Goal: Task Accomplishment & Management: Complete application form

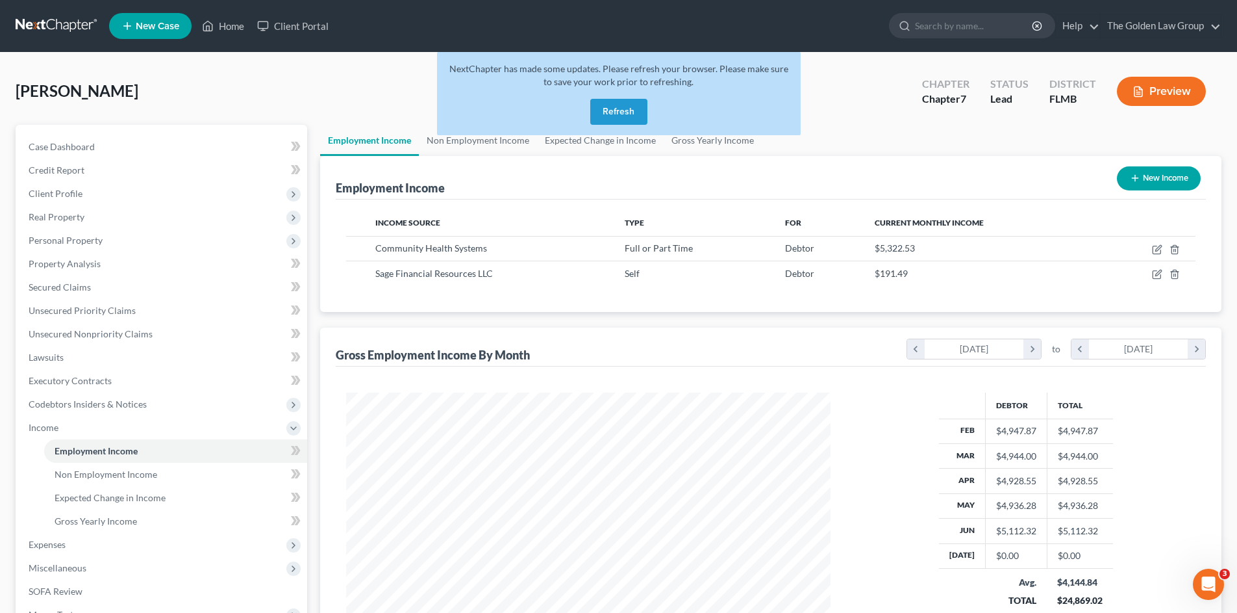
click div "Epkin, Brenda Upgraded Chapter Chapter 7 Status Lead District FLMB Preview"
click button "Refresh"
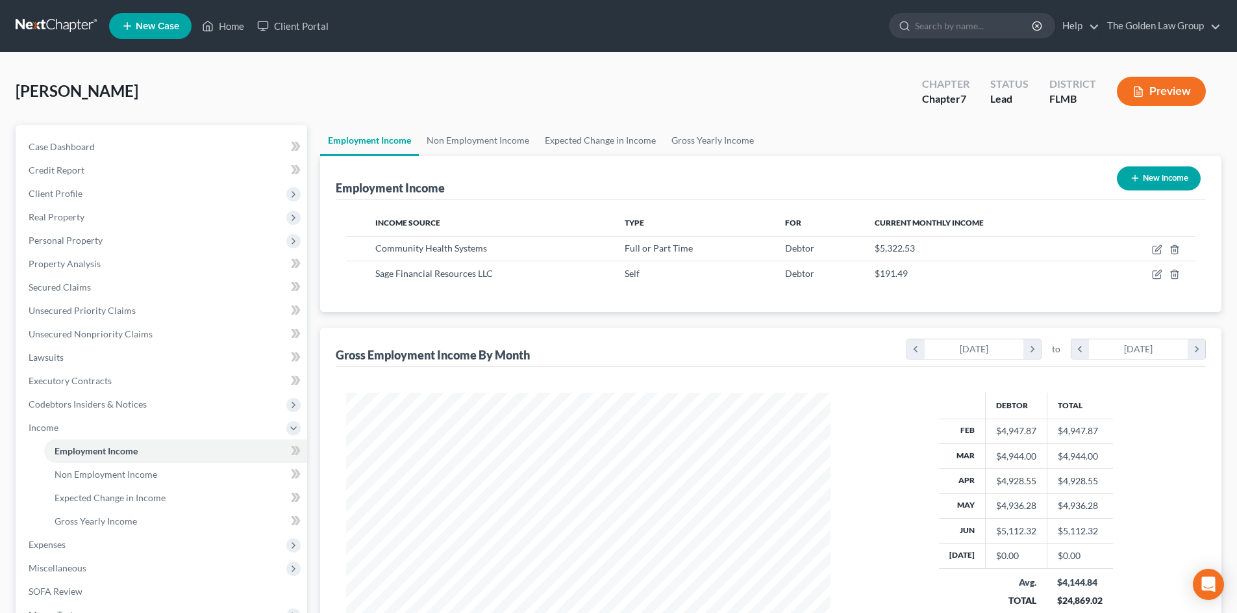
scroll to position [242, 511]
click at [58, 26] on link at bounding box center [57, 25] width 83 height 23
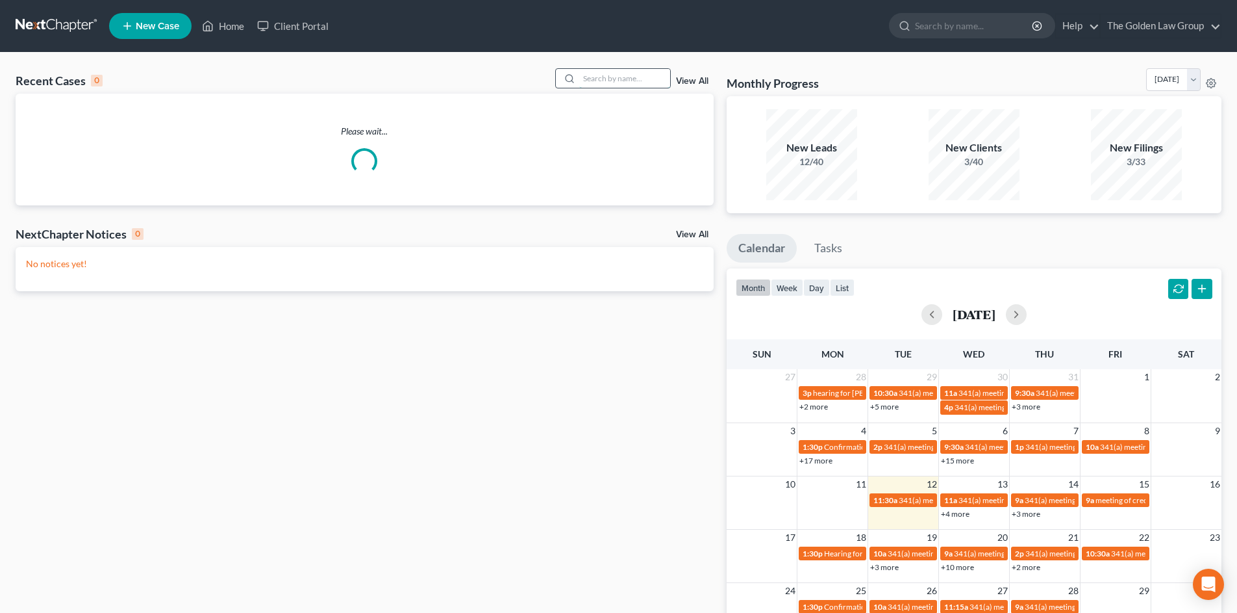
click at [590, 75] on input "search" at bounding box center [624, 78] width 91 height 19
type input "allen"
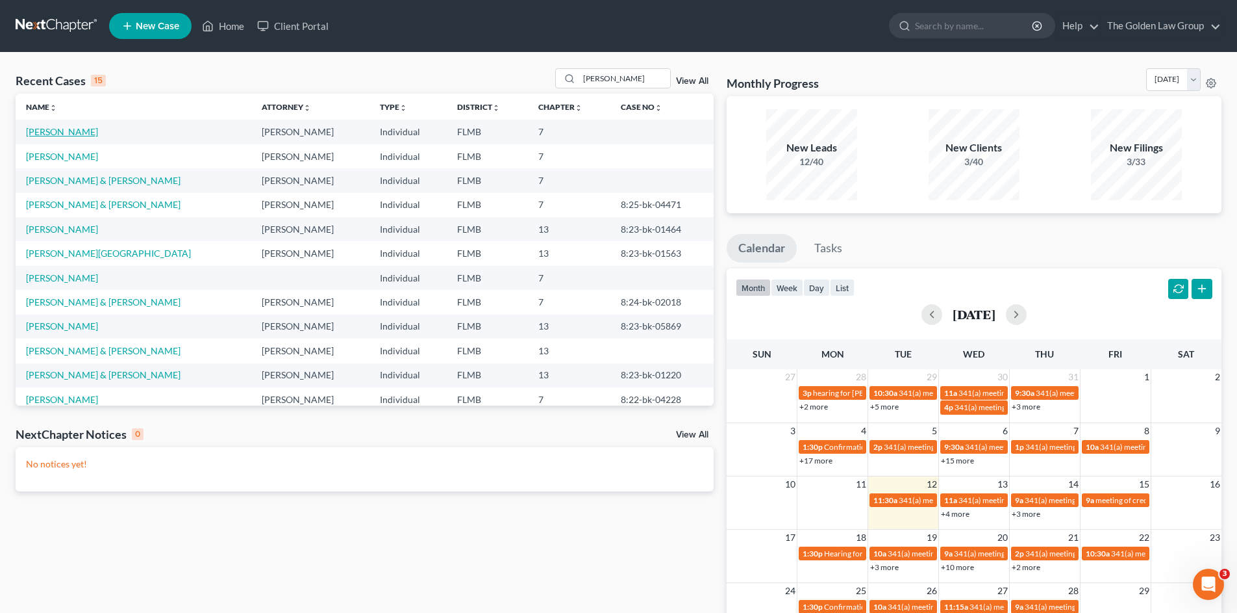
click at [89, 131] on link "[PERSON_NAME]" at bounding box center [62, 131] width 72 height 11
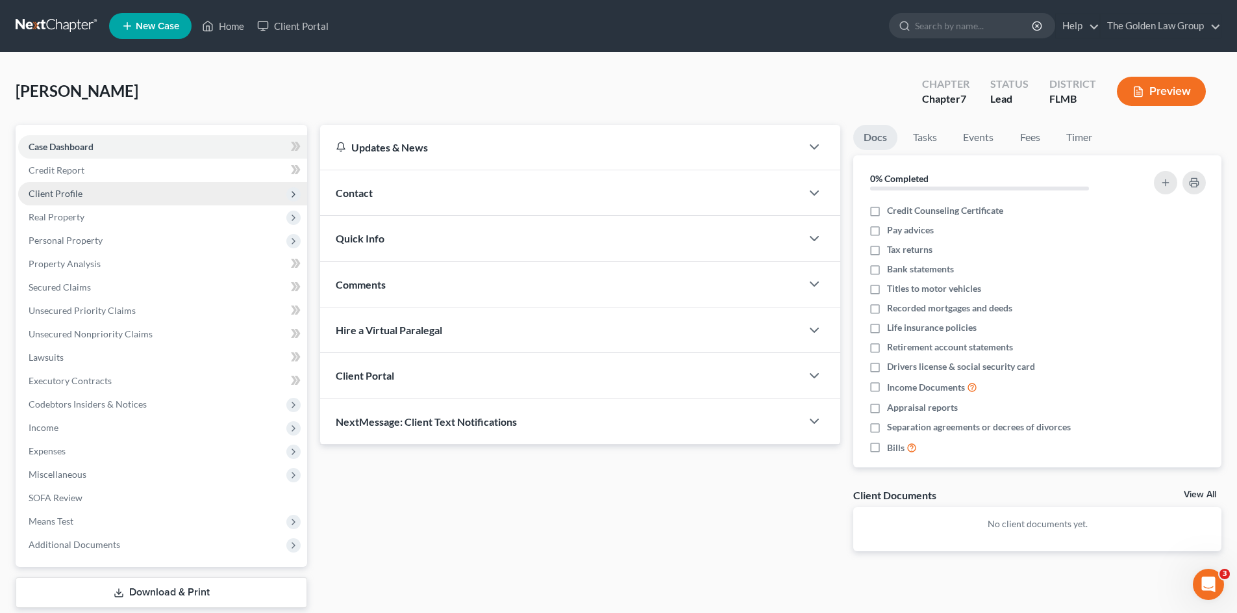
click at [67, 192] on span "Client Profile" at bounding box center [56, 193] width 54 height 11
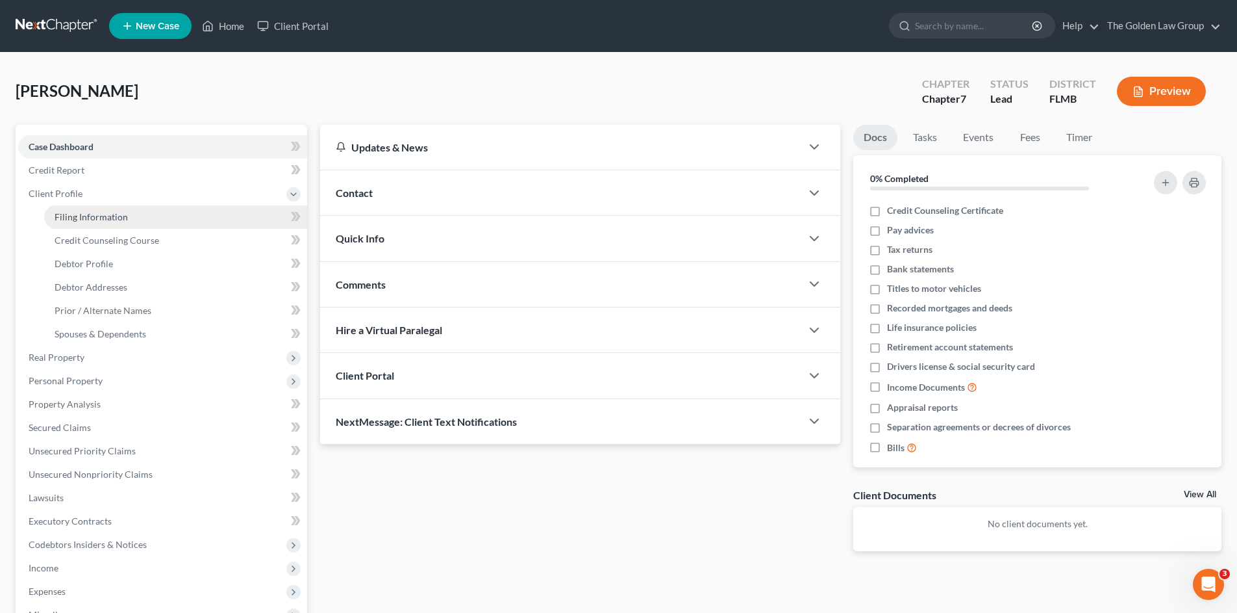
click at [74, 215] on span "Filing Information" at bounding box center [91, 216] width 73 height 11
select select "1"
select select "0"
select select "9"
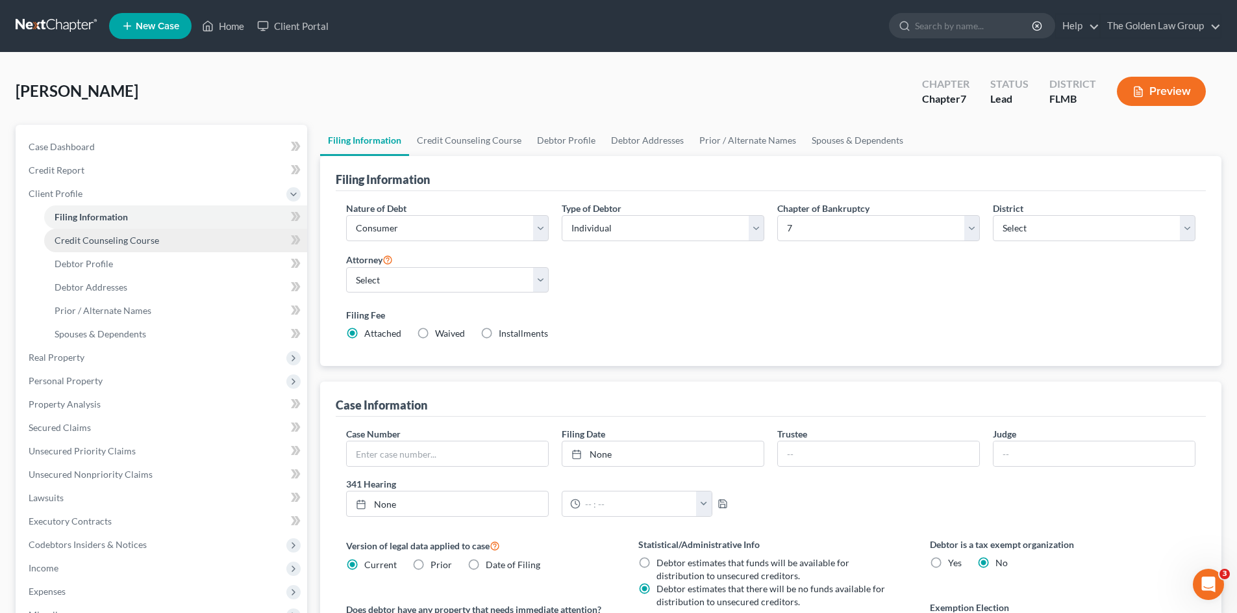
click at [88, 240] on span "Credit Counseling Course" at bounding box center [107, 239] width 105 height 11
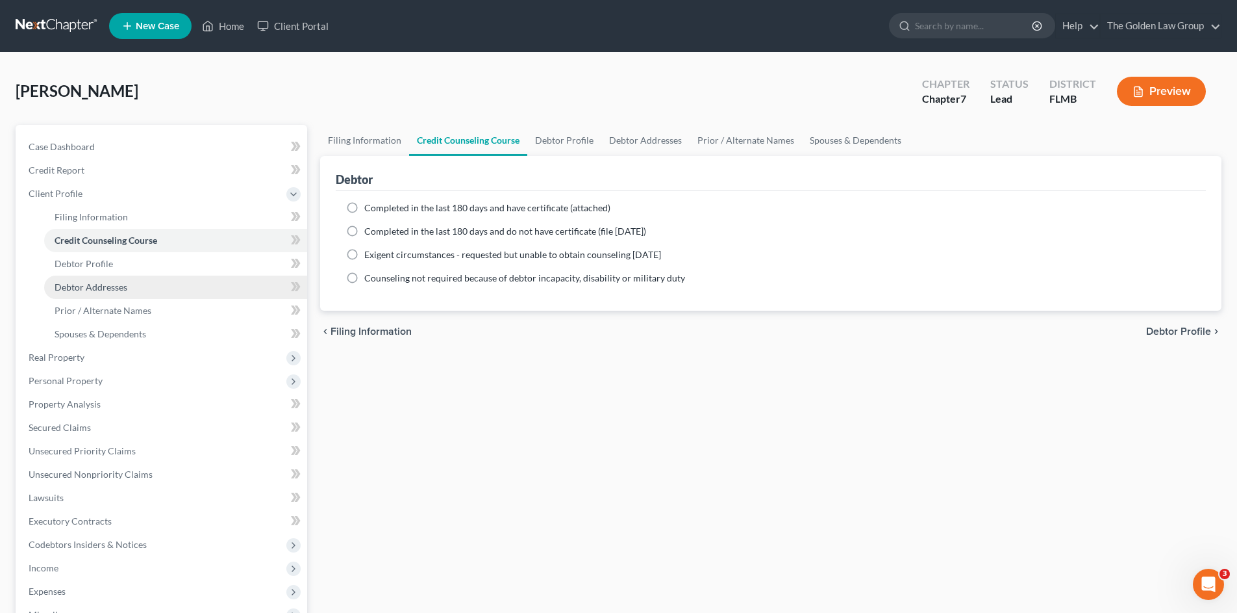
click at [105, 278] on link "Debtor Addresses" at bounding box center [175, 286] width 263 height 23
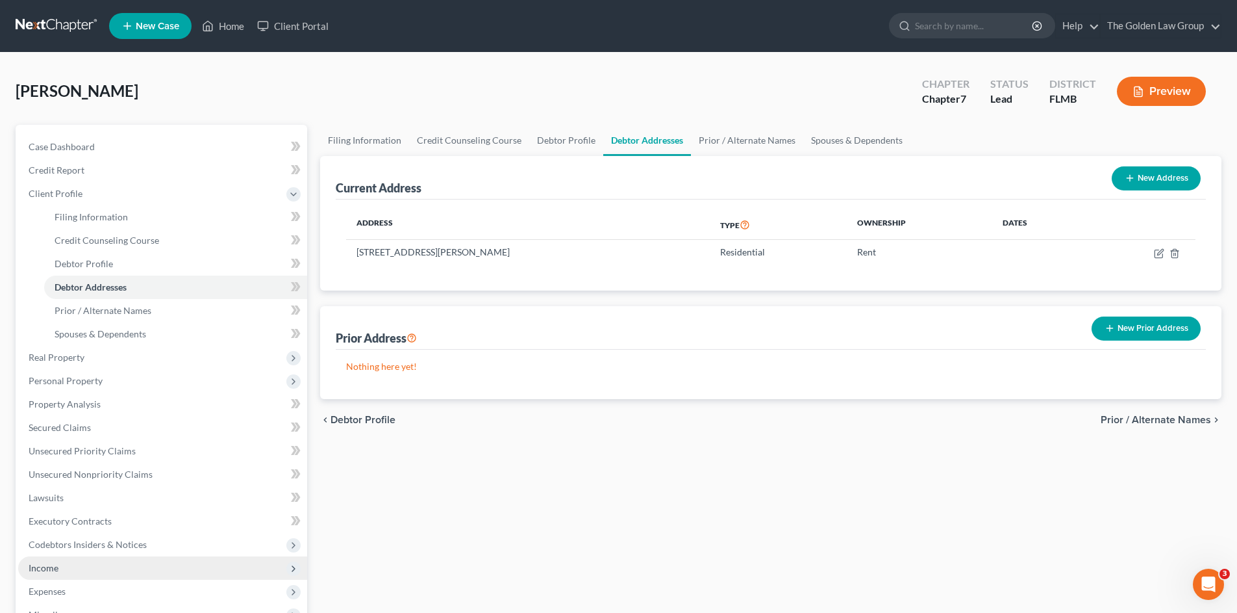
click at [106, 566] on span "Income" at bounding box center [162, 567] width 289 height 23
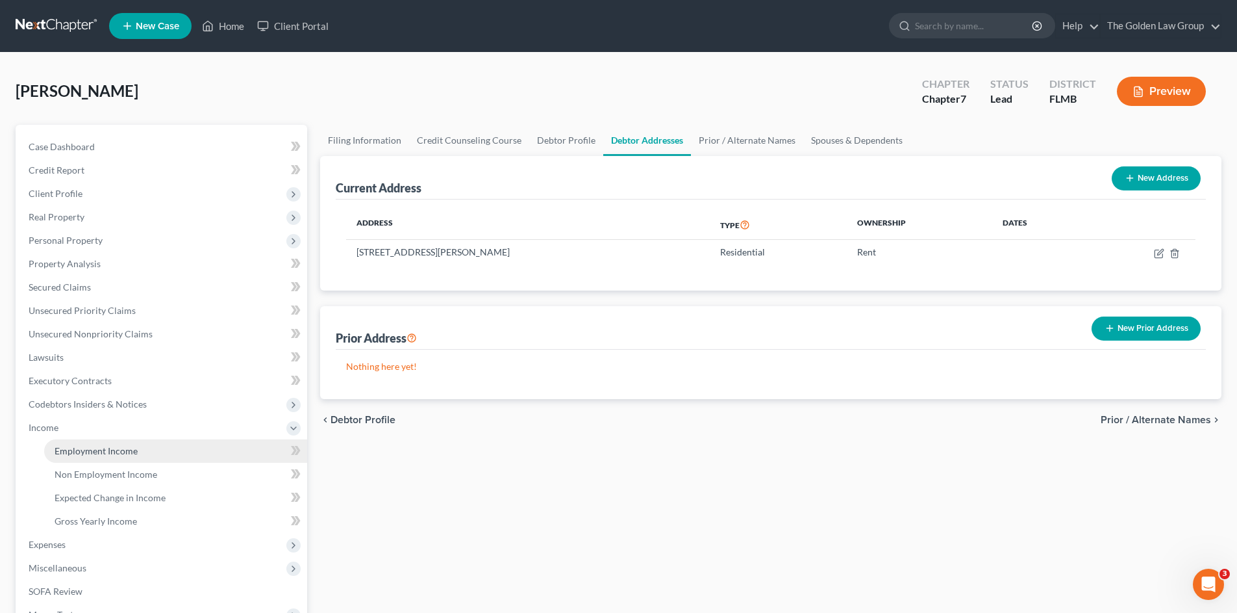
click at [108, 454] on span "Employment Income" at bounding box center [96, 450] width 83 height 11
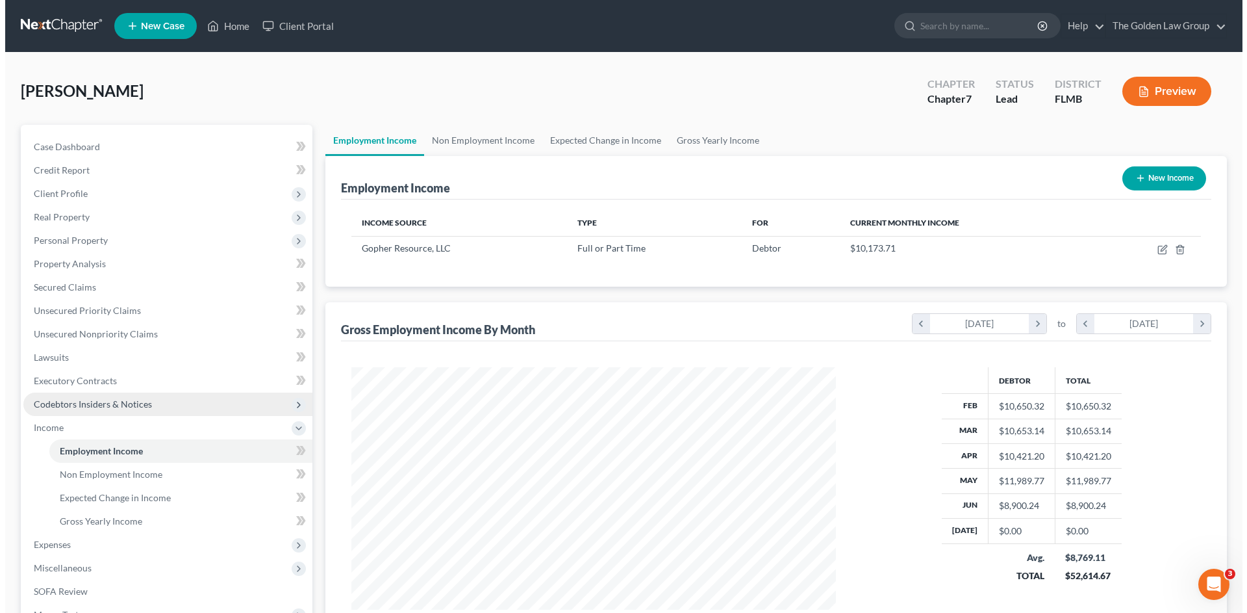
scroll to position [242, 511]
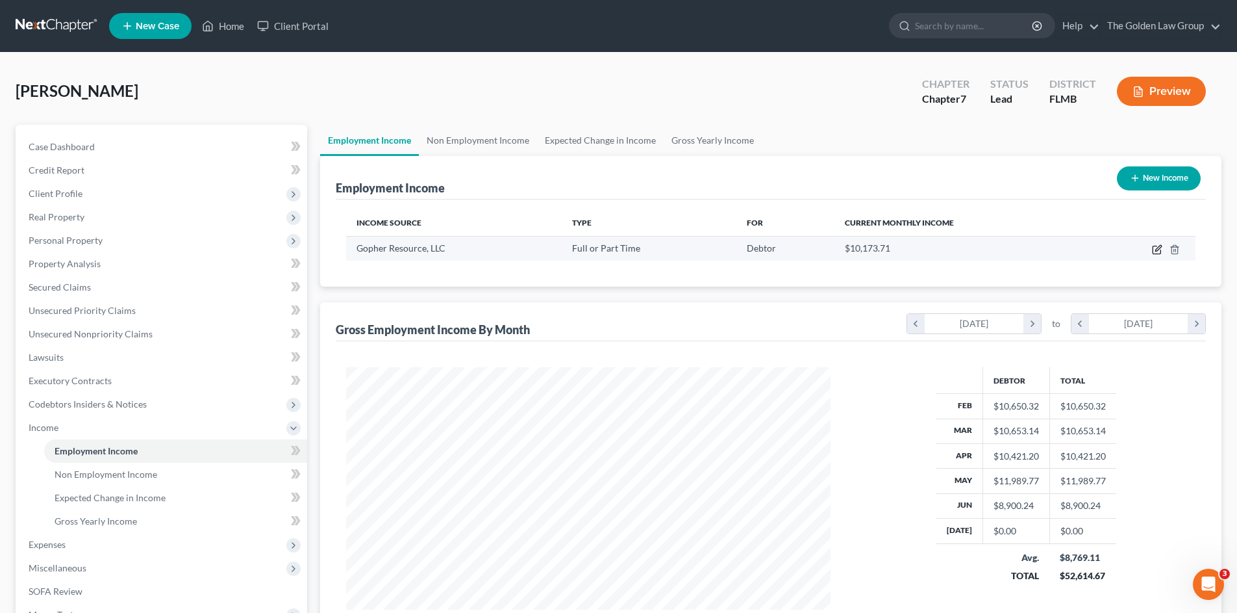
click at [1160, 248] on icon "button" at bounding box center [1157, 249] width 10 height 10
select select "0"
select select "9"
select select "3"
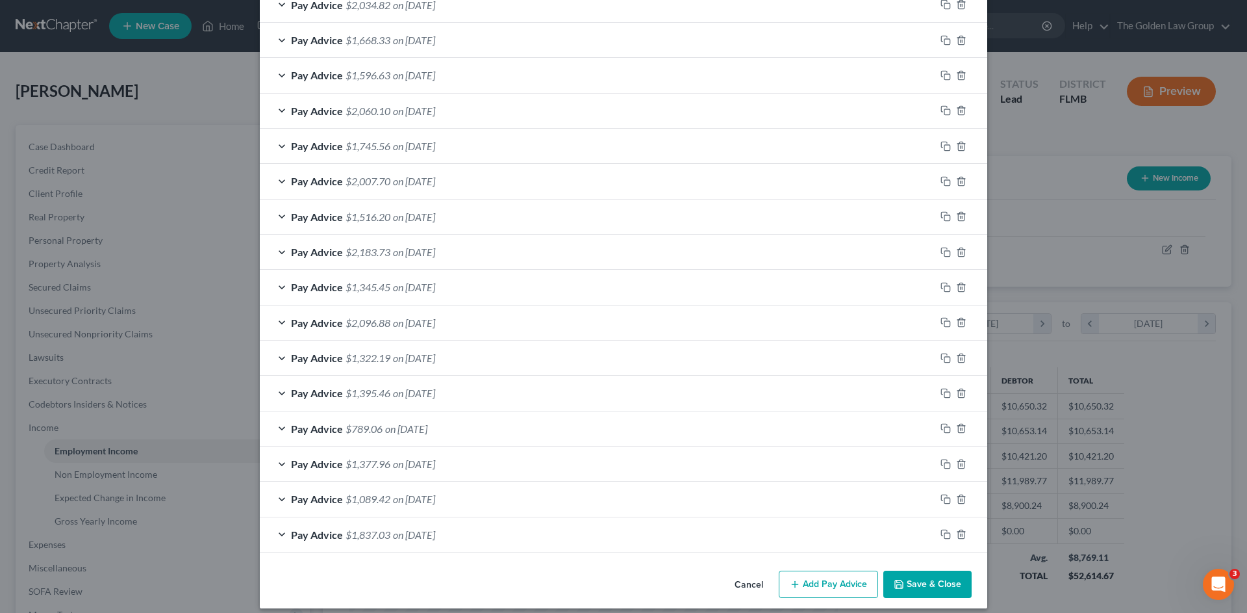
scroll to position [851, 0]
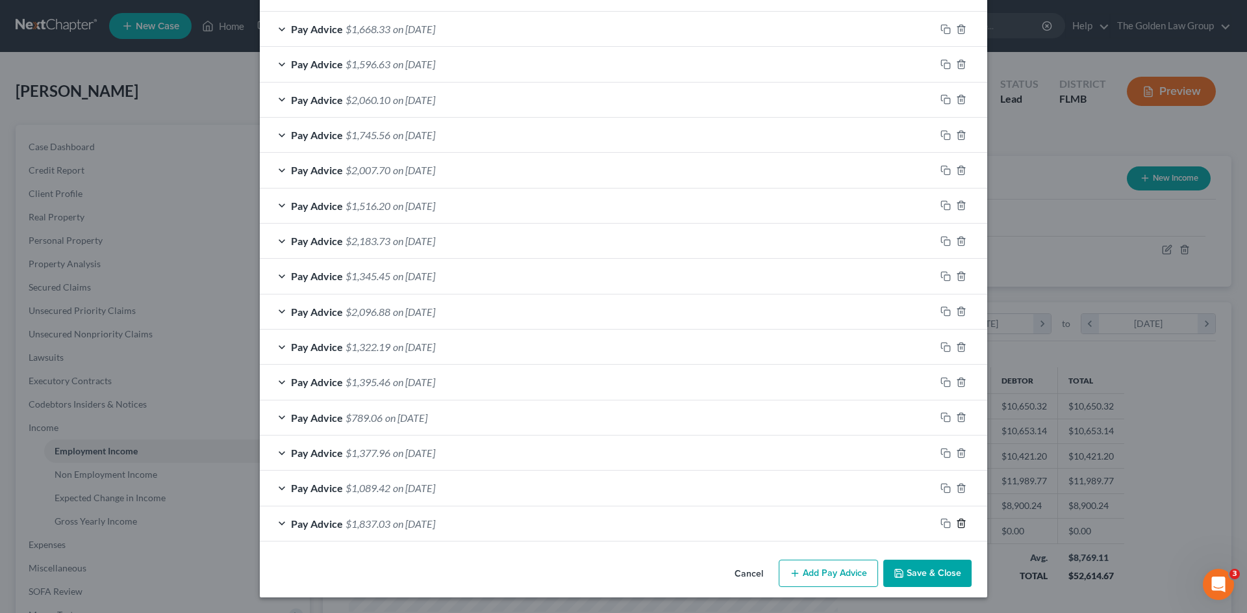
click at [956, 524] on icon "button" at bounding box center [961, 523] width 10 height 10
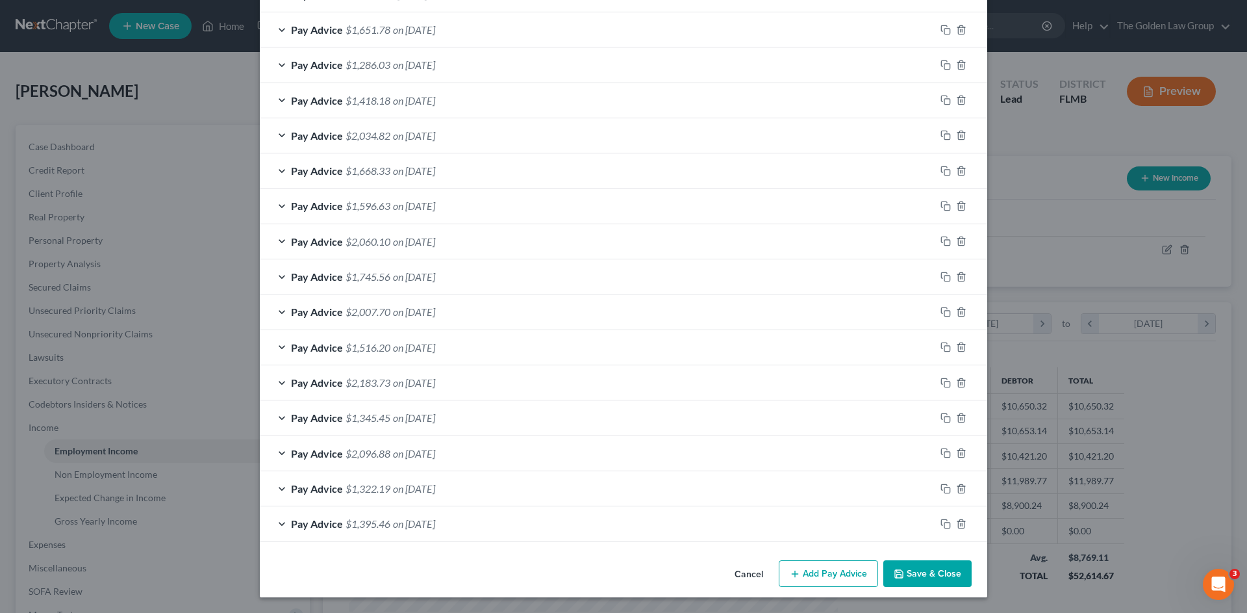
scroll to position [709, 0]
click at [956, 524] on icon "button" at bounding box center [961, 523] width 10 height 10
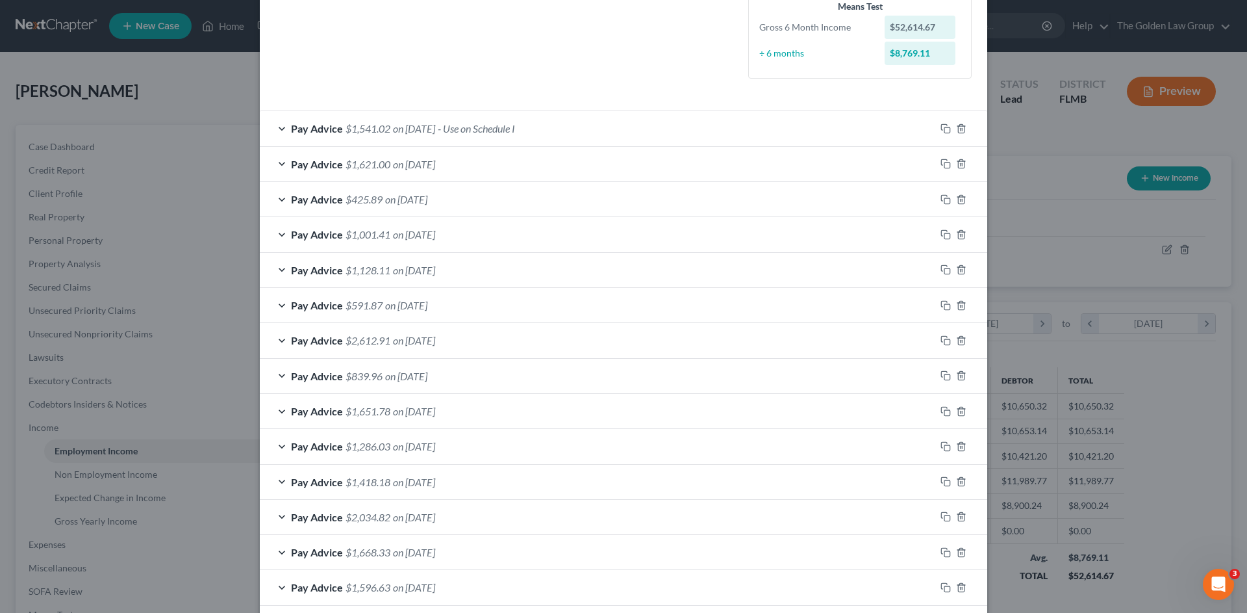
scroll to position [220, 0]
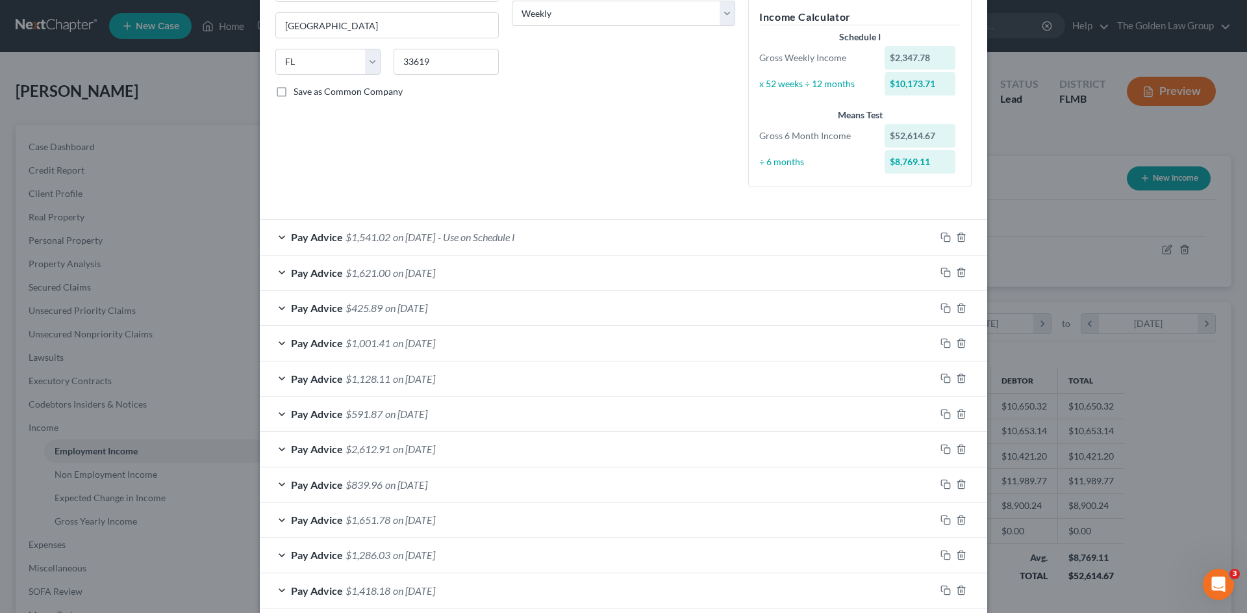
click at [646, 237] on div "Pay Advice $1,541.02 on 06/27/2025 - Use on Schedule I" at bounding box center [598, 237] width 676 height 34
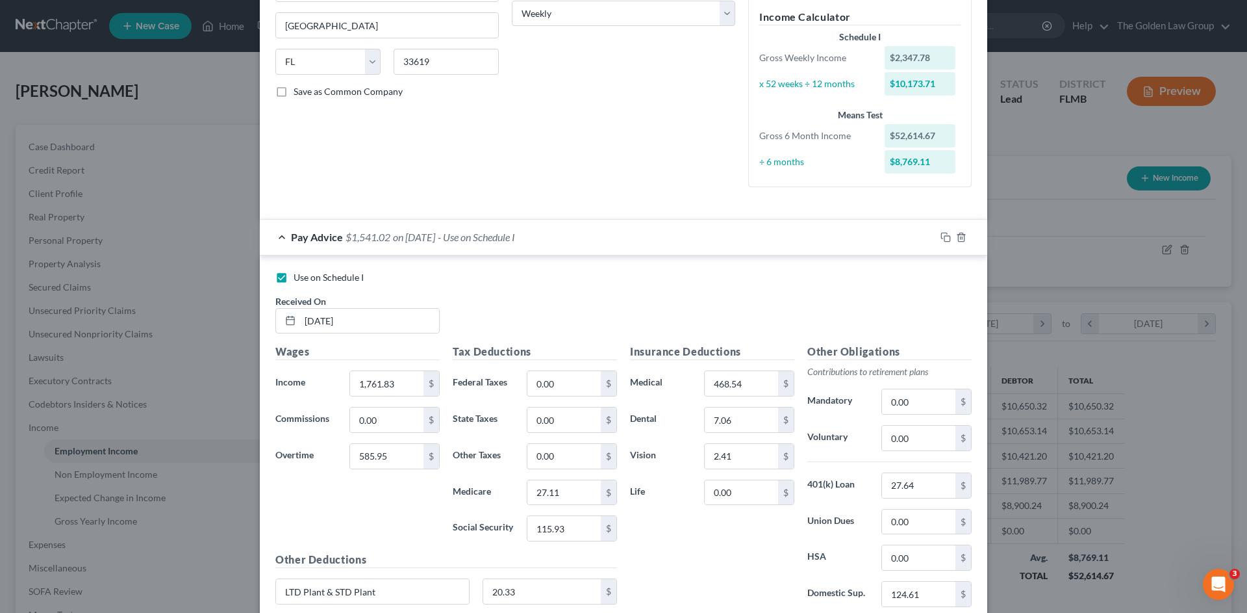
click at [307, 273] on span "Use on Schedule I" at bounding box center [329, 277] width 70 height 11
click at [307, 273] on input "Use on Schedule I" at bounding box center [303, 275] width 8 height 8
checkbox input "false"
click at [545, 239] on div "Pay Advice $1,541.02 on 06/27/2025" at bounding box center [598, 237] width 676 height 34
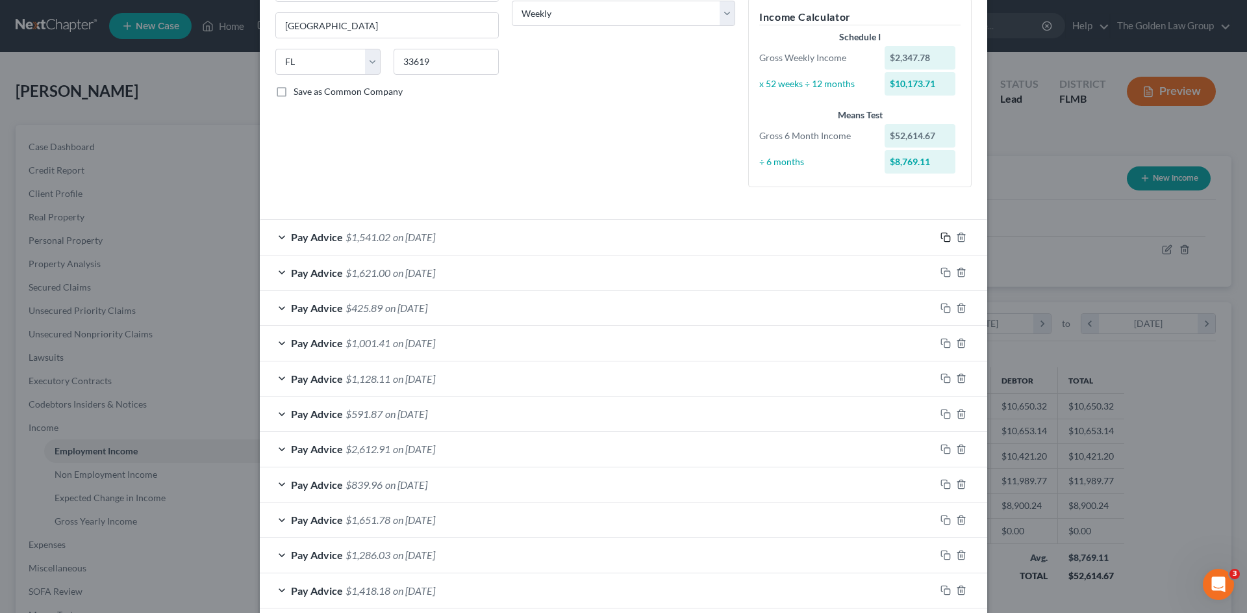
click at [941, 236] on icon "button" at bounding box center [946, 237] width 10 height 10
click at [941, 240] on icon "button" at bounding box center [946, 237] width 10 height 10
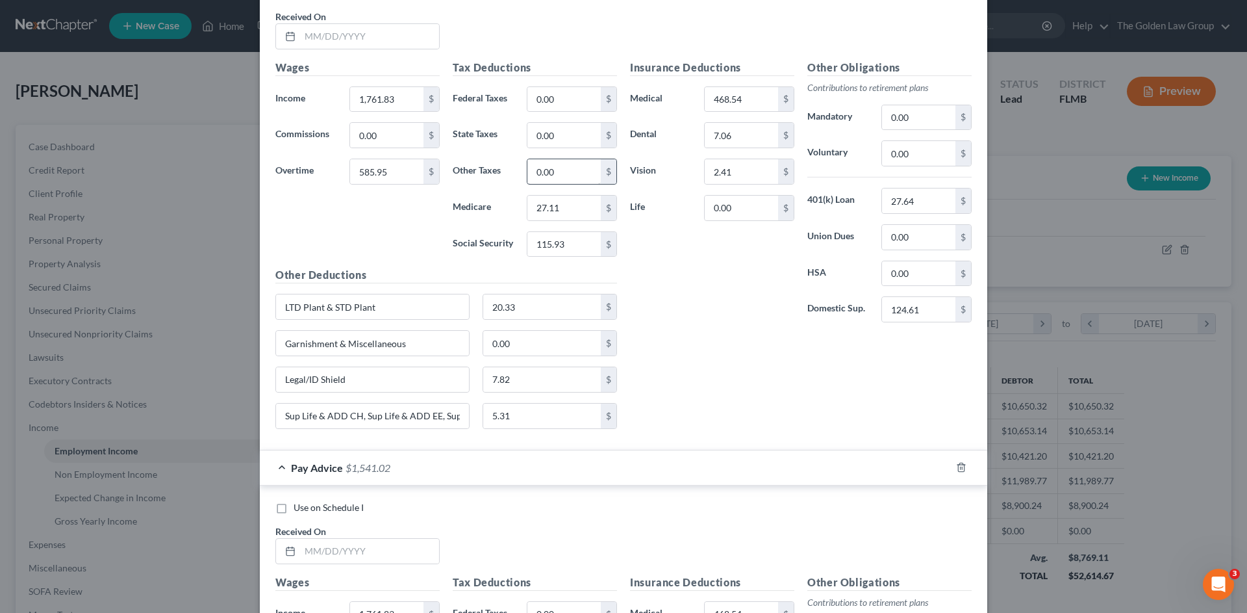
scroll to position [1389, 0]
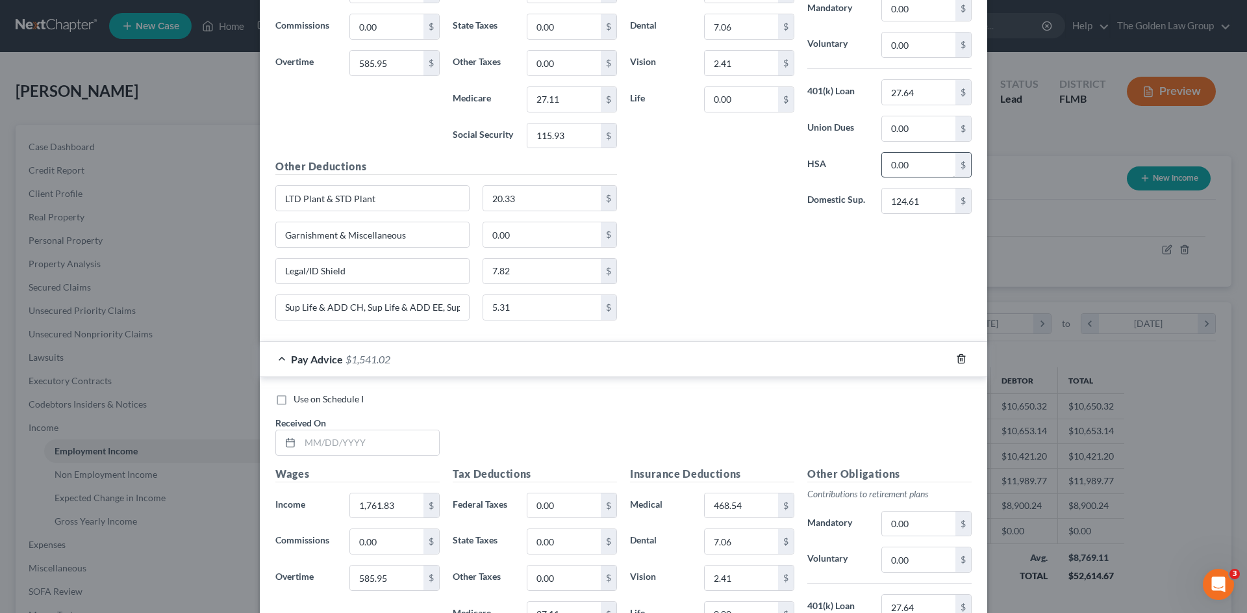
click at [959, 358] on icon "button" at bounding box center [961, 358] width 10 height 10
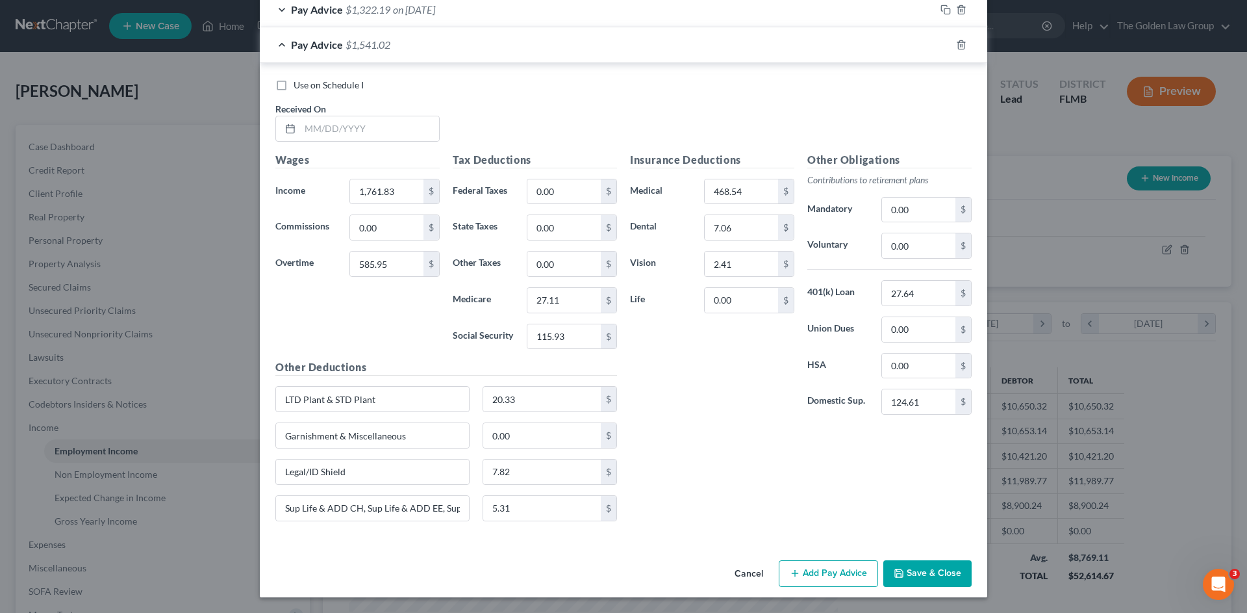
scroll to position [1102, 0]
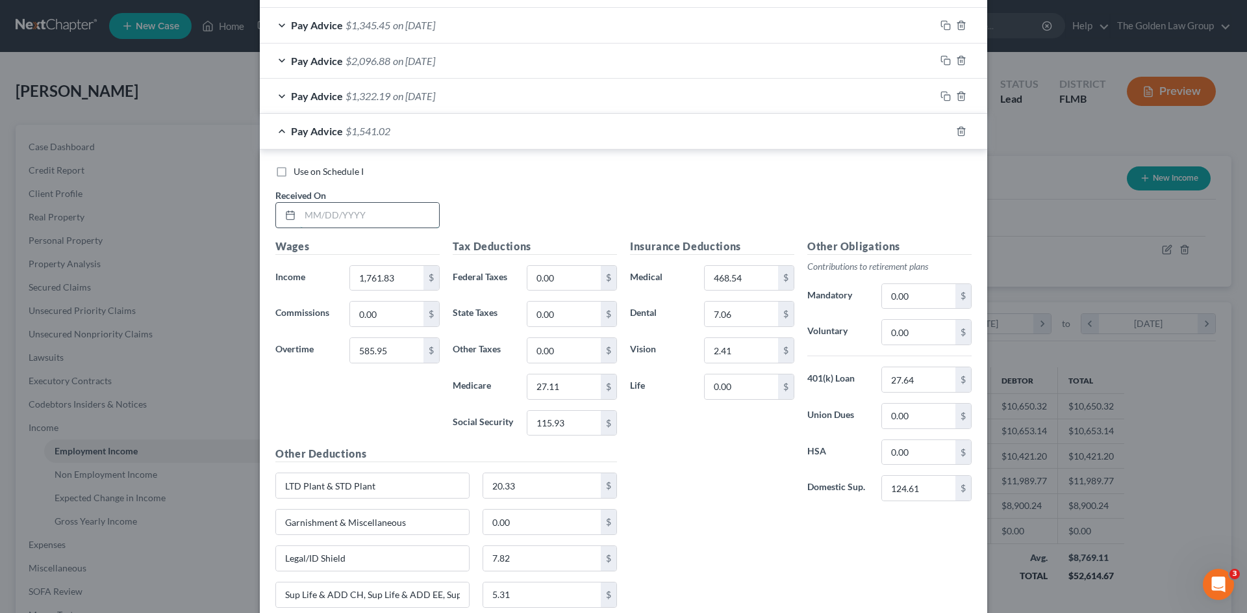
click at [374, 212] on input "text" at bounding box center [369, 215] width 139 height 25
click at [348, 216] on input "text" at bounding box center [369, 215] width 139 height 25
click at [370, 346] on input "585.95" at bounding box center [386, 350] width 73 height 25
type input "1,216.86"
click at [342, 214] on input "text" at bounding box center [369, 215] width 139 height 25
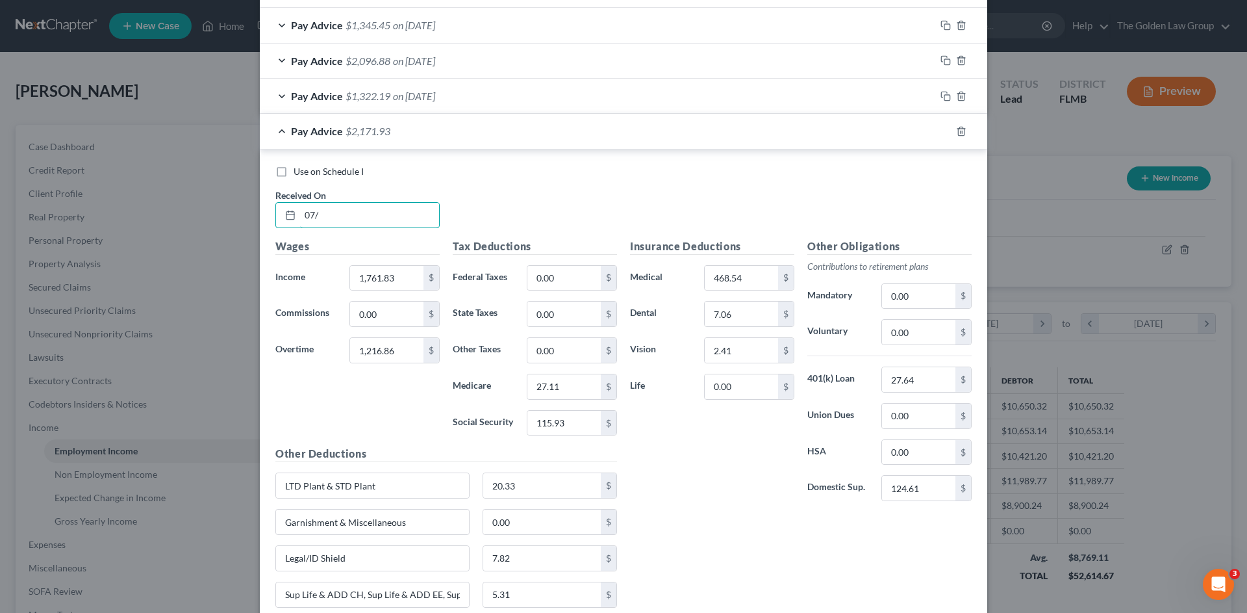
scroll to position [1188, 0]
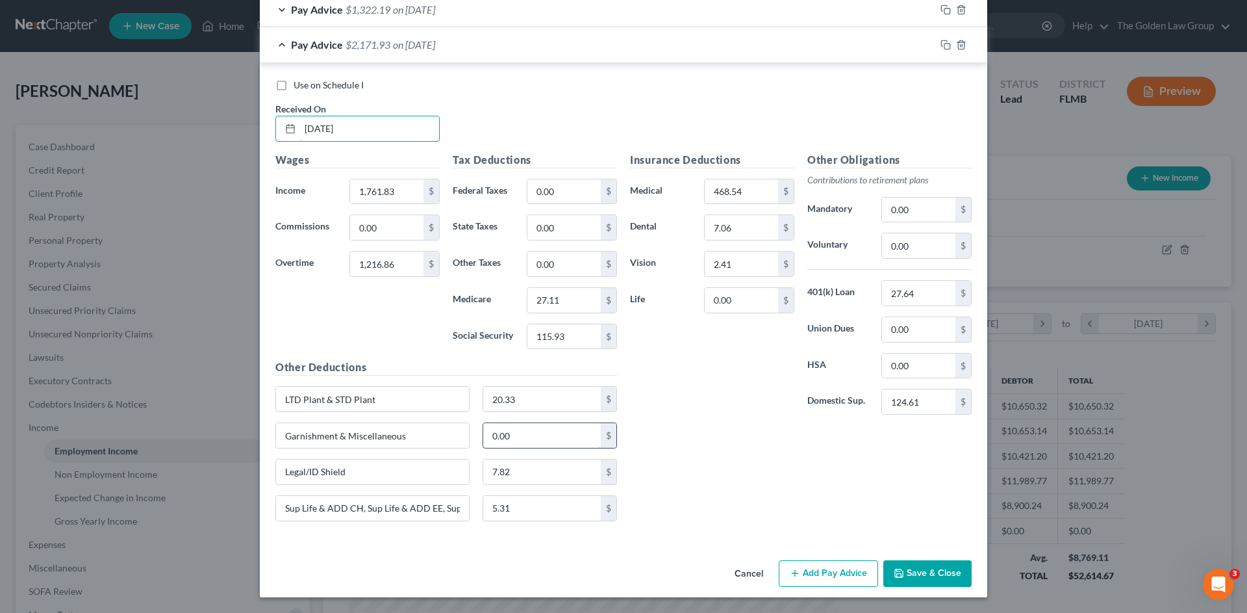
type input "07/03/2025"
click at [501, 433] on input "0.00" at bounding box center [542, 435] width 118 height 25
click at [491, 439] on input "397.40" at bounding box center [542, 435] width 118 height 25
type input "3"
type input "0"
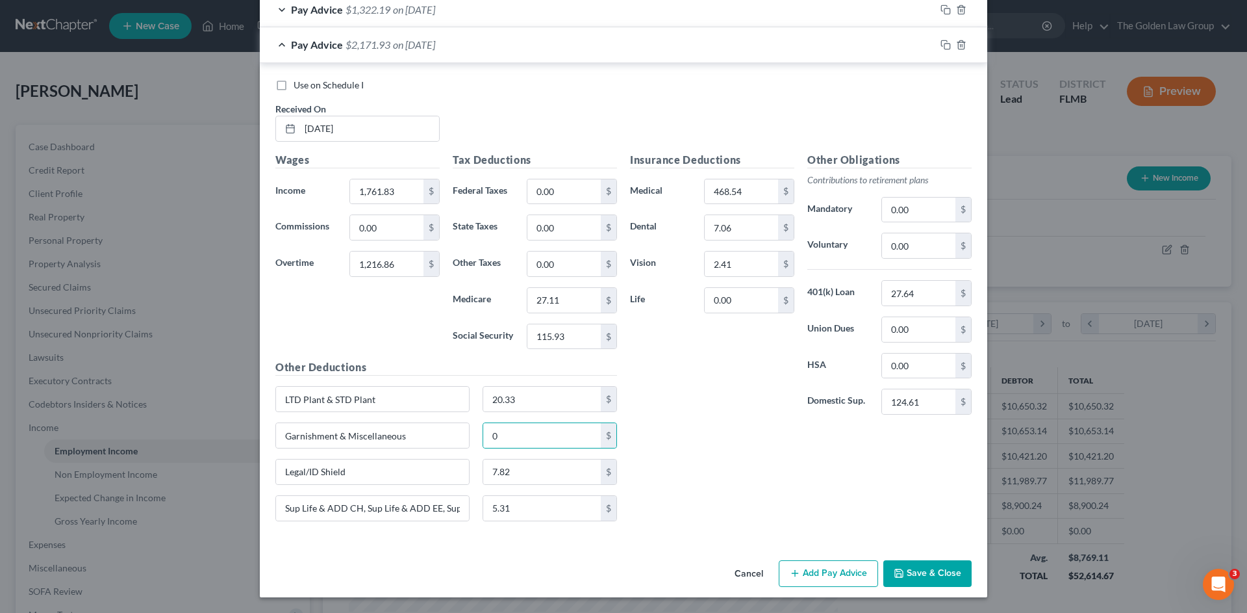
click at [752, 464] on div "Insurance Deductions Medical 468.54 $ Dental 7.06 $ Vision 2.41 $ Life 0.00 $ O…" at bounding box center [801, 341] width 355 height 379
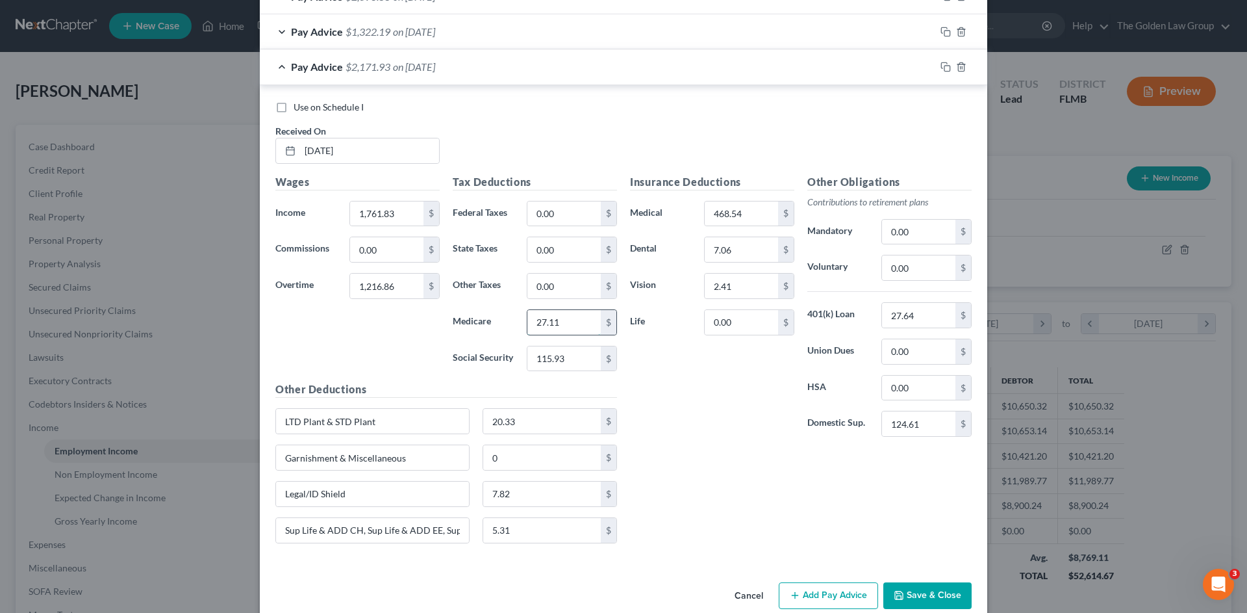
click at [553, 320] on input "27.11" at bounding box center [563, 322] width 73 height 25
type input "36.55"
type input "156.26"
click at [397, 211] on input "1,761.83" at bounding box center [386, 213] width 73 height 25
type input "1,781.59"
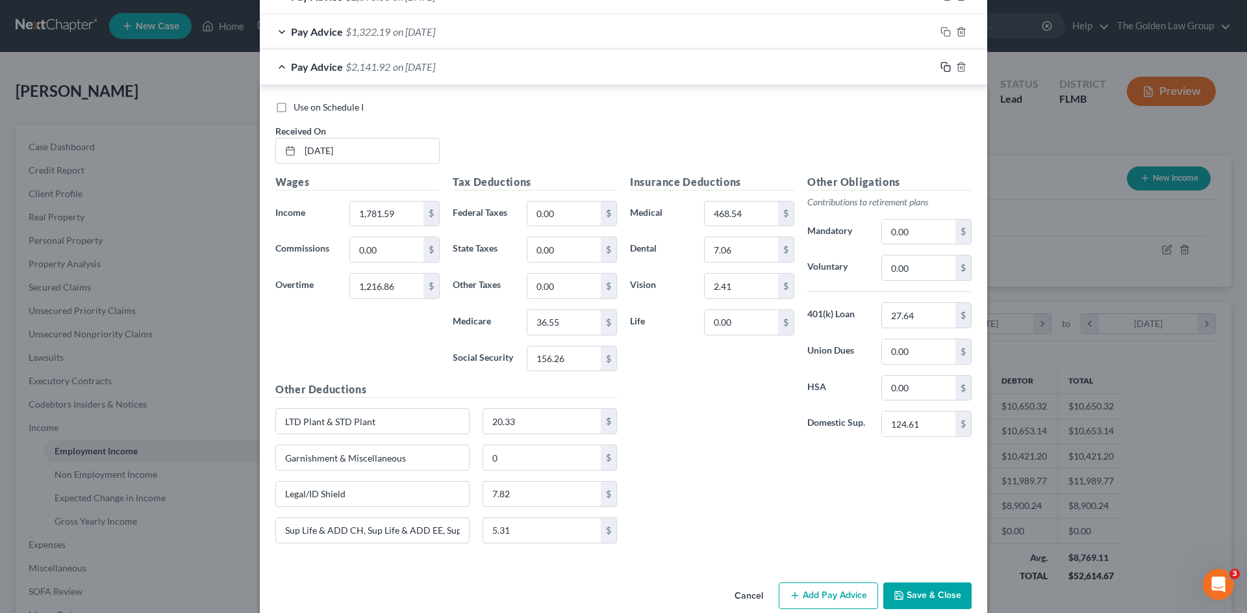
click at [944, 66] on rect "button" at bounding box center [947, 69] width 6 height 6
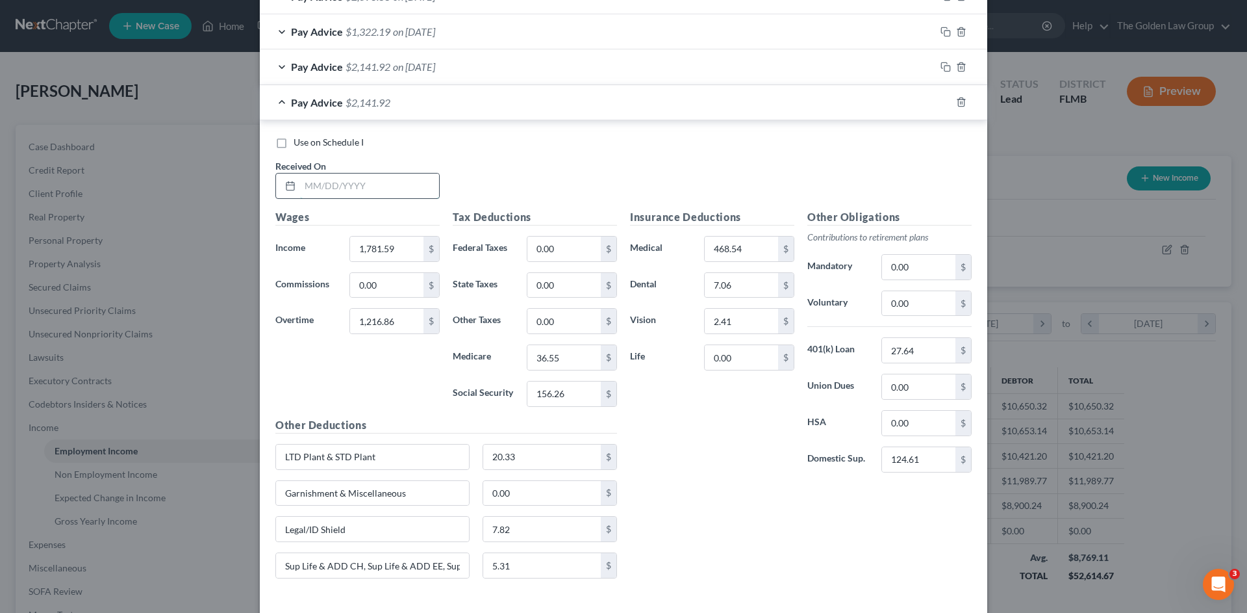
click at [384, 191] on input "text" at bounding box center [369, 185] width 139 height 25
type input "07/11/2025"
click at [395, 254] on input "1,781.59" at bounding box center [386, 248] width 73 height 25
type input "2,380.08"
click at [392, 321] on input "1,216.86" at bounding box center [386, 321] width 73 height 25
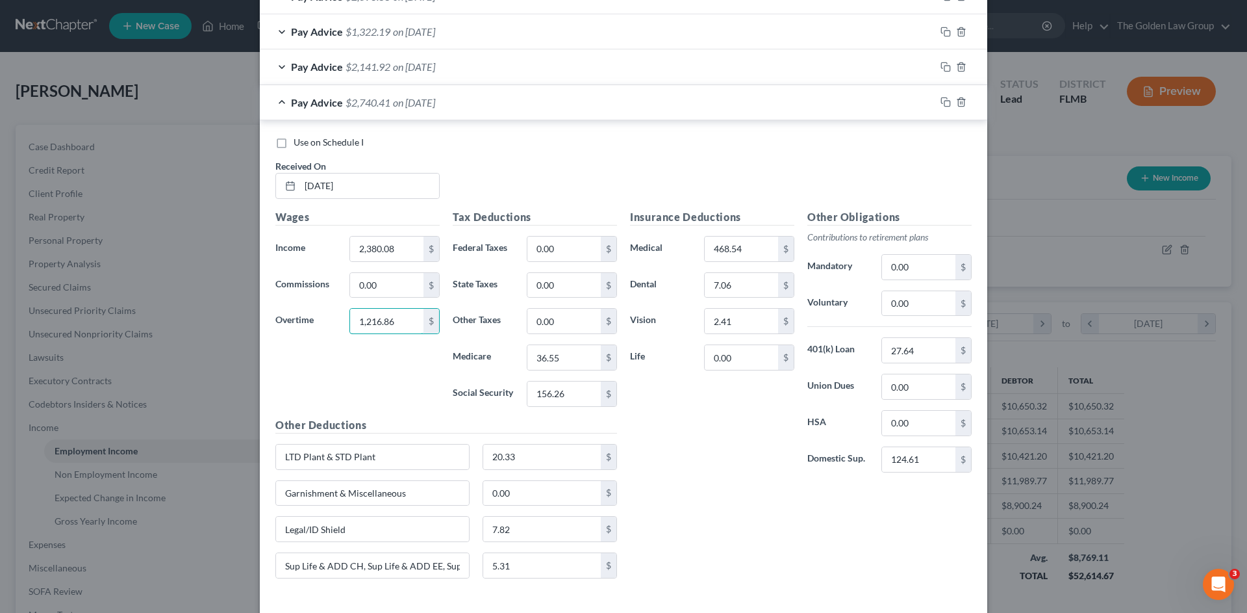
drag, startPoint x: 392, startPoint y: 321, endPoint x: 340, endPoint y: 328, distance: 51.8
click at [332, 329] on div "Overtime 1,216.86 $" at bounding box center [357, 321] width 177 height 26
type input "347.47"
click at [571, 351] on input "36.55" at bounding box center [563, 357] width 73 height 25
type input "32.62"
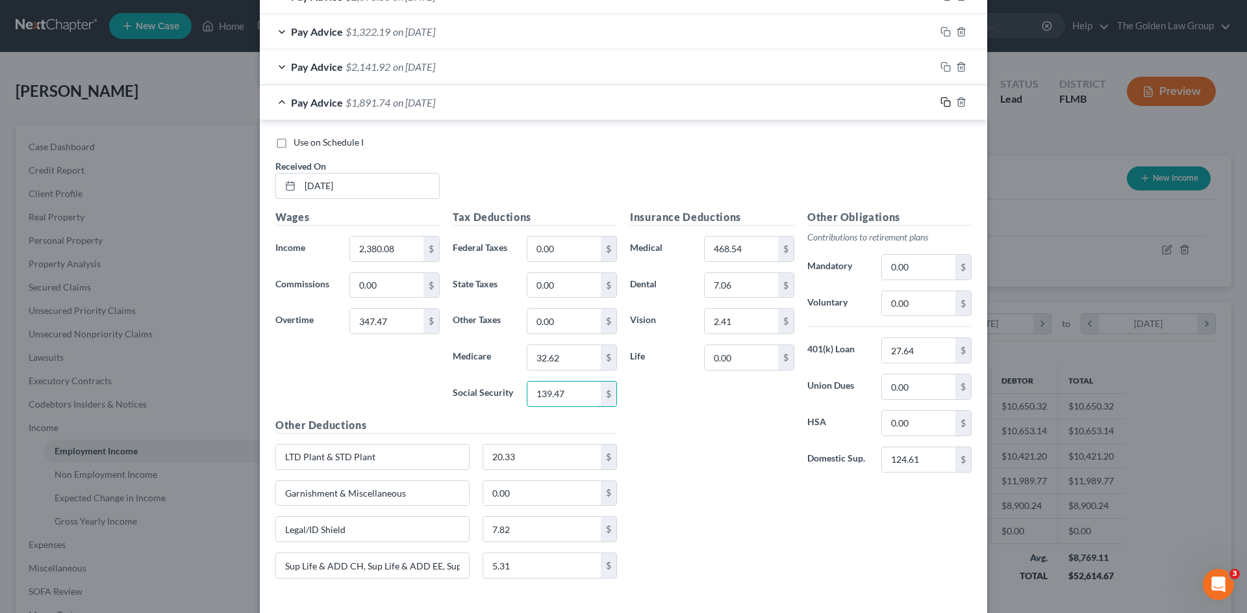
type input "139.47"
drag, startPoint x: 942, startPoint y: 98, endPoint x: 800, endPoint y: 146, distance: 150.0
click at [942, 99] on icon "button" at bounding box center [944, 101] width 6 height 6
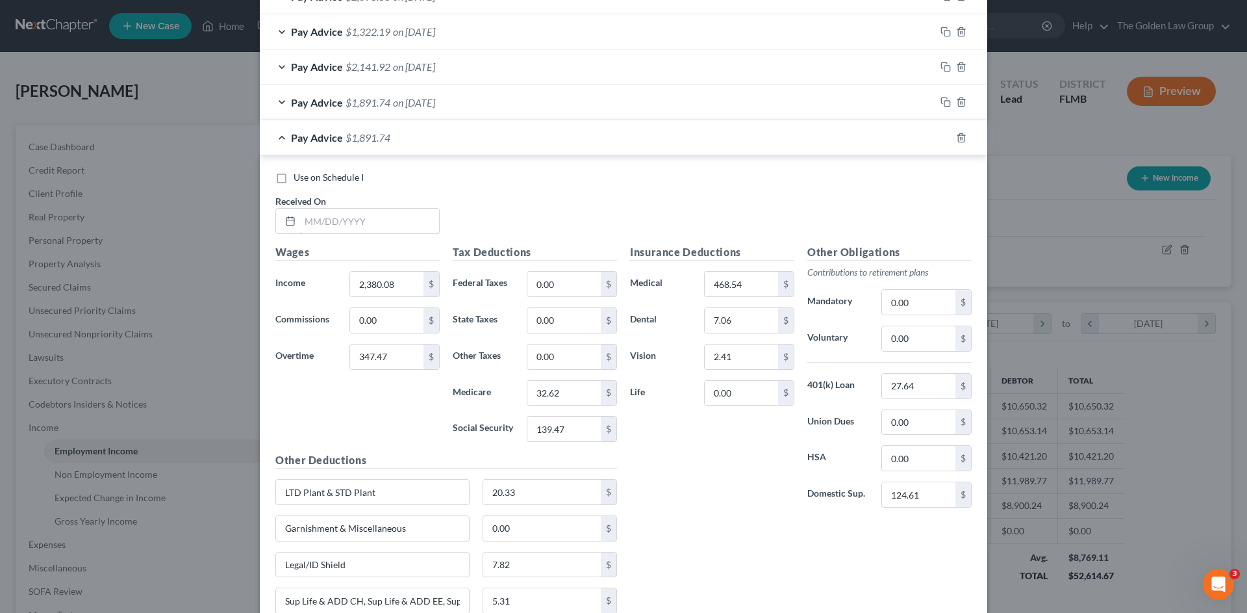
click at [386, 225] on input "text" at bounding box center [369, 221] width 139 height 25
click at [321, 230] on input "text" at bounding box center [369, 221] width 139 height 25
type input "07/18/2025"
click at [390, 283] on input "2,380.08" at bounding box center [386, 284] width 73 height 25
type input "1,804.43"
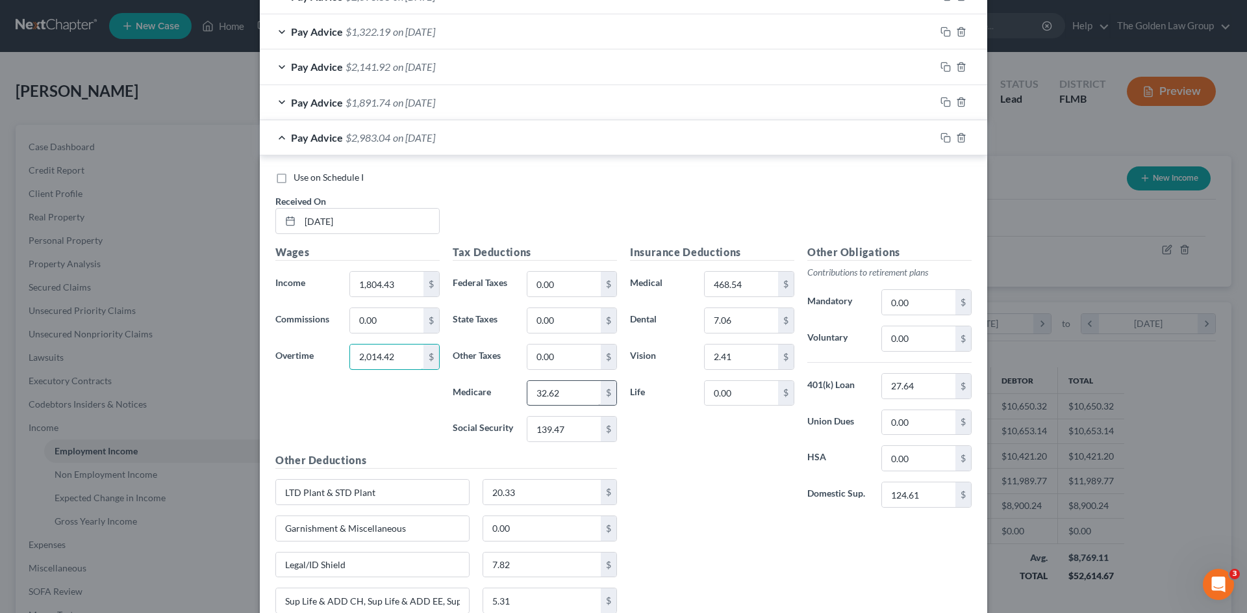
type input "2,014.42"
click at [570, 396] on input "32.62" at bounding box center [563, 393] width 73 height 25
type input "48.44"
type input "207.14"
drag, startPoint x: 940, startPoint y: 137, endPoint x: 868, endPoint y: 153, distance: 73.9
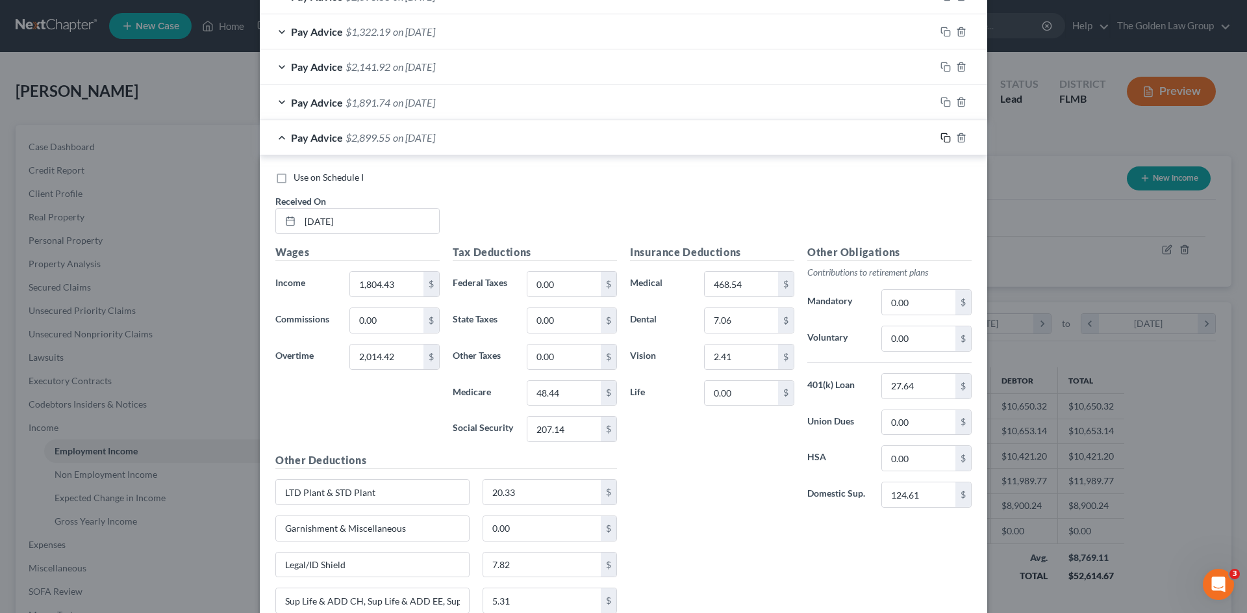
click at [944, 138] on rect "button" at bounding box center [947, 139] width 6 height 6
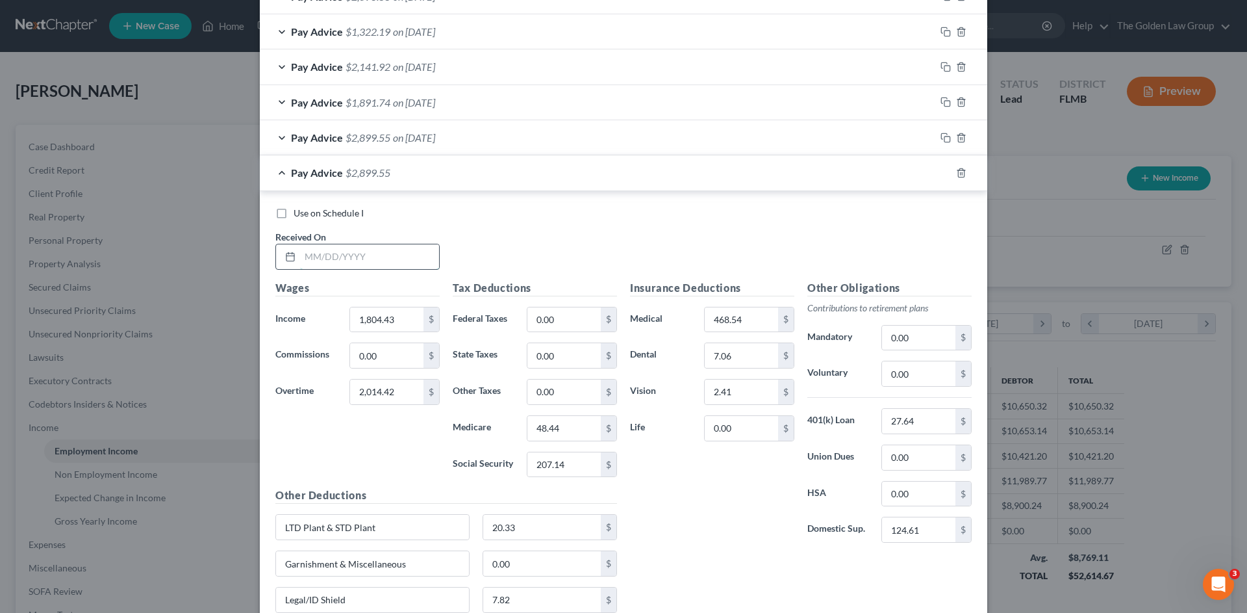
click at [388, 257] on input "text" at bounding box center [369, 256] width 139 height 25
click at [351, 249] on input "text" at bounding box center [369, 256] width 139 height 25
type input "07/25/2025"
click at [364, 388] on input "2,014.42" at bounding box center [386, 391] width 73 height 25
type input "536.59"
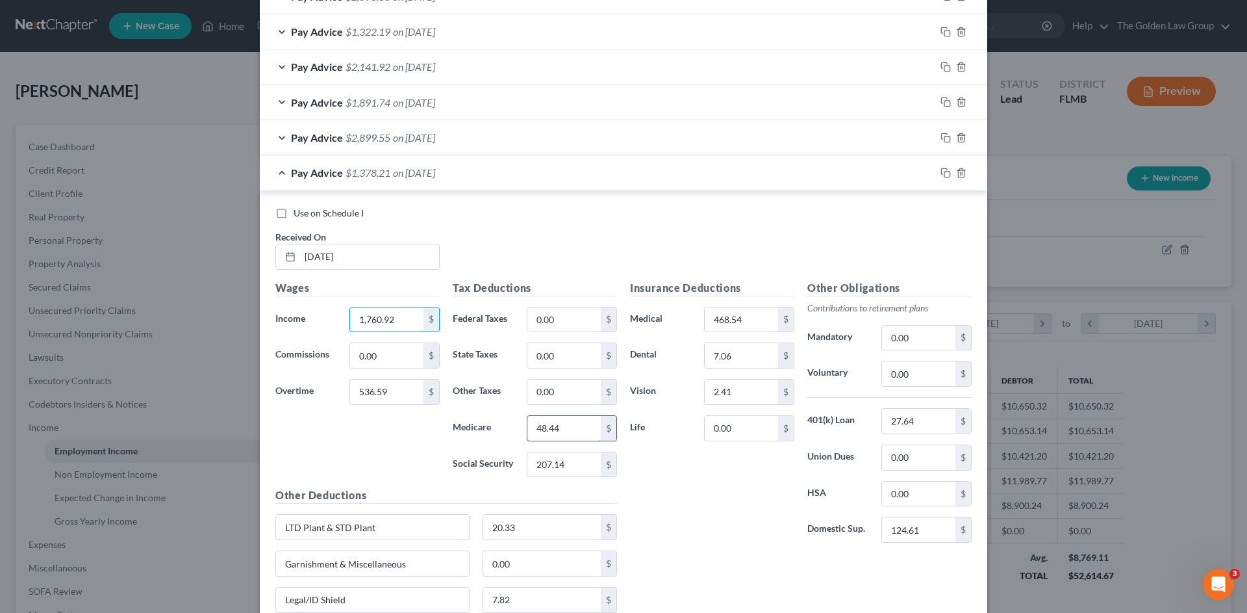
type input "1,760.92"
click at [574, 424] on input "48.44" at bounding box center [563, 428] width 73 height 25
type input "26.38"
type input "112.81"
click at [316, 217] on span "Use on Schedule I" at bounding box center [329, 212] width 70 height 11
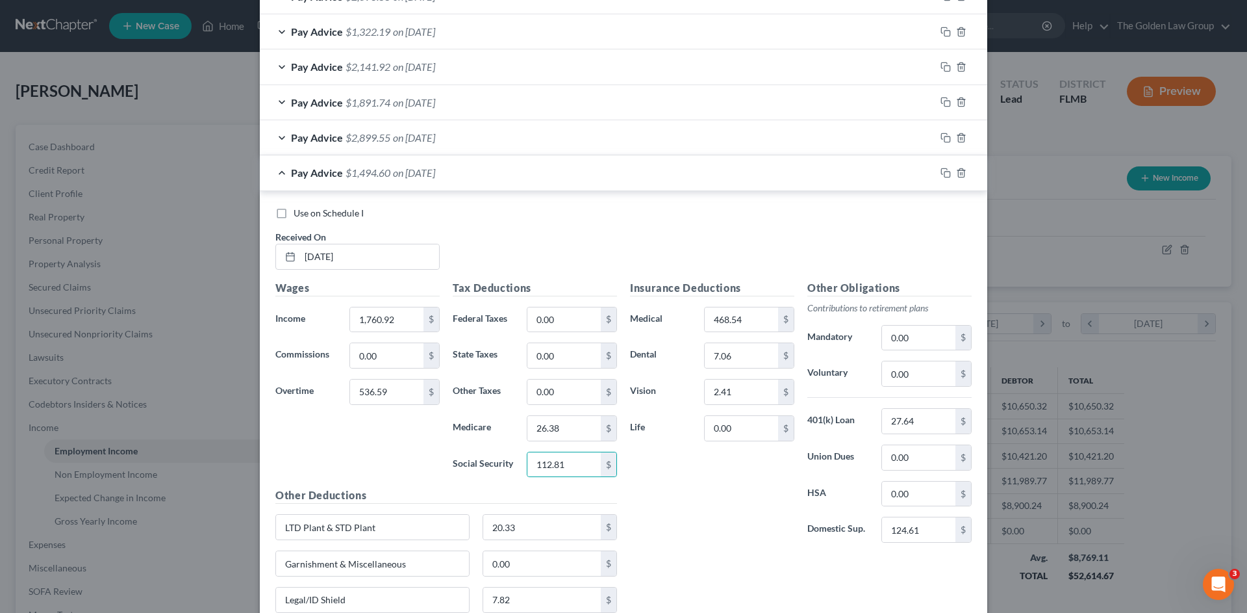
click at [307, 215] on input "Use on Schedule I" at bounding box center [303, 211] width 8 height 8
checkbox input "true"
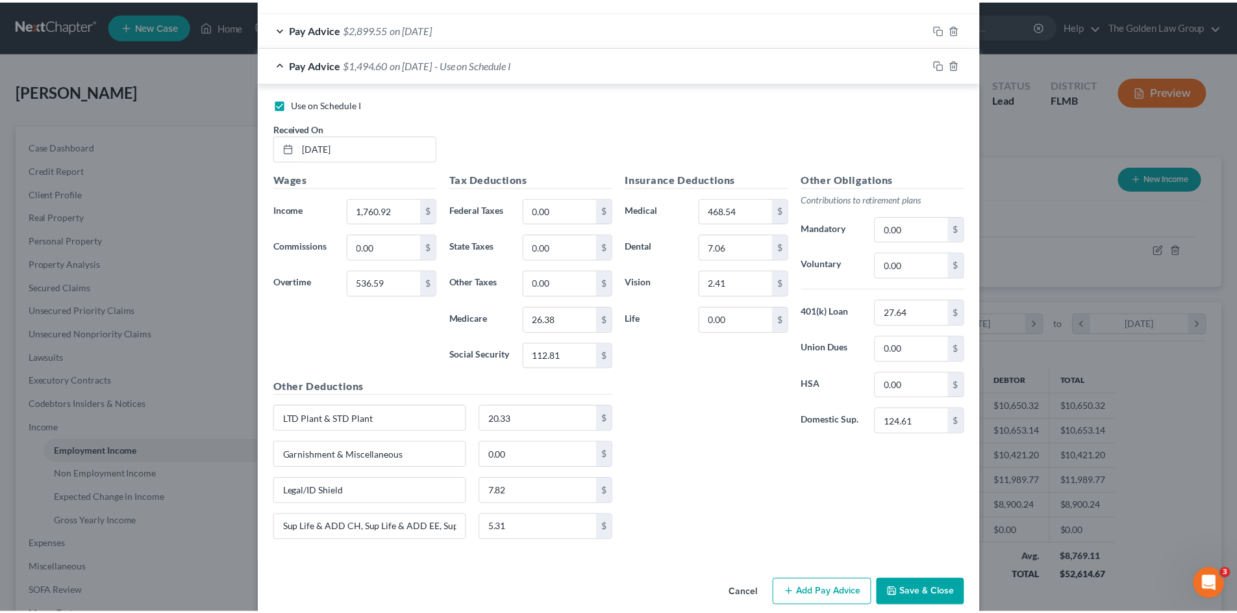
scroll to position [1294, 0]
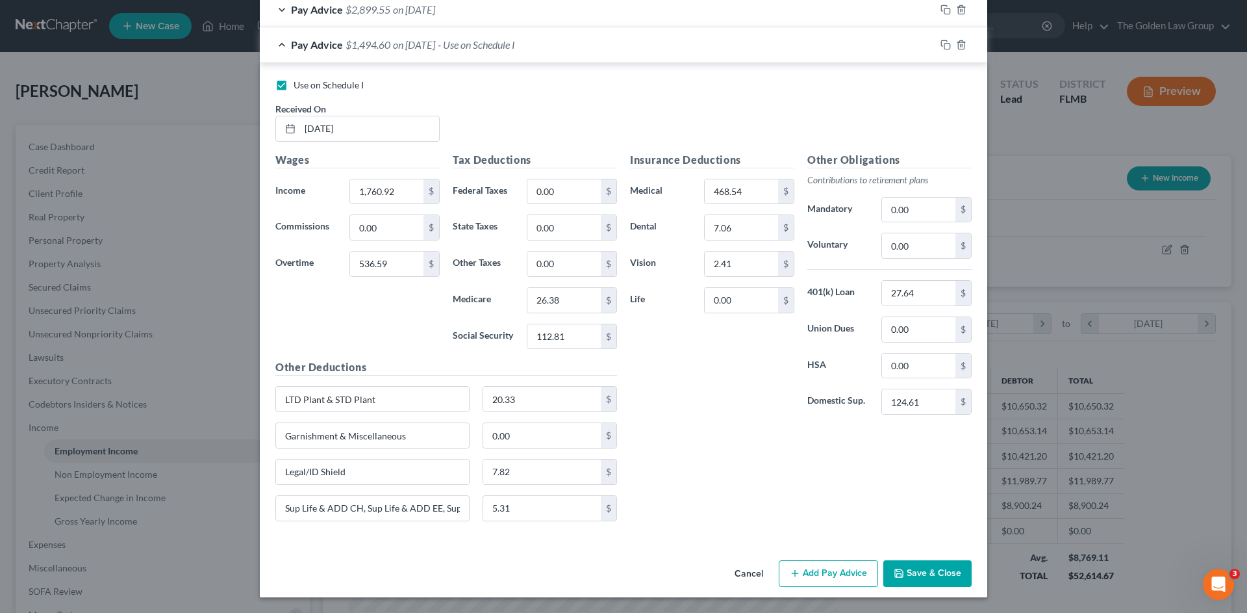
click at [937, 563] on button "Save & Close" at bounding box center [927, 573] width 88 height 27
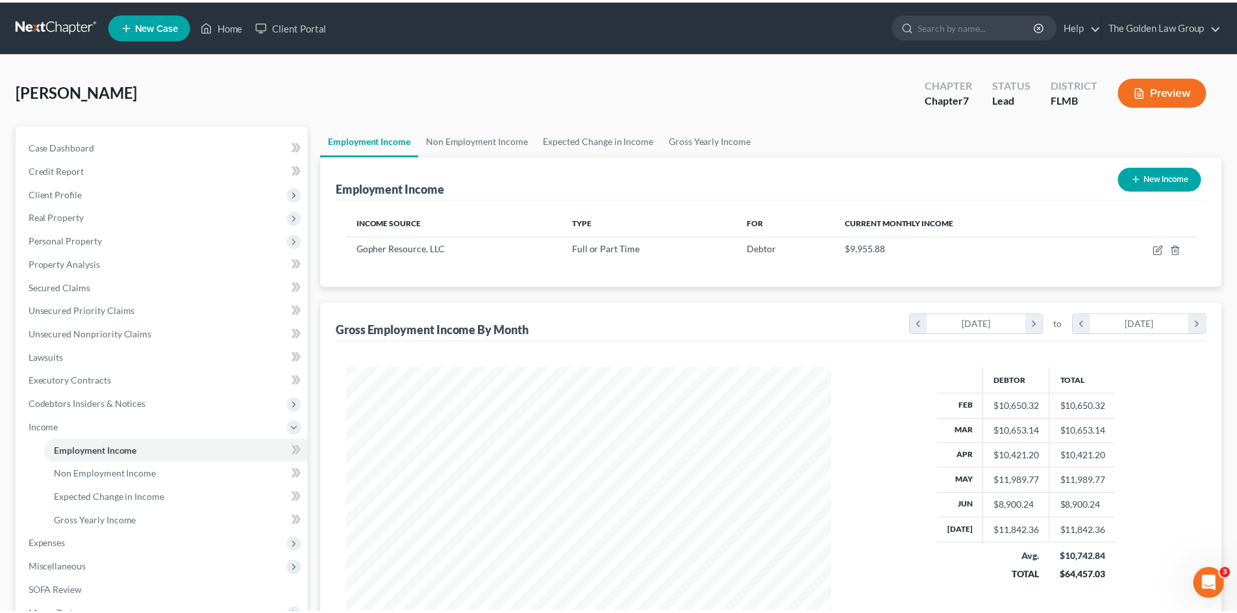
scroll to position [649339, 649071]
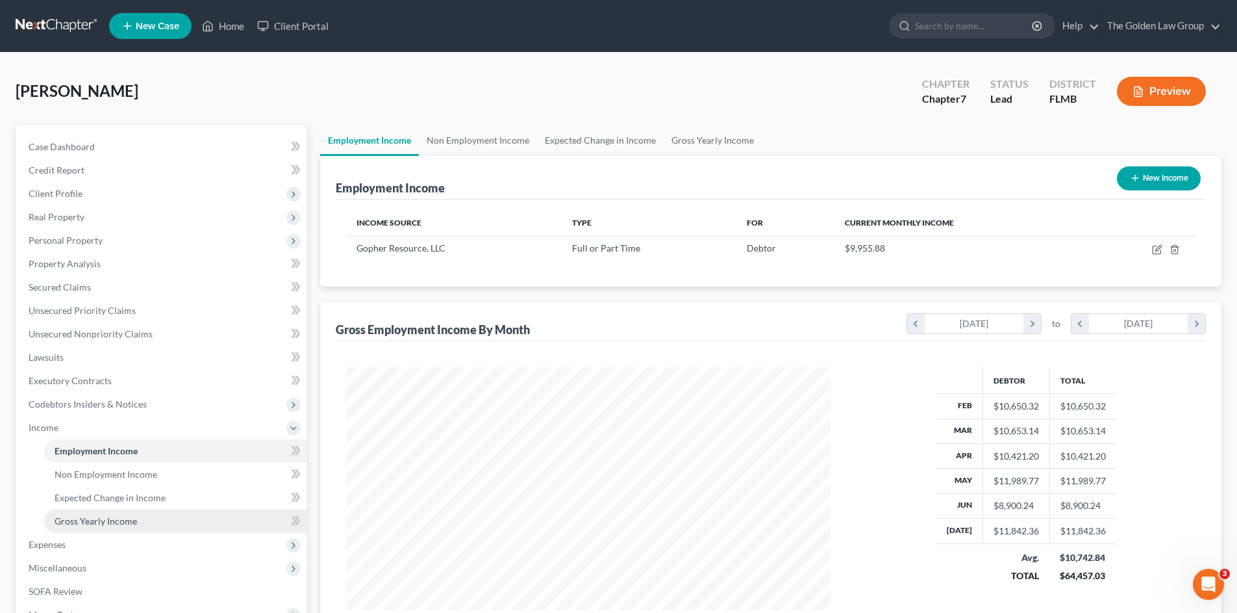
click at [129, 516] on span "Gross Yearly Income" at bounding box center [96, 520] width 82 height 11
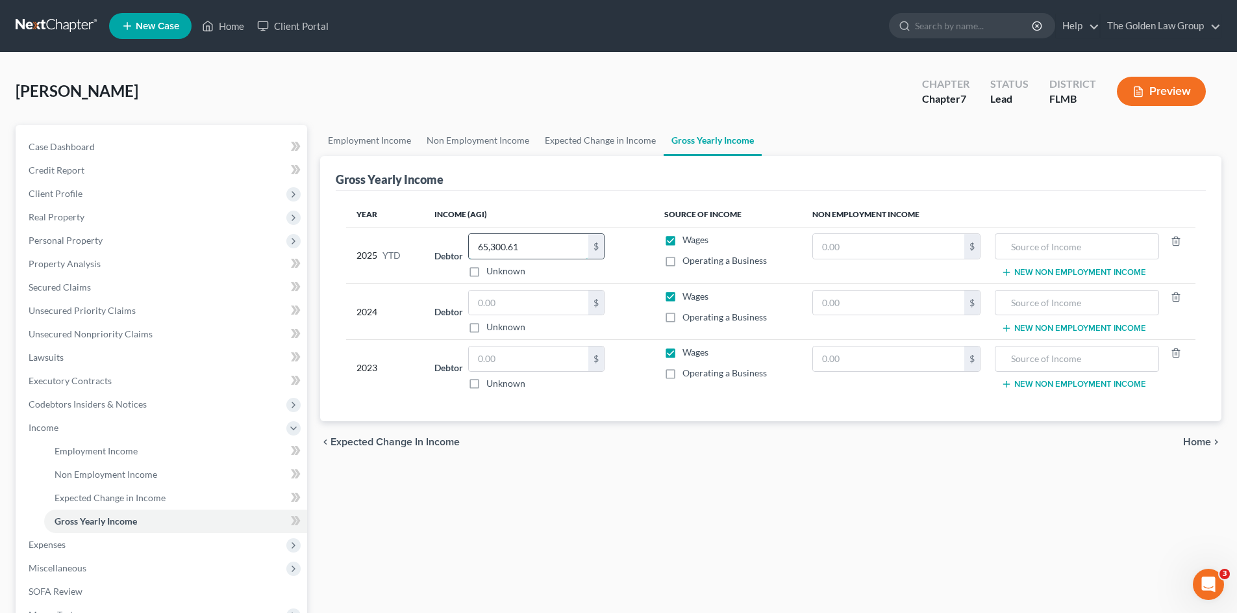
click at [543, 242] on input "65,300.61" at bounding box center [529, 246] width 120 height 25
type input "77,860.66"
drag, startPoint x: 642, startPoint y: 438, endPoint x: 387, endPoint y: 450, distance: 254.9
click at [609, 435] on div "chevron_left Expected Change in Income Home chevron_right" at bounding box center [771, 442] width 902 height 42
click at [88, 447] on span "Employment Income" at bounding box center [96, 450] width 83 height 11
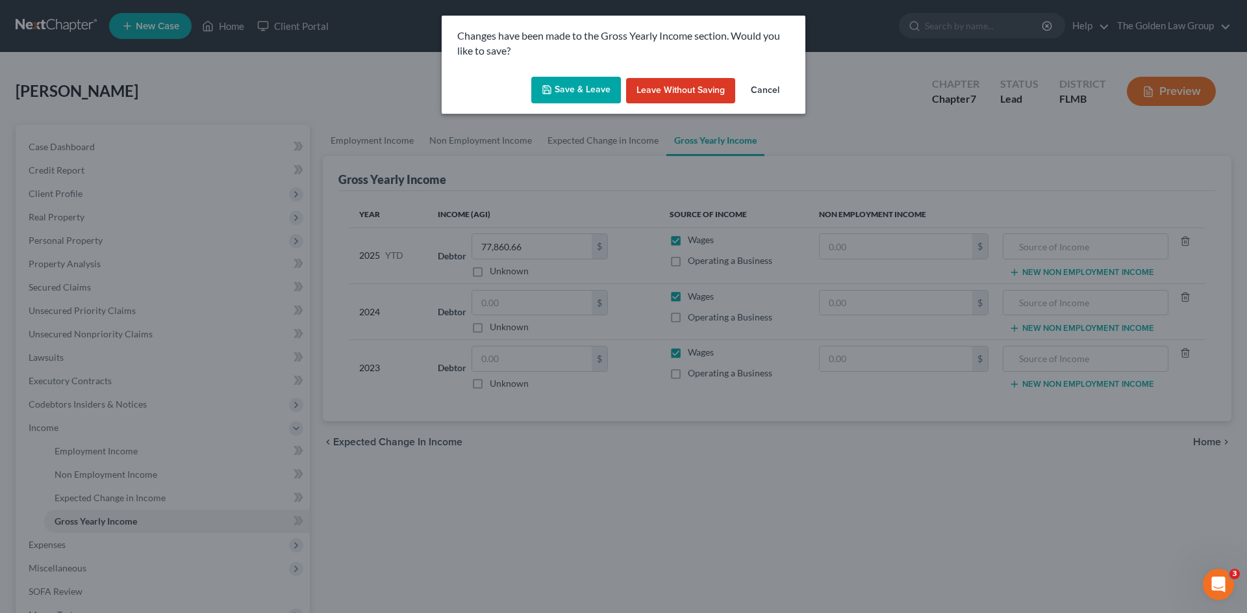
click at [547, 89] on icon "button" at bounding box center [547, 89] width 10 height 10
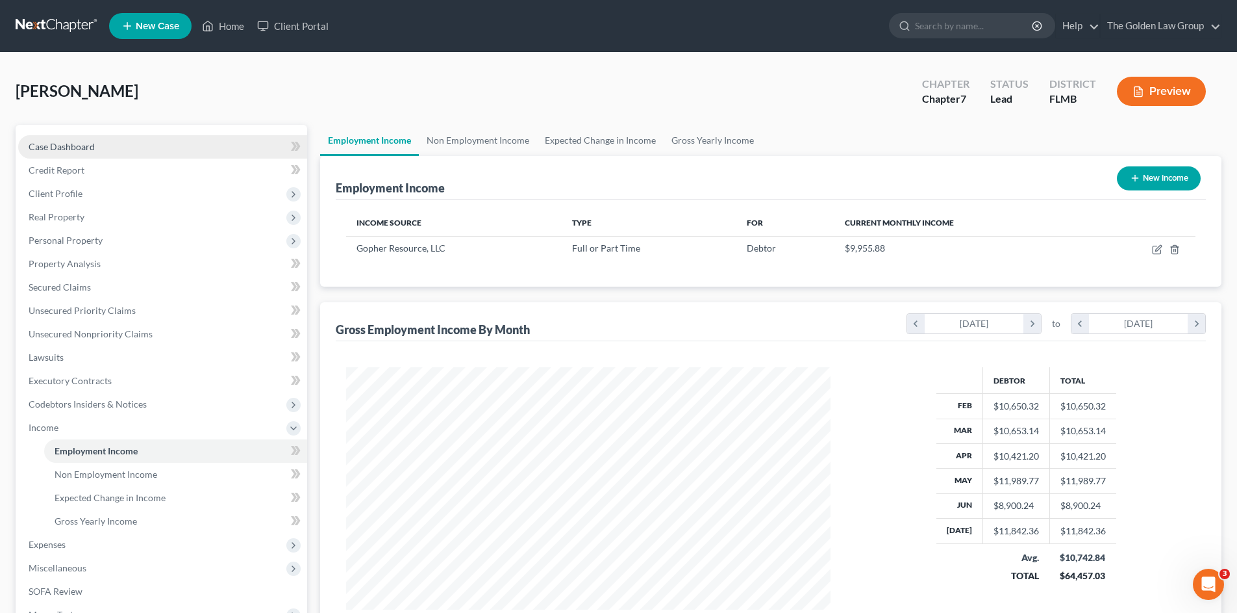
scroll to position [242, 511]
click at [89, 192] on span "Client Profile" at bounding box center [162, 193] width 289 height 23
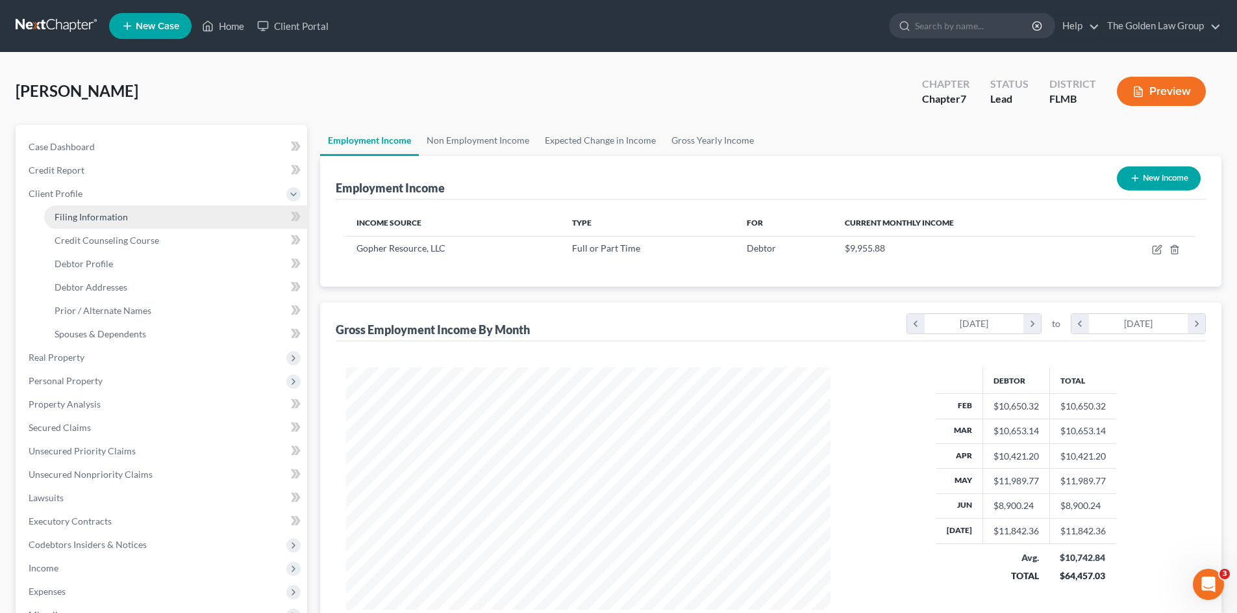
click at [103, 217] on span "Filing Information" at bounding box center [91, 216] width 73 height 11
select select "1"
select select "0"
select select "15"
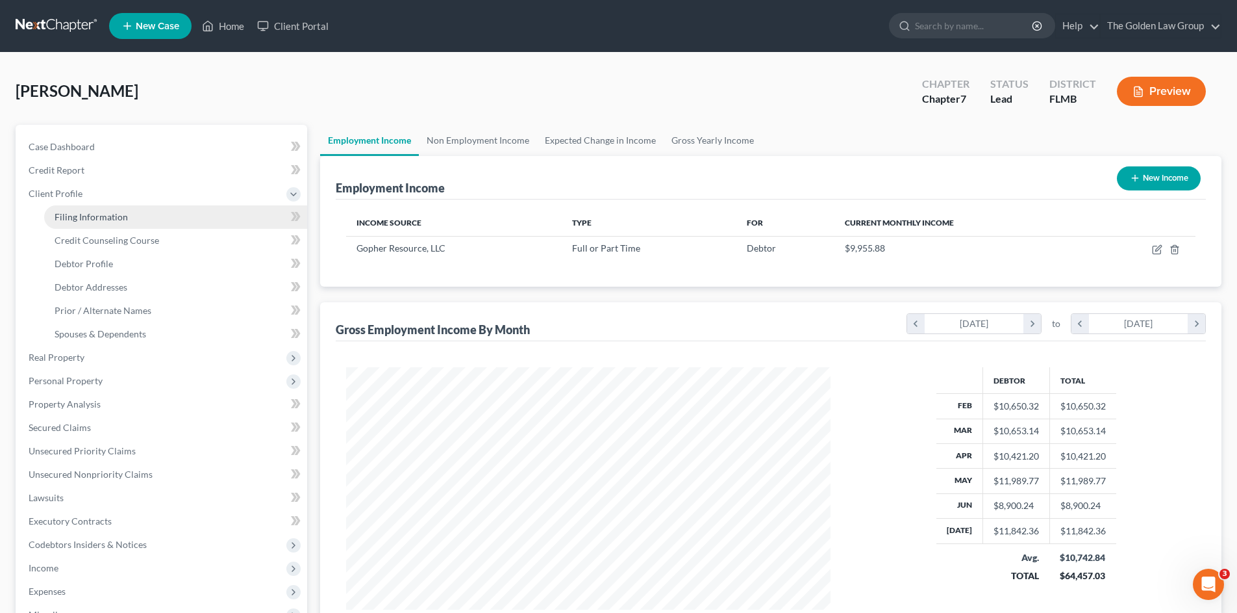
select select "3"
select select "9"
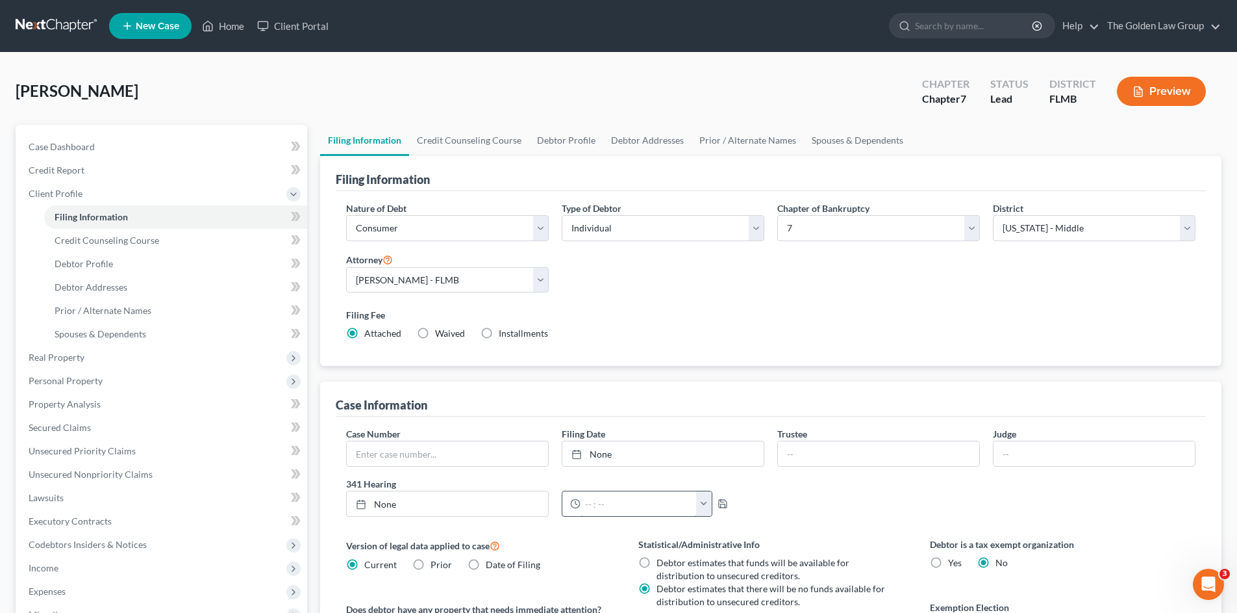
scroll to position [130, 0]
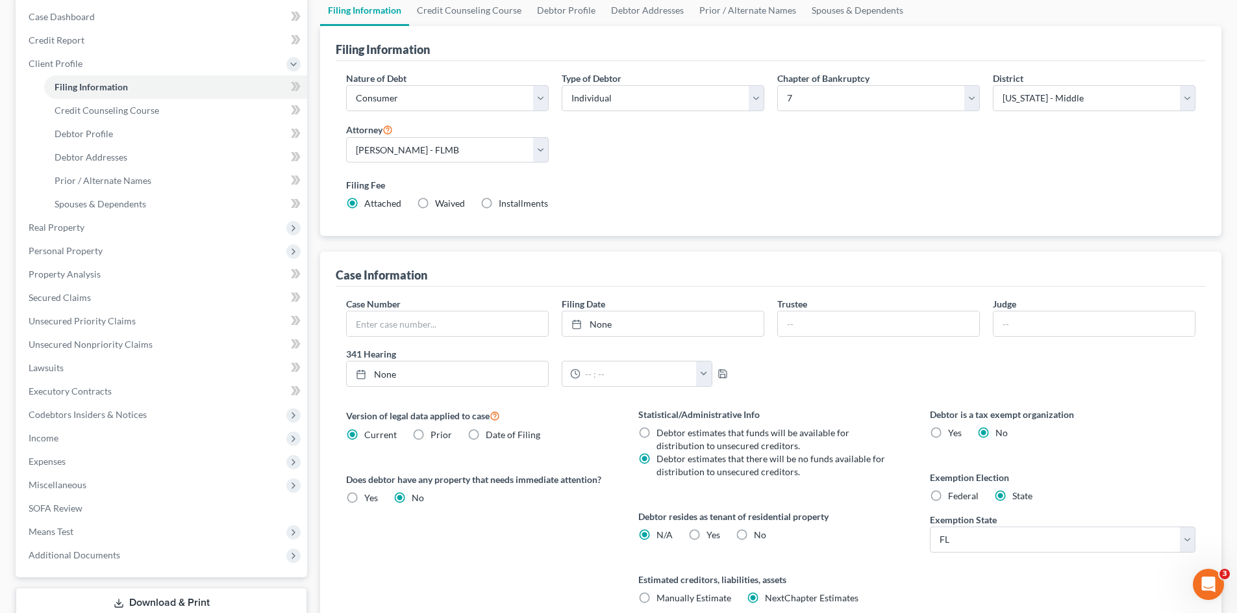
click at [707, 533] on label "Yes Yes" at bounding box center [714, 534] width 14 height 13
click at [712, 533] on input "Yes Yes" at bounding box center [716, 532] width 8 height 8
radio input "true"
radio input "false"
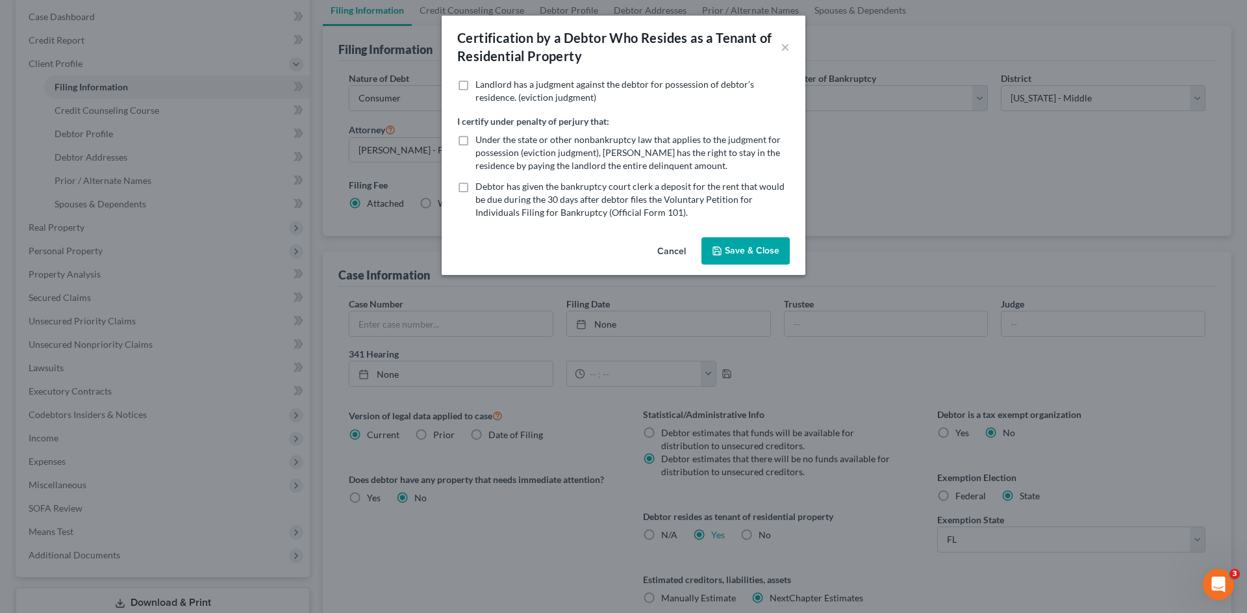
click at [751, 249] on button "Save & Close" at bounding box center [746, 250] width 88 height 27
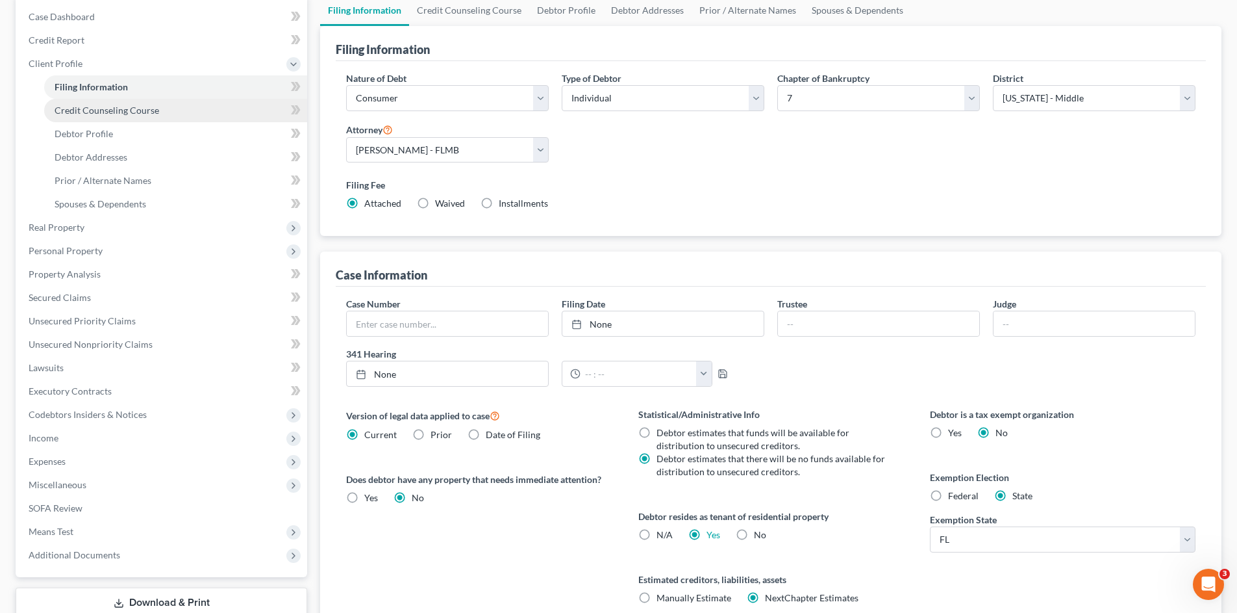
click at [120, 110] on span "Credit Counseling Course" at bounding box center [107, 110] width 105 height 11
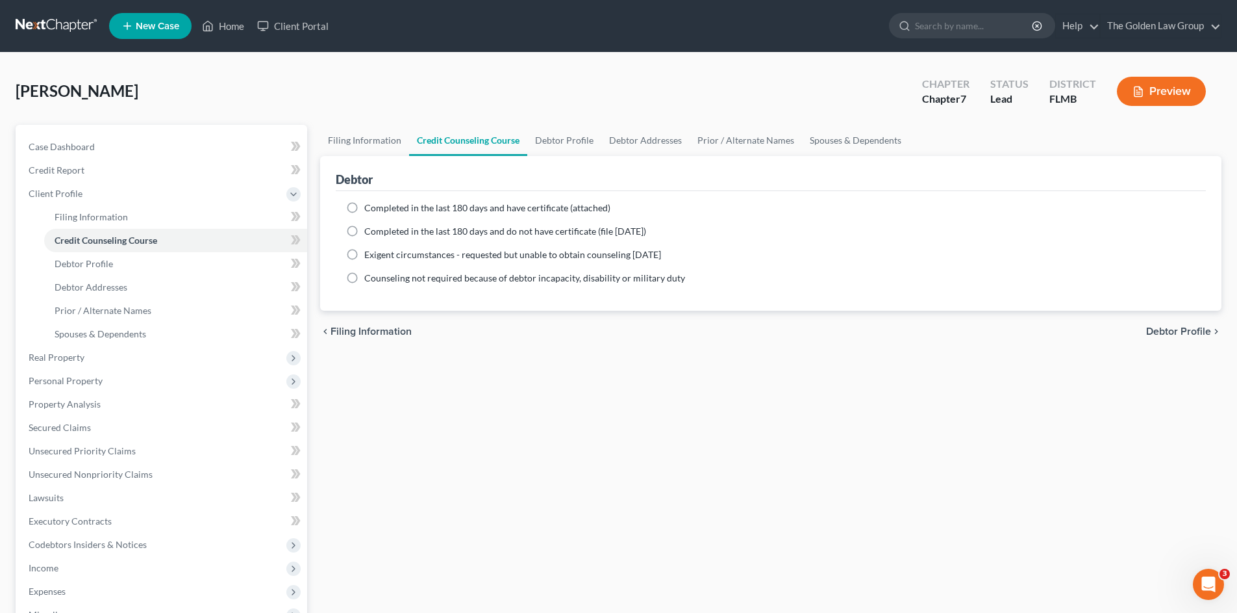
drag, startPoint x: 350, startPoint y: 205, endPoint x: 333, endPoint y: 210, distance: 17.9
click at [364, 204] on label "Completed in the last 180 days and have certificate (attached)" at bounding box center [487, 207] width 246 height 13
click at [370, 204] on input "Completed in the last 180 days and have certificate (attached)" at bounding box center [374, 205] width 8 height 8
radio input "true"
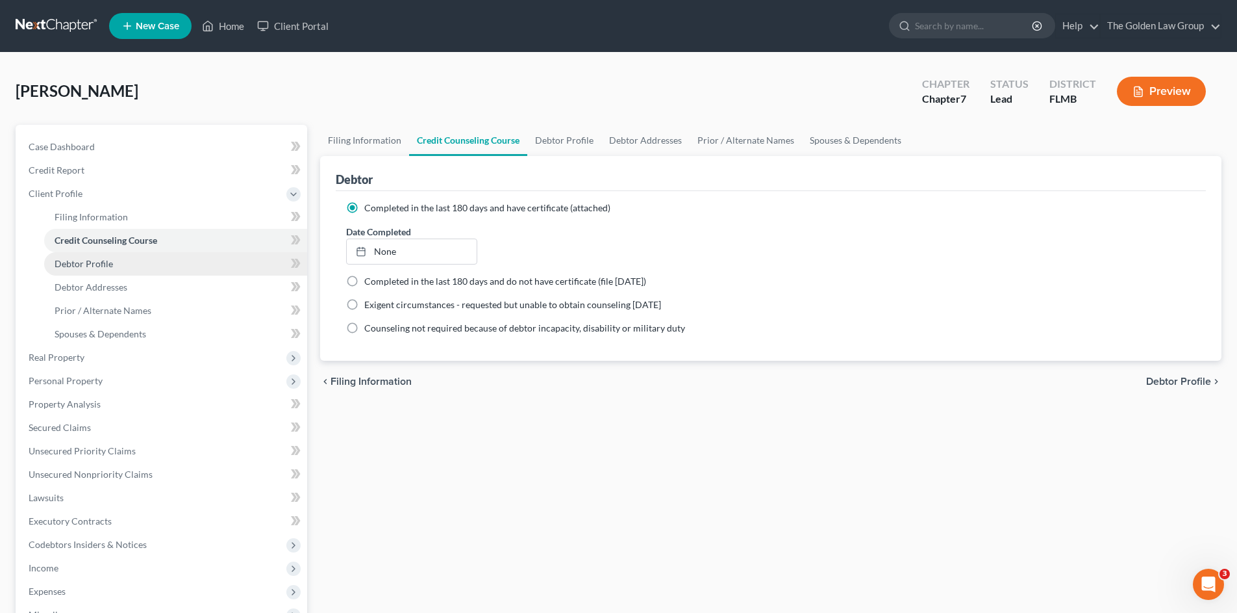
click at [102, 254] on link "Debtor Profile" at bounding box center [175, 263] width 263 height 23
select select "0"
select select "3"
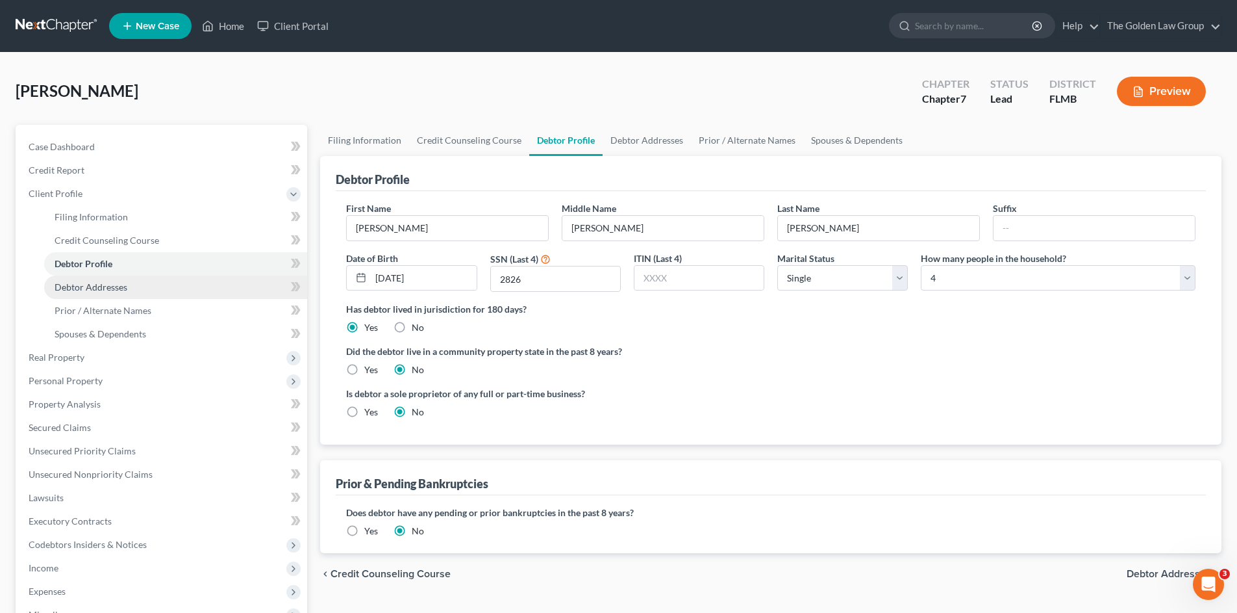
click at [131, 284] on link "Debtor Addresses" at bounding box center [175, 286] width 263 height 23
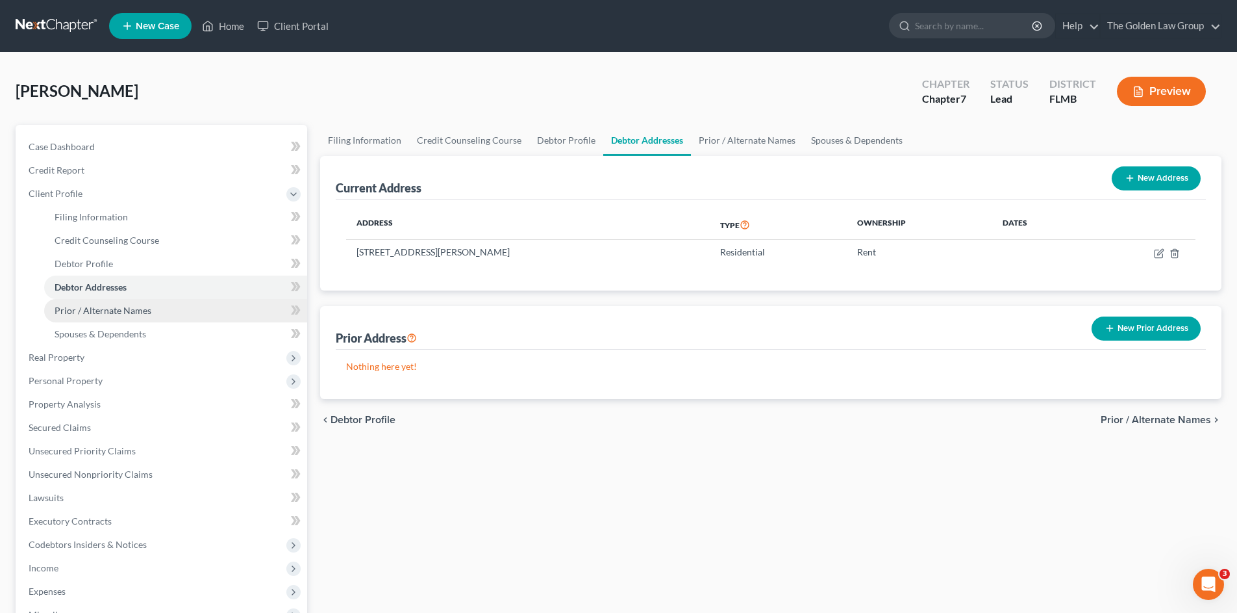
click at [149, 305] on span "Prior / Alternate Names" at bounding box center [103, 310] width 97 height 11
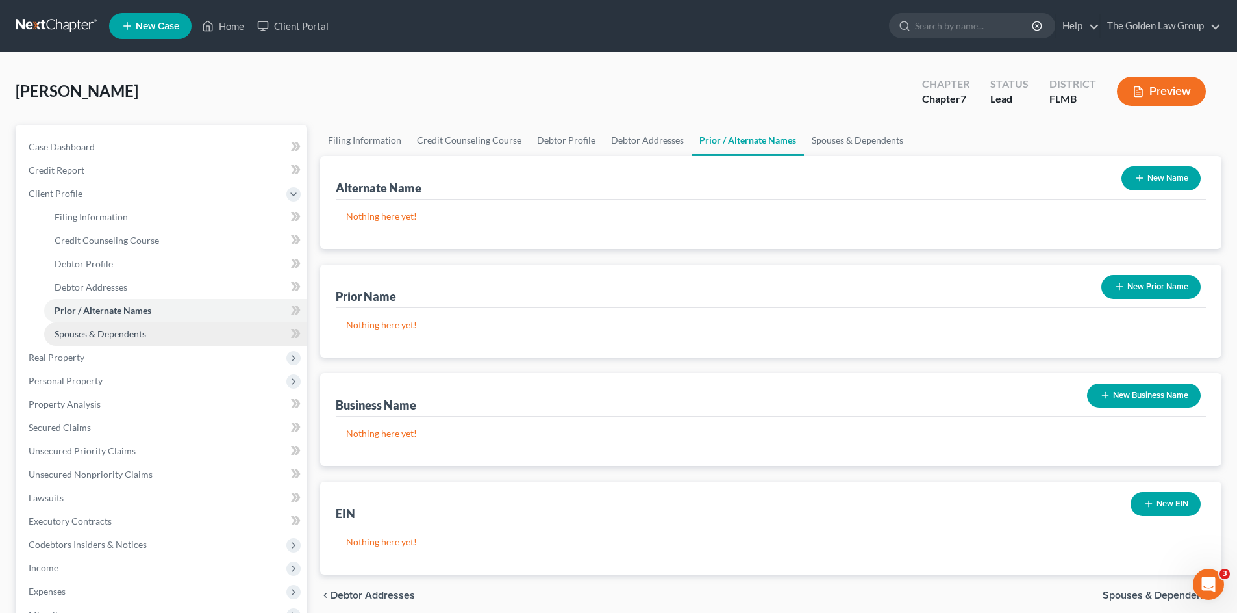
click at [166, 338] on link "Spouses & Dependents" at bounding box center [175, 333] width 263 height 23
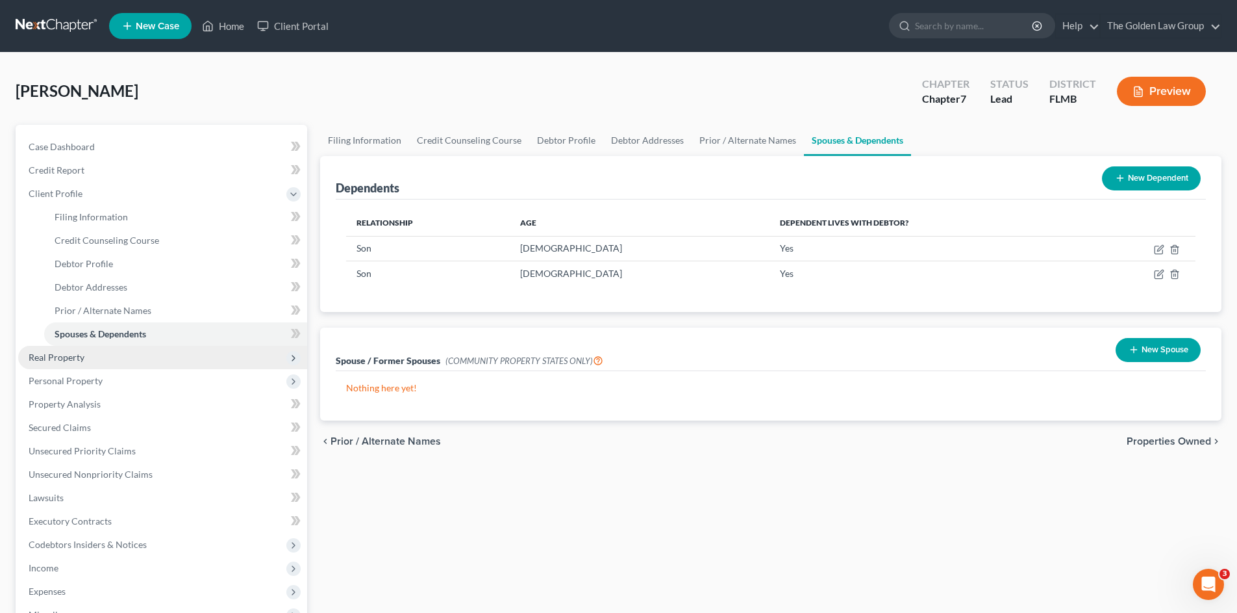
click at [151, 351] on span "Real Property" at bounding box center [162, 357] width 289 height 23
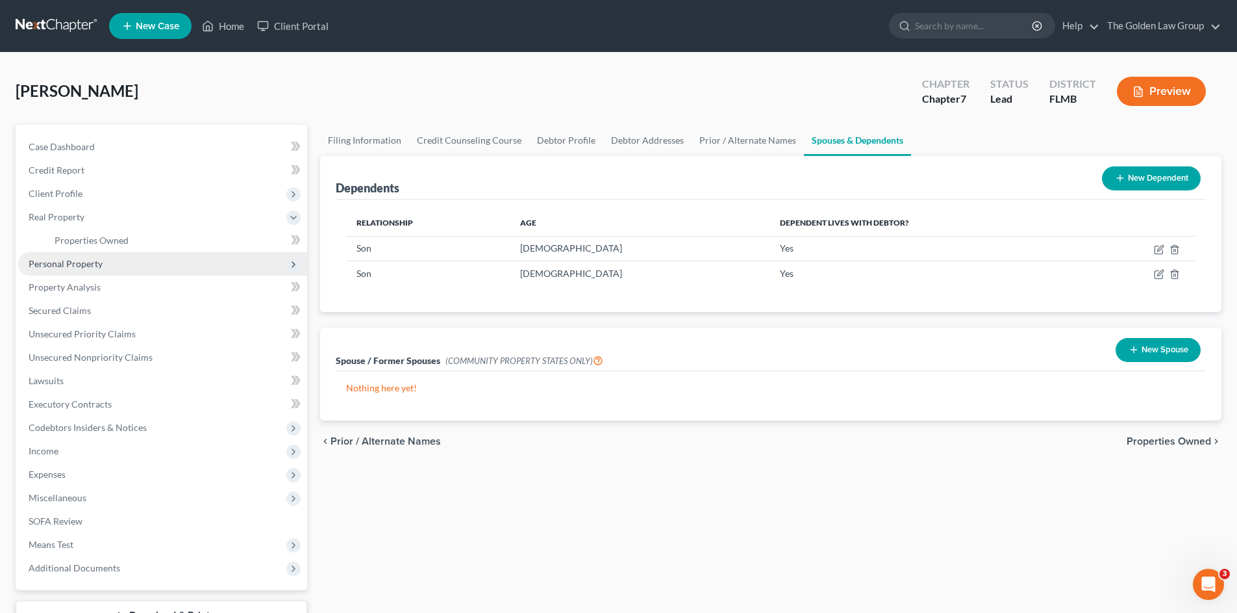
click at [116, 264] on span "Personal Property" at bounding box center [162, 263] width 289 height 23
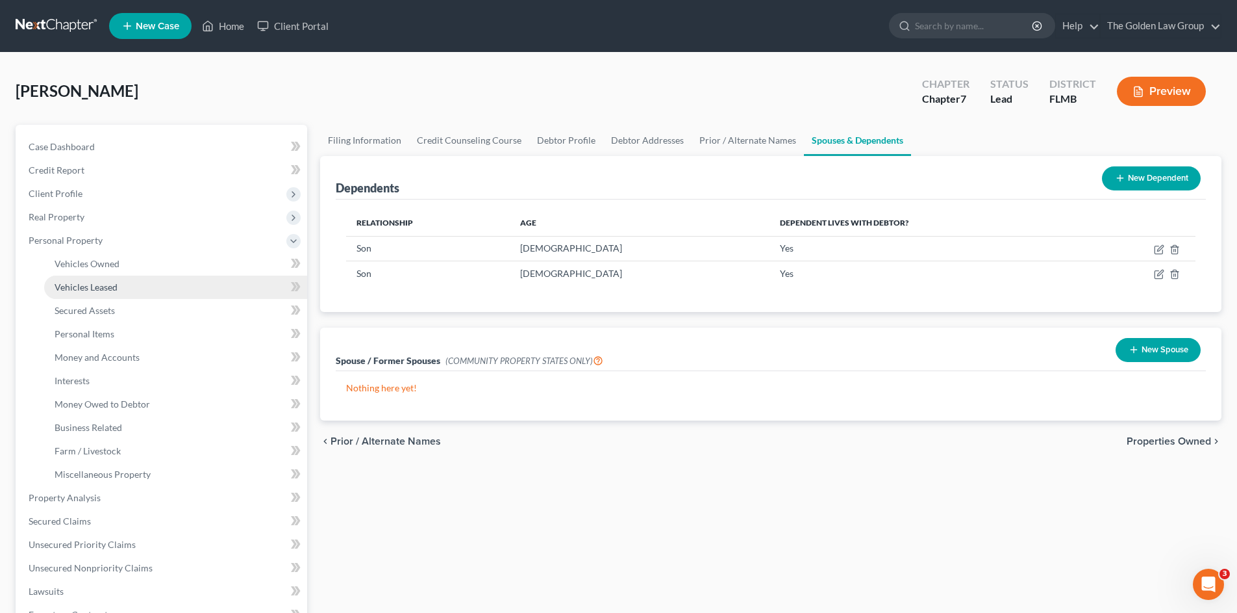
click at [123, 275] on link "Vehicles Leased" at bounding box center [175, 286] width 263 height 23
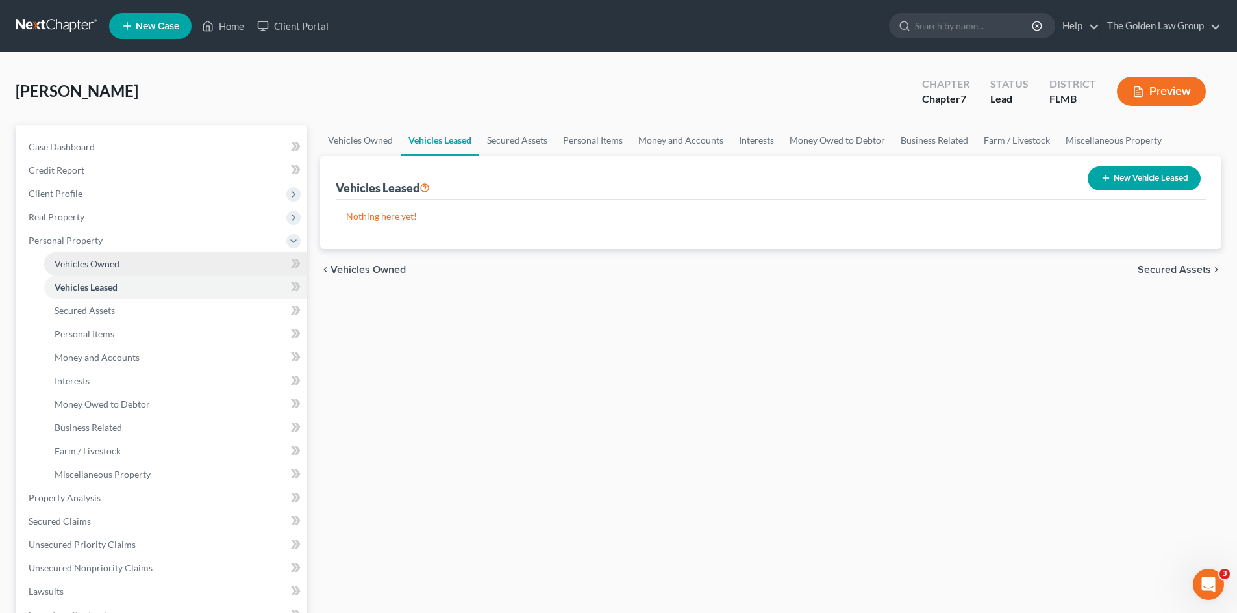
click at [125, 263] on link "Vehicles Owned" at bounding box center [175, 263] width 263 height 23
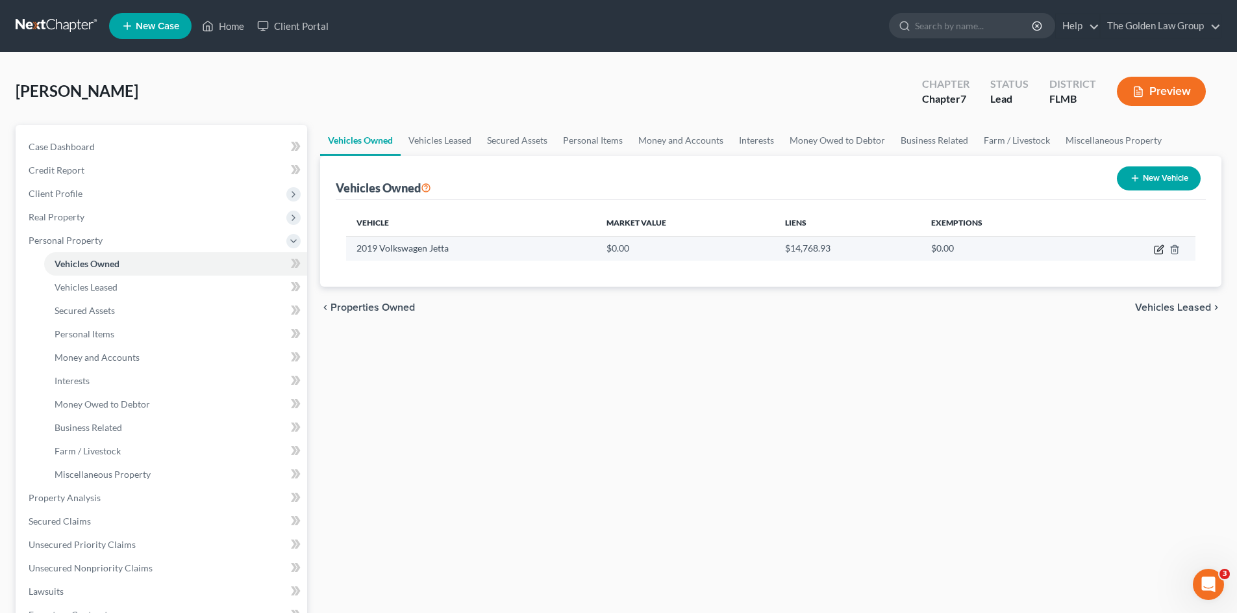
click at [1160, 246] on icon "button" at bounding box center [1159, 249] width 10 height 10
select select "0"
select select "7"
select select "3"
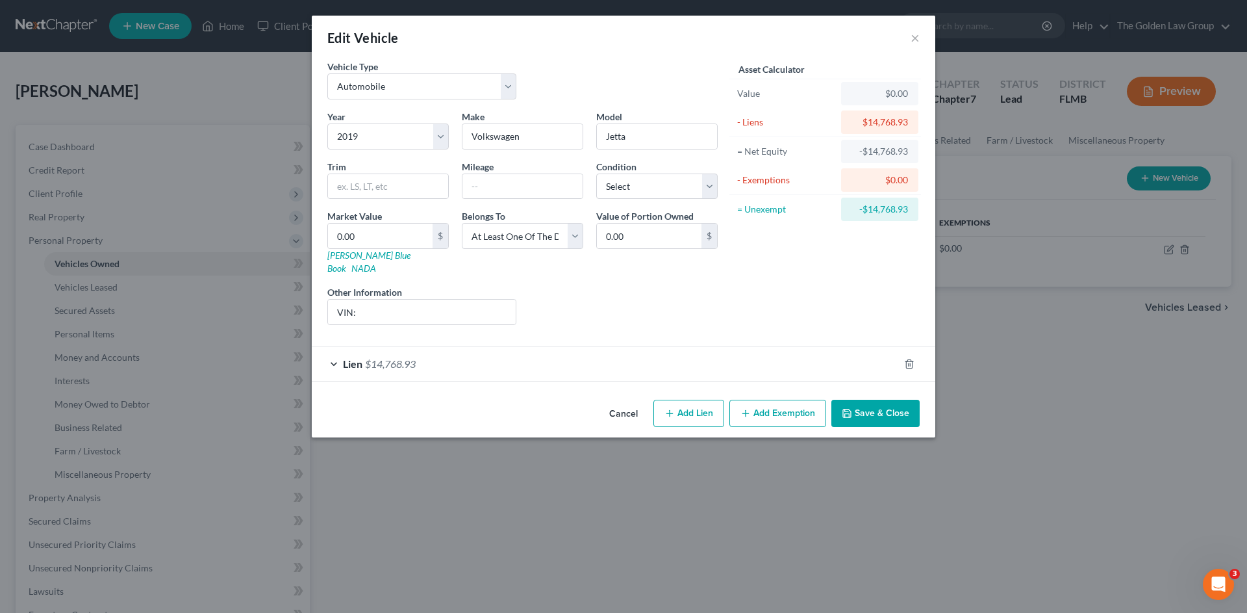
click at [861, 401] on button "Save & Close" at bounding box center [875, 412] width 88 height 27
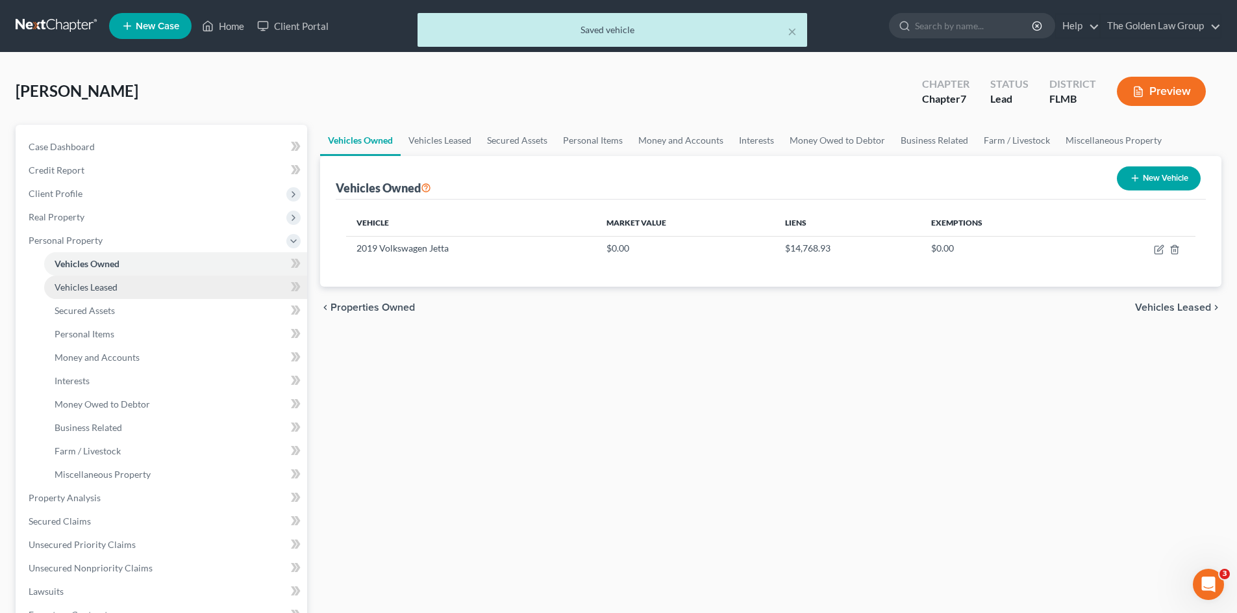
click at [129, 281] on link "Vehicles Leased" at bounding box center [175, 286] width 263 height 23
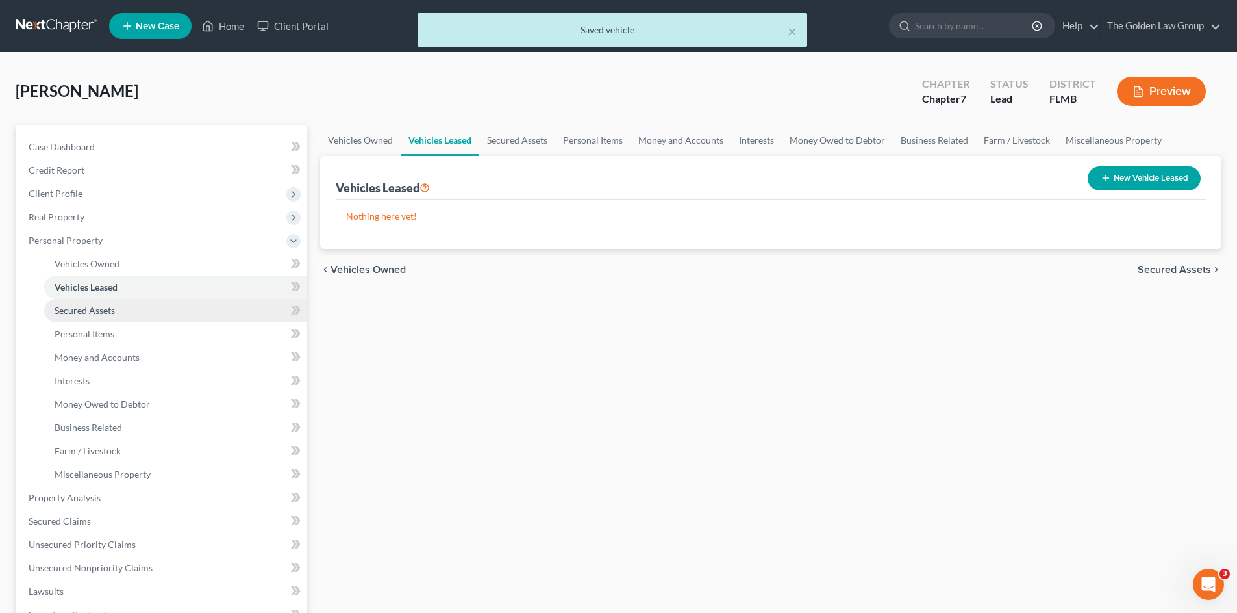
click at [139, 303] on link "Secured Assets" at bounding box center [175, 310] width 263 height 23
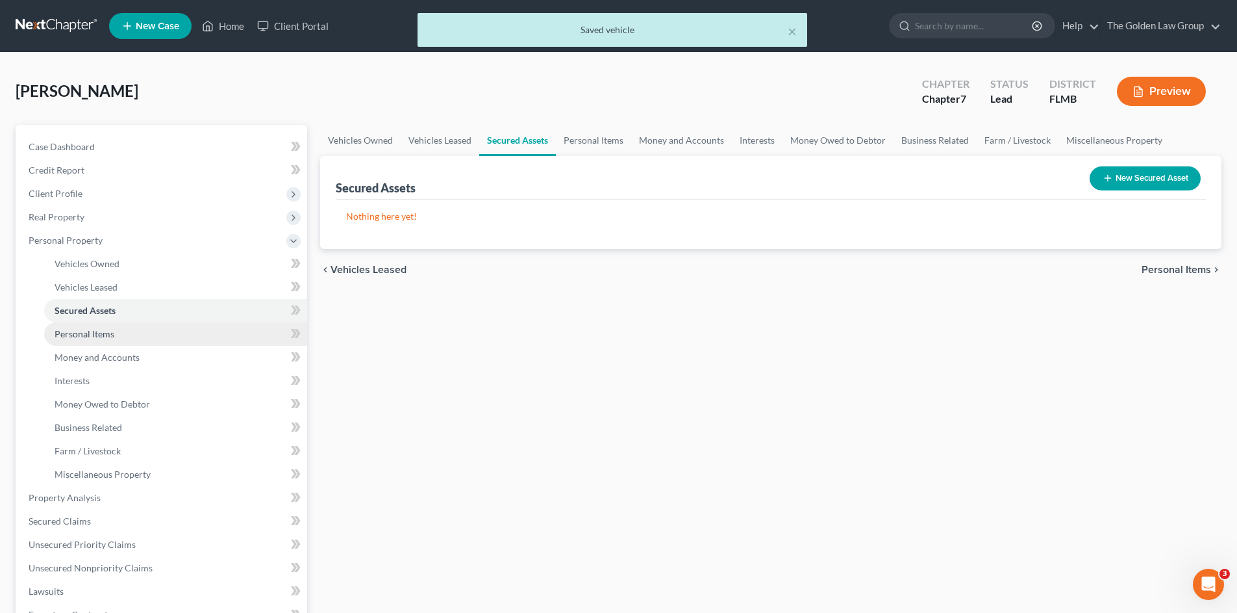
click at [153, 331] on link "Personal Items" at bounding box center [175, 333] width 263 height 23
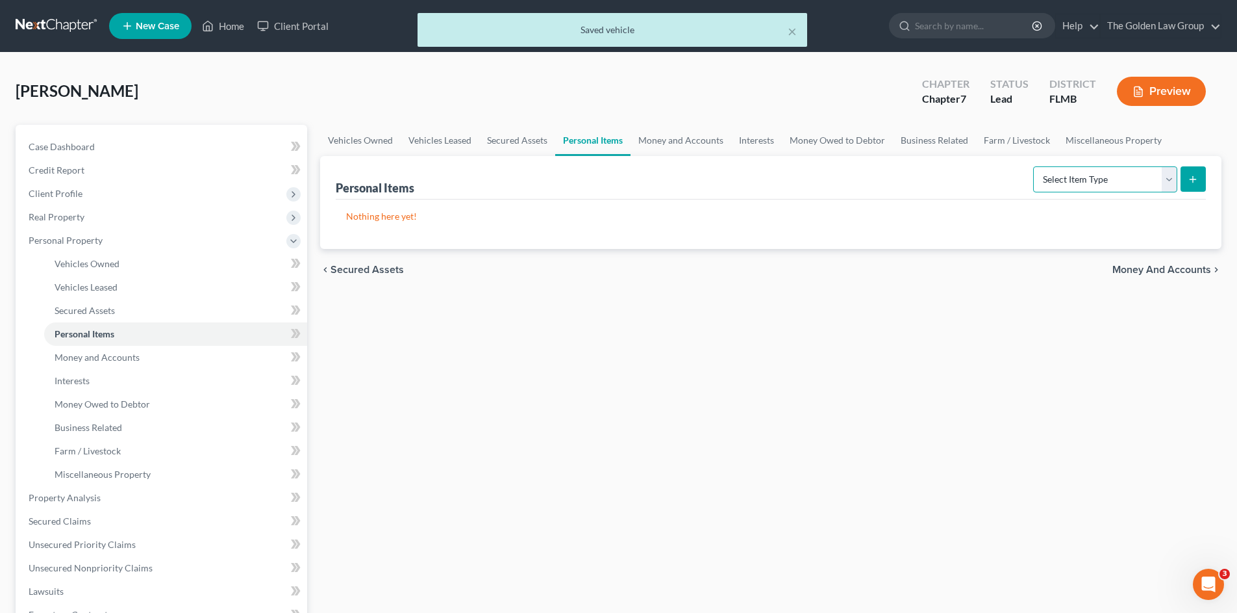
click at [1077, 175] on select "Select Item Type Clothing Collectibles Of Value Electronics Firearms Household …" at bounding box center [1105, 179] width 144 height 26
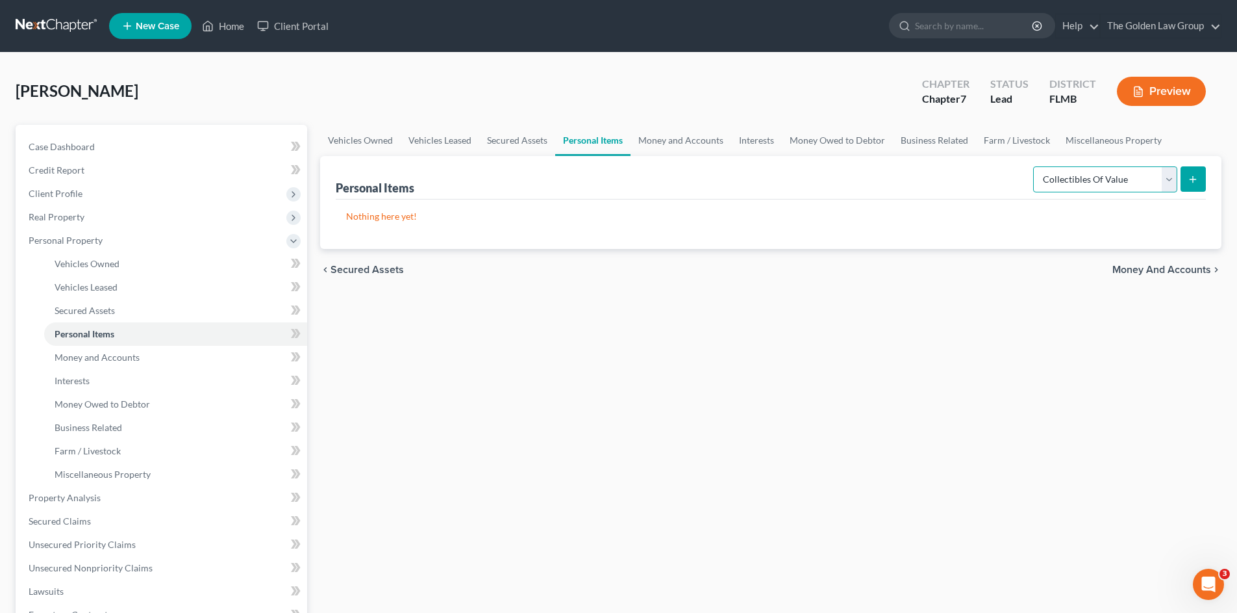
click at [1035, 166] on select "Select Item Type Clothing Collectibles Of Value Electronics Firearms Household …" at bounding box center [1105, 179] width 144 height 26
click at [1054, 214] on p "Nothing here yet!" at bounding box center [771, 216] width 850 height 13
click at [1068, 188] on select "Select Item Type Clothing Collectibles Of Value Electronics Firearms Household …" at bounding box center [1105, 179] width 144 height 26
select select "clothing"
click at [1035, 166] on select "Select Item Type Clothing Collectibles Of Value Electronics Firearms Household …" at bounding box center [1105, 179] width 144 height 26
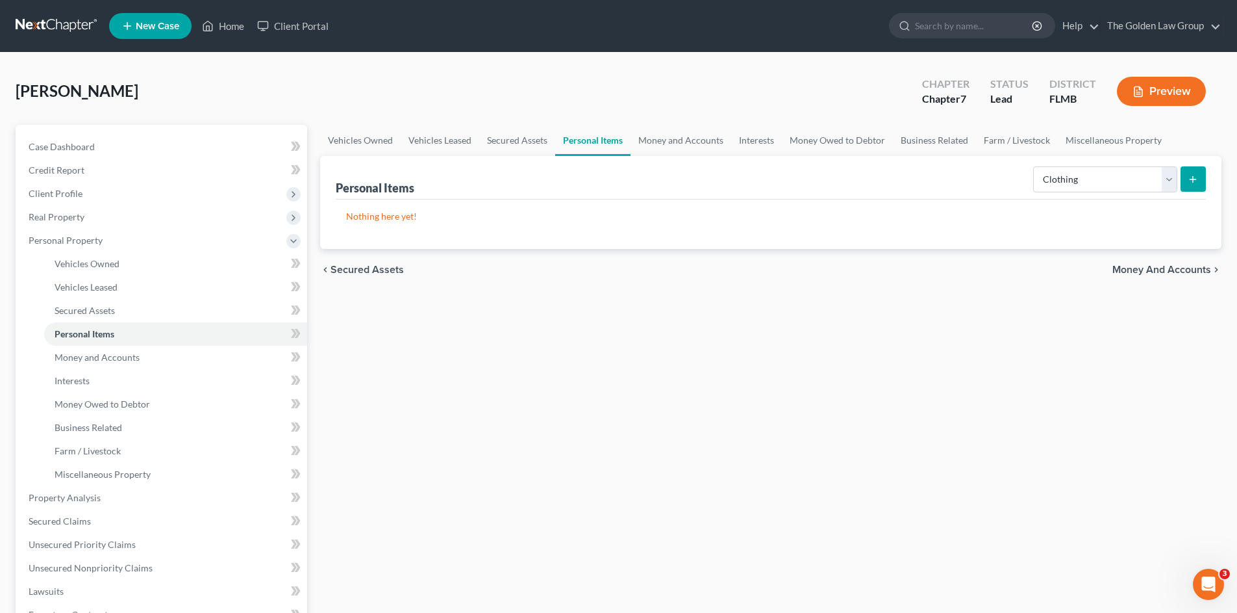
click at [1195, 174] on icon "submit" at bounding box center [1193, 179] width 10 height 10
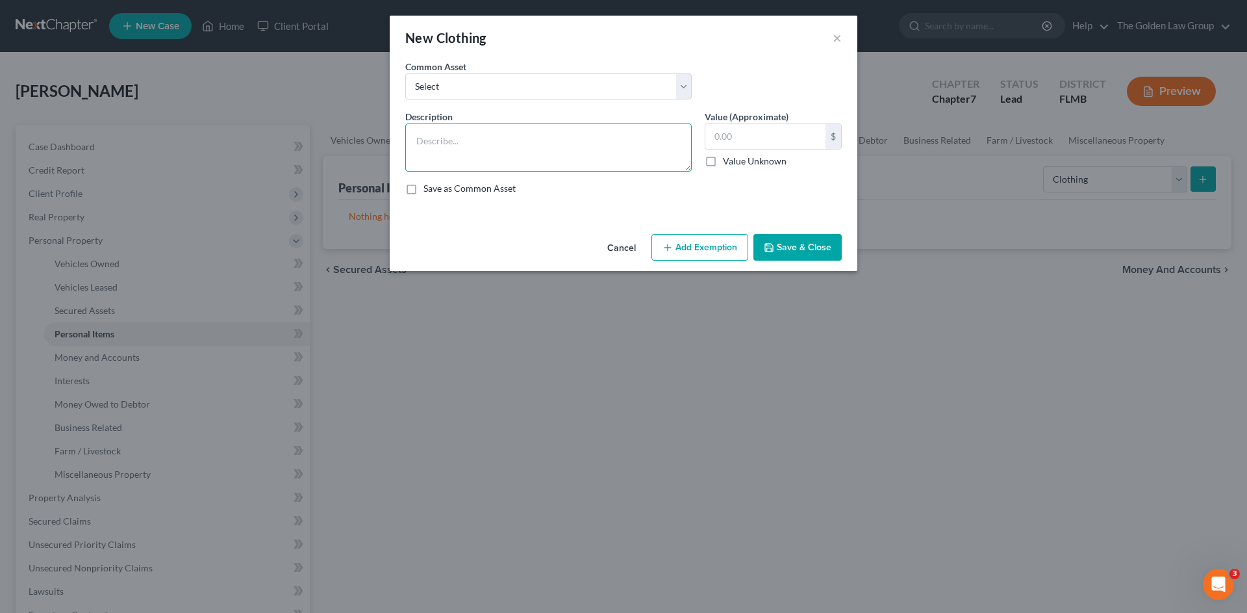
click at [561, 142] on textarea at bounding box center [548, 147] width 286 height 48
click at [538, 90] on select "Select Debtor's Clothes Joint-Debtor's clothing Debtor's Clothes" at bounding box center [548, 86] width 286 height 26
select select "0"
click at [405, 73] on select "Select Debtor's Clothes Joint-Debtor's clothing Debtor's Clothes" at bounding box center [548, 86] width 286 height 26
type textarea "Debtor's Clothes"
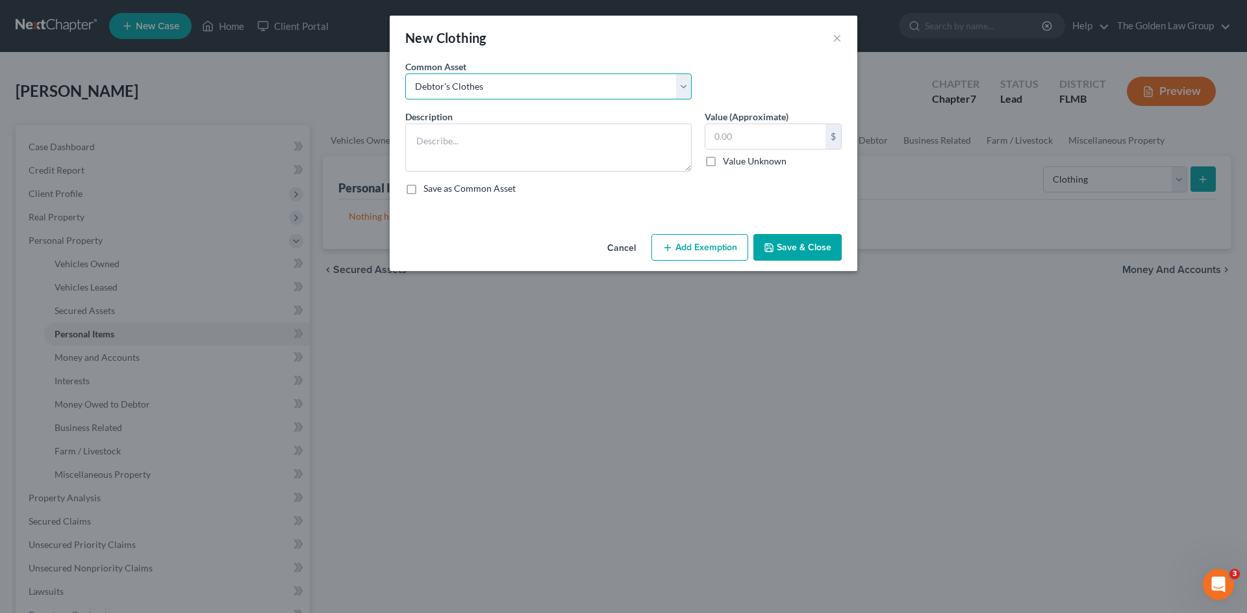
type input "100.00"
click at [777, 240] on button "Save & Close" at bounding box center [798, 247] width 88 height 27
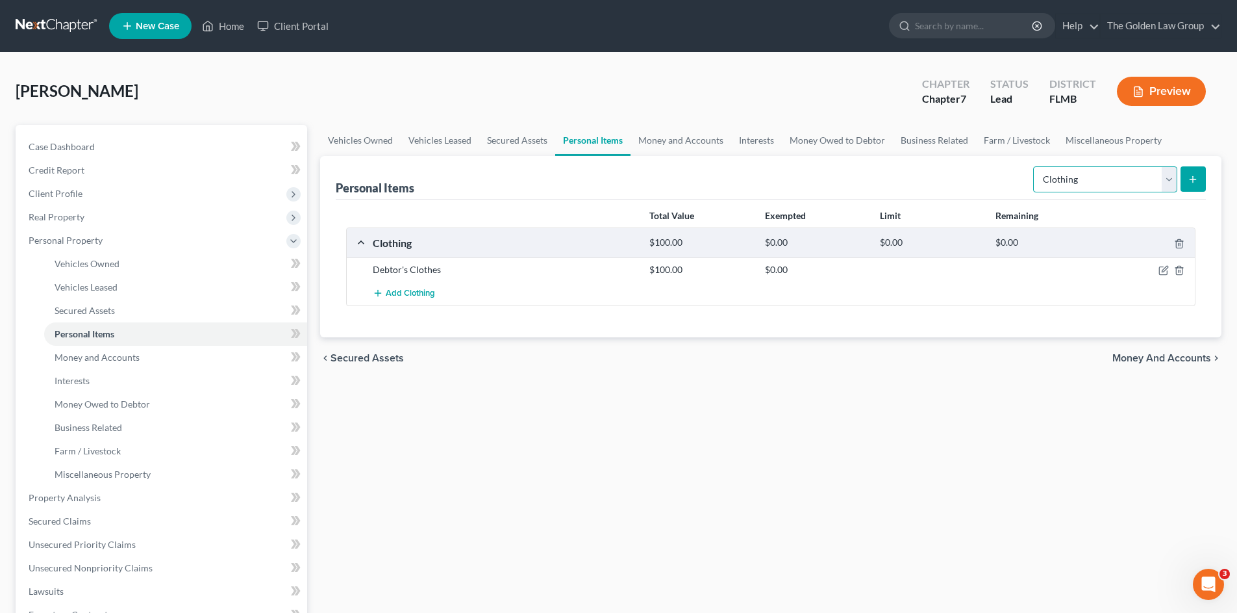
click at [1051, 179] on select "Select Item Type Clothing Collectibles Of Value Electronics Firearms Household …" at bounding box center [1105, 179] width 144 height 26
select select "electronics"
click at [1035, 166] on select "Select Item Type Clothing Collectibles Of Value Electronics Firearms Household …" at bounding box center [1105, 179] width 144 height 26
click at [1186, 175] on button "submit" at bounding box center [1193, 178] width 25 height 25
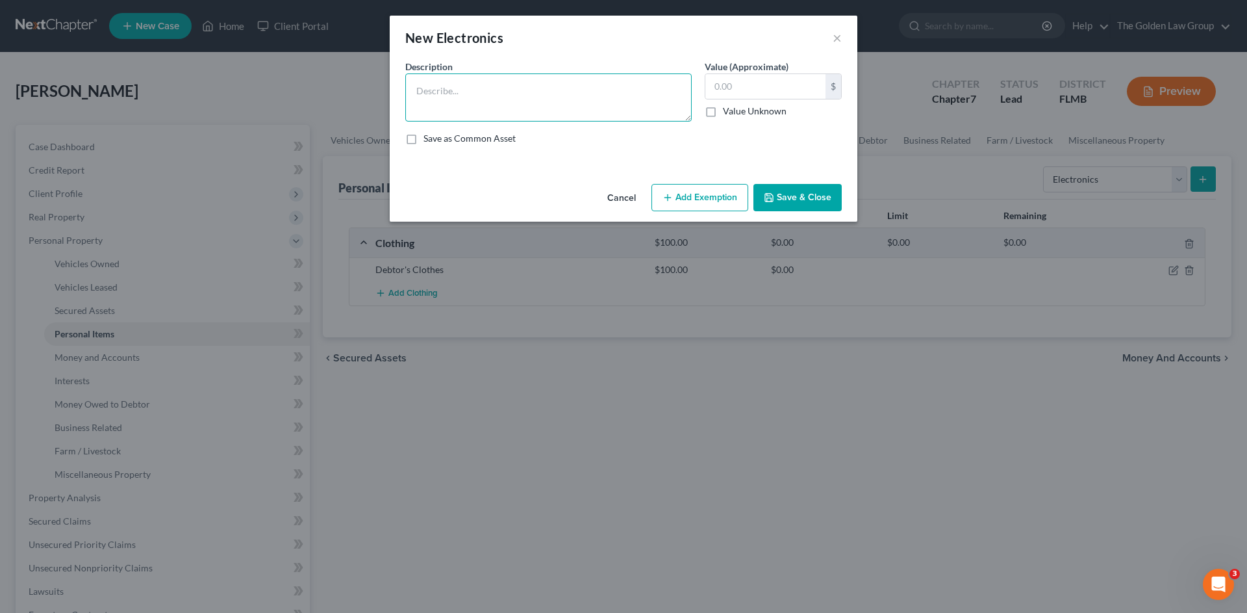
click at [488, 104] on textarea at bounding box center [548, 97] width 286 height 48
type textarea "Cell Phone"
click at [772, 194] on icon "button" at bounding box center [769, 197] width 10 height 10
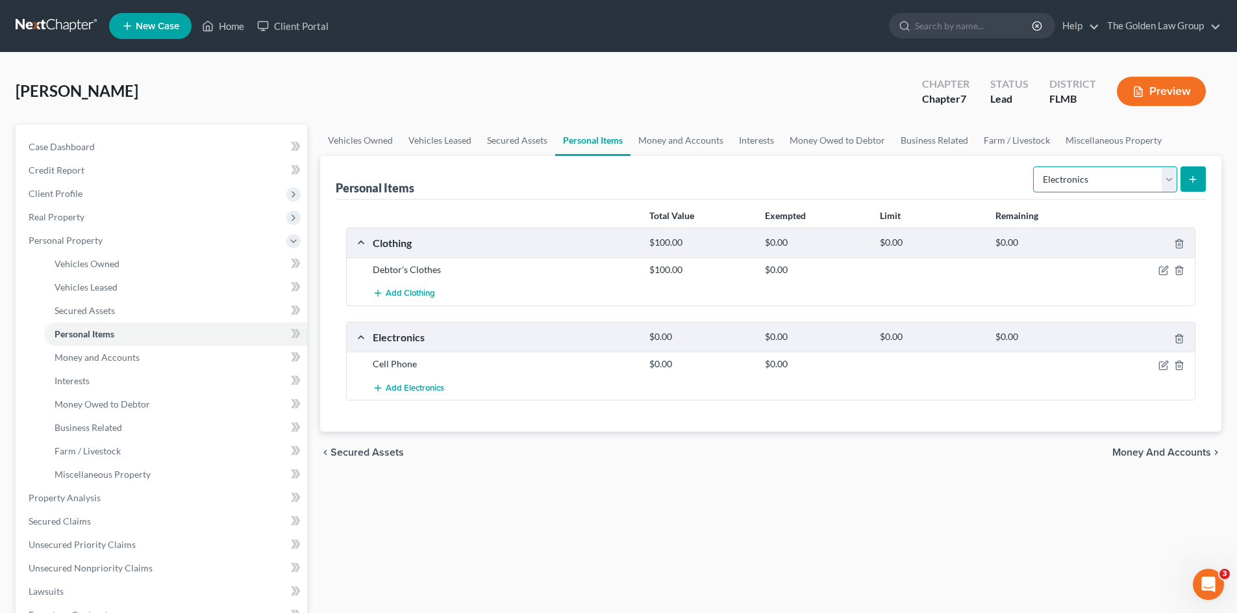
click at [1160, 178] on select "Select Item Type Clothing Collectibles Of Value Electronics Firearms Household …" at bounding box center [1105, 179] width 144 height 26
select select "household_goods"
click at [1035, 166] on select "Select Item Type Clothing Collectibles Of Value Electronics Firearms Household …" at bounding box center [1105, 179] width 144 height 26
click at [1198, 183] on icon "submit" at bounding box center [1193, 179] width 10 height 10
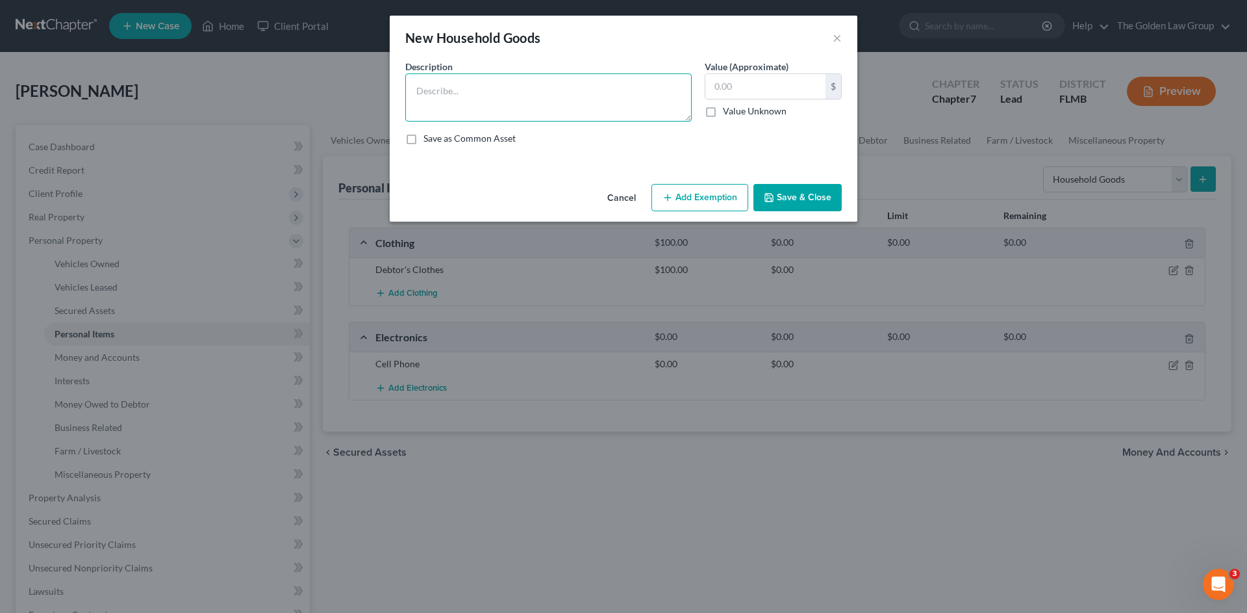
click at [637, 105] on textarea at bounding box center [548, 97] width 286 height 48
type textarea "Misc. Kitchen Appliances and Utensils Misc. Towels and Linens."
click at [811, 194] on button "Save & Close" at bounding box center [798, 197] width 88 height 27
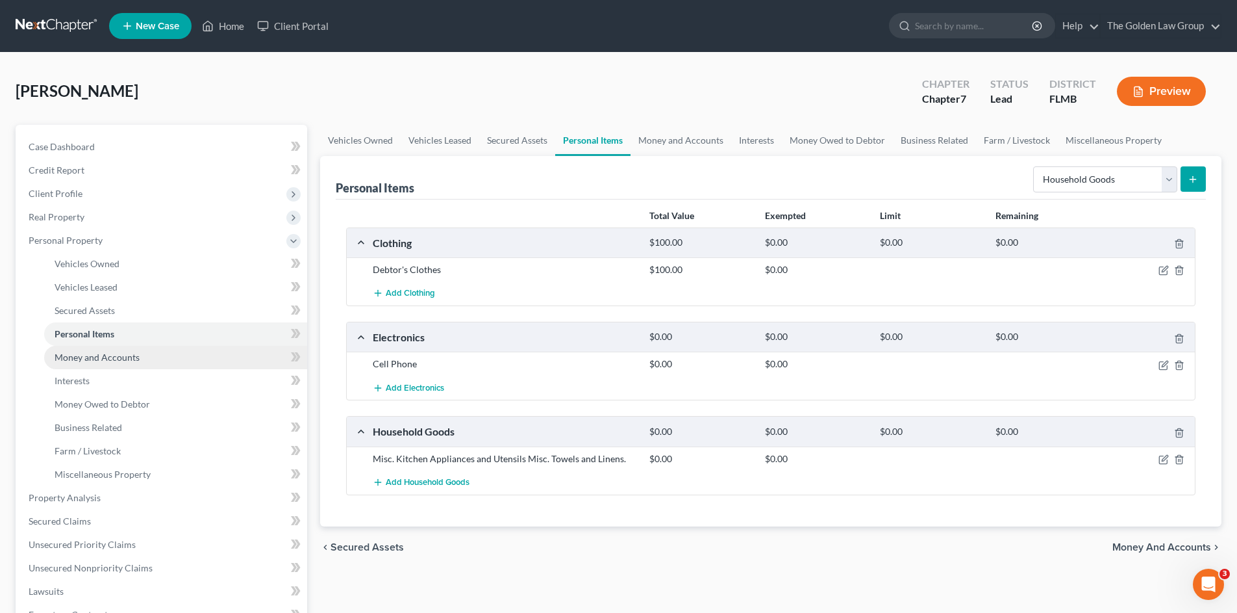
click at [185, 349] on link "Money and Accounts" at bounding box center [175, 357] width 263 height 23
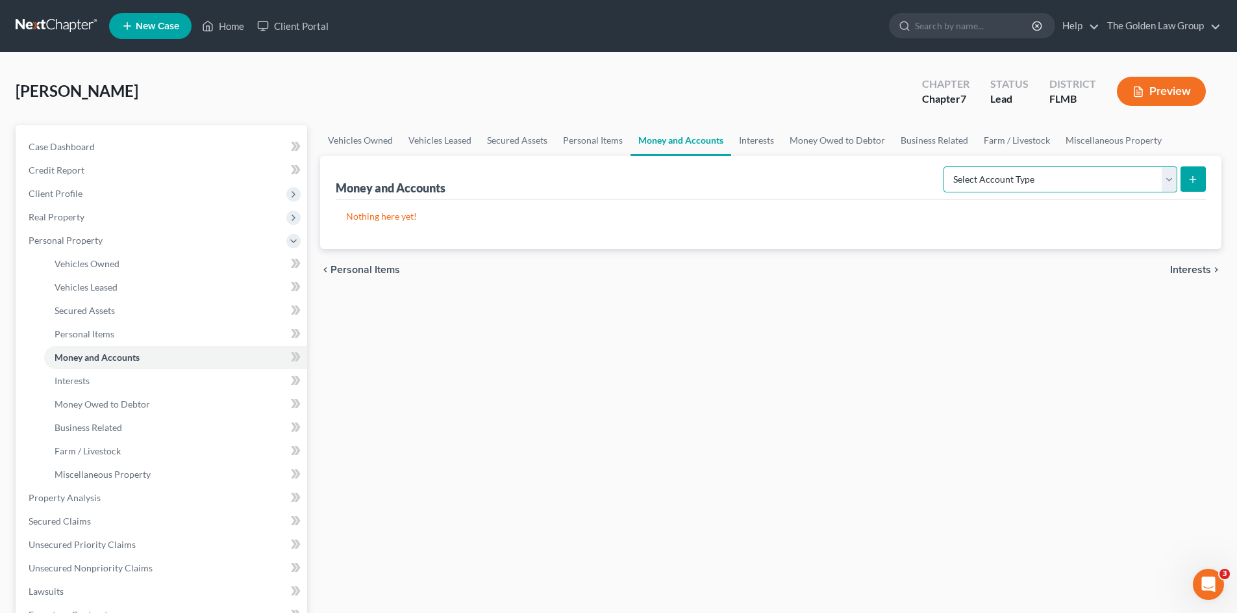
click at [1056, 183] on select "Select Account Type Brokerage Cash on Hand Certificates of Deposit Checking Acc…" at bounding box center [1061, 179] width 234 height 26
select select "checking"
click at [946, 166] on select "Select Account Type Brokerage Cash on Hand Certificates of Deposit Checking Acc…" at bounding box center [1061, 179] width 234 height 26
click at [1197, 172] on button "submit" at bounding box center [1193, 178] width 25 height 25
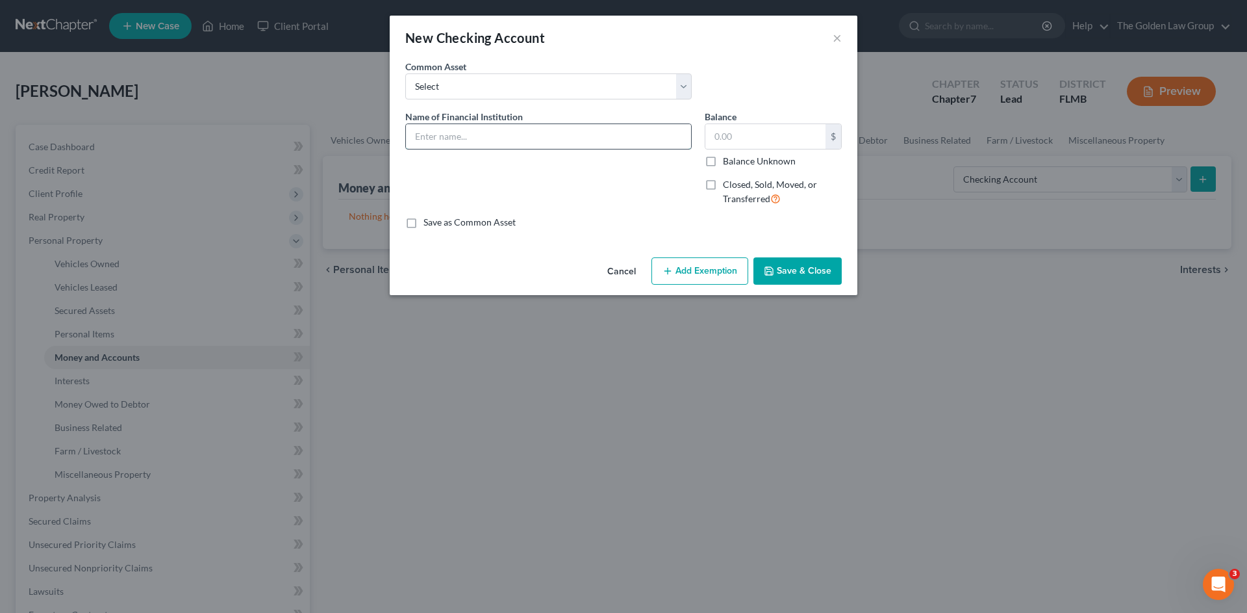
click at [492, 138] on input "text" at bounding box center [548, 136] width 285 height 25
type input "Navy Federal Credit Union_Checking_6131"
drag, startPoint x: 809, startPoint y: 276, endPoint x: 863, endPoint y: 241, distance: 64.9
click at [809, 277] on button "Save & Close" at bounding box center [798, 270] width 88 height 27
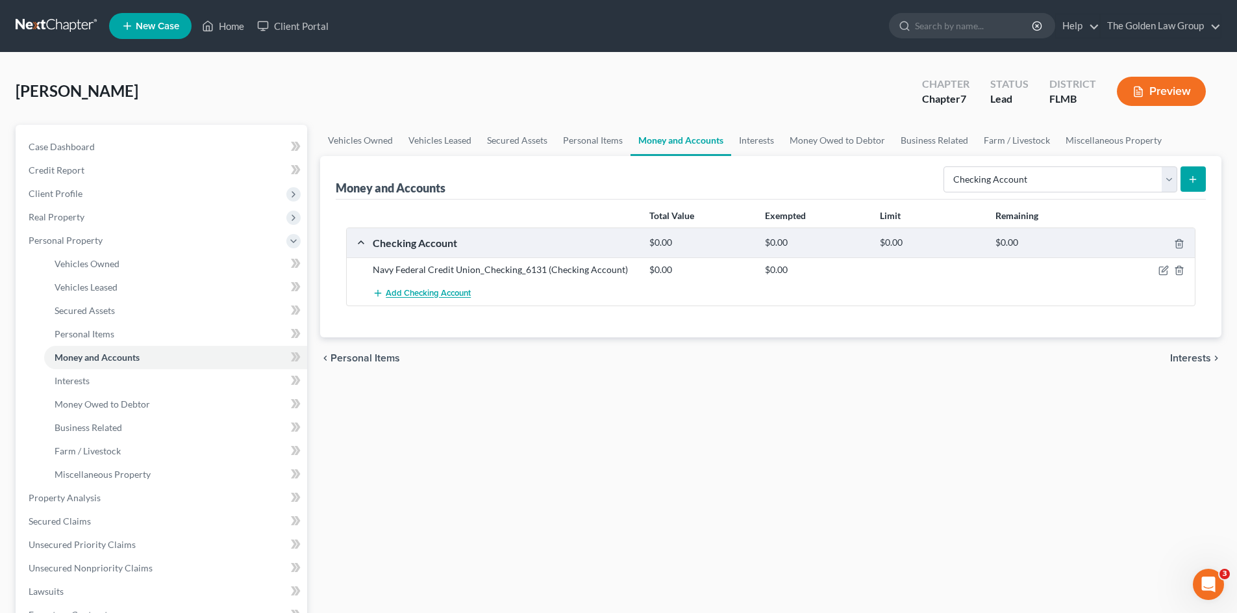
click at [432, 292] on span "Add Checking Account" at bounding box center [428, 293] width 85 height 10
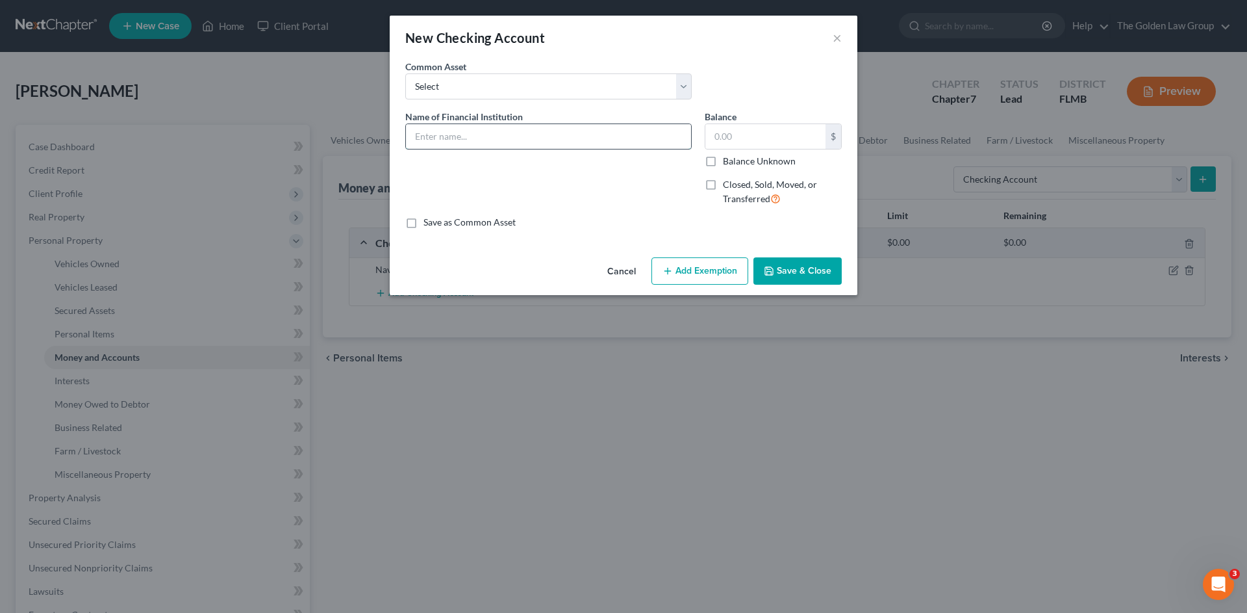
click at [432, 143] on input "text" at bounding box center [548, 136] width 285 height 25
type input "Navy Federal Credit Union_Checking_7146"
drag, startPoint x: 754, startPoint y: 271, endPoint x: 773, endPoint y: 270, distance: 18.8
click at [755, 272] on button "Save & Close" at bounding box center [798, 270] width 88 height 27
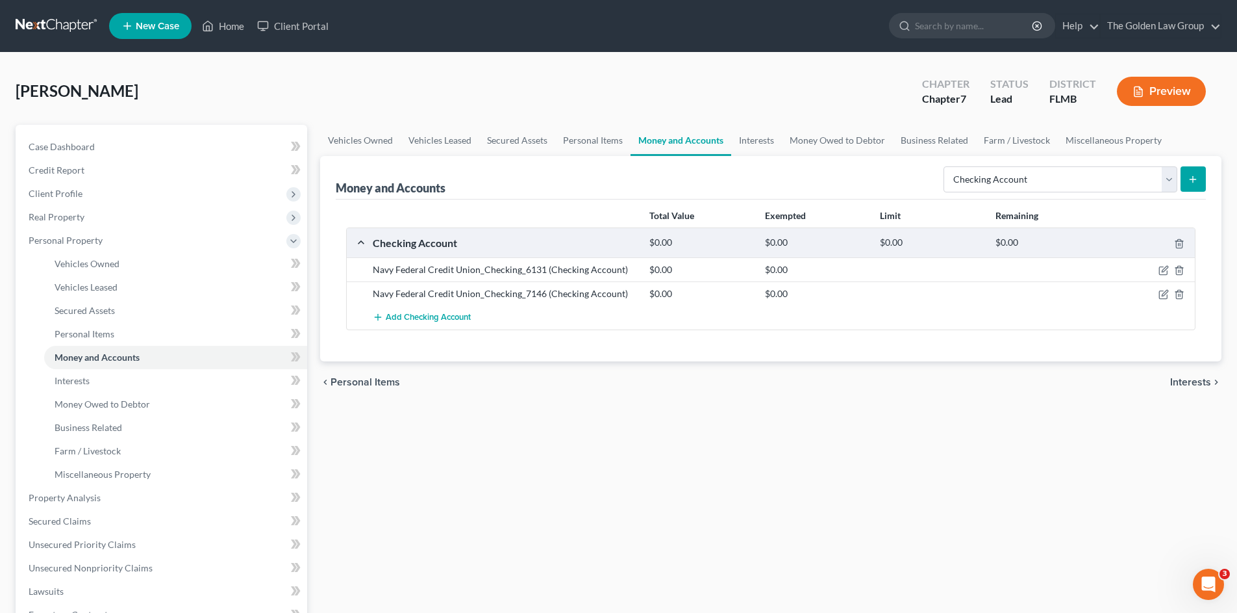
click at [1102, 165] on div "Select Account Type Brokerage Cash on Hand Certificates of Deposit Checking Acc…" at bounding box center [1073, 178] width 268 height 34
click at [1081, 182] on select "Select Account Type Brokerage Cash on Hand Certificates of Deposit Checking Acc…" at bounding box center [1061, 179] width 234 height 26
select select "savings"
click at [946, 166] on select "Select Account Type Brokerage Cash on Hand Certificates of Deposit Checking Acc…" at bounding box center [1061, 179] width 234 height 26
click at [1187, 183] on button "submit" at bounding box center [1193, 178] width 25 height 25
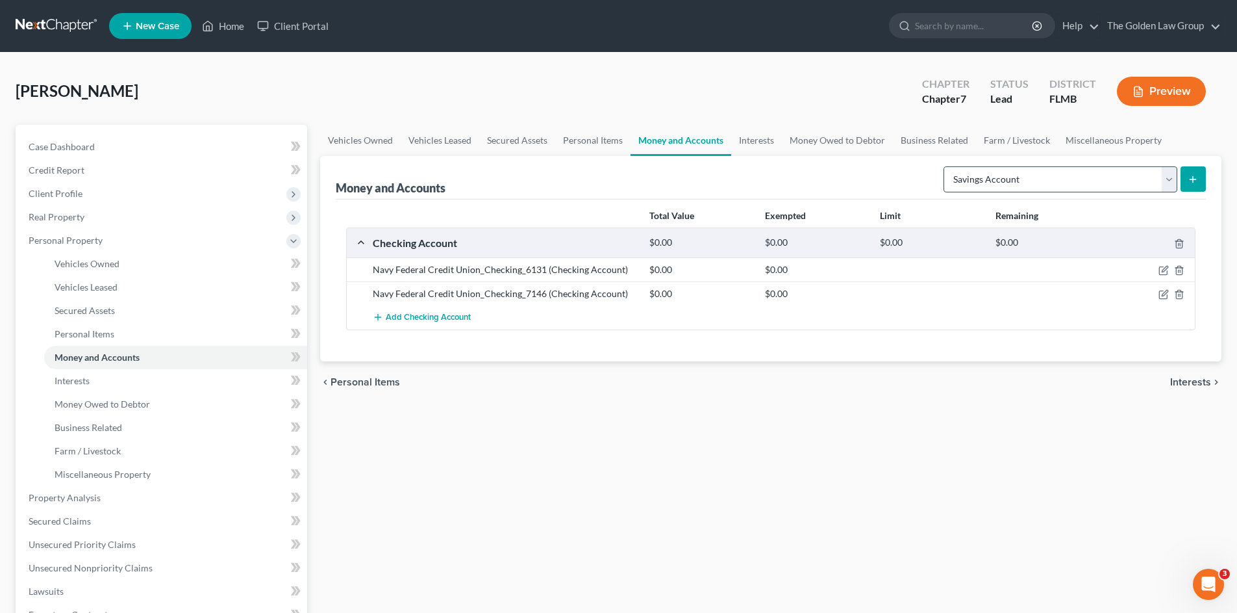
drag, startPoint x: 1198, startPoint y: 185, endPoint x: 1175, endPoint y: 184, distance: 22.7
click at [1198, 185] on button "submit" at bounding box center [1193, 178] width 25 height 25
click at [1050, 183] on select "Select Account Type Brokerage Cash on Hand Certificates of Deposit Checking Acc…" at bounding box center [1061, 179] width 234 height 26
select select "savings"
click at [946, 166] on select "Select Account Type Brokerage Cash on Hand Certificates of Deposit Checking Acc…" at bounding box center [1061, 179] width 234 height 26
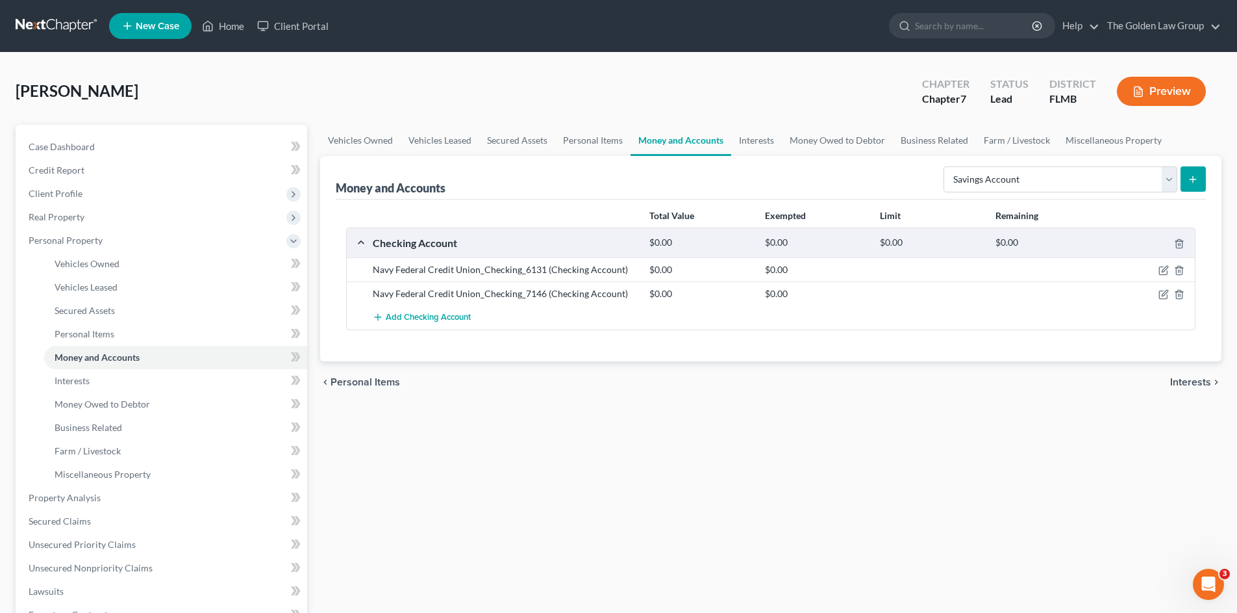
click at [1189, 182] on icon "submit" at bounding box center [1193, 179] width 10 height 10
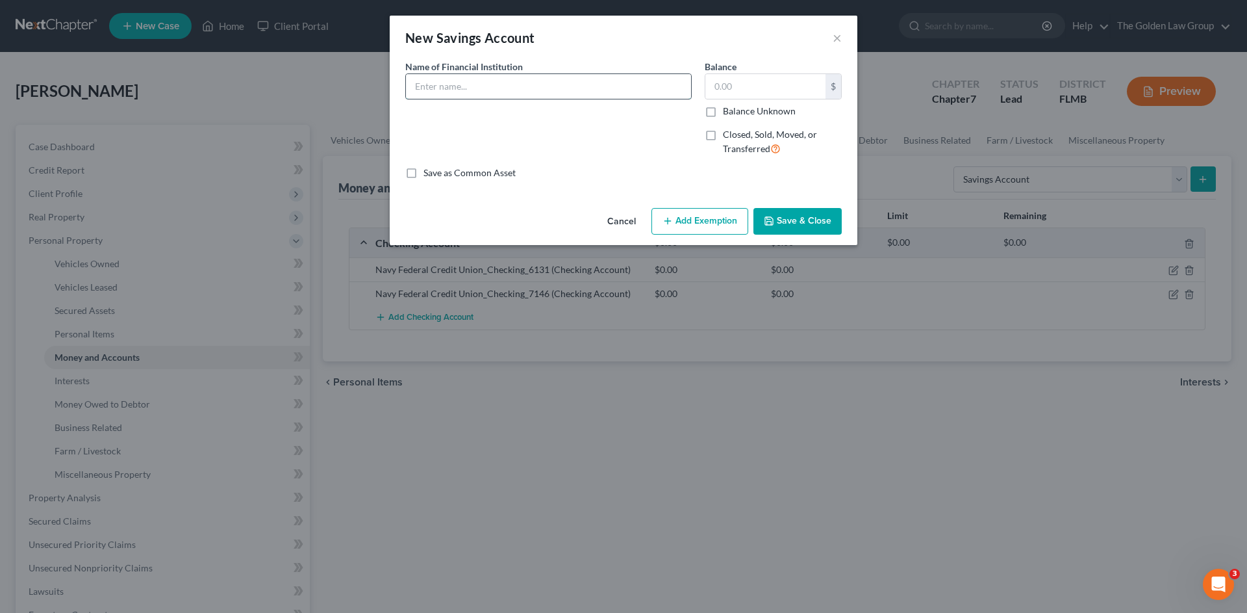
click at [572, 87] on input "text" at bounding box center [548, 86] width 285 height 25
type input "Navy Federal Credit Union_Savings_9193"
click at [804, 214] on button "Save & Close" at bounding box center [798, 221] width 88 height 27
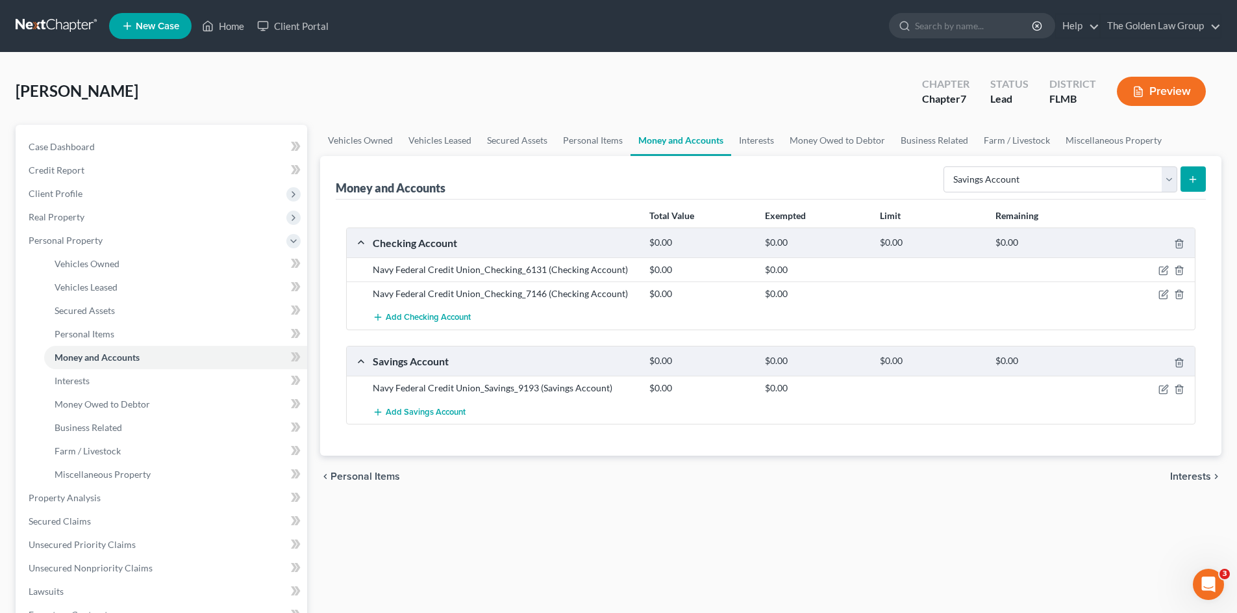
click at [69, 29] on link at bounding box center [57, 25] width 83 height 23
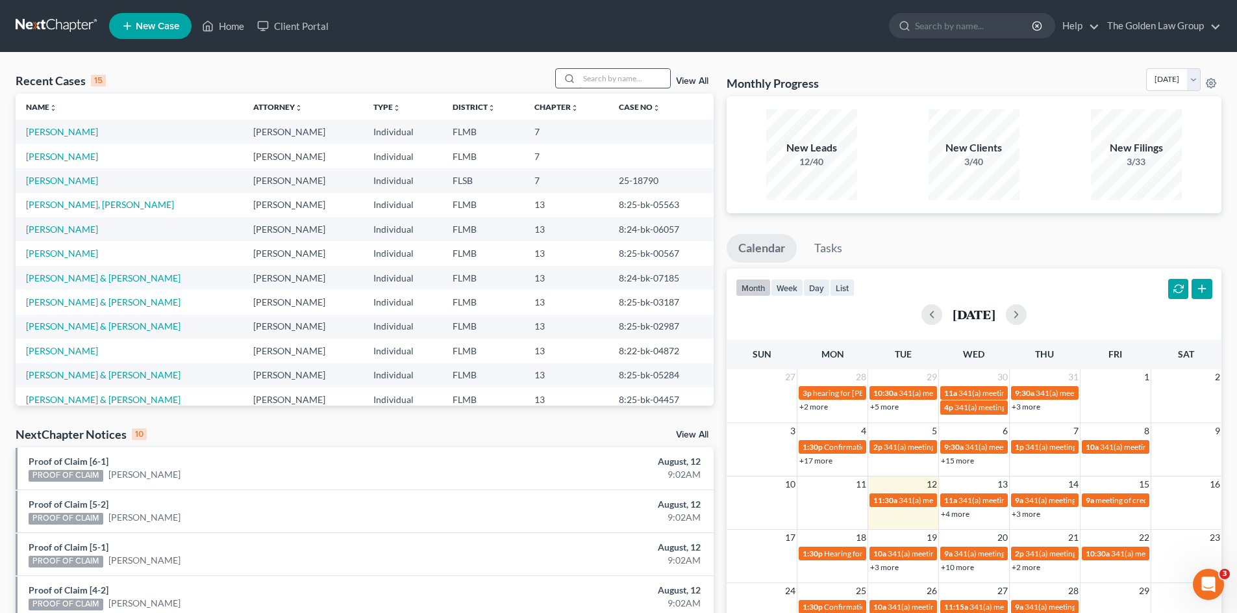
click at [602, 84] on input "search" at bounding box center [624, 78] width 91 height 19
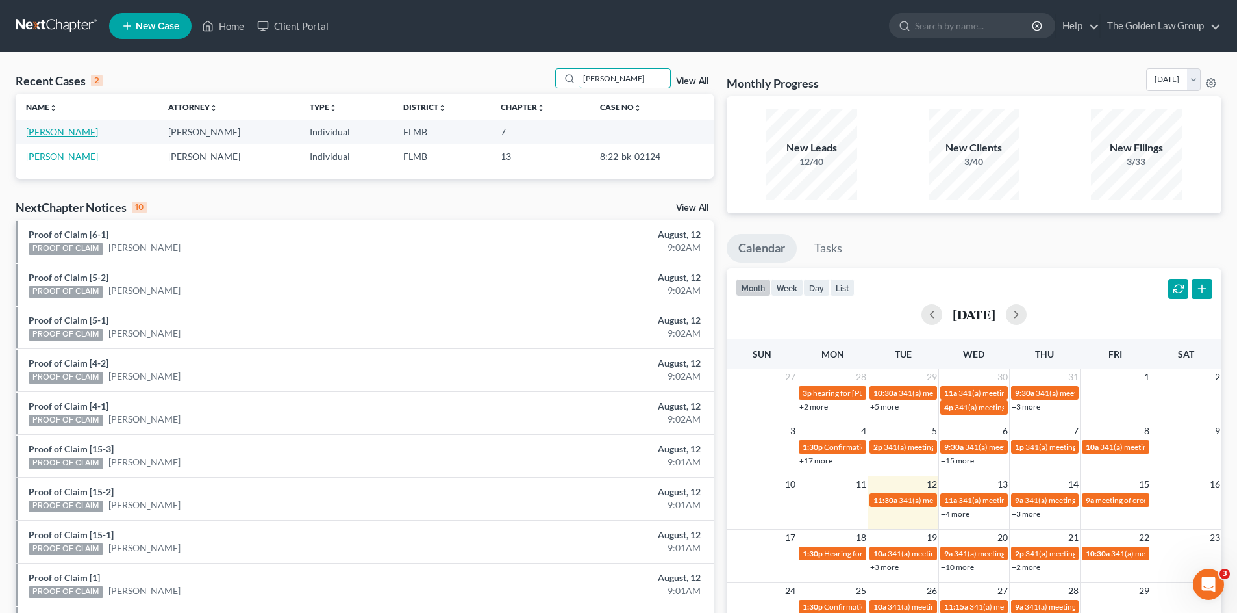
type input "[PERSON_NAME]"
click at [62, 131] on link "[PERSON_NAME]" at bounding box center [62, 131] width 72 height 11
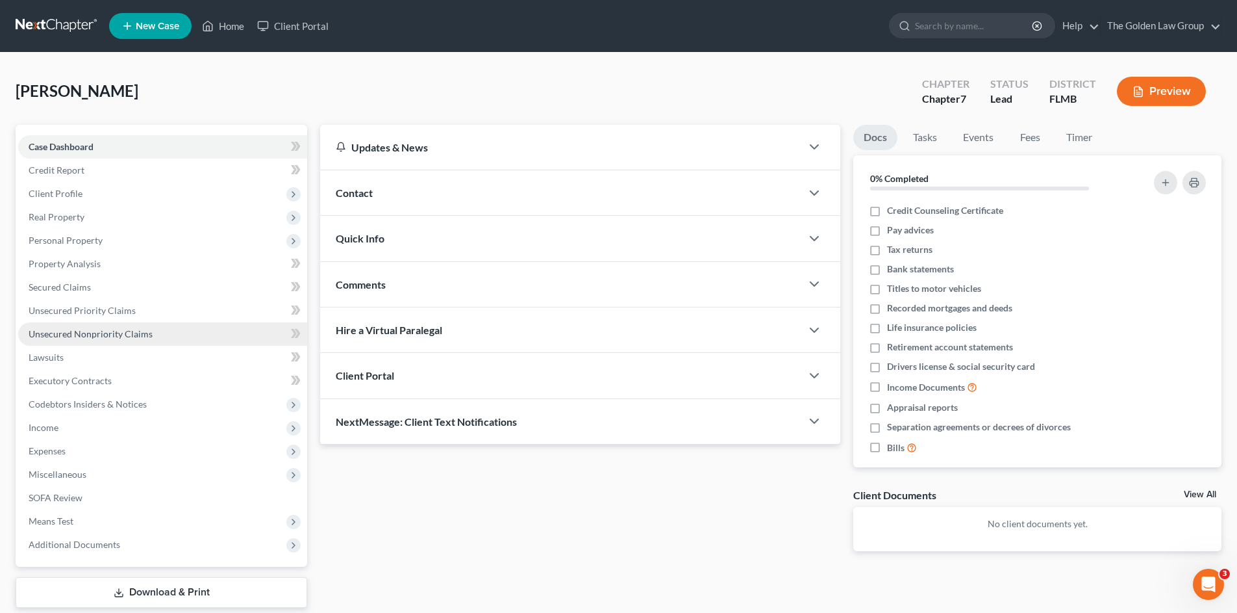
click at [78, 335] on span "Unsecured Nonpriority Claims" at bounding box center [91, 333] width 124 height 11
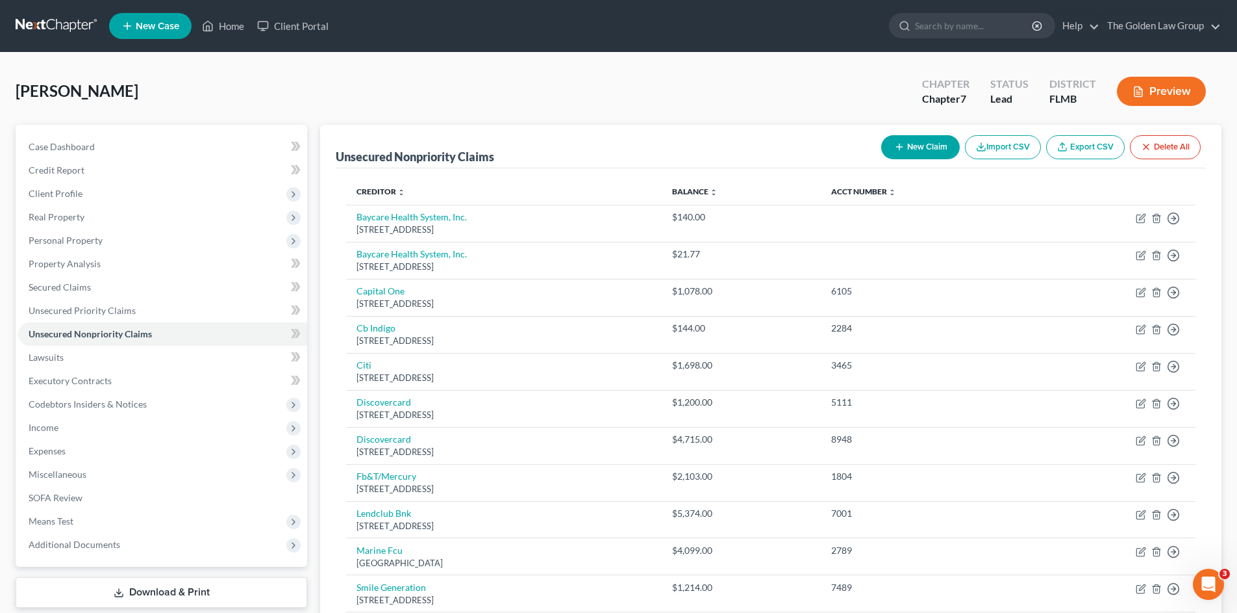
click at [924, 149] on button "New Claim" at bounding box center [920, 147] width 79 height 24
select select "0"
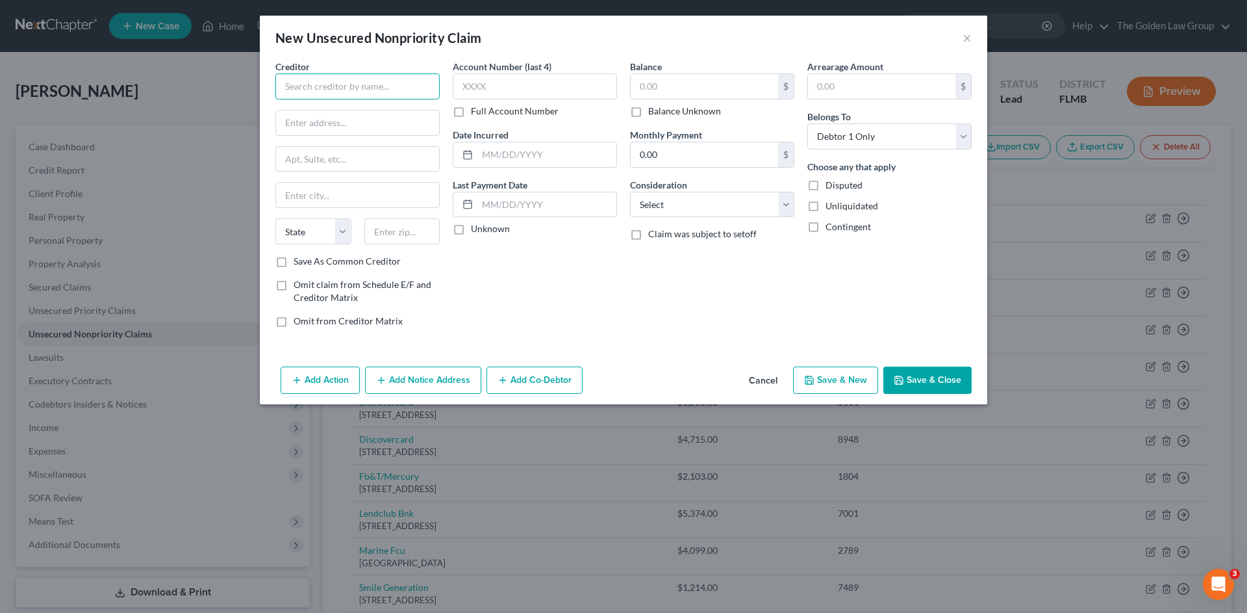
click at [387, 86] on input "text" at bounding box center [357, 86] width 164 height 26
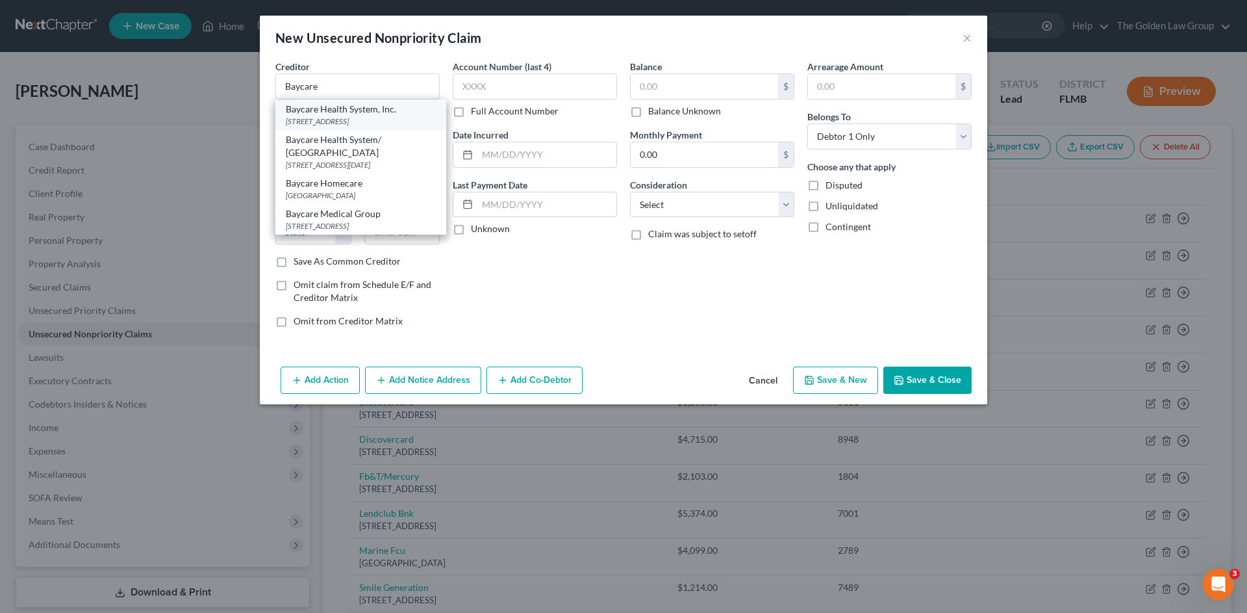
click at [355, 121] on div "[STREET_ADDRESS]" at bounding box center [361, 121] width 150 height 11
type input "Baycare Health System, Inc."
type input "PO Box 31696"
type input "[GEOGRAPHIC_DATA]"
select select "9"
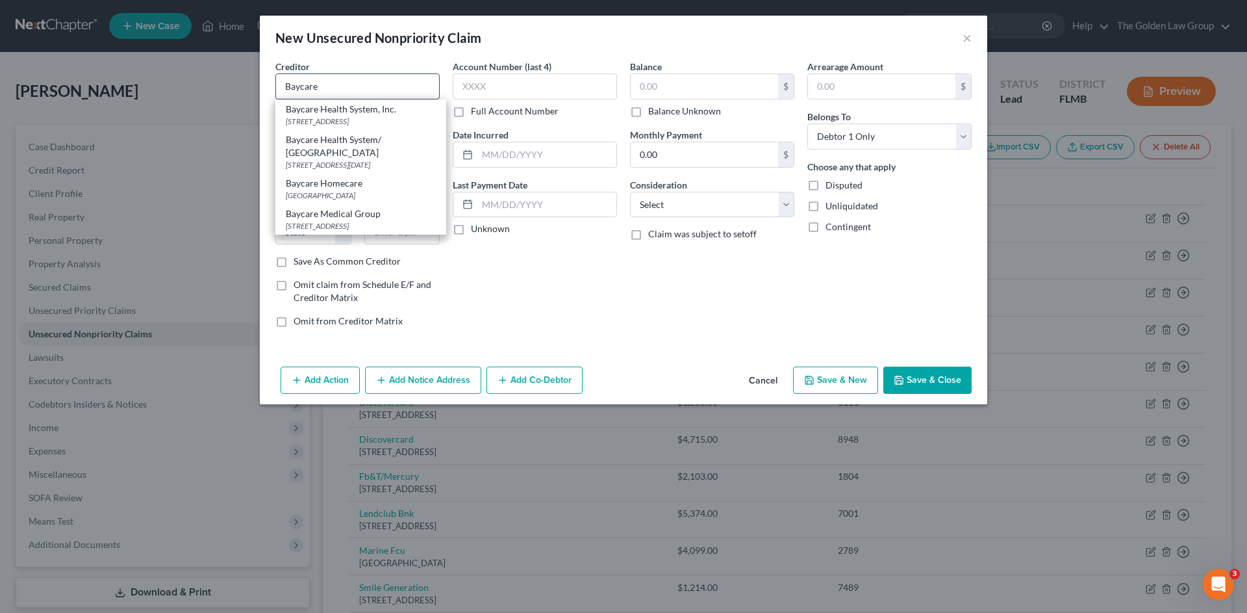
type input "33631"
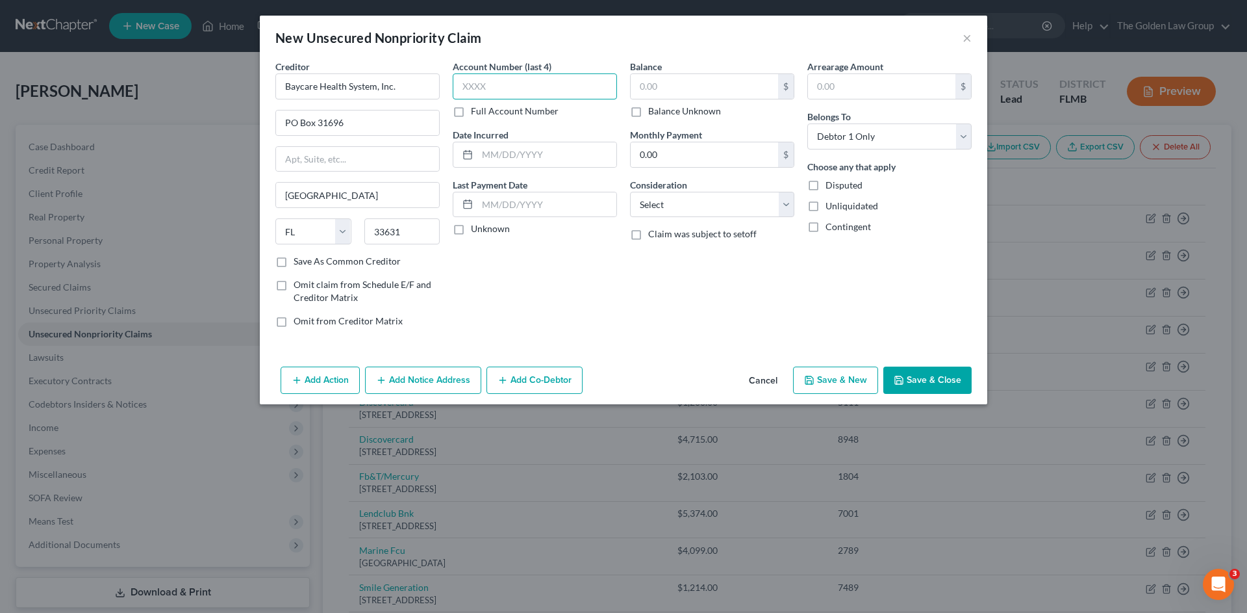
click at [493, 91] on input "text" at bounding box center [535, 86] width 164 height 26
click at [651, 90] on input "text" at bounding box center [704, 86] width 147 height 25
type input "187.96"
click at [704, 204] on select "Select Cable / Satellite Services Collection Agency Credit Card Debt Debt Couns…" at bounding box center [712, 205] width 164 height 26
select select "9"
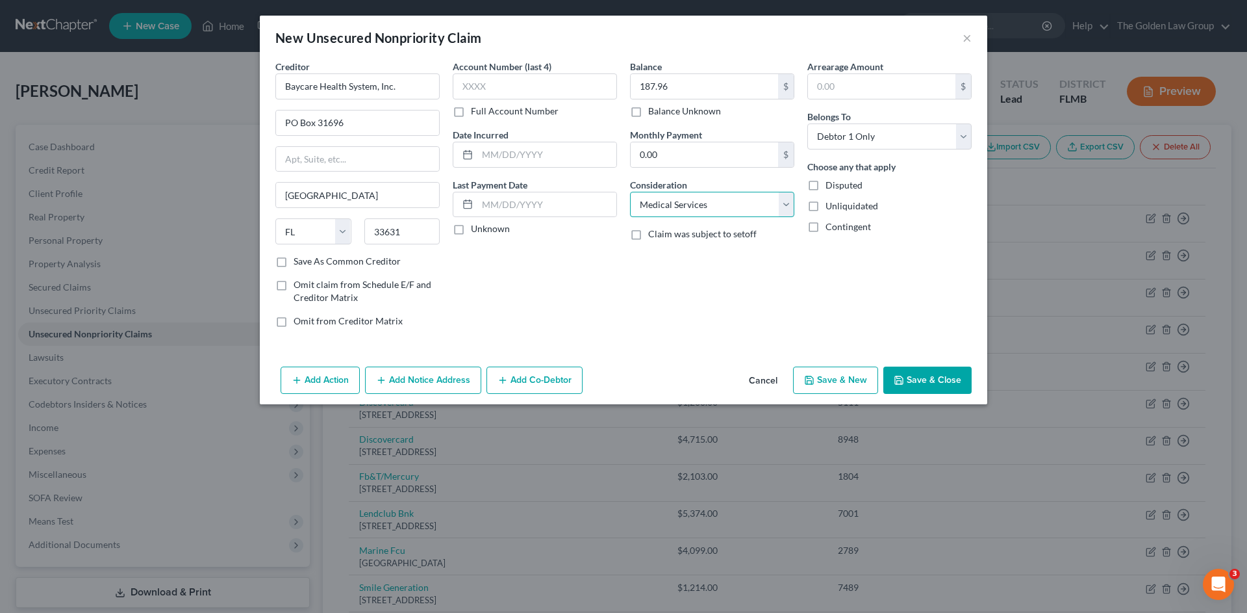
click at [630, 192] on select "Select Cable / Satellite Services Collection Agency Credit Card Debt Debt Couns…" at bounding box center [712, 205] width 164 height 26
click at [918, 378] on button "Save & Close" at bounding box center [927, 379] width 88 height 27
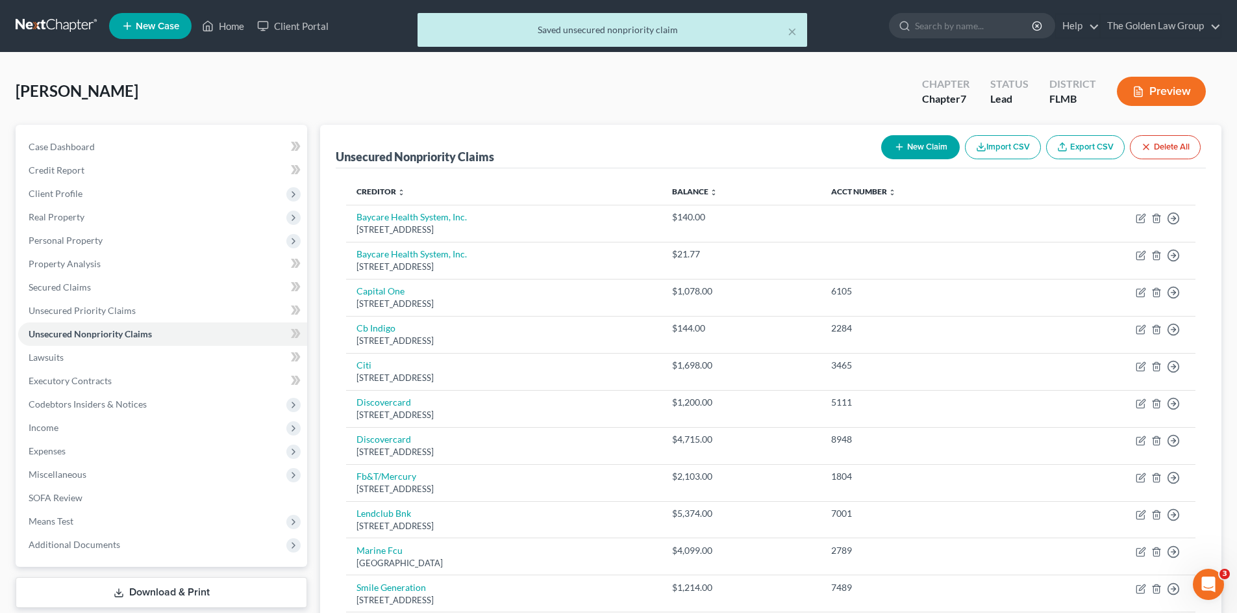
click at [896, 152] on icon "button" at bounding box center [899, 147] width 10 height 10
select select "0"
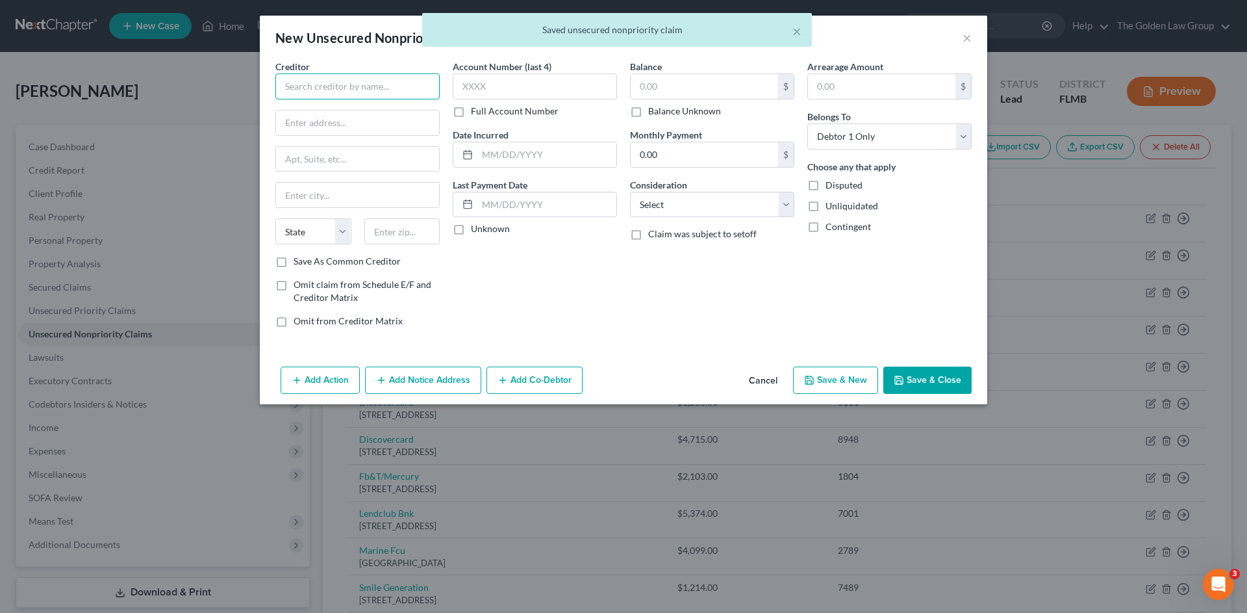
click at [306, 82] on input "text" at bounding box center [357, 86] width 164 height 26
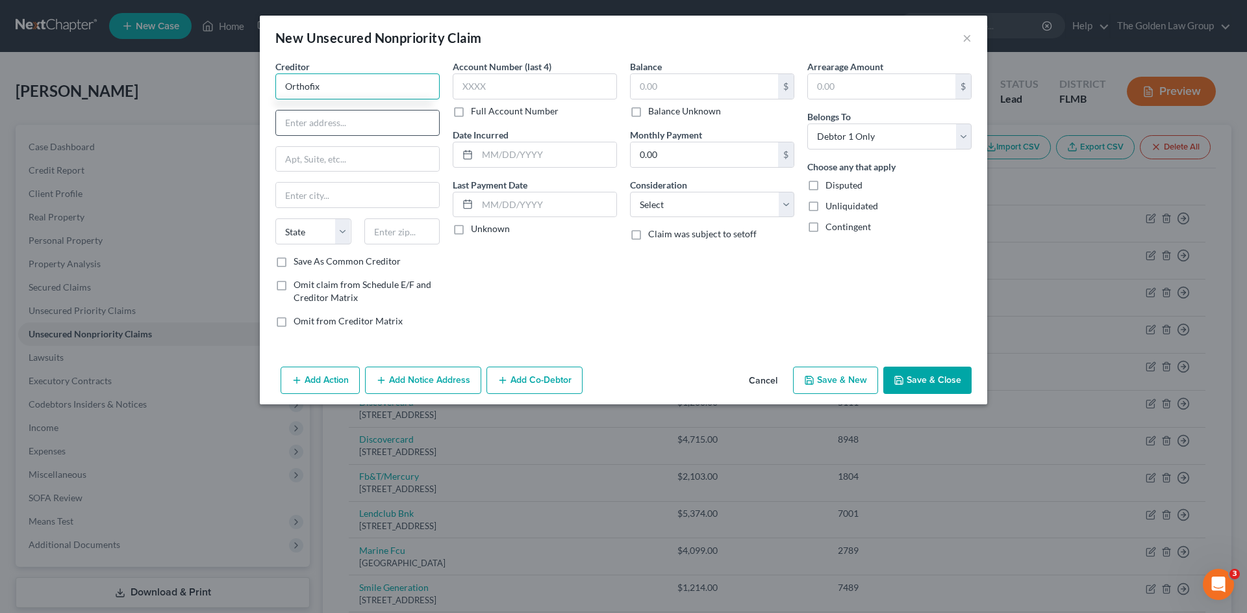
type input "Orthofix"
click at [327, 123] on input "text" at bounding box center [357, 122] width 163 height 25
type input "PO Box 849806"
type input "F"
type input "[GEOGRAPHIC_DATA]"
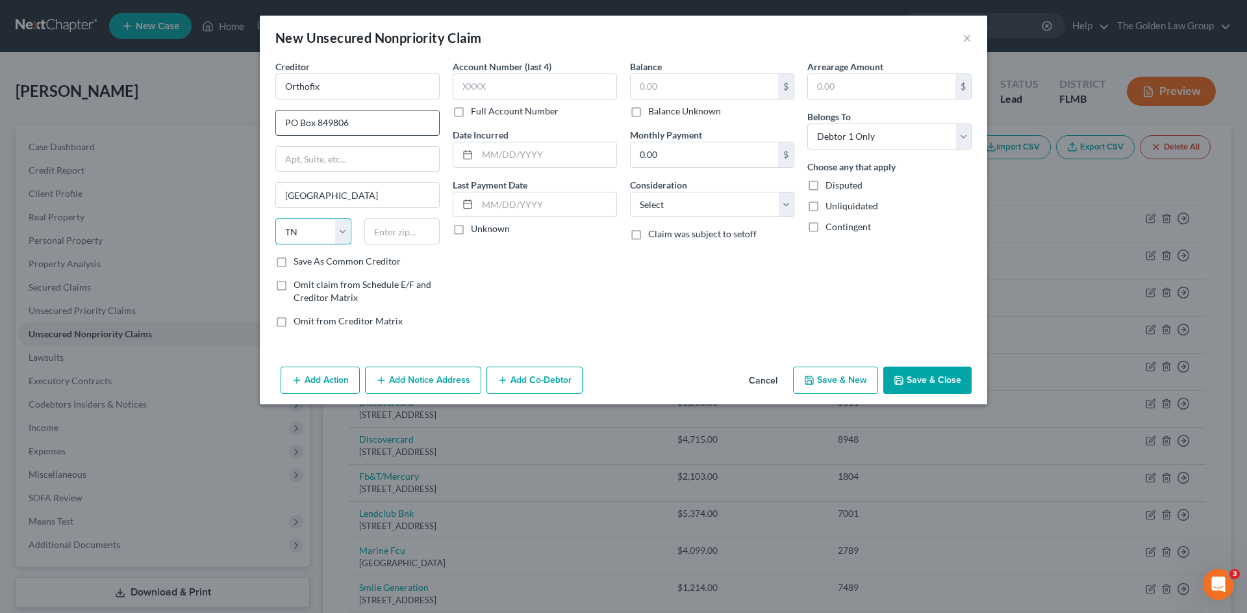
select select "45"
type input "75284"
click at [514, 81] on input "text" at bounding box center [535, 86] width 164 height 26
type input "6101"
click at [731, 94] on input "text" at bounding box center [704, 86] width 147 height 25
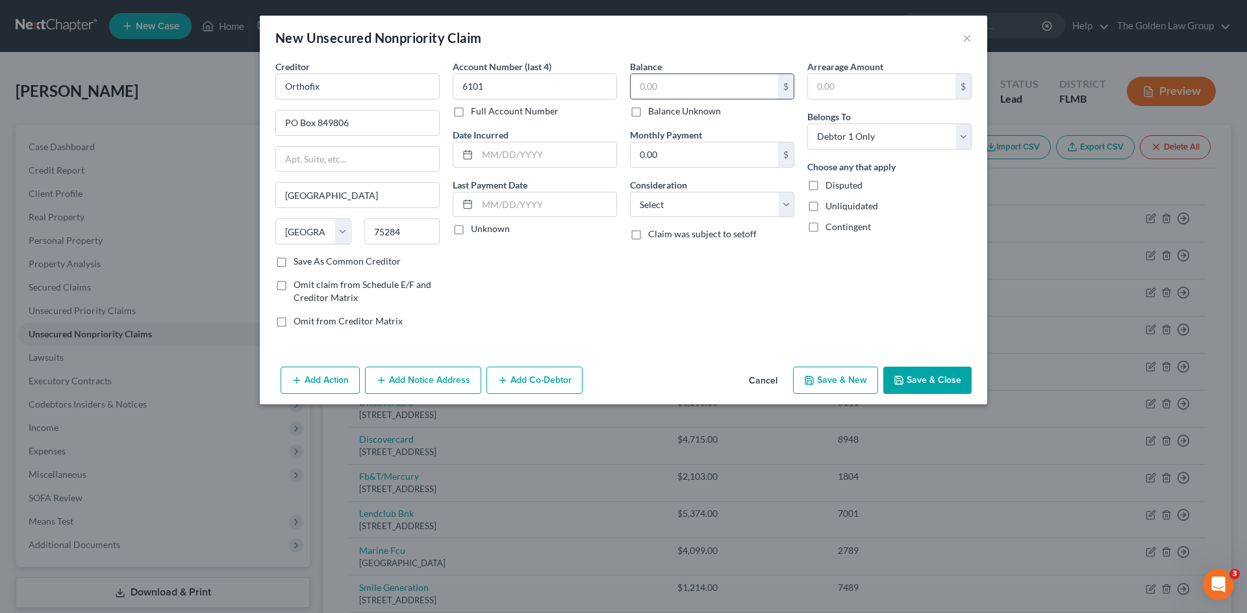
click at [728, 92] on input "text" at bounding box center [704, 86] width 147 height 25
type input "500.00"
click at [707, 203] on select "Select Cable / Satellite Services Collection Agency Credit Card Debt Debt Couns…" at bounding box center [712, 205] width 164 height 26
select select "9"
click at [630, 192] on select "Select Cable / Satellite Services Collection Agency Credit Card Debt Debt Couns…" at bounding box center [712, 205] width 164 height 26
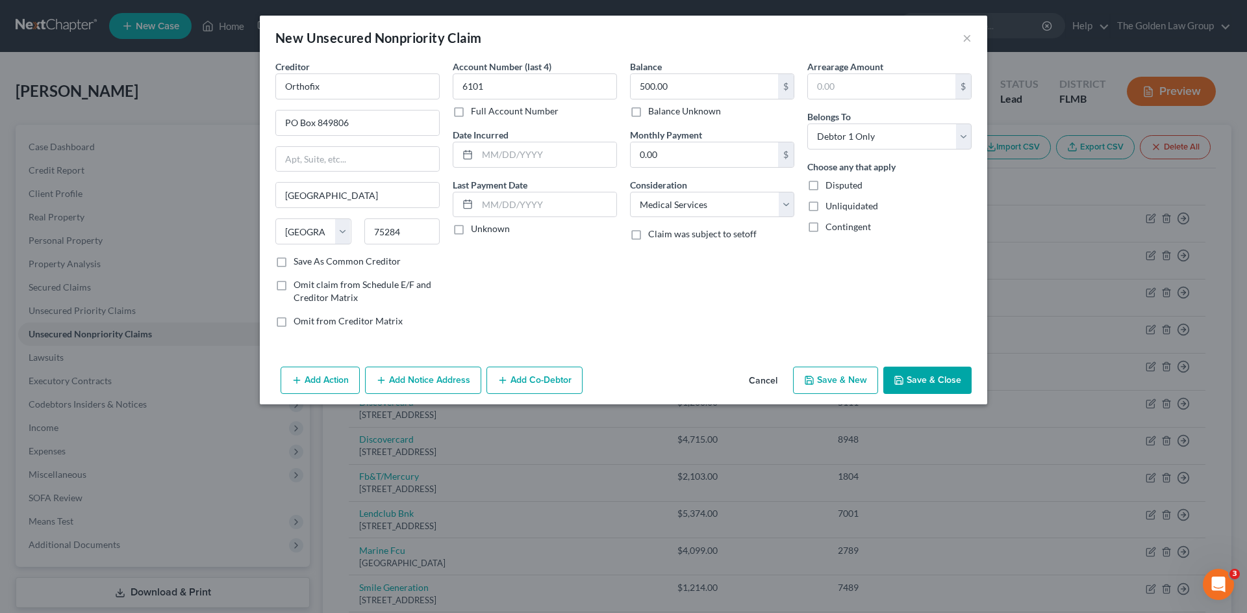
click at [605, 308] on div "Account Number (last 4) 6101 Full Account Number Date Incurred Last Payment Dat…" at bounding box center [534, 199] width 177 height 278
click at [915, 375] on button "Save & Close" at bounding box center [927, 379] width 88 height 27
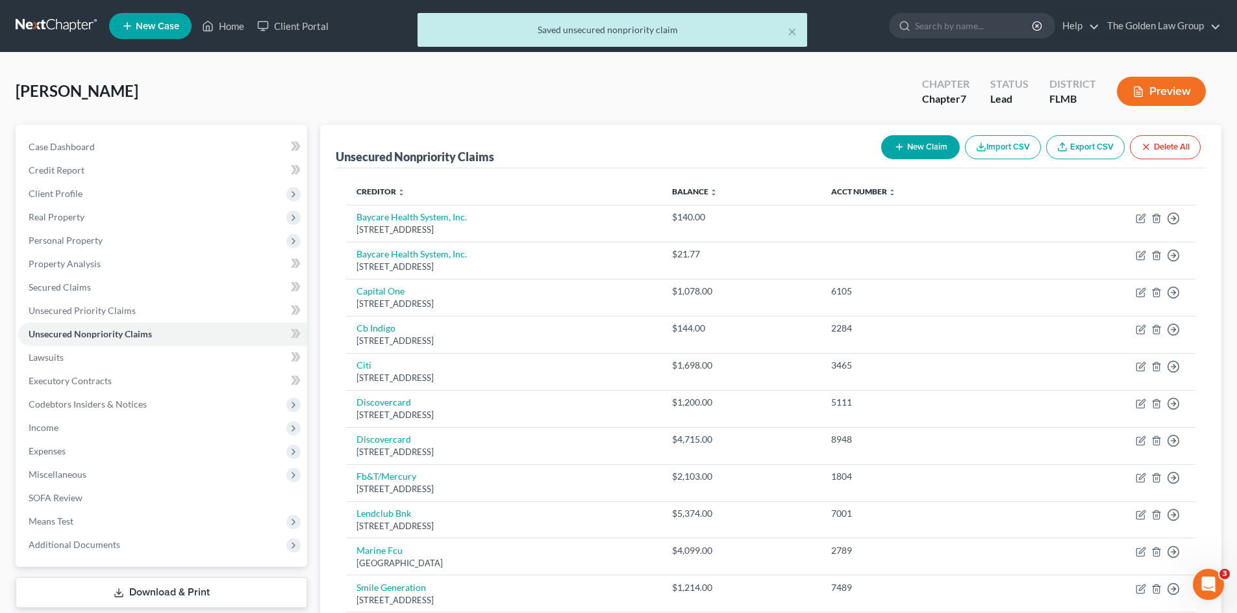
click at [903, 147] on button "New Claim" at bounding box center [920, 147] width 79 height 24
select select "0"
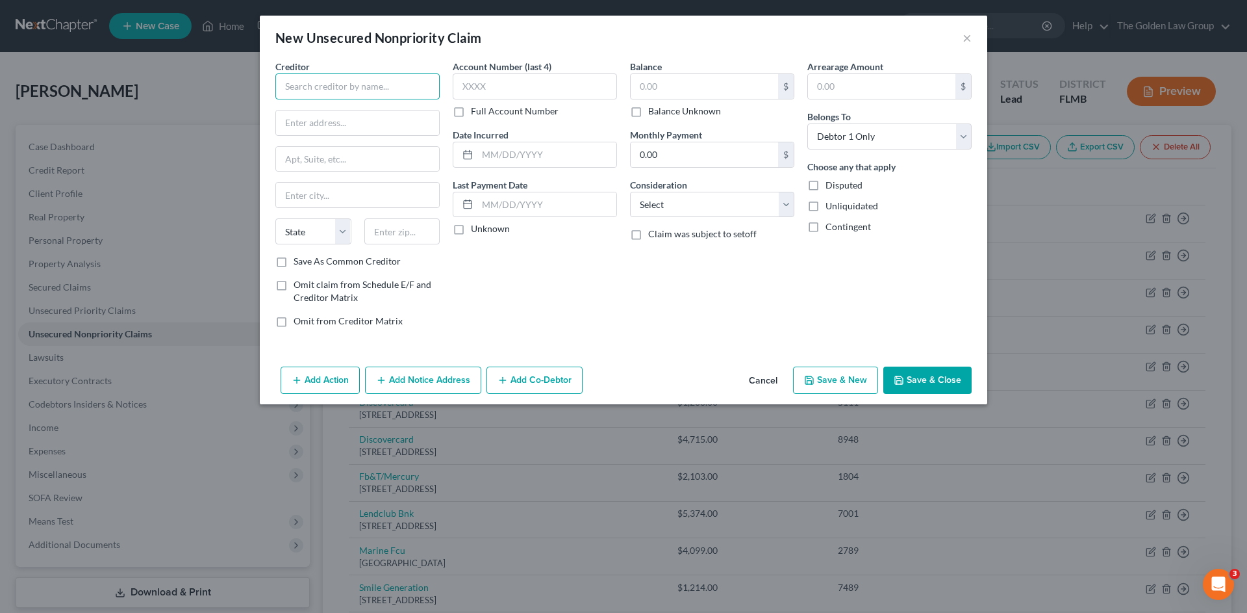
click at [383, 94] on input "text" at bounding box center [357, 86] width 164 height 26
type input "Orthopedic Specialists LLP"
type input "[STREET_ADDRESS]"
type input "[GEOGRAPHIC_DATA]"
select select "9"
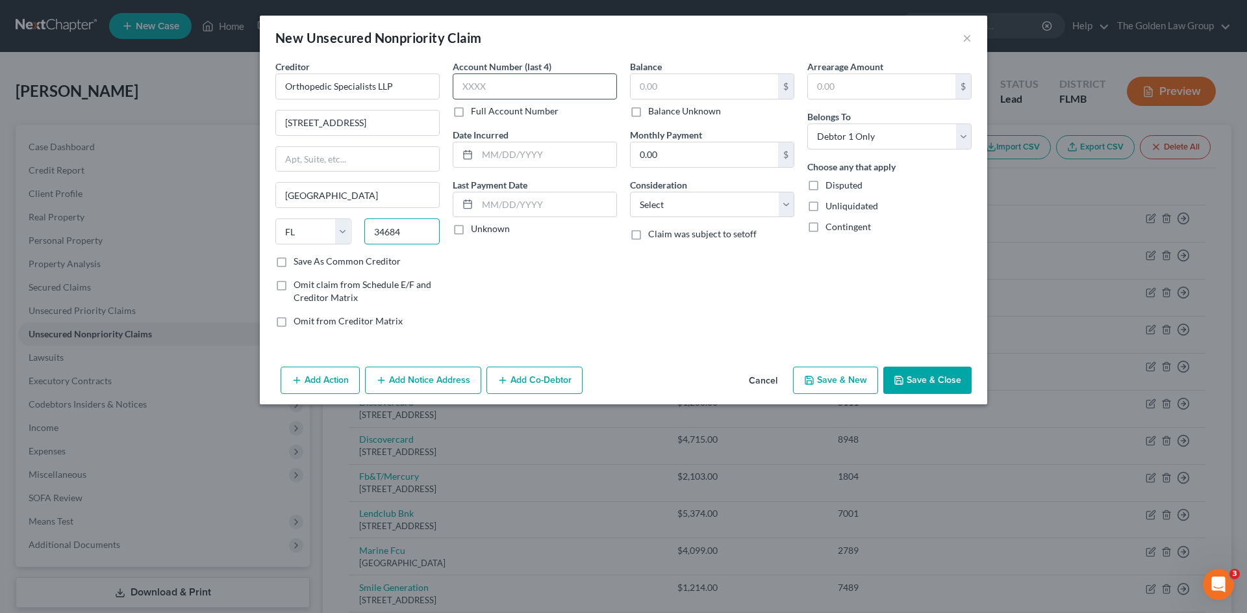
type input "34684"
click at [551, 85] on input "text" at bounding box center [535, 86] width 164 height 26
type input "5519"
click at [694, 81] on input "text" at bounding box center [704, 86] width 147 height 25
type input "36.86"
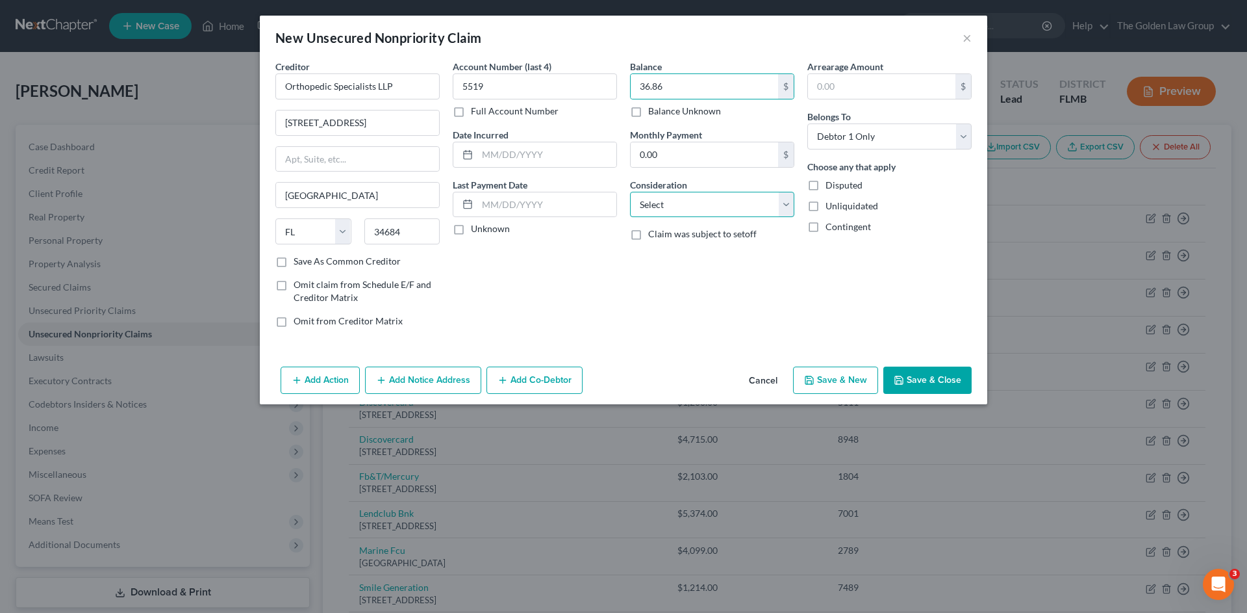
drag, startPoint x: 710, startPoint y: 201, endPoint x: 712, endPoint y: 210, distance: 9.3
click at [711, 202] on select "Select Cable / Satellite Services Collection Agency Credit Card Debt Debt Couns…" at bounding box center [712, 205] width 164 height 26
select select "9"
click at [630, 192] on select "Select Cable / Satellite Services Collection Agency Credit Card Debt Debt Couns…" at bounding box center [712, 205] width 164 height 26
drag, startPoint x: 913, startPoint y: 381, endPoint x: 824, endPoint y: 396, distance: 90.2
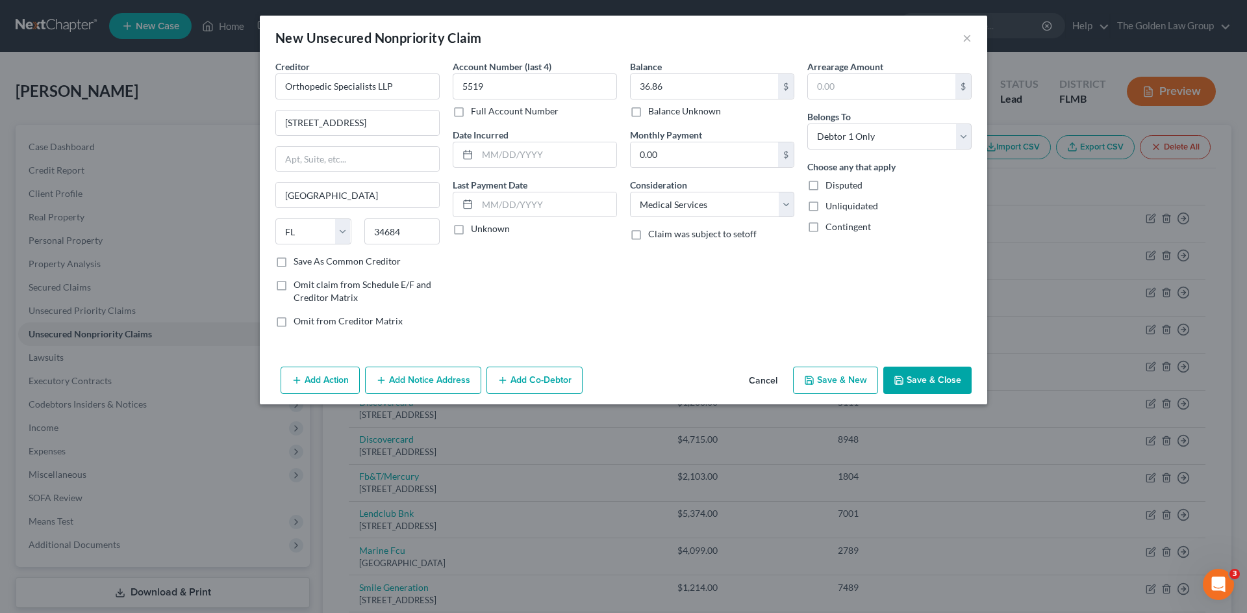
click at [908, 381] on button "Save & Close" at bounding box center [927, 379] width 88 height 27
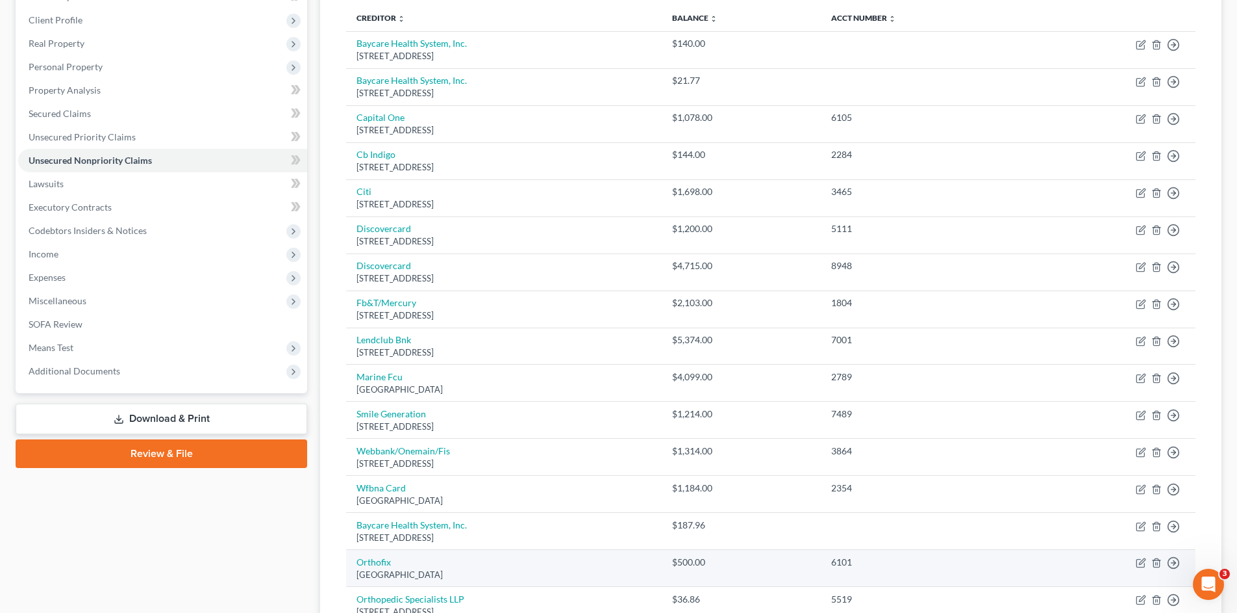
scroll to position [325, 0]
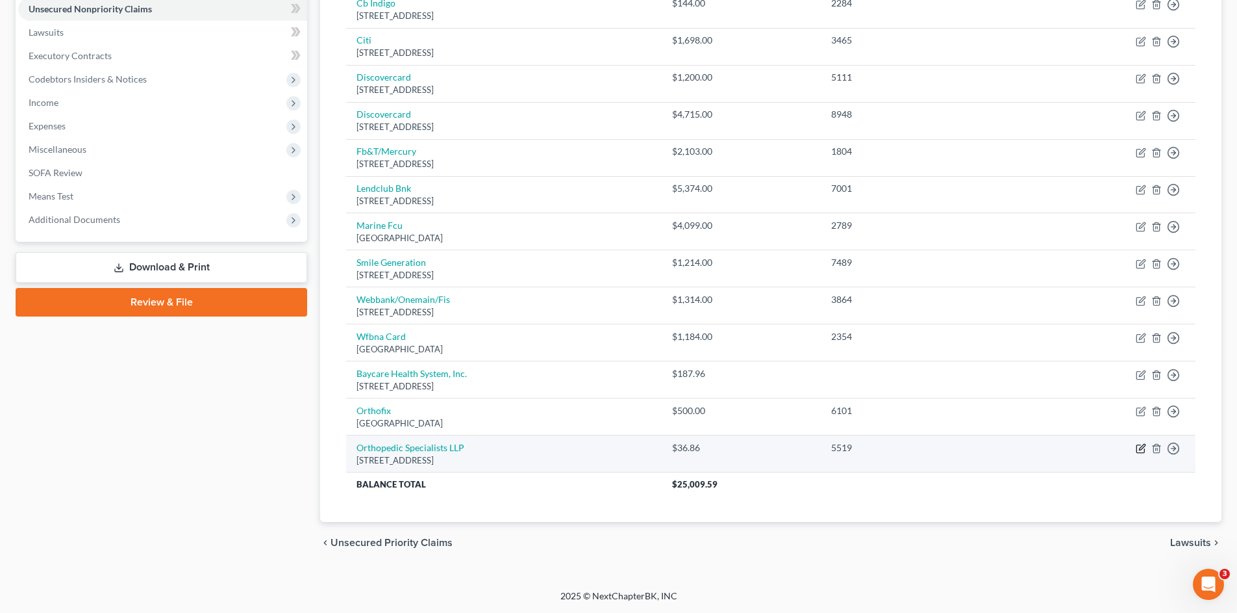
click at [1141, 449] on icon "button" at bounding box center [1141, 448] width 10 height 10
select select "9"
select select "0"
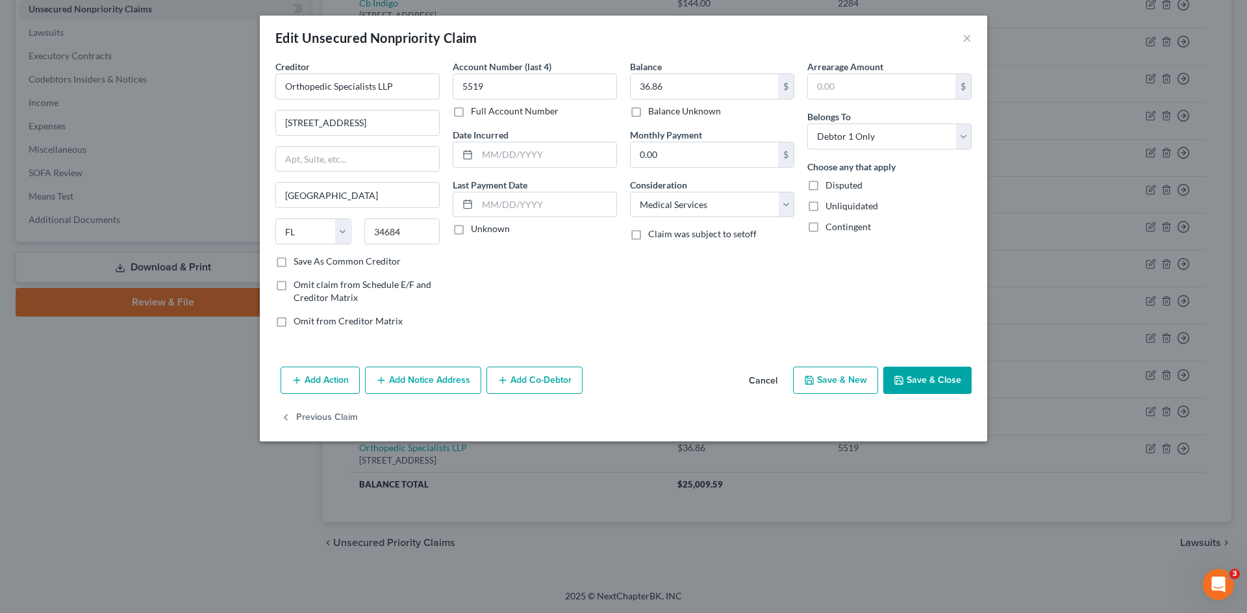
click at [323, 268] on div "Creditor * Orthopedic Specialists LLP 37026 US Highway 19N Palm Harbor State AL…" at bounding box center [357, 199] width 177 height 278
drag, startPoint x: 284, startPoint y: 261, endPoint x: 306, endPoint y: 264, distance: 22.2
click at [294, 262] on label "Save As Common Creditor" at bounding box center [347, 261] width 107 height 13
click at [299, 262] on input "Save As Common Creditor" at bounding box center [303, 259] width 8 height 8
click at [929, 372] on button "Save & Close" at bounding box center [927, 379] width 88 height 27
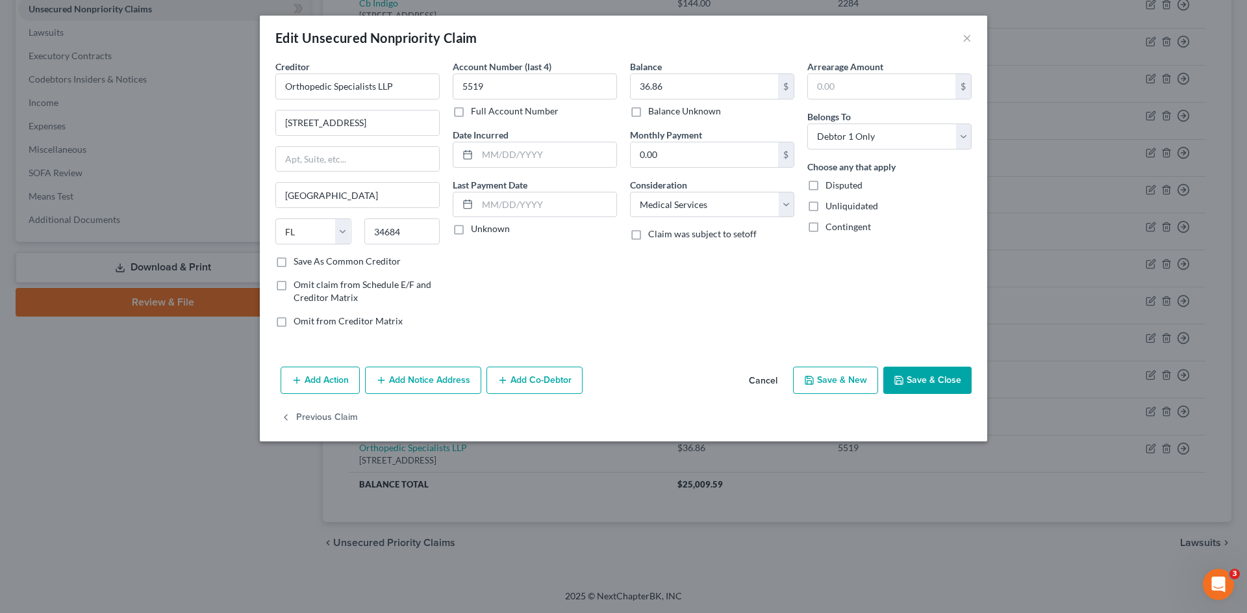
checkbox input "false"
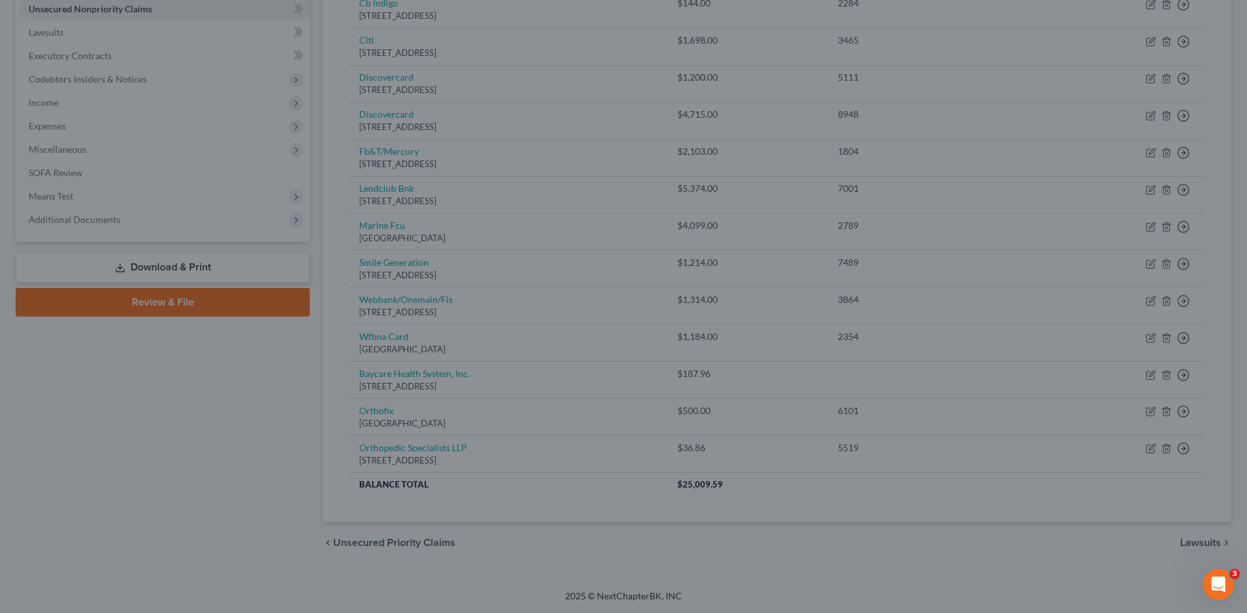
type input "0"
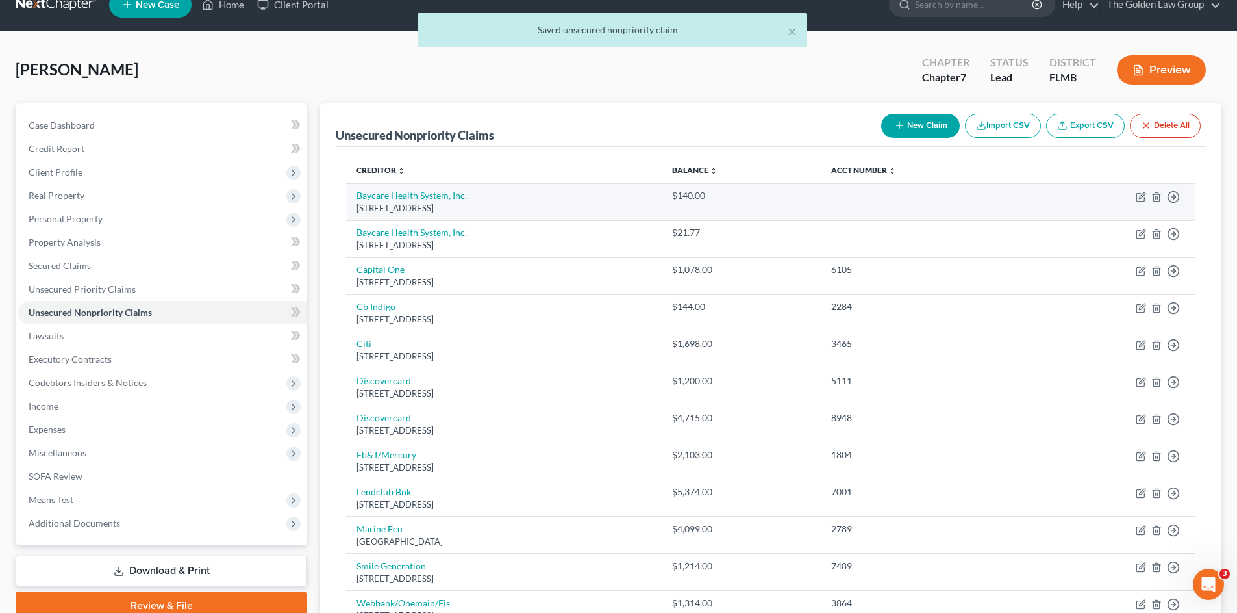
scroll to position [0, 0]
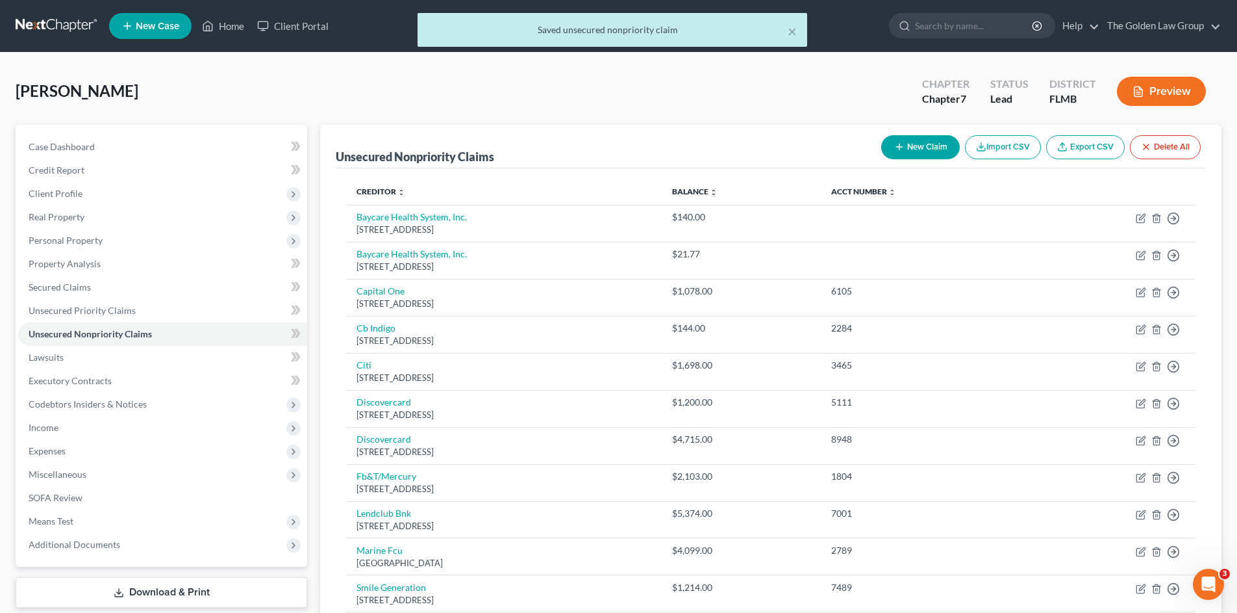
click at [919, 145] on button "New Claim" at bounding box center [920, 147] width 79 height 24
select select "0"
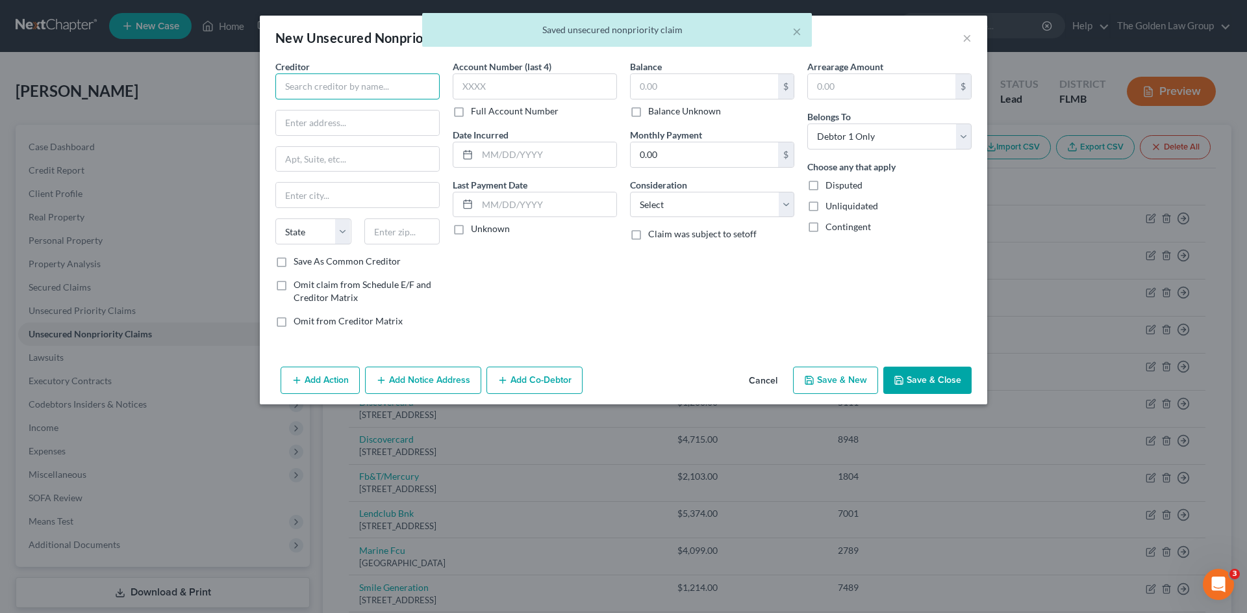
click at [379, 89] on input "text" at bounding box center [357, 86] width 164 height 26
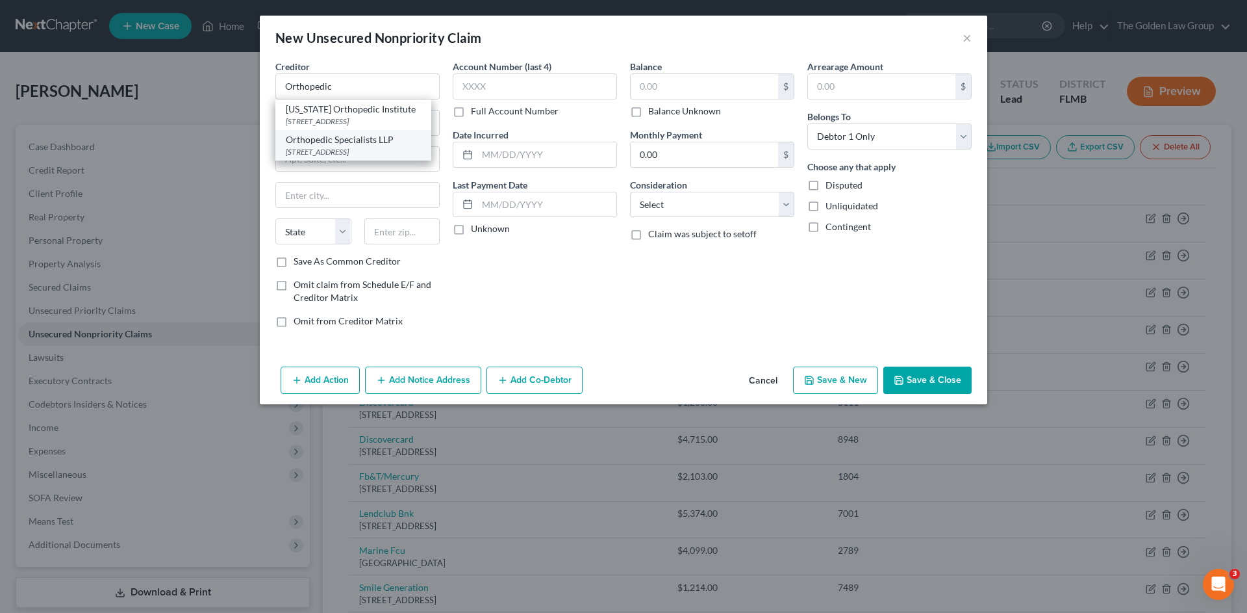
click at [341, 140] on div "Orthopedic Specialists LLP" at bounding box center [353, 139] width 135 height 13
type input "Orthopedic Specialists LLP"
type input "37026 US Highway 19N"
type input "Palm Harbor"
select select "9"
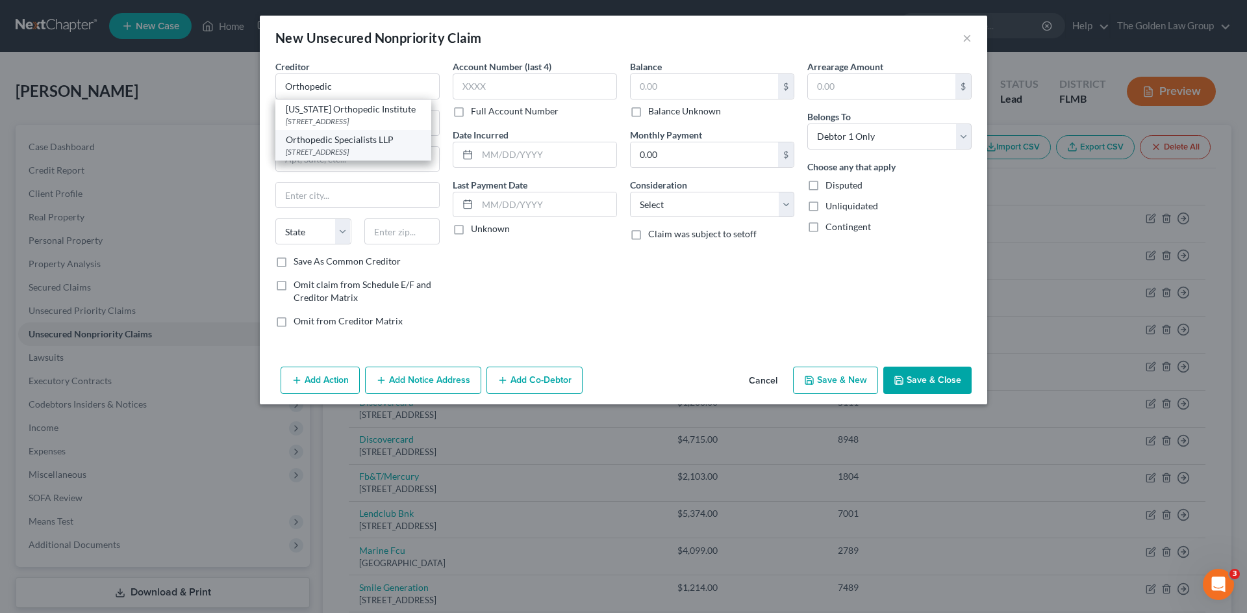
type input "34684"
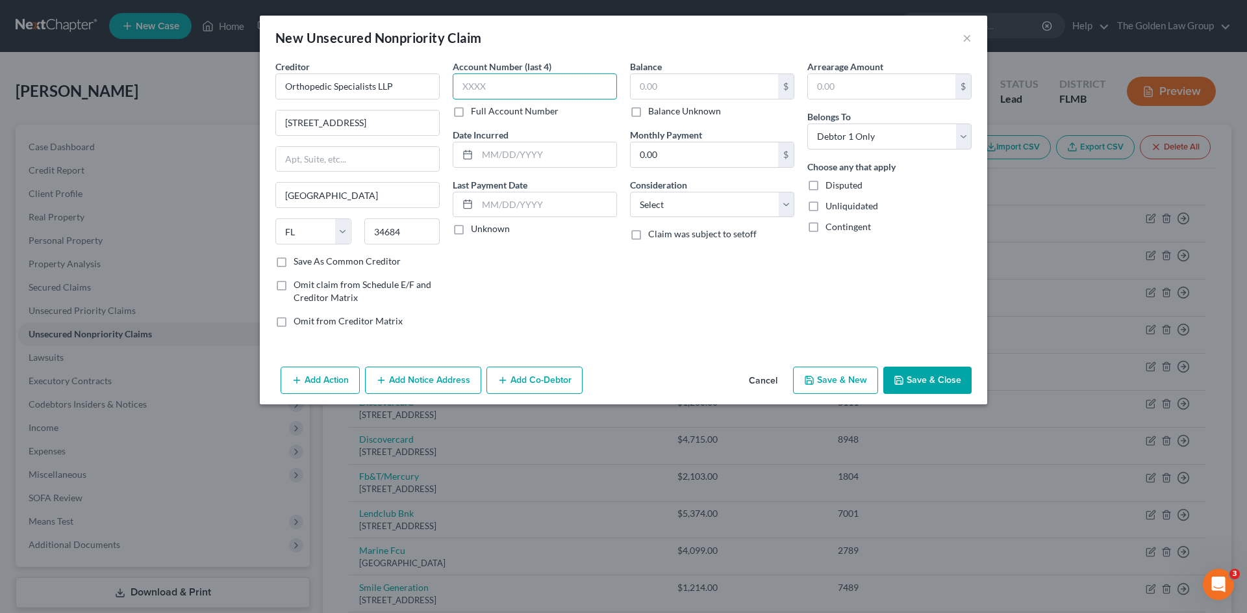
click at [527, 86] on input "text" at bounding box center [535, 86] width 164 height 26
type input "5519"
click at [686, 87] on input "text" at bounding box center [704, 86] width 147 height 25
type input "99.90"
click at [673, 203] on select "Select Cable / Satellite Services Collection Agency Credit Card Debt Debt Couns…" at bounding box center [712, 205] width 164 height 26
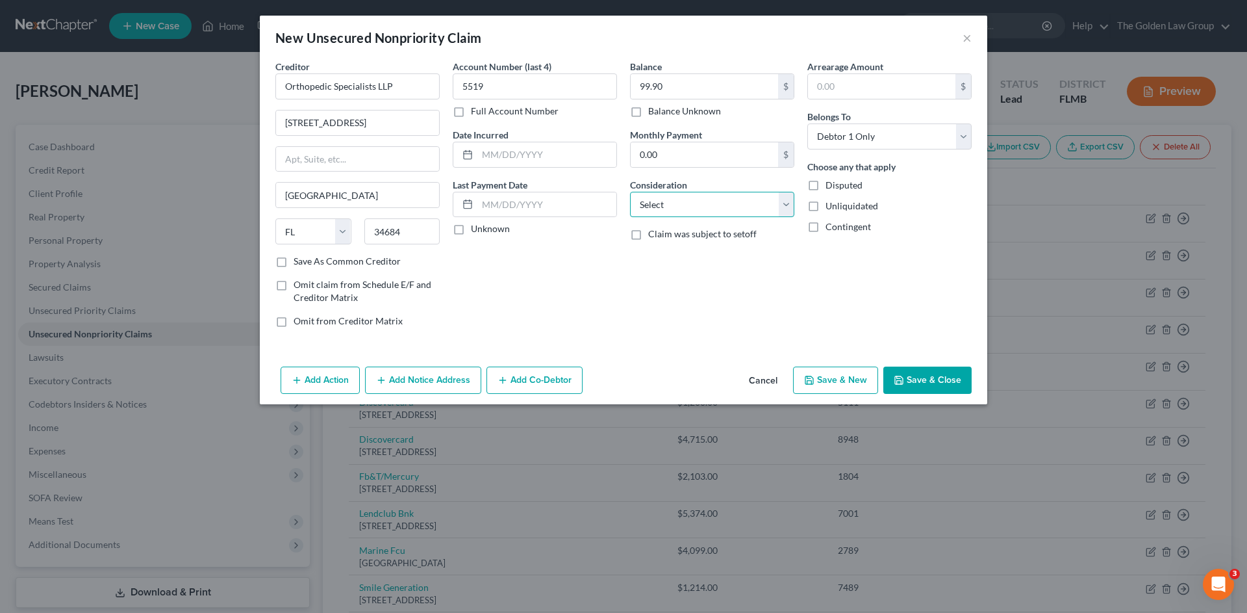
select select "9"
click at [630, 192] on select "Select Cable / Satellite Services Collection Agency Credit Card Debt Debt Couns…" at bounding box center [712, 205] width 164 height 26
drag, startPoint x: 900, startPoint y: 375, endPoint x: 881, endPoint y: 382, distance: 20.5
click at [897, 377] on icon "button" at bounding box center [899, 380] width 10 height 10
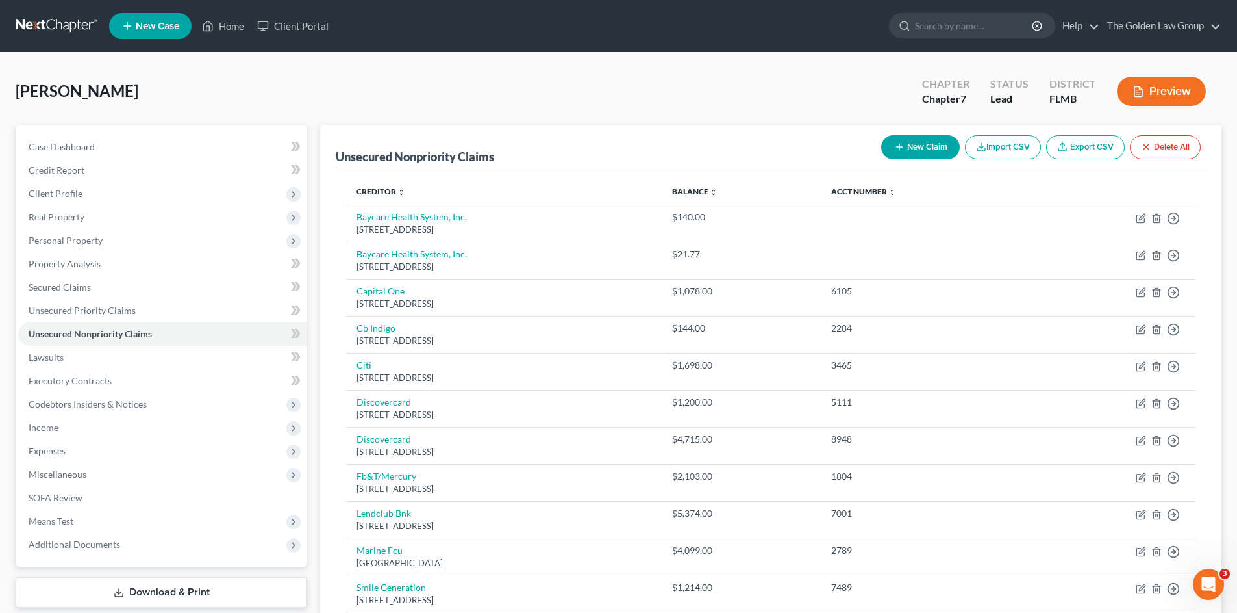
click at [902, 150] on icon "button" at bounding box center [899, 147] width 10 height 10
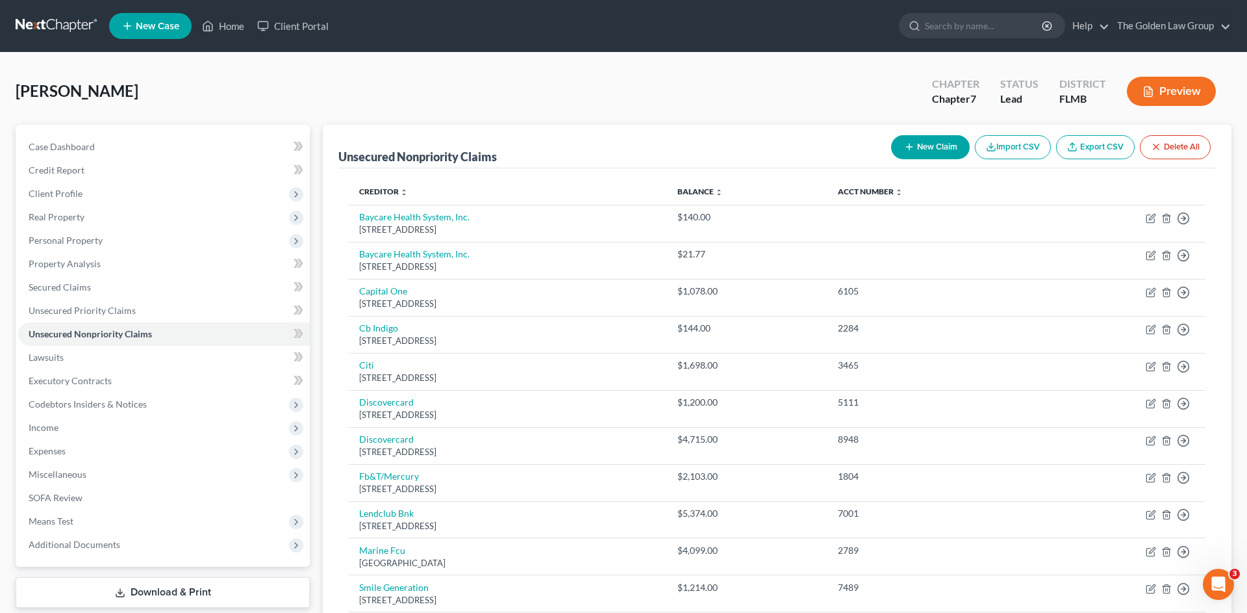
select select "0"
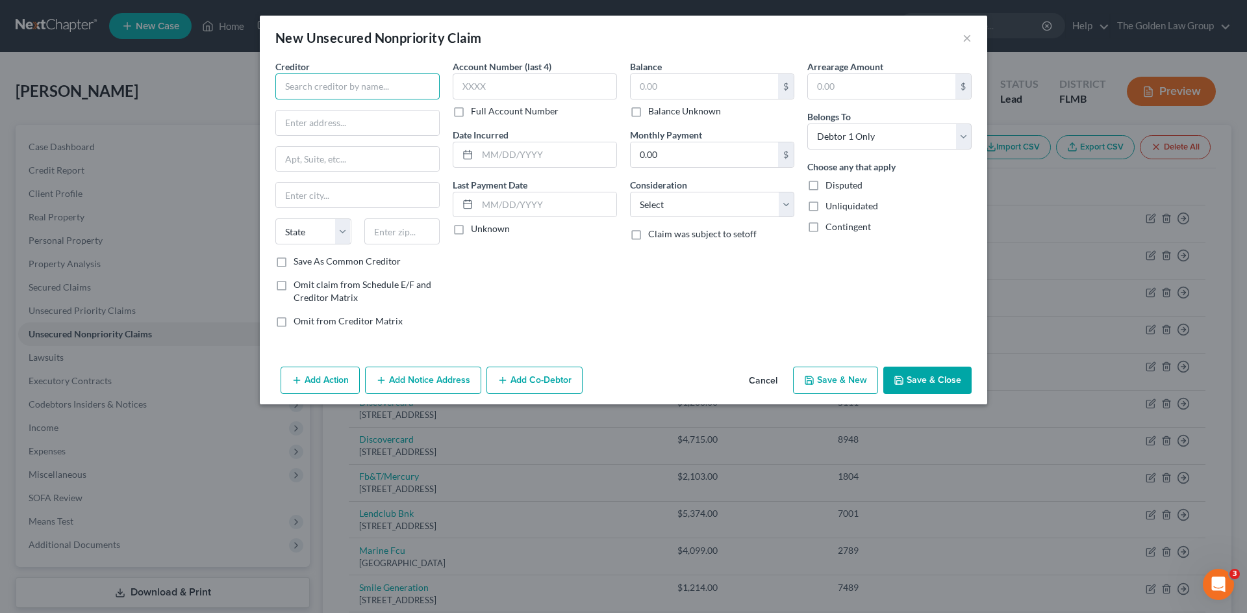
click at [323, 87] on input "text" at bounding box center [357, 86] width 164 height 26
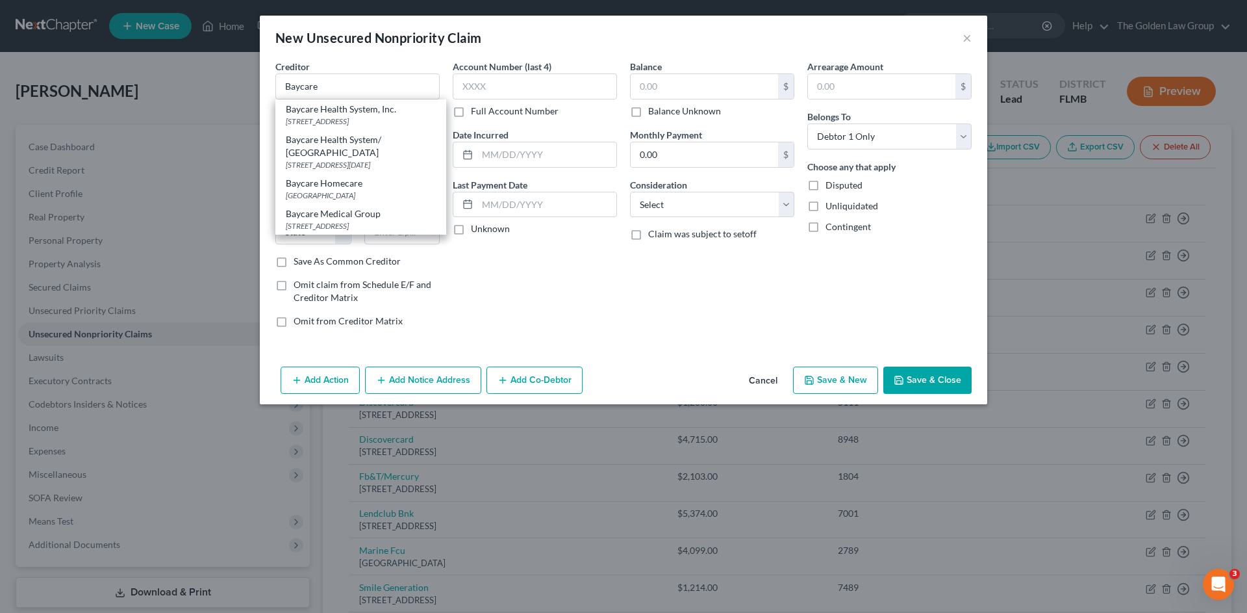
drag, startPoint x: 340, startPoint y: 110, endPoint x: 448, endPoint y: 93, distance: 108.5
click at [348, 107] on div "Baycare Health System, Inc." at bounding box center [361, 109] width 150 height 13
type input "Baycare Health System, Inc."
type input "PO Box 31696"
type input "Tampa"
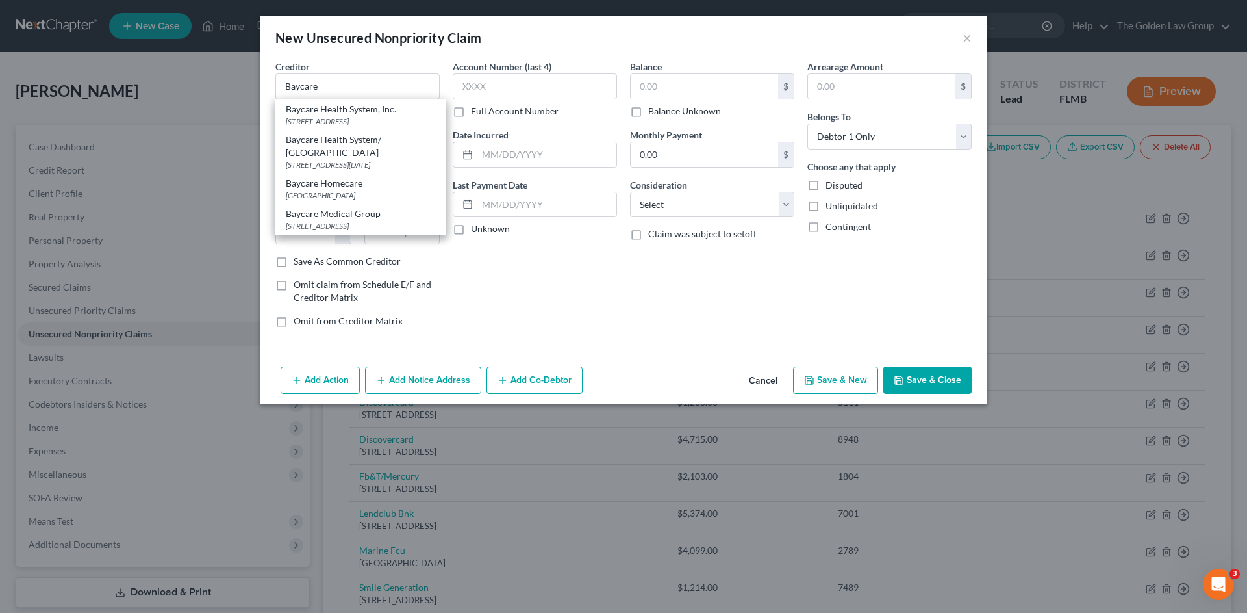
select select "9"
type input "33631"
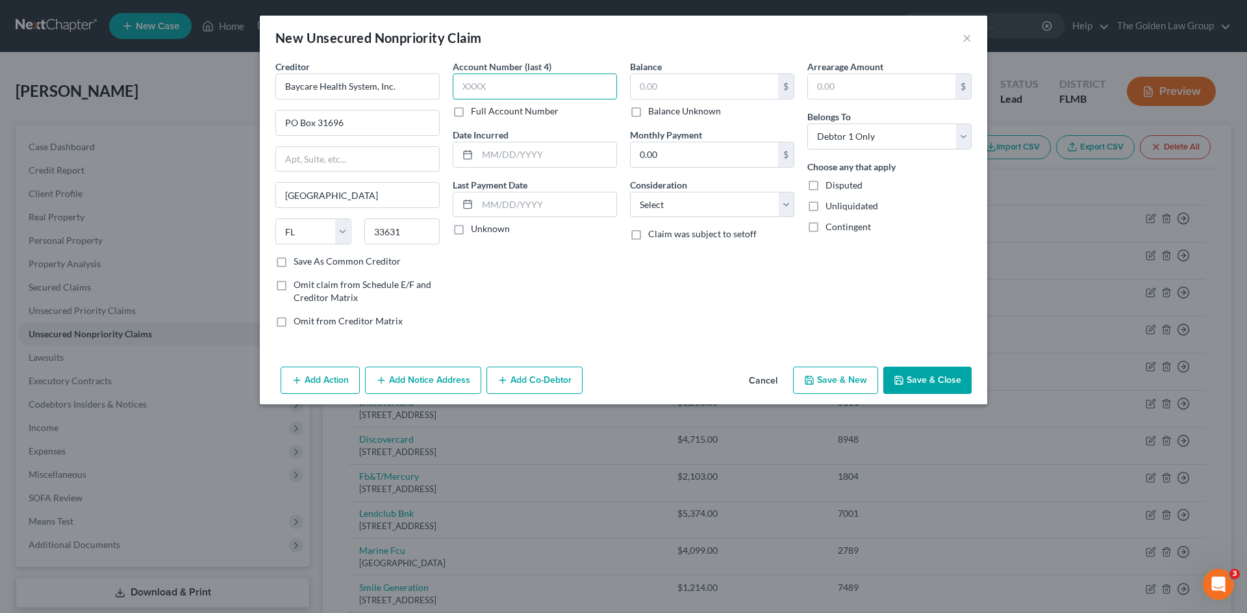
click at [489, 87] on input "text" at bounding box center [535, 86] width 164 height 26
type input "2107"
click at [739, 86] on input "text" at bounding box center [704, 86] width 147 height 25
type input "40.41"
click at [700, 197] on select "Select Cable / Satellite Services Collection Agency Credit Card Debt Debt Couns…" at bounding box center [712, 205] width 164 height 26
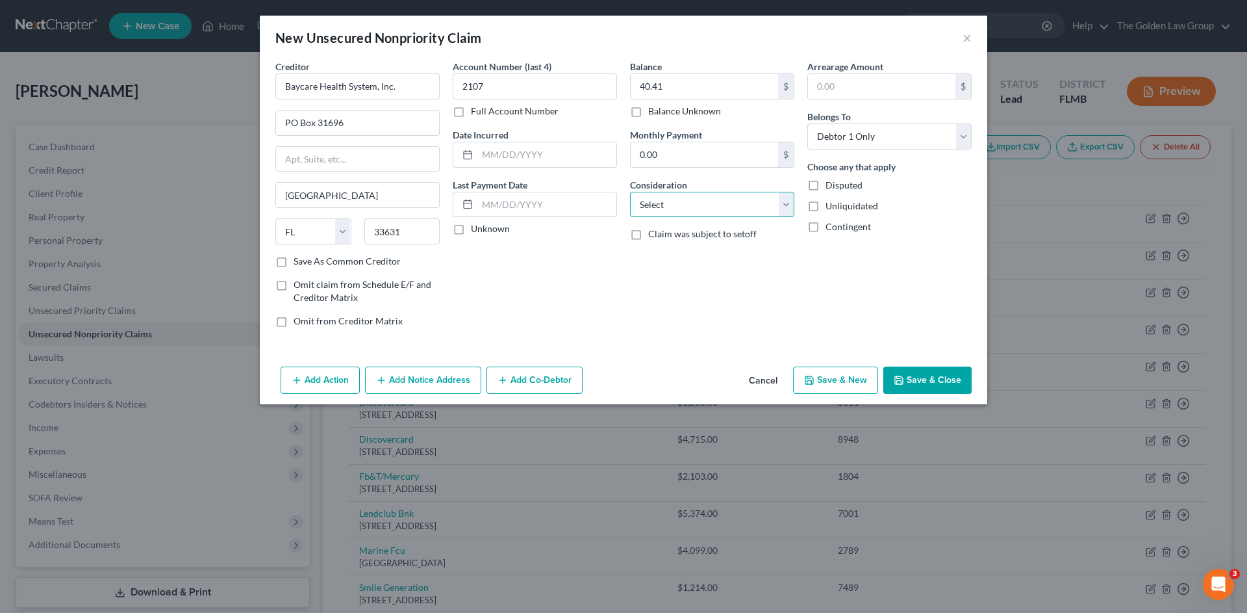
select select "9"
click at [630, 192] on select "Select Cable / Satellite Services Collection Agency Credit Card Debt Debt Couns…" at bounding box center [712, 205] width 164 height 26
click at [922, 377] on button "Save & Close" at bounding box center [927, 379] width 88 height 27
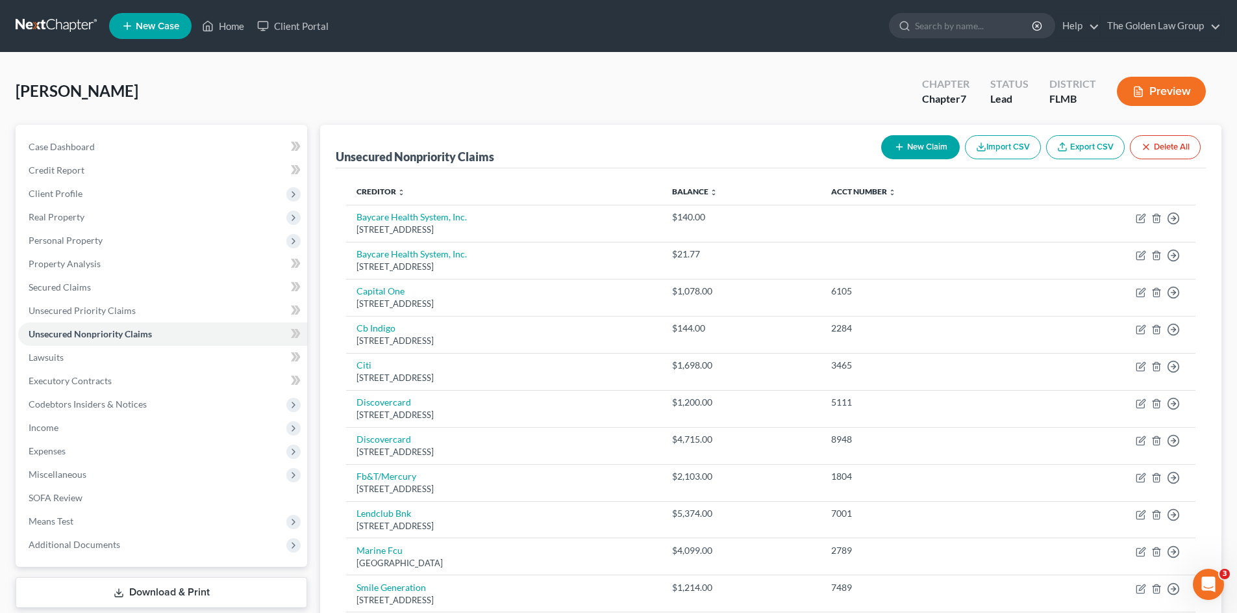
drag, startPoint x: 286, startPoint y: 98, endPoint x: 275, endPoint y: 81, distance: 20.7
click at [275, 81] on div "Stewart, Janie Upgraded Chapter Chapter 7 Status Lead District FLMB Preview" at bounding box center [619, 96] width 1206 height 57
click at [73, 31] on link at bounding box center [57, 25] width 83 height 23
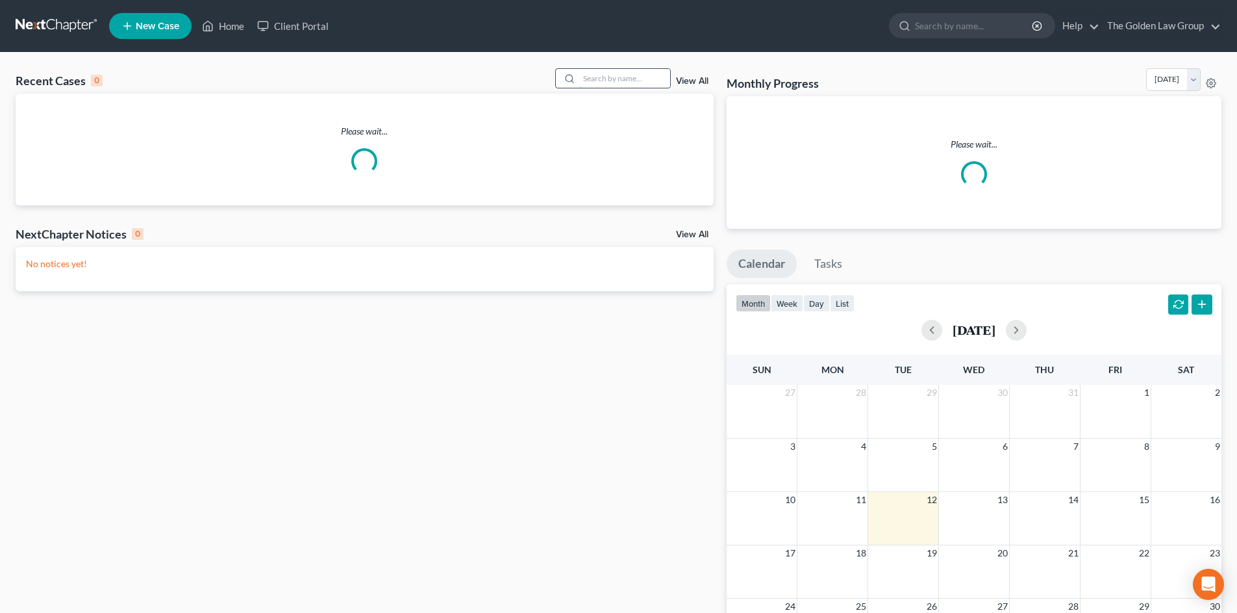
drag, startPoint x: 636, startPoint y: 79, endPoint x: 629, endPoint y: 75, distance: 7.8
click at [635, 79] on input "search" at bounding box center [624, 78] width 91 height 19
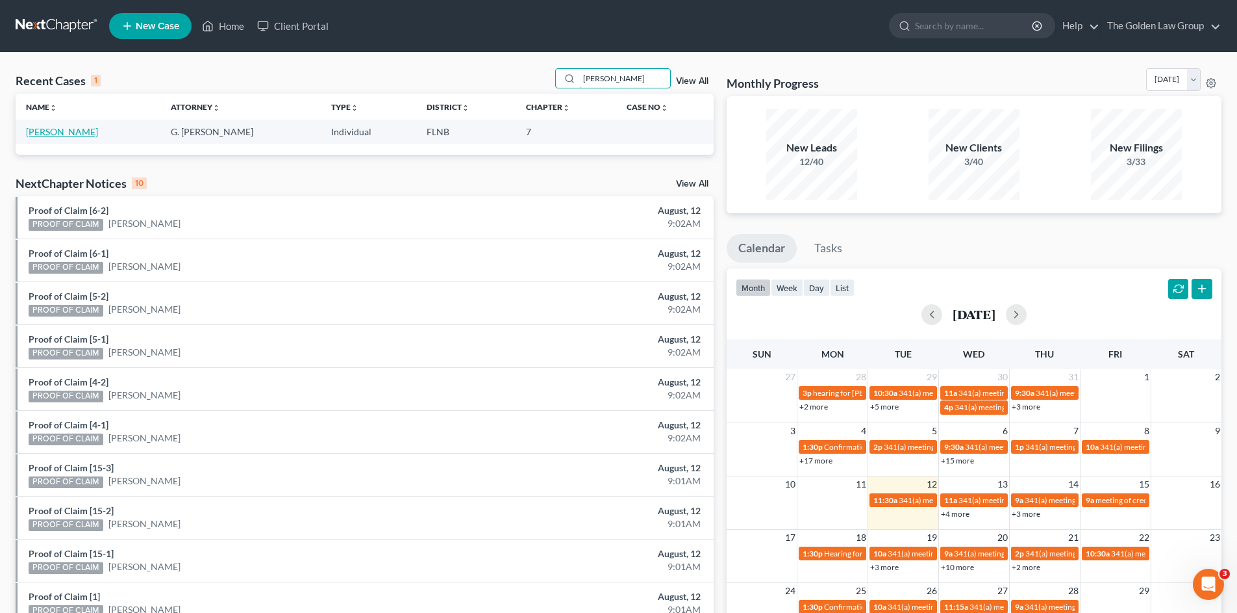
type input "[PERSON_NAME]"
click at [84, 131] on link "[PERSON_NAME]" at bounding box center [62, 131] width 72 height 11
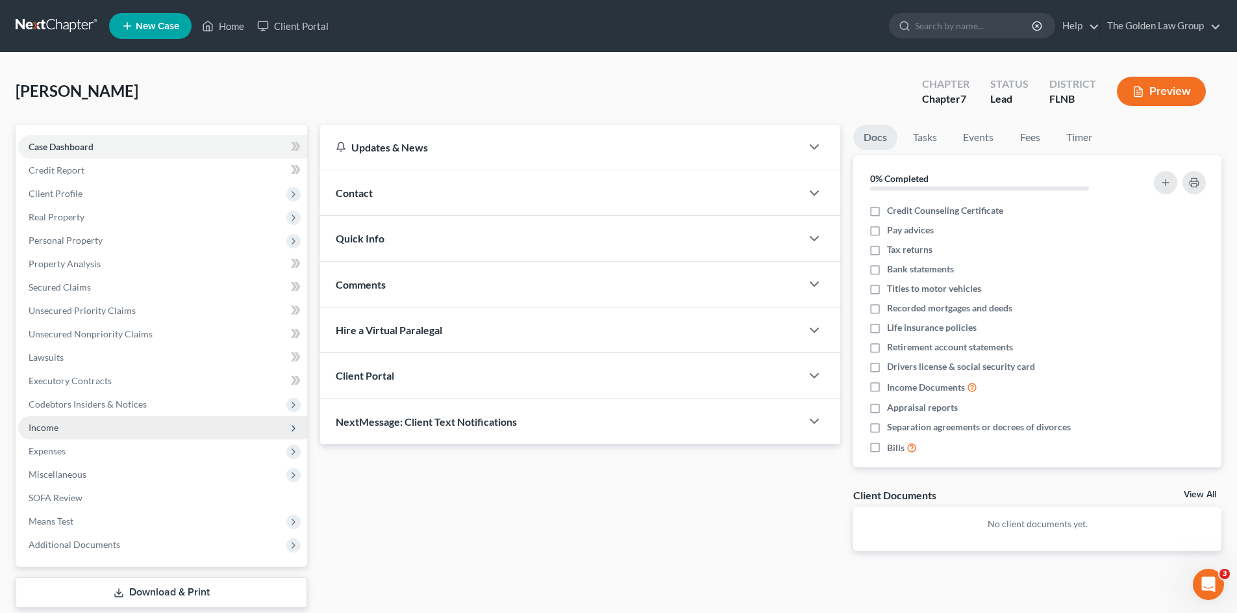
click at [86, 426] on span "Income" at bounding box center [162, 427] width 289 height 23
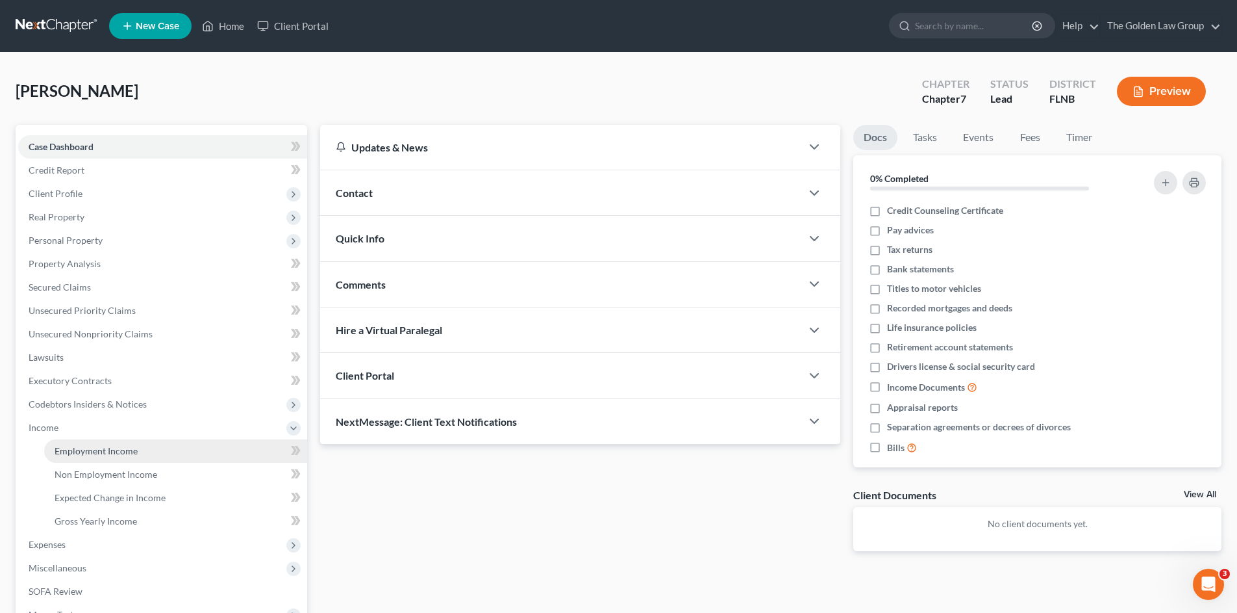
click at [142, 446] on link "Employment Income" at bounding box center [175, 450] width 263 height 23
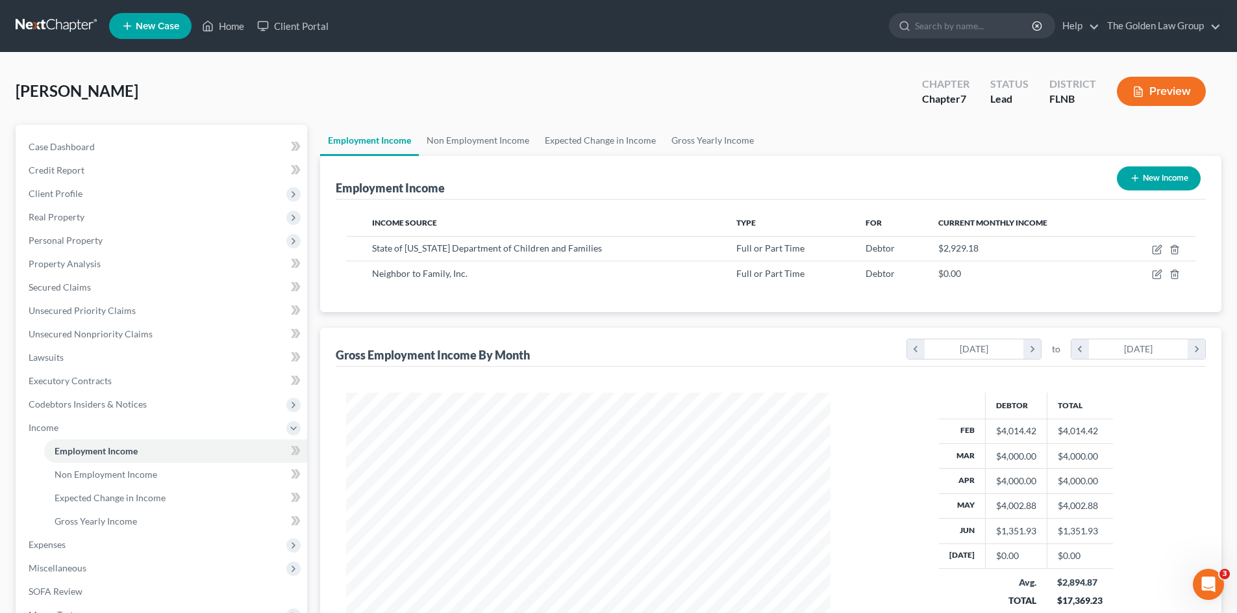
scroll to position [65, 0]
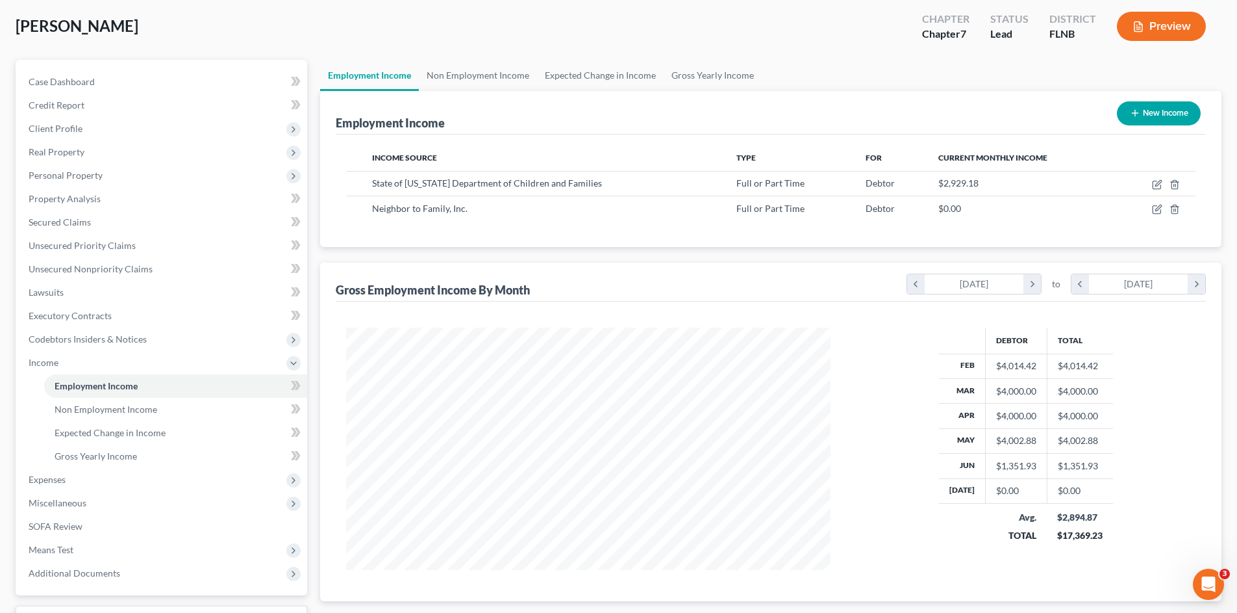
click at [418, 27] on div "[PERSON_NAME] Upgraded Chapter Chapter 7 Status Lead District [GEOGRAPHIC_DATA]…" at bounding box center [619, 31] width 1206 height 57
click at [60, 174] on span "Personal Property" at bounding box center [66, 175] width 74 height 11
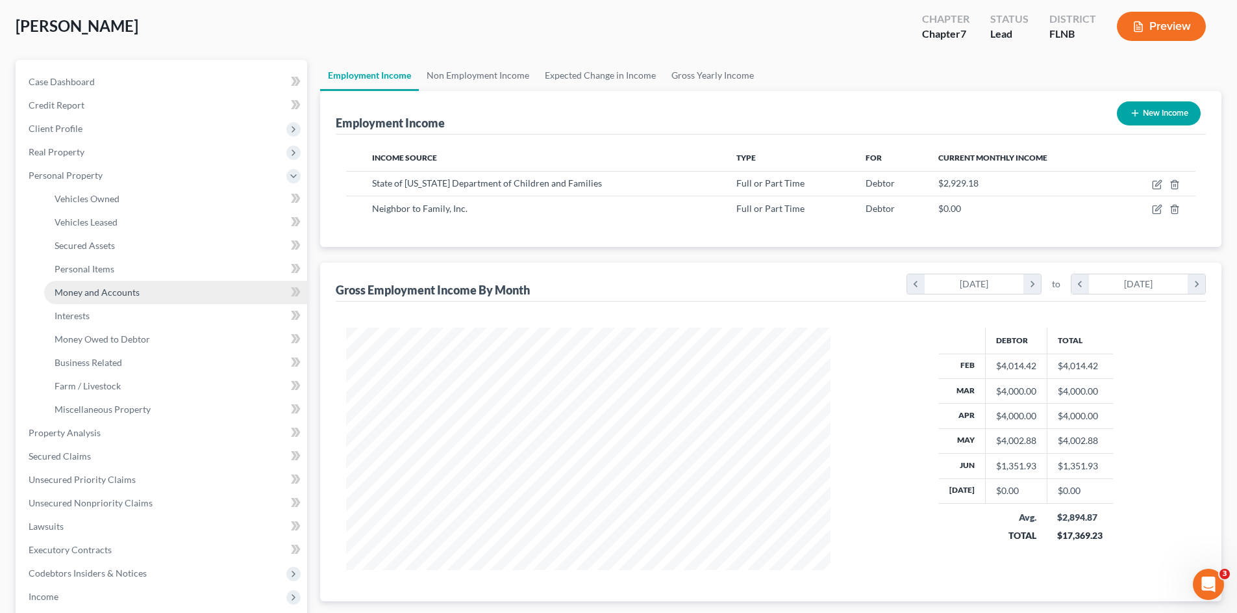
click at [131, 294] on span "Money and Accounts" at bounding box center [97, 291] width 85 height 11
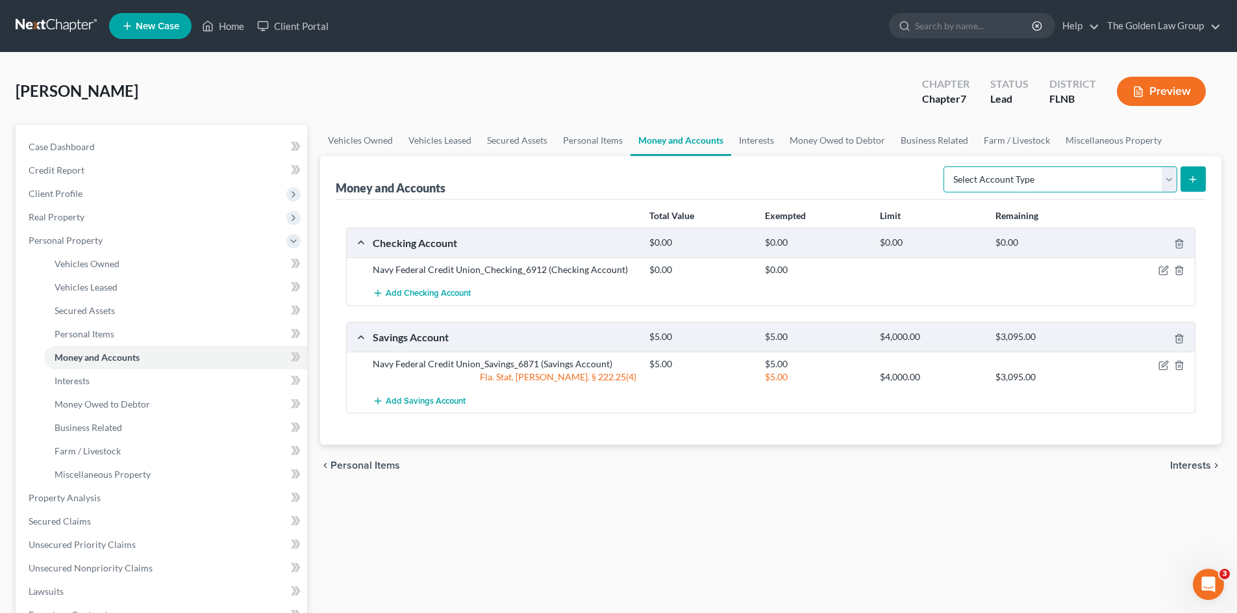
click at [998, 178] on select "Select Account Type Brokerage Cash on Hand Certificates of Deposit Checking Acc…" at bounding box center [1061, 179] width 234 height 26
click at [871, 174] on div "Money and Accounts Select Account Type Brokerage Cash on Hand Certificates of D…" at bounding box center [771, 178] width 870 height 44
click at [422, 539] on div "Vehicles Owned Vehicles Leased Secured Assets Personal Items Money and Accounts…" at bounding box center [771, 500] width 915 height 750
click at [57, 25] on link at bounding box center [57, 25] width 83 height 23
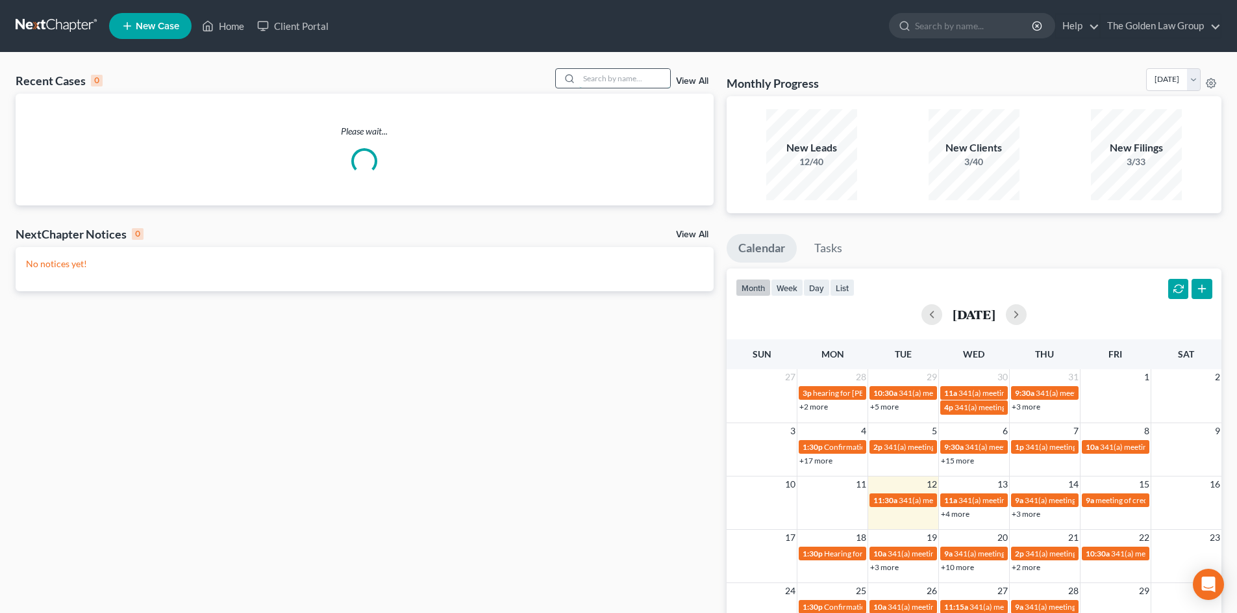
click at [640, 79] on input "search" at bounding box center [624, 78] width 91 height 19
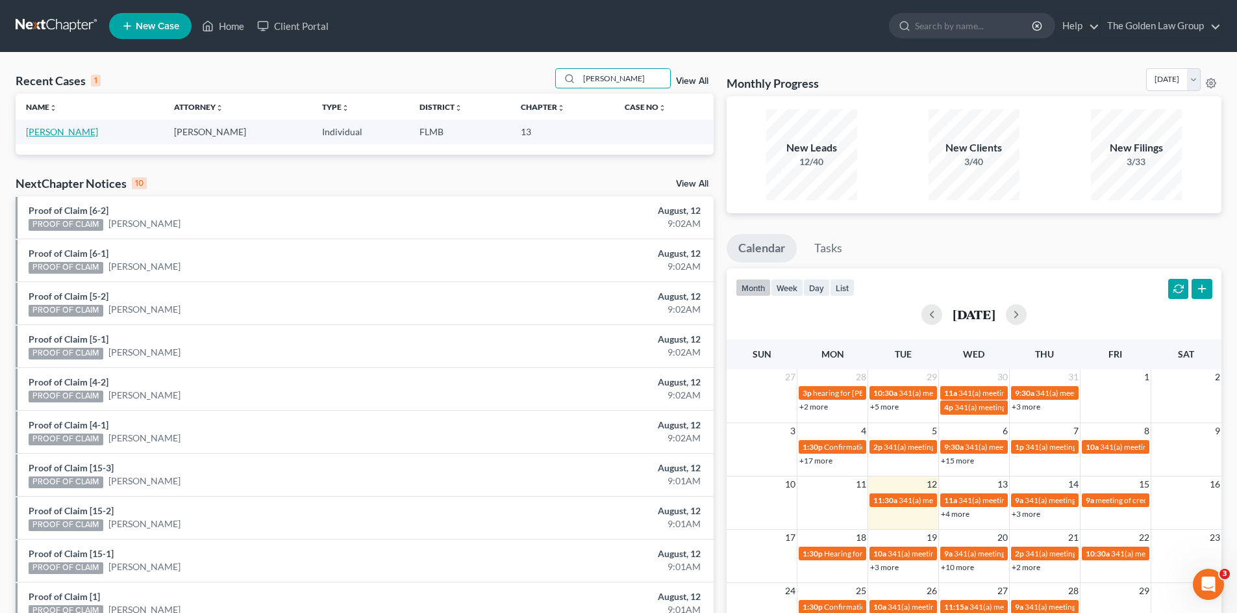
type input "[PERSON_NAME]"
click at [69, 131] on link "[PERSON_NAME]" at bounding box center [62, 131] width 72 height 11
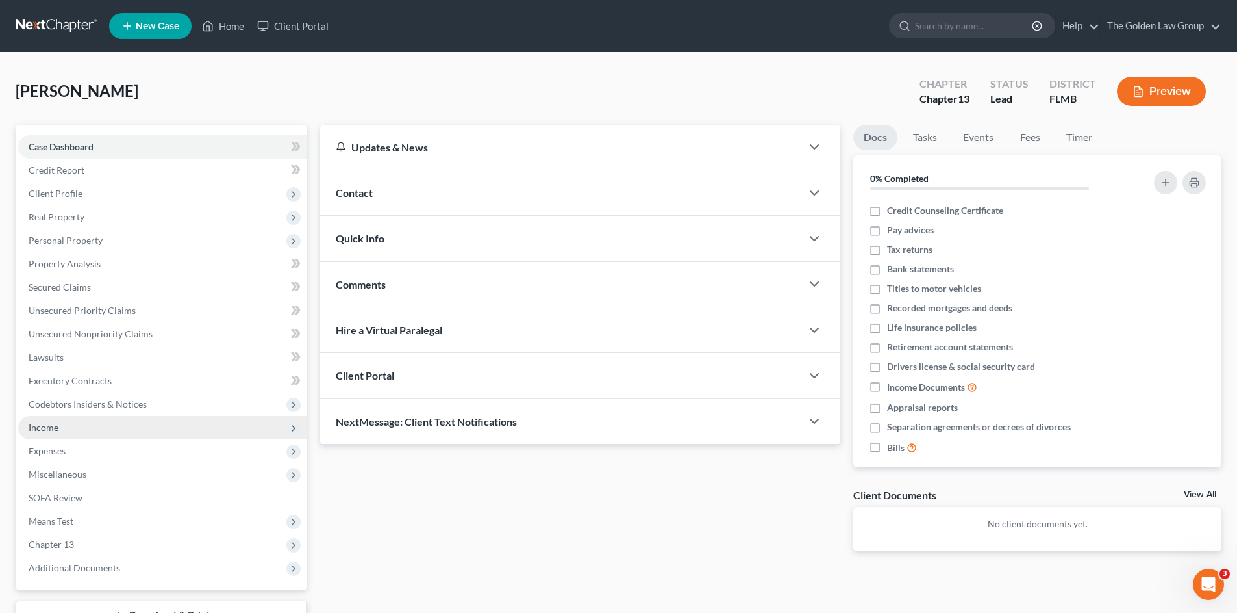
click at [67, 427] on span "Income" at bounding box center [162, 427] width 289 height 23
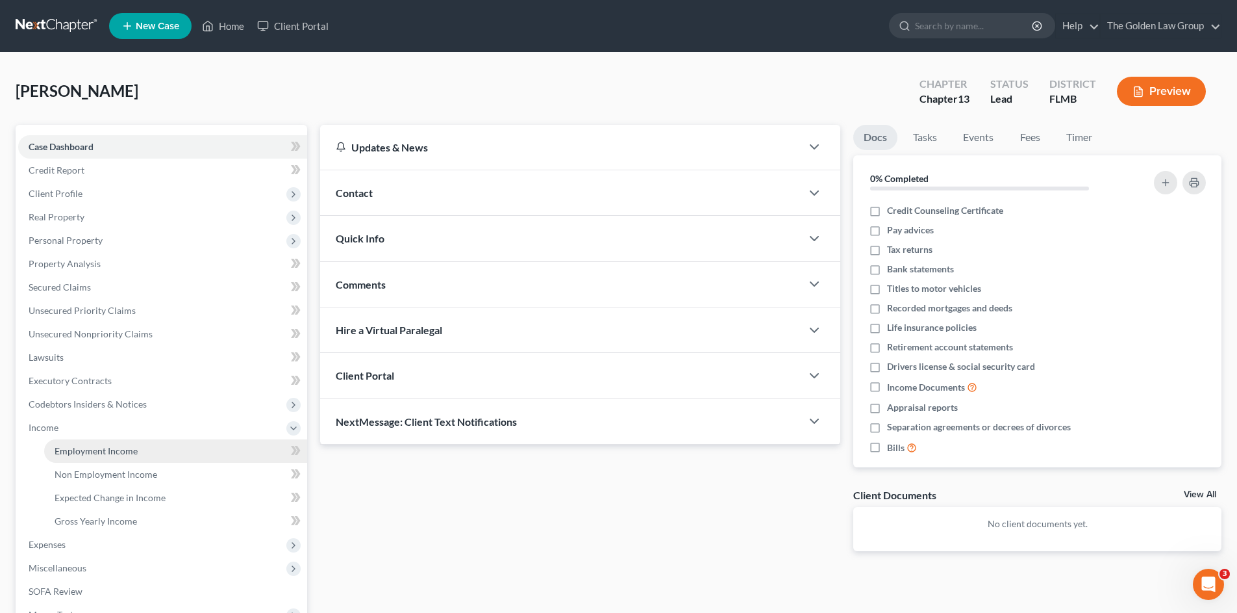
click at [83, 442] on link "Employment Income" at bounding box center [175, 450] width 263 height 23
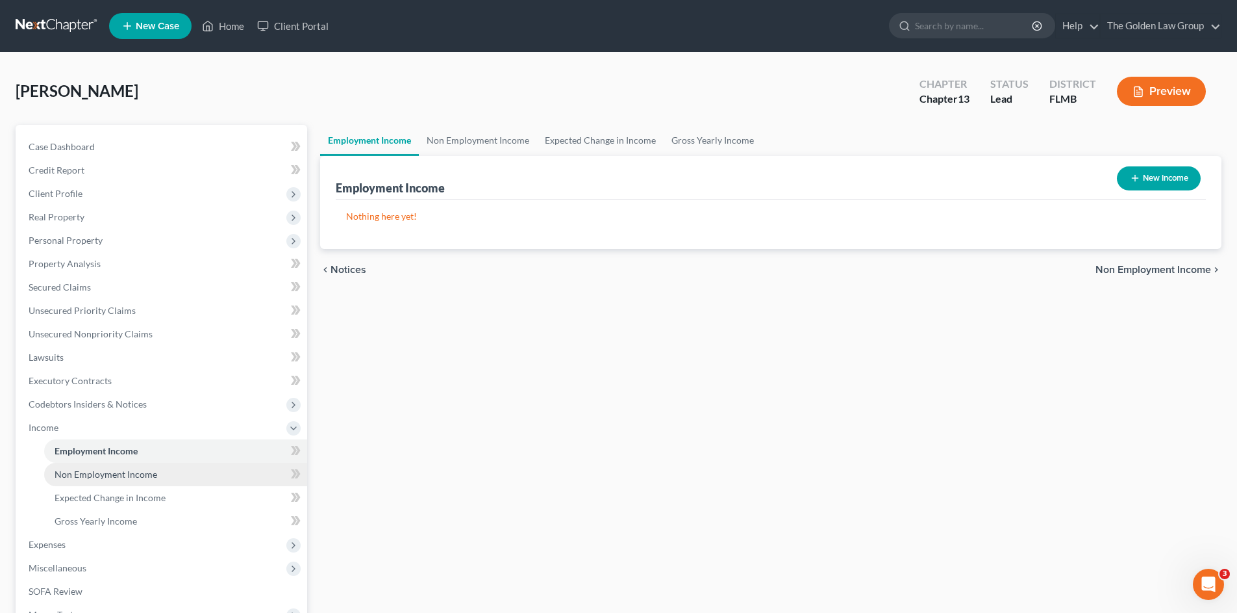
click at [99, 468] on span "Non Employment Income" at bounding box center [106, 473] width 103 height 11
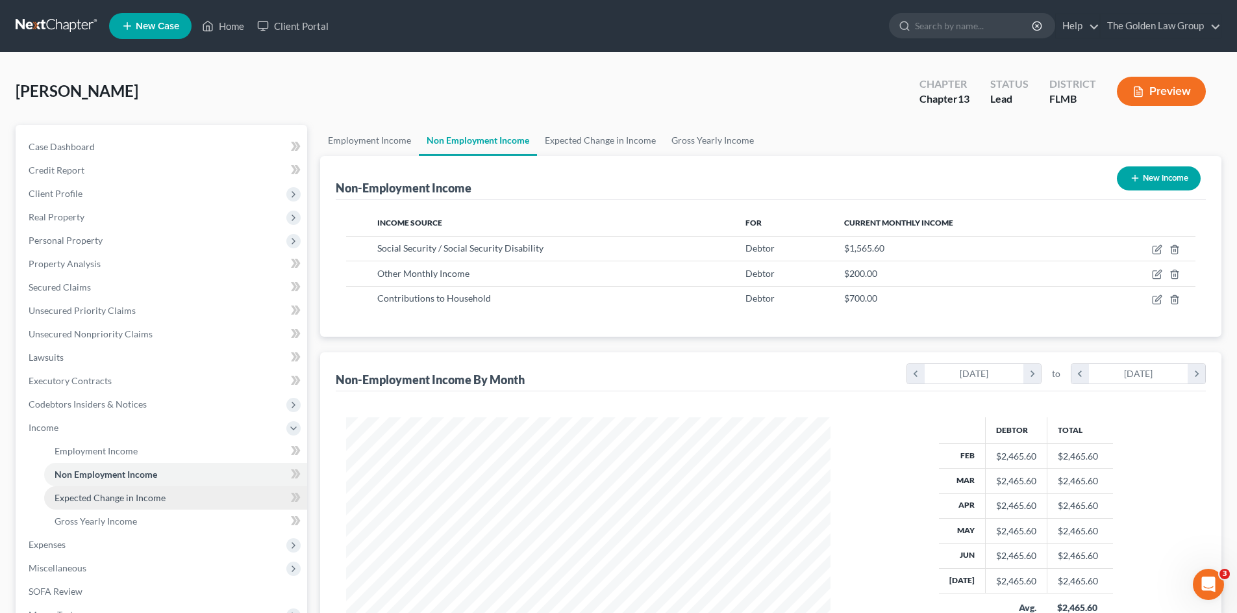
scroll to position [242, 511]
click at [112, 500] on span "Expected Change in Income" at bounding box center [110, 497] width 111 height 11
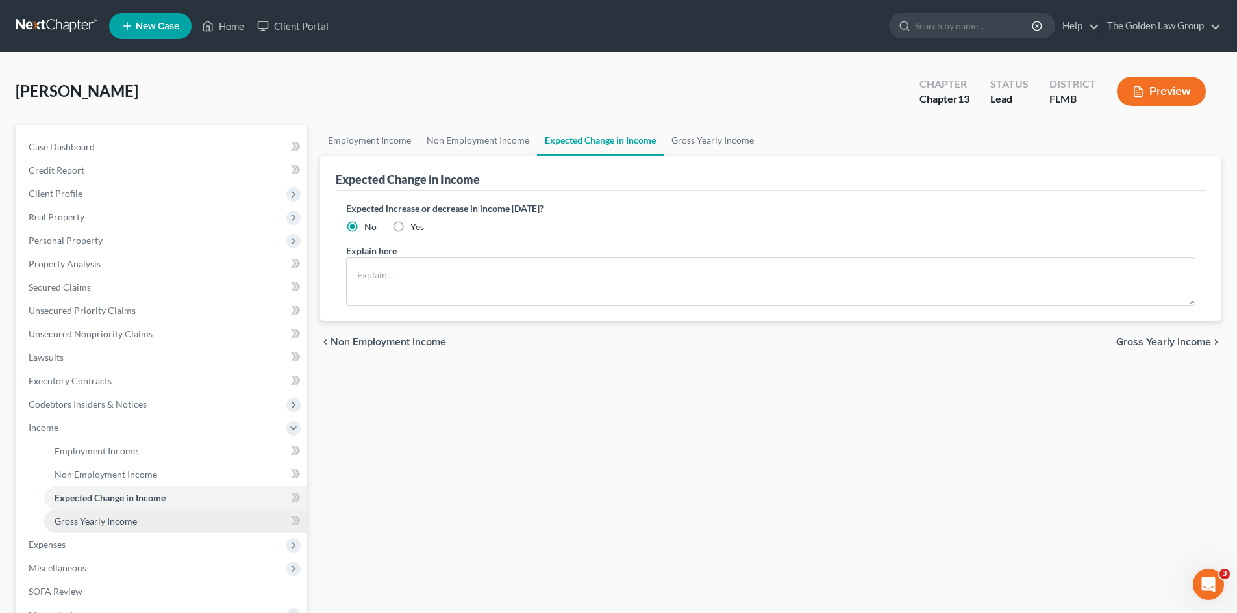
click at [117, 519] on span "Gross Yearly Income" at bounding box center [96, 520] width 82 height 11
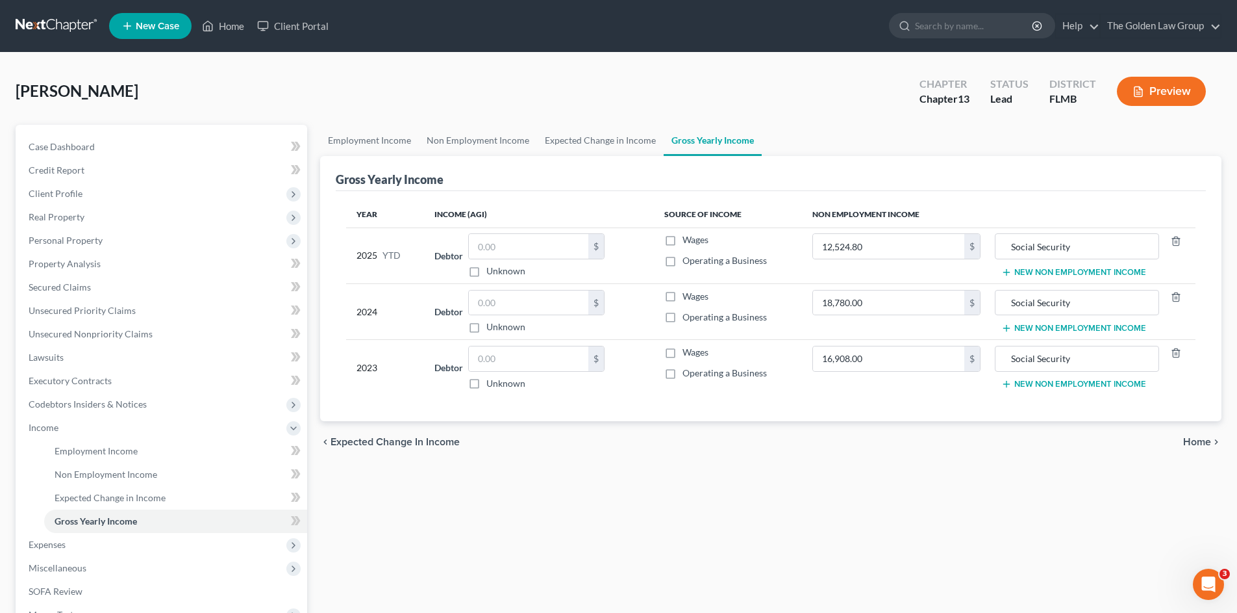
click at [481, 79] on div "[PERSON_NAME] Upgraded Chapter Chapter 13 Status Lead District [GEOGRAPHIC_DATA…" at bounding box center [619, 96] width 1206 height 57
click at [65, 27] on link at bounding box center [57, 25] width 83 height 23
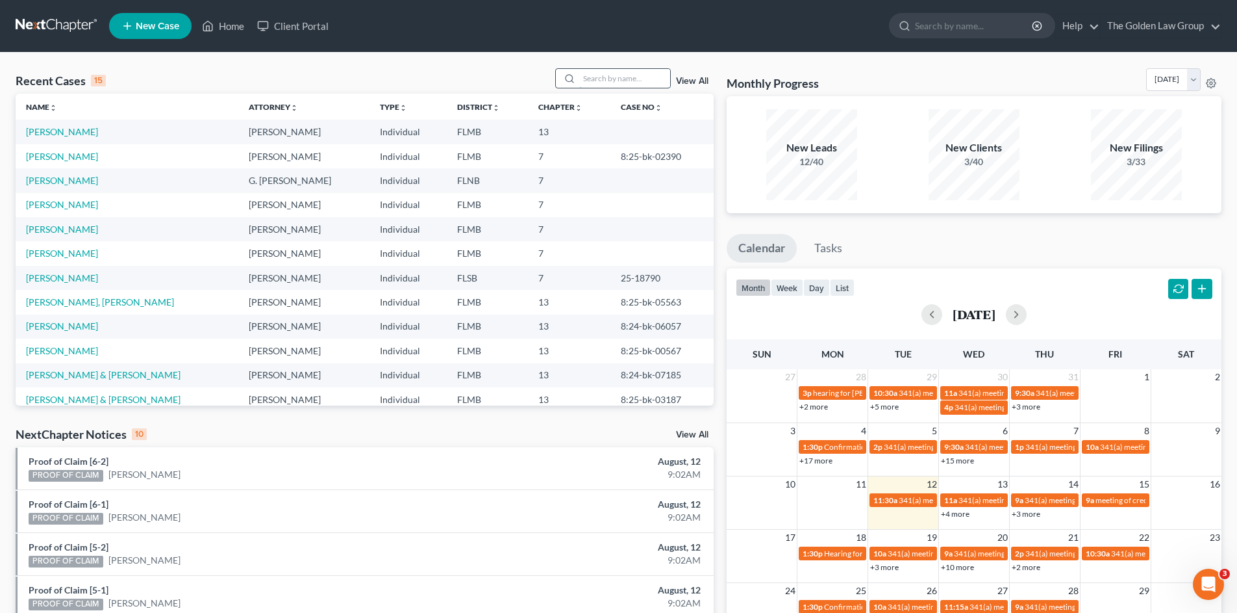
click at [637, 80] on input "search" at bounding box center [624, 78] width 91 height 19
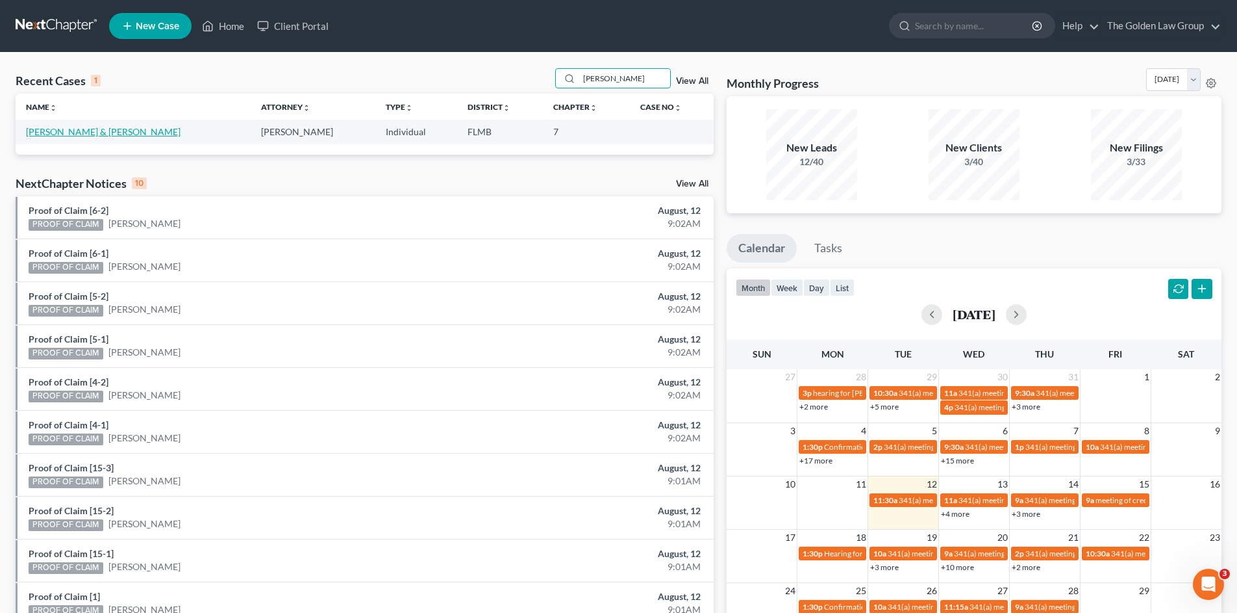
type input "[PERSON_NAME]"
click at [75, 131] on link "[PERSON_NAME] & [PERSON_NAME]" at bounding box center [103, 131] width 155 height 11
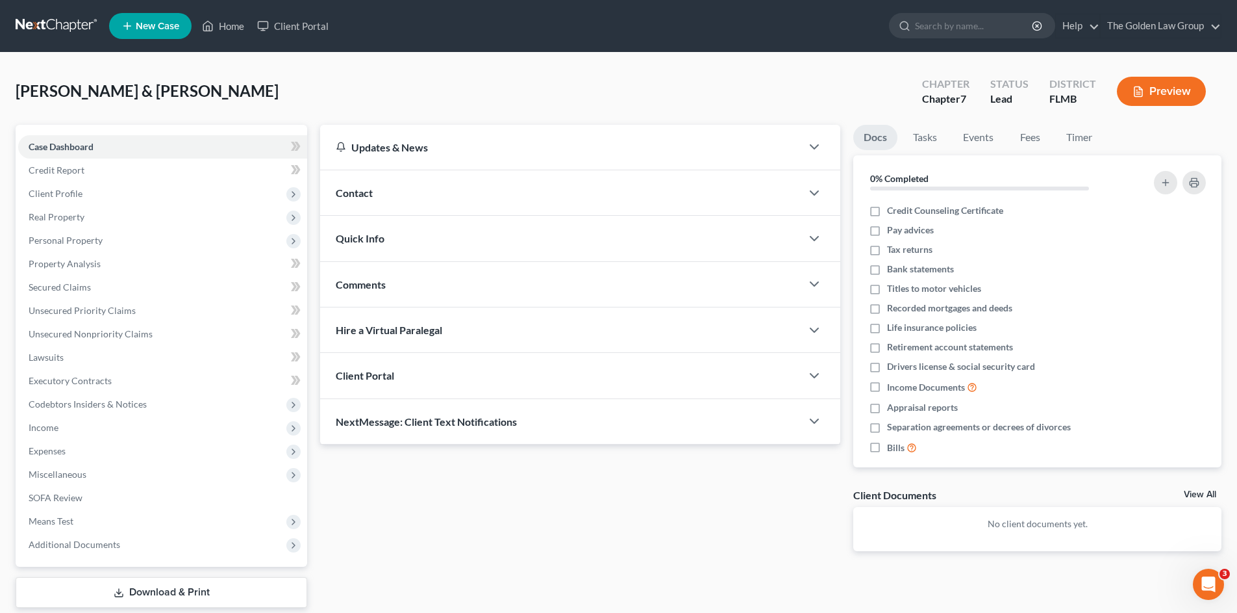
click at [68, 26] on link at bounding box center [57, 25] width 83 height 23
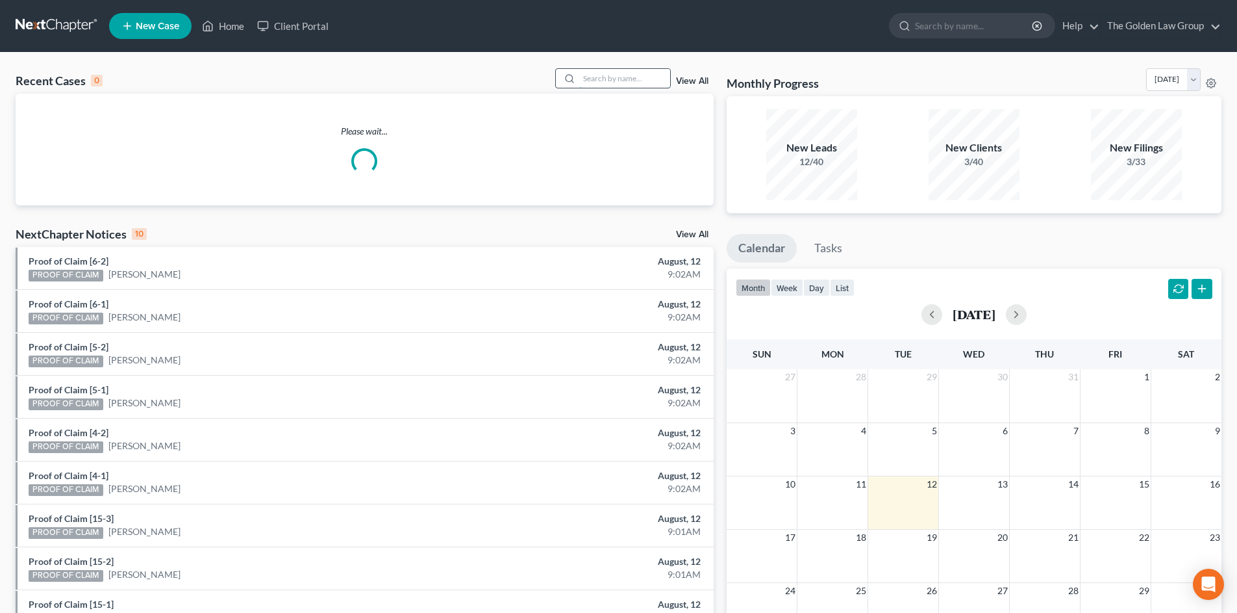
click at [606, 78] on input "search" at bounding box center [624, 78] width 91 height 19
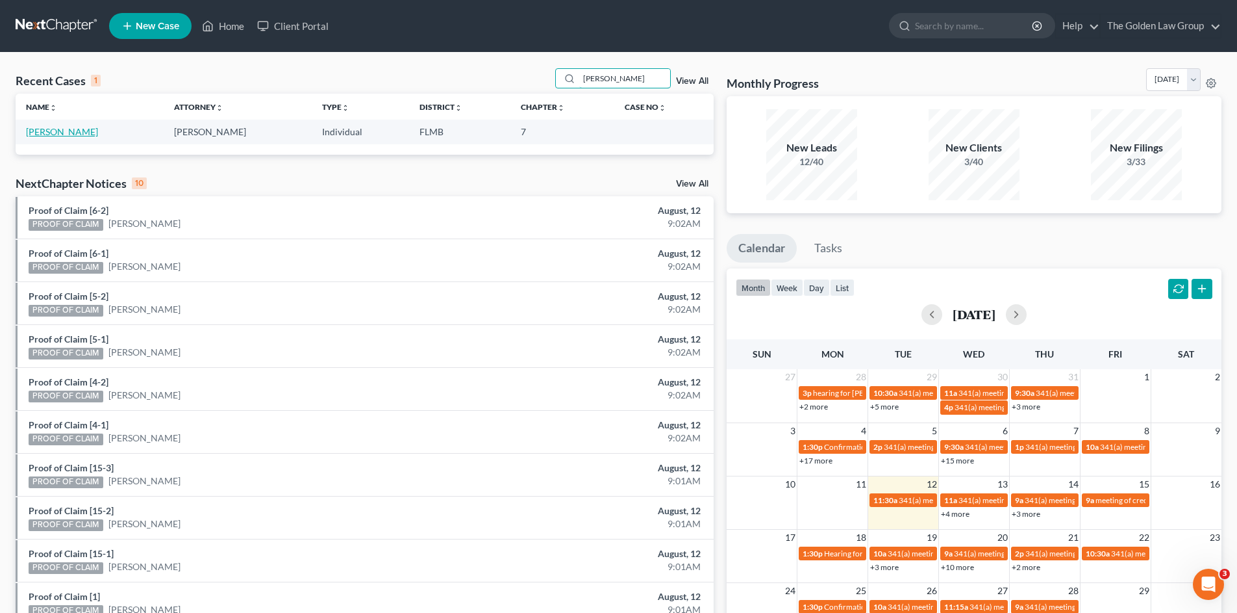
type input "kruse"
click at [71, 135] on link "[PERSON_NAME]" at bounding box center [62, 131] width 72 height 11
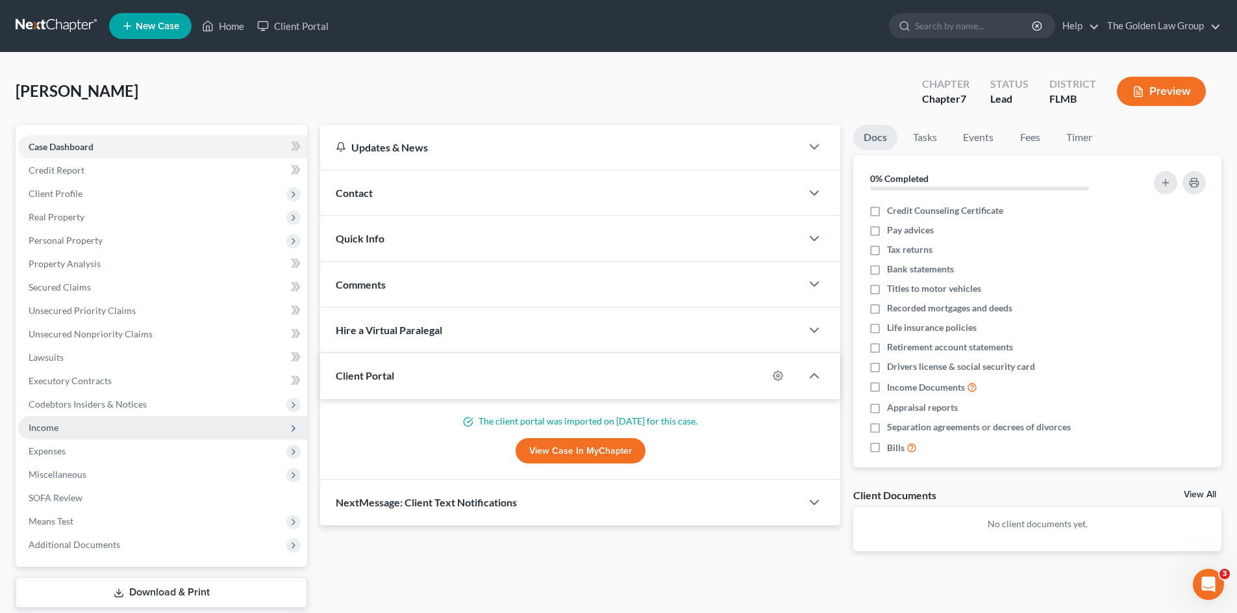
click at [60, 425] on span "Income" at bounding box center [162, 427] width 289 height 23
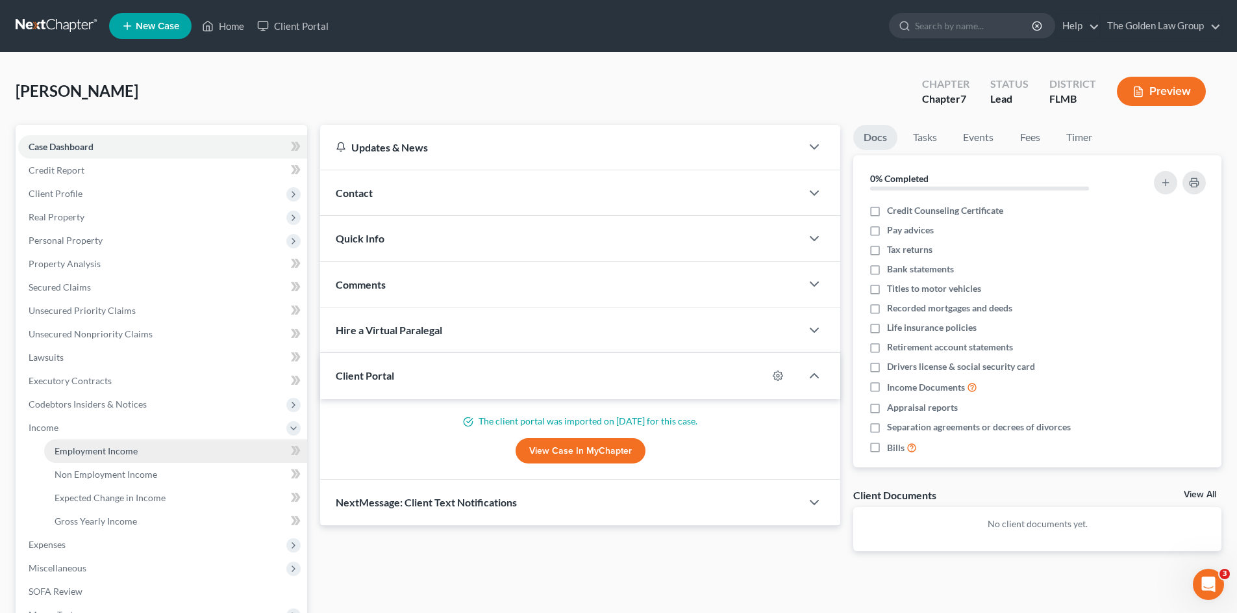
click at [95, 449] on span "Employment Income" at bounding box center [96, 450] width 83 height 11
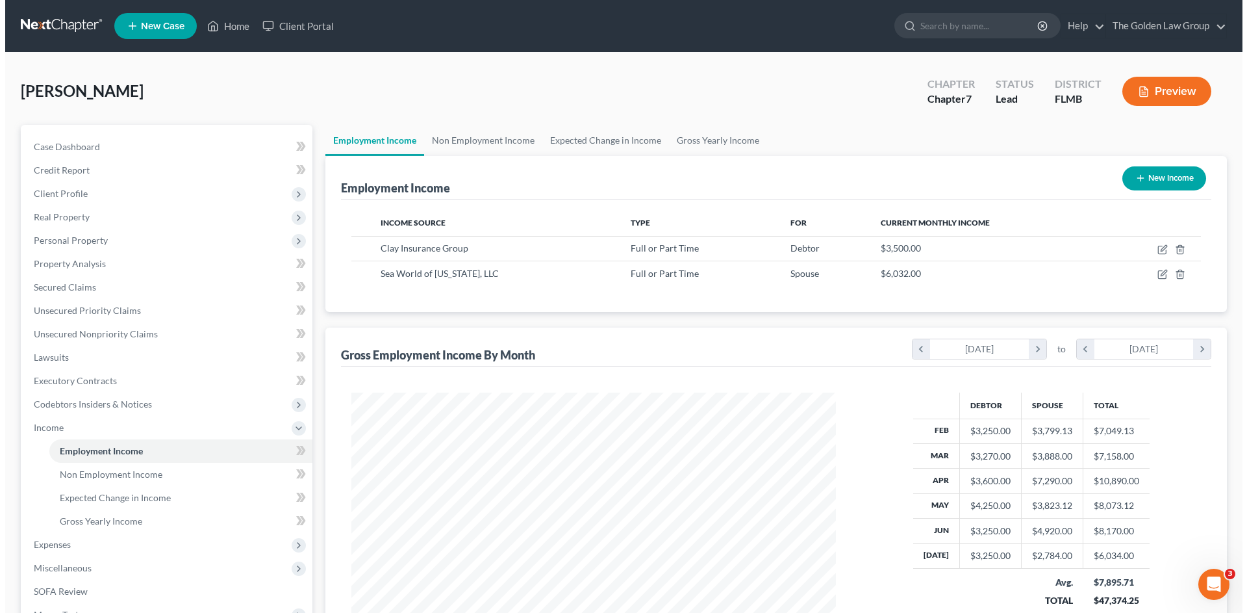
scroll to position [242, 511]
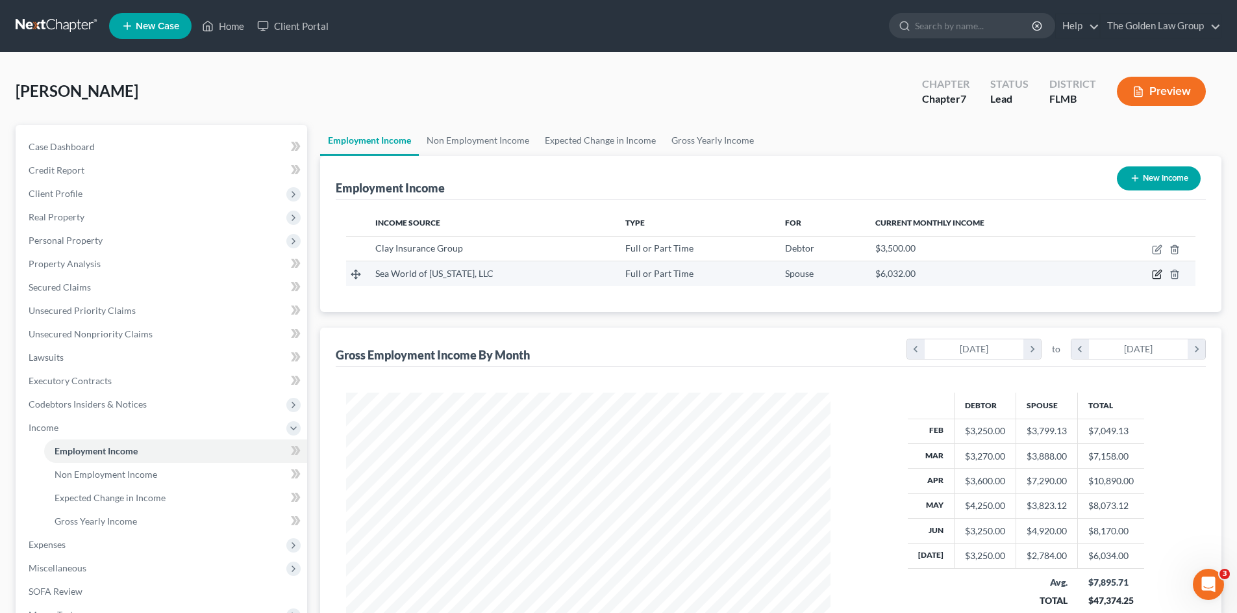
click at [1156, 276] on icon "button" at bounding box center [1159, 273] width 6 height 6
select select "0"
select select "9"
select select "2"
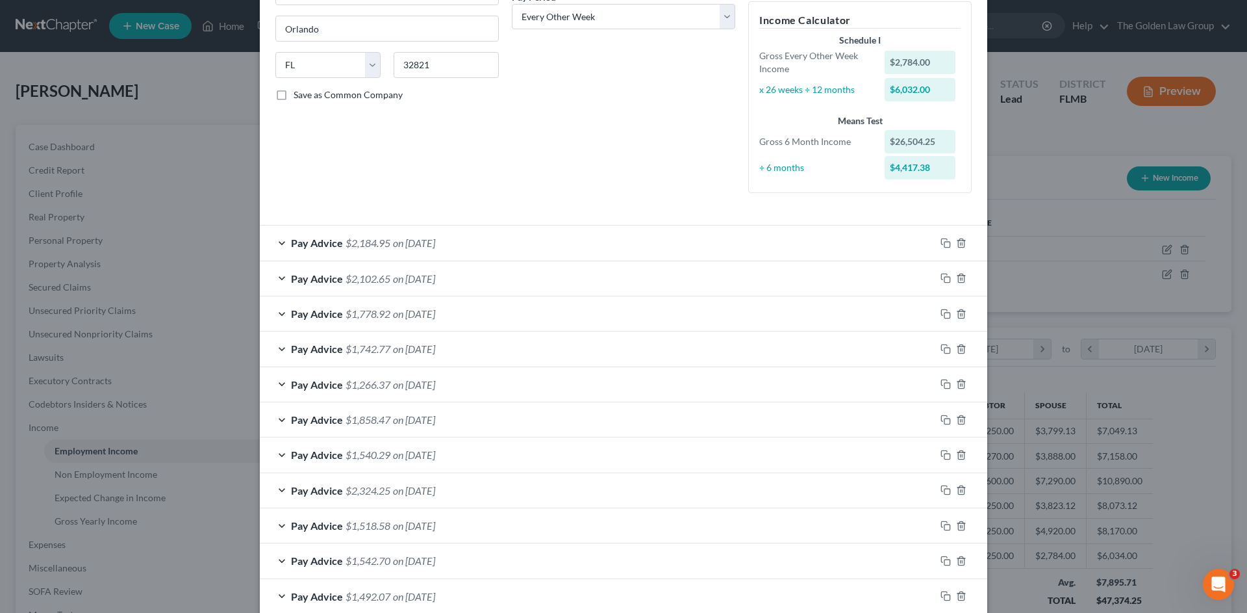
scroll to position [324, 0]
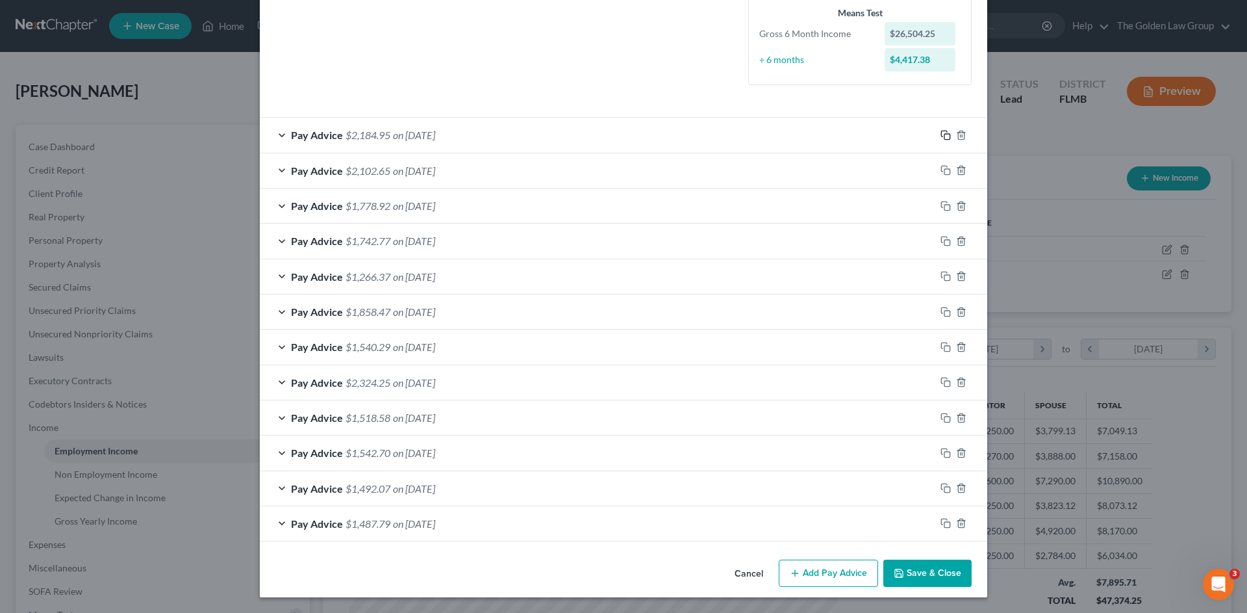
click at [943, 135] on icon "button" at bounding box center [946, 135] width 10 height 10
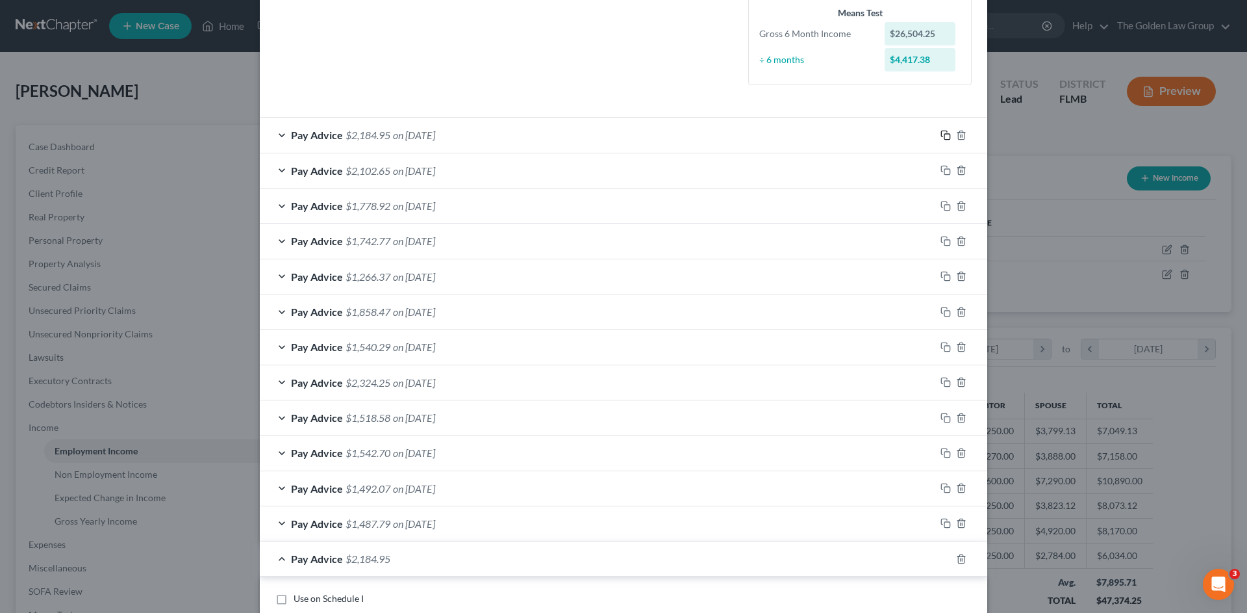
scroll to position [475, 0]
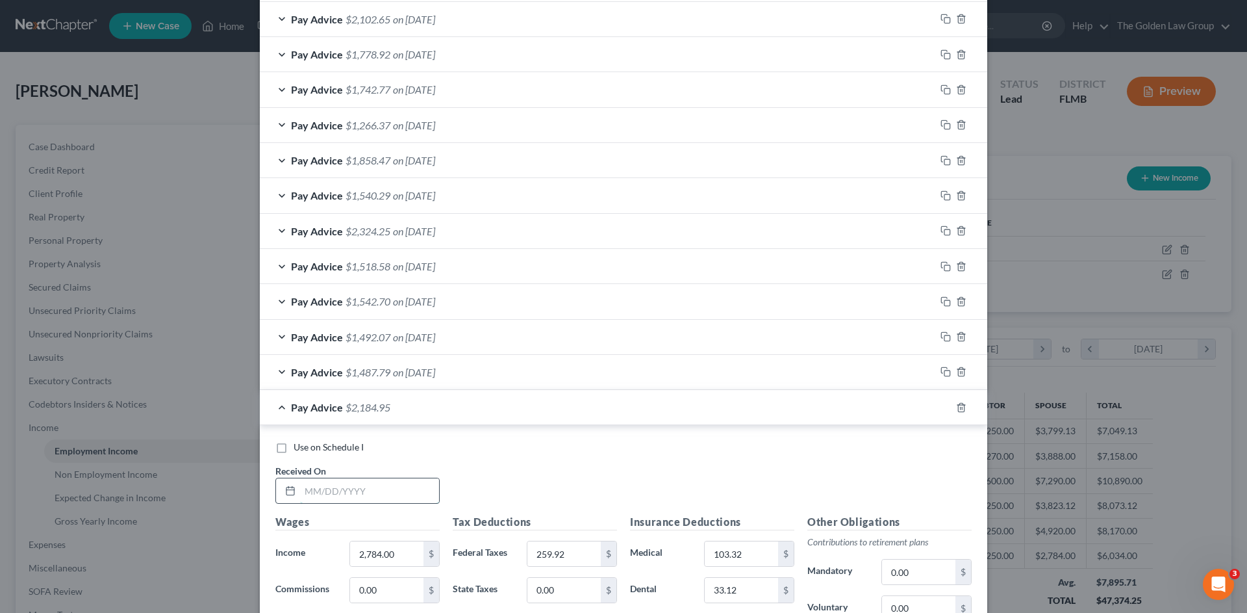
click at [375, 487] on input "text" at bounding box center [369, 490] width 139 height 25
type input "07/09/2025"
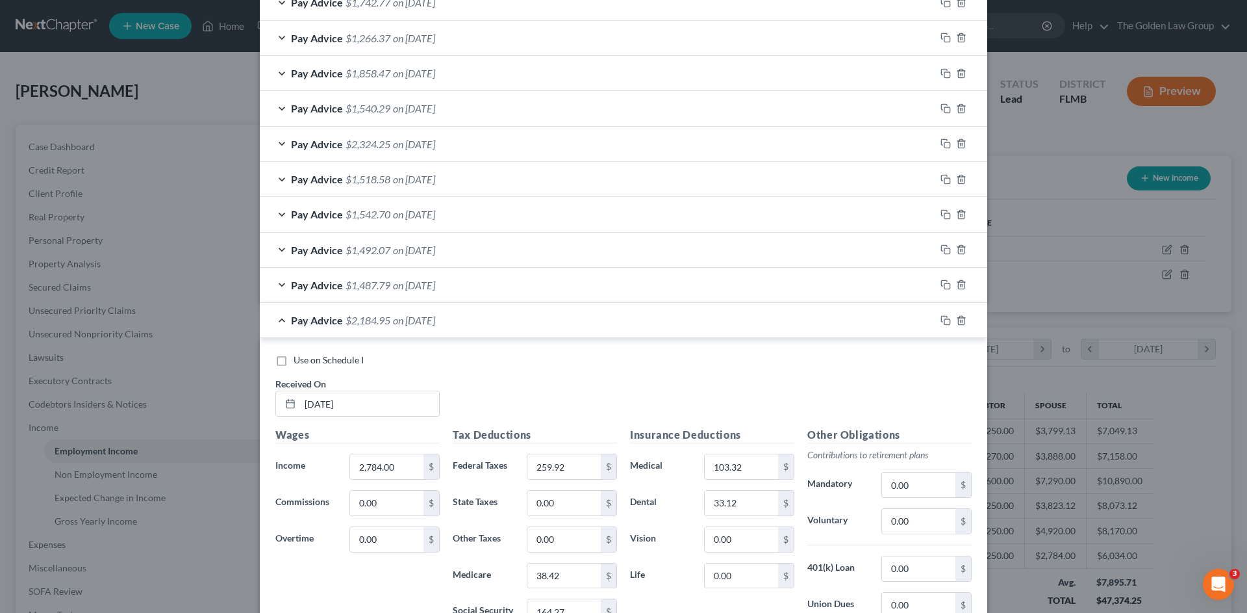
click at [532, 353] on div "Use on Schedule I" at bounding box center [623, 359] width 696 height 13
click at [501, 288] on div "Pay Advice $1,487.79 on 02/05/2025" at bounding box center [598, 285] width 676 height 34
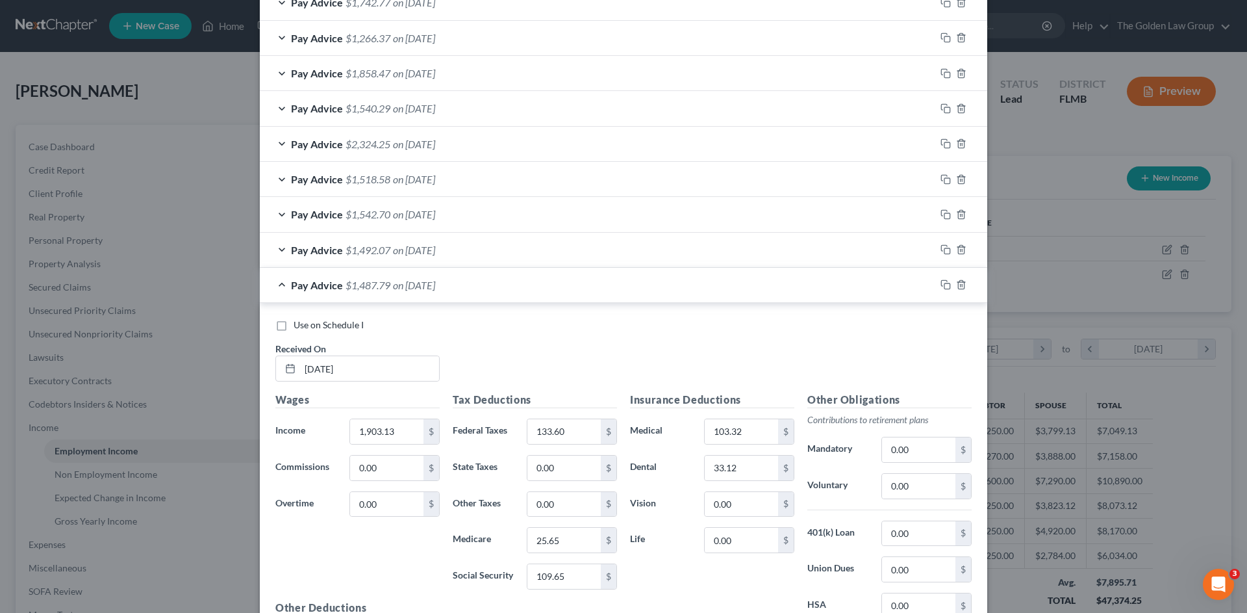
click at [506, 134] on div "Pay Advice $2,324.25 on 04/02/2025" at bounding box center [598, 144] width 676 height 34
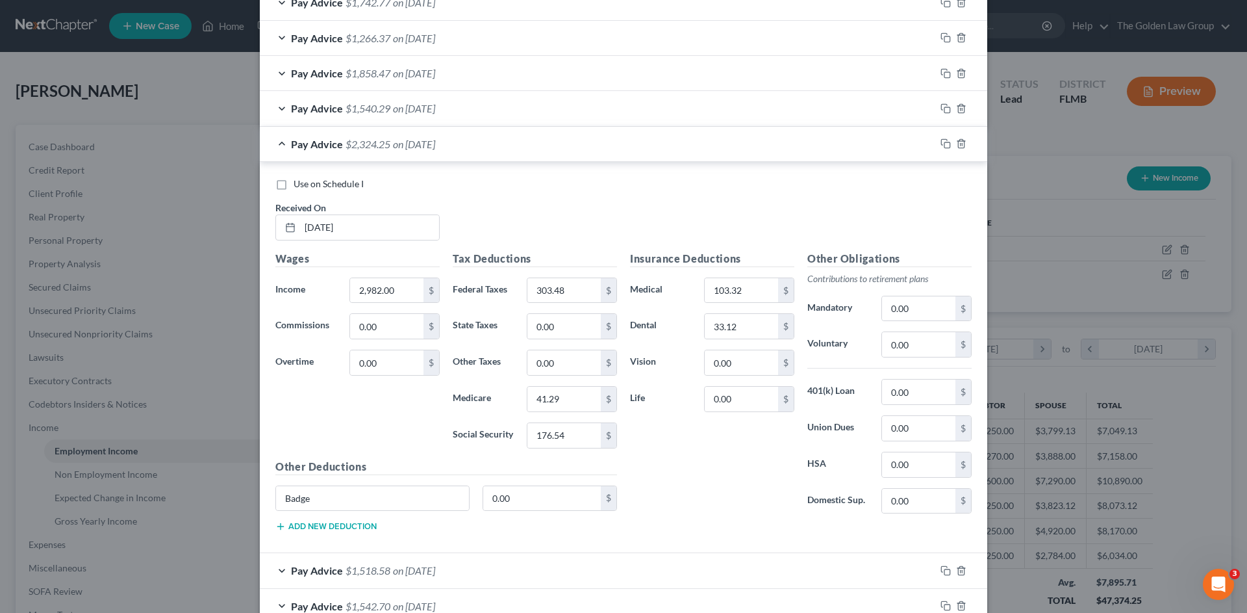
scroll to position [454, 0]
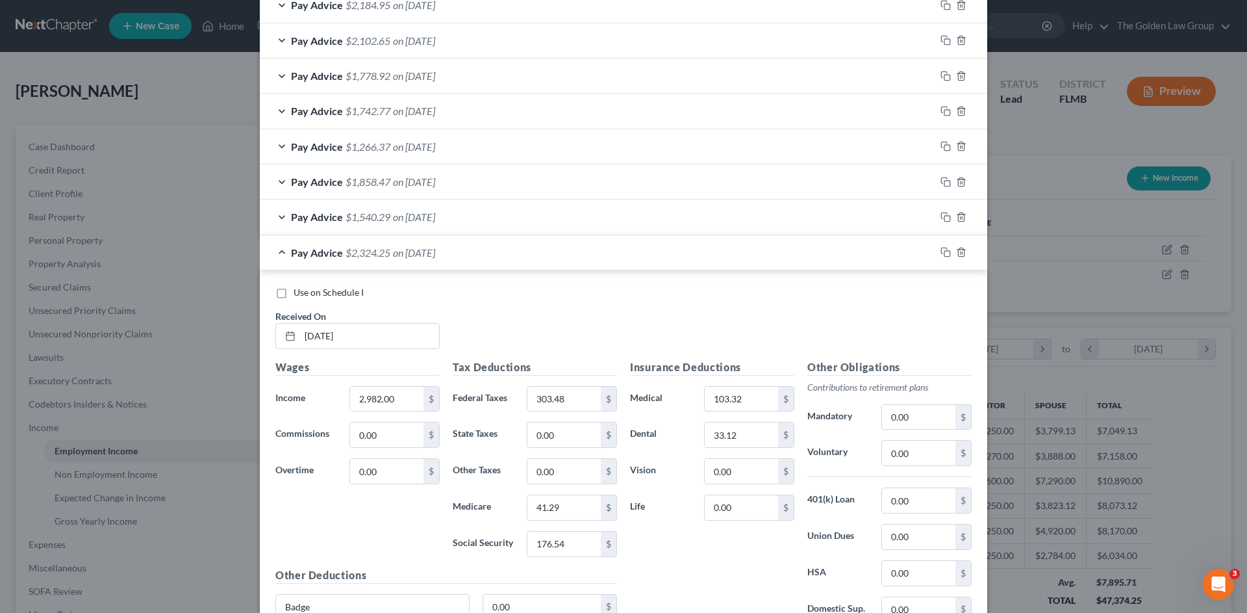
click at [516, 71] on div "Pay Advice $1,778.92 on 06/11/2025" at bounding box center [598, 75] width 676 height 34
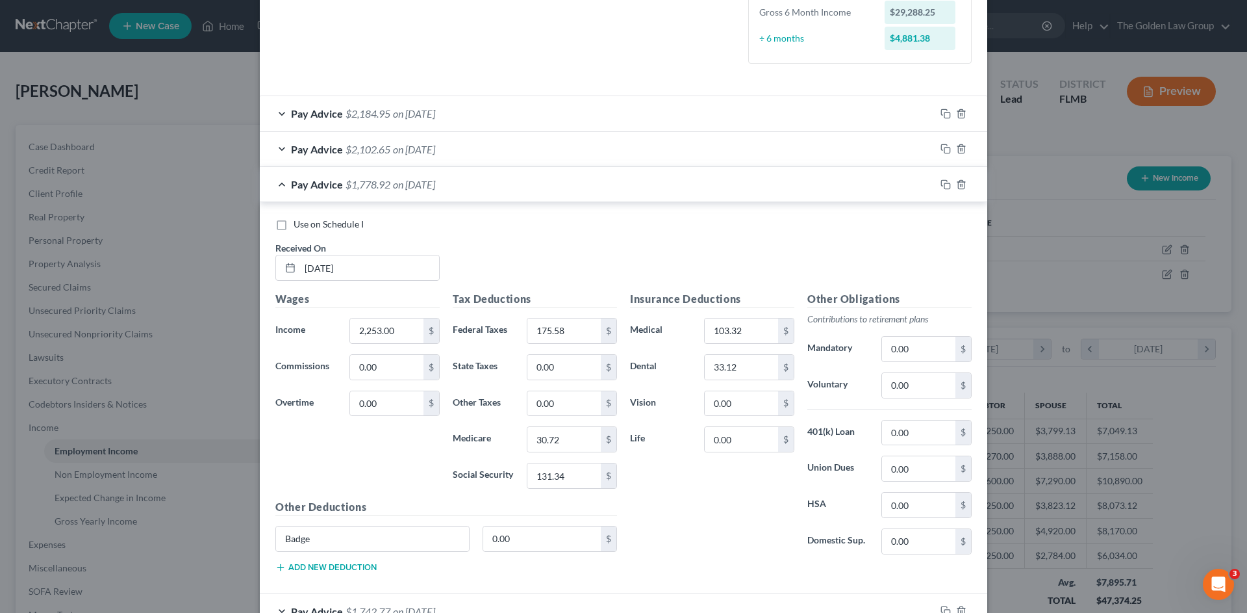
scroll to position [259, 0]
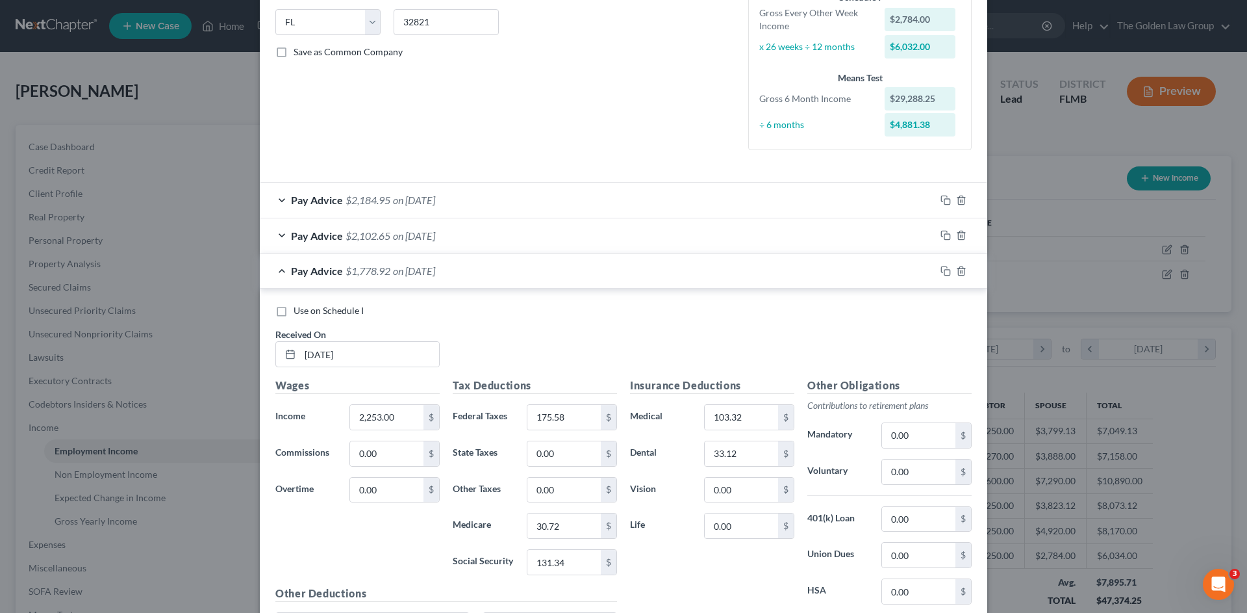
click at [554, 201] on div "Pay Advice $2,184.95 on 07/23/2025" at bounding box center [598, 200] width 676 height 34
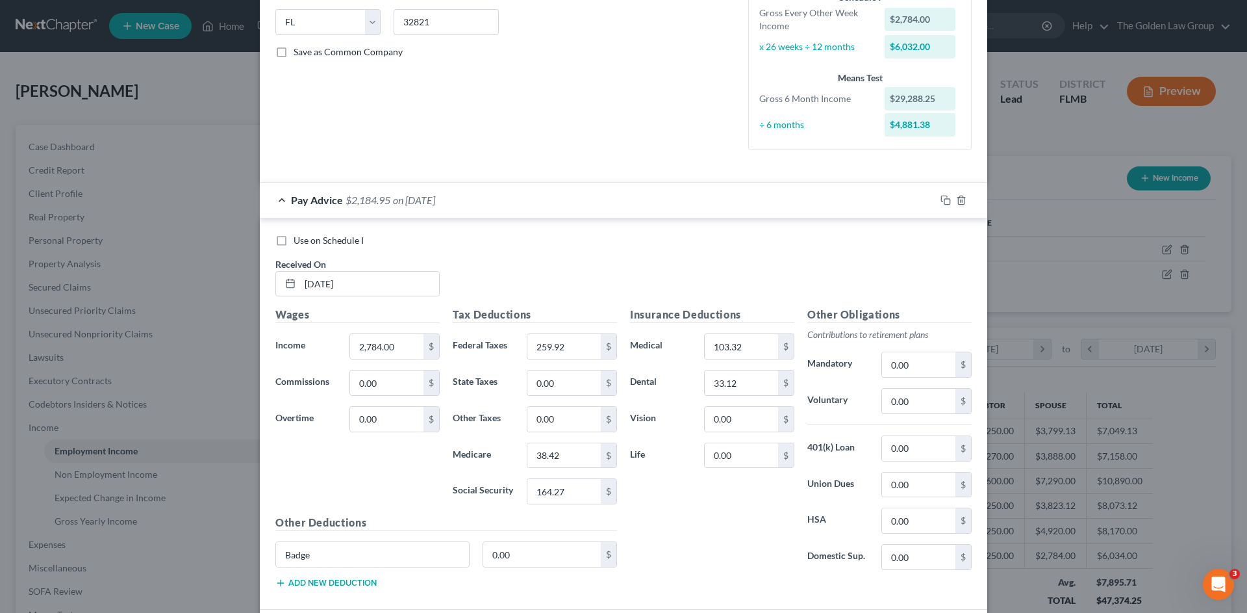
click at [550, 200] on div "Pay Advice $2,184.95 on 07/23/2025" at bounding box center [598, 200] width 676 height 34
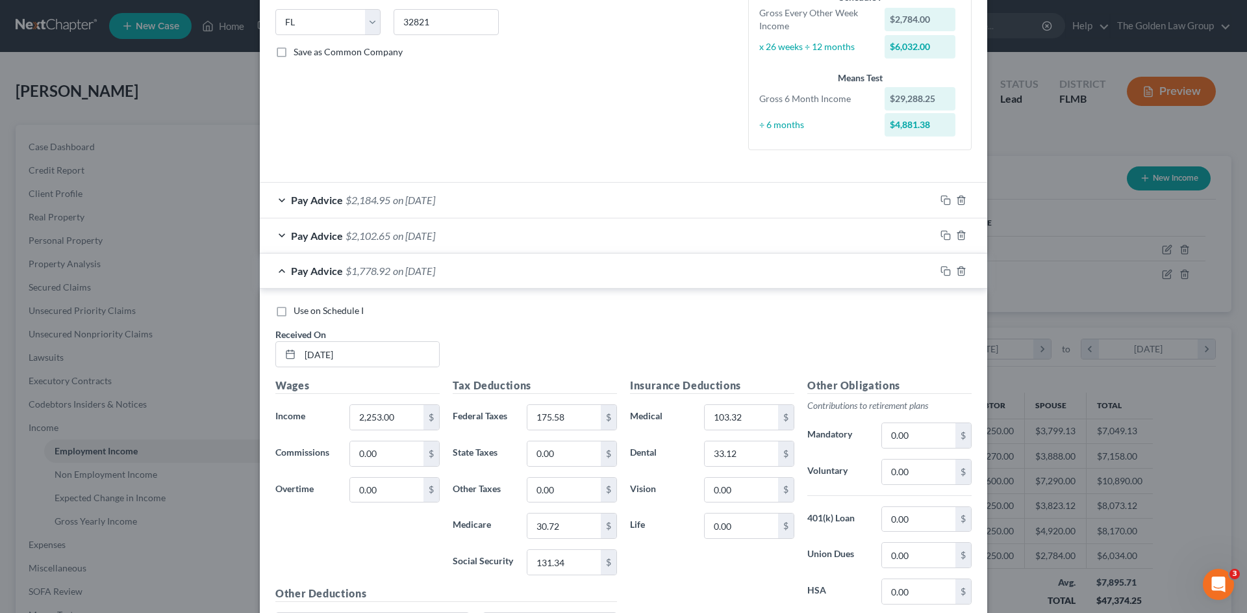
click at [472, 268] on div "Pay Advice $1,778.92 on 06/11/2025" at bounding box center [598, 270] width 676 height 34
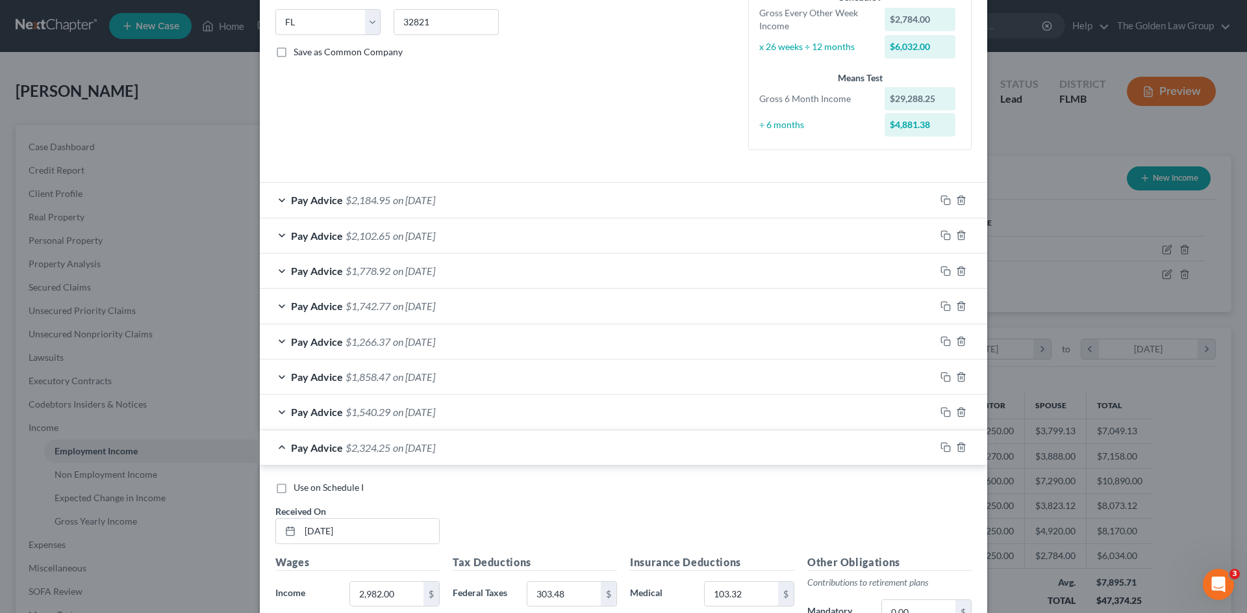
click at [504, 236] on div "Pay Advice $2,102.65 on 06/25/2025" at bounding box center [598, 235] width 676 height 34
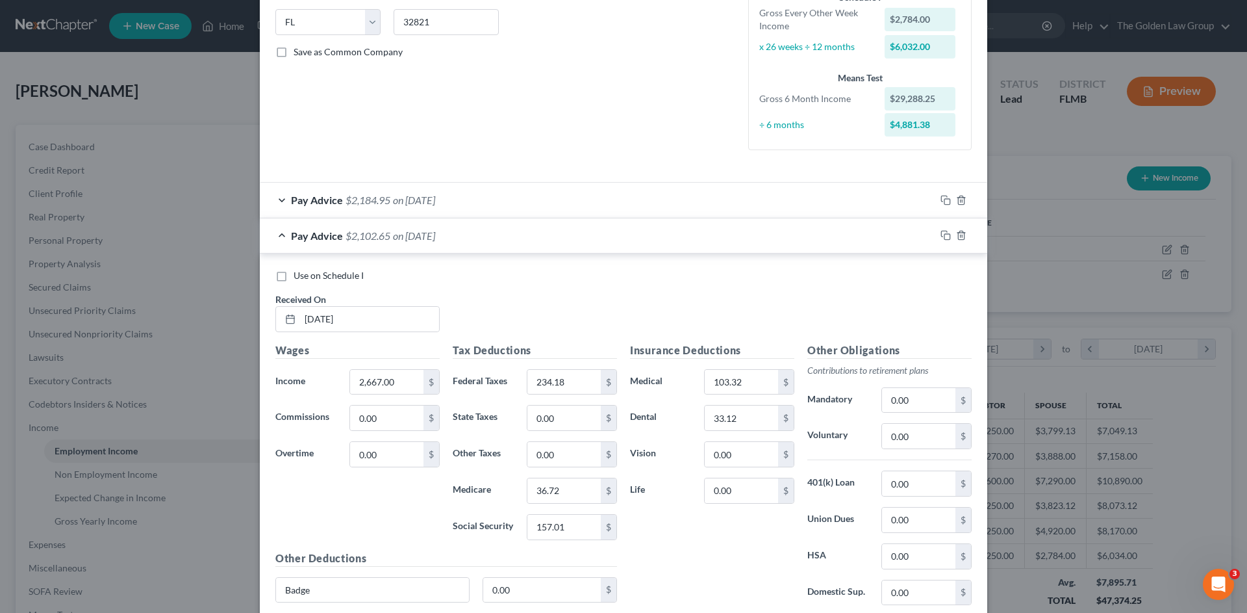
click at [520, 235] on div "Pay Advice $2,102.65 on 06/25/2025" at bounding box center [598, 235] width 676 height 34
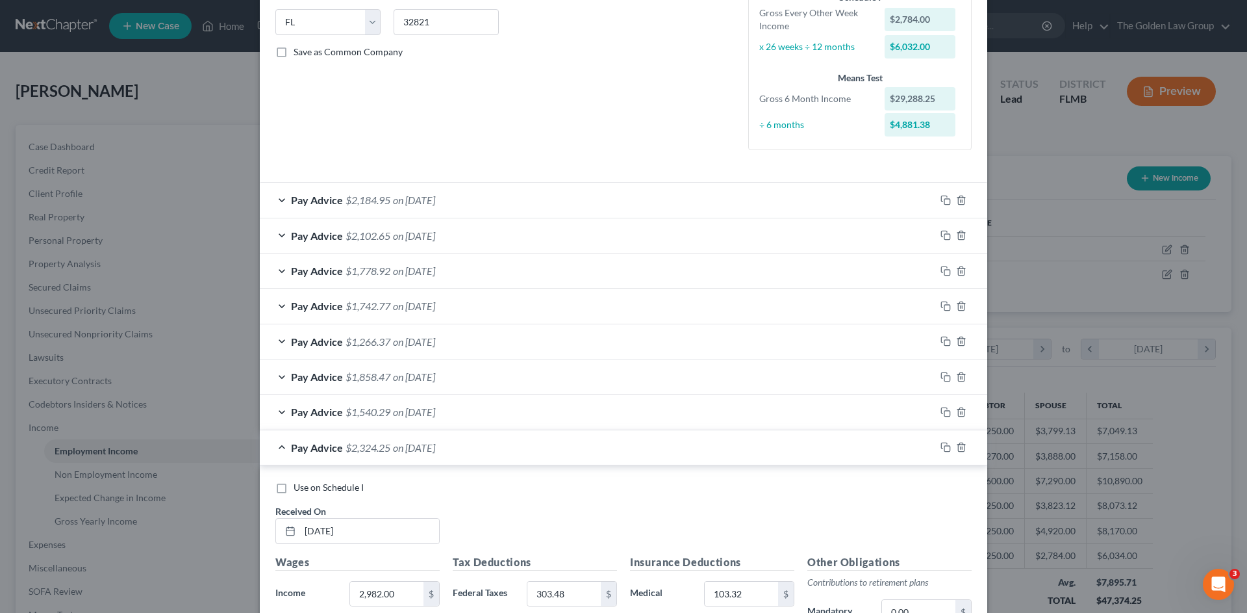
click at [535, 439] on div "Pay Advice $2,324.25 on 04/02/2025" at bounding box center [598, 447] width 676 height 34
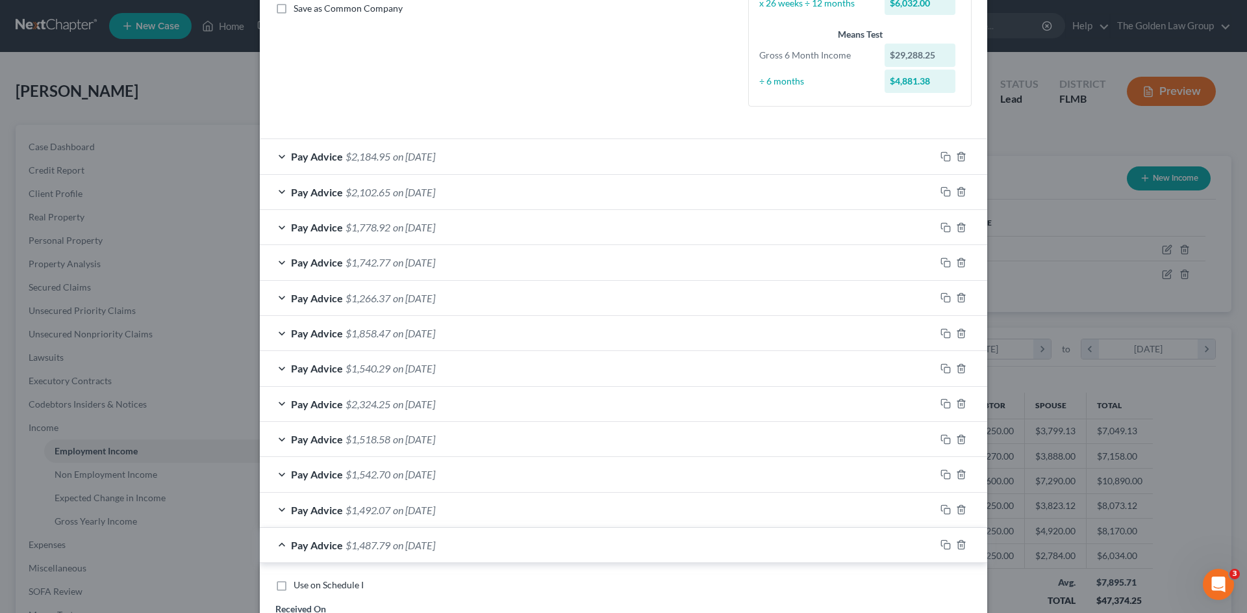
scroll to position [324, 0]
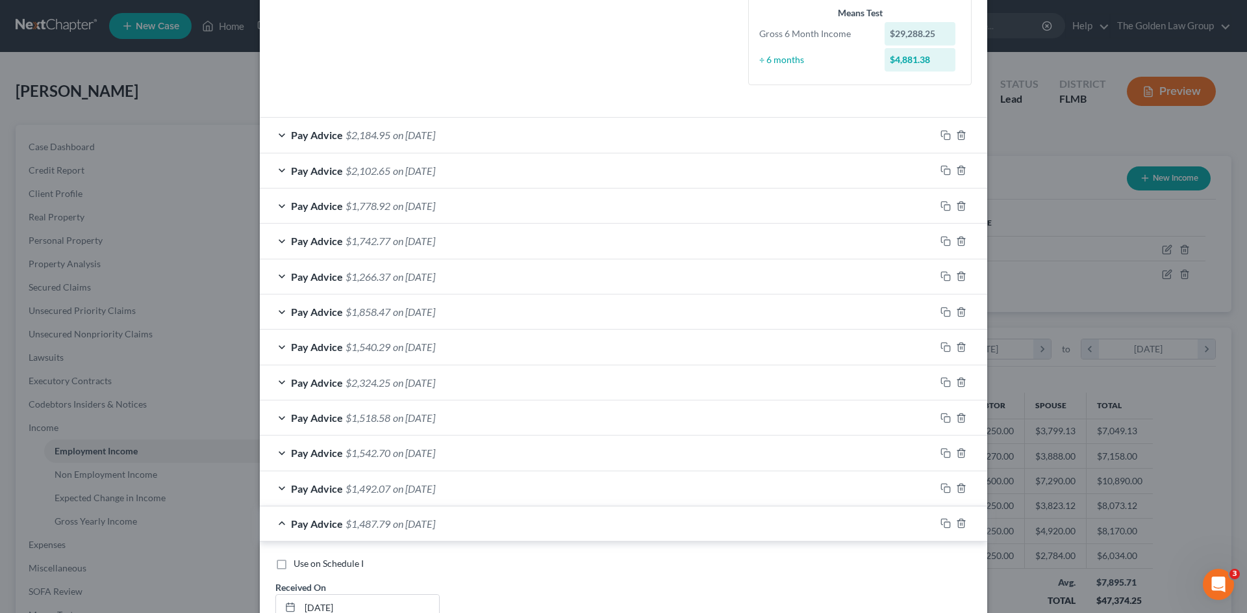
click at [512, 459] on div "Pay Advice $1,542.70 on 03/05/2025" at bounding box center [598, 452] width 676 height 34
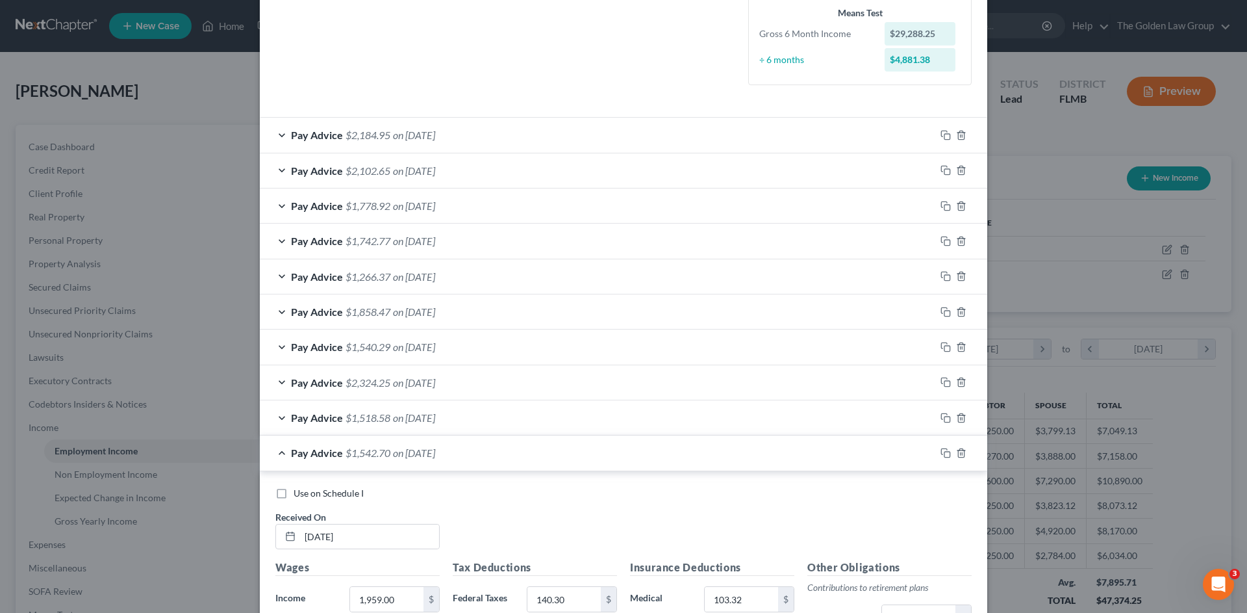
scroll to position [454, 0]
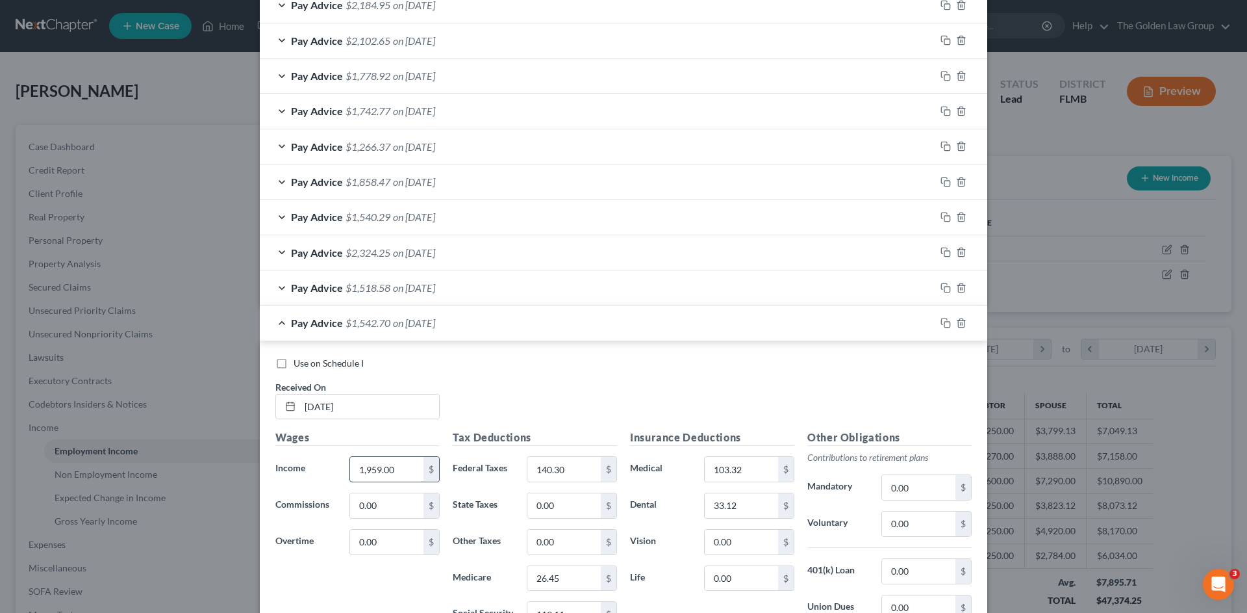
click at [399, 470] on input "1,959.00" at bounding box center [386, 469] width 73 height 25
click at [408, 466] on input "1,959.00" at bounding box center [386, 469] width 73 height 25
drag, startPoint x: 408, startPoint y: 466, endPoint x: 343, endPoint y: 468, distance: 65.0
click at [343, 468] on div "1,959.00 $" at bounding box center [394, 469] width 103 height 26
type input "1,914"
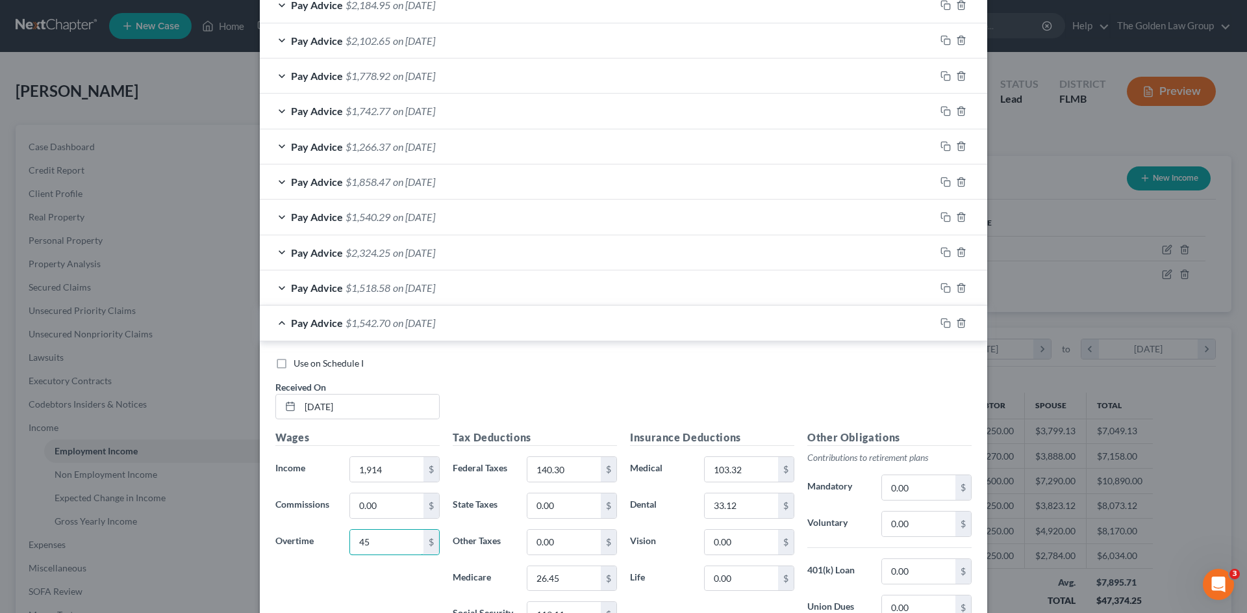
type input "45"
click at [531, 320] on div "Pay Advice $1,542.70 on 03/05/2025" at bounding box center [598, 322] width 676 height 34
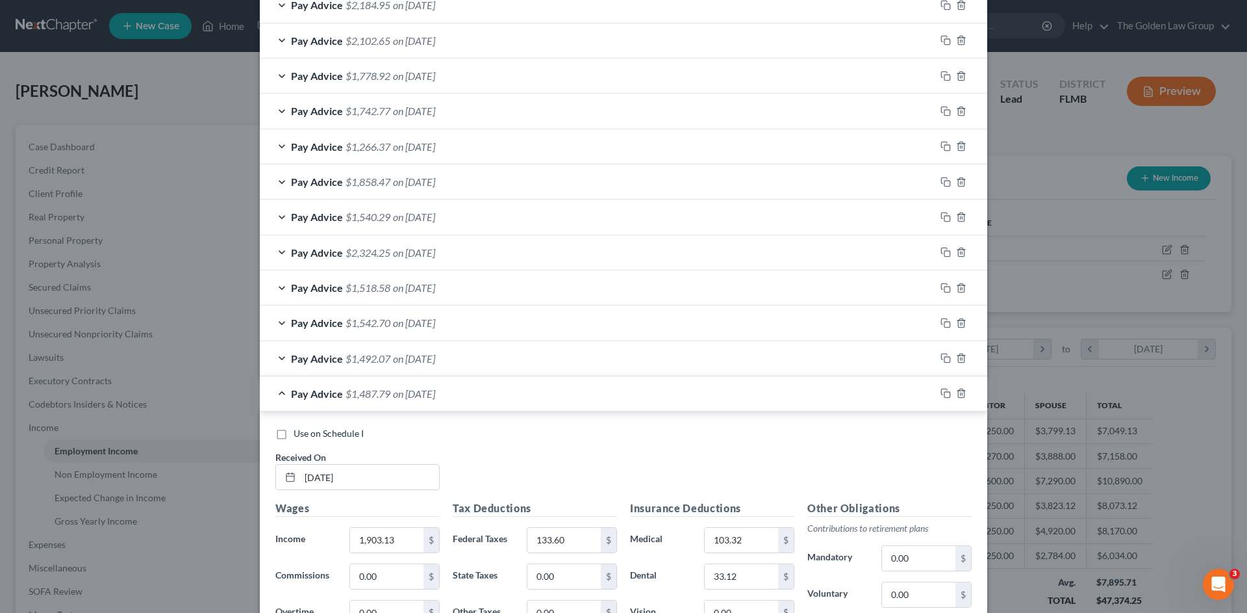
click at [501, 285] on div "Pay Advice $1,518.58 on 03/19/2025" at bounding box center [598, 287] width 676 height 34
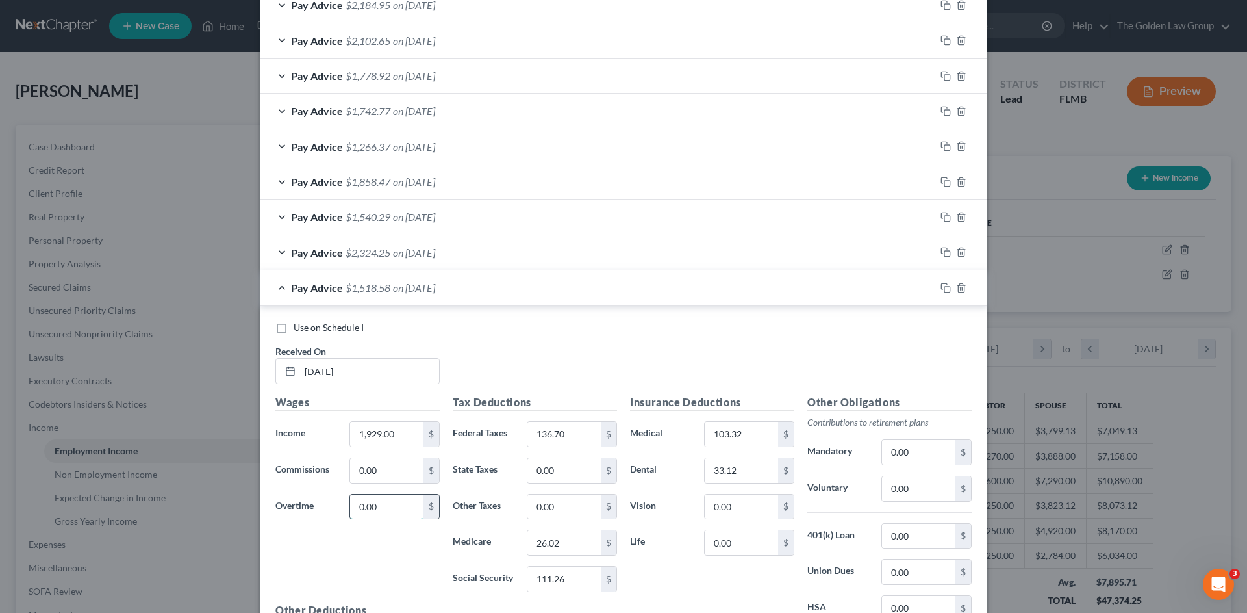
click at [381, 511] on input "0.00" at bounding box center [386, 506] width 73 height 25
type input "1"
type input "9.00"
type input "1,920.00"
drag, startPoint x: 520, startPoint y: 286, endPoint x: 351, endPoint y: 301, distance: 169.6
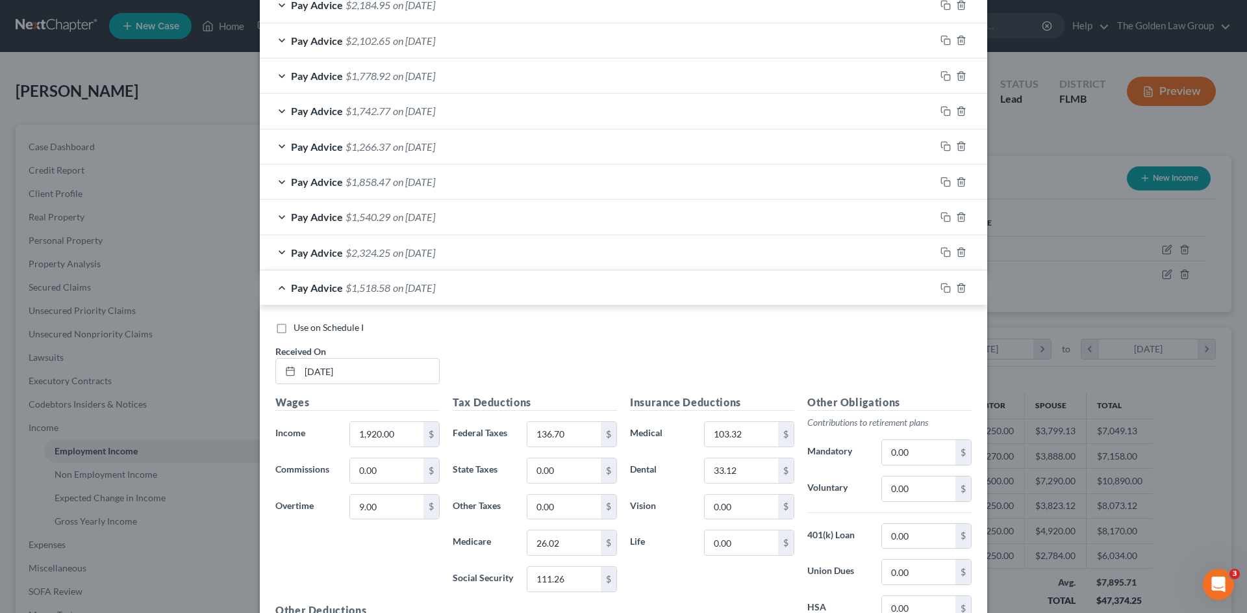
click at [520, 286] on div "Pay Advice $1,518.58 on 03/19/2025" at bounding box center [598, 287] width 676 height 34
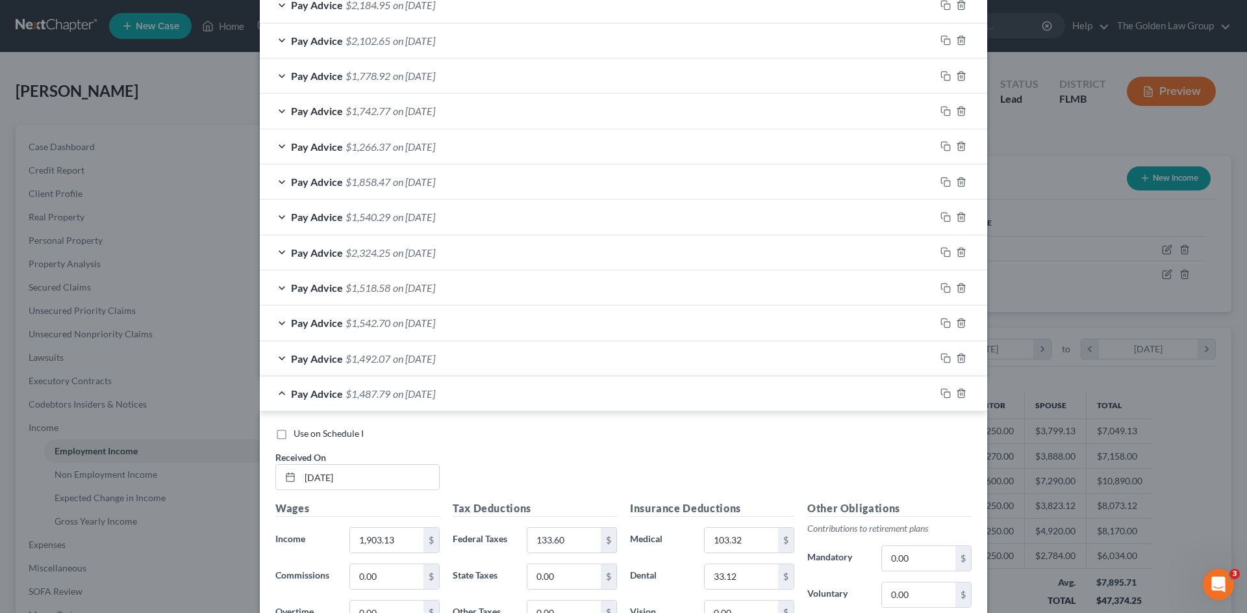
click at [516, 259] on div "Pay Advice $2,324.25 on 04/02/2025" at bounding box center [598, 252] width 676 height 34
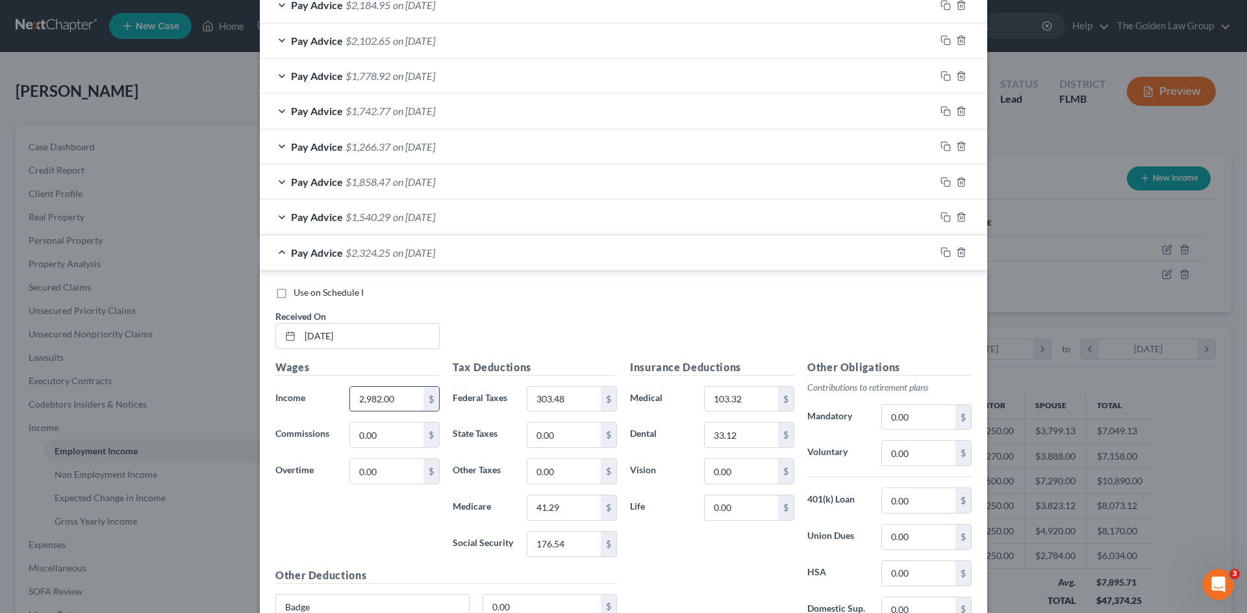
click at [389, 396] on input "2,982.00" at bounding box center [386, 399] width 73 height 25
click at [403, 394] on input "2,982.00" at bounding box center [386, 399] width 73 height 25
drag, startPoint x: 403, startPoint y: 394, endPoint x: 336, endPoint y: 403, distance: 67.5
click at [336, 402] on div "Income * 2,982.00 $" at bounding box center [357, 399] width 177 height 26
type input "1,920.00"
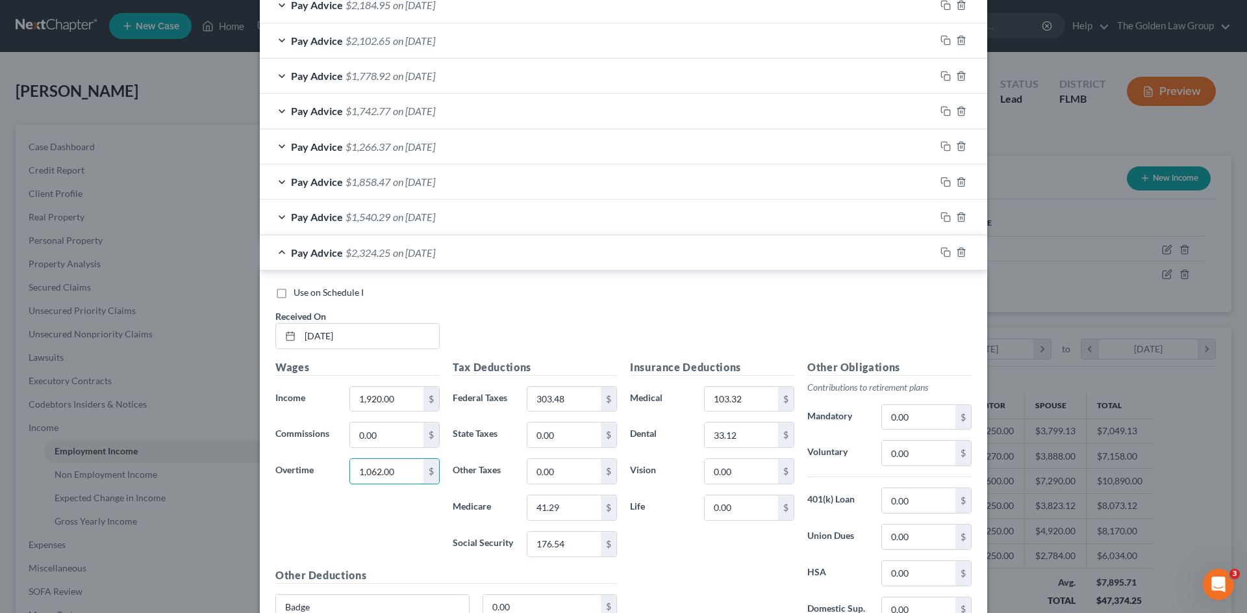
type input "1,062.00"
drag, startPoint x: 490, startPoint y: 214, endPoint x: 467, endPoint y: 242, distance: 36.0
click at [491, 214] on div "Pay Advice $1,540.29 on 04/16/2025" at bounding box center [598, 216] width 676 height 34
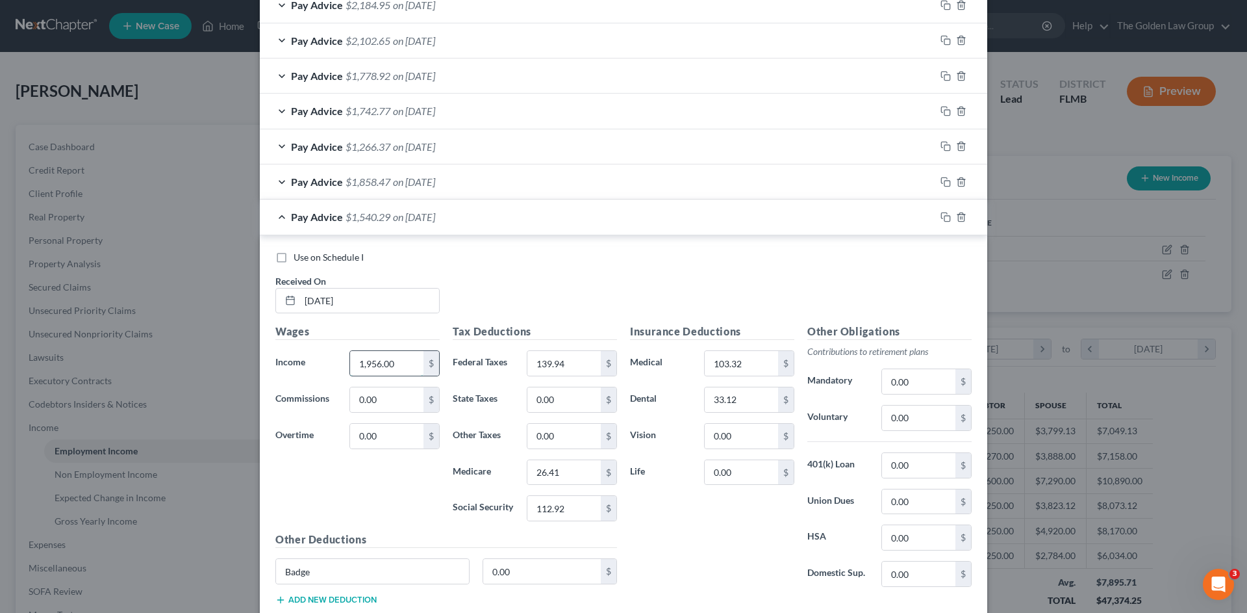
click at [383, 362] on input "1,956.00" at bounding box center [386, 363] width 73 height 25
type input "1,920.00"
type input "36.00"
click at [483, 177] on div "Pay Advice $1,858.47 on 04/30/2025" at bounding box center [598, 181] width 676 height 34
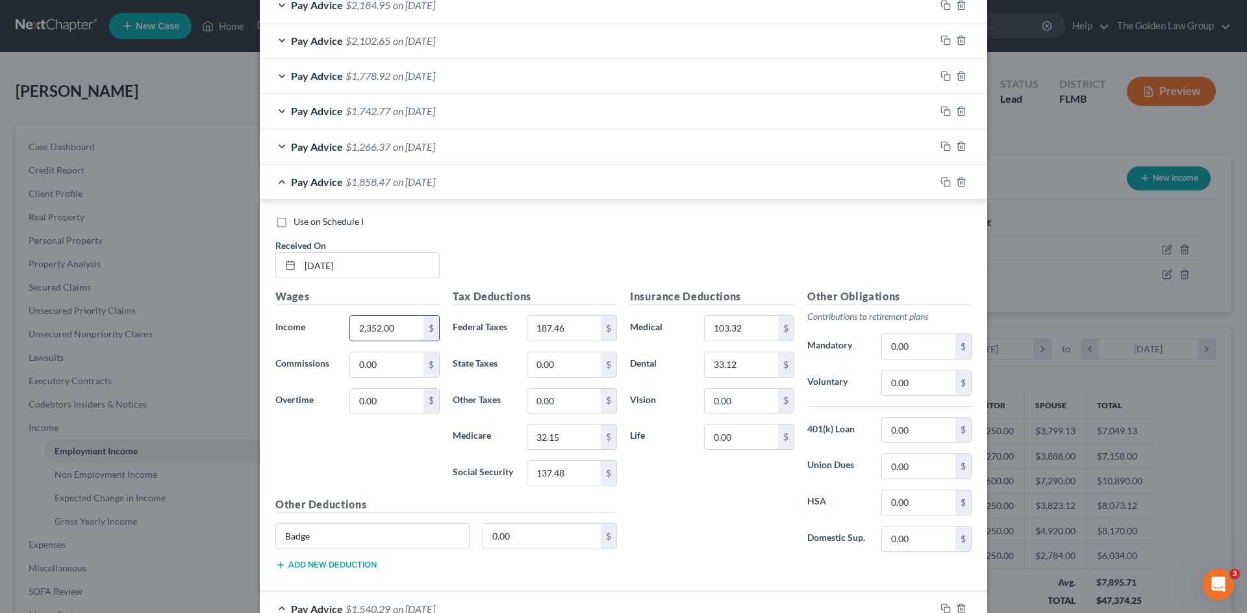
click at [399, 329] on input "2,352.00" at bounding box center [386, 328] width 73 height 25
type input "1,920.00"
type input "432.00"
click at [522, 108] on div "Pay Advice $1,742.77 on 05/28/2025" at bounding box center [598, 111] width 676 height 34
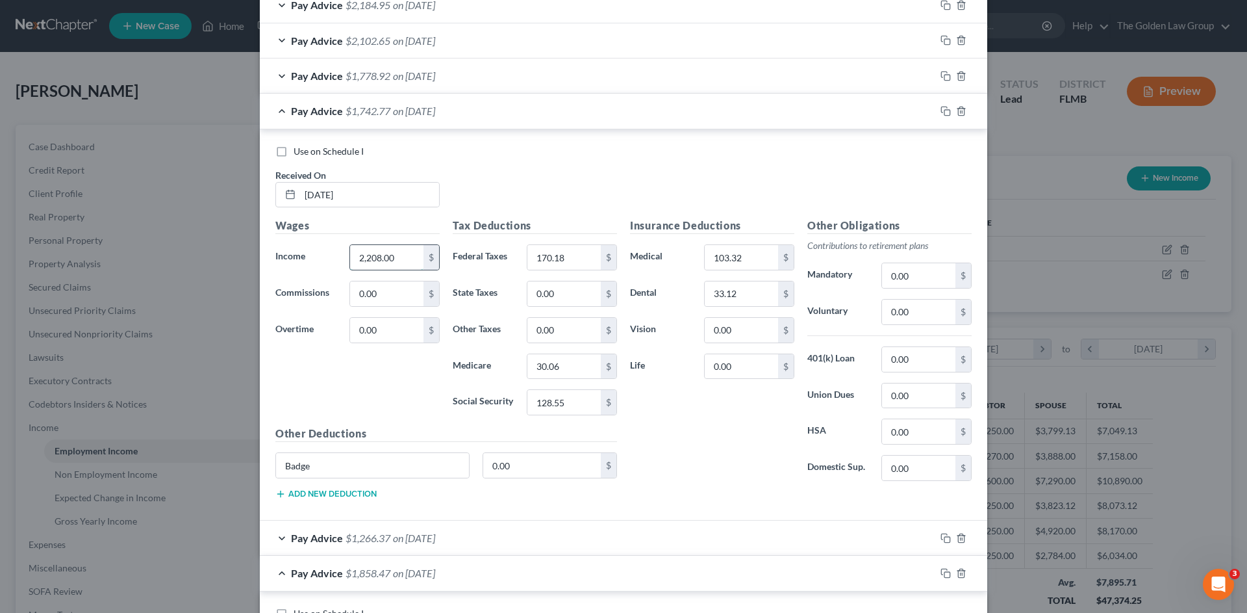
click at [392, 253] on input "2,208.00" at bounding box center [386, 257] width 73 height 25
type input "1,920.00"
type input "288.00"
click at [478, 70] on div "Pay Advice $1,778.92 on 06/11/2025" at bounding box center [598, 75] width 676 height 34
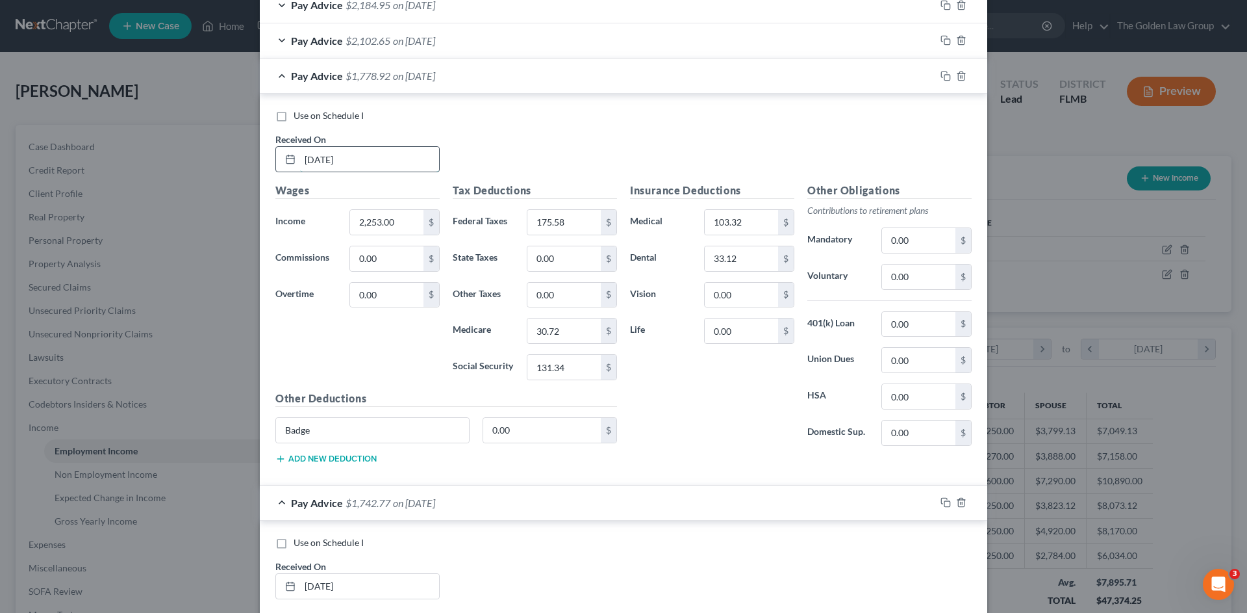
click at [379, 164] on input "06/11/2025" at bounding box center [369, 159] width 139 height 25
click at [401, 220] on input "2,253.00" at bounding box center [386, 222] width 73 height 25
click at [400, 225] on input "1" at bounding box center [386, 222] width 73 height 25
type input "11,920.00"
type input "333.00"
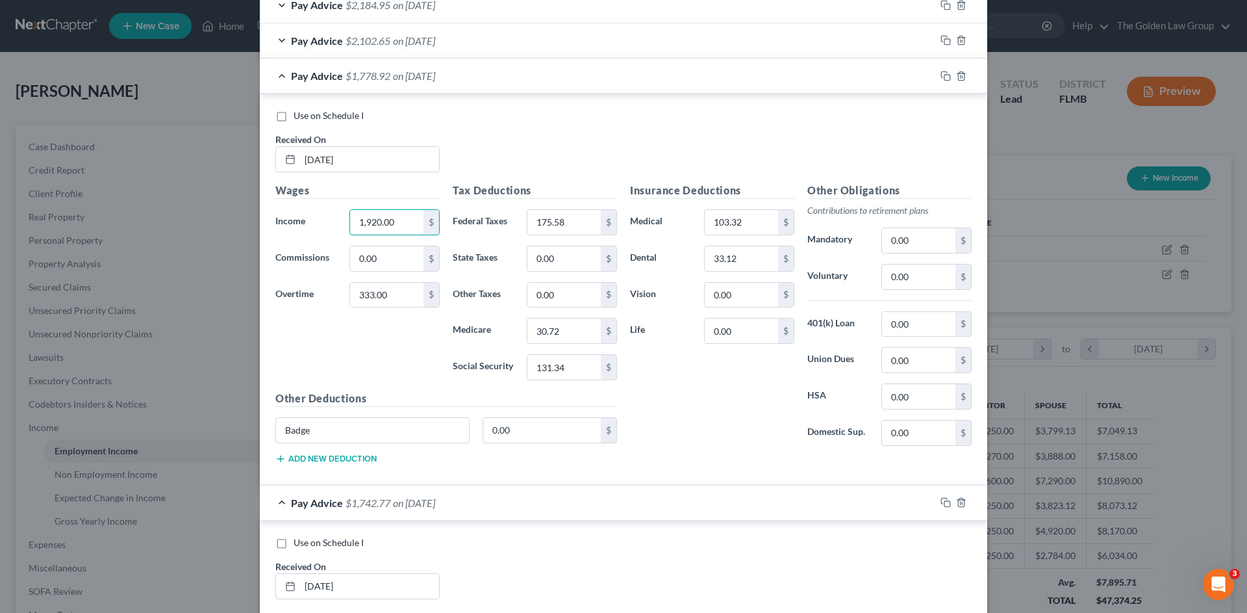
type input "1,920.00"
click at [526, 77] on div "Pay Advice $1,778.92 on 06/11/2025" at bounding box center [598, 75] width 676 height 34
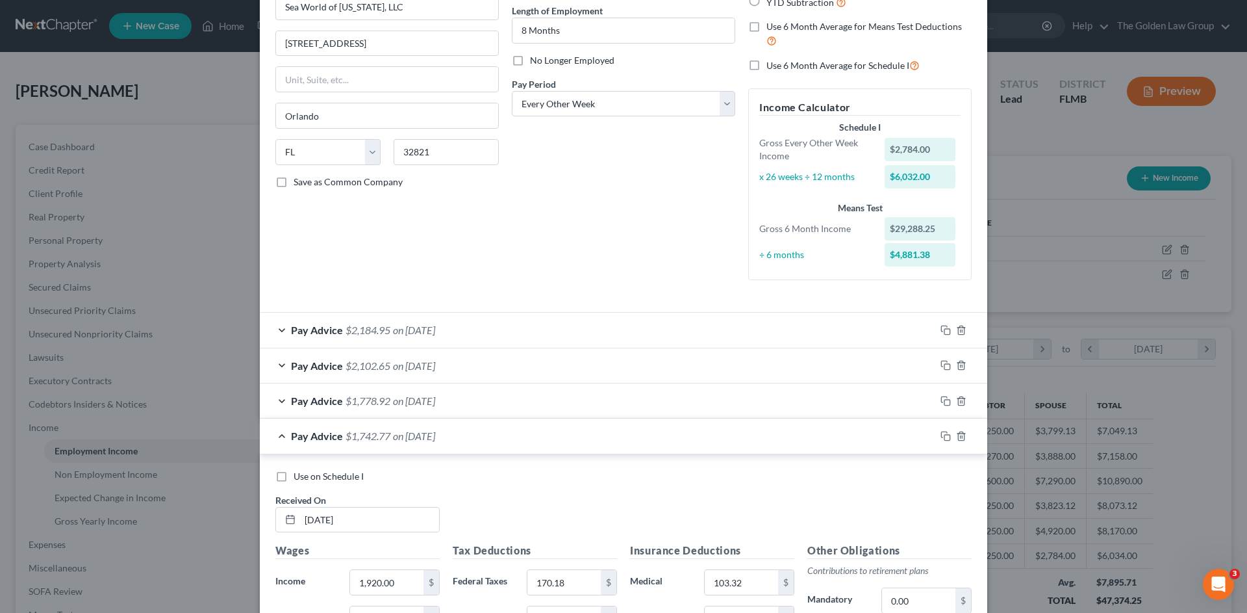
scroll to position [64, 0]
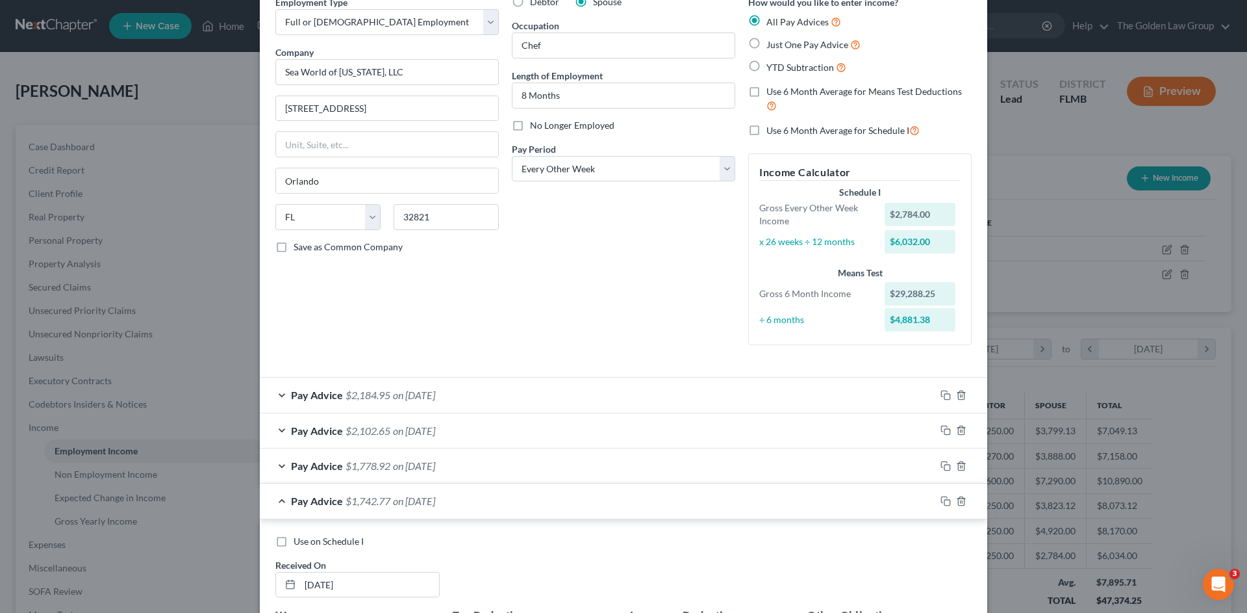
click at [500, 400] on div "Pay Advice $2,184.95 on 07/23/2025" at bounding box center [598, 394] width 676 height 34
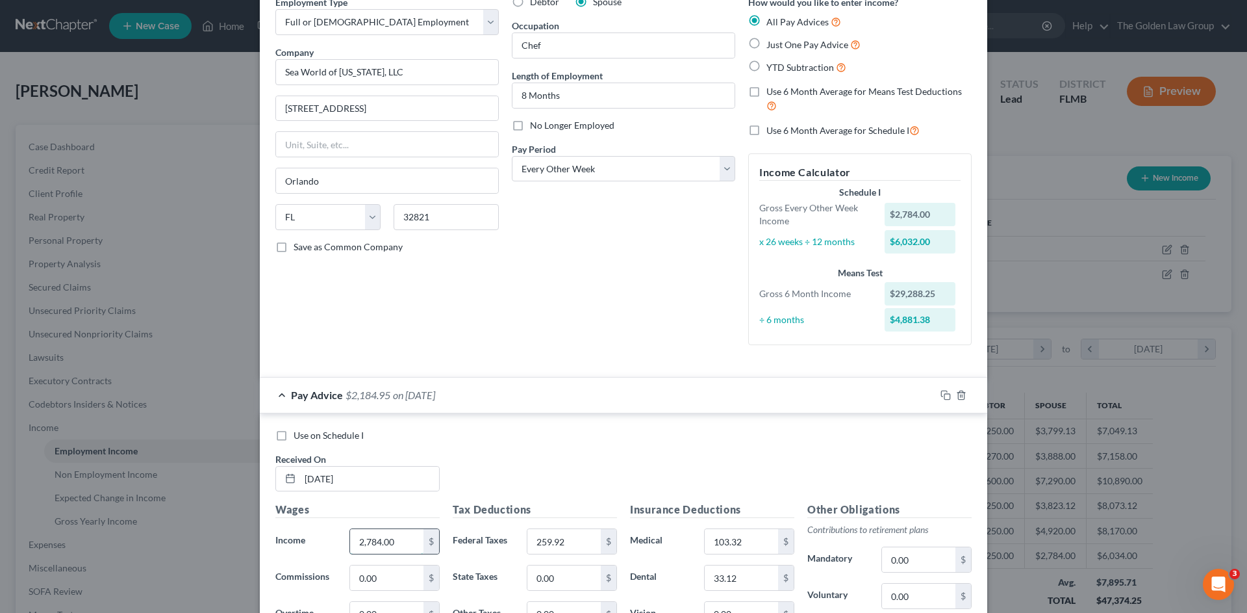
click at [407, 540] on input "2,784.00" at bounding box center [386, 541] width 73 height 25
type input "1,920.00"
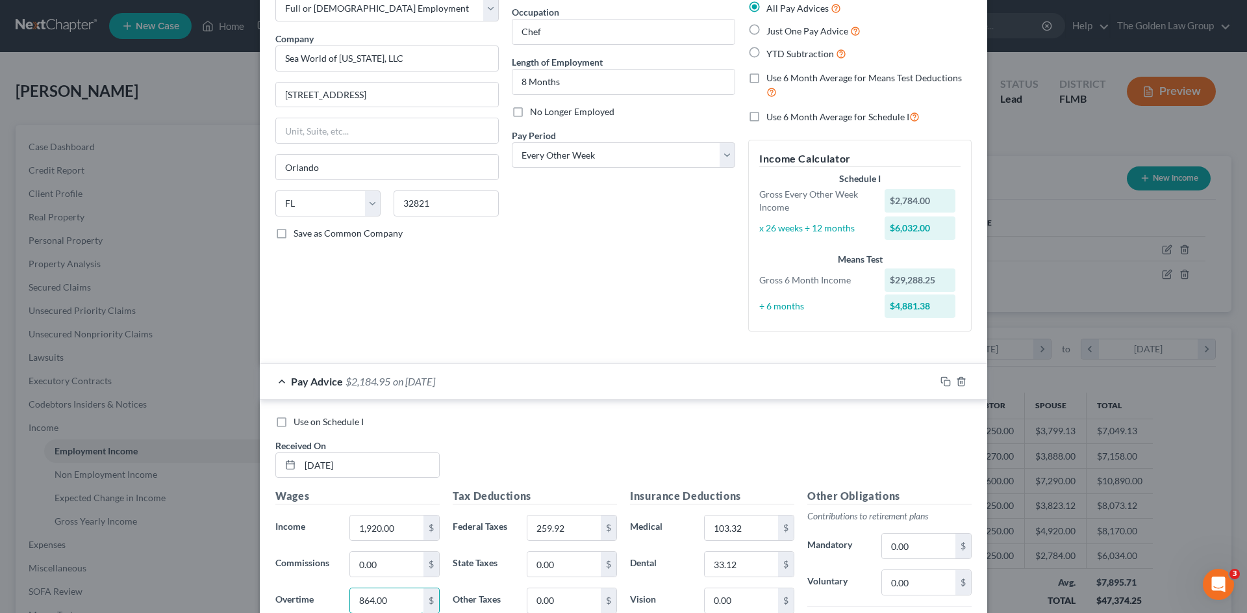
type input "864.00"
click at [534, 376] on div "Pay Advice $2,184.95 on 07/23/2025" at bounding box center [598, 381] width 676 height 34
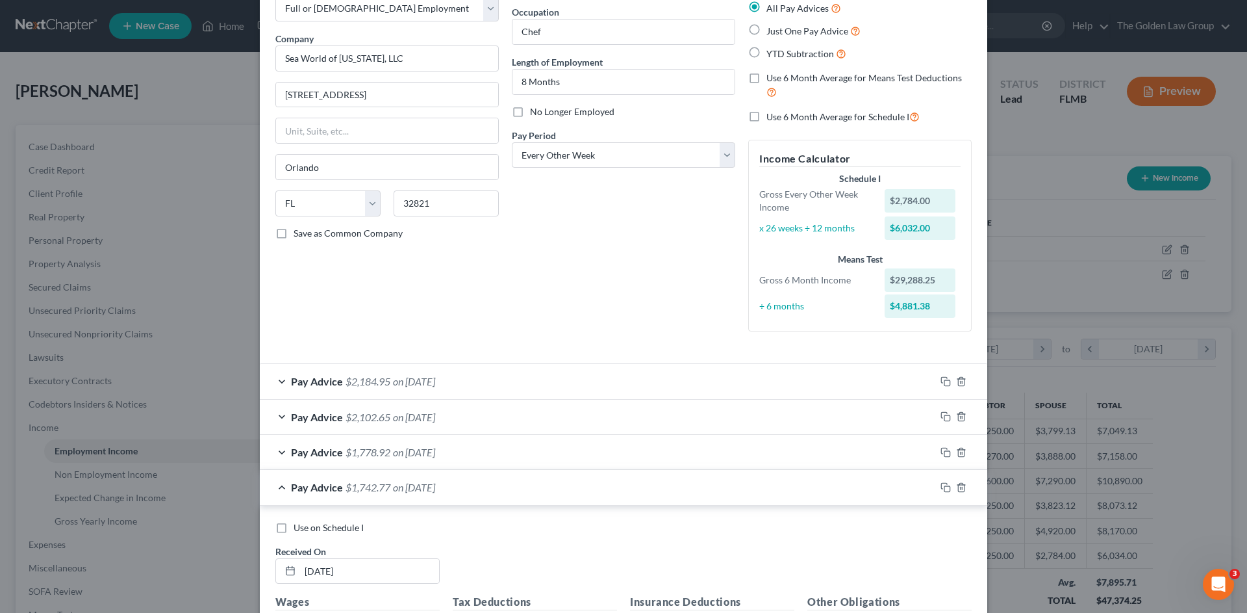
click at [805, 487] on div "Pay Advice $1,742.77 on 05/28/2025" at bounding box center [598, 487] width 676 height 34
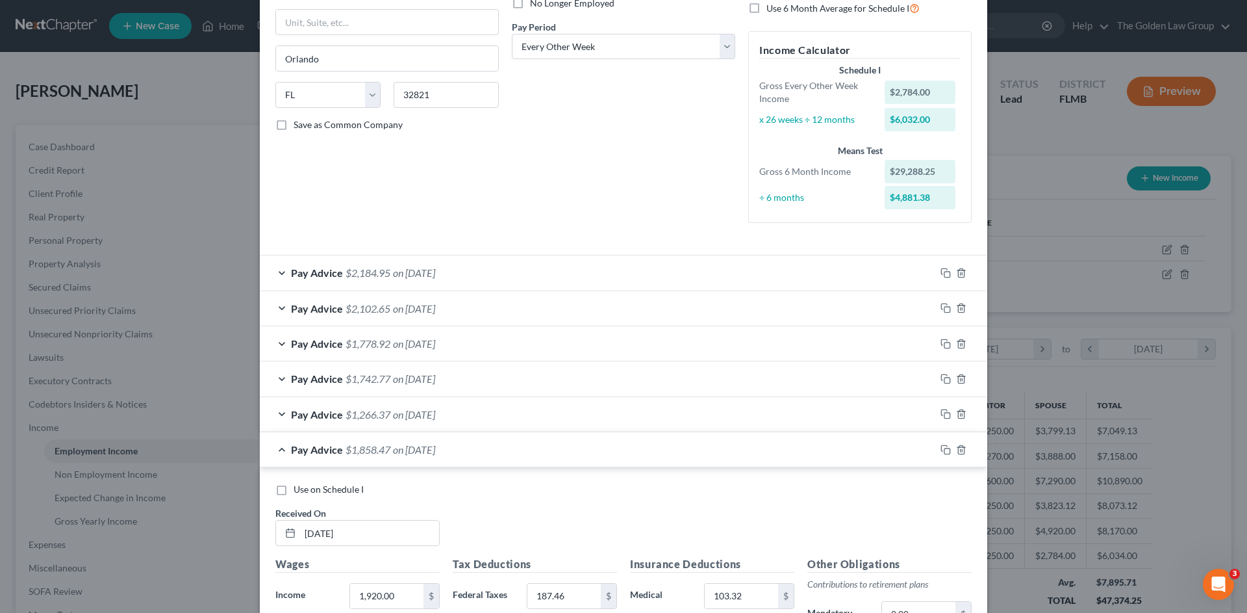
scroll to position [229, 0]
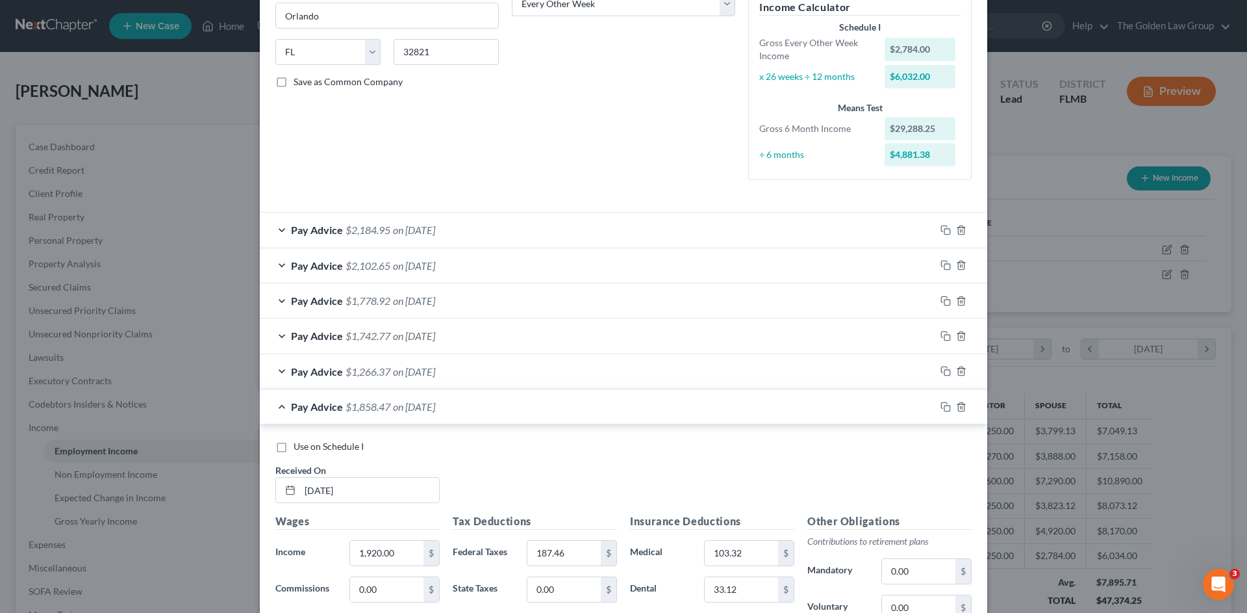
click at [607, 399] on div "Pay Advice $1,858.47 on 04/30/2025" at bounding box center [598, 406] width 676 height 34
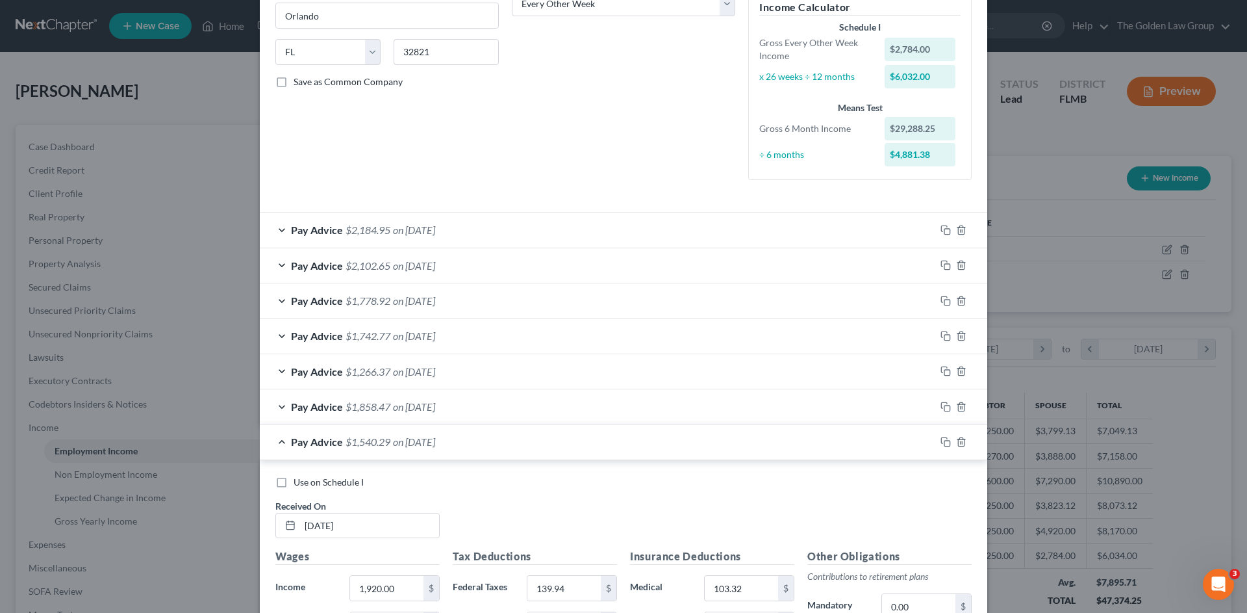
click at [562, 437] on div "Pay Advice $1,540.29 on 04/16/2025" at bounding box center [598, 441] width 676 height 34
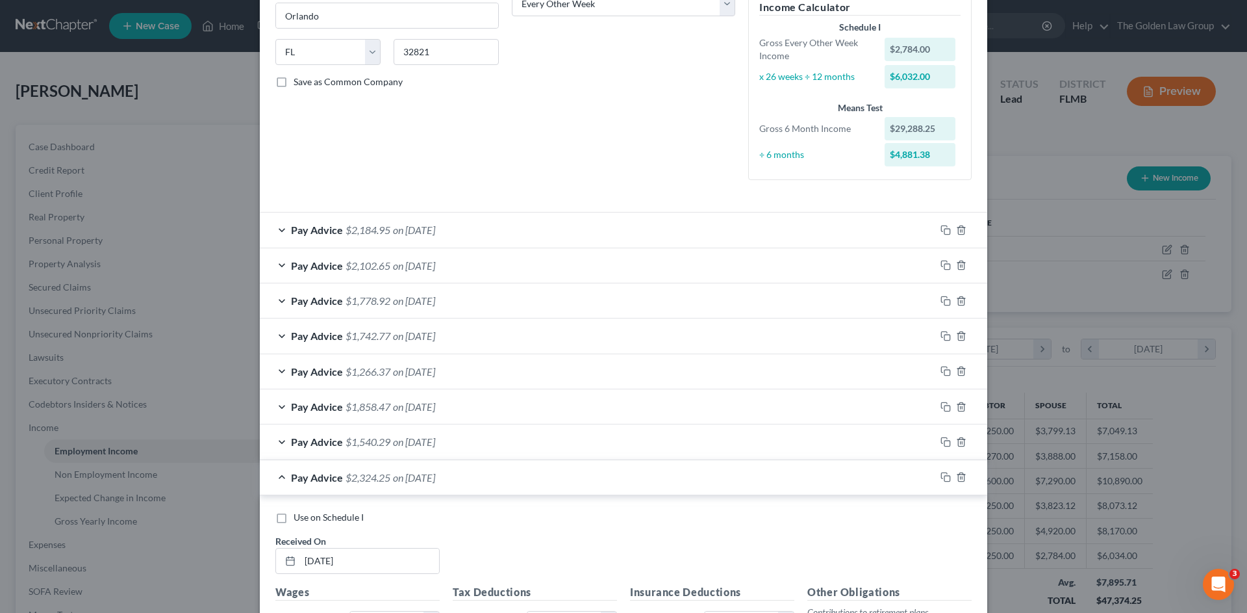
scroll to position [294, 0]
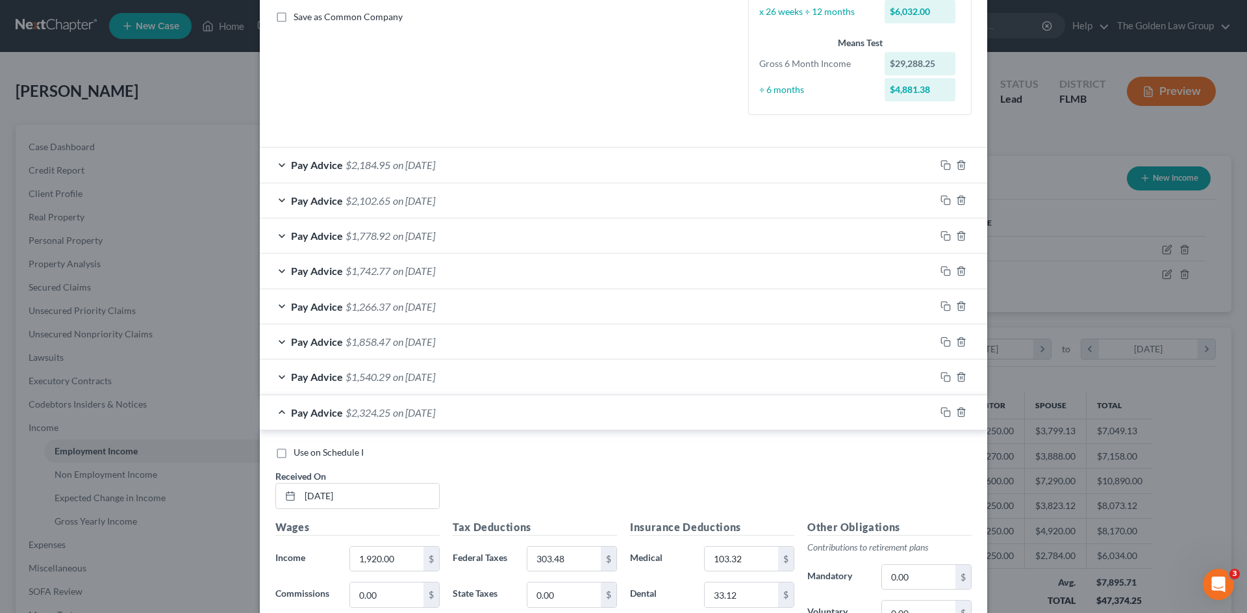
click at [563, 406] on div "Pay Advice $2,324.25 on 04/02/2025" at bounding box center [598, 412] width 676 height 34
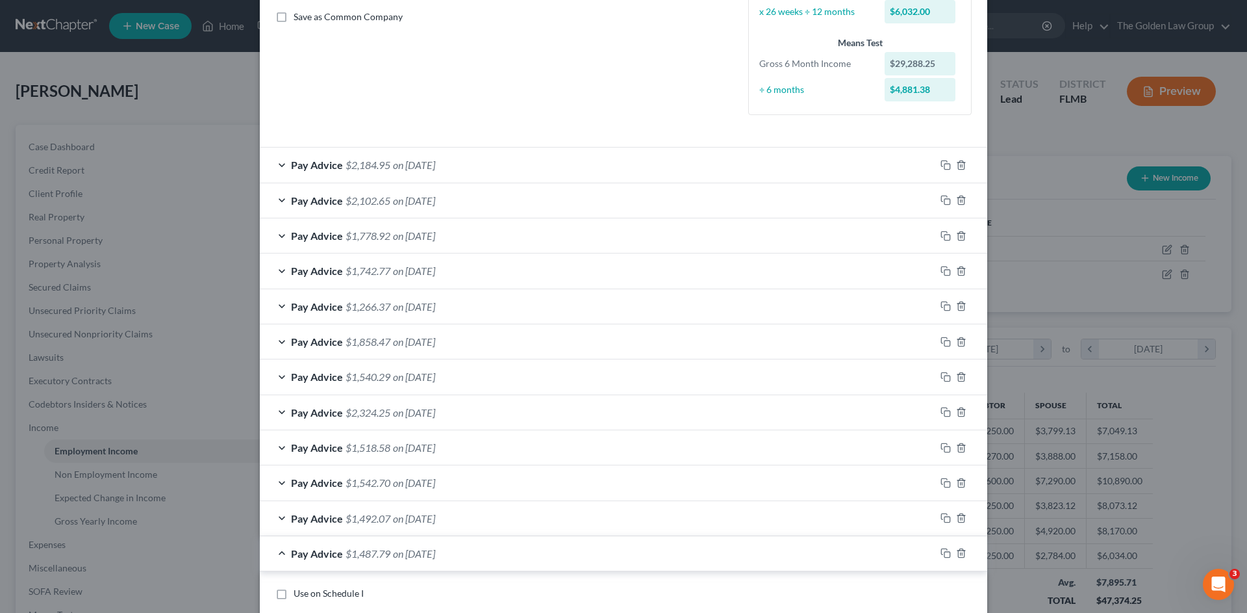
scroll to position [381, 0]
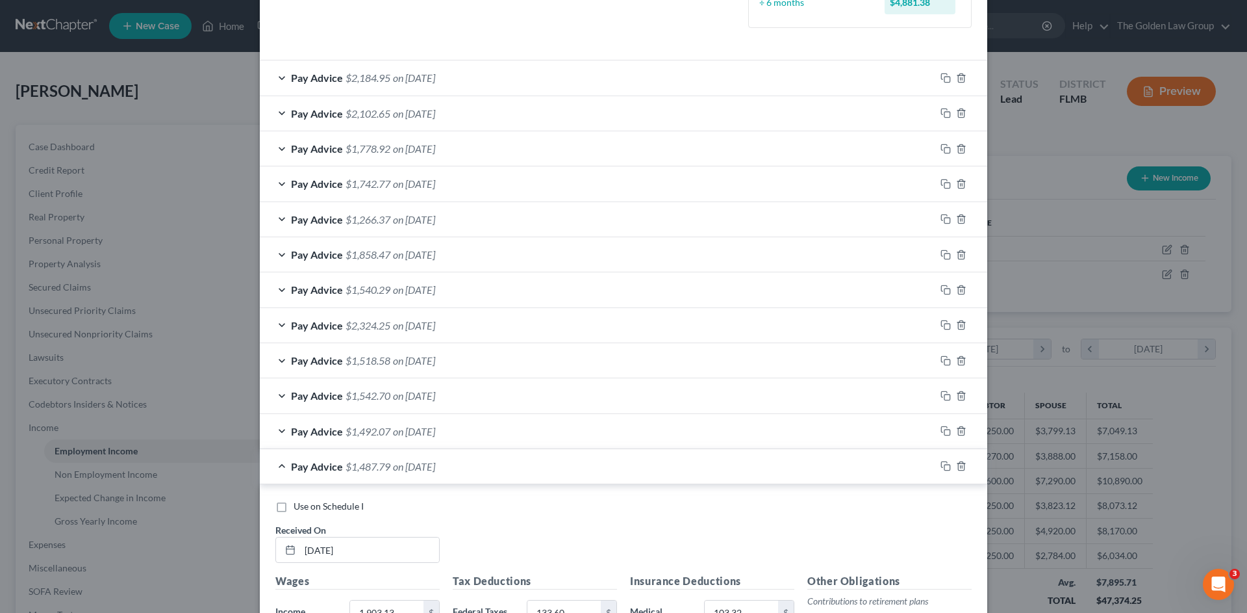
click at [546, 463] on div "Pay Advice $1,487.79 on 02/05/2025" at bounding box center [598, 466] width 676 height 34
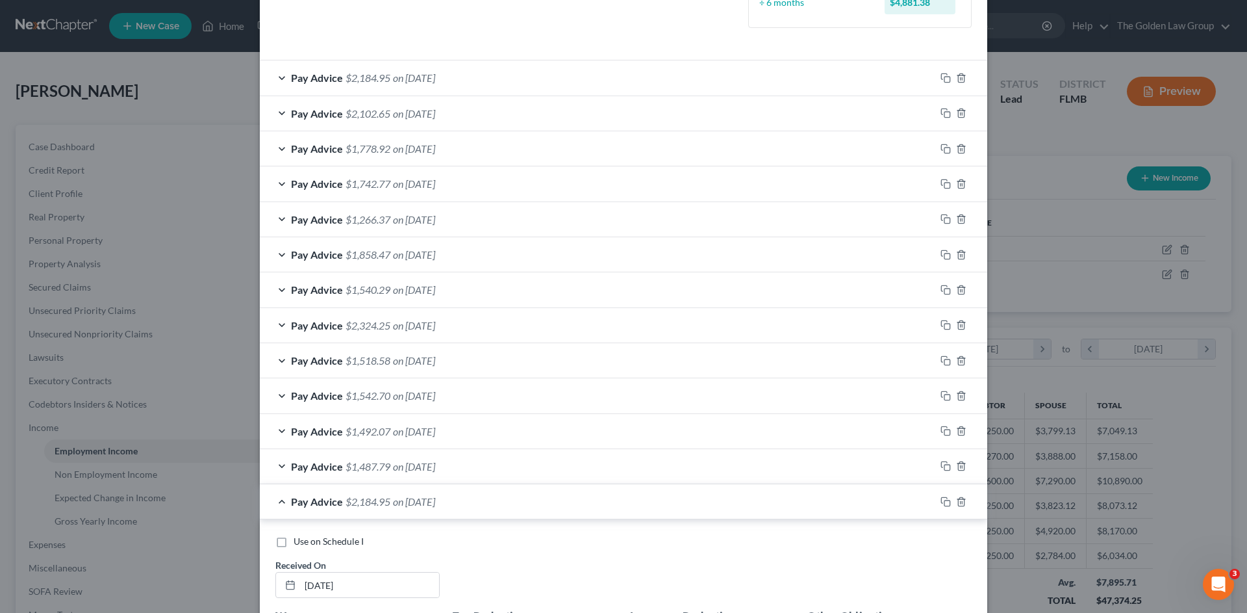
scroll to position [489, 0]
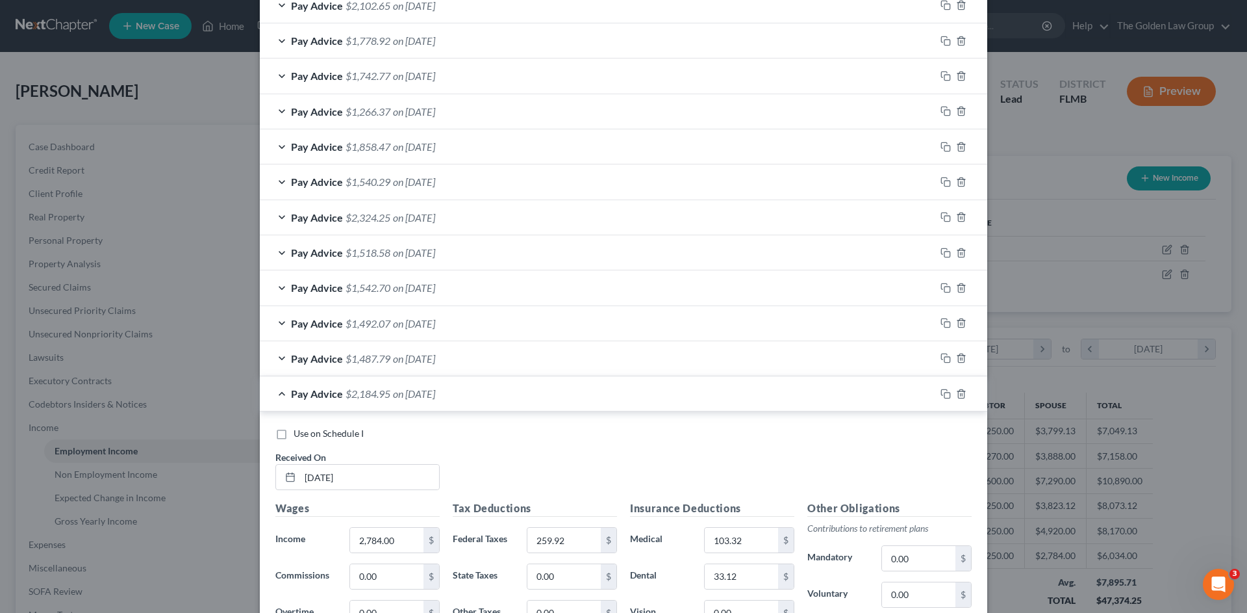
click at [536, 395] on div "Pay Advice $2,184.95 on 07/09/2025" at bounding box center [598, 393] width 676 height 34
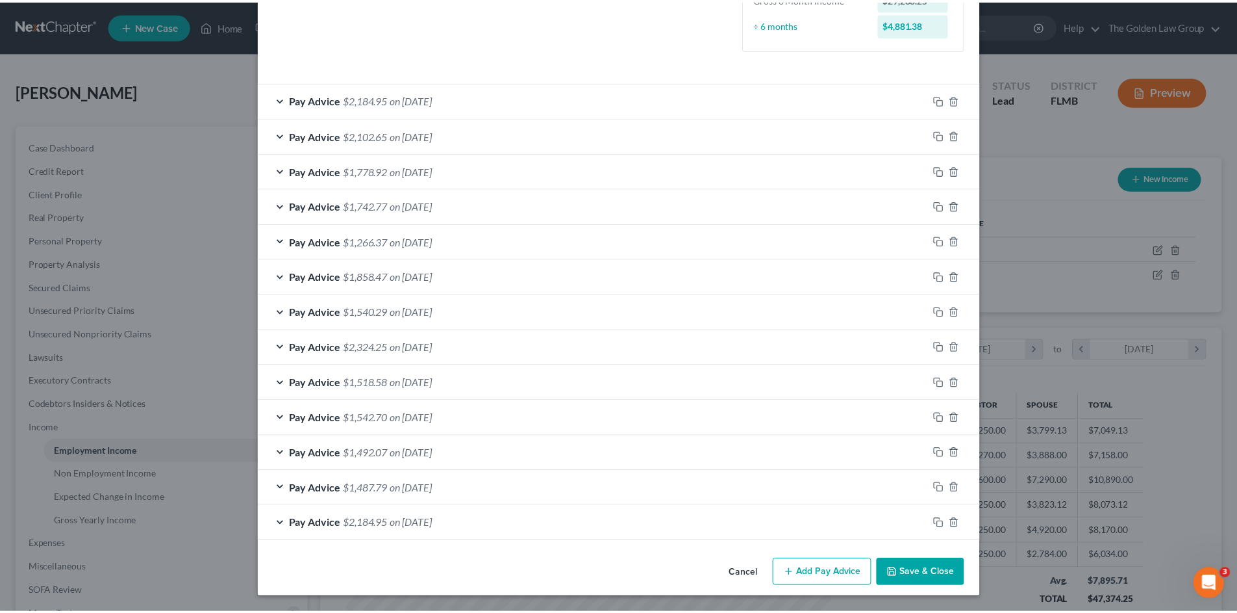
scroll to position [359, 0]
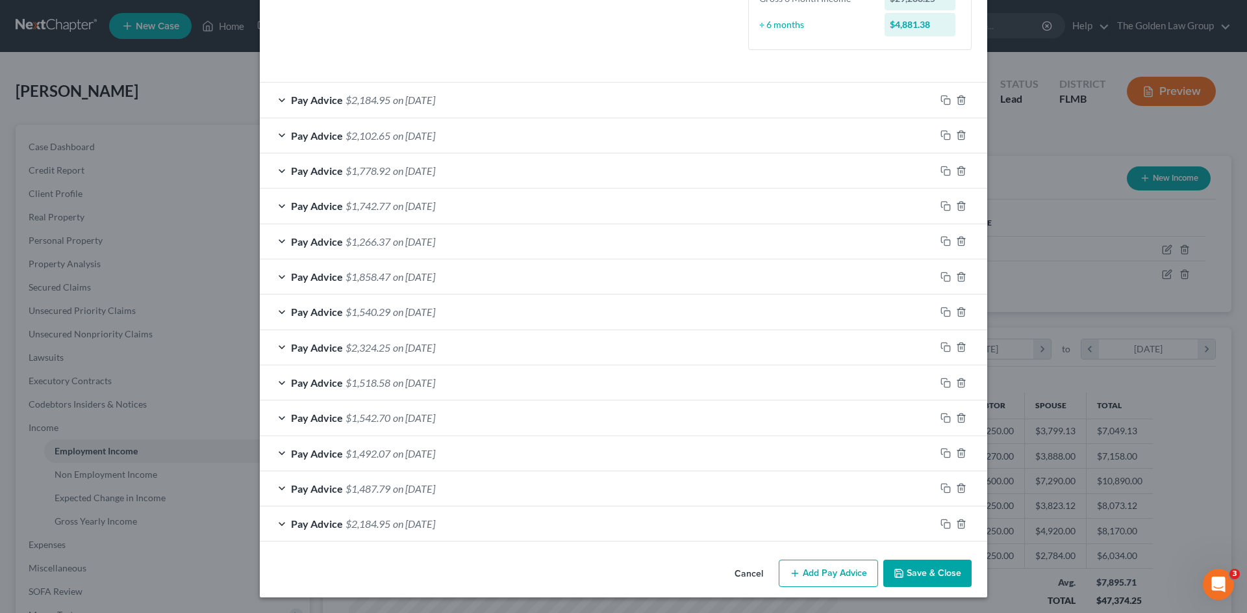
click at [915, 571] on button "Save & Close" at bounding box center [927, 572] width 88 height 27
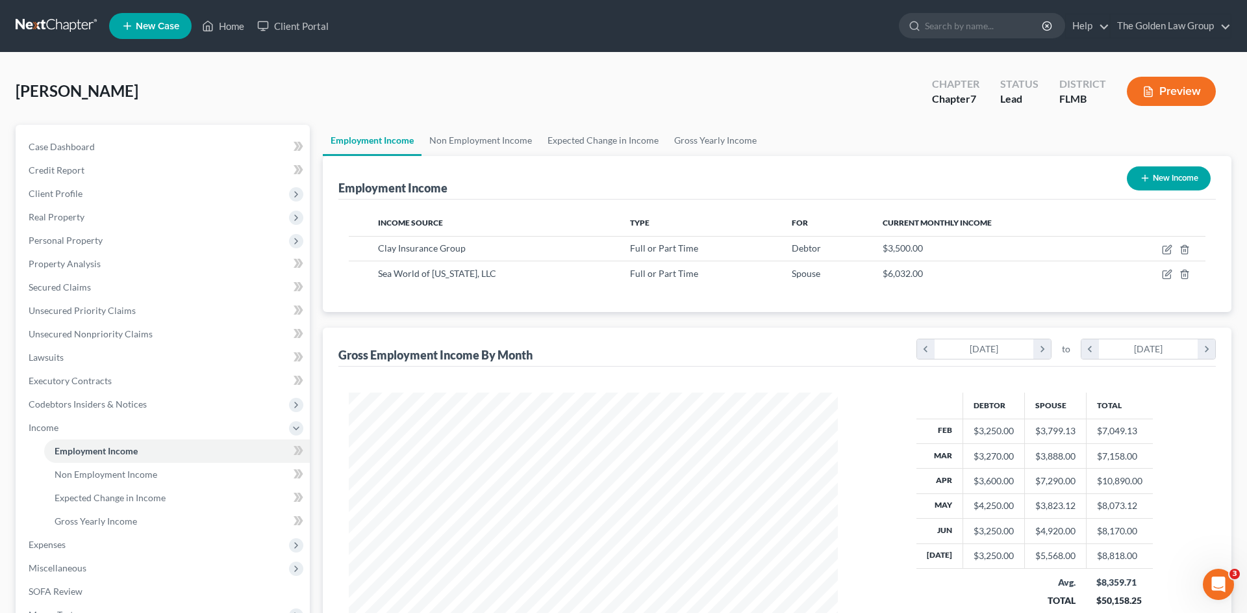
scroll to position [649339, 649071]
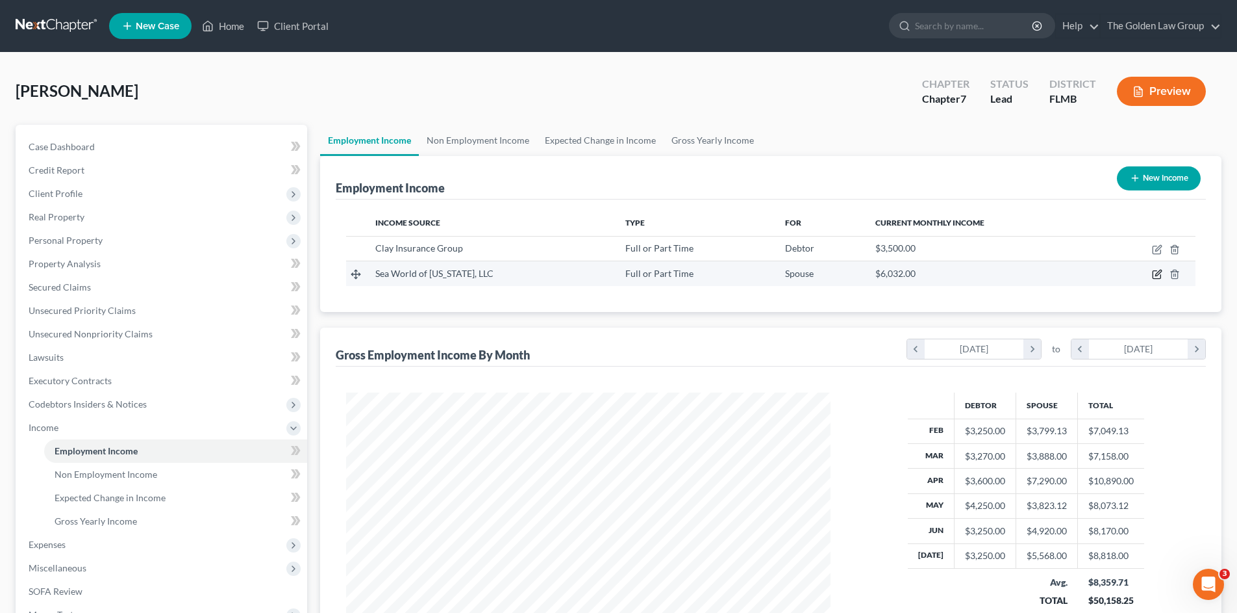
click at [1155, 275] on icon "button" at bounding box center [1157, 274] width 10 height 10
select select "0"
select select "9"
select select "2"
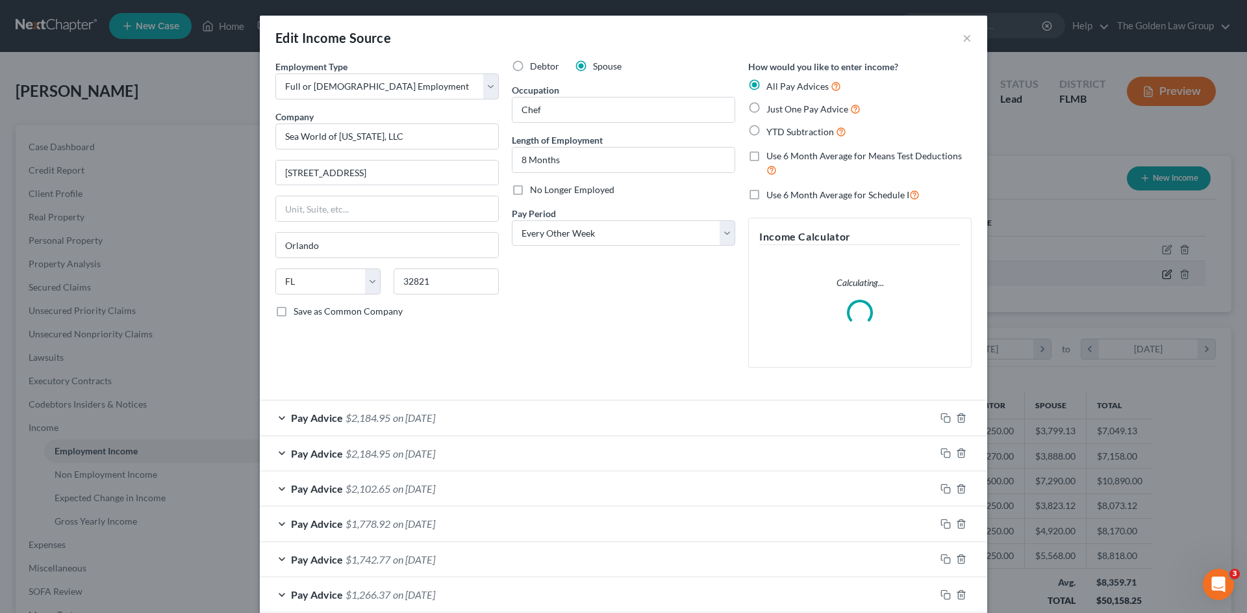
scroll to position [244, 515]
click at [642, 450] on div "Pay Advice $2,184.95 on 07/09/2025" at bounding box center [598, 453] width 676 height 34
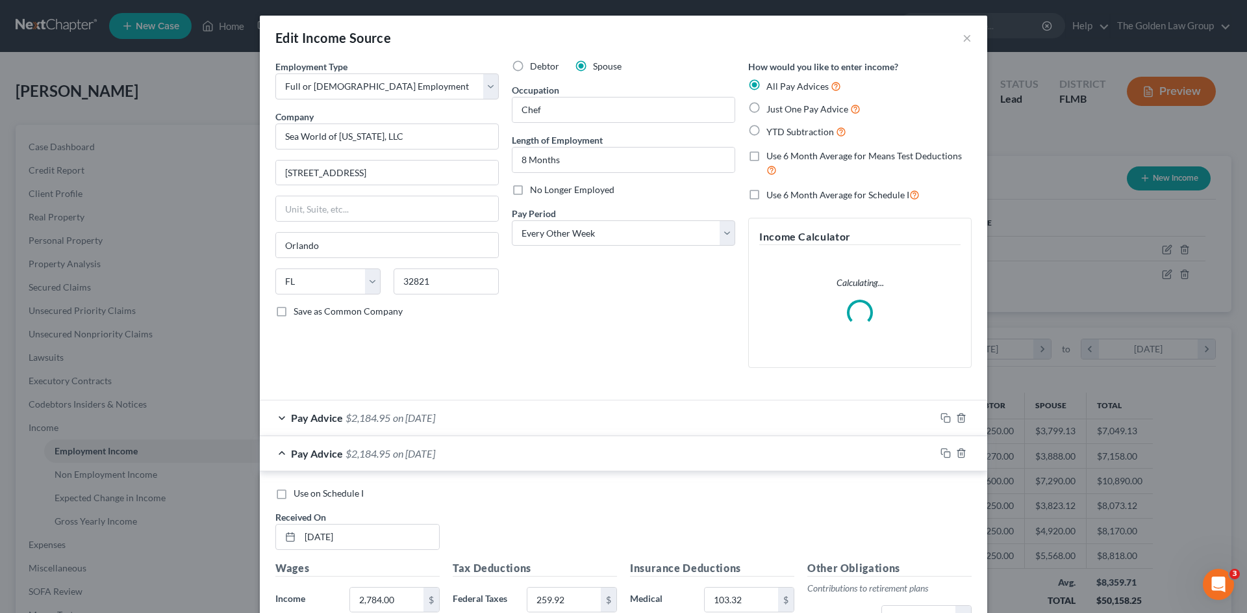
scroll to position [151, 0]
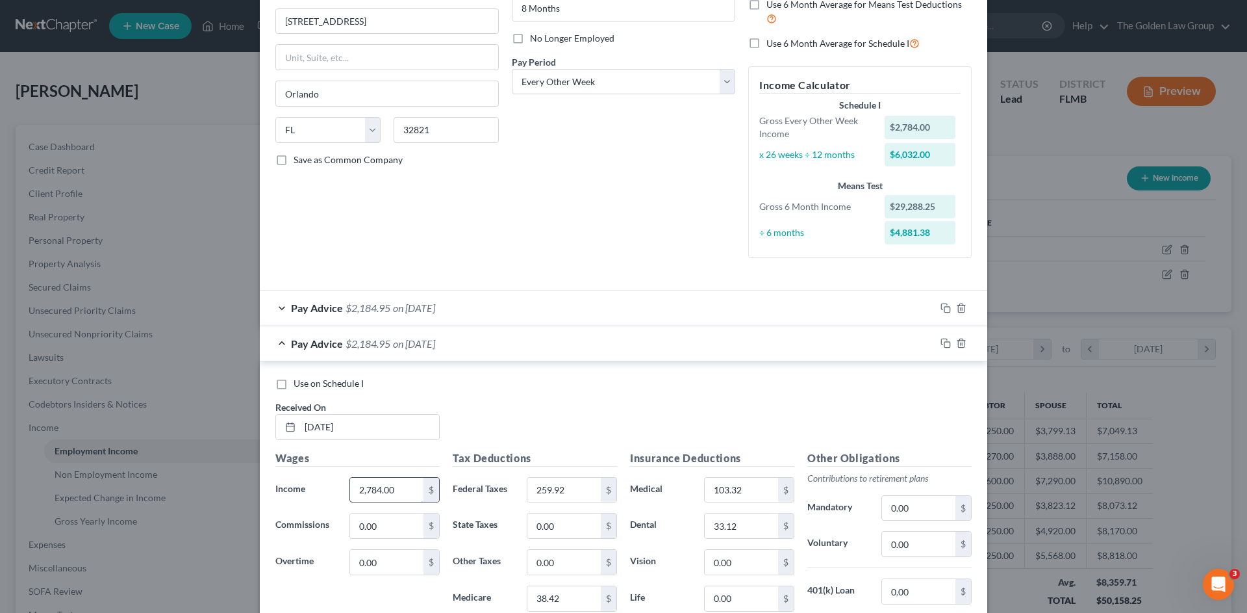
click at [376, 488] on input "2,784.00" at bounding box center [386, 489] width 73 height 25
click at [371, 559] on input "0.00" at bounding box center [386, 562] width 73 height 25
type input "1,260.08"
type input "1,920.38"
click at [559, 485] on input "259.92" at bounding box center [563, 489] width 73 height 25
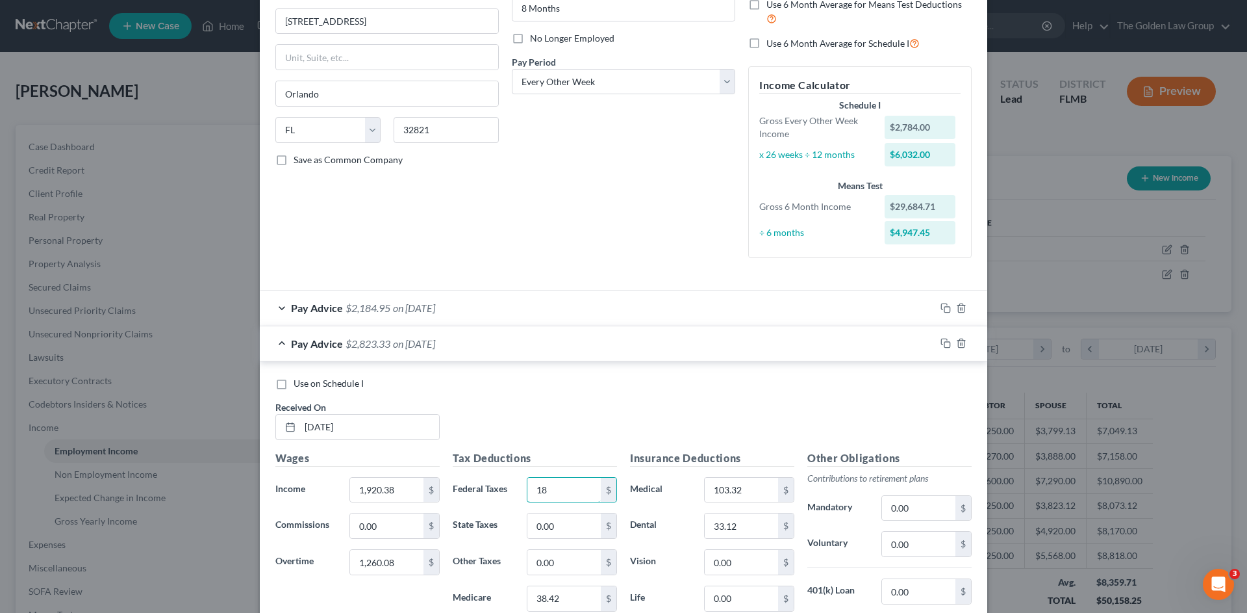
type input "1"
type input "347.15"
type input "44.16"
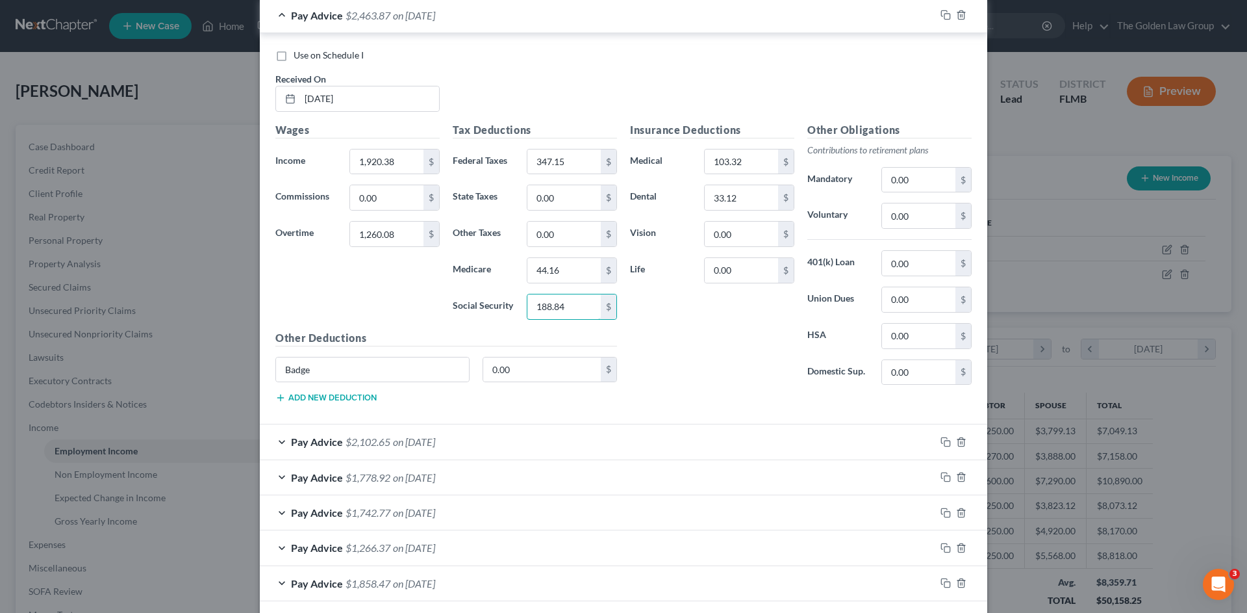
type input "188.84"
click at [601, 16] on div "Pay Advice $2,463.87 on 07/09/2025" at bounding box center [598, 15] width 676 height 34
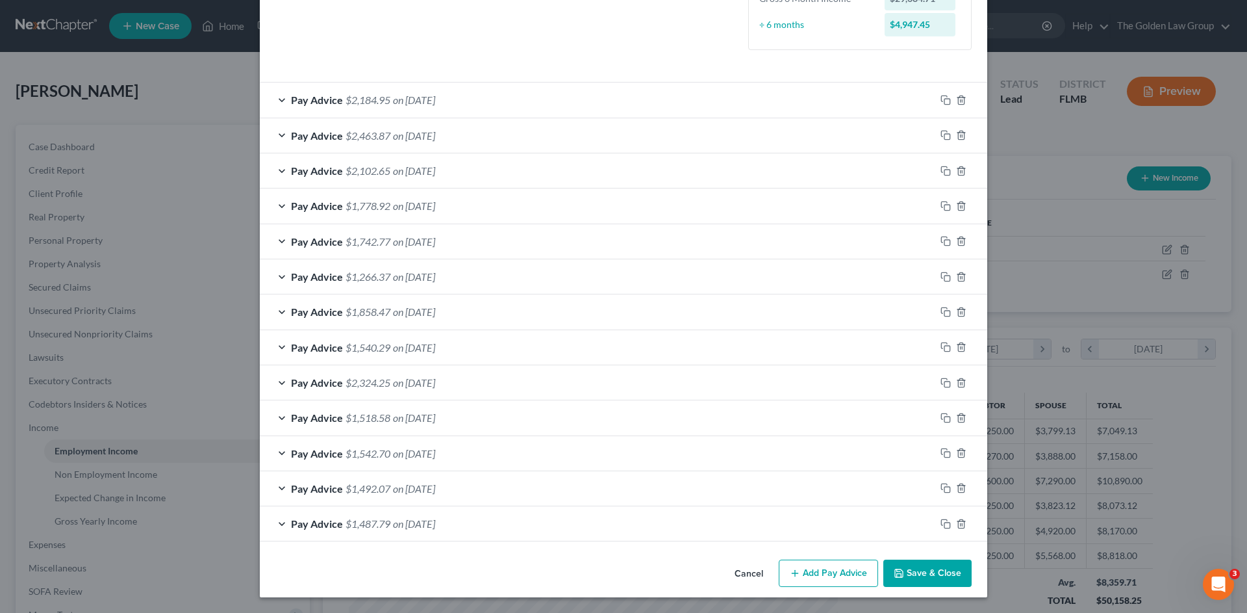
scroll to position [359, 0]
click at [524, 100] on div "Pay Advice $2,184.95 on 07/23/2025" at bounding box center [598, 99] width 676 height 34
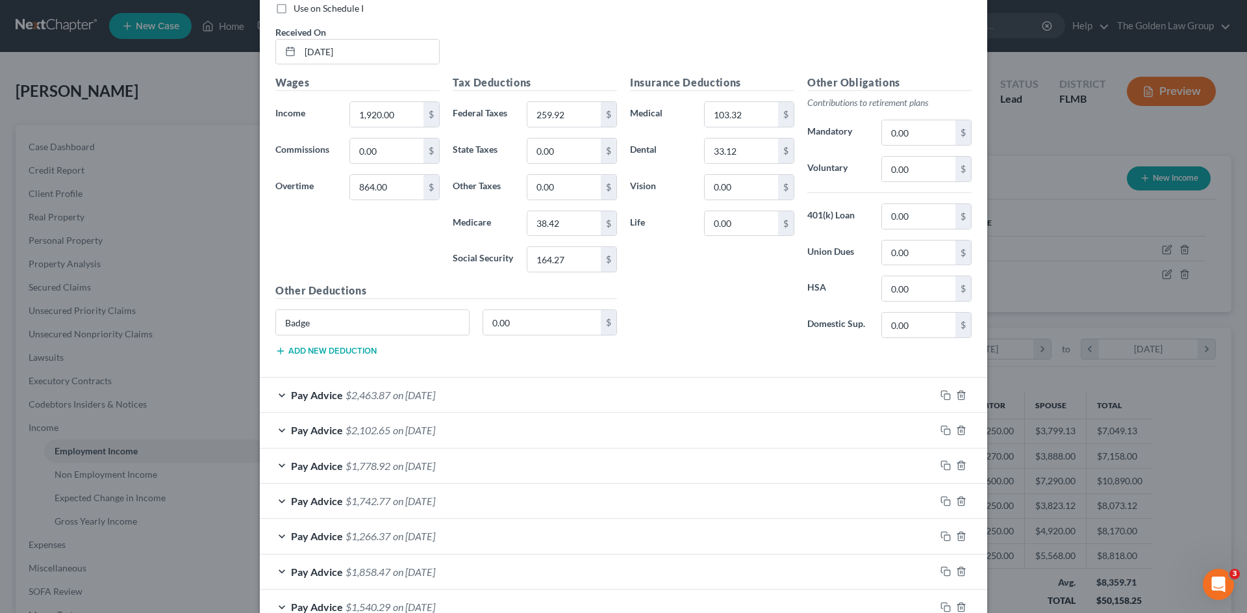
scroll to position [361, 0]
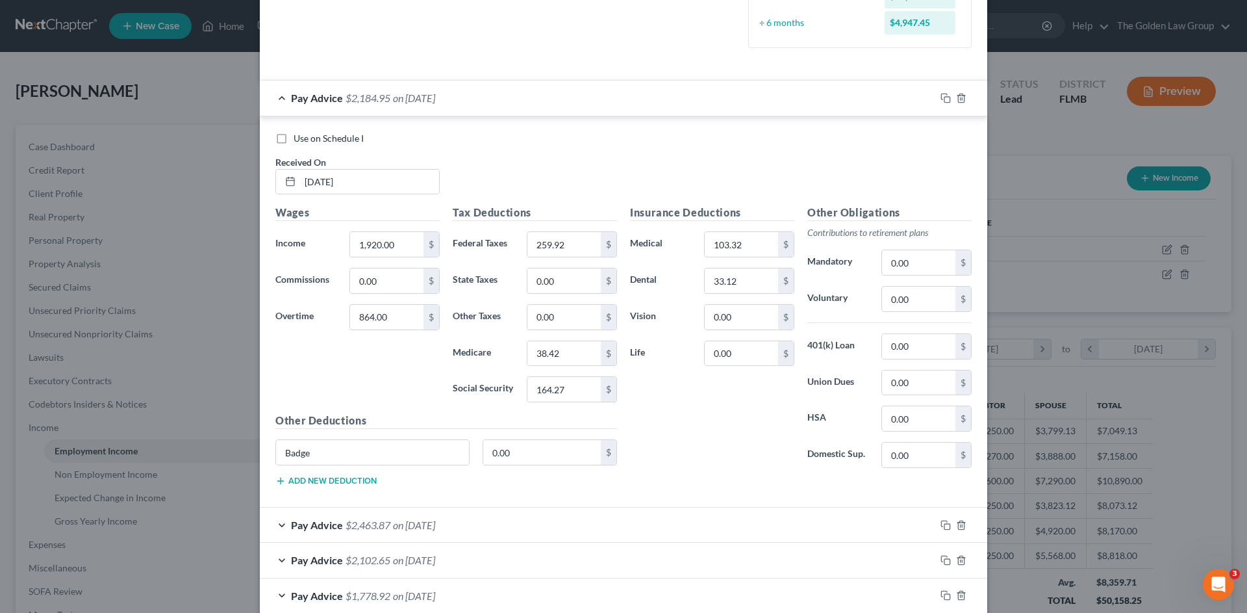
click at [327, 137] on span "Use on Schedule I" at bounding box center [329, 138] width 70 height 11
click at [307, 137] on input "Use on Schedule I" at bounding box center [303, 136] width 8 height 8
checkbox input "true"
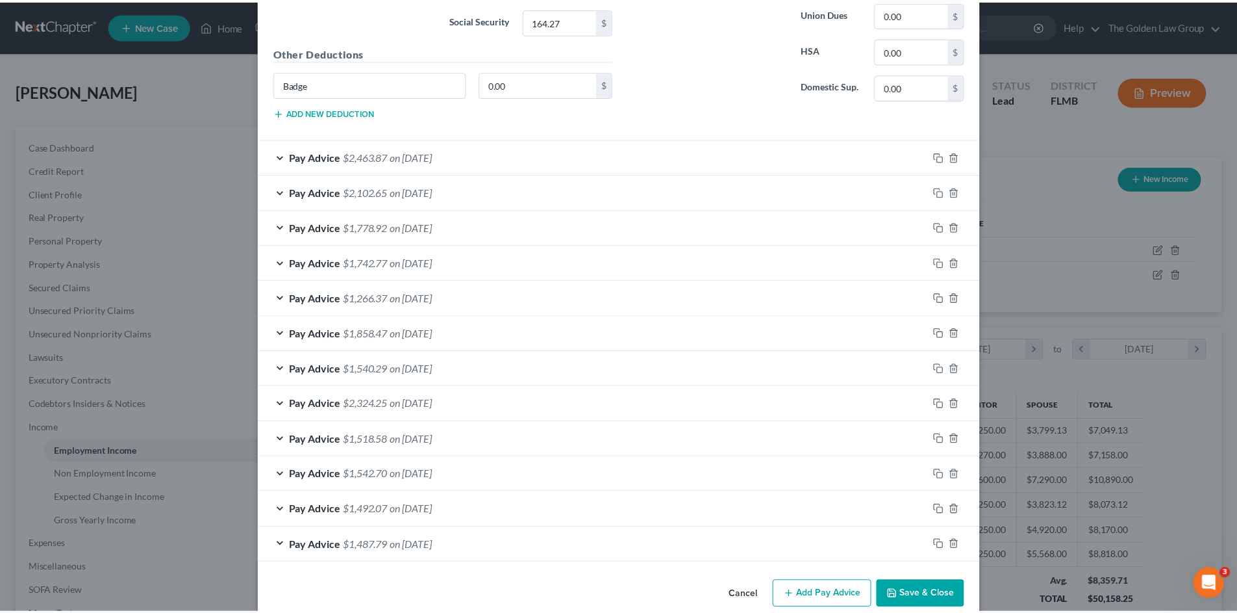
scroll to position [751, 0]
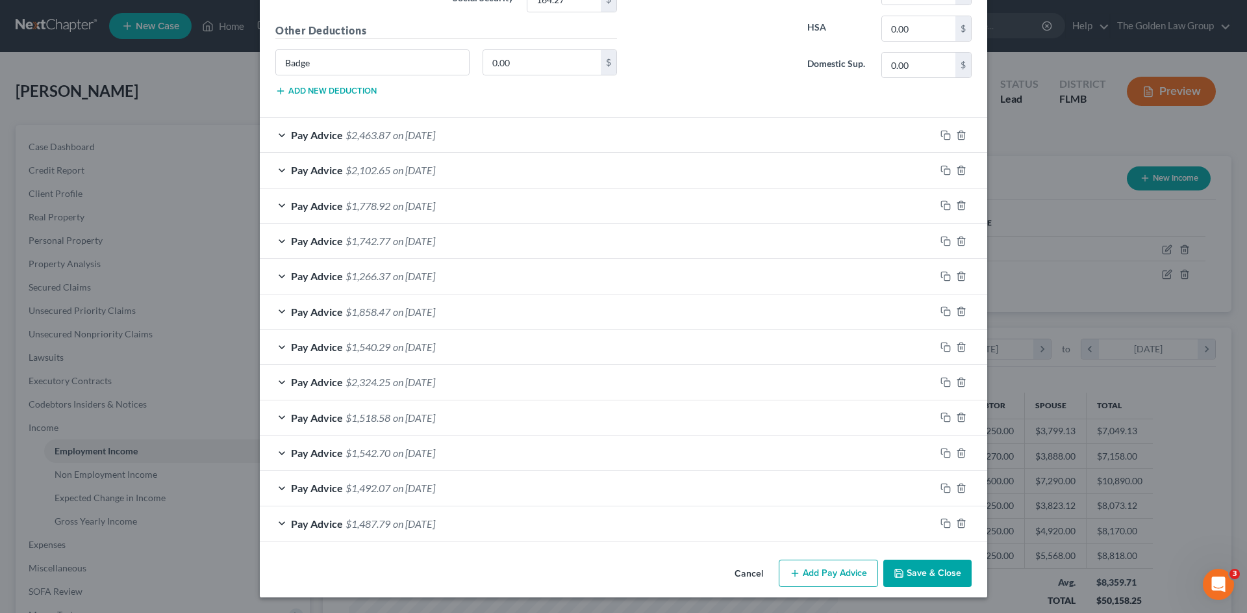
click at [943, 570] on button "Save & Close" at bounding box center [927, 572] width 88 height 27
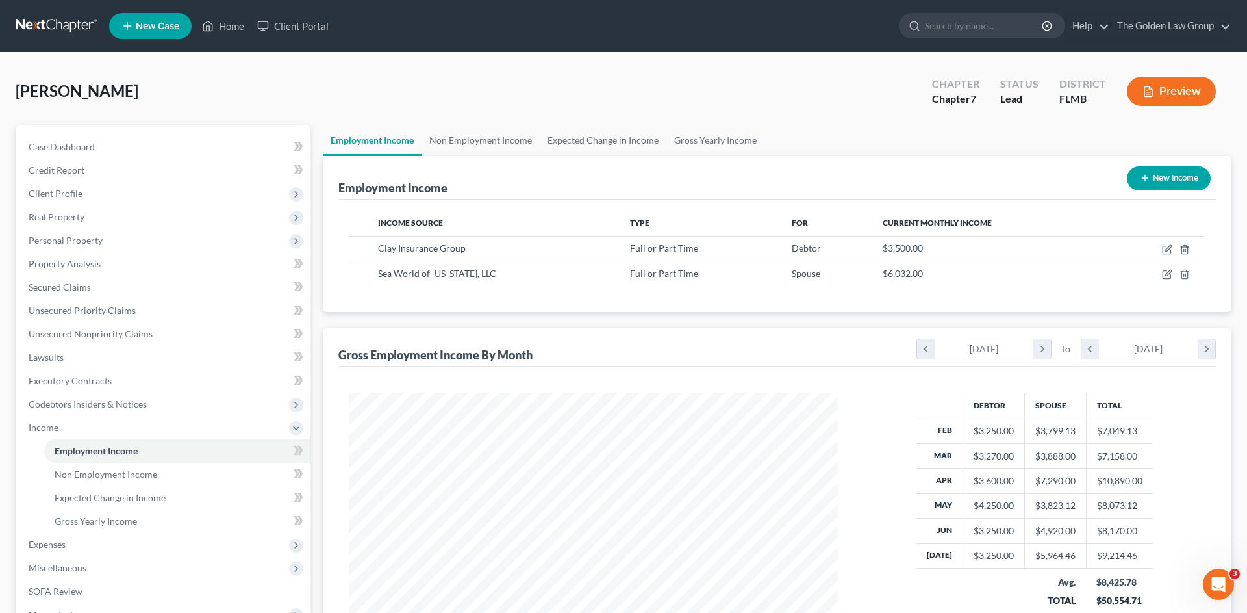
scroll to position [649339, 649071]
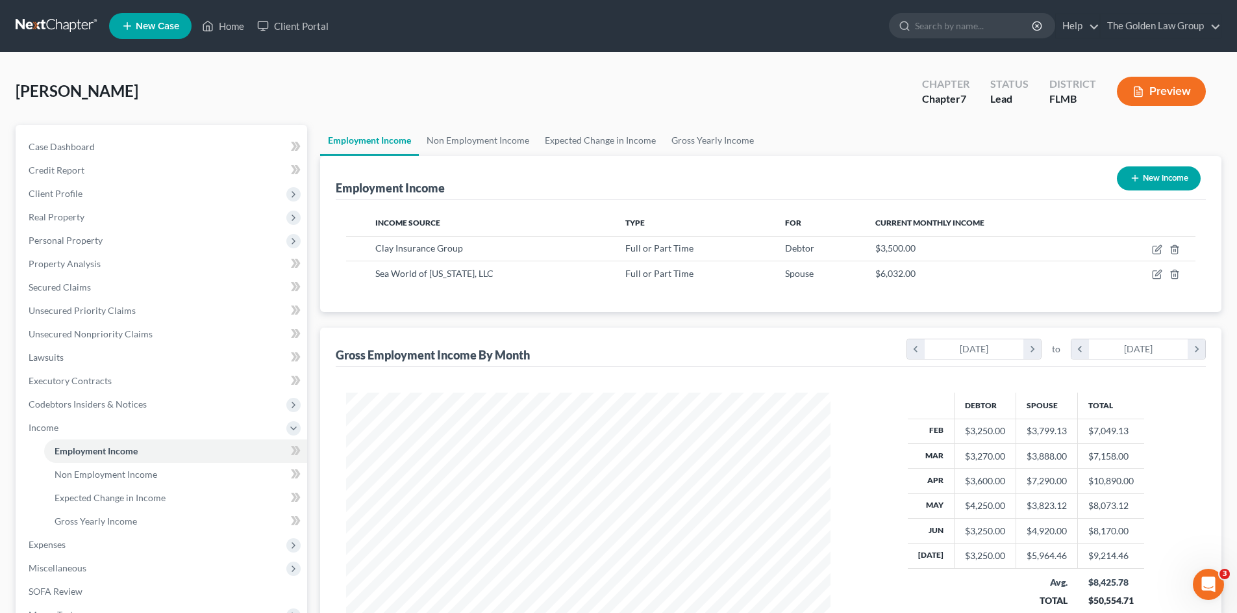
click at [294, 71] on div "Kruse, Sarah Upgraded Chapter Chapter 7 Status Lead District FLMB Preview" at bounding box center [619, 96] width 1206 height 57
click at [92, 521] on span "Gross Yearly Income" at bounding box center [96, 520] width 82 height 11
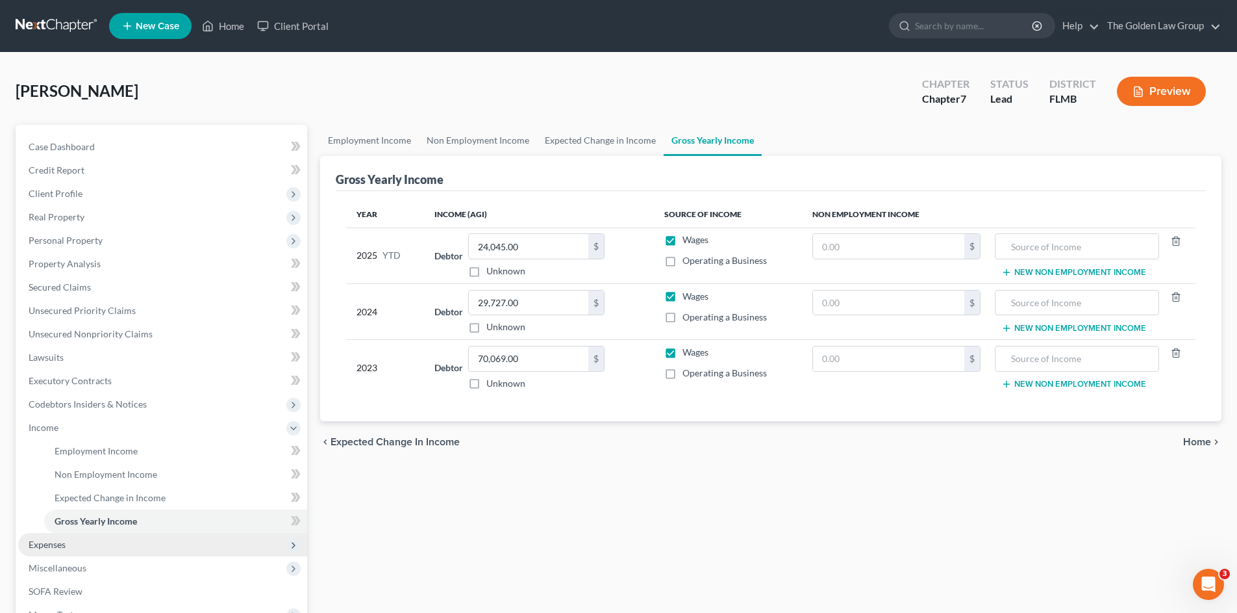
click at [79, 542] on span "Expenses" at bounding box center [162, 544] width 289 height 23
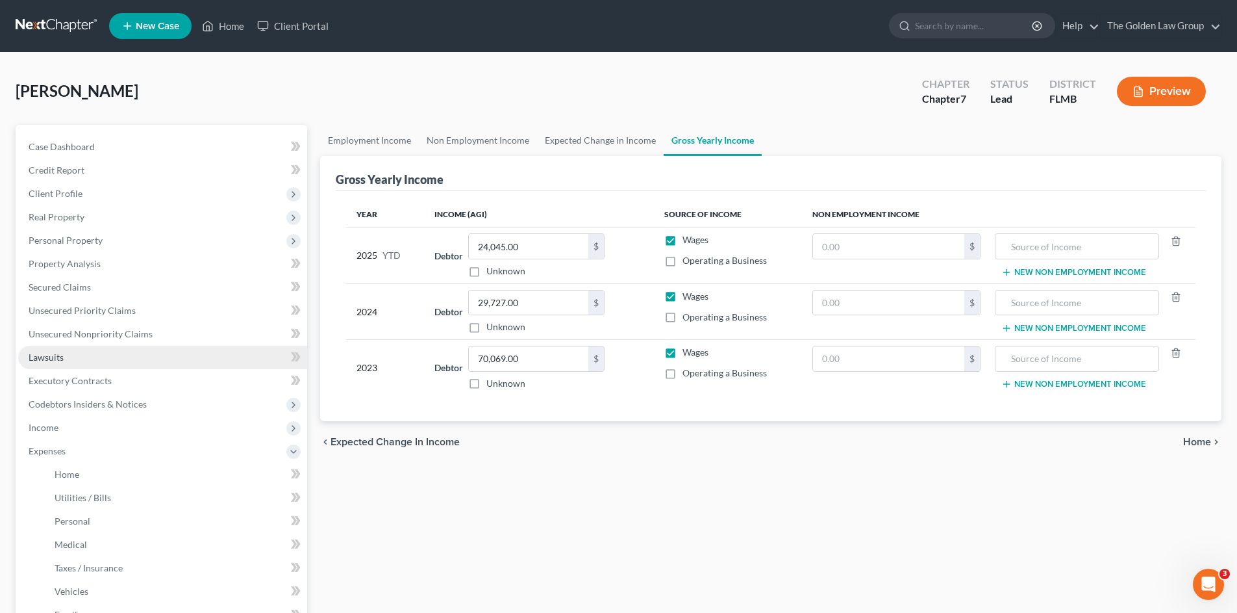
click at [120, 350] on link "Lawsuits" at bounding box center [162, 357] width 289 height 23
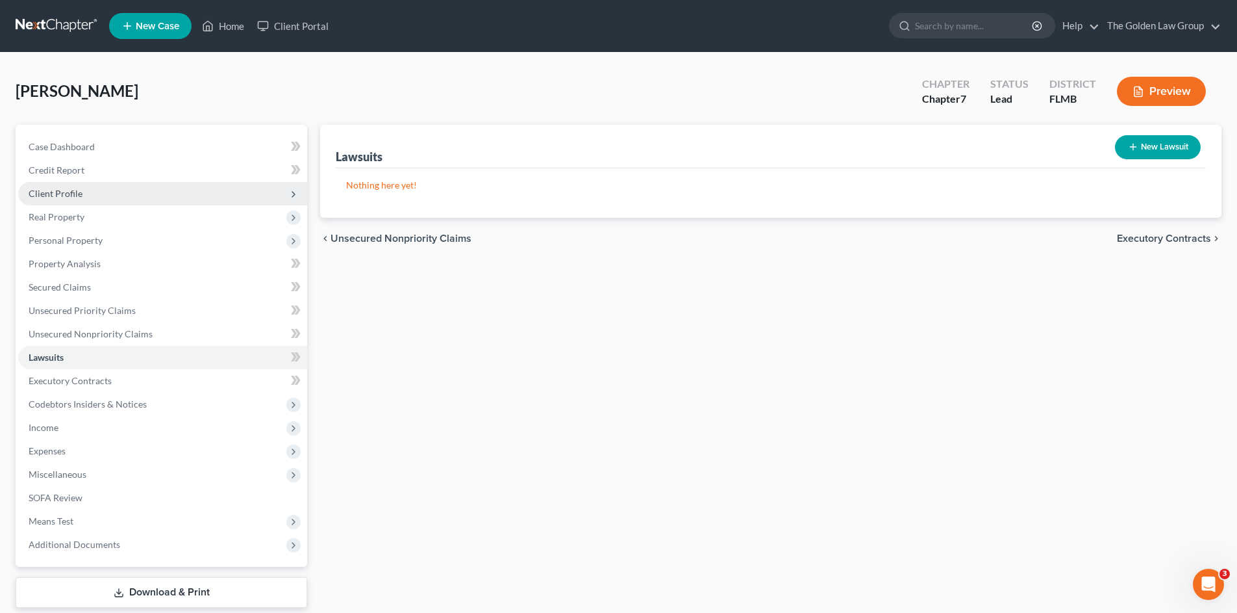
click at [83, 197] on span "Client Profile" at bounding box center [162, 193] width 289 height 23
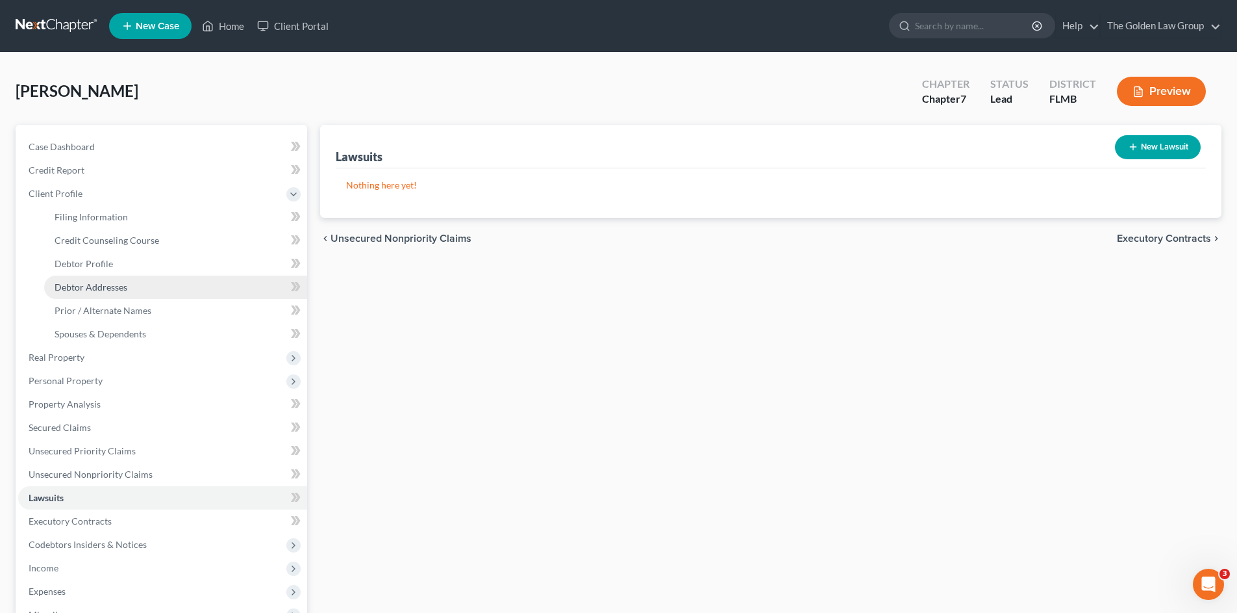
click at [88, 284] on span "Debtor Addresses" at bounding box center [91, 286] width 73 height 11
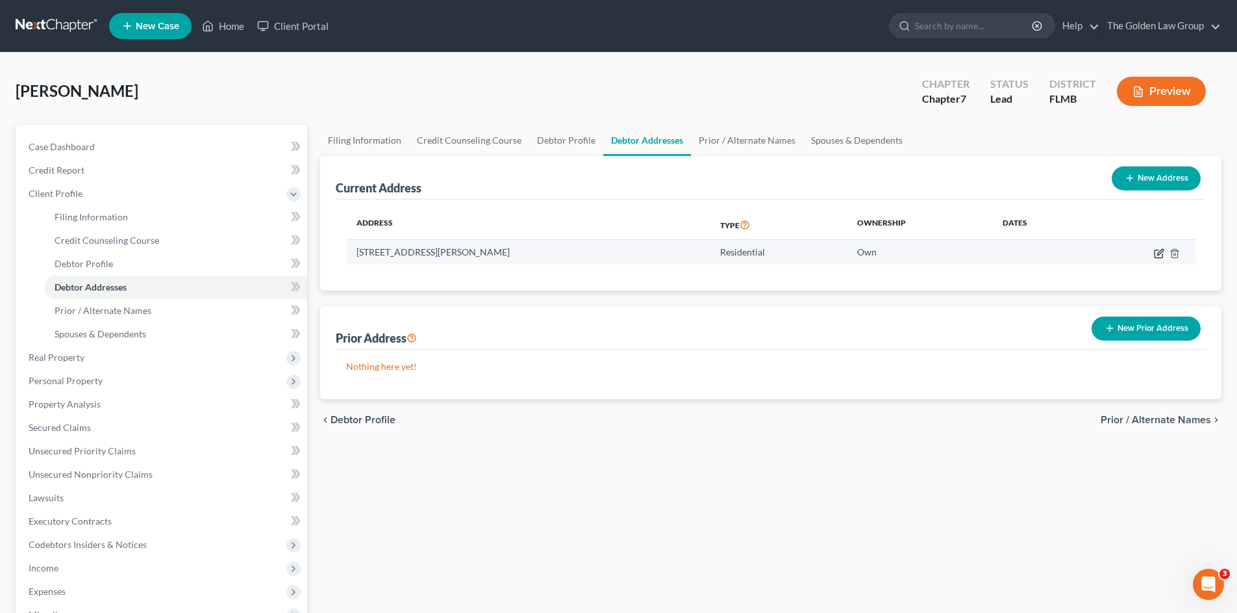
click at [1159, 253] on icon "button" at bounding box center [1161, 252] width 6 height 6
select select "9"
select select "52"
select select "0"
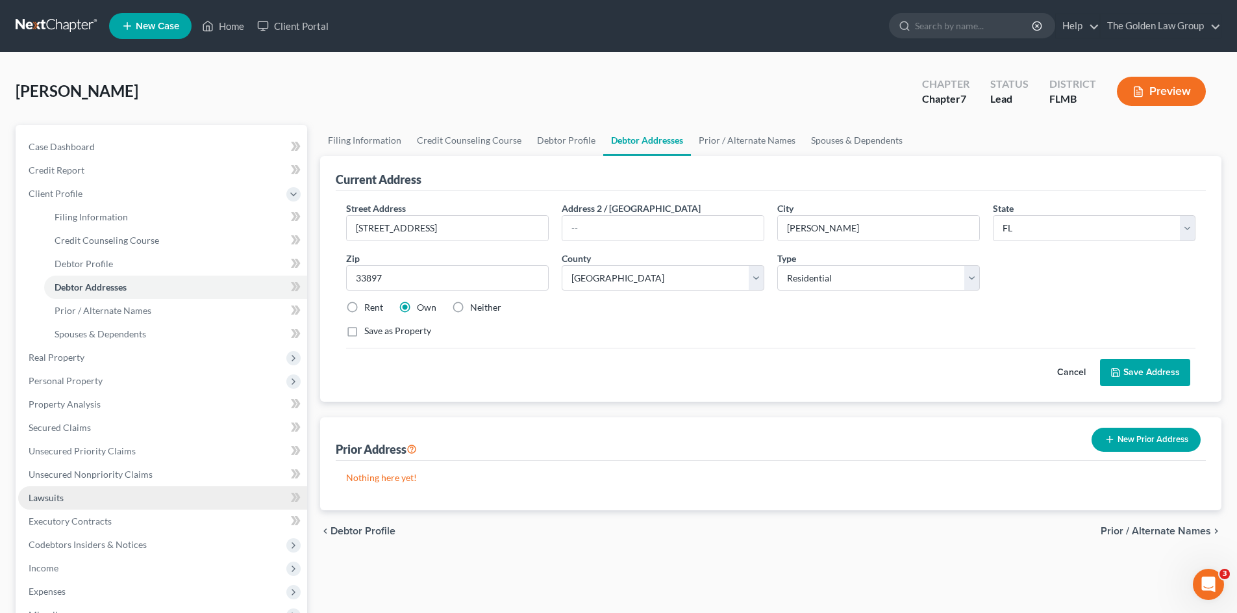
click at [77, 498] on link "Lawsuits" at bounding box center [162, 497] width 289 height 23
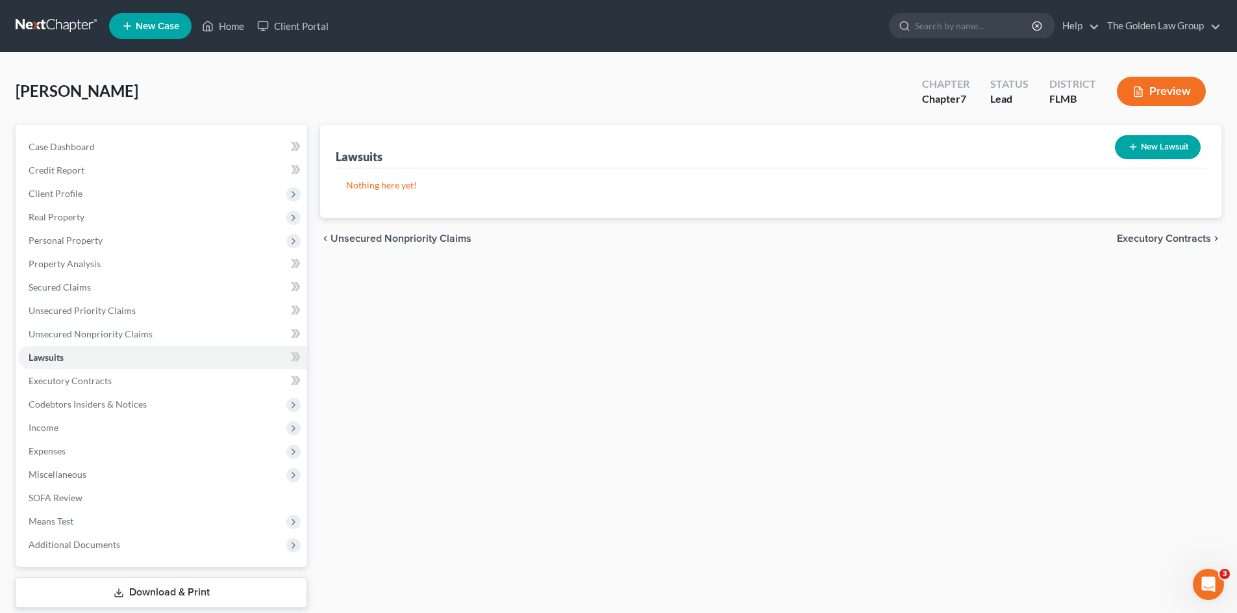
click at [1145, 144] on button "New Lawsuit" at bounding box center [1158, 147] width 86 height 24
select select "0"
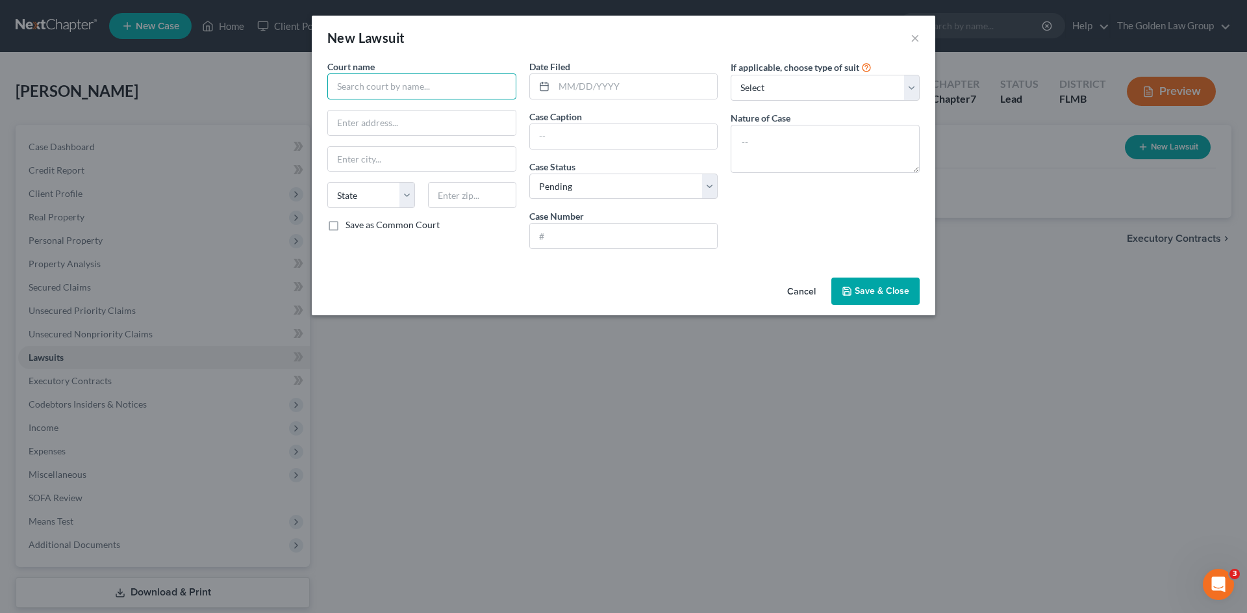
click at [440, 94] on input "text" at bounding box center [421, 86] width 189 height 26
click at [440, 114] on div "County Court Civil Division Orange County Florida" at bounding box center [425, 116] width 175 height 26
type input "County Court Civil Division Orange County Florida"
type input "425 N Orange Ave"
type input "Orlando"
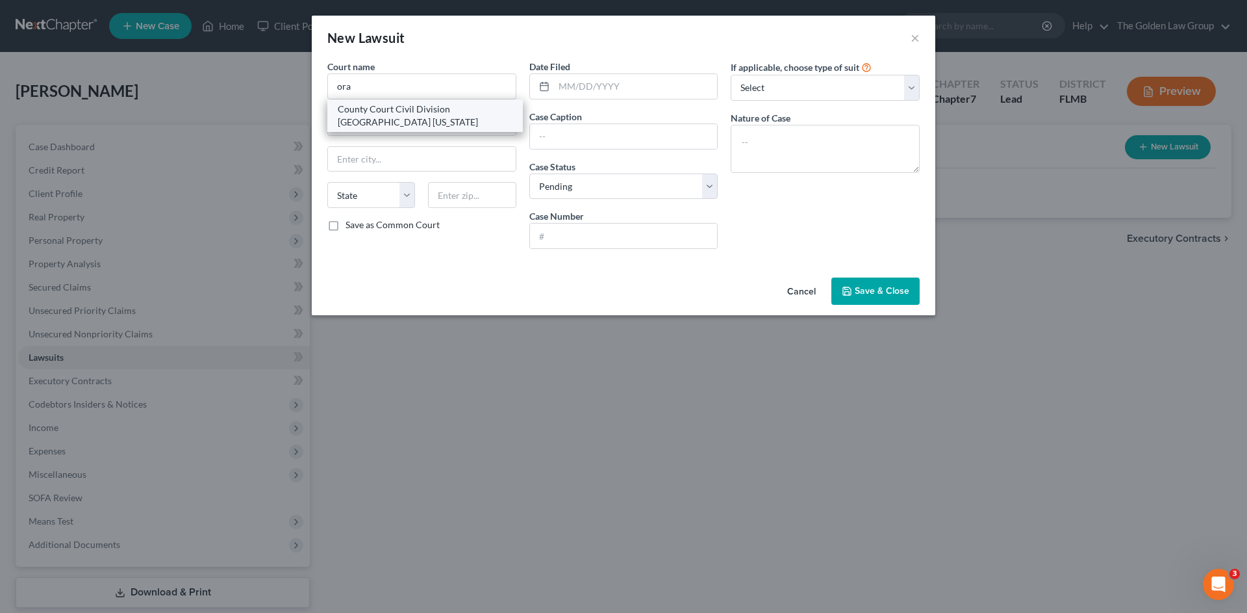
select select "9"
type input "32801"
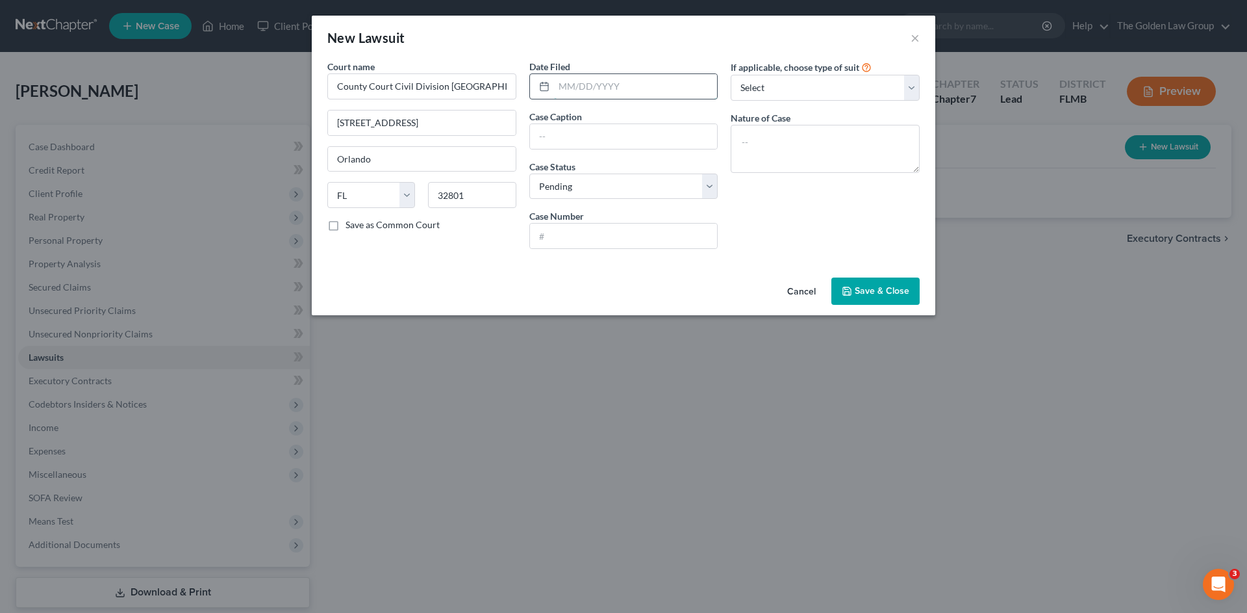
click at [583, 86] on input "text" at bounding box center [636, 86] width 164 height 25
type input "06/24/2025"
click at [759, 144] on textarea at bounding box center [825, 149] width 189 height 48
paste textarea "CC - County Civil $8,001 - $15,000"
type textarea "CC - County Civil $8,001 - $15,000"
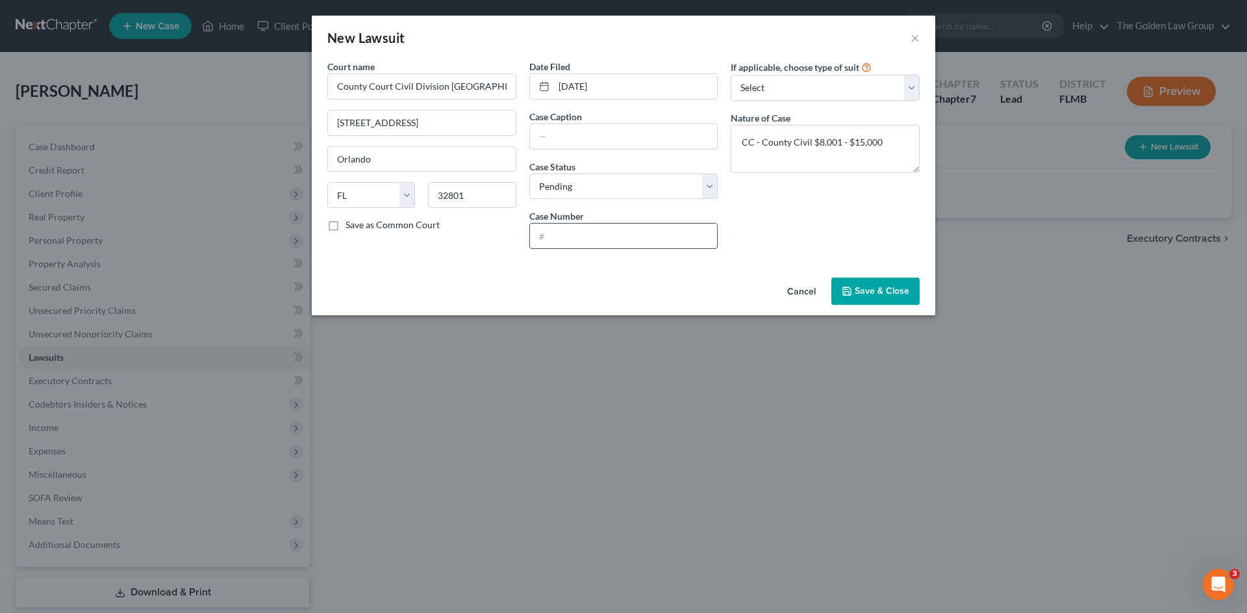
click at [602, 237] on input "text" at bounding box center [624, 235] width 188 height 25
paste input "482025CC012923A001OX"
drag, startPoint x: 561, startPoint y: 236, endPoint x: 412, endPoint y: 251, distance: 149.6
click at [412, 251] on div "Court name * County Court Civil Division Orange County Florida 425 N Orange Ave…" at bounding box center [623, 159] width 605 height 199
drag, startPoint x: 599, startPoint y: 238, endPoint x: 678, endPoint y: 227, distance: 79.9
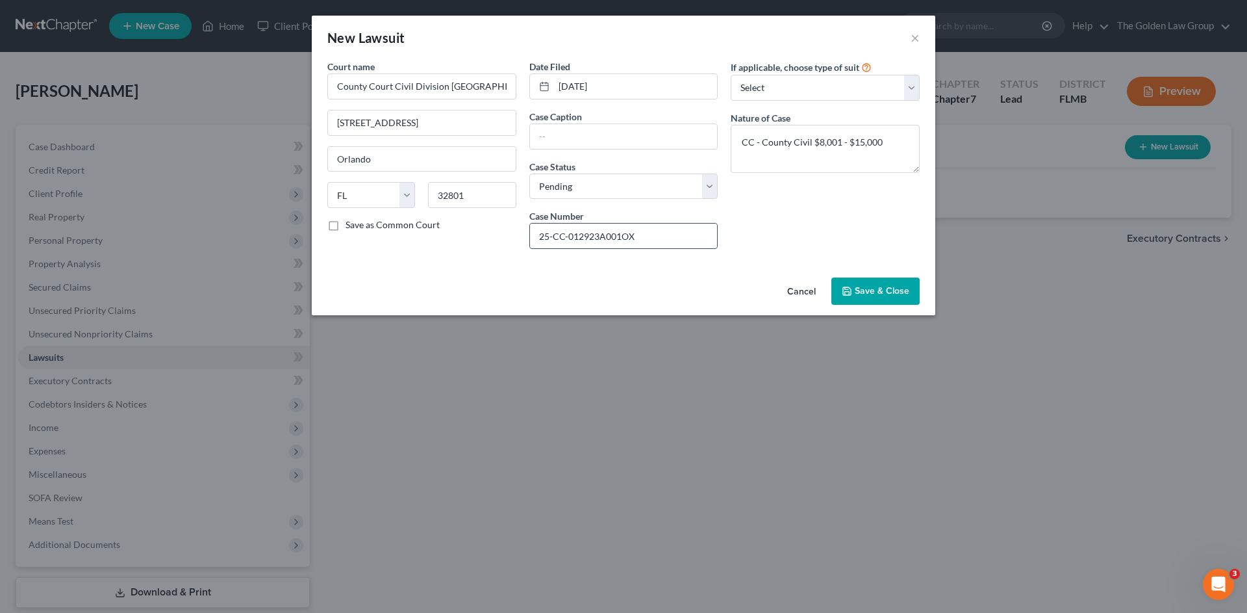
click at [678, 227] on input "25-CC-012923A001OX" at bounding box center [624, 235] width 188 height 25
type input "25-CC-012923"
click at [824, 205] on div "If applicable, choose type of suit Select Repossession Garnishment Foreclosure …" at bounding box center [825, 159] width 202 height 199
click at [665, 137] on input "text" at bounding box center [624, 136] width 188 height 25
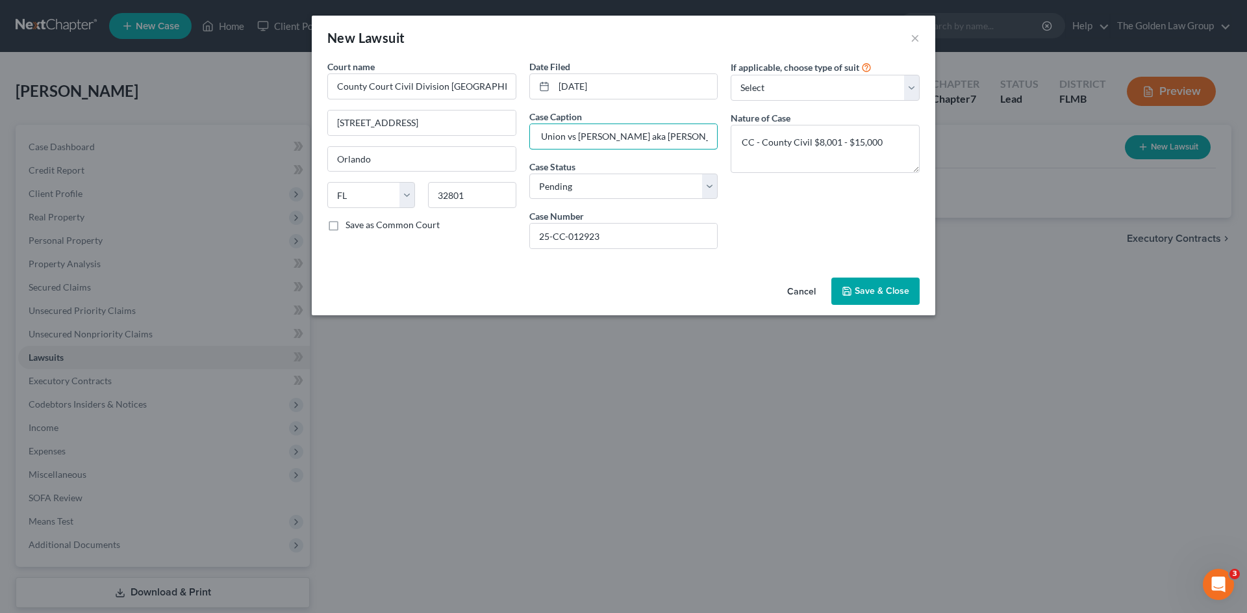
type input "Partners Federal Credit Union vs Sarah Kruse aka Sarah N. Elksnitis"
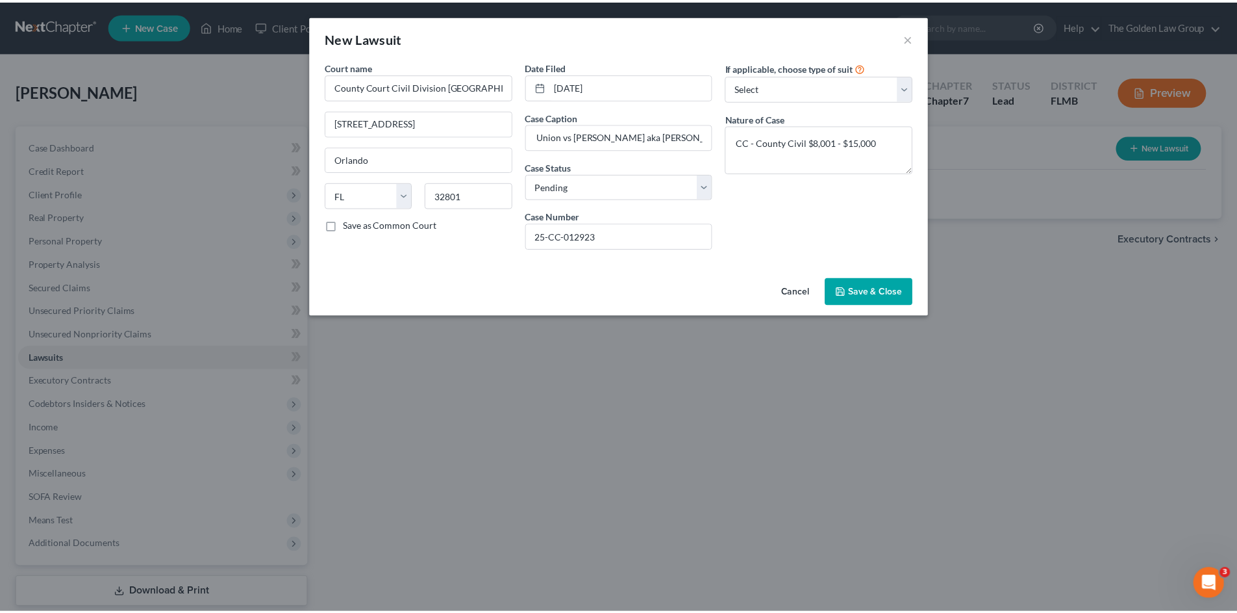
scroll to position [0, 0]
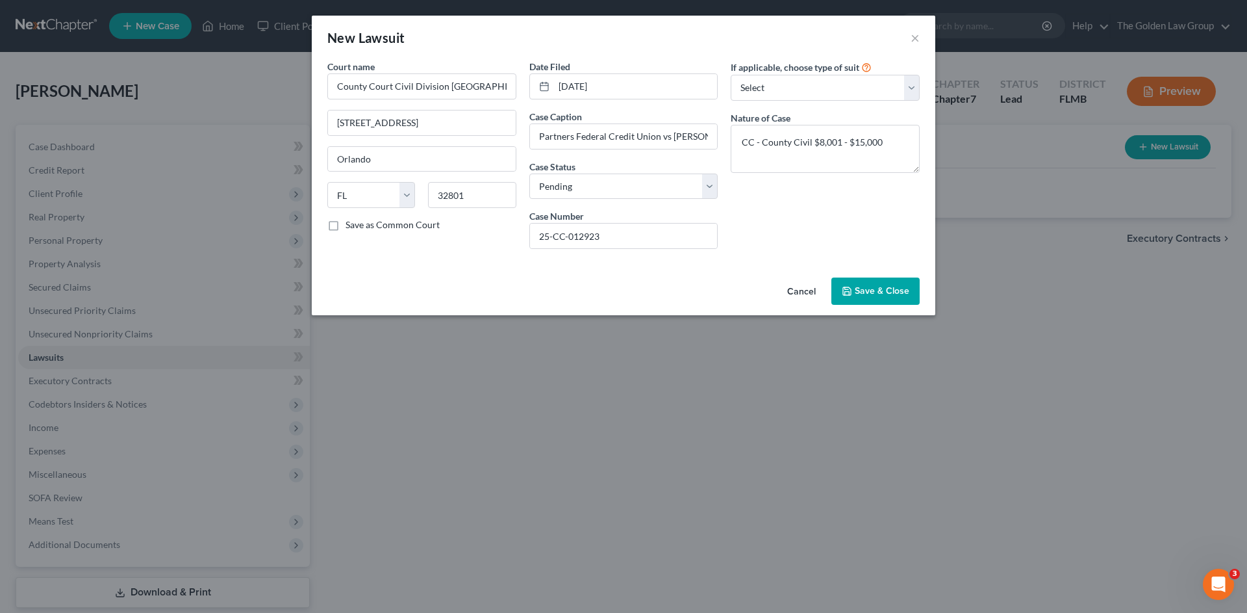
click at [763, 238] on div "If applicable, choose type of suit Select Repossession Garnishment Foreclosure …" at bounding box center [825, 159] width 202 height 199
click at [865, 285] on span "Save & Close" at bounding box center [882, 290] width 55 height 11
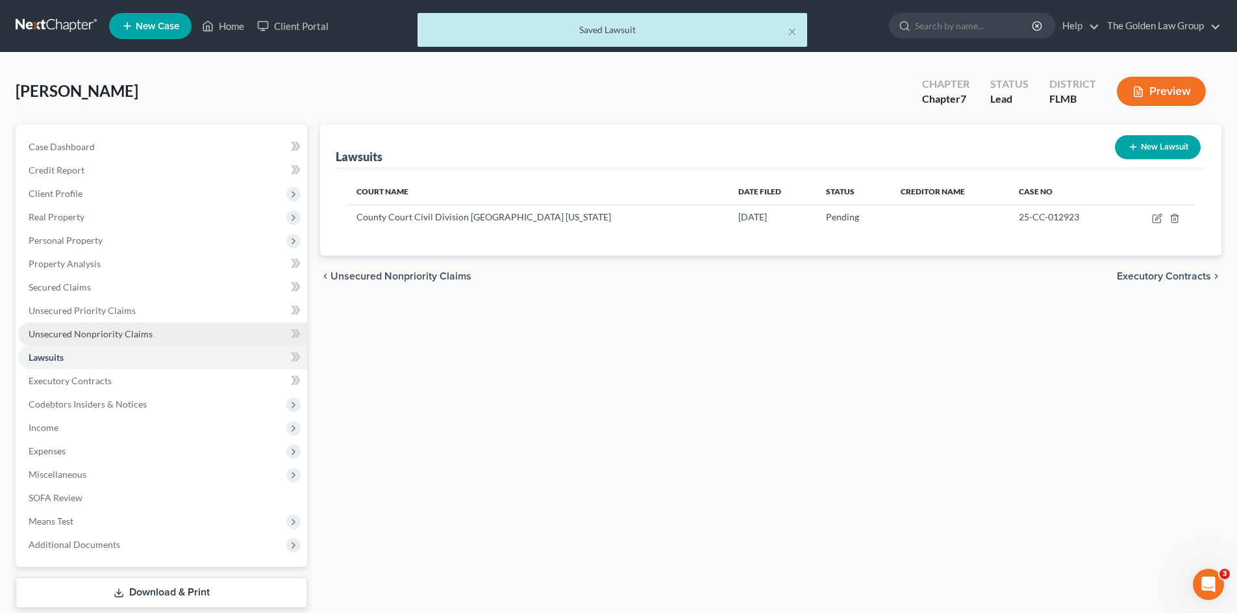
click at [129, 331] on span "Unsecured Nonpriority Claims" at bounding box center [91, 333] width 124 height 11
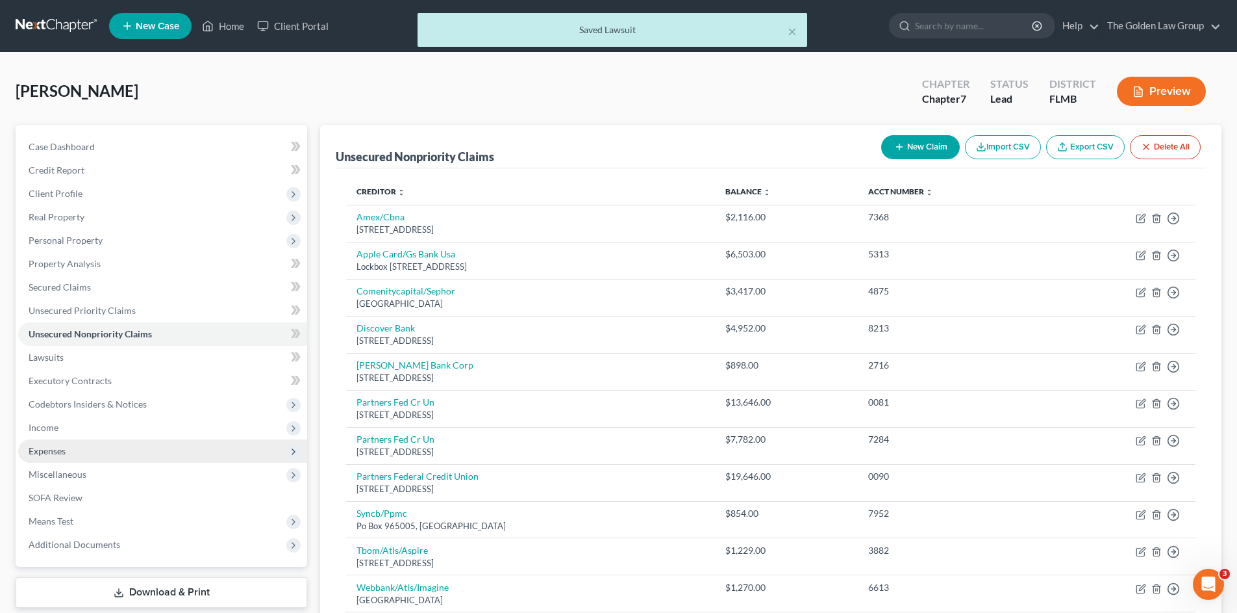
scroll to position [21, 0]
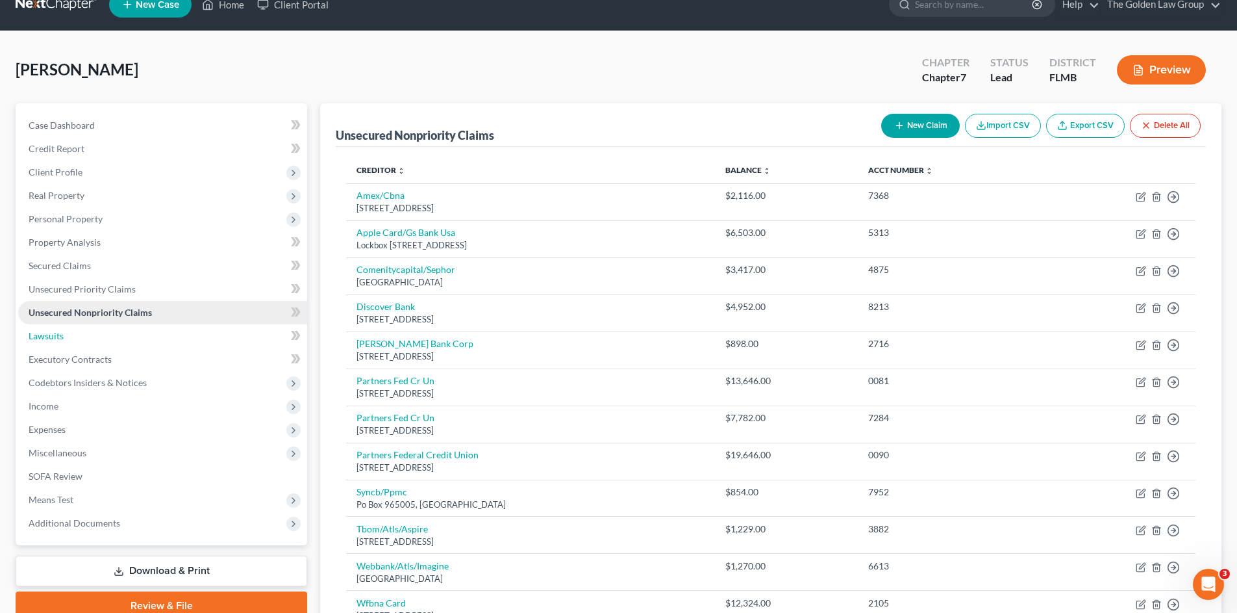
drag, startPoint x: 85, startPoint y: 331, endPoint x: 93, endPoint y: 327, distance: 8.4
click at [85, 331] on link "Lawsuits" at bounding box center [162, 335] width 289 height 23
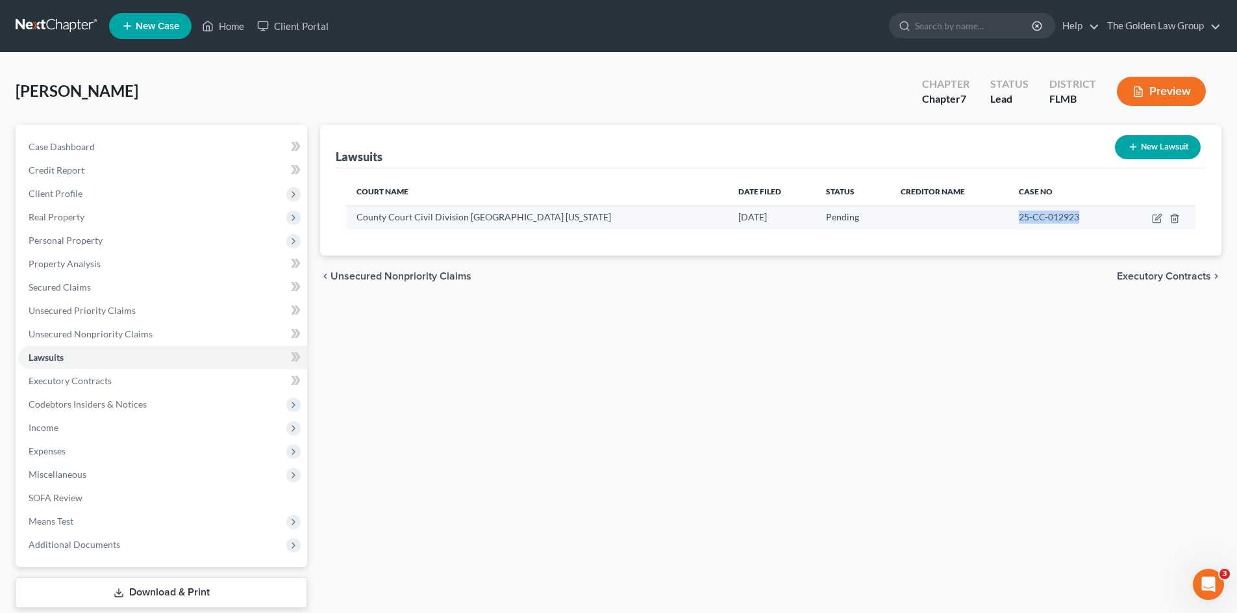
drag, startPoint x: 1068, startPoint y: 218, endPoint x: 996, endPoint y: 221, distance: 71.5
click at [1009, 221] on td "25-CC-012923" at bounding box center [1065, 217] width 112 height 25
copy span "25-CC-012923"
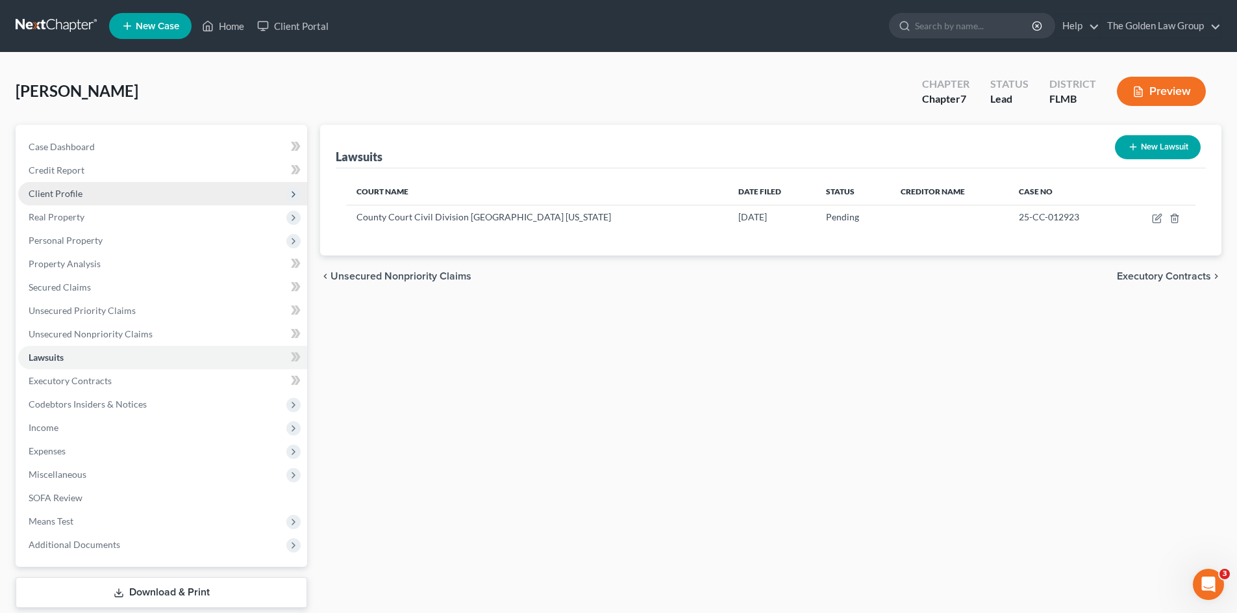
click at [88, 182] on span "Client Profile" at bounding box center [162, 193] width 289 height 23
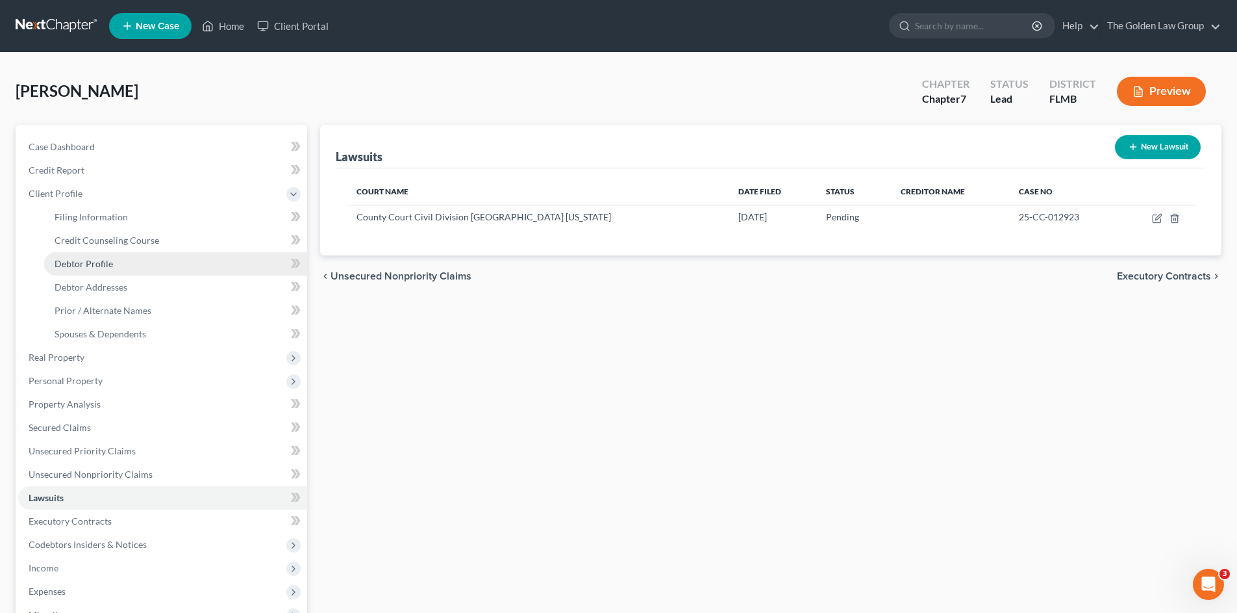
click at [116, 260] on link "Debtor Profile" at bounding box center [175, 263] width 263 height 23
select select "1"
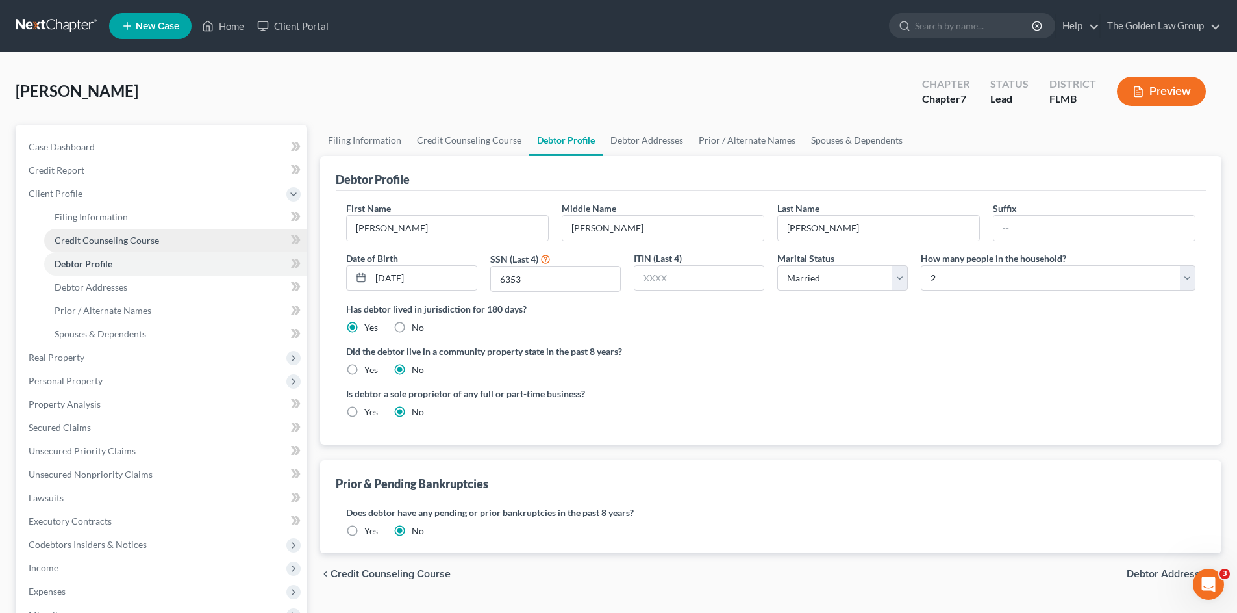
click at [116, 238] on span "Credit Counseling Course" at bounding box center [107, 239] width 105 height 11
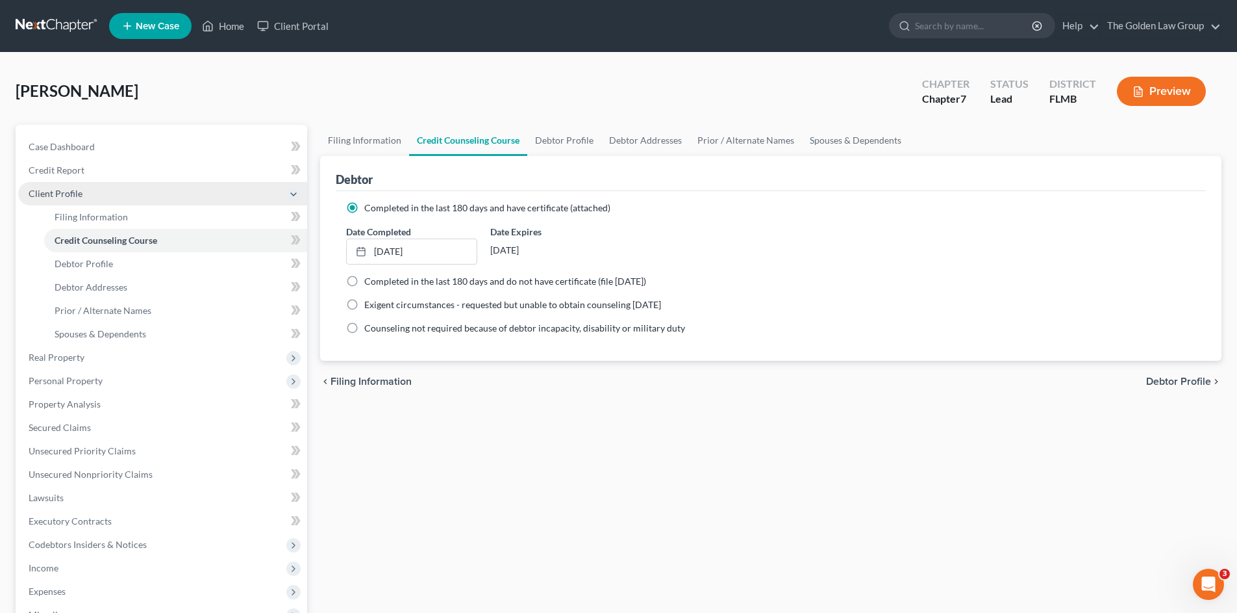
click at [57, 197] on span "Client Profile" at bounding box center [56, 193] width 54 height 11
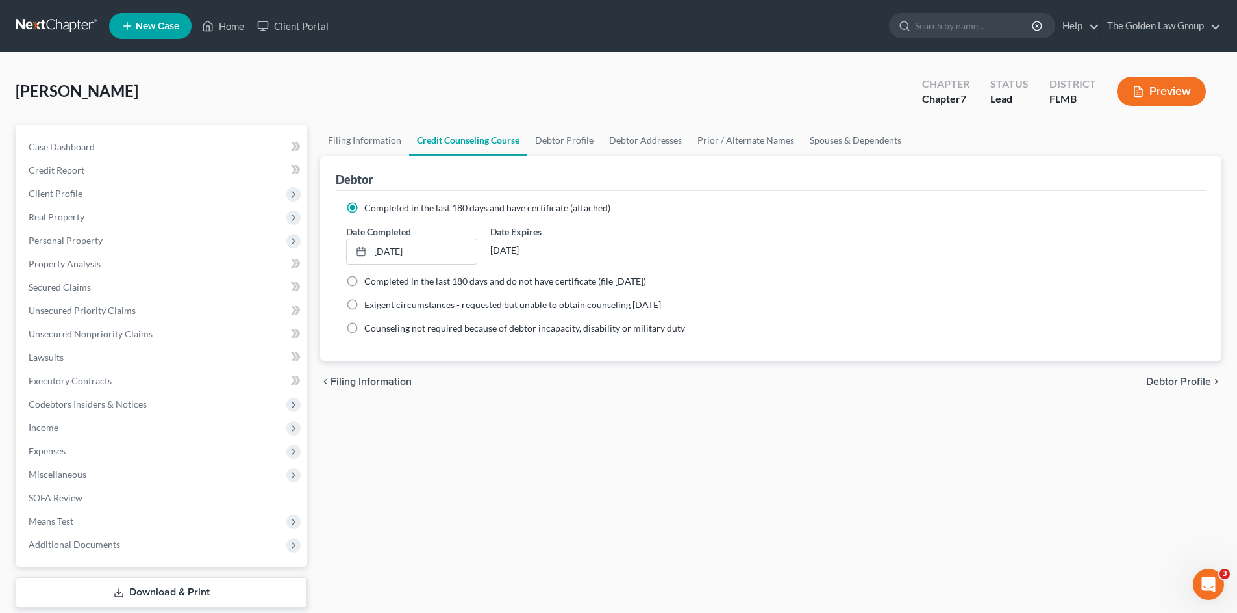
click at [433, 520] on div "Filing Information Credit Counseling Course Debtor Profile Debtor Addresses Pri…" at bounding box center [771, 383] width 915 height 516
click at [65, 453] on span "Expenses" at bounding box center [47, 450] width 37 height 11
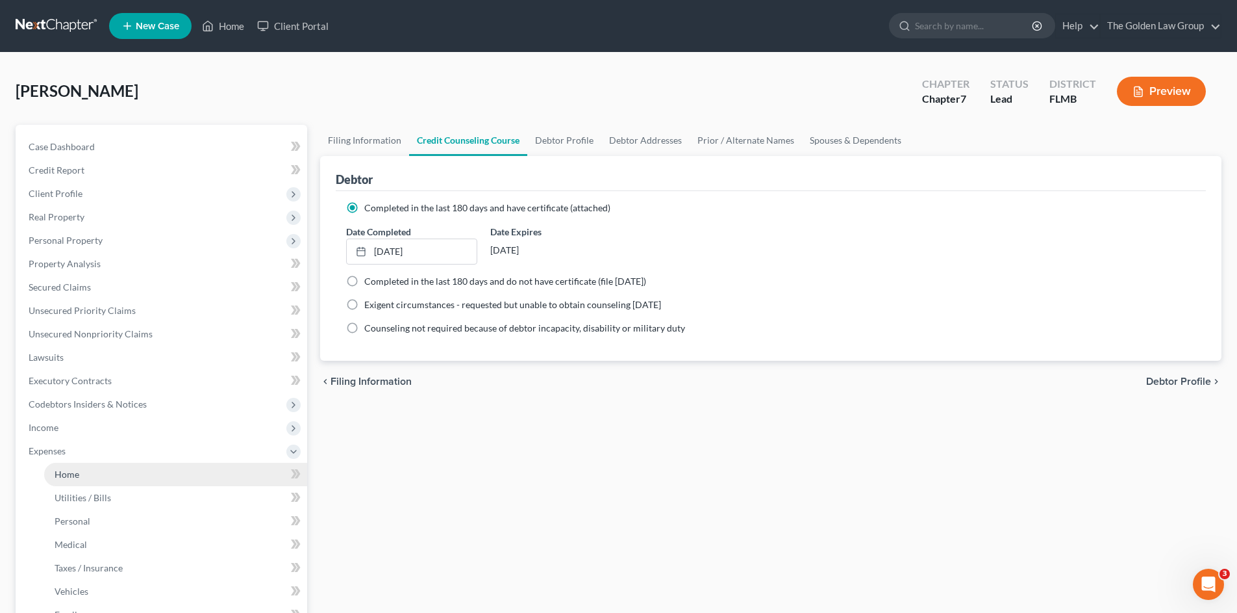
click at [88, 474] on link "Home" at bounding box center [175, 474] width 263 height 23
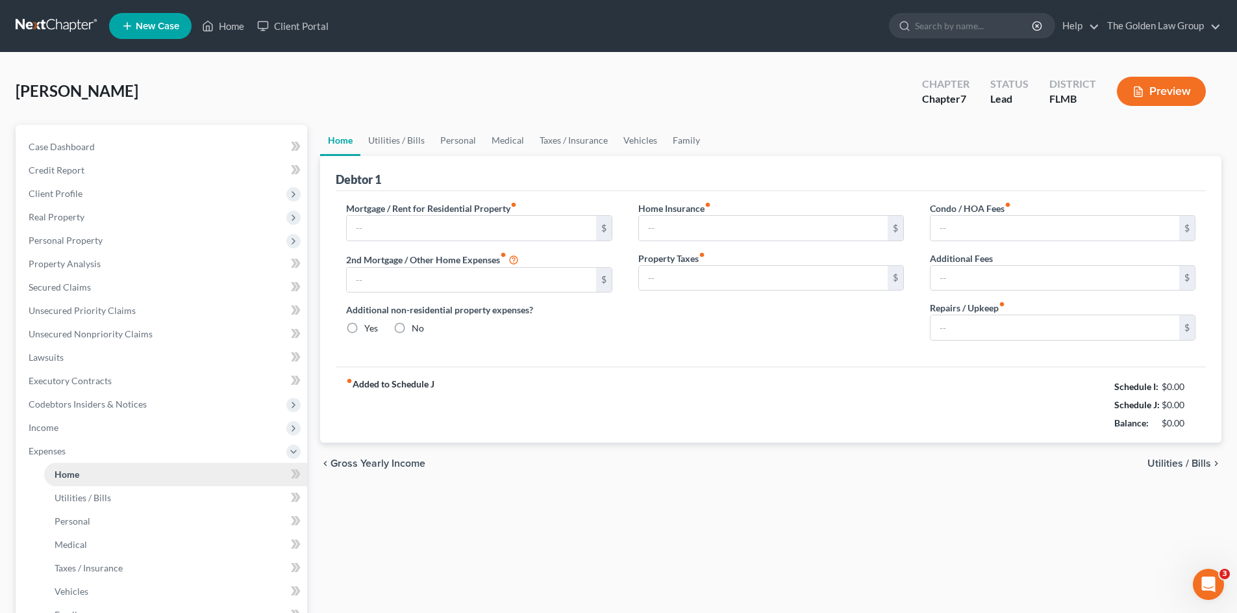
type input "1,718.82"
type input "0.00"
radio input "true"
type input "0.00"
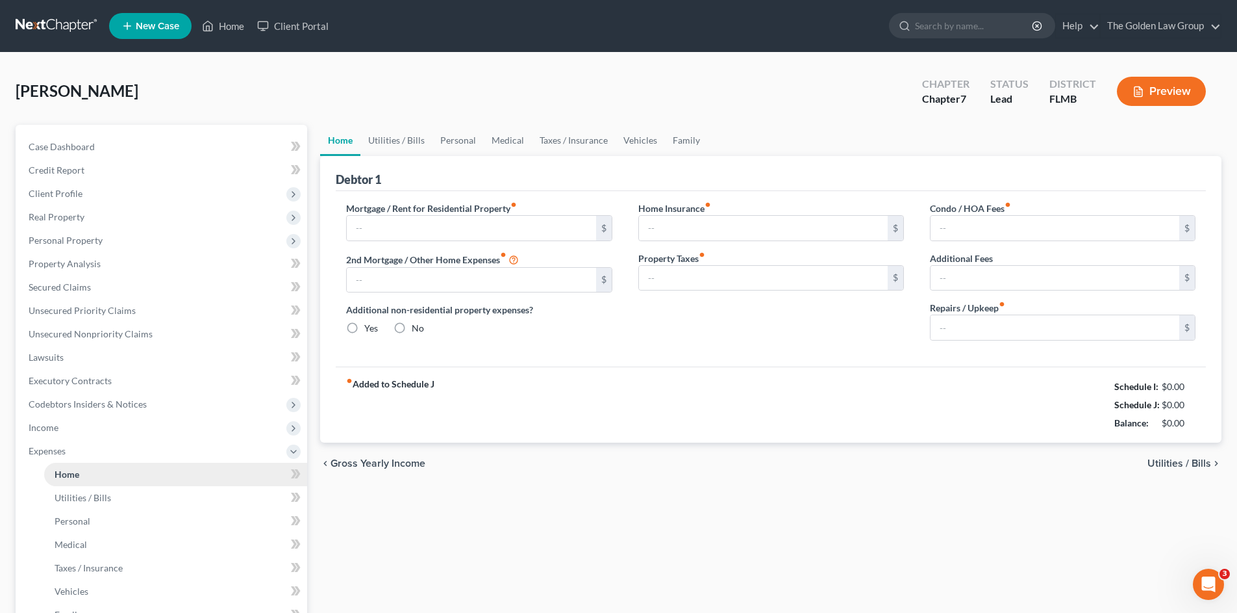
type input "0.00"
type input "200.00"
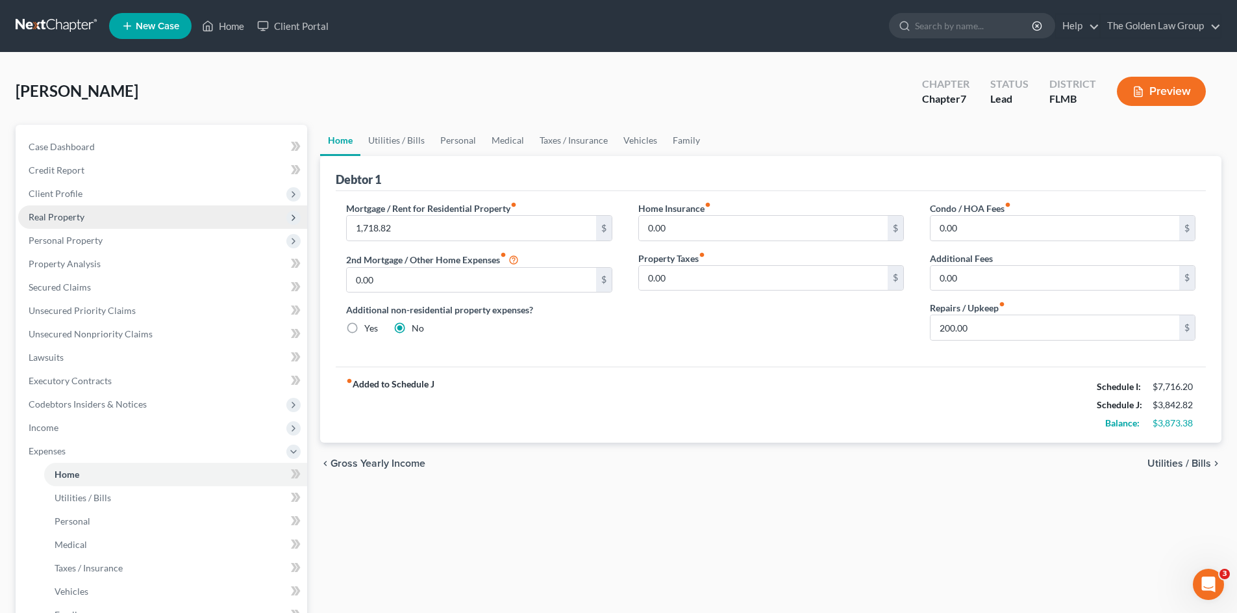
click at [60, 221] on span "Real Property" at bounding box center [57, 216] width 56 height 11
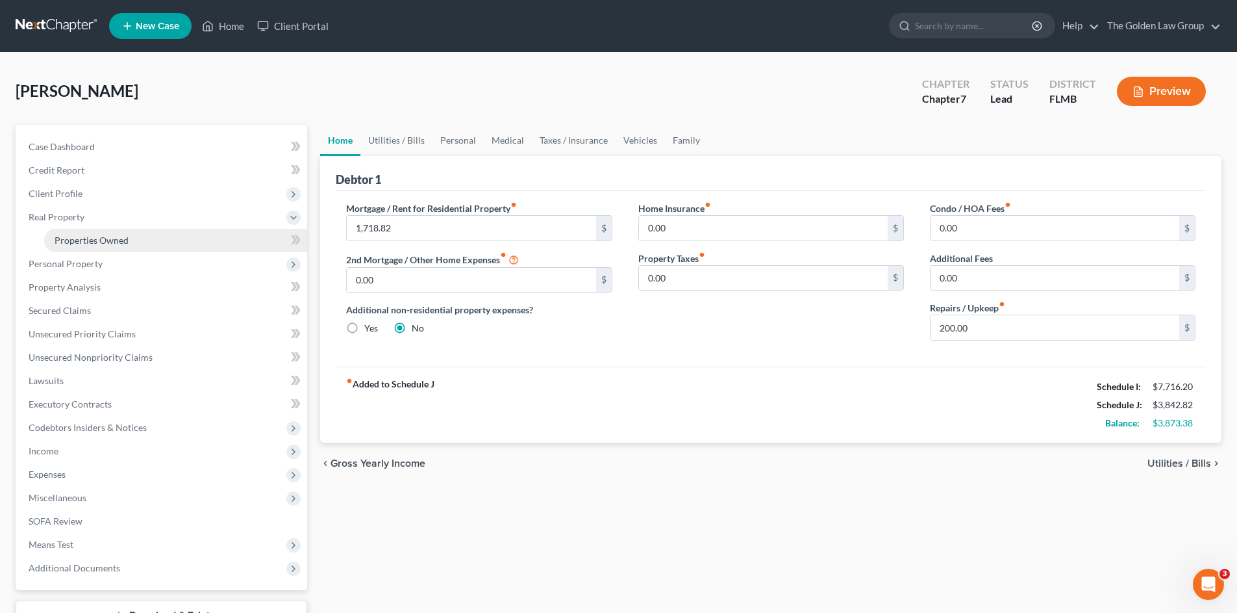
click at [73, 238] on span "Properties Owned" at bounding box center [92, 239] width 74 height 11
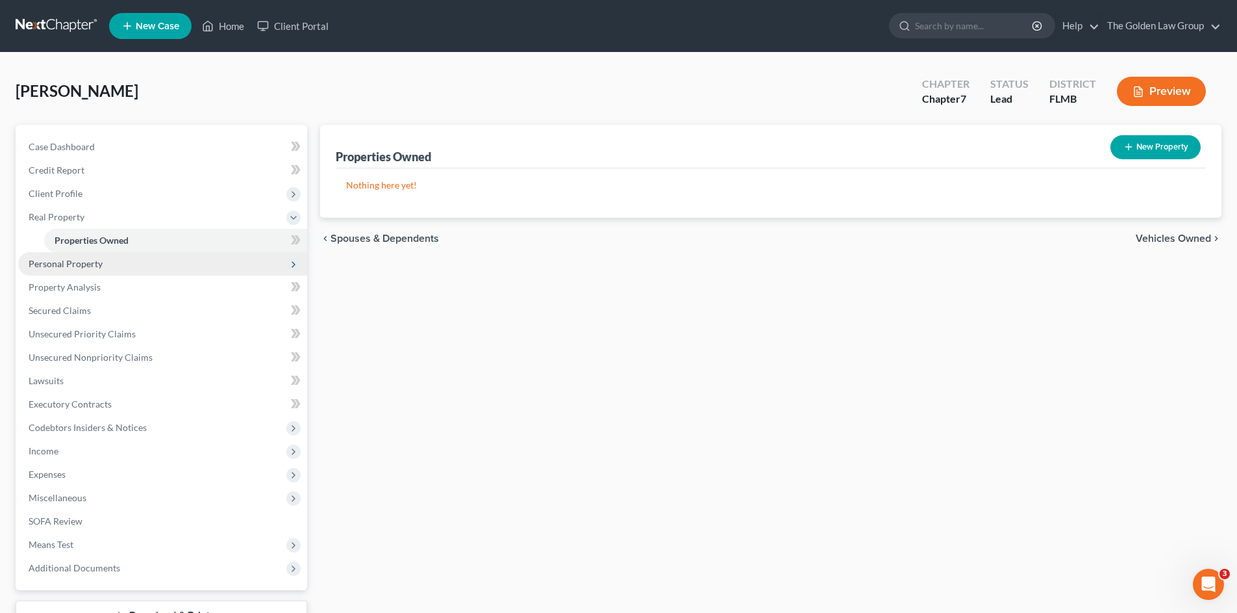
click at [77, 269] on span "Personal Property" at bounding box center [162, 263] width 289 height 23
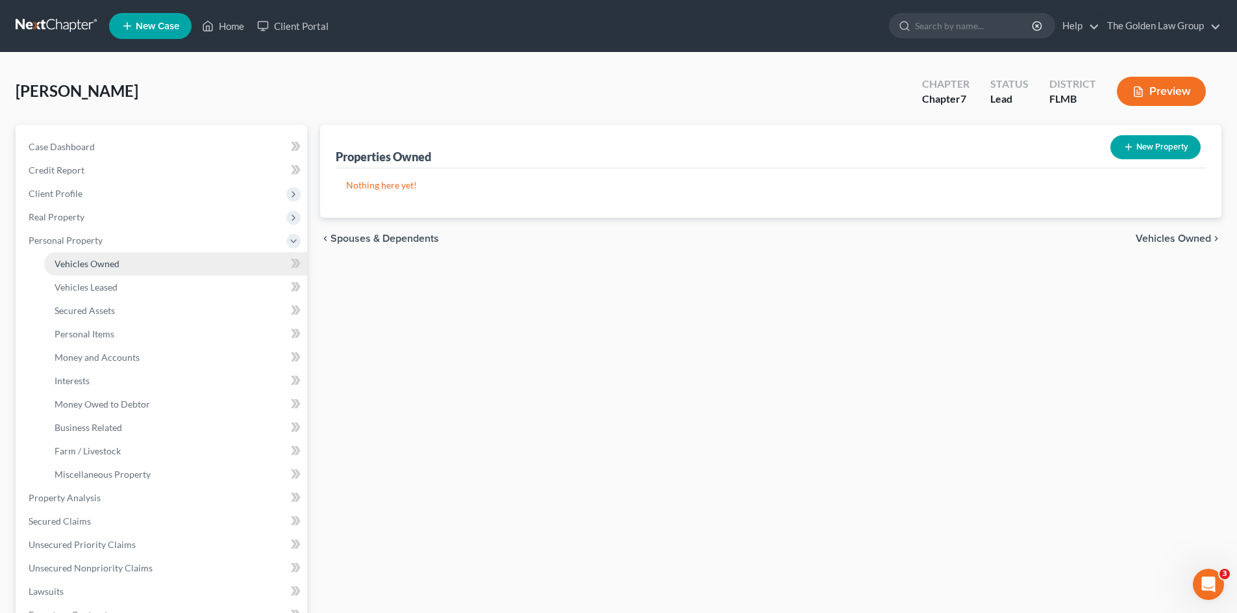
click at [88, 265] on span "Vehicles Owned" at bounding box center [87, 263] width 65 height 11
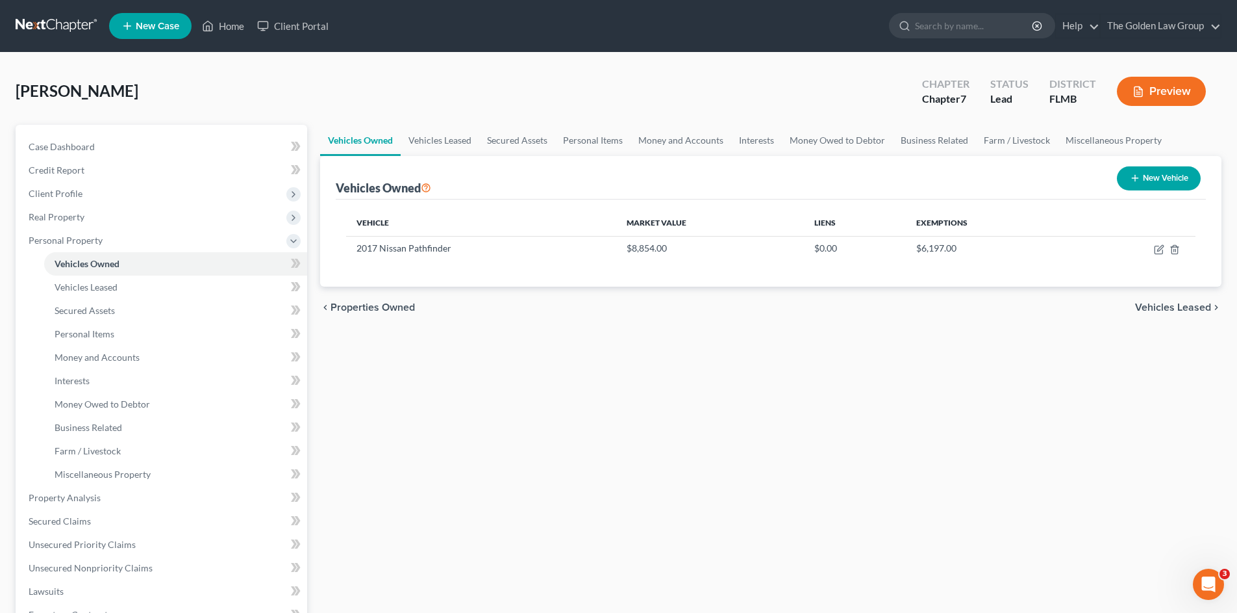
click at [511, 429] on div "Vehicles Owned Vehicles Leased Secured Assets Personal Items Money and Accounts…" at bounding box center [771, 500] width 915 height 750
click at [1156, 251] on icon "button" at bounding box center [1159, 249] width 10 height 10
select select "0"
select select "9"
select select "2"
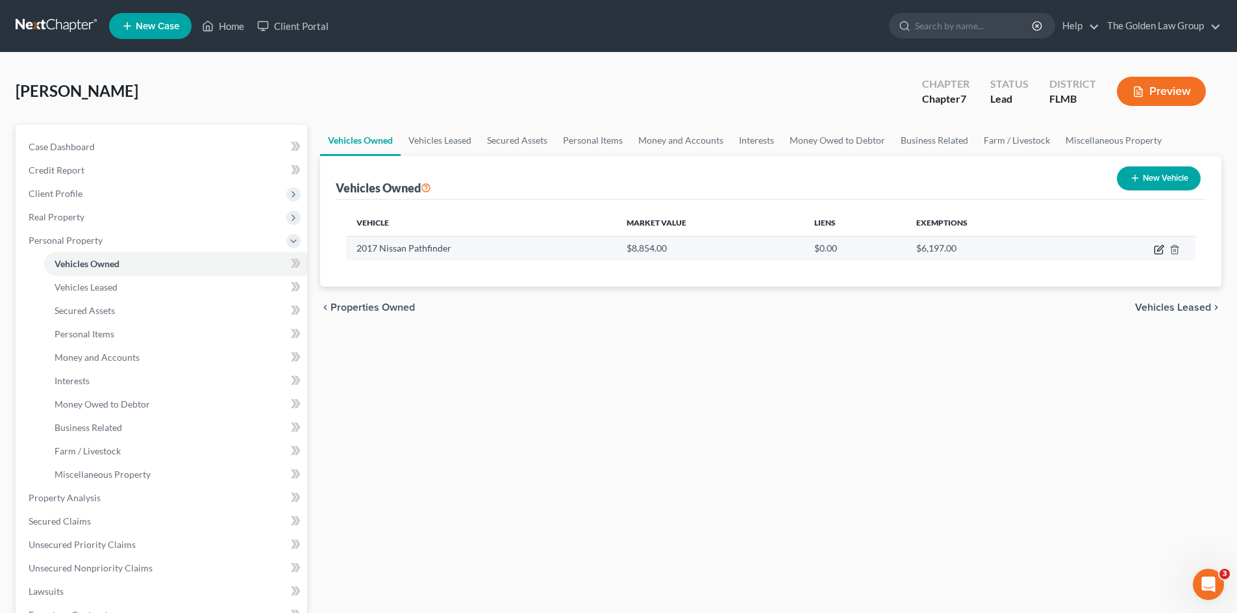
select select "0"
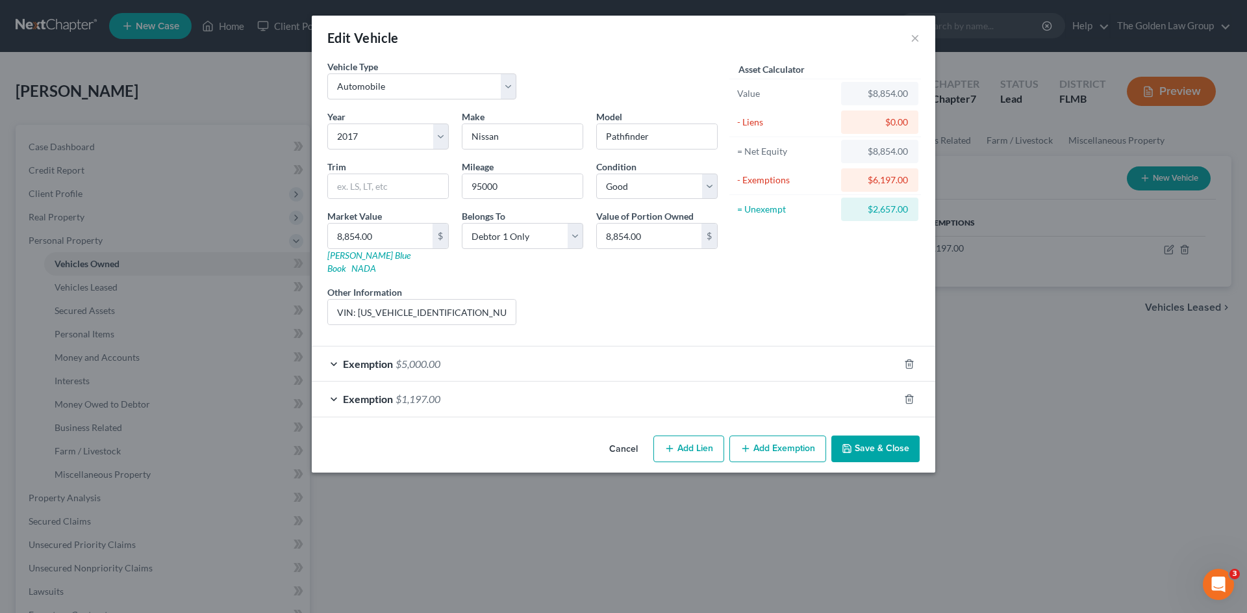
click at [622, 438] on button "Cancel" at bounding box center [623, 450] width 49 height 26
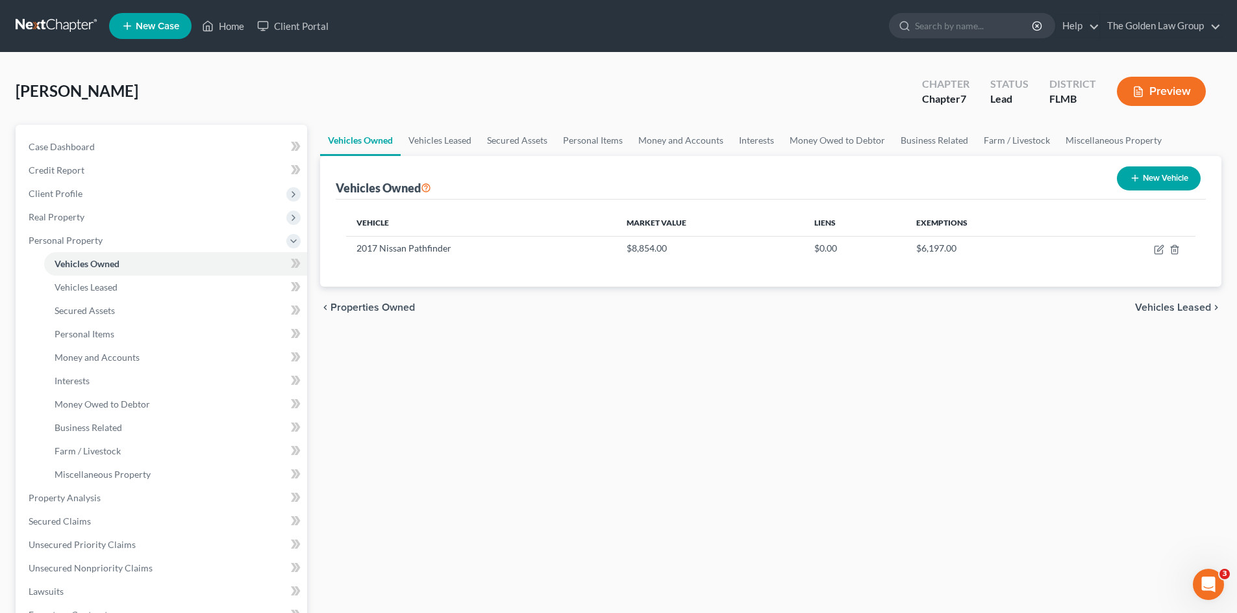
click at [51, 24] on link at bounding box center [57, 25] width 83 height 23
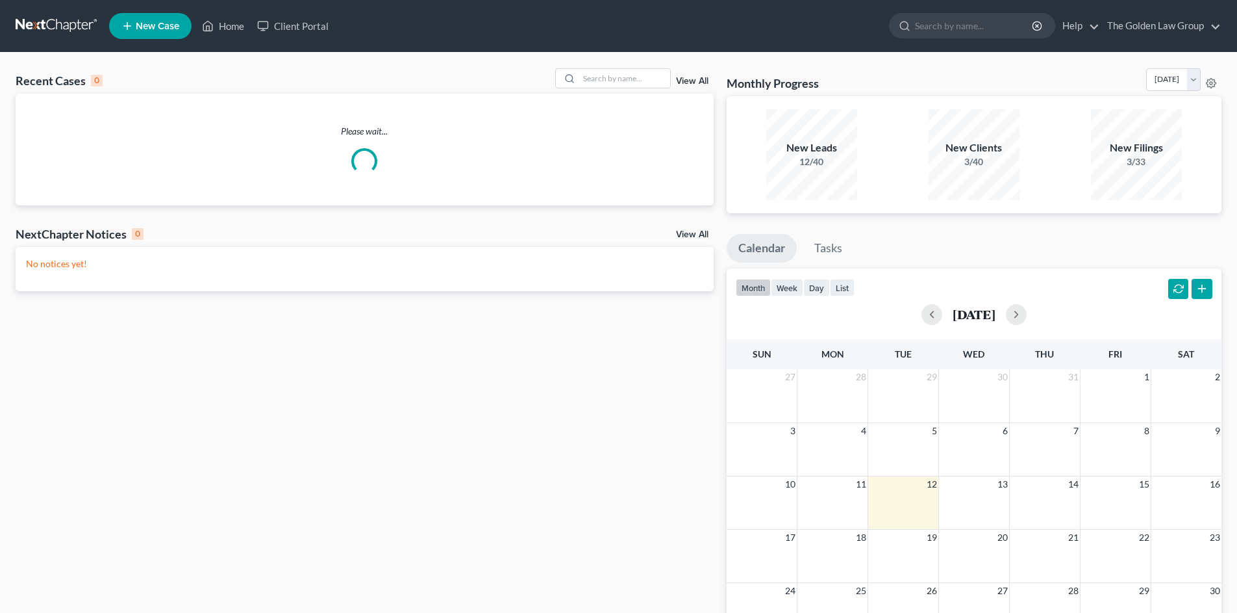
click at [161, 25] on span "New Case" at bounding box center [158, 26] width 44 height 10
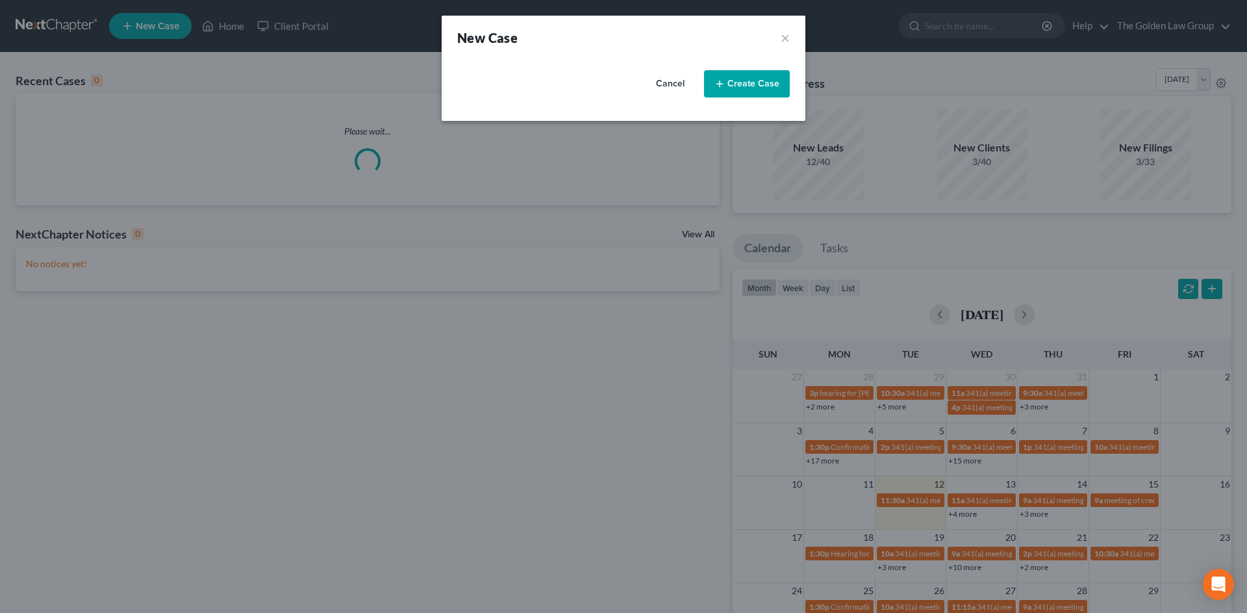
select select "15"
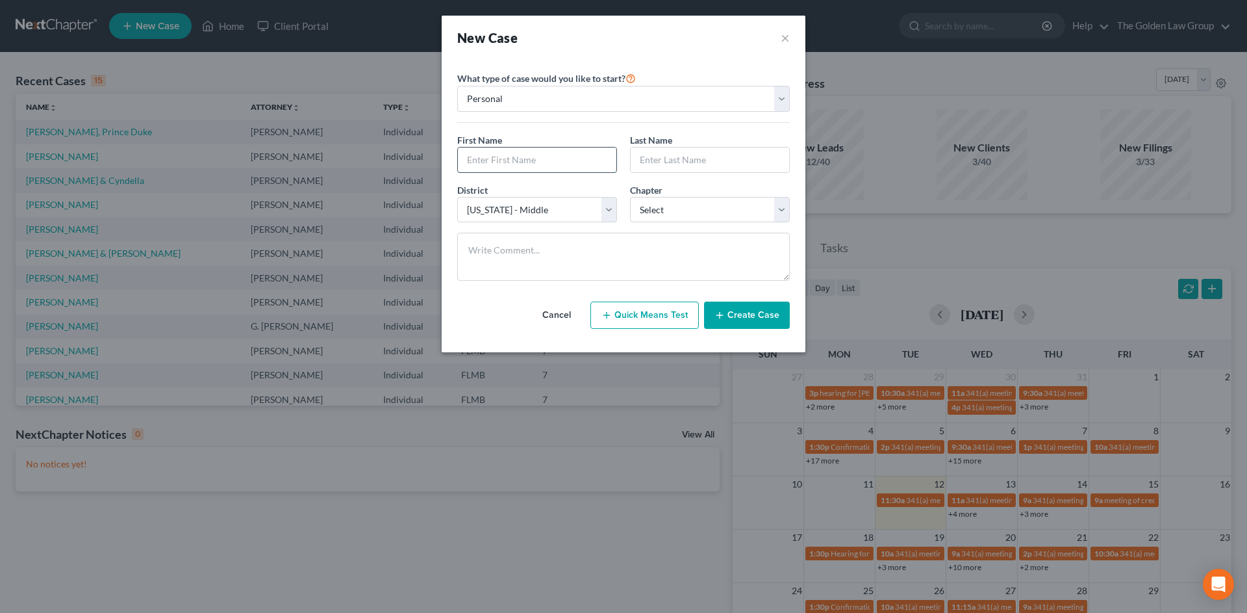
click at [589, 159] on input "text" at bounding box center [537, 159] width 158 height 25
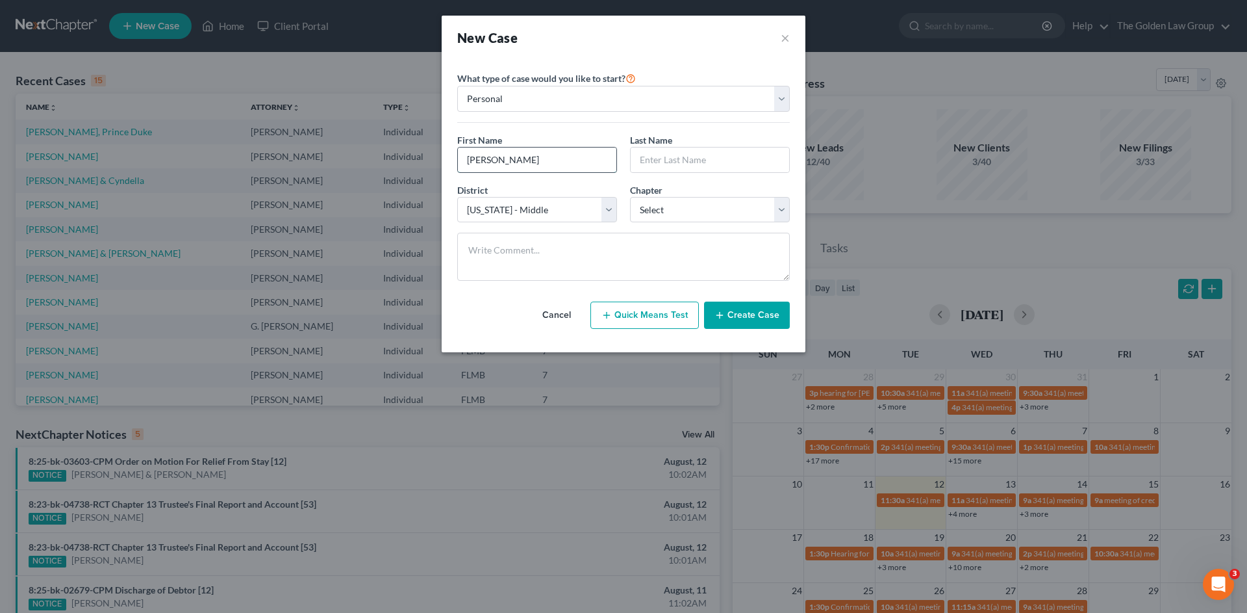
type input "[PERSON_NAME]"
click at [715, 207] on select "Select 7 11 12 13" at bounding box center [710, 210] width 160 height 26
select select "0"
click at [630, 197] on select "Select 7 11 12 13" at bounding box center [710, 210] width 160 height 26
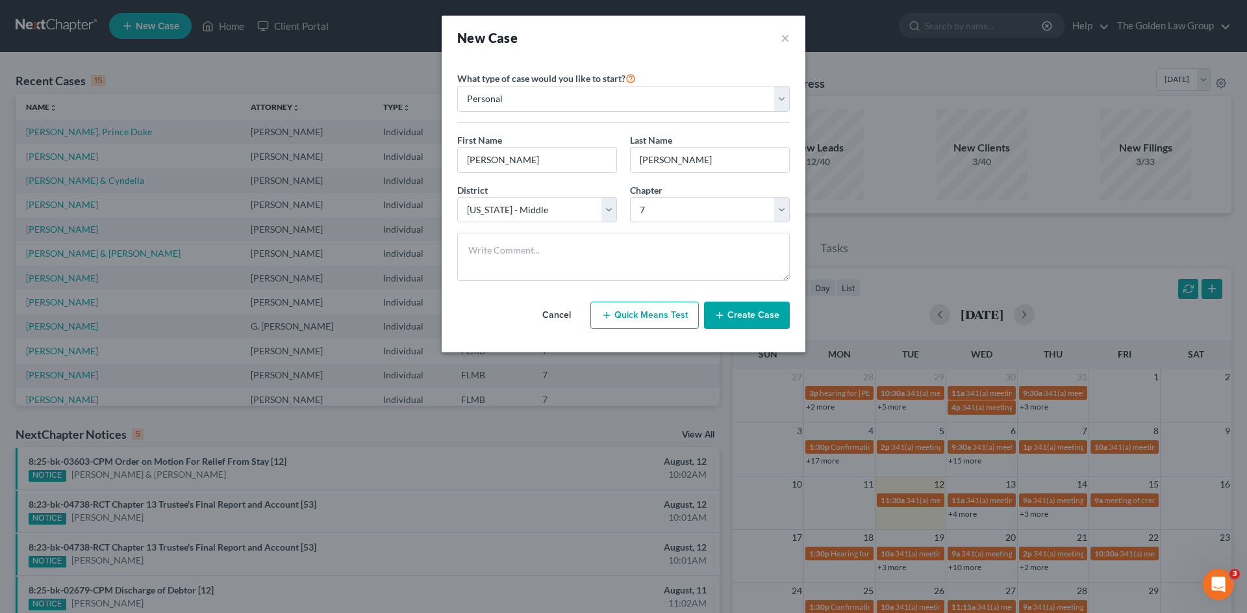
click at [752, 313] on button "Create Case" at bounding box center [747, 314] width 86 height 27
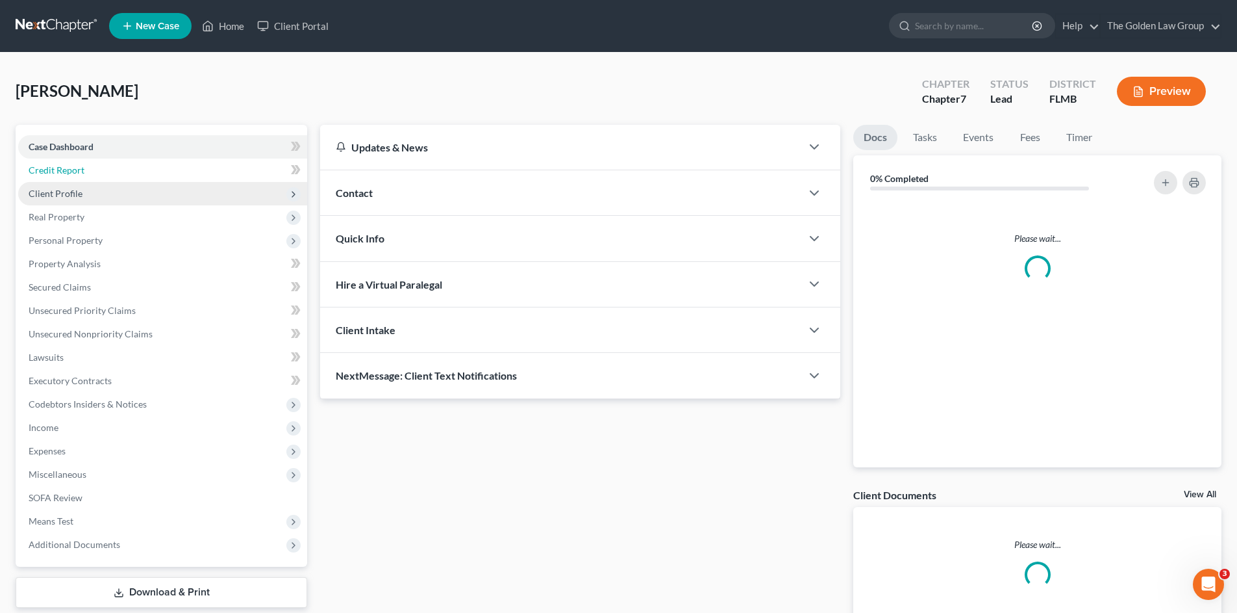
click at [76, 173] on span "Credit Report" at bounding box center [57, 169] width 56 height 11
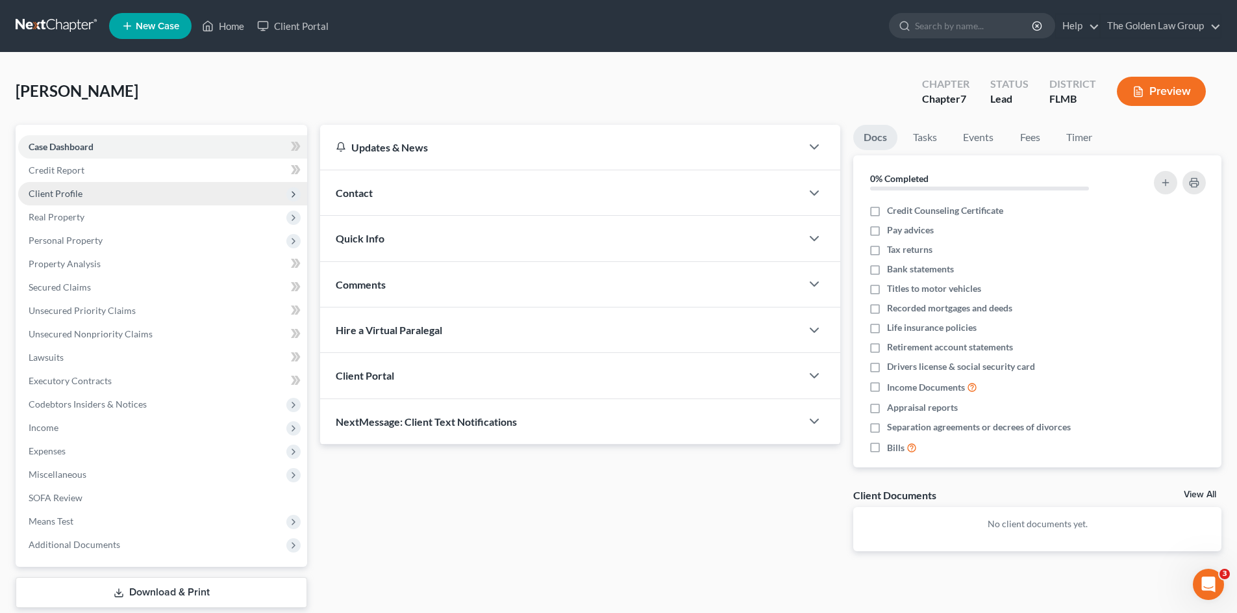
click at [94, 193] on span "Client Profile" at bounding box center [162, 193] width 289 height 23
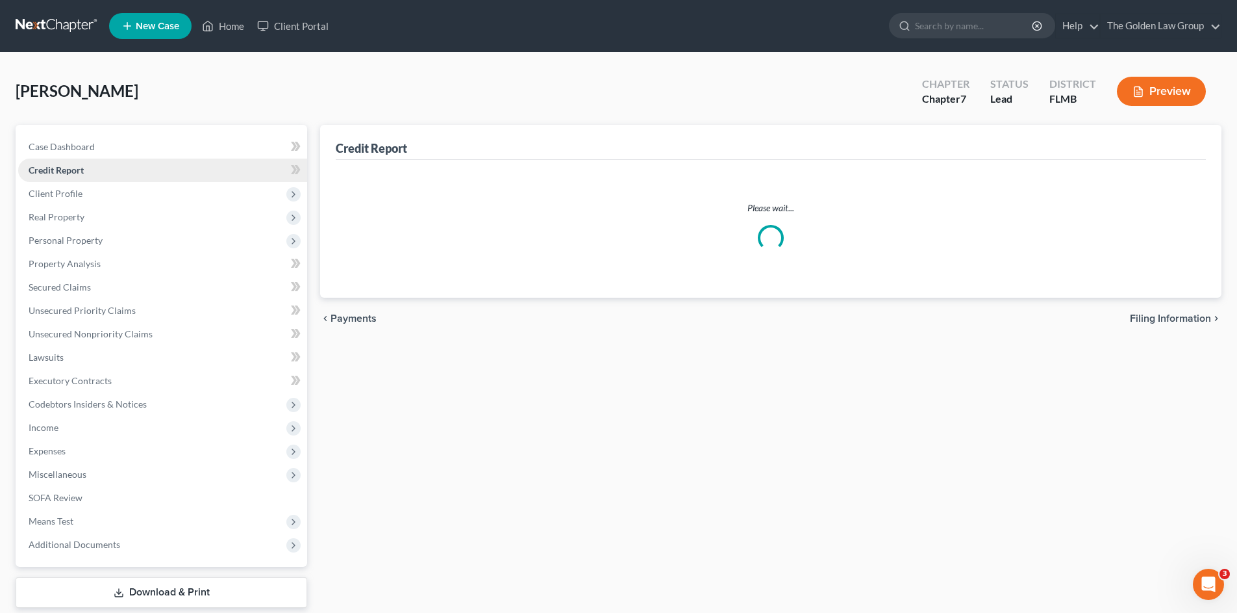
click at [93, 175] on link "Credit Report" at bounding box center [162, 169] width 289 height 23
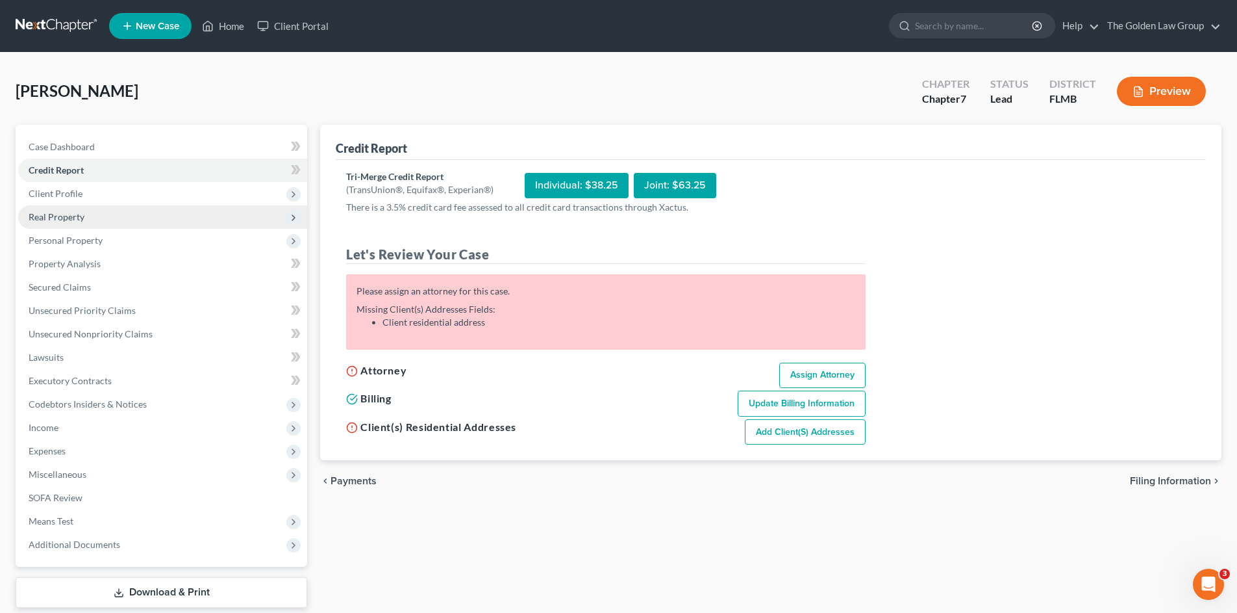
click at [97, 216] on span "Real Property" at bounding box center [162, 216] width 289 height 23
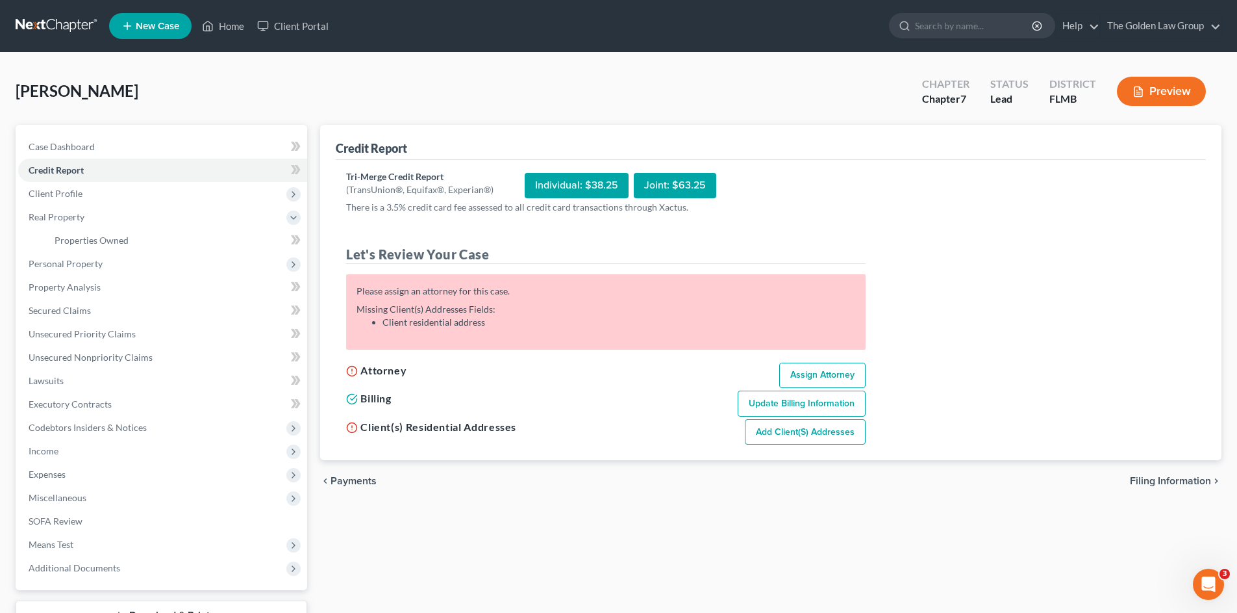
click at [793, 374] on link "Assign Attorney" at bounding box center [822, 375] width 86 height 26
select select "1"
select select "0"
select select "15"
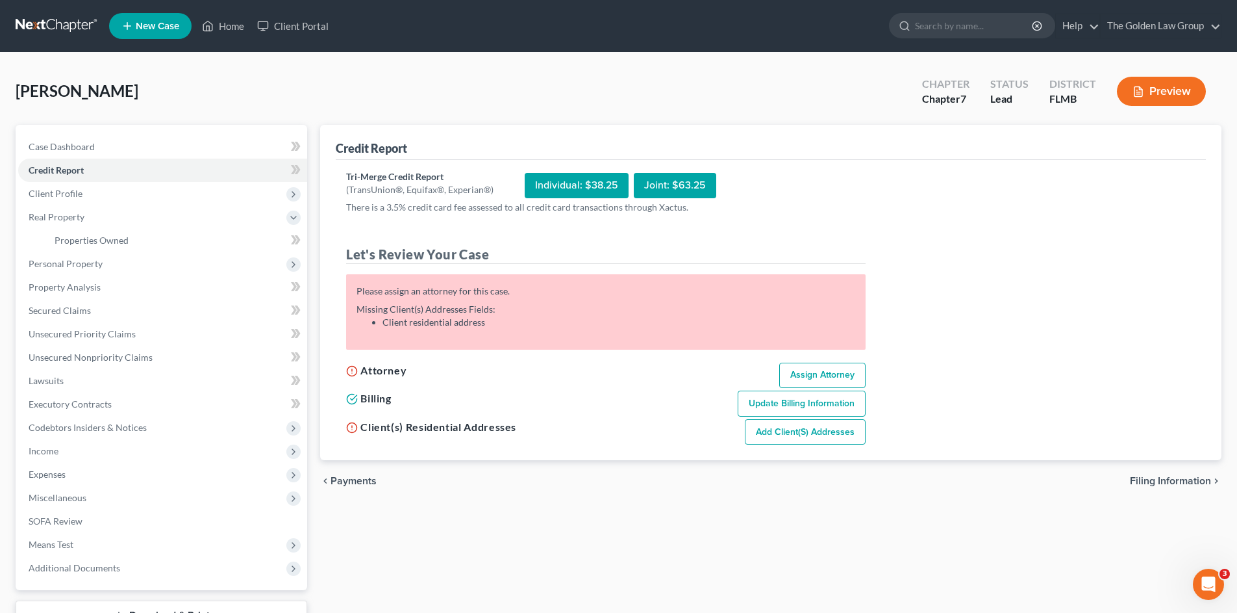
select select "9"
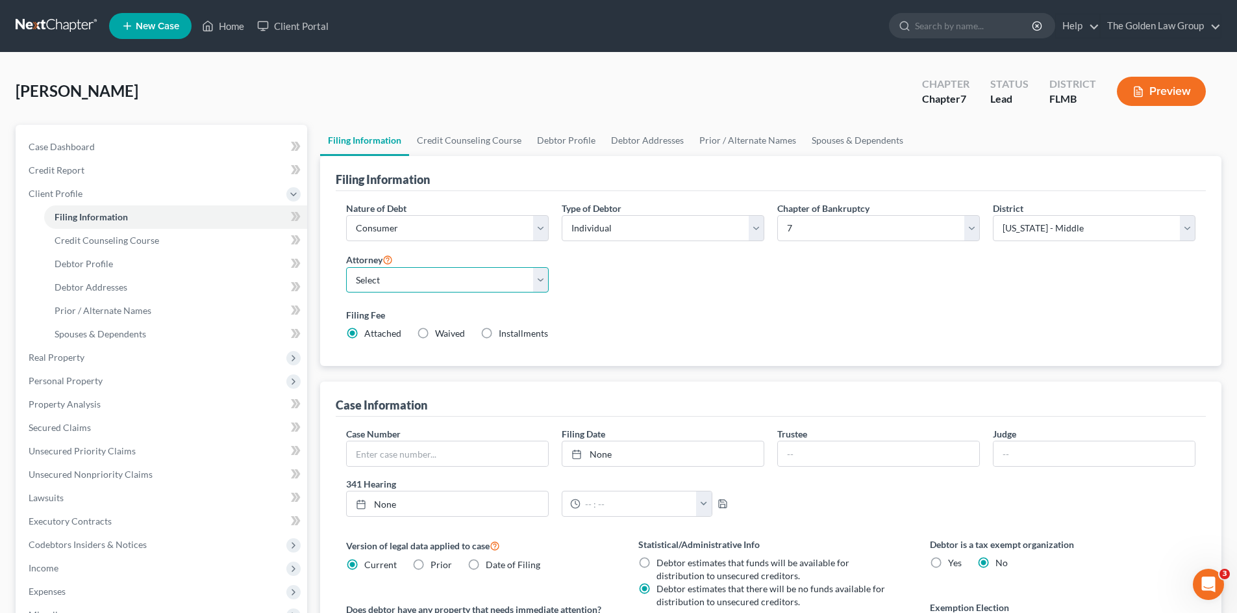
click at [399, 287] on select "Select G. Donald Golden - FLMB Eric Barksdale - FLMB Eric Barksdale - FLSB Susa…" at bounding box center [447, 280] width 203 height 26
select select "3"
click at [346, 267] on select "Select G. Donald Golden - FLMB Eric Barksdale - FLMB Eric Barksdale - FLSB Susa…" at bounding box center [447, 280] width 203 height 26
click at [144, 246] on link "Credit Counseling Course" at bounding box center [175, 240] width 263 height 23
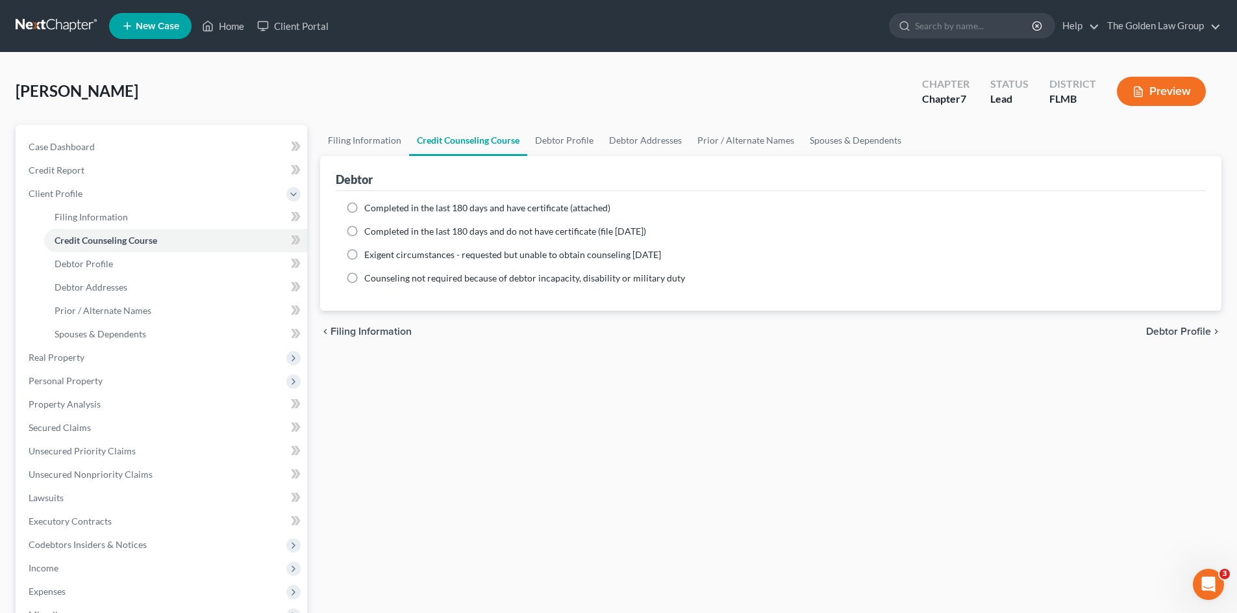
click at [364, 211] on label "Completed in the last 180 days and have certificate (attached)" at bounding box center [487, 207] width 246 height 13
click at [370, 210] on input "Completed in the last 180 days and have certificate (attached)" at bounding box center [374, 205] width 8 height 8
radio input "true"
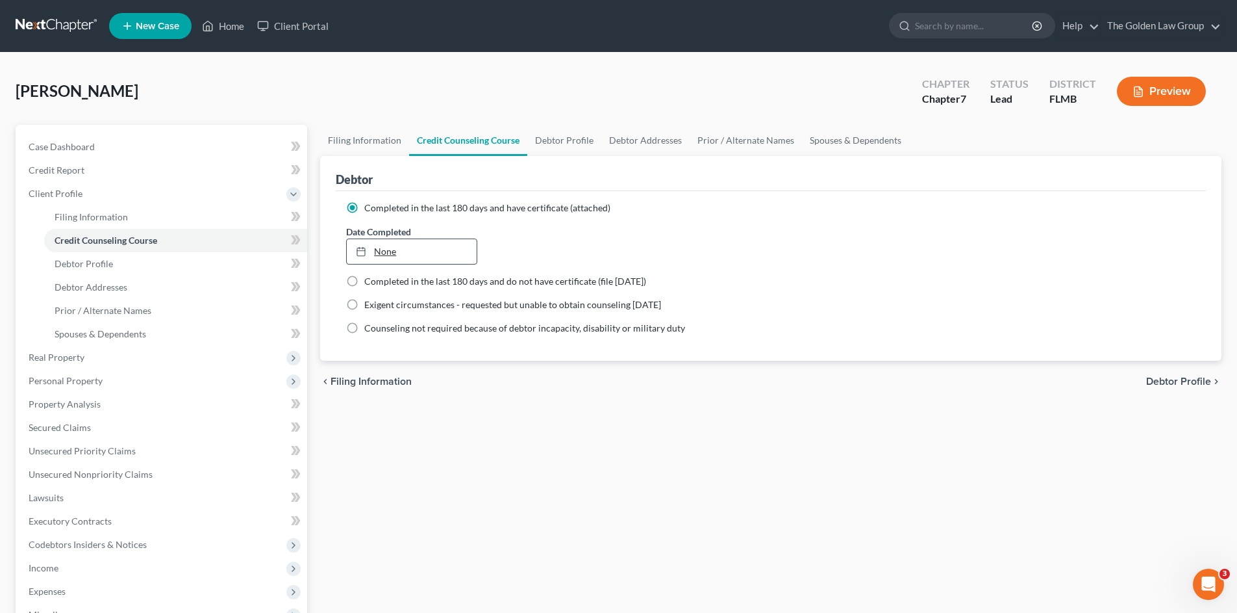
click at [432, 249] on link "None" at bounding box center [411, 251] width 129 height 25
type input "8/12/2025"
click at [505, 398] on div "chevron_left Filing Information Debtor Profile chevron_right" at bounding box center [771, 382] width 902 height 42
click at [98, 212] on span "Filing Information" at bounding box center [91, 216] width 73 height 11
select select "1"
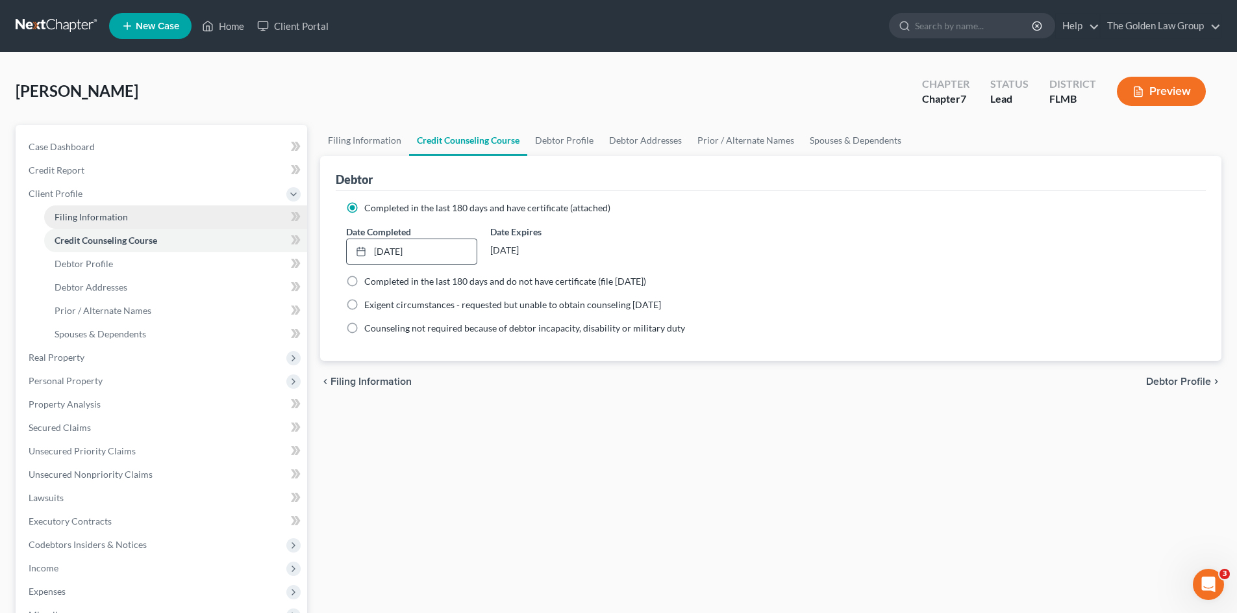
select select "0"
select select "15"
select select "3"
select select "9"
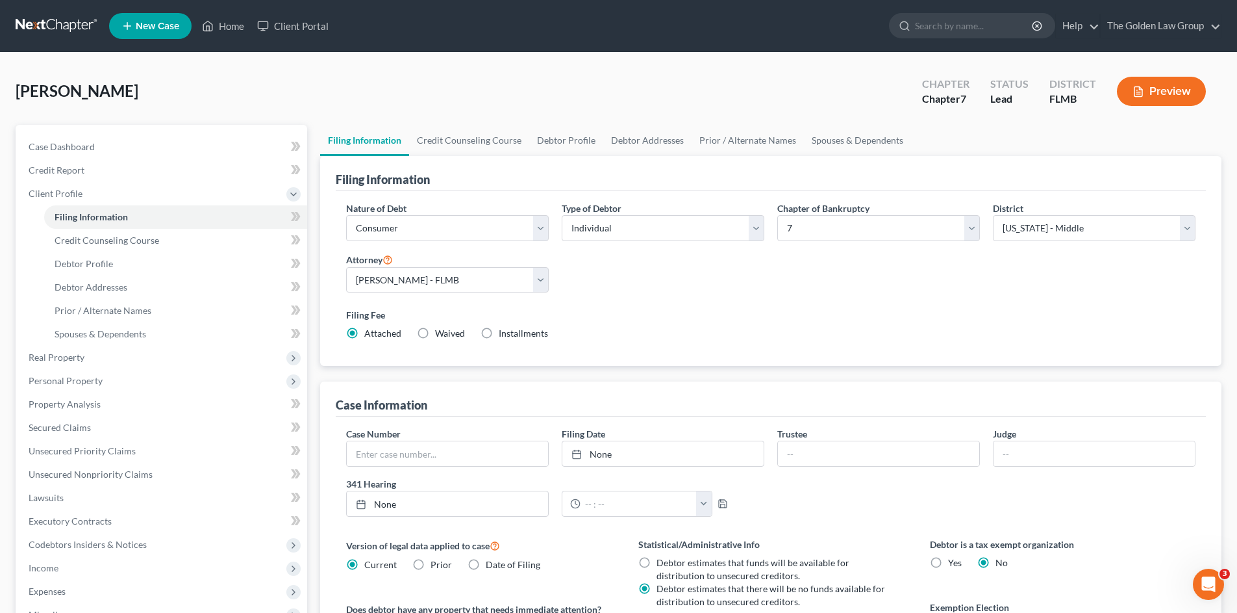
scroll to position [108, 0]
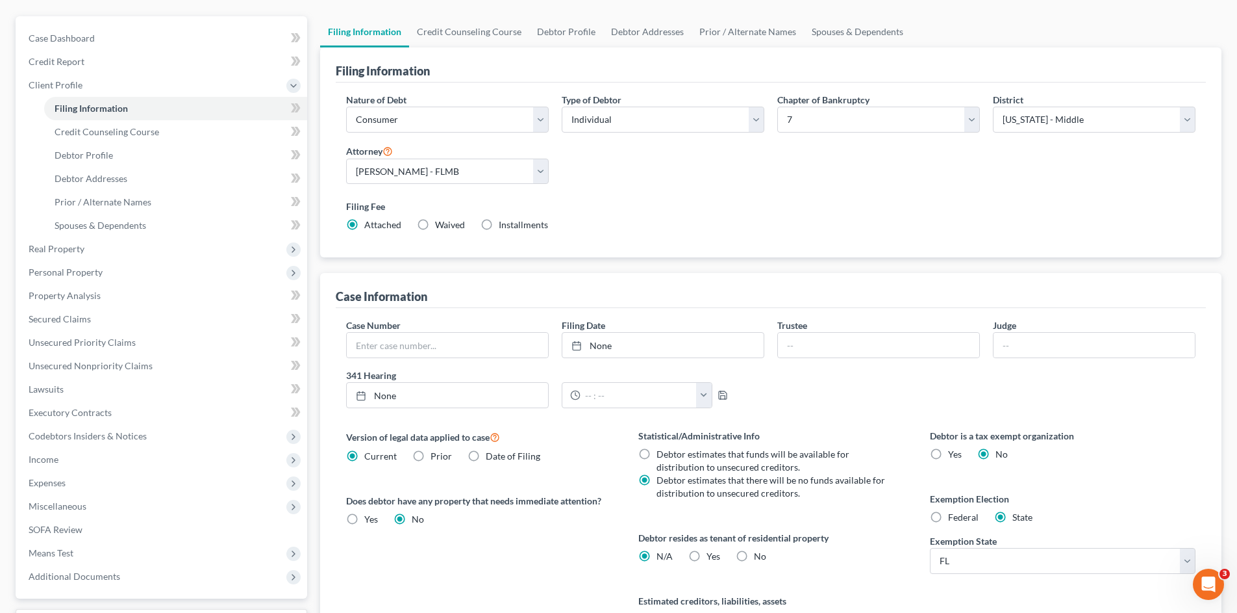
click at [707, 555] on label "Yes Yes" at bounding box center [714, 556] width 14 height 13
click at [712, 555] on input "Yes Yes" at bounding box center [716, 554] width 8 height 8
radio input "true"
radio input "false"
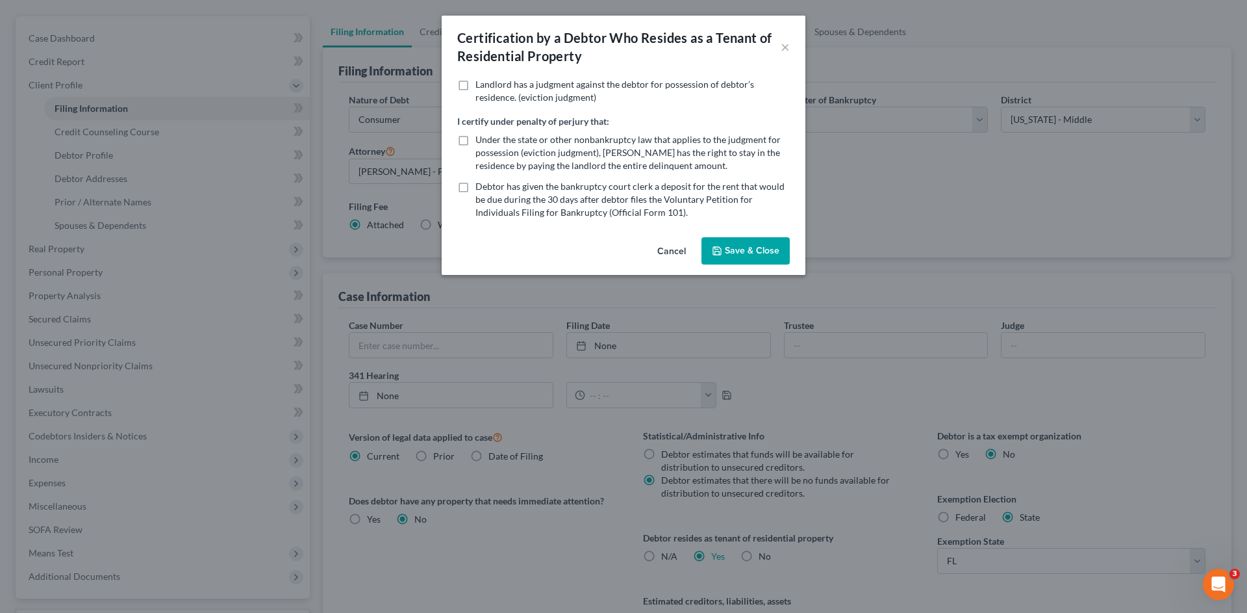
click at [748, 250] on button "Save & Close" at bounding box center [746, 250] width 88 height 27
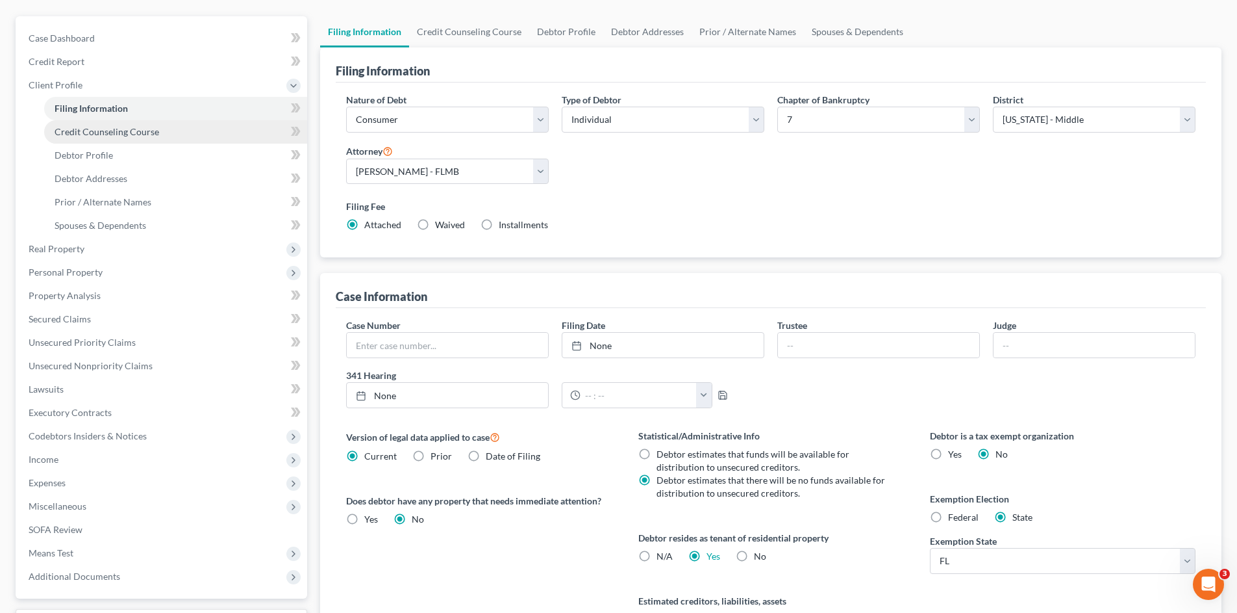
click at [139, 126] on span "Credit Counseling Course" at bounding box center [107, 131] width 105 height 11
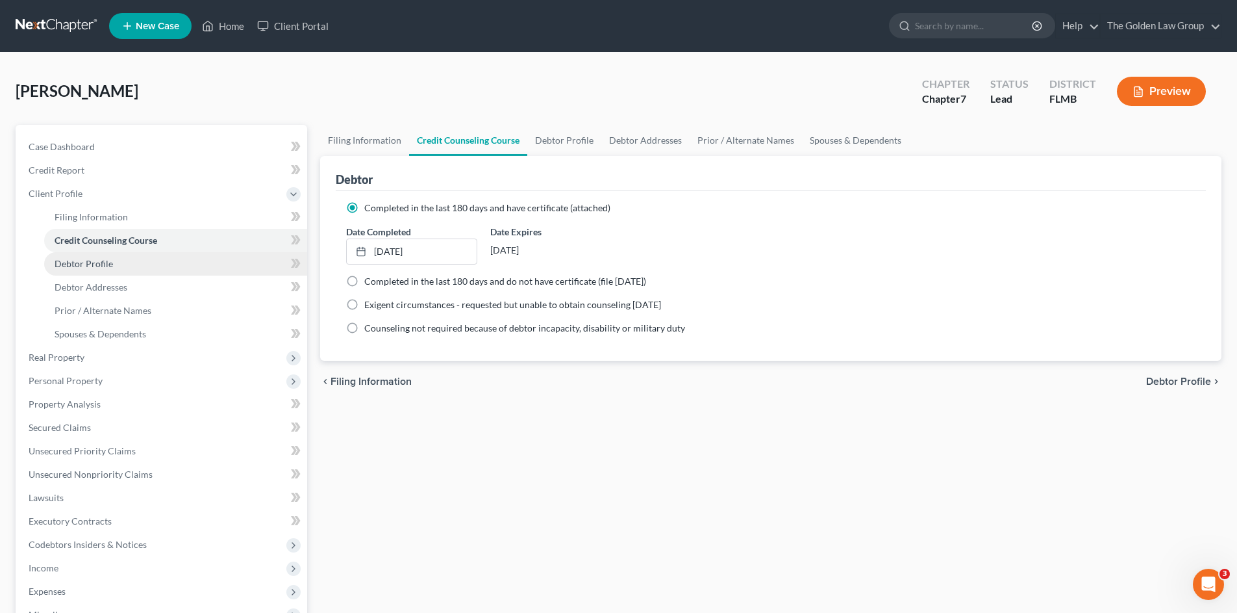
click at [94, 263] on span "Debtor Profile" at bounding box center [84, 263] width 58 height 11
select select "0"
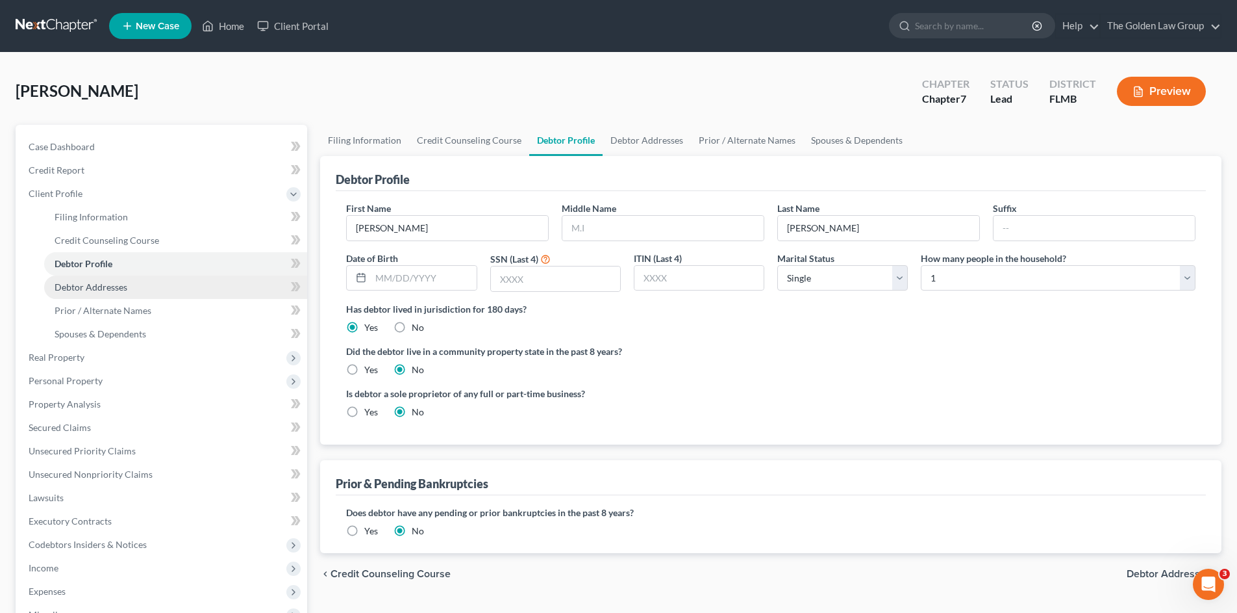
click at [112, 286] on span "Debtor Addresses" at bounding box center [91, 286] width 73 height 11
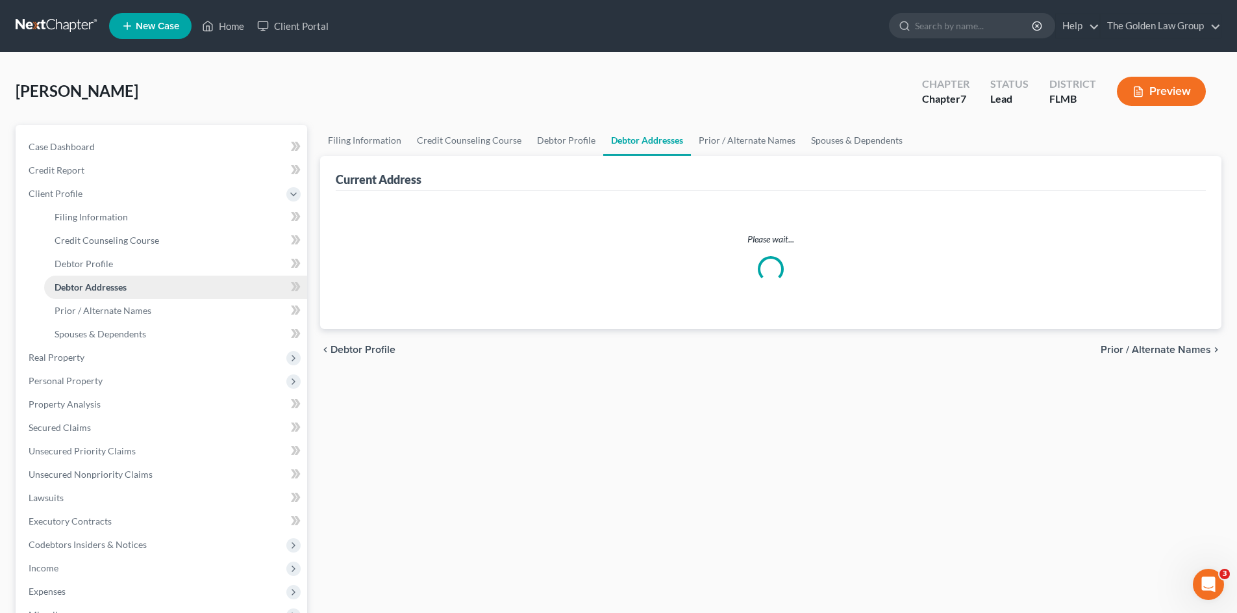
select select "0"
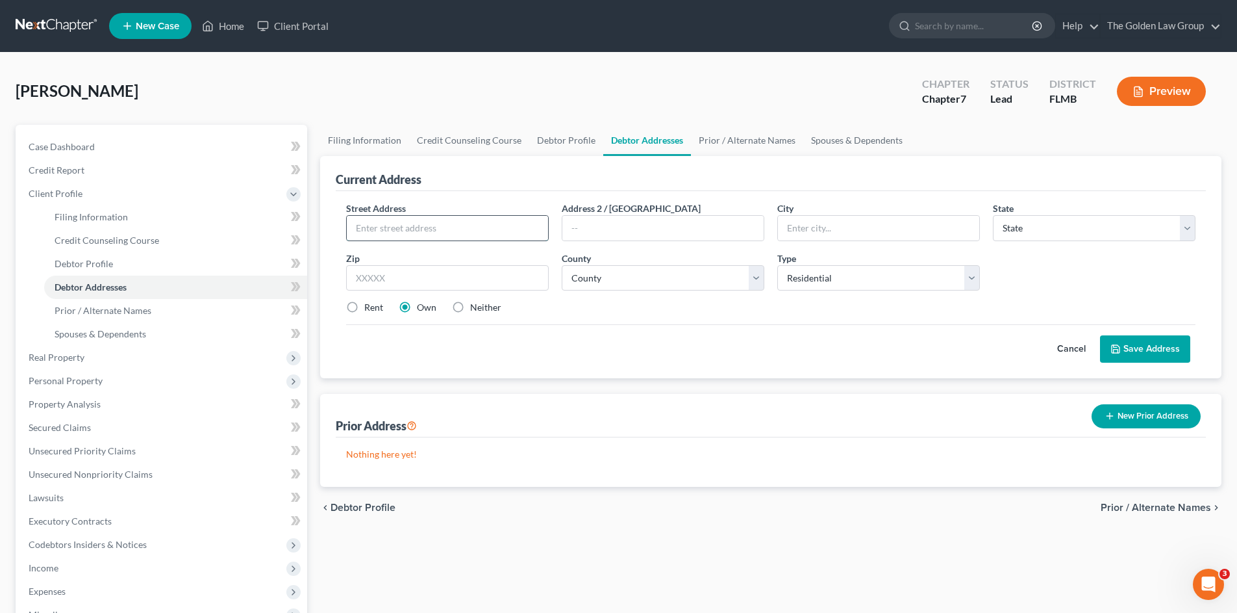
click at [392, 222] on input "text" at bounding box center [447, 228] width 201 height 25
type input "1610 Harvard Woods Drive"
type input "Apt. 2702"
type input "[PERSON_NAME]"
select select "9"
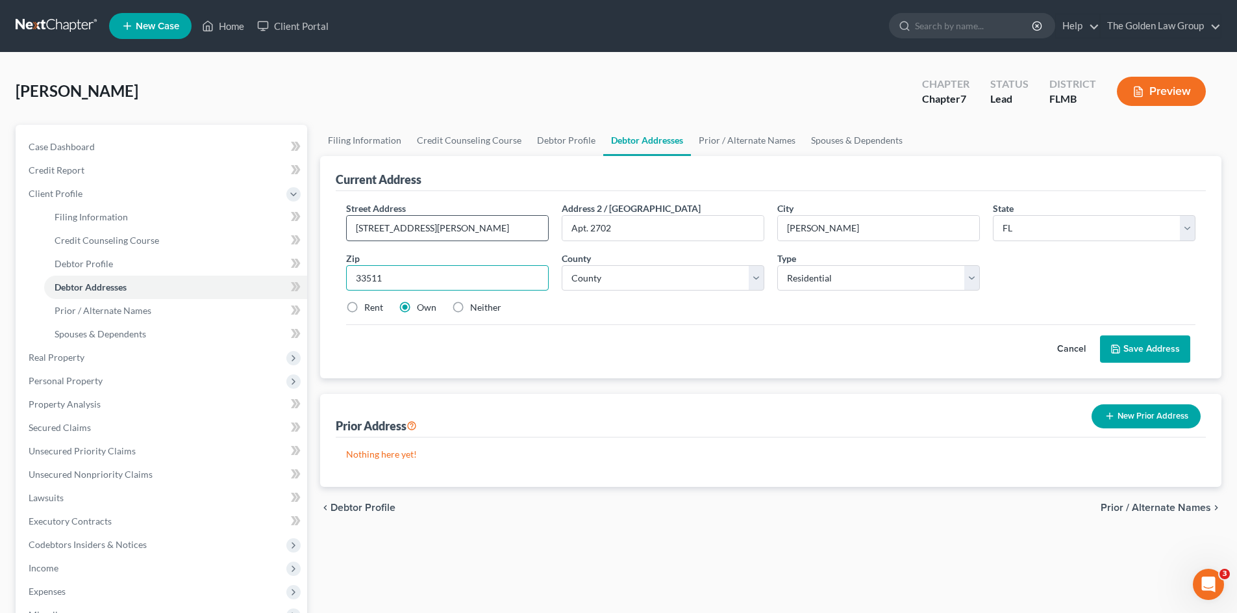
type input "33511"
select select "27"
click at [364, 309] on label "Rent" at bounding box center [373, 307] width 19 height 13
click at [370, 309] on input "Rent" at bounding box center [374, 305] width 8 height 8
radio input "true"
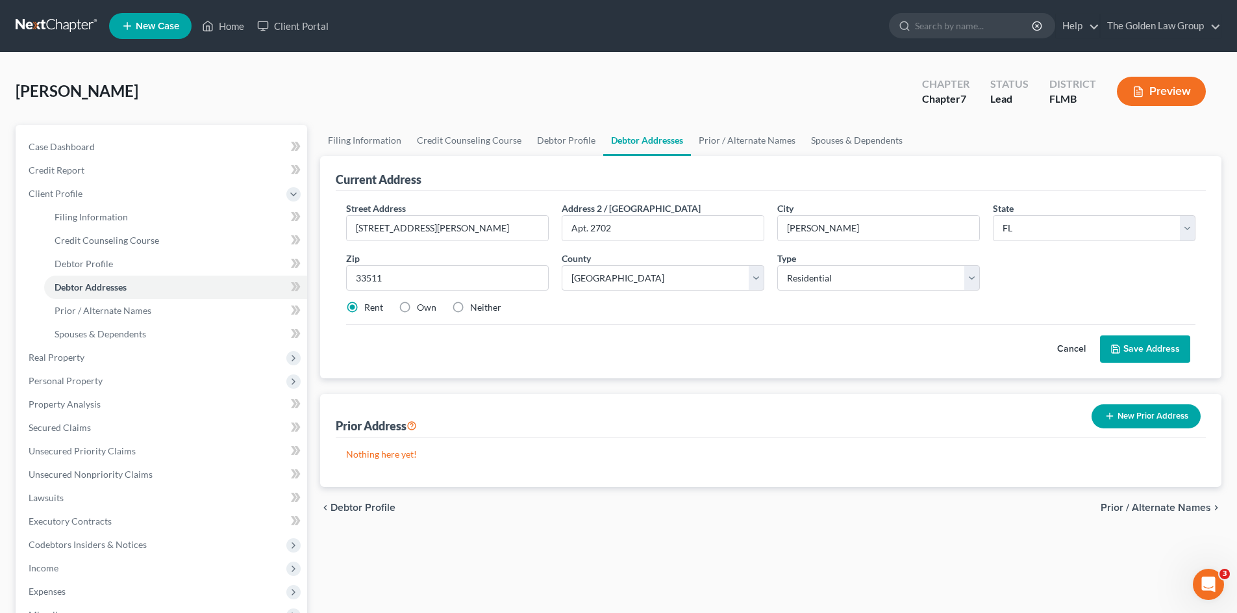
click at [377, 339] on div "Cancel Save Address" at bounding box center [771, 343] width 850 height 38
click at [1160, 352] on button "Save Address" at bounding box center [1145, 348] width 90 height 27
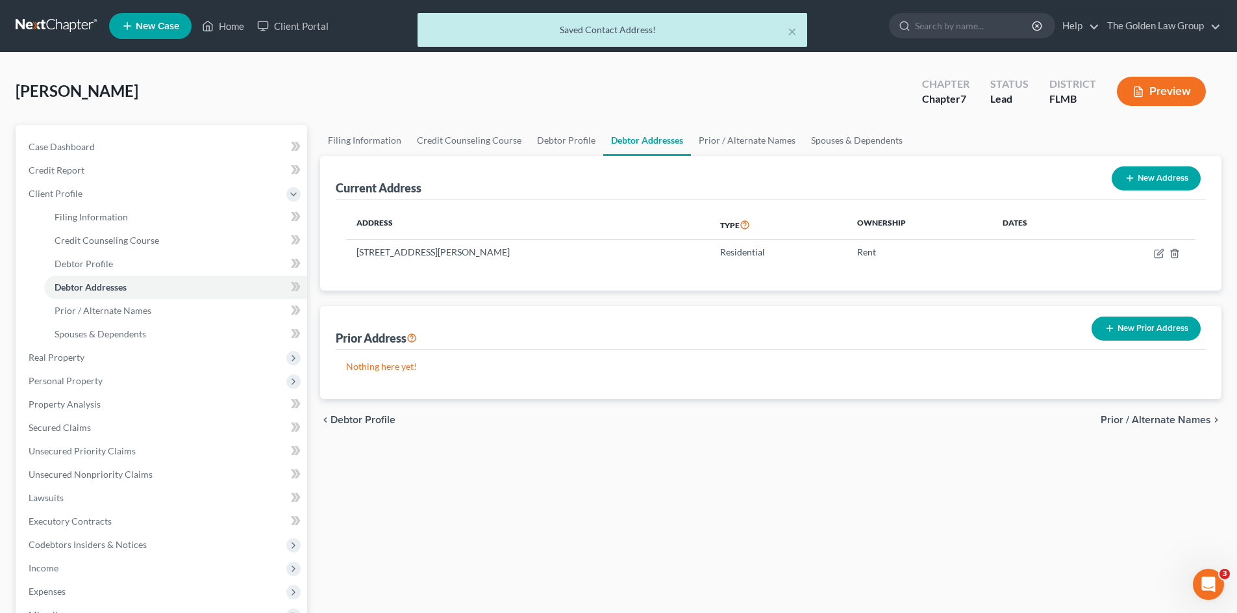
click at [814, 464] on div "Filing Information Credit Counseling Course Debtor Profile Debtor Addresses Pri…" at bounding box center [771, 453] width 915 height 657
click at [85, 216] on span "Filing Information" at bounding box center [91, 216] width 73 height 11
select select "1"
select select "0"
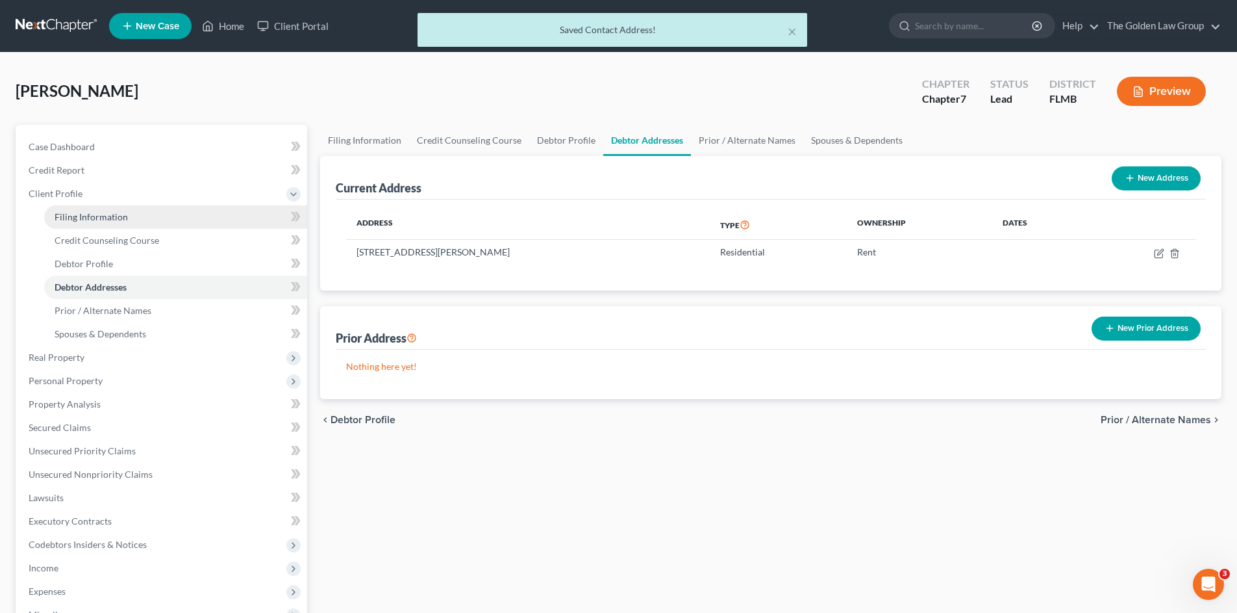
select select "15"
select select "3"
select select "9"
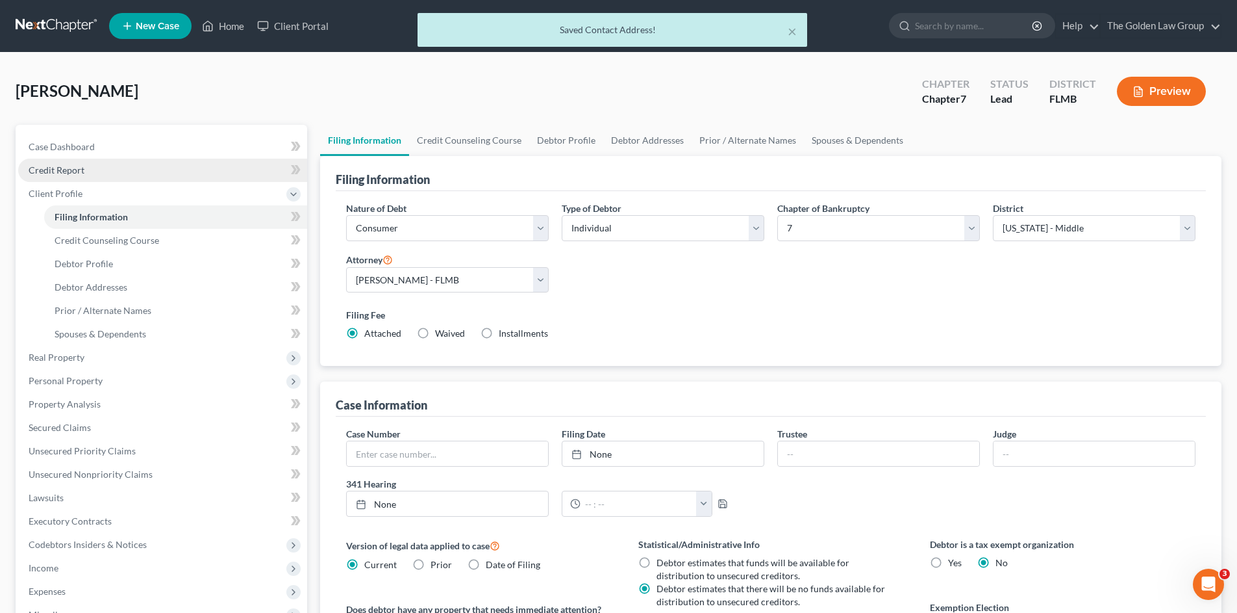
click at [74, 169] on span "Credit Report" at bounding box center [57, 169] width 56 height 11
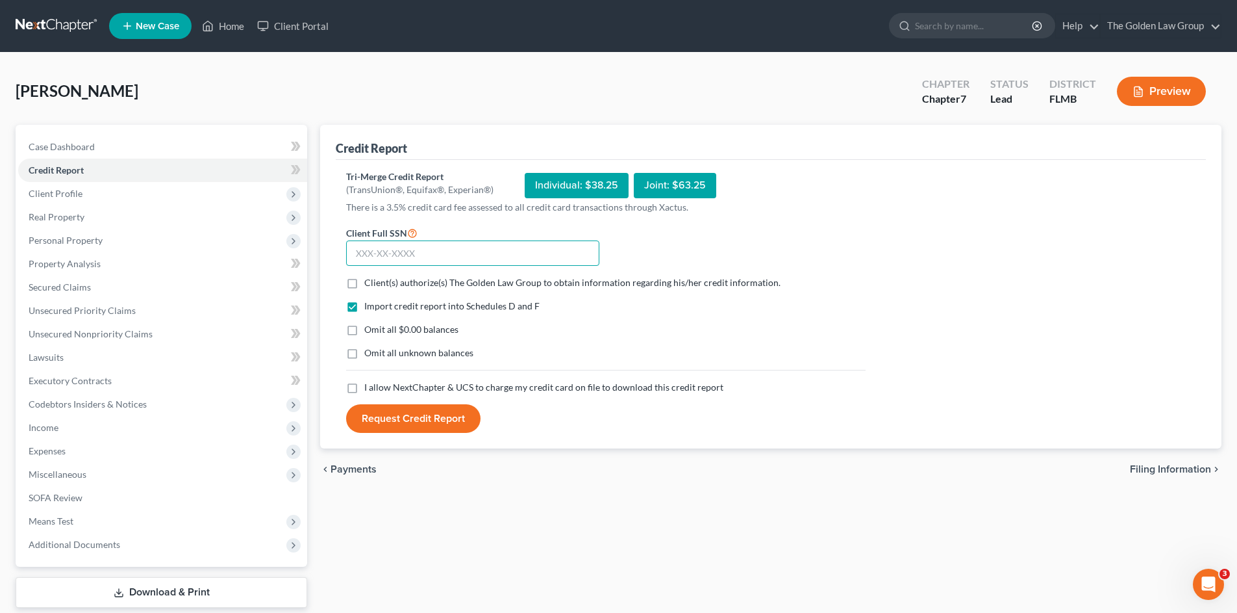
click at [377, 256] on input "text" at bounding box center [472, 253] width 253 height 26
click at [401, 259] on input "text" at bounding box center [472, 253] width 253 height 26
type input "262-93-4668"
click at [364, 286] on label "Client(s) authorize(s) The Golden Law Group to obtain information regarding his…" at bounding box center [572, 282] width 416 height 13
click at [370, 285] on input "Client(s) authorize(s) The Golden Law Group to obtain information regarding his…" at bounding box center [374, 280] width 8 height 8
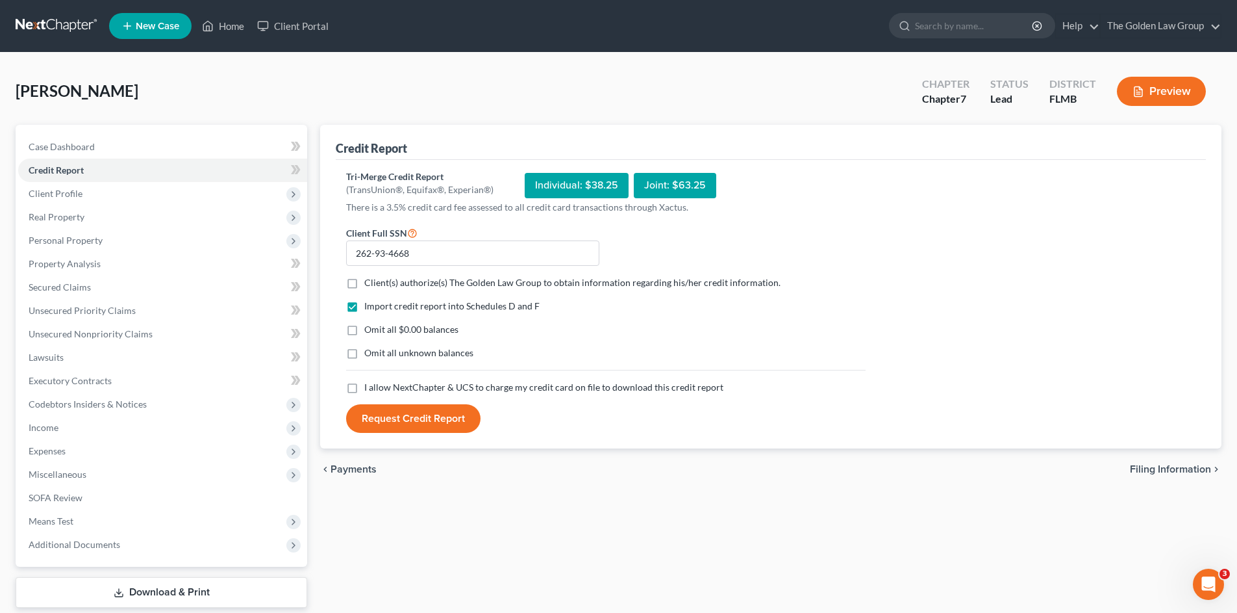
checkbox input "true"
click at [364, 331] on label "Omit all $0.00 balances" at bounding box center [411, 329] width 94 height 13
click at [370, 331] on input "Omit all $0.00 balances" at bounding box center [374, 327] width 8 height 8
checkbox input "true"
click at [364, 351] on label "Omit all unknown balances" at bounding box center [418, 352] width 109 height 13
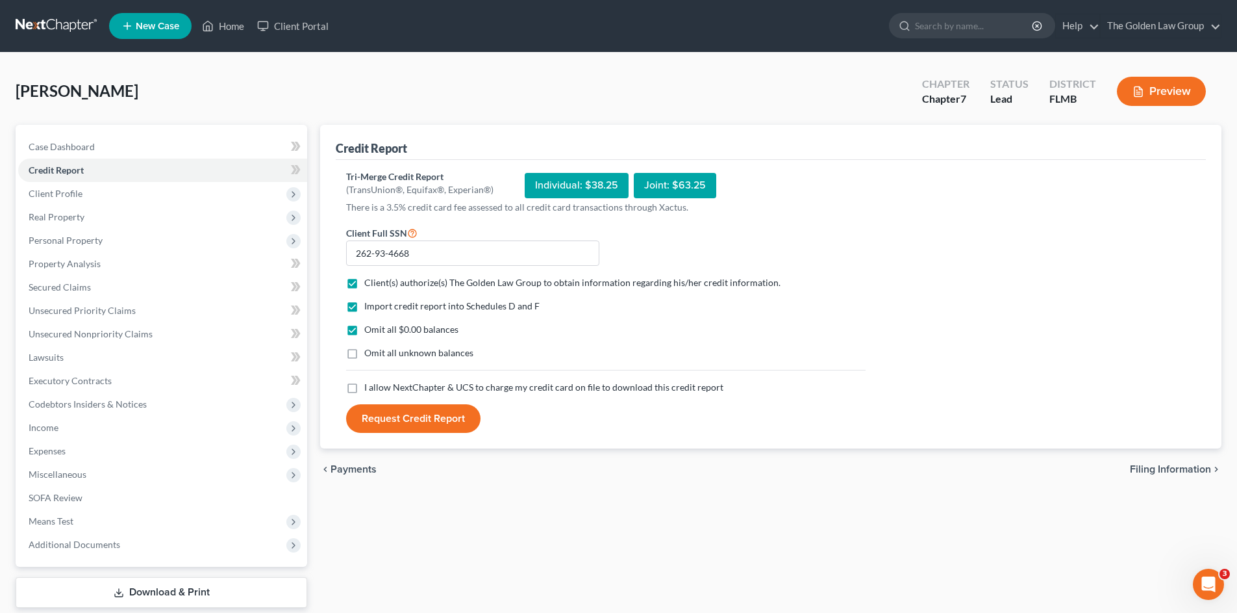
click at [370, 351] on input "Omit all unknown balances" at bounding box center [374, 350] width 8 height 8
checkbox input "true"
click at [364, 389] on label "I allow NextChapter & UCS to charge my credit card on file to download this cre…" at bounding box center [543, 387] width 359 height 13
click at [370, 389] on input "I allow NextChapter & UCS to charge my credit card on file to download this cre…" at bounding box center [374, 385] width 8 height 8
checkbox input "true"
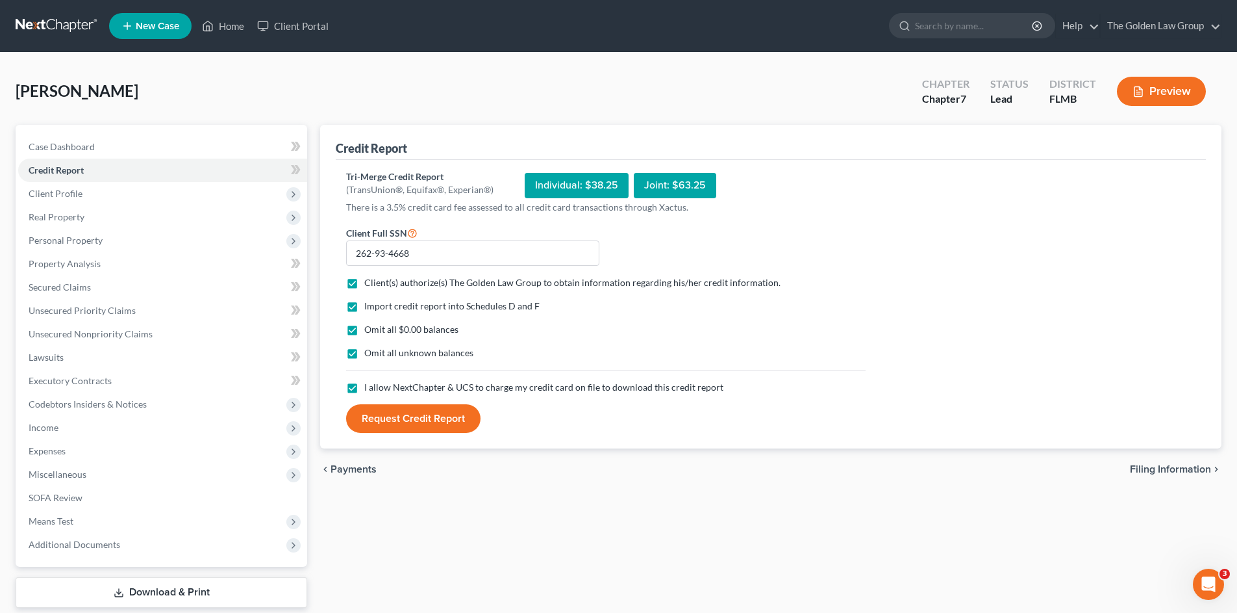
click at [382, 412] on button "Request Credit Report" at bounding box center [413, 418] width 134 height 29
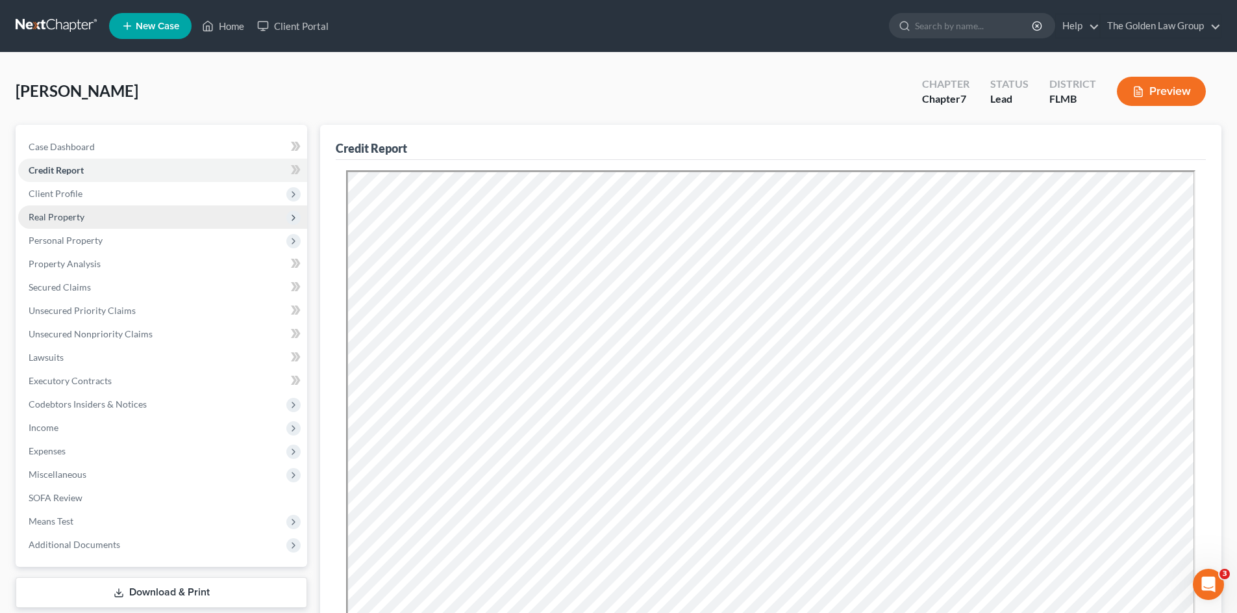
drag, startPoint x: 71, startPoint y: 188, endPoint x: 86, endPoint y: 207, distance: 24.0
click at [71, 188] on span "Client Profile" at bounding box center [56, 193] width 54 height 11
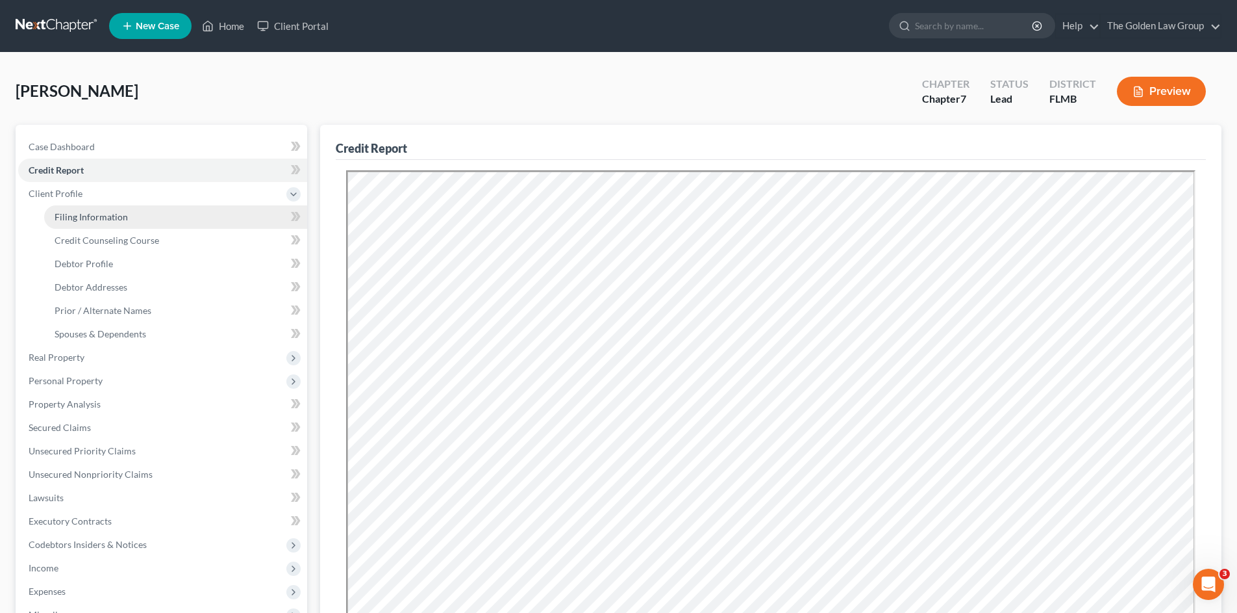
click at [88, 207] on link "Filing Information" at bounding box center [175, 216] width 263 height 23
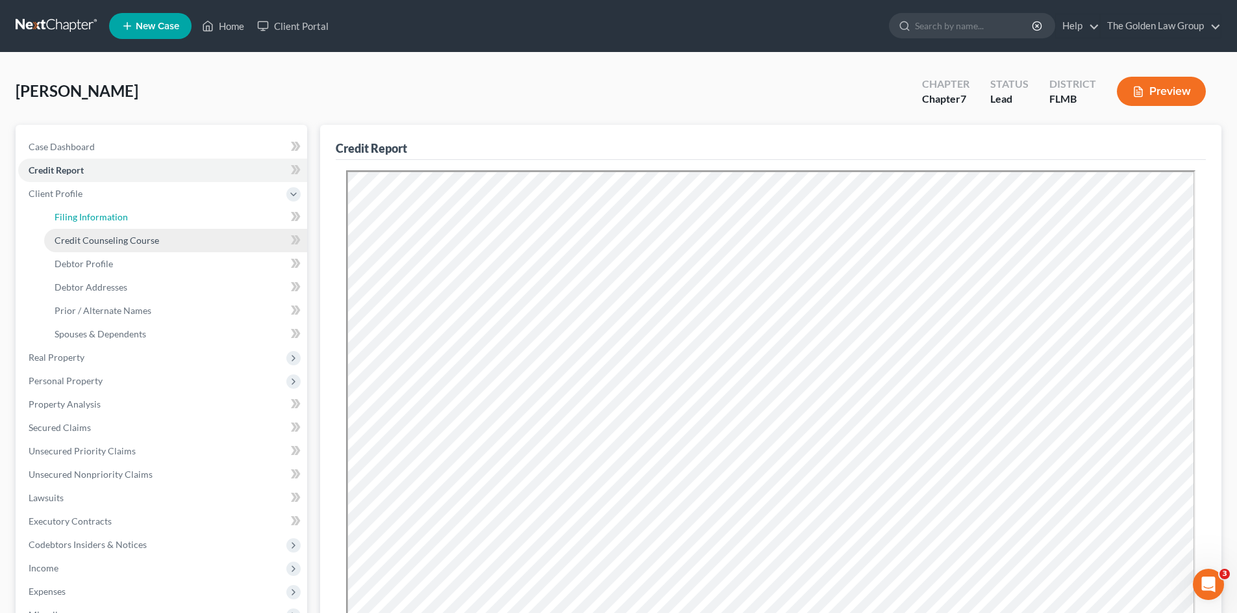
select select "1"
select select "0"
select select "15"
select select "3"
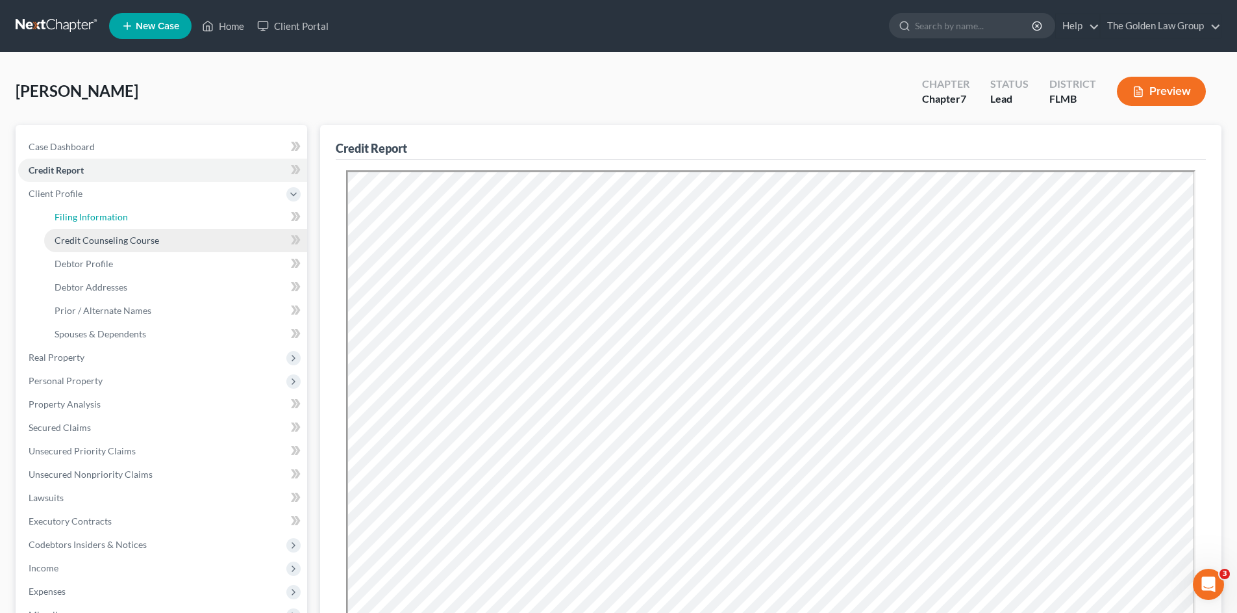
select select "9"
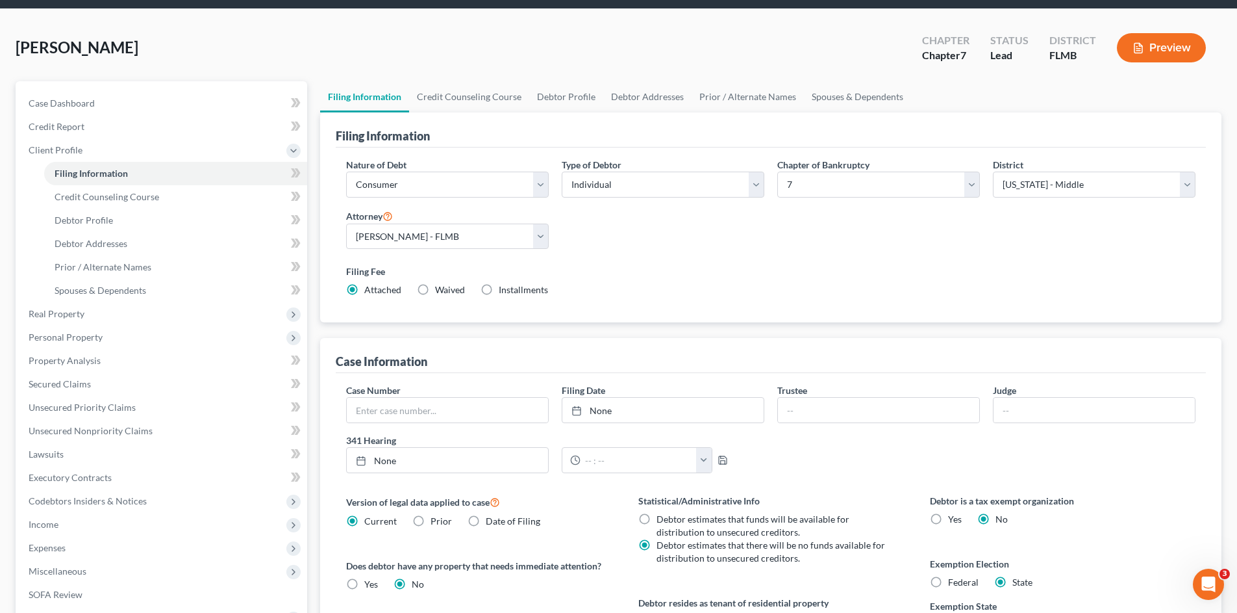
scroll to position [65, 0]
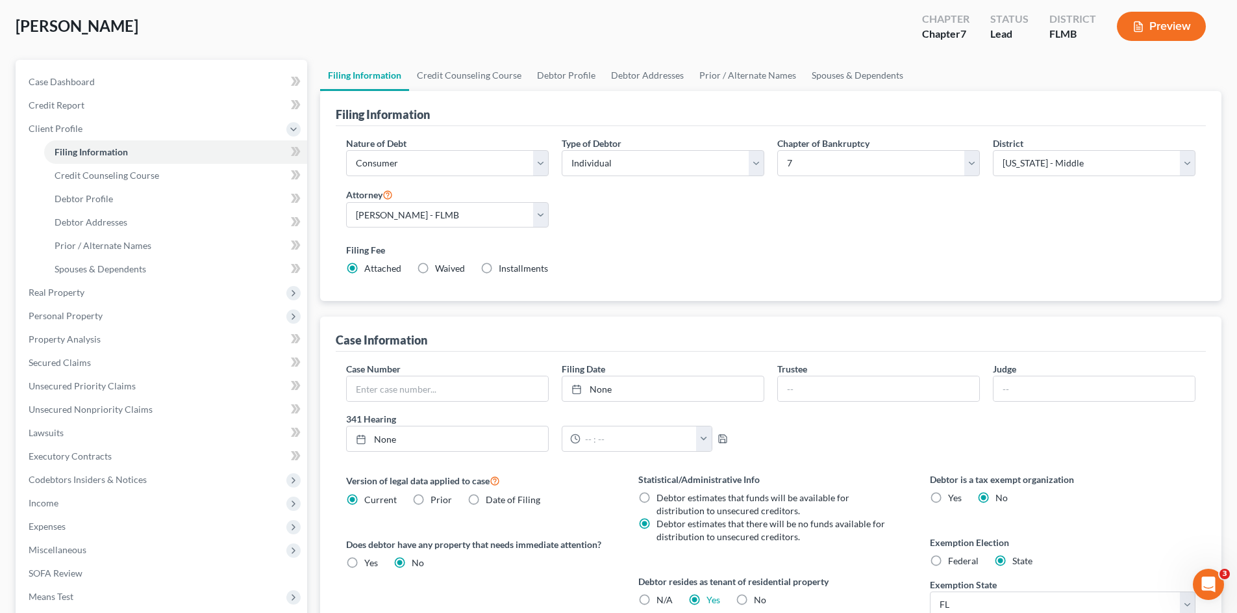
click at [574, 577] on div "Version of legal data applied to case Current Prior Date of Filing Legal data v…" at bounding box center [479, 586] width 292 height 228
click at [94, 177] on span "Credit Counseling Course" at bounding box center [107, 175] width 105 height 11
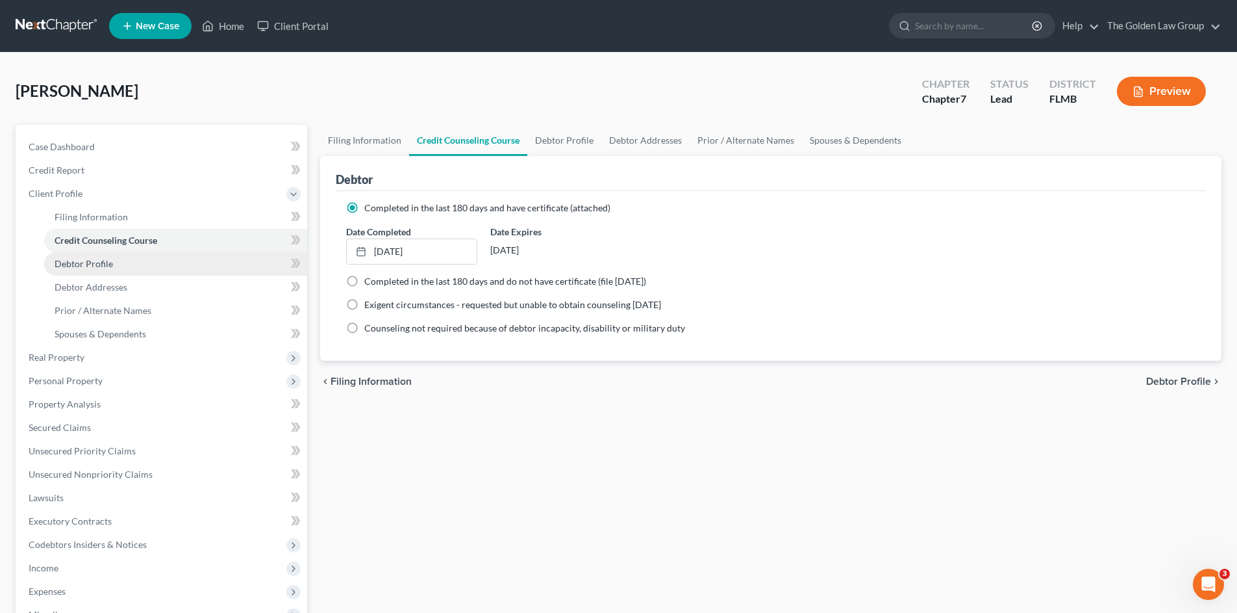
click at [89, 261] on span "Debtor Profile" at bounding box center [84, 263] width 58 height 11
select select "0"
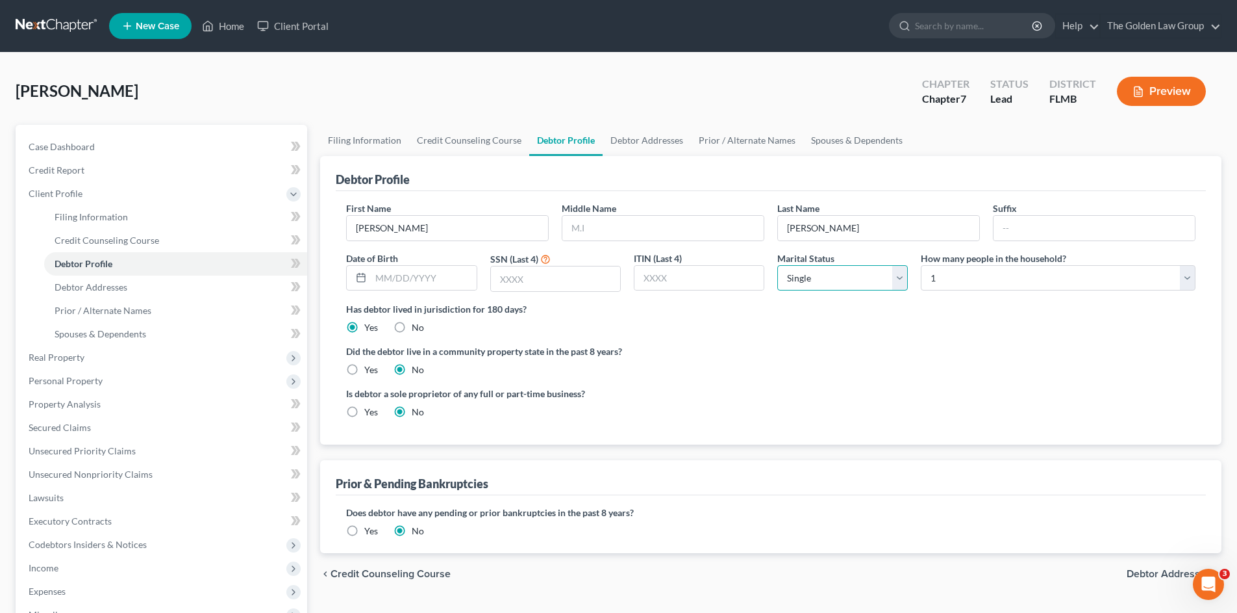
click at [841, 280] on select "Select Single Married Separated Divorced Widowed" at bounding box center [843, 278] width 131 height 26
select select "1"
click at [778, 265] on select "Select Single Married Separated Divorced Widowed" at bounding box center [843, 278] width 131 height 26
click at [959, 277] on select "Select 1 2 3 4 5 6 7 8 9 10 11 12 13 14 15 16 17 18 19 20" at bounding box center [1058, 278] width 275 height 26
select select "1"
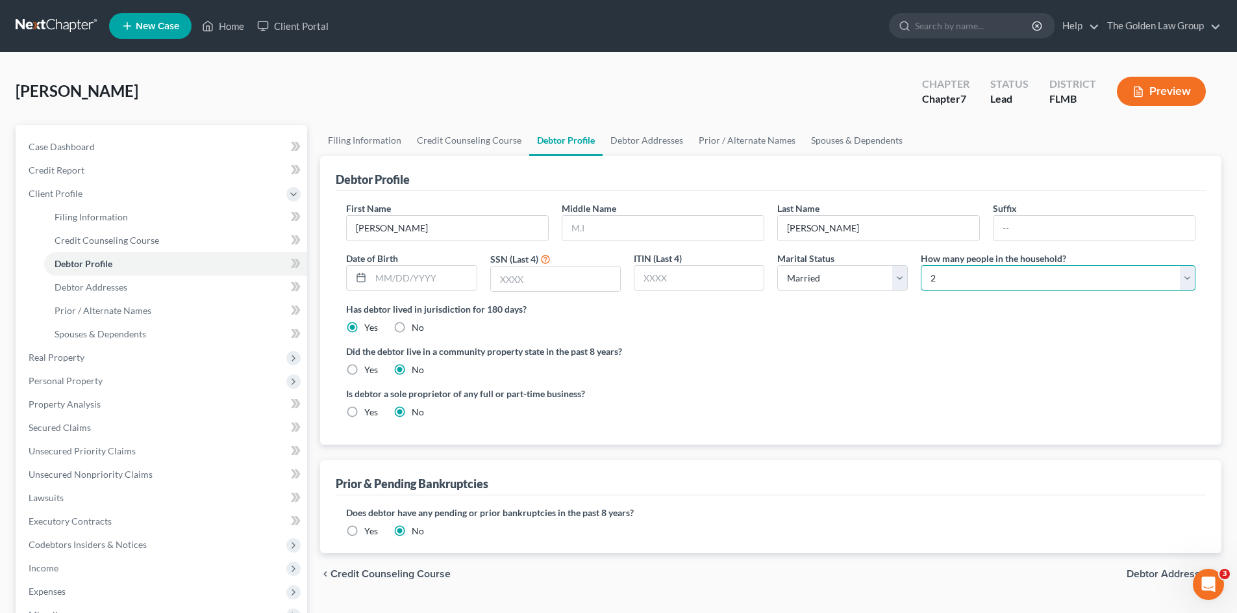
click at [921, 265] on select "Select 1 2 3 4 5 6 7 8 9 10 11 12 13 14 15 16 17 18 19 20" at bounding box center [1058, 278] width 275 height 26
click at [859, 344] on ng-include "First Name Jonathan Middle Name Last Name Epps Suffix Date of Birth SSN (Last 4…" at bounding box center [771, 314] width 850 height 227
click at [79, 285] on span "Debtor Addresses" at bounding box center [91, 286] width 73 height 11
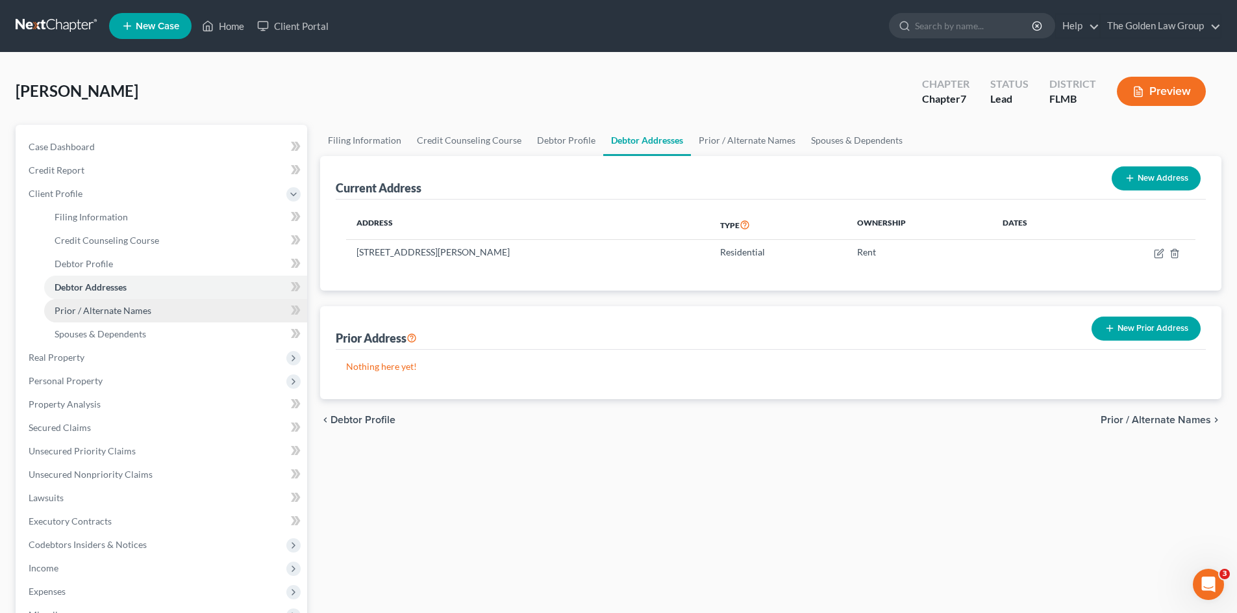
click at [97, 305] on span "Prior / Alternate Names" at bounding box center [103, 310] width 97 height 11
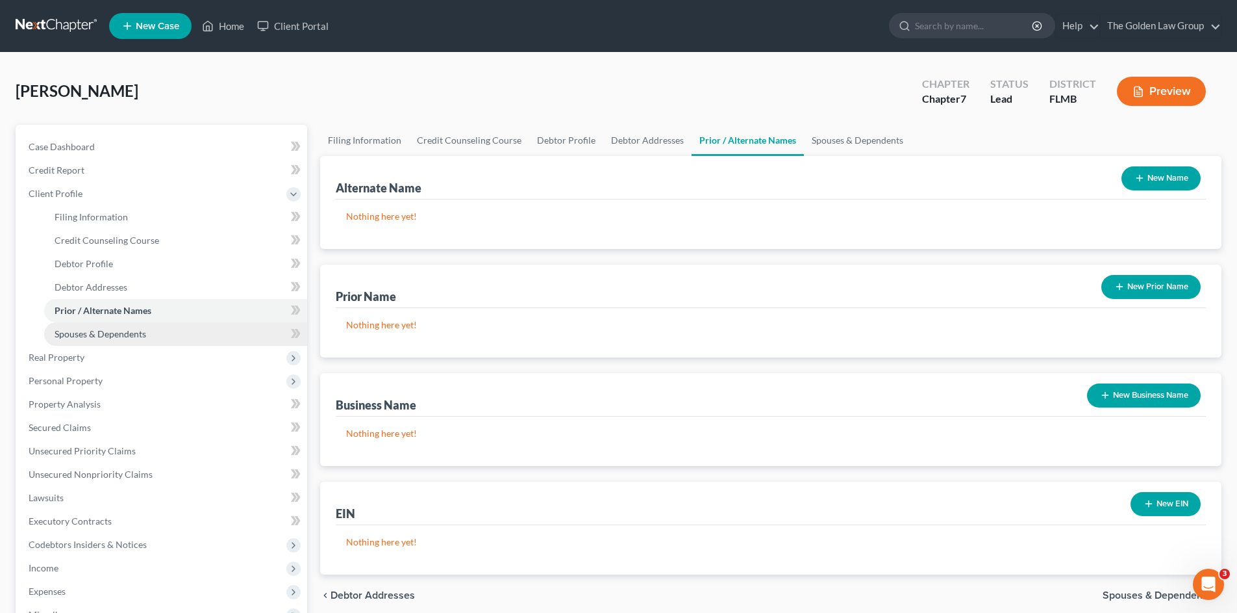
click at [102, 335] on span "Spouses & Dependents" at bounding box center [101, 333] width 92 height 11
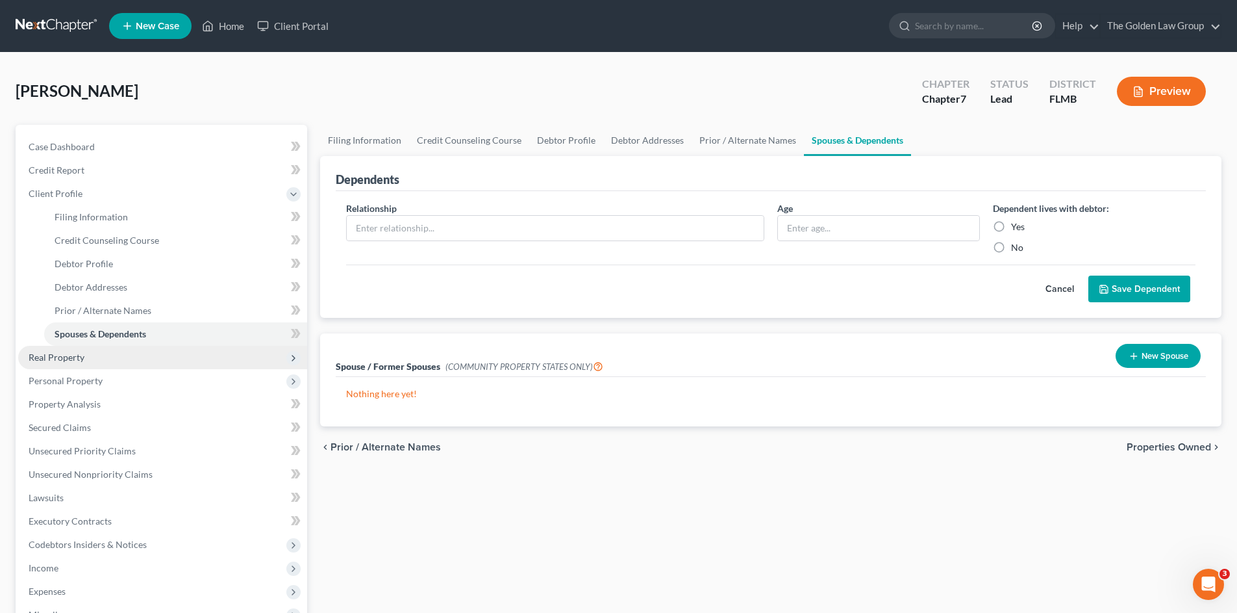
click at [162, 357] on span "Real Property" at bounding box center [162, 357] width 289 height 23
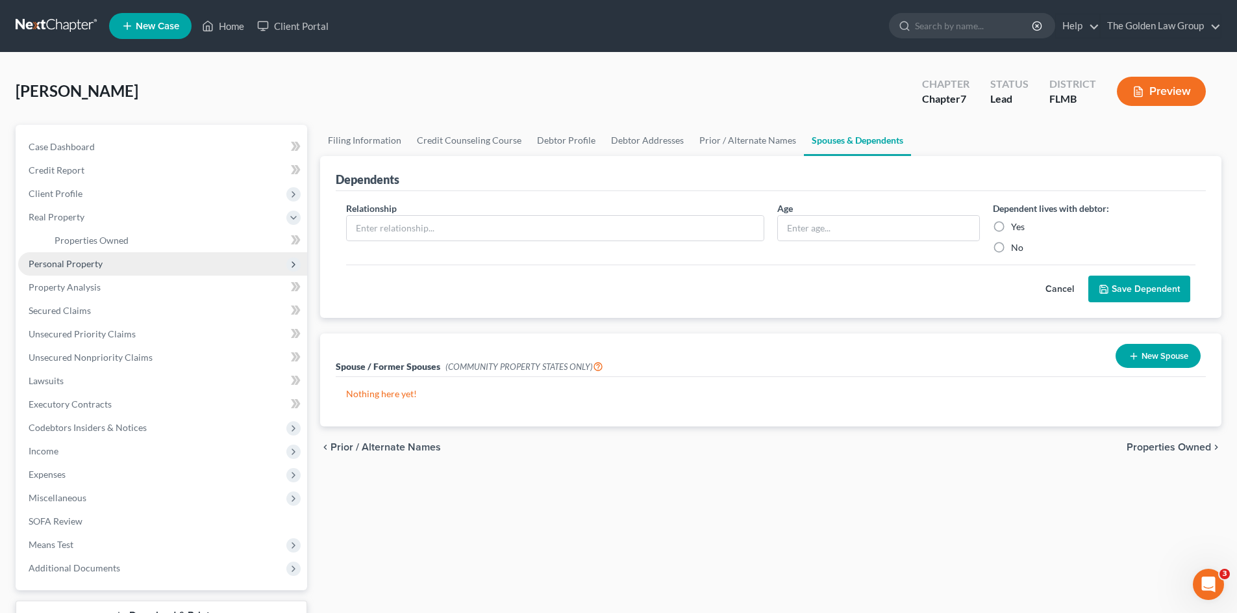
click at [84, 256] on span "Personal Property" at bounding box center [162, 263] width 289 height 23
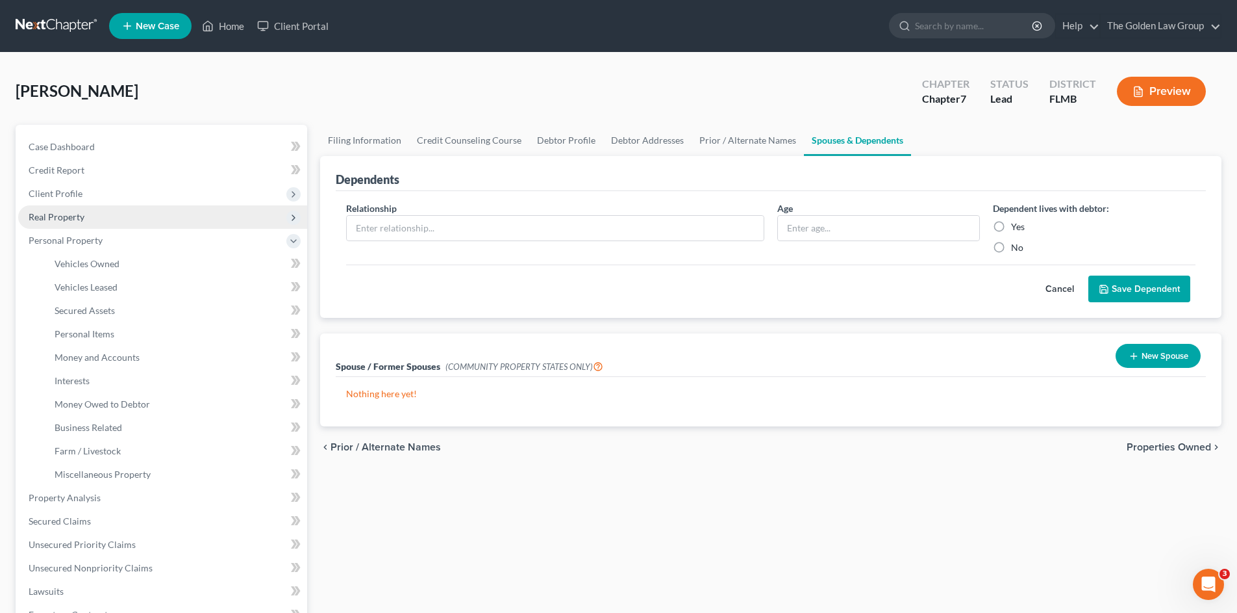
click at [76, 214] on span "Real Property" at bounding box center [57, 216] width 56 height 11
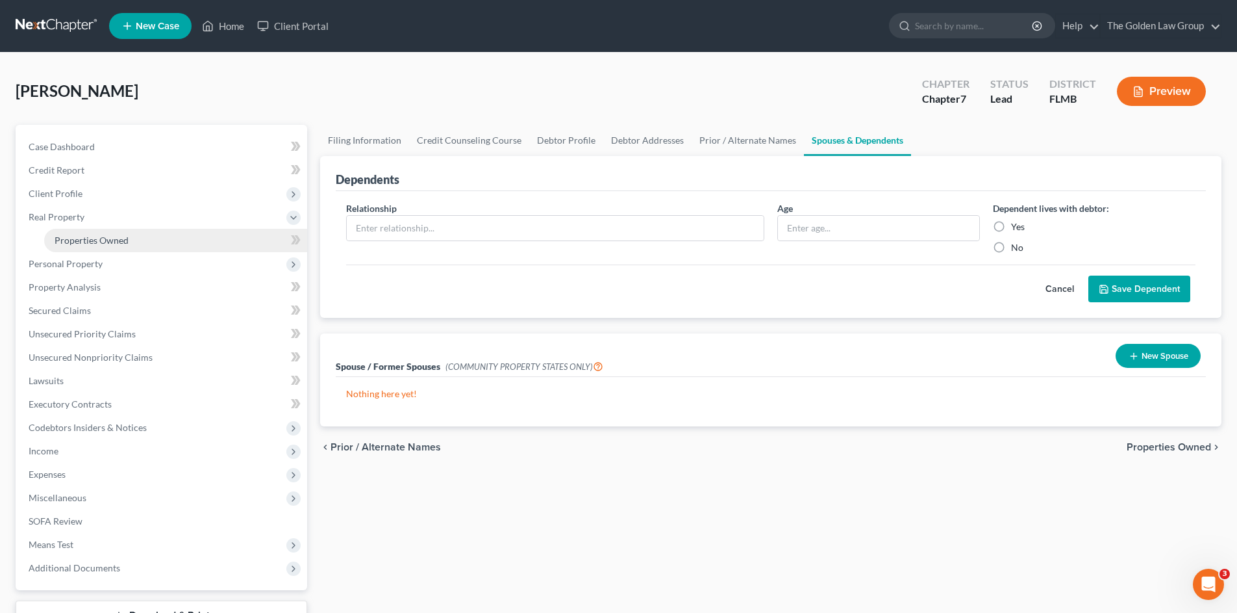
click at [98, 239] on span "Properties Owned" at bounding box center [92, 239] width 74 height 11
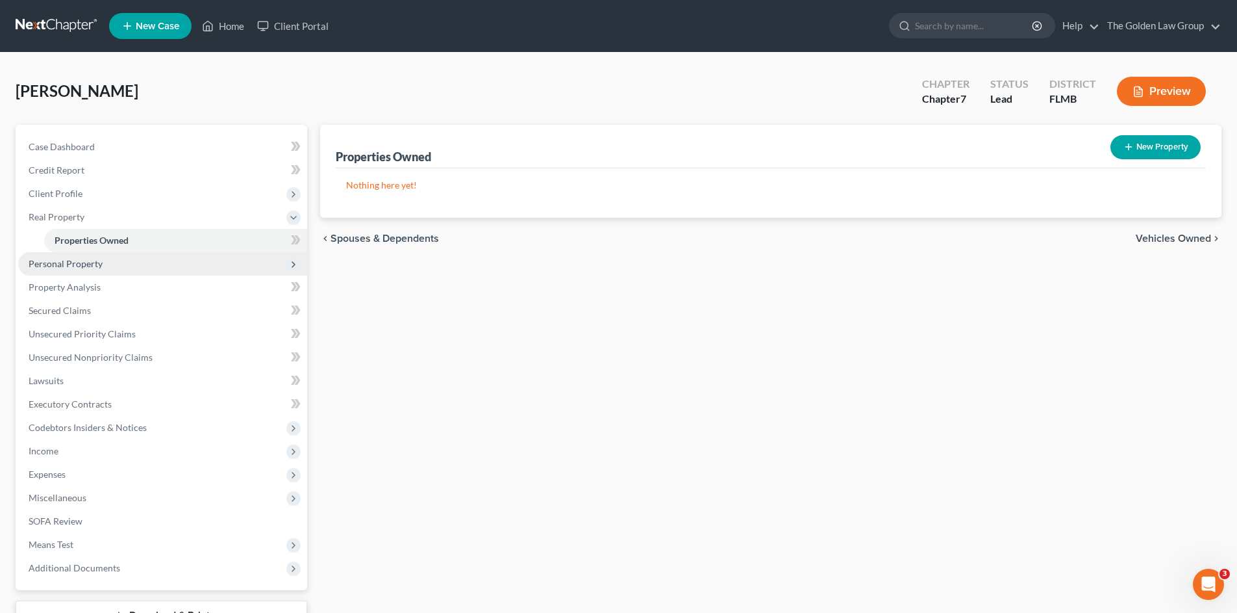
click at [97, 260] on span "Personal Property" at bounding box center [66, 263] width 74 height 11
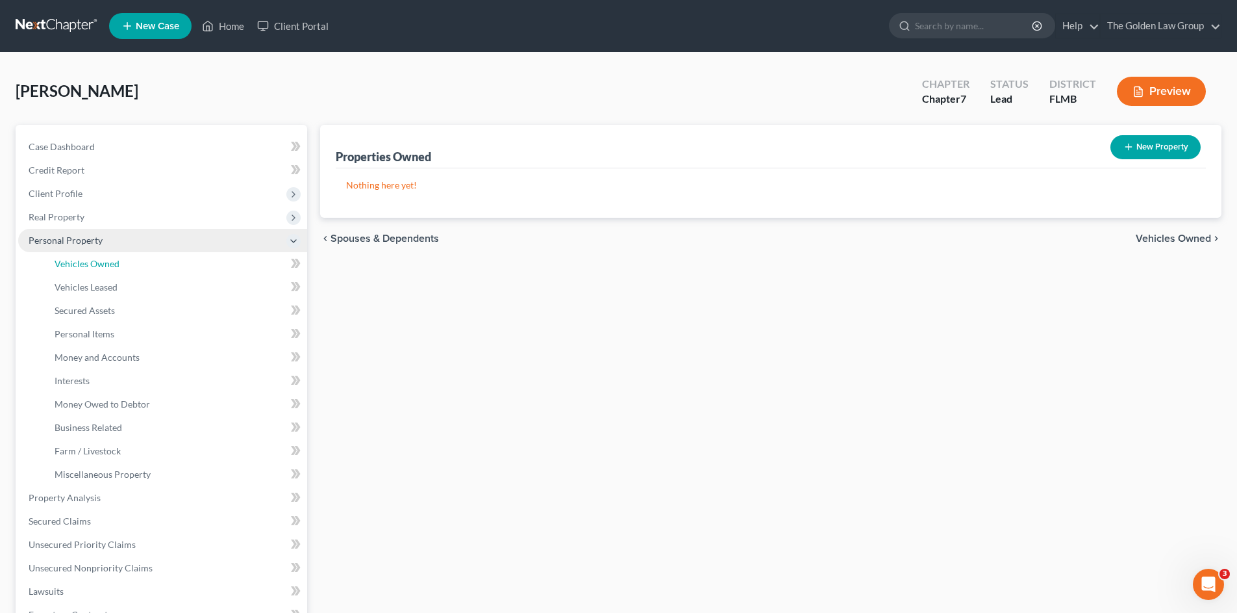
click at [100, 267] on span "Vehicles Owned" at bounding box center [87, 263] width 65 height 11
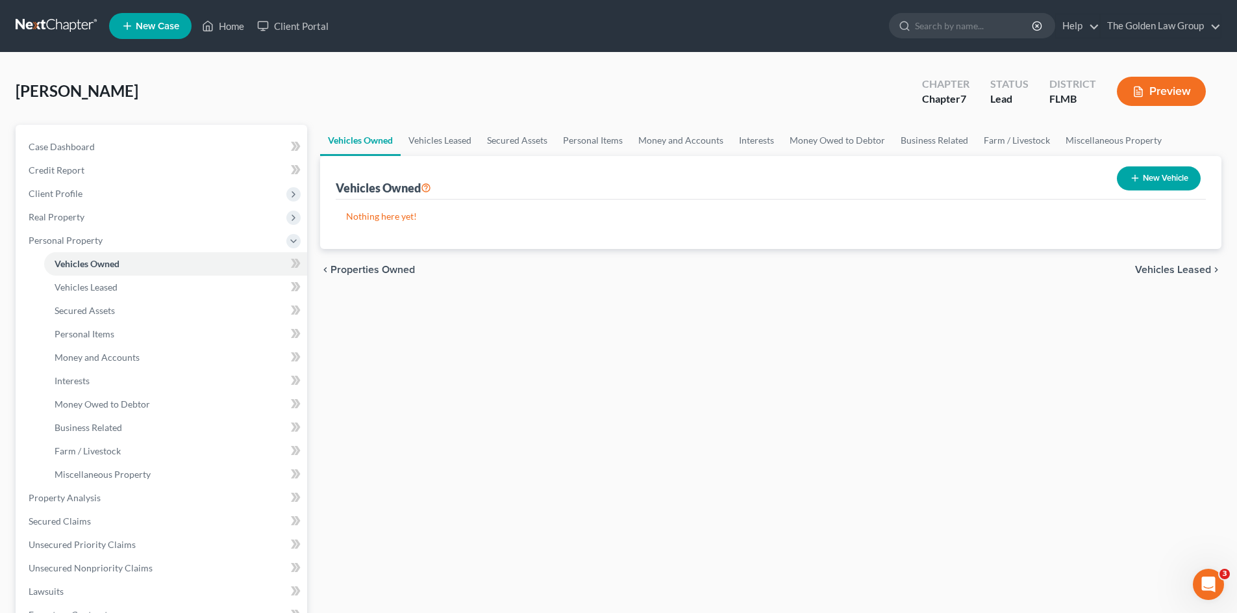
click at [1156, 183] on button "New Vehicle" at bounding box center [1159, 178] width 84 height 24
select select "0"
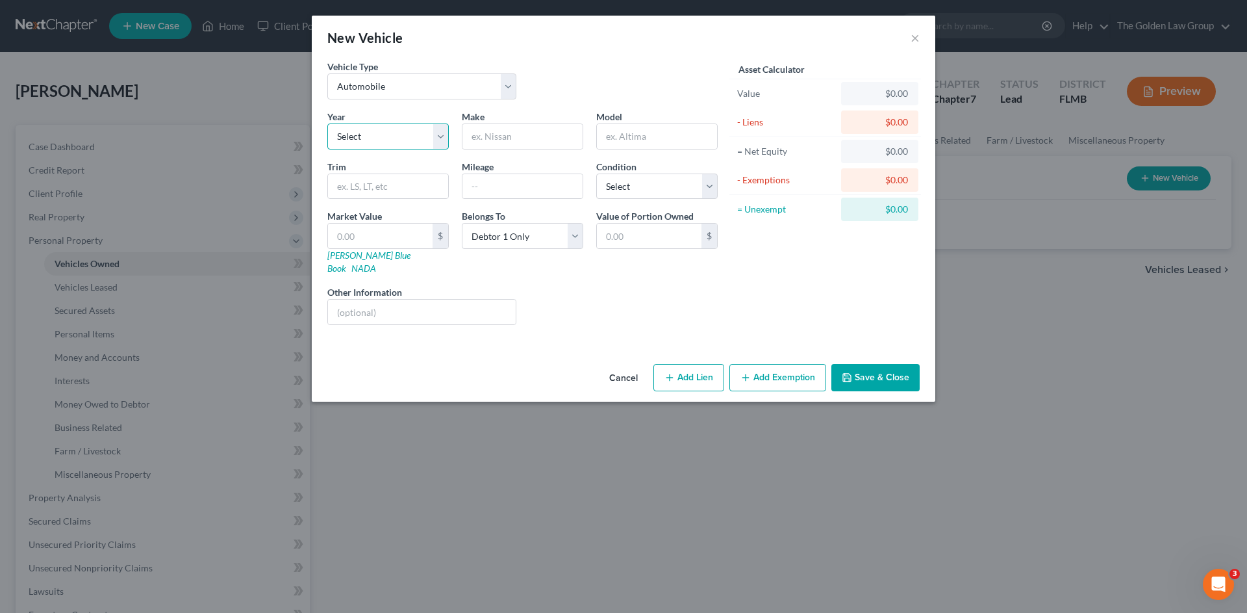
click at [407, 136] on select "Select 2026 2025 2024 2023 2022 2021 2020 2019 2018 2017 2016 2015 2014 2013 20…" at bounding box center [387, 136] width 121 height 26
select select "11"
click at [327, 123] on select "Select 2026 2025 2024 2023 2022 2021 2020 2019 2018 2017 2016 2015 2014 2013 20…" at bounding box center [387, 136] width 121 height 26
click at [514, 142] on input "text" at bounding box center [523, 136] width 120 height 25
type input "Kia"
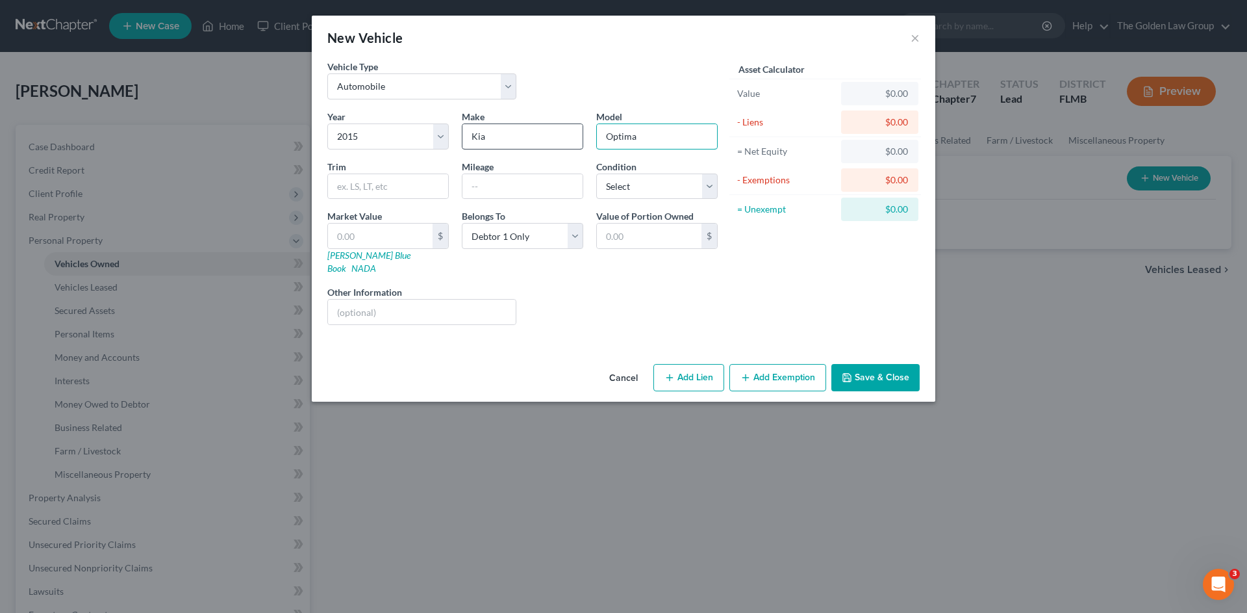
type input "Optima"
type input "113906"
select select "2"
click at [469, 299] on input "text" at bounding box center [422, 311] width 188 height 25
click at [464, 301] on input "text" at bounding box center [422, 311] width 188 height 25
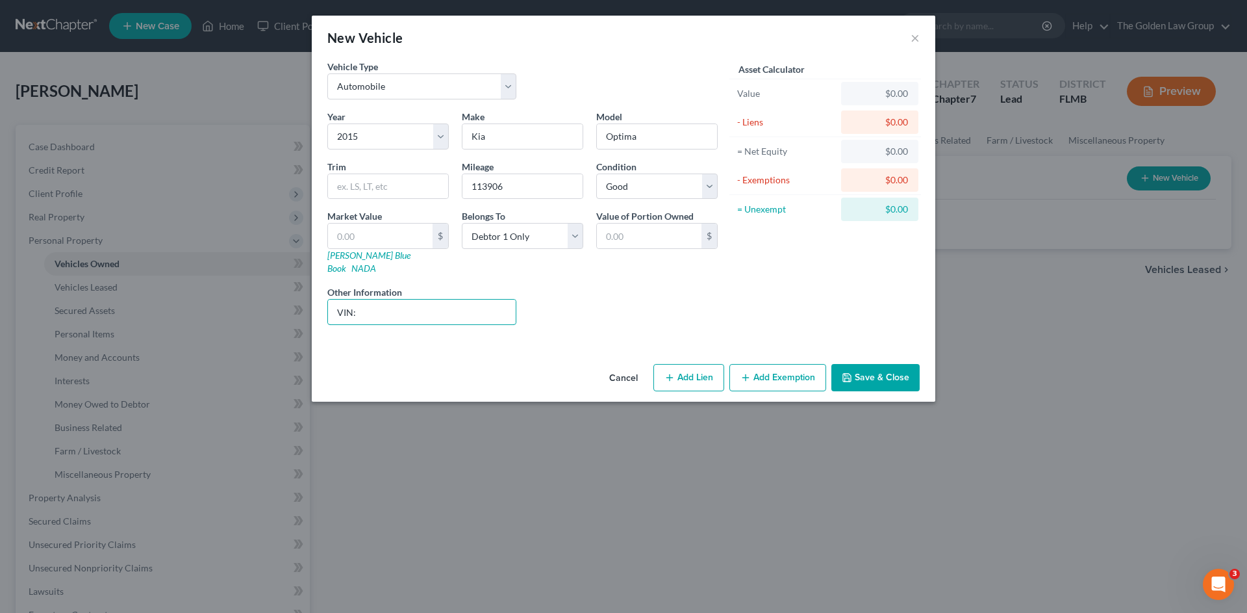
type input "VIN:"
click at [618, 285] on div "Liens Select" at bounding box center [624, 305] width 202 height 40
click at [880, 366] on button "Save & Close" at bounding box center [875, 377] width 88 height 27
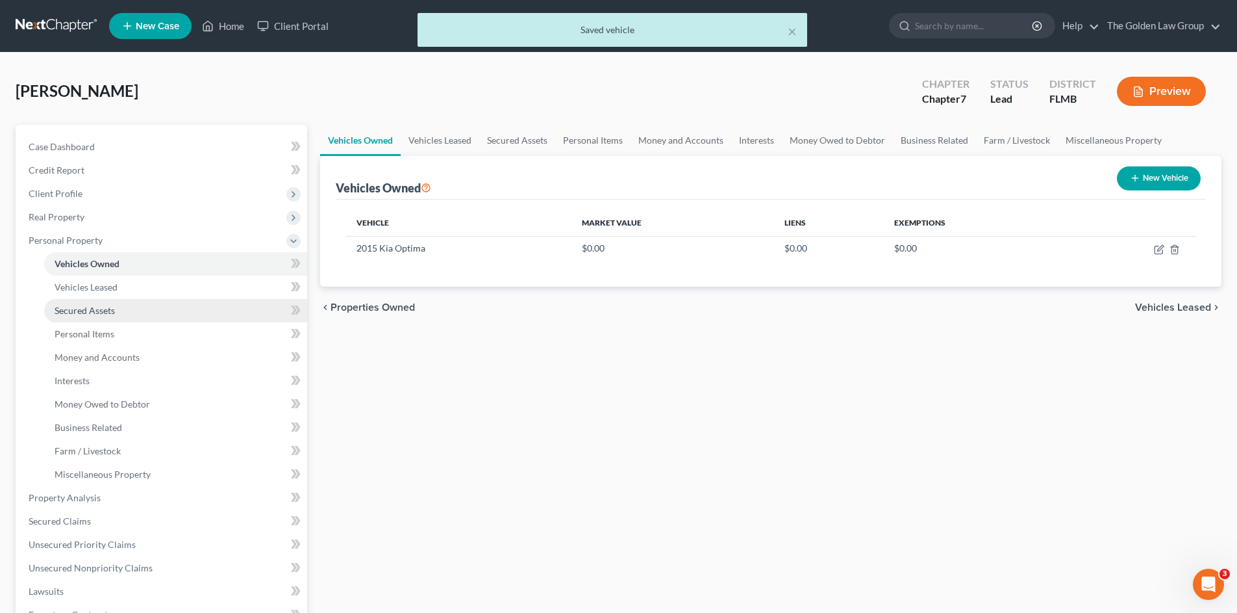
click at [92, 313] on span "Secured Assets" at bounding box center [85, 310] width 60 height 11
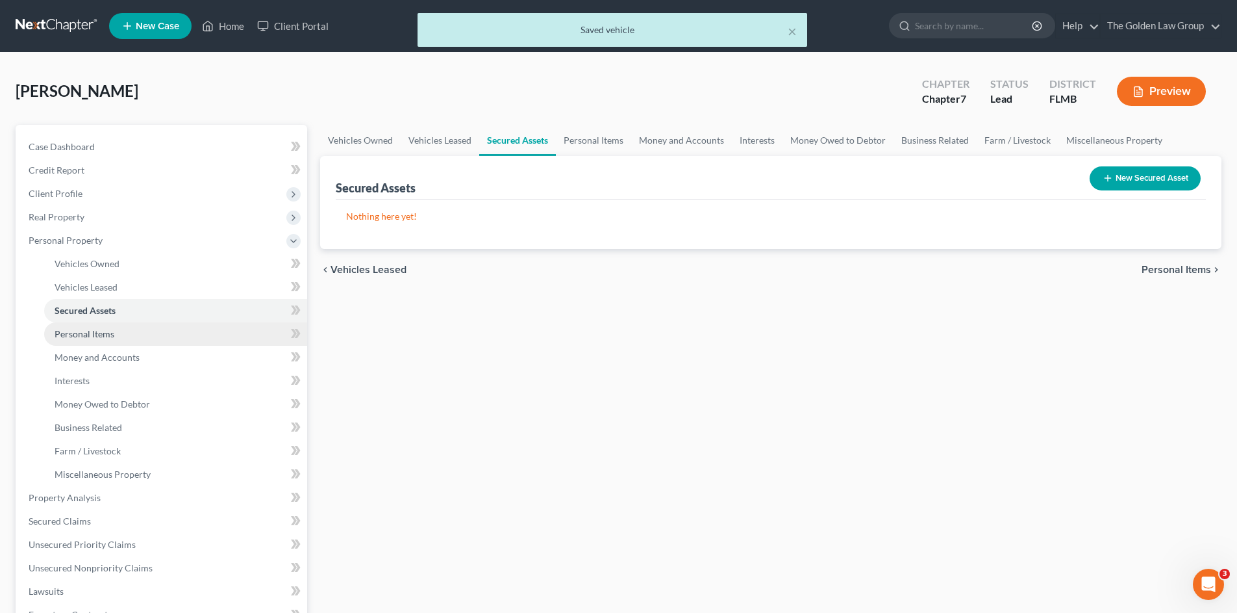
click at [102, 336] on span "Personal Items" at bounding box center [85, 333] width 60 height 11
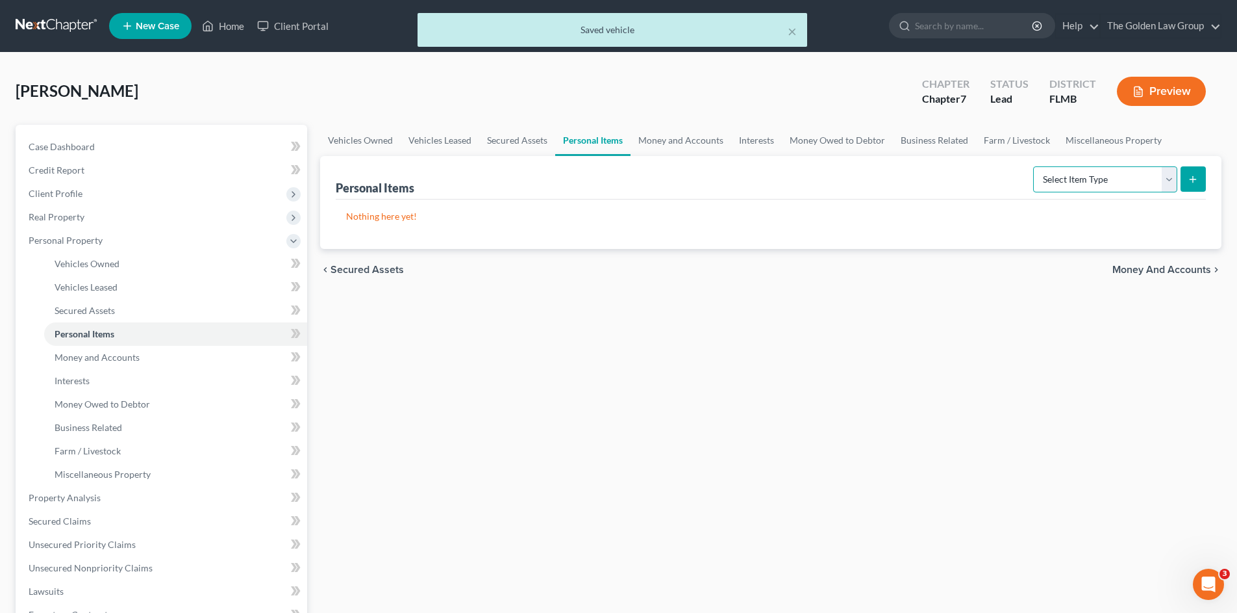
click at [1075, 179] on select "Select Item Type Clothing Collectibles Of Value Electronics Firearms Household …" at bounding box center [1105, 179] width 144 height 26
select select "clothing"
click at [1035, 166] on select "Select Item Type Clothing Collectibles Of Value Electronics Firearms Household …" at bounding box center [1105, 179] width 144 height 26
click at [1191, 175] on icon "submit" at bounding box center [1193, 179] width 10 height 10
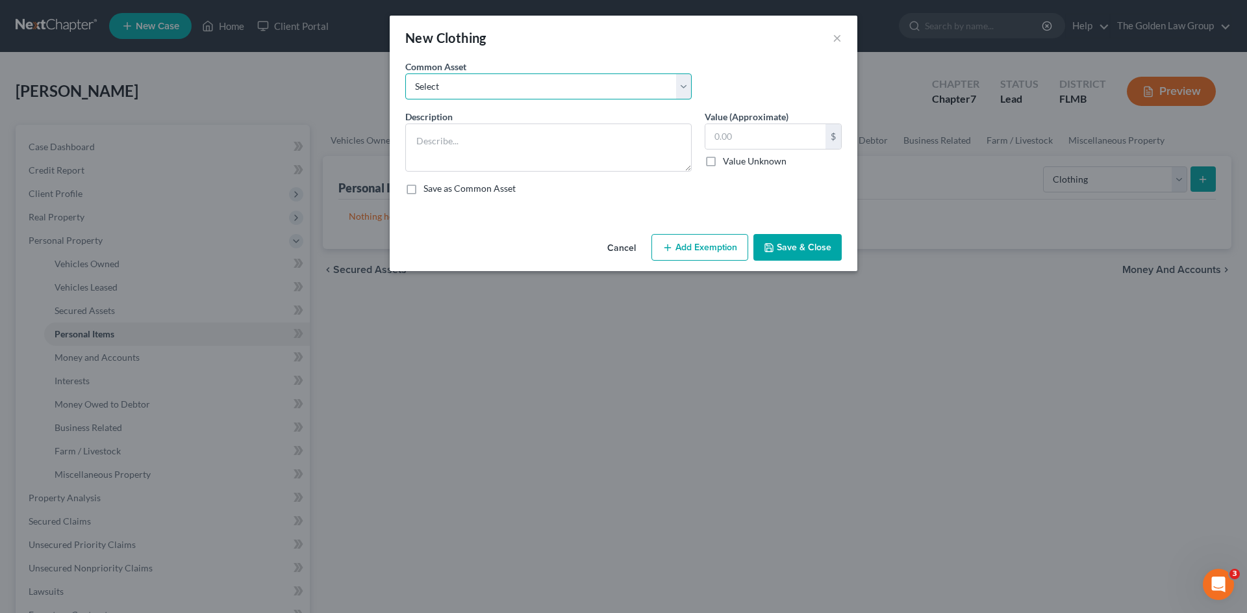
drag, startPoint x: 489, startPoint y: 90, endPoint x: 488, endPoint y: 99, distance: 8.5
click at [489, 90] on select "Select Debtor's Clothes Joint-Debtor's clothing Debtor's Clothes" at bounding box center [548, 86] width 286 height 26
select select "0"
click at [405, 73] on select "Select Debtor's Clothes Joint-Debtor's clothing Debtor's Clothes" at bounding box center [548, 86] width 286 height 26
type textarea "Debtor's Clothes"
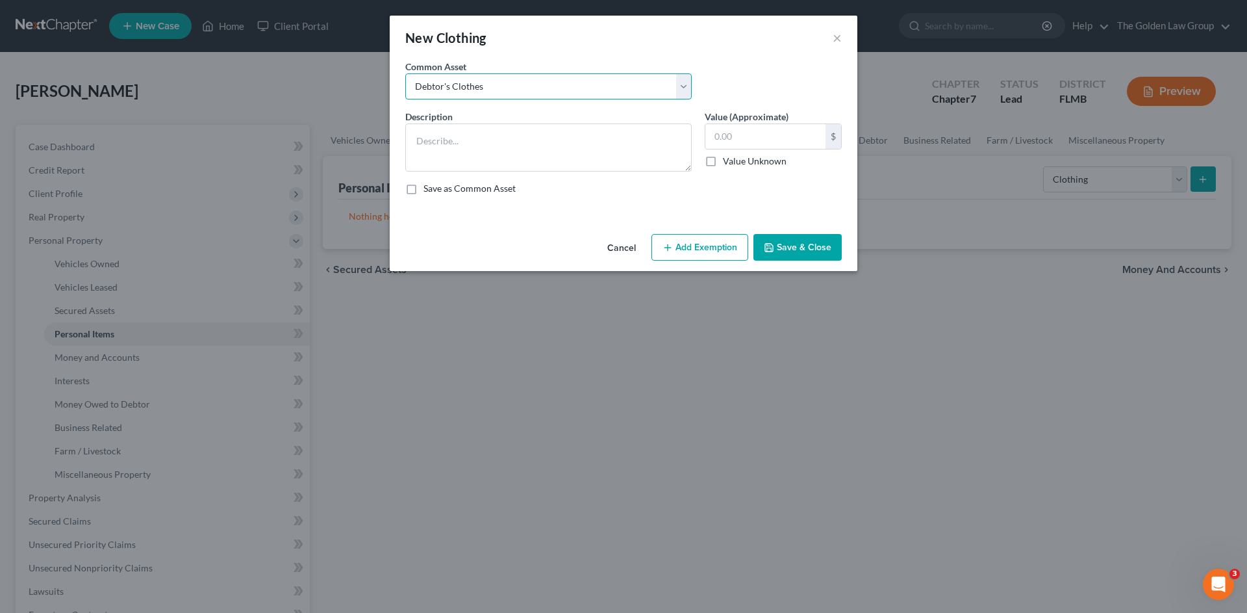
type input "100.00"
click at [798, 242] on button "Save & Close" at bounding box center [798, 247] width 88 height 27
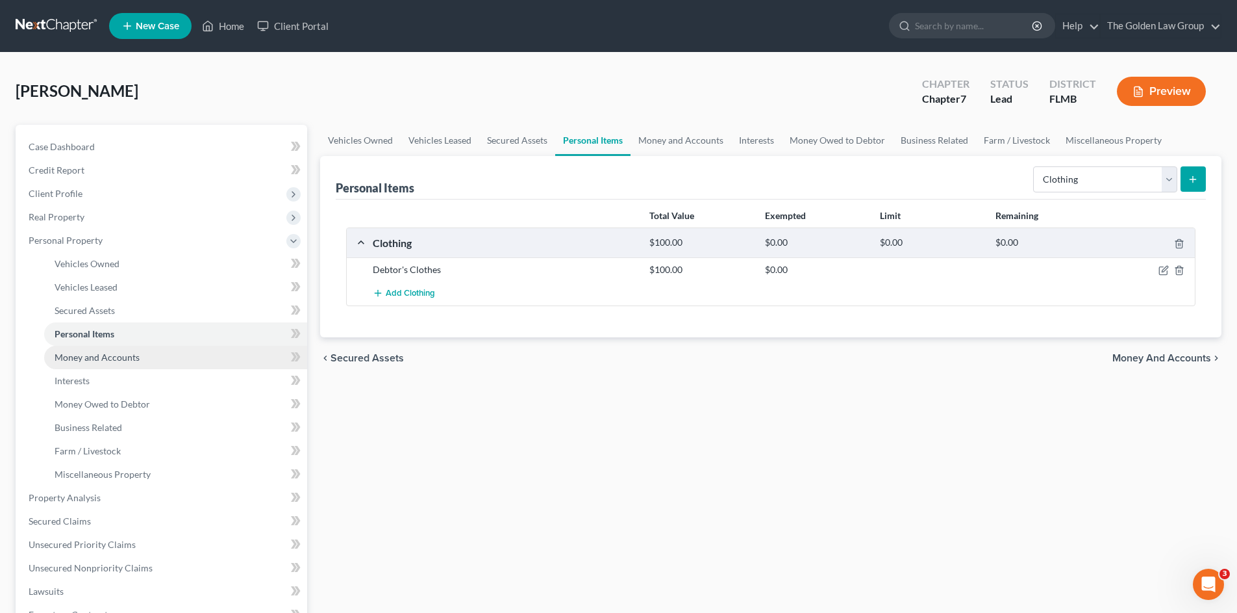
click at [140, 361] on link "Money and Accounts" at bounding box center [175, 357] width 263 height 23
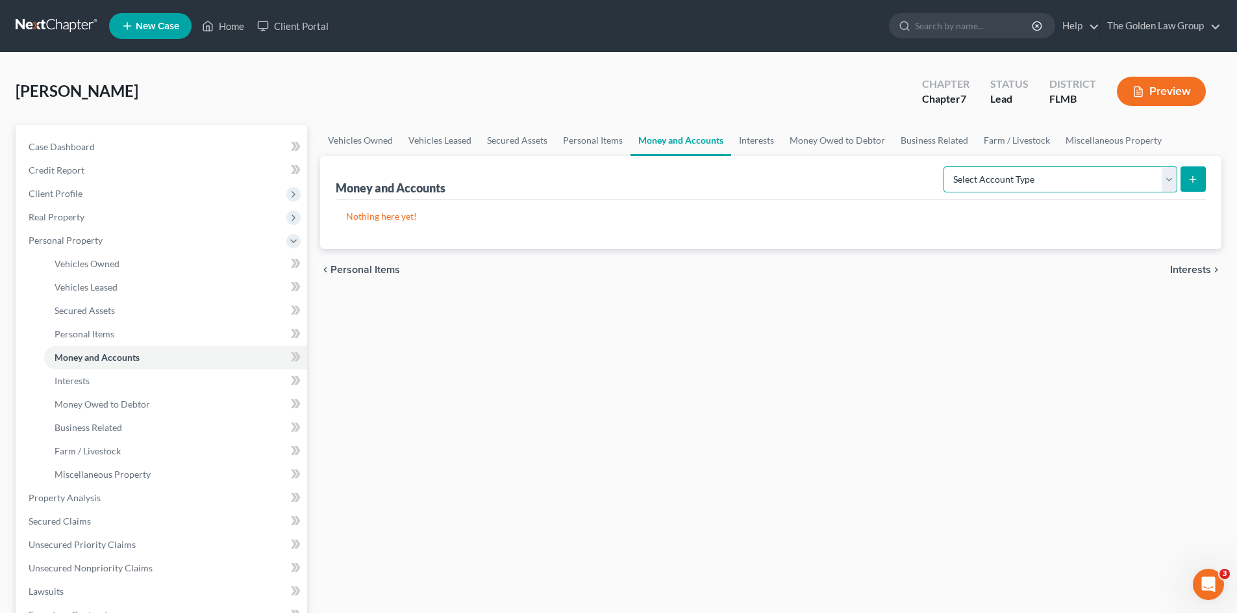
drag, startPoint x: 1056, startPoint y: 181, endPoint x: 1047, endPoint y: 191, distance: 12.9
click at [1056, 181] on select "Select Account Type Brokerage Cash on Hand Certificates of Deposit Checking Acc…" at bounding box center [1061, 179] width 234 height 26
select select "checking"
click at [946, 166] on select "Select Account Type Brokerage Cash on Hand Certificates of Deposit Checking Acc…" at bounding box center [1061, 179] width 234 height 26
click at [1195, 185] on button "submit" at bounding box center [1193, 178] width 25 height 25
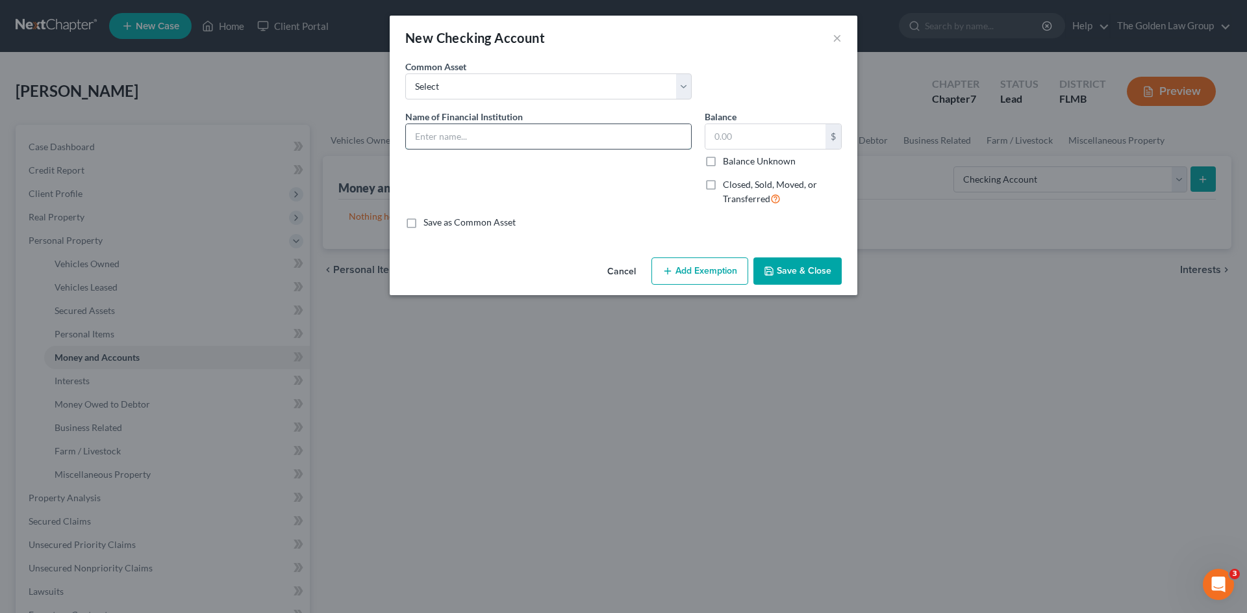
click at [452, 140] on input "text" at bounding box center [548, 136] width 285 height 25
type input "[PERSON_NAME] Fargo Bank_Checking_7948"
click at [791, 272] on button "Save & Close" at bounding box center [798, 270] width 88 height 27
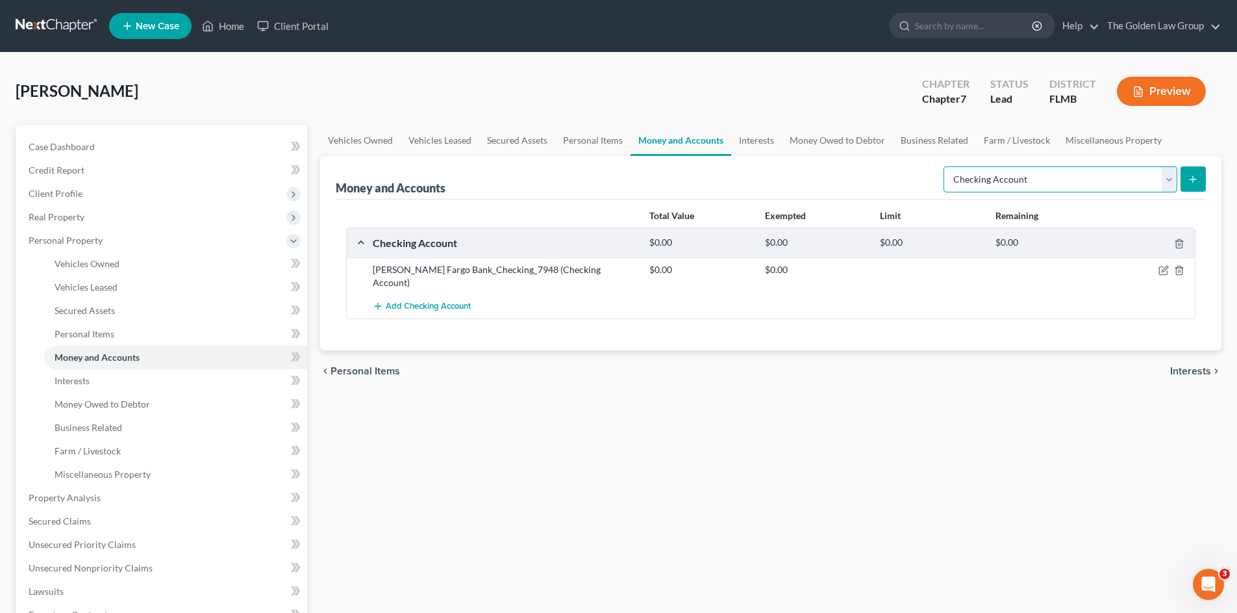
click at [962, 179] on select "Select Account Type Brokerage Cash on Hand Certificates of Deposit Checking Acc…" at bounding box center [1061, 179] width 234 height 26
select select "savings"
click at [946, 166] on select "Select Account Type Brokerage Cash on Hand Certificates of Deposit Checking Acc…" at bounding box center [1061, 179] width 234 height 26
click at [1189, 175] on icon "submit" at bounding box center [1193, 179] width 10 height 10
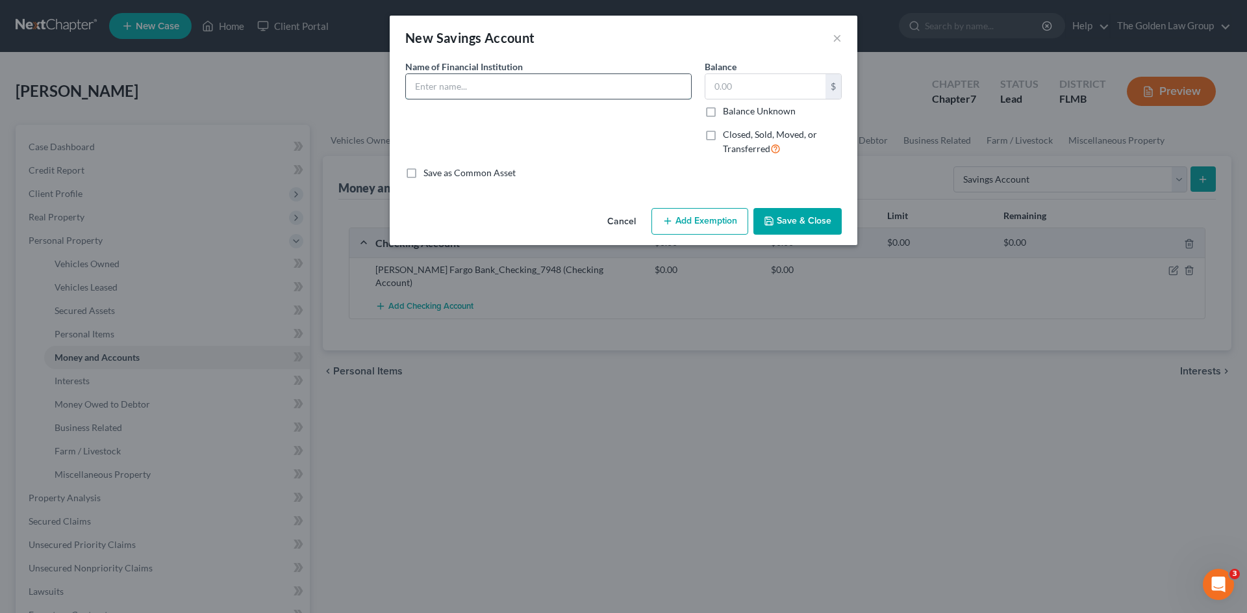
click at [448, 88] on input "text" at bounding box center [548, 86] width 285 height 25
type input "S"
type input "[PERSON_NAME] Fargo Bank_Savings_3670"
click at [813, 219] on button "Save & Close" at bounding box center [798, 221] width 88 height 27
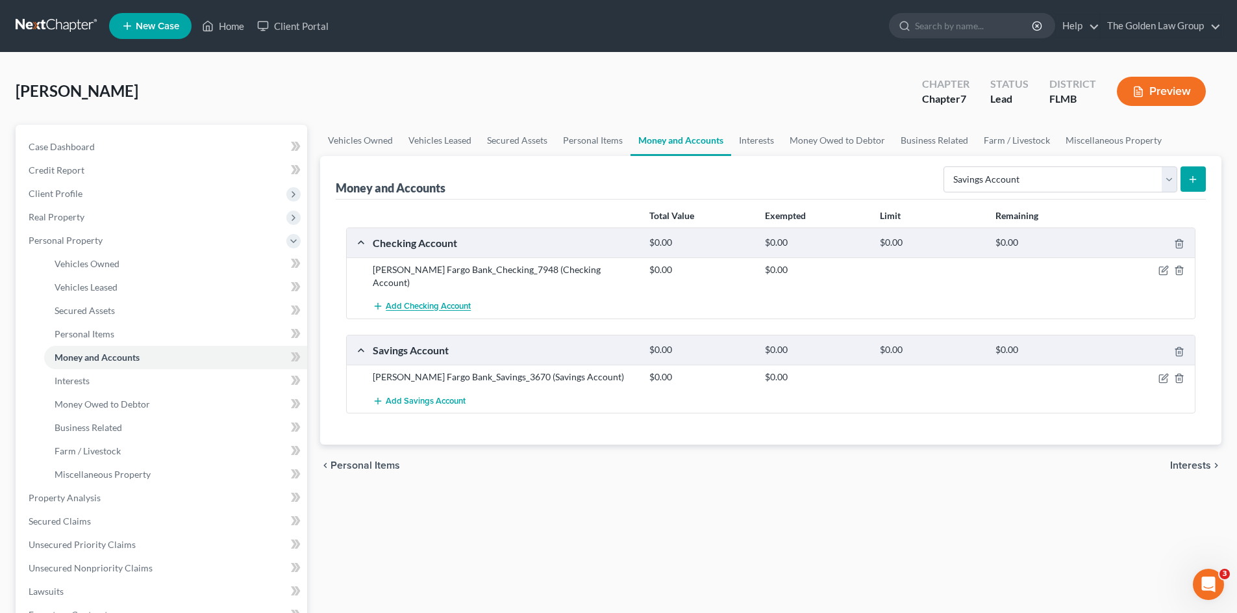
click at [418, 301] on span "Add Checking Account" at bounding box center [428, 306] width 85 height 10
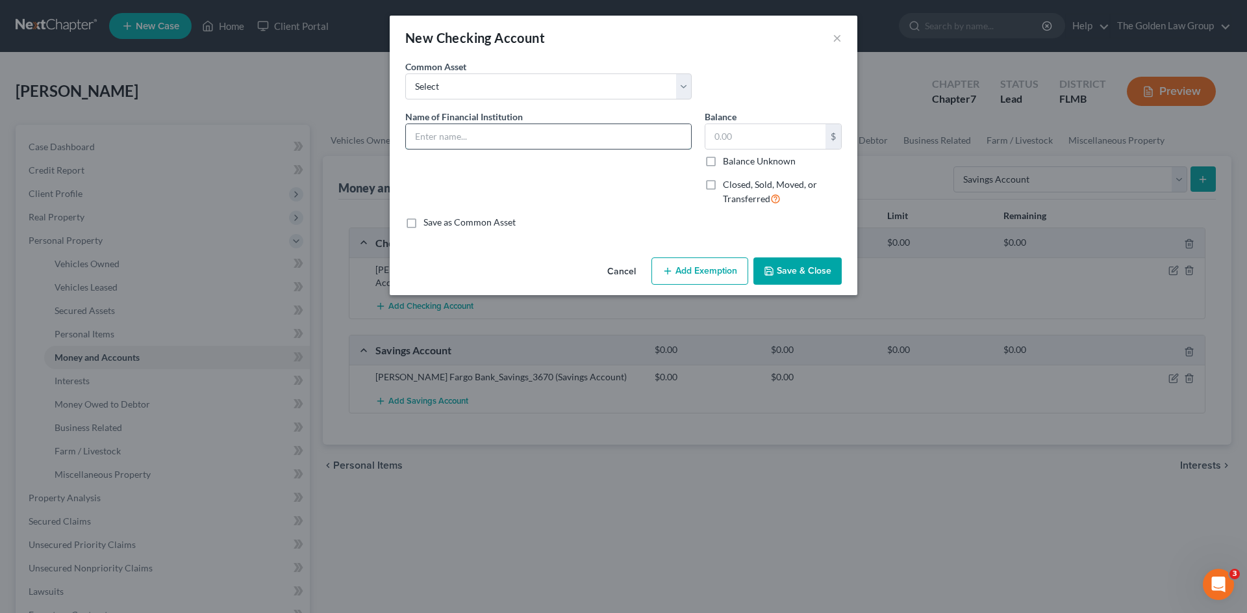
drag, startPoint x: 509, startPoint y: 147, endPoint x: 503, endPoint y: 140, distance: 9.2
click at [507, 145] on input "text" at bounding box center [548, 136] width 285 height 25
click at [503, 140] on input "text" at bounding box center [548, 136] width 285 height 25
type input "Trax Federal Credit Union_Checking_9367"
click at [796, 273] on button "Save & Close" at bounding box center [798, 270] width 88 height 27
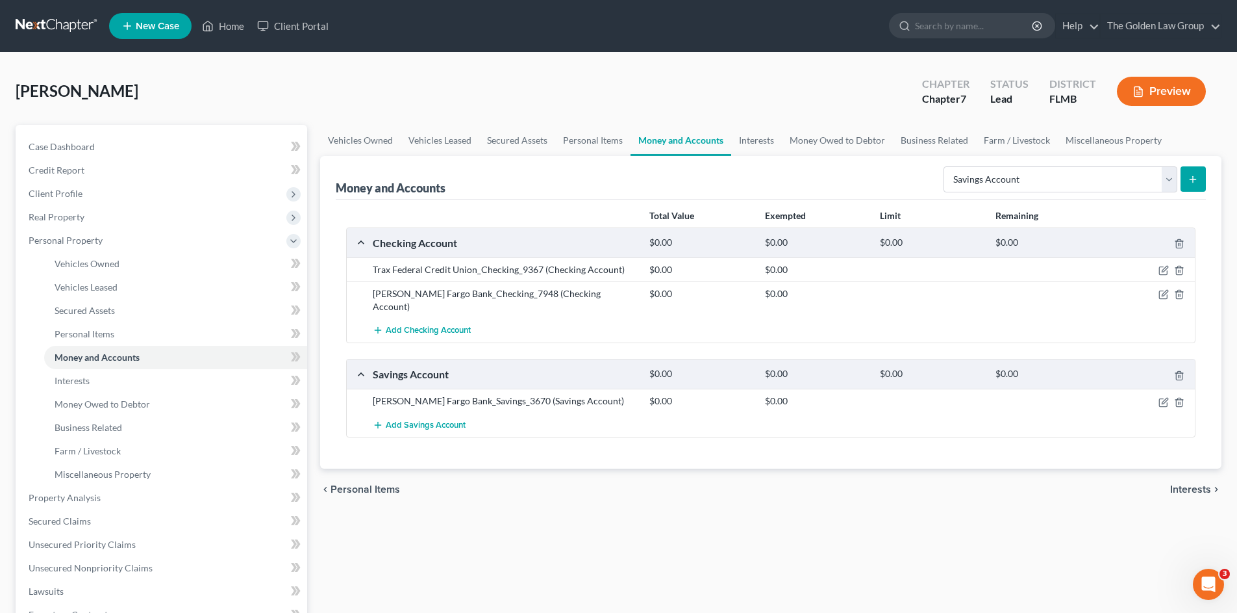
click at [637, 484] on div "chevron_left Personal Items Interests chevron_right" at bounding box center [771, 489] width 902 height 42
click at [82, 388] on link "Interests" at bounding box center [175, 380] width 263 height 23
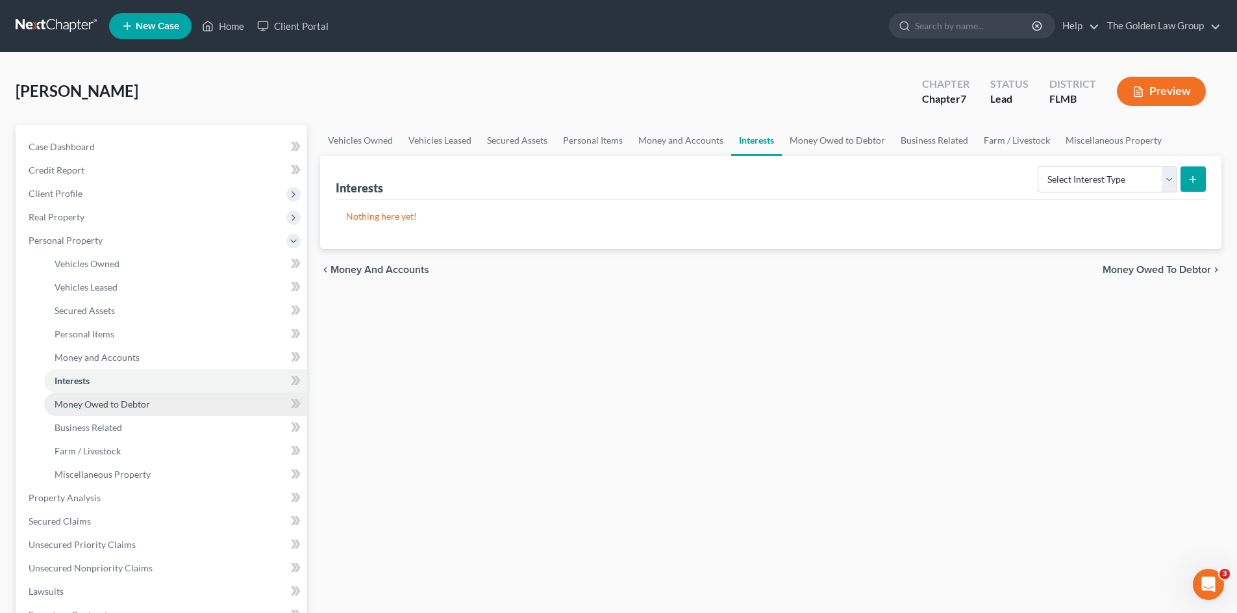
drag, startPoint x: 121, startPoint y: 403, endPoint x: 132, endPoint y: 399, distance: 11.1
click at [121, 403] on span "Money Owed to Debtor" at bounding box center [102, 403] width 95 height 11
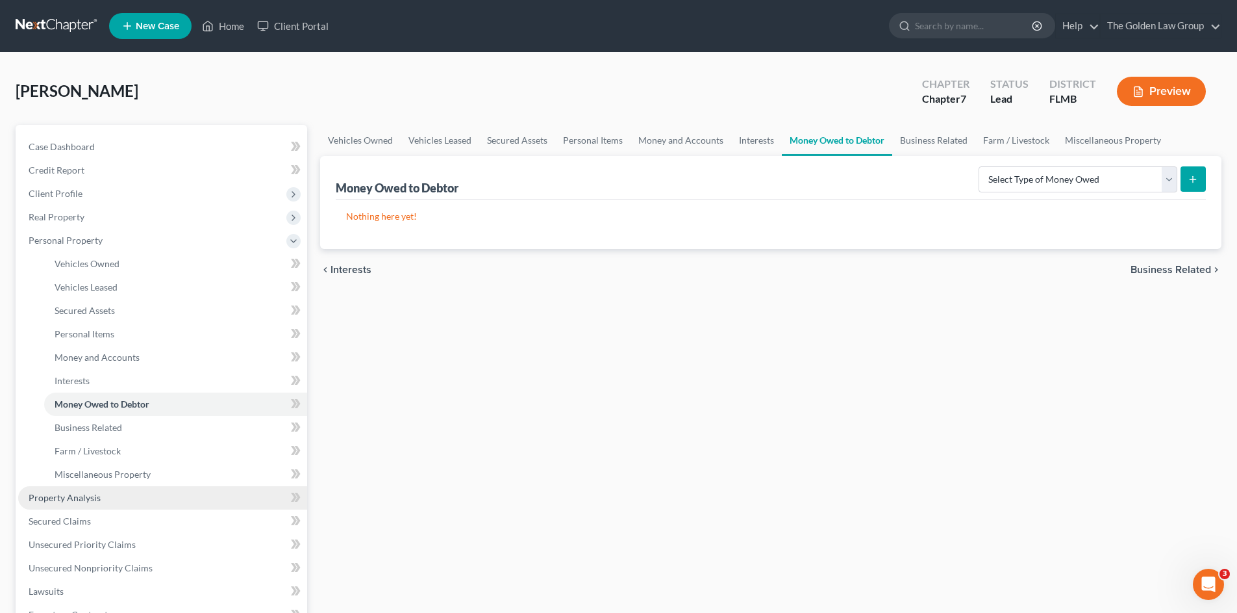
click at [127, 495] on link "Property Analysis" at bounding box center [162, 497] width 289 height 23
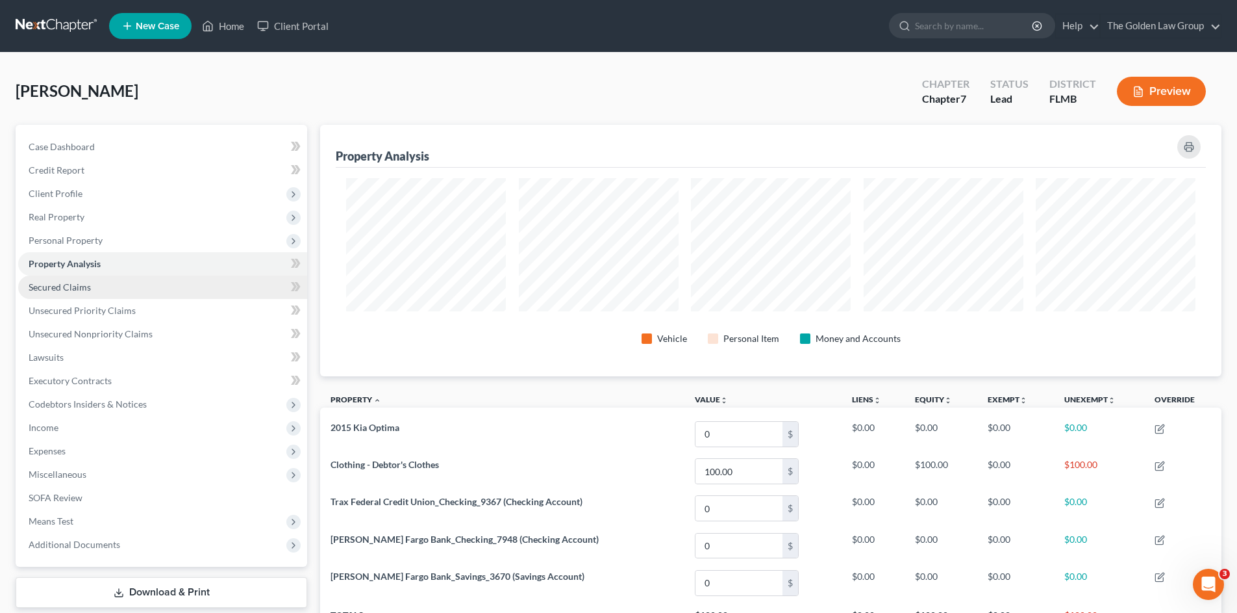
click at [113, 286] on link "Secured Claims" at bounding box center [162, 286] width 289 height 23
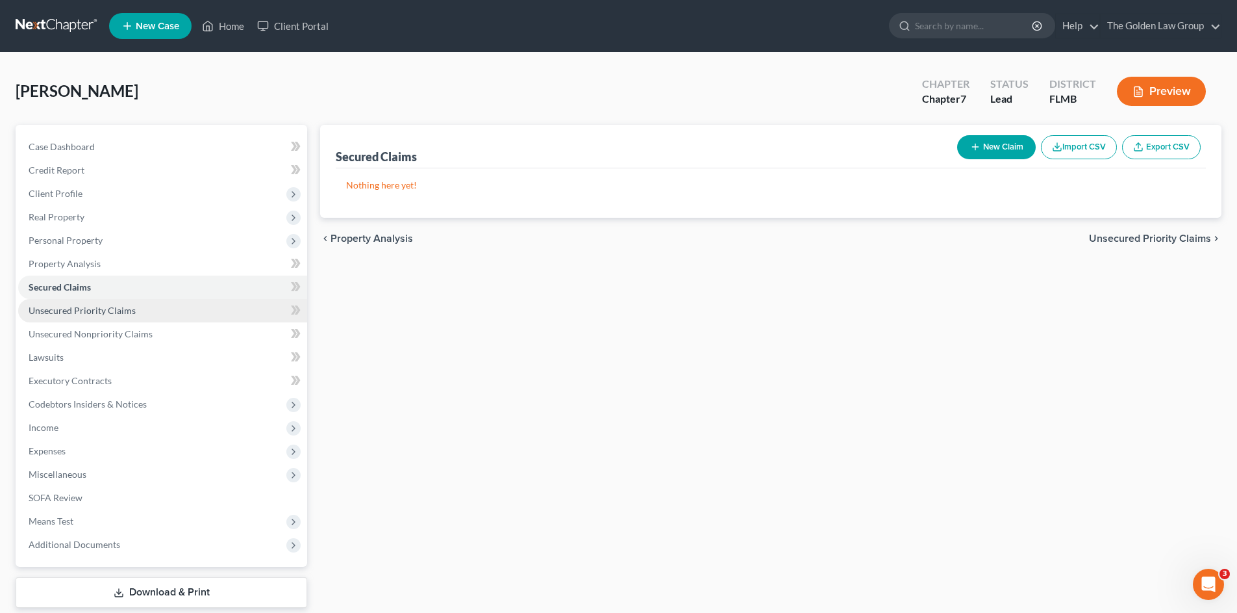
click at [121, 305] on span "Unsecured Priority Claims" at bounding box center [82, 310] width 107 height 11
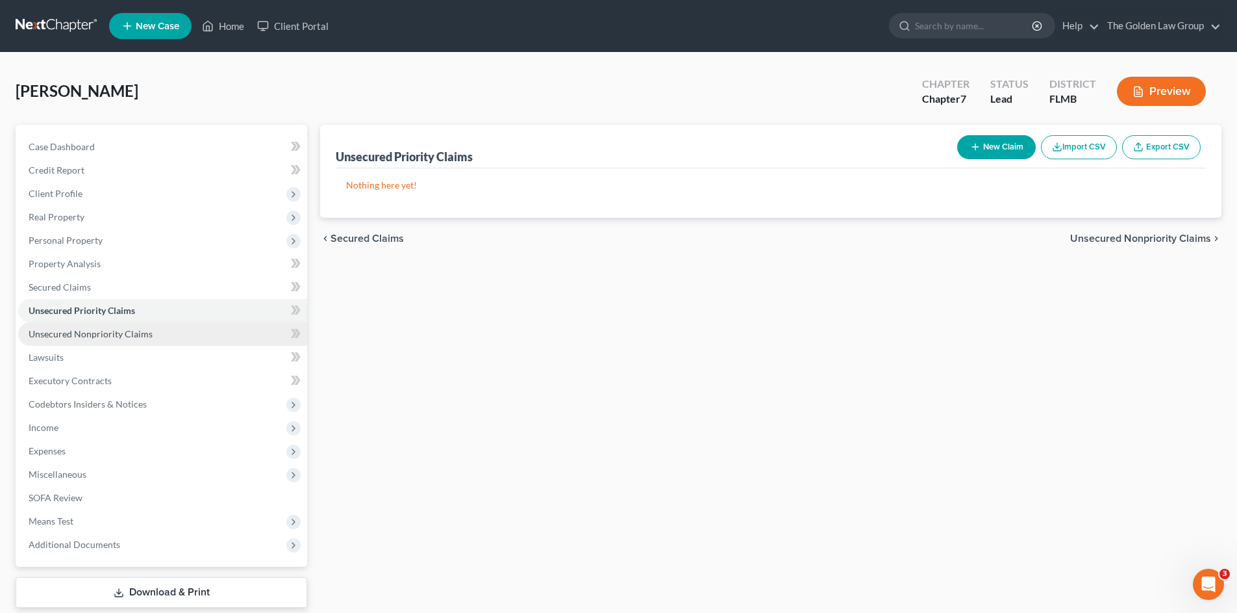
click at [140, 336] on span "Unsecured Nonpriority Claims" at bounding box center [91, 333] width 124 height 11
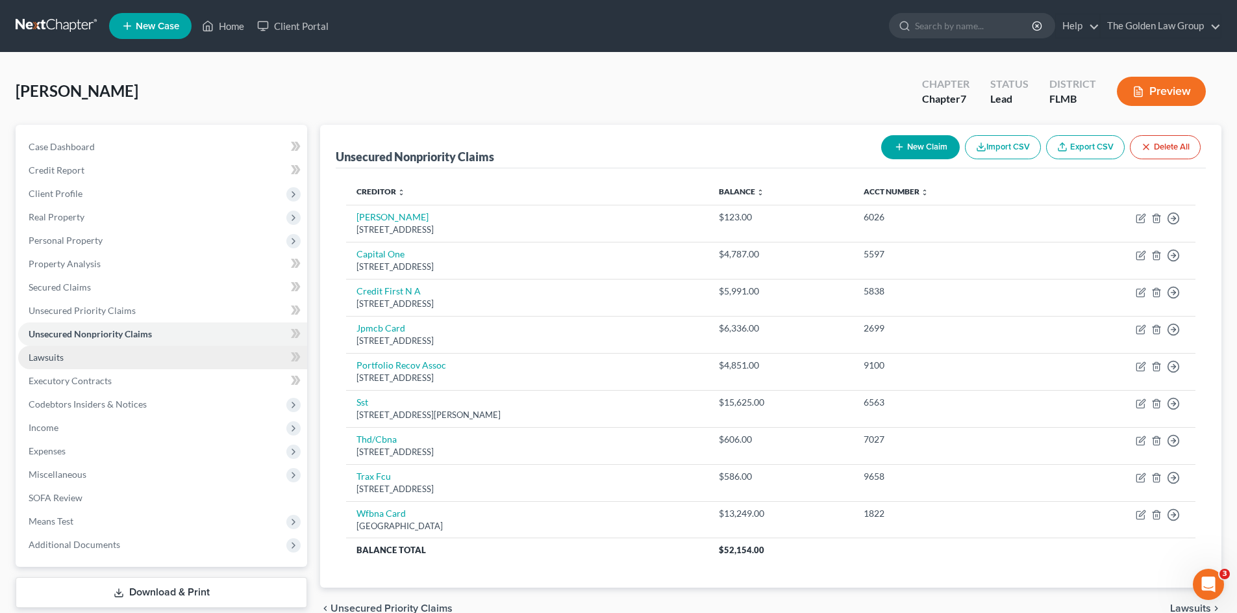
click at [97, 353] on link "Lawsuits" at bounding box center [162, 357] width 289 height 23
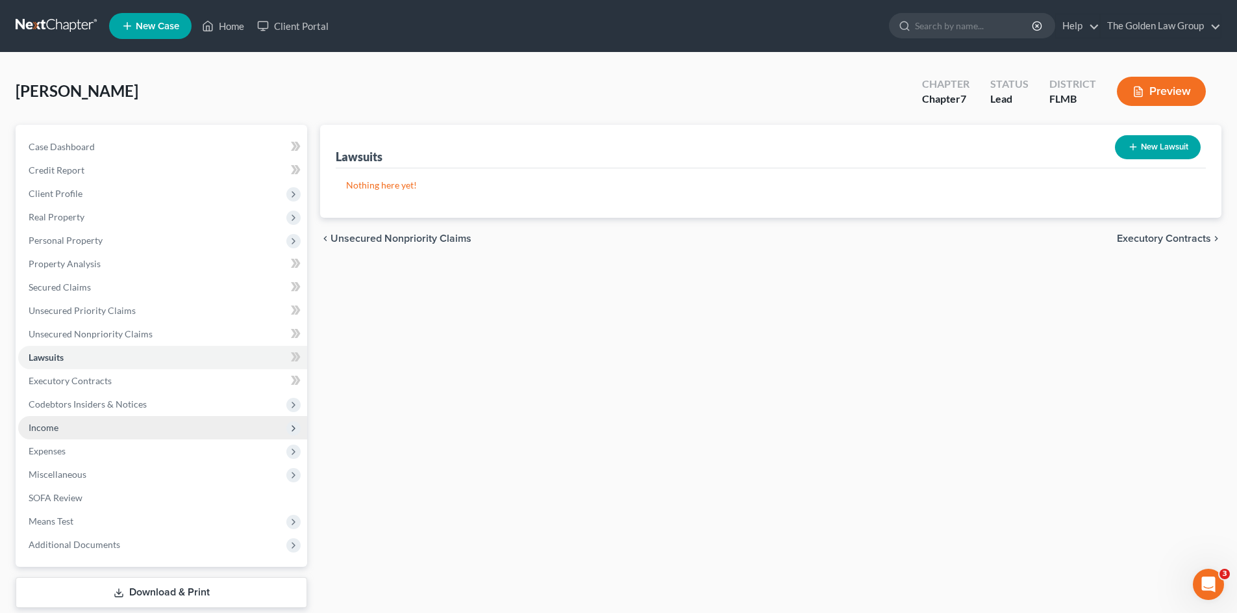
click at [97, 431] on span "Income" at bounding box center [162, 427] width 289 height 23
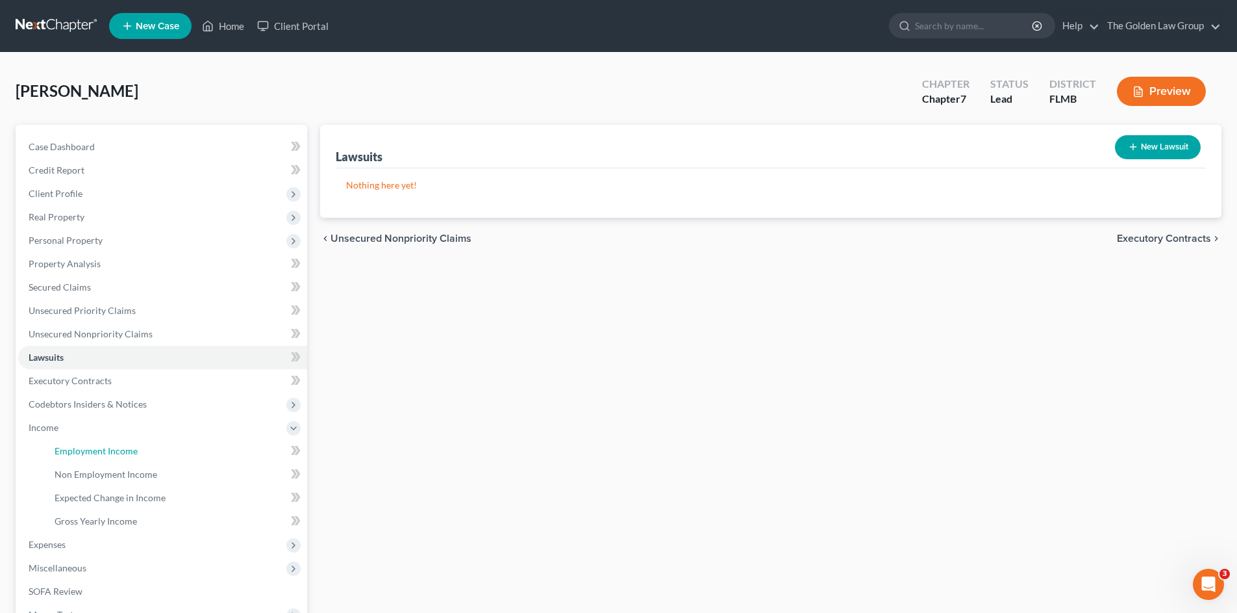
drag, startPoint x: 135, startPoint y: 446, endPoint x: 366, endPoint y: 401, distance: 235.4
click at [135, 446] on span "Employment Income" at bounding box center [96, 450] width 83 height 11
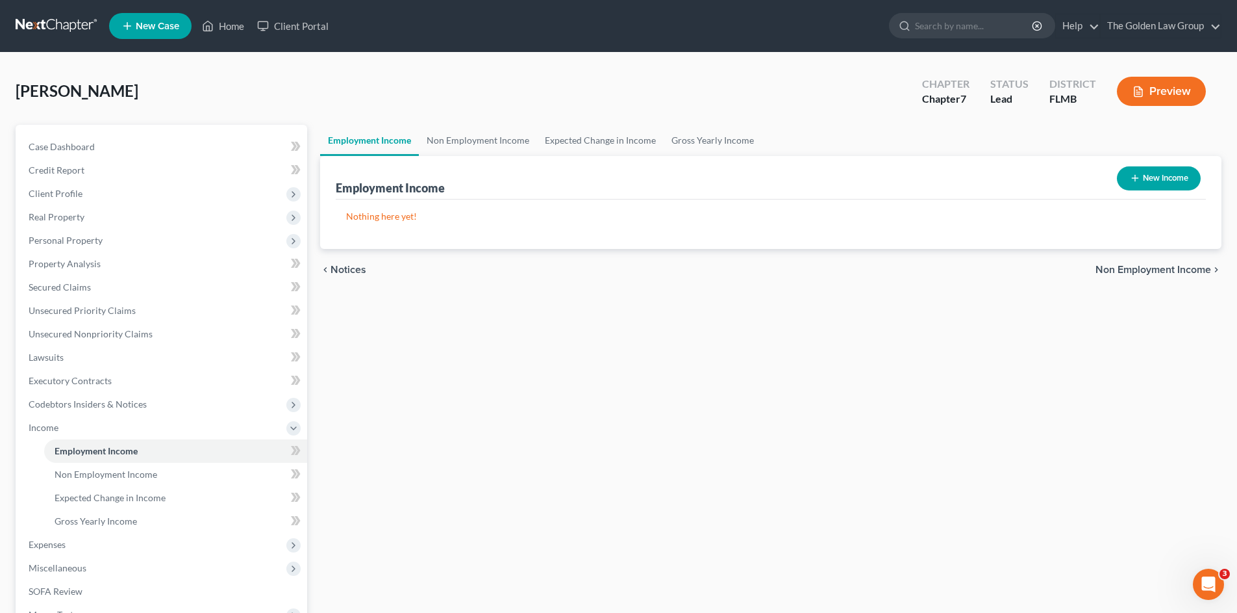
click at [1115, 181] on div "New Income" at bounding box center [1159, 178] width 94 height 34
click at [1125, 178] on button "New Income" at bounding box center [1159, 178] width 84 height 24
select select "0"
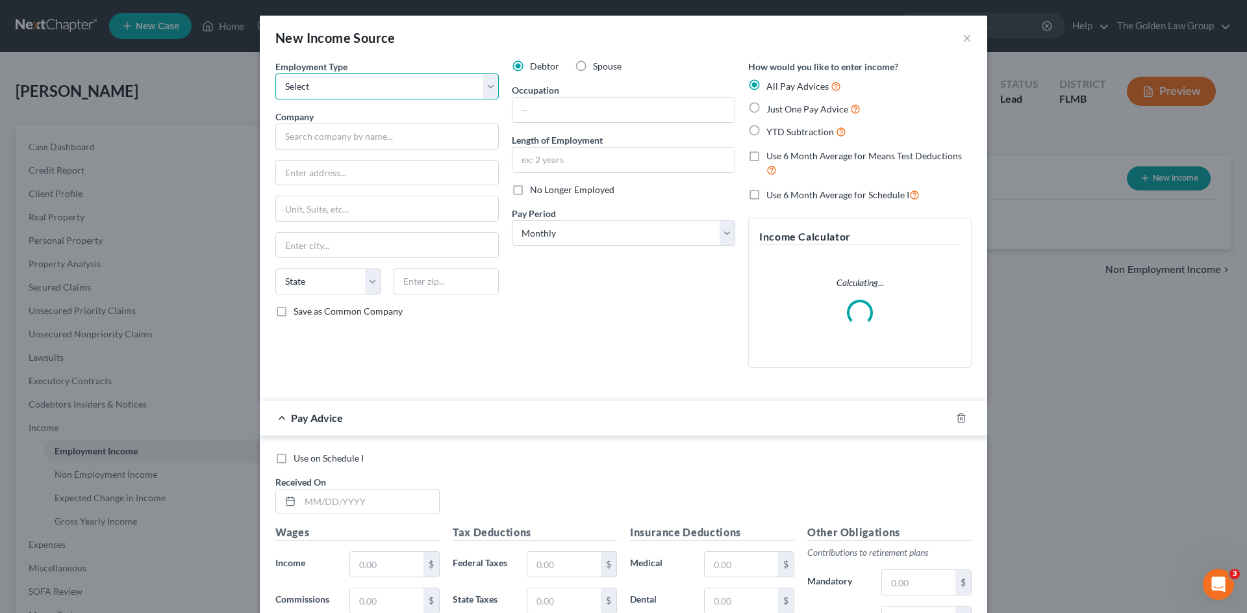
click at [398, 75] on select "Select Full or Part Time Employment Self Employment" at bounding box center [386, 86] width 223 height 26
select select "0"
click at [275, 73] on select "Select Full or Part Time Employment Self Employment" at bounding box center [386, 86] width 223 height 26
click at [394, 141] on input "text" at bounding box center [386, 136] width 223 height 26
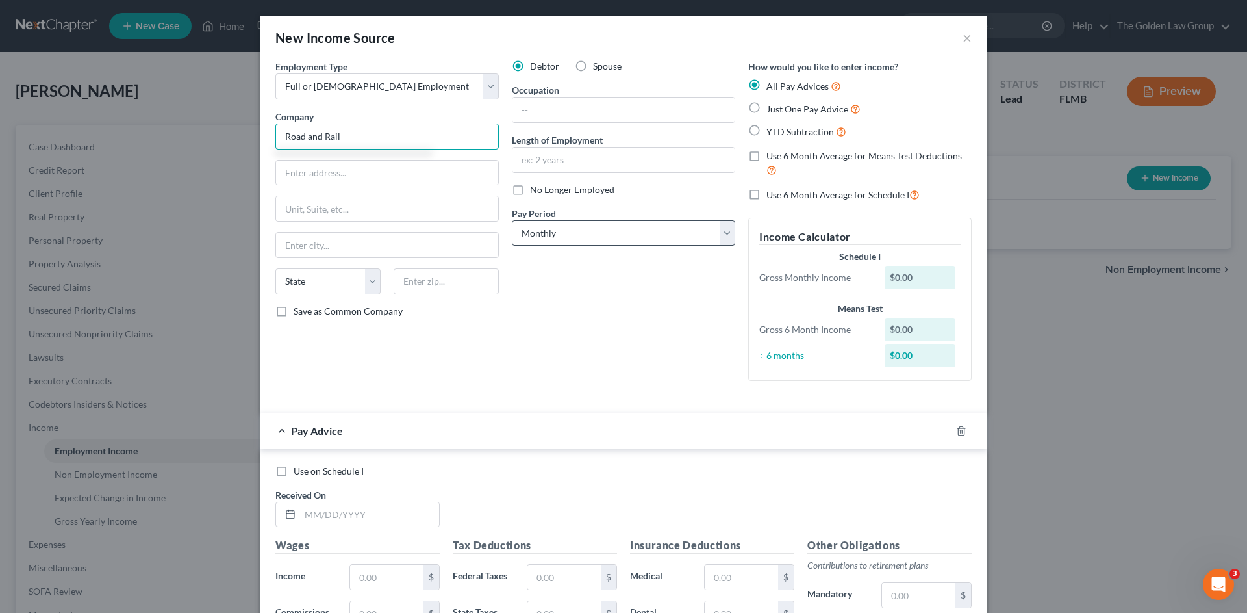
type input "Road and Rail"
click at [631, 244] on select "Select Monthly Twice Monthly Every Other Week Weekly" at bounding box center [623, 233] width 223 height 26
click at [600, 237] on select "Select Monthly Twice Monthly Every Other Week Weekly" at bounding box center [623, 233] width 223 height 26
click at [574, 233] on select "Select Monthly Twice Monthly Every Other Week Weekly" at bounding box center [623, 233] width 223 height 26
select select "3"
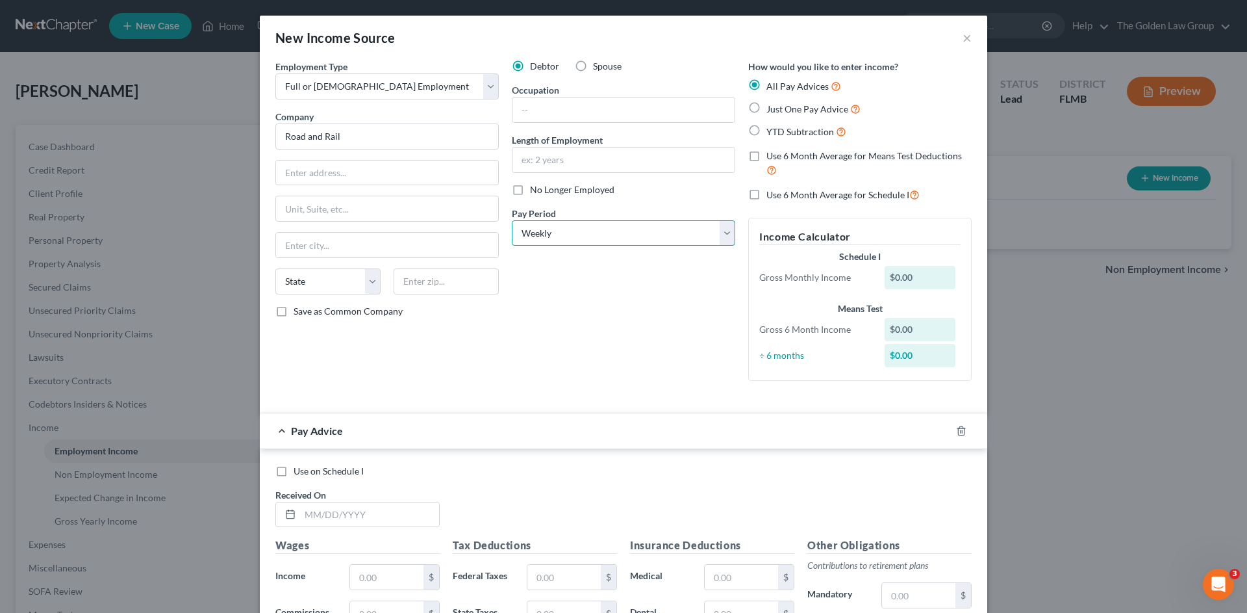
click at [512, 220] on select "Select Monthly Twice Monthly Every Other Week Weekly" at bounding box center [623, 233] width 223 height 26
click at [549, 104] on input "text" at bounding box center [624, 109] width 222 height 25
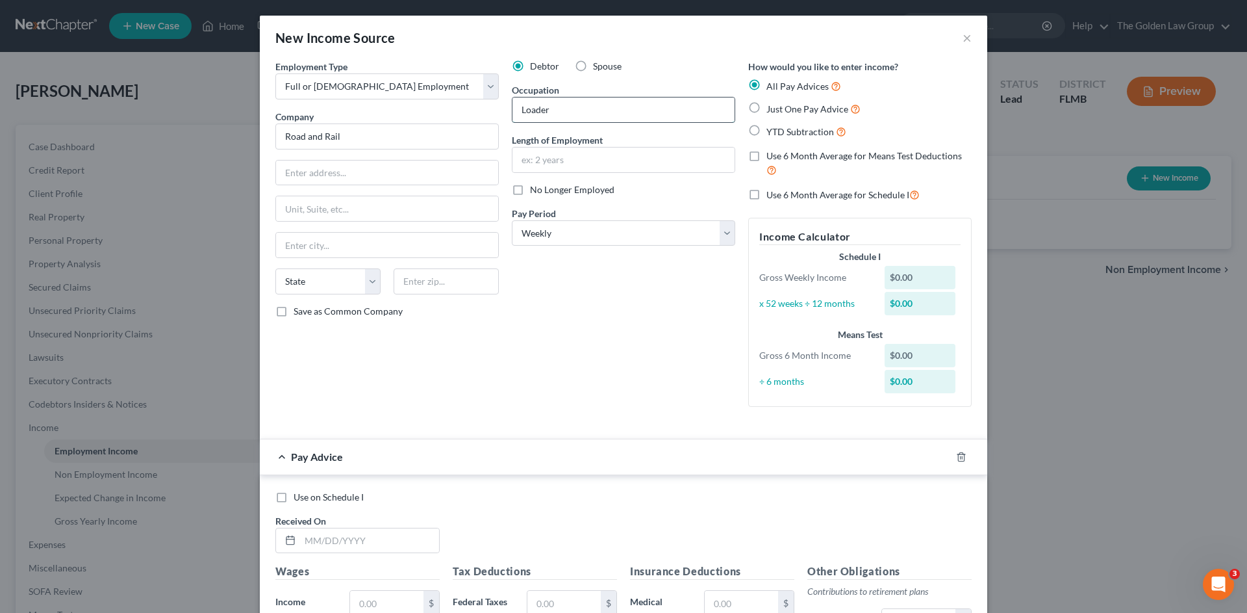
type input "Loader"
type input "11 Years"
click at [959, 459] on icon "button" at bounding box center [961, 456] width 10 height 10
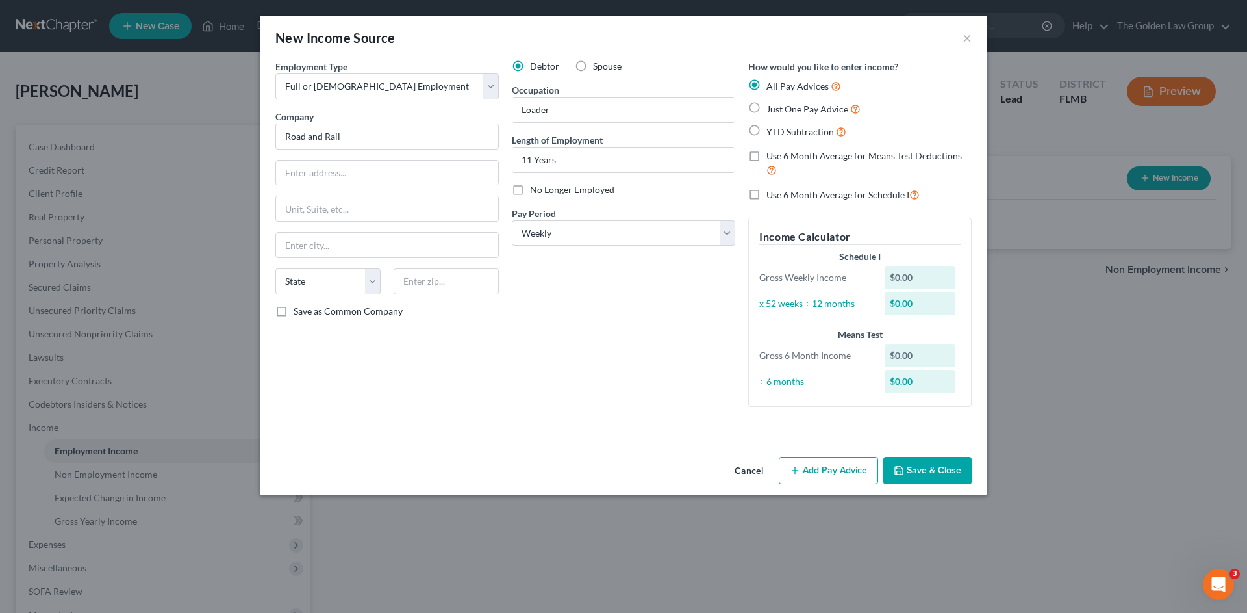
click at [942, 468] on button "Save & Close" at bounding box center [927, 470] width 88 height 27
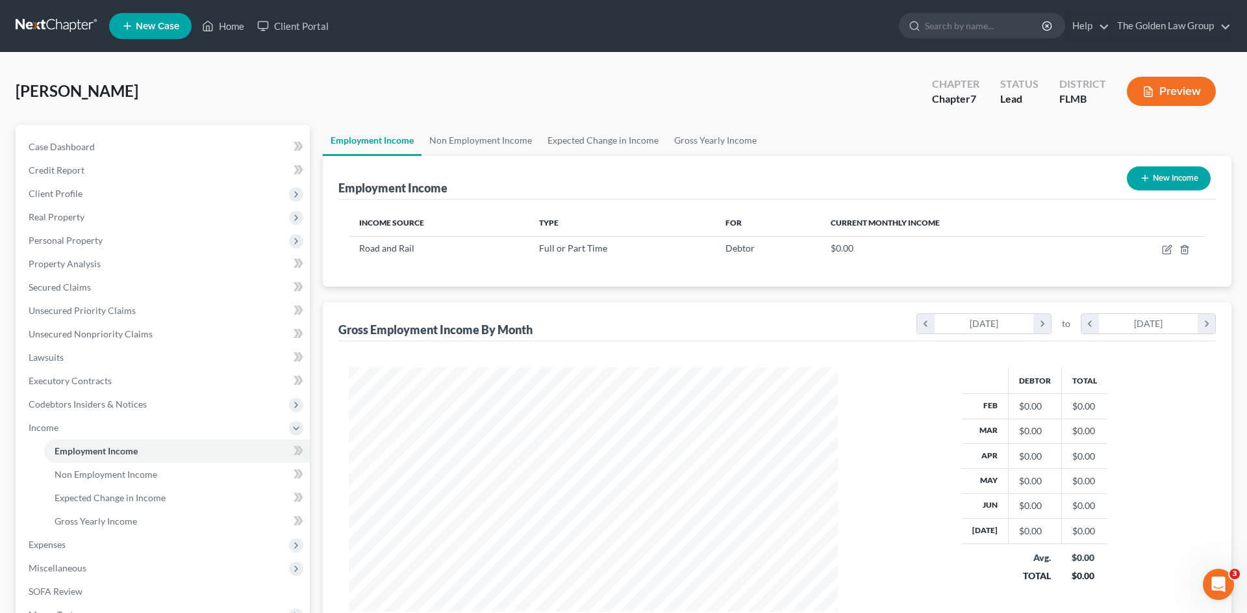
scroll to position [649339, 649071]
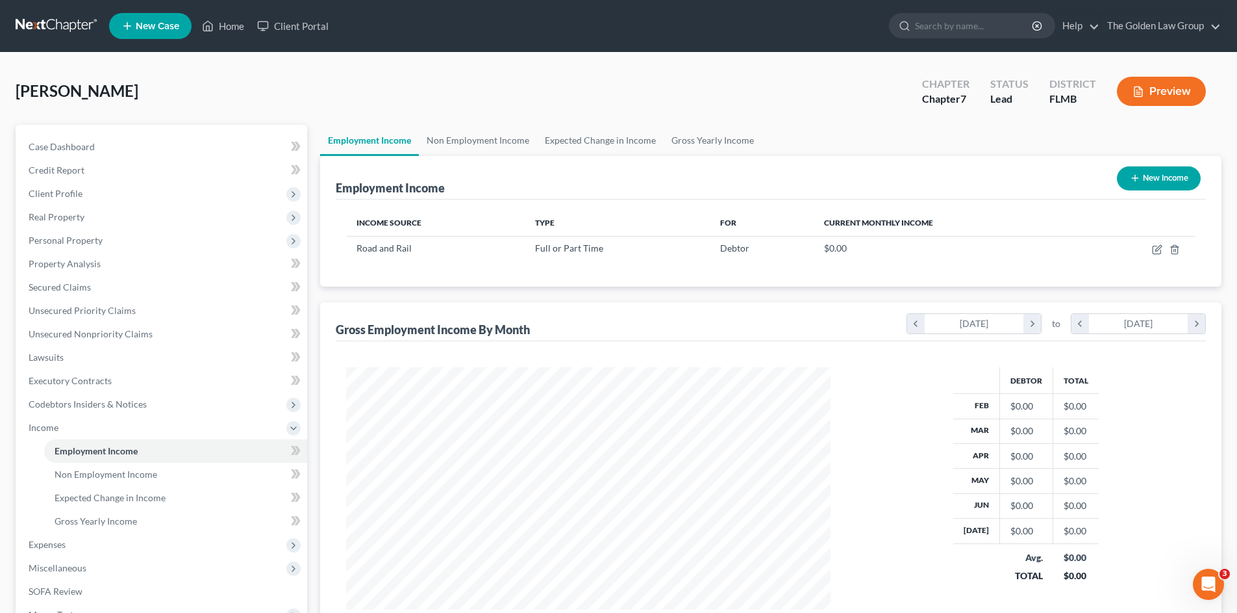
click at [1152, 177] on button "New Income" at bounding box center [1159, 178] width 84 height 24
select select "0"
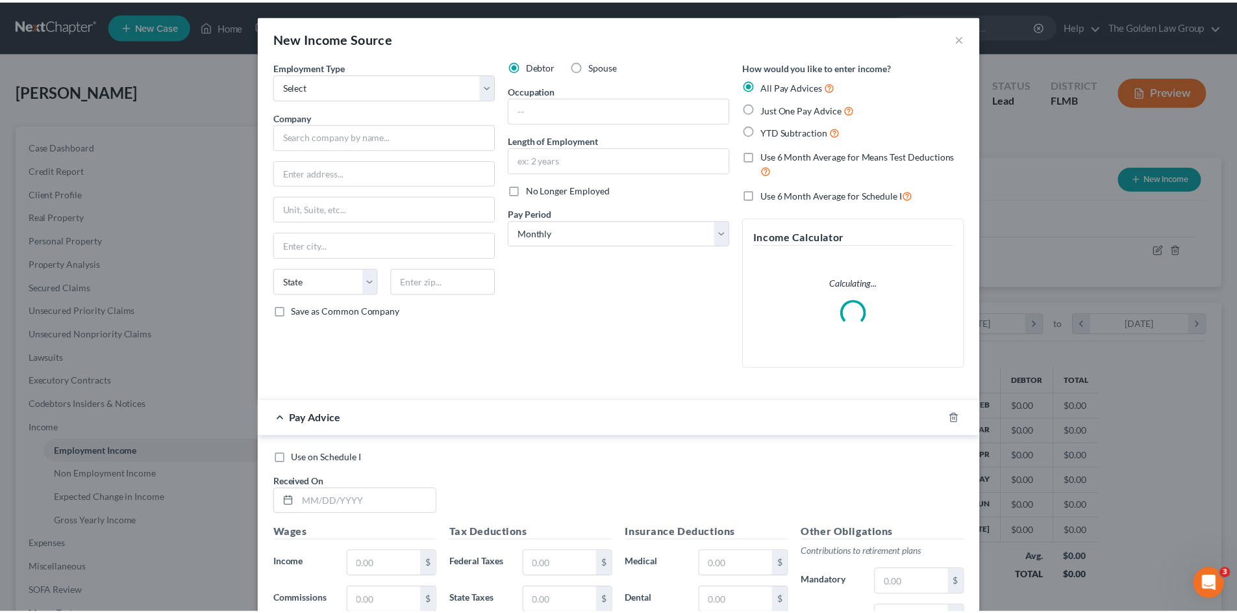
scroll to position [244, 515]
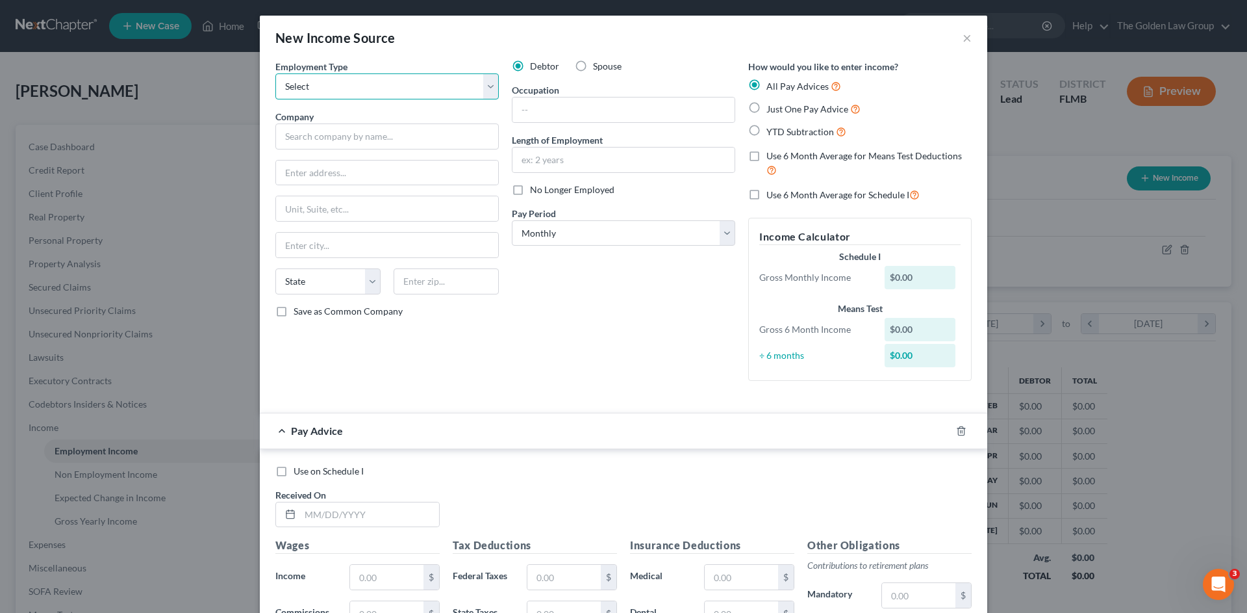
drag, startPoint x: 306, startPoint y: 81, endPoint x: 318, endPoint y: 99, distance: 22.0
click at [306, 81] on select "Select Full or Part Time Employment Self Employment" at bounding box center [386, 86] width 223 height 26
select select "0"
click at [275, 73] on select "Select Full or Part Time Employment Self Employment" at bounding box center [386, 86] width 223 height 26
click at [593, 66] on label "Spouse" at bounding box center [607, 66] width 29 height 13
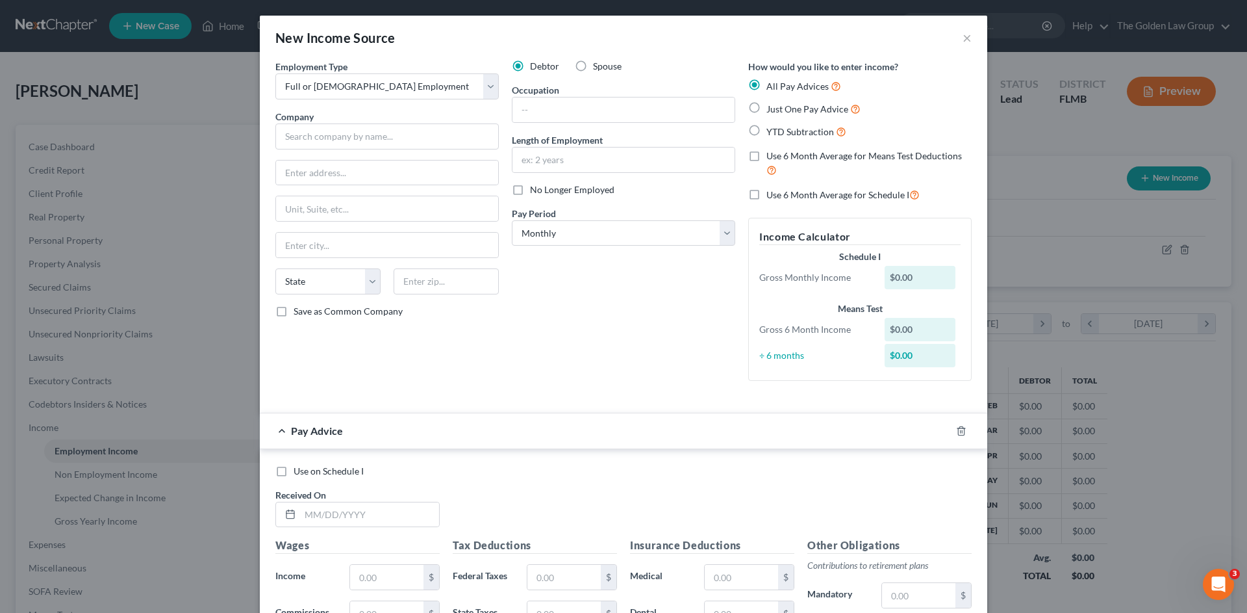
click at [598, 66] on input "Spouse" at bounding box center [602, 64] width 8 height 8
radio input "true"
click at [411, 140] on input "text" at bounding box center [386, 136] width 223 height 26
type input "ABC"
click at [566, 116] on input "text" at bounding box center [624, 109] width 222 height 25
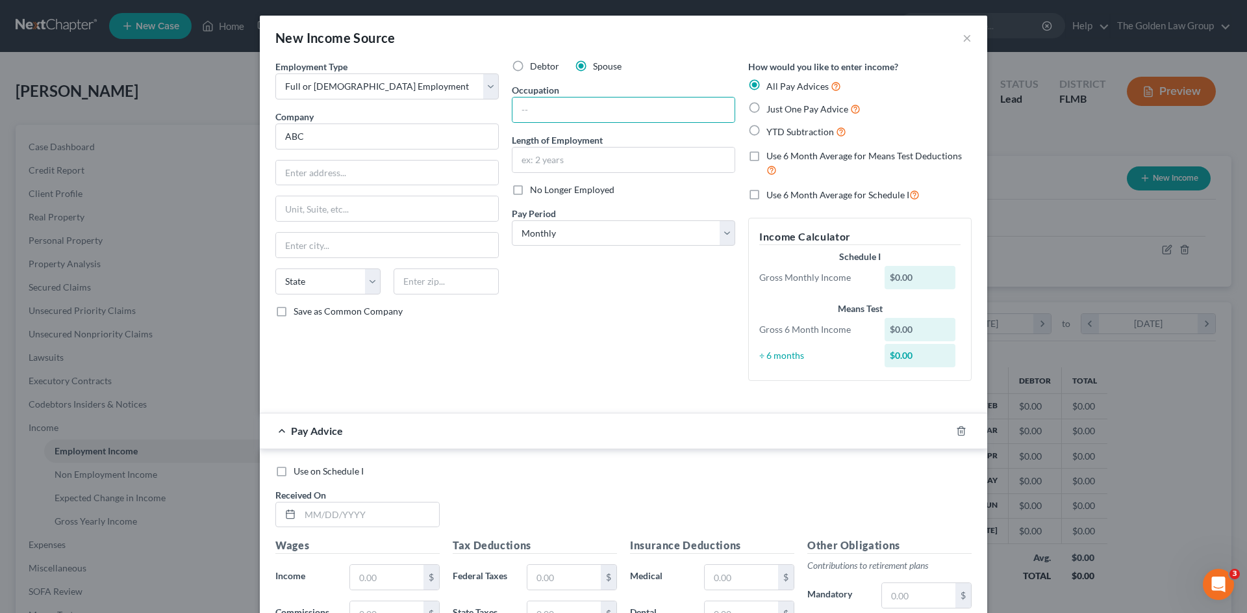
drag, startPoint x: 577, startPoint y: 344, endPoint x: 976, endPoint y: 464, distance: 416.6
click at [577, 349] on div "Debtor Spouse Occupation Length of Employment No Longer Employed Pay Period * S…" at bounding box center [623, 225] width 236 height 331
click at [956, 430] on icon "button" at bounding box center [961, 430] width 10 height 10
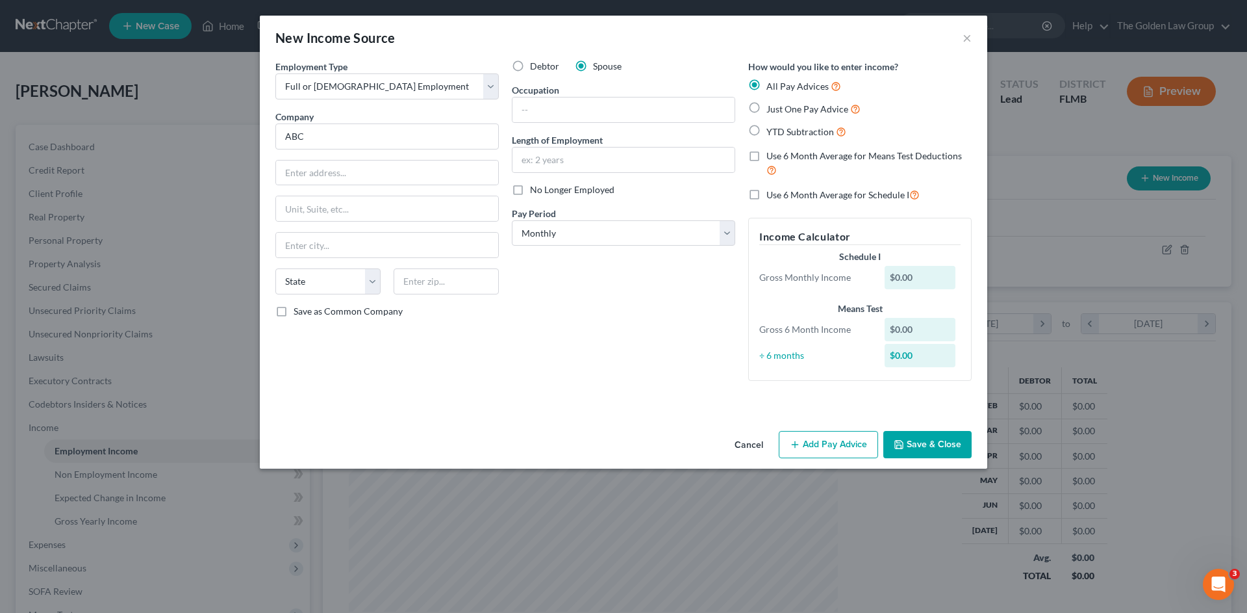
click at [919, 441] on button "Save & Close" at bounding box center [927, 444] width 88 height 27
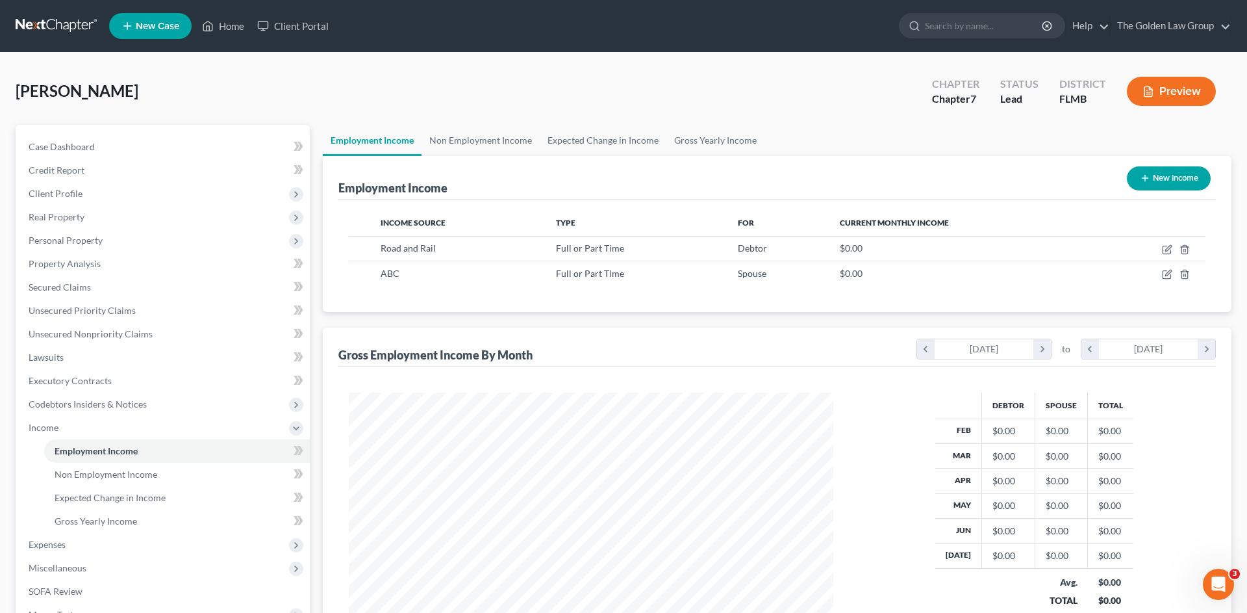
scroll to position [649339, 649071]
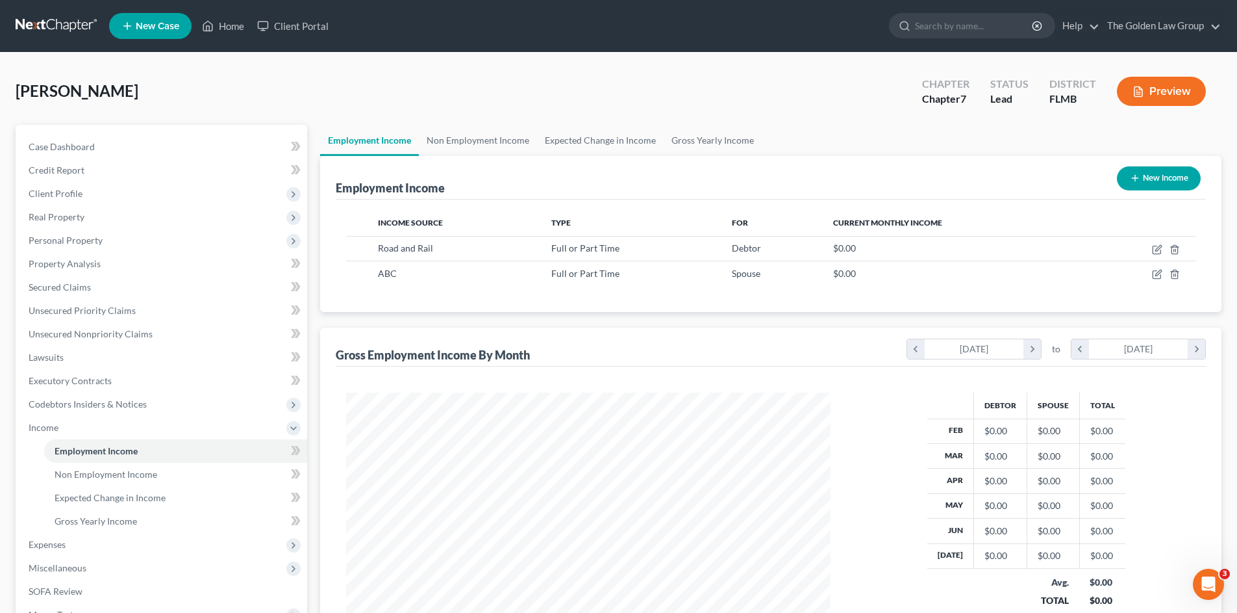
click at [1132, 176] on icon "button" at bounding box center [1135, 178] width 10 height 10
select select "0"
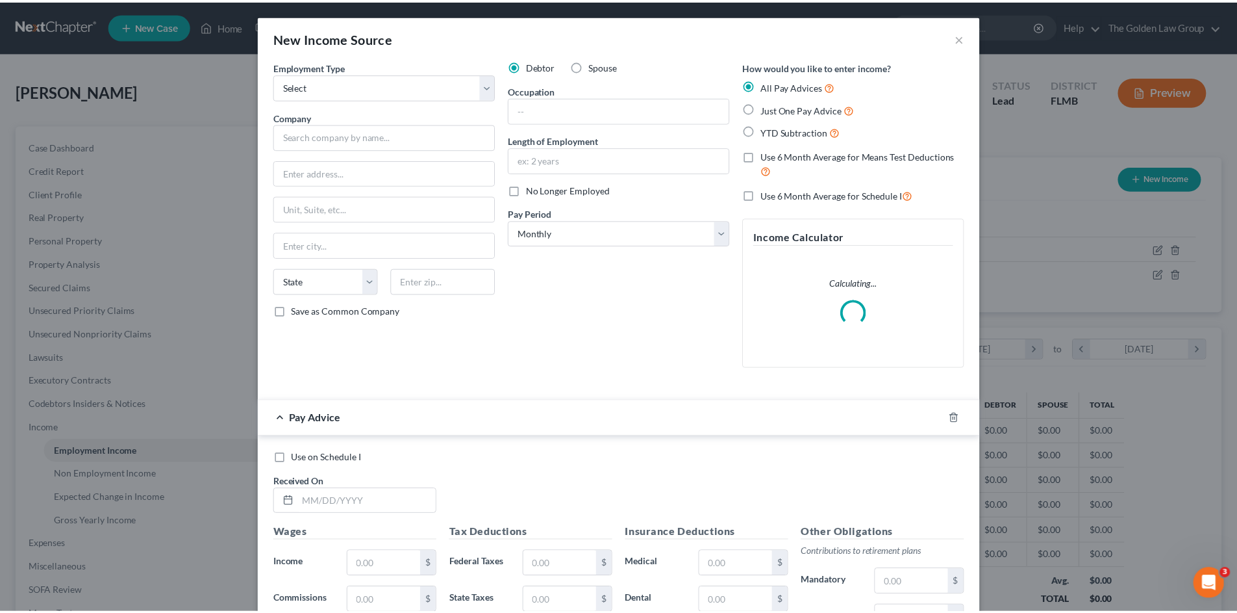
scroll to position [244, 515]
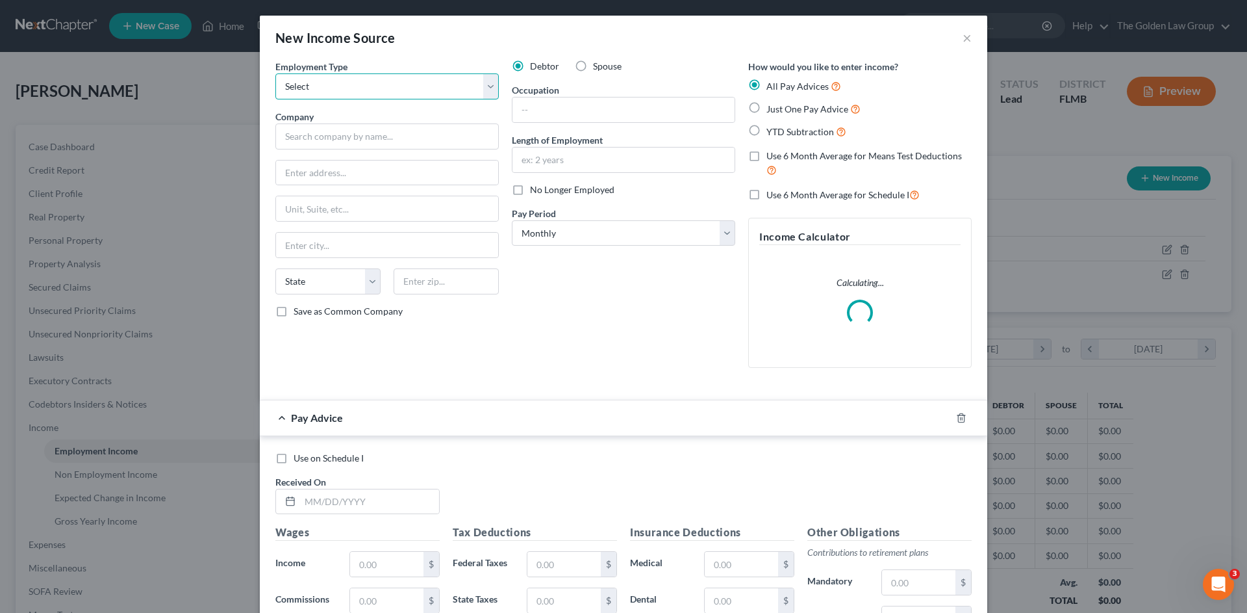
click at [381, 90] on select "Select Full or Part Time Employment Self Employment" at bounding box center [386, 86] width 223 height 26
select select "1"
click at [275, 73] on select "Select Full or Part Time Employment Self Employment" at bounding box center [386, 86] width 223 height 26
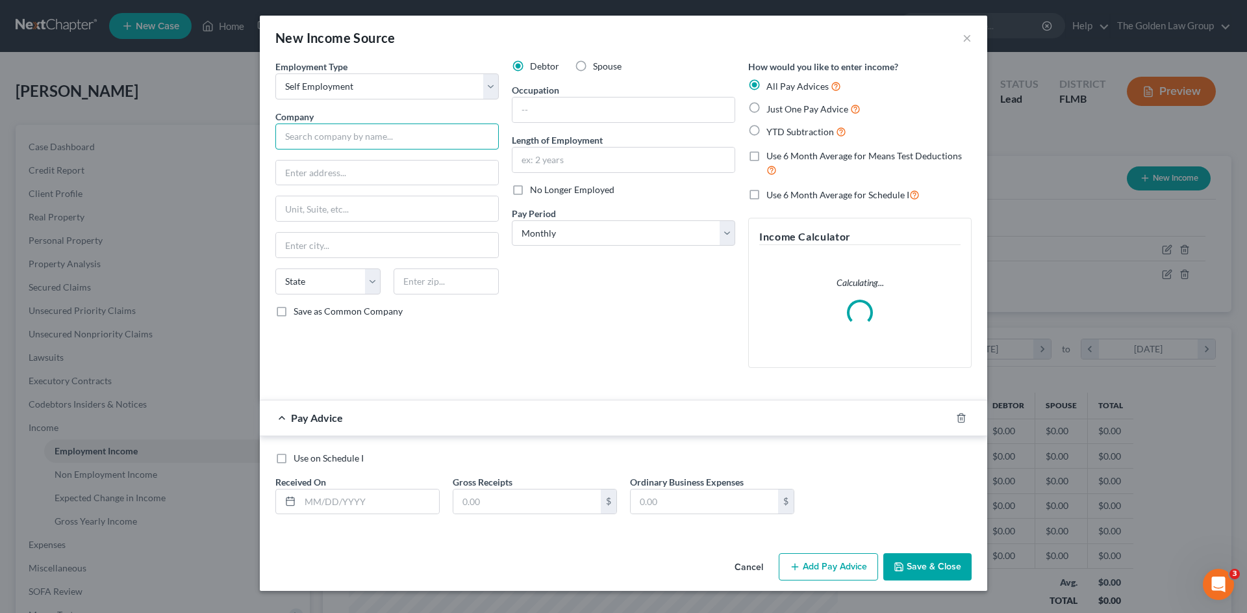
click at [451, 134] on input "text" at bounding box center [386, 136] width 223 height 26
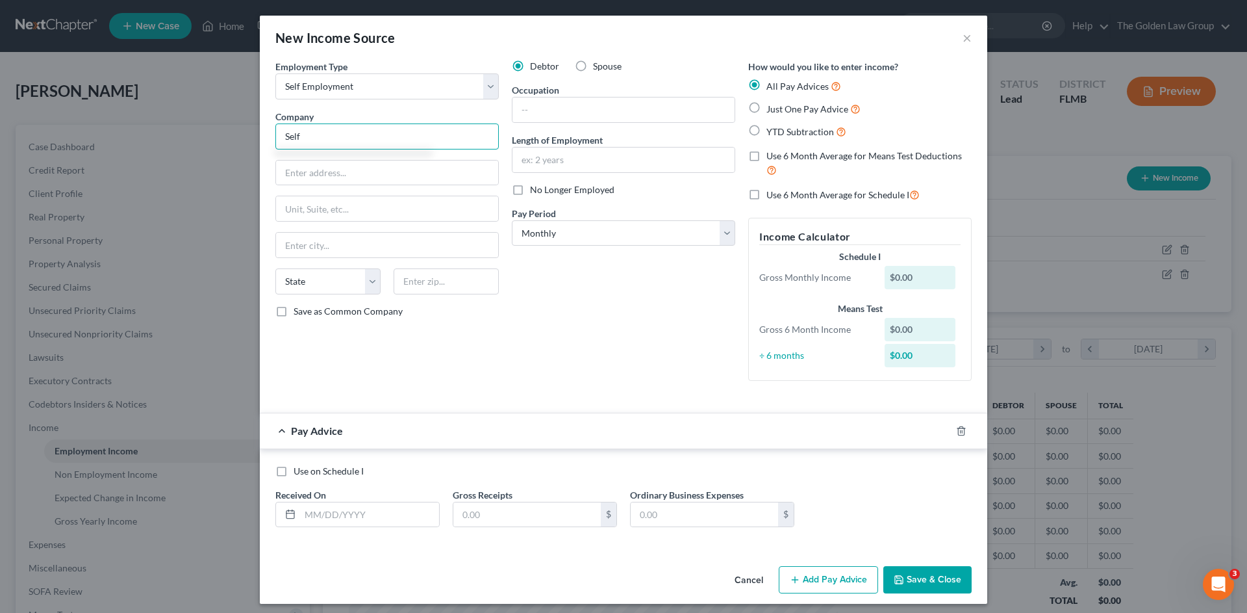
type input "Self"
click at [593, 69] on label "Spouse" at bounding box center [607, 66] width 29 height 13
click at [598, 68] on input "Spouse" at bounding box center [602, 64] width 8 height 8
radio input "true"
click at [958, 427] on icon "button" at bounding box center [961, 430] width 6 height 8
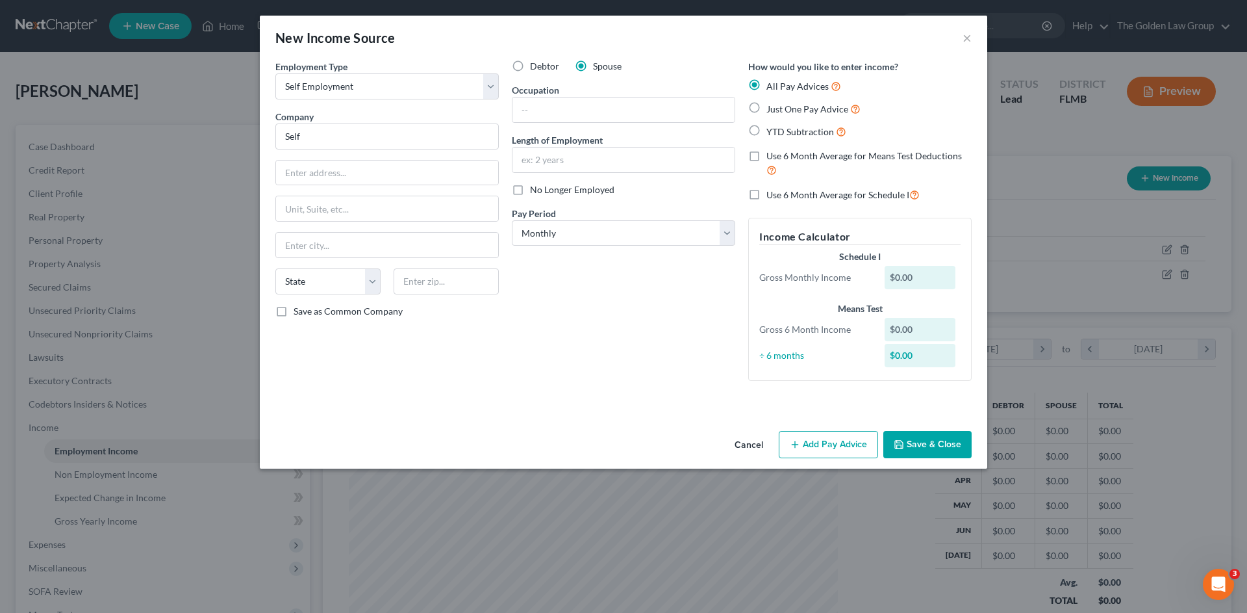
click at [949, 450] on button "Save & Close" at bounding box center [927, 444] width 88 height 27
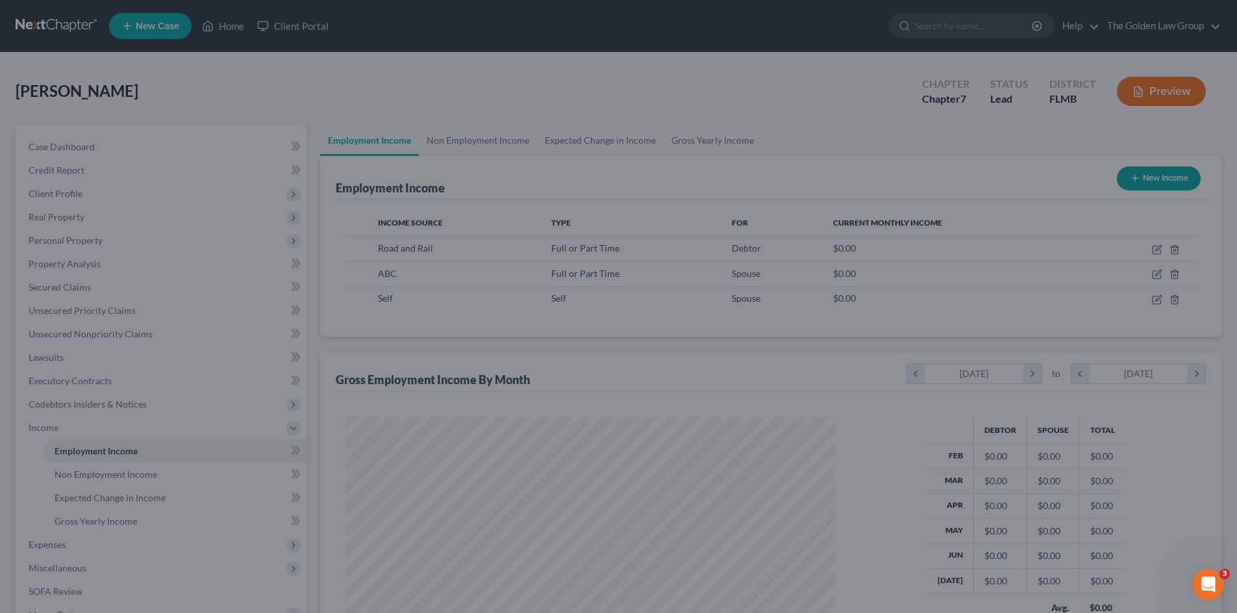
scroll to position [649339, 649071]
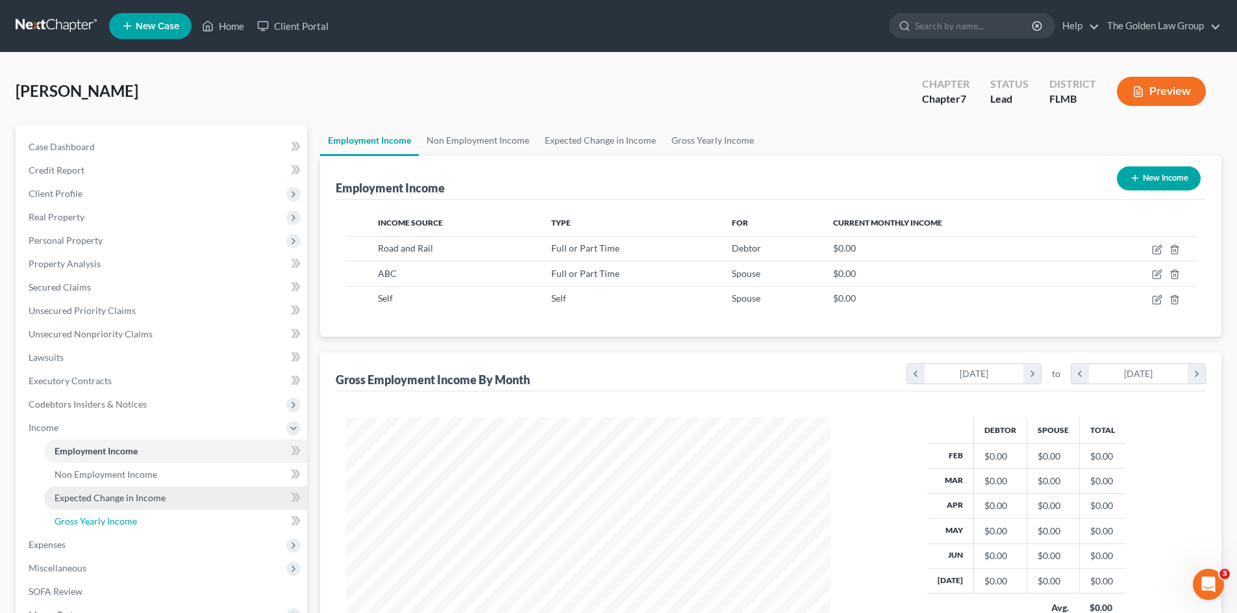
drag, startPoint x: 88, startPoint y: 521, endPoint x: 55, endPoint y: 497, distance: 40.9
click at [88, 521] on span "Gross Yearly Income" at bounding box center [96, 520] width 82 height 11
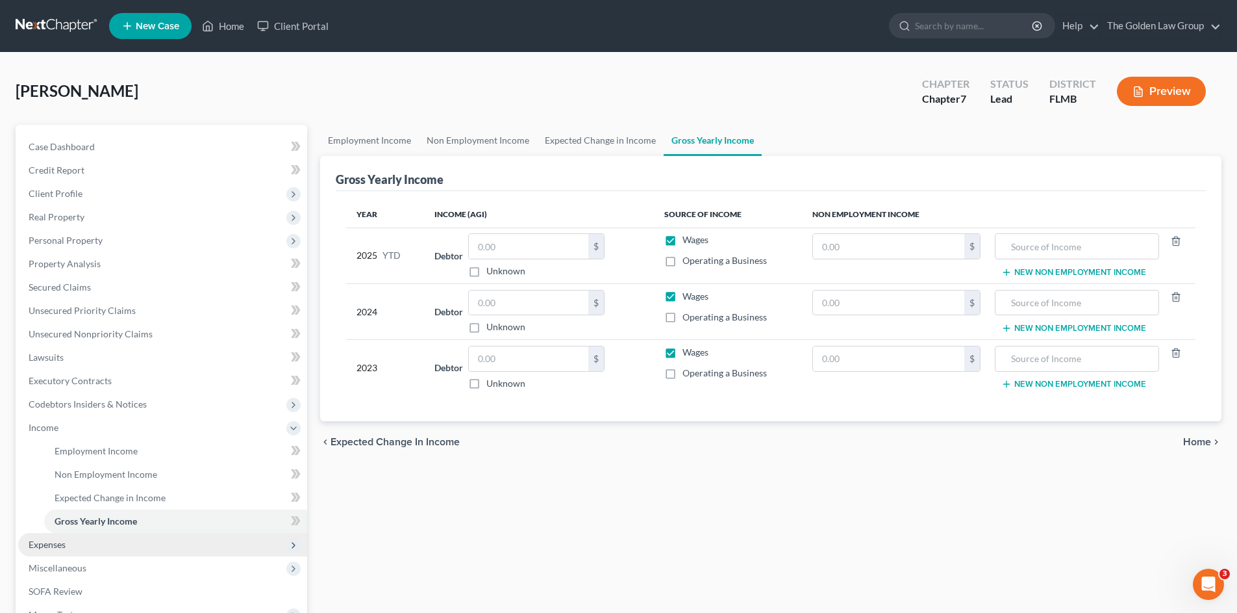
click at [63, 539] on span "Expenses" at bounding box center [47, 544] width 37 height 11
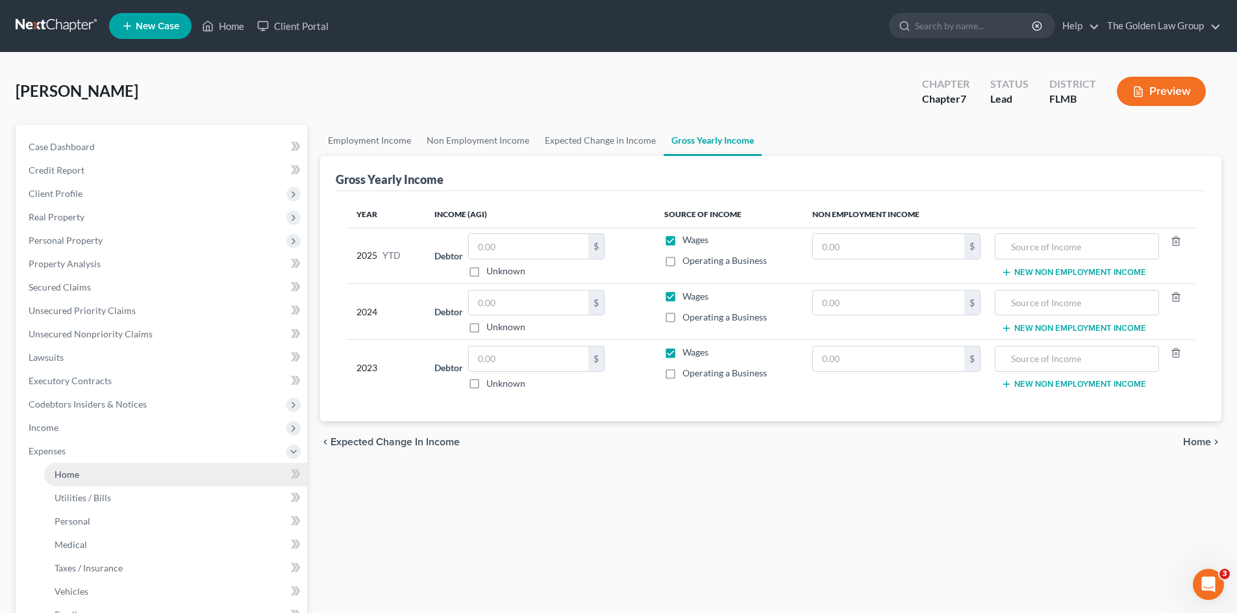
click at [107, 466] on link "Home" at bounding box center [175, 474] width 263 height 23
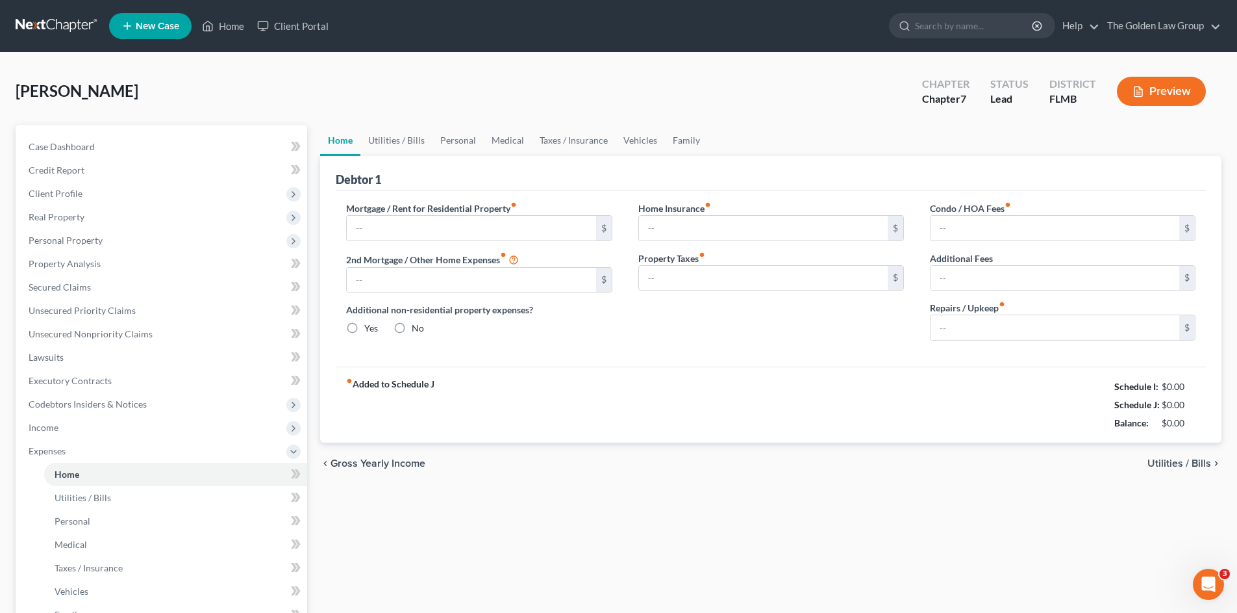
type input "0.00"
radio input "true"
type input "0.00"
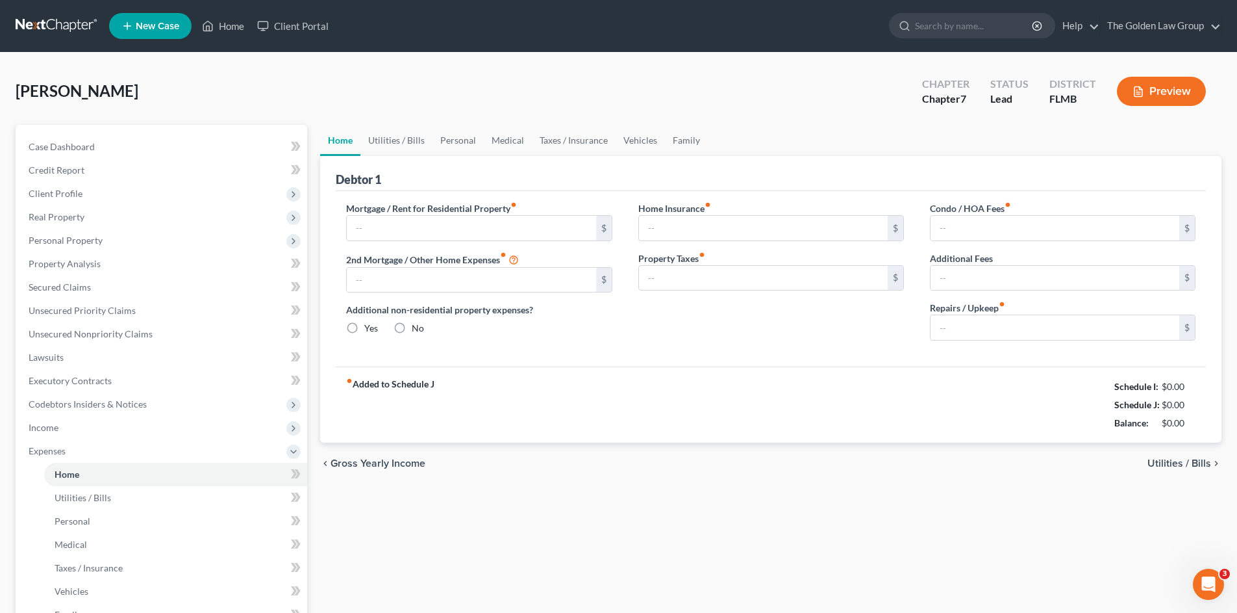
type input "0.00"
click at [450, 230] on input "text" at bounding box center [471, 228] width 249 height 25
click at [551, 140] on link "Taxes / Insurance" at bounding box center [574, 140] width 84 height 31
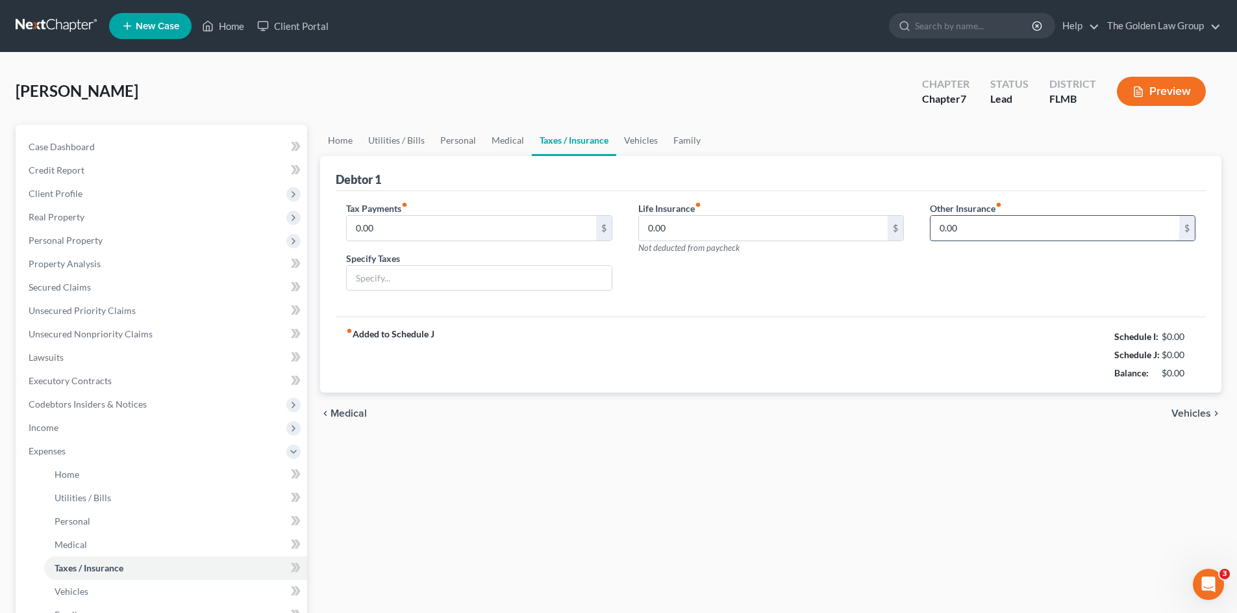
click at [957, 240] on input "0.00" at bounding box center [1055, 228] width 249 height 25
type input "29.17"
click at [986, 260] on input "text" at bounding box center [1063, 264] width 264 height 25
type input "Renter's Insurance"
click at [748, 346] on div "fiber_manual_record Added to Schedule J Schedule I: $0.00 Schedule J: $29.17 Ba…" at bounding box center [771, 354] width 870 height 76
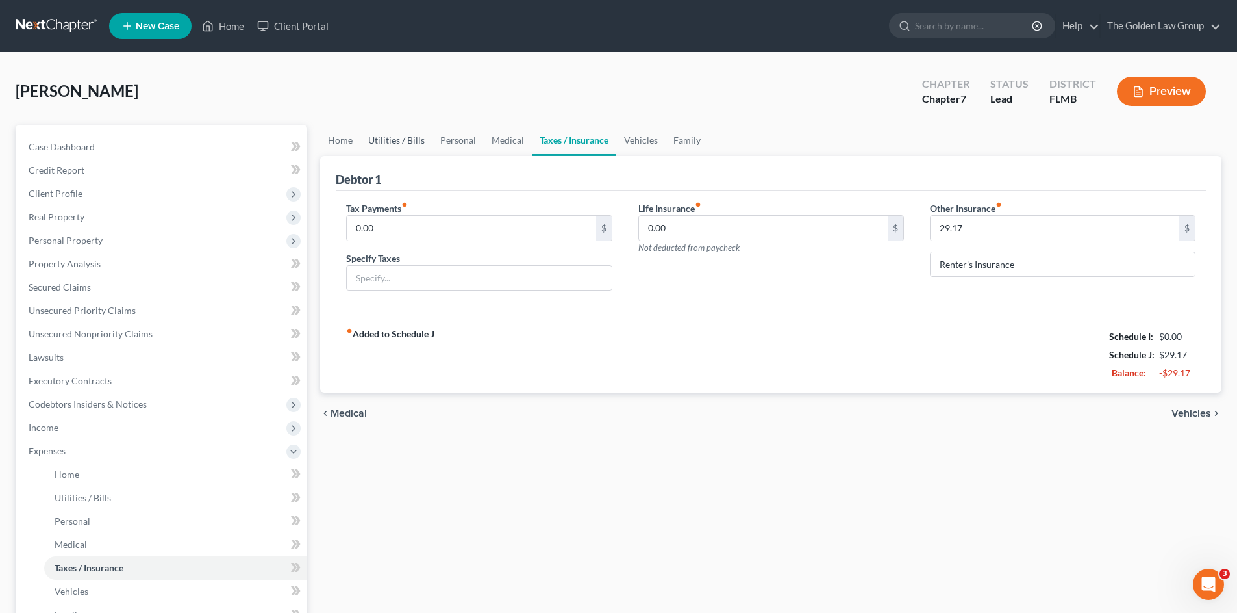
click at [392, 136] on link "Utilities / Bills" at bounding box center [397, 140] width 72 height 31
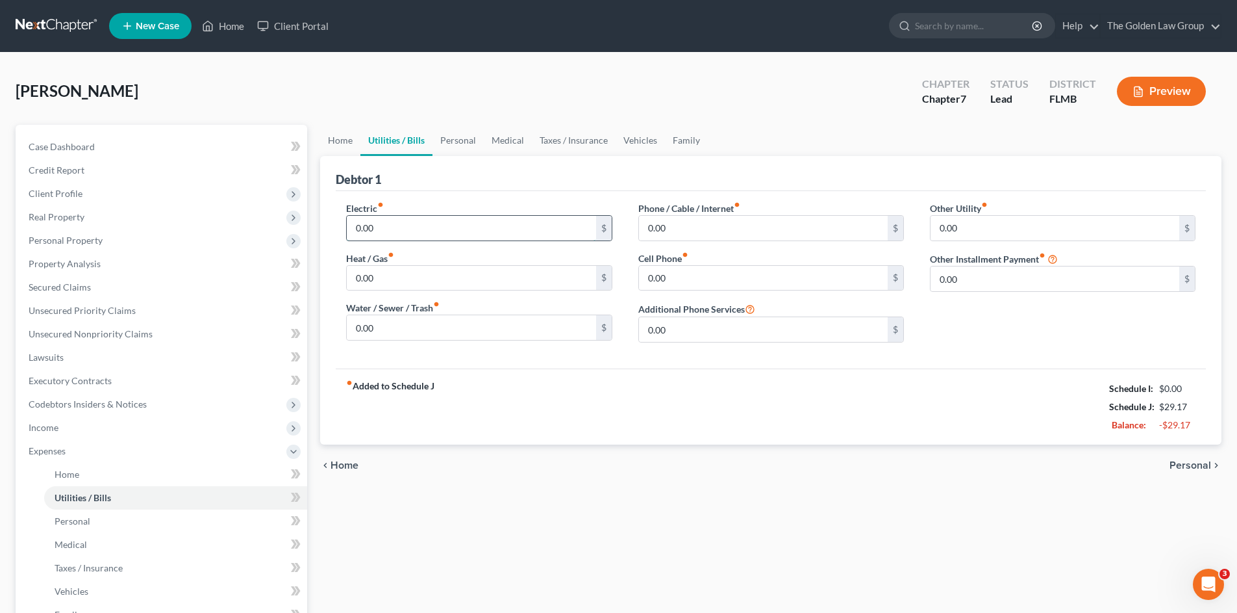
click at [401, 232] on input "0.00" at bounding box center [471, 228] width 249 height 25
type input "130.00"
type input "26.00"
type input "86.00"
type input "272.00"
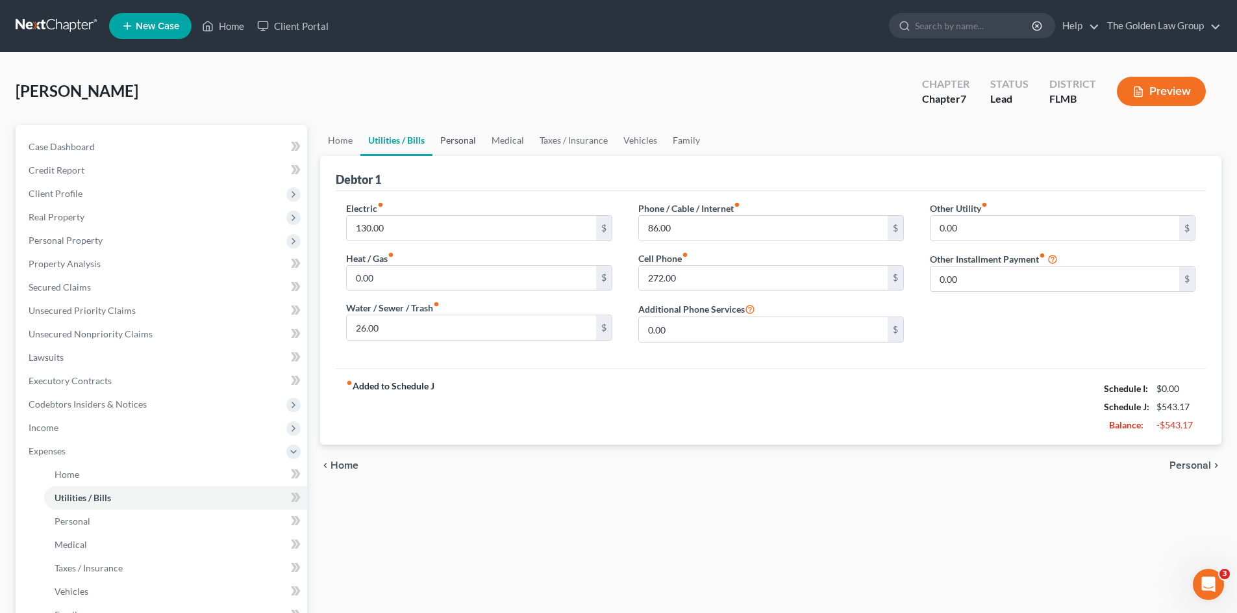
drag, startPoint x: 454, startPoint y: 138, endPoint x: 414, endPoint y: 209, distance: 80.6
click at [453, 139] on link "Personal" at bounding box center [458, 140] width 51 height 31
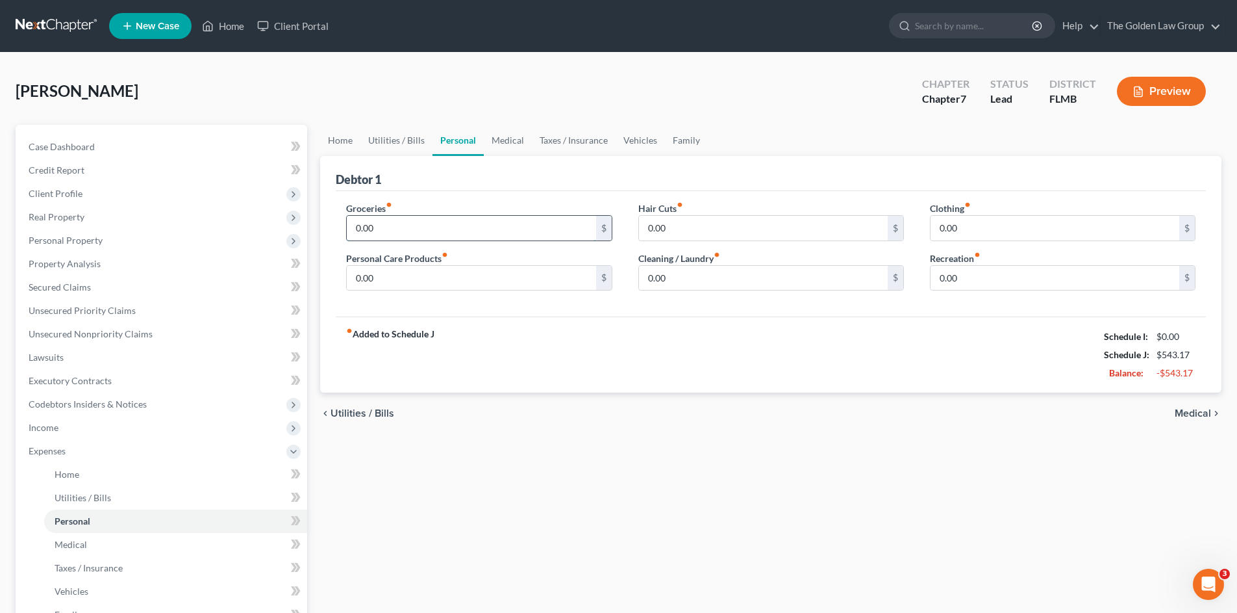
click at [412, 227] on input "0.00" at bounding box center [471, 228] width 249 height 25
type input "600.00"
type input "150.00"
type input "70.00"
type input "85.00"
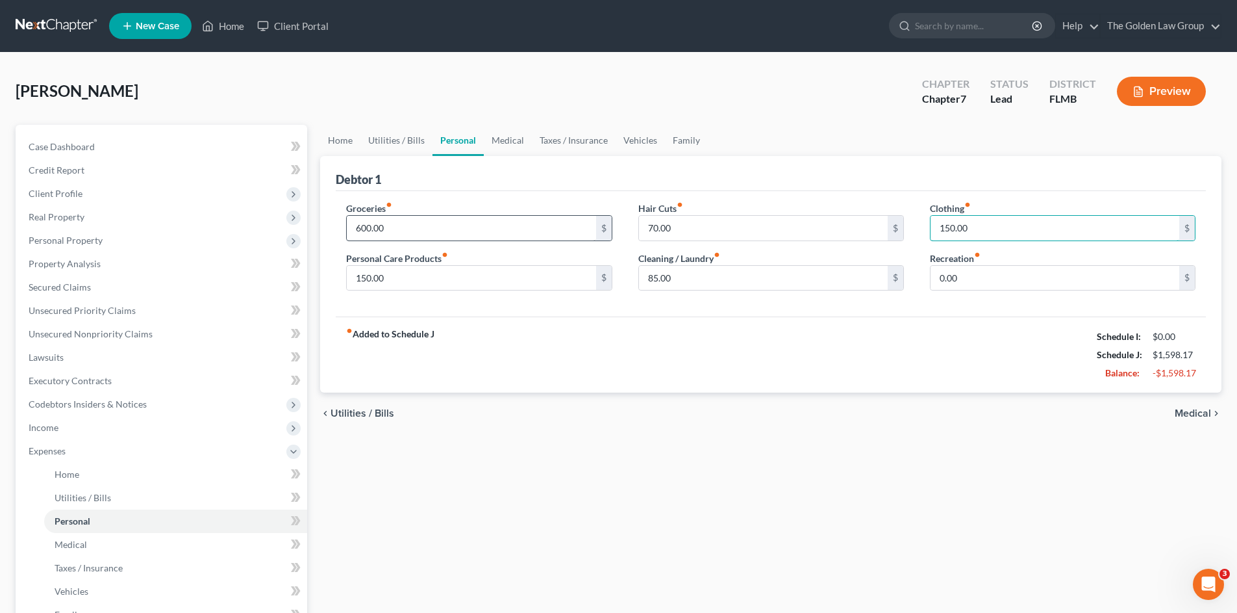
type input "150.00"
type input "250.00"
click at [487, 225] on input "600.00" at bounding box center [471, 228] width 249 height 25
click at [507, 138] on link "Medical" at bounding box center [508, 140] width 48 height 31
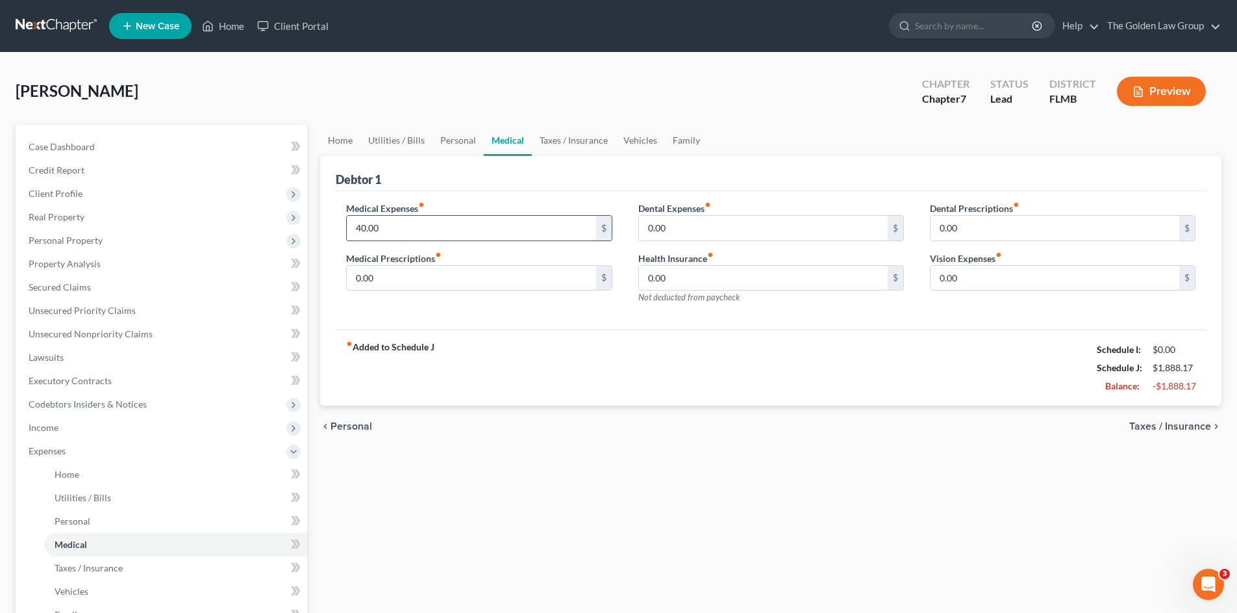
type input "40.00"
type input "100.00"
click at [1061, 279] on input "0.00" at bounding box center [1055, 278] width 249 height 25
type input "12.00"
click at [577, 140] on link "Taxes / Insurance" at bounding box center [574, 140] width 84 height 31
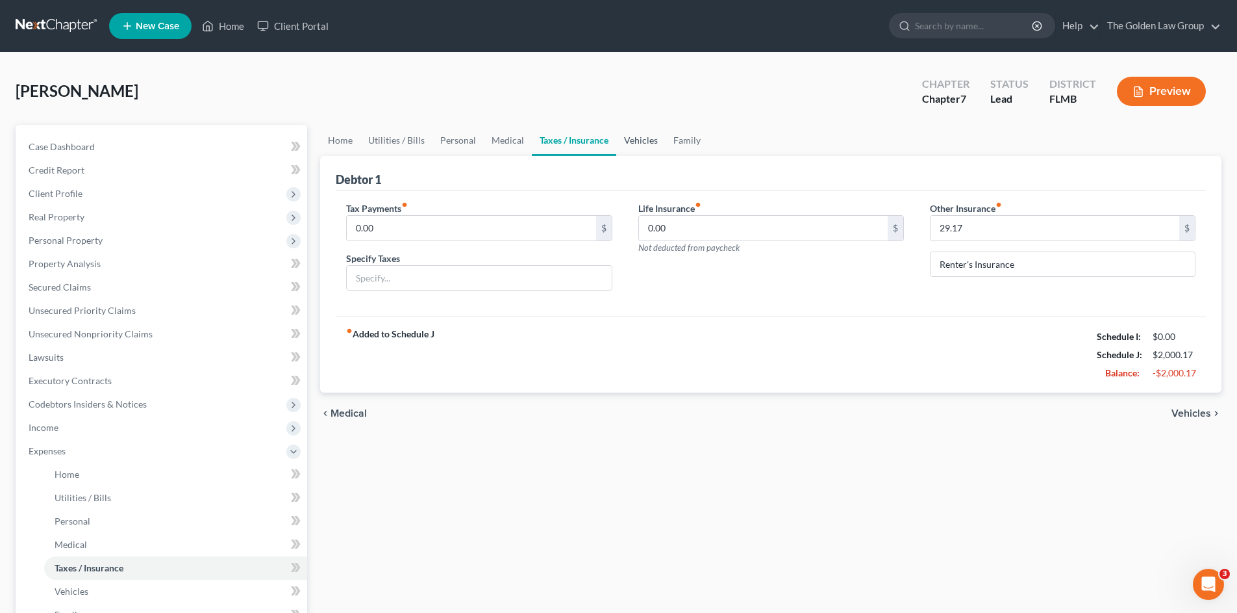
click at [629, 136] on link "Vehicles" at bounding box center [640, 140] width 49 height 31
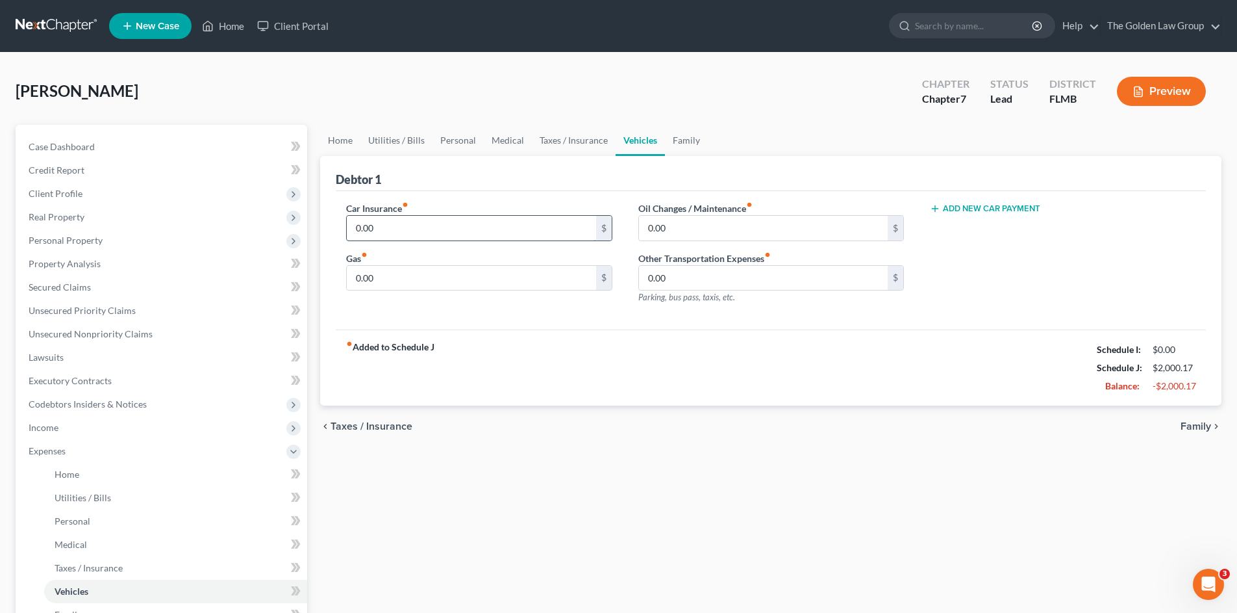
click at [452, 229] on input "0.00" at bounding box center [471, 228] width 249 height 25
type input "347.71"
type input "250.00"
type input "15.00"
click at [614, 500] on div "Home Utilities / Bills Personal Medical Taxes / Insurance Vehicles Family Debto…" at bounding box center [771, 465] width 915 height 680
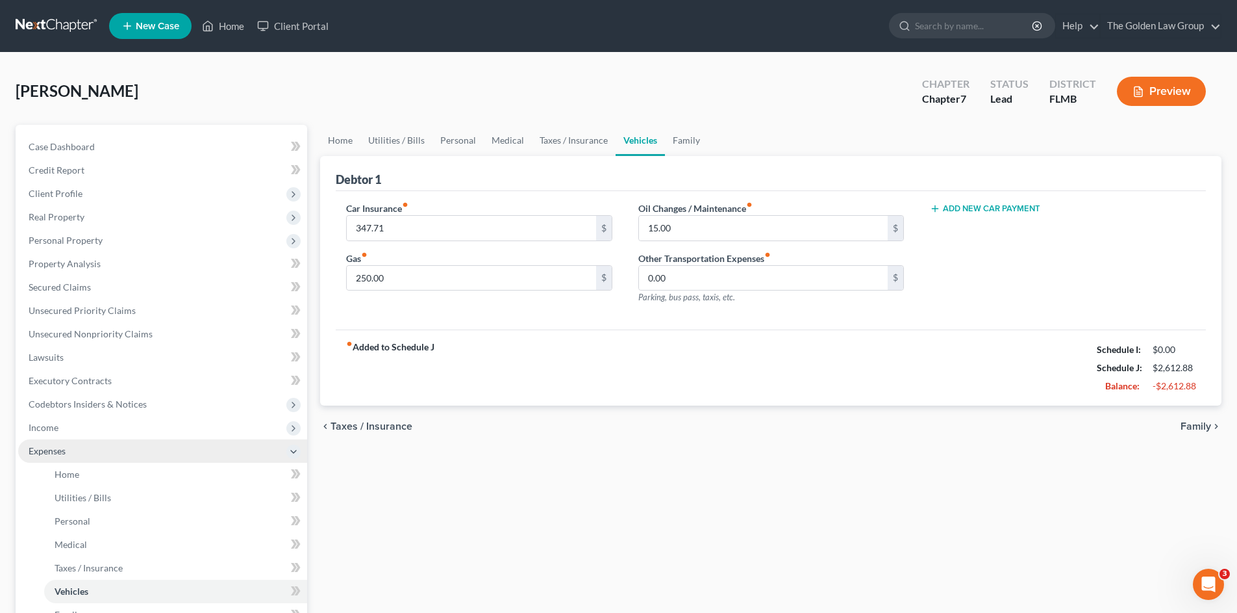
click at [50, 446] on span "Expenses" at bounding box center [47, 450] width 37 height 11
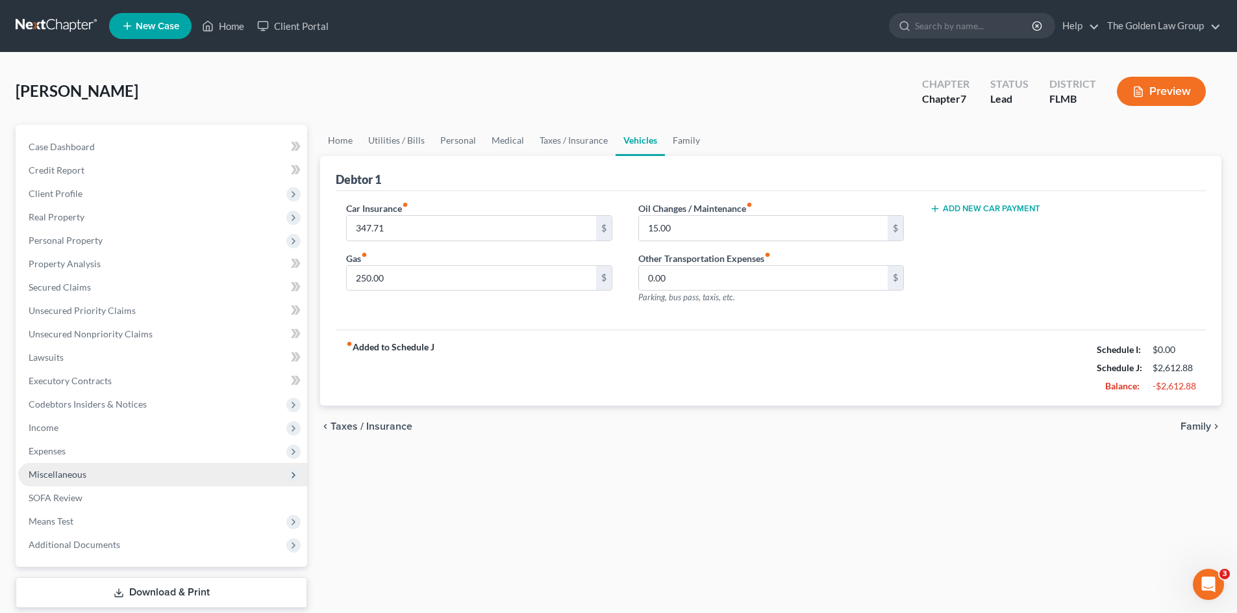
click at [101, 474] on span "Miscellaneous" at bounding box center [162, 474] width 289 height 23
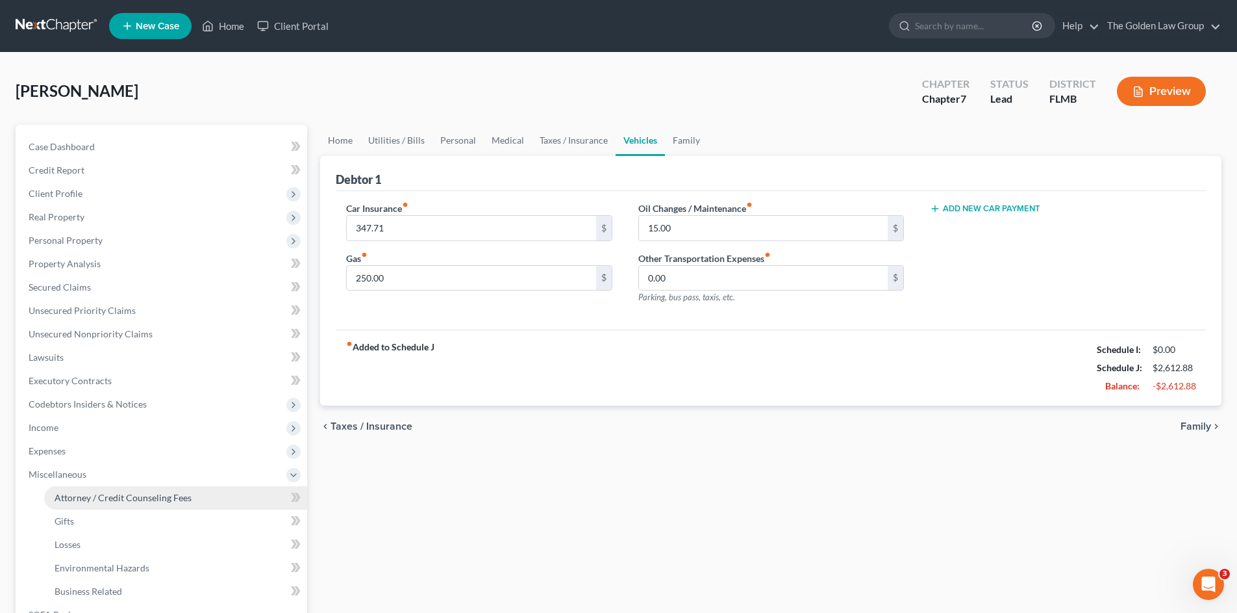
click at [116, 490] on link "Attorney / Credit Counseling Fees" at bounding box center [175, 497] width 263 height 23
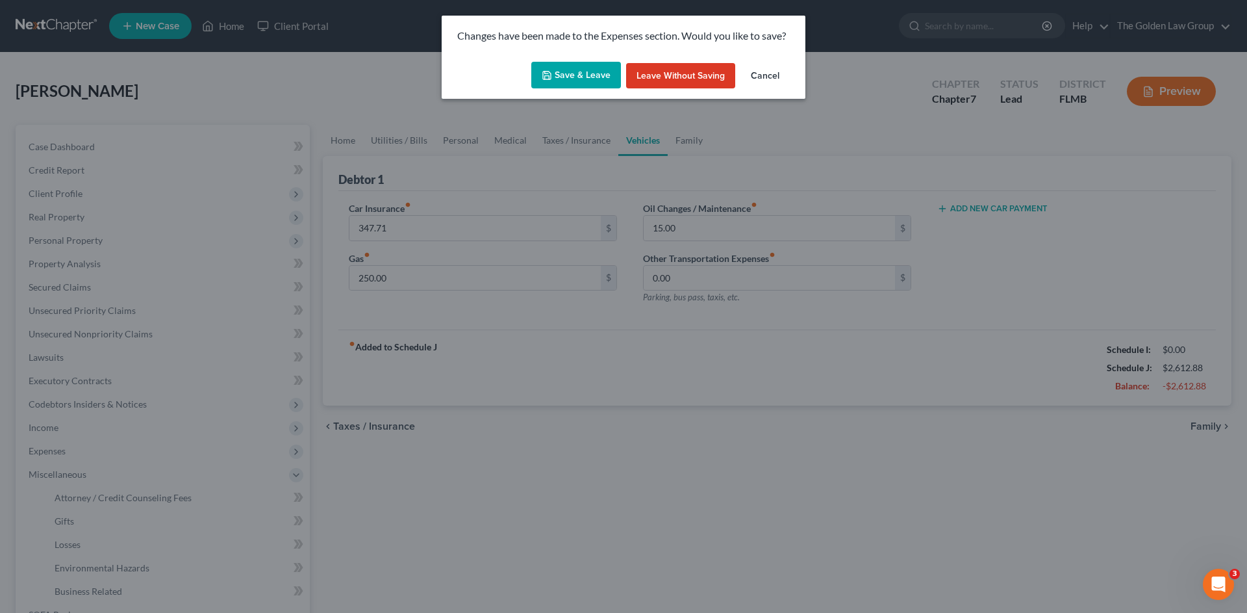
click at [565, 76] on button "Save & Leave" at bounding box center [576, 75] width 90 height 27
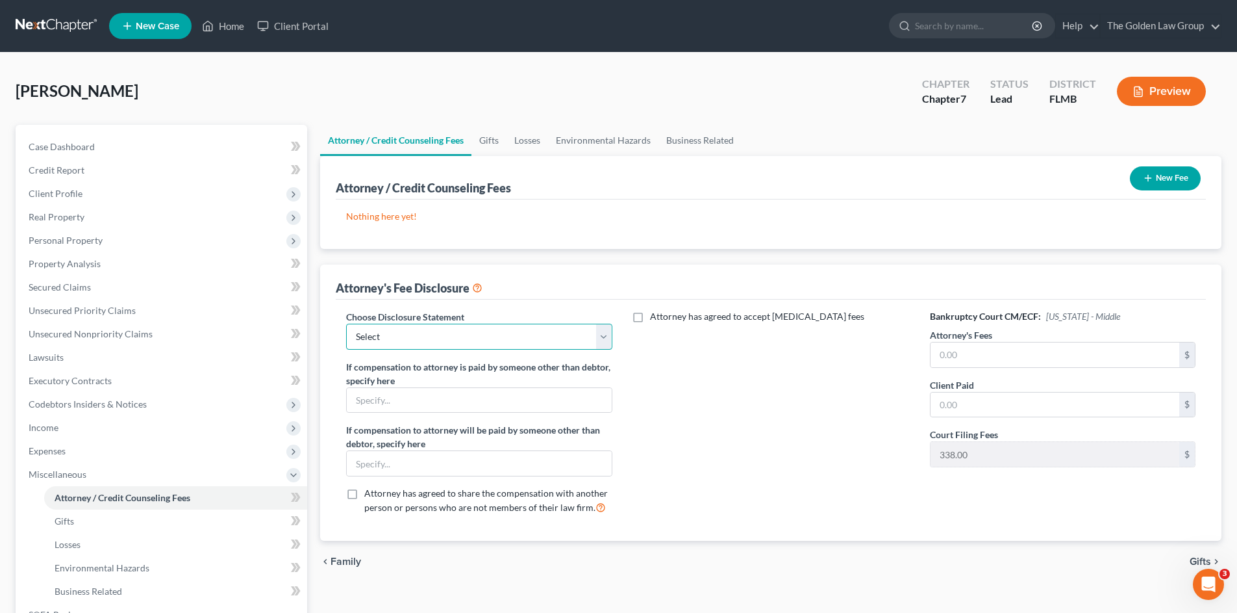
click at [535, 333] on select "Select Chapter 7 Supplemental Chapter 13 Chapter 7 Pre-Petition" at bounding box center [479, 336] width 266 height 26
select select "2"
click at [346, 323] on select "Select Chapter 7 Supplemental Chapter 13 Chapter 7 Pre-Petition" at bounding box center [479, 336] width 266 height 26
click at [655, 431] on div "Attorney has agreed to accept [MEDICAL_DATA] fees" at bounding box center [772, 417] width 292 height 215
click at [77, 482] on span "Miscellaneous" at bounding box center [162, 474] width 289 height 23
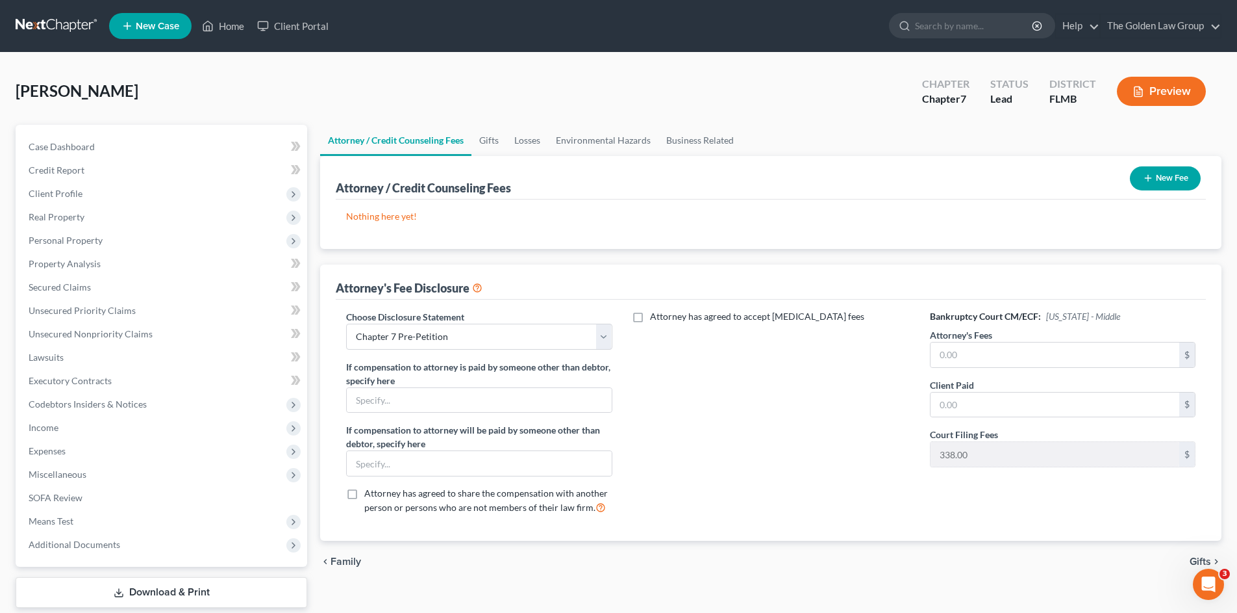
drag, startPoint x: 151, startPoint y: 105, endPoint x: 44, endPoint y: 114, distance: 108.2
click at [151, 105] on div "[PERSON_NAME] Upgraded Chapter Chapter 7 Status Lead District [GEOGRAPHIC_DATA]…" at bounding box center [619, 96] width 1206 height 57
click at [704, 397] on div "Attorney has agreed to accept [MEDICAL_DATA] fees" at bounding box center [772, 417] width 292 height 215
click at [46, 431] on span "Income" at bounding box center [44, 427] width 30 height 11
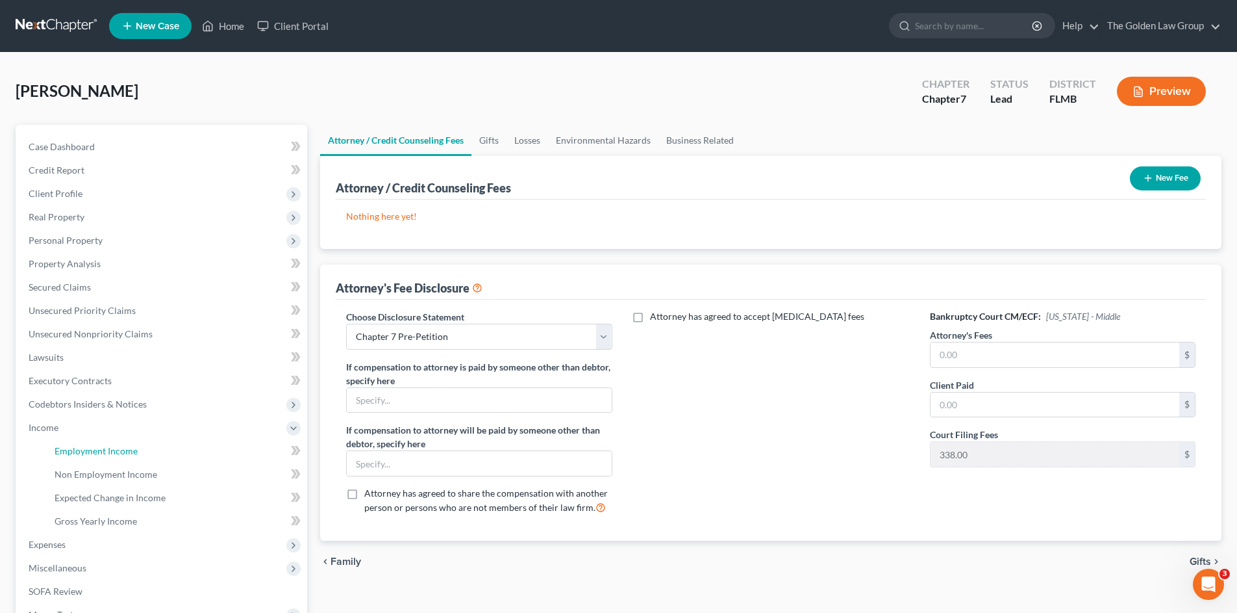
click at [70, 442] on link "Employment Income" at bounding box center [175, 450] width 263 height 23
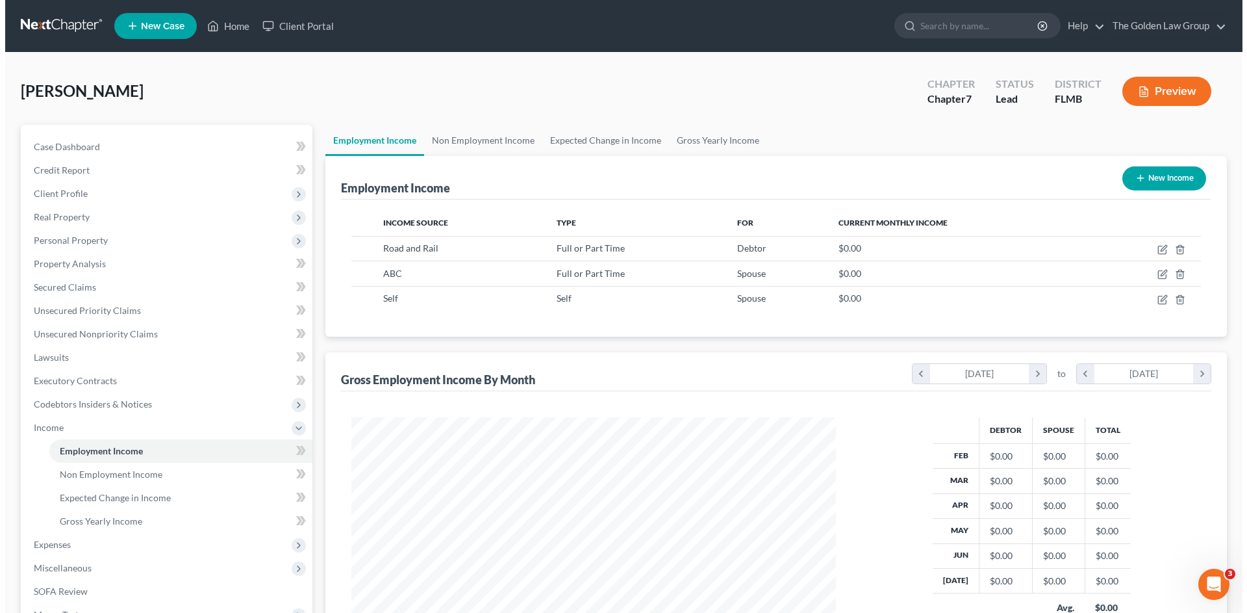
scroll to position [242, 511]
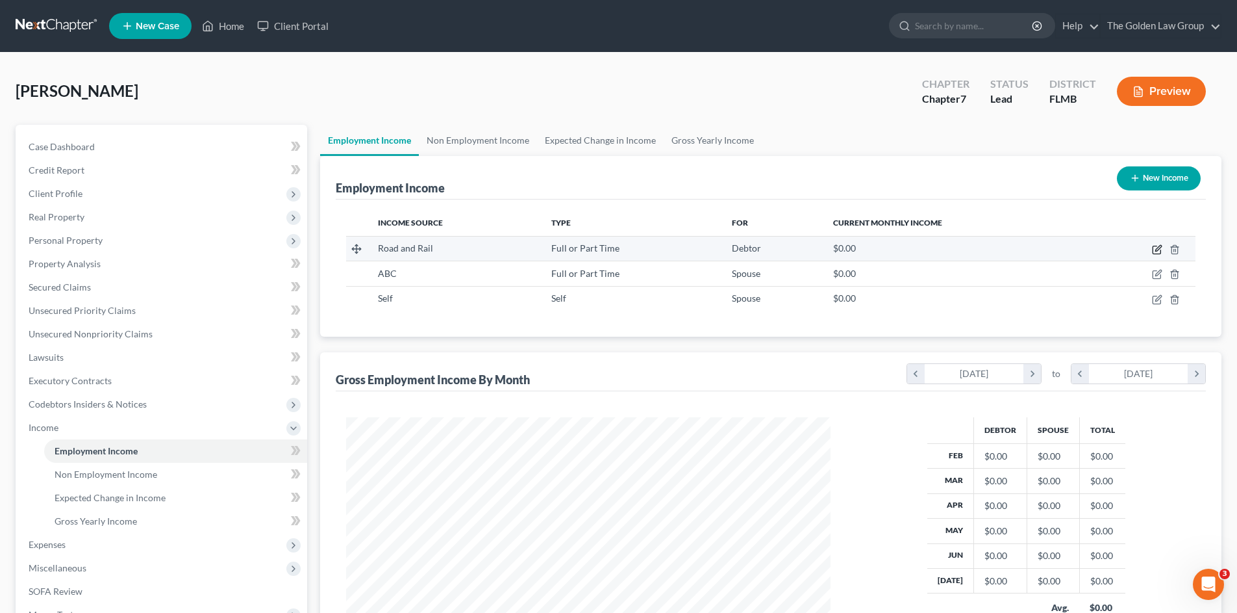
click at [1156, 250] on icon "button" at bounding box center [1159, 248] width 6 height 6
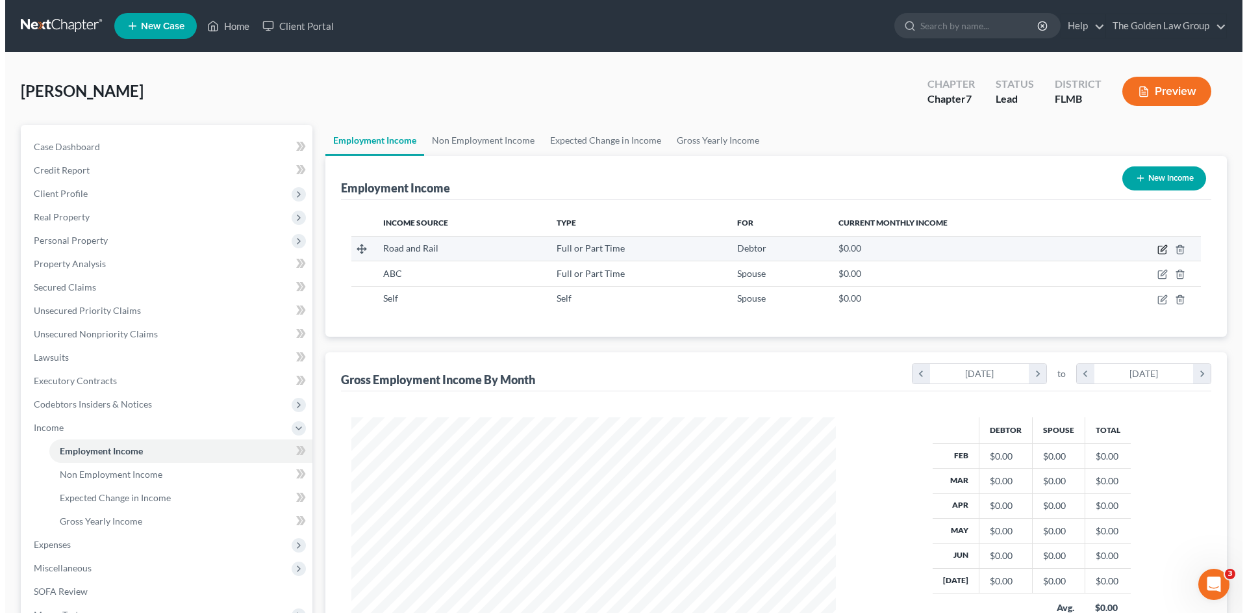
select select "0"
select select "3"
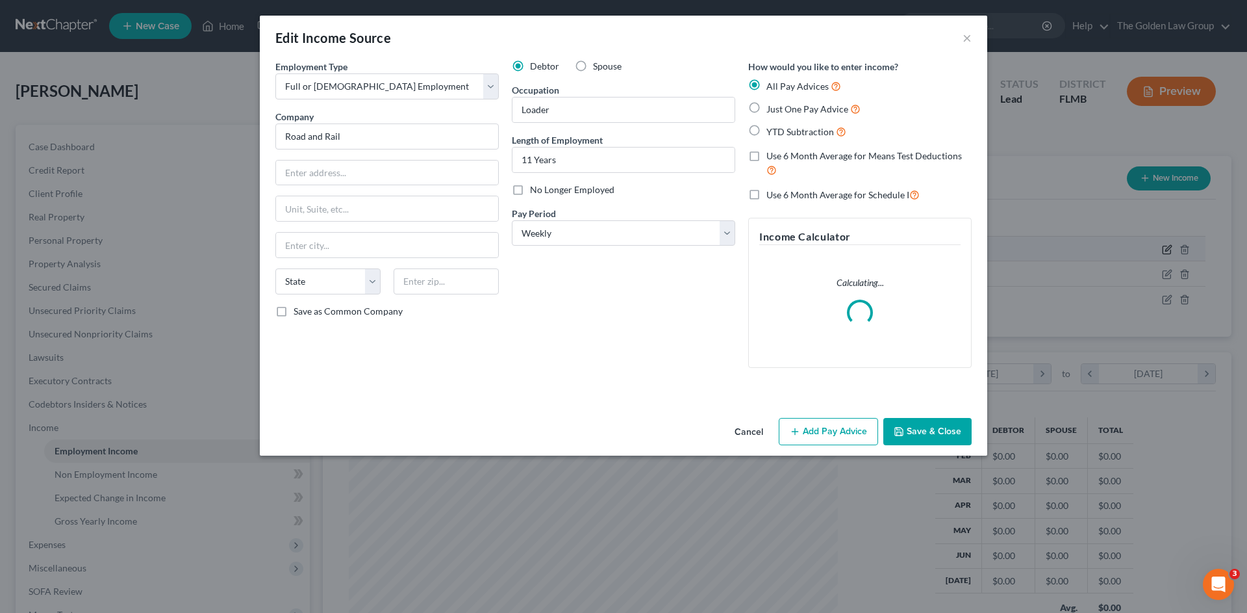
scroll to position [244, 515]
click at [422, 136] on input "Road and Rail" at bounding box center [386, 136] width 223 height 26
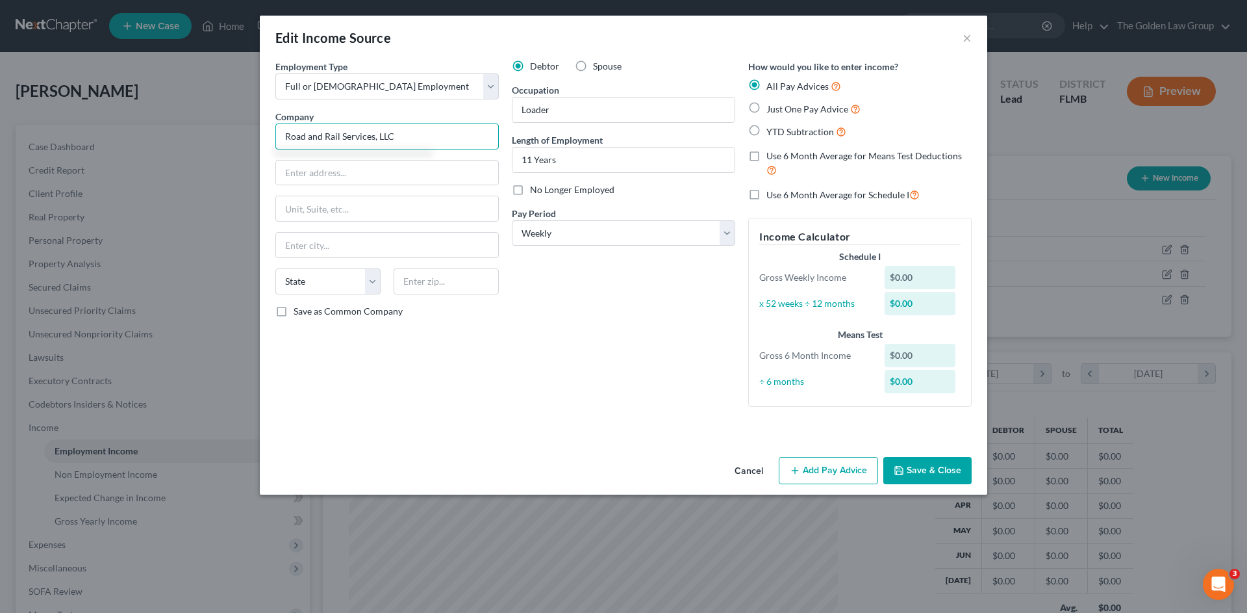
type input "Road and Rail Services, LLC"
type input "[STREET_ADDRESS]"
type input "Suite 200"
type input "[GEOGRAPHIC_DATA]"
select select "18"
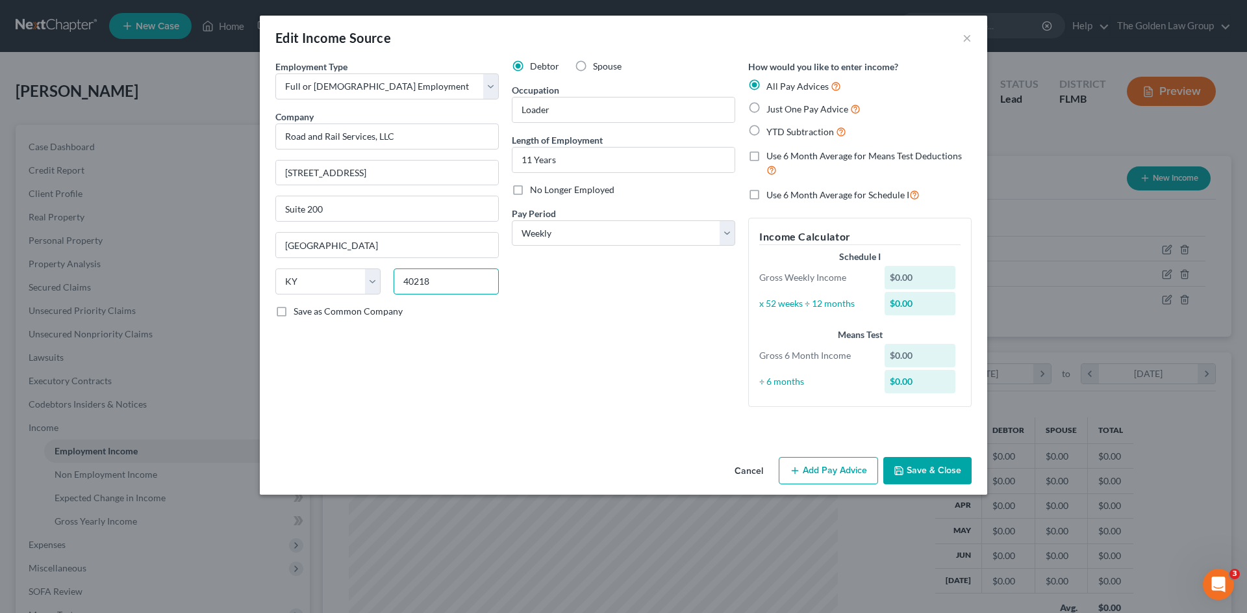
type input "40218"
click at [572, 414] on div "Debtor Spouse Occupation Loader Length of Employment 11 Years No Longer Employe…" at bounding box center [623, 238] width 236 height 357
drag, startPoint x: 798, startPoint y: 470, endPoint x: 207, endPoint y: 399, distance: 595.3
click at [796, 470] on line "button" at bounding box center [795, 470] width 6 height 0
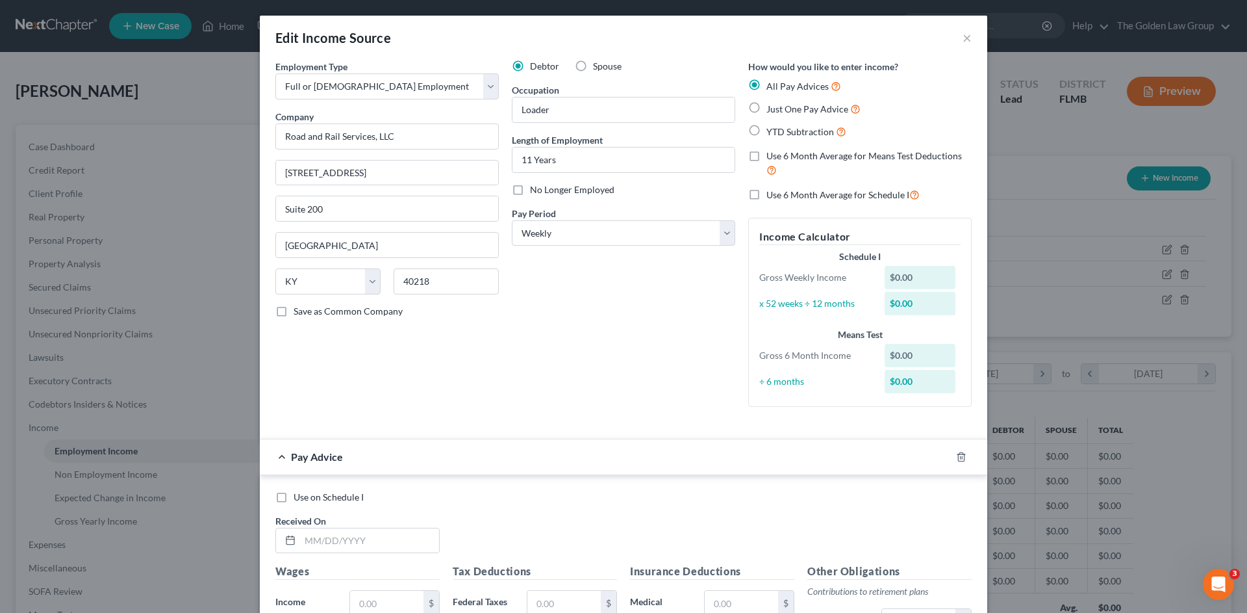
scroll to position [108, 0]
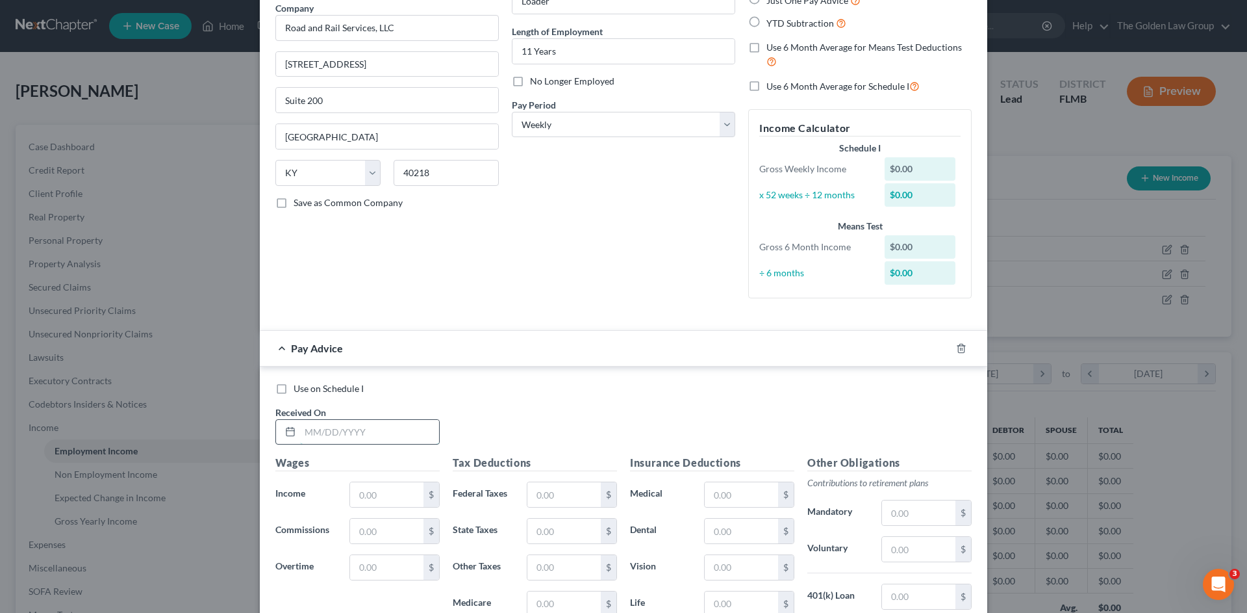
click at [357, 432] on input "text" at bounding box center [369, 432] width 139 height 25
type input "0"
type input "[DATE]"
type input "9"
type input "864.99"
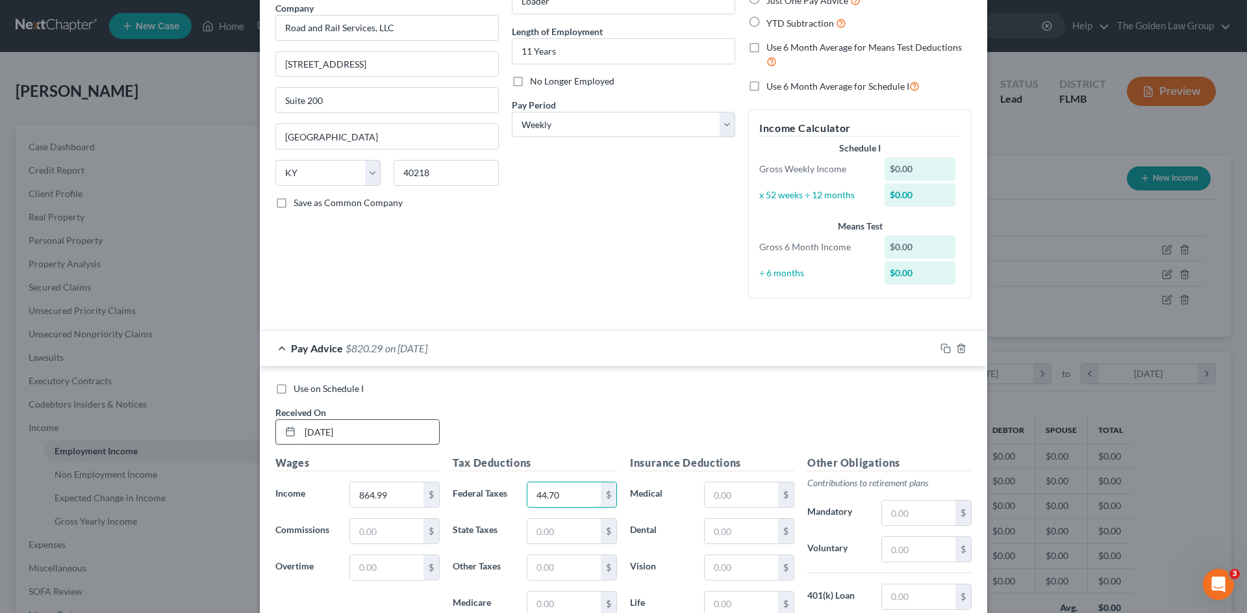
type input "44.70"
type input "11.25"
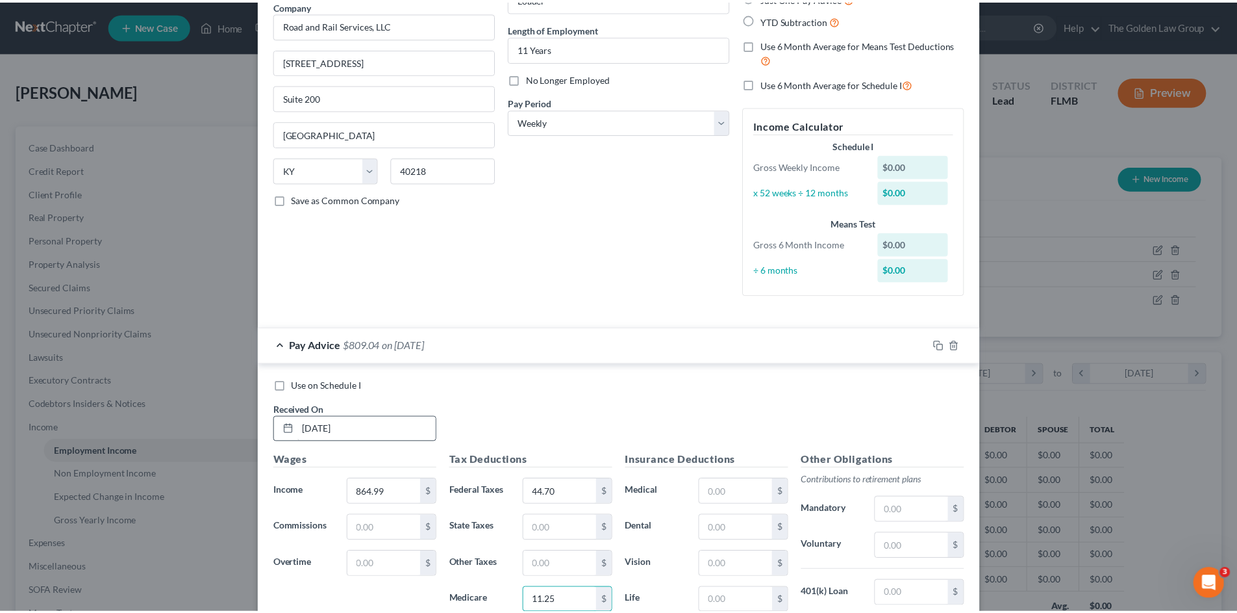
scroll to position [324, 0]
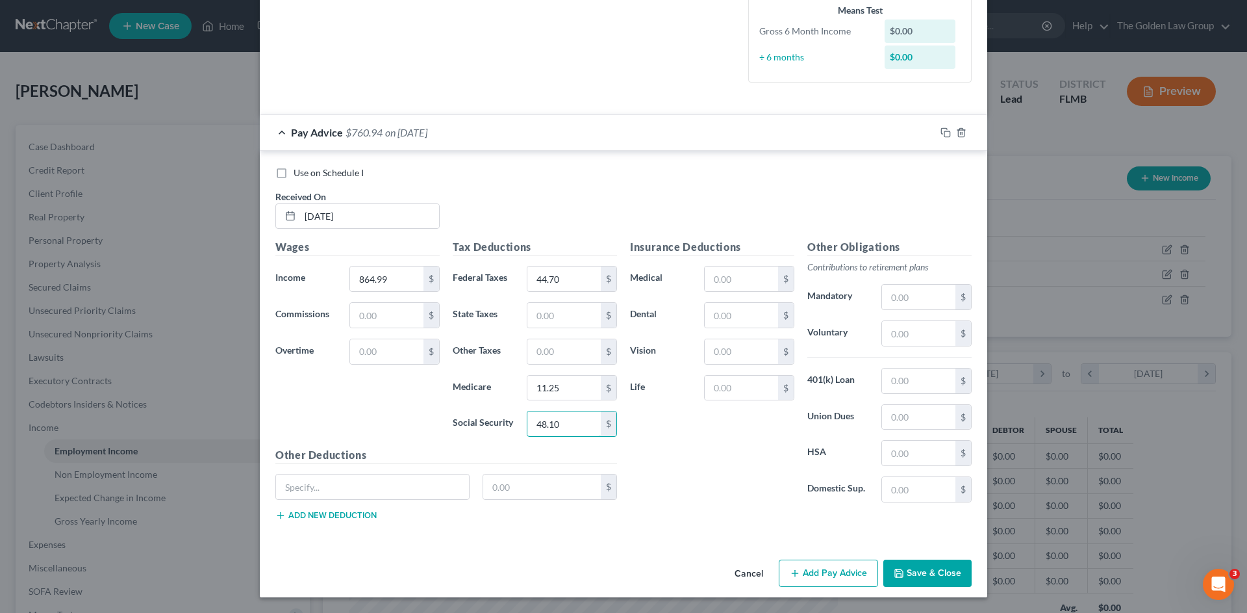
type input "48.10"
click at [729, 296] on div "Insurance Deductions Medical $ Dental $ Vision $ Life $" at bounding box center [712, 375] width 177 height 273
click at [737, 314] on input "text" at bounding box center [741, 315] width 73 height 25
type input "9.54"
drag, startPoint x: 746, startPoint y: 386, endPoint x: 704, endPoint y: 389, distance: 41.7
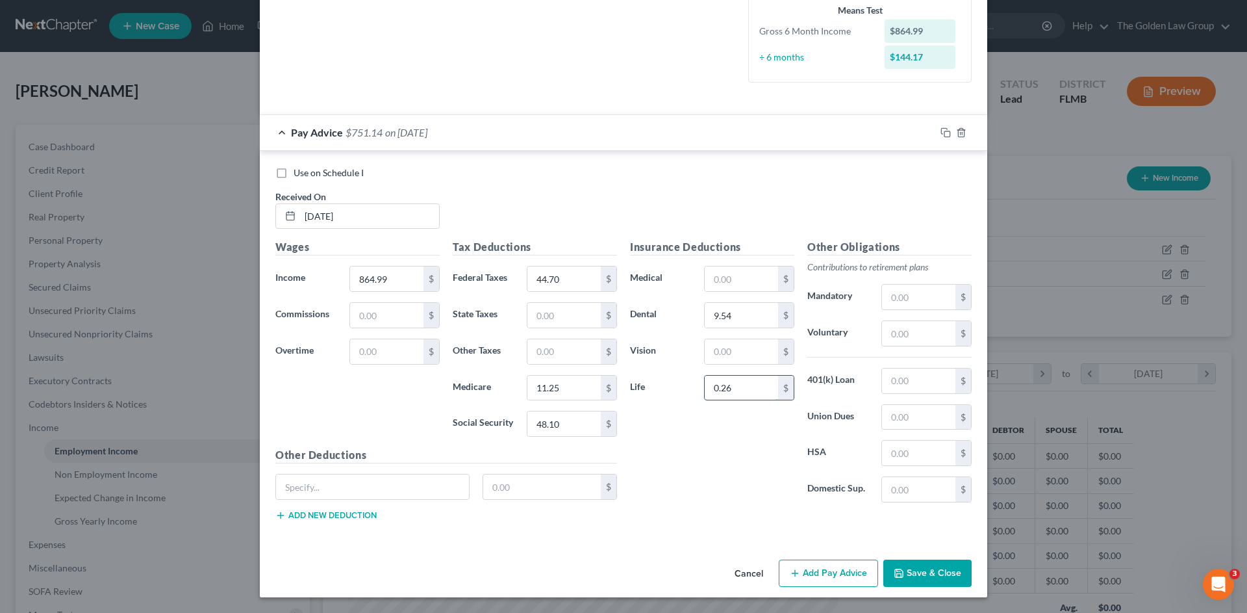
click at [705, 389] on input "0.26" at bounding box center [741, 387] width 73 height 25
type input "8.56"
click at [709, 355] on input "text" at bounding box center [741, 351] width 73 height 25
type input "5"
type input "2.57"
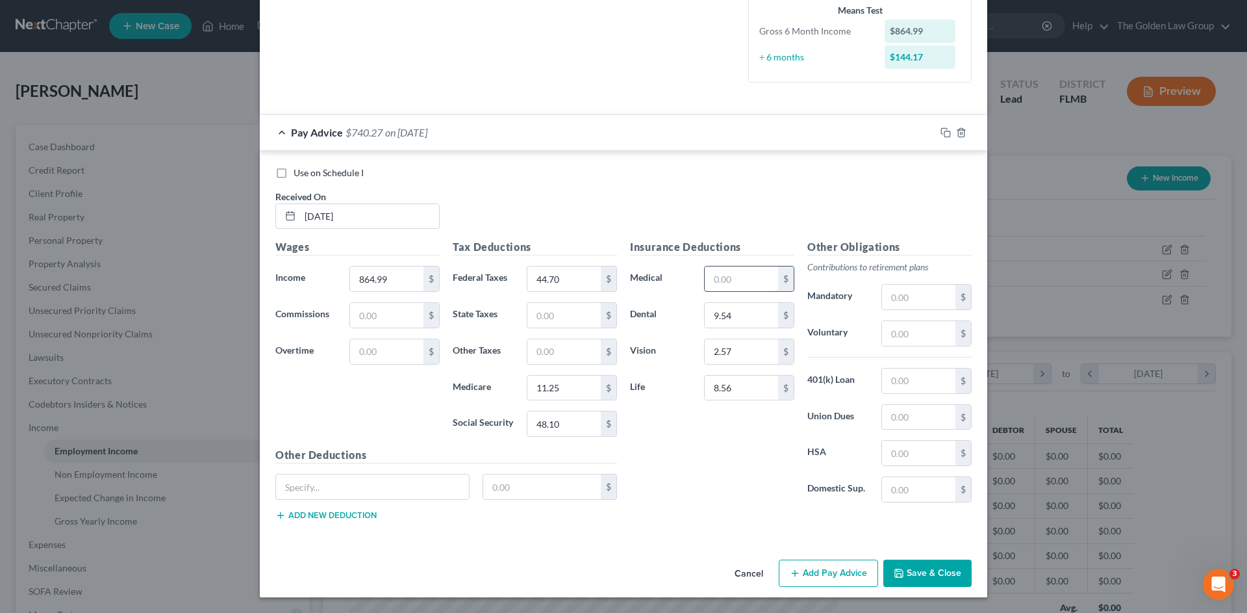
click at [761, 273] on input "text" at bounding box center [741, 278] width 73 height 25
type input "76.81"
click at [396, 488] on input "text" at bounding box center [372, 486] width 193 height 25
type input "Std"
type input "7.94"
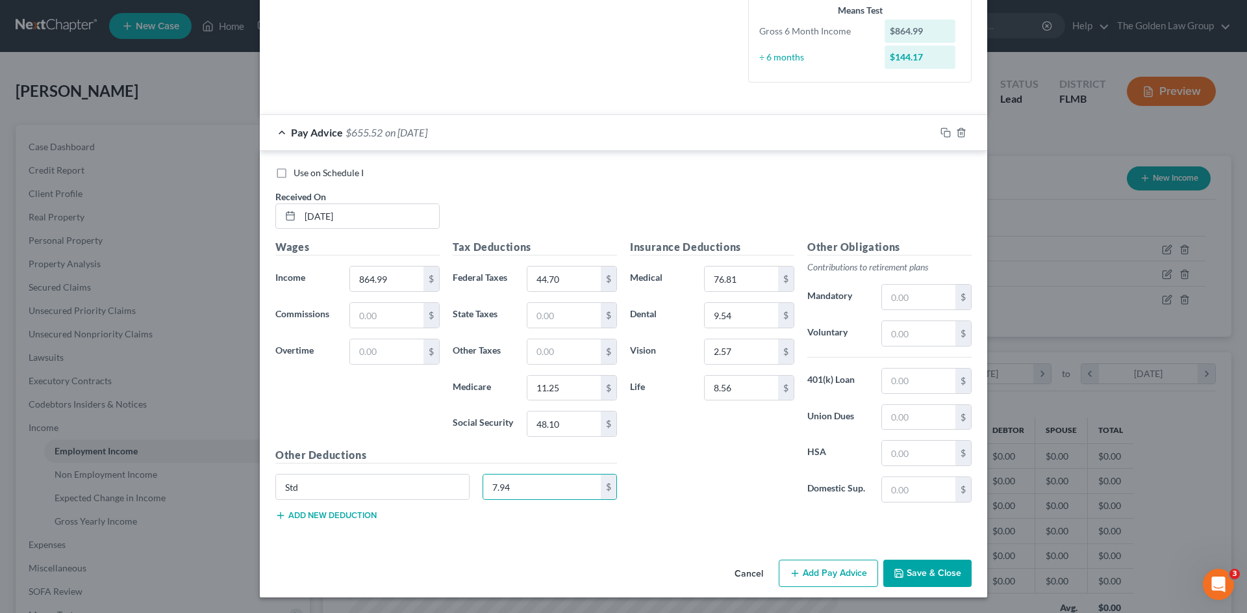
click at [909, 560] on button "Save & Close" at bounding box center [927, 572] width 88 height 27
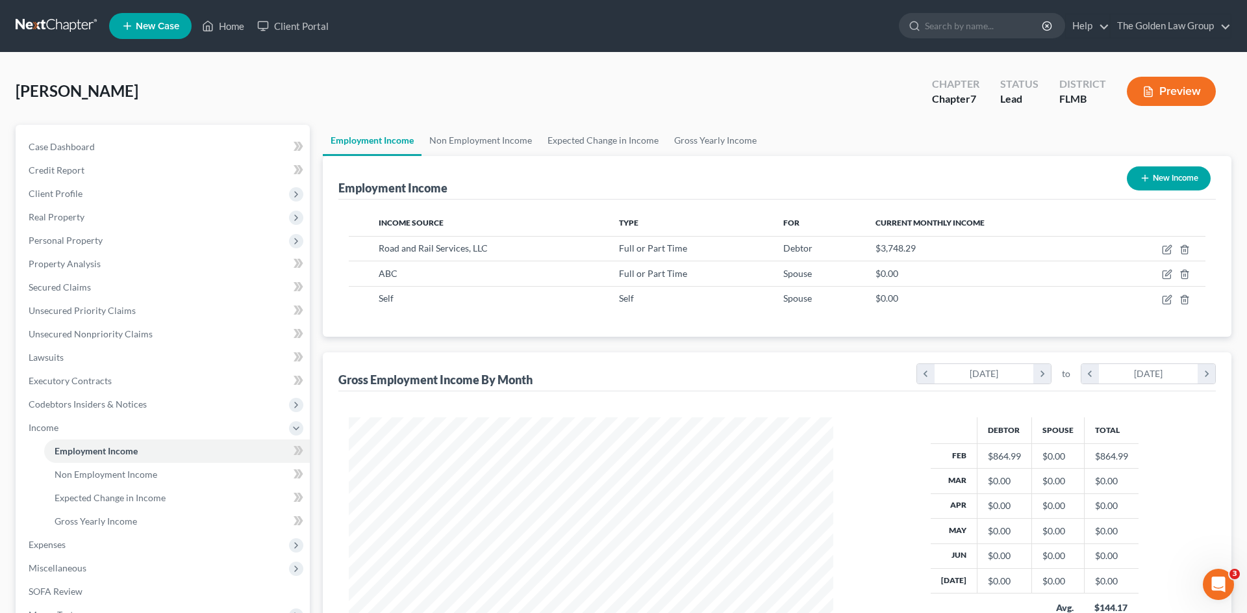
scroll to position [649339, 649071]
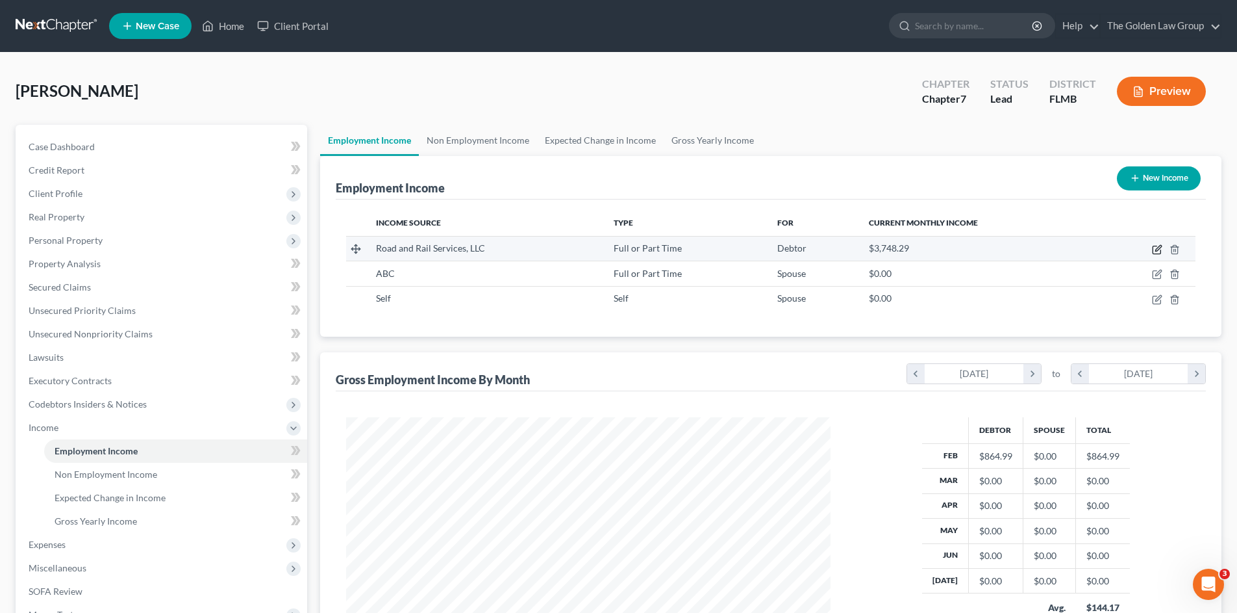
click at [1158, 250] on icon "button" at bounding box center [1157, 249] width 10 height 10
select select "0"
select select "18"
select select "3"
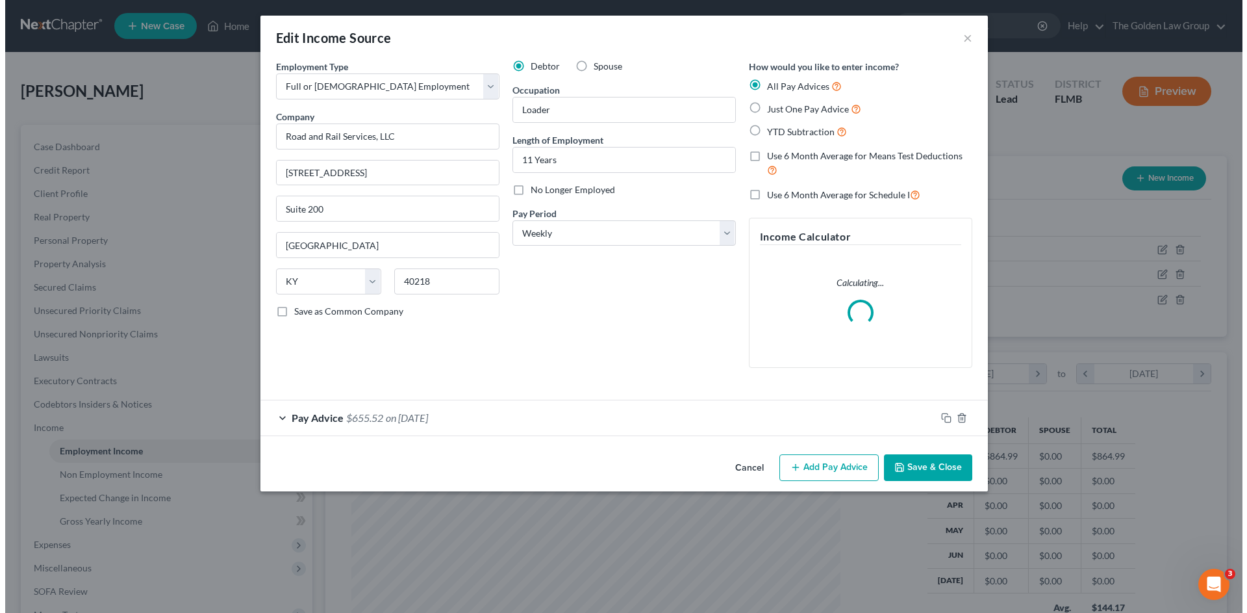
scroll to position [244, 515]
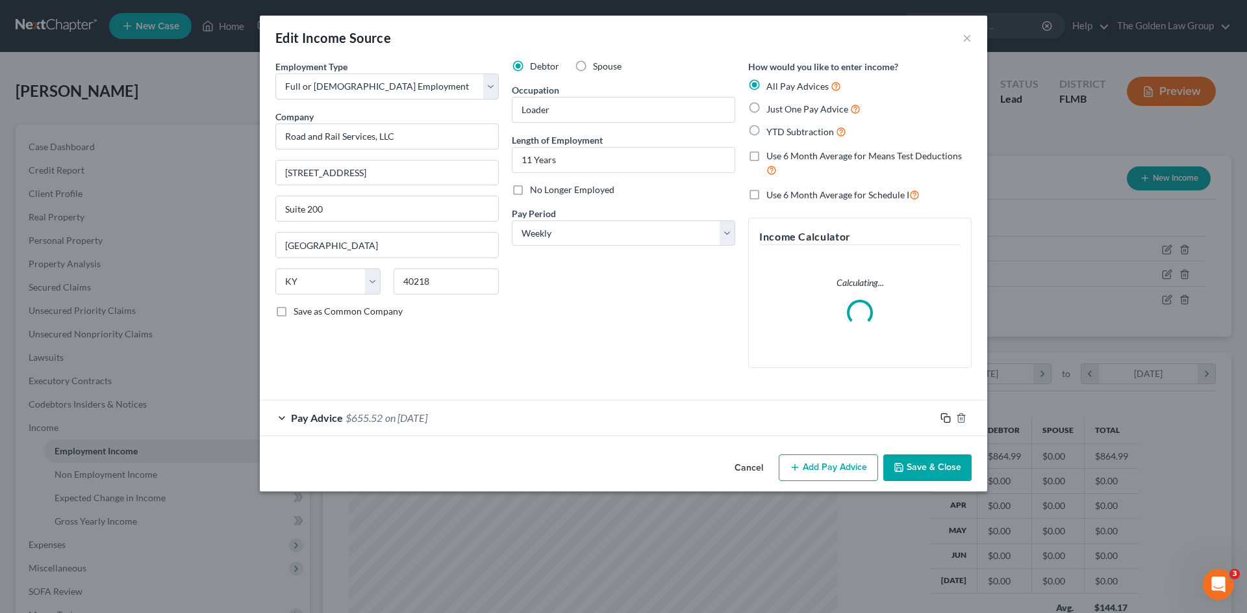
click at [945, 417] on icon "button" at bounding box center [946, 417] width 10 height 10
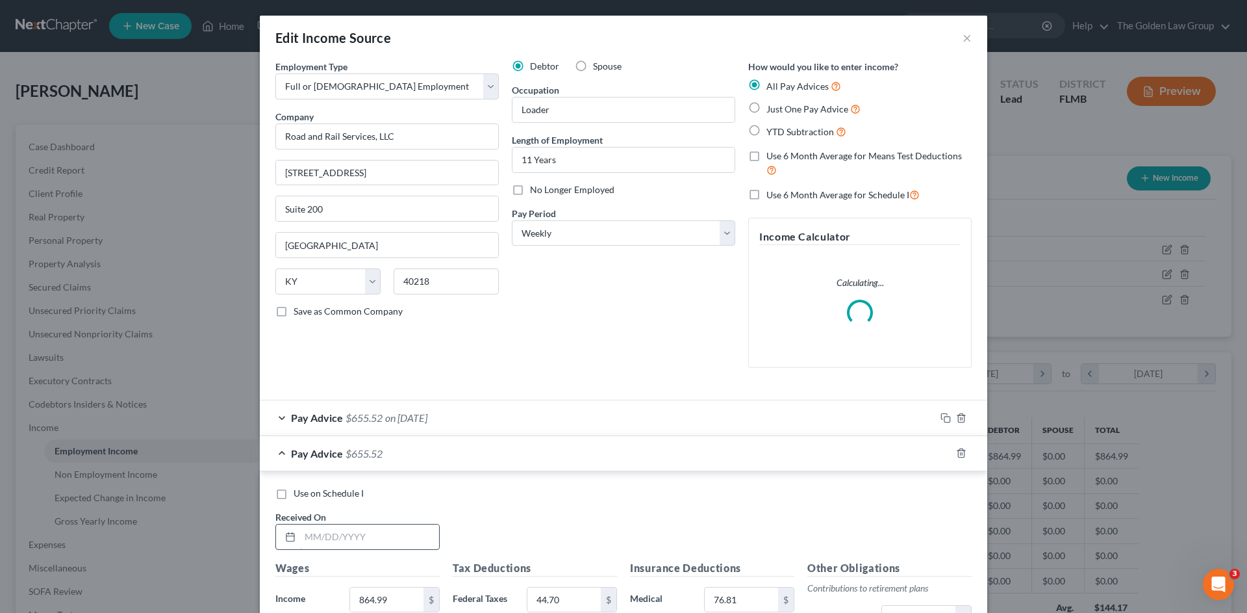
click at [381, 527] on input "text" at bounding box center [369, 536] width 139 height 25
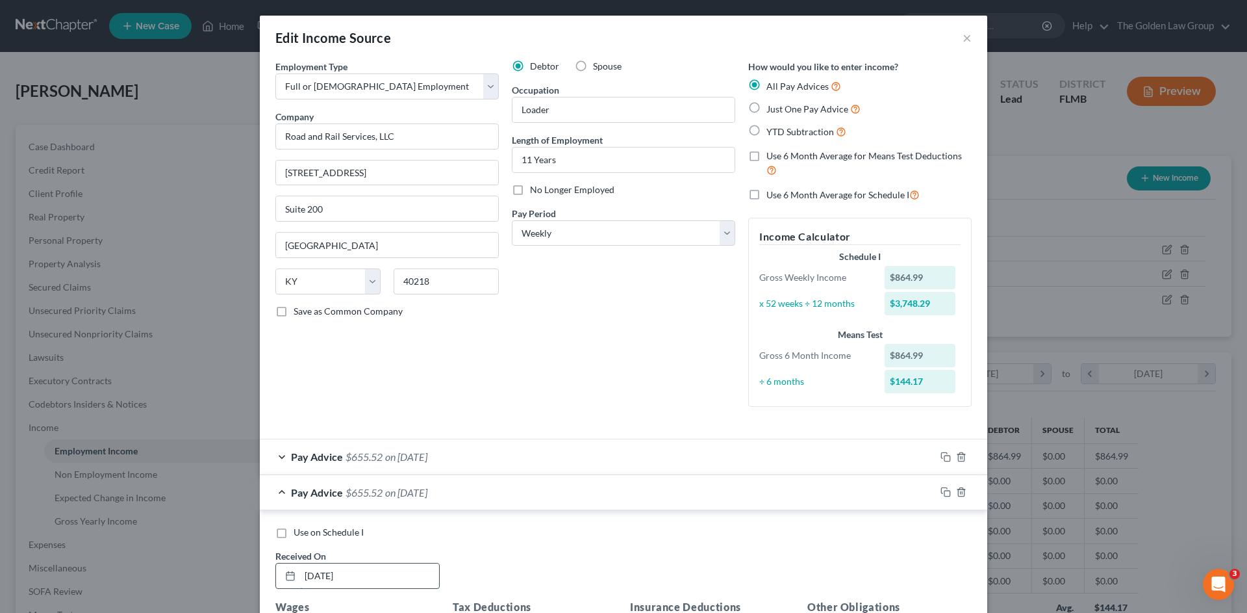
type input "[DATE]"
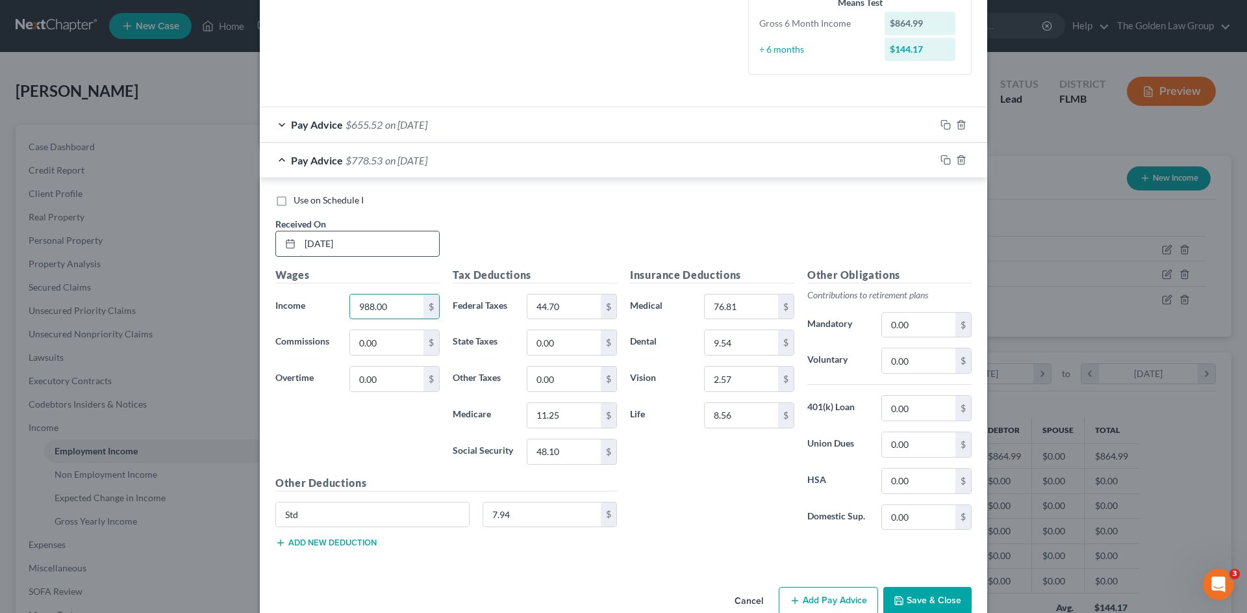
type input "988.00"
type input "133.38"
type input "75.23"
type input "14.97"
type input "64.00"
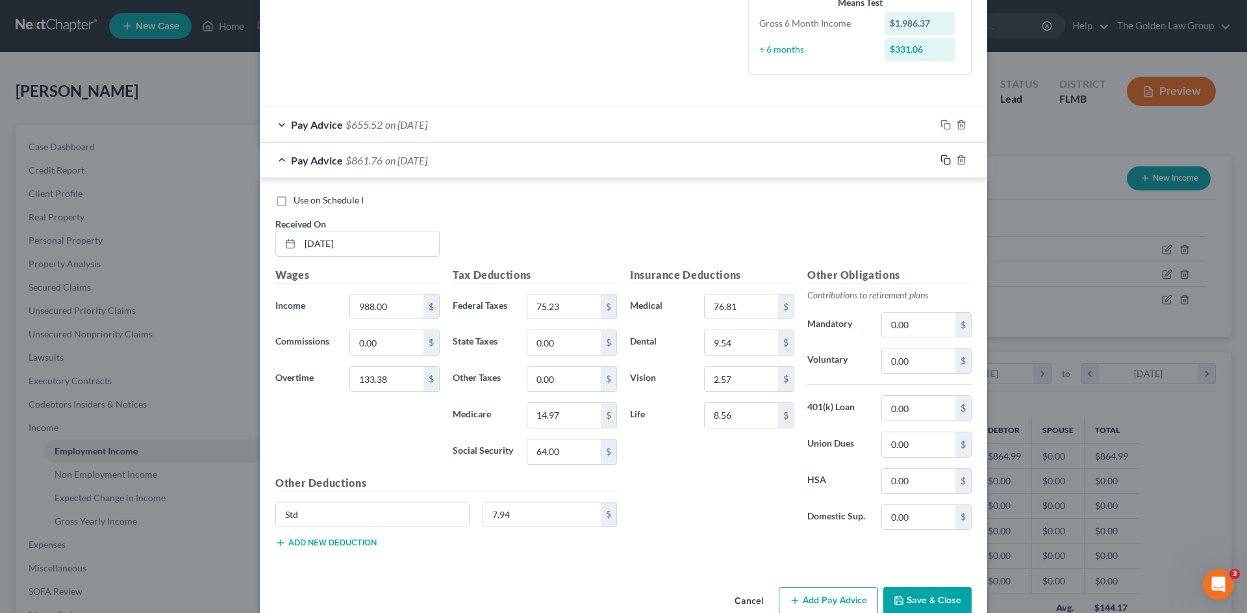
drag, startPoint x: 943, startPoint y: 160, endPoint x: 366, endPoint y: 285, distance: 590.0
click at [941, 160] on icon "button" at bounding box center [946, 160] width 10 height 10
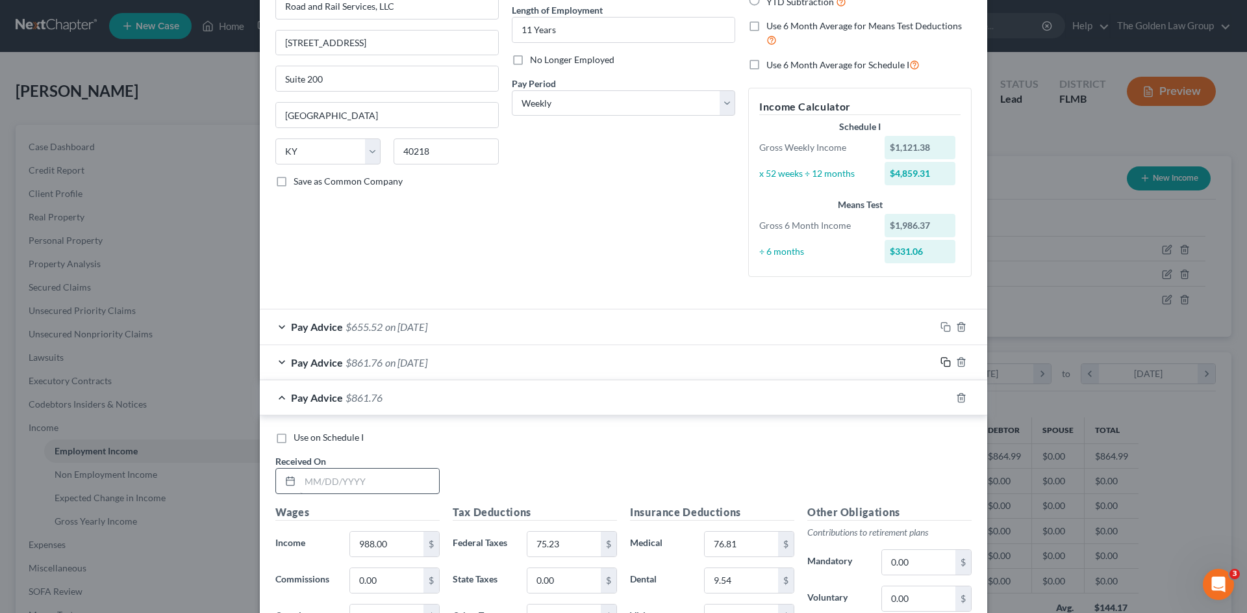
scroll to position [151, 0]
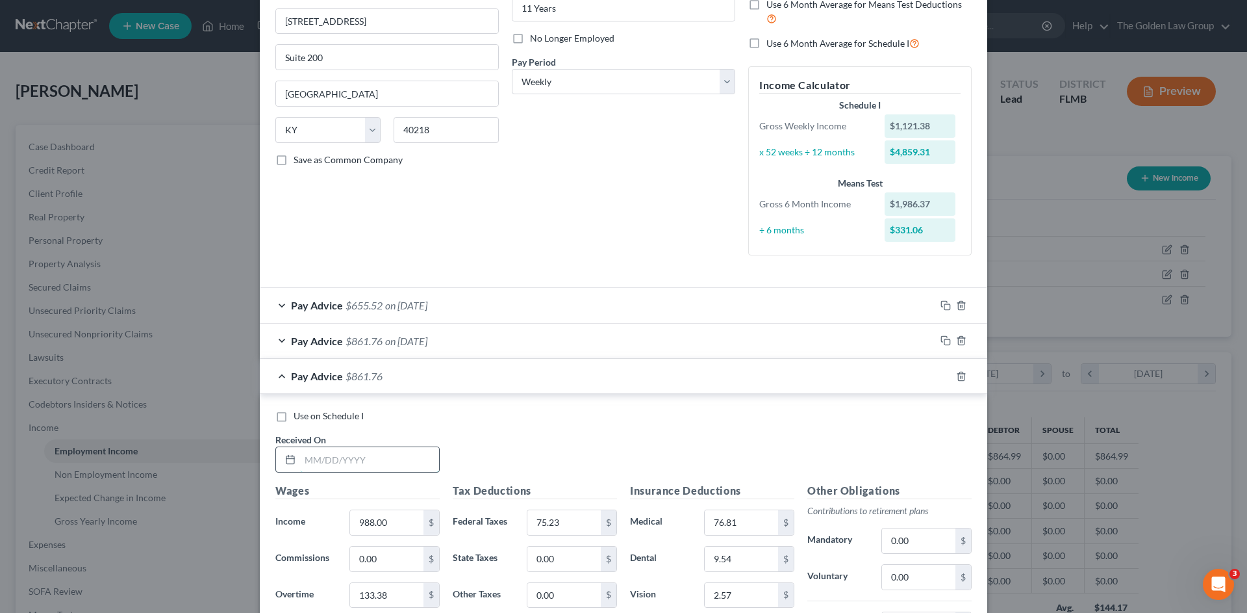
drag, startPoint x: 363, startPoint y: 463, endPoint x: 383, endPoint y: 456, distance: 21.4
click at [365, 459] on input "text" at bounding box center [369, 459] width 139 height 25
click at [347, 460] on input "text" at bounding box center [369, 459] width 139 height 25
type input "[DATE]"
type input "865.24"
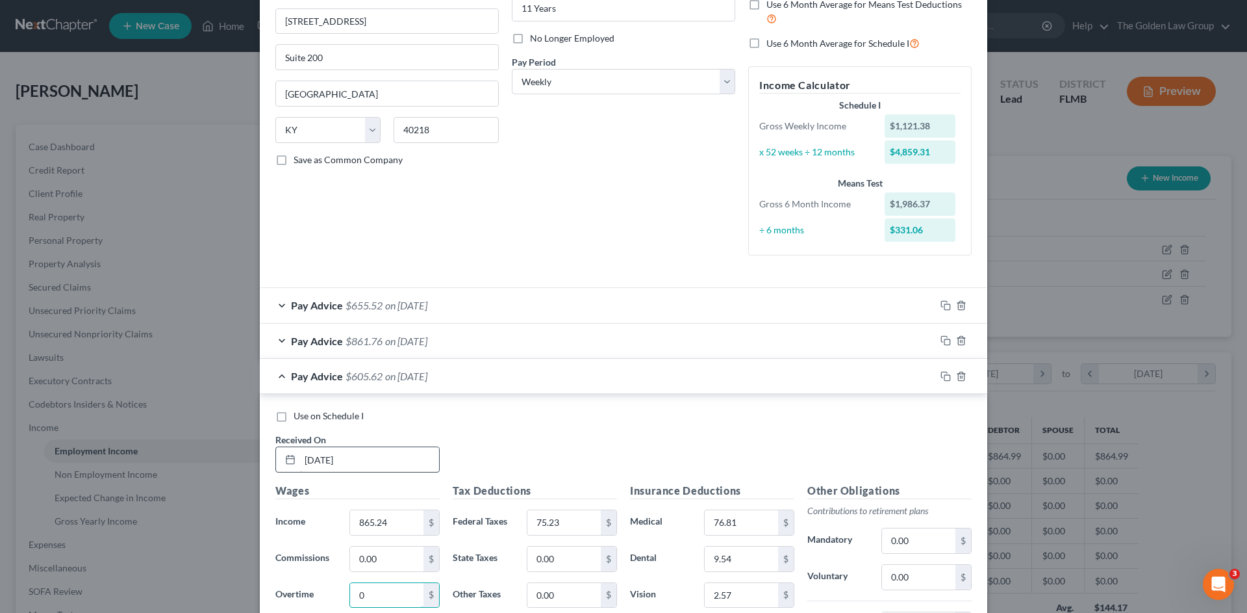
type input "0"
type input "44.72"
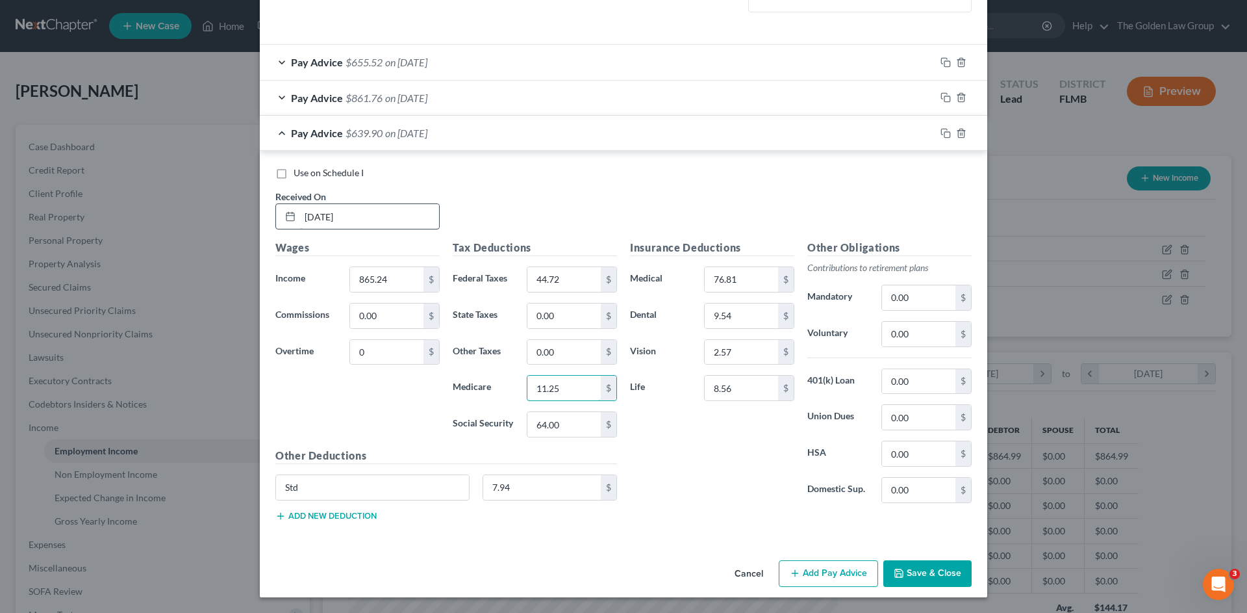
type input "11.25"
type input "48.12"
click at [941, 133] on icon "button" at bounding box center [946, 133] width 10 height 10
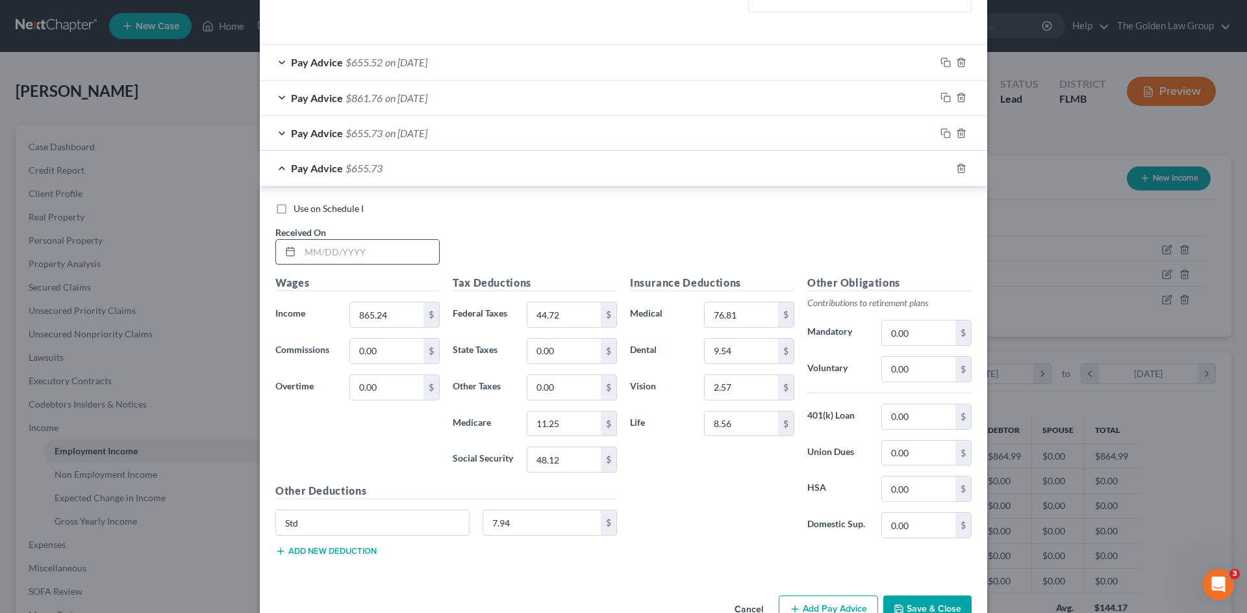
click at [394, 255] on input "text" at bounding box center [369, 252] width 139 height 25
click at [349, 257] on input "text" at bounding box center [369, 252] width 139 height 25
type input "[DATE]"
type input "988.00"
type input "59.23"
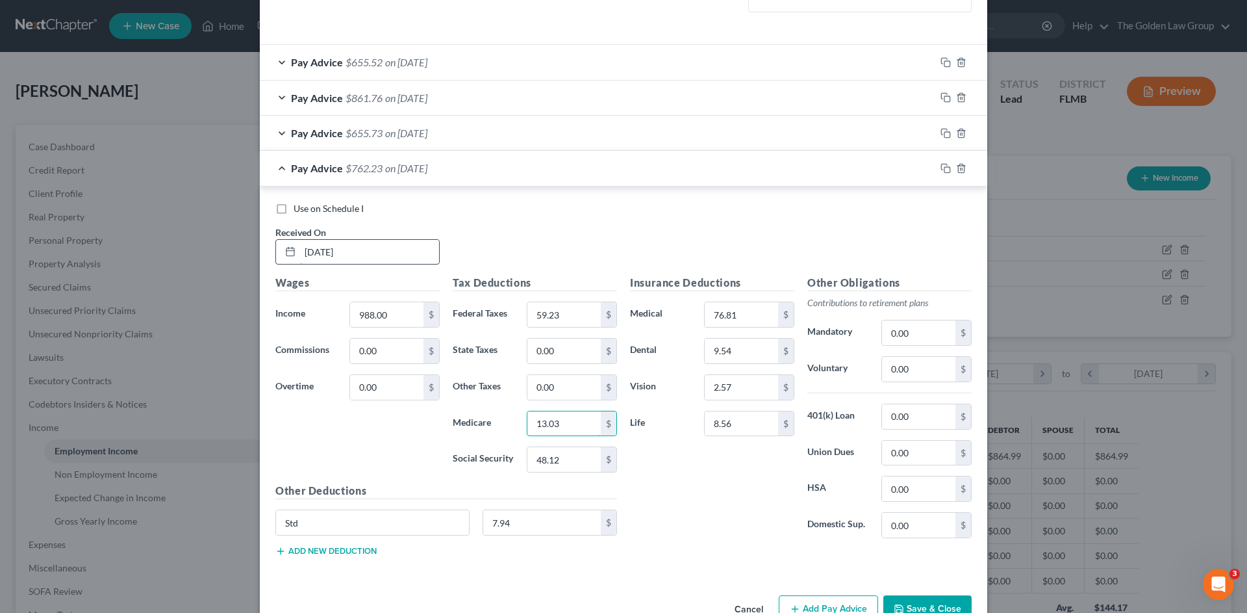
type input "13.03"
type input "55.72"
click at [941, 168] on icon "button" at bounding box center [946, 168] width 10 height 10
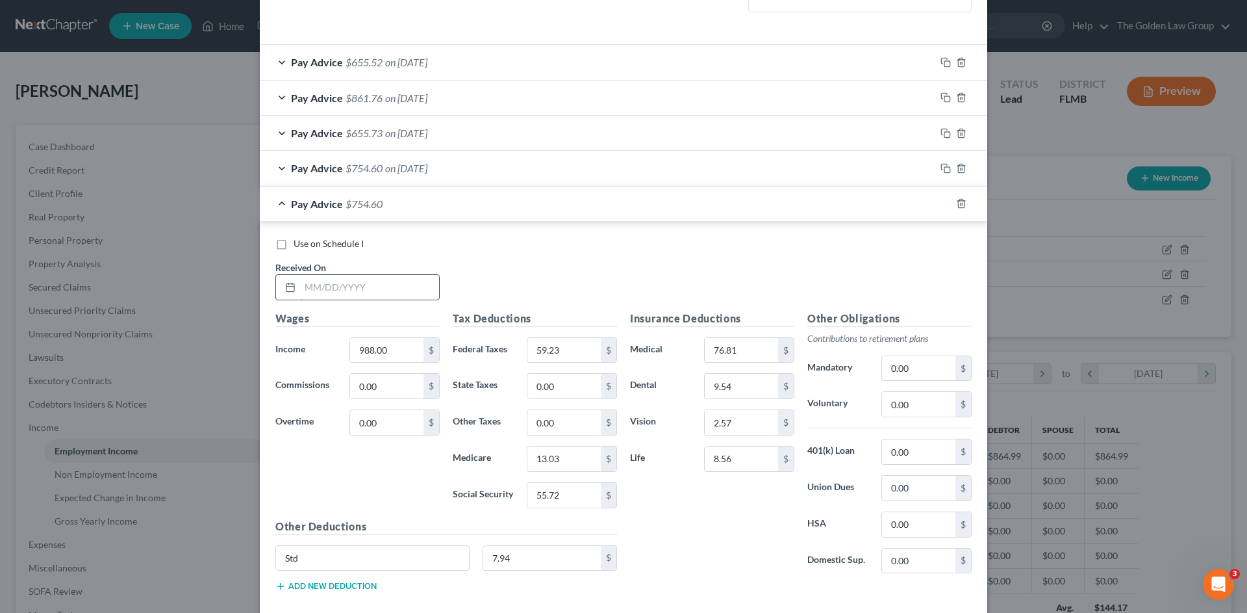
click at [325, 282] on input "text" at bounding box center [369, 287] width 139 height 25
type input "[DATE]"
type input "6"
type input "864.50"
type input "44.65"
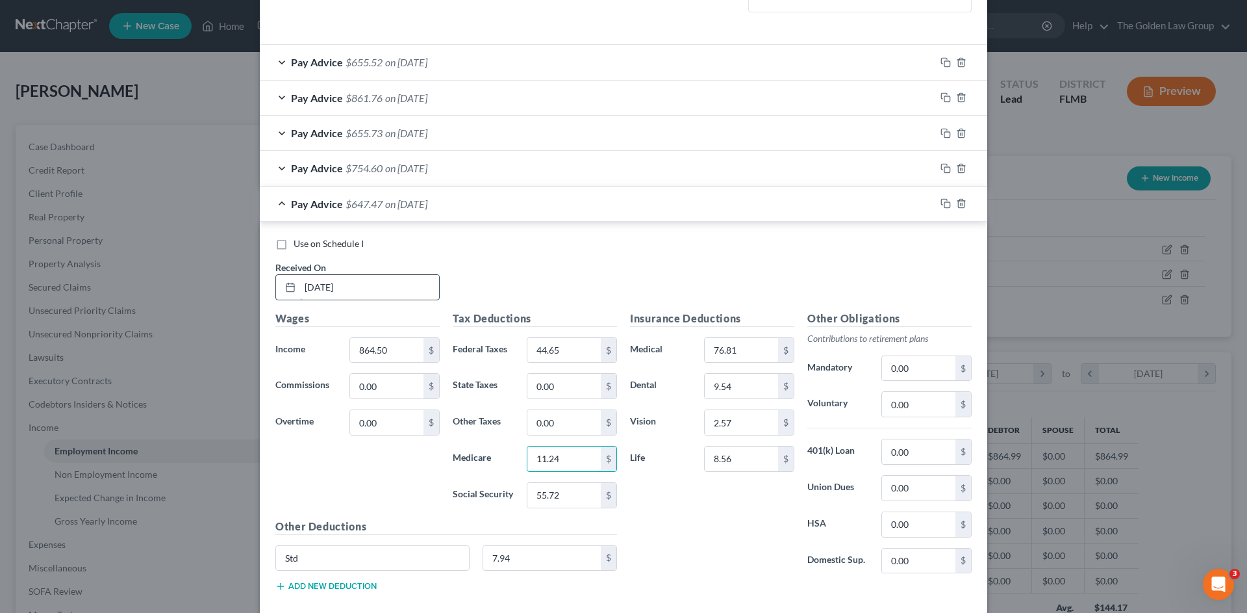
type input "11.24"
type input "48.07"
click at [941, 201] on icon "button" at bounding box center [946, 203] width 10 height 10
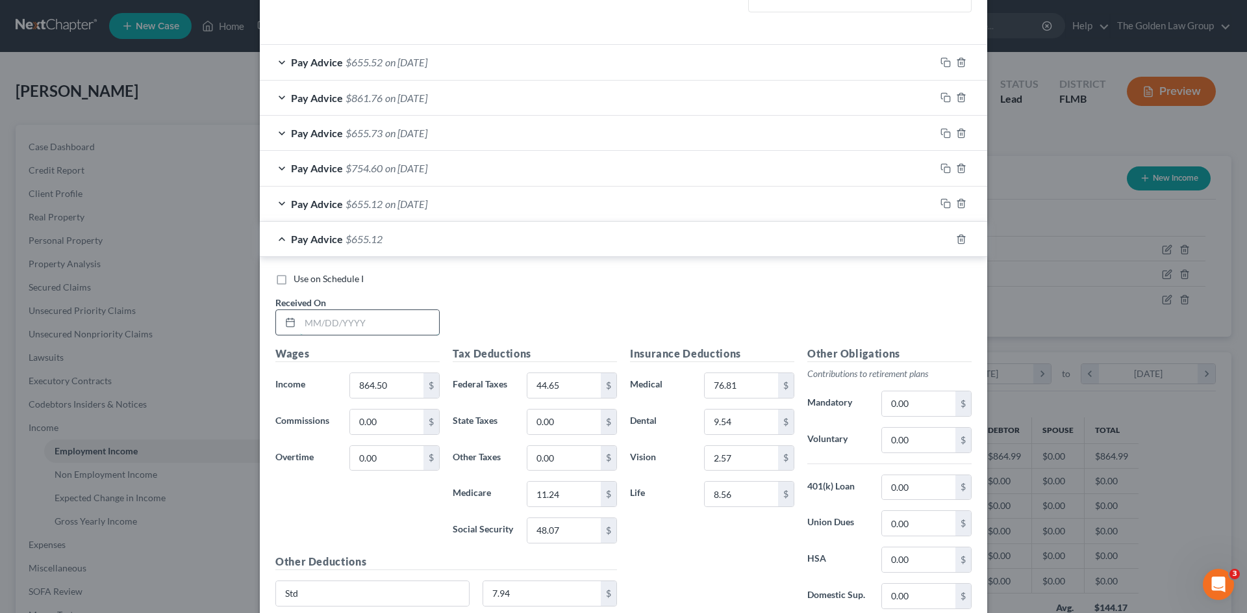
click at [392, 325] on input "text" at bounding box center [369, 322] width 139 height 25
click at [404, 325] on input "text" at bounding box center [369, 322] width 139 height 25
type input "[DATE]"
type input "988.00"
type input "114.86"
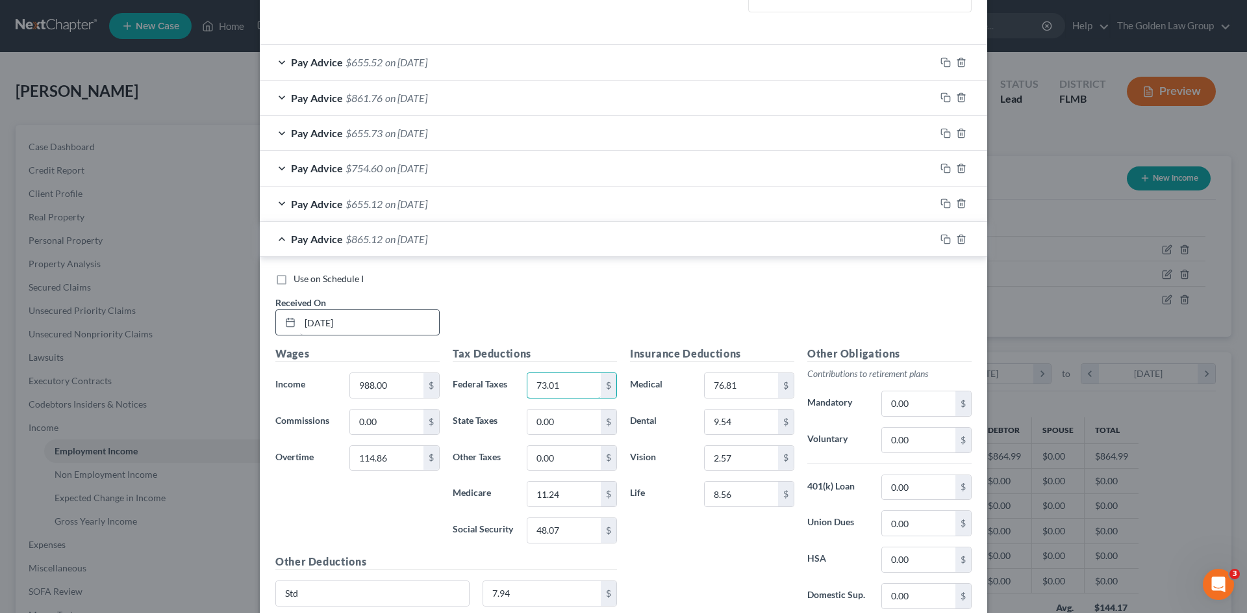
type input "73.01"
type input "14.70"
type input "62.85"
click at [941, 240] on icon "button" at bounding box center [946, 239] width 10 height 10
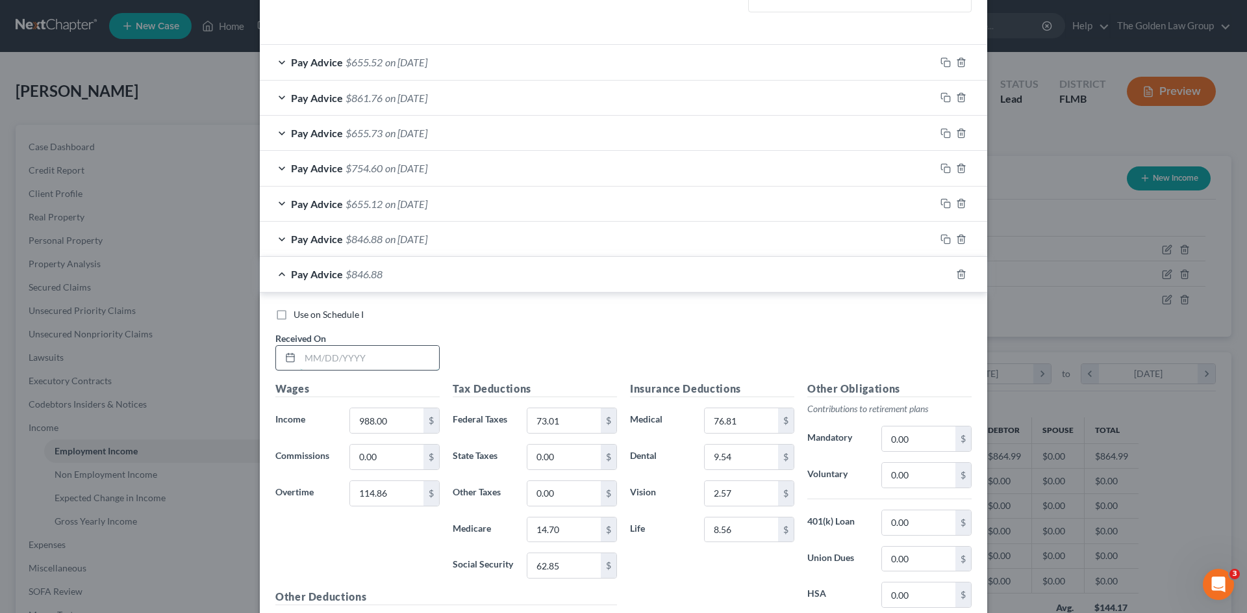
click at [369, 351] on input "text" at bounding box center [369, 358] width 139 height 25
click at [392, 350] on input "text" at bounding box center [369, 358] width 139 height 25
type input "[DATE]"
type input "8"
type input "979.45"
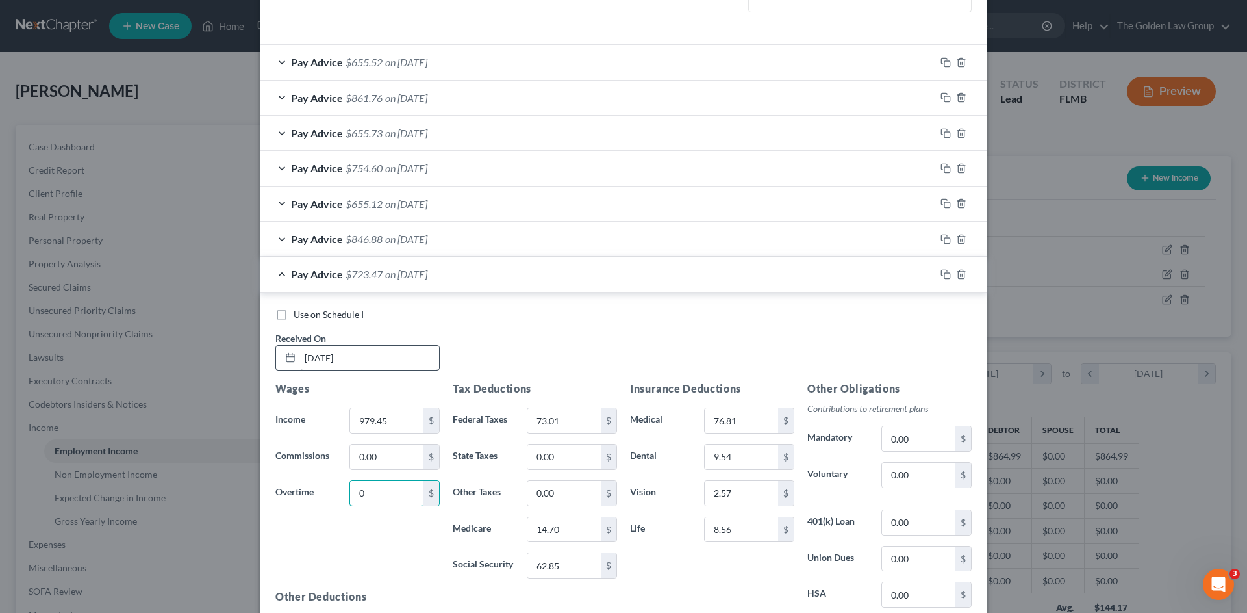
type input "0"
type input "58.20"
type input "12.91"
type input "55.20"
click at [937, 276] on div at bounding box center [961, 274] width 52 height 21
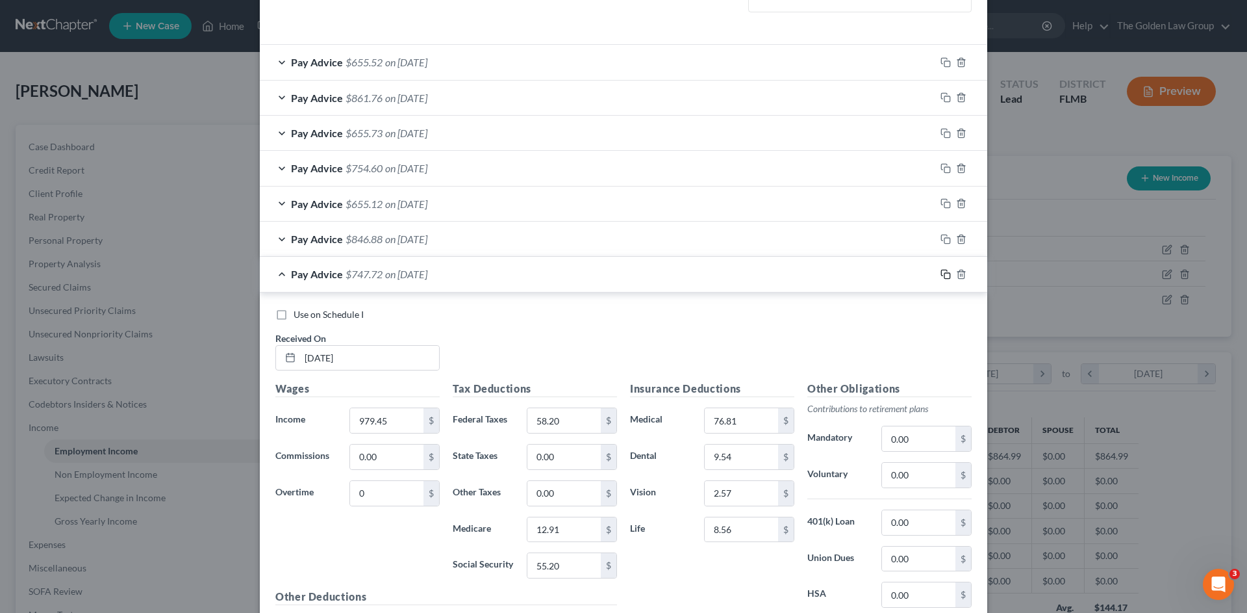
click at [941, 275] on icon "button" at bounding box center [944, 273] width 6 height 6
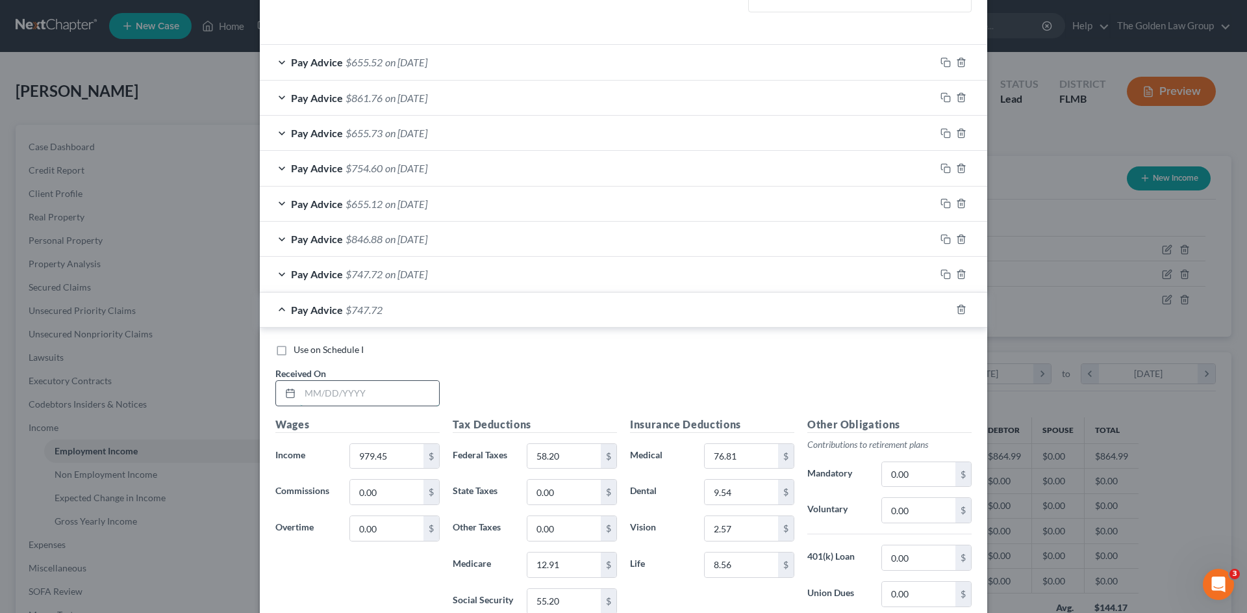
drag, startPoint x: 366, startPoint y: 399, endPoint x: 18, endPoint y: 423, distance: 349.0
click at [360, 399] on input "text" at bounding box center [369, 393] width 139 height 25
click at [366, 394] on input "text" at bounding box center [369, 393] width 139 height 25
type input "03/25/2025"
type input "916.35"
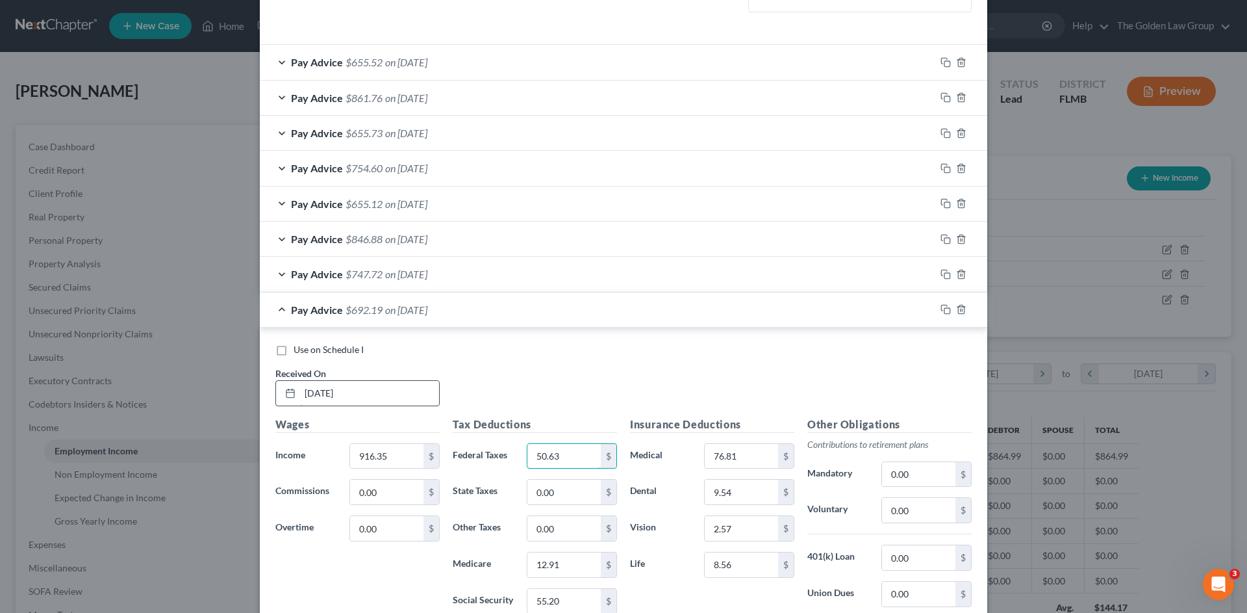
type input "50.63"
type input "12.00"
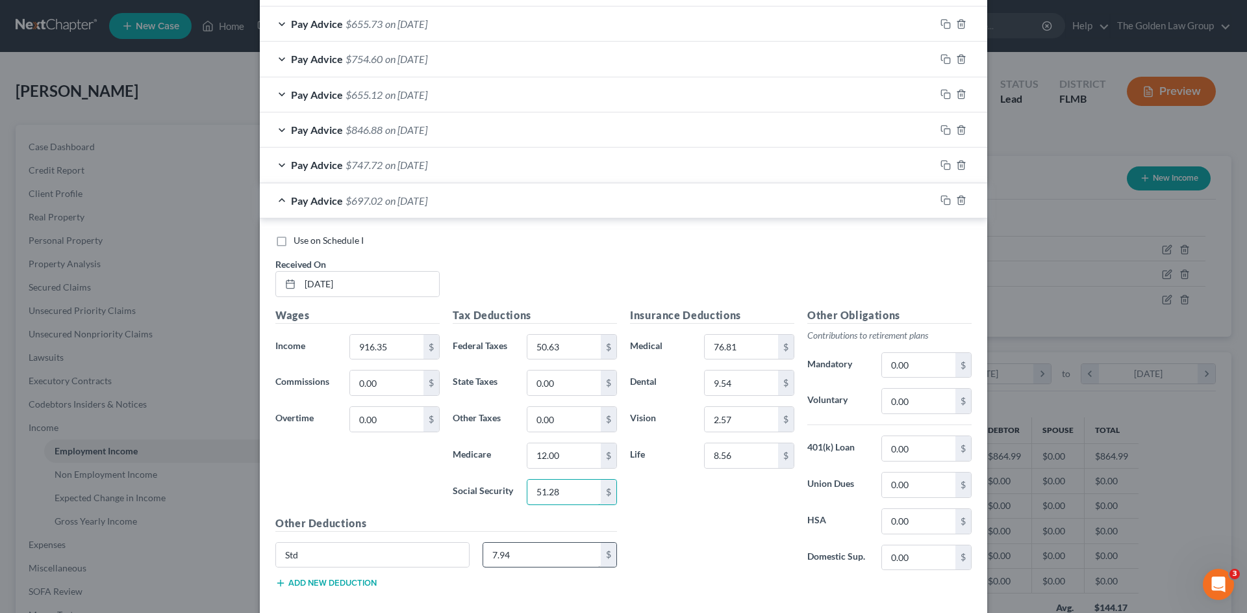
type input "51.28"
click at [501, 549] on input "7.94" at bounding box center [542, 554] width 118 height 25
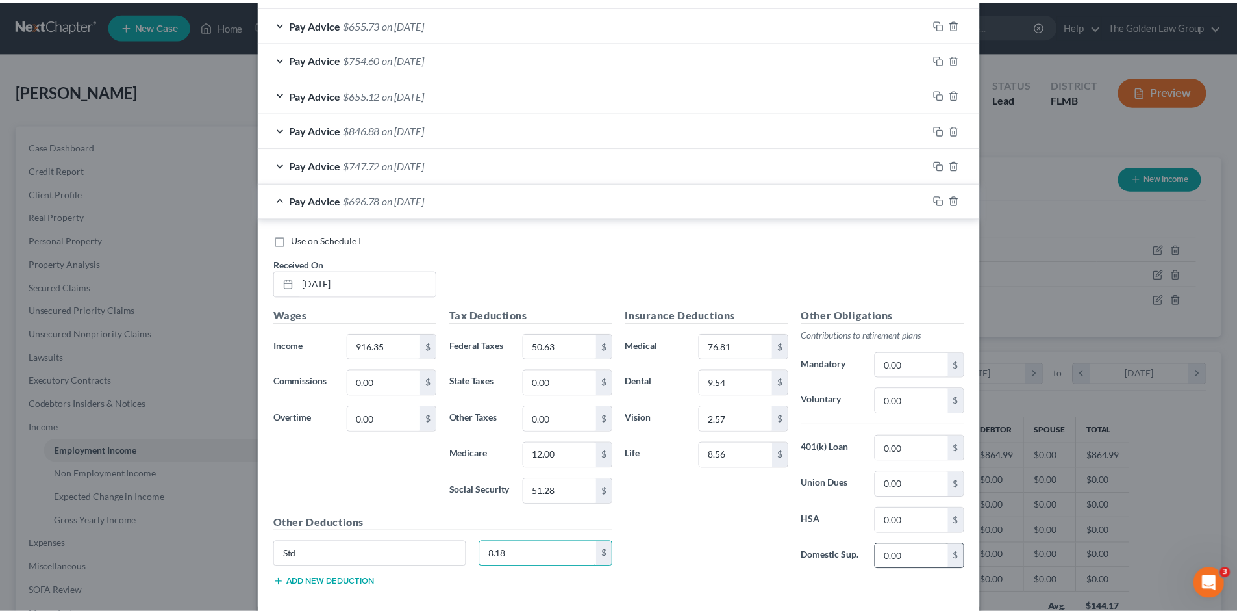
scroll to position [571, 0]
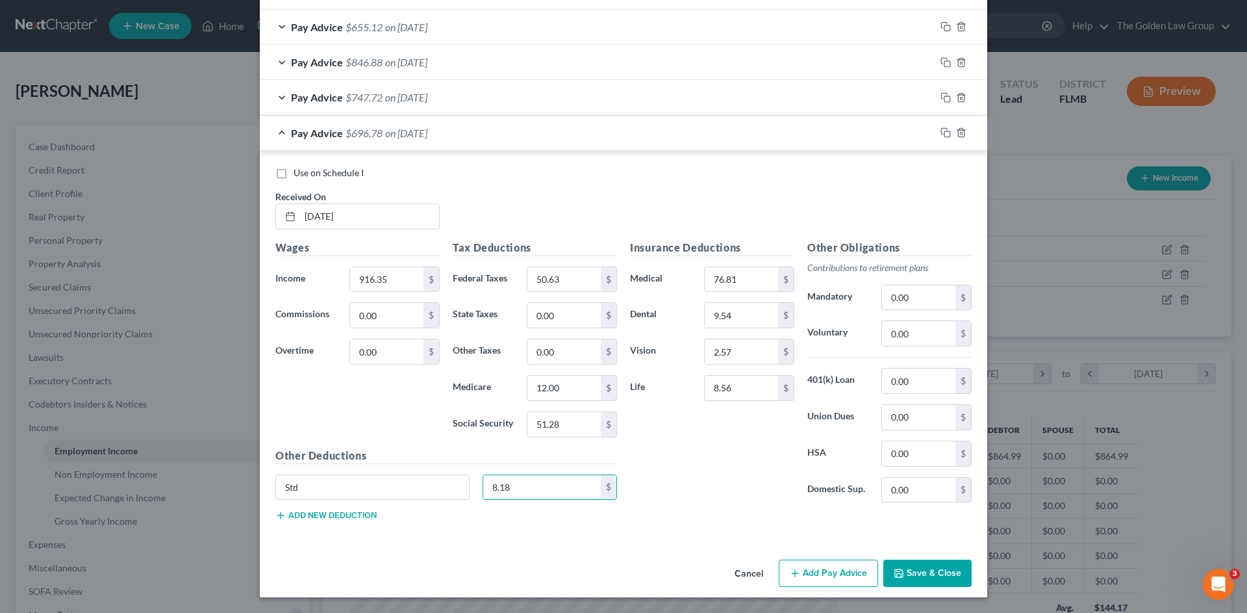
type input "8.18"
click at [919, 586] on button "Save & Close" at bounding box center [927, 572] width 88 height 27
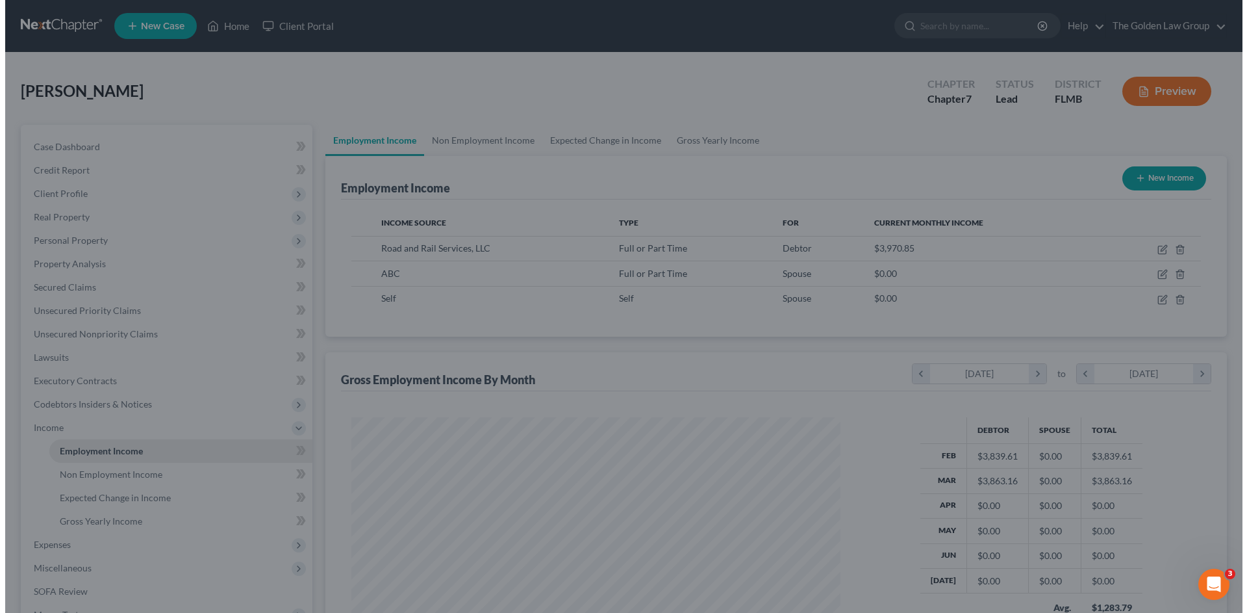
scroll to position [649339, 649071]
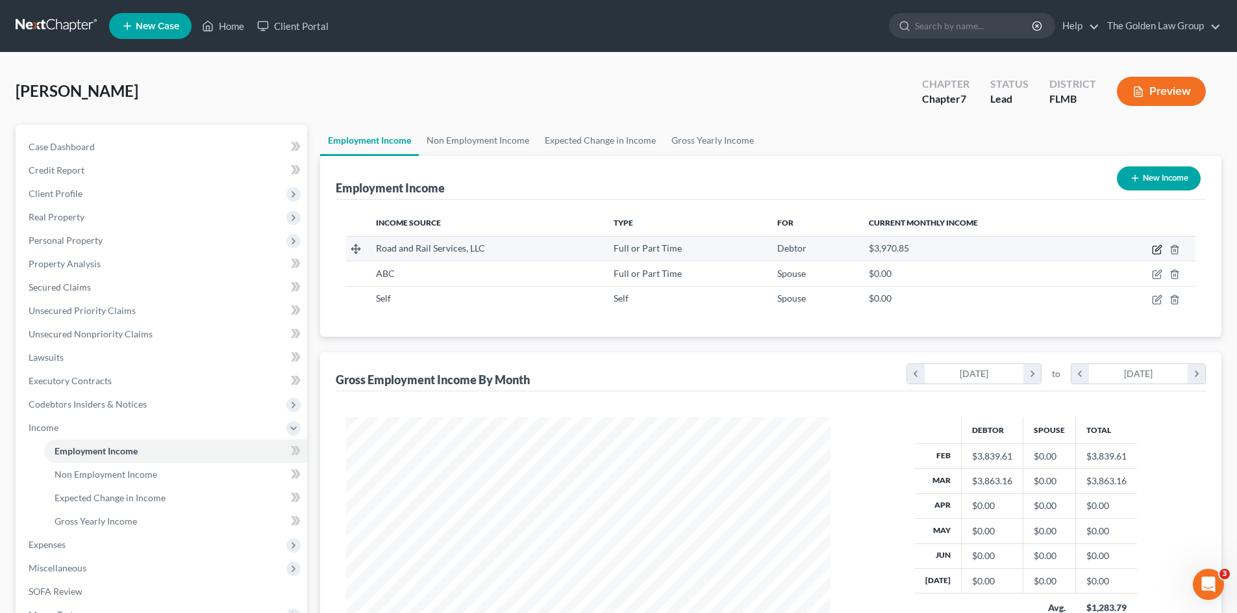
click at [1156, 247] on icon "button" at bounding box center [1157, 249] width 10 height 10
select select "0"
select select "18"
select select "3"
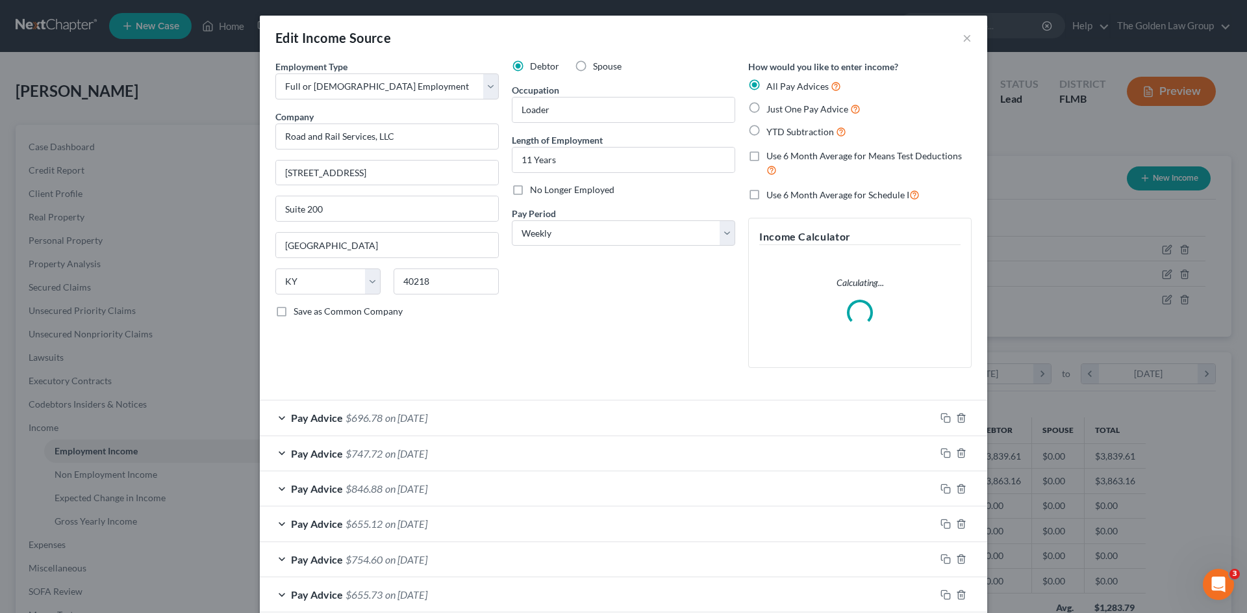
scroll to position [130, 0]
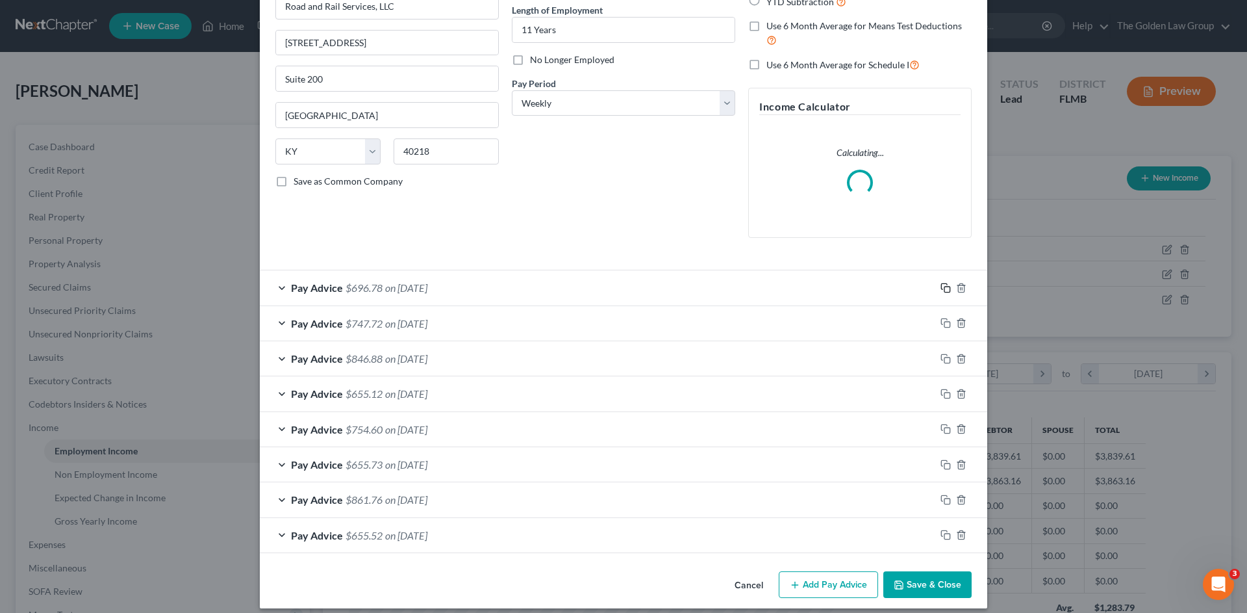
click at [943, 288] on icon "button" at bounding box center [946, 288] width 10 height 10
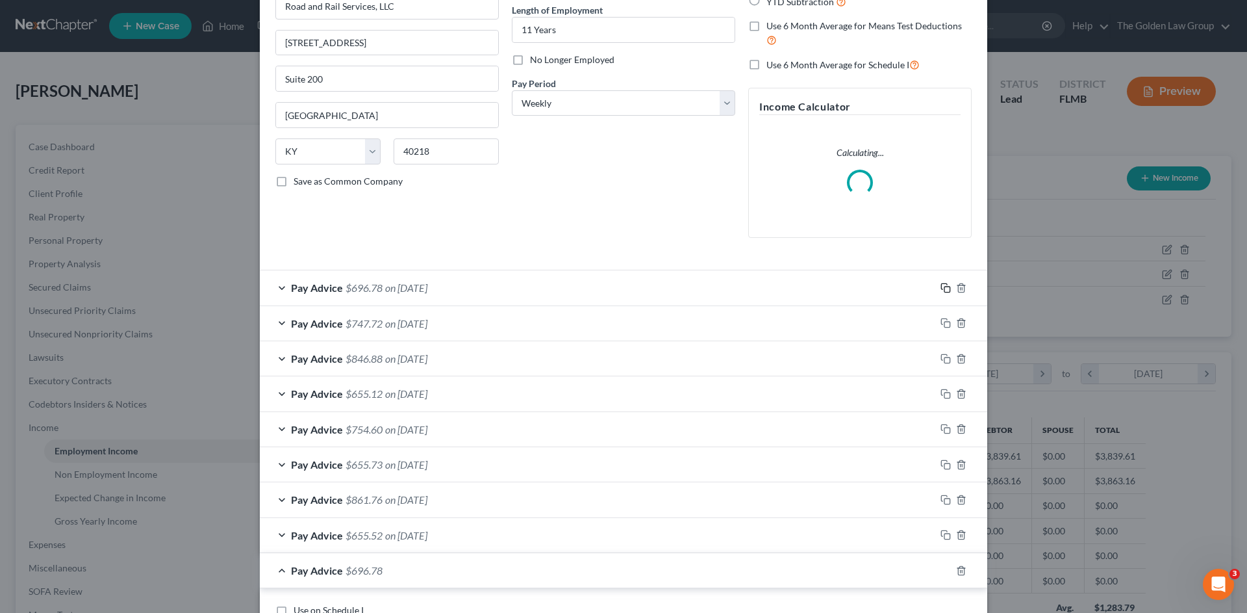
scroll to position [281, 0]
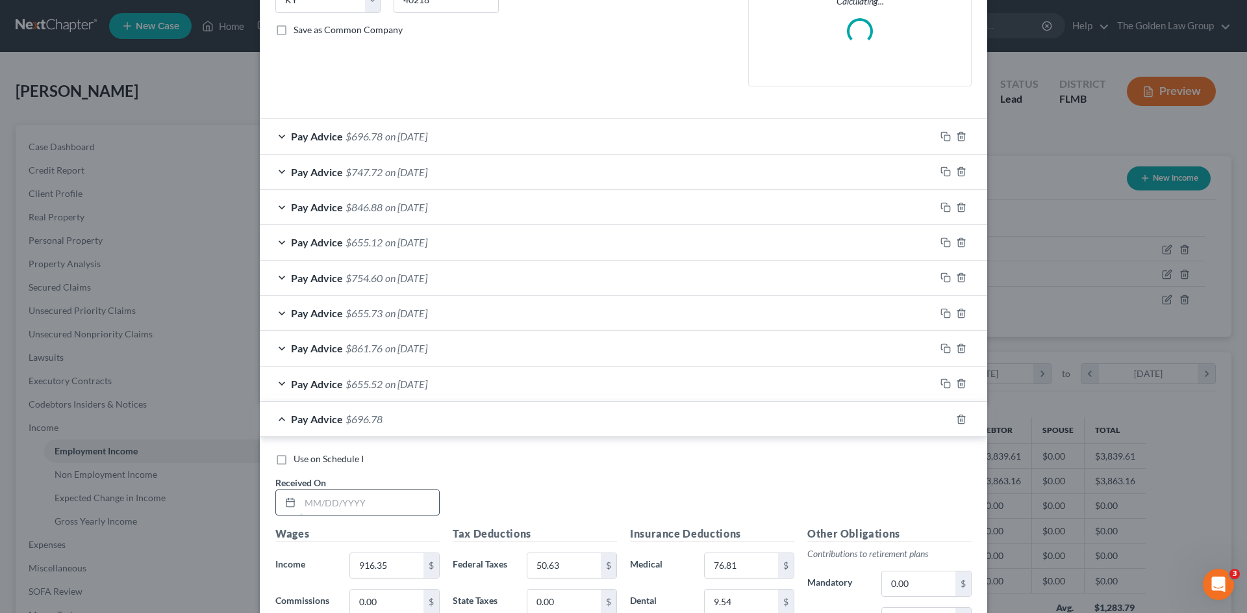
click at [353, 499] on input "text" at bounding box center [369, 502] width 139 height 25
type input "04/01/2025"
type input "933.65"
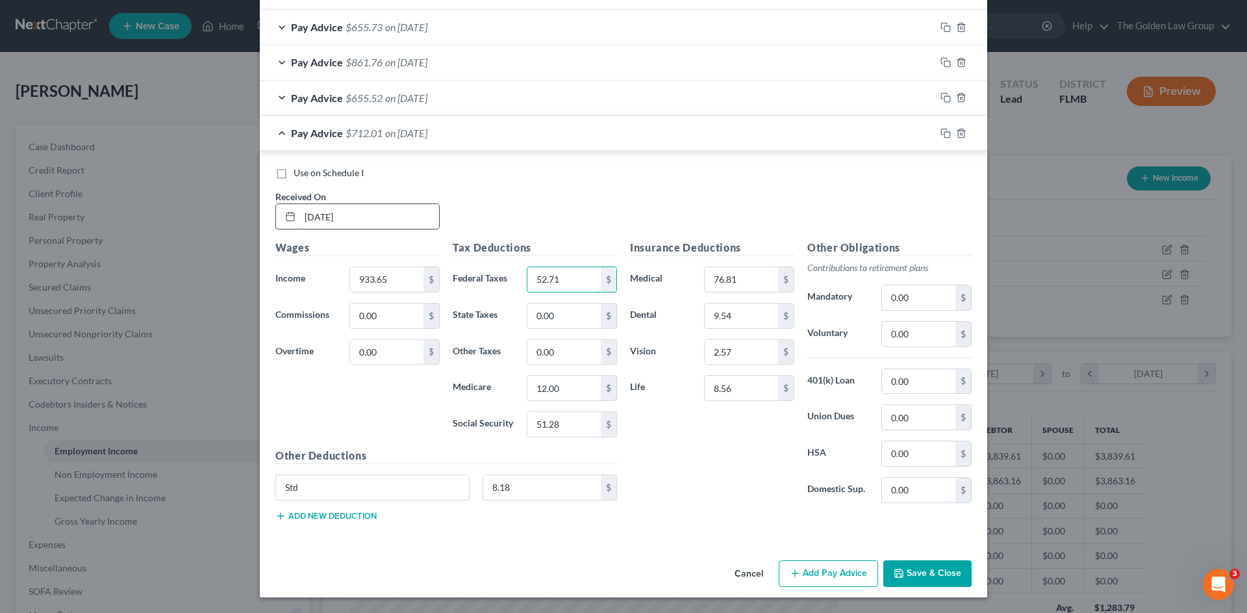
type input "52.71"
type input "12.24"
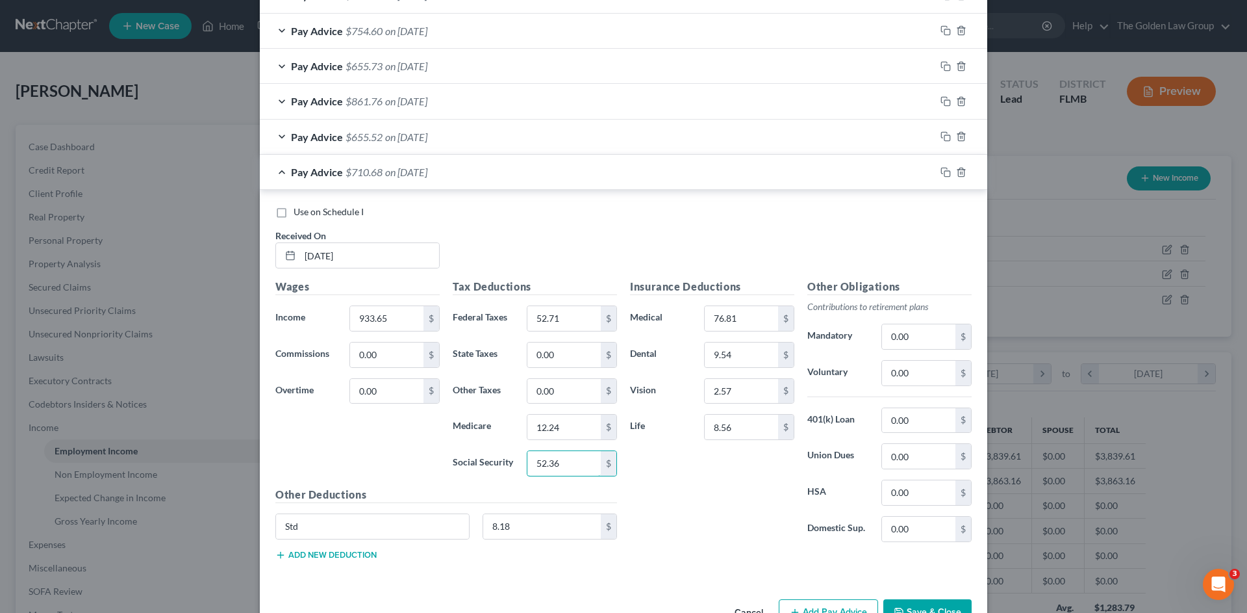
scroll to position [606, 0]
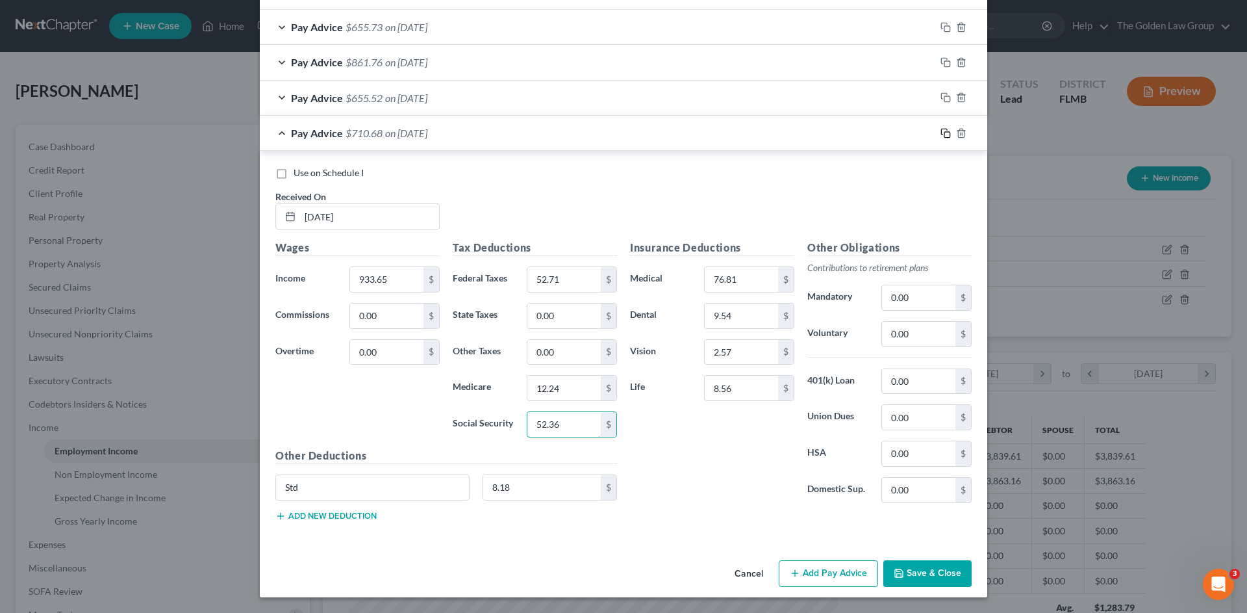
type input "52.36"
click at [941, 135] on icon "button" at bounding box center [946, 133] width 10 height 10
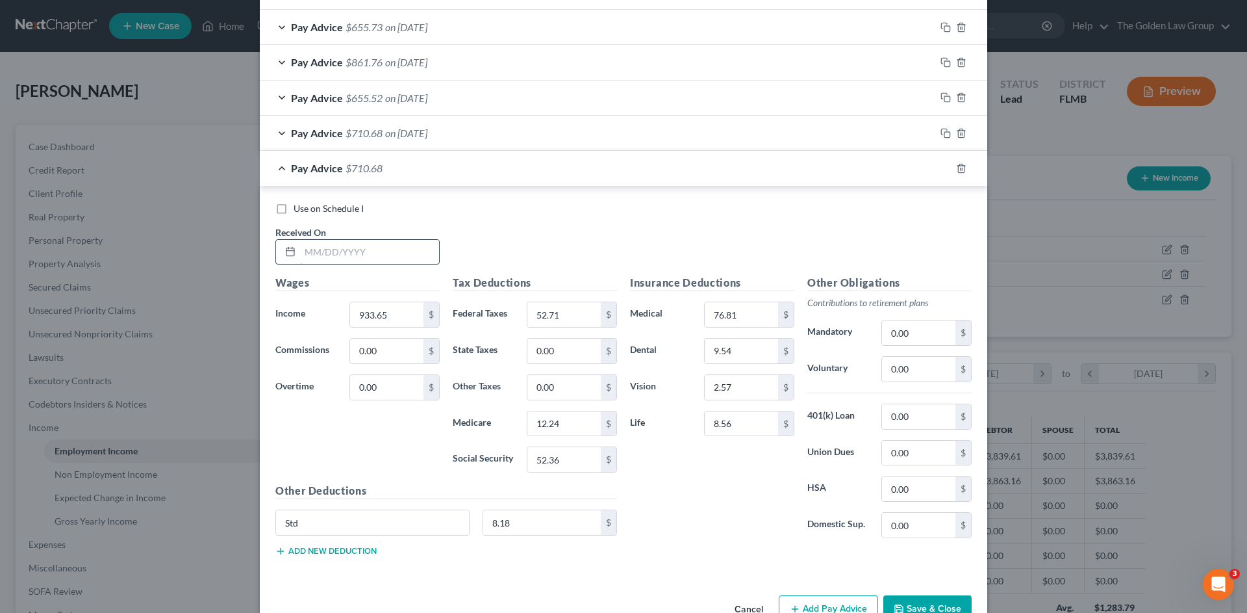
click at [362, 258] on input "text" at bounding box center [369, 252] width 139 height 25
type input "04/08/2025"
type input "890.40"
type input "47.52"
type input "11.62"
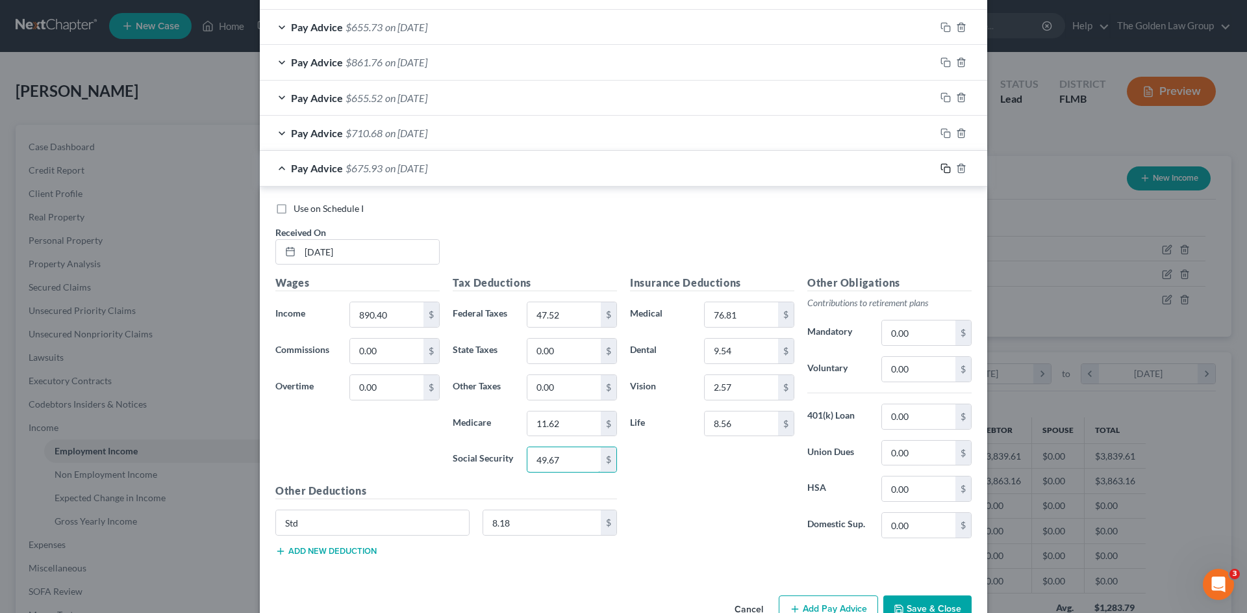
type input "49.67"
click at [941, 166] on icon "button" at bounding box center [946, 168] width 10 height 10
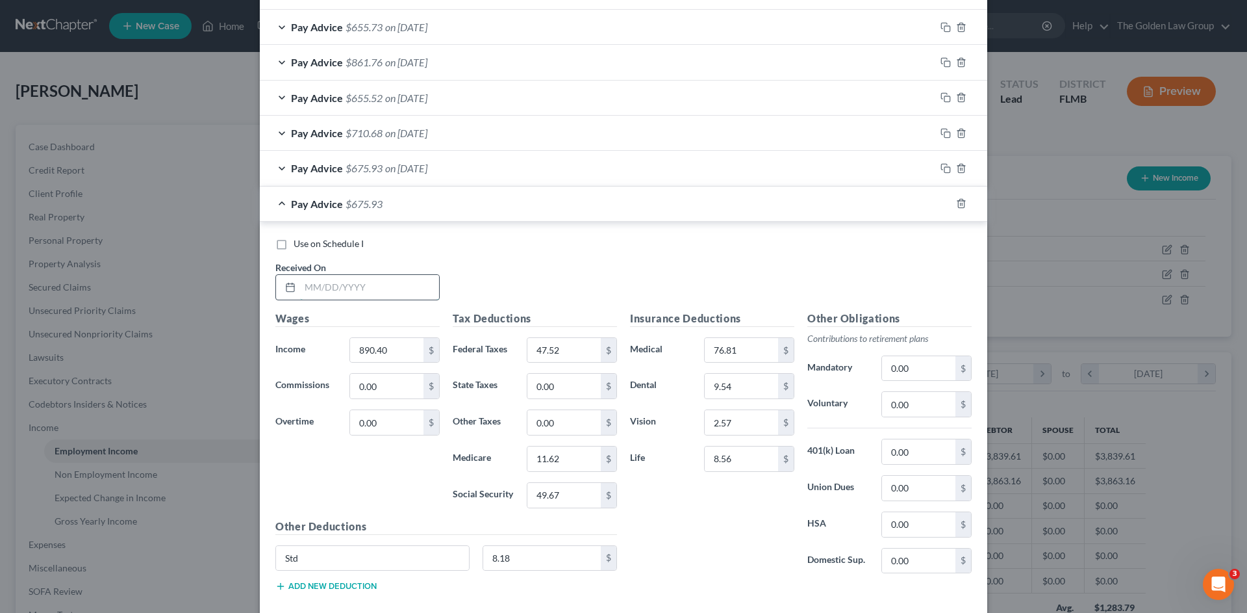
click at [357, 283] on input "text" at bounding box center [369, 287] width 139 height 25
click at [371, 294] on input "text" at bounding box center [369, 287] width 139 height 25
type input "04/15/2025"
type input "9"
type input "892.18"
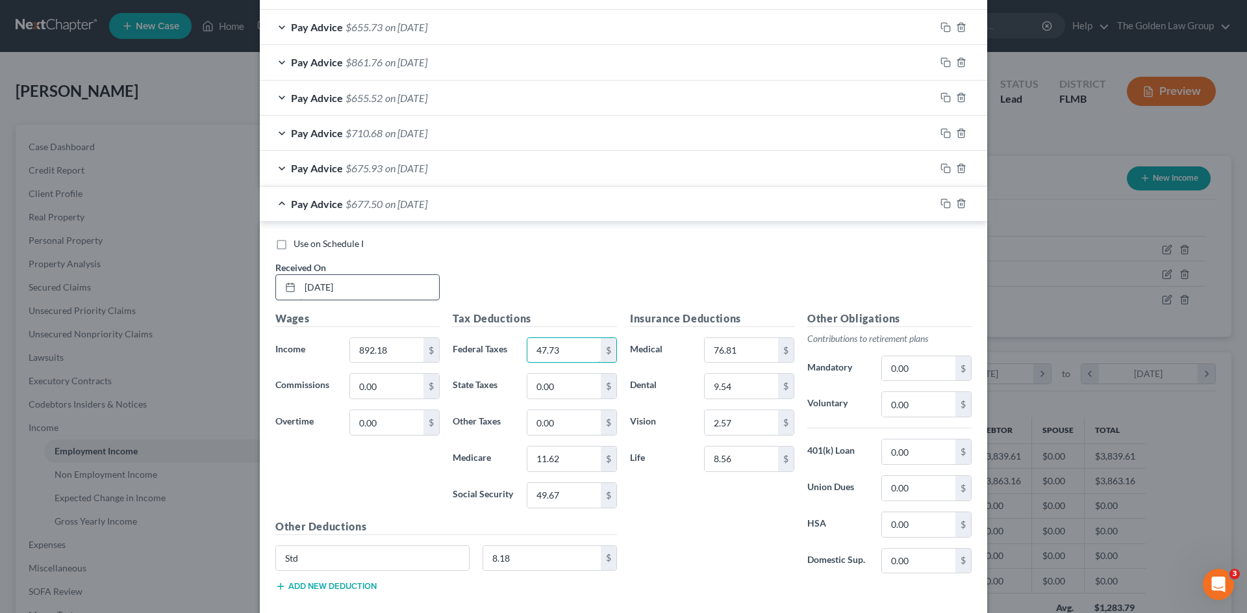
type input "47.73"
type input "11.64"
type input "49.79"
click at [941, 200] on icon "button" at bounding box center [946, 203] width 10 height 10
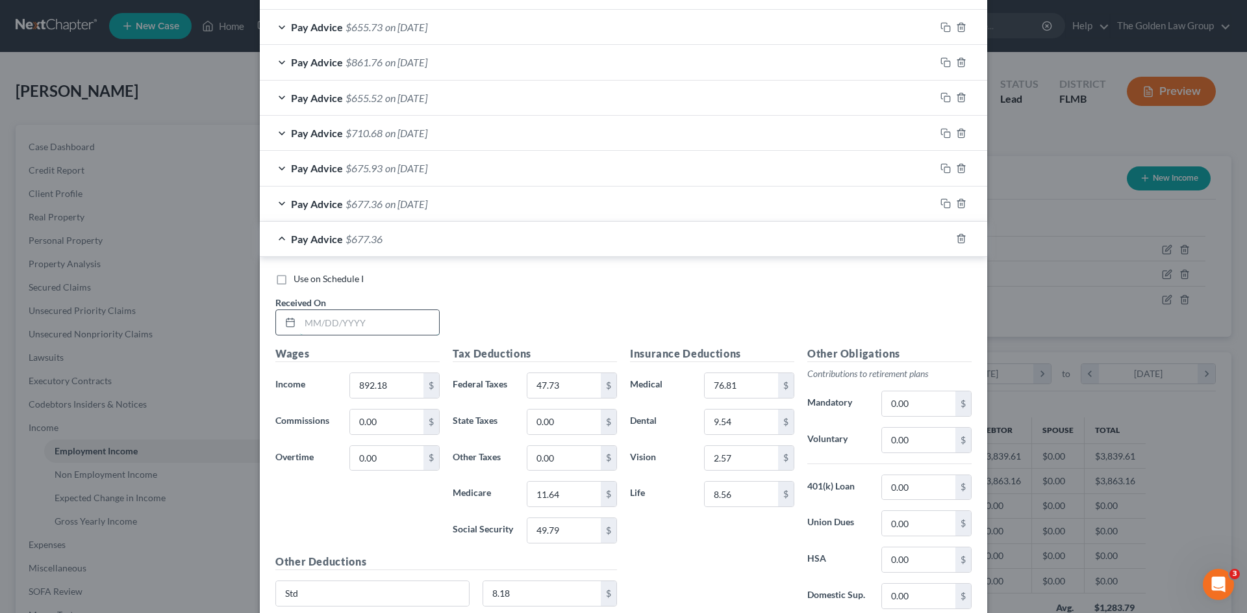
drag, startPoint x: 367, startPoint y: 326, endPoint x: 145, endPoint y: 325, distance: 222.2
click at [355, 326] on input "text" at bounding box center [369, 322] width 139 height 25
click at [366, 317] on input "text" at bounding box center [369, 322] width 139 height 25
type input "04/22/2025"
type input "915.84"
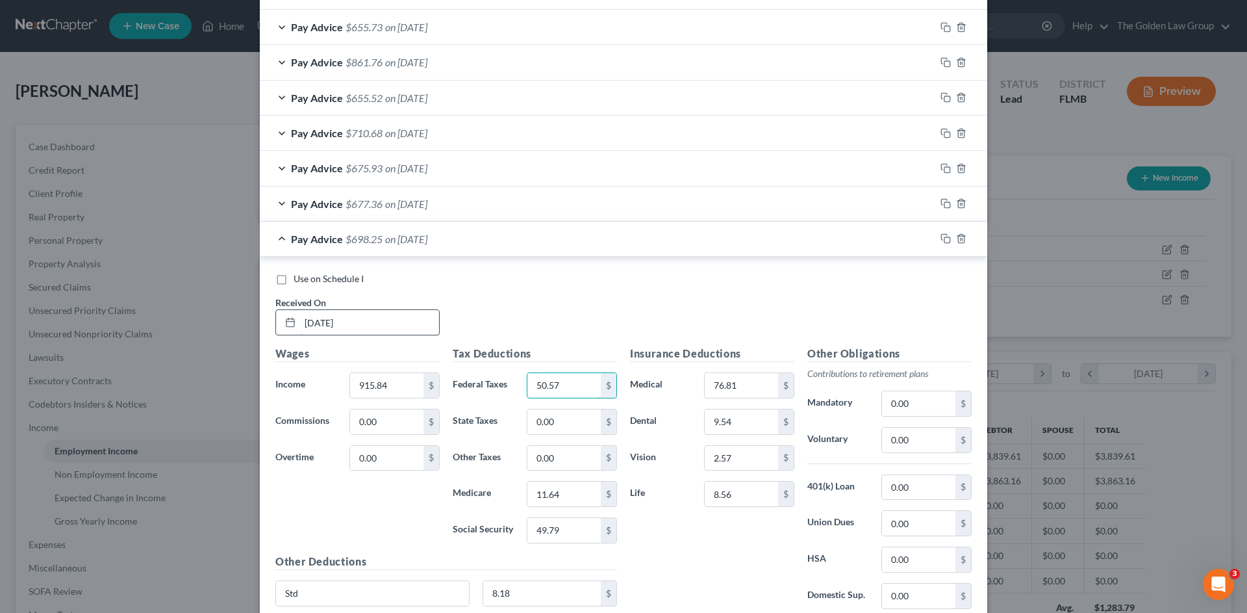
type input "50.57"
type input "11.99"
type input "51.25"
click at [941, 236] on icon "button" at bounding box center [946, 238] width 10 height 10
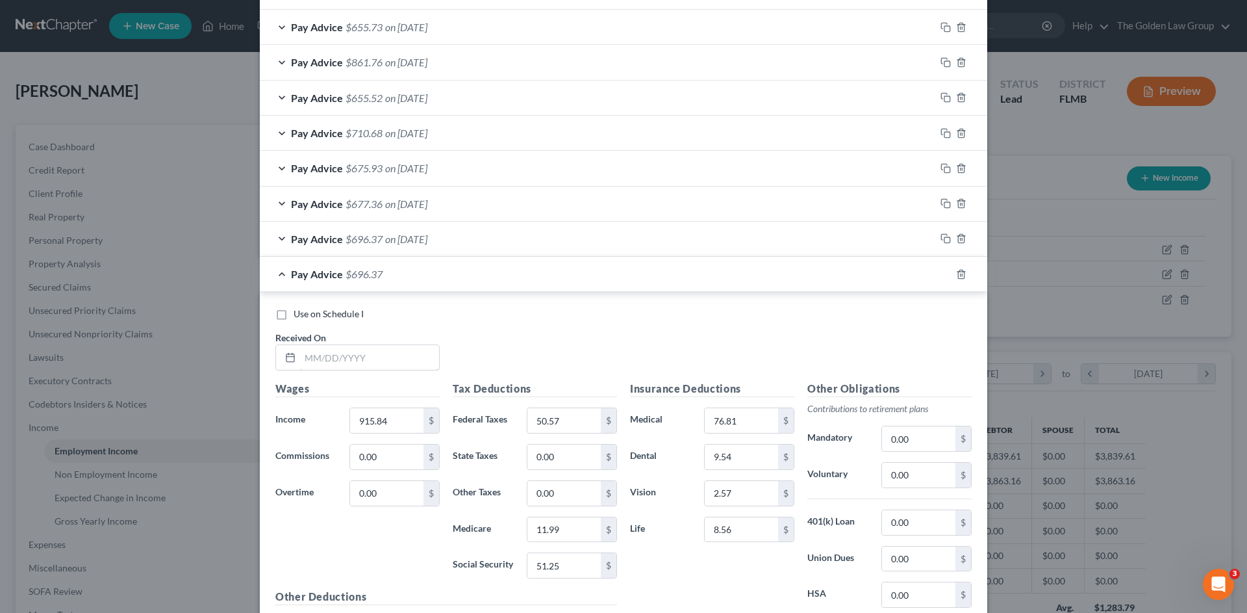
click at [367, 357] on input "text" at bounding box center [369, 357] width 139 height 25
click at [354, 355] on input "text" at bounding box center [369, 357] width 139 height 25
click at [944, 278] on rect "button" at bounding box center [947, 276] width 6 height 6
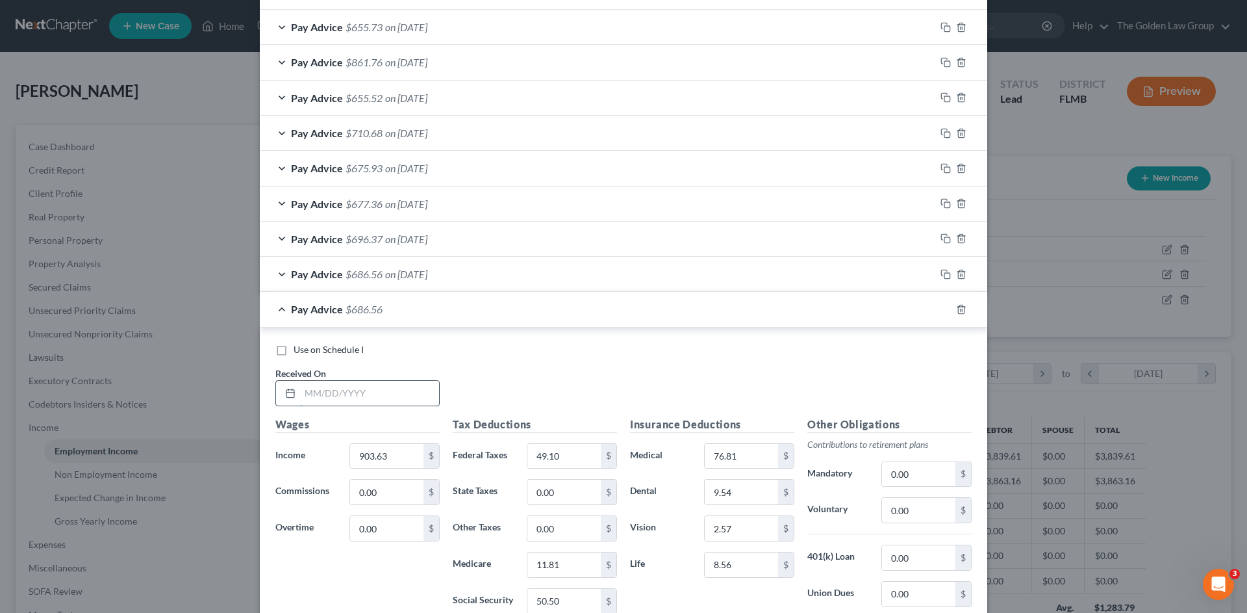
click at [388, 394] on input "text" at bounding box center [369, 393] width 139 height 25
drag, startPoint x: 935, startPoint y: 302, endPoint x: 939, endPoint y: 307, distance: 6.9
click at [936, 304] on div at bounding box center [961, 308] width 52 height 21
click at [941, 307] on icon "button" at bounding box center [946, 308] width 10 height 10
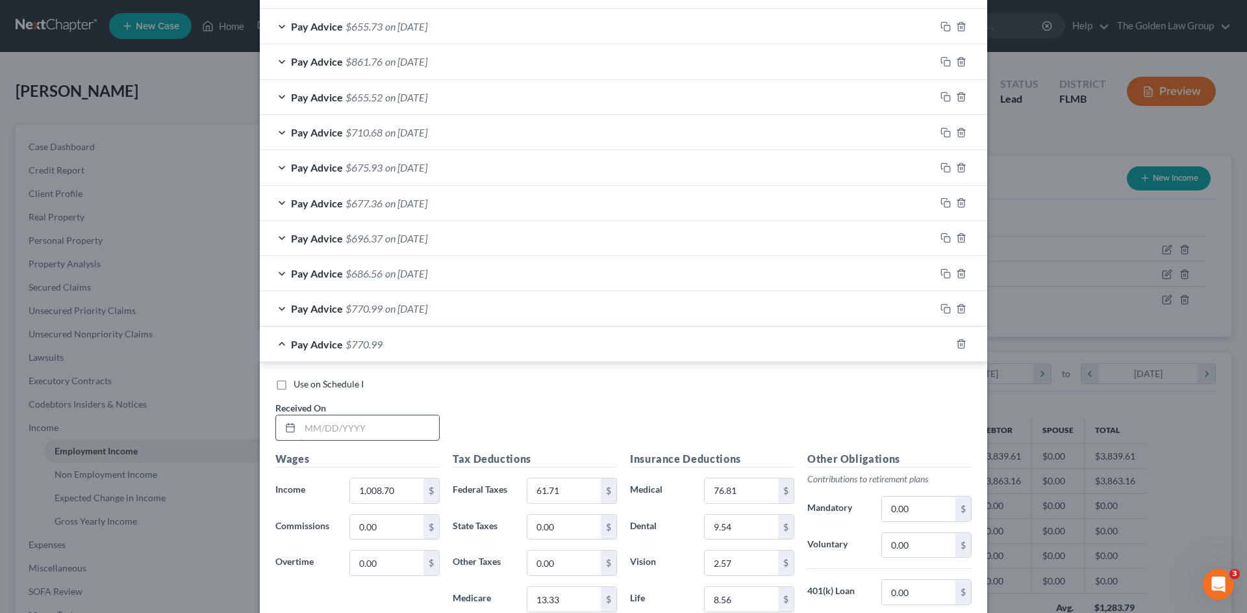
drag, startPoint x: 408, startPoint y: 424, endPoint x: 30, endPoint y: 422, distance: 378.1
click at [407, 424] on input "text" at bounding box center [369, 427] width 139 height 25
click at [367, 420] on input "text" at bounding box center [369, 427] width 139 height 25
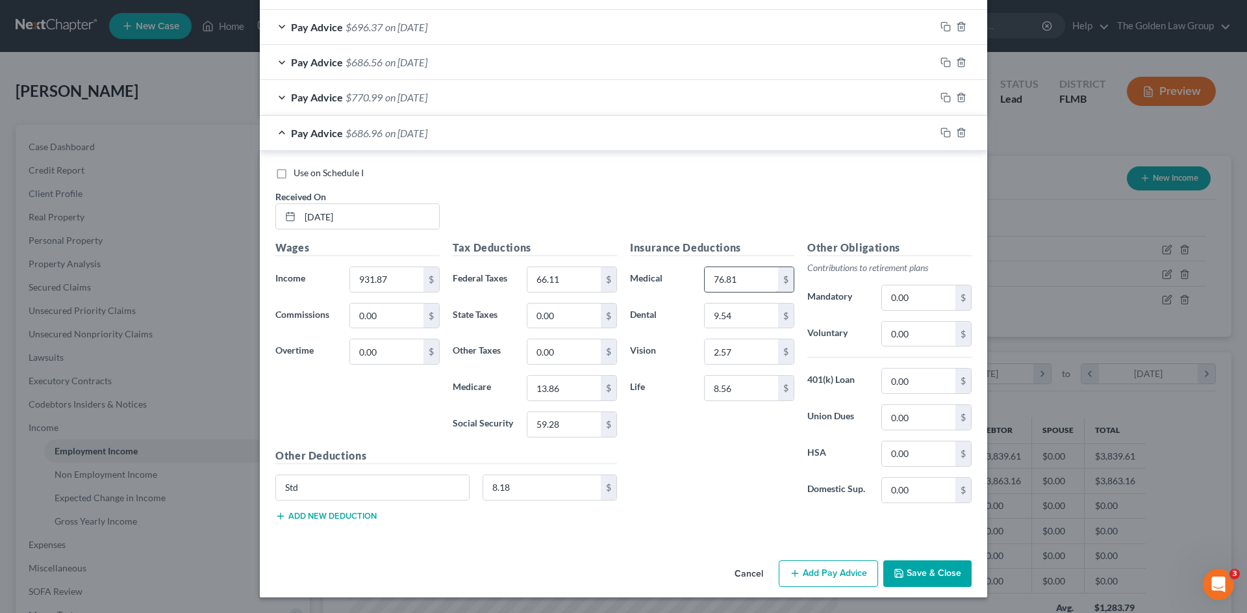
click at [754, 285] on input "76.81" at bounding box center [741, 279] width 73 height 25
click at [944, 132] on rect "button" at bounding box center [947, 134] width 6 height 6
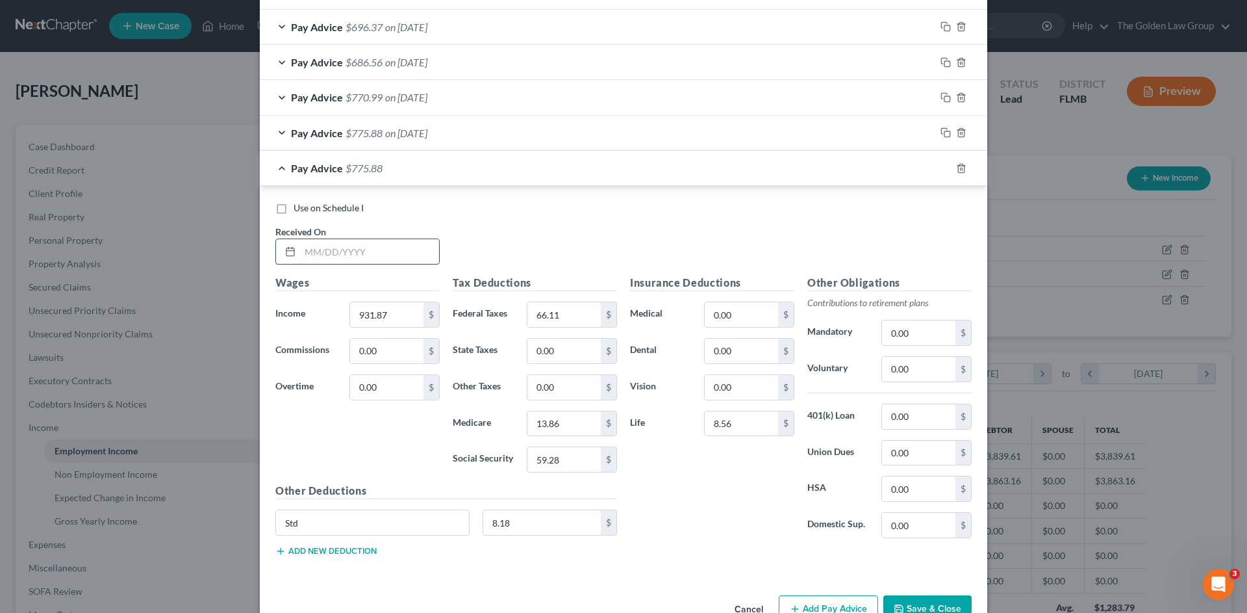
click at [331, 263] on input "text" at bounding box center [369, 251] width 139 height 25
click at [761, 319] on input "0.00" at bounding box center [741, 314] width 73 height 25
click at [941, 168] on icon "button" at bounding box center [946, 168] width 10 height 10
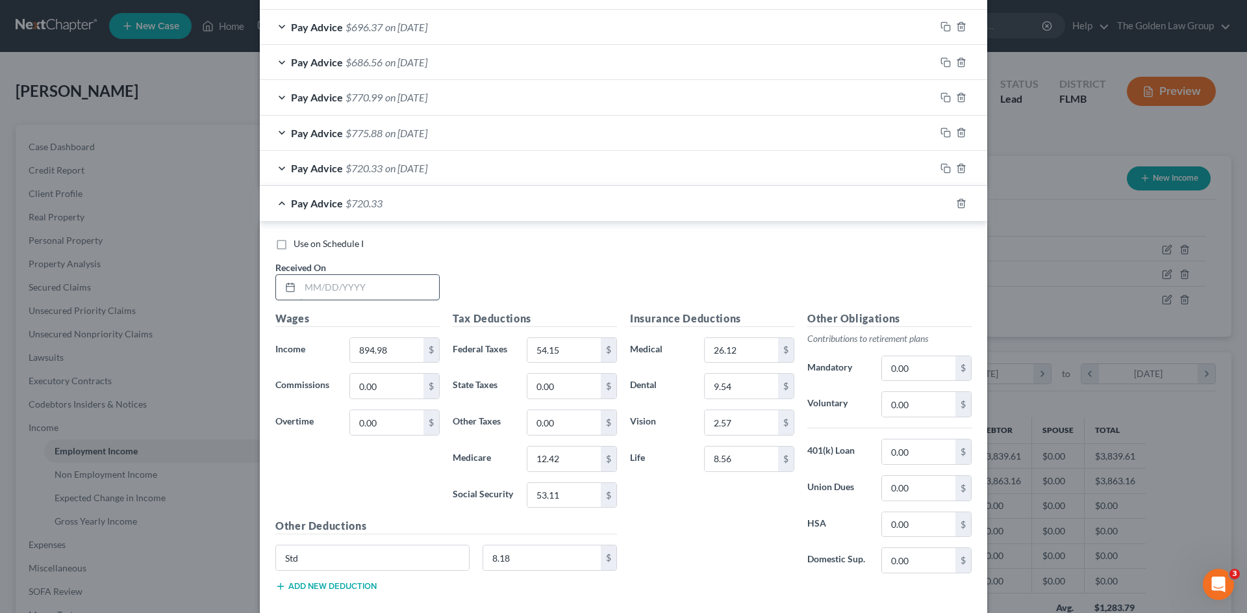
click at [390, 292] on input "text" at bounding box center [369, 287] width 139 height 25
click at [359, 288] on input "text" at bounding box center [369, 287] width 139 height 25
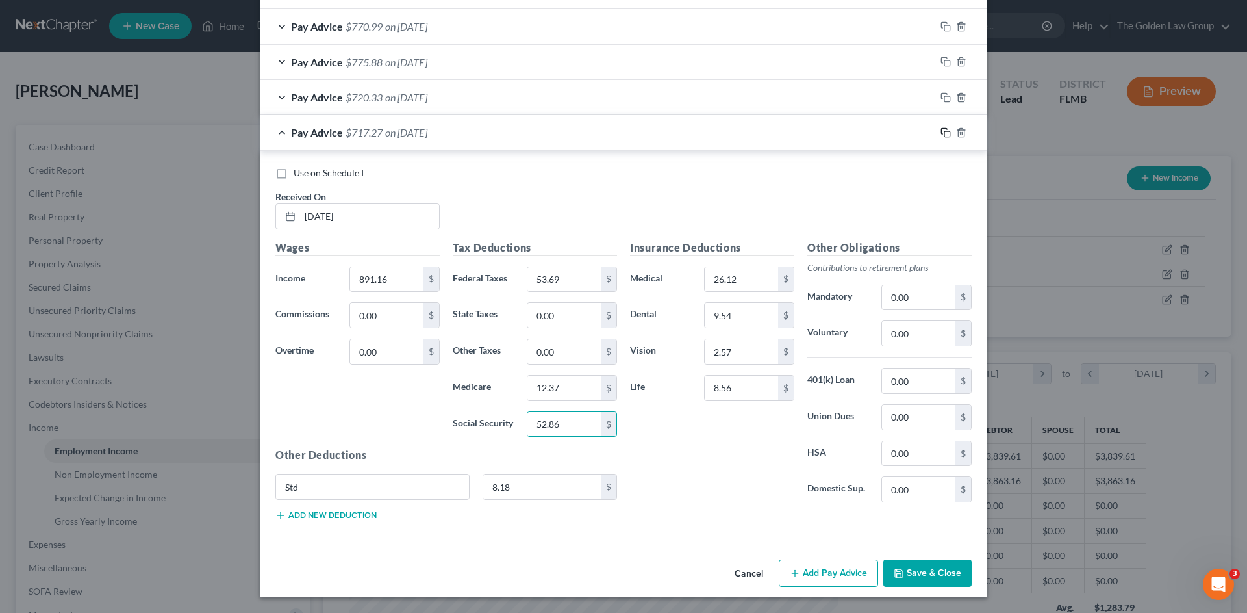
click at [941, 130] on icon "button" at bounding box center [946, 132] width 10 height 10
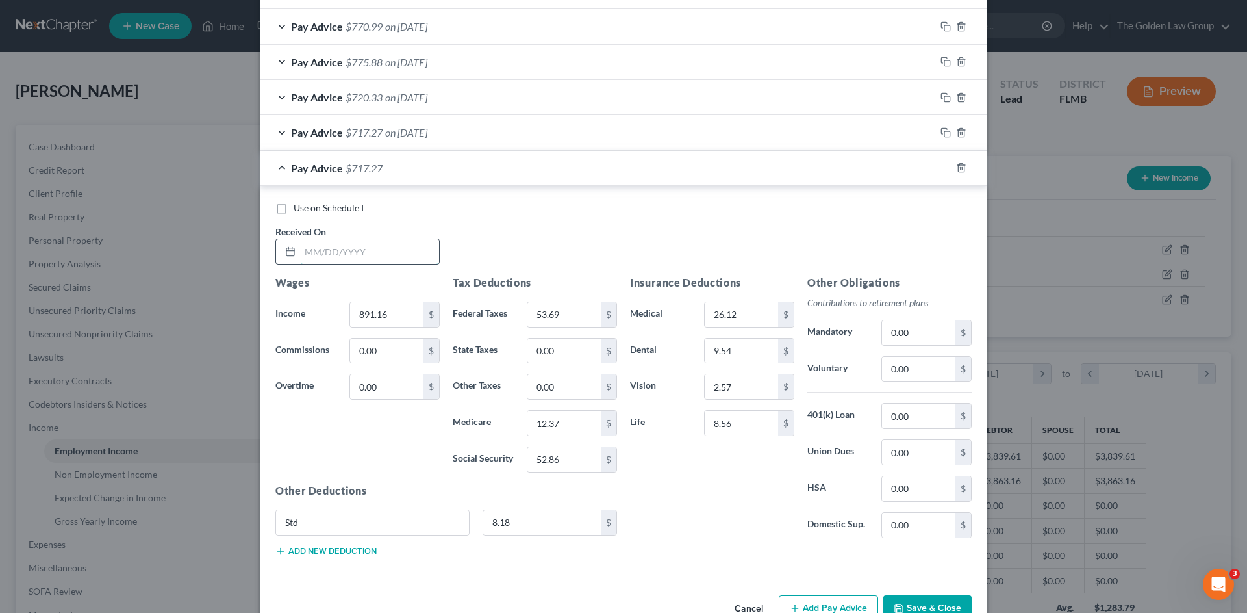
click at [359, 247] on input "text" at bounding box center [369, 251] width 139 height 25
click at [392, 315] on input "891.16" at bounding box center [386, 314] width 73 height 25
click at [941, 170] on icon "button" at bounding box center [946, 167] width 10 height 10
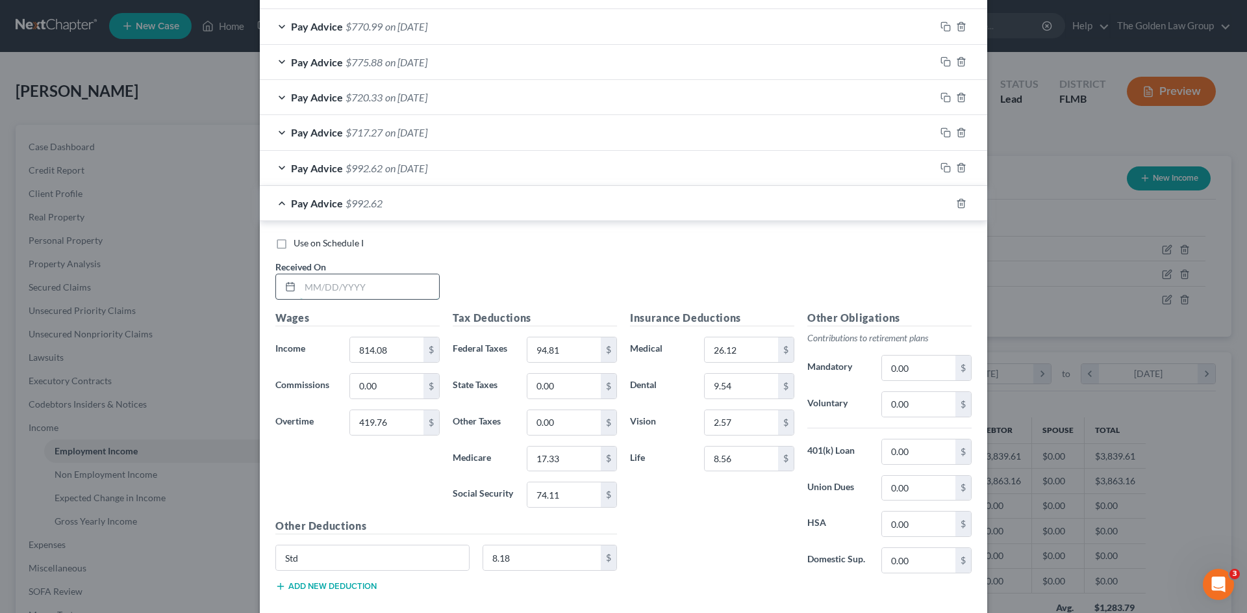
click at [387, 283] on input "text" at bounding box center [369, 286] width 139 height 25
click at [370, 290] on input "text" at bounding box center [369, 286] width 139 height 25
click at [942, 205] on icon "button" at bounding box center [946, 203] width 10 height 10
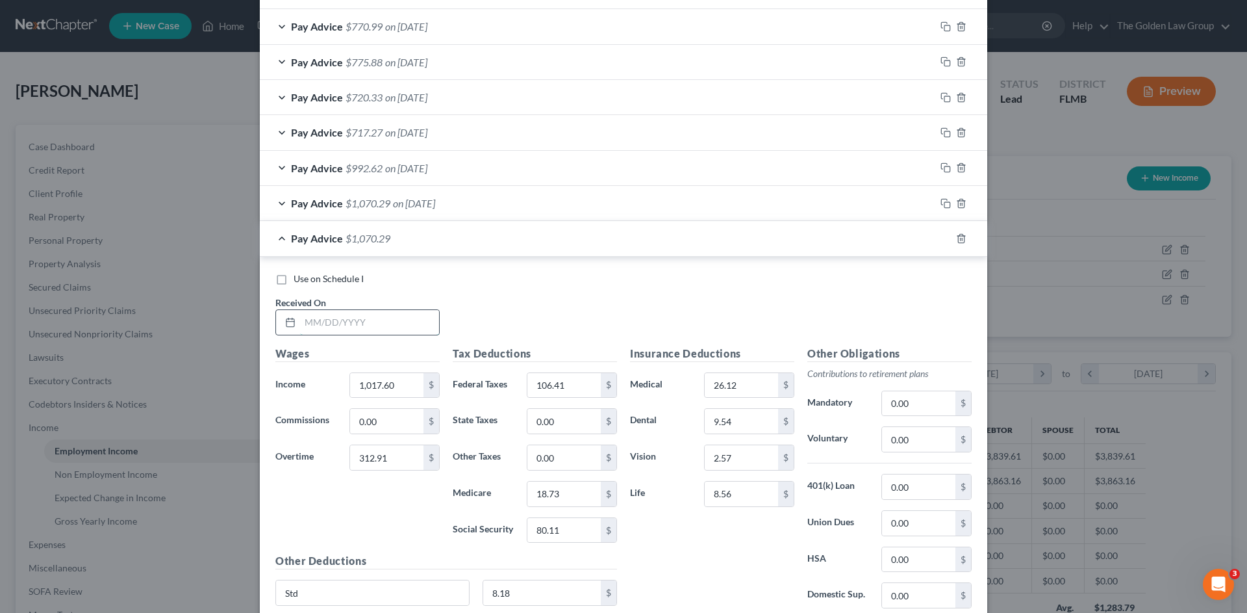
click at [378, 321] on input "text" at bounding box center [369, 322] width 139 height 25
click at [390, 314] on input "text" at bounding box center [369, 322] width 139 height 25
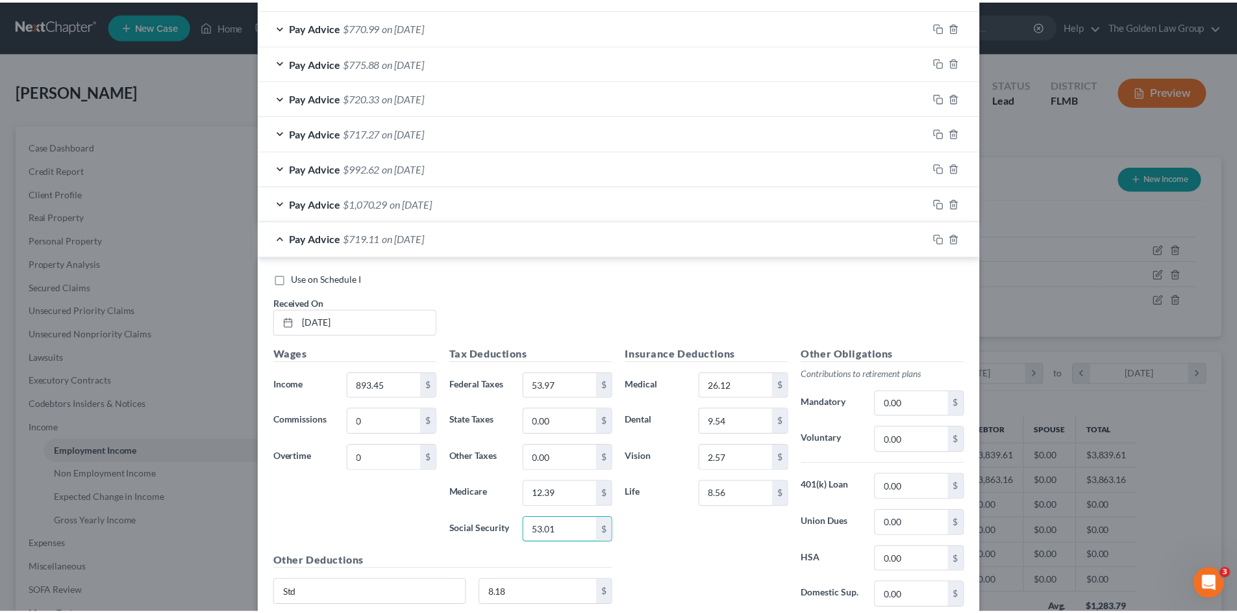
scroll to position [995, 0]
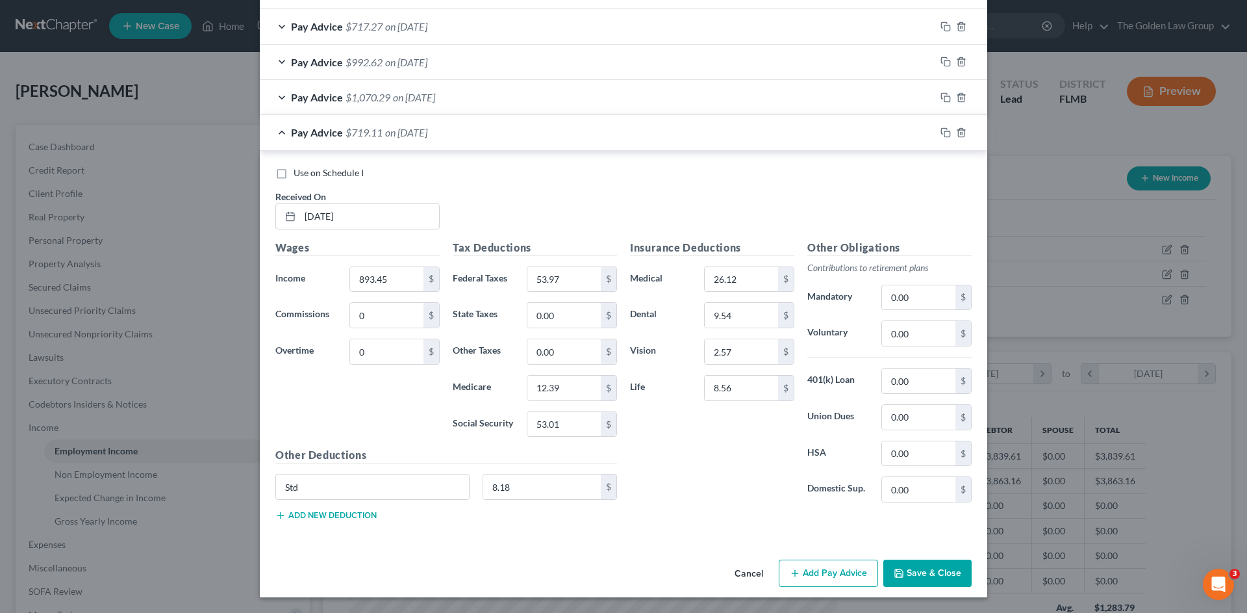
click at [911, 561] on button "Save & Close" at bounding box center [927, 572] width 88 height 27
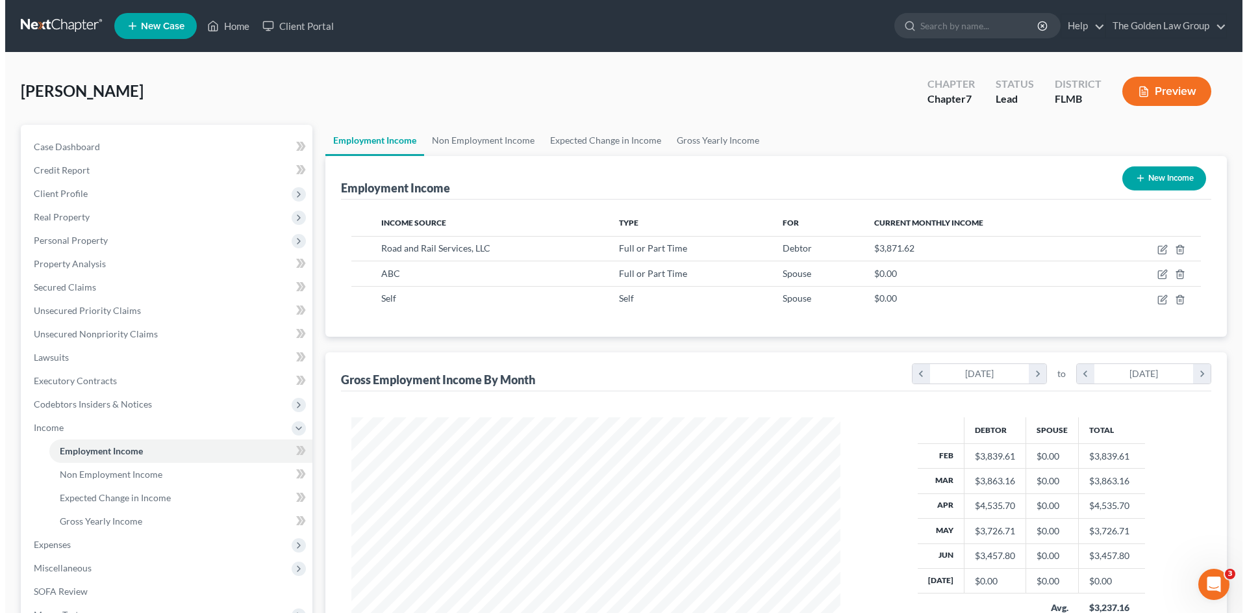
scroll to position [649339, 649071]
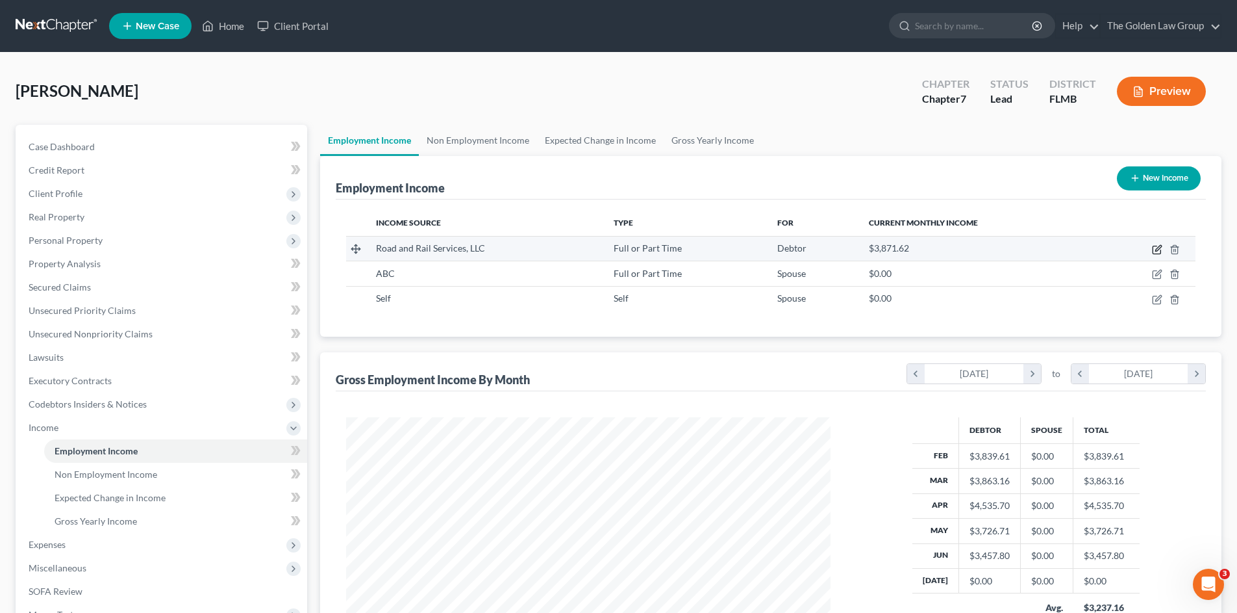
click at [1157, 247] on icon "button" at bounding box center [1157, 249] width 10 height 10
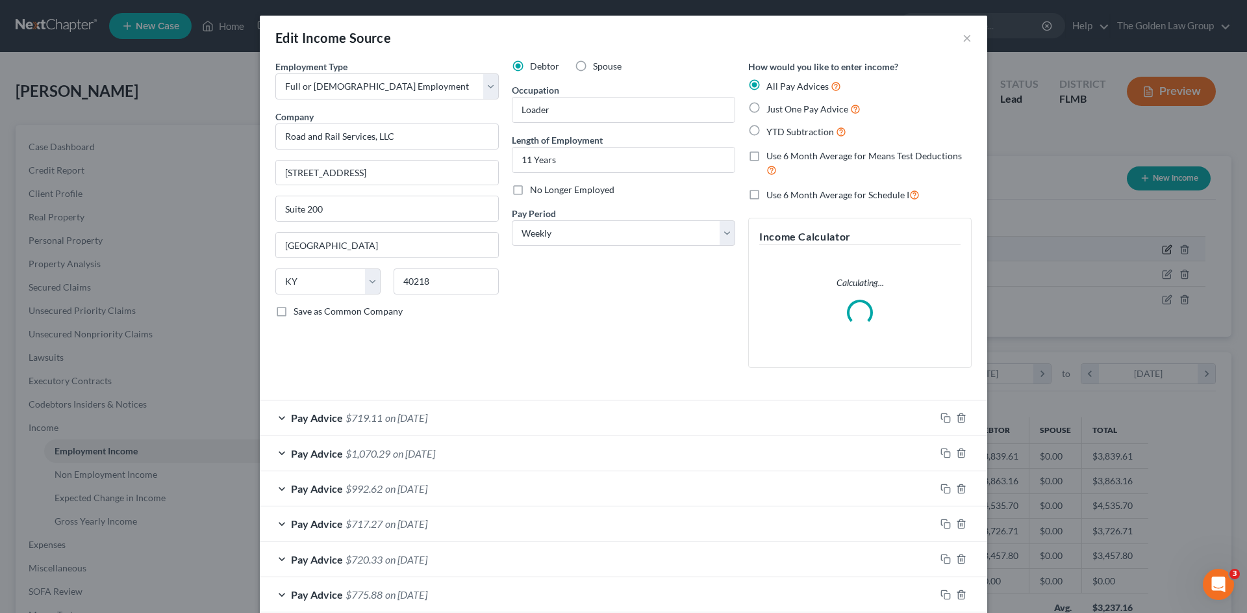
scroll to position [244, 515]
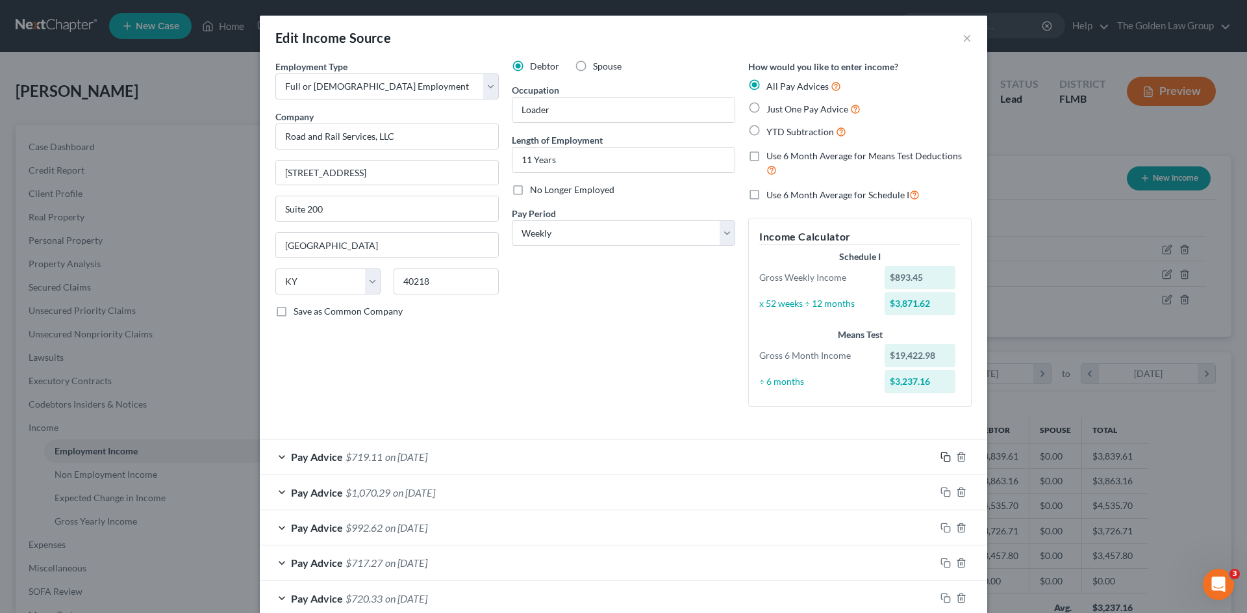
click at [941, 457] on icon "button" at bounding box center [946, 456] width 10 height 10
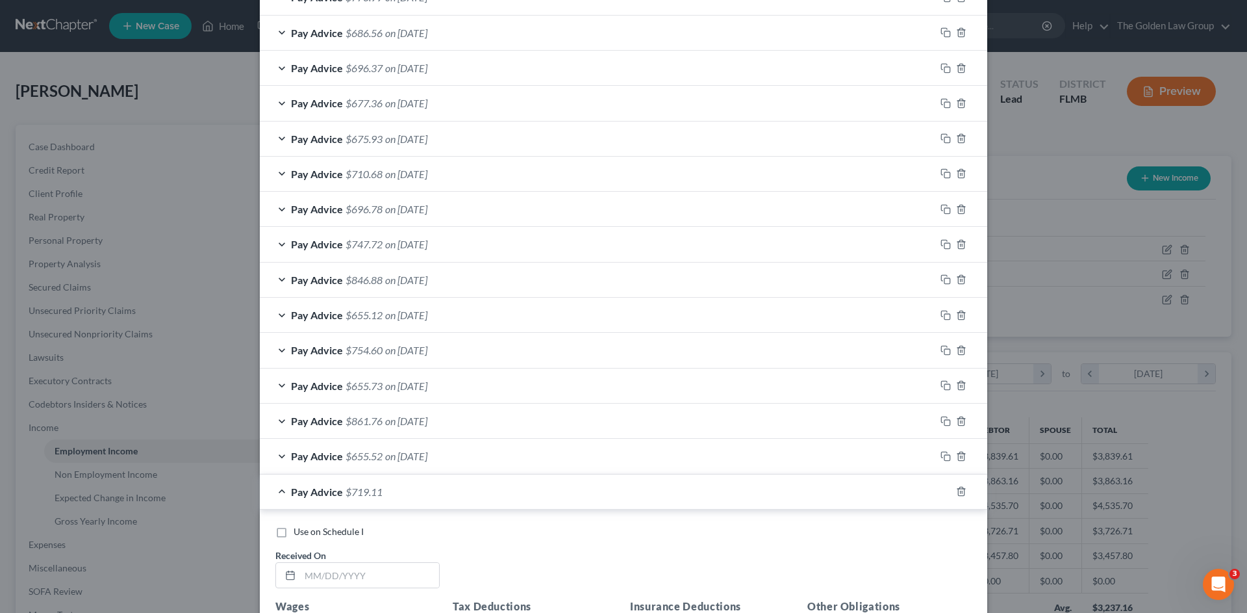
scroll to position [823, 0]
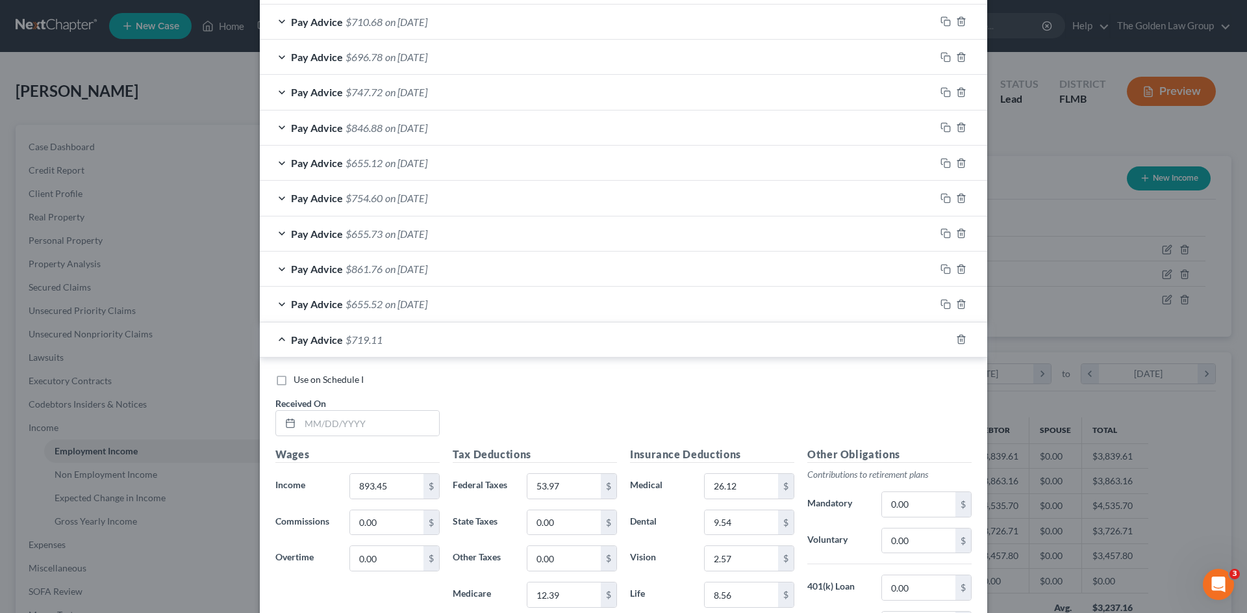
click at [372, 409] on div "Received On *" at bounding box center [357, 416] width 177 height 40
click at [370, 414] on input "text" at bounding box center [369, 423] width 139 height 25
click at [375, 424] on input "text" at bounding box center [369, 423] width 139 height 25
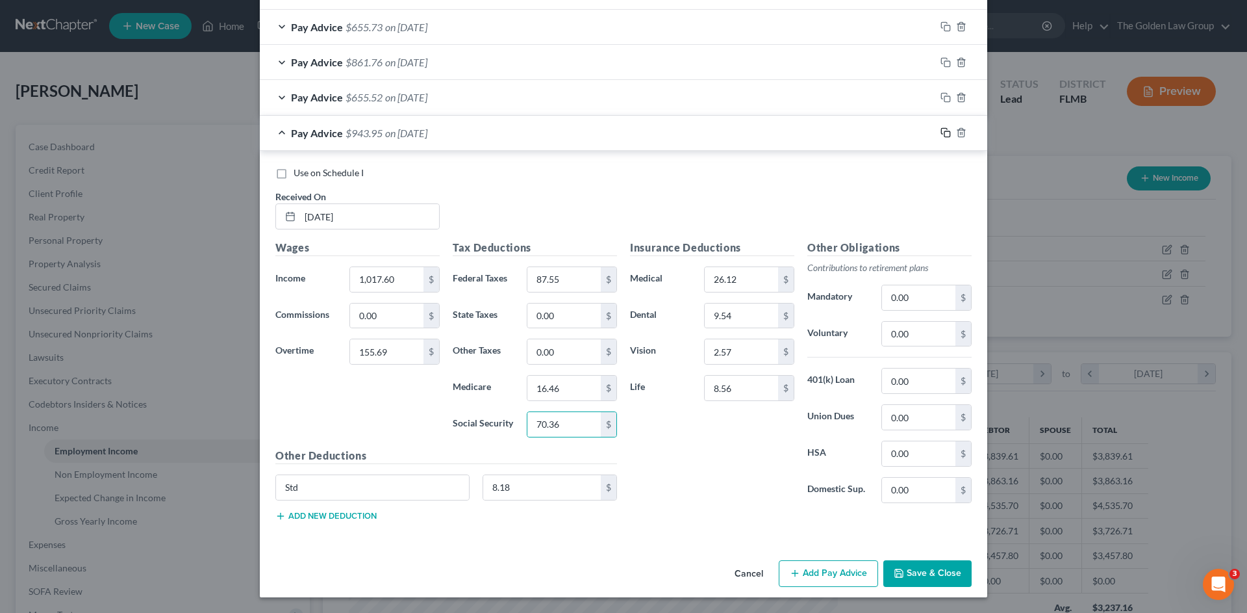
click at [944, 131] on rect "button" at bounding box center [947, 134] width 6 height 6
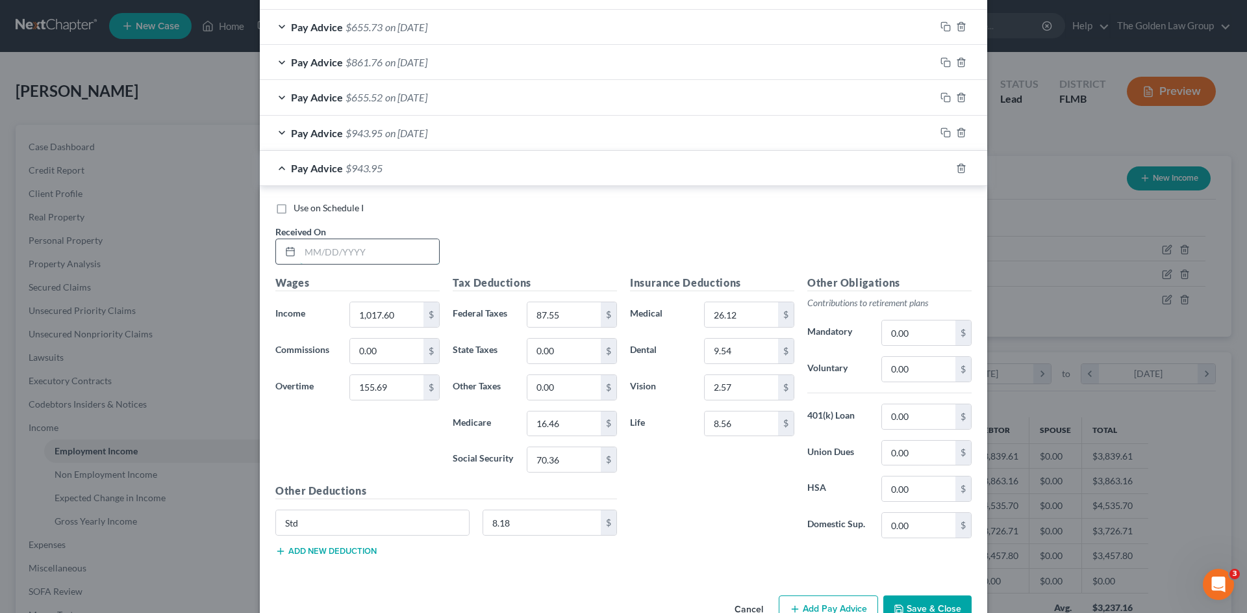
click at [392, 253] on input "text" at bounding box center [369, 251] width 139 height 25
click at [941, 168] on icon "button" at bounding box center [946, 168] width 10 height 10
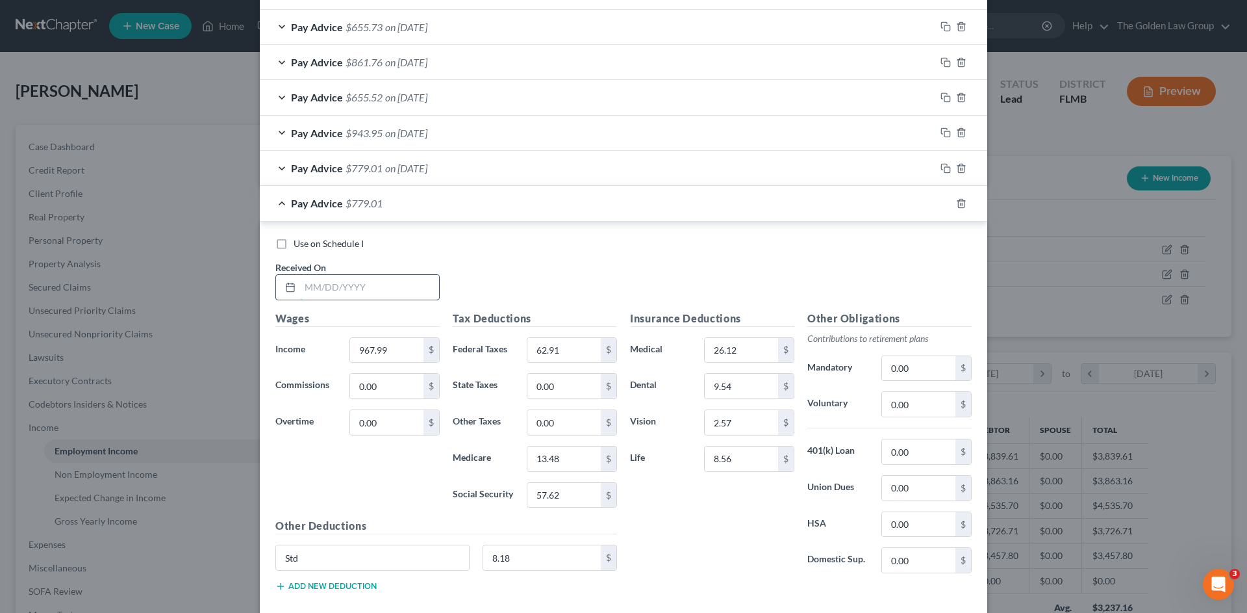
click at [351, 279] on input "text" at bounding box center [369, 287] width 139 height 25
click at [943, 207] on icon "button" at bounding box center [946, 203] width 10 height 10
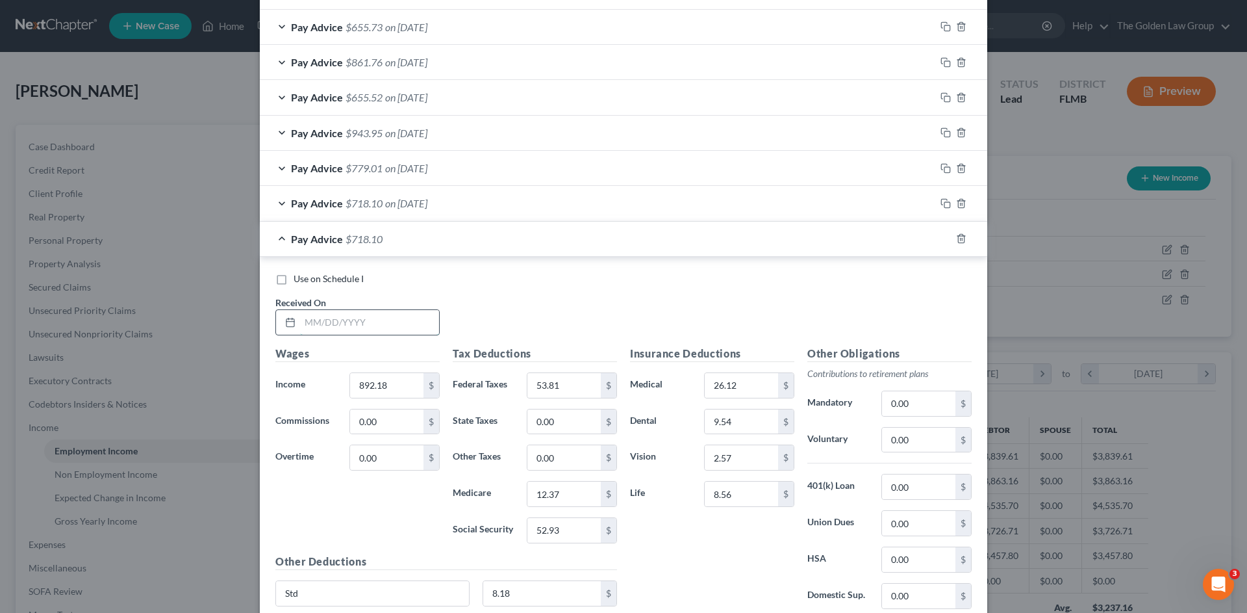
drag, startPoint x: 361, startPoint y: 323, endPoint x: 12, endPoint y: 351, distance: 349.9
click at [347, 327] on input "text" at bounding box center [369, 322] width 139 height 25
click at [341, 334] on input "text" at bounding box center [369, 322] width 139 height 25
paste input "37.4"
click at [385, 457] on input "0.00" at bounding box center [386, 457] width 73 height 25
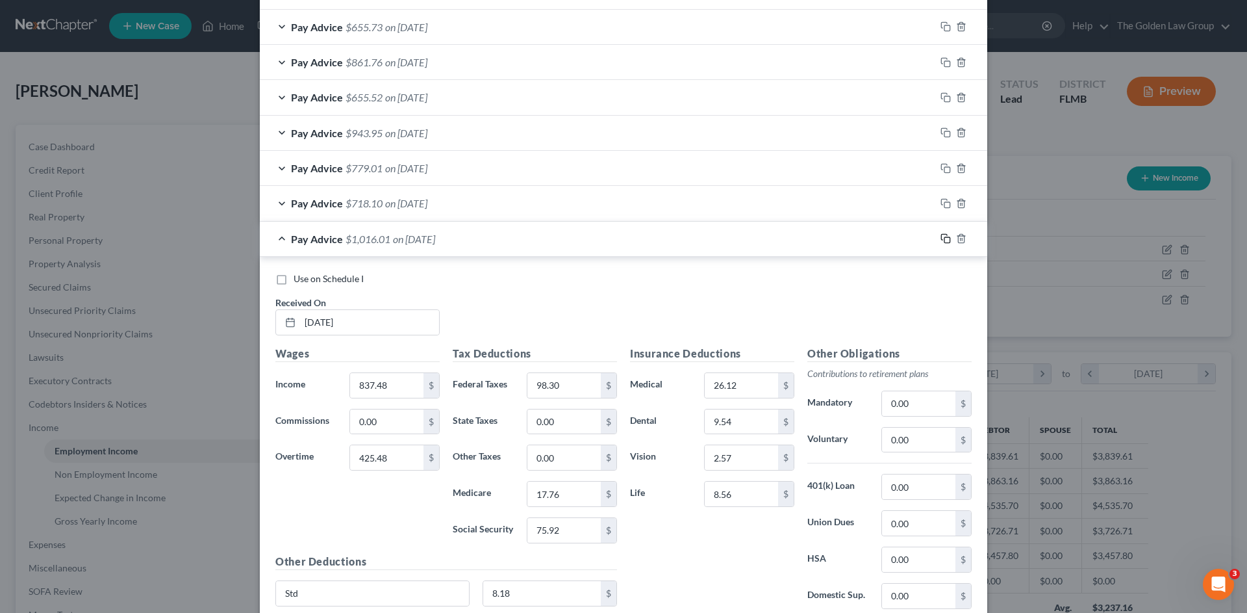
click at [941, 238] on icon "button" at bounding box center [946, 238] width 10 height 10
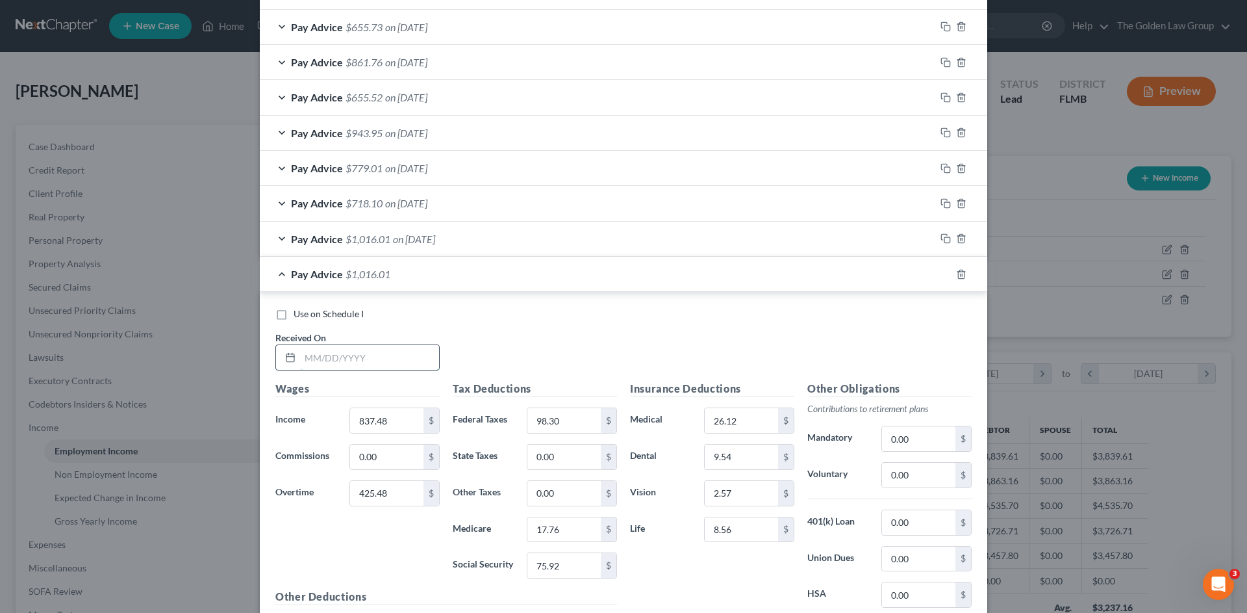
click at [351, 362] on input "text" at bounding box center [369, 357] width 139 height 25
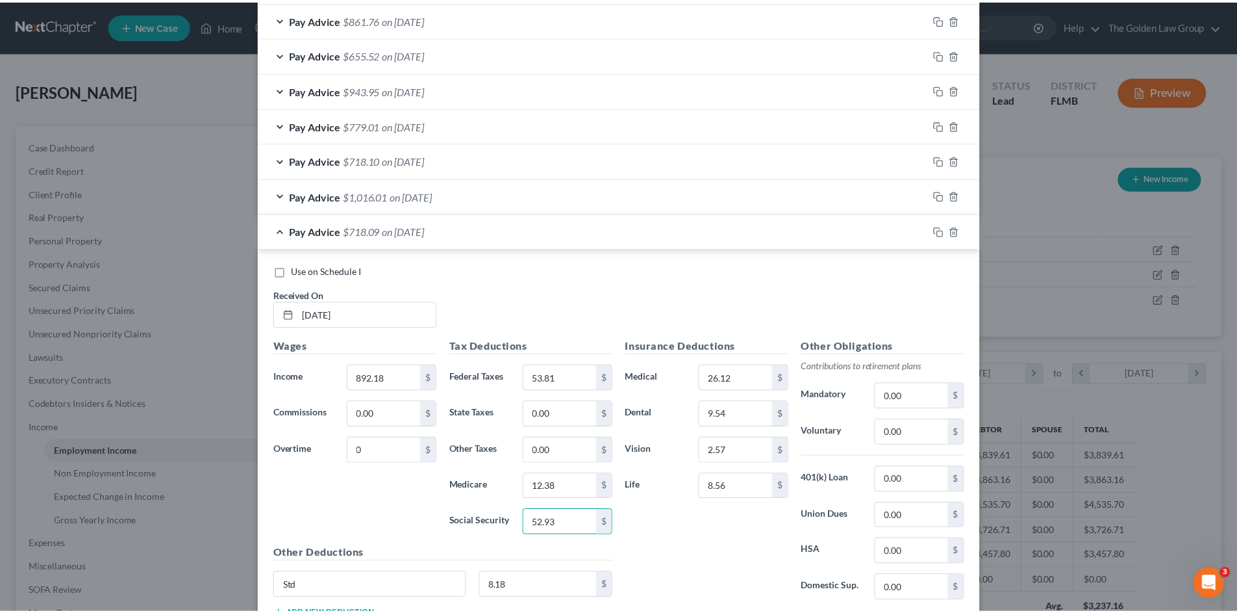
scroll to position [1171, 0]
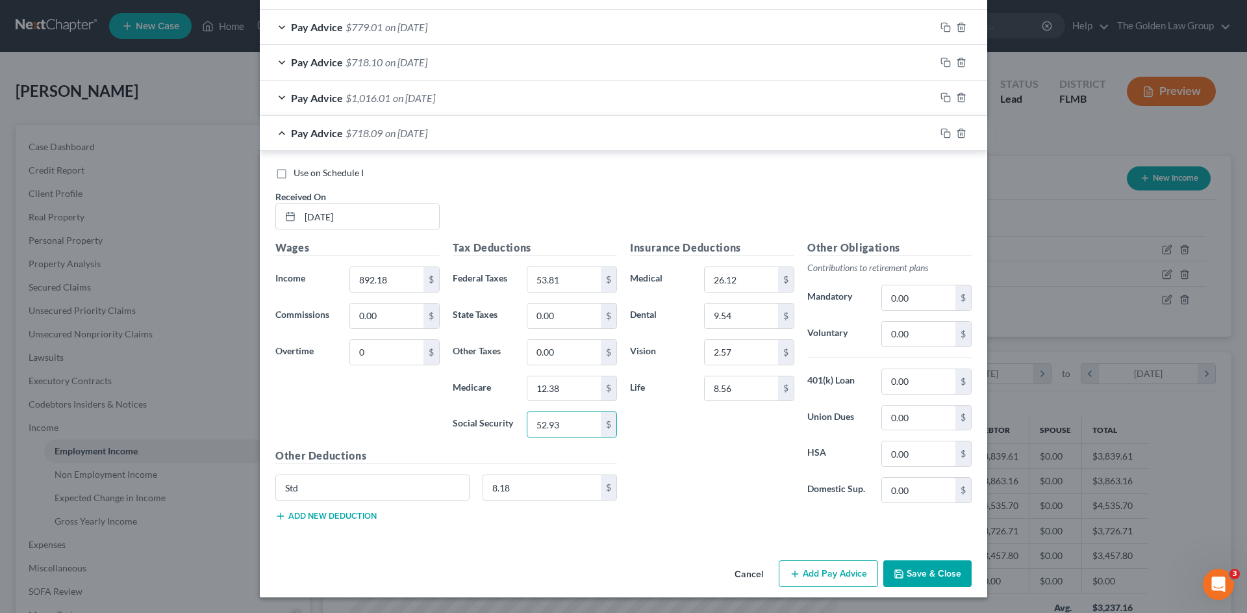
click at [902, 569] on button "Save & Close" at bounding box center [927, 573] width 88 height 27
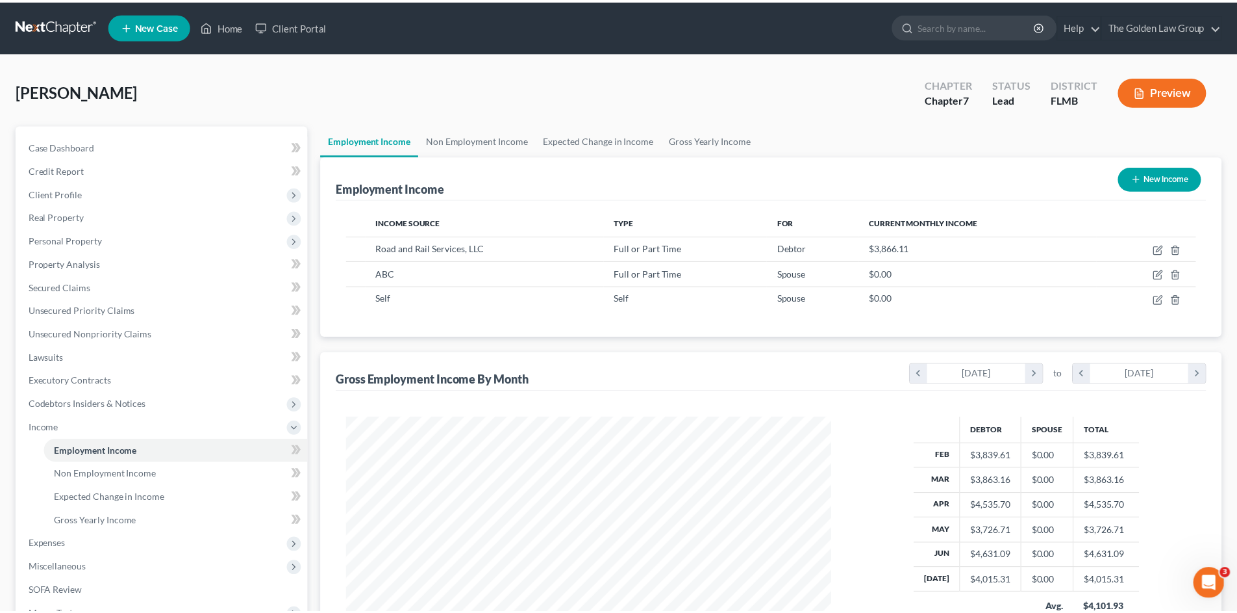
scroll to position [649339, 649071]
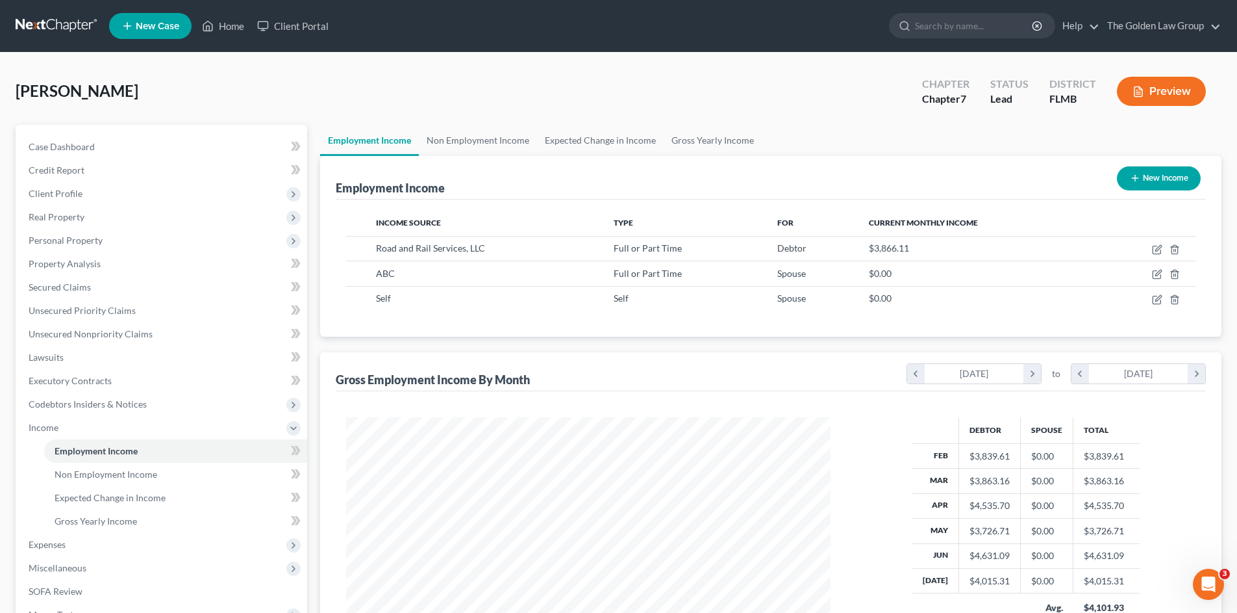
click at [664, 87] on div "Epps, Jonathan Upgraded Chapter Chapter 7 Status Lead District FLMB Preview" at bounding box center [619, 96] width 1206 height 57
click at [273, 97] on div "Epps, Jonathan Upgraded Chapter Chapter 7 Status Lead District FLMB Preview" at bounding box center [619, 96] width 1206 height 57
click at [173, 469] on link "Non Employment Income" at bounding box center [175, 474] width 263 height 23
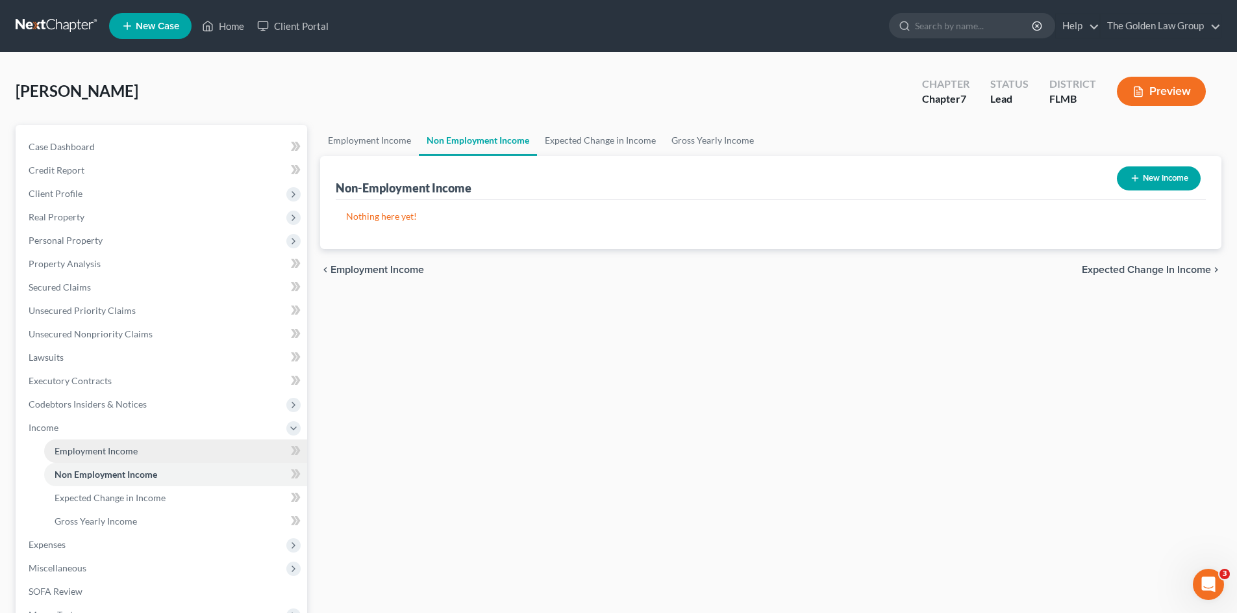
click at [166, 455] on link "Employment Income" at bounding box center [175, 450] width 263 height 23
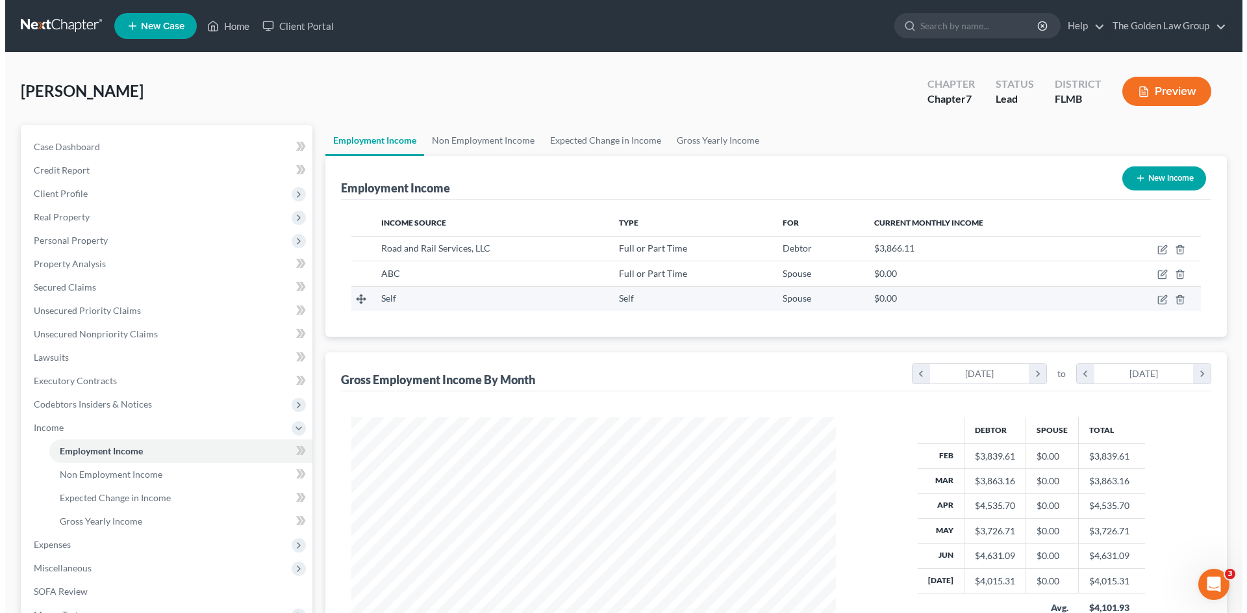
scroll to position [242, 511]
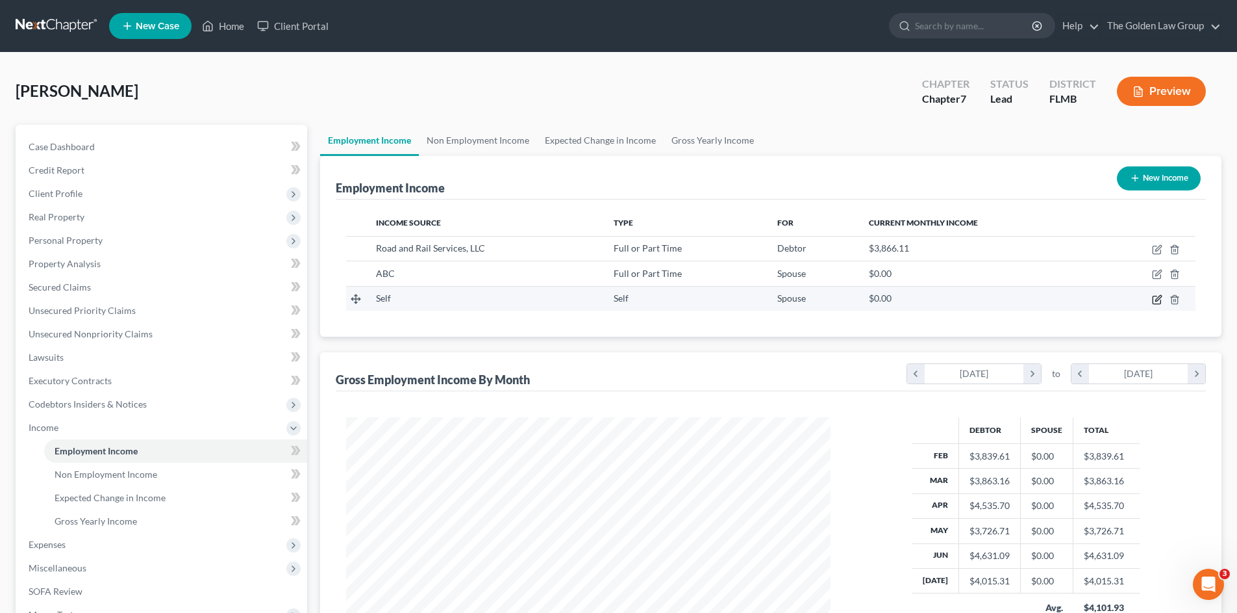
click at [1158, 294] on icon "button" at bounding box center [1157, 299] width 10 height 10
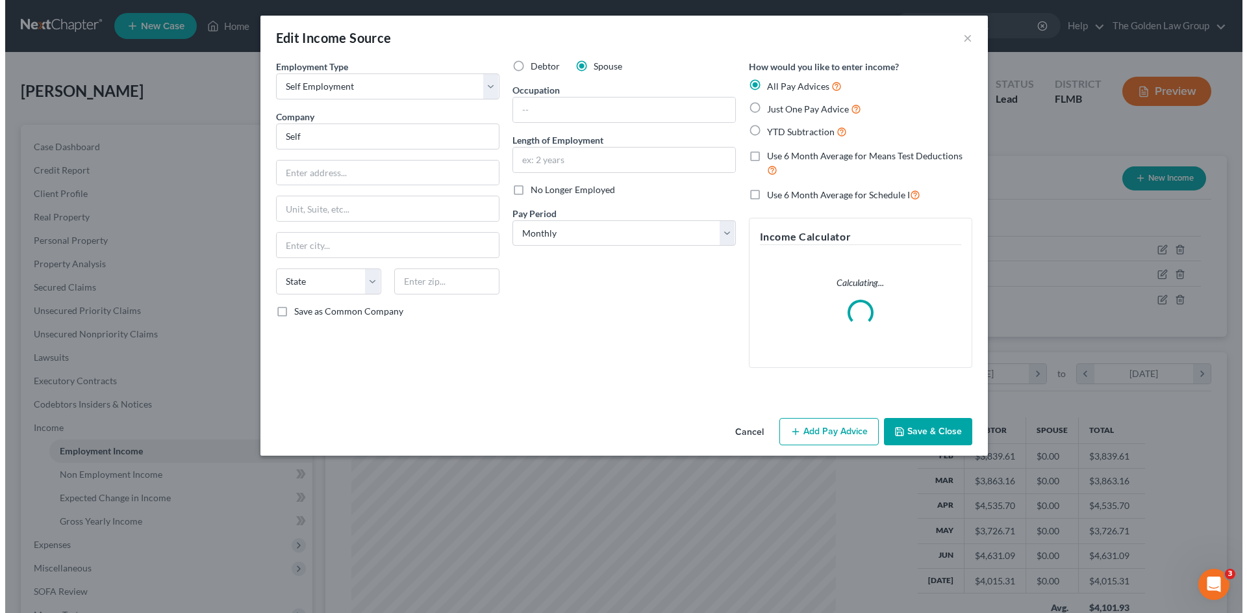
scroll to position [244, 515]
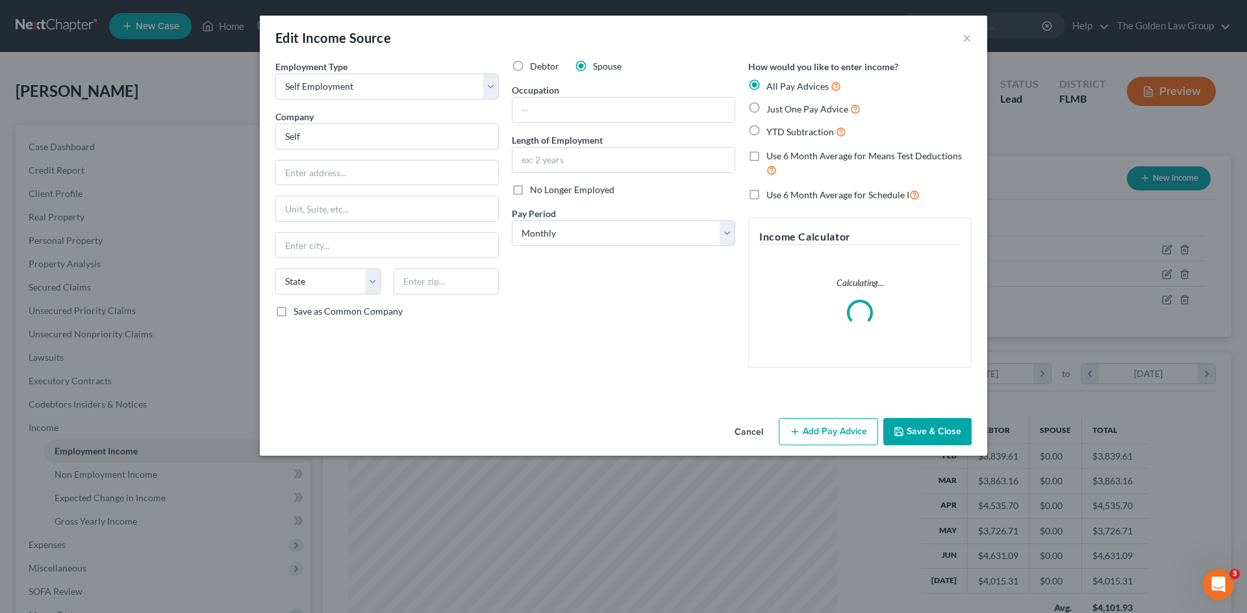
click at [833, 425] on button "Add Pay Advice" at bounding box center [828, 431] width 99 height 27
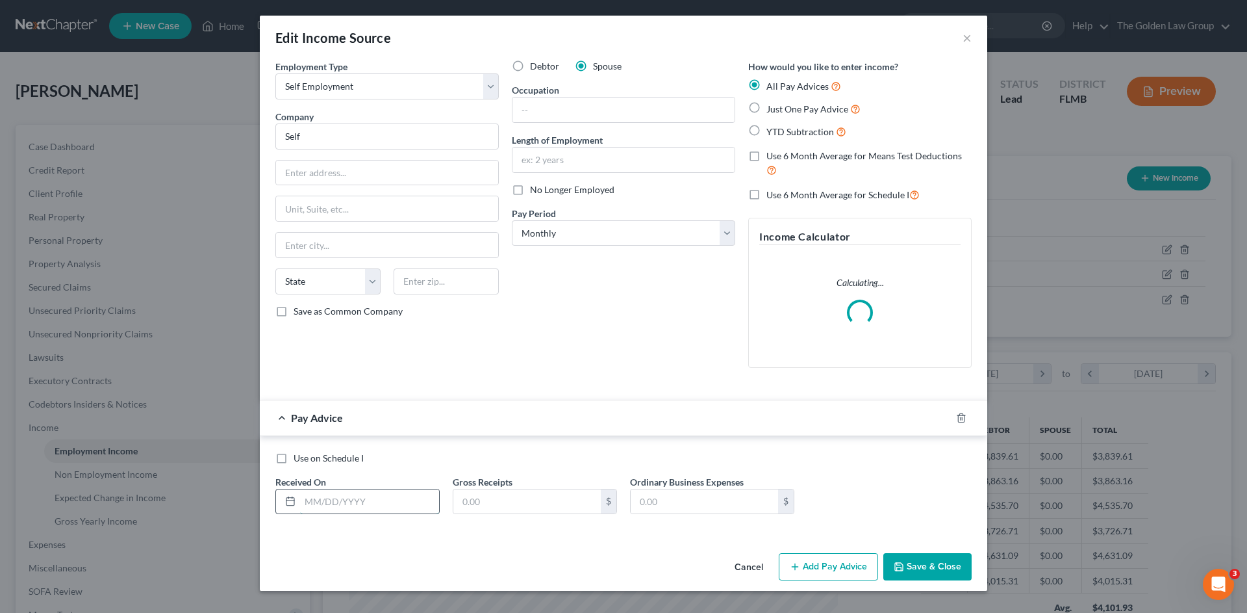
click at [395, 503] on input "text" at bounding box center [369, 501] width 139 height 25
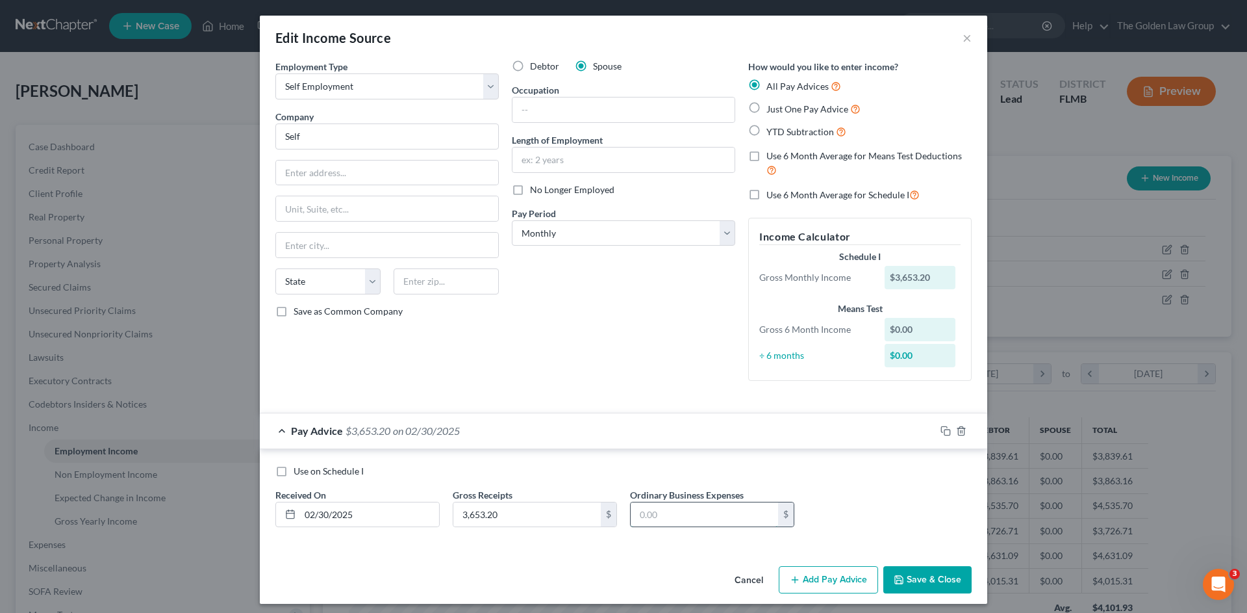
click at [664, 520] on input "text" at bounding box center [704, 514] width 147 height 25
drag, startPoint x: 794, startPoint y: 578, endPoint x: 617, endPoint y: 530, distance: 183.7
click at [792, 577] on icon "button" at bounding box center [795, 579] width 10 height 10
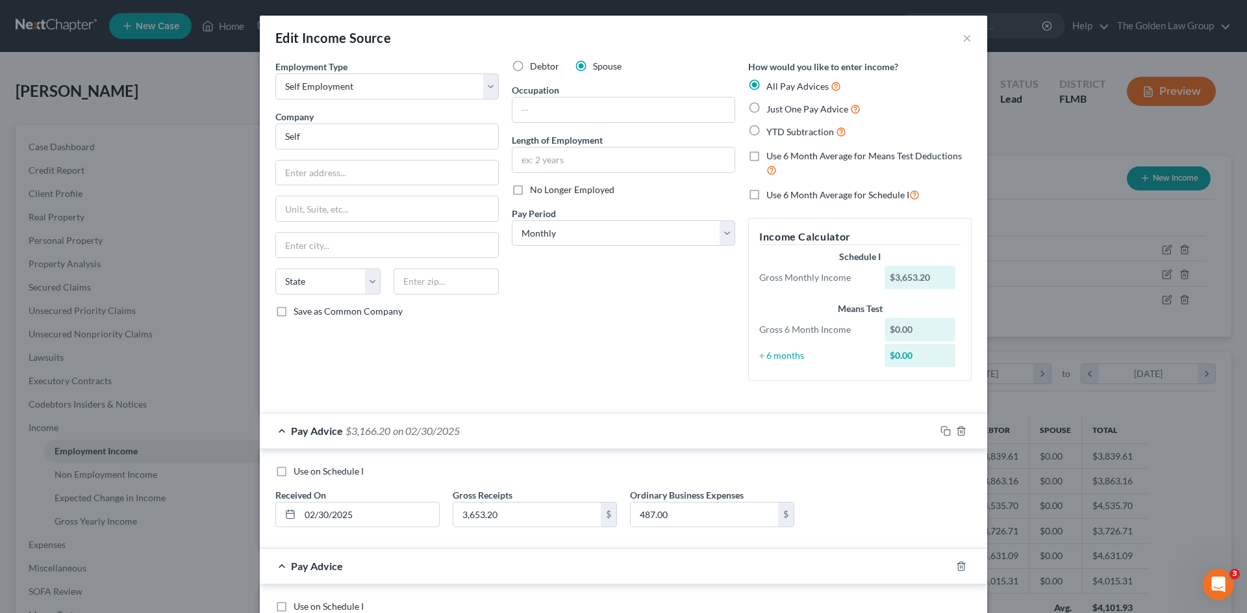
scroll to position [86, 0]
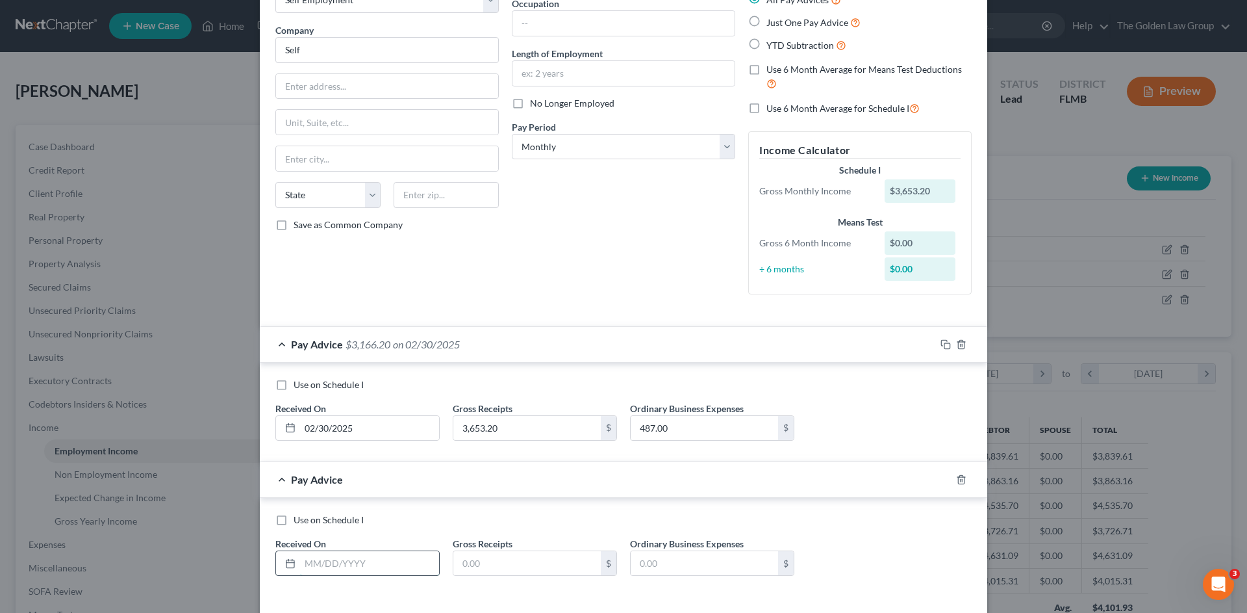
drag, startPoint x: 332, startPoint y: 558, endPoint x: 317, endPoint y: 555, distance: 15.2
click at [331, 558] on input "text" at bounding box center [369, 563] width 139 height 25
click at [683, 557] on input "text" at bounding box center [704, 563] width 147 height 25
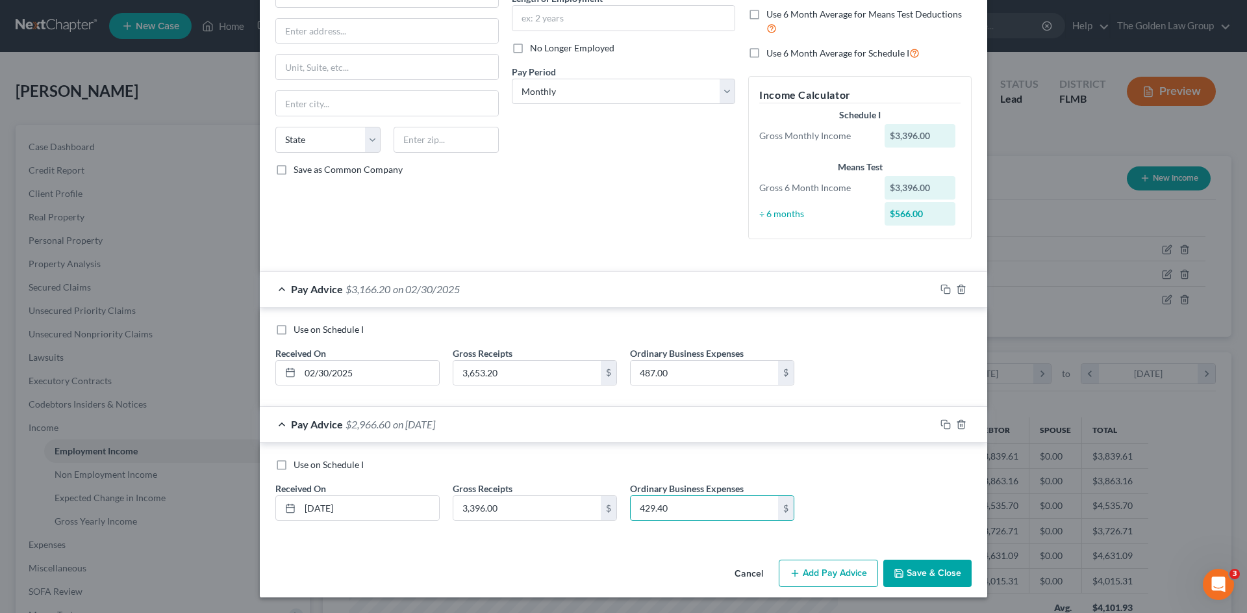
drag, startPoint x: 860, startPoint y: 568, endPoint x: 50, endPoint y: 469, distance: 816.1
click at [855, 567] on button "Add Pay Advice" at bounding box center [828, 572] width 99 height 27
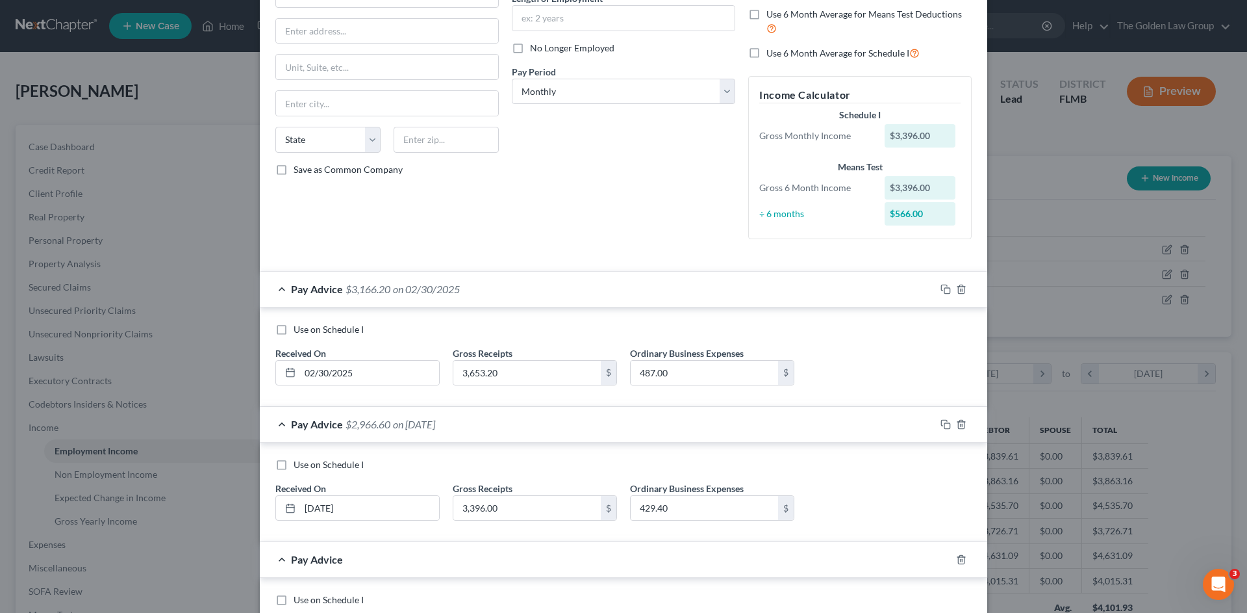
scroll to position [277, 0]
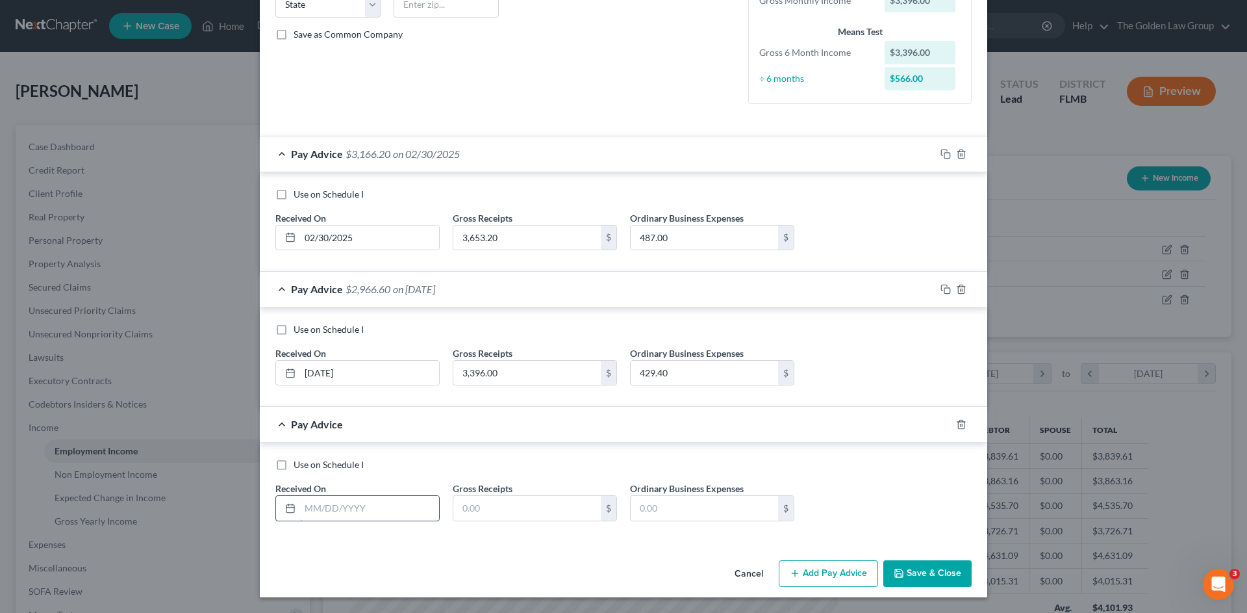
click at [364, 511] on input "text" at bounding box center [369, 508] width 139 height 25
click at [684, 507] on input "text" at bounding box center [704, 508] width 147 height 25
click at [820, 575] on button "Add Pay Advice" at bounding box center [828, 573] width 99 height 27
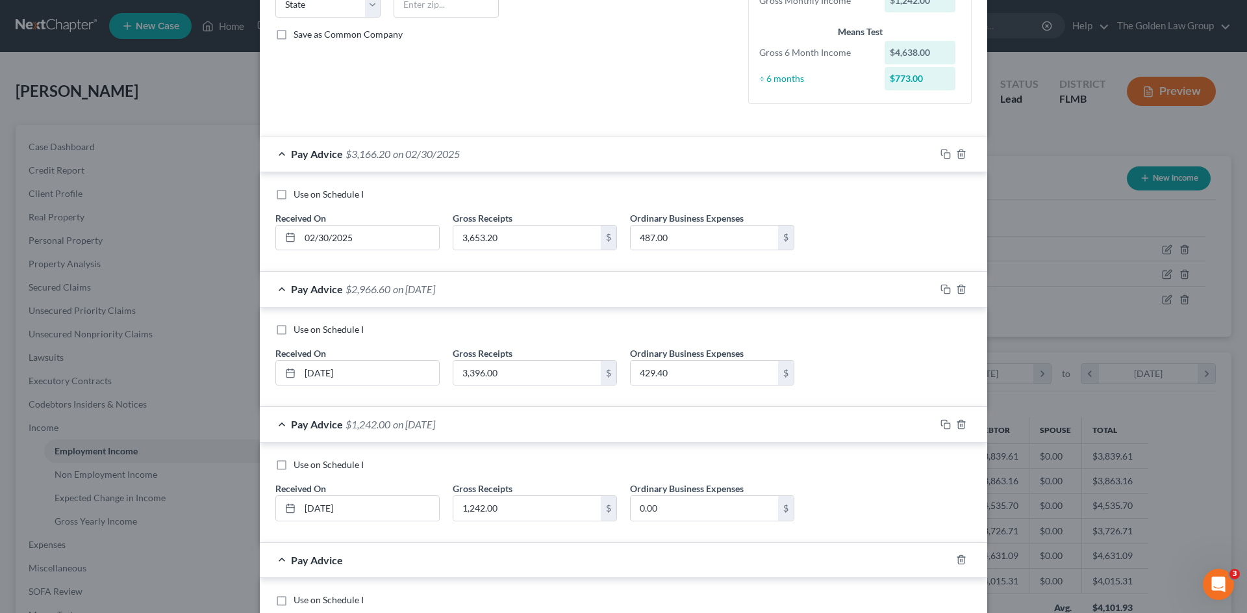
scroll to position [412, 0]
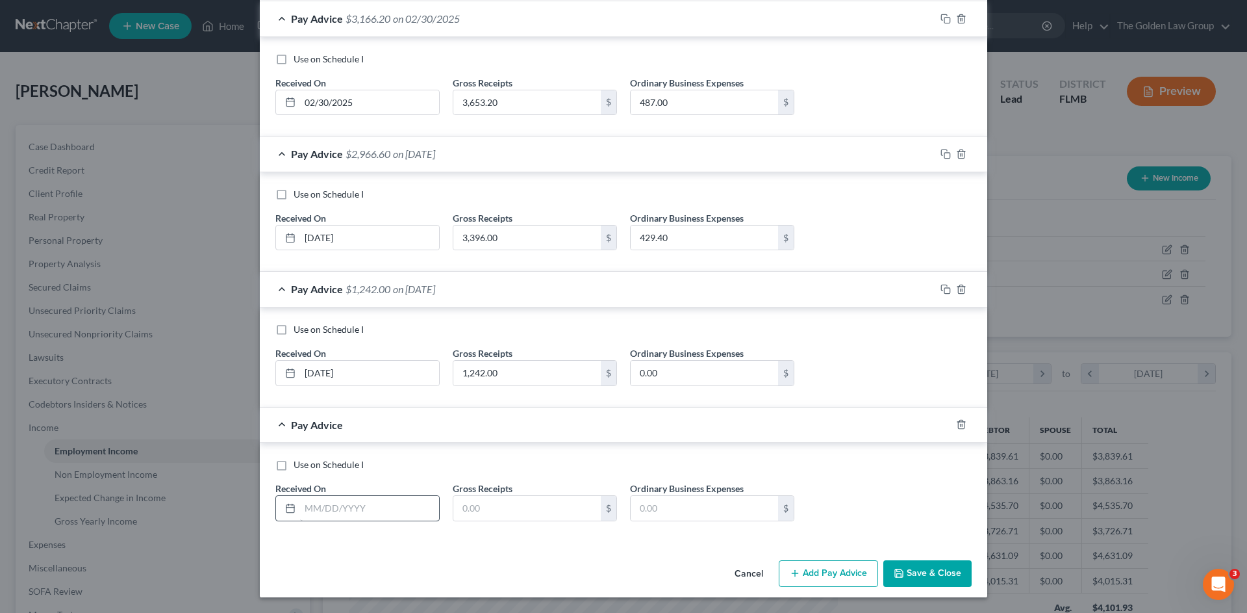
drag, startPoint x: 353, startPoint y: 521, endPoint x: 353, endPoint y: 511, distance: 10.4
click at [353, 519] on div "Use on Schedule I Received On * Gross Receipts $ Ordinary Business Expenses $" at bounding box center [623, 494] width 709 height 73
click at [353, 511] on input "text" at bounding box center [369, 508] width 139 height 25
click at [956, 423] on icon "button" at bounding box center [961, 424] width 10 height 10
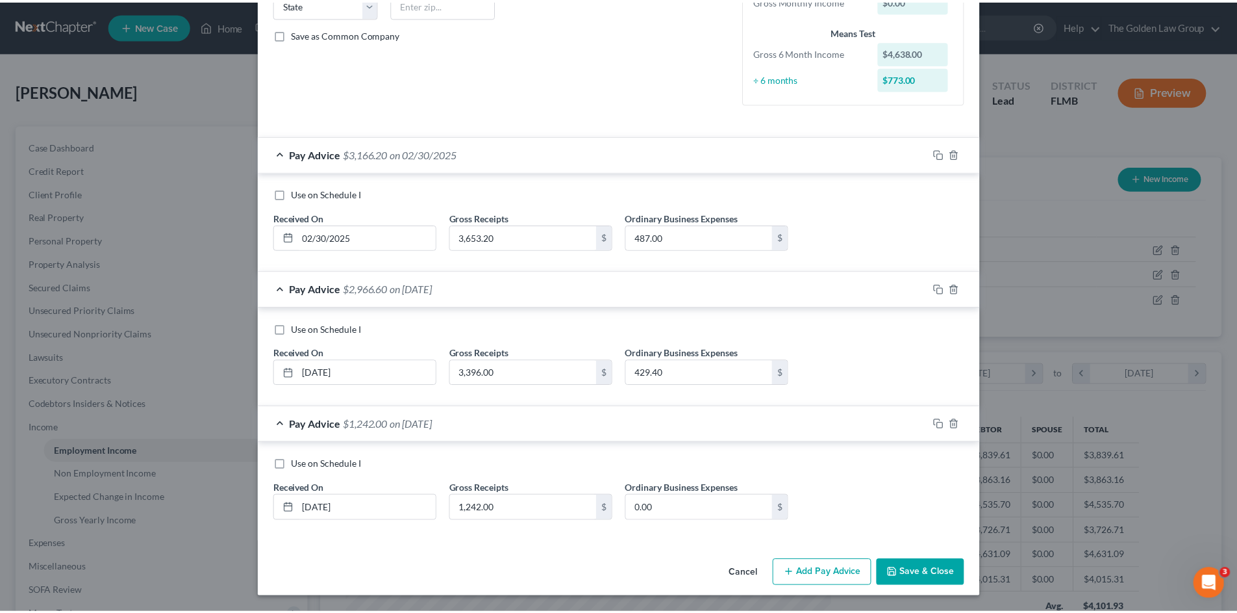
scroll to position [277, 0]
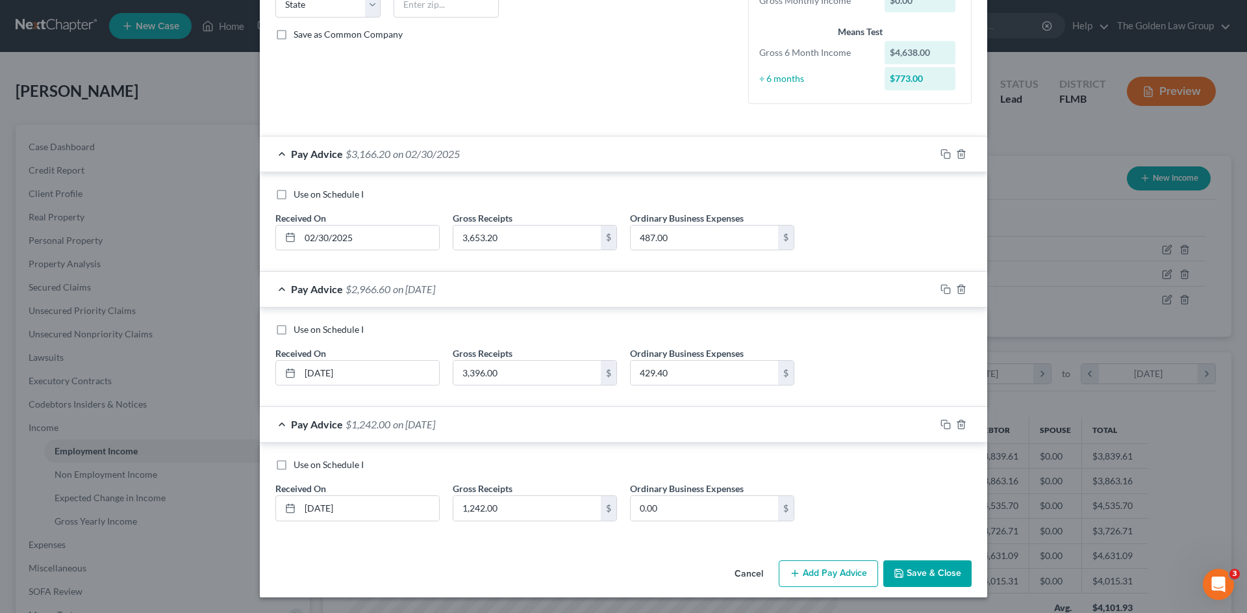
click at [920, 572] on button "Save & Close" at bounding box center [927, 573] width 88 height 27
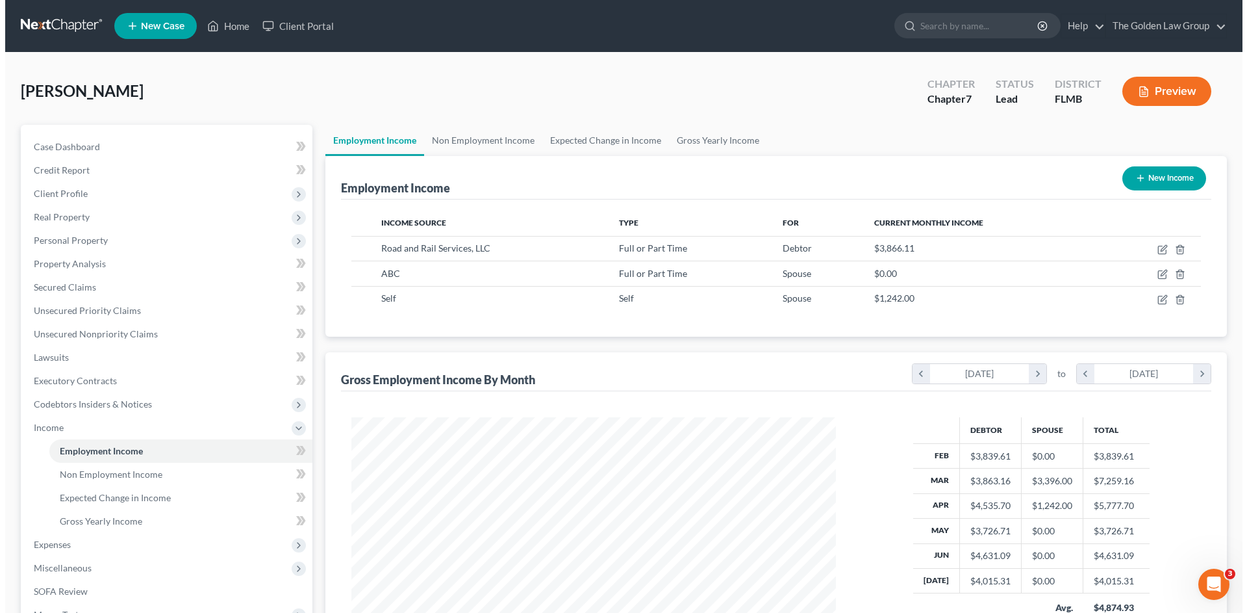
scroll to position [649339, 649071]
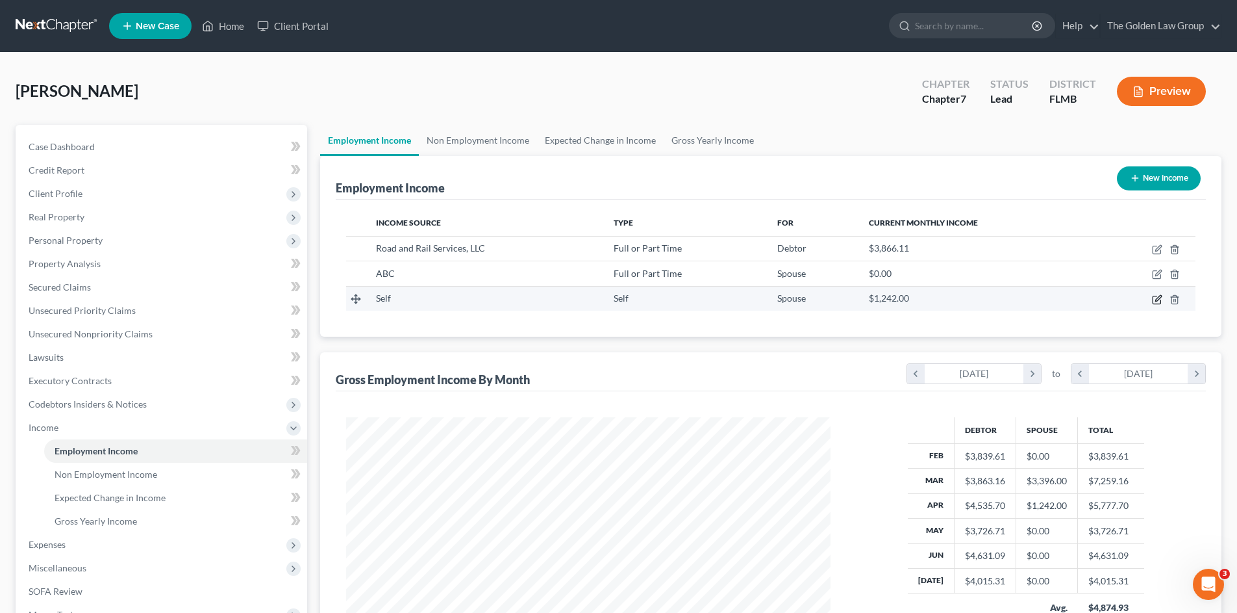
click at [1156, 298] on icon "button" at bounding box center [1157, 299] width 10 height 10
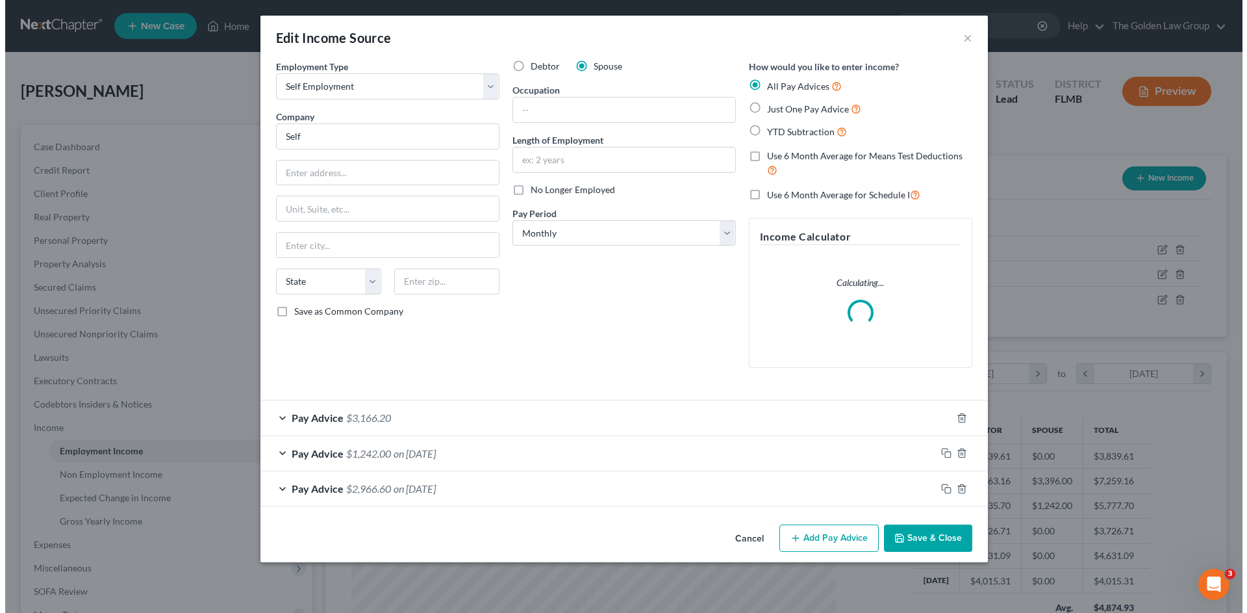
scroll to position [244, 515]
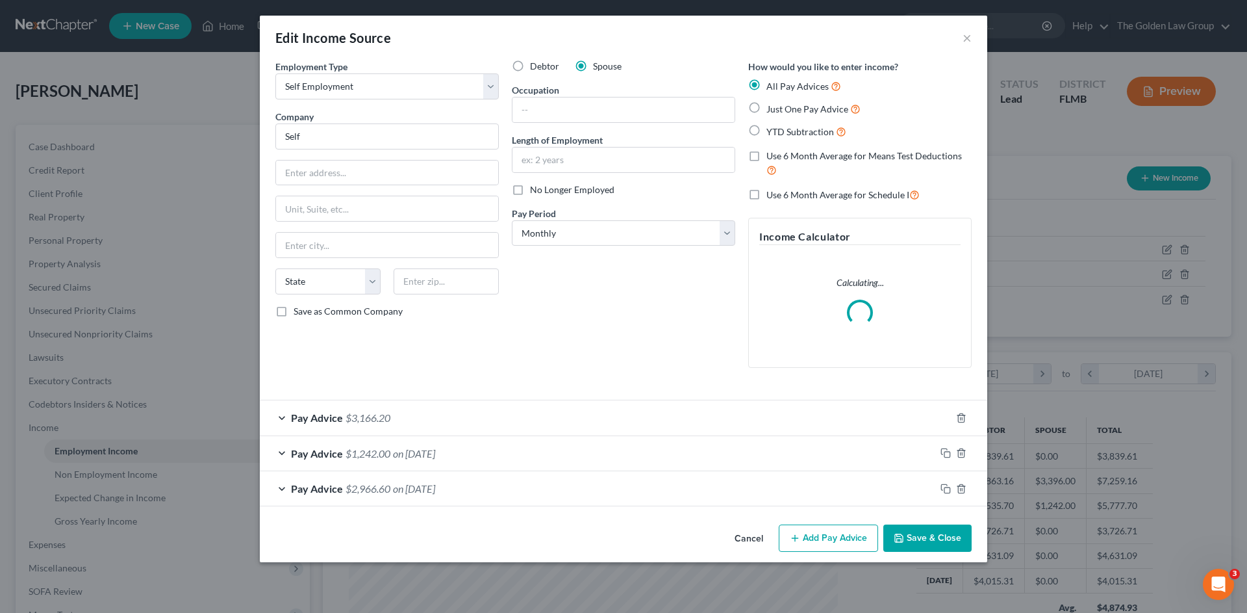
click at [767, 194] on label "Use 6 Month Average for Schedule I" at bounding box center [843, 194] width 153 height 15
click at [772, 194] on input "Use 6 Month Average for Schedule I" at bounding box center [776, 191] width 8 height 8
click at [622, 352] on div "Debtor Spouse Occupation Length of Employment No Longer Employed Pay Period * S…" at bounding box center [623, 219] width 236 height 318
drag, startPoint x: 926, startPoint y: 531, endPoint x: 915, endPoint y: 523, distance: 13.0
click at [927, 531] on button "Save & Close" at bounding box center [927, 537] width 88 height 27
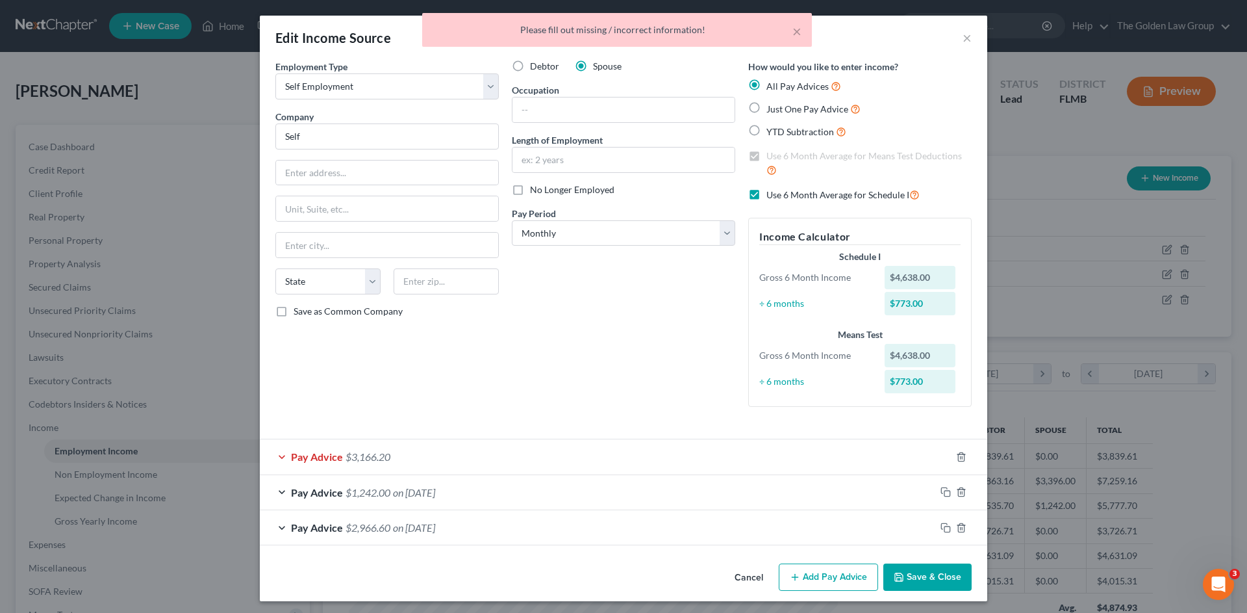
click at [613, 453] on div "Pay Advice $3,166.20" at bounding box center [605, 456] width 691 height 34
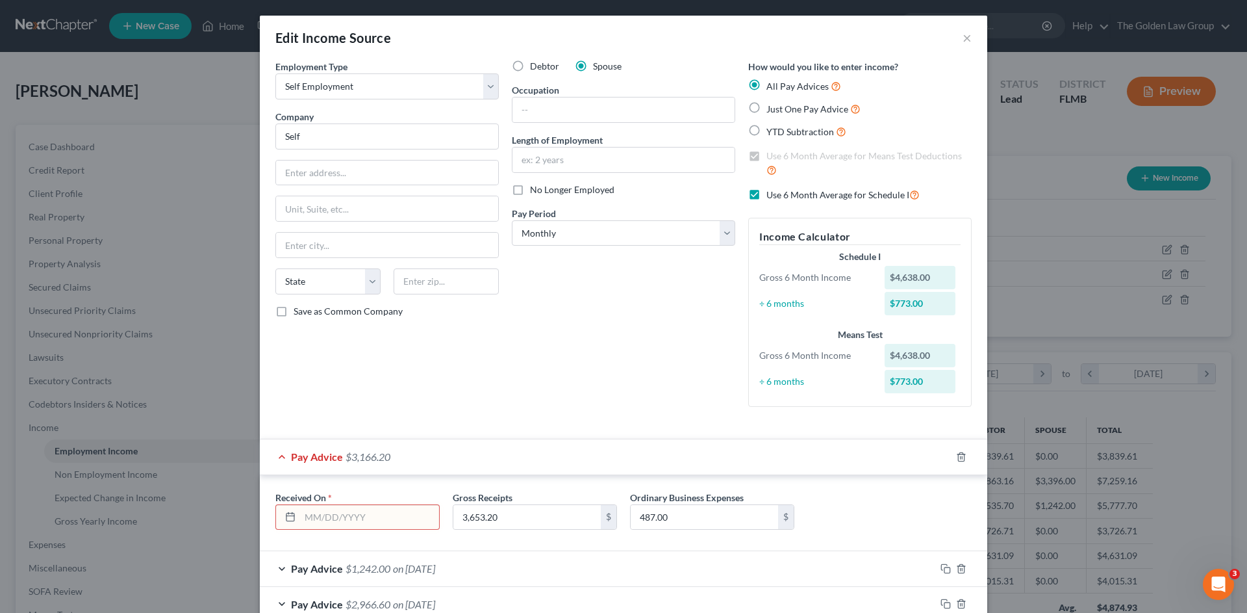
click at [399, 520] on input "text" at bounding box center [369, 517] width 139 height 25
click at [311, 513] on input "text" at bounding box center [369, 517] width 139 height 25
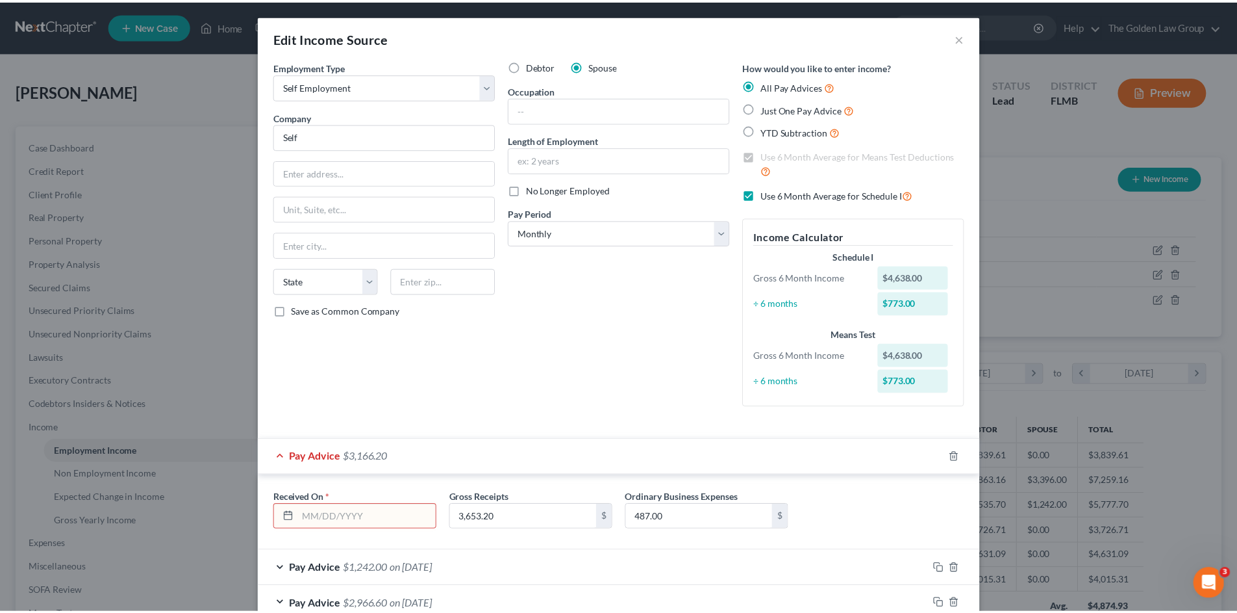
scroll to position [81, 0]
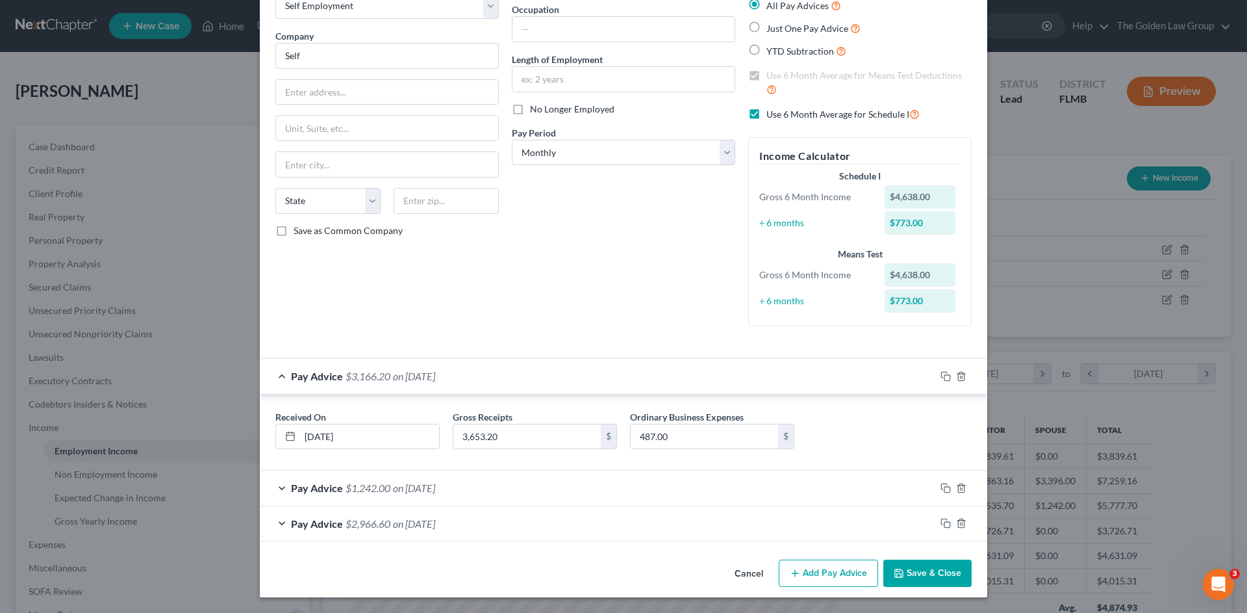
click at [944, 566] on button "Save & Close" at bounding box center [927, 572] width 88 height 27
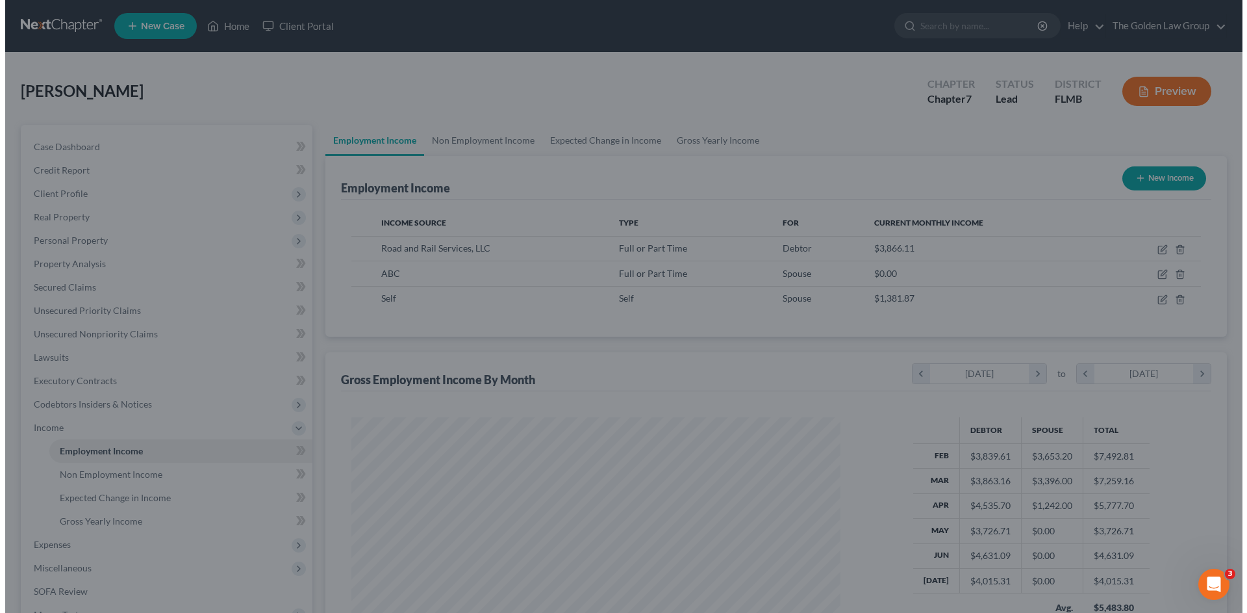
scroll to position [649339, 649071]
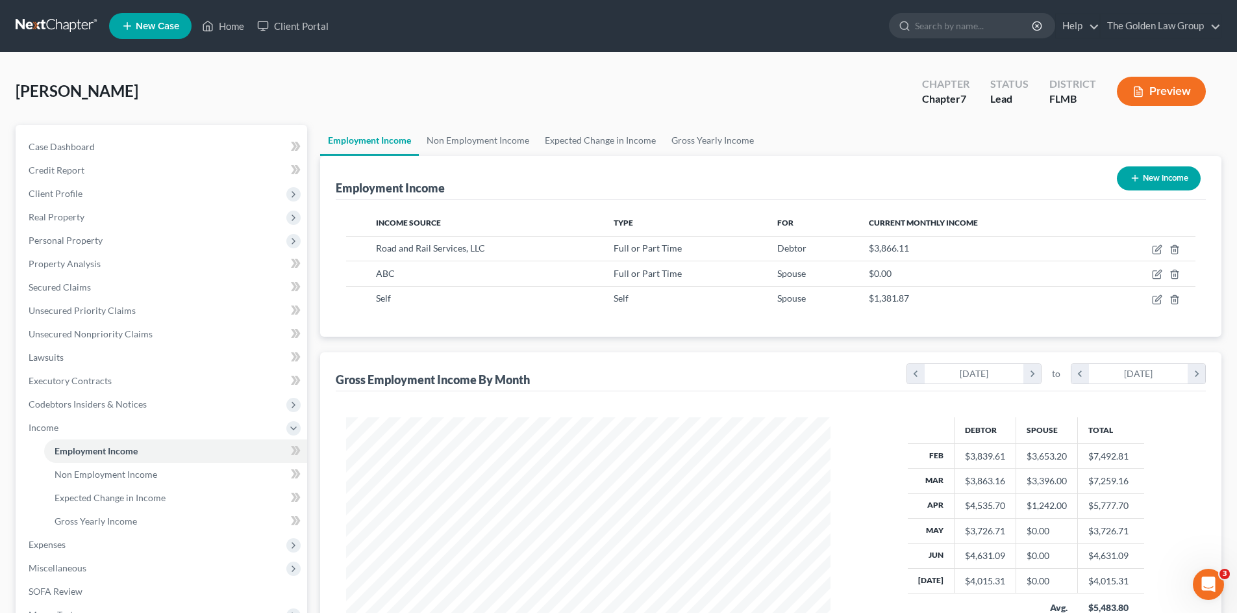
drag, startPoint x: 531, startPoint y: 105, endPoint x: 524, endPoint y: 107, distance: 7.3
click at [531, 105] on div "Epps, Jonathan Upgraded Chapter Chapter 7 Status Lead District FLMB Preview" at bounding box center [619, 96] width 1206 height 57
click at [1158, 275] on icon "button" at bounding box center [1157, 274] width 10 height 10
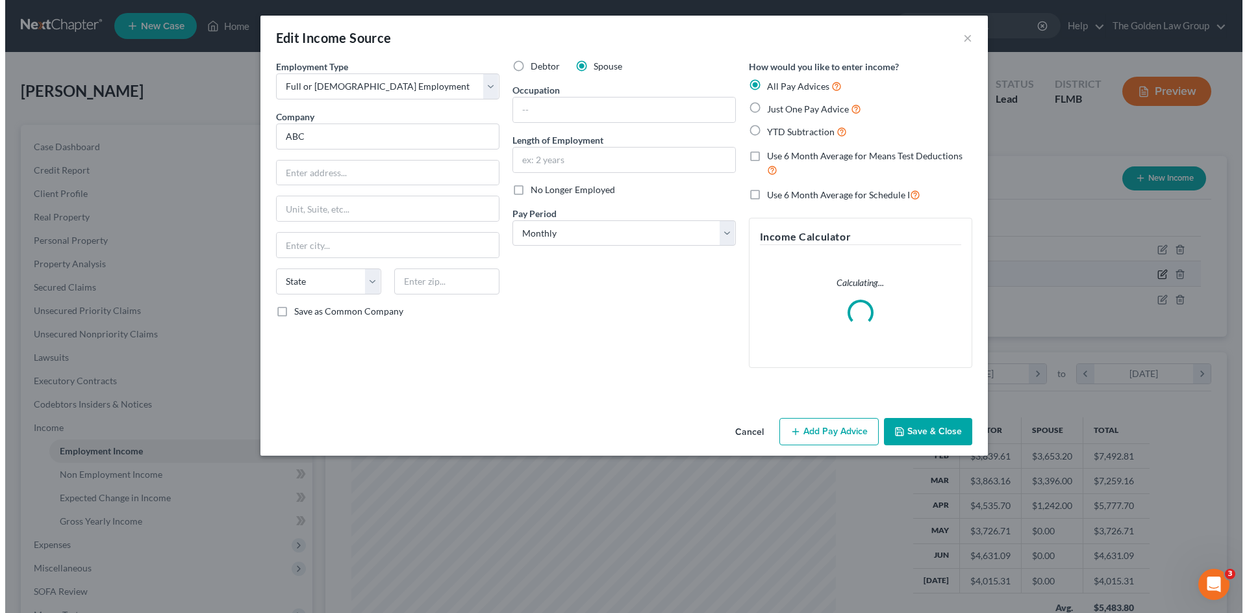
scroll to position [244, 515]
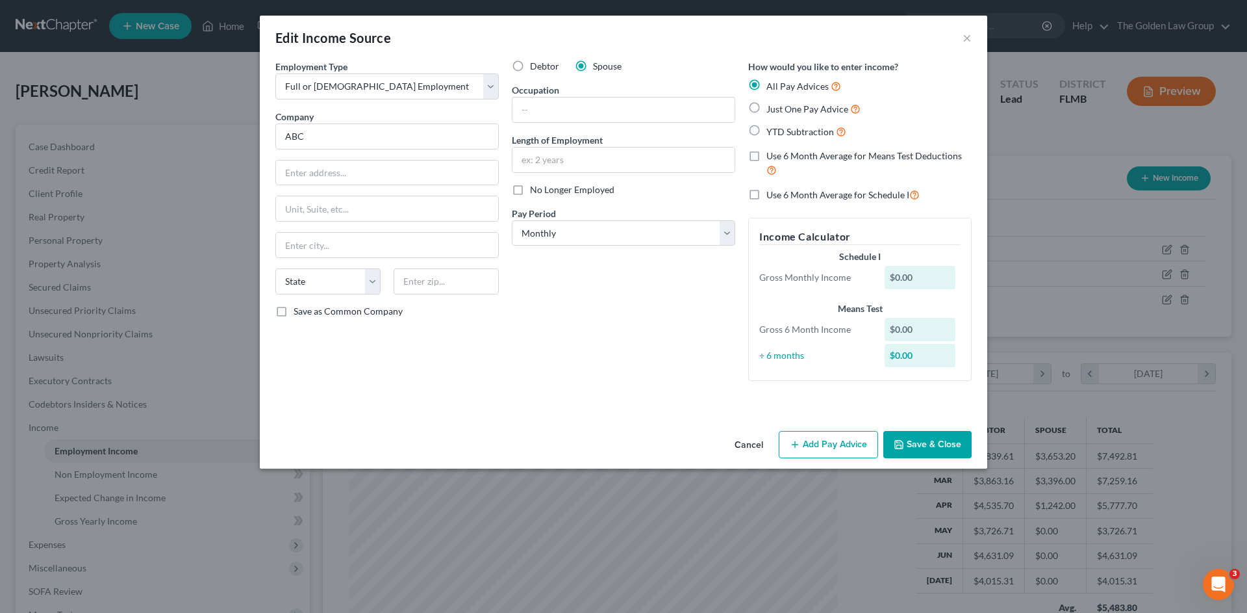
click at [848, 448] on button "Add Pay Advice" at bounding box center [828, 444] width 99 height 27
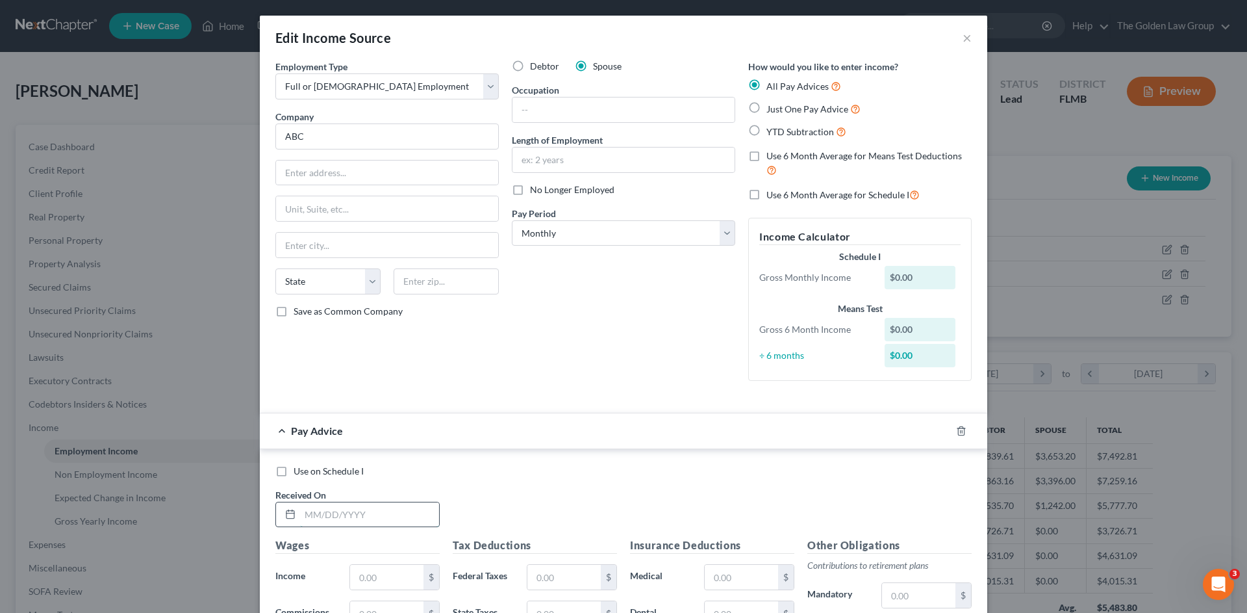
click at [336, 515] on input "text" at bounding box center [369, 514] width 139 height 25
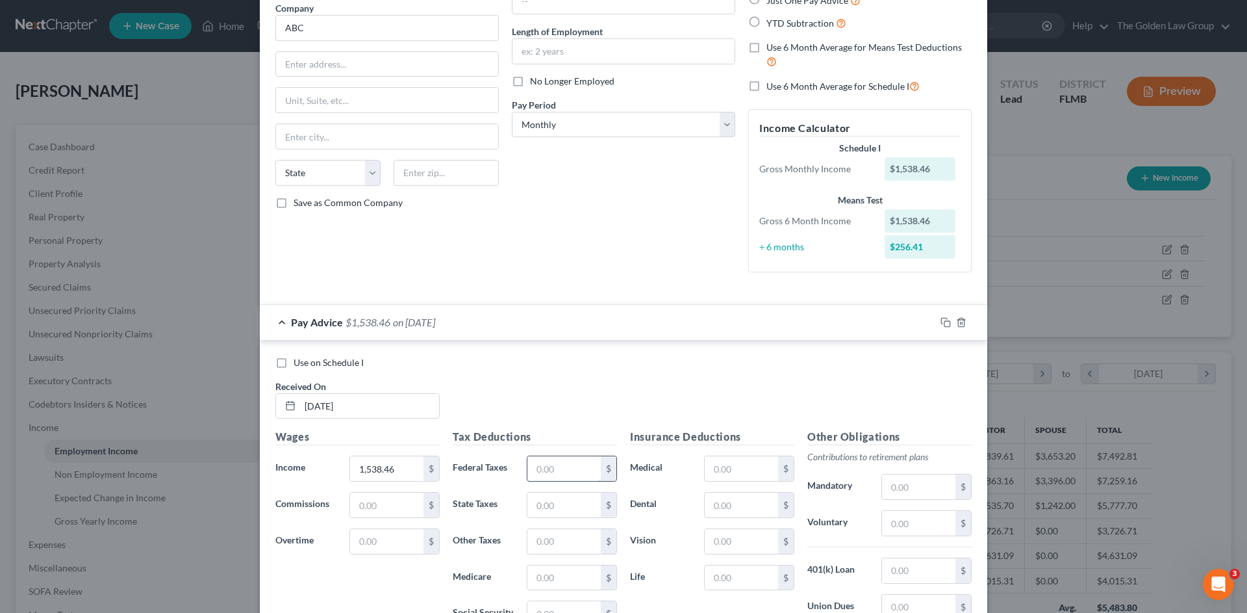
click at [554, 463] on input "text" at bounding box center [563, 468] width 73 height 25
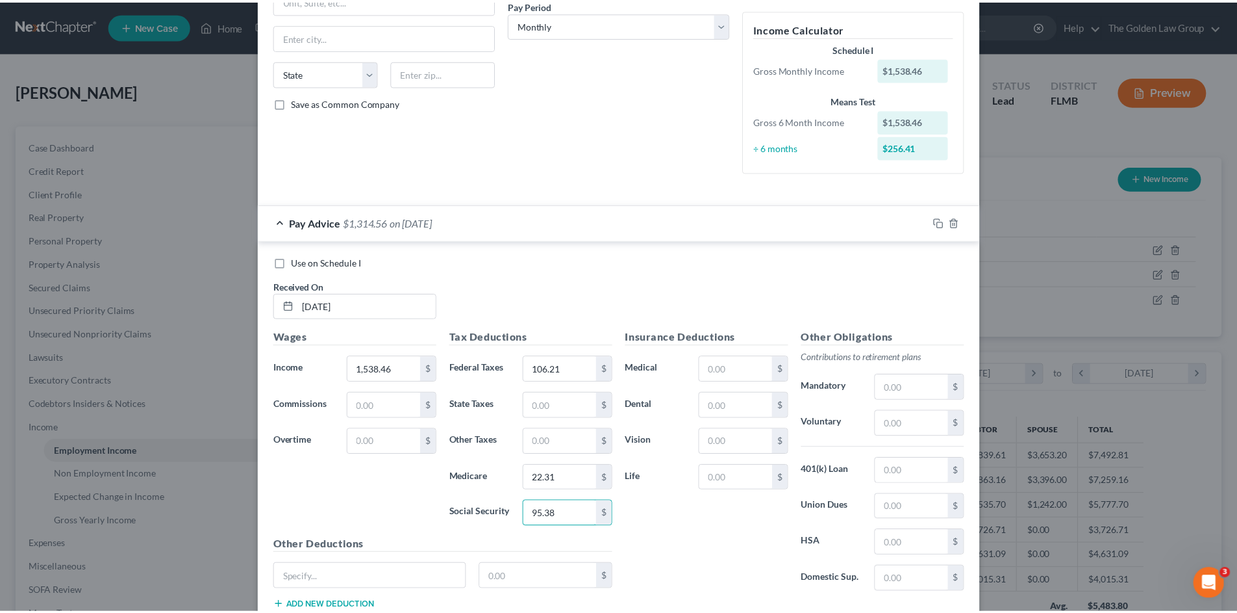
scroll to position [298, 0]
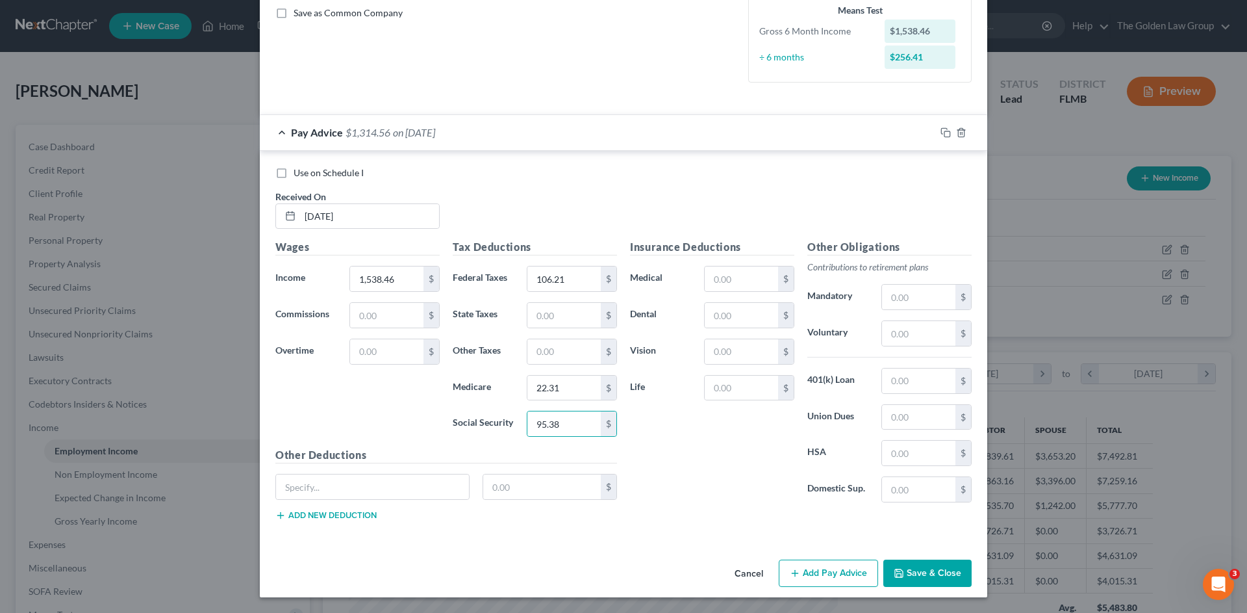
click at [926, 578] on button "Save & Close" at bounding box center [927, 572] width 88 height 27
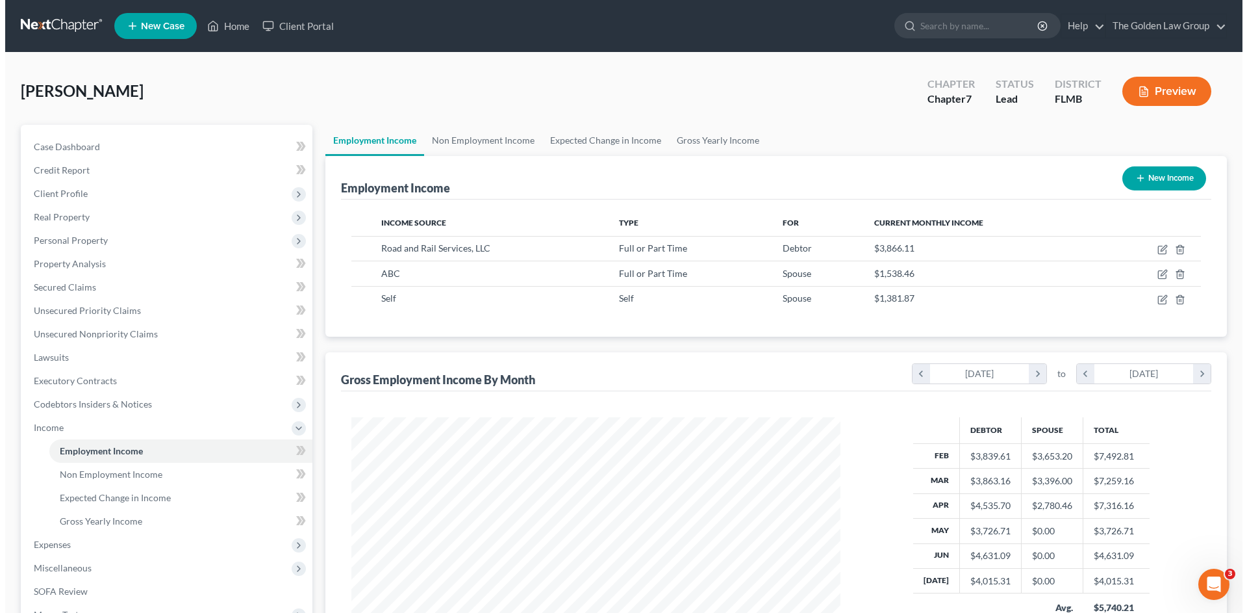
scroll to position [649339, 649071]
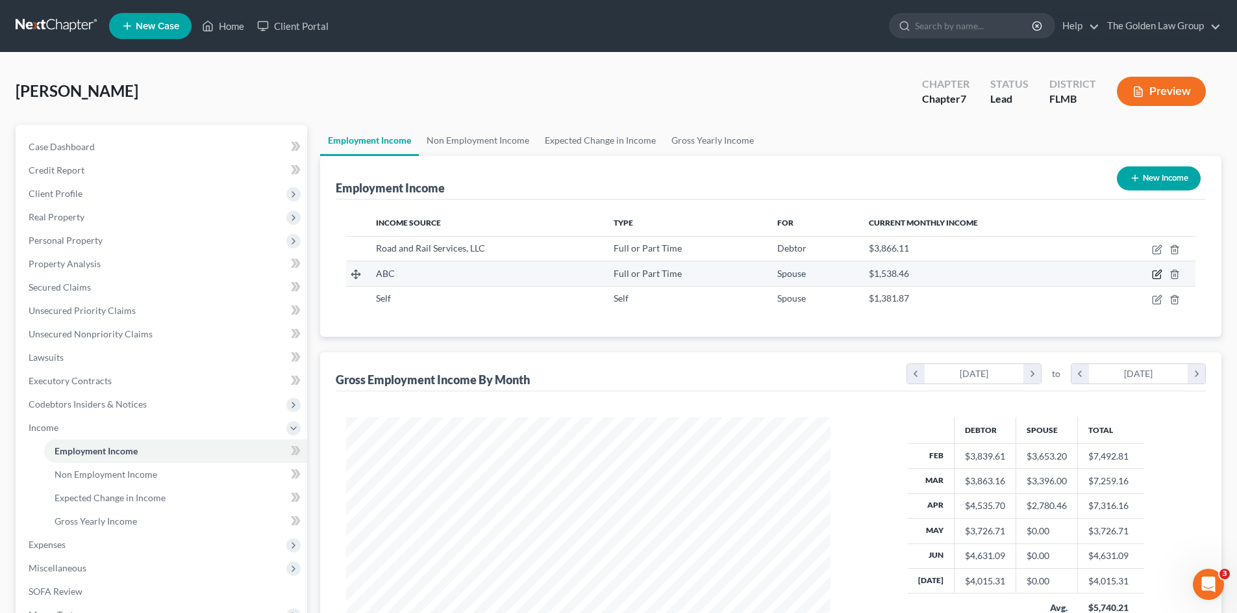
click at [1159, 273] on icon "button" at bounding box center [1157, 274] width 10 height 10
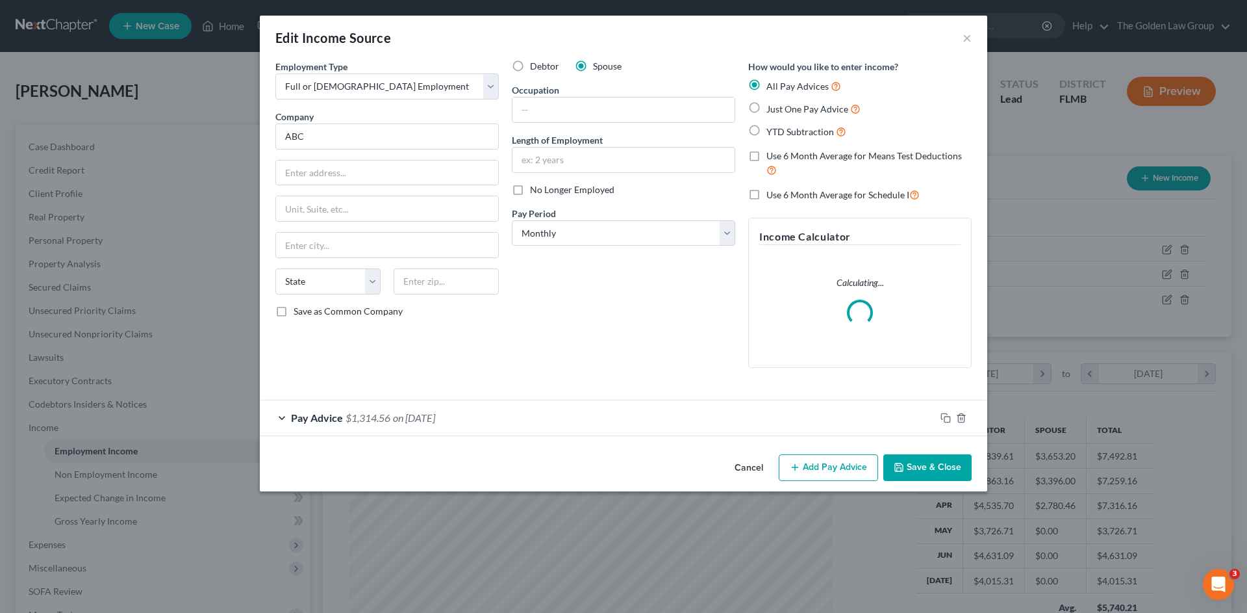
scroll to position [244, 515]
click at [945, 416] on rect "button" at bounding box center [947, 419] width 6 height 6
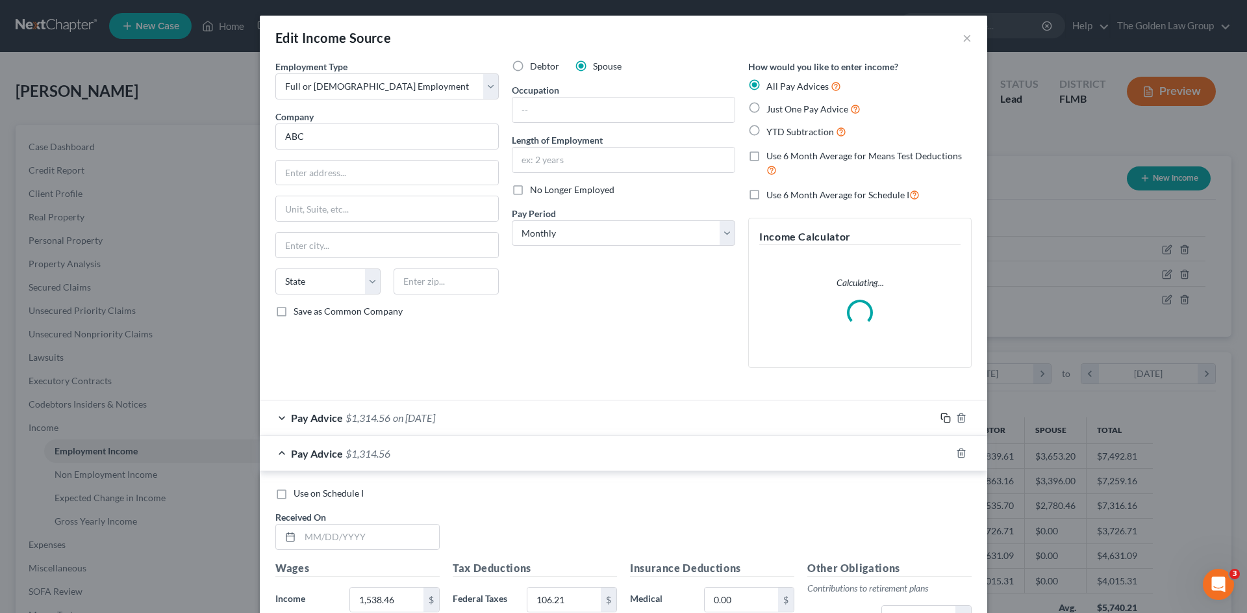
scroll to position [108, 0]
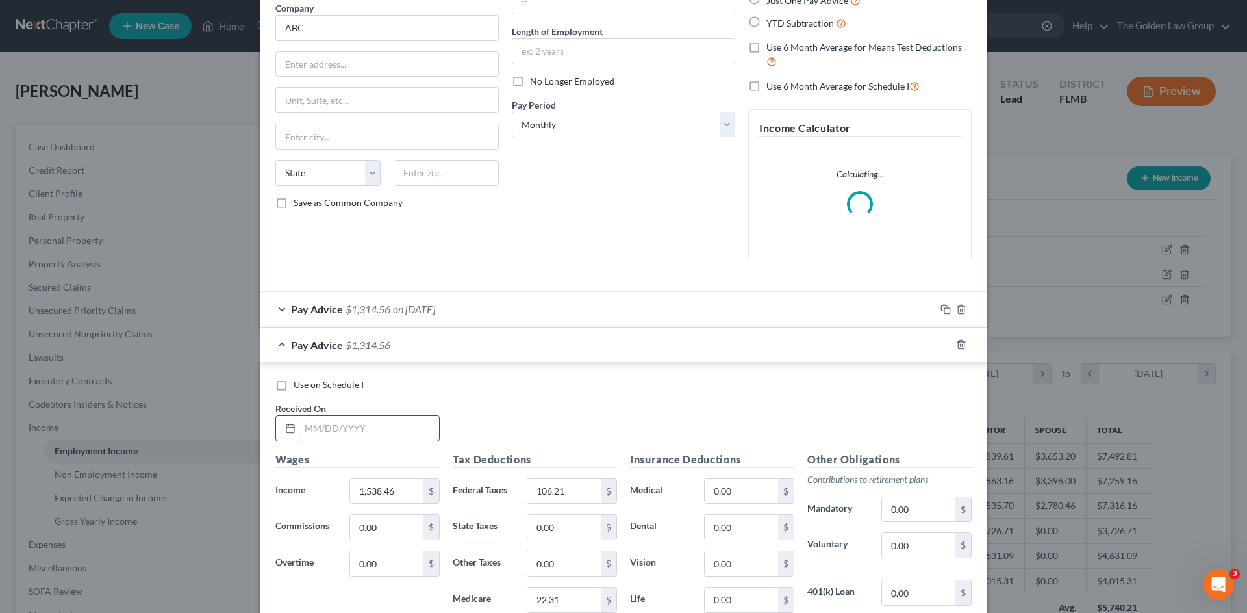
click at [403, 429] on input "text" at bounding box center [369, 428] width 139 height 25
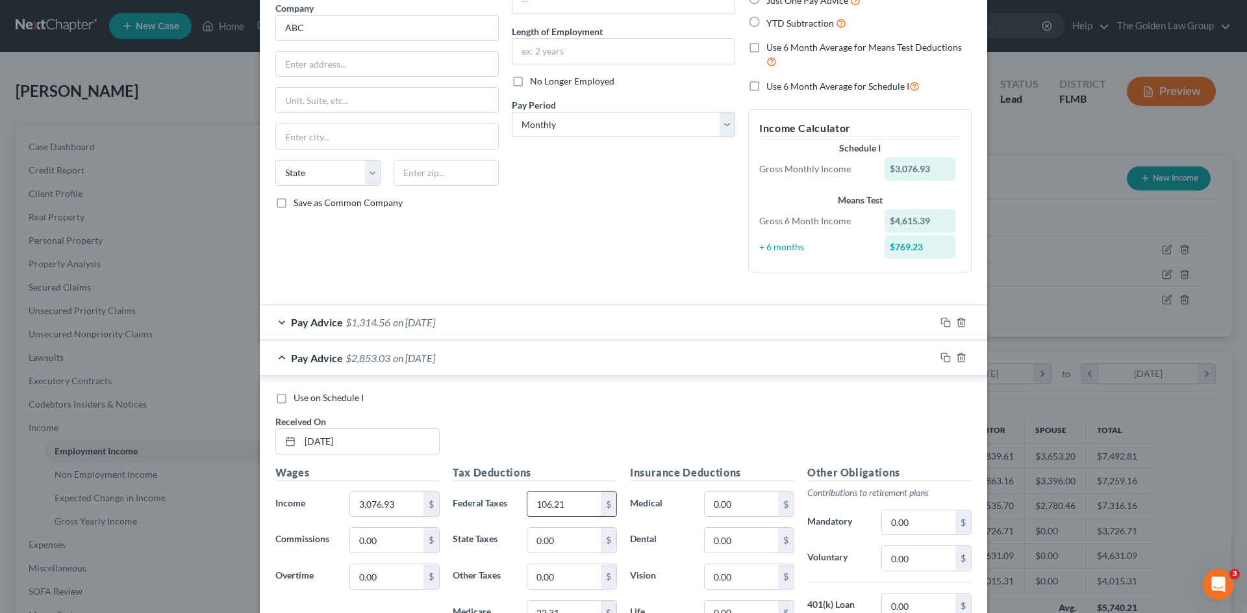
click at [576, 498] on input "106.21" at bounding box center [563, 504] width 73 height 25
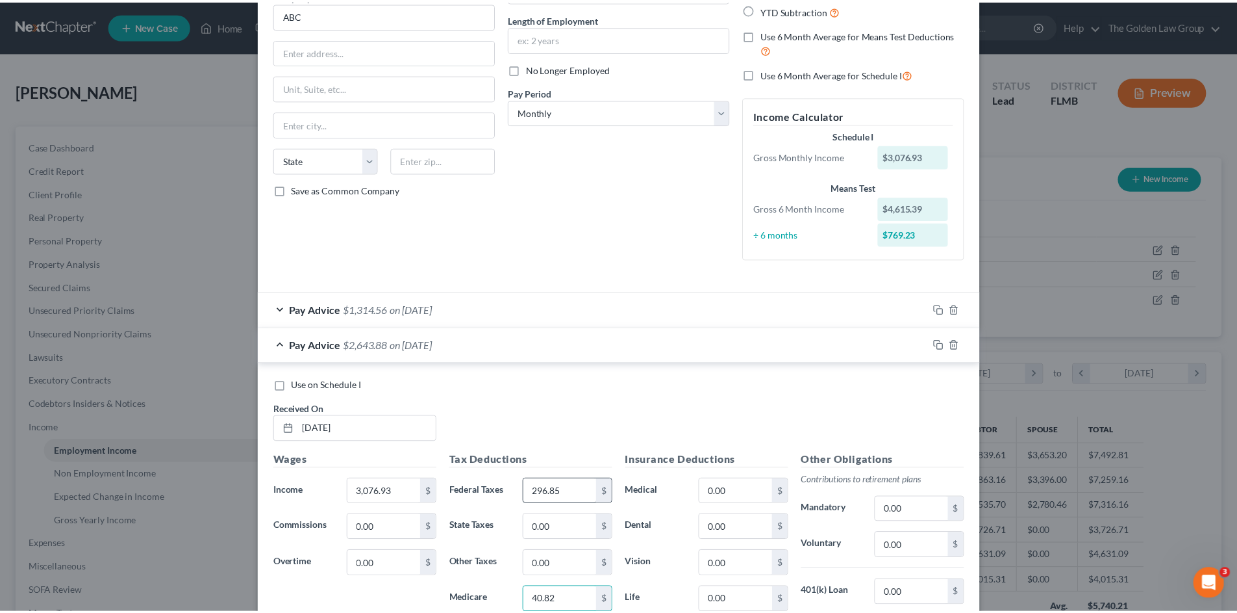
scroll to position [333, 0]
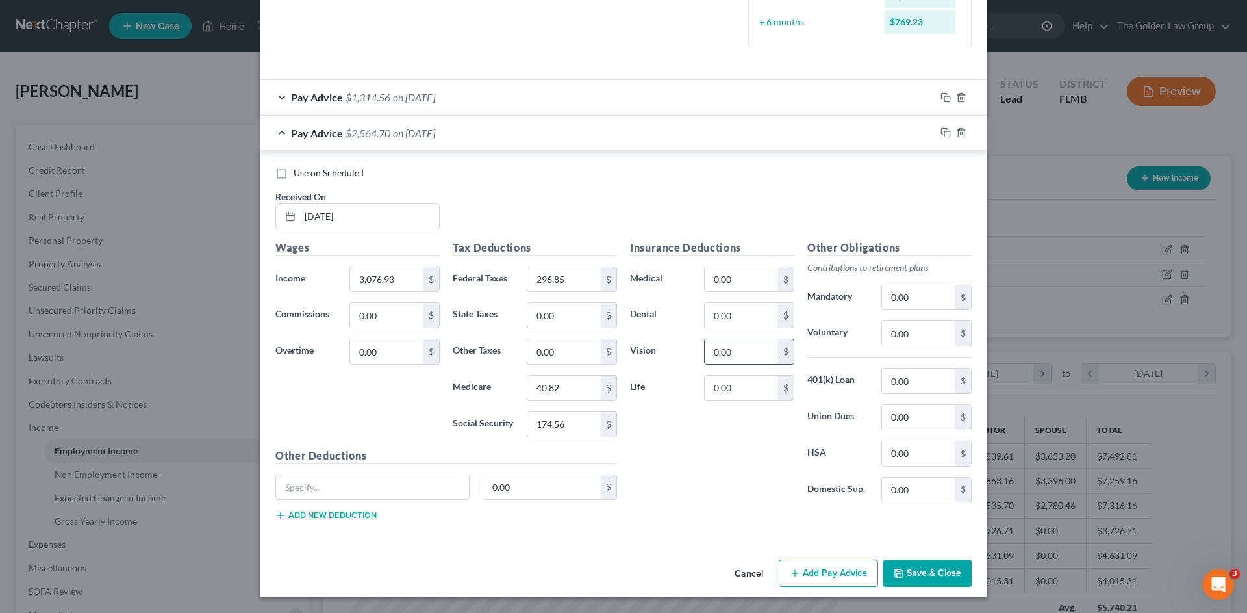
click at [745, 356] on input "0.00" at bounding box center [741, 351] width 73 height 25
click at [916, 454] on input "0.00" at bounding box center [918, 453] width 73 height 25
click at [403, 490] on input "text" at bounding box center [372, 487] width 193 height 25
click at [344, 517] on button "Add new deduction" at bounding box center [325, 515] width 101 height 10
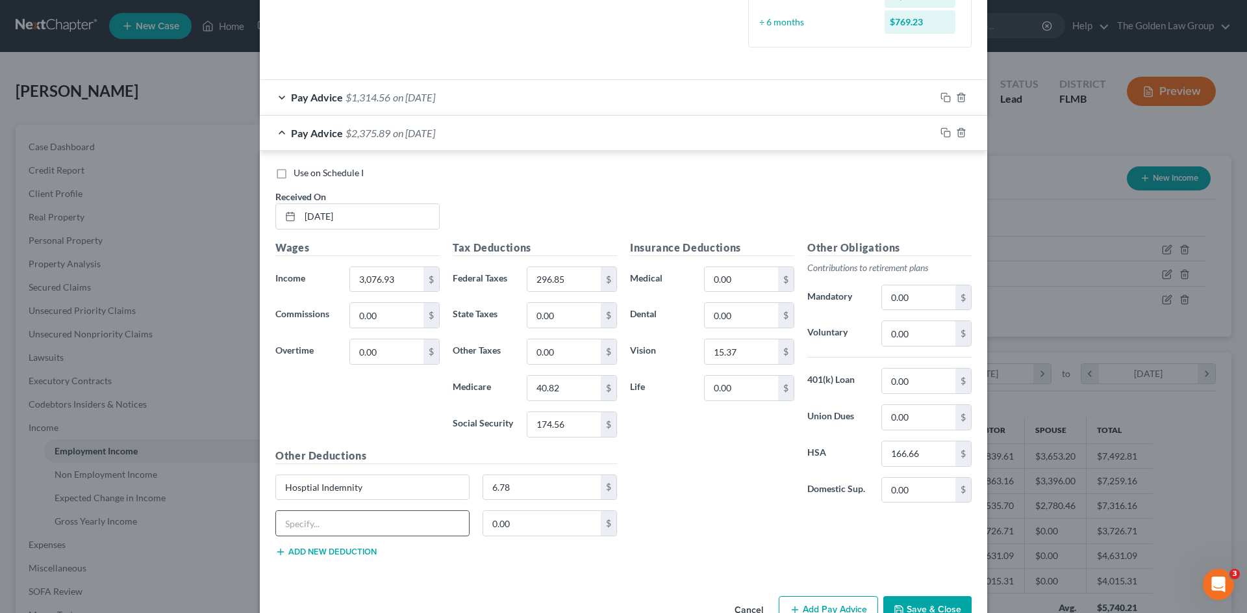
click at [350, 526] on input "text" at bounding box center [372, 523] width 193 height 25
click at [754, 282] on input "0.00" at bounding box center [741, 279] width 73 height 25
click at [913, 604] on button "Save & Close" at bounding box center [927, 609] width 88 height 27
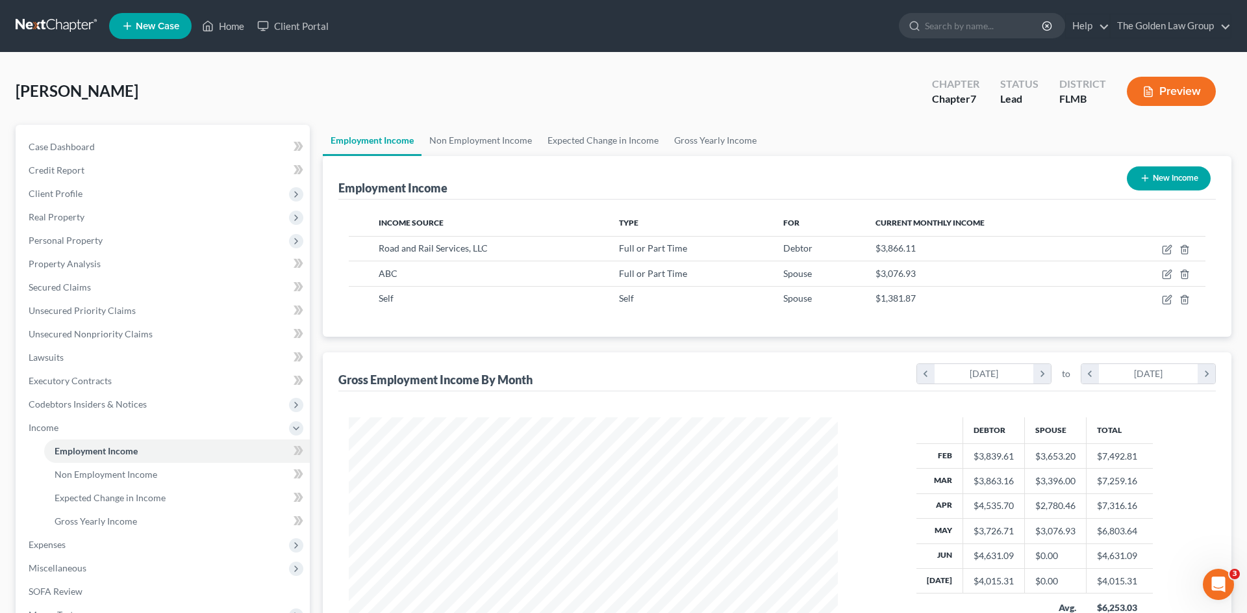
scroll to position [649339, 649071]
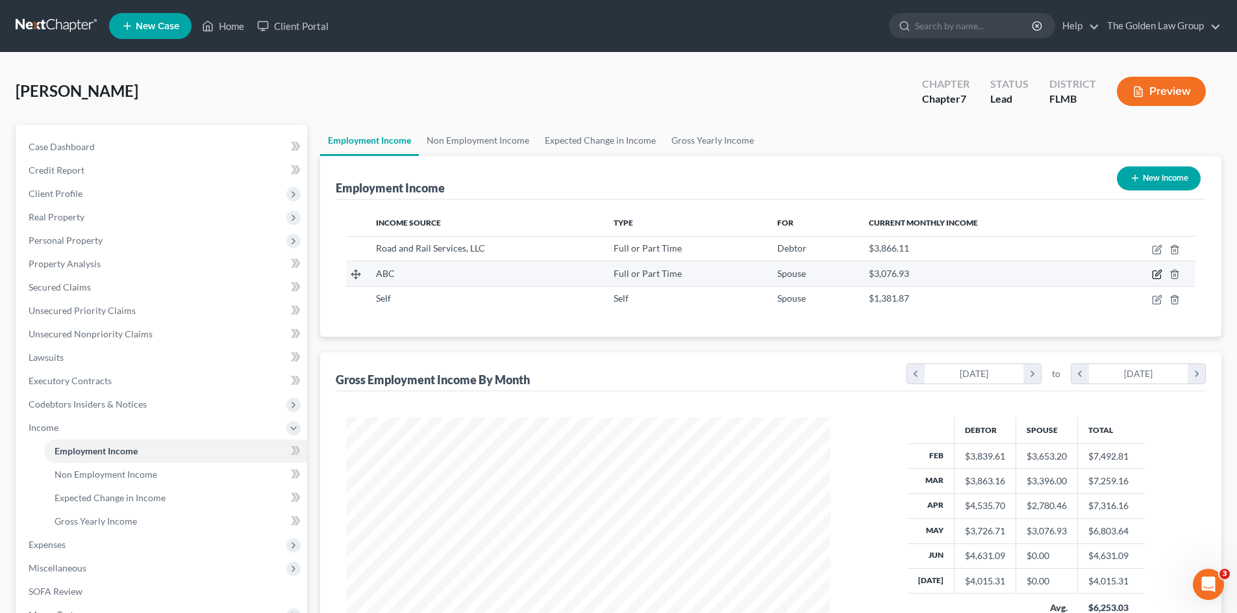
click at [1154, 275] on icon "button" at bounding box center [1157, 274] width 10 height 10
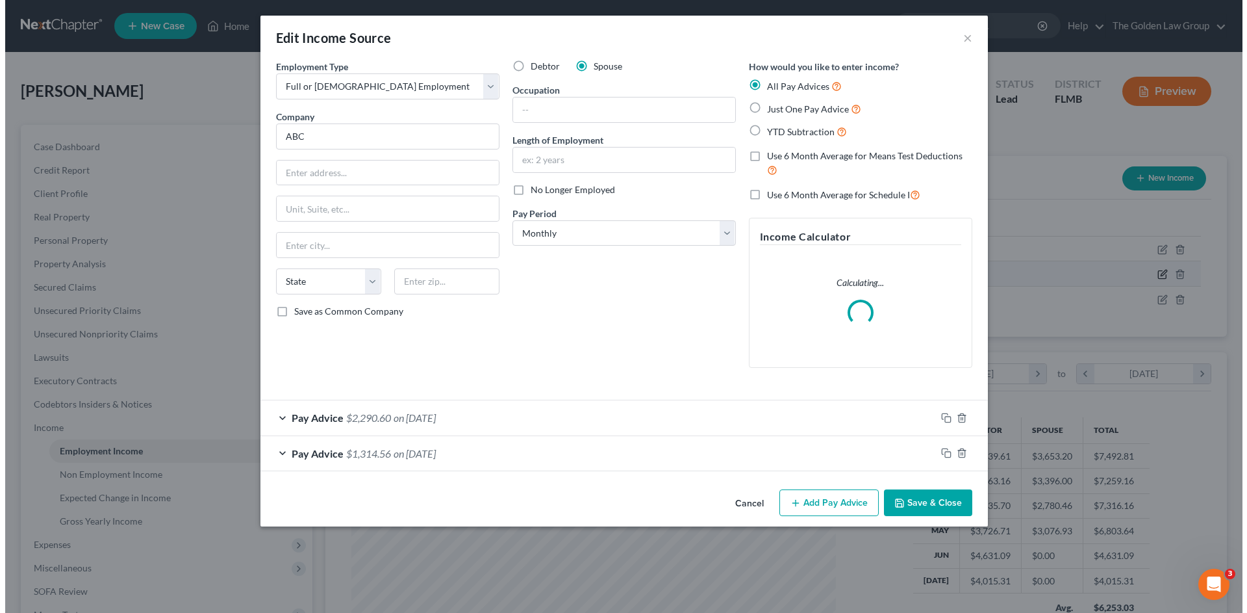
scroll to position [244, 515]
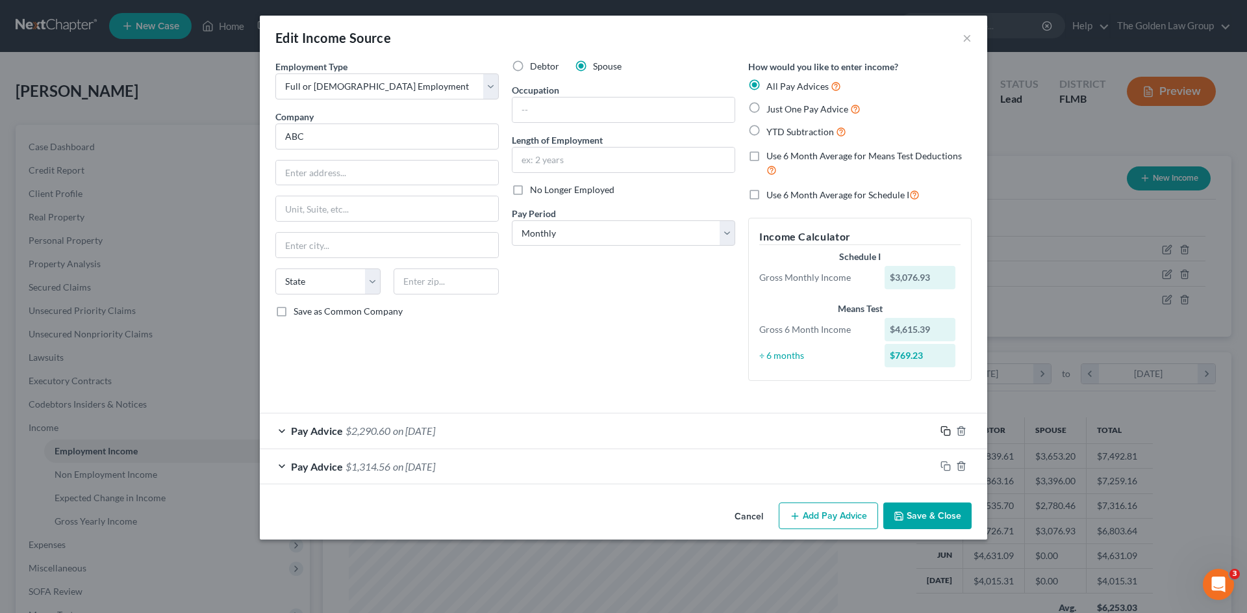
click at [944, 430] on rect "button" at bounding box center [947, 432] width 6 height 6
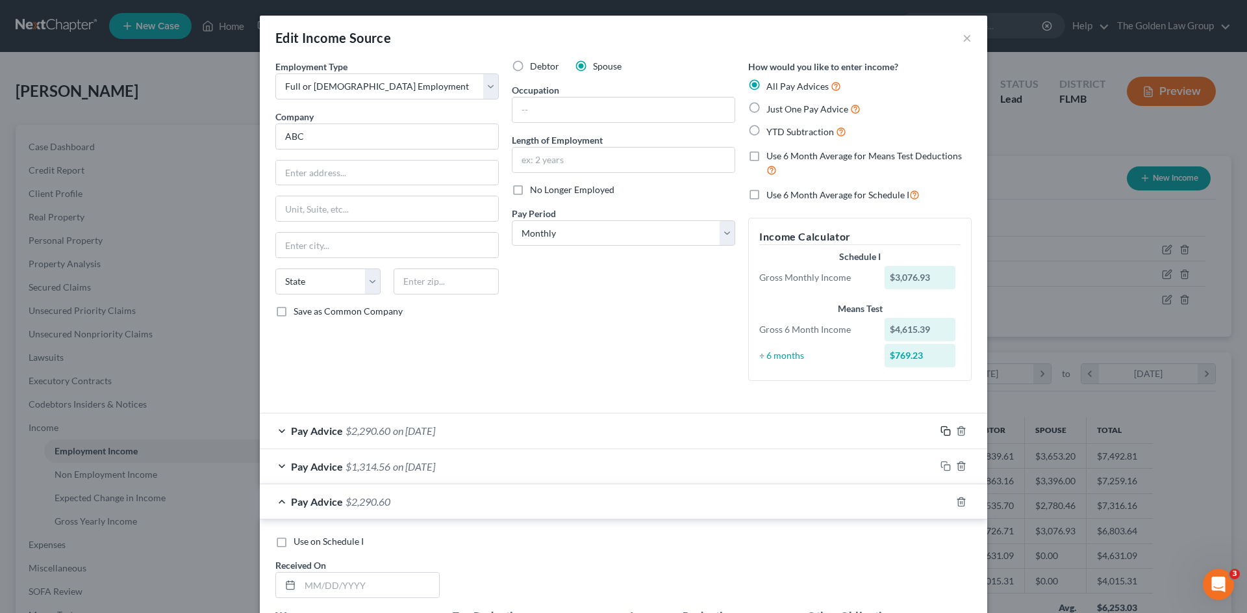
scroll to position [44, 0]
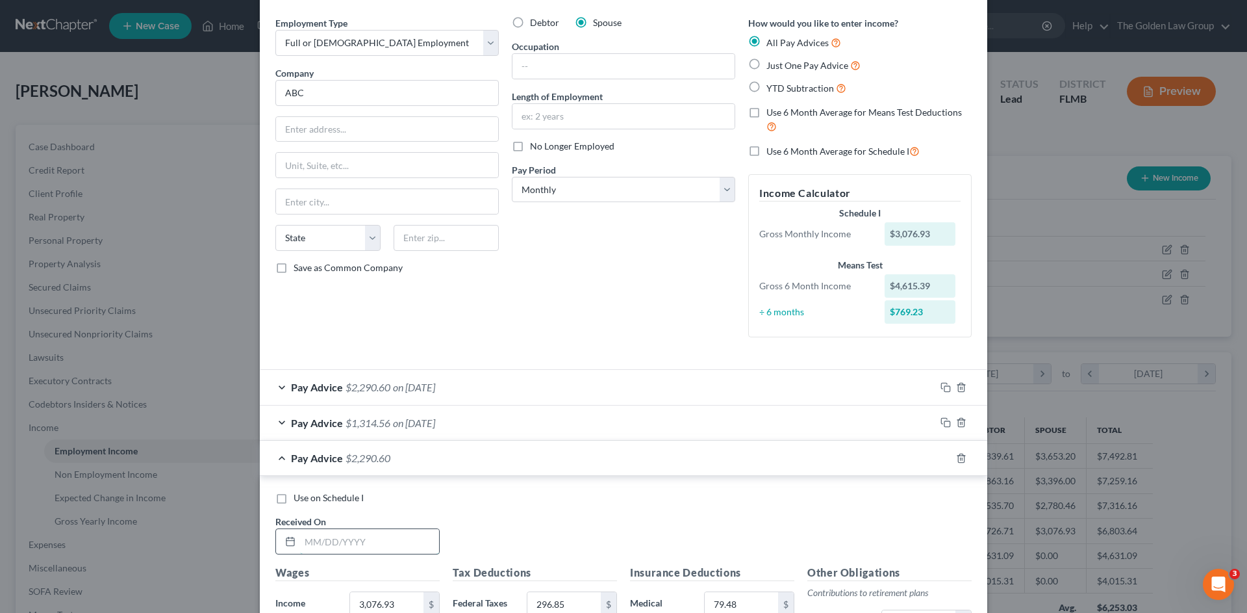
click at [412, 533] on input "text" at bounding box center [369, 541] width 139 height 25
click at [551, 194] on select "Select Monthly Twice Monthly Every Other Week Weekly" at bounding box center [623, 190] width 223 height 26
click at [512, 177] on select "Select Monthly Twice Monthly Every Other Week Weekly" at bounding box center [623, 190] width 223 height 26
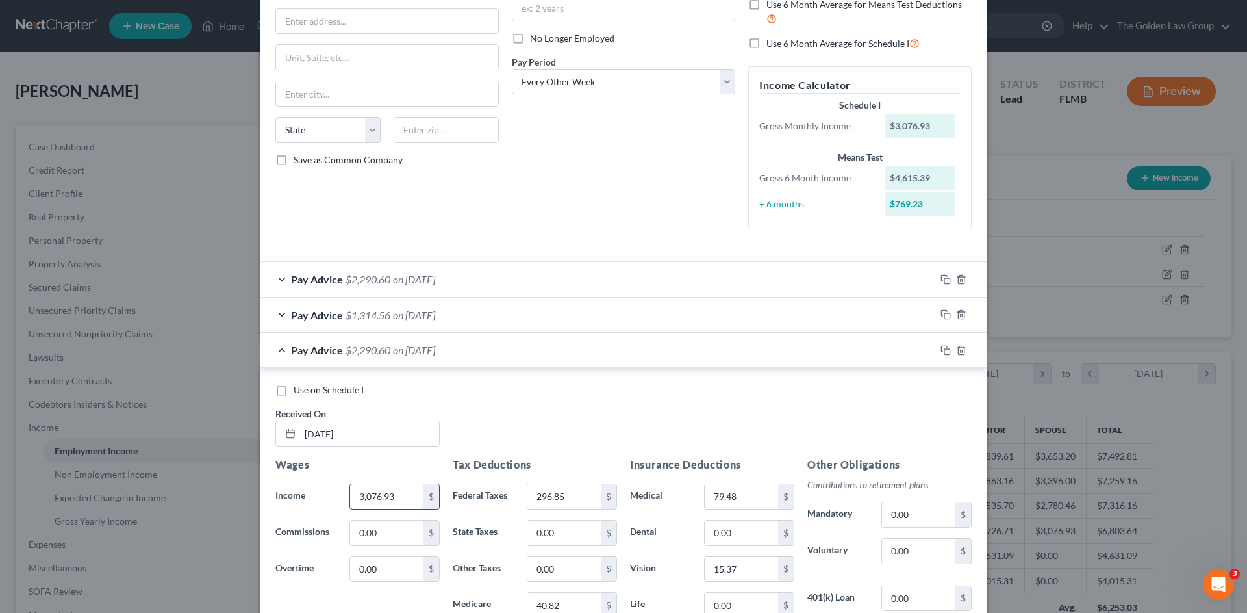
click at [386, 501] on input "3,076.93" at bounding box center [386, 496] width 73 height 25
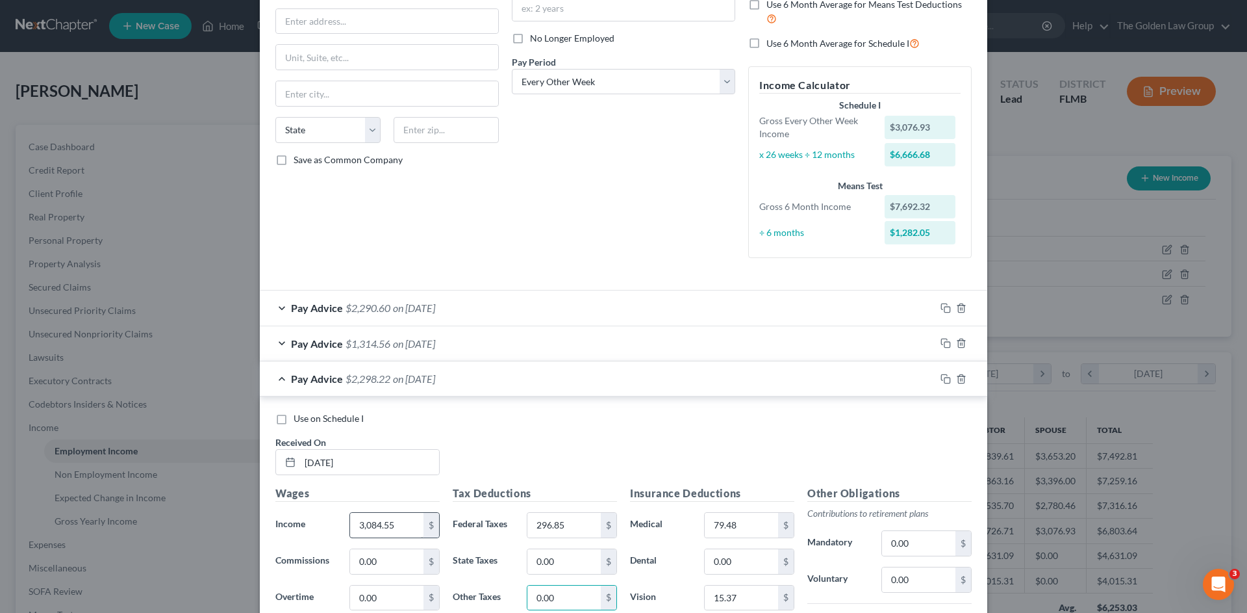
scroll to position [433, 0]
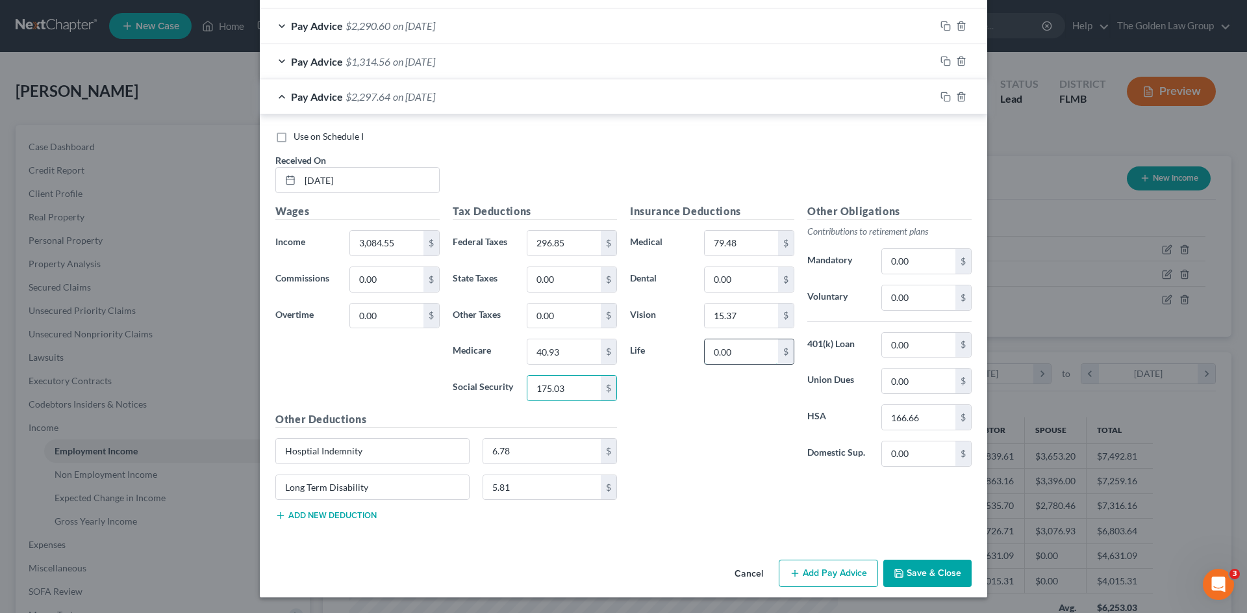
click at [738, 352] on input "0.00" at bounding box center [741, 351] width 73 height 25
click at [941, 95] on icon "button" at bounding box center [946, 97] width 10 height 10
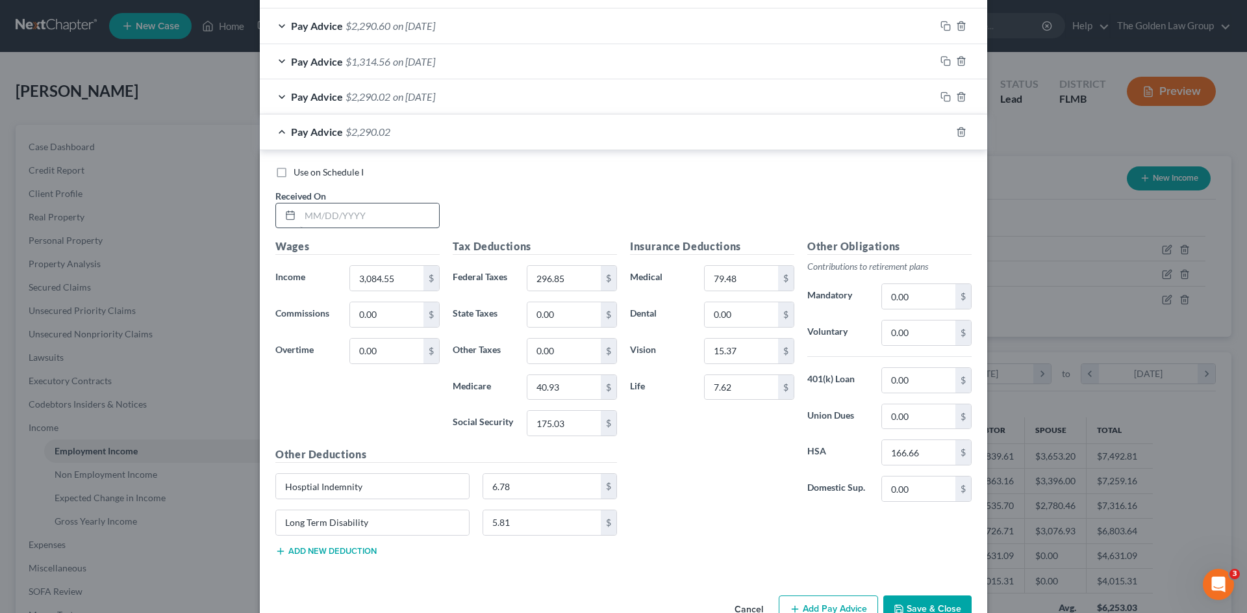
drag, startPoint x: 342, startPoint y: 201, endPoint x: 346, endPoint y: 220, distance: 19.2
click at [342, 207] on div "Received On *" at bounding box center [357, 209] width 177 height 40
click at [346, 220] on input "text" at bounding box center [369, 215] width 139 height 25
click at [385, 216] on input "text" at bounding box center [369, 215] width 139 height 25
click at [941, 131] on icon "button" at bounding box center [946, 132] width 10 height 10
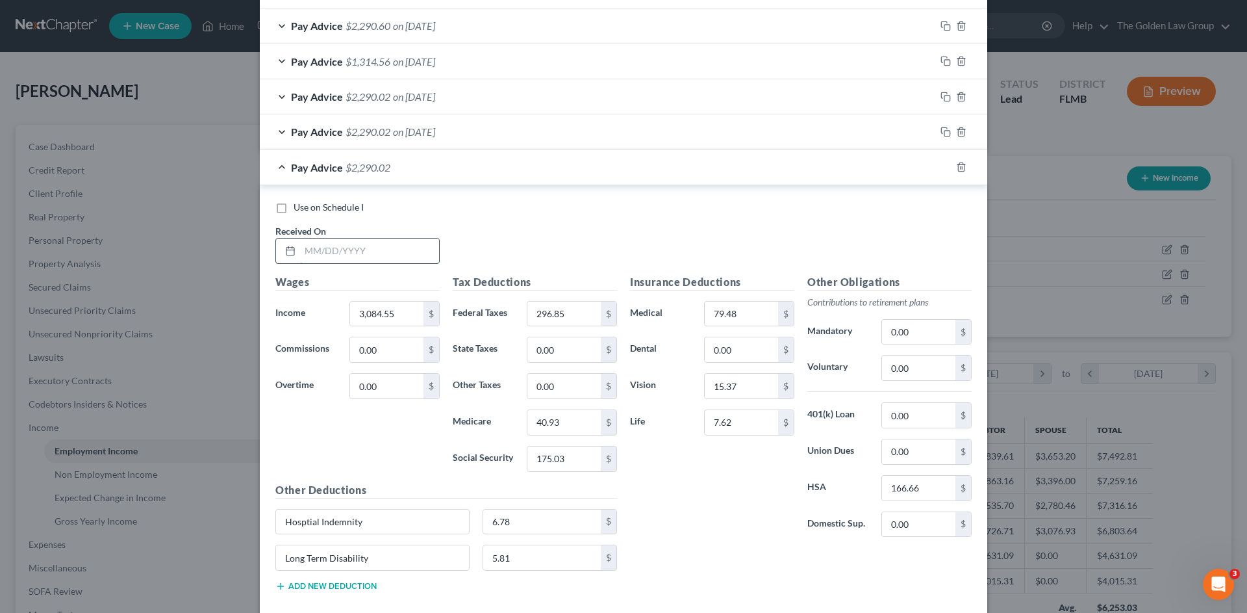
click at [362, 252] on input "text" at bounding box center [369, 250] width 139 height 25
click at [566, 317] on input "296.85" at bounding box center [563, 313] width 73 height 25
click at [911, 361] on input "0.00" at bounding box center [918, 367] width 73 height 25
drag, startPoint x: 945, startPoint y: 166, endPoint x: 423, endPoint y: 319, distance: 544.1
click at [943, 166] on icon "button" at bounding box center [946, 167] width 10 height 10
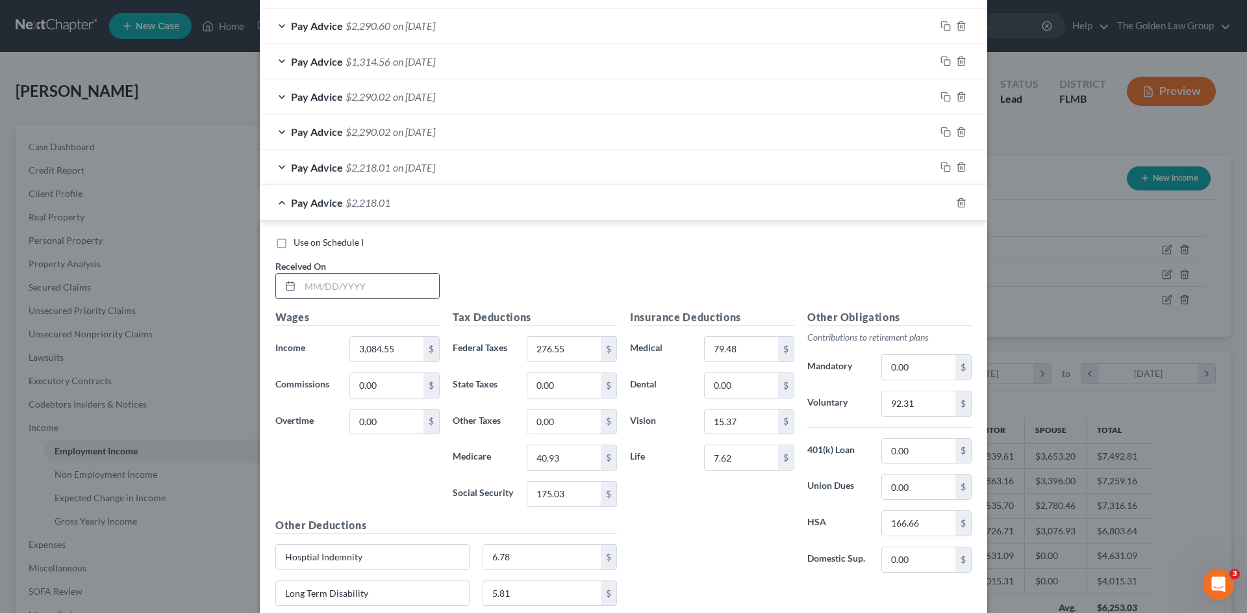
drag, startPoint x: 382, startPoint y: 287, endPoint x: 133, endPoint y: 337, distance: 253.8
click at [379, 288] on input "text" at bounding box center [369, 285] width 139 height 25
click at [338, 276] on input "text" at bounding box center [369, 285] width 139 height 25
click at [559, 492] on input "175.03" at bounding box center [563, 493] width 73 height 25
click at [907, 400] on input "92.31" at bounding box center [918, 403] width 73 height 25
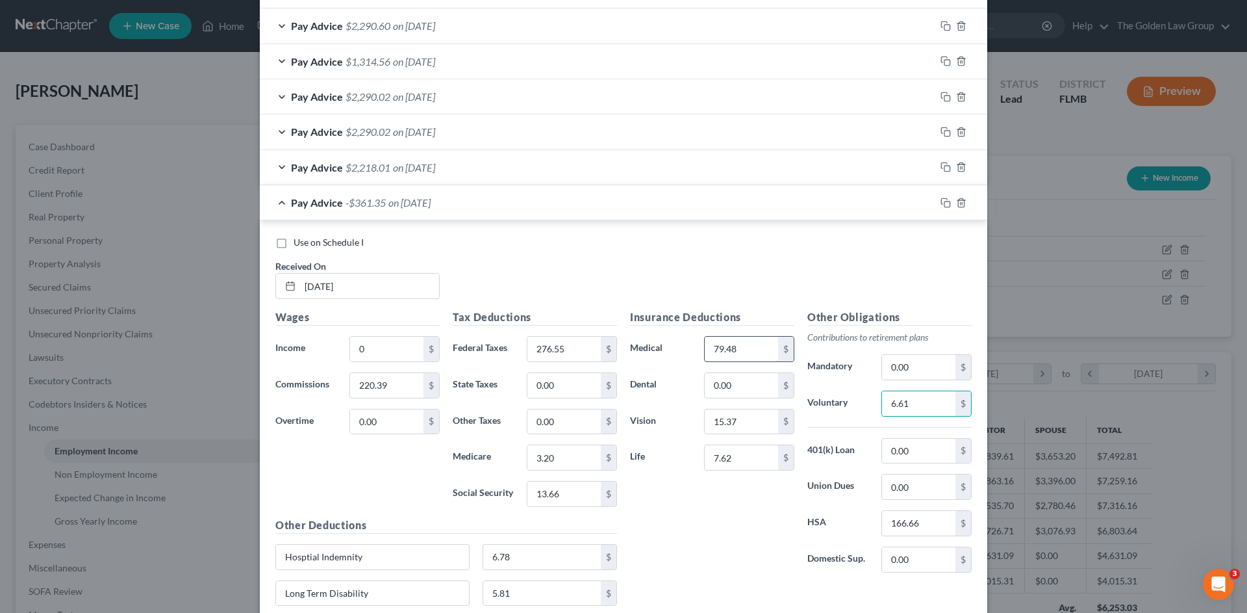
click at [751, 340] on input "79.48" at bounding box center [741, 348] width 73 height 25
click at [919, 518] on input "166.66" at bounding box center [918, 523] width 73 height 25
click at [559, 565] on input "6.78" at bounding box center [542, 556] width 118 height 25
click at [555, 350] on input "276.55" at bounding box center [563, 348] width 73 height 25
click at [396, 355] on input "0" at bounding box center [386, 348] width 73 height 25
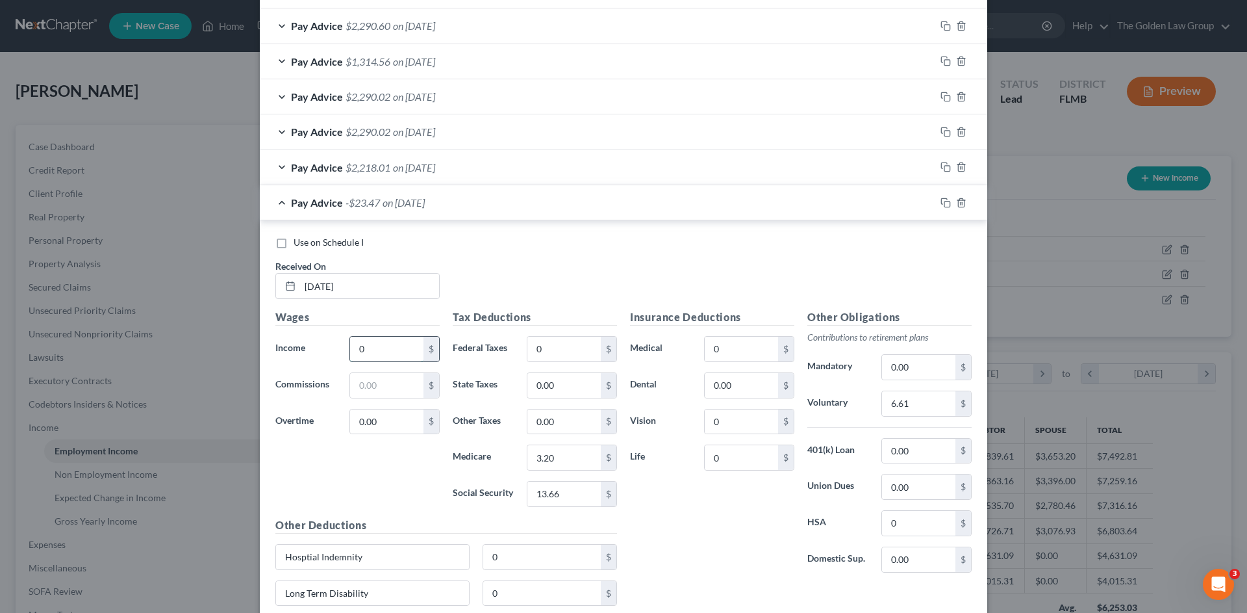
paste input "220.39"
click at [399, 390] on input "text" at bounding box center [386, 385] width 73 height 25
click at [405, 485] on div "Wages Income * 220.39 $ Commissions 0 $ Overtime 0.00 $" at bounding box center [357, 413] width 177 height 208
drag, startPoint x: 941, startPoint y: 168, endPoint x: 898, endPoint y: 171, distance: 43.7
click at [941, 163] on icon "button" at bounding box center [946, 167] width 10 height 10
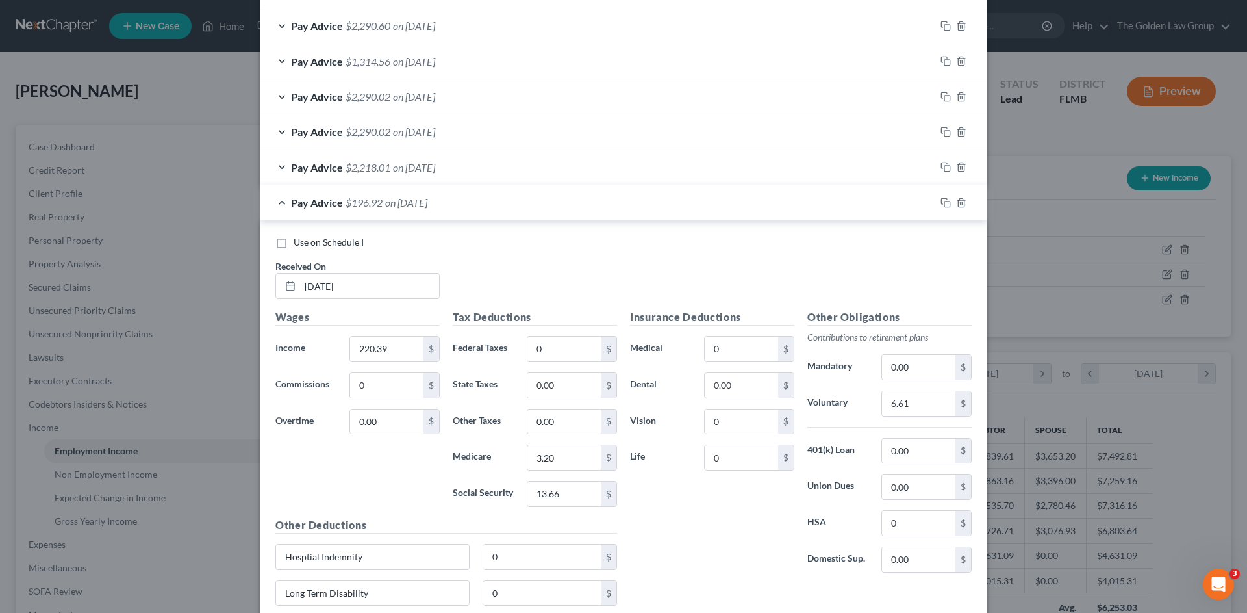
click at [503, 203] on div "Pay Advice $196.92 on 06/26/2025" at bounding box center [598, 202] width 676 height 34
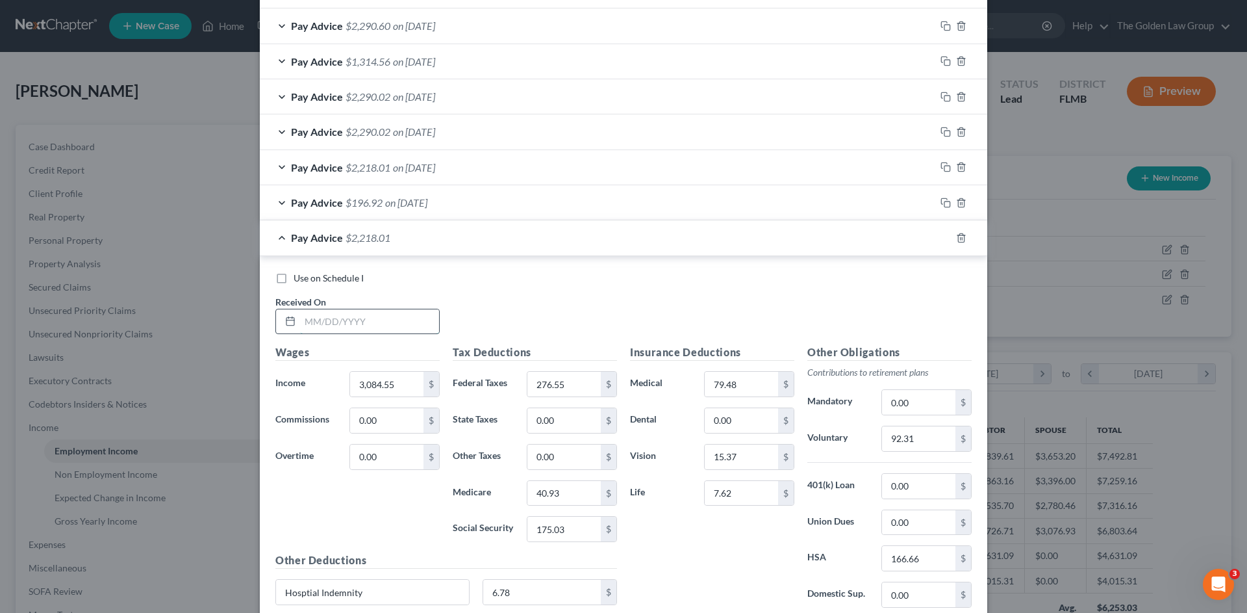
click at [365, 321] on input "text" at bounding box center [369, 321] width 139 height 25
click at [941, 239] on icon "button" at bounding box center [946, 238] width 10 height 10
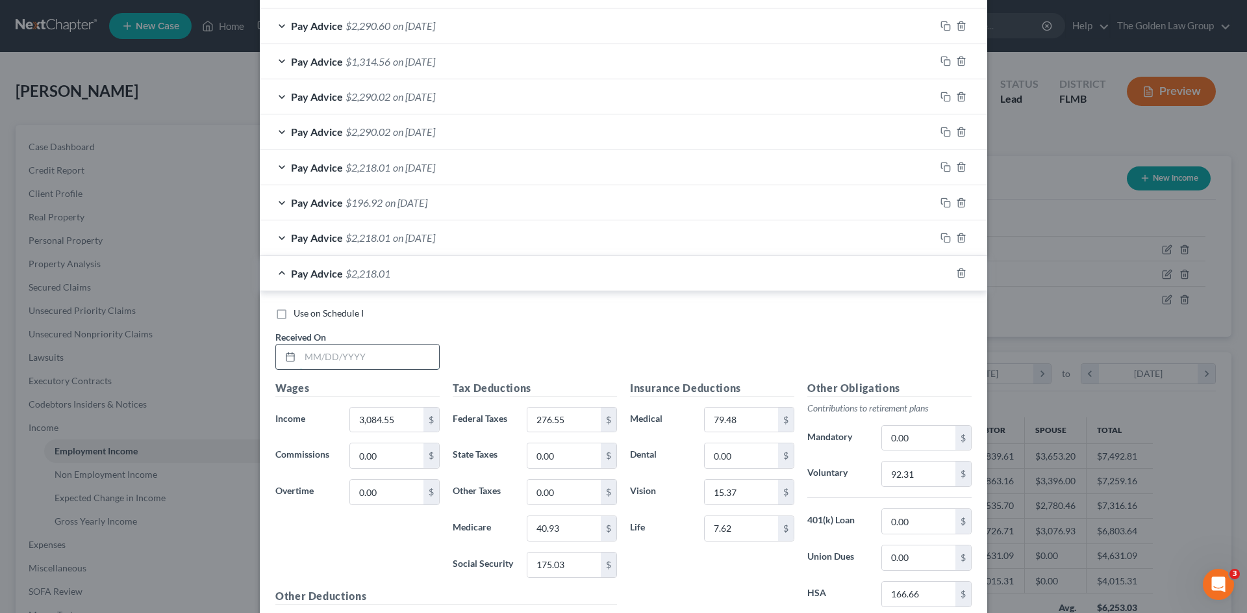
click at [349, 351] on input "text" at bounding box center [369, 356] width 139 height 25
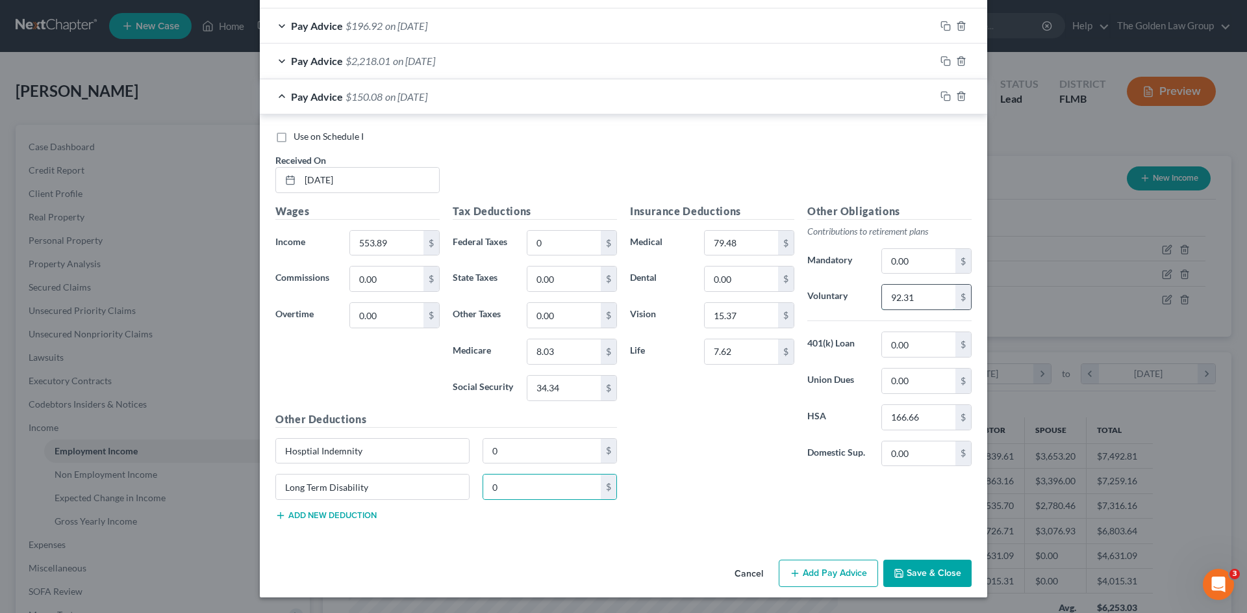
click at [908, 305] on input "92.31" at bounding box center [918, 297] width 73 height 25
click at [744, 246] on input "79.48" at bounding box center [741, 243] width 73 height 25
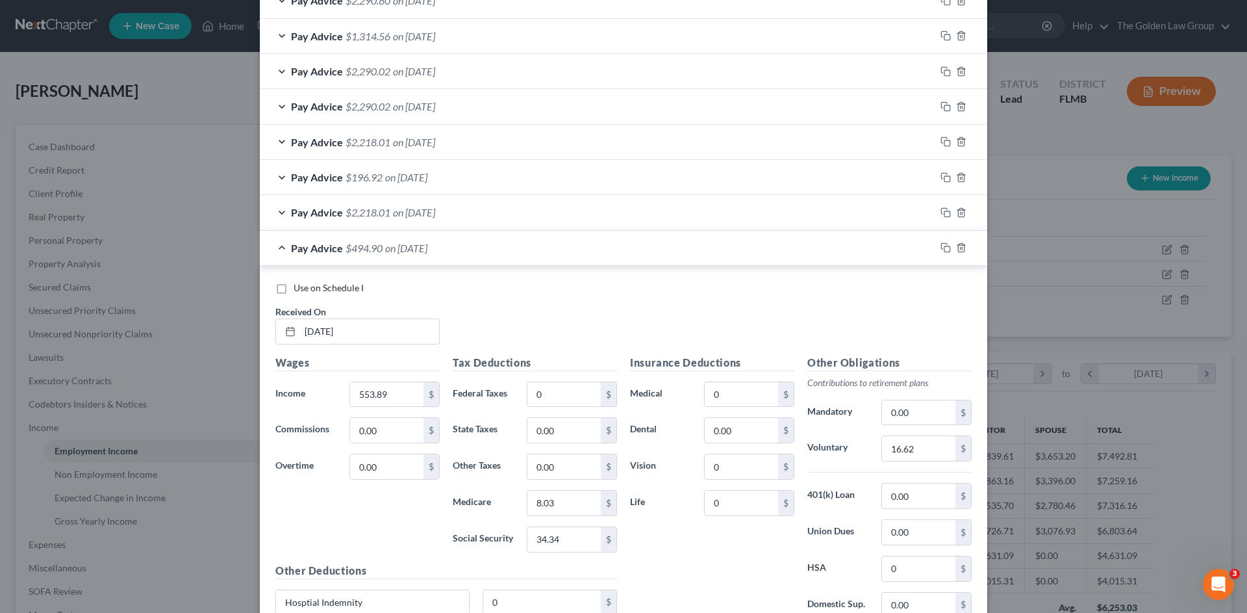
click at [544, 210] on div "Pay Advice $2,218.01 on 07/10/2025" at bounding box center [598, 212] width 676 height 34
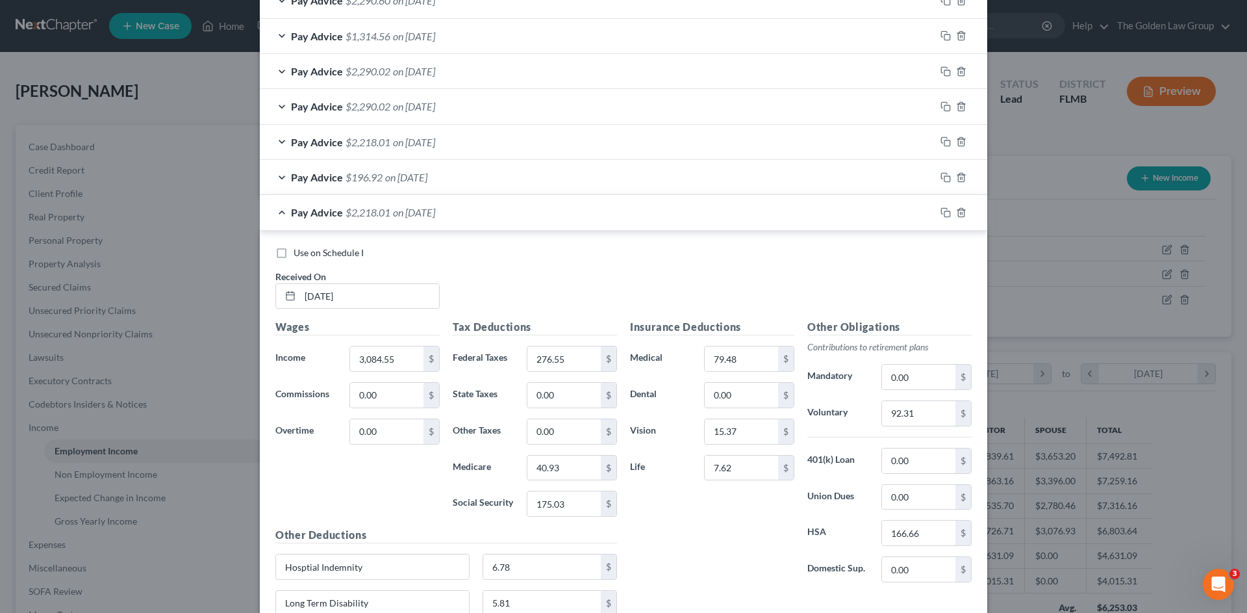
click at [302, 254] on span "Use on Schedule I" at bounding box center [329, 252] width 70 height 11
click at [302, 254] on input "Use on Schedule I" at bounding box center [303, 250] width 8 height 8
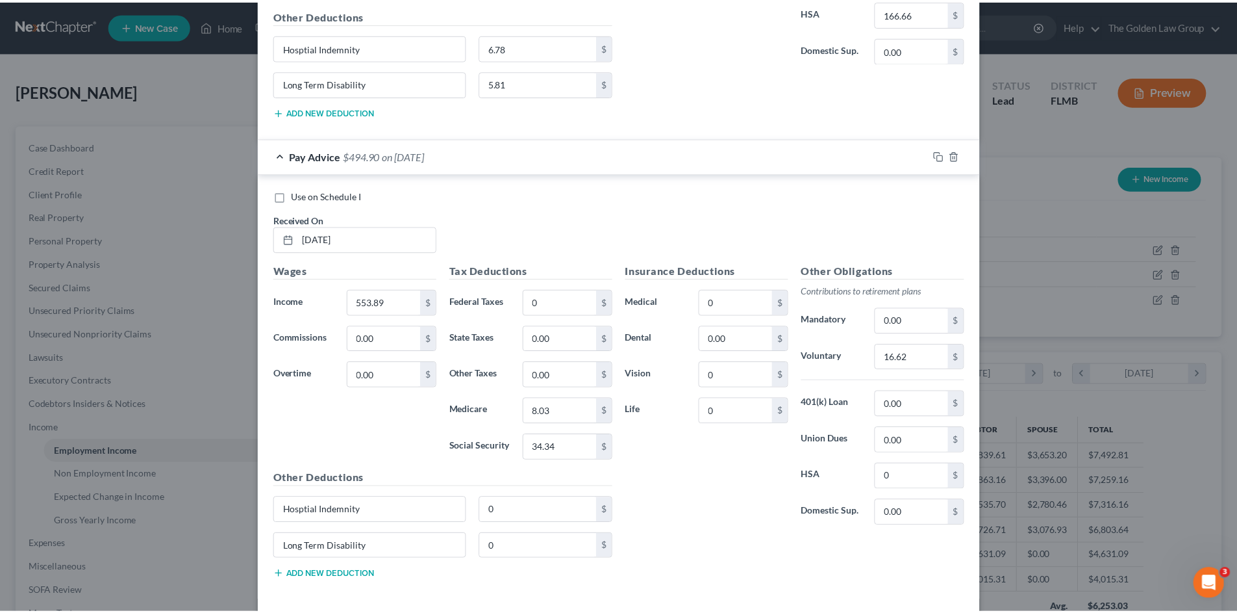
scroll to position [1037, 0]
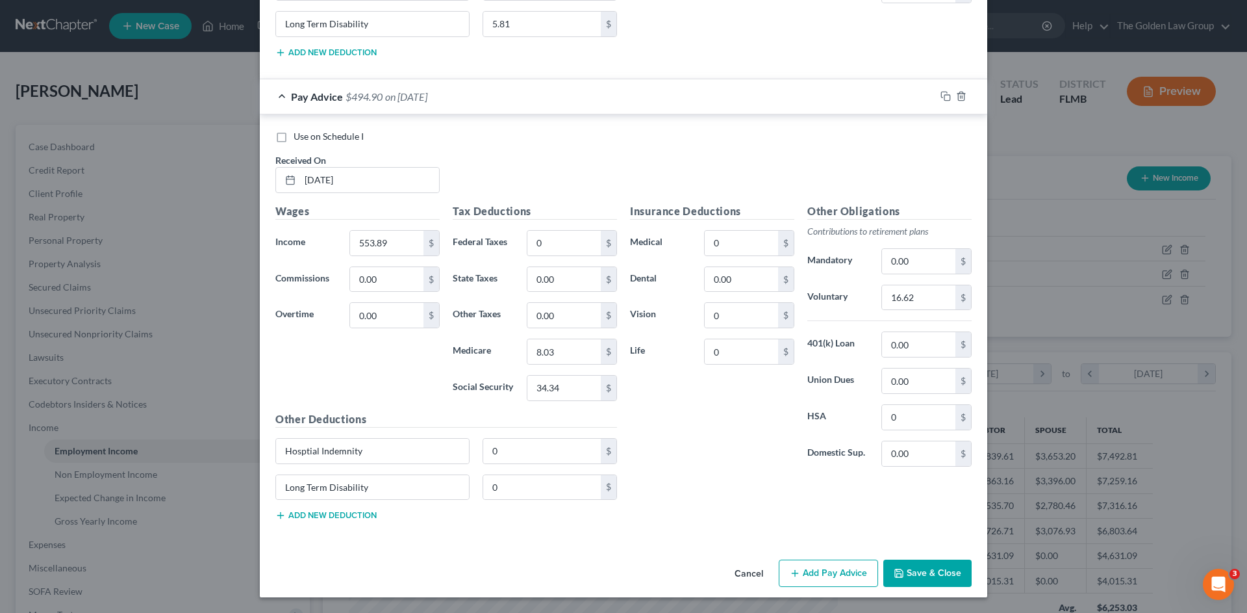
click at [928, 566] on button "Save & Close" at bounding box center [927, 572] width 88 height 27
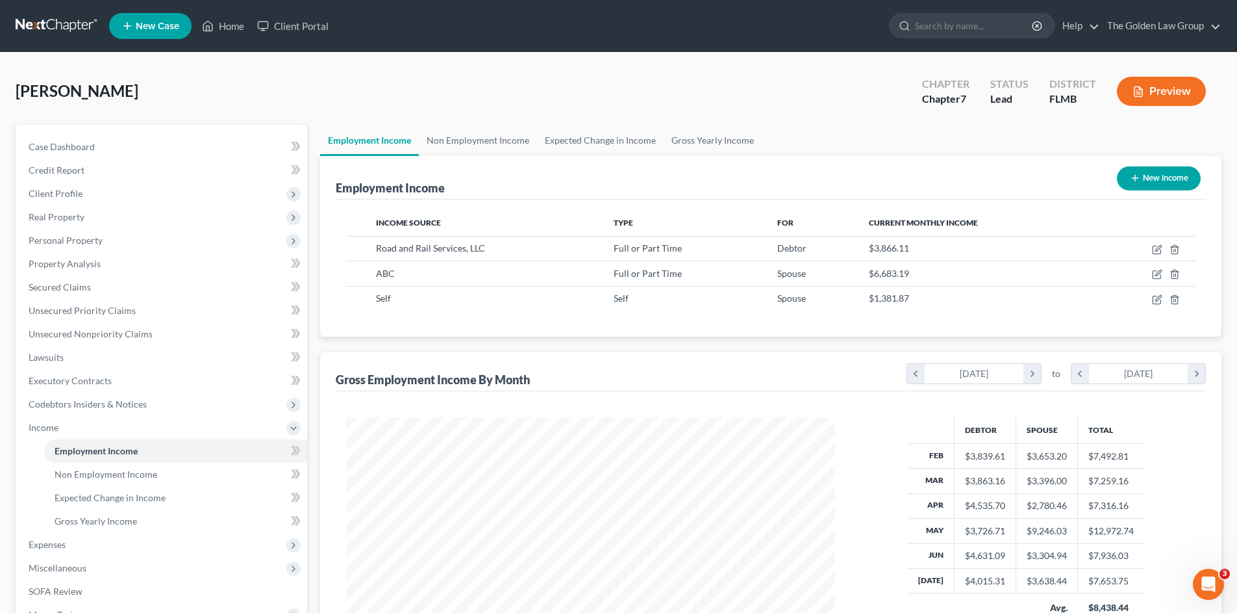
scroll to position [649339, 649071]
drag, startPoint x: 147, startPoint y: 523, endPoint x: 251, endPoint y: 503, distance: 105.7
click at [147, 523] on link "Gross Yearly Income" at bounding box center [175, 520] width 263 height 23
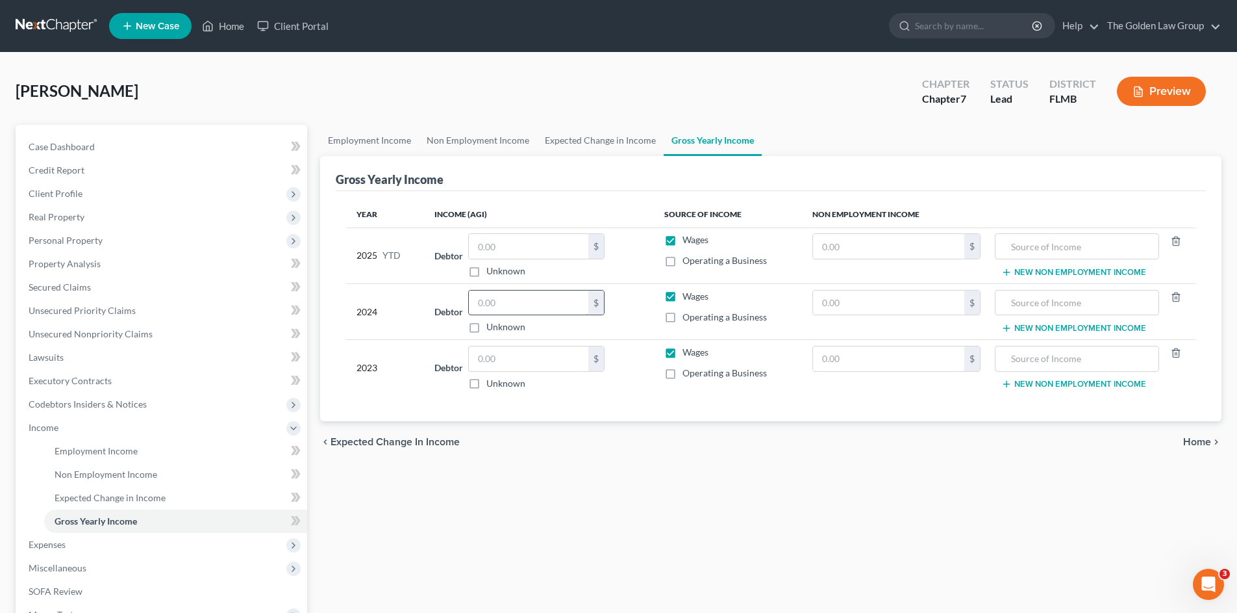
click at [533, 294] on input "text" at bounding box center [529, 302] width 120 height 25
click at [487, 355] on input "text" at bounding box center [529, 358] width 120 height 25
click at [519, 307] on input "text" at bounding box center [529, 302] width 120 height 25
click at [959, 538] on div "Employment Income Non Employment Income Expected Change in Income Gross Yearly …" at bounding box center [771, 430] width 915 height 610
click at [43, 428] on span "Income" at bounding box center [44, 427] width 30 height 11
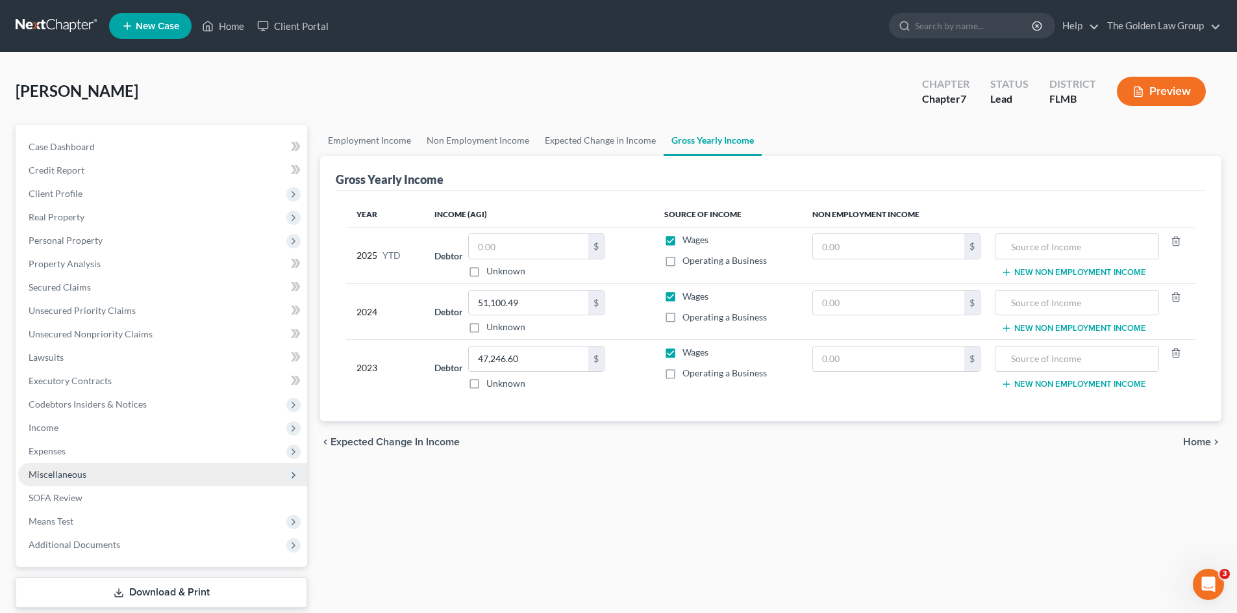
click at [480, 515] on div "Employment Income Non Employment Income Expected Change in Income Gross Yearly …" at bounding box center [771, 383] width 915 height 516
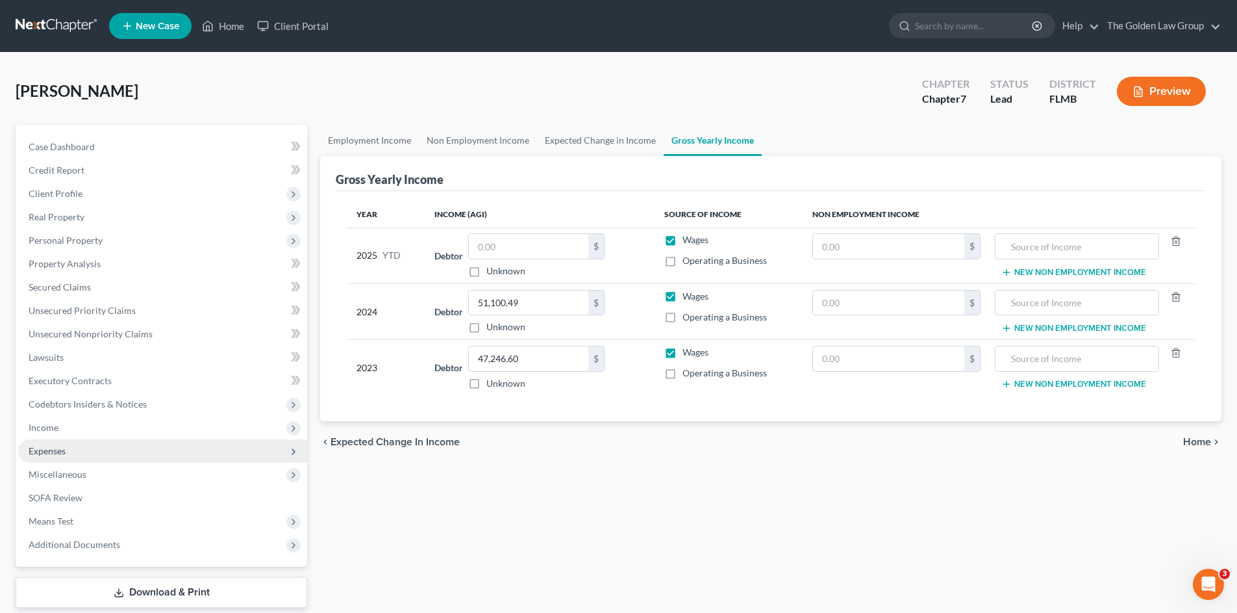
click at [97, 448] on span "Expenses" at bounding box center [162, 450] width 289 height 23
click at [65, 453] on span "Expenses" at bounding box center [47, 450] width 37 height 11
click at [432, 490] on div "Employment Income Non Employment Income Expected Change in Income Gross Yearly …" at bounding box center [771, 383] width 915 height 516
click at [292, 73] on div "Epps, Jonathan Upgraded Chapter Chapter 7 Status Lead District FLMB Preview" at bounding box center [619, 96] width 1206 height 57
click at [275, 97] on div "Epps, Jonathan Upgraded Chapter Chapter 7 Status Lead District FLMB Preview" at bounding box center [619, 96] width 1206 height 57
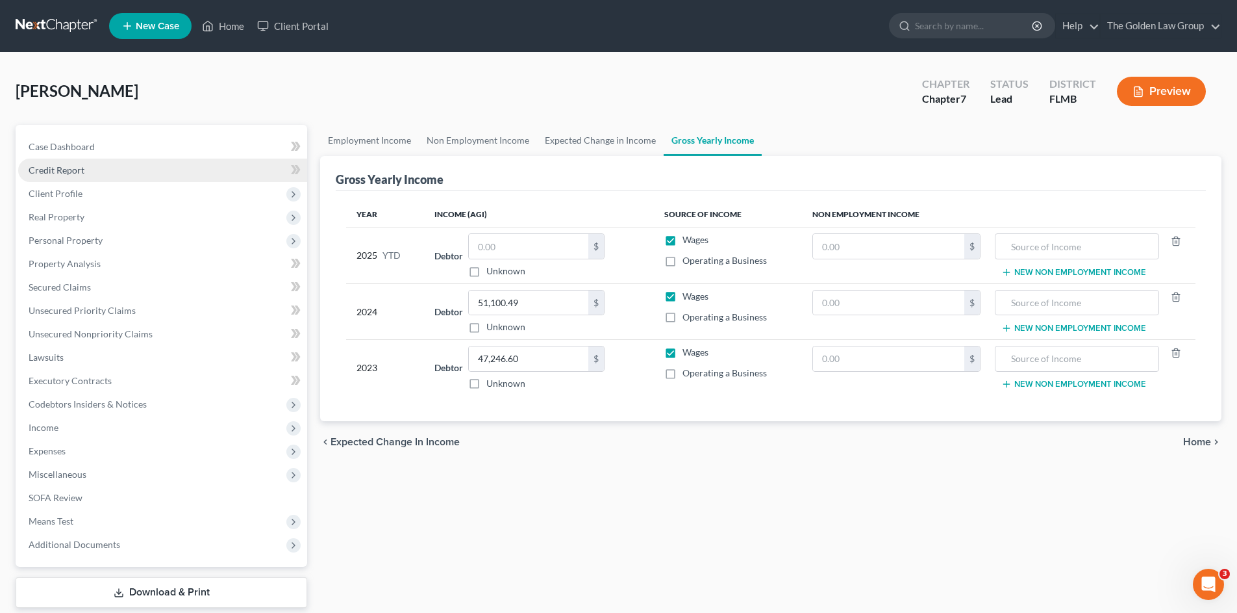
click at [77, 166] on span "Credit Report" at bounding box center [57, 169] width 56 height 11
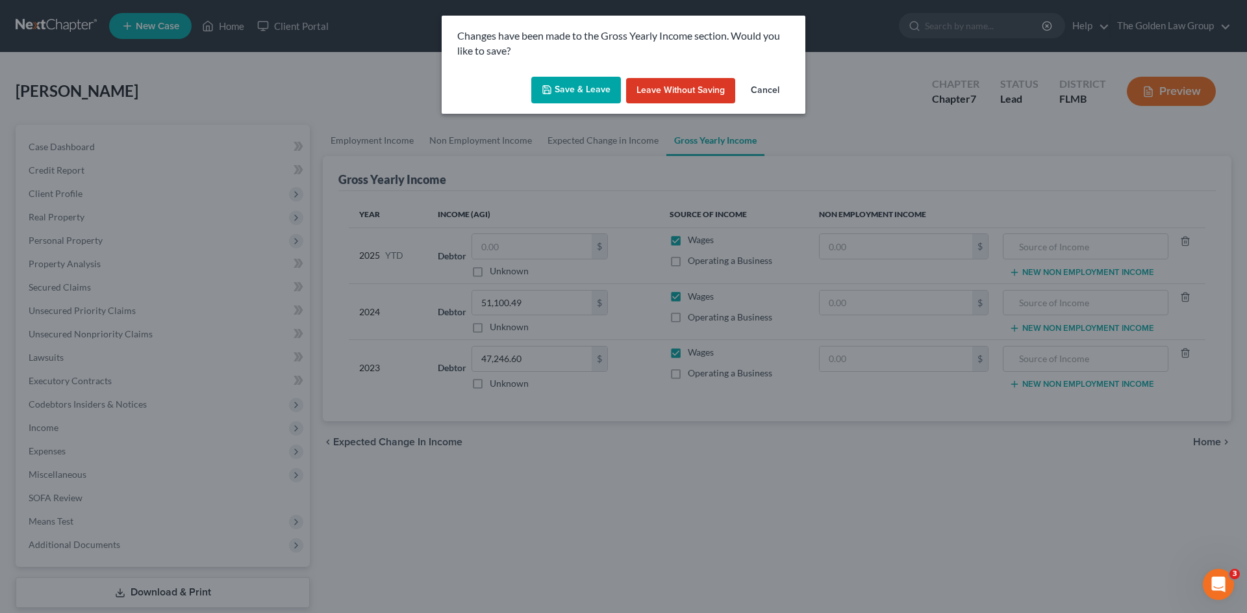
click at [586, 82] on button "Save & Leave" at bounding box center [576, 90] width 90 height 27
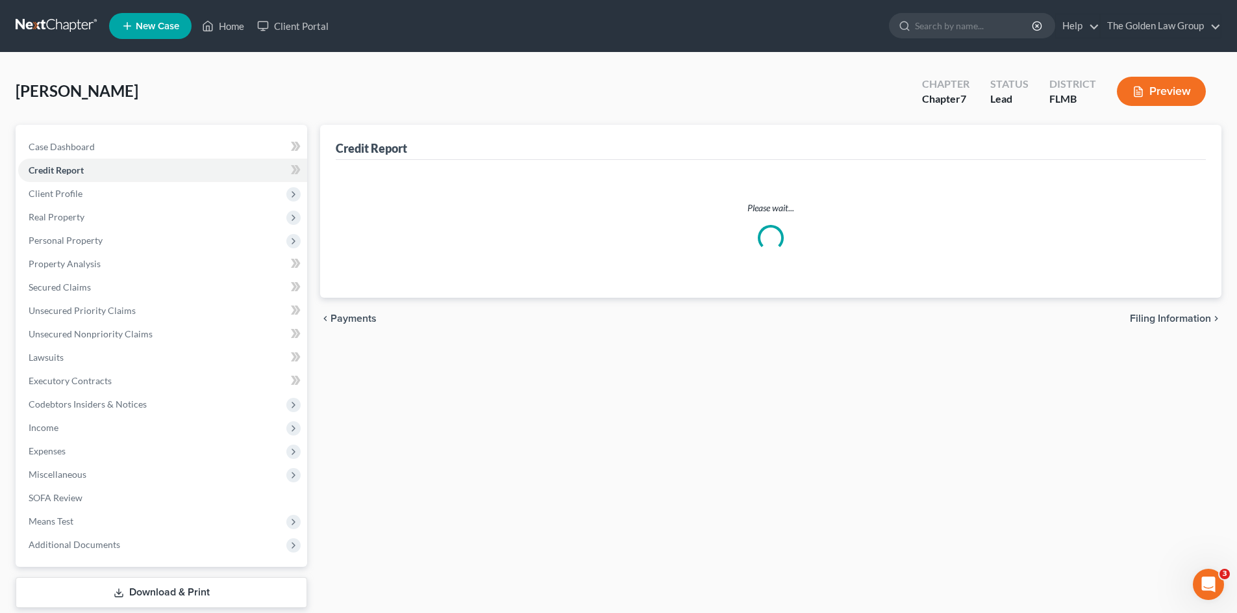
click at [435, 100] on div "Epps, Jonathan Upgraded Chapter Chapter 7 Status Lead District FLMB Preview" at bounding box center [619, 96] width 1206 height 57
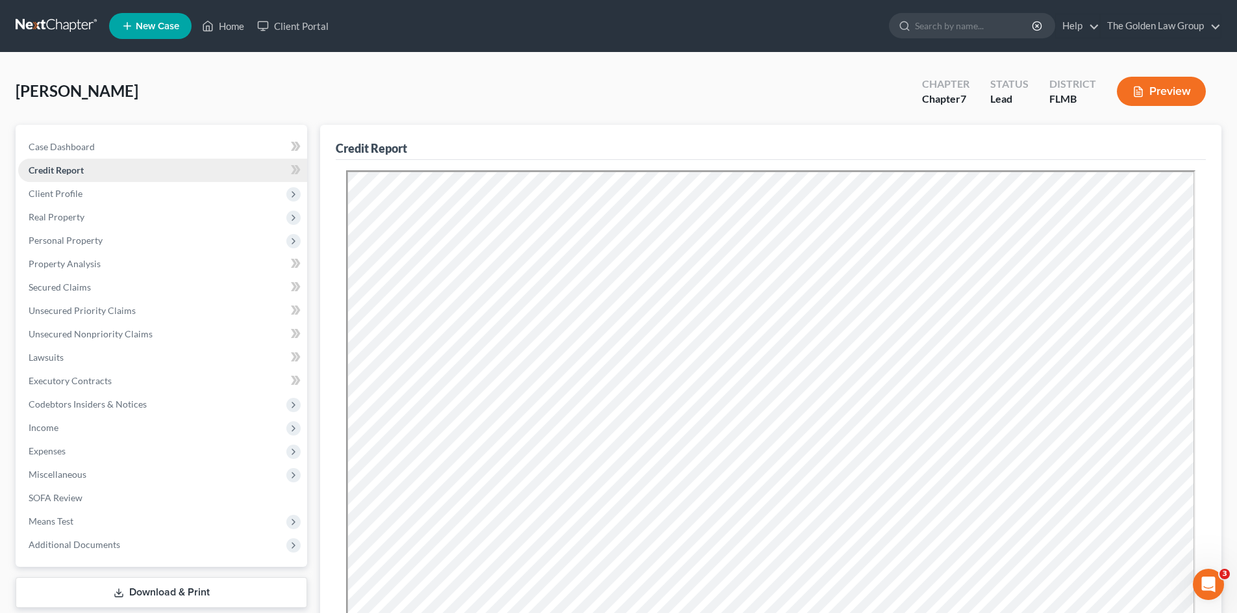
click at [92, 171] on link "Credit Report" at bounding box center [162, 169] width 289 height 23
click at [158, 95] on div "Epps, Jonathan Upgraded Chapter Chapter 7 Status Lead District FLMB Preview" at bounding box center [619, 96] width 1206 height 57
drag, startPoint x: 99, startPoint y: 147, endPoint x: 108, endPoint y: 170, distance: 25.1
click at [99, 147] on link "Case Dashboard" at bounding box center [162, 146] width 289 height 23
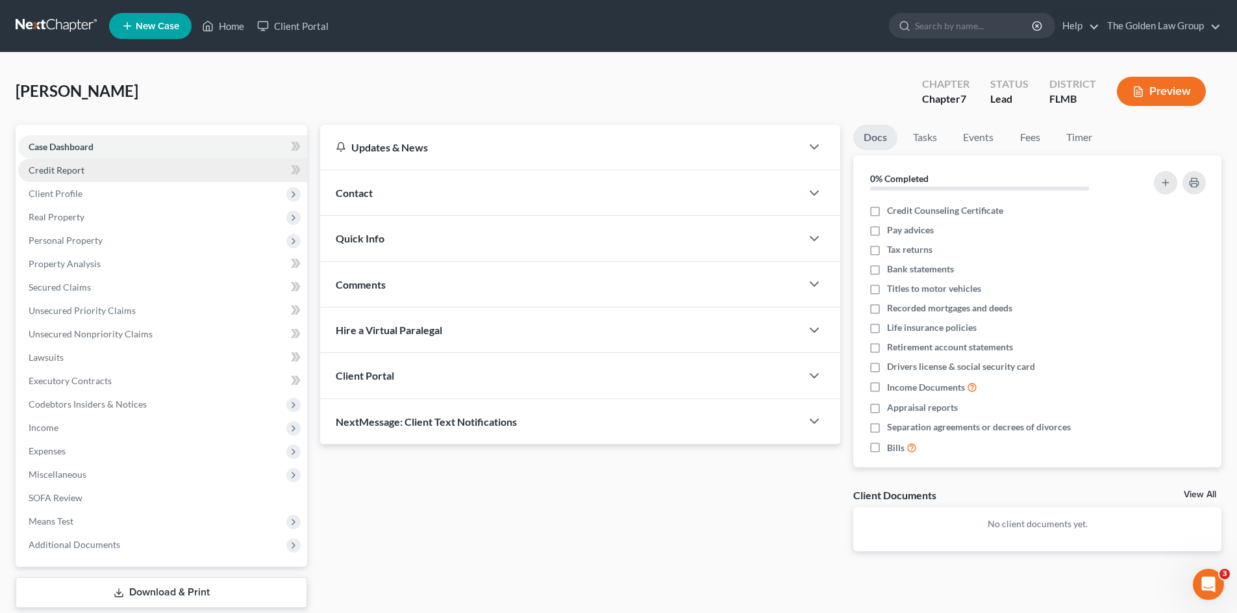
click at [109, 170] on link "Credit Report" at bounding box center [162, 169] width 289 height 23
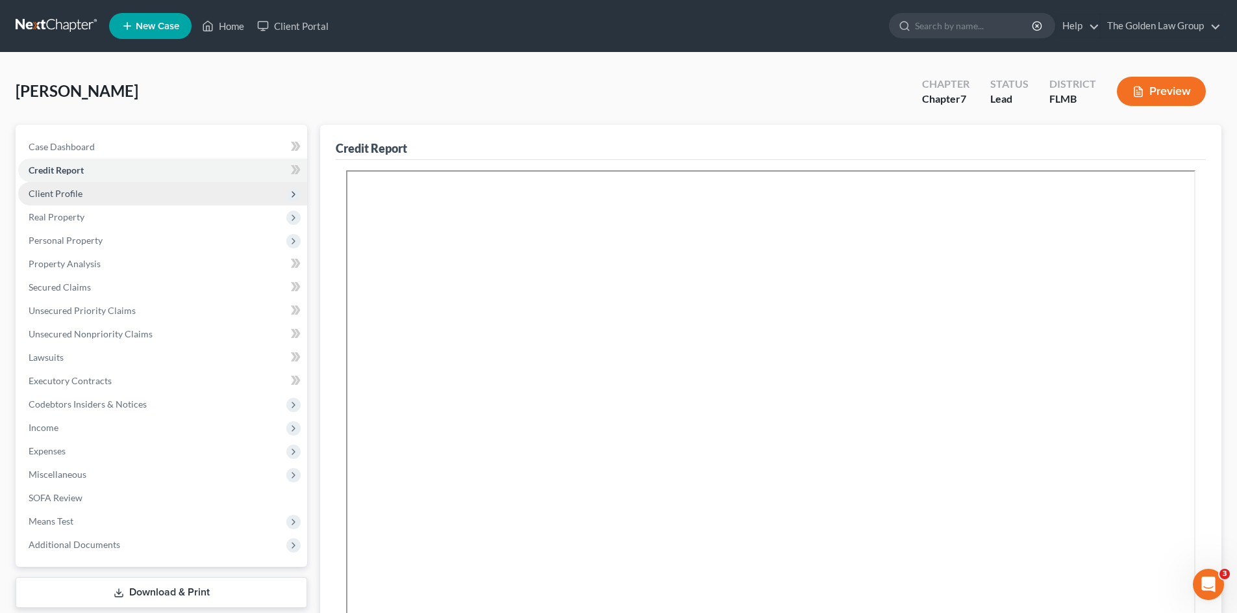
click at [108, 188] on span "Client Profile" at bounding box center [162, 193] width 289 height 23
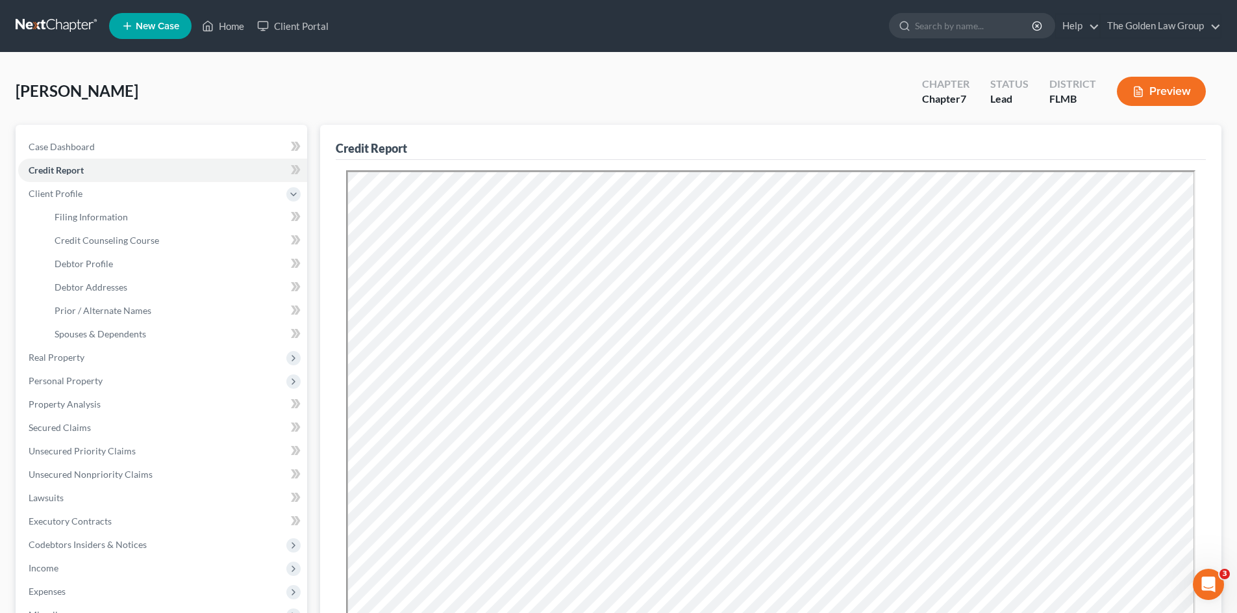
click at [379, 79] on div "Epps, Jonathan Upgraded Chapter Chapter 7 Status Lead District FLMB Preview" at bounding box center [619, 96] width 1206 height 57
click at [90, 220] on span "Filing Information" at bounding box center [91, 216] width 73 height 11
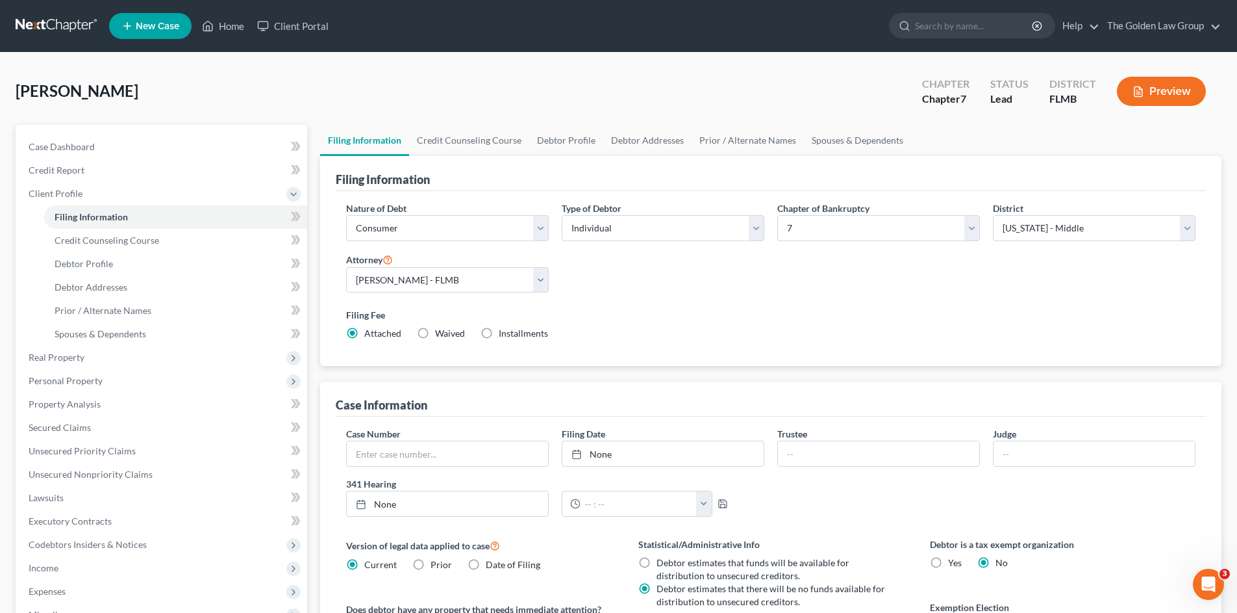
click at [266, 79] on div "Epps, Jonathan Upgraded Chapter Chapter 7 Status Lead District FLMB Preview" at bounding box center [619, 96] width 1206 height 57
click at [452, 84] on div "Epps, Jonathan Upgraded Chapter Chapter 7 Status Lead District FLMB Preview" at bounding box center [619, 96] width 1206 height 57
click at [199, 105] on div "Epps, Jonathan Upgraded Chapter Chapter 7 Status Lead District FLMB Preview" at bounding box center [619, 96] width 1206 height 57
click at [729, 337] on div "Filing Fee Attached Waived Waived Installments Installments" at bounding box center [771, 324] width 850 height 32
click at [231, 81] on div "Epps, Jonathan Upgraded Chapter Chapter 7 Status Lead District FLMB Preview" at bounding box center [619, 96] width 1206 height 57
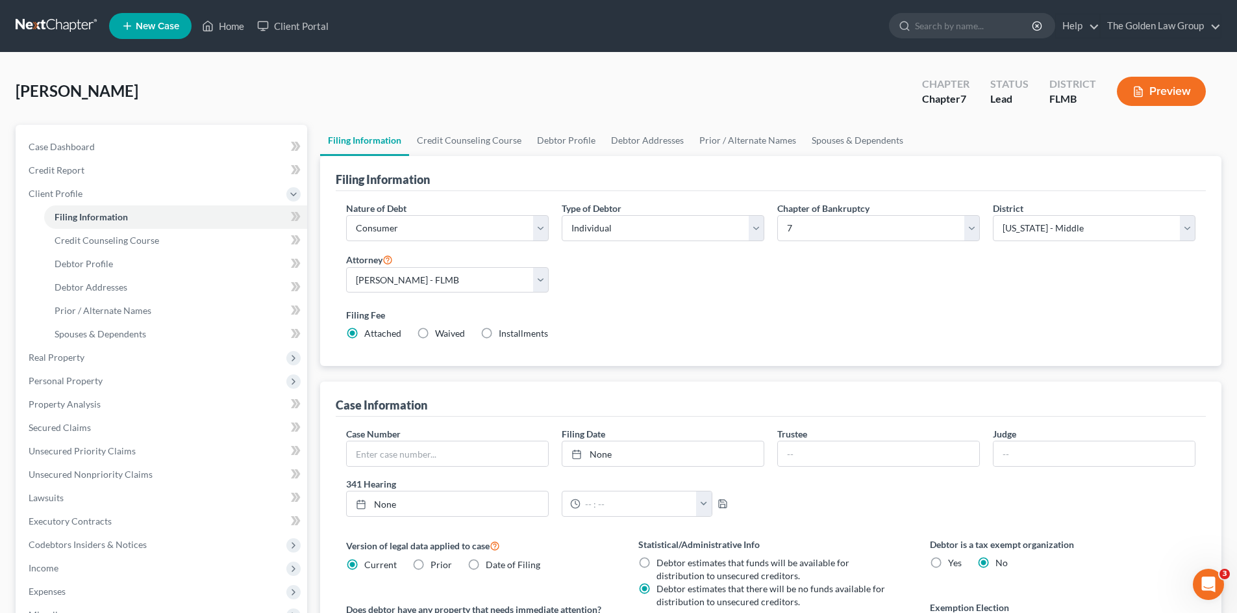
click at [756, 309] on label "Filing Fee" at bounding box center [771, 315] width 850 height 14
click at [138, 245] on span "Credit Counseling Course" at bounding box center [107, 239] width 105 height 11
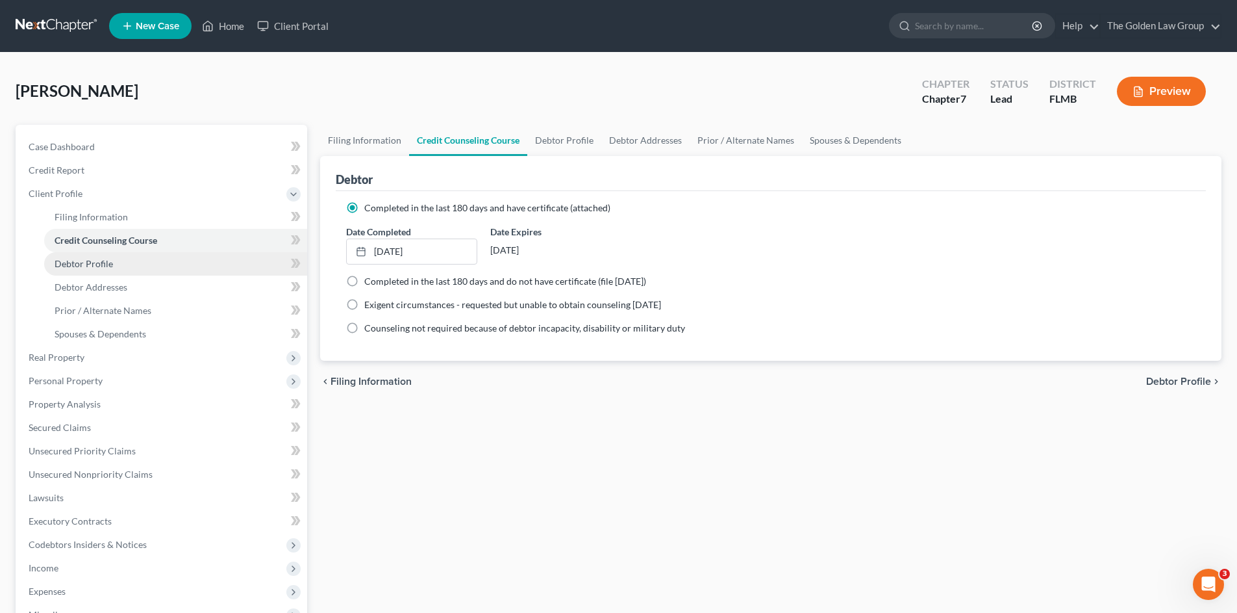
click at [141, 255] on link "Debtor Profile" at bounding box center [175, 263] width 263 height 23
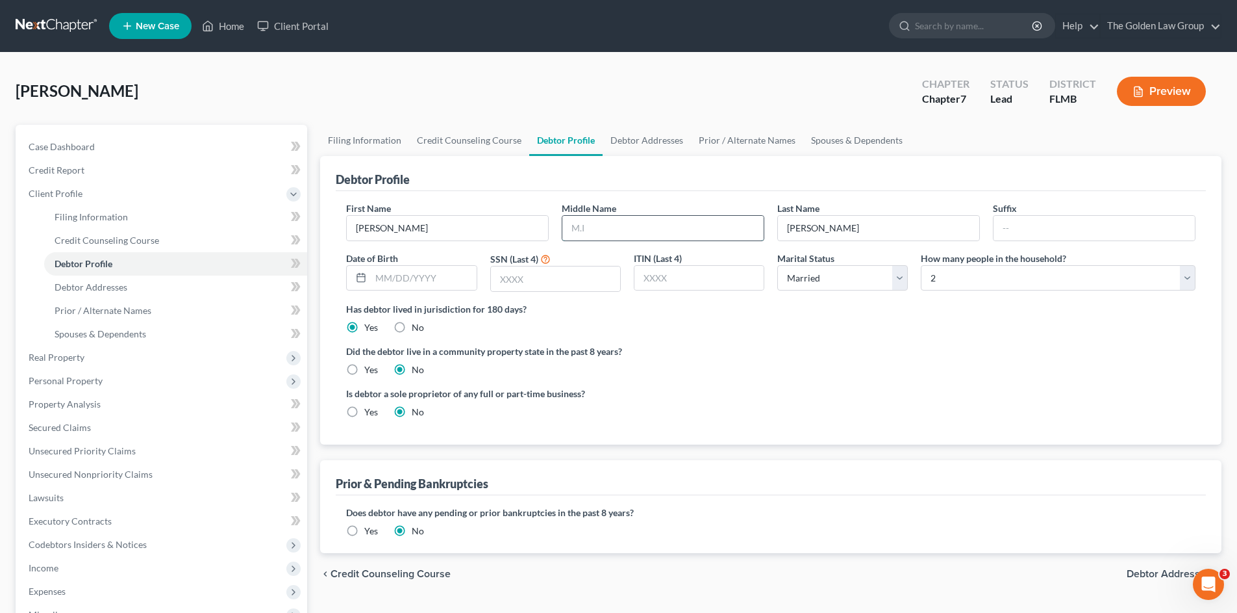
click at [677, 227] on input "text" at bounding box center [663, 228] width 201 height 25
click at [452, 275] on input "text" at bounding box center [423, 278] width 105 height 25
click at [576, 271] on input "text" at bounding box center [555, 278] width 129 height 25
click at [812, 348] on label "Did the debtor live in a community property state in the past 8 years?" at bounding box center [771, 351] width 850 height 14
click at [809, 379] on ng-include "First Name Jonathan Middle Name Laroy Last Name Epps Suffix Date of Birth 12/03…" at bounding box center [771, 314] width 850 height 227
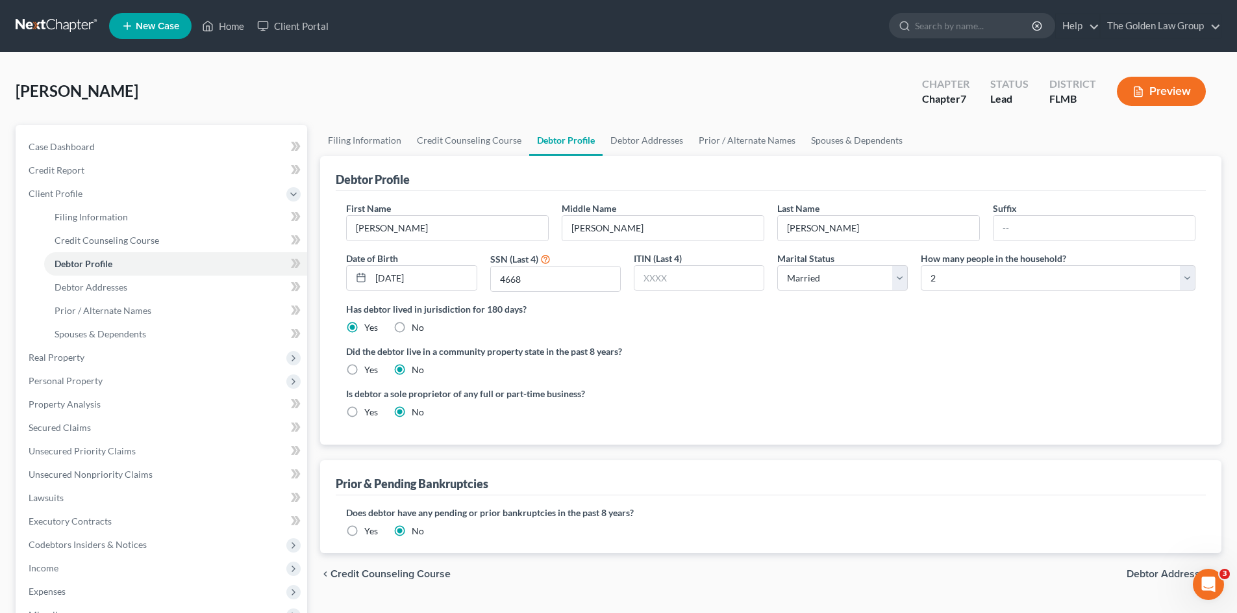
click at [1140, 573] on span "Debtor Addresses" at bounding box center [1169, 573] width 84 height 10
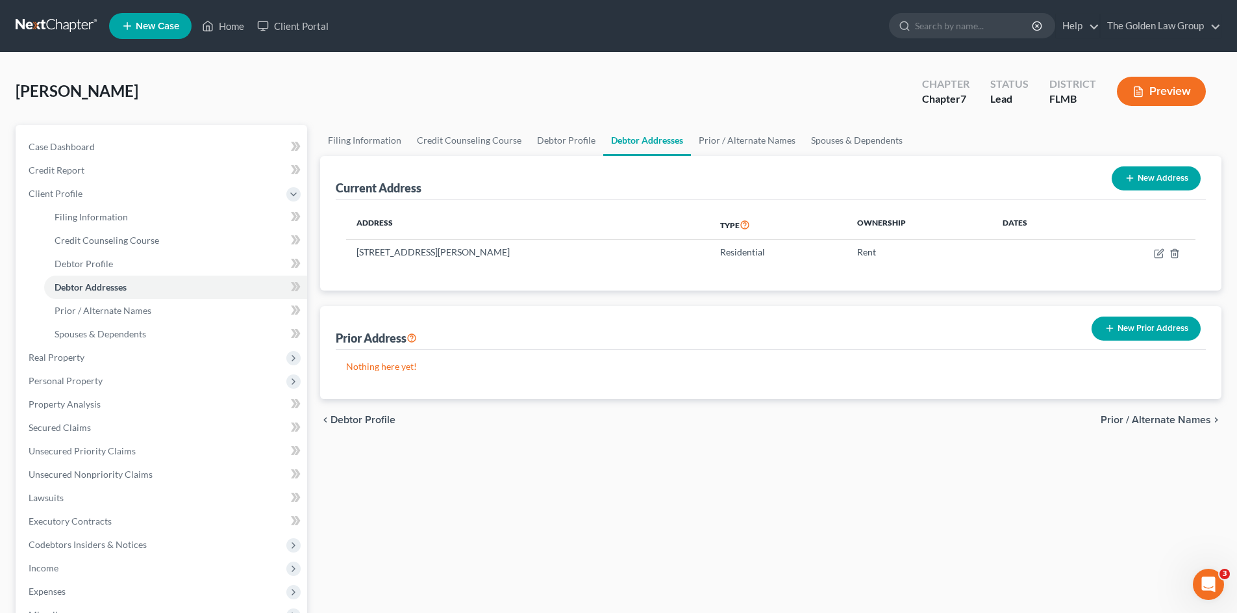
click at [814, 456] on div "Filing Information Credit Counseling Course Debtor Profile Debtor Addresses Pri…" at bounding box center [771, 453] width 915 height 657
click at [1165, 418] on span "Prior / Alternate Names" at bounding box center [1156, 419] width 110 height 10
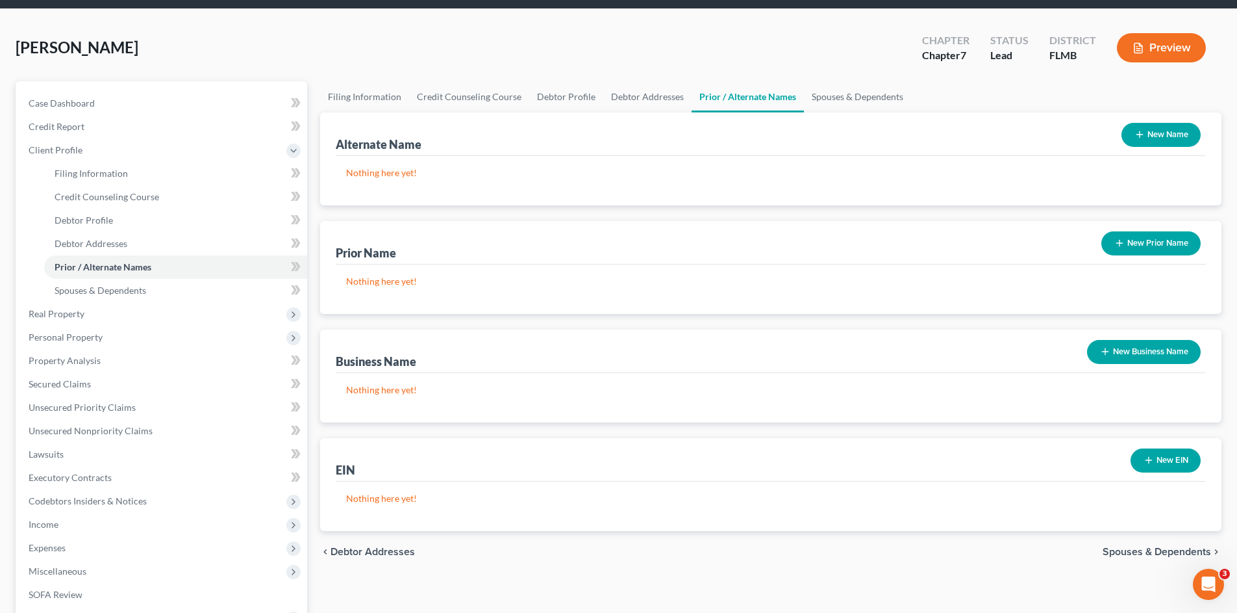
scroll to position [65, 0]
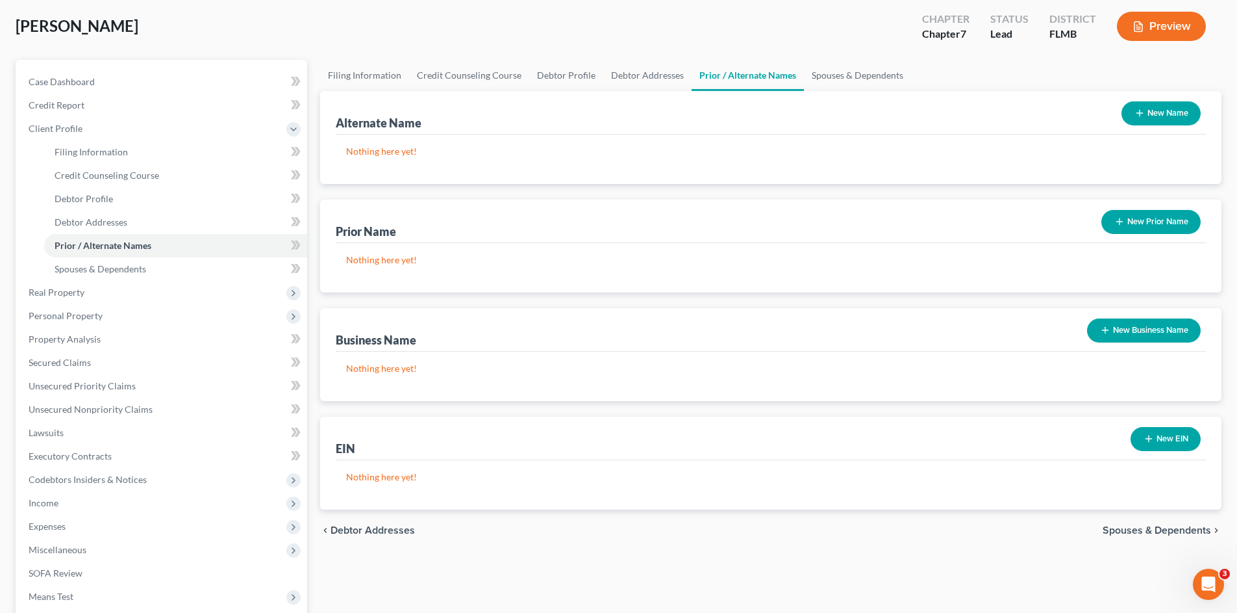
click at [374, 526] on span "Debtor Addresses" at bounding box center [373, 530] width 84 height 10
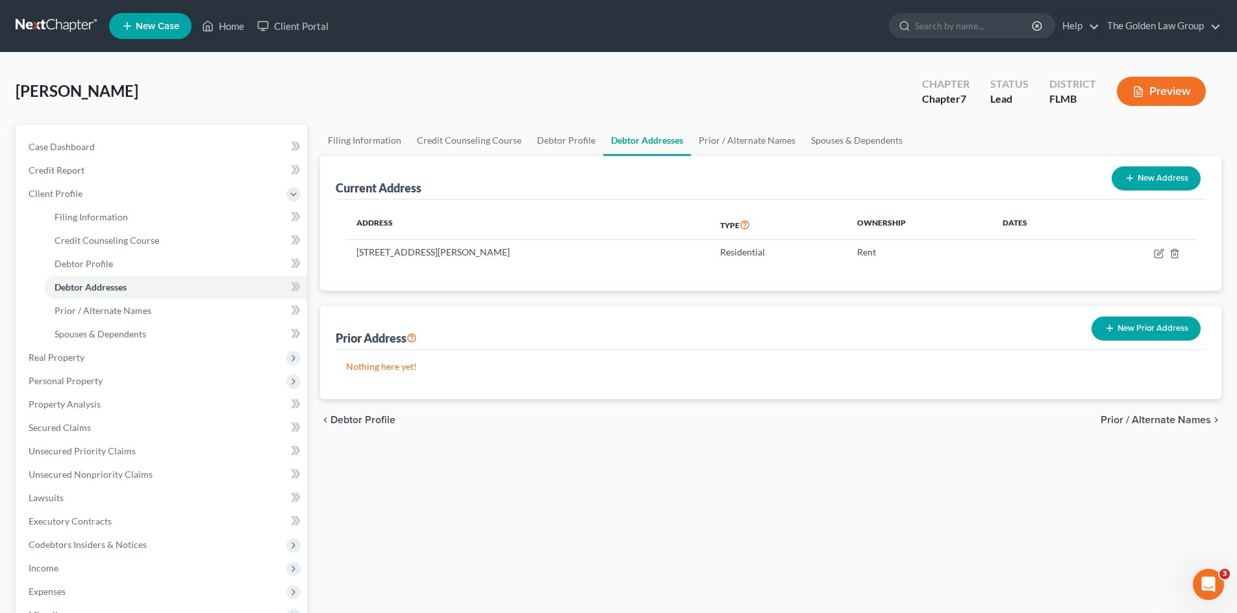
drag, startPoint x: 1153, startPoint y: 331, endPoint x: 474, endPoint y: 337, distance: 678.8
click at [1146, 331] on button "New Prior Address" at bounding box center [1146, 328] width 109 height 24
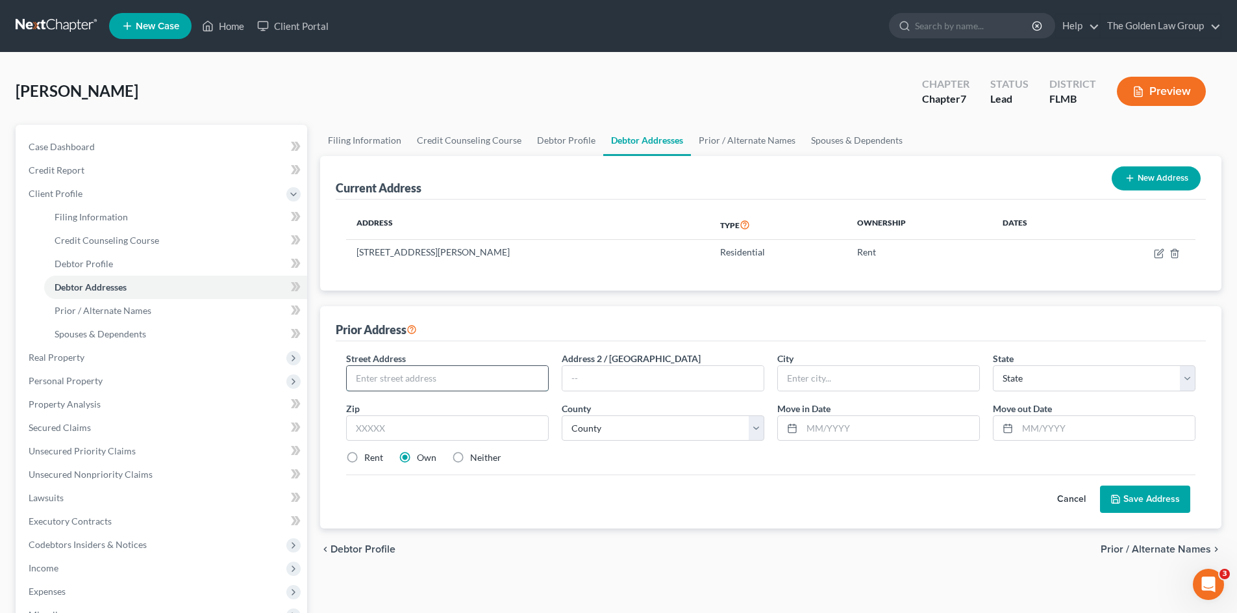
click at [392, 375] on input "text" at bounding box center [447, 378] width 201 height 25
click at [838, 370] on input "Memphis" at bounding box center [878, 378] width 201 height 25
click at [666, 463] on div "Rent Own Neither" at bounding box center [771, 457] width 863 height 13
click at [659, 428] on select "County Alachua County Baker County Bay County Bradford County Brevard County Br…" at bounding box center [663, 428] width 203 height 26
click at [562, 415] on select "County Alachua County Baker County Bay County Bradford County Brevard County Br…" at bounding box center [663, 428] width 203 height 26
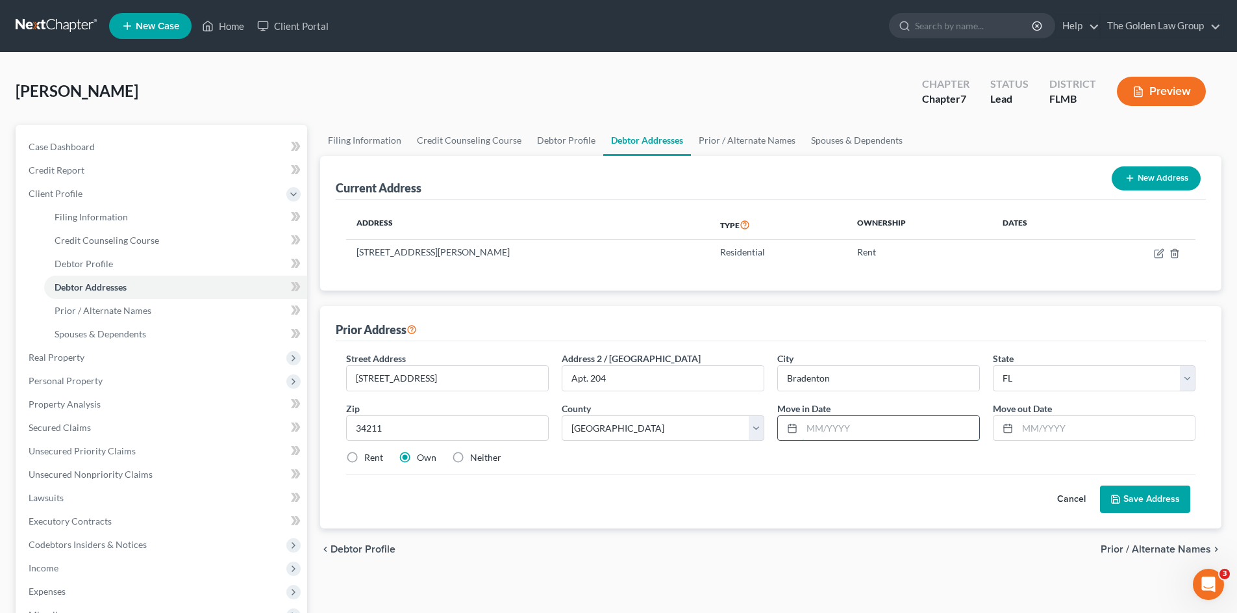
click at [826, 432] on input "text" at bounding box center [890, 428] width 177 height 25
click at [470, 459] on label "Neither" at bounding box center [485, 457] width 31 height 13
click at [475, 459] on input "Neither" at bounding box center [479, 455] width 8 height 8
click at [891, 425] on input "text" at bounding box center [890, 428] width 177 height 25
click at [1074, 437] on input "text" at bounding box center [1106, 428] width 177 height 25
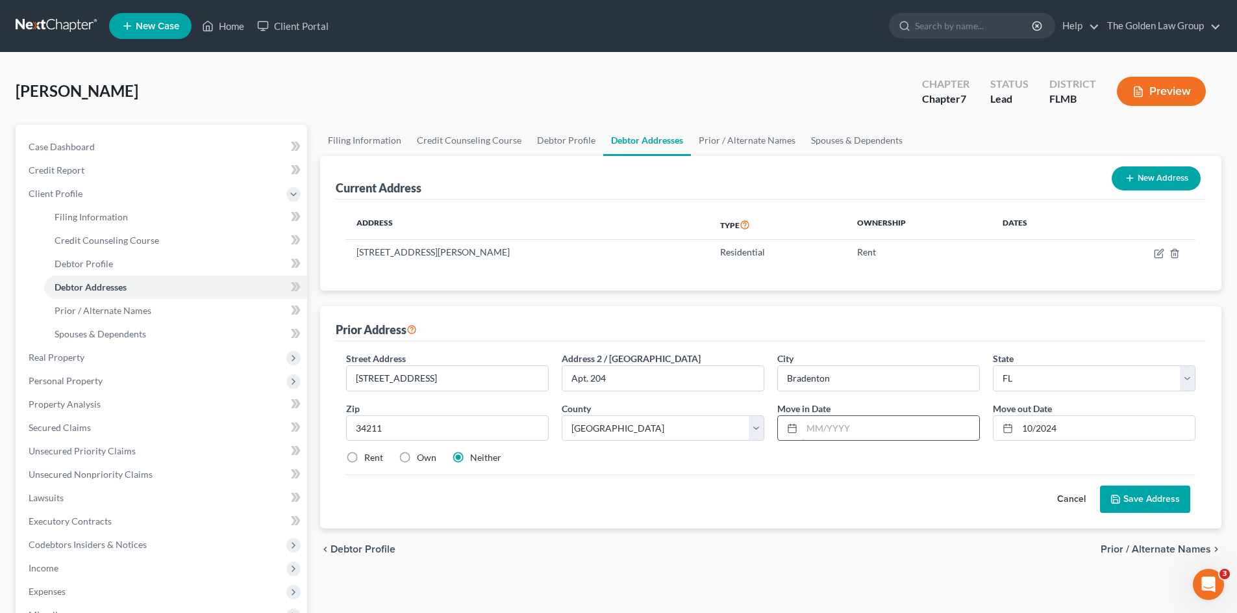
click at [902, 431] on input "text" at bounding box center [890, 428] width 177 height 25
click at [884, 500] on div "Cancel Save Address" at bounding box center [771, 493] width 850 height 38
click at [1148, 501] on button "Save Address" at bounding box center [1145, 498] width 90 height 27
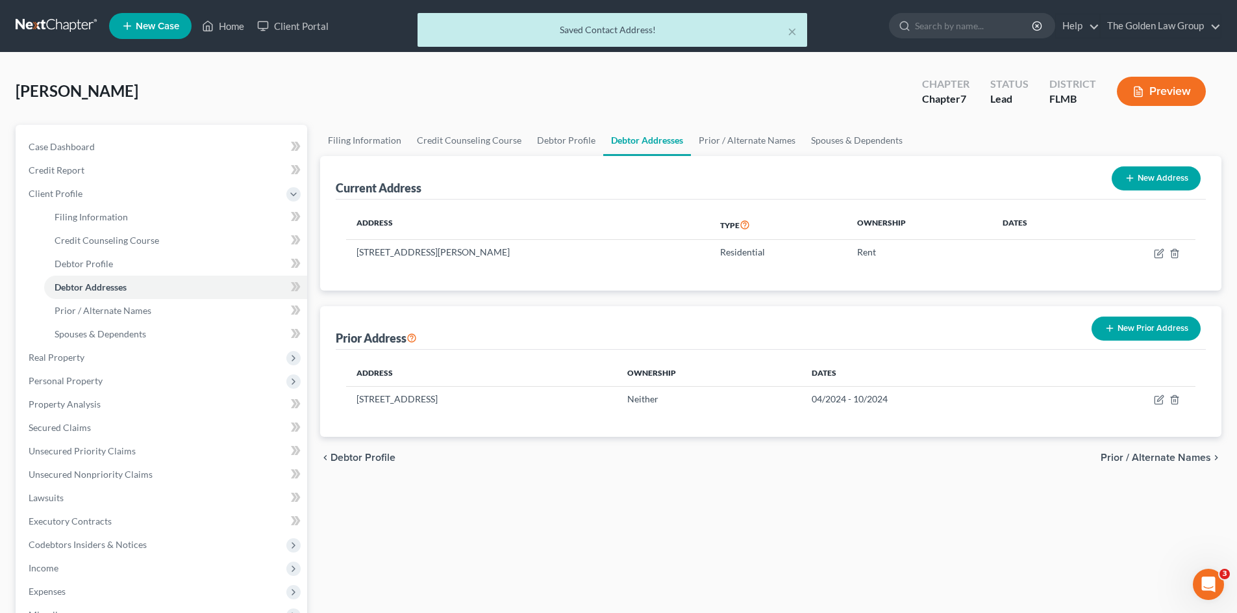
click at [793, 470] on div "chevron_left Debtor Profile Prior / Alternate Names chevron_right" at bounding box center [771, 458] width 902 height 42
click at [1142, 330] on button "New Prior Address" at bounding box center [1146, 328] width 109 height 24
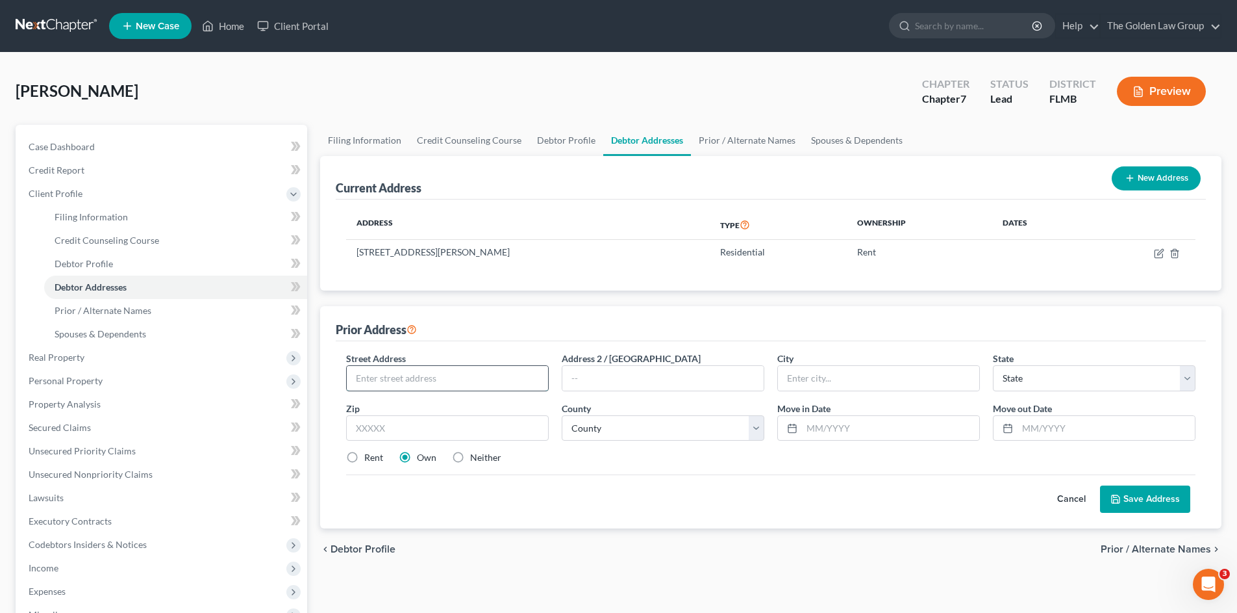
click at [491, 379] on input "text" at bounding box center [447, 378] width 201 height 25
drag, startPoint x: 1069, startPoint y: 500, endPoint x: 1054, endPoint y: 500, distance: 15.0
click at [1069, 499] on button "Cancel" at bounding box center [1071, 499] width 57 height 26
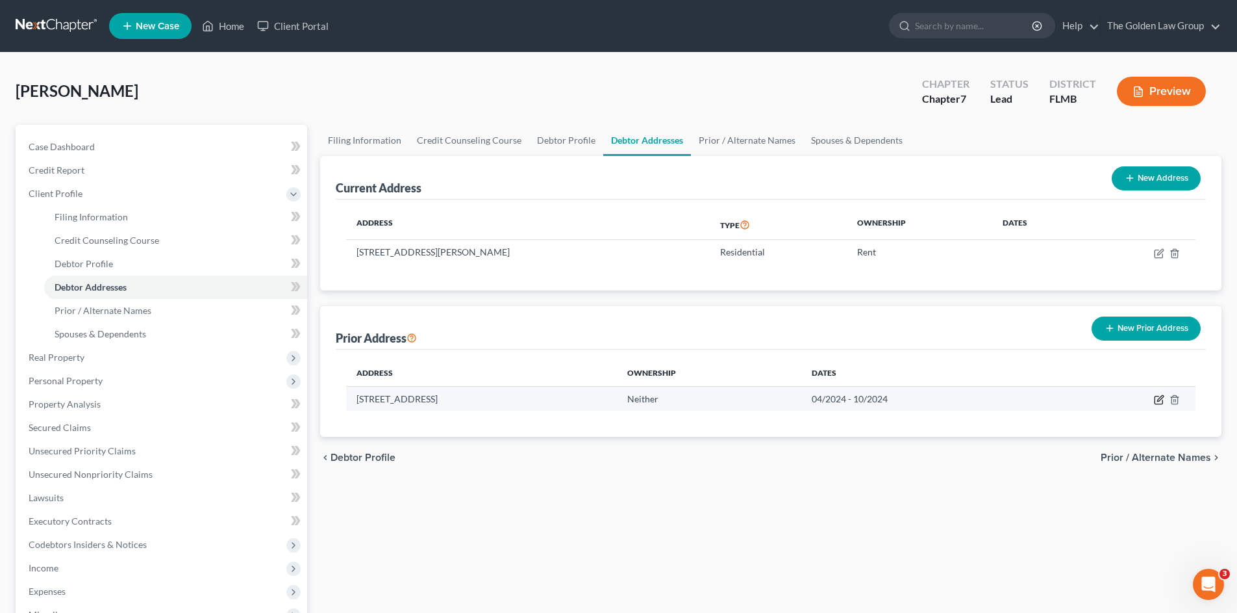
click at [1158, 403] on icon "button" at bounding box center [1159, 399] width 10 height 10
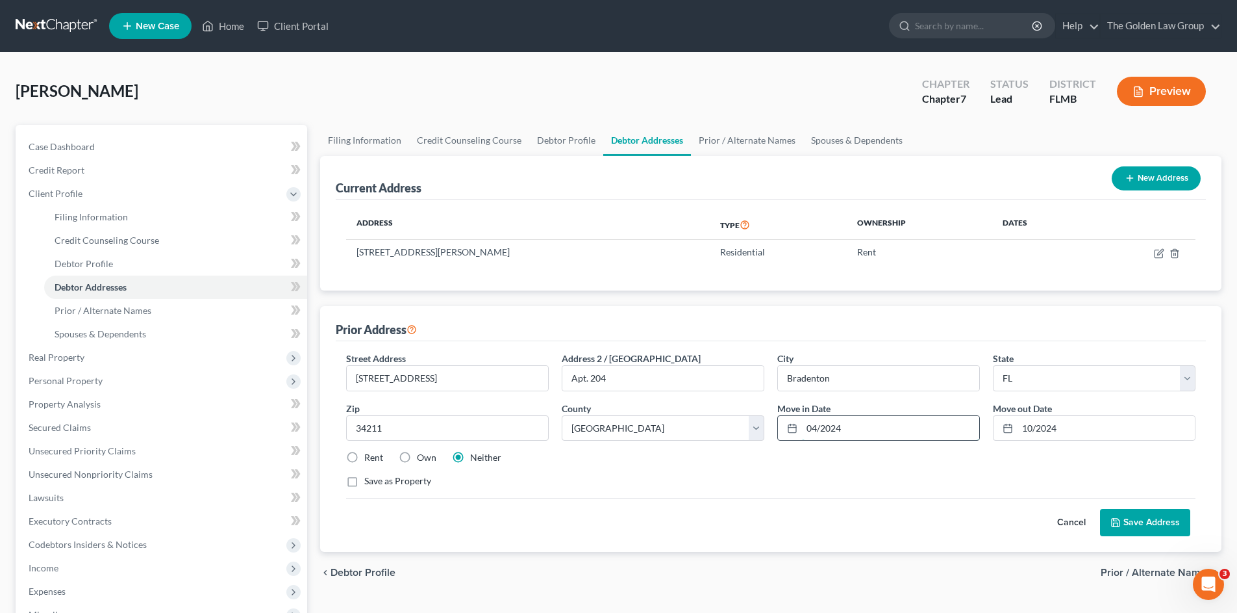
click at [816, 429] on input "04/2024" at bounding box center [890, 428] width 177 height 25
click at [1154, 516] on button "Save Address" at bounding box center [1145, 522] width 90 height 27
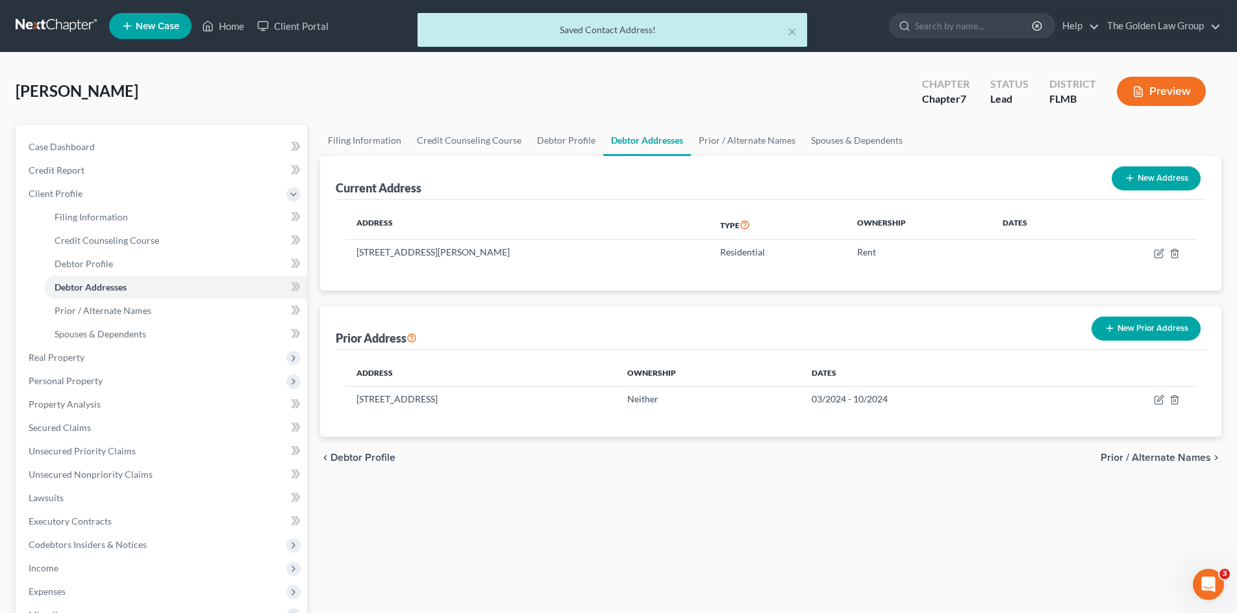
click at [1154, 331] on button "New Prior Address" at bounding box center [1146, 328] width 109 height 24
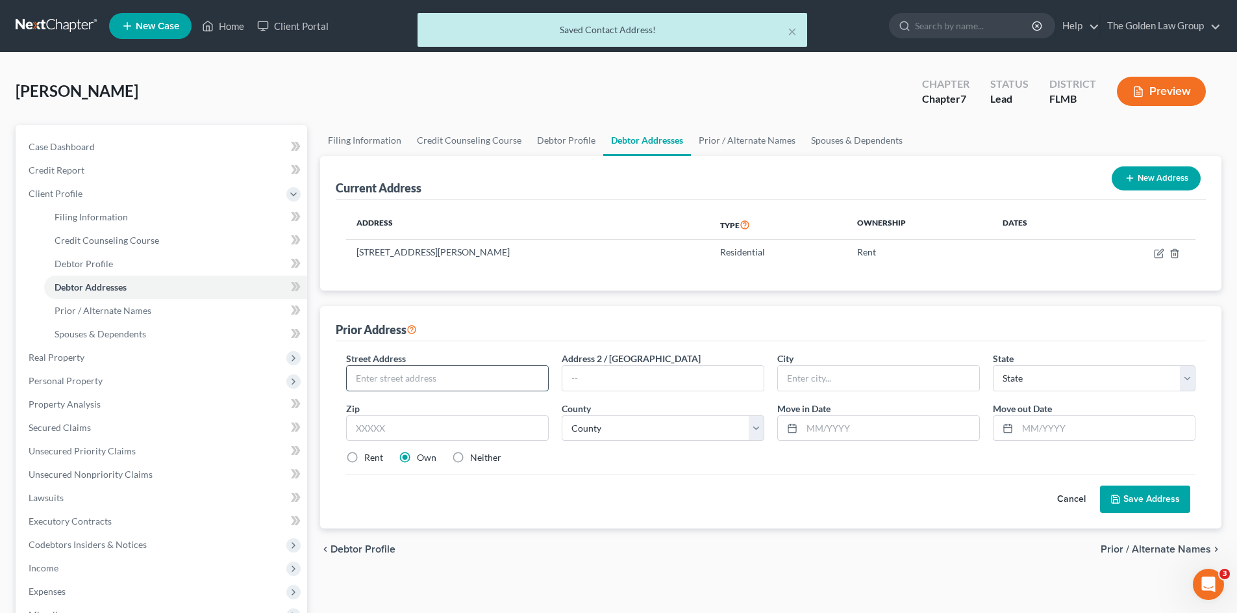
click at [446, 385] on input "text" at bounding box center [447, 378] width 201 height 25
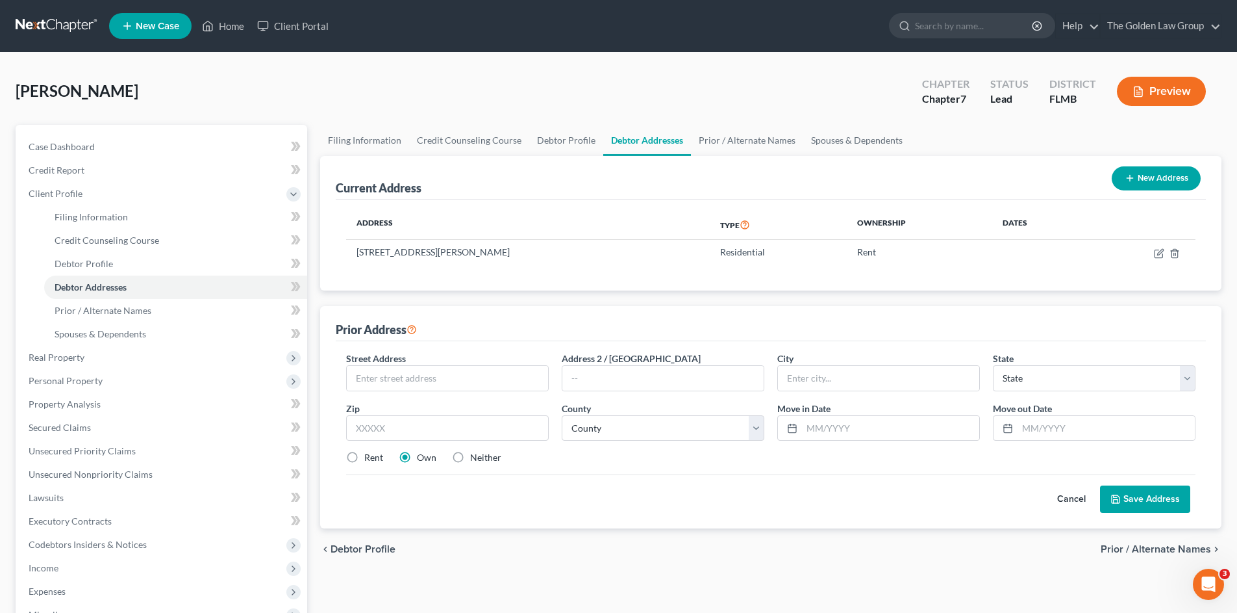
drag, startPoint x: 464, startPoint y: 457, endPoint x: 459, endPoint y: 391, distance: 66.5
click at [470, 457] on label "Neither" at bounding box center [485, 457] width 31 height 13
click at [475, 457] on input "Neither" at bounding box center [479, 455] width 8 height 8
click at [463, 371] on input "text" at bounding box center [447, 378] width 201 height 25
click at [826, 427] on input "text" at bounding box center [890, 428] width 177 height 25
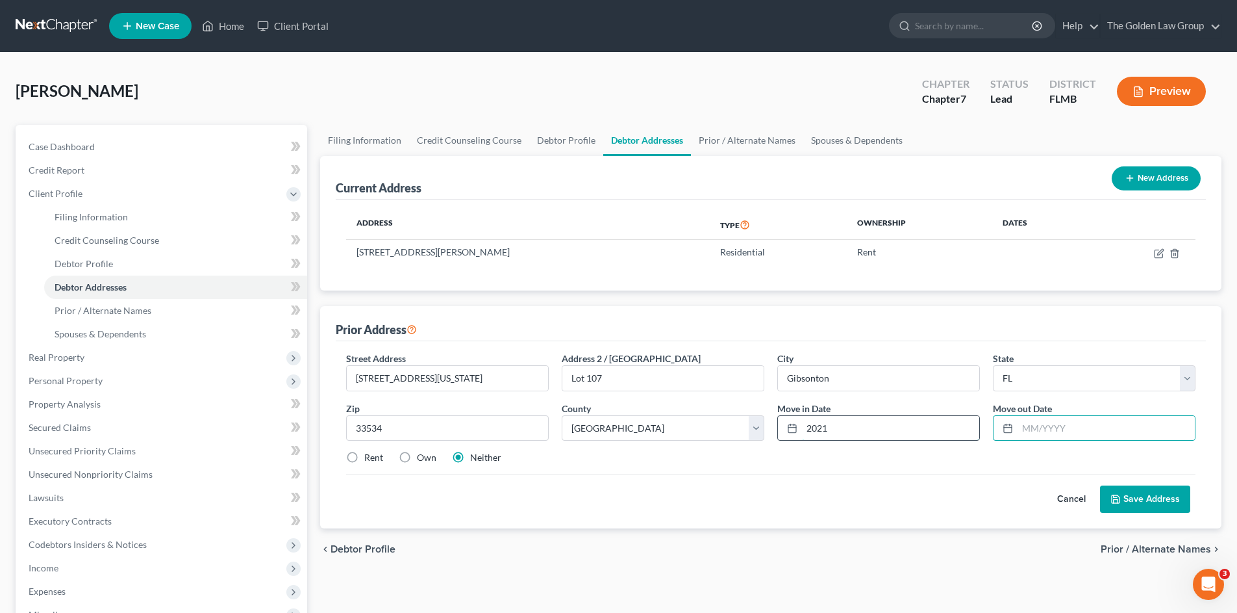
click at [808, 429] on input "2021" at bounding box center [890, 428] width 177 height 25
click at [1060, 435] on input "text" at bounding box center [1106, 428] width 177 height 25
click at [1135, 492] on button "Save Address" at bounding box center [1145, 498] width 90 height 27
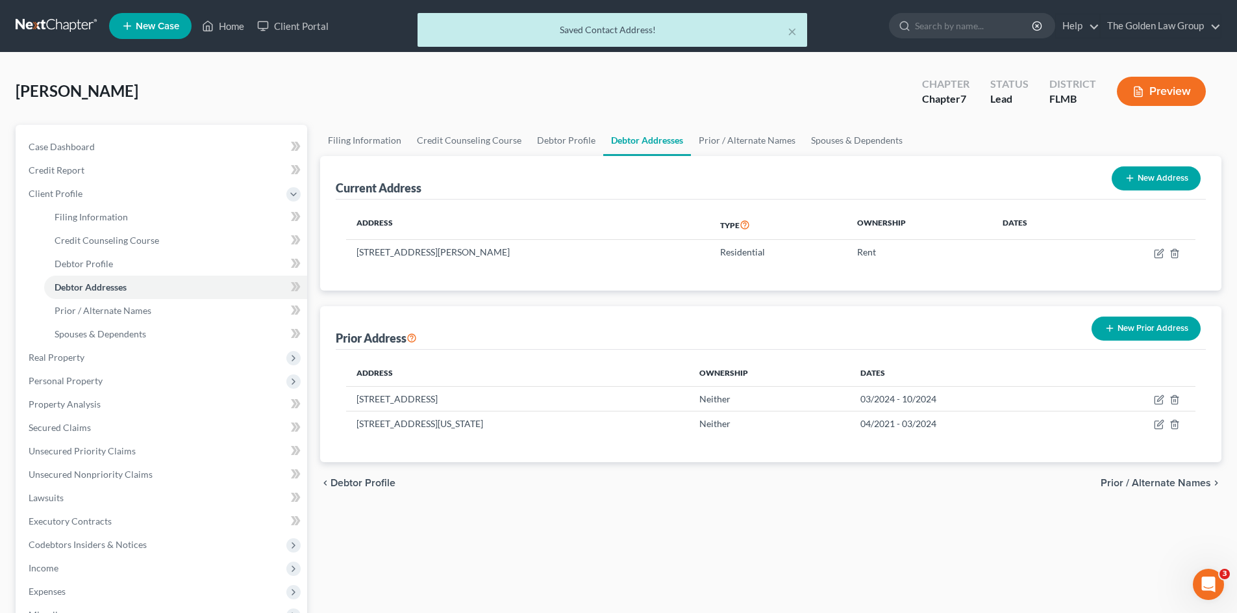
click at [917, 514] on div "Filing Information Credit Counseling Course Debtor Profile Debtor Addresses Pri…" at bounding box center [771, 453] width 915 height 657
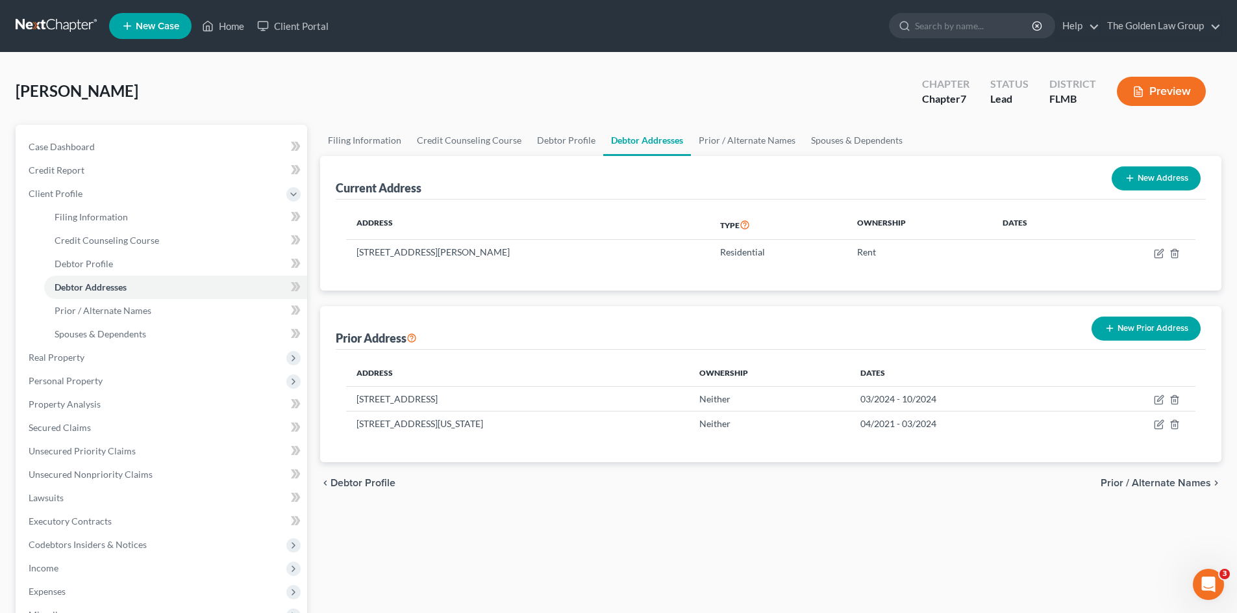
click at [920, 513] on div "Filing Information Credit Counseling Course Debtor Profile Debtor Addresses Pri…" at bounding box center [771, 453] width 915 height 657
click at [1128, 483] on span "Prior / Alternate Names" at bounding box center [1156, 482] width 110 height 10
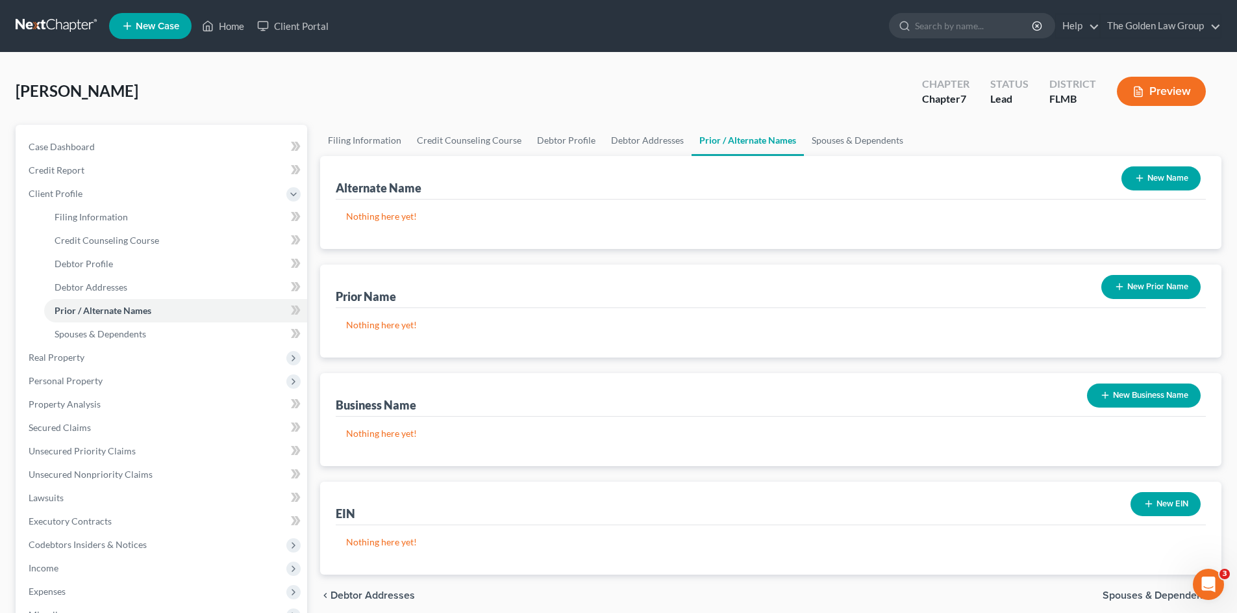
click at [1123, 593] on span "Spouses & Dependents" at bounding box center [1157, 595] width 108 height 10
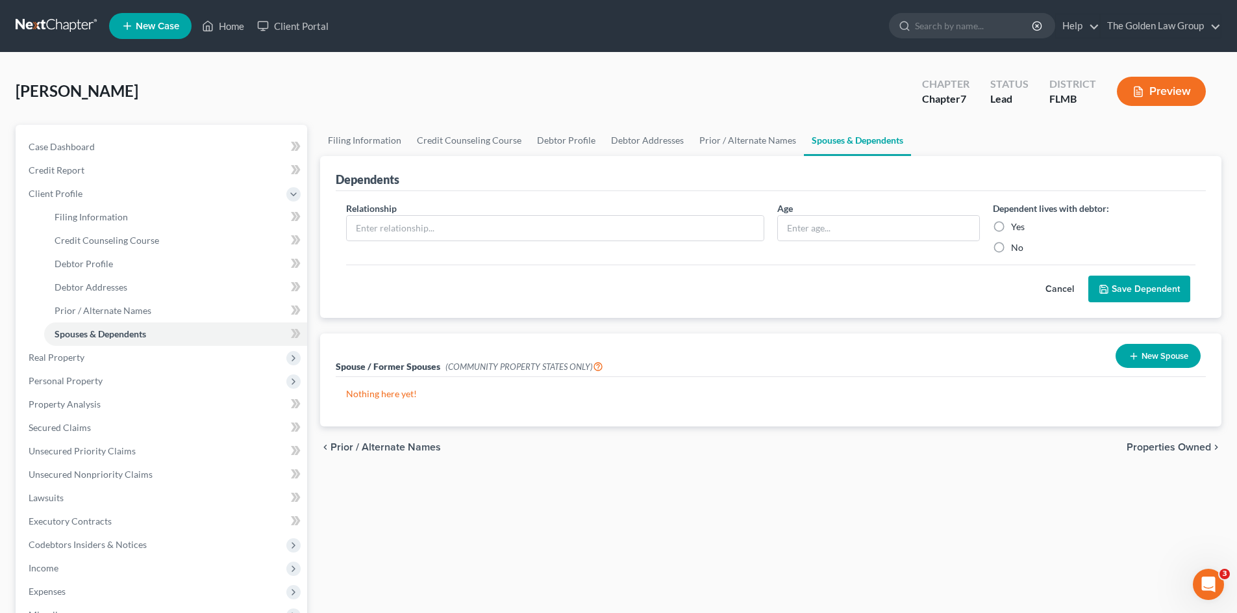
click at [1159, 444] on span "Properties Owned" at bounding box center [1169, 447] width 84 height 10
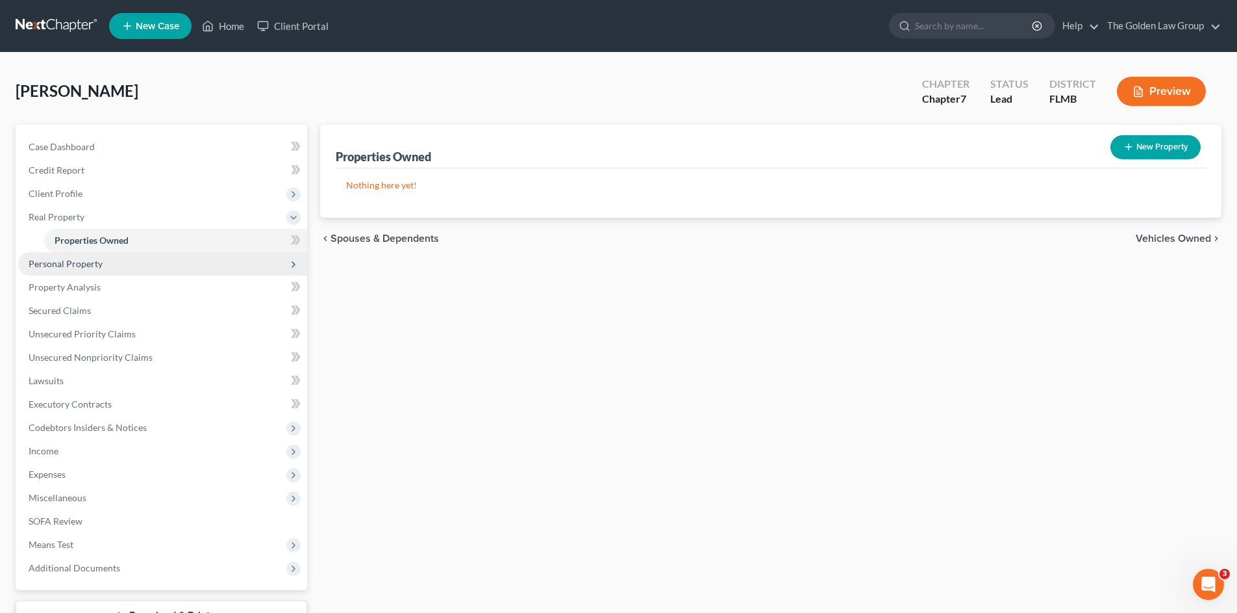
click at [70, 261] on span "Personal Property" at bounding box center [66, 263] width 74 height 11
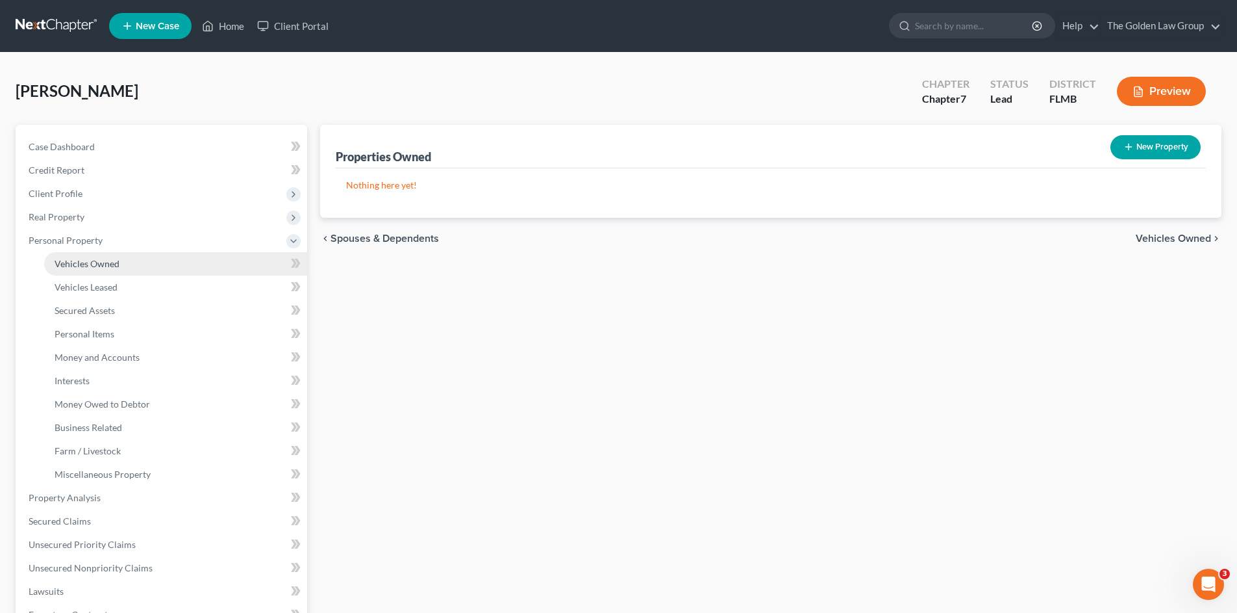
click at [97, 266] on span "Vehicles Owned" at bounding box center [87, 263] width 65 height 11
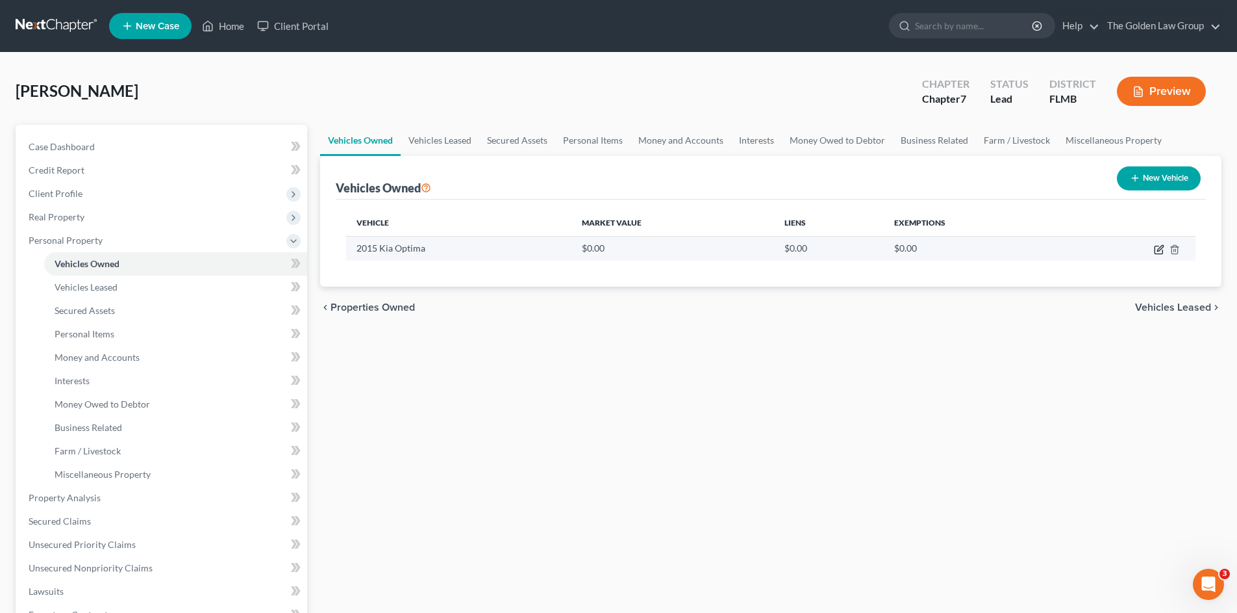
click at [1158, 249] on icon "button" at bounding box center [1161, 248] width 6 height 6
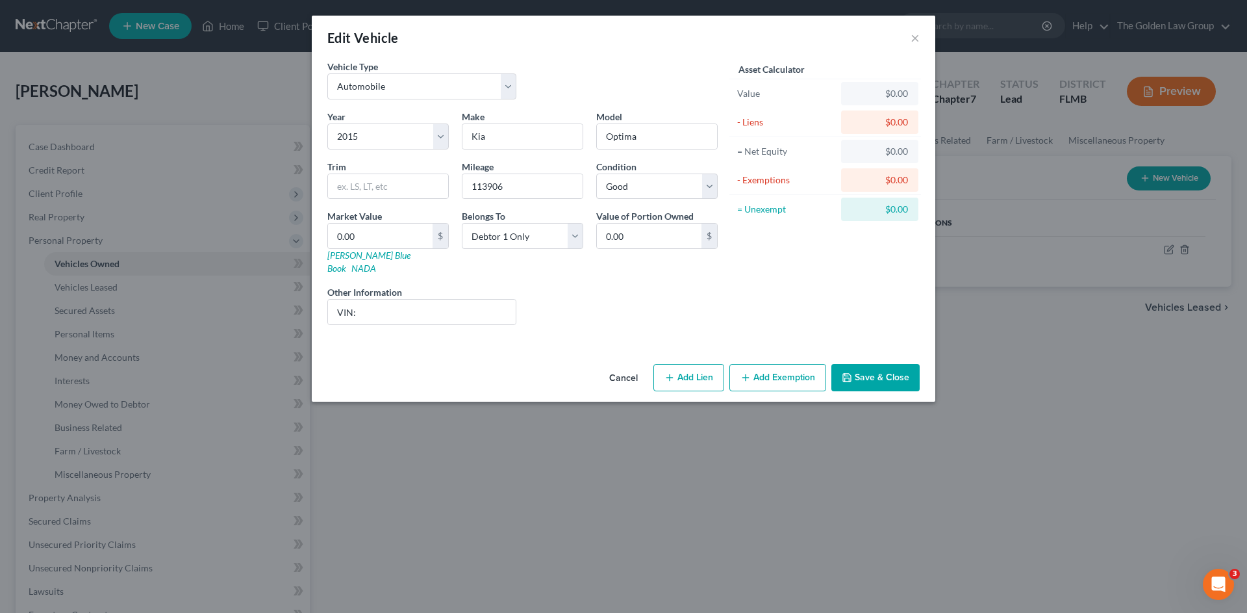
click at [544, 288] on div "Liens Select" at bounding box center [624, 305] width 202 height 40
click at [869, 370] on button "Save & Close" at bounding box center [875, 377] width 88 height 27
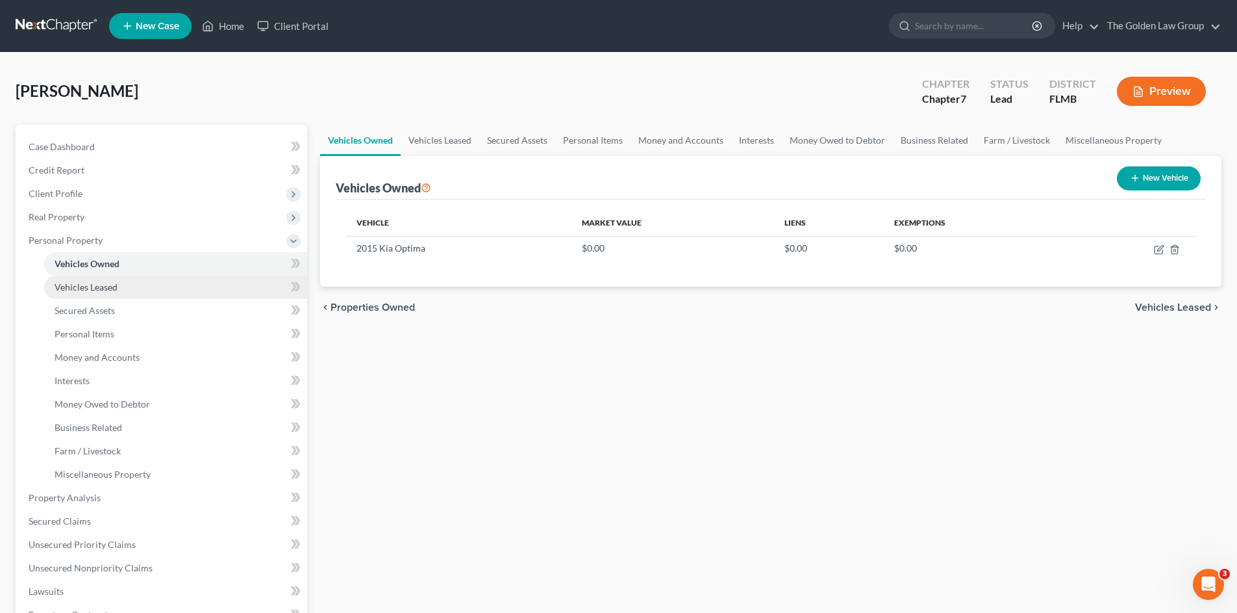
click at [95, 280] on link "Vehicles Leased" at bounding box center [175, 286] width 263 height 23
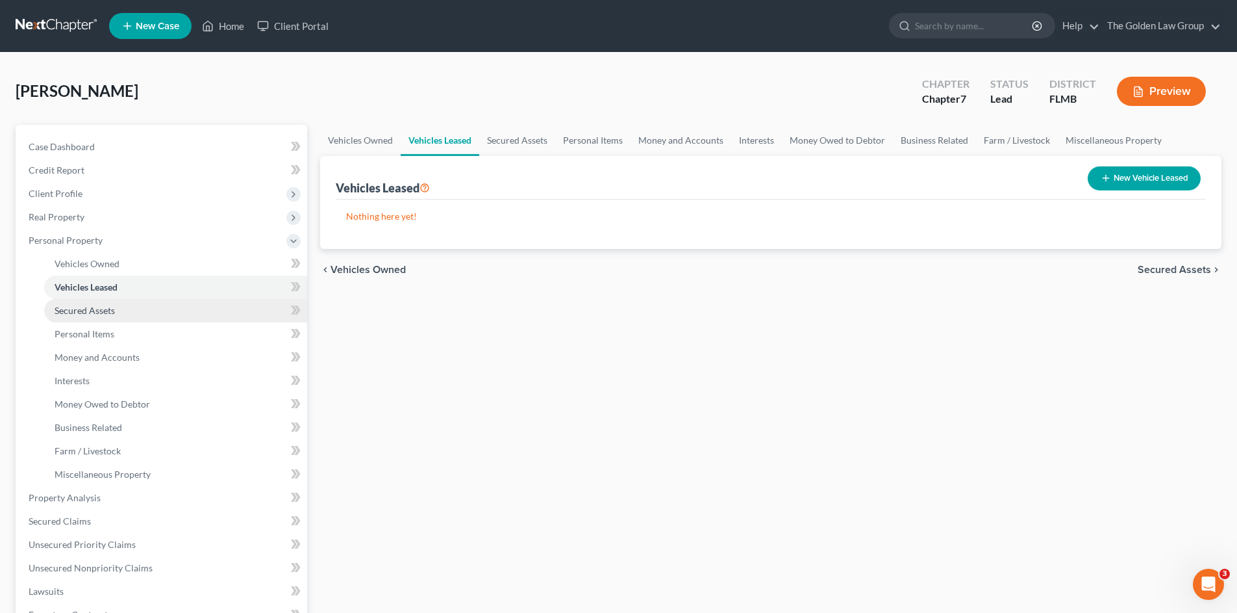
click at [127, 305] on link "Secured Assets" at bounding box center [175, 310] width 263 height 23
click at [137, 320] on link "Secured Assets" at bounding box center [175, 310] width 263 height 23
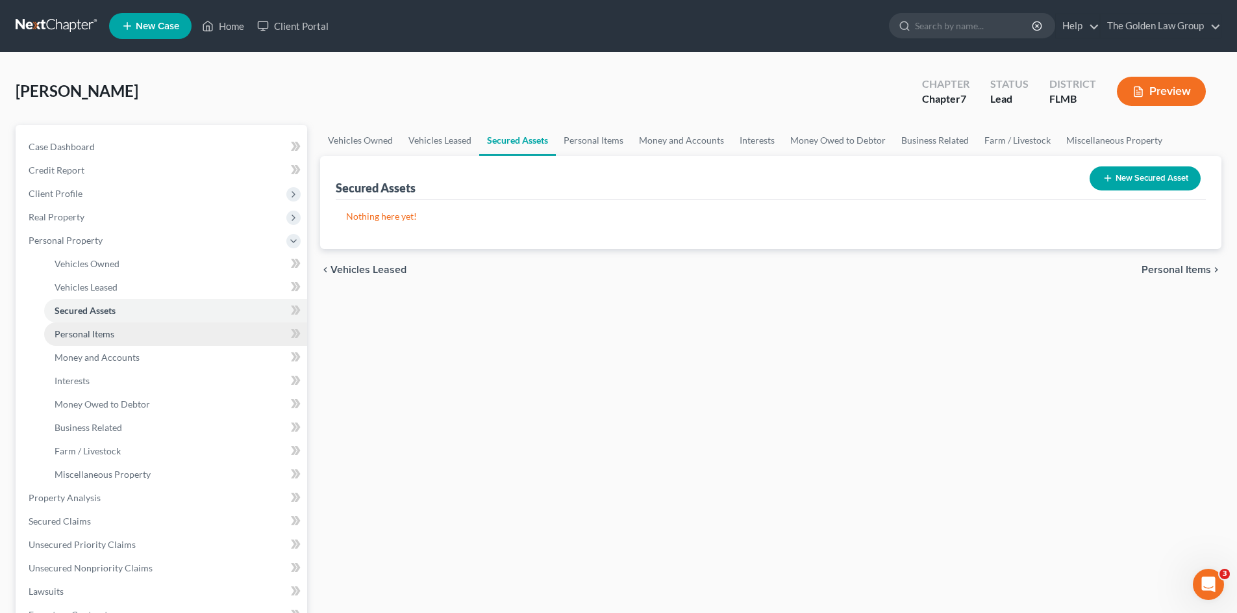
click at [137, 326] on link "Personal Items" at bounding box center [175, 333] width 263 height 23
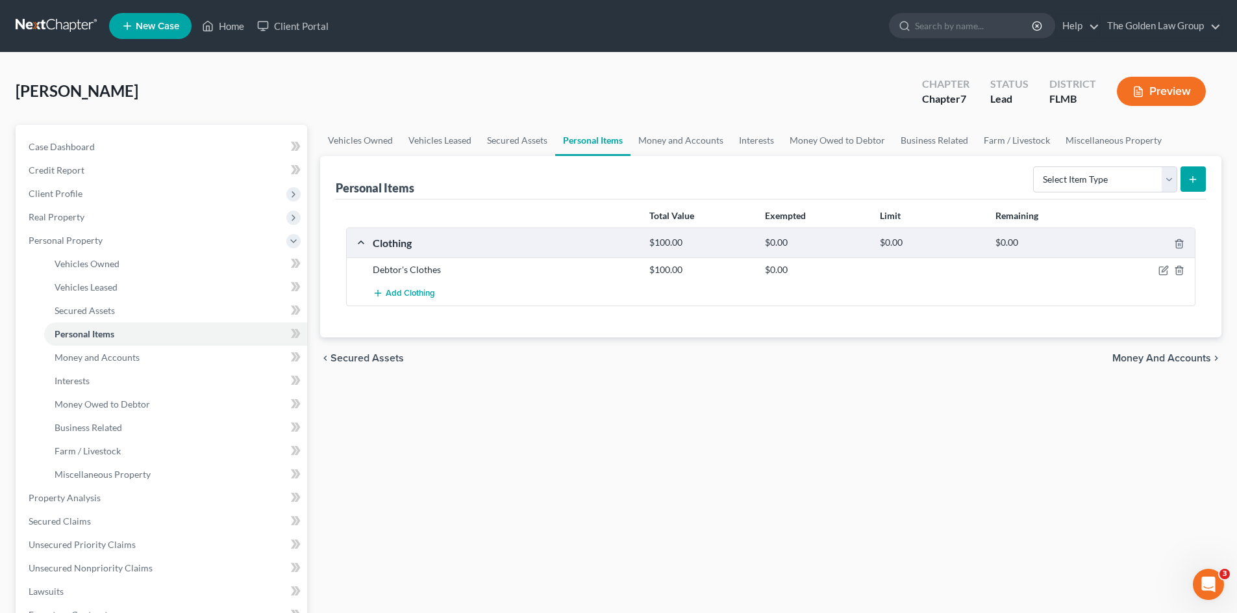
click at [784, 387] on div "Vehicles Owned Vehicles Leased Secured Assets Personal Items Money and Accounts…" at bounding box center [771, 500] width 915 height 750
click at [1115, 179] on select "Select Item Type Clothing Collectibles Of Value Electronics Firearms Household …" at bounding box center [1105, 179] width 144 height 26
click at [1035, 166] on select "Select Item Type Clothing Collectibles Of Value Electronics Firearms Household …" at bounding box center [1105, 179] width 144 height 26
click at [1194, 184] on button "submit" at bounding box center [1193, 178] width 25 height 25
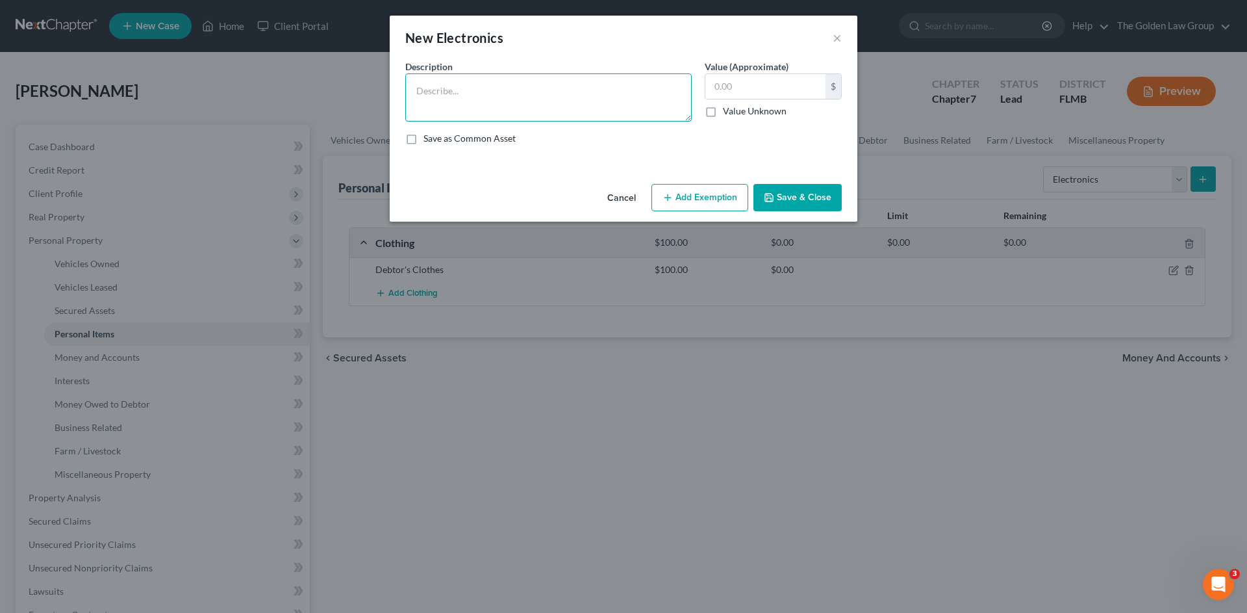
click at [450, 98] on textarea at bounding box center [548, 97] width 286 height 48
click at [687, 121] on textarea "Cell Phone" at bounding box center [548, 97] width 286 height 48
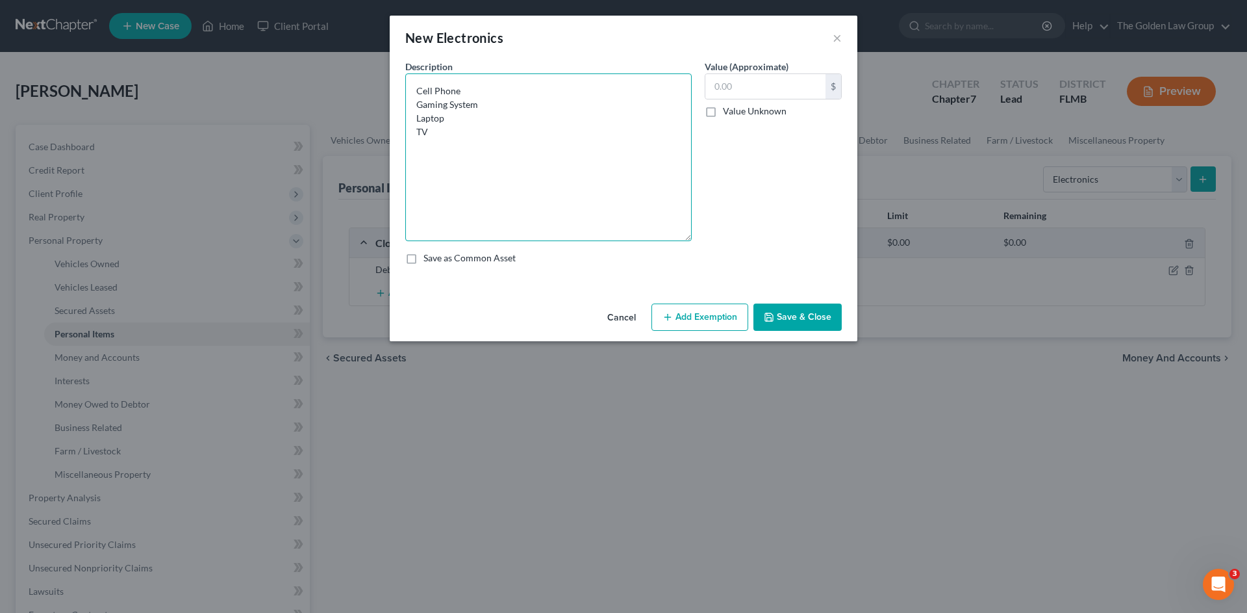
drag, startPoint x: 685, startPoint y: 118, endPoint x: 690, endPoint y: 238, distance: 119.6
click at [690, 238] on textarea "Cell Phone Gaming System Laptop TV" at bounding box center [548, 157] width 286 height 168
click at [494, 105] on textarea "Cell Phone Gaming System Laptop TV" at bounding box center [548, 157] width 286 height 168
click at [520, 127] on textarea "Cell Phone Gaming System Laptop TV" at bounding box center [548, 157] width 286 height 168
click at [730, 82] on input "text" at bounding box center [765, 86] width 120 height 25
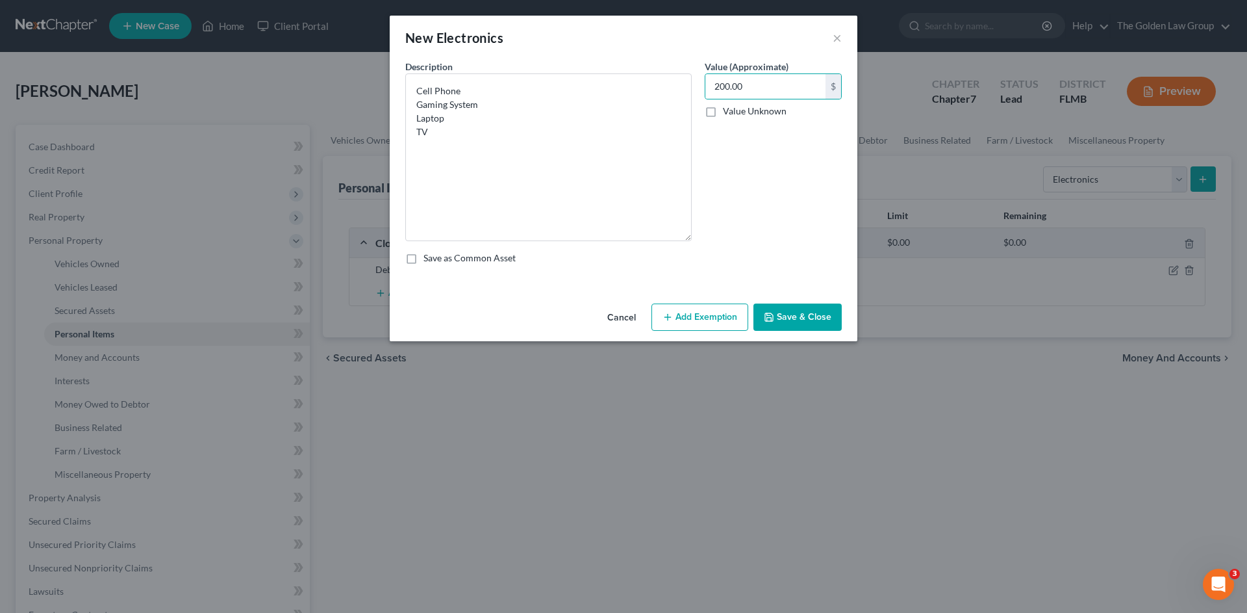
click at [802, 324] on button "Save & Close" at bounding box center [798, 316] width 88 height 27
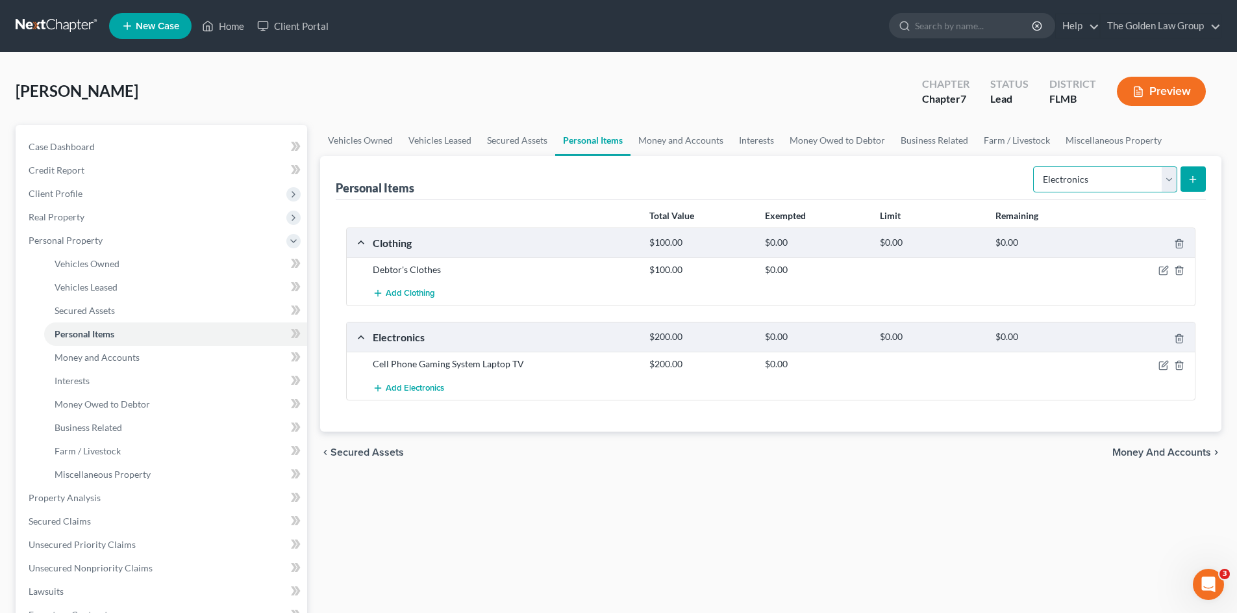
click at [1071, 188] on select "Select Item Type Clothing Collectibles Of Value Electronics Firearms Household …" at bounding box center [1105, 179] width 144 height 26
click at [1035, 166] on select "Select Item Type Clothing Collectibles Of Value Electronics Firearms Household …" at bounding box center [1105, 179] width 144 height 26
click at [1195, 181] on icon "submit" at bounding box center [1193, 179] width 10 height 10
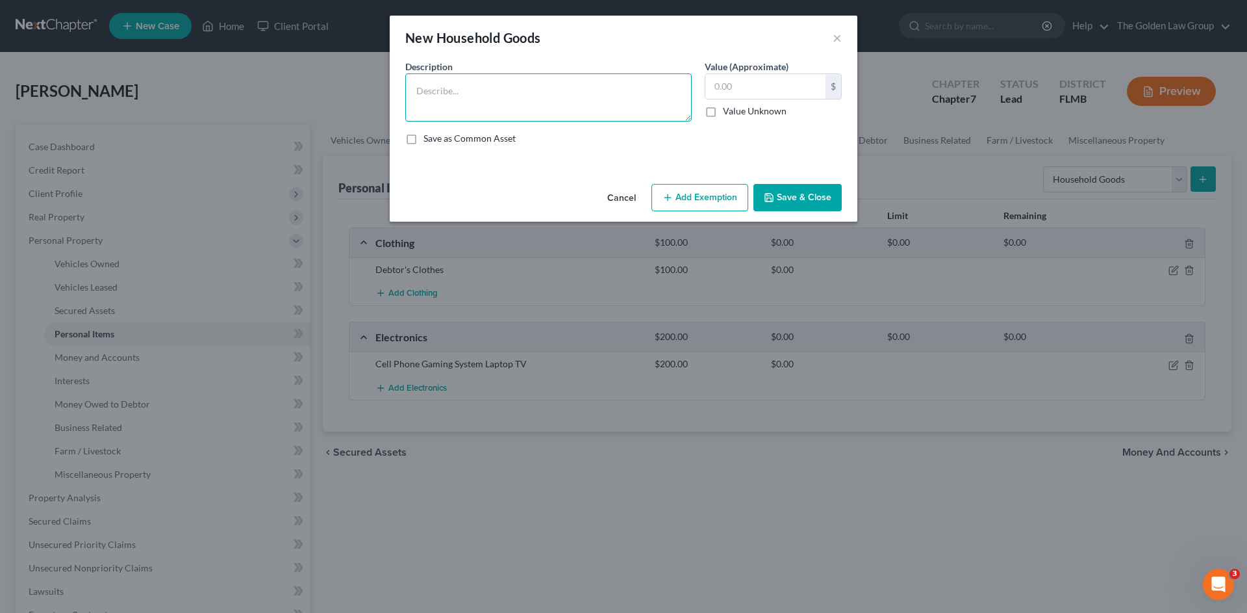
click at [437, 101] on textarea at bounding box center [548, 97] width 286 height 48
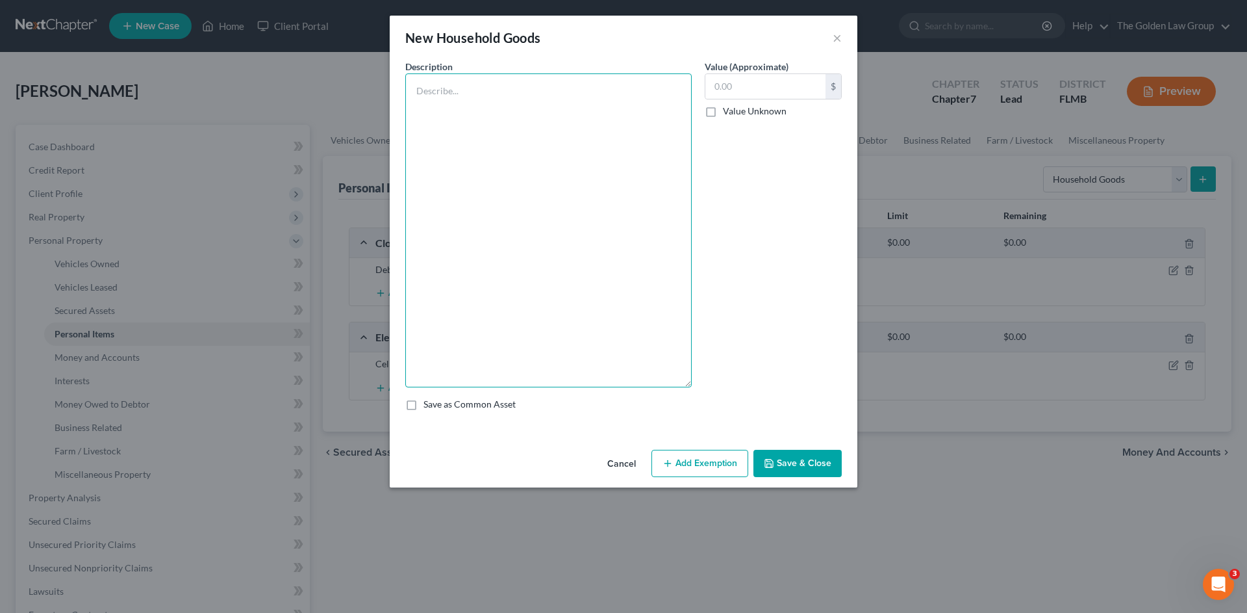
drag, startPoint x: 688, startPoint y: 120, endPoint x: 528, endPoint y: 103, distance: 160.6
click at [683, 379] on textarea at bounding box center [548, 230] width 286 height 314
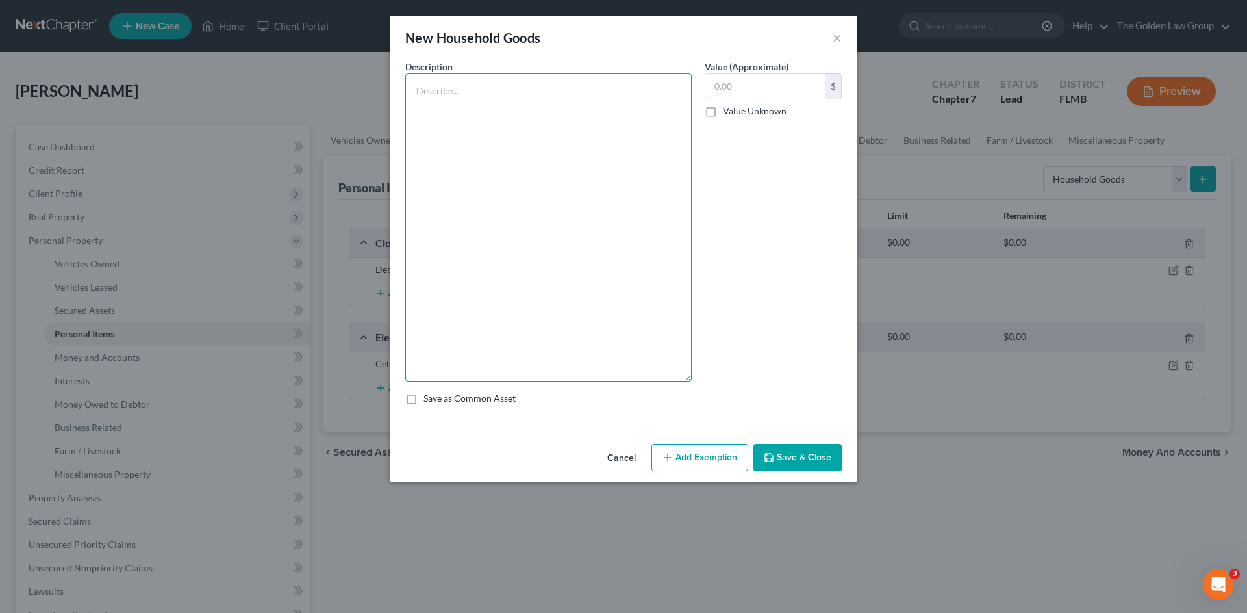
click at [519, 99] on textarea at bounding box center [548, 227] width 286 height 308
click at [412, 134] on textarea "Couch Chair Dining Table with 2 Chairs Bed Nightstand" at bounding box center [548, 227] width 286 height 308
click at [466, 129] on textarea "Couch Chair Dining Table with 2 Chairs 2 Bed Nightstand" at bounding box center [548, 227] width 286 height 308
click at [428, 168] on textarea "Couch Chair Dining Table with 2 Chairs 2 Beds Nightstand" at bounding box center [548, 227] width 286 height 308
click at [454, 185] on textarea "Couch Chair Dining Table with 2 Chairs 2 Beds Nightstand Chest of Drawers Shelv…" at bounding box center [548, 227] width 286 height 308
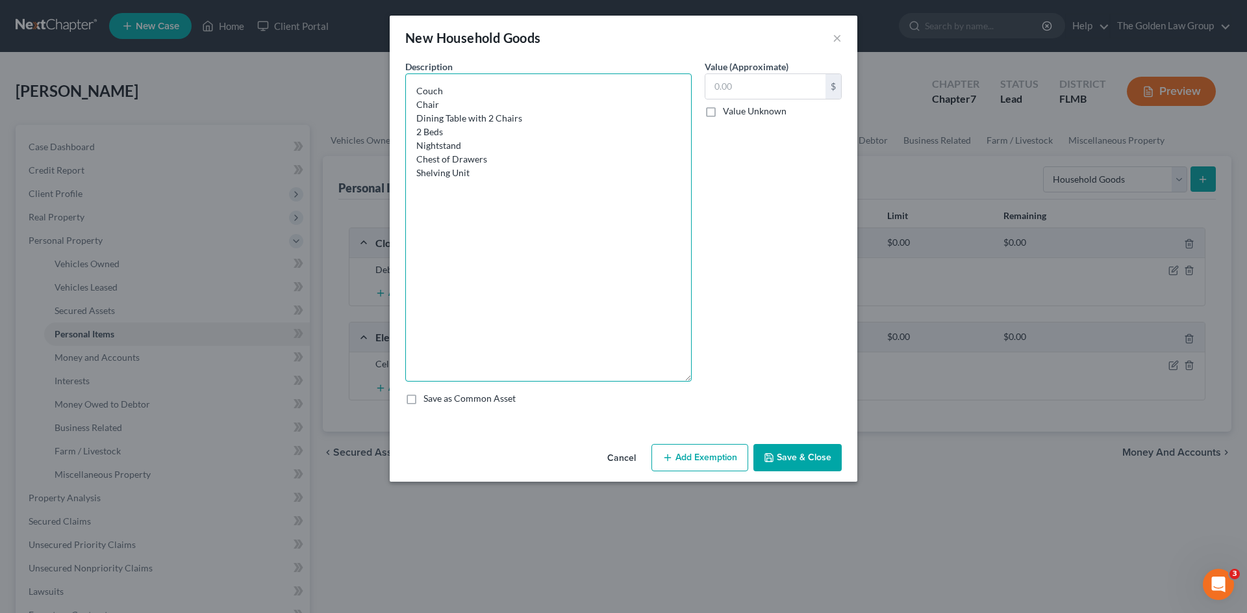
click at [501, 176] on textarea "Couch Chair Dining Table with 2 Chairs 2 Beds Nightstand Chest of Drawers Shelv…" at bounding box center [548, 227] width 286 height 308
click at [750, 86] on input "text" at bounding box center [765, 86] width 120 height 25
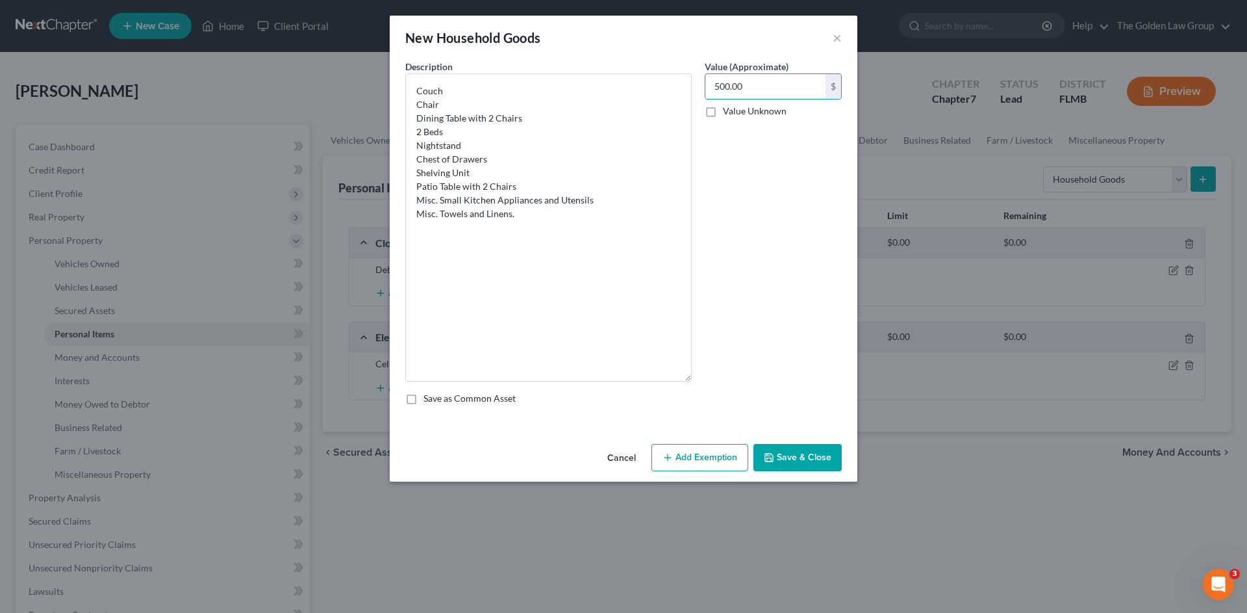
click at [730, 161] on div "Value (Approximate) 500.00 $ Value Unknown Balance Undetermined 500.00 $ Value …" at bounding box center [773, 221] width 150 height 322
click at [811, 451] on button "Save & Close" at bounding box center [798, 457] width 88 height 27
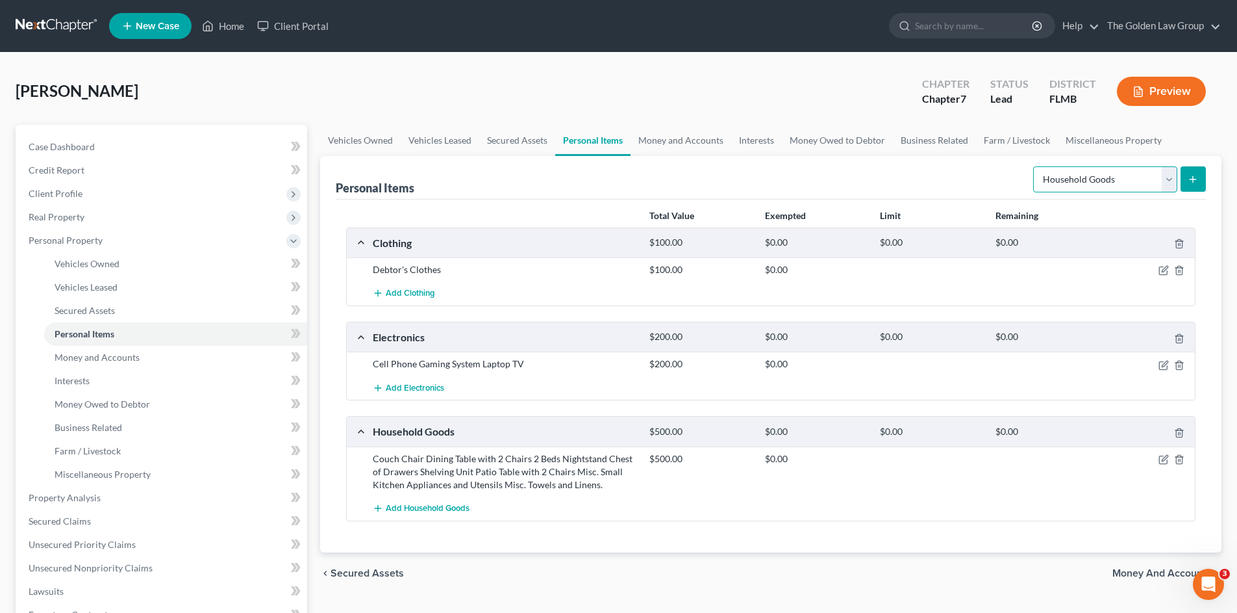
click at [1069, 174] on select "Select Item Type Clothing Collectibles Of Value Electronics Firearms Household …" at bounding box center [1105, 179] width 144 height 26
click at [1035, 166] on select "Select Item Type Clothing Collectibles Of Value Electronics Firearms Household …" at bounding box center [1105, 179] width 144 height 26
click at [1193, 177] on icon "submit" at bounding box center [1193, 179] width 10 height 10
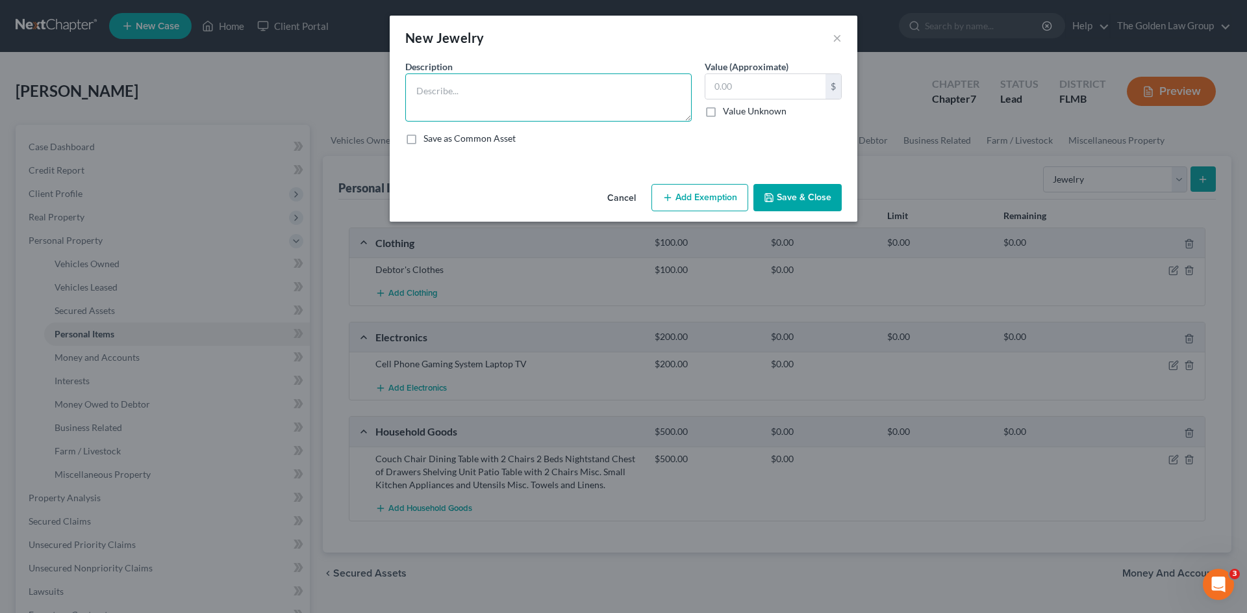
click at [455, 95] on textarea at bounding box center [548, 97] width 286 height 48
click at [782, 84] on input "text" at bounding box center [765, 86] width 120 height 25
click at [800, 190] on button "Save & Close" at bounding box center [798, 197] width 88 height 27
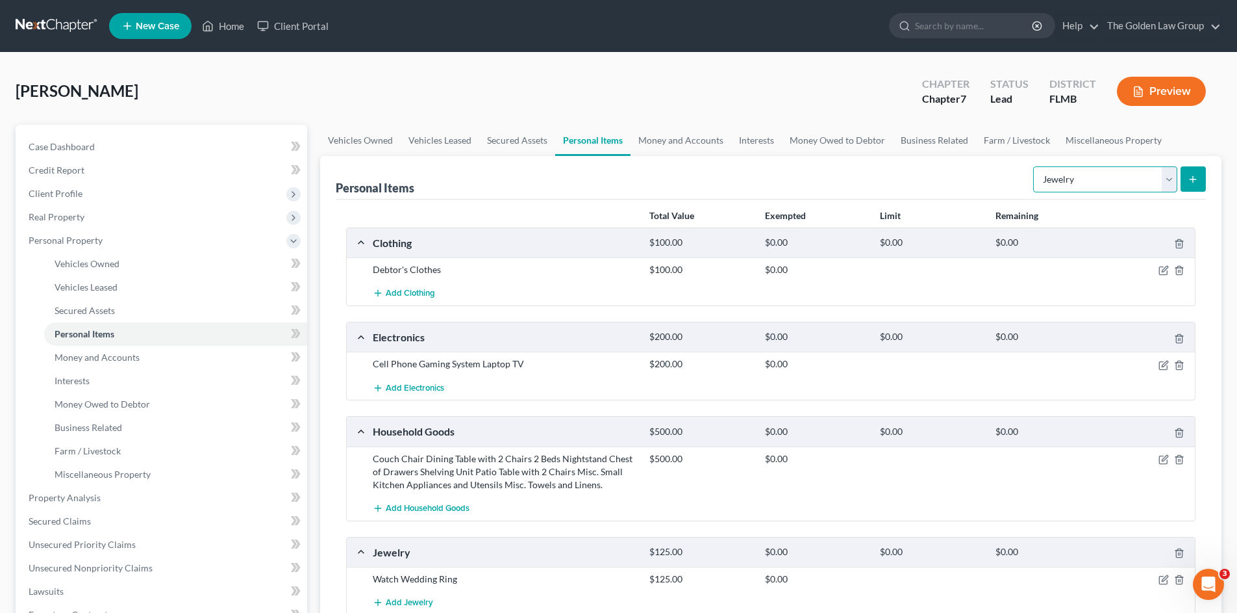
click at [1063, 174] on select "Select Item Type Clothing Collectibles Of Value Electronics Firearms Household …" at bounding box center [1105, 179] width 144 height 26
click at [1035, 166] on select "Select Item Type Clothing Collectibles Of Value Electronics Firearms Household …" at bounding box center [1105, 179] width 144 height 26
click at [1193, 180] on icon "submit" at bounding box center [1193, 179] width 10 height 10
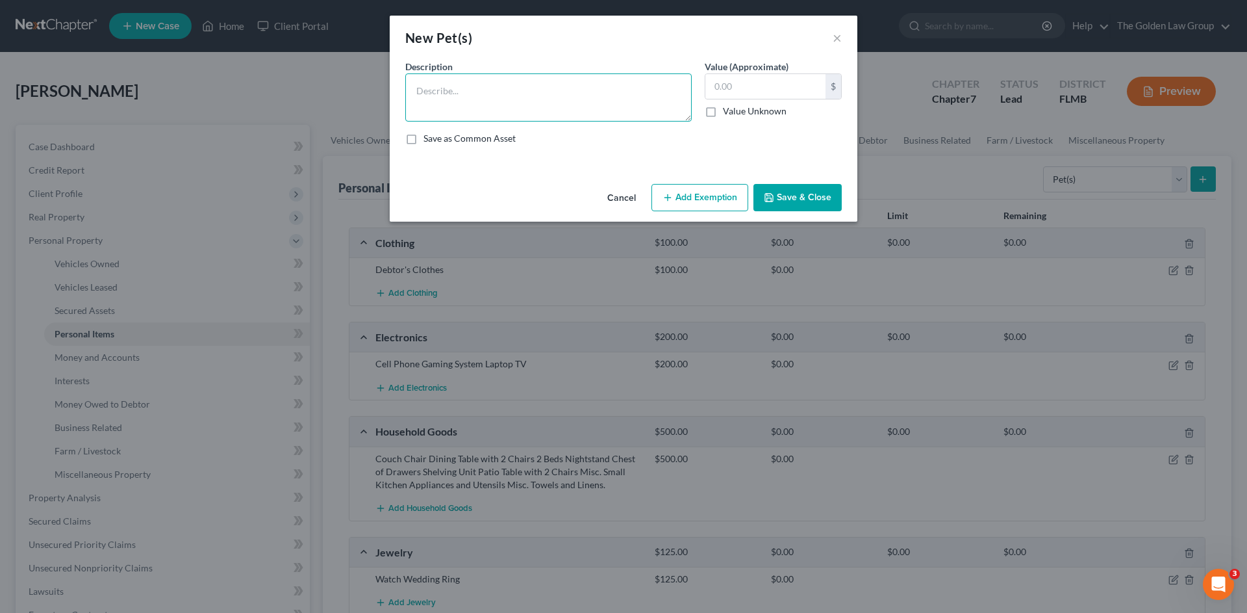
click at [511, 99] on textarea at bounding box center [548, 97] width 286 height 48
click at [772, 84] on input "text" at bounding box center [765, 86] width 120 height 25
click at [823, 195] on button "Save & Close" at bounding box center [798, 197] width 88 height 27
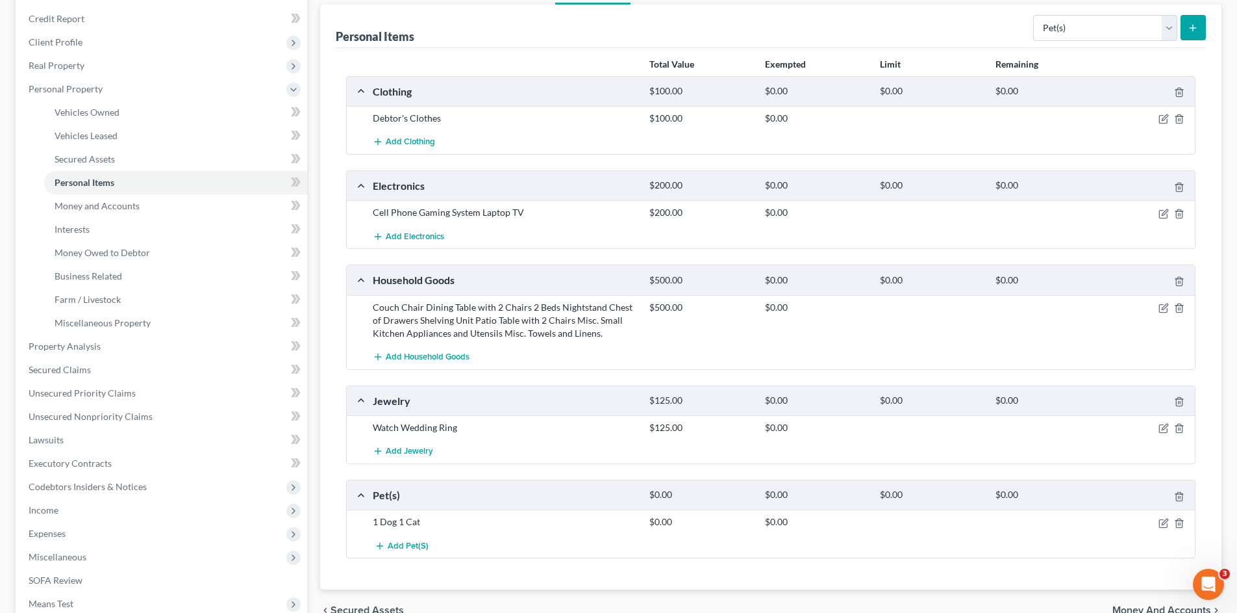
scroll to position [303, 0]
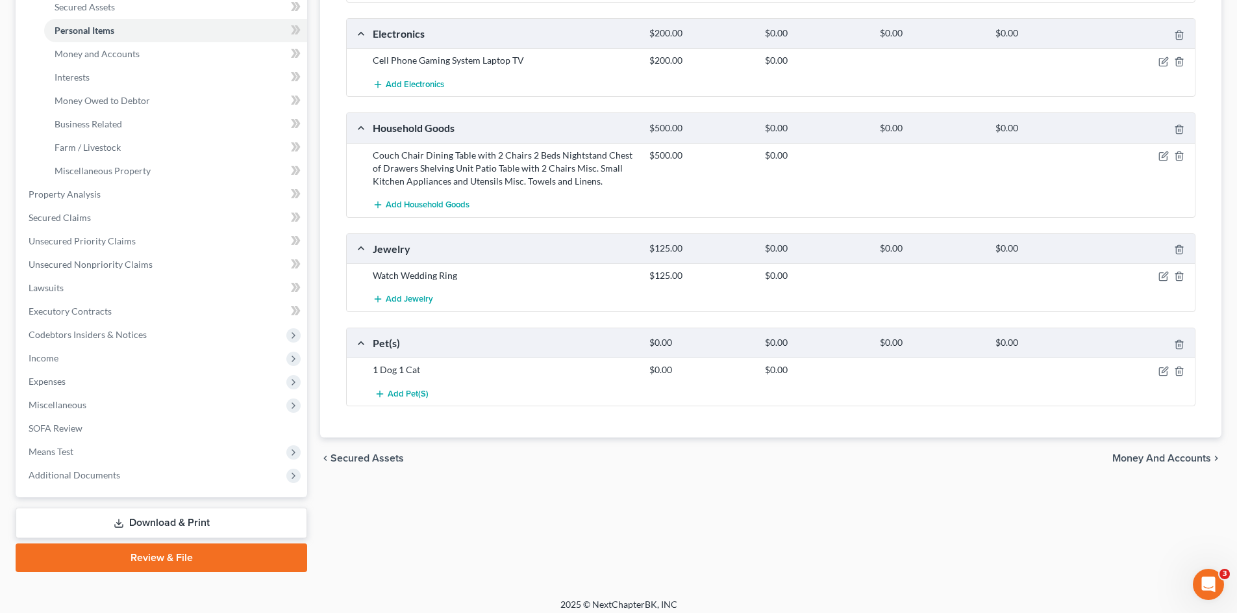
click at [1155, 457] on span "Money and Accounts" at bounding box center [1162, 458] width 99 height 10
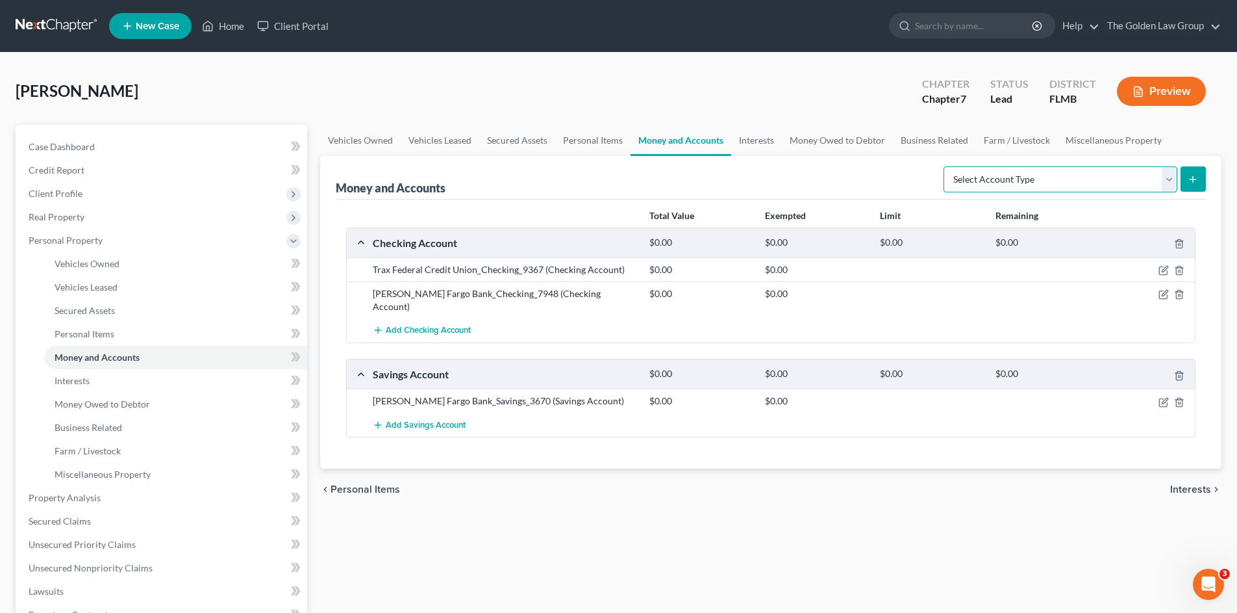
click at [1024, 183] on select "Select Account Type Brokerage Cash on Hand Certificates of Deposit Checking Acc…" at bounding box center [1061, 179] width 234 height 26
click at [804, 190] on div "Money and Accounts Select Account Type Brokerage Cash on Hand Certificates of D…" at bounding box center [771, 178] width 870 height 44
click at [1161, 294] on icon "button" at bounding box center [1164, 294] width 10 height 10
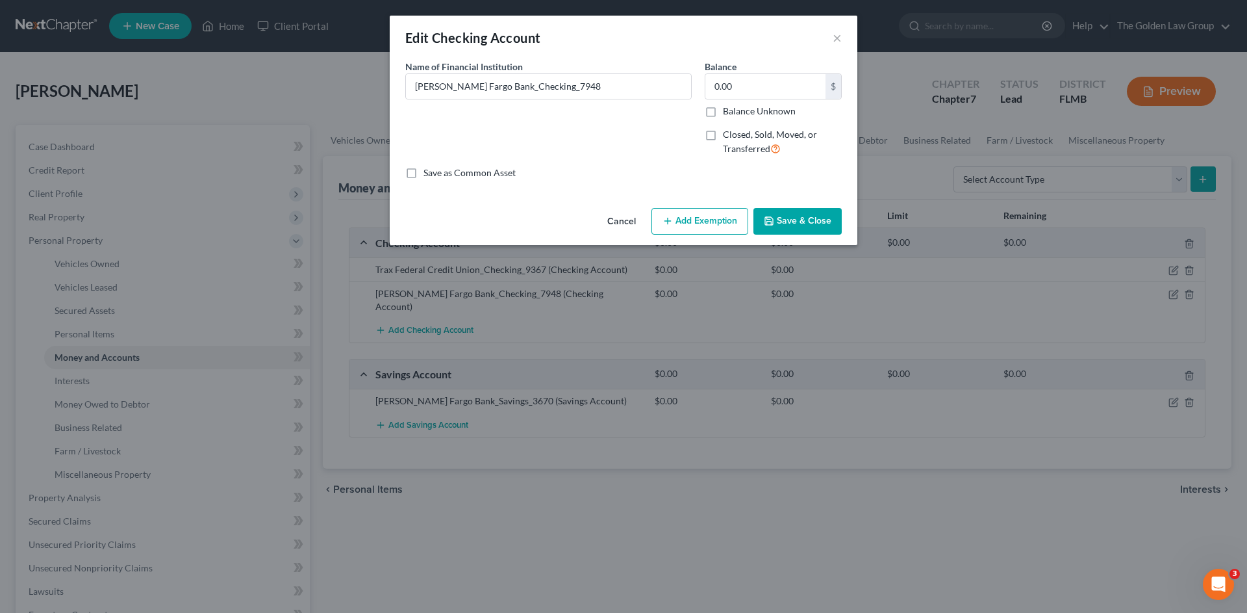
click at [723, 137] on label "Closed, Sold, Moved, or Transferred" at bounding box center [782, 142] width 119 height 28
click at [728, 136] on input "Closed, Sold, Moved, or Transferred" at bounding box center [732, 132] width 8 height 8
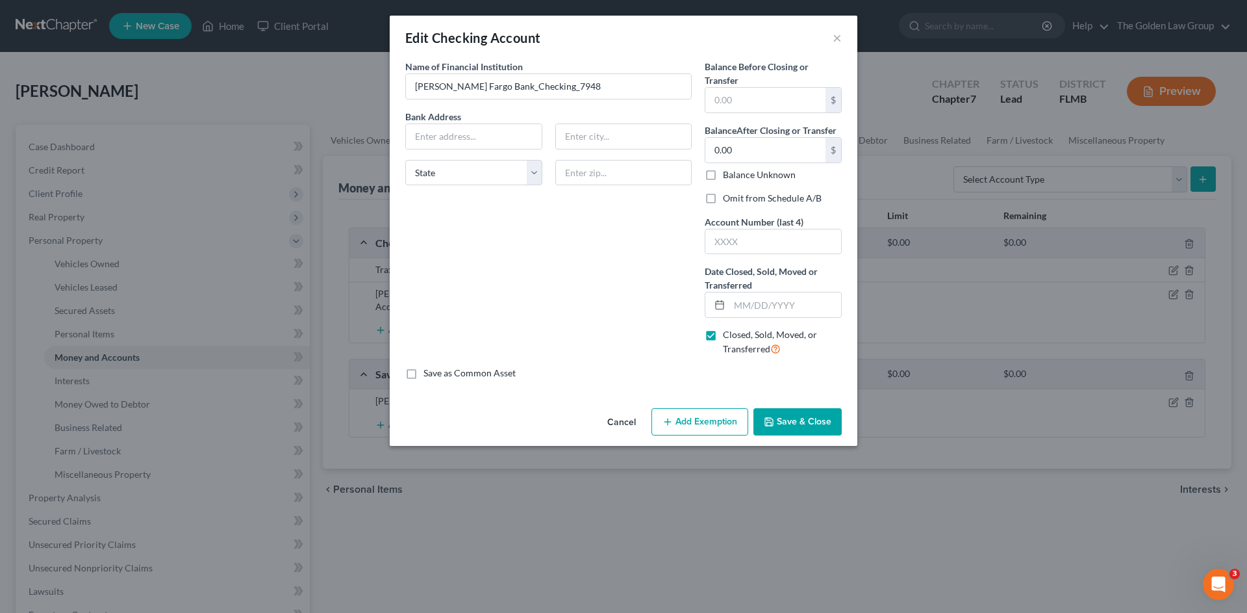
click at [739, 195] on label "Omit from Schedule A/B" at bounding box center [772, 198] width 99 height 13
click at [737, 195] on input "Omit from Schedule A/B" at bounding box center [732, 196] width 8 height 8
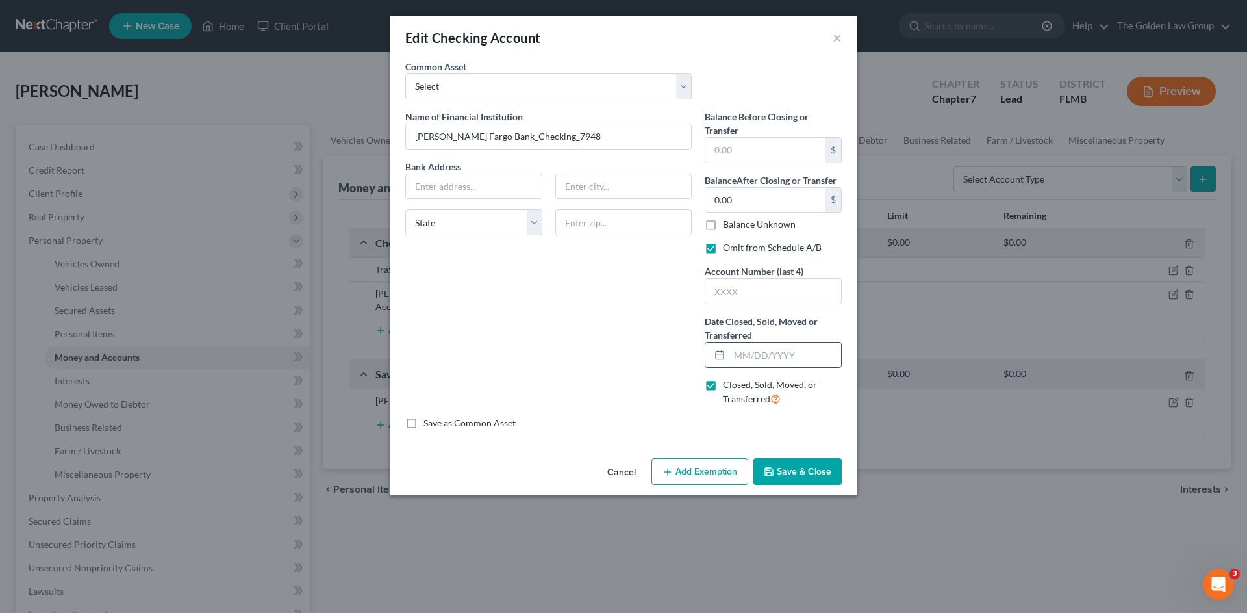
click at [778, 355] on input "text" at bounding box center [785, 354] width 112 height 25
drag, startPoint x: 776, startPoint y: 356, endPoint x: 733, endPoint y: 359, distance: 43.0
click at [733, 359] on input "04/2025" at bounding box center [785, 354] width 112 height 25
click at [805, 472] on button "Save & Close" at bounding box center [798, 471] width 88 height 27
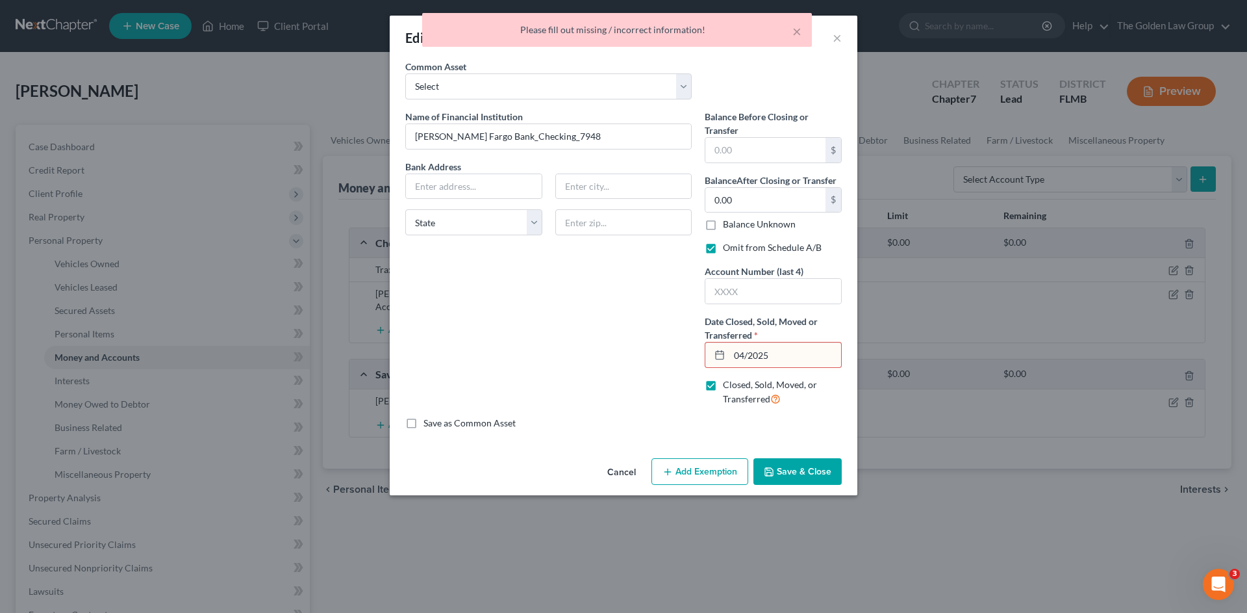
click at [750, 359] on input "04/2025" at bounding box center [785, 354] width 112 height 25
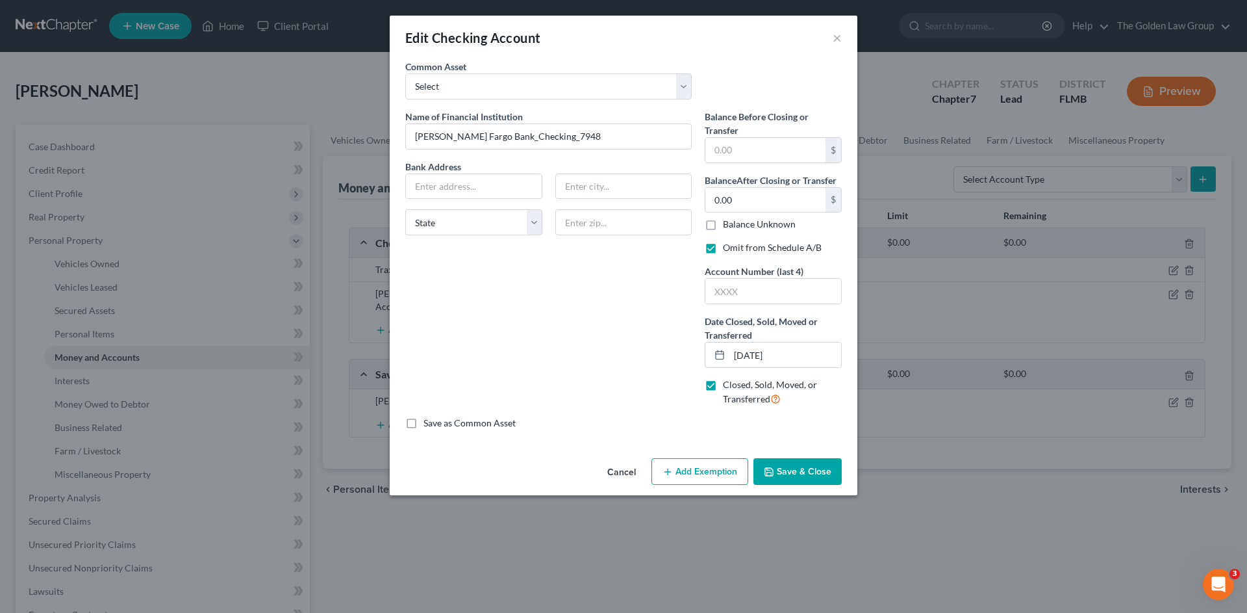
click at [815, 470] on button "Save & Close" at bounding box center [798, 471] width 88 height 27
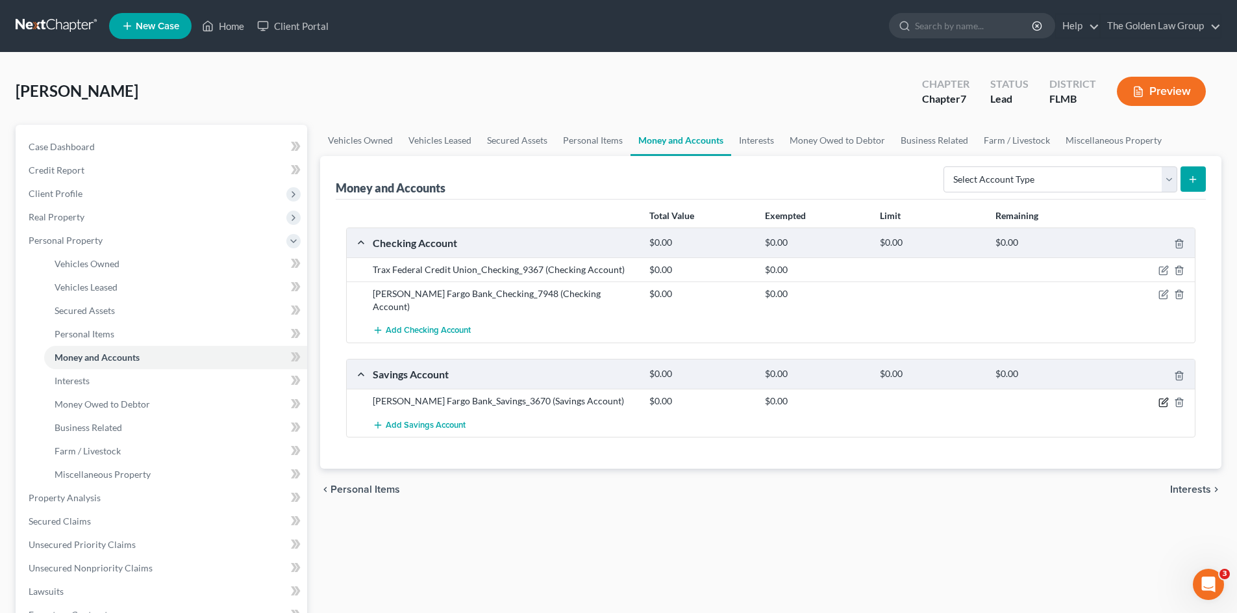
click at [1161, 397] on icon "button" at bounding box center [1164, 402] width 10 height 10
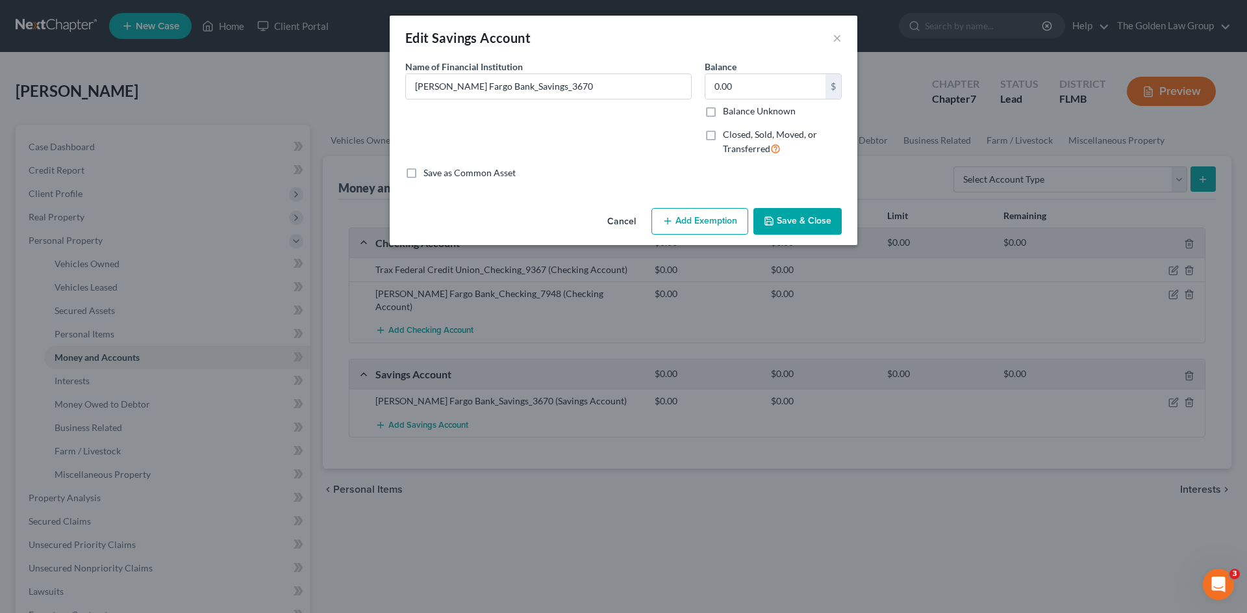
click at [723, 136] on label "Closed, Sold, Moved, or Transferred" at bounding box center [782, 142] width 119 height 28
click at [728, 136] on input "Closed, Sold, Moved, or Transferred" at bounding box center [732, 132] width 8 height 8
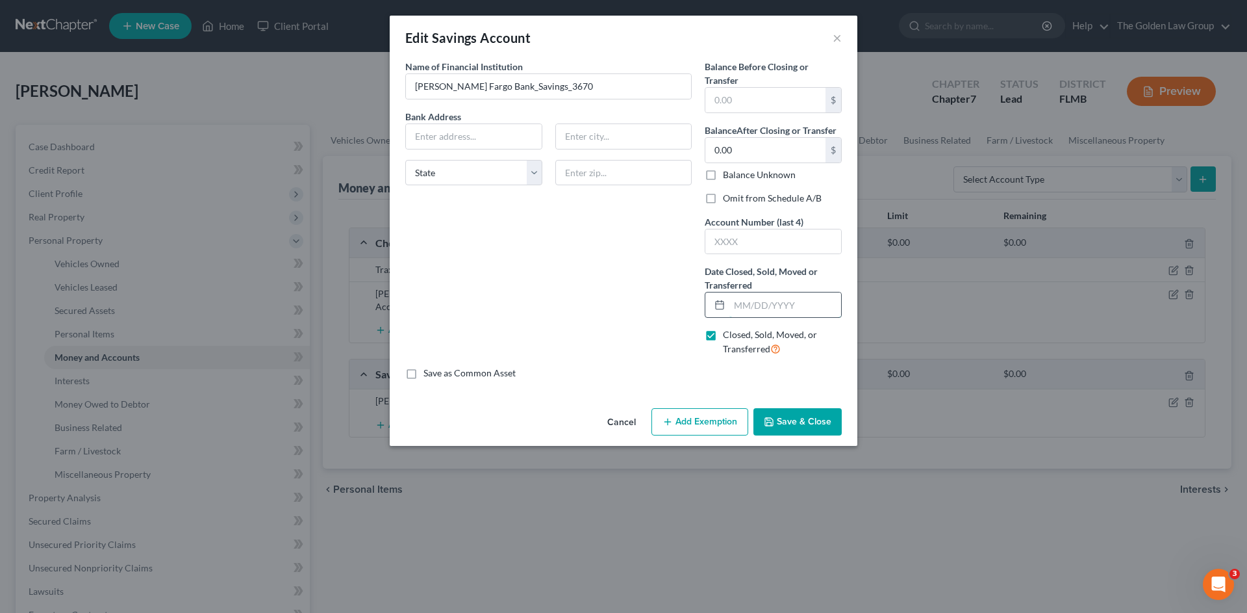
drag, startPoint x: 752, startPoint y: 307, endPoint x: 761, endPoint y: 296, distance: 14.2
click at [760, 298] on input "text" at bounding box center [785, 304] width 112 height 25
click at [738, 192] on label "Omit from Schedule A/B" at bounding box center [772, 198] width 99 height 13
click at [737, 192] on input "Omit from Schedule A/B" at bounding box center [732, 196] width 8 height 8
click at [796, 423] on button "Save & Close" at bounding box center [798, 421] width 88 height 27
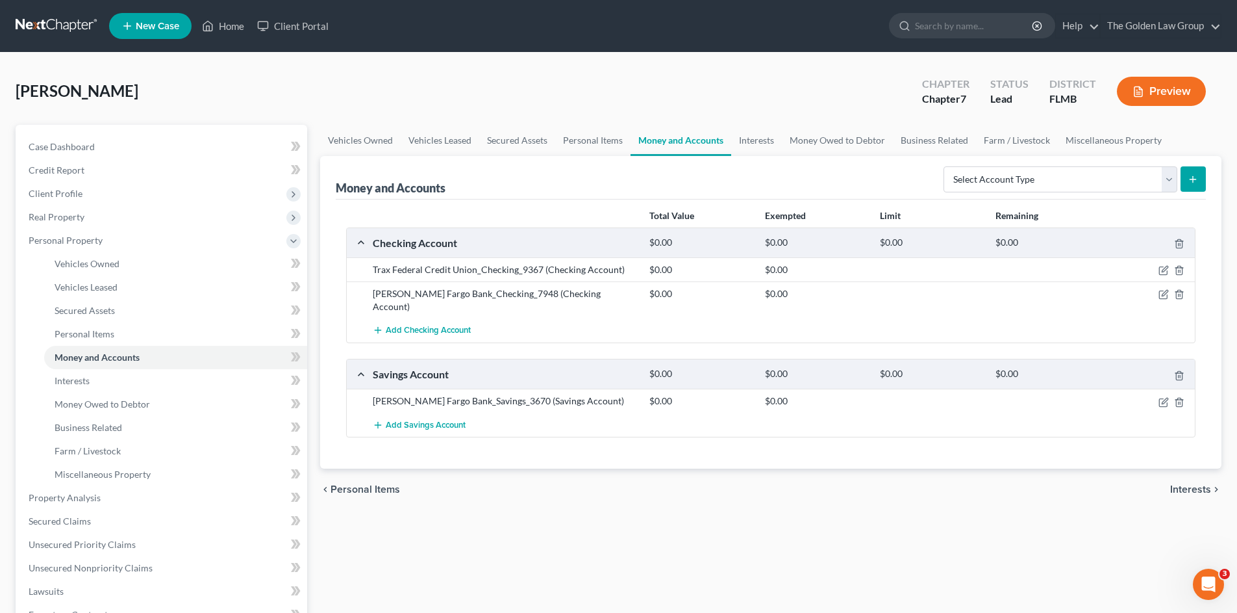
click at [811, 498] on div "Vehicles Owned Vehicles Leased Secured Assets Personal Items Money and Accounts…" at bounding box center [771, 500] width 915 height 750
drag, startPoint x: 1089, startPoint y: 181, endPoint x: 1078, endPoint y: 191, distance: 14.2
click at [1089, 181] on select "Select Account Type Brokerage Cash on Hand Certificates of Deposit Checking Acc…" at bounding box center [1061, 179] width 234 height 26
click at [946, 166] on select "Select Account Type Brokerage Cash on Hand Certificates of Deposit Checking Acc…" at bounding box center [1061, 179] width 234 height 26
drag, startPoint x: 1192, startPoint y: 173, endPoint x: 1157, endPoint y: 193, distance: 40.1
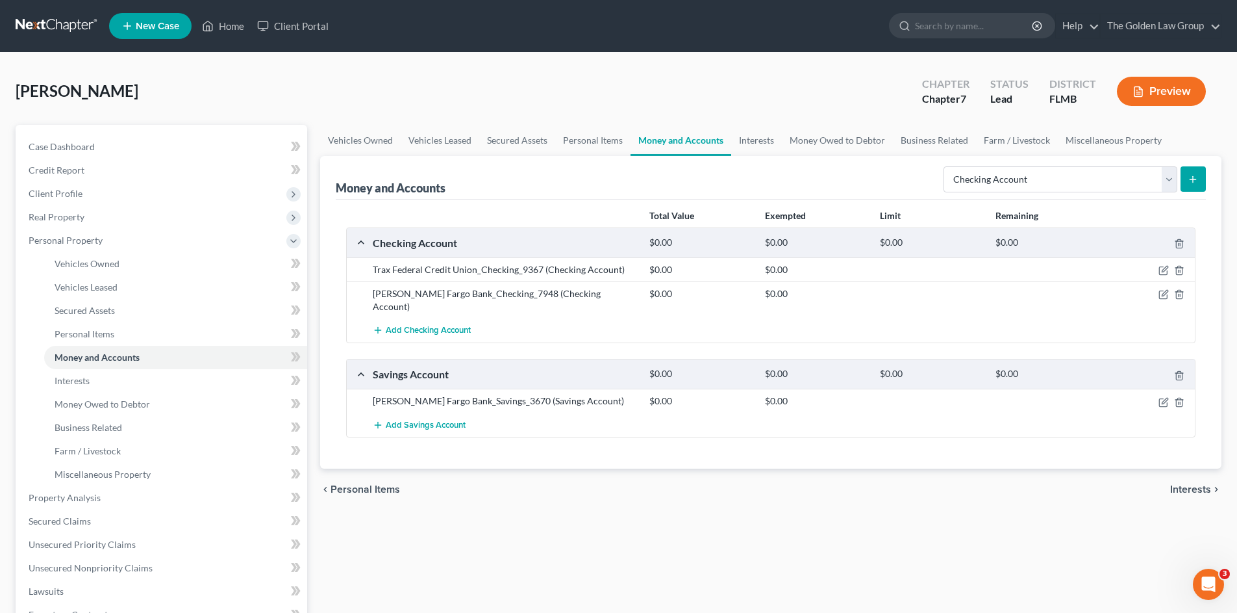
click at [1193, 174] on icon "submit" at bounding box center [1193, 179] width 10 height 10
click at [1009, 185] on select "Select Account Type Brokerage Cash on Hand Certificates of Deposit Checking Acc…" at bounding box center [1061, 179] width 234 height 26
select select "checking"
click at [946, 166] on select "Select Account Type Brokerage Cash on Hand Certificates of Deposit Checking Acc…" at bounding box center [1061, 179] width 234 height 26
click at [1189, 186] on button "submit" at bounding box center [1193, 178] width 25 height 25
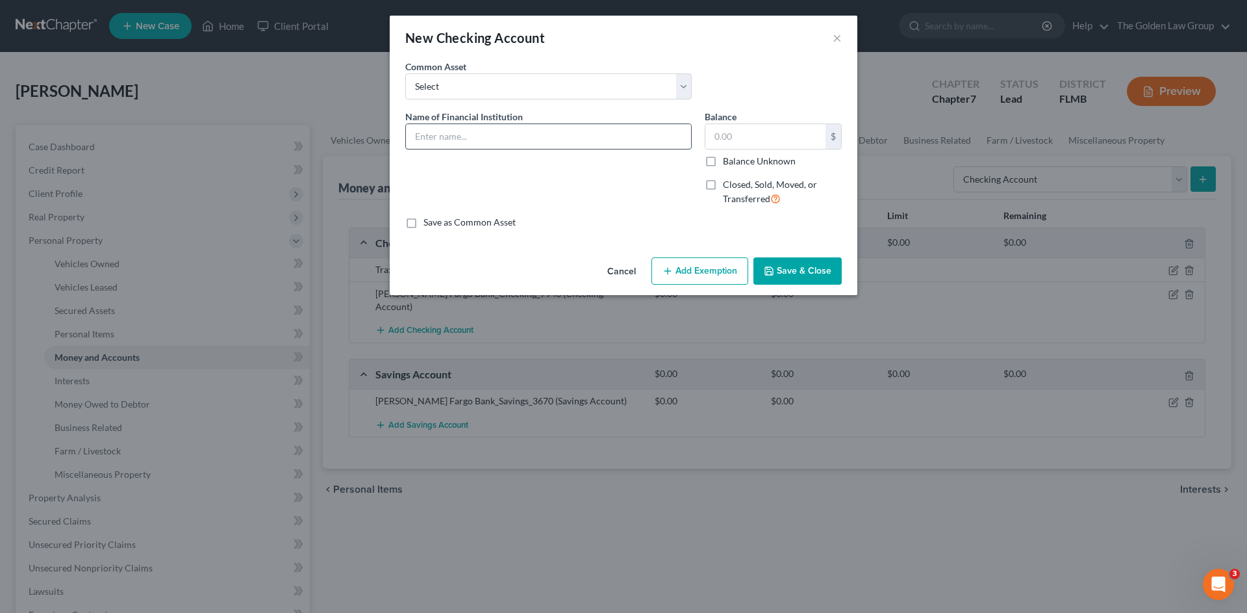
click at [513, 134] on input "text" at bounding box center [548, 136] width 285 height 25
click at [728, 129] on input "text" at bounding box center [765, 136] width 120 height 25
click at [541, 131] on input "Fifth Third Bank_Checking_" at bounding box center [548, 136] width 285 height 25
type input "Fifth Third Bank_Checking_8871"
click at [789, 128] on input "text" at bounding box center [765, 136] width 120 height 25
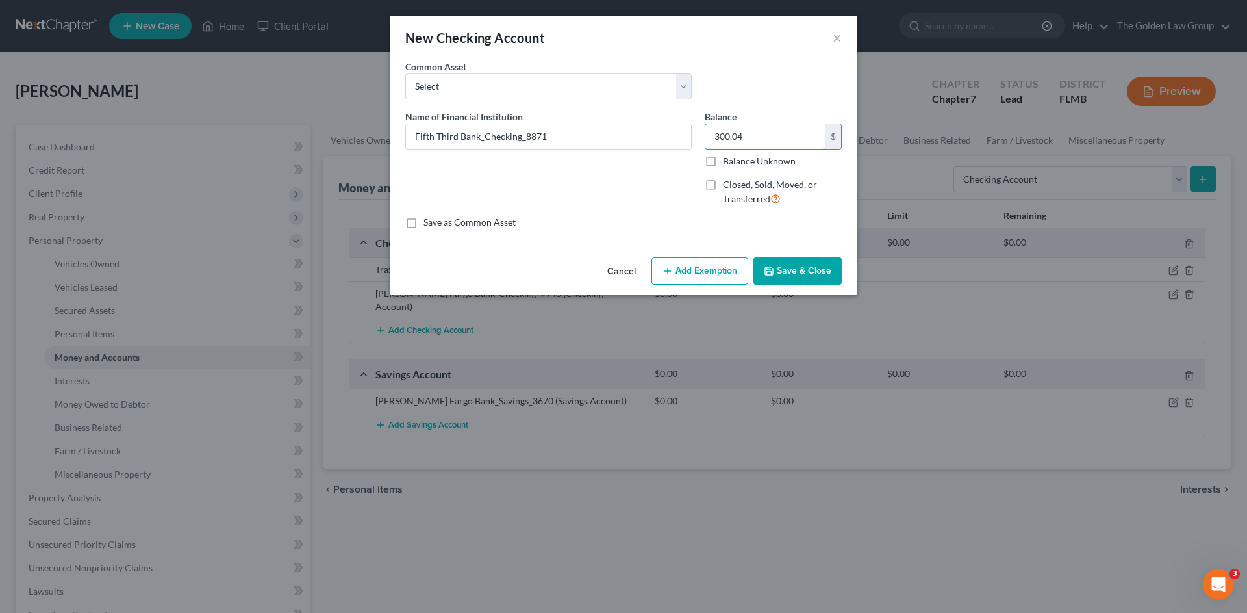
type input "300.04"
click at [788, 269] on button "Save & Close" at bounding box center [798, 270] width 88 height 27
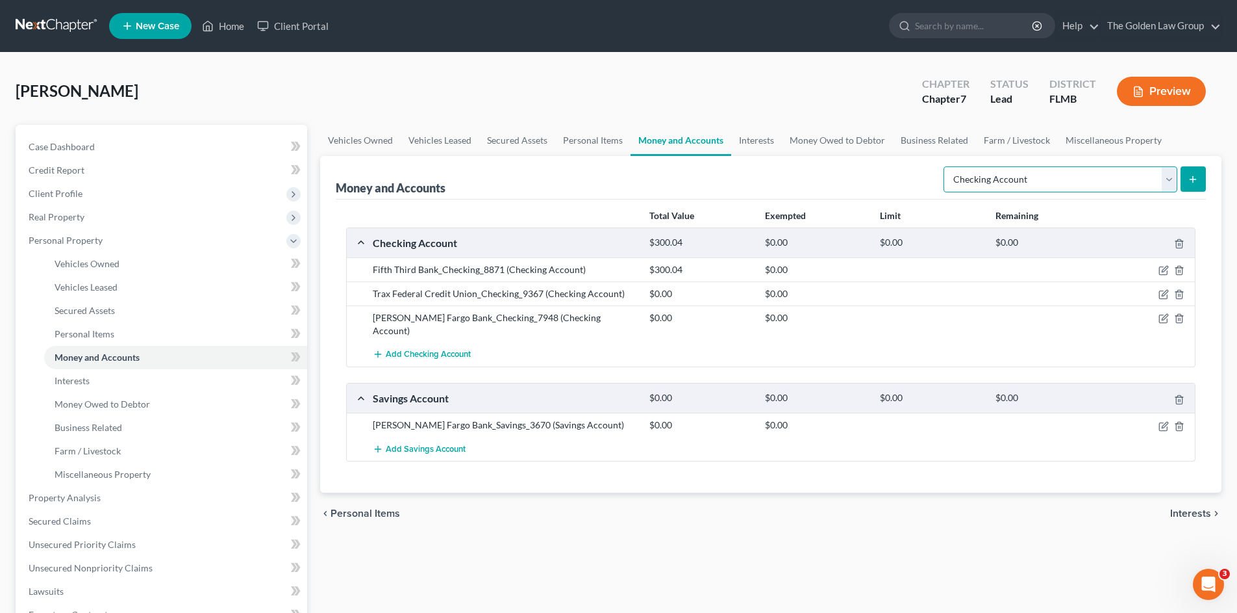
click at [1016, 184] on select "Select Account Type Brokerage Cash on Hand Certificates of Deposit Checking Acc…" at bounding box center [1061, 179] width 234 height 26
select select "savings"
click at [946, 166] on select "Select Account Type Brokerage Cash on Hand Certificates of Deposit Checking Acc…" at bounding box center [1061, 179] width 234 height 26
click at [1190, 181] on icon "submit" at bounding box center [1193, 179] width 10 height 10
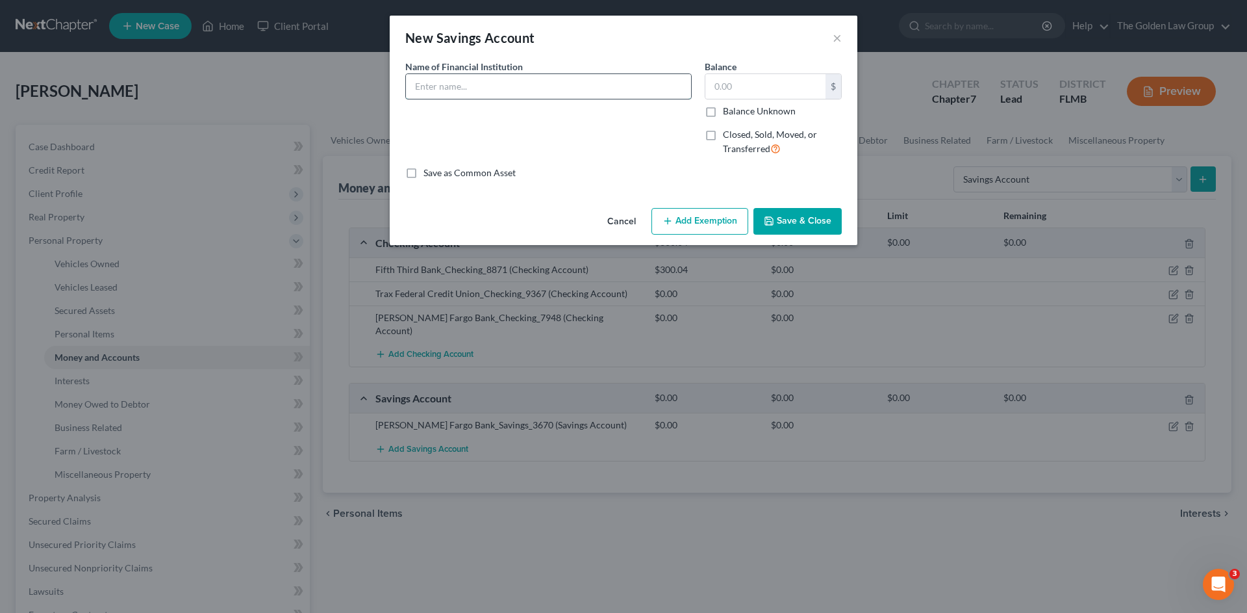
click at [475, 81] on input "text" at bounding box center [548, 86] width 285 height 25
type input "Fifth Third Bank_Savings_0814"
click at [744, 88] on input "text" at bounding box center [765, 86] width 120 height 25
type input "0.15"
click at [819, 214] on button "Save & Close" at bounding box center [798, 221] width 88 height 27
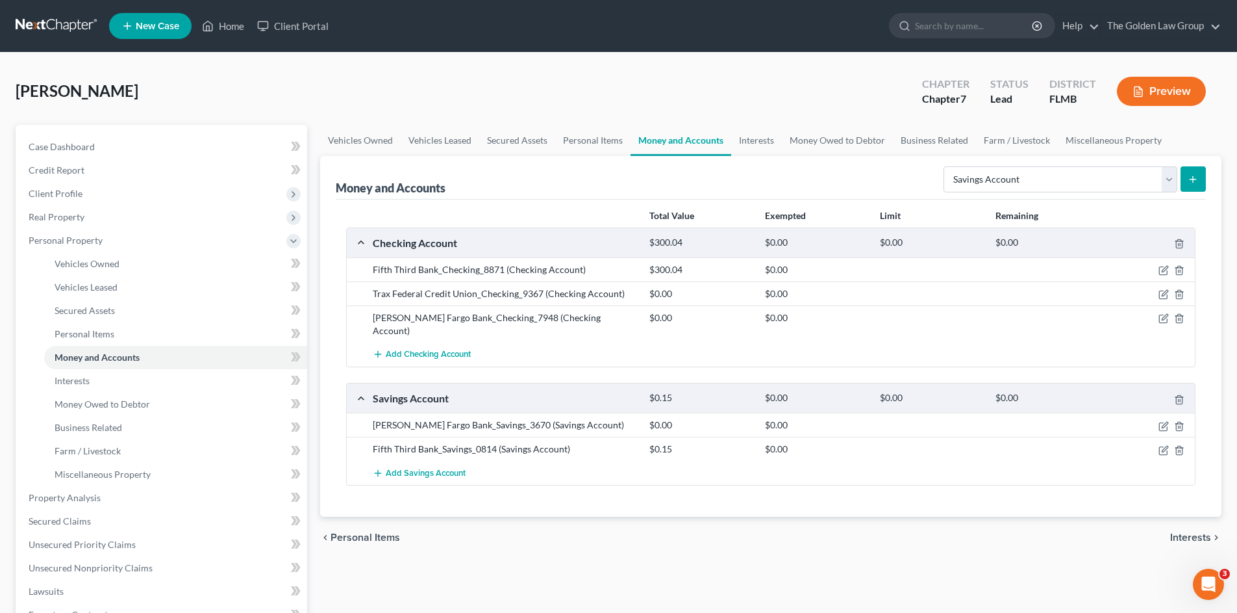
click at [716, 485] on div "Total Value Exempted Limit Remaining Checking Account $300.04 $0.00 $0.00 $0.00…" at bounding box center [771, 358] width 870 height 318
click at [711, 294] on div "$0.00" at bounding box center [700, 293] width 115 height 13
click at [454, 468] on span "Add Savings Account" at bounding box center [426, 473] width 80 height 10
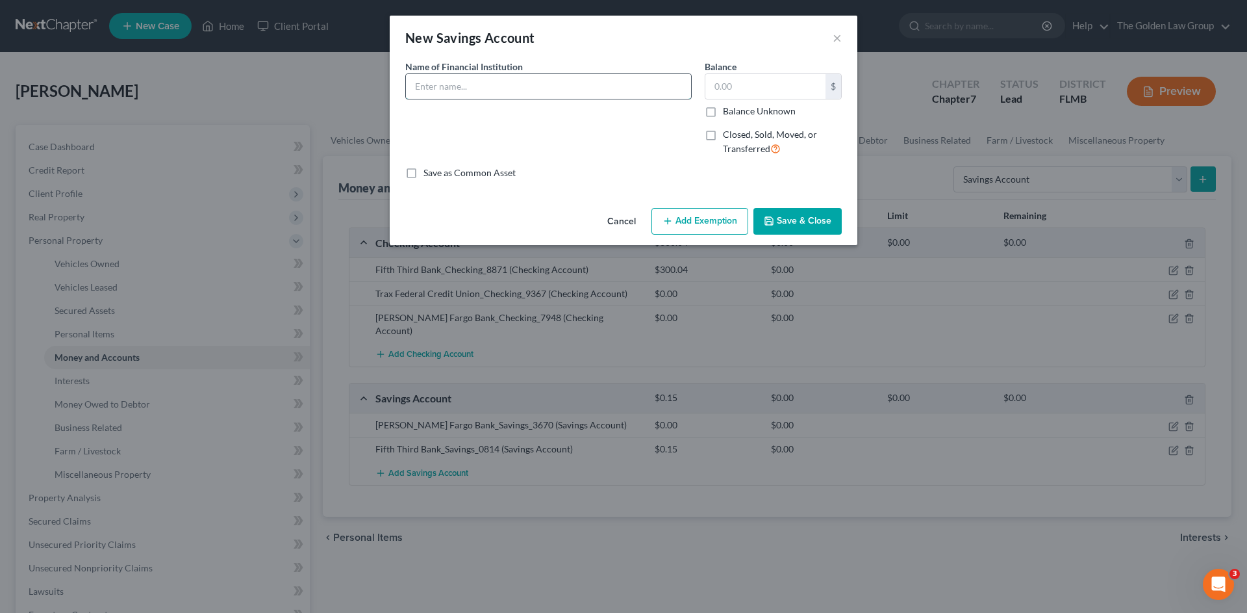
click at [504, 90] on input "text" at bounding box center [548, 86] width 285 height 25
type input "Trax Federal Credit Union_Savings_002"
click at [737, 92] on input "text" at bounding box center [765, 86] width 120 height 25
type input "0.00"
click at [650, 118] on div "Name of Financial Institution * Trax Federal Credit Union_Savings_002" at bounding box center [548, 113] width 299 height 107
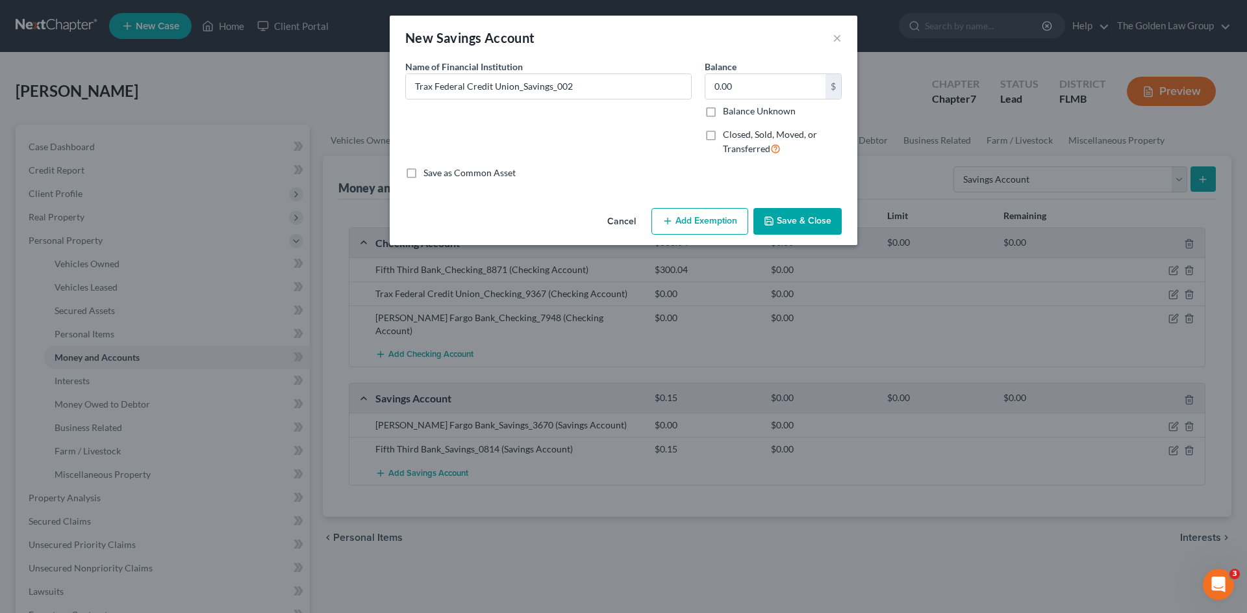
click at [813, 220] on button "Save & Close" at bounding box center [798, 221] width 88 height 27
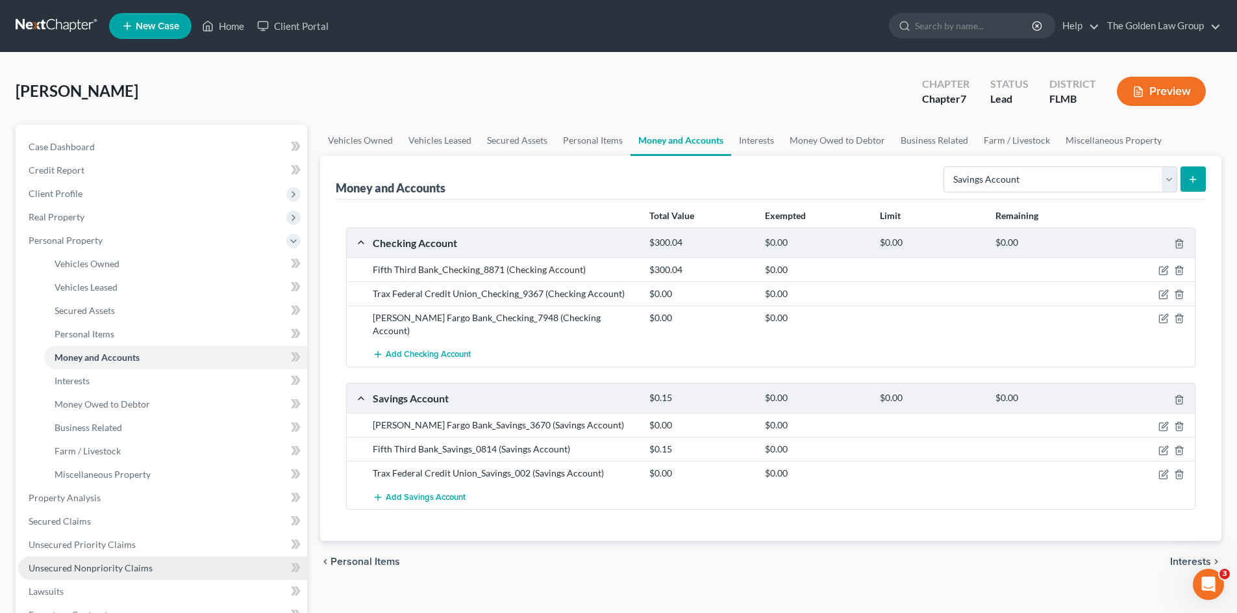
click at [167, 563] on link "Unsecured Nonpriority Claims" at bounding box center [162, 567] width 289 height 23
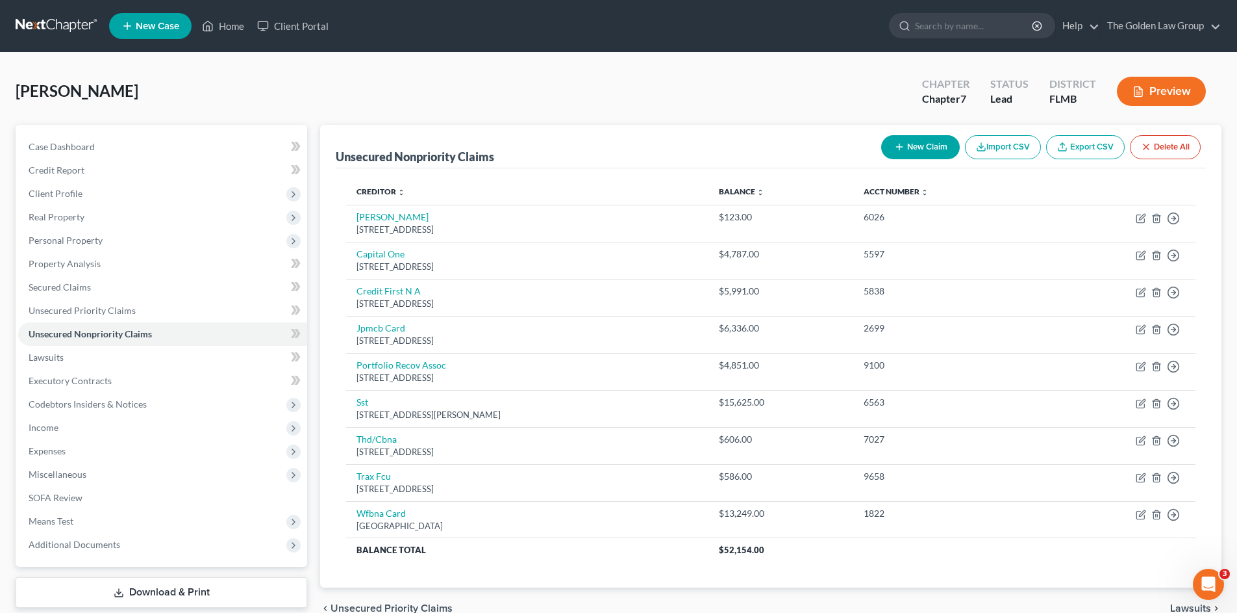
click at [645, 569] on div "Creditor expand_more expand_less unfold_more Balance expand_more expand_less un…" at bounding box center [771, 378] width 870 height 420
click at [87, 310] on span "Unsecured Priority Claims" at bounding box center [82, 310] width 107 height 11
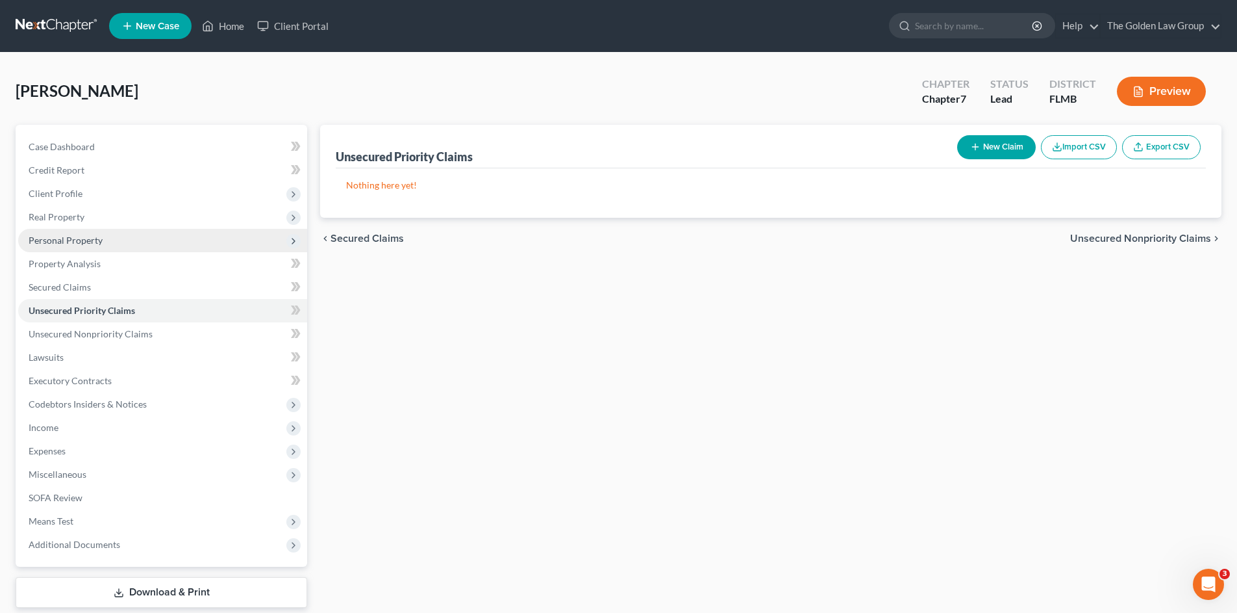
click at [110, 246] on span "Personal Property" at bounding box center [162, 240] width 289 height 23
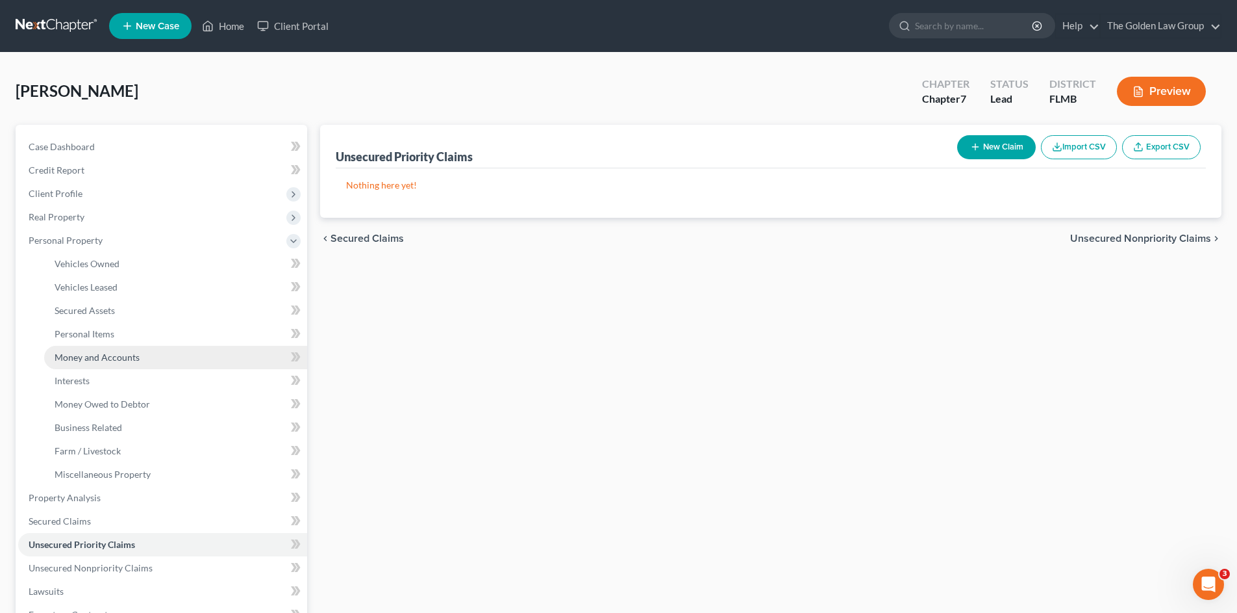
click at [140, 354] on link "Money and Accounts" at bounding box center [175, 357] width 263 height 23
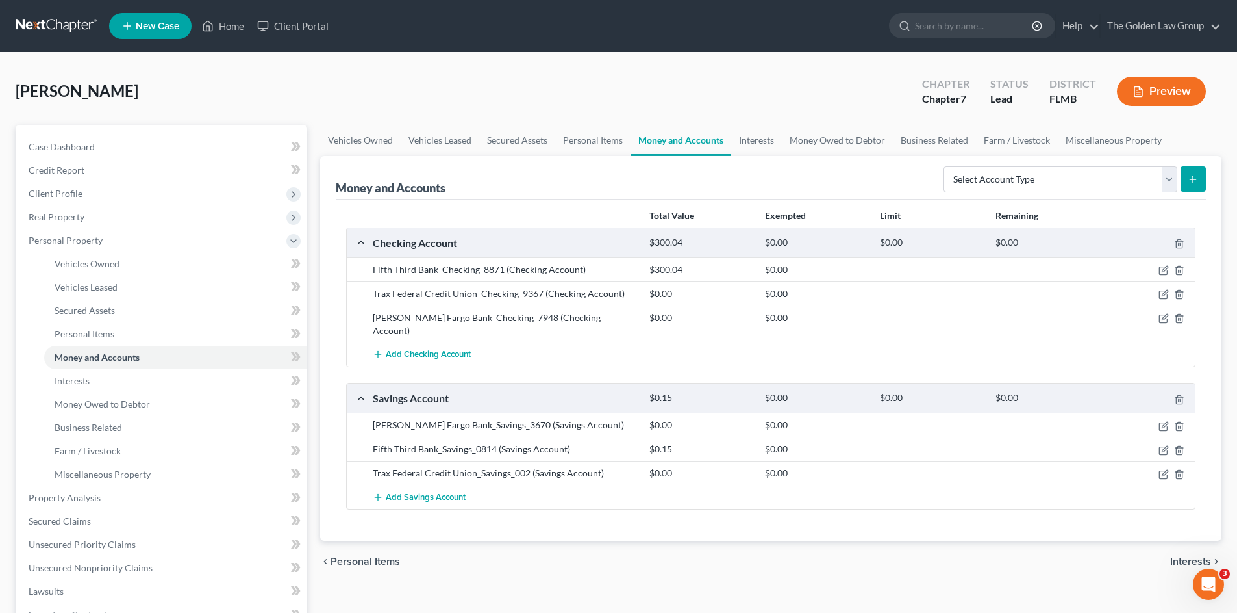
click at [703, 516] on div "Total Value Exempted Limit Remaining Checking Account $300.04 $0.00 $0.00 $0.00…" at bounding box center [771, 370] width 870 height 342
click at [708, 513] on div "Total Value Exempted Limit Remaining Checking Account $300.04 $0.00 $0.00 $0.00…" at bounding box center [771, 370] width 870 height 342
click at [1165, 296] on icon "button" at bounding box center [1165, 293] width 6 height 6
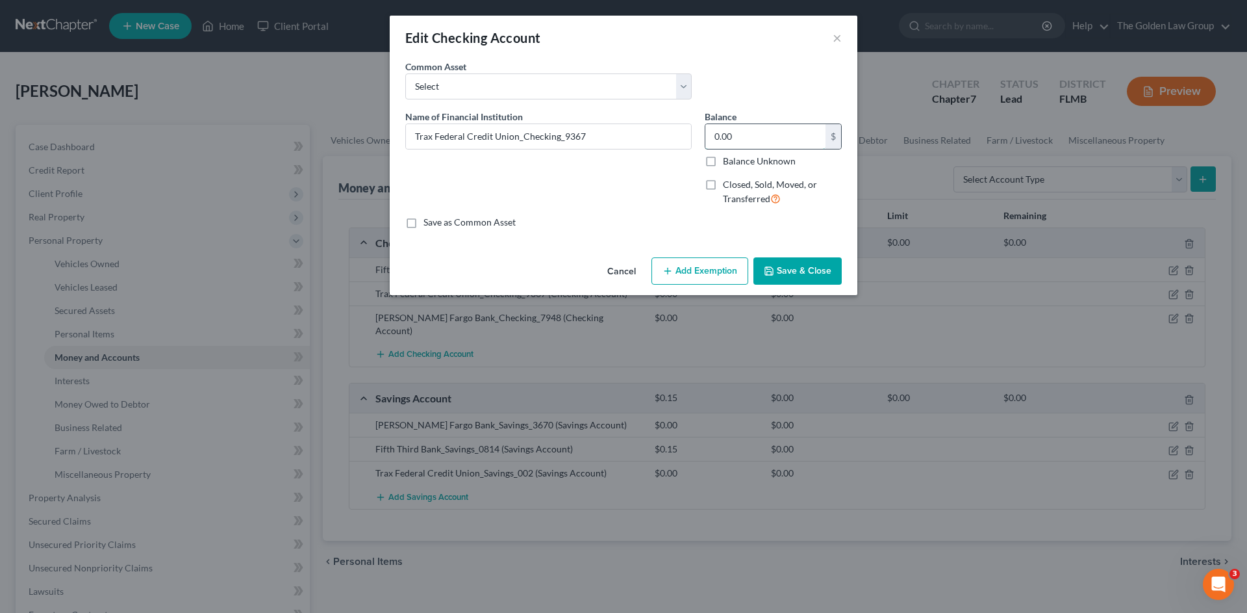
click at [744, 136] on input "0.00" at bounding box center [765, 136] width 120 height 25
click at [822, 283] on button "Save & Close" at bounding box center [798, 270] width 88 height 27
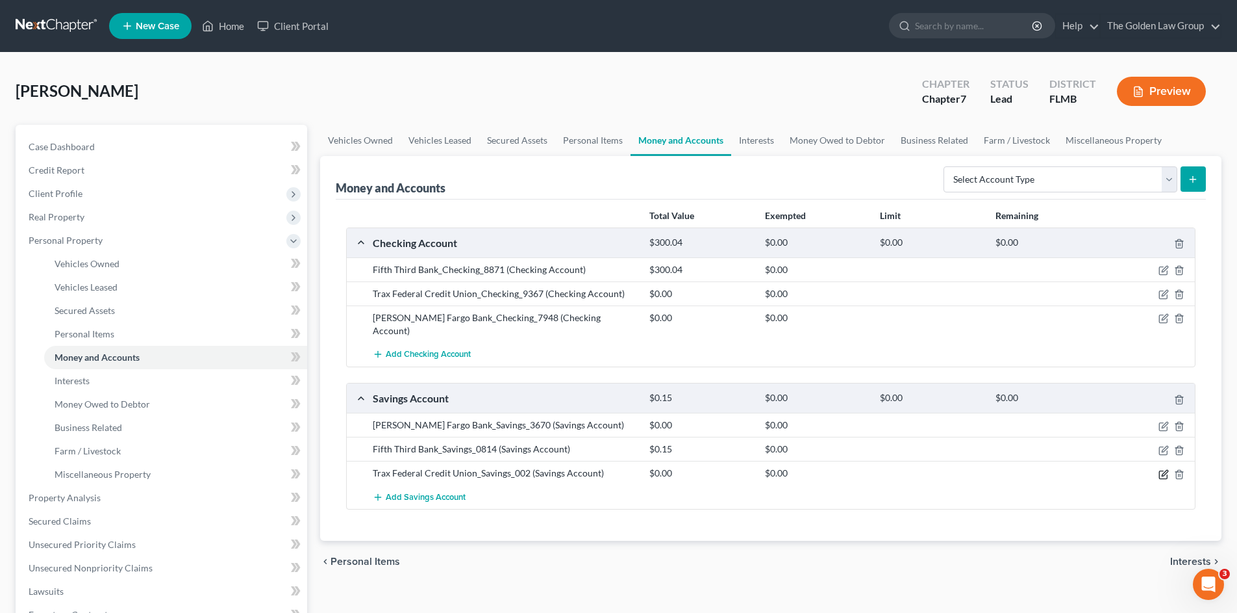
click at [1163, 470] on icon "button" at bounding box center [1165, 473] width 6 height 6
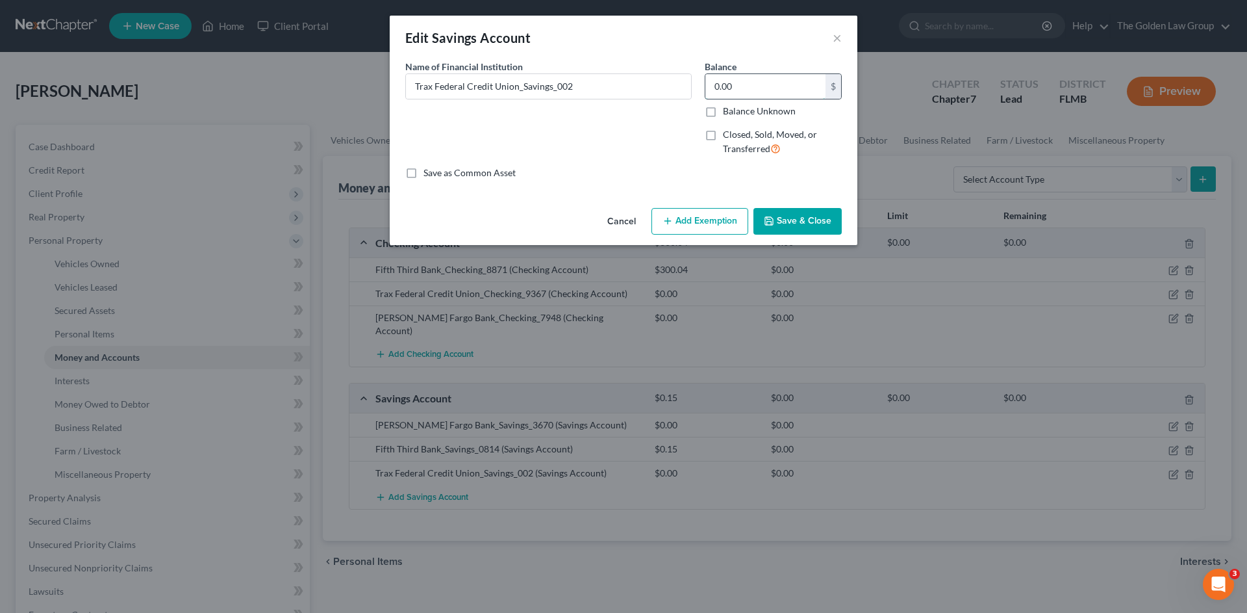
click at [746, 85] on input "0.00" at bounding box center [765, 86] width 120 height 25
type input "0.02"
click at [785, 215] on button "Save & Close" at bounding box center [798, 221] width 88 height 27
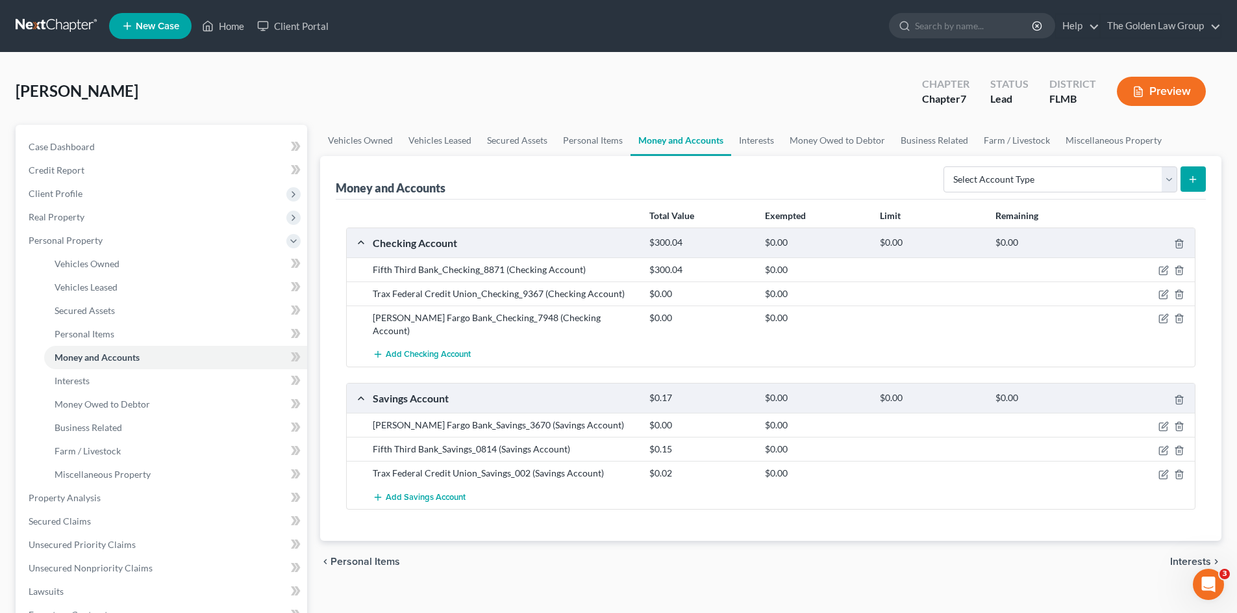
click at [752, 521] on div "Total Value Exempted Limit Remaining Checking Account $300.04 $0.00 $0.00 $0.00…" at bounding box center [771, 370] width 870 height 342
click at [765, 138] on link "Interests" at bounding box center [756, 140] width 51 height 31
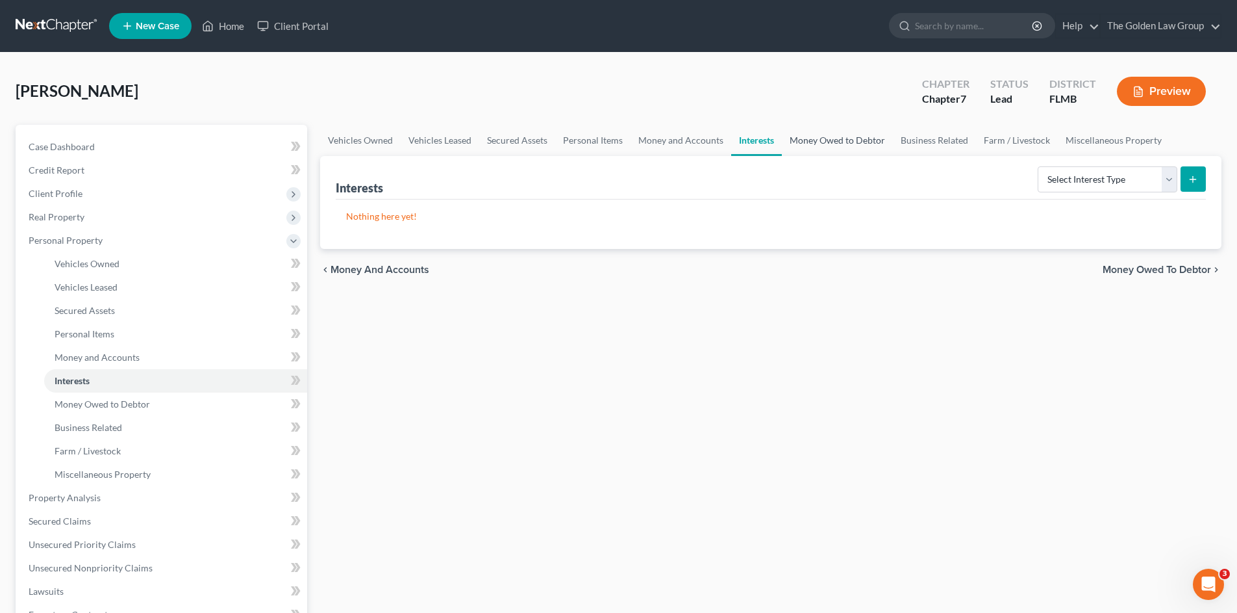
click at [866, 136] on link "Money Owed to Debtor" at bounding box center [837, 140] width 111 height 31
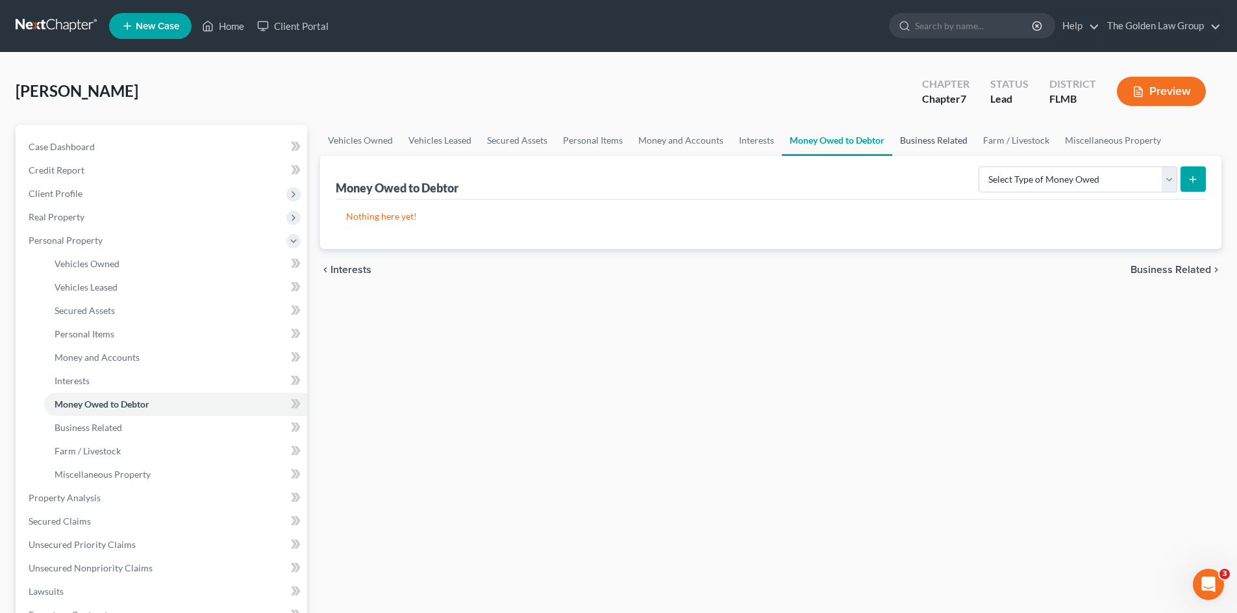
click at [930, 142] on link "Business Related" at bounding box center [934, 140] width 83 height 31
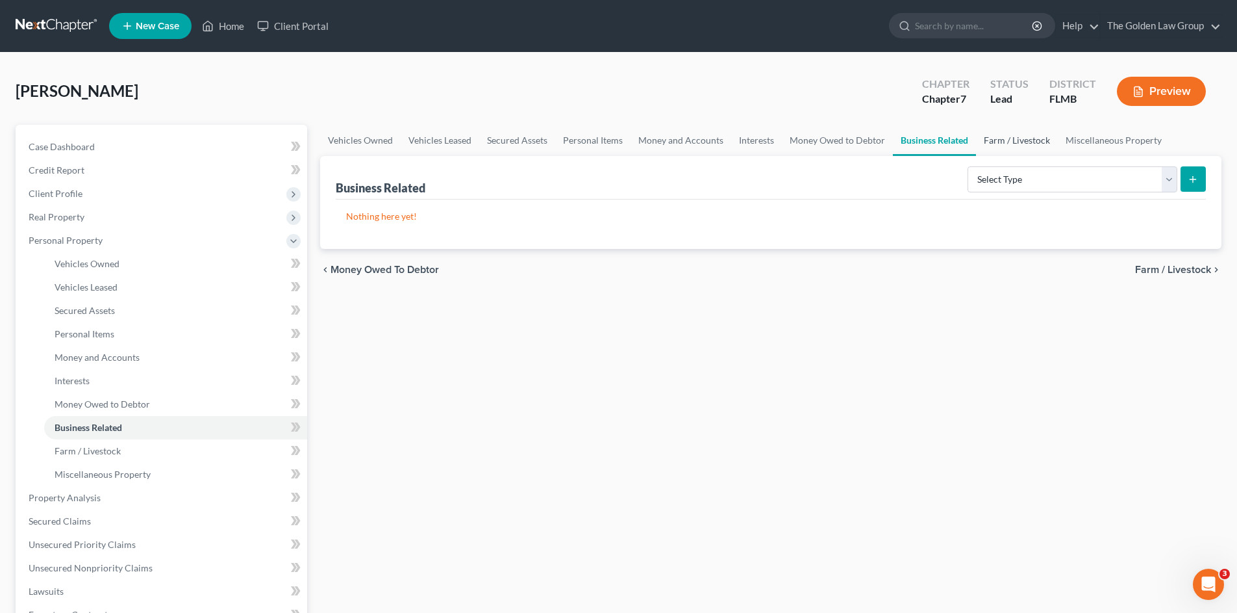
click at [1035, 138] on link "Farm / Livestock" at bounding box center [1017, 140] width 82 height 31
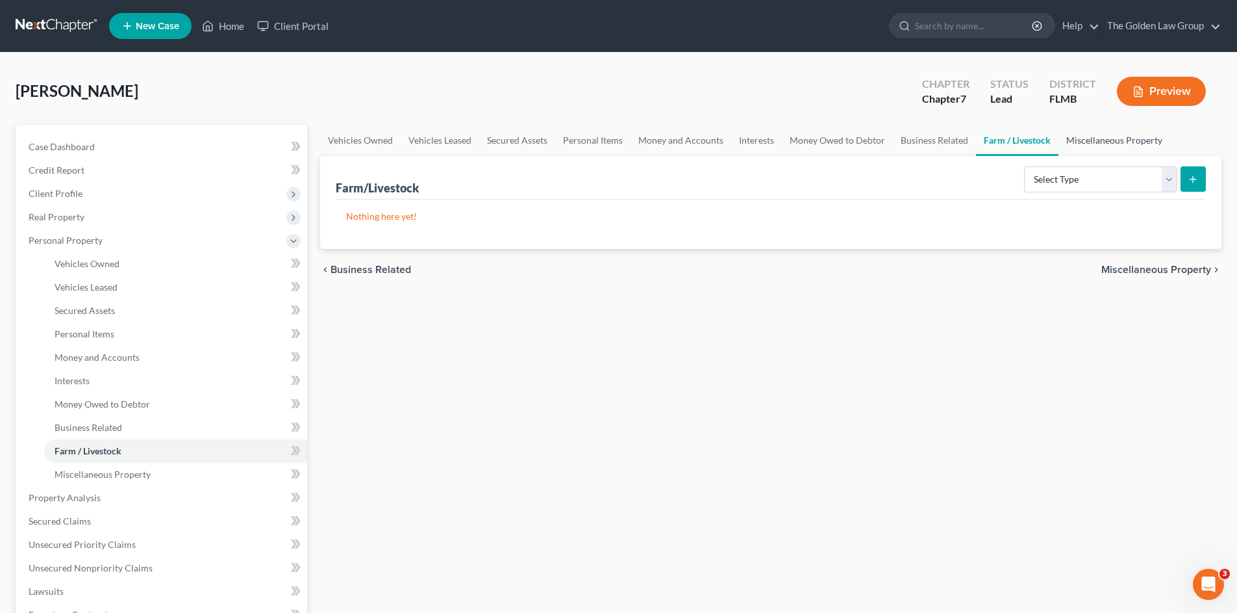
click at [1096, 142] on link "Miscellaneous Property" at bounding box center [1115, 140] width 112 height 31
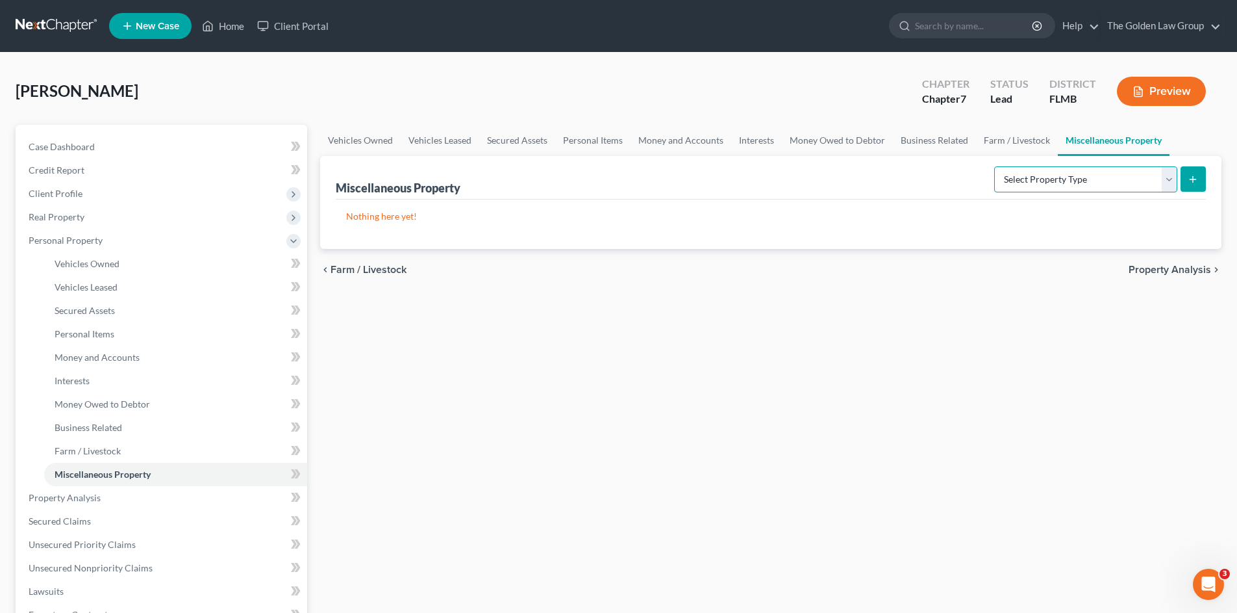
click at [1037, 180] on select "Select Property Type Assigned for Creditor Benefit [DATE] Holding for Another N…" at bounding box center [1086, 179] width 183 height 26
select select "transferred"
click at [995, 166] on select "Select Property Type Assigned for Creditor Benefit [DATE] Holding for Another N…" at bounding box center [1086, 179] width 183 height 26
click at [1192, 185] on button "submit" at bounding box center [1193, 178] width 25 height 25
select select "Ordinary ([DATE])"
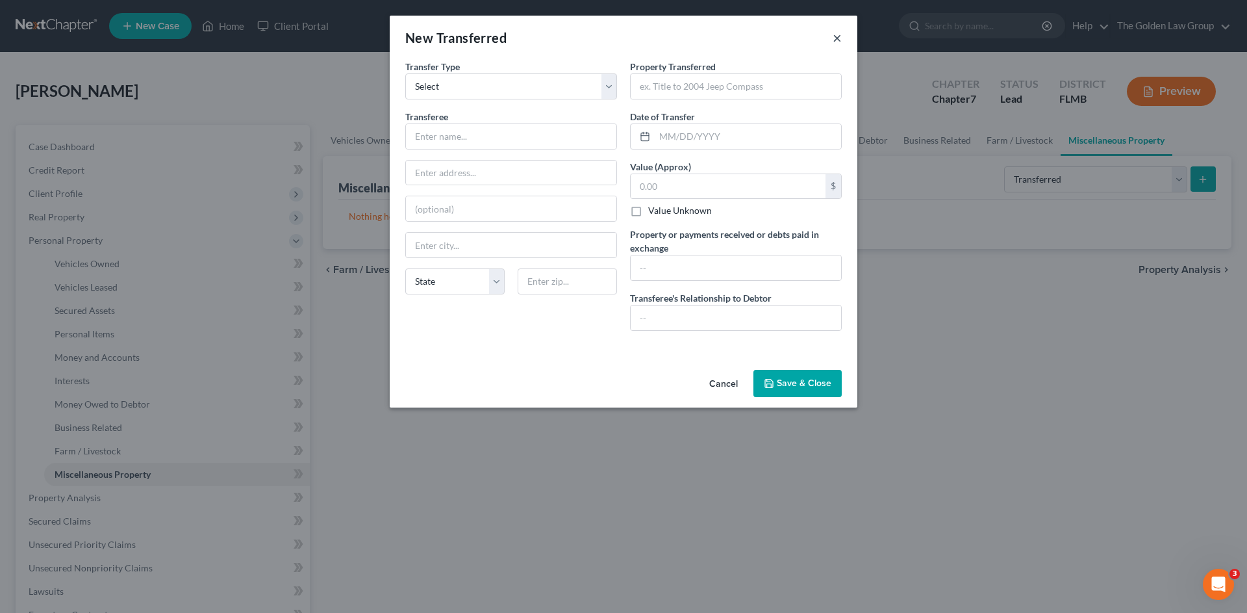
click at [841, 38] on div "New Transferred ×" at bounding box center [624, 38] width 468 height 44
click at [833, 32] on button "×" at bounding box center [837, 38] width 9 height 16
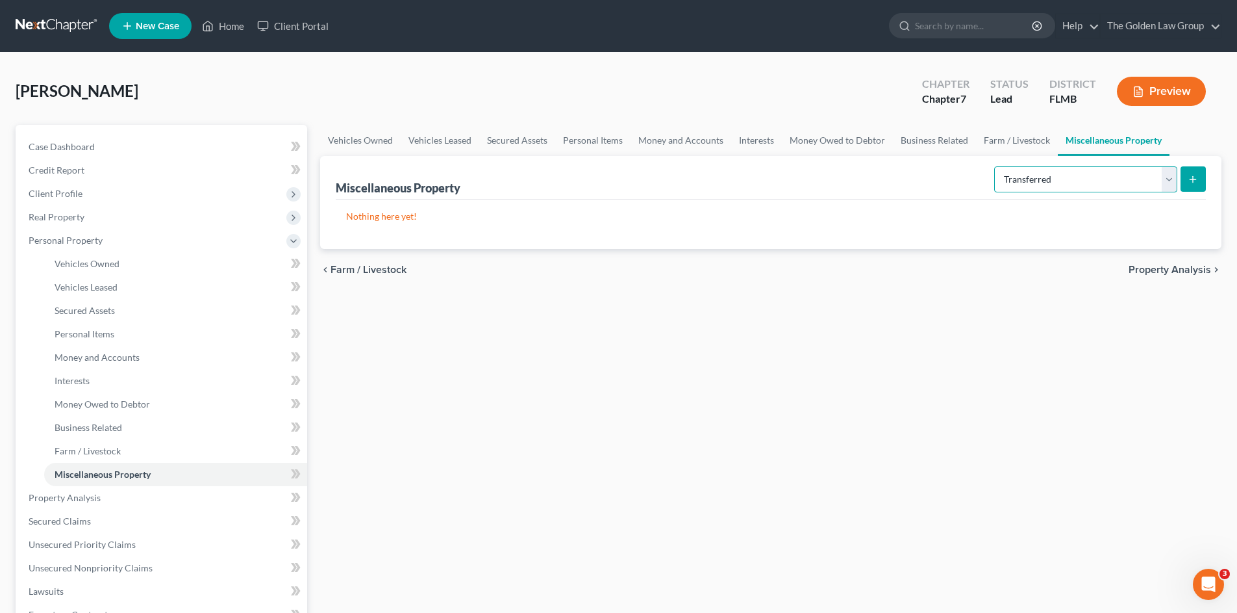
click at [1022, 175] on select "Select Property Type Assigned for Creditor Benefit [DATE] Holding for Another N…" at bounding box center [1086, 179] width 183 height 26
select select "stored_within_1_year"
click at [995, 166] on select "Select Property Type Assigned for Creditor Benefit [DATE] Holding for Another N…" at bounding box center [1086, 179] width 183 height 26
click at [1192, 180] on icon "submit" at bounding box center [1193, 179] width 10 height 10
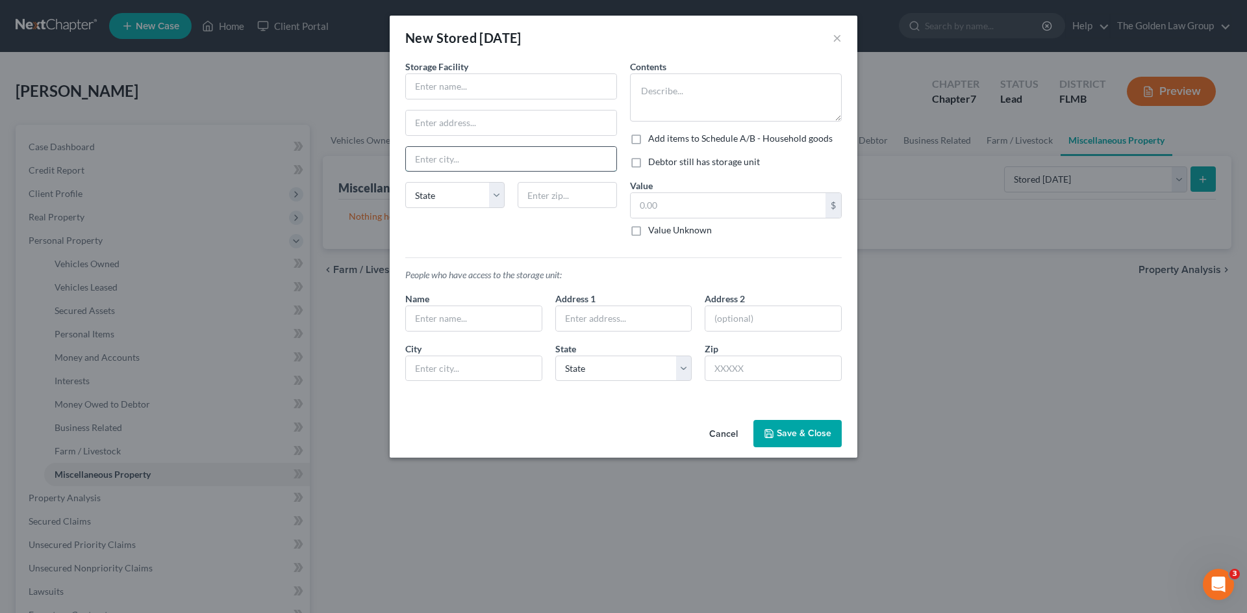
click at [467, 159] on input "text" at bounding box center [511, 159] width 210 height 25
type input "Gibsonton"
select select "9"
click at [545, 78] on input "text" at bounding box center [511, 86] width 210 height 25
drag, startPoint x: 507, startPoint y: 75, endPoint x: 442, endPoint y: 75, distance: 65.6
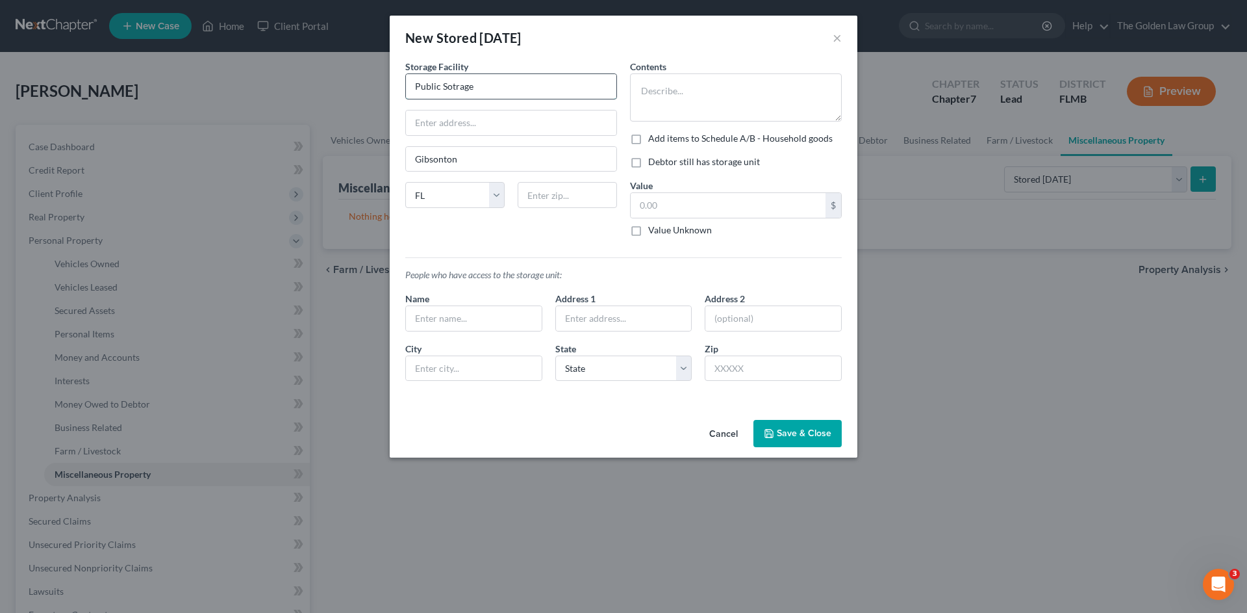
click at [442, 75] on input "Public Sotrage" at bounding box center [511, 86] width 210 height 25
type input "Public Storage"
click at [477, 132] on input "text" at bounding box center [511, 122] width 210 height 25
paste input "[STREET_ADDRESS]"
drag, startPoint x: 510, startPoint y: 122, endPoint x: 625, endPoint y: 117, distance: 115.1
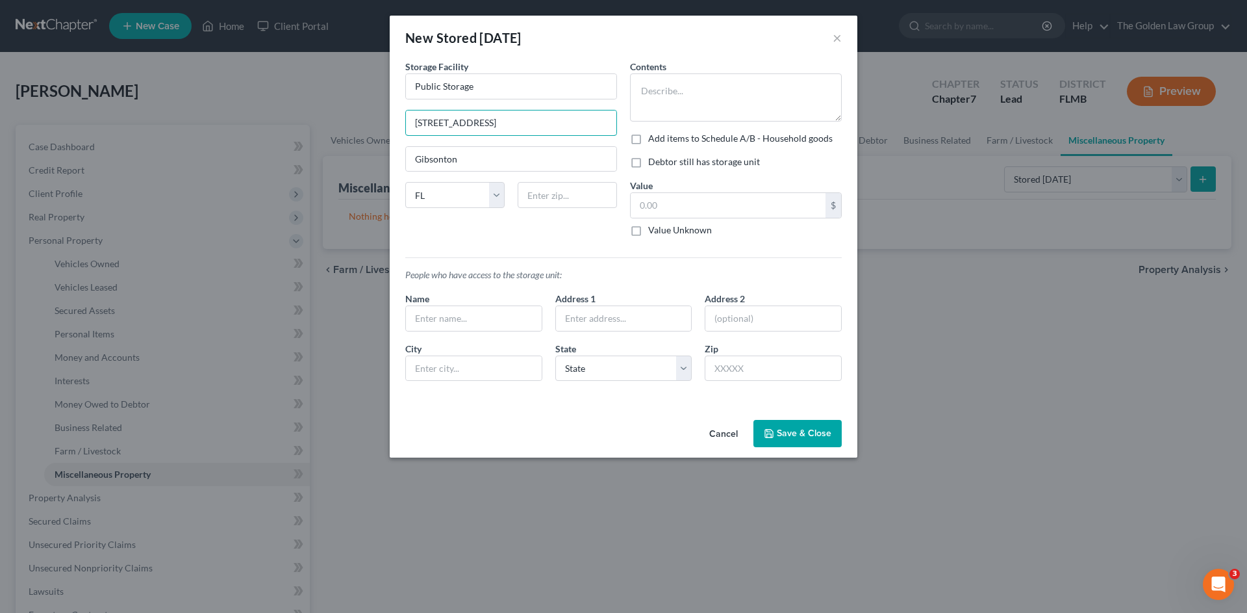
click at [625, 117] on div "Storage Facility Public Storage [STREET_ADDRESS] [GEOGRAPHIC_DATA] [US_STATE][G…" at bounding box center [624, 225] width 450 height 331
type input "[STREET_ADDRESS]"
click at [573, 194] on input "text" at bounding box center [567, 195] width 99 height 26
type input "33534"
click at [702, 79] on textarea at bounding box center [736, 97] width 212 height 48
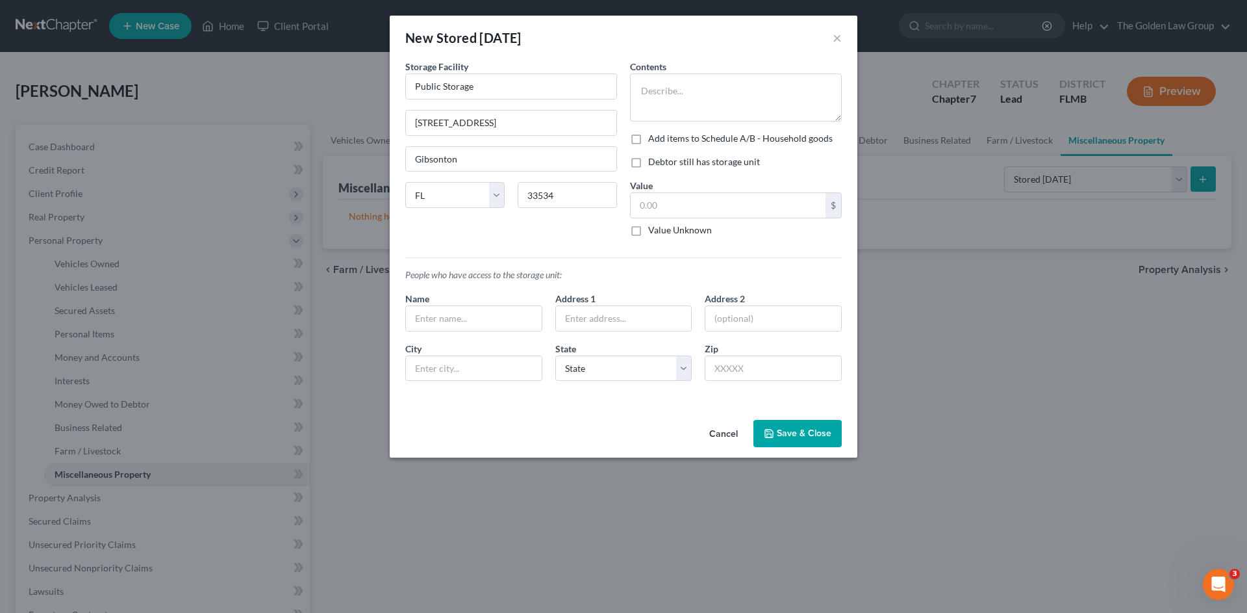
click at [648, 158] on label "Debtor still has storage unit" at bounding box center [704, 161] width 112 height 13
click at [653, 158] on input "Debtor still has storage unit" at bounding box center [657, 159] width 8 height 8
checkbox input "true"
click at [648, 140] on label "Add items to Schedule A/B - Household goods" at bounding box center [740, 138] width 184 height 13
click at [653, 140] on input "Add items to Schedule A/B - Household goods" at bounding box center [657, 136] width 8 height 8
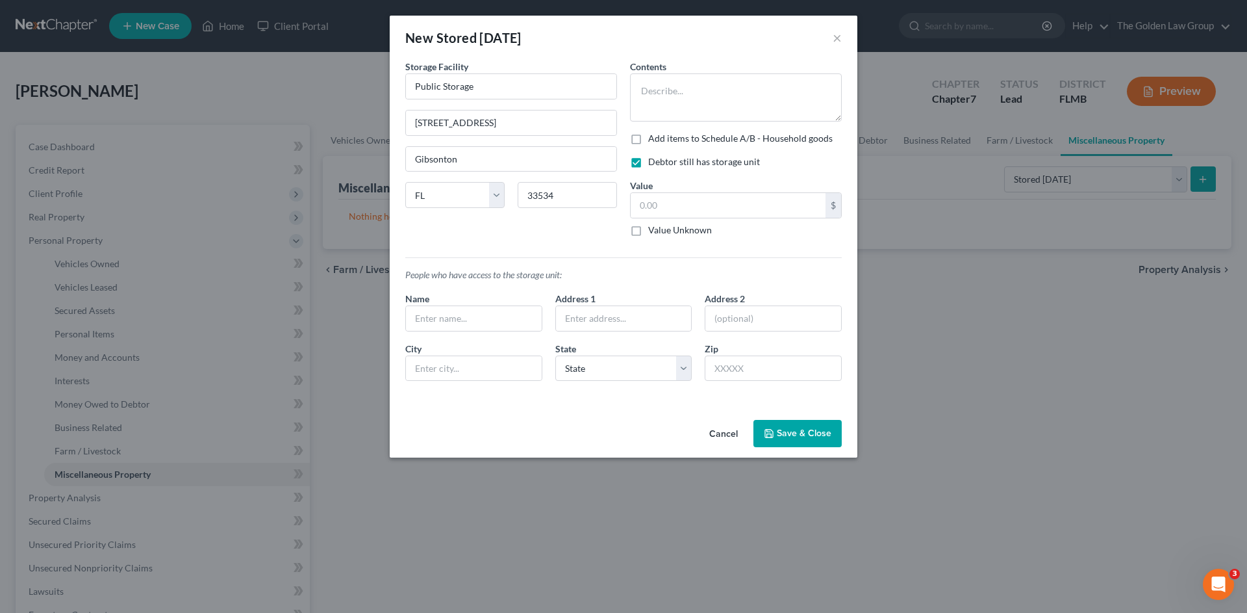
checkbox input "true"
click at [662, 95] on textarea at bounding box center [736, 97] width 212 height 48
type textarea "Shelving, Old Furniture, Misc. Household Items, Clothing"
click at [615, 228] on div "Storage Facility Public Storage [STREET_ADDRESS] [GEOGRAPHIC_DATA] [US_STATE] A…" at bounding box center [511, 153] width 225 height 187
click at [673, 205] on input "text" at bounding box center [728, 205] width 195 height 25
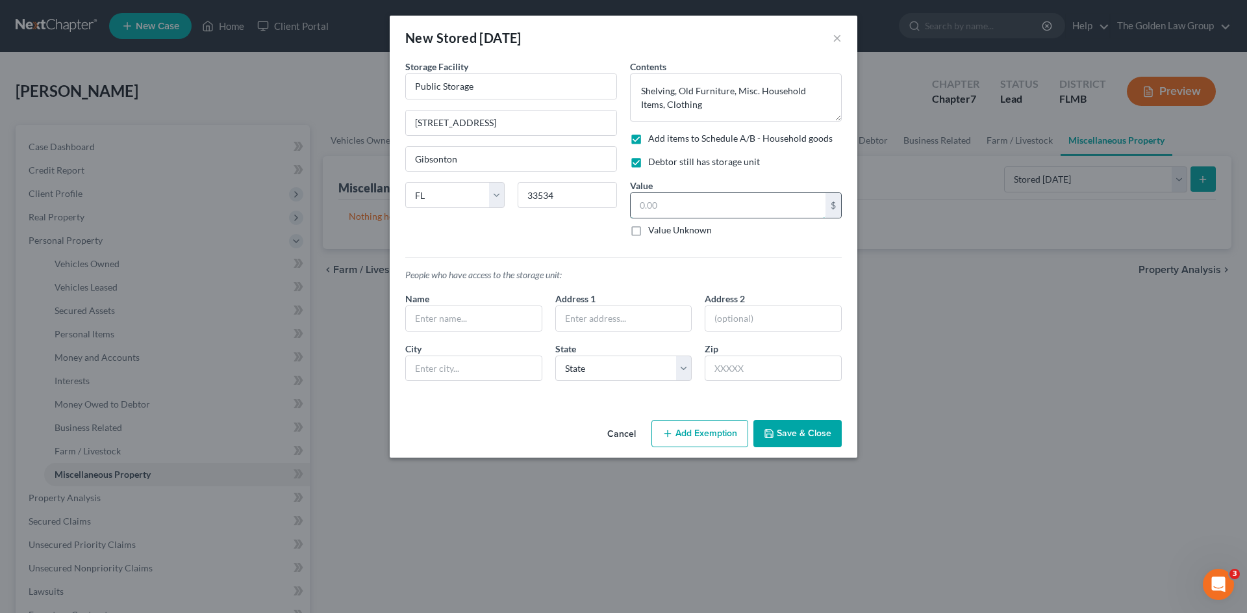
click at [666, 210] on input "text" at bounding box center [728, 205] width 195 height 25
click at [571, 235] on div "Storage Facility Public Storage [STREET_ADDRESS] [GEOGRAPHIC_DATA] [US_STATE] A…" at bounding box center [511, 153] width 225 height 187
click at [666, 206] on input "300.00" at bounding box center [728, 205] width 195 height 25
type input "500.00"
click at [598, 222] on div "Storage Facility Public Storage [STREET_ADDRESS] [GEOGRAPHIC_DATA] [US_STATE] A…" at bounding box center [511, 153] width 225 height 187
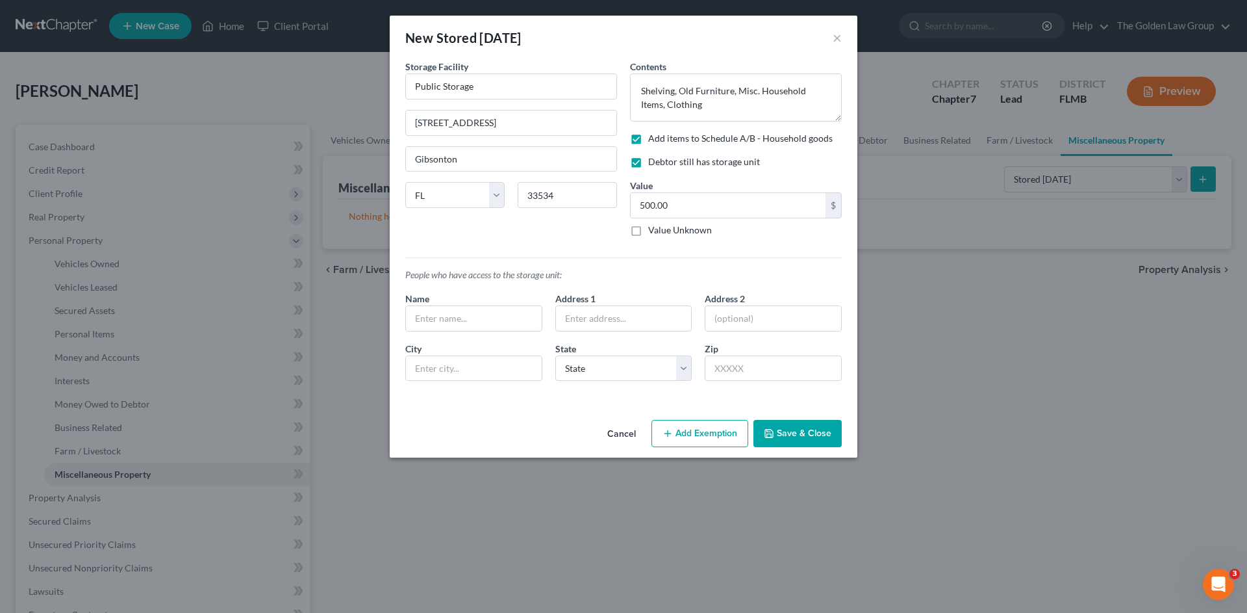
click at [784, 433] on button "Save & Close" at bounding box center [798, 433] width 88 height 27
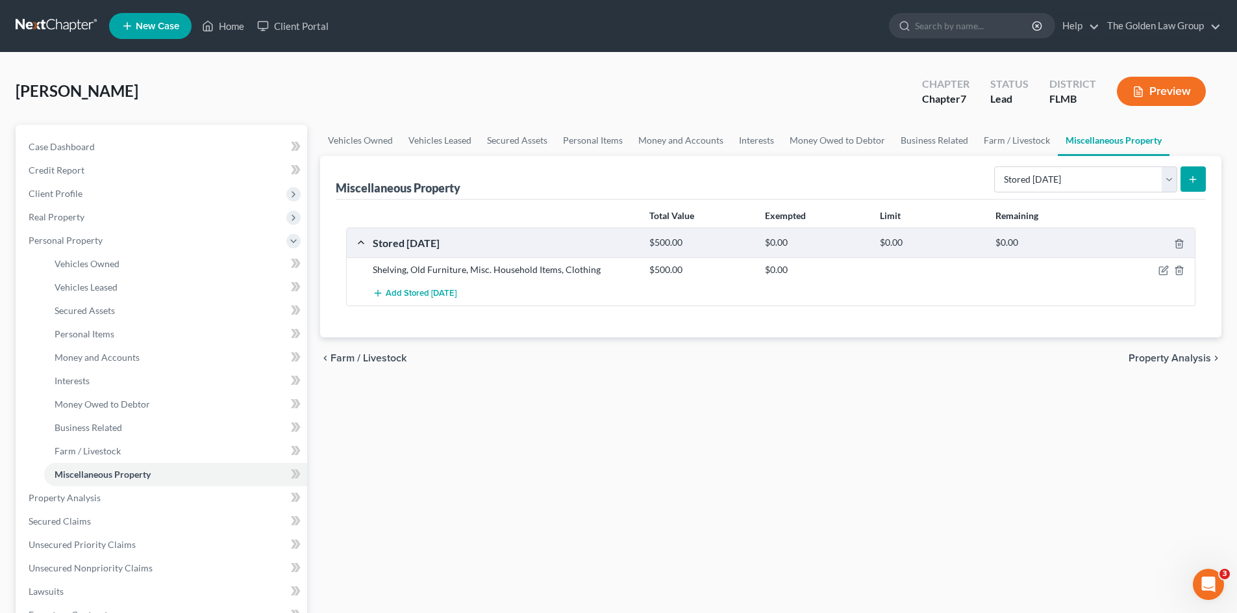
click at [788, 427] on div "Vehicles Owned Vehicles Leased Secured Assets Personal Items Money and Accounts…" at bounding box center [771, 500] width 915 height 750
click at [685, 407] on div "Vehicles Owned Vehicles Leased Secured Assets Personal Items Money and Accounts…" at bounding box center [771, 500] width 915 height 750
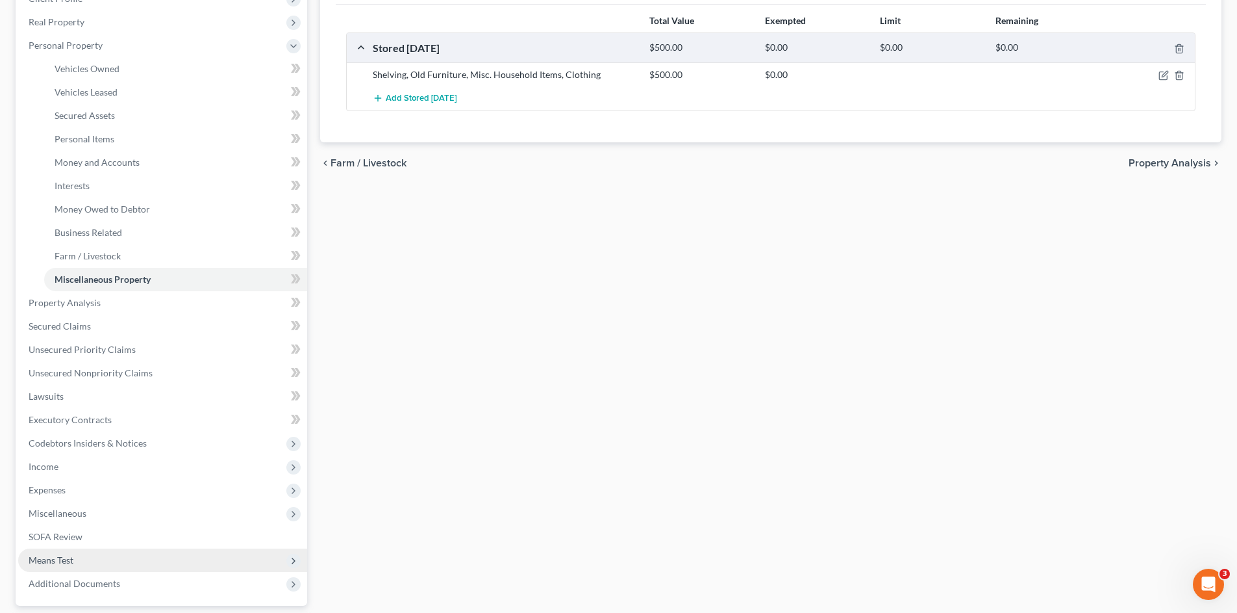
scroll to position [238, 0]
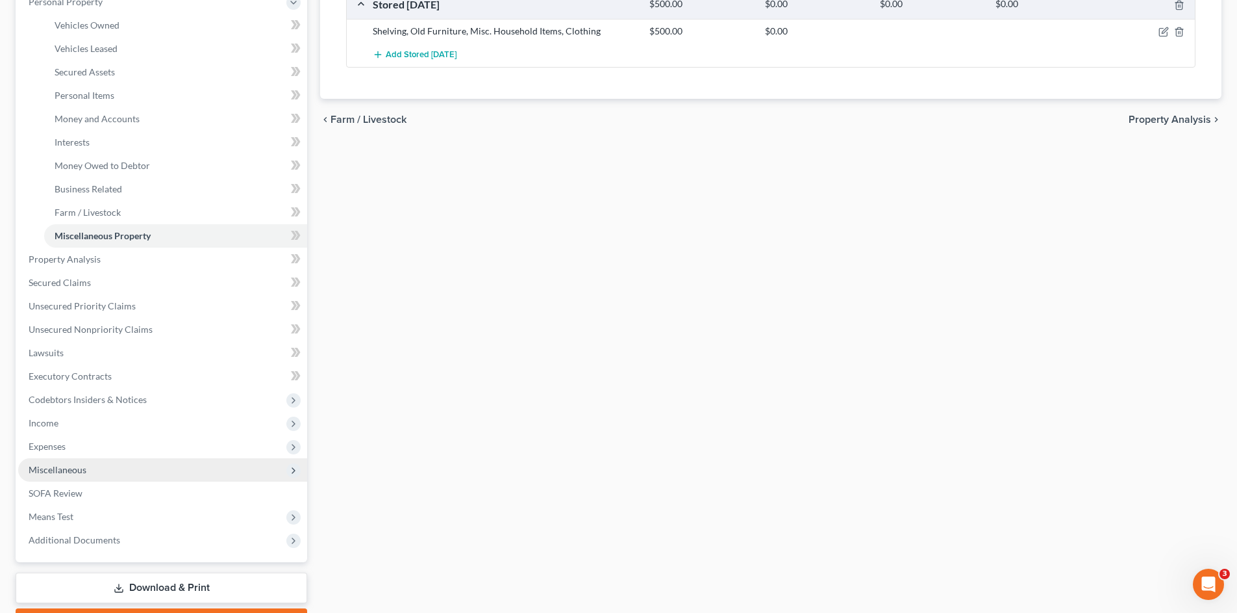
click at [60, 464] on span "Miscellaneous" at bounding box center [58, 469] width 58 height 11
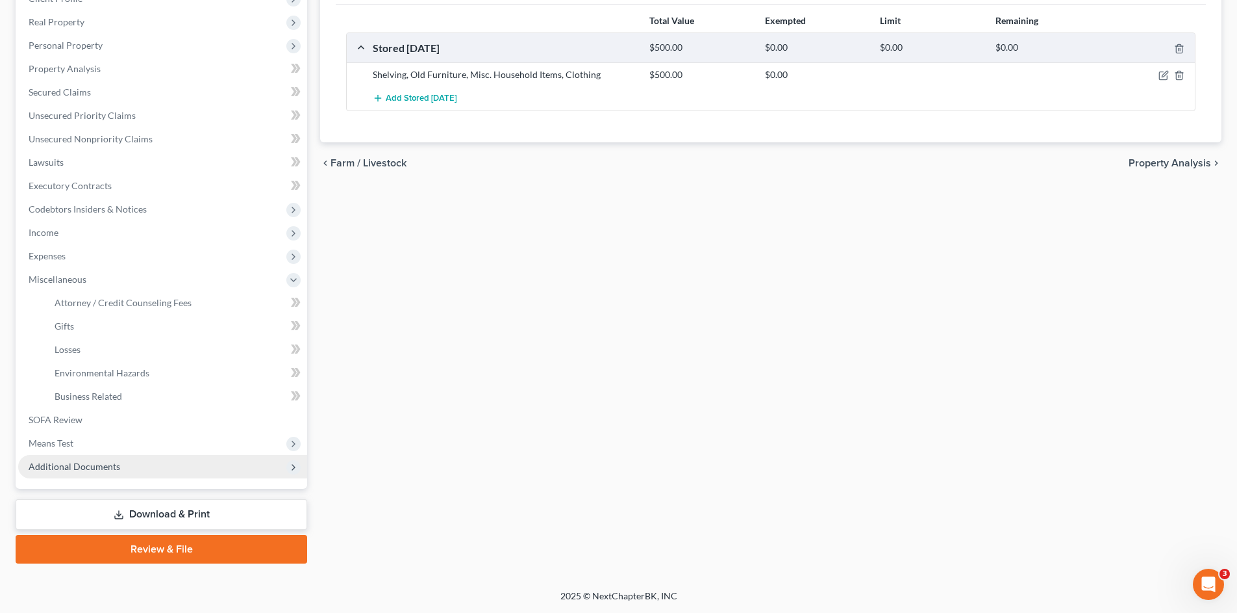
scroll to position [195, 0]
click at [123, 307] on span "Attorney / Credit Counseling Fees" at bounding box center [123, 302] width 137 height 11
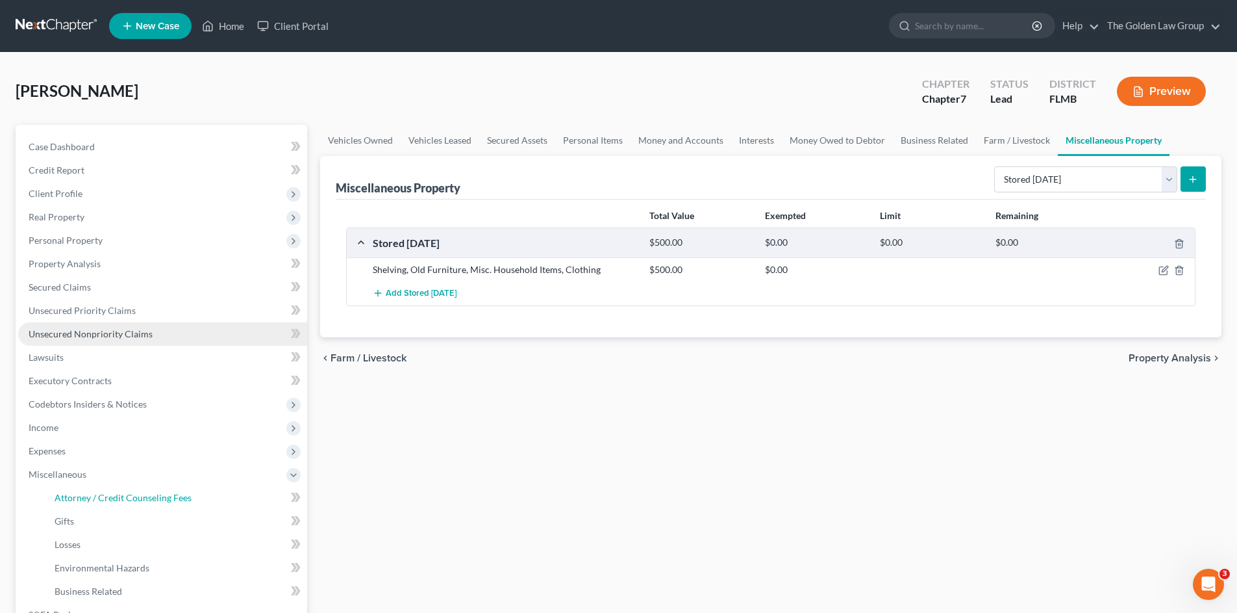
select select "2"
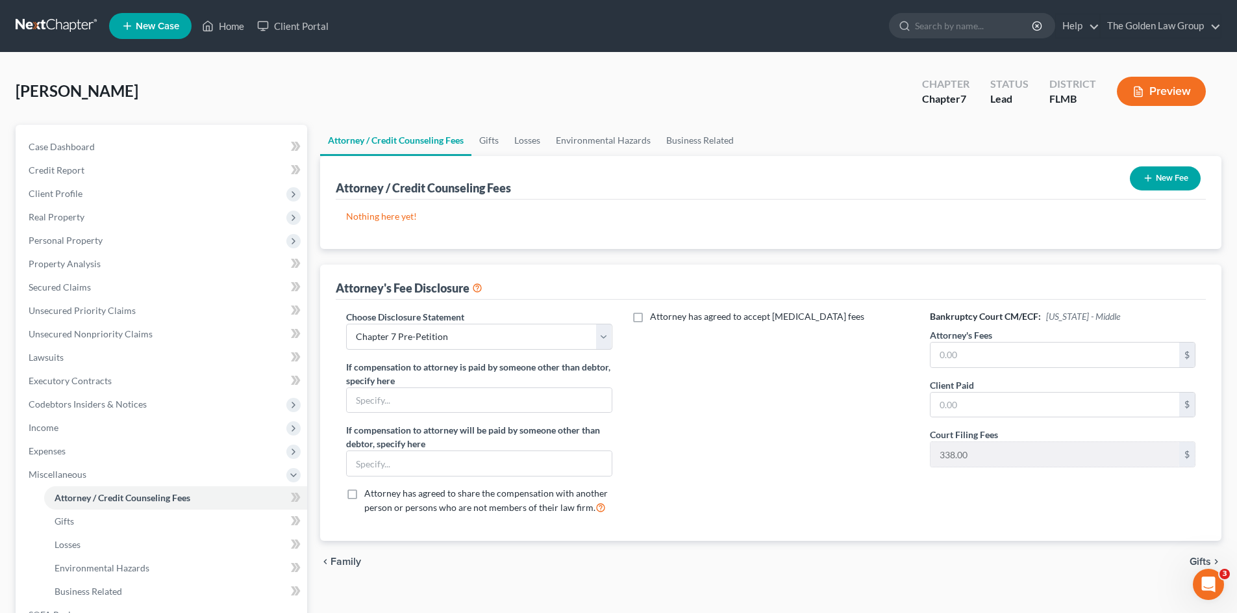
click at [1156, 180] on button "New Fee" at bounding box center [1165, 178] width 71 height 24
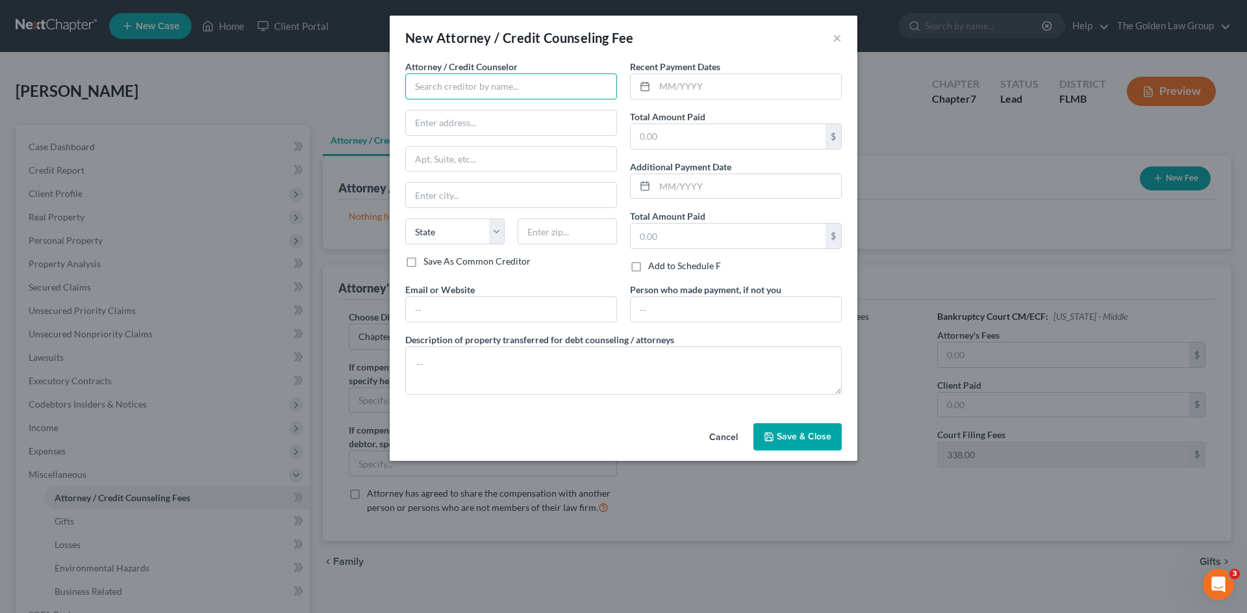
click at [454, 90] on input "text" at bounding box center [511, 86] width 212 height 26
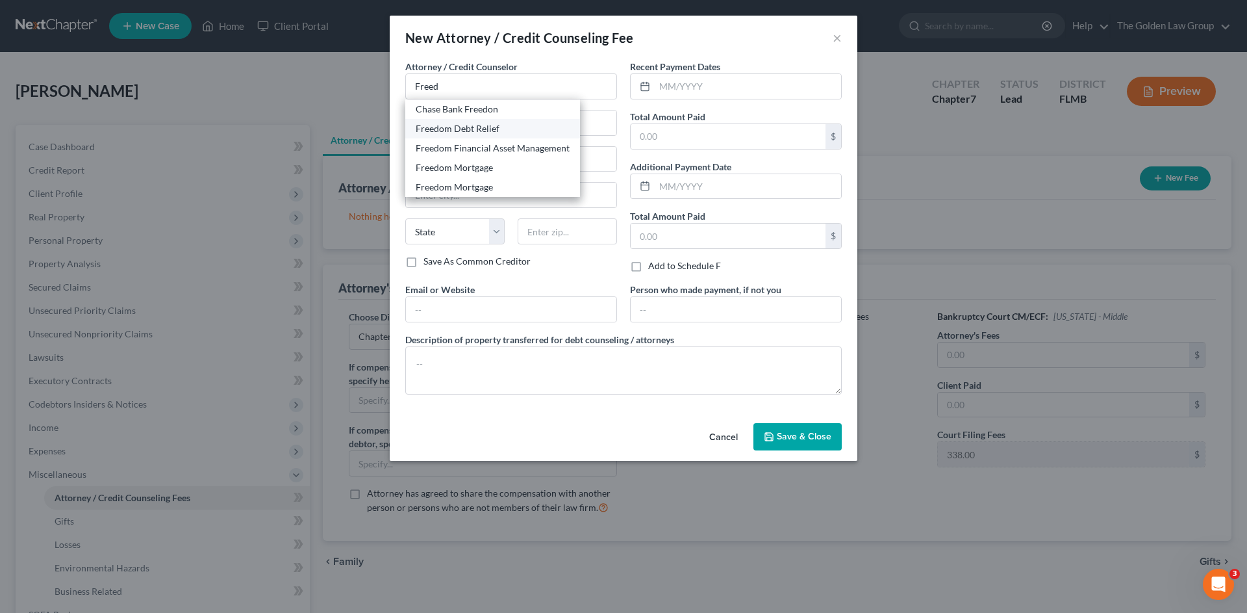
click at [466, 127] on div "Freedom Debt Relief" at bounding box center [493, 128] width 154 height 13
type input "Freedom Debt Relief"
type input "PO Box 2330"
type input "Phoenix"
select select "3"
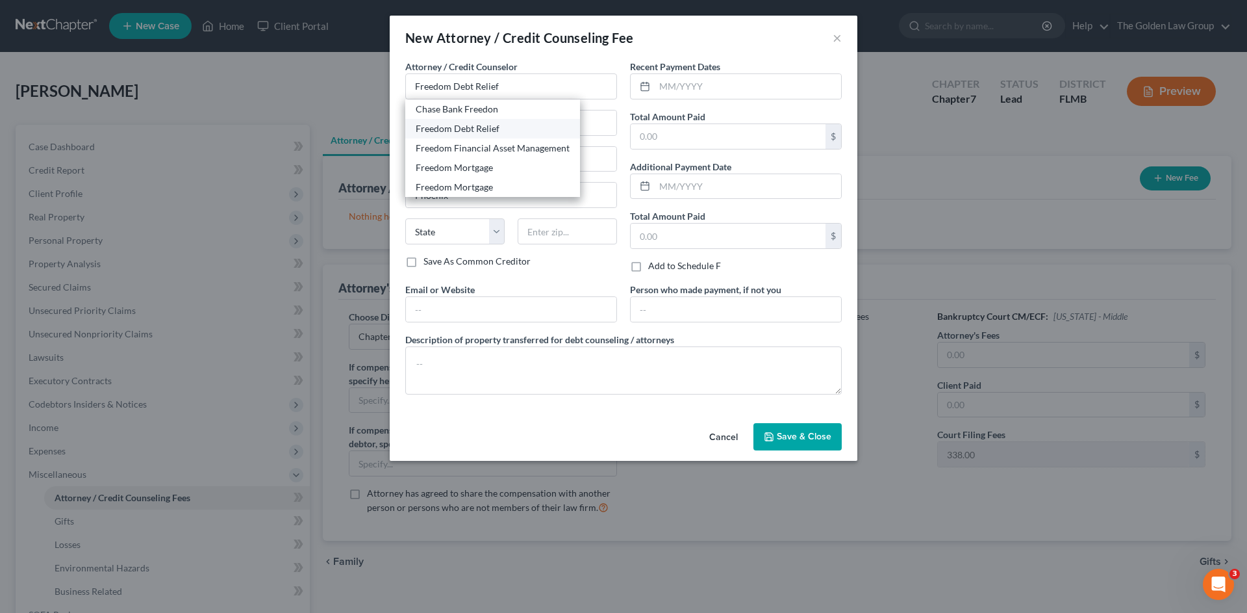
type input "85002"
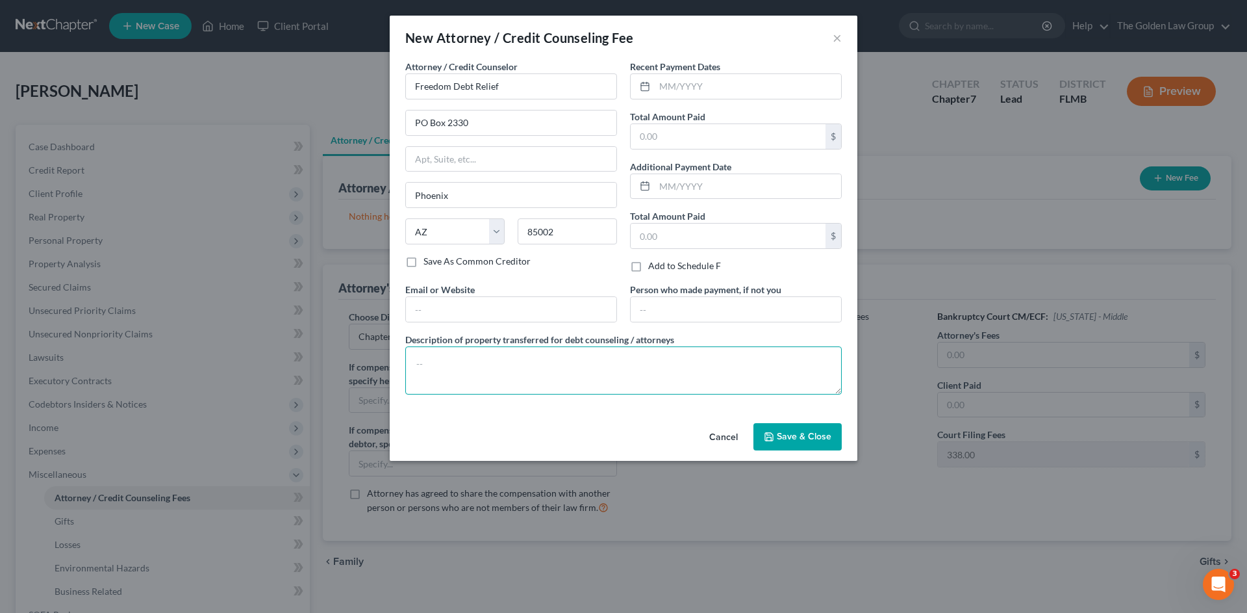
click at [482, 377] on textarea at bounding box center [623, 370] width 437 height 48
type textarea "d"
click at [482, 377] on textarea "Debt Consoldiation" at bounding box center [623, 370] width 437 height 48
click at [498, 357] on textarea "Debt Consoldiation" at bounding box center [623, 370] width 437 height 48
click at [548, 356] on textarea "Debt Consolidation" at bounding box center [623, 370] width 437 height 48
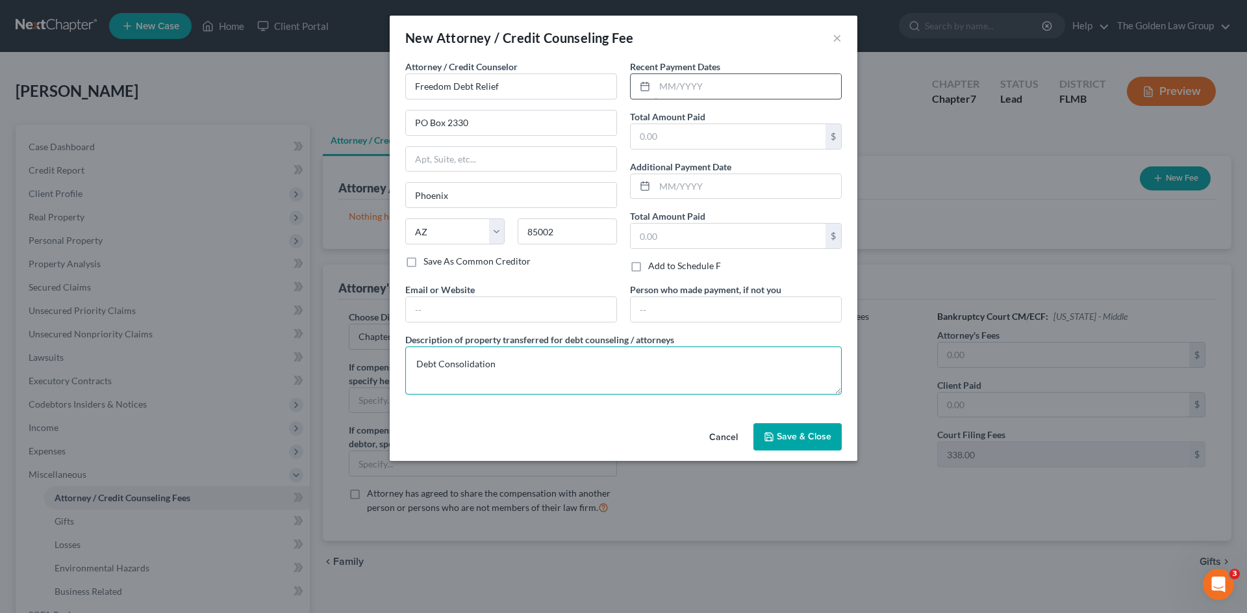
type textarea "Debt Consolidation"
click at [737, 90] on input "text" at bounding box center [748, 86] width 186 height 25
click at [628, 412] on div "Attorney / Credit Counselor * Freedom Debt Relief PO Box [GEOGRAPHIC_DATA] [US_…" at bounding box center [624, 239] width 468 height 358
click at [728, 88] on input "text" at bounding box center [748, 86] width 186 height 25
type input "[DATE]"
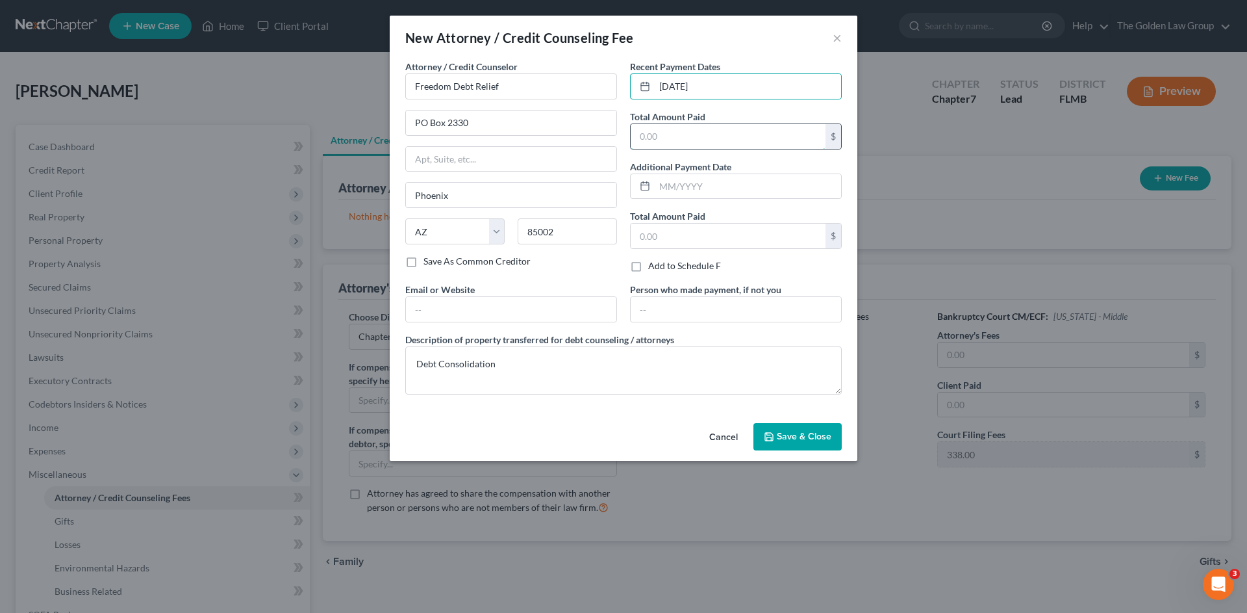
click at [748, 136] on input "text" at bounding box center [728, 136] width 195 height 25
click at [714, 131] on input "text" at bounding box center [728, 136] width 195 height 25
click at [737, 137] on input "text" at bounding box center [728, 136] width 195 height 25
click at [678, 137] on input "text" at bounding box center [728, 136] width 195 height 25
click at [798, 440] on span "Save & Close" at bounding box center [804, 436] width 55 height 11
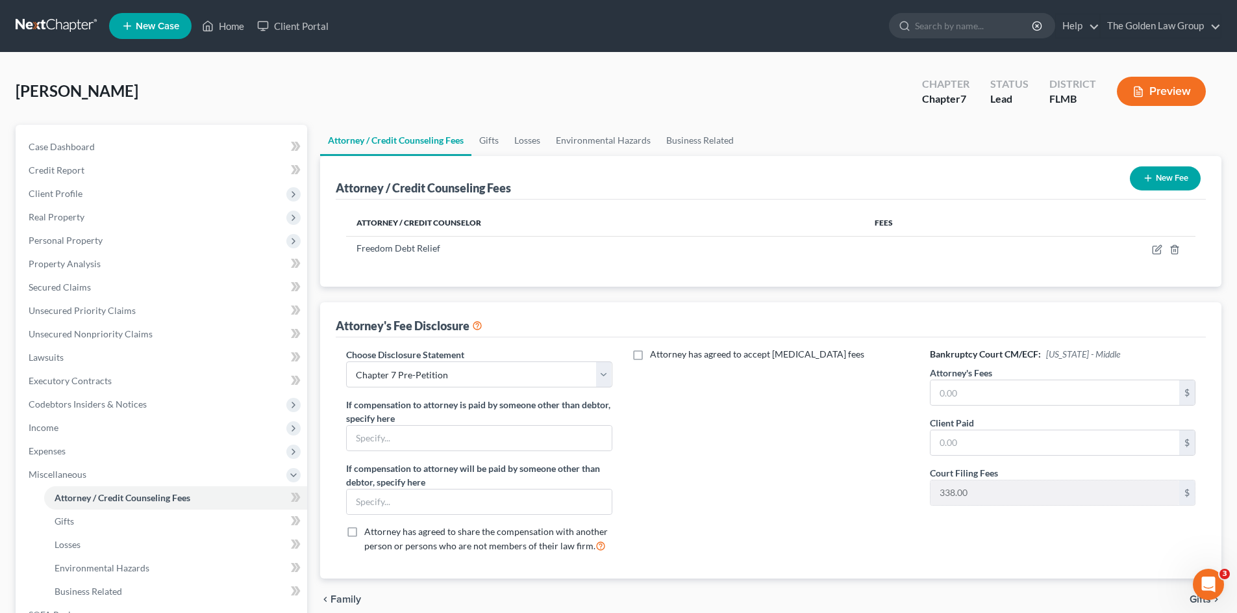
click at [781, 475] on div "Attorney has agreed to accept [MEDICAL_DATA] fees" at bounding box center [772, 455] width 292 height 215
click at [767, 461] on div "Attorney has agreed to accept [MEDICAL_DATA] fees" at bounding box center [772, 455] width 292 height 215
click at [685, 409] on div "Attorney has agreed to accept [MEDICAL_DATA] fees" at bounding box center [772, 455] width 292 height 215
click at [66, 263] on span "Property Analysis" at bounding box center [65, 263] width 72 height 11
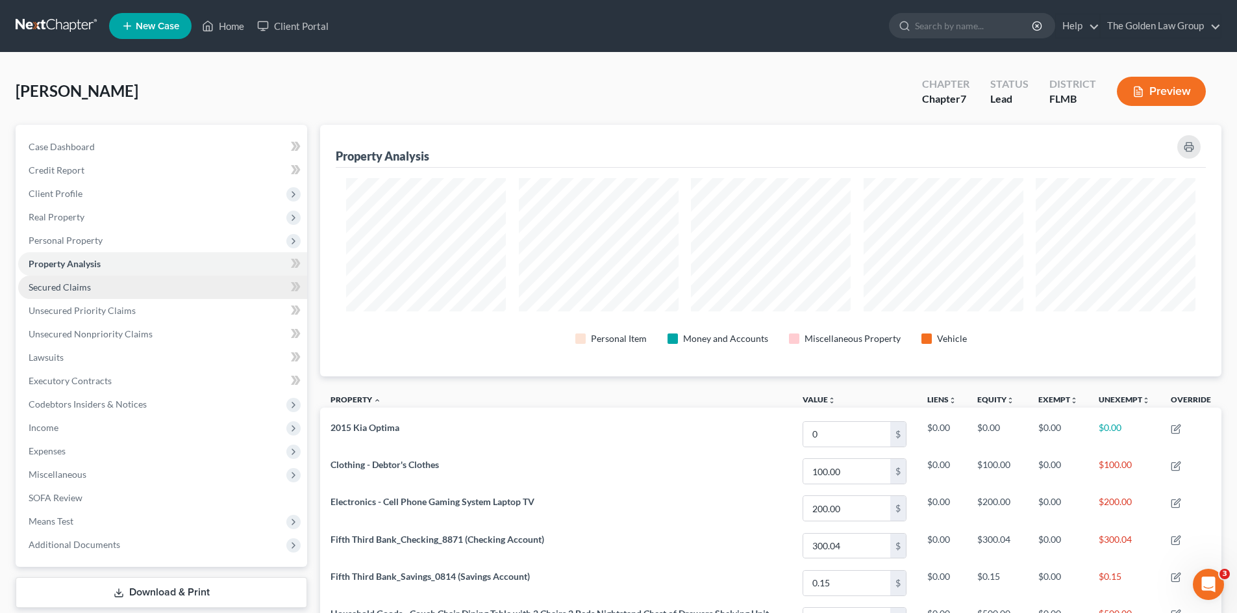
scroll to position [251, 902]
click at [82, 282] on span "Secured Claims" at bounding box center [60, 286] width 62 height 11
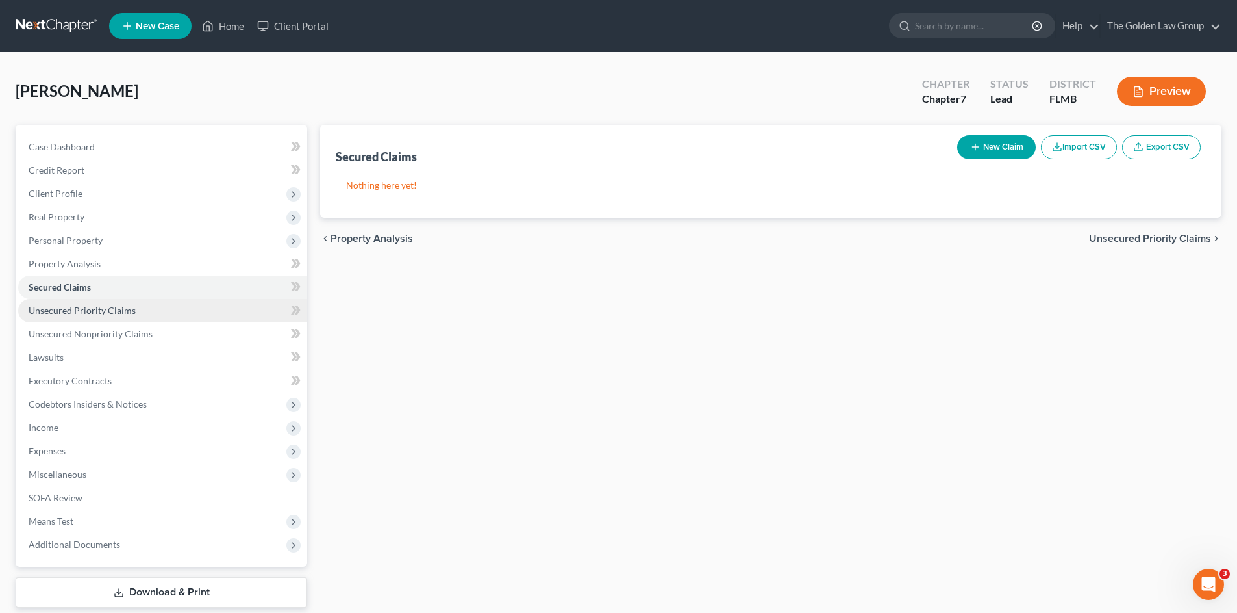
click at [149, 308] on link "Unsecured Priority Claims" at bounding box center [162, 310] width 289 height 23
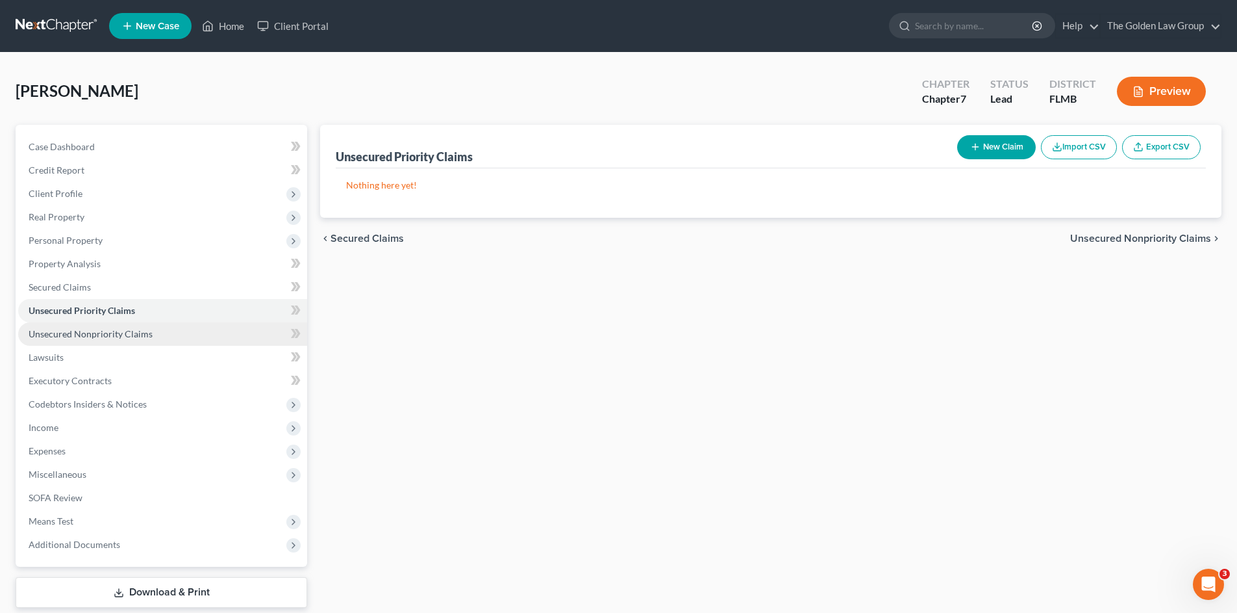
click at [164, 335] on link "Unsecured Nonpriority Claims" at bounding box center [162, 333] width 289 height 23
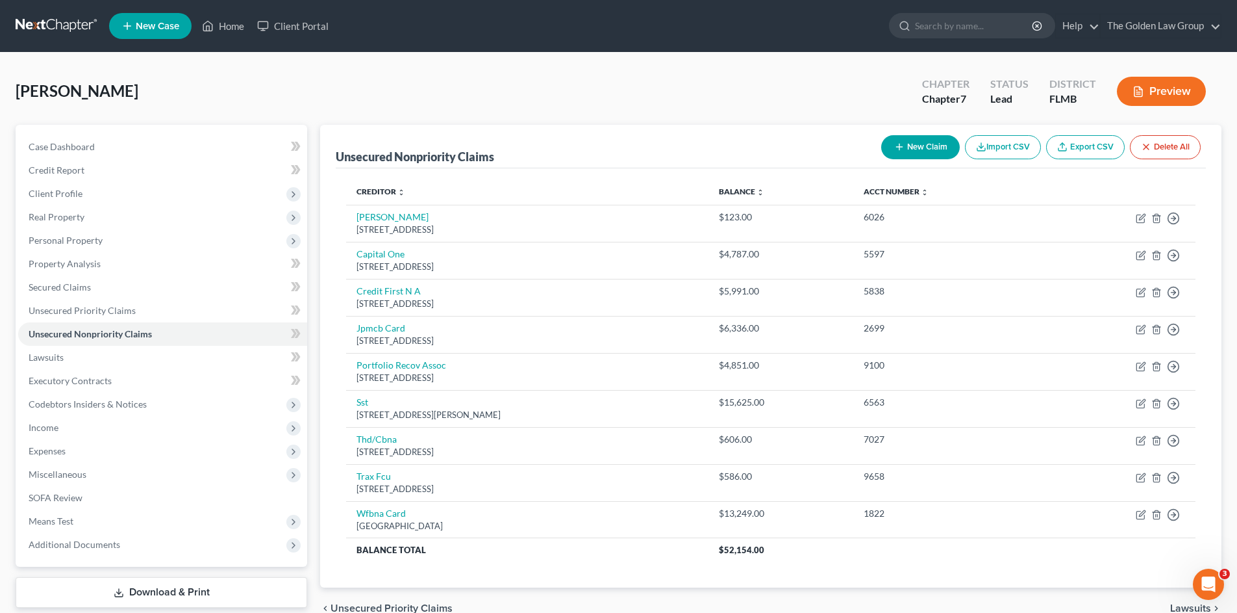
click at [631, 568] on div "Creditor expand_more expand_less unfold_more Balance expand_more expand_less un…" at bounding box center [771, 378] width 870 height 420
click at [87, 359] on link "Lawsuits" at bounding box center [162, 357] width 289 height 23
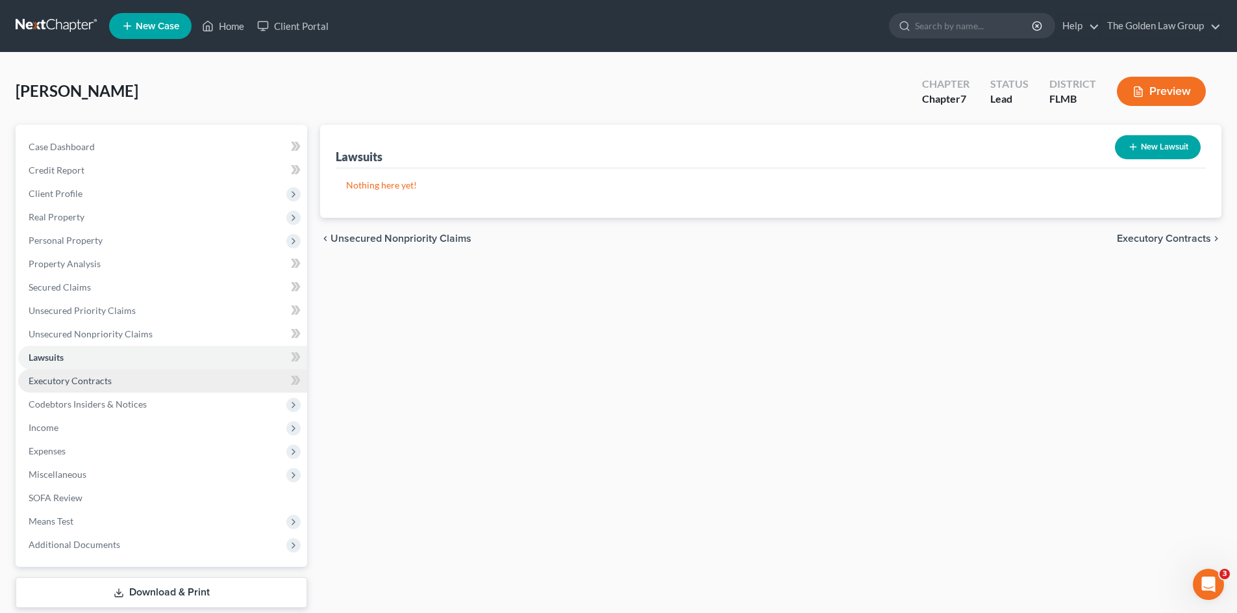
click at [95, 382] on span "Executory Contracts" at bounding box center [70, 380] width 83 height 11
click at [1166, 139] on button "New Contract" at bounding box center [1156, 147] width 89 height 24
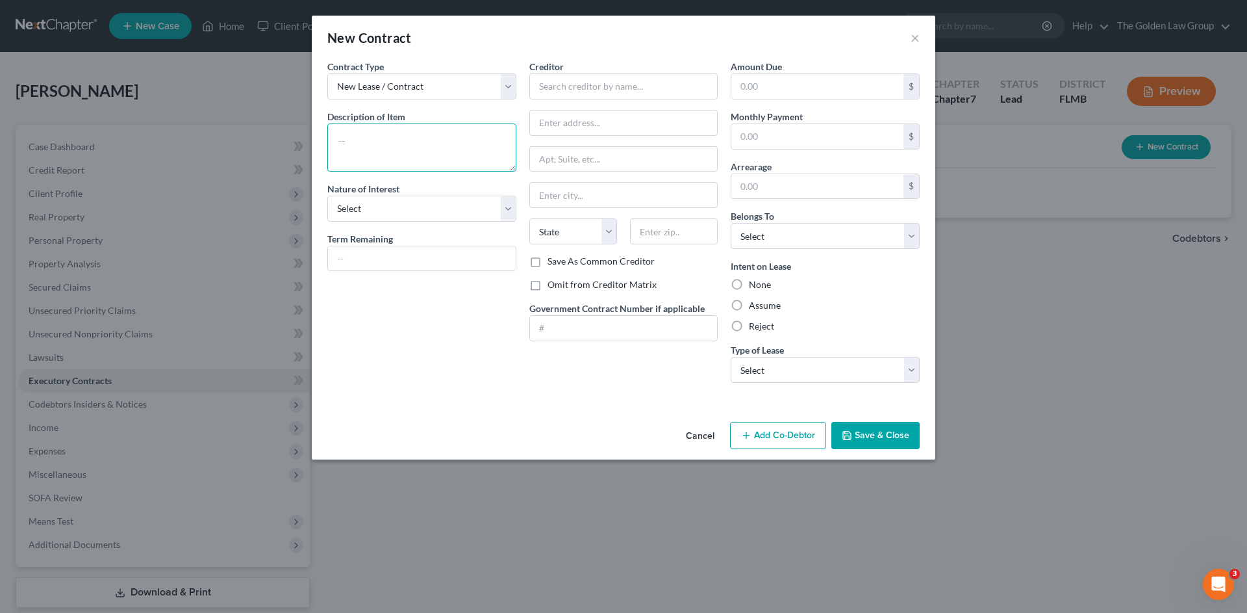
click at [398, 156] on textarea at bounding box center [421, 147] width 189 height 48
type textarea "Cell Phone"
click at [420, 205] on select "Select Purchaser Agent Lessor Lessee" at bounding box center [421, 209] width 189 height 26
select select "3"
click at [327, 196] on select "Select Purchaser Agent Lessor Lessee" at bounding box center [421, 209] width 189 height 26
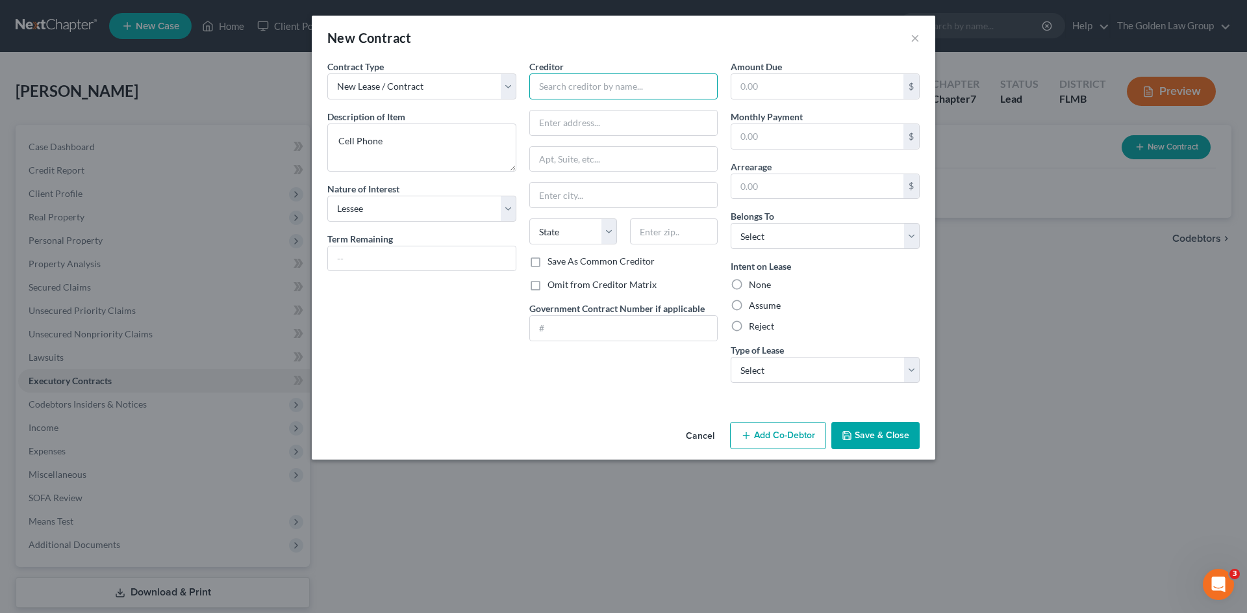
click at [620, 88] on input "text" at bounding box center [623, 86] width 189 height 26
click at [611, 111] on div "Verizon Wireless" at bounding box center [607, 109] width 135 height 13
type input "Verizon Wireless"
type input "PO Box 660108"
type input "[GEOGRAPHIC_DATA]"
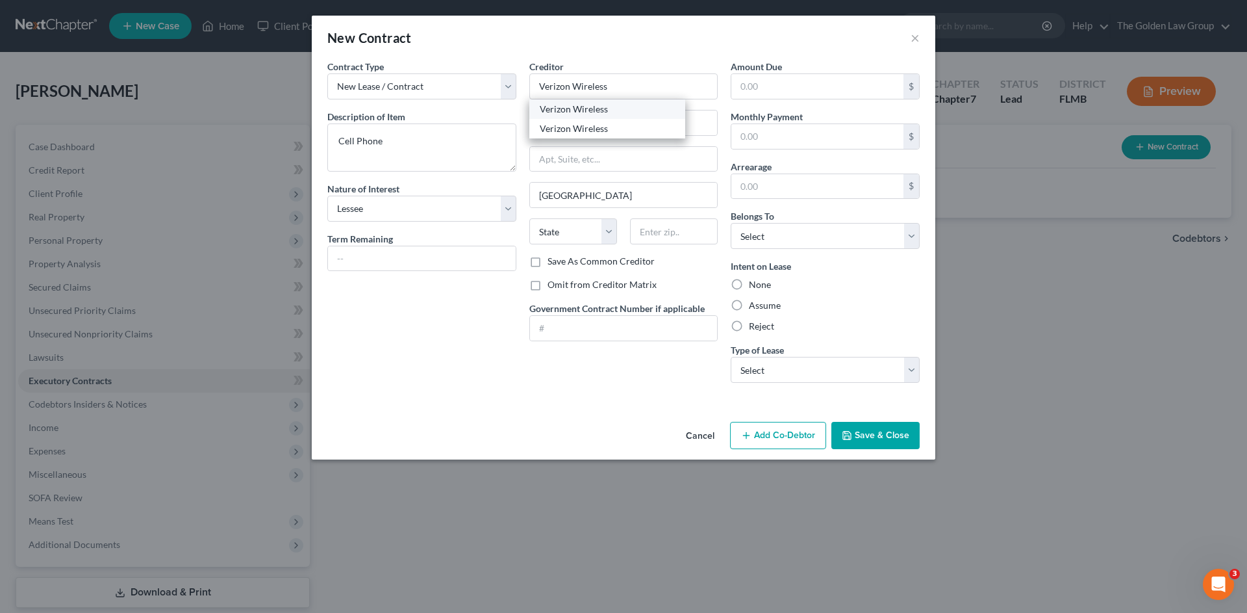
select select "45"
type input "75266"
click at [767, 238] on select "Select Debtor 1 Only Debtor 2 Only Debtor 1 And Debtor 2 Only At Least One Of T…" at bounding box center [825, 236] width 189 height 26
select select "0"
click at [731, 223] on select "Select Debtor 1 Only Debtor 2 Only Debtor 1 And Debtor 2 Only At Least One Of T…" at bounding box center [825, 236] width 189 height 26
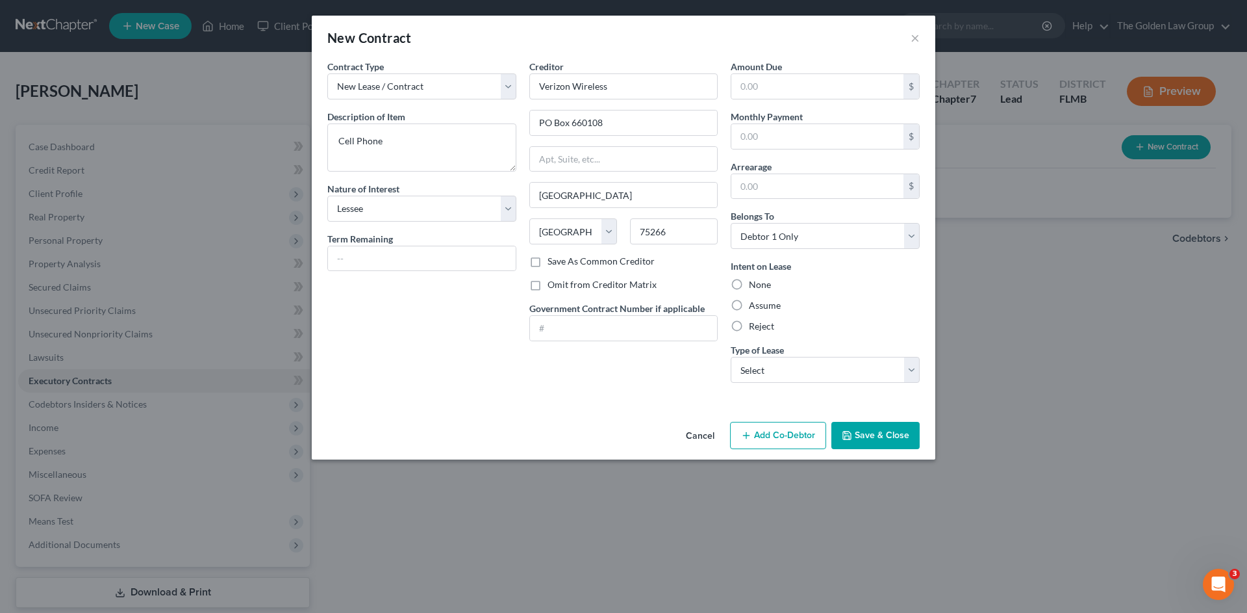
click at [760, 307] on label "Assume" at bounding box center [765, 305] width 32 height 13
click at [760, 307] on input "Assume" at bounding box center [758, 303] width 8 height 8
radio input "true"
click at [797, 376] on select "Select Real Estate Car Other" at bounding box center [825, 370] width 189 height 26
select select "2"
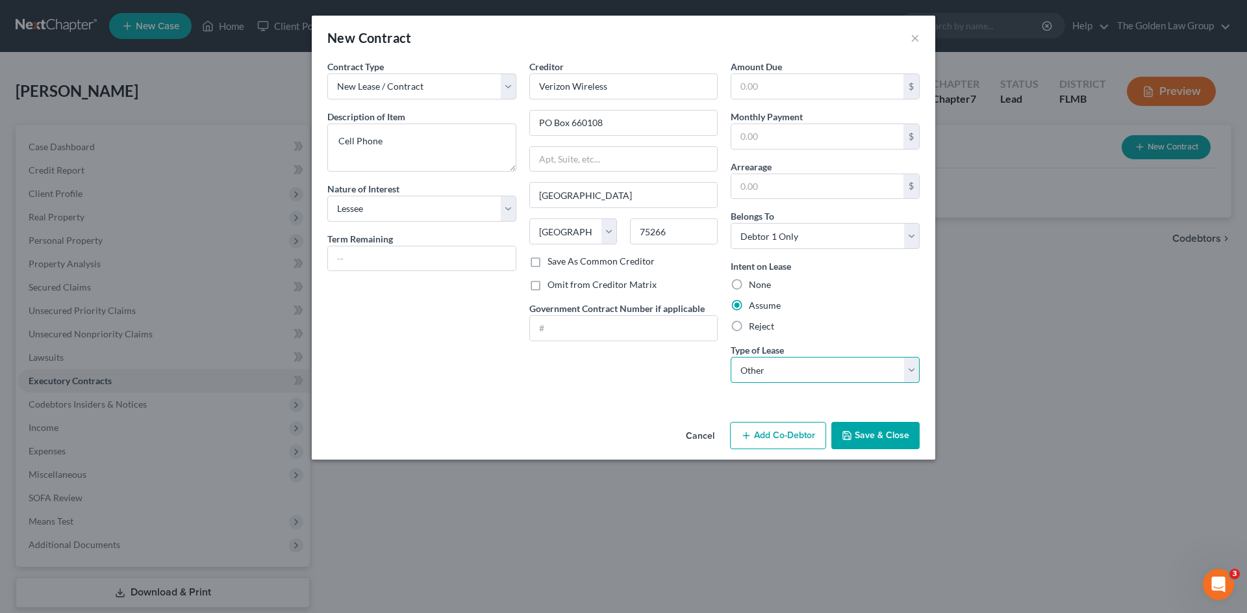
click at [731, 357] on select "Select Real Estate Car Other" at bounding box center [825, 370] width 189 height 26
click at [659, 412] on div "Contract Type New Lease / Contract New Timeshare Description of non-residential…" at bounding box center [624, 238] width 624 height 357
drag, startPoint x: 863, startPoint y: 436, endPoint x: 862, endPoint y: 422, distance: 14.3
click at [863, 435] on button "Save & Close" at bounding box center [875, 435] width 88 height 27
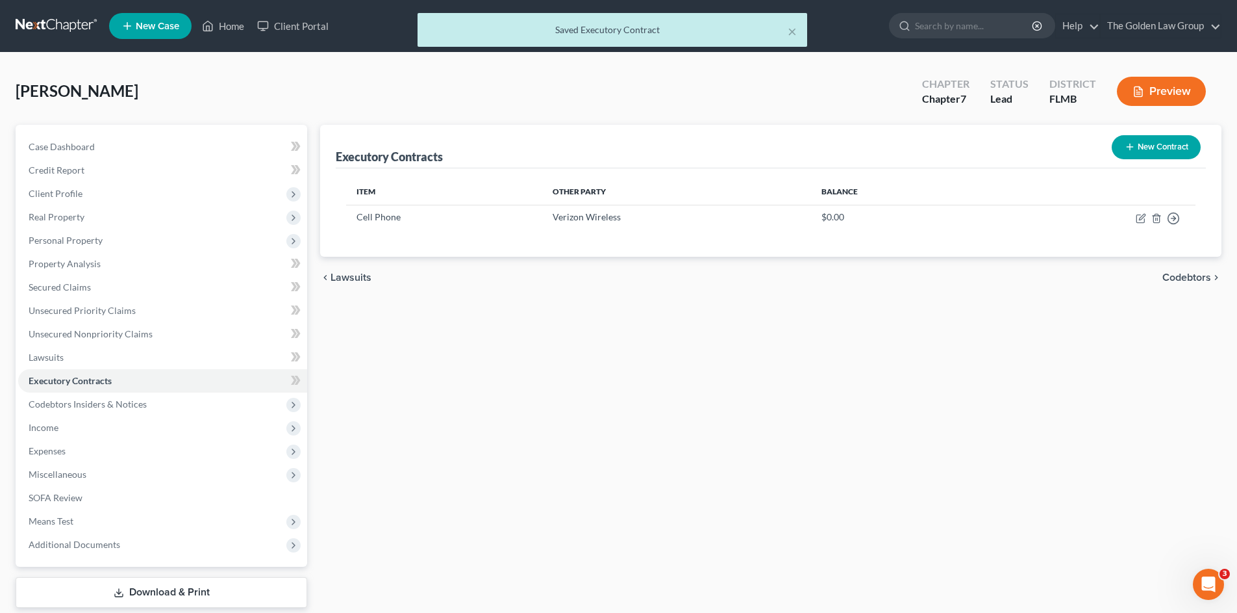
drag, startPoint x: 698, startPoint y: 341, endPoint x: 668, endPoint y: 343, distance: 29.3
click at [697, 341] on div "Executory Contracts New Contract Item Other Party Balance Cell Phone Verizon Wi…" at bounding box center [771, 383] width 915 height 516
click at [140, 399] on span "Codebtors Insiders & Notices" at bounding box center [88, 403] width 118 height 11
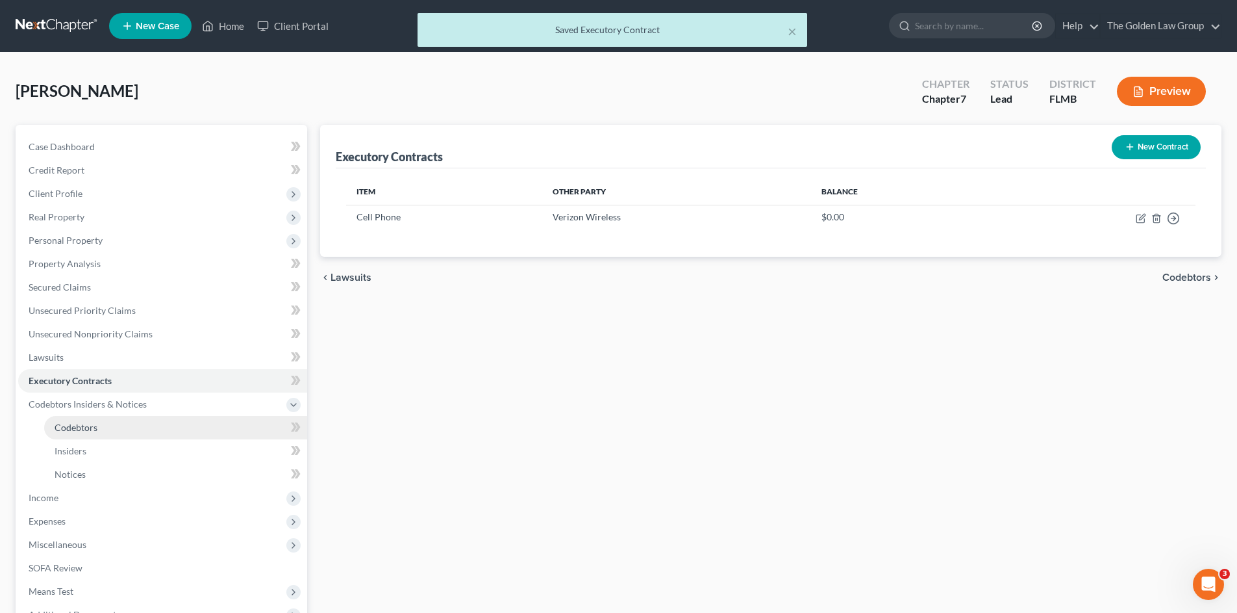
click at [83, 422] on span "Codebtors" at bounding box center [76, 427] width 43 height 11
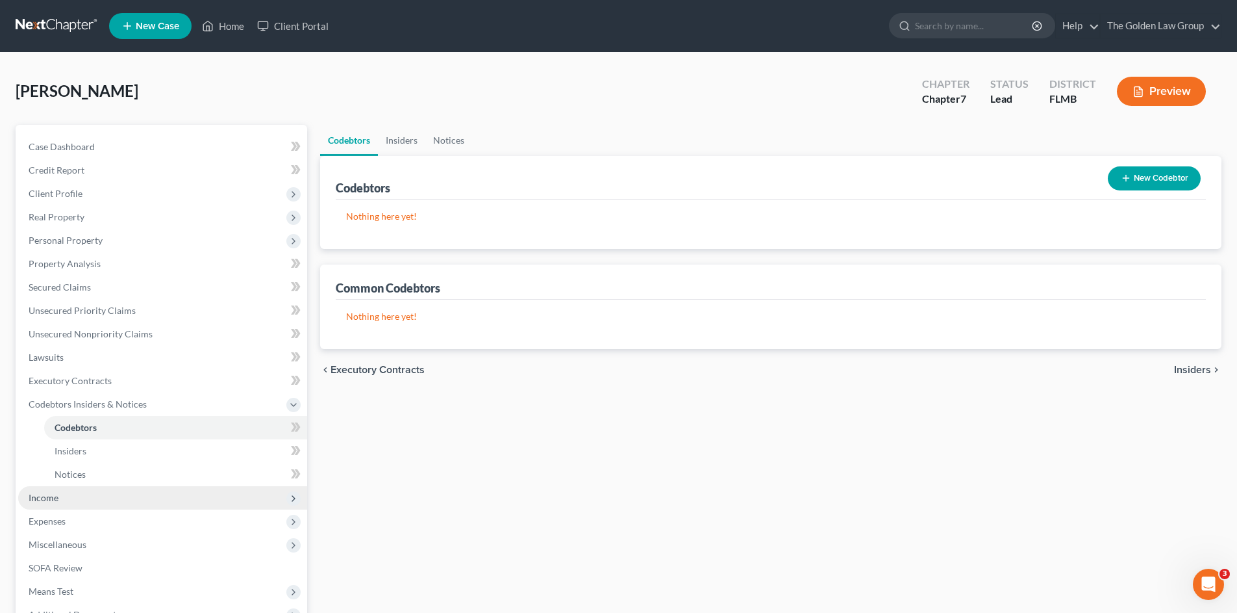
click at [77, 500] on span "Income" at bounding box center [162, 497] width 289 height 23
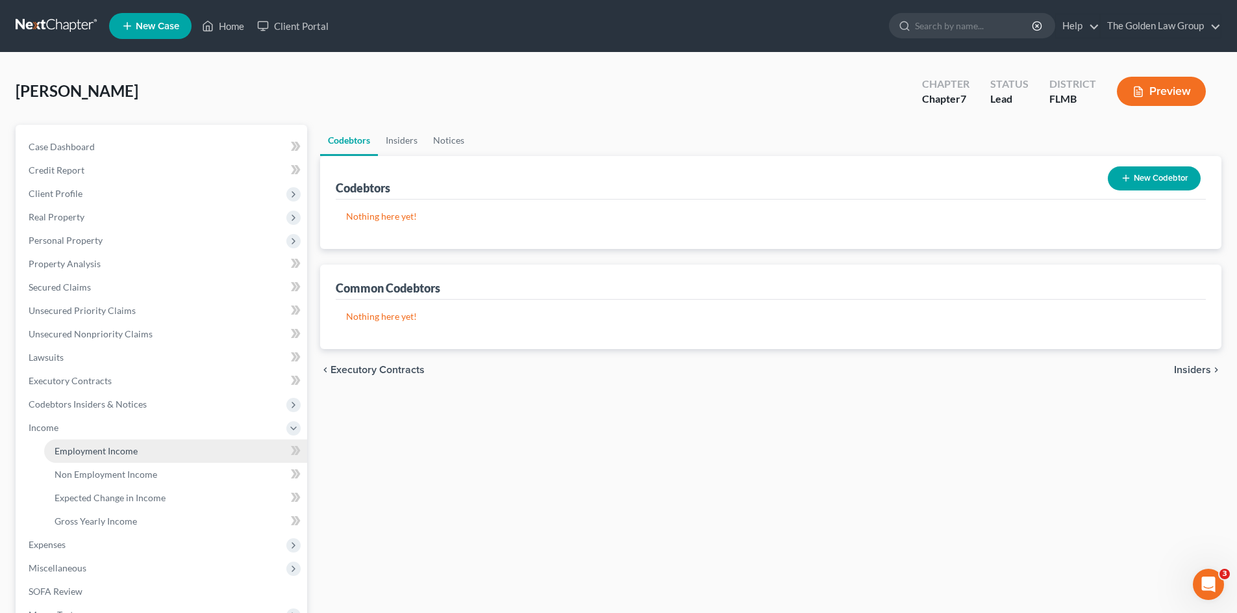
click at [104, 447] on span "Employment Income" at bounding box center [96, 450] width 83 height 11
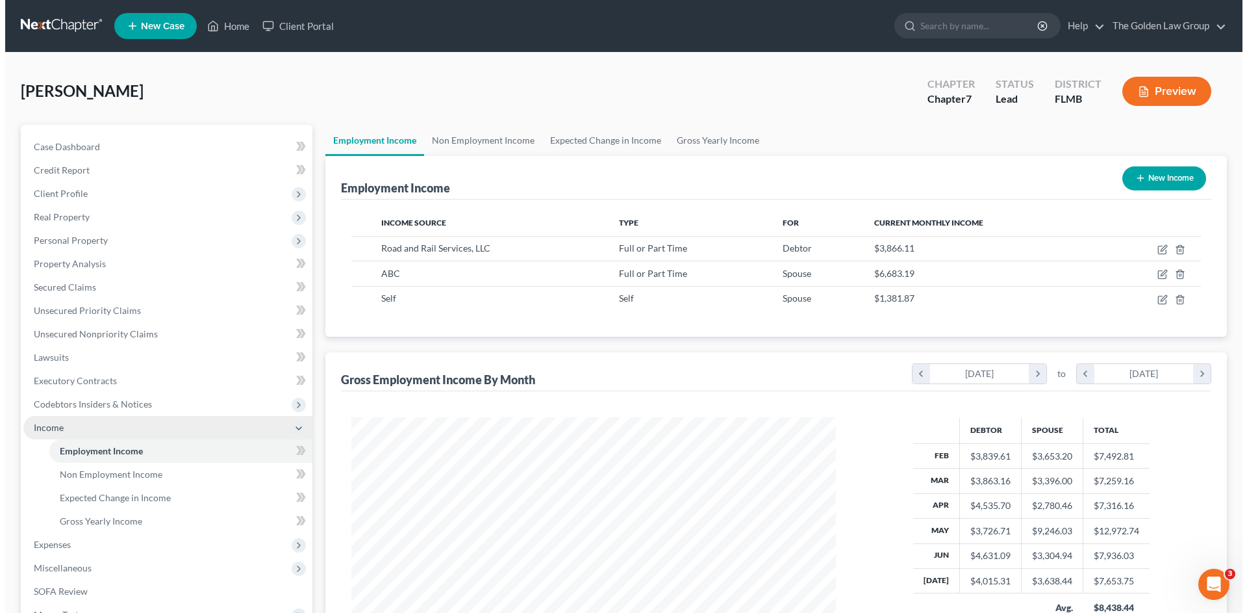
scroll to position [242, 511]
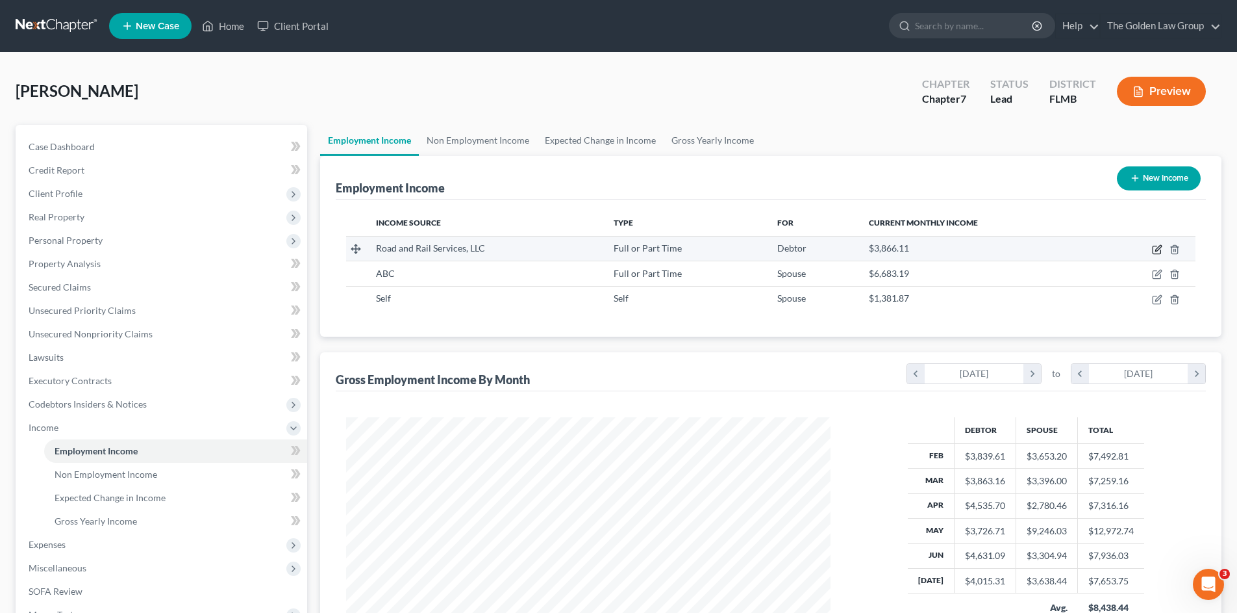
click at [1156, 248] on icon "button" at bounding box center [1157, 249] width 10 height 10
select select "0"
select select "18"
select select "3"
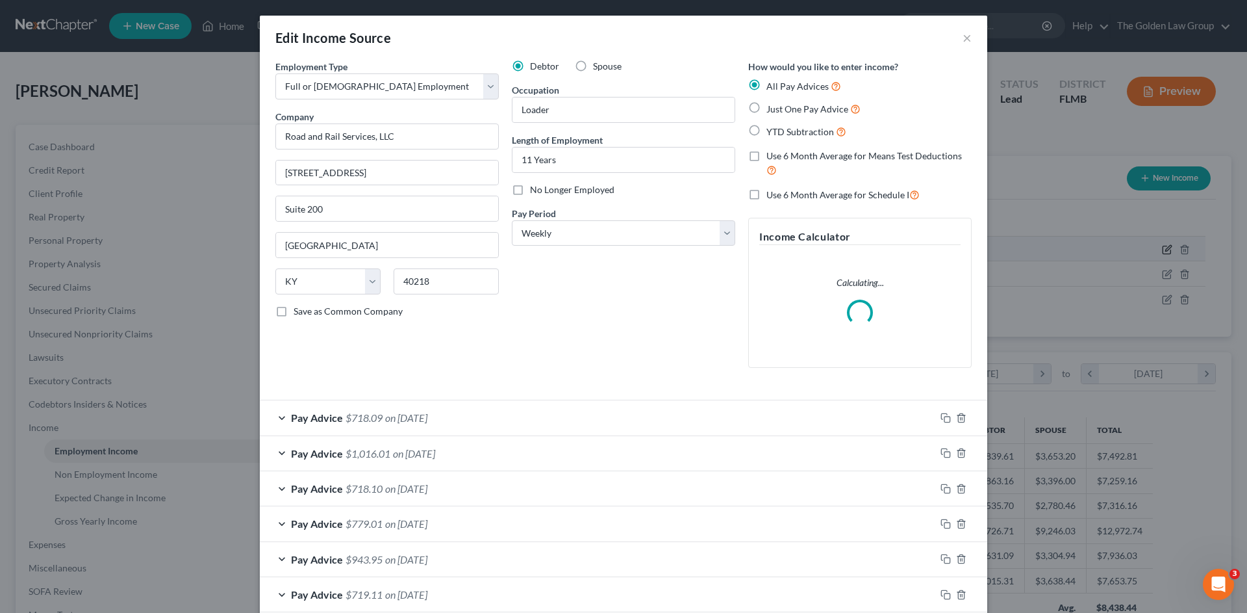
scroll to position [244, 515]
click at [627, 334] on div "Debtor Spouse Occupation Loader Length of Employment 11 Years No Longer Employe…" at bounding box center [623, 219] width 236 height 318
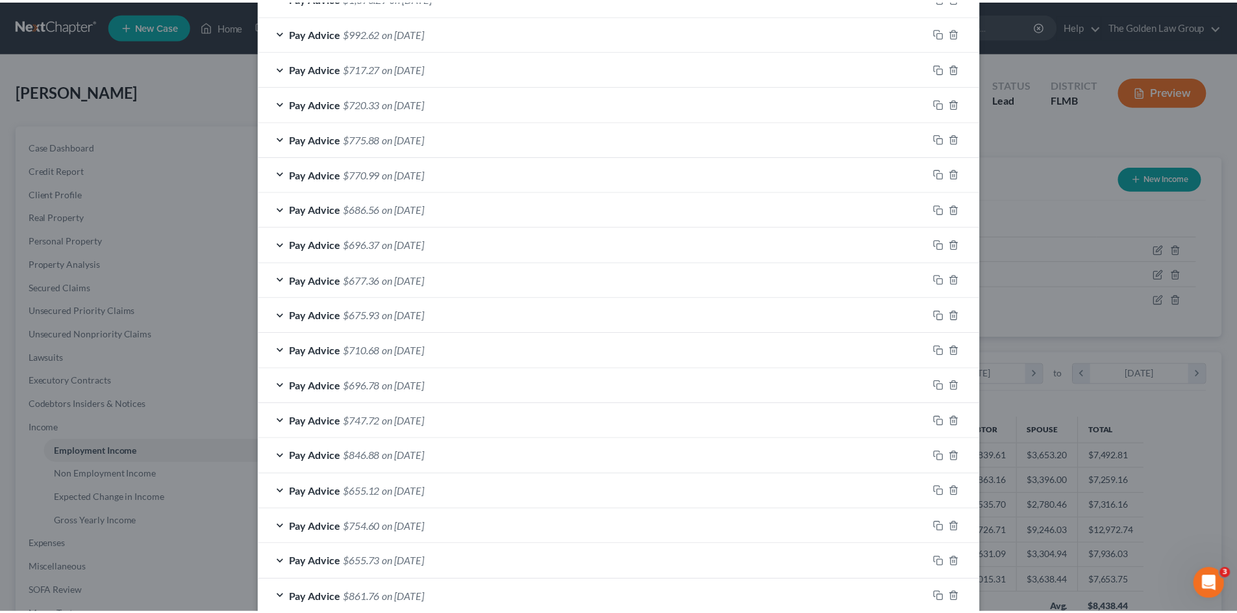
scroll to position [780, 0]
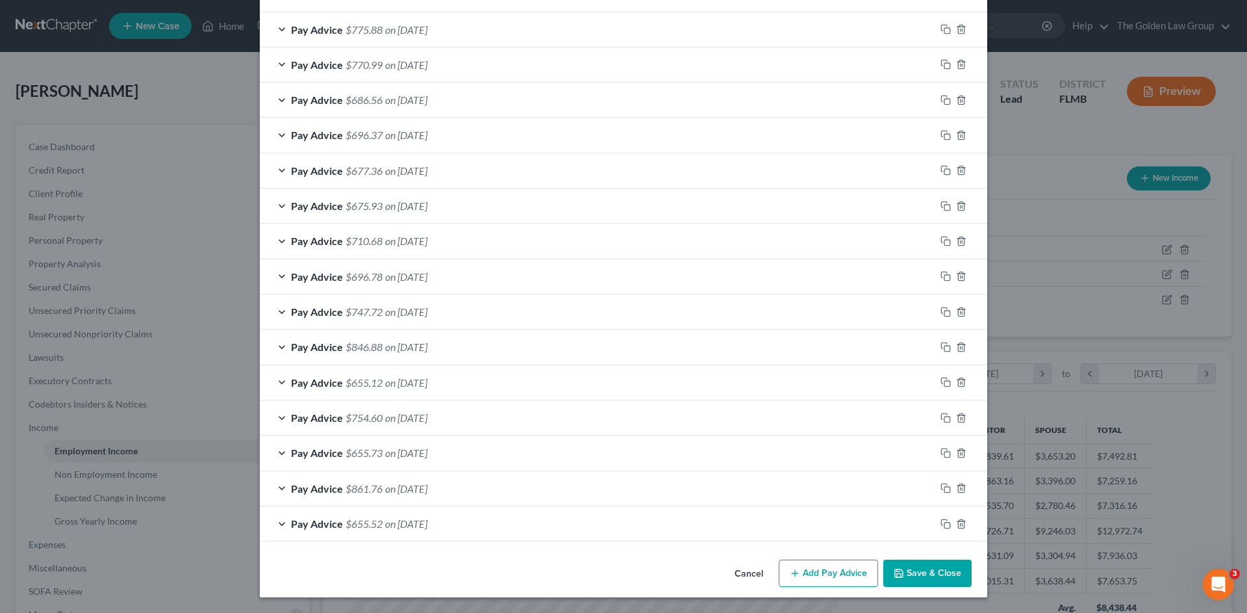
drag, startPoint x: 954, startPoint y: 570, endPoint x: 675, endPoint y: 522, distance: 282.9
click at [954, 570] on button "Save & Close" at bounding box center [927, 572] width 88 height 27
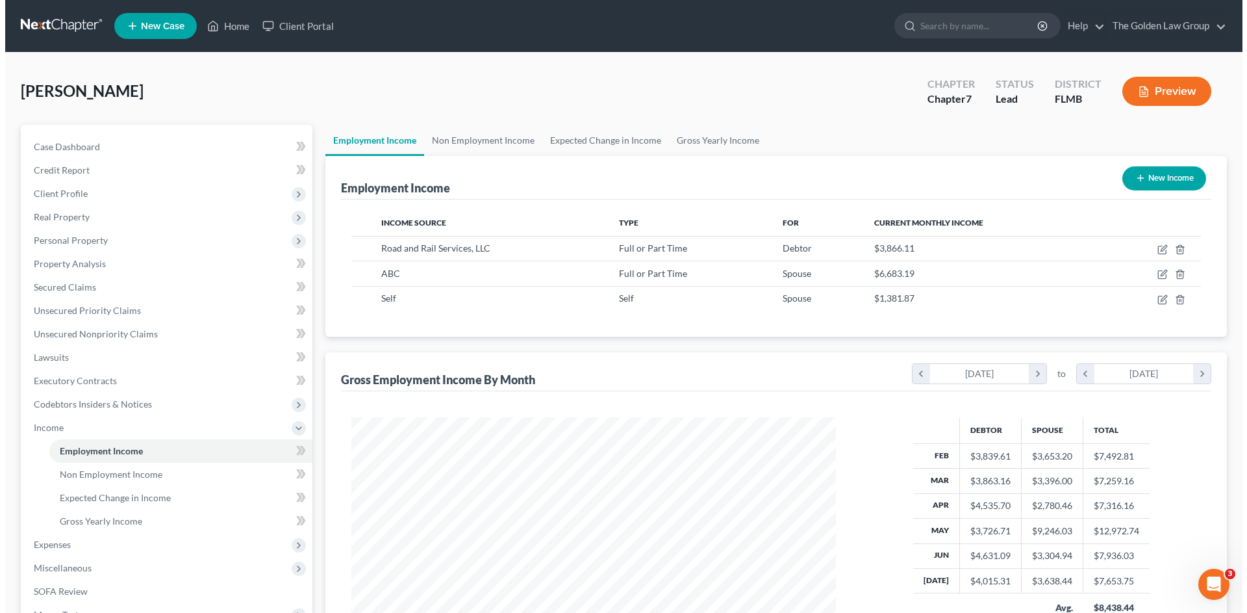
scroll to position [649339, 649071]
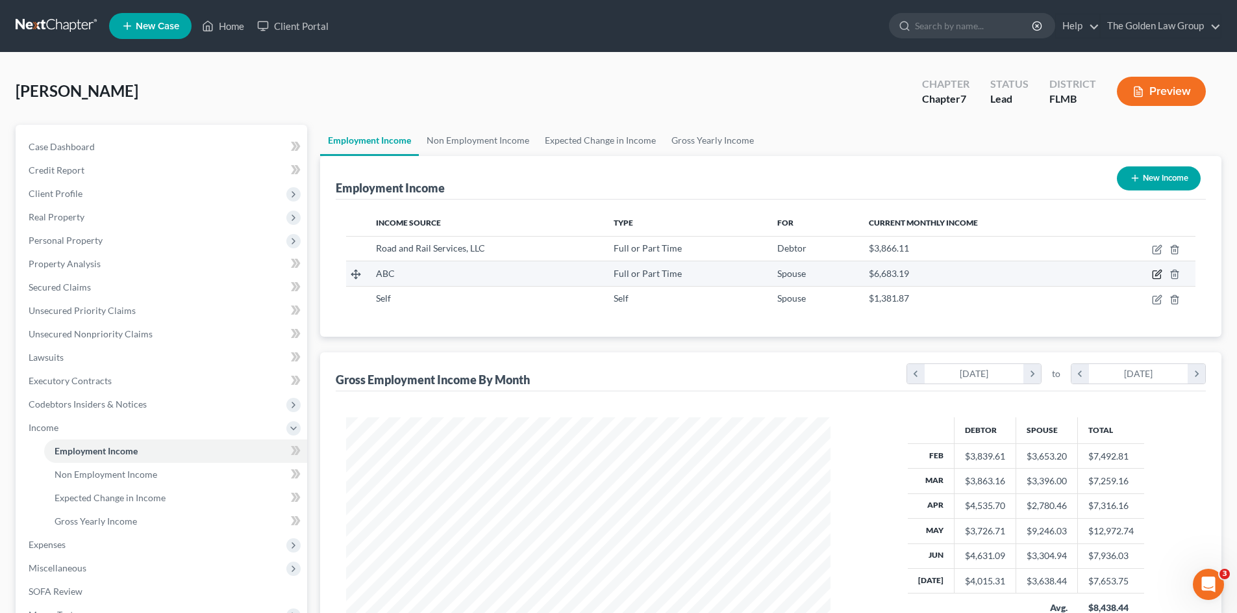
click at [1154, 277] on icon "button" at bounding box center [1157, 274] width 10 height 10
select select "0"
select select "2"
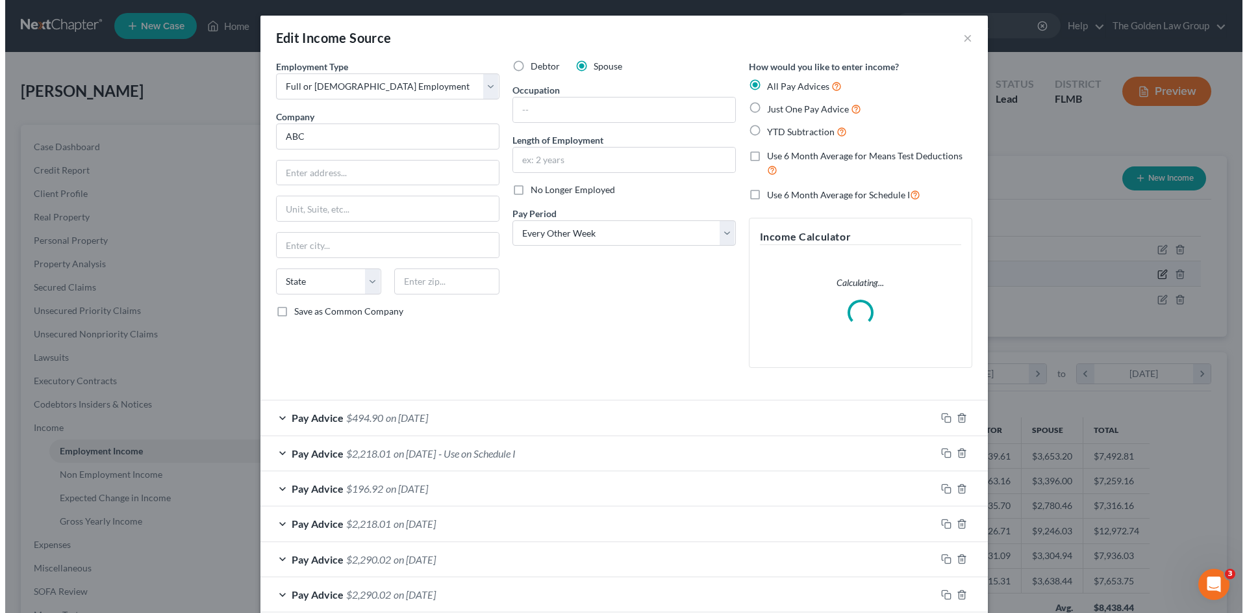
scroll to position [244, 515]
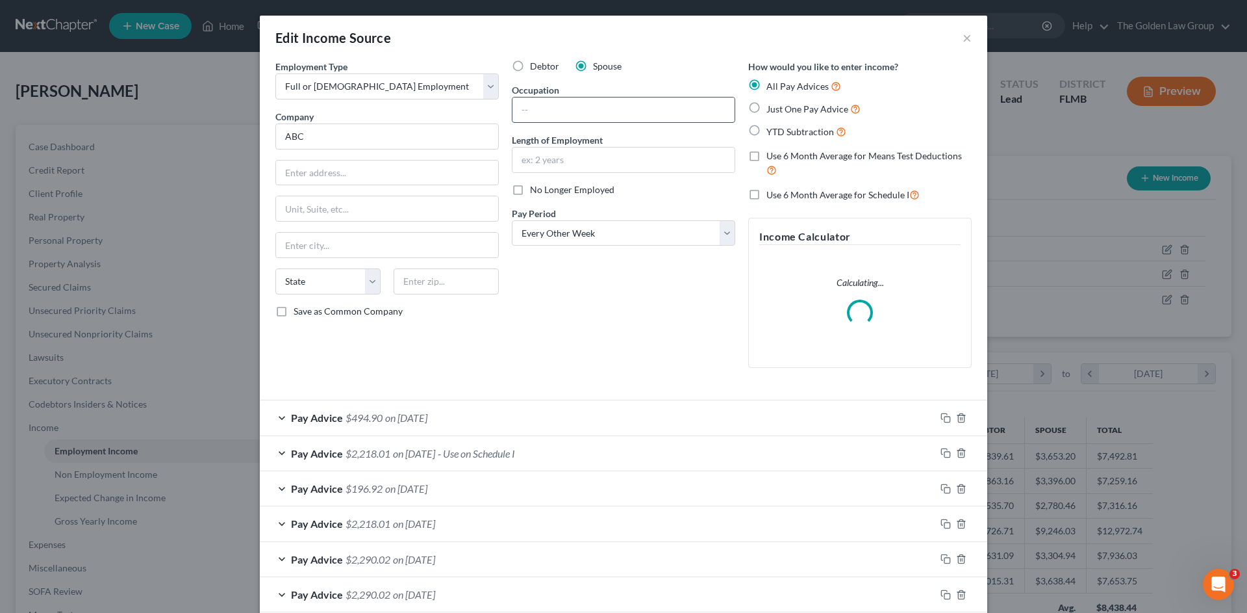
click at [550, 120] on input "text" at bounding box center [624, 109] width 222 height 25
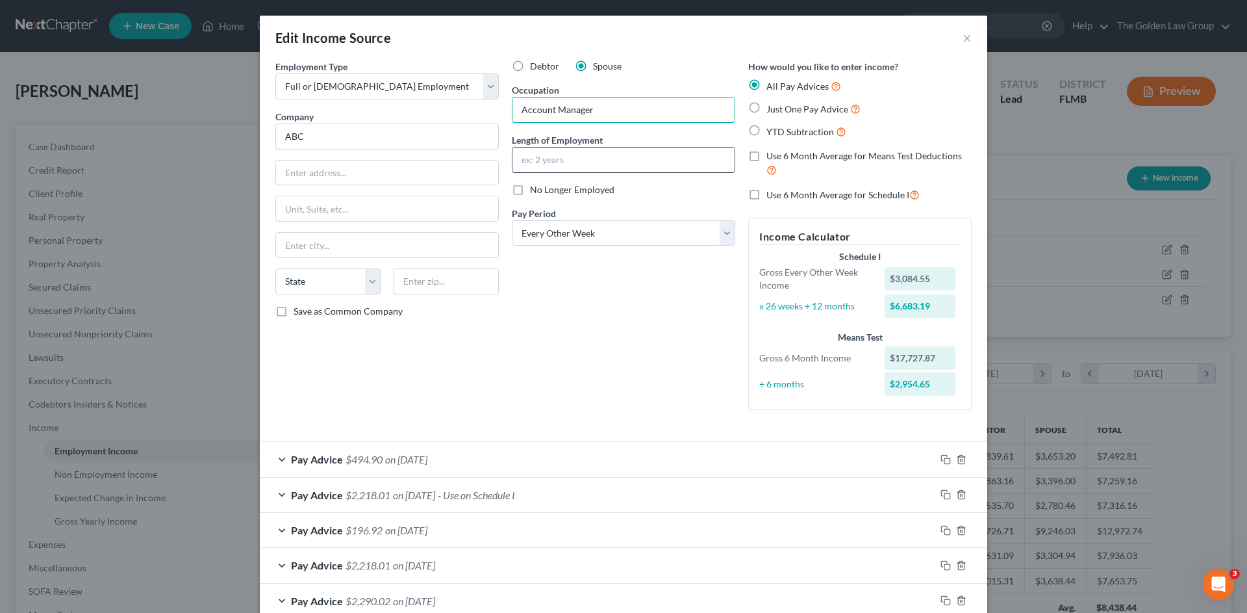
type input "Account Manager"
click at [584, 160] on input "text" at bounding box center [624, 159] width 222 height 25
type input "5 Months"
click at [570, 334] on div "Debtor Spouse Occupation Account Manager Length of Employment 5 Months No Longe…" at bounding box center [623, 240] width 236 height 360
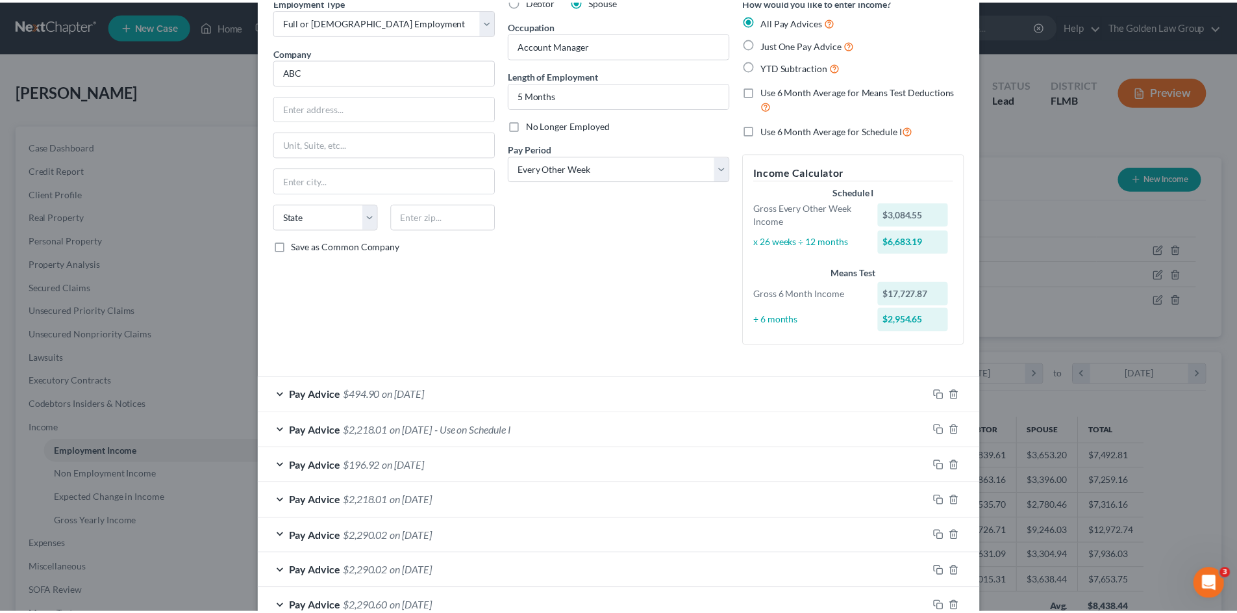
scroll to position [183, 0]
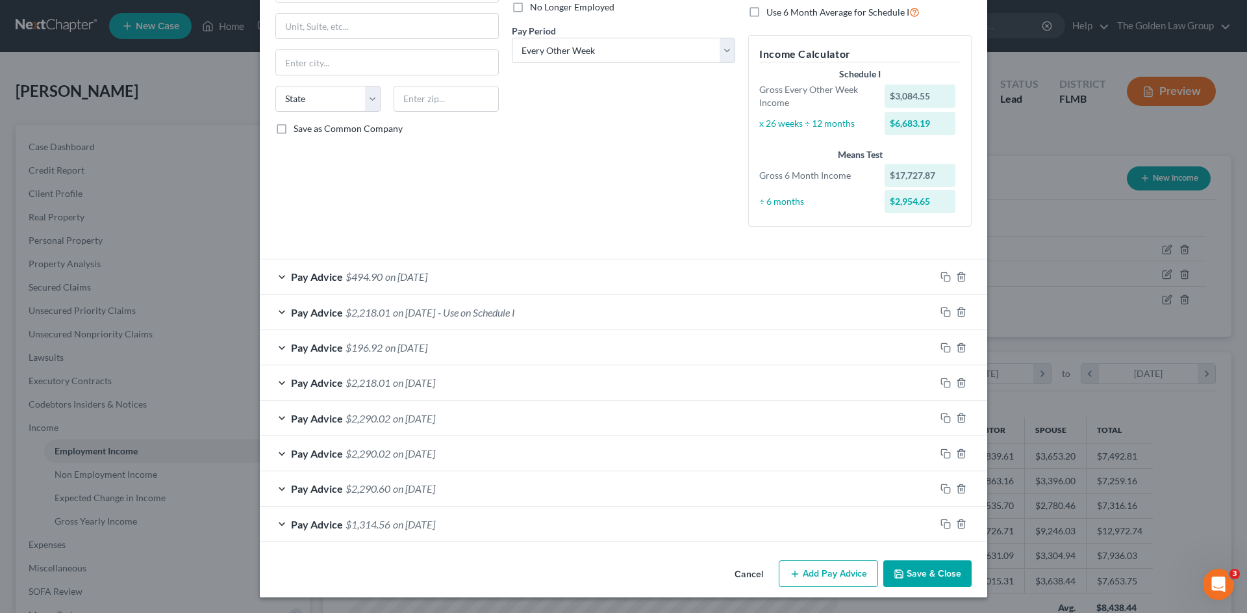
click at [920, 569] on button "Save & Close" at bounding box center [927, 573] width 88 height 27
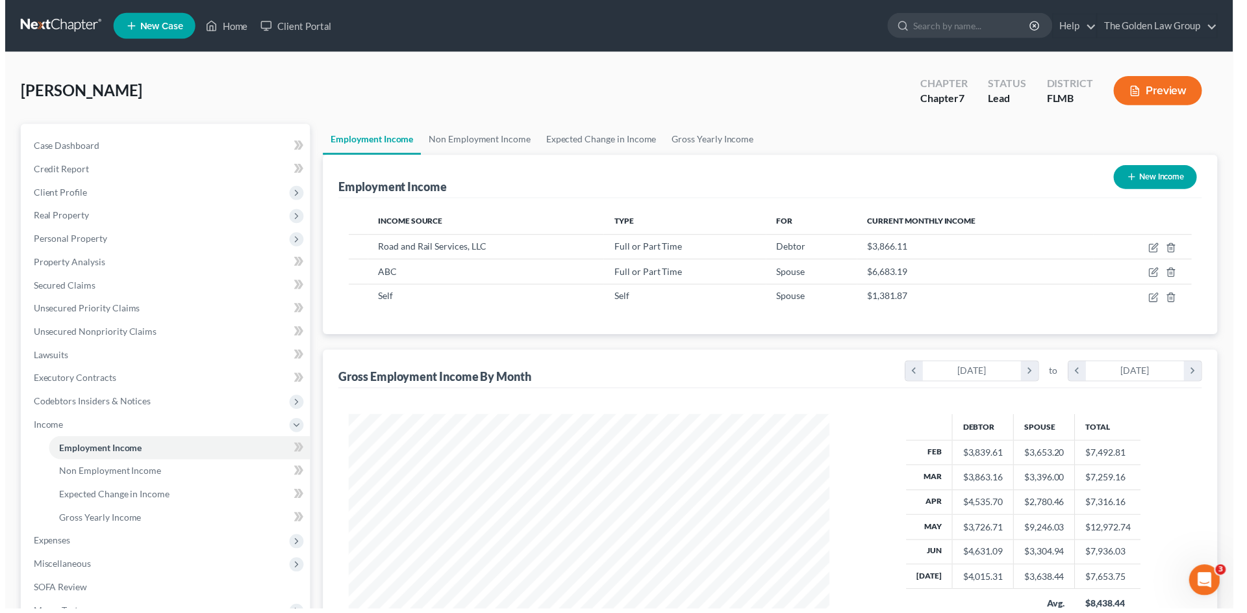
scroll to position [649339, 649071]
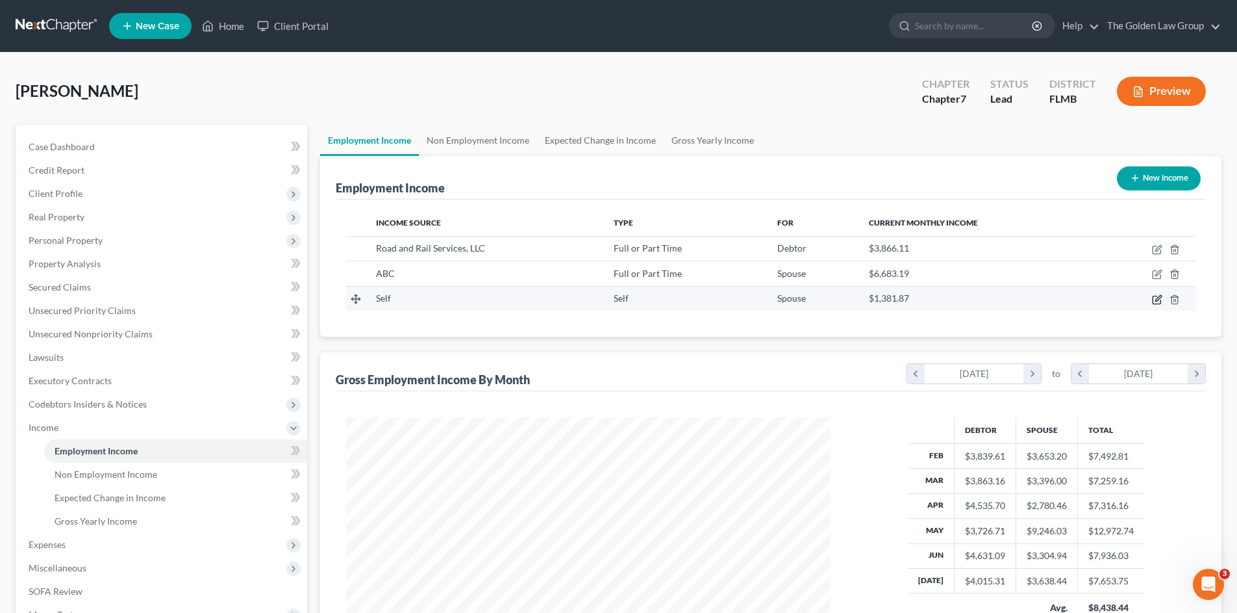
click at [1156, 297] on icon "button" at bounding box center [1157, 299] width 10 height 10
select select "1"
select select "0"
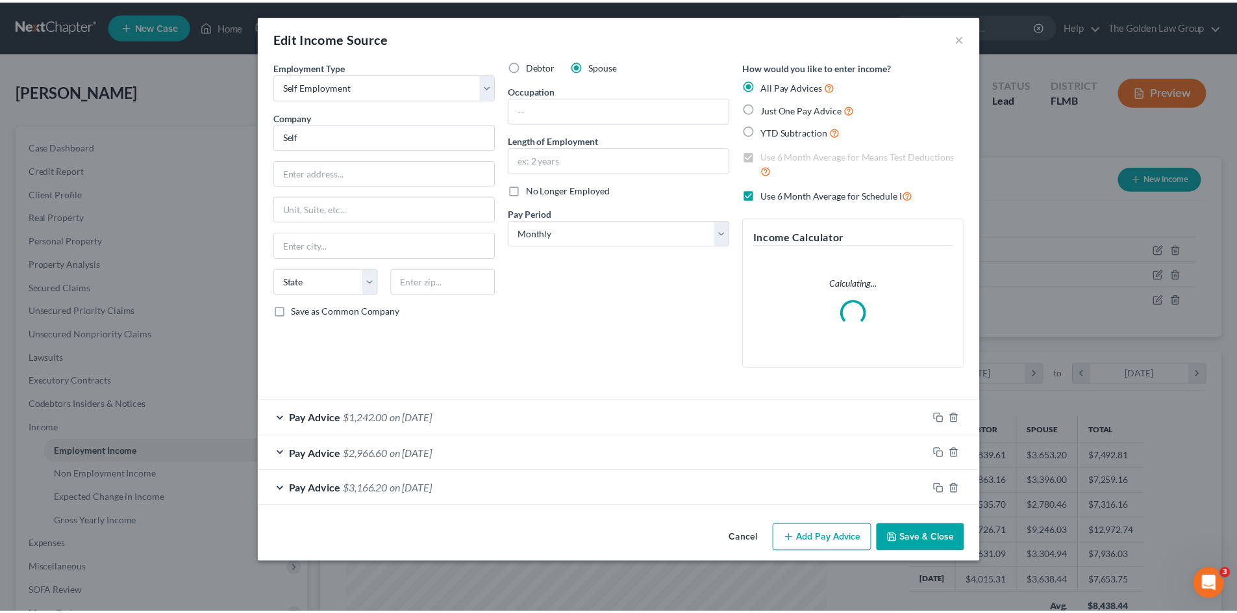
scroll to position [244, 515]
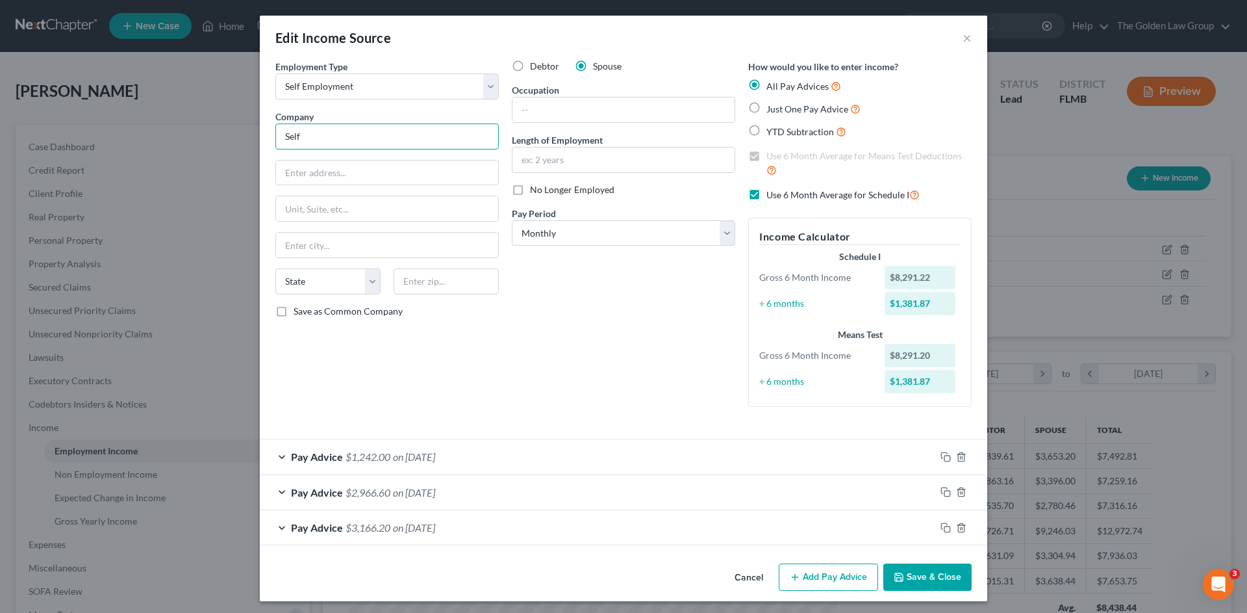
click at [338, 136] on input "Self" at bounding box center [386, 136] width 223 height 26
drag, startPoint x: 338, startPoint y: 136, endPoint x: 587, endPoint y: 179, distance: 252.6
click at [270, 130] on div "Employment Type * Select Full or [DEMOGRAPHIC_DATA] Employment Self Employment …" at bounding box center [387, 238] width 236 height 357
type input "Independent Contractor"
click at [586, 112] on input "text" at bounding box center [624, 109] width 222 height 25
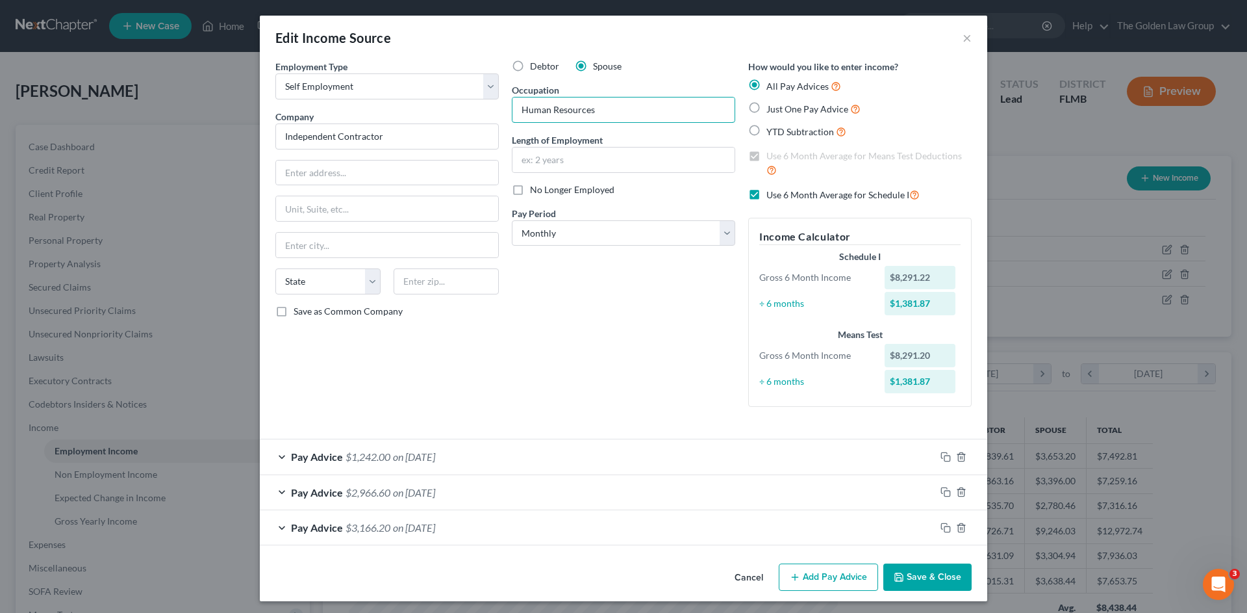
type input "Human Resources"
click at [558, 145] on label "Length of Employment" at bounding box center [557, 140] width 91 height 14
click at [566, 156] on input "text" at bounding box center [624, 159] width 222 height 25
type input "1.5 Years"
click at [585, 370] on div "Debtor Spouse Occupation Human Resources Length of Employment 1.5 Years No Long…" at bounding box center [623, 238] width 236 height 357
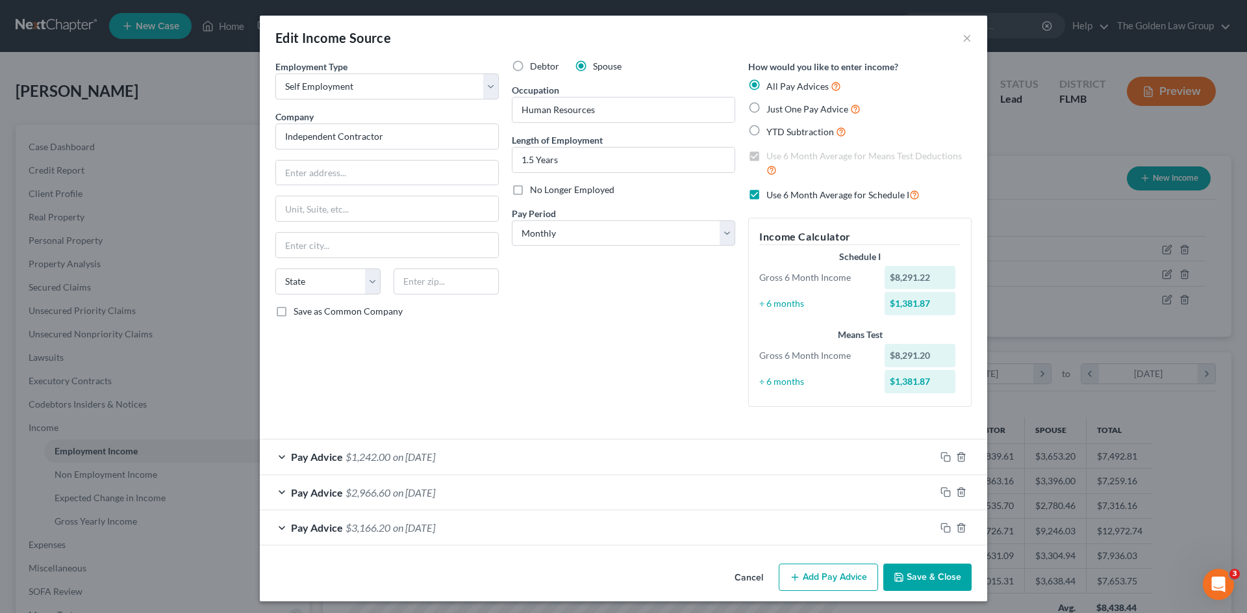
click at [499, 403] on div "Employment Type * Select Full or [DEMOGRAPHIC_DATA] Employment Self Employment …" at bounding box center [387, 238] width 236 height 357
click at [526, 336] on div "Debtor Spouse Occupation Human Resources Length of Employment 1.5 Years No Long…" at bounding box center [623, 238] width 236 height 357
click at [933, 568] on button "Save & Close" at bounding box center [927, 576] width 88 height 27
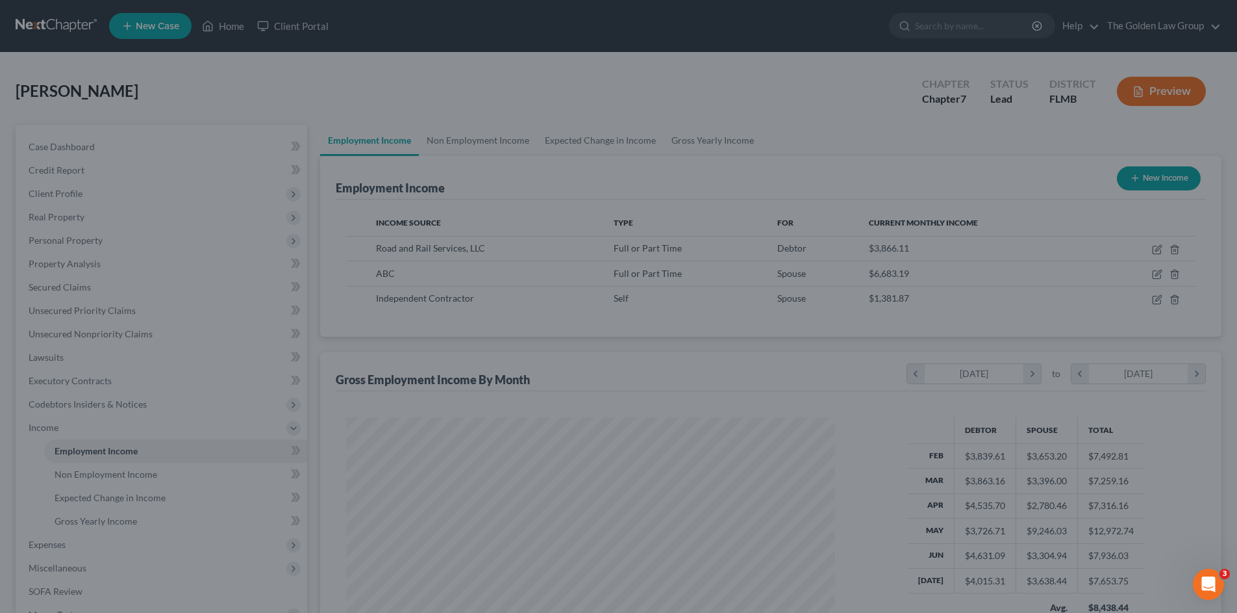
scroll to position [649339, 649071]
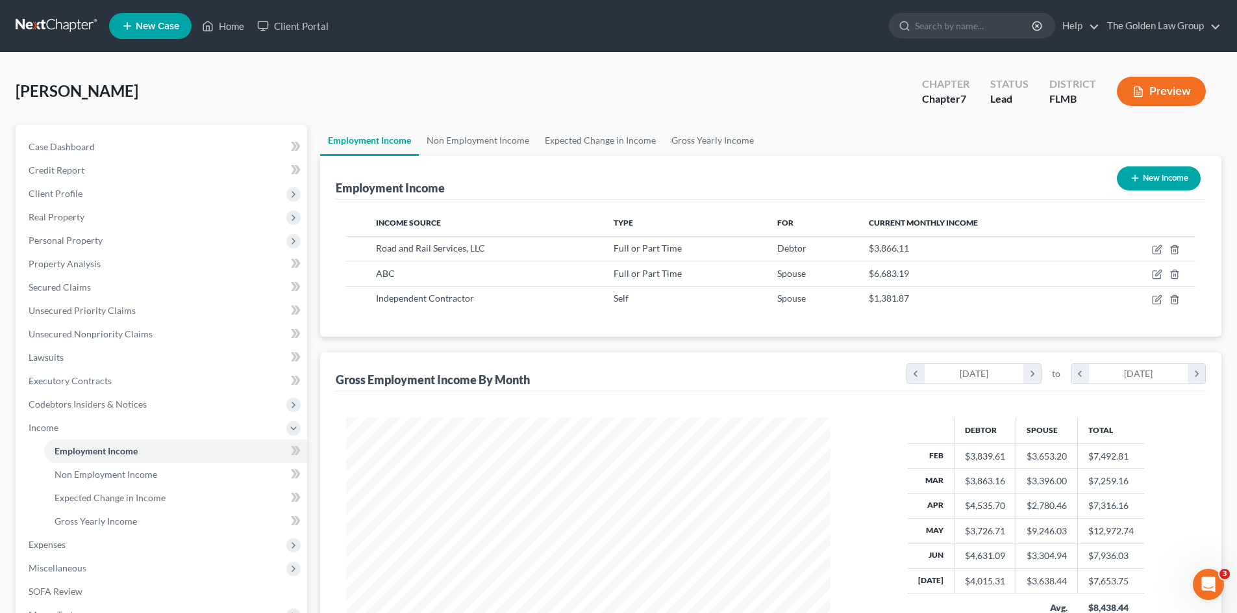
click at [577, 348] on div "Employment Income New Income Income Source Type For Current Monthly Income Road…" at bounding box center [771, 423] width 902 height 535
click at [463, 136] on link "Non Employment Income" at bounding box center [478, 140] width 118 height 31
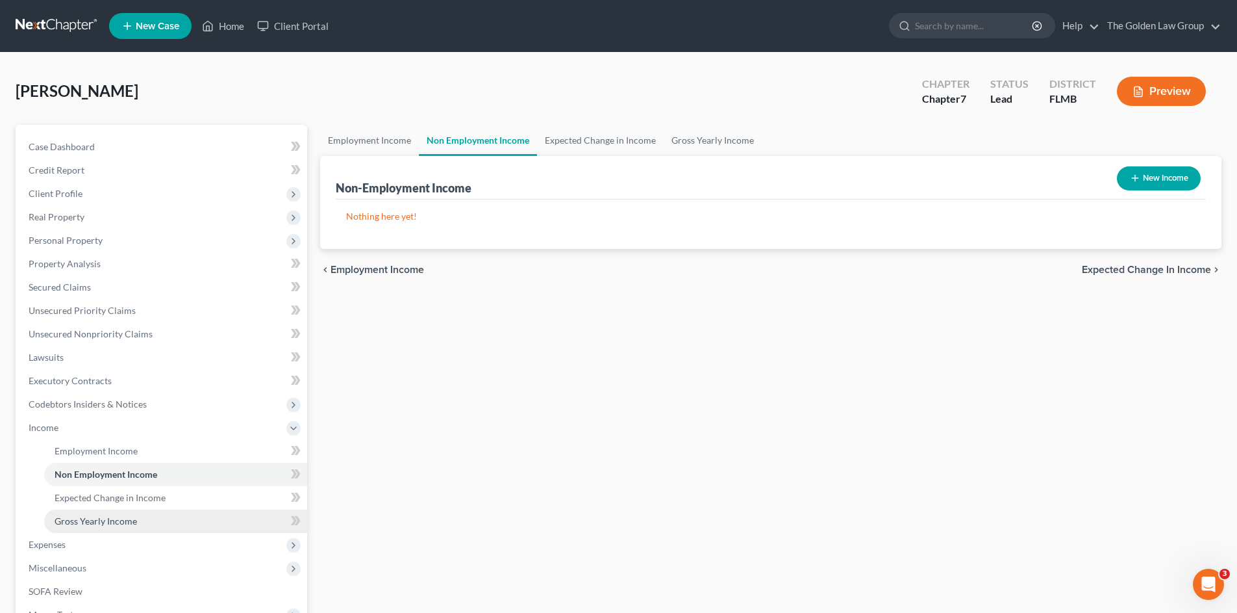
click at [109, 526] on span "Gross Yearly Income" at bounding box center [96, 520] width 82 height 11
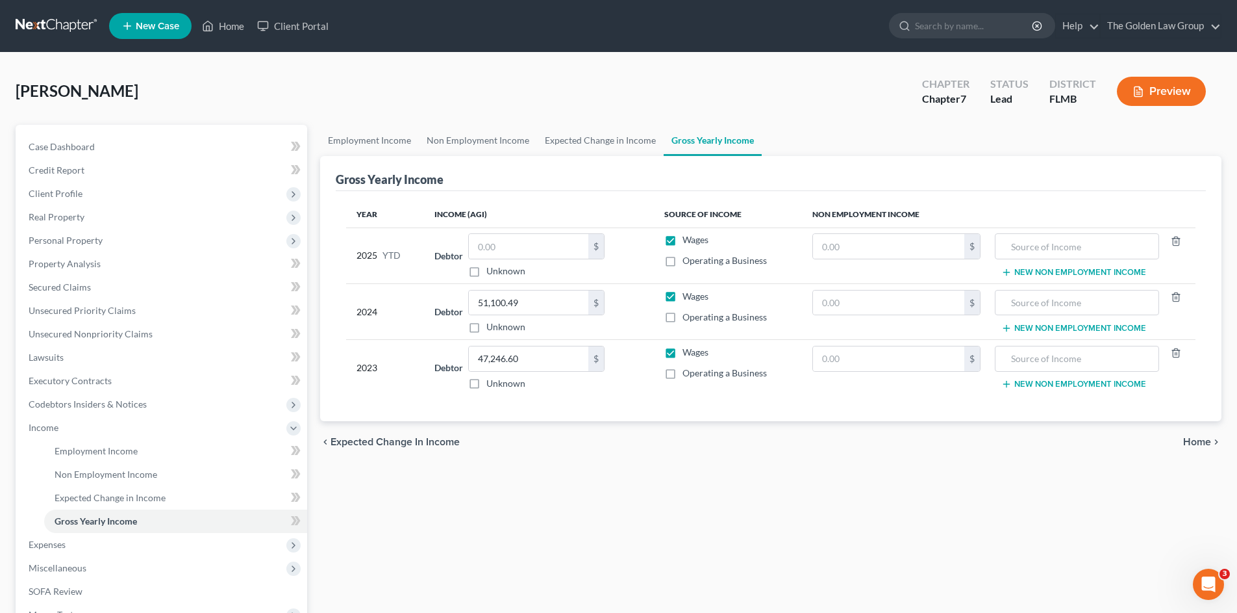
click at [715, 496] on div "Employment Income Non Employment Income Expected Change in Income Gross Yearly …" at bounding box center [771, 430] width 915 height 610
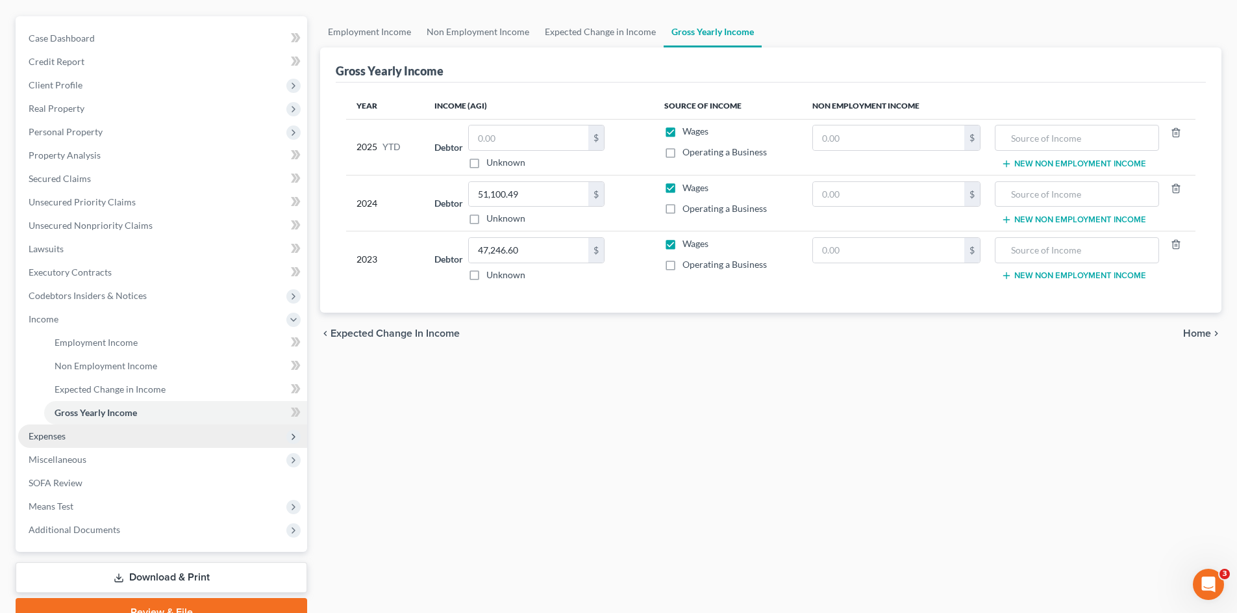
click at [95, 440] on span "Expenses" at bounding box center [162, 435] width 289 height 23
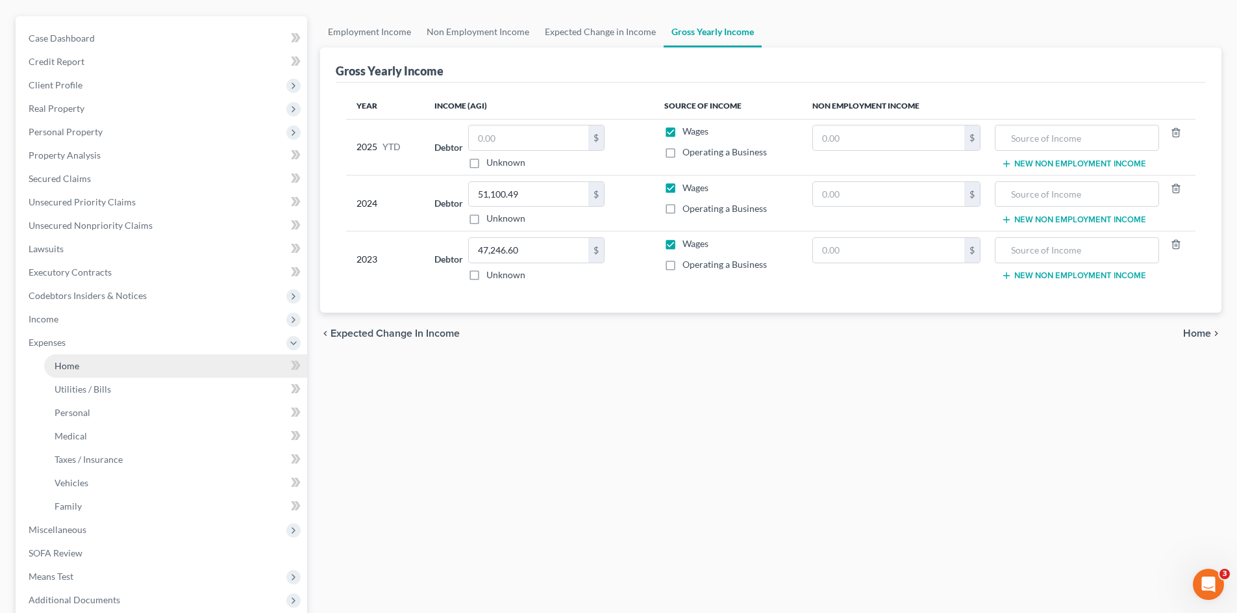
click at [118, 364] on link "Home" at bounding box center [175, 365] width 263 height 23
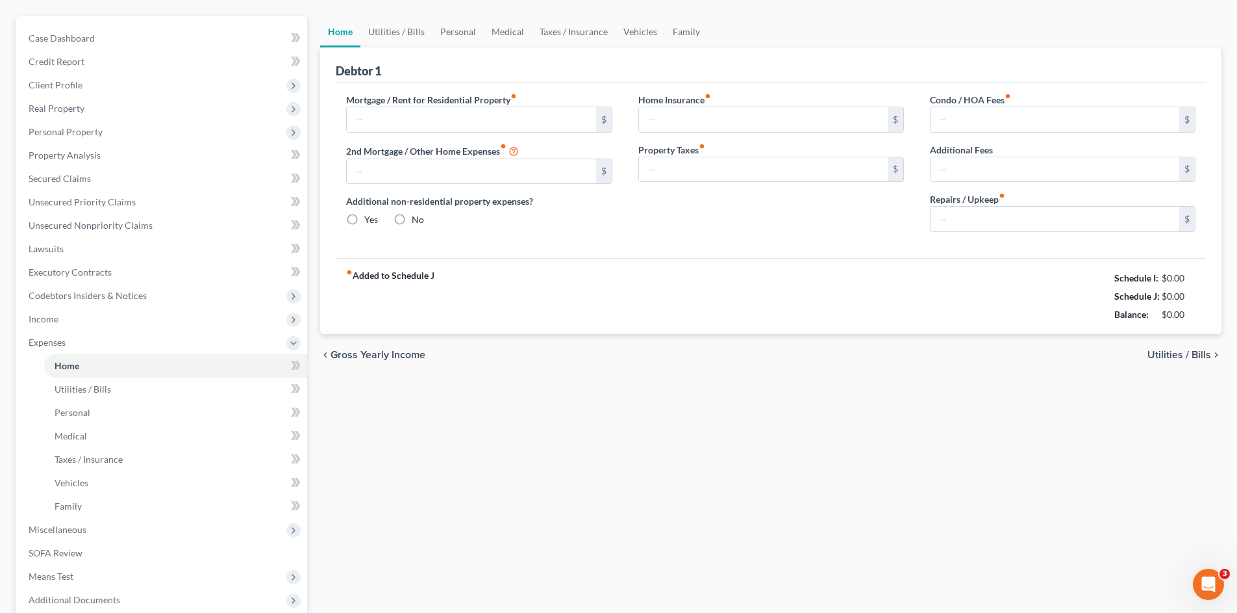
type input "0.00"
radio input "true"
type input "0.00"
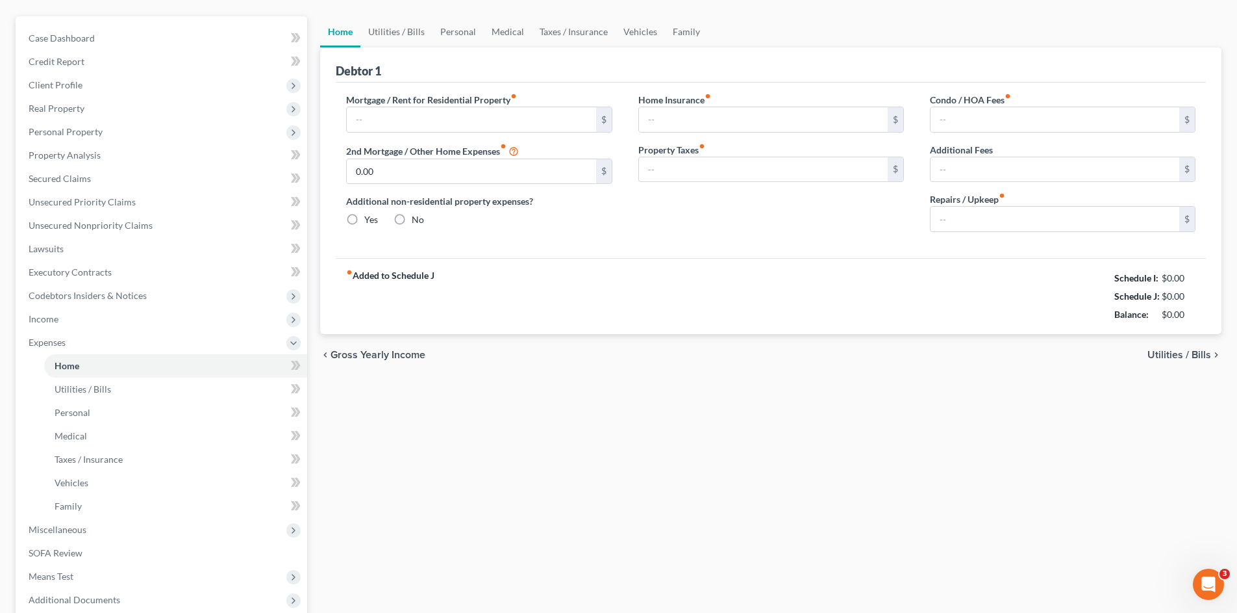
type input "0.00"
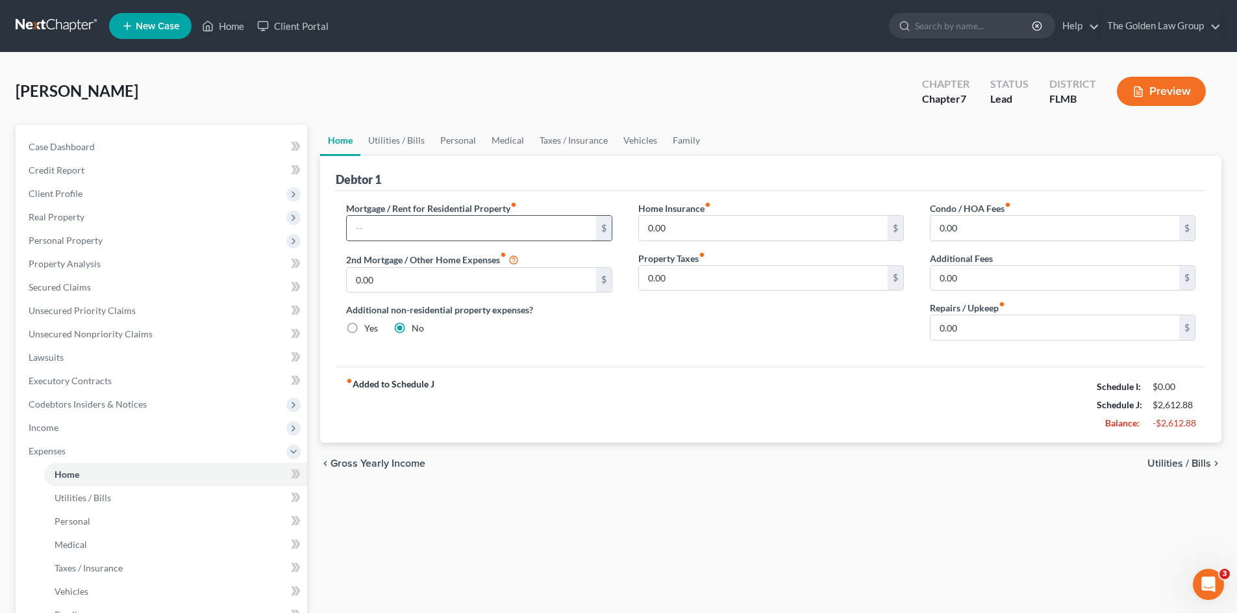
click at [463, 229] on input "text" at bounding box center [471, 228] width 249 height 25
type input "1,749.00"
click at [405, 140] on link "Utilities / Bills" at bounding box center [397, 140] width 72 height 31
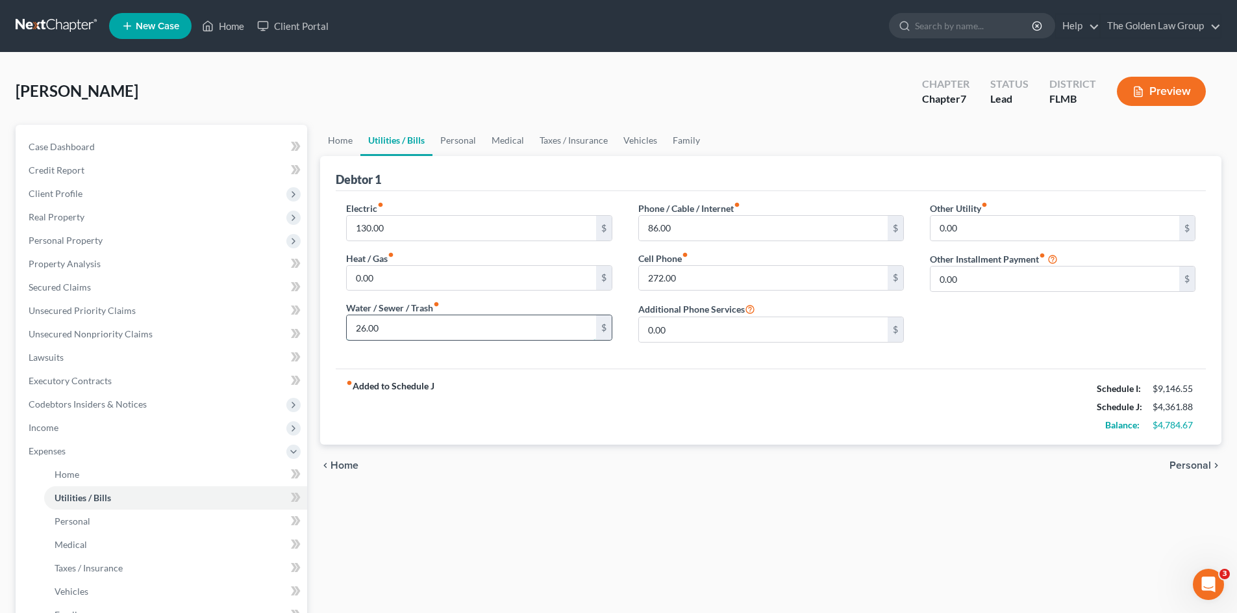
click at [442, 332] on input "26.00" at bounding box center [471, 327] width 249 height 25
click at [490, 361] on div "Electric fiber_manual_record 130.00 $ Heat / Gas fiber_manual_record 0.00 $ Wat…" at bounding box center [771, 279] width 870 height 177
click at [739, 231] on input "86.00" at bounding box center [763, 228] width 249 height 25
click at [422, 218] on input "130.00" at bounding box center [471, 228] width 249 height 25
type input "206.00"
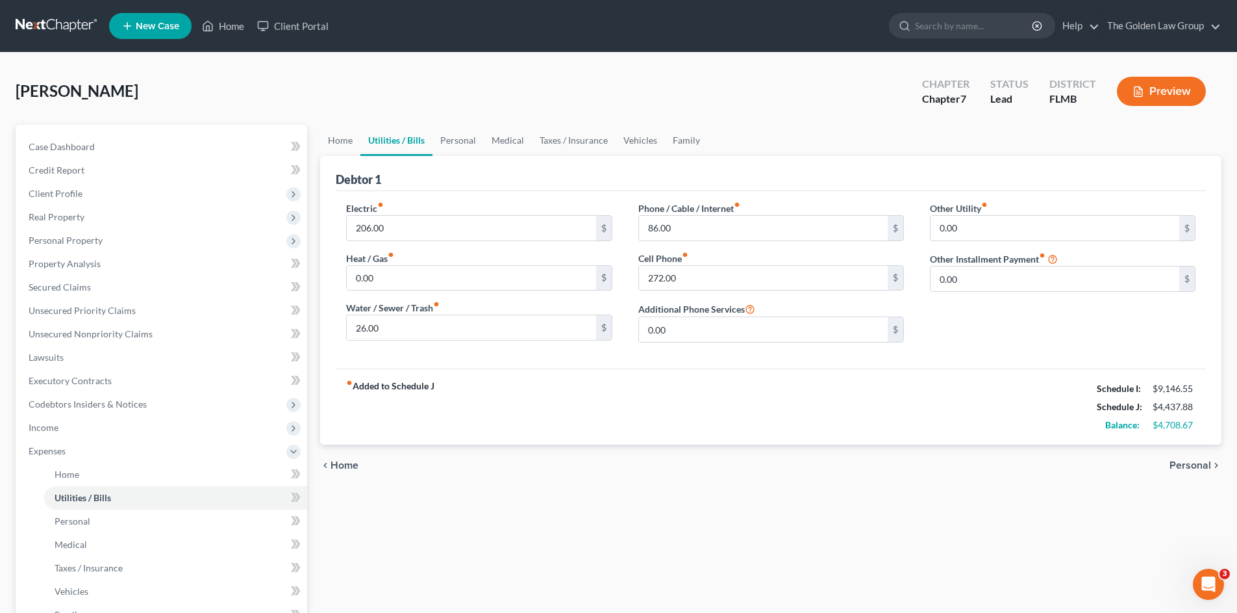
click at [681, 406] on div "fiber_manual_record Added to Schedule J Schedule I: $9,146.55 Schedule J: $4,43…" at bounding box center [771, 406] width 870 height 76
click at [729, 273] on input "272.00" at bounding box center [763, 278] width 249 height 25
click at [679, 229] on input "86.00" at bounding box center [763, 228] width 249 height 25
type input "120.00"
click at [698, 282] on input "272.00" at bounding box center [763, 278] width 249 height 25
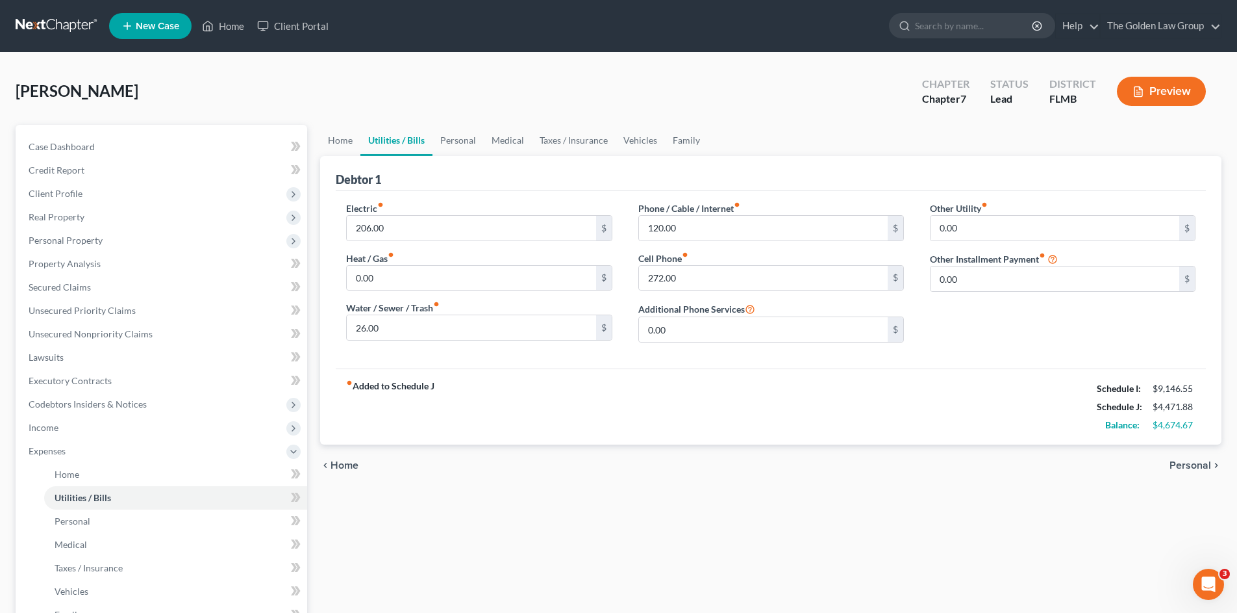
click at [722, 396] on div "fiber_manual_record Added to Schedule J Schedule I: $9,146.55 Schedule J: $4,47…" at bounding box center [771, 406] width 870 height 76
click at [446, 144] on link "Personal" at bounding box center [458, 140] width 51 height 31
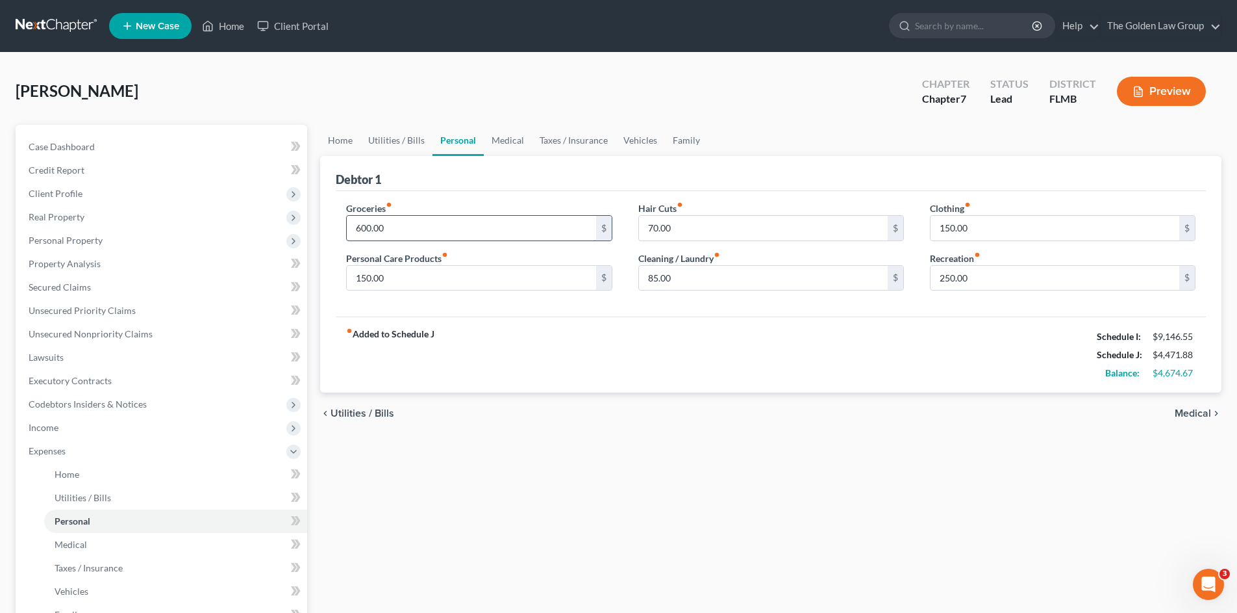
click at [433, 229] on input "600.00" at bounding box center [471, 228] width 249 height 25
type input "1,200.00"
click at [459, 286] on input "150.00" at bounding box center [471, 278] width 249 height 25
click at [700, 229] on input "70.00" at bounding box center [763, 228] width 249 height 25
click at [723, 286] on input "85.00" at bounding box center [763, 278] width 249 height 25
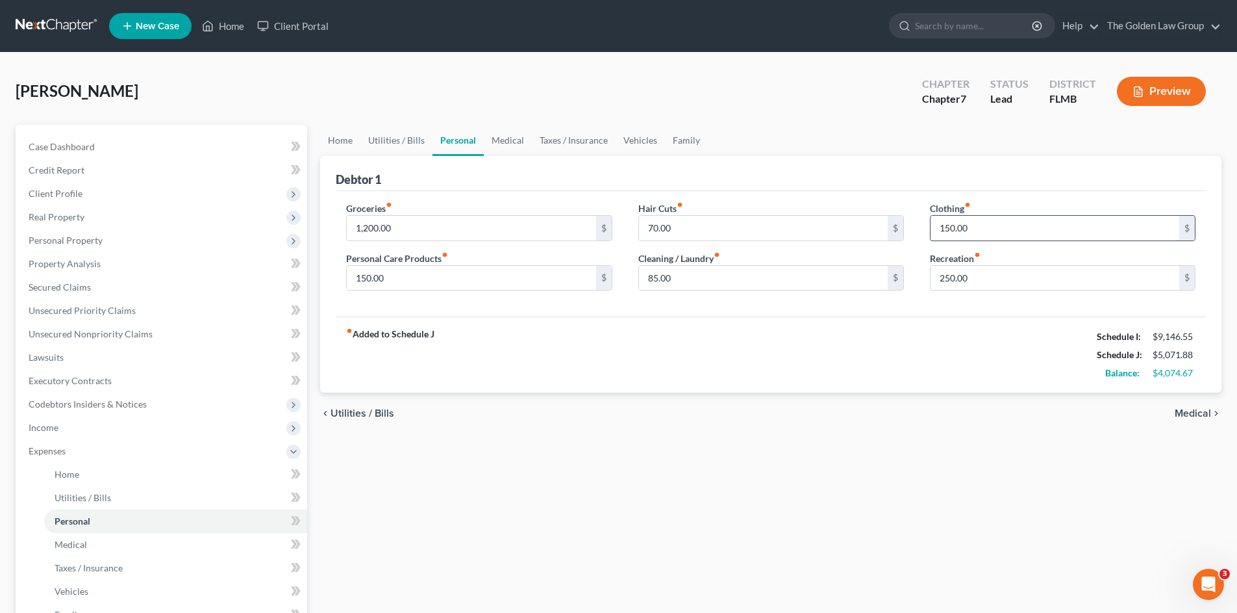
click at [1028, 223] on input "150.00" at bounding box center [1055, 228] width 249 height 25
click at [1033, 273] on input "250.00" at bounding box center [1055, 278] width 249 height 25
click at [1020, 330] on div "fiber_manual_record Added to Schedule J Schedule I: $9,146.55 Schedule J: $5,07…" at bounding box center [771, 354] width 870 height 76
click at [92, 427] on span "Income" at bounding box center [162, 427] width 289 height 23
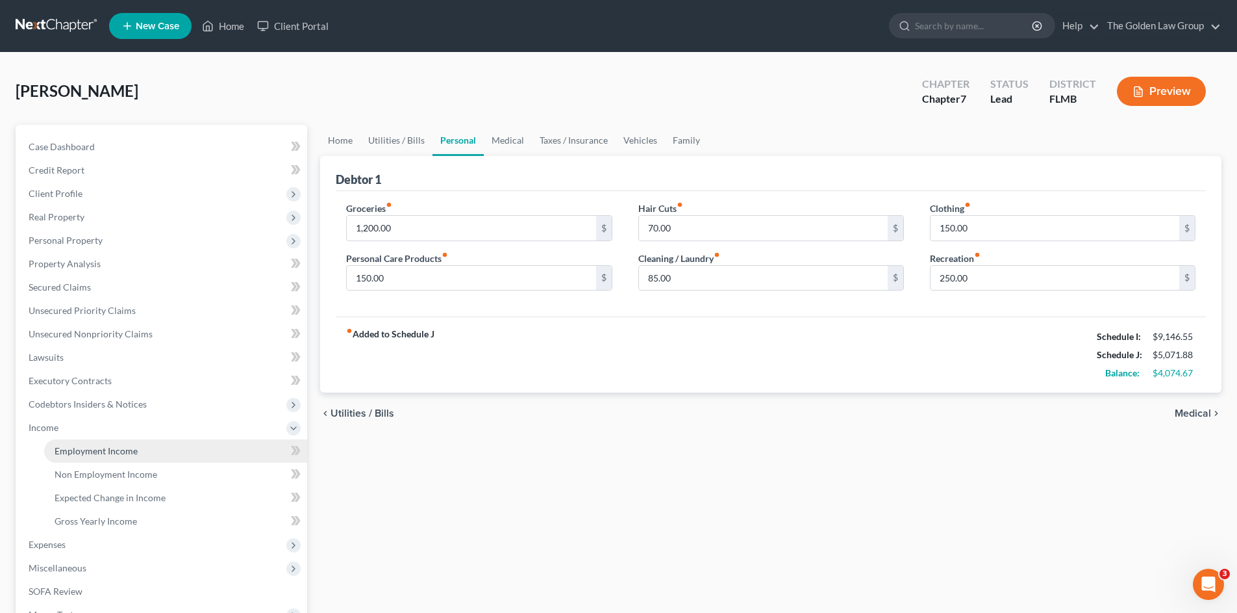
click at [113, 450] on span "Employment Income" at bounding box center [96, 450] width 83 height 11
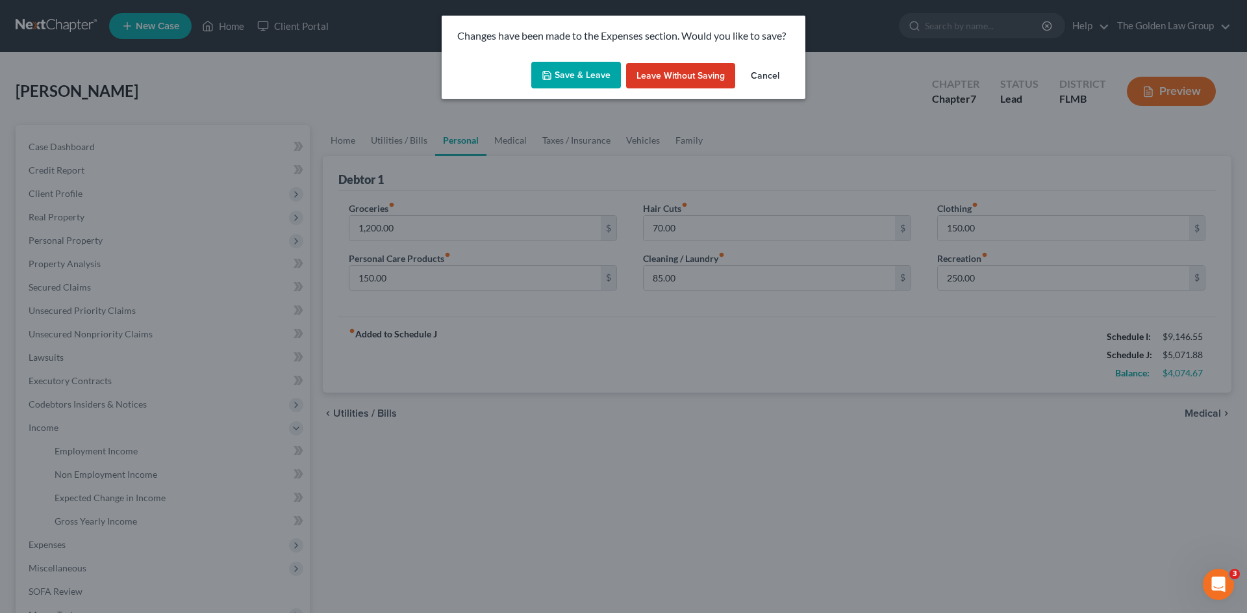
click at [590, 69] on button "Save & Leave" at bounding box center [576, 75] width 90 height 27
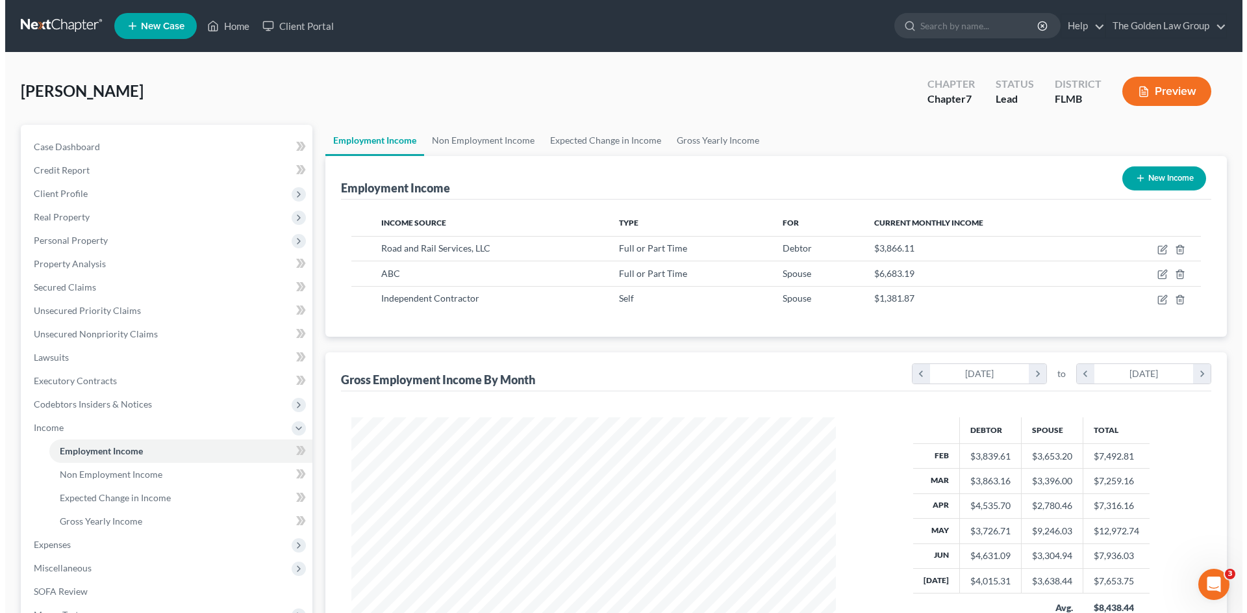
scroll to position [242, 511]
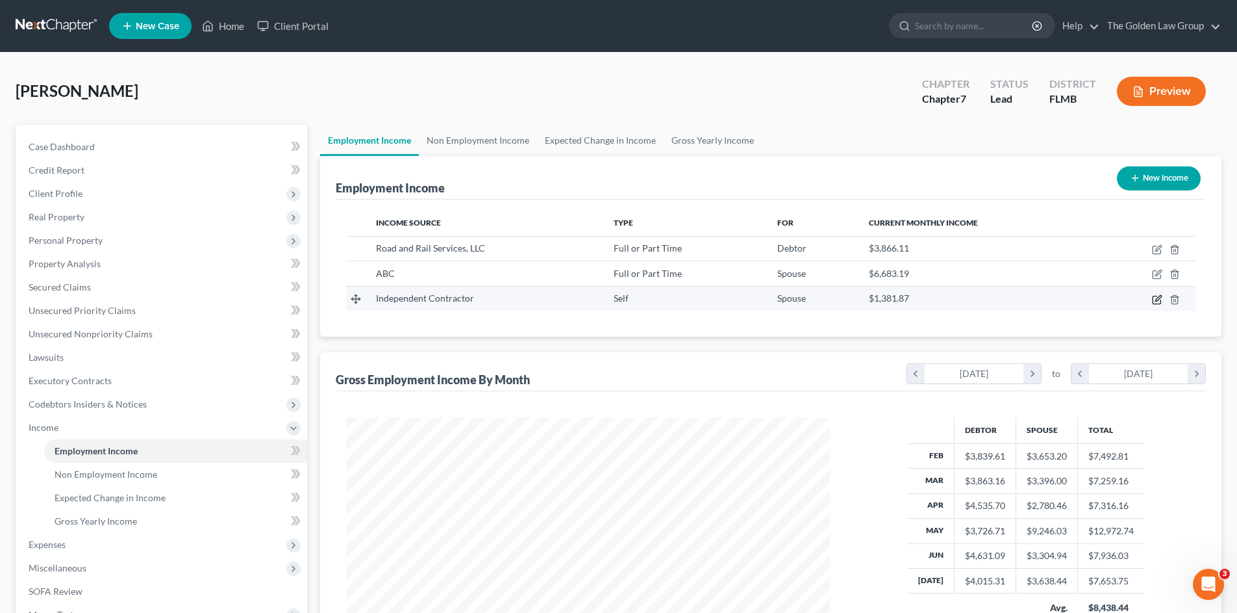
click at [1160, 299] on icon "button" at bounding box center [1157, 299] width 10 height 10
select select "1"
select select "0"
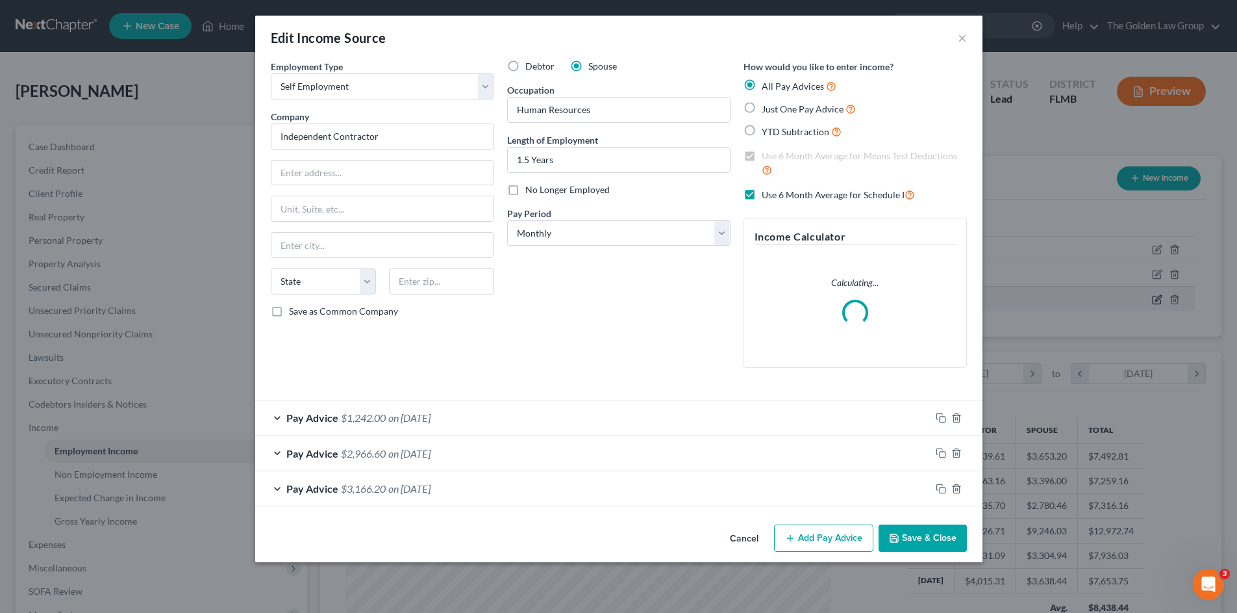
scroll to position [244, 515]
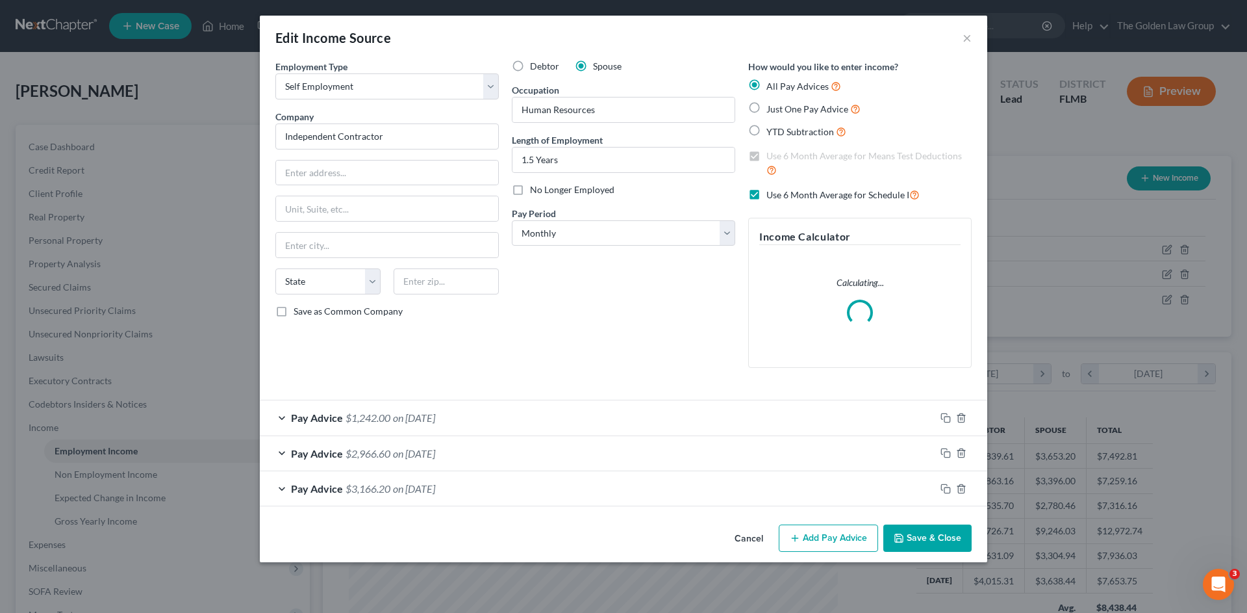
click at [530, 187] on label "No Longer Employed" at bounding box center [572, 189] width 84 height 13
click at [535, 187] on input "No Longer Employed" at bounding box center [539, 187] width 8 height 8
checkbox input "true"
click at [910, 535] on button "Save & Close" at bounding box center [927, 537] width 88 height 27
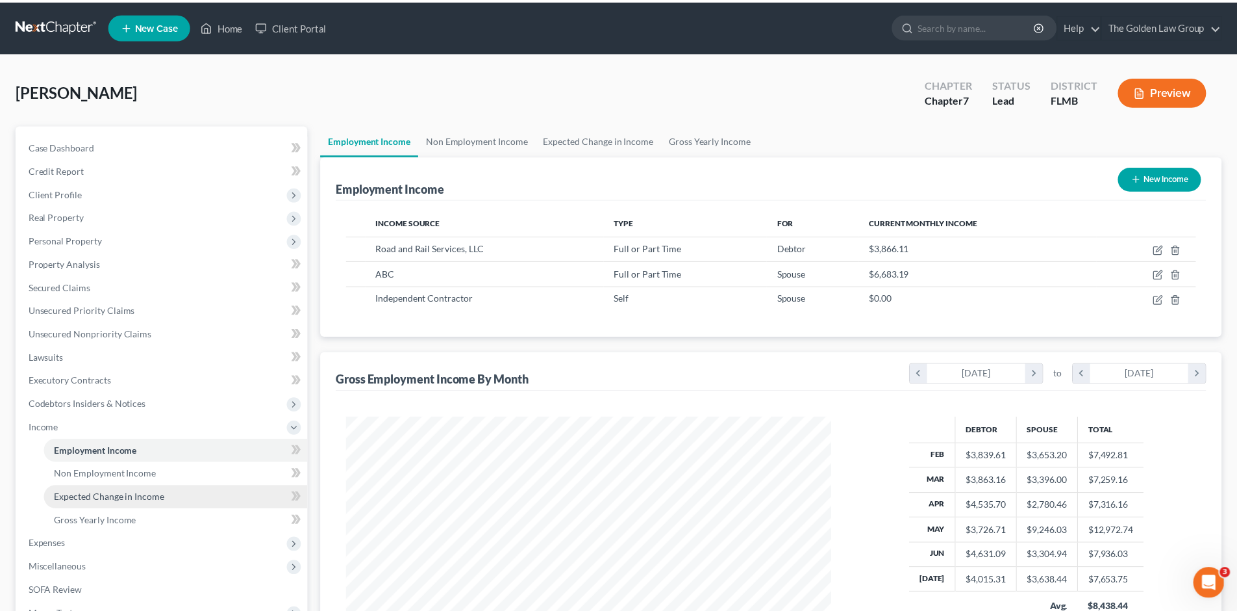
scroll to position [649339, 649071]
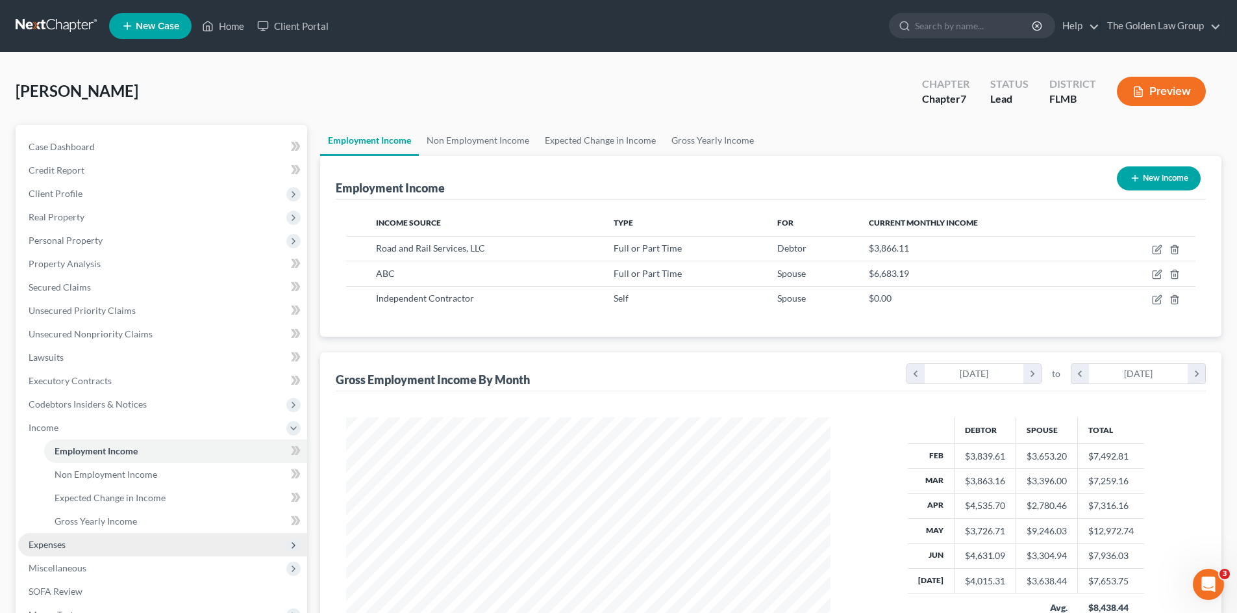
click at [77, 546] on span "Expenses" at bounding box center [162, 544] width 289 height 23
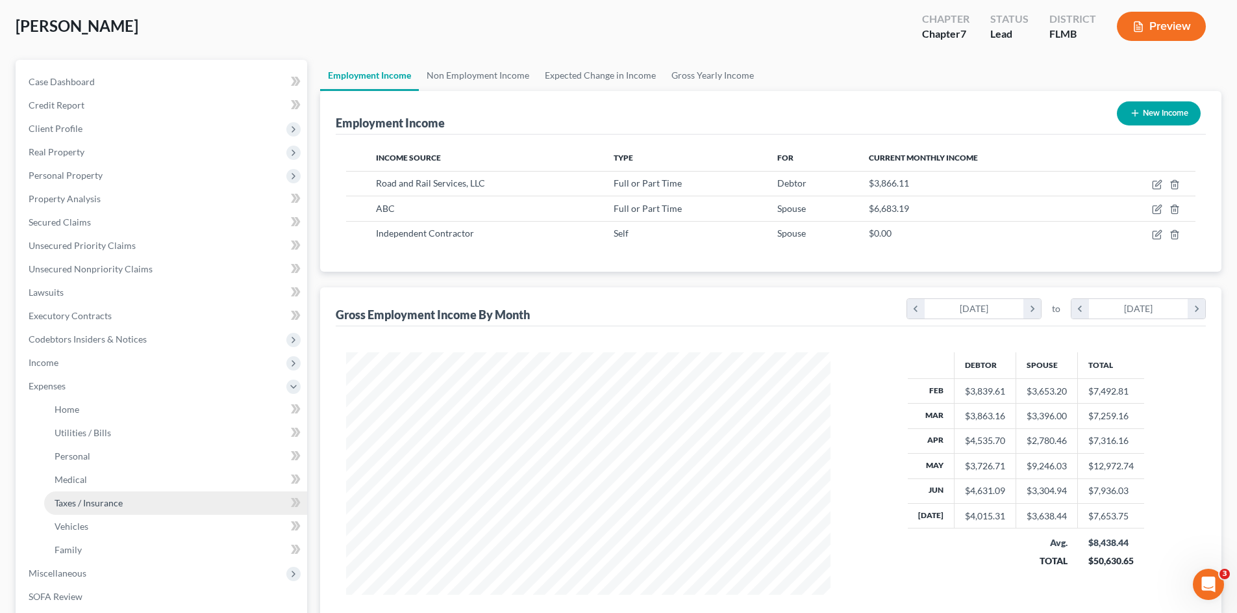
scroll to position [86, 0]
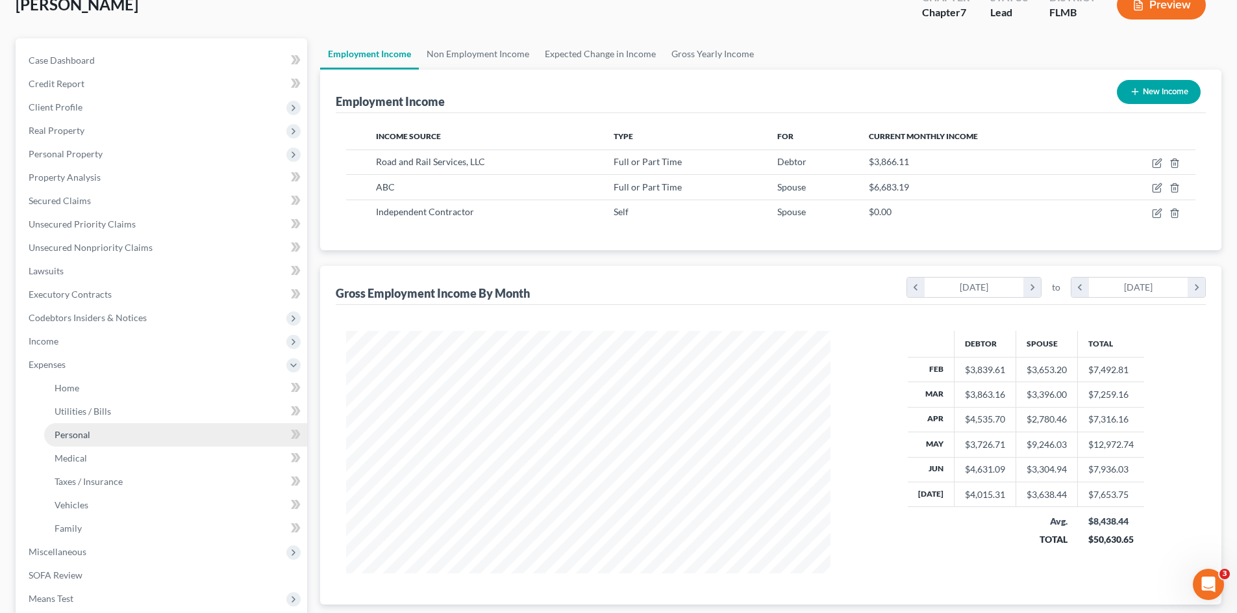
click at [121, 434] on link "Personal" at bounding box center [175, 434] width 263 height 23
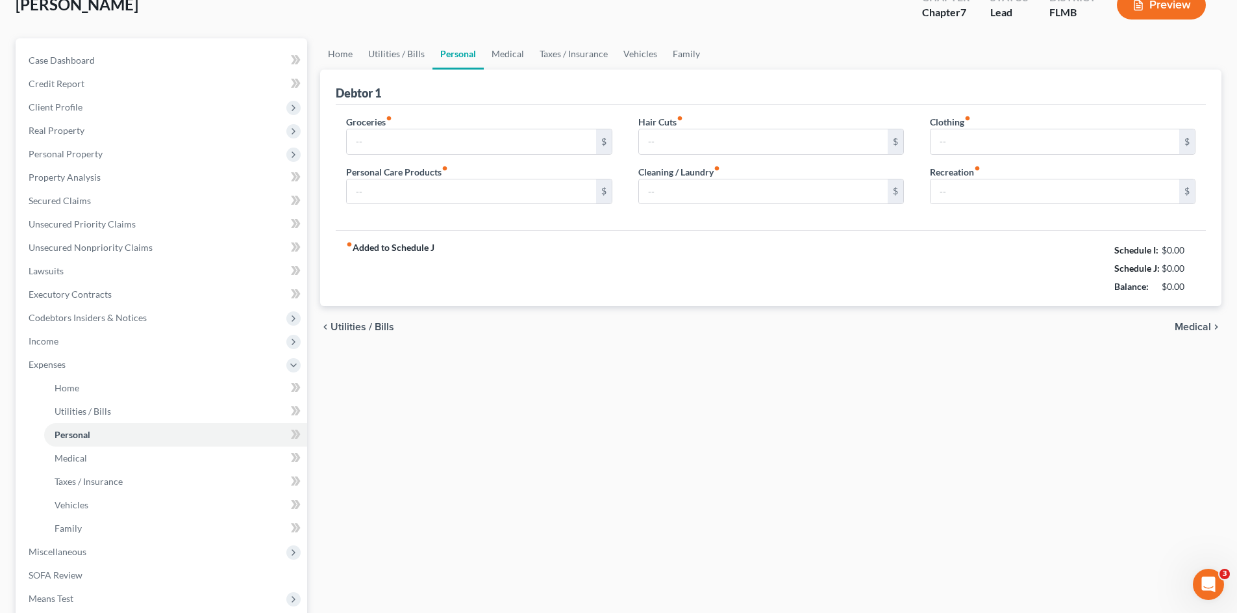
type input "1,200.00"
type input "150.00"
type input "70.00"
type input "85.00"
type input "150.00"
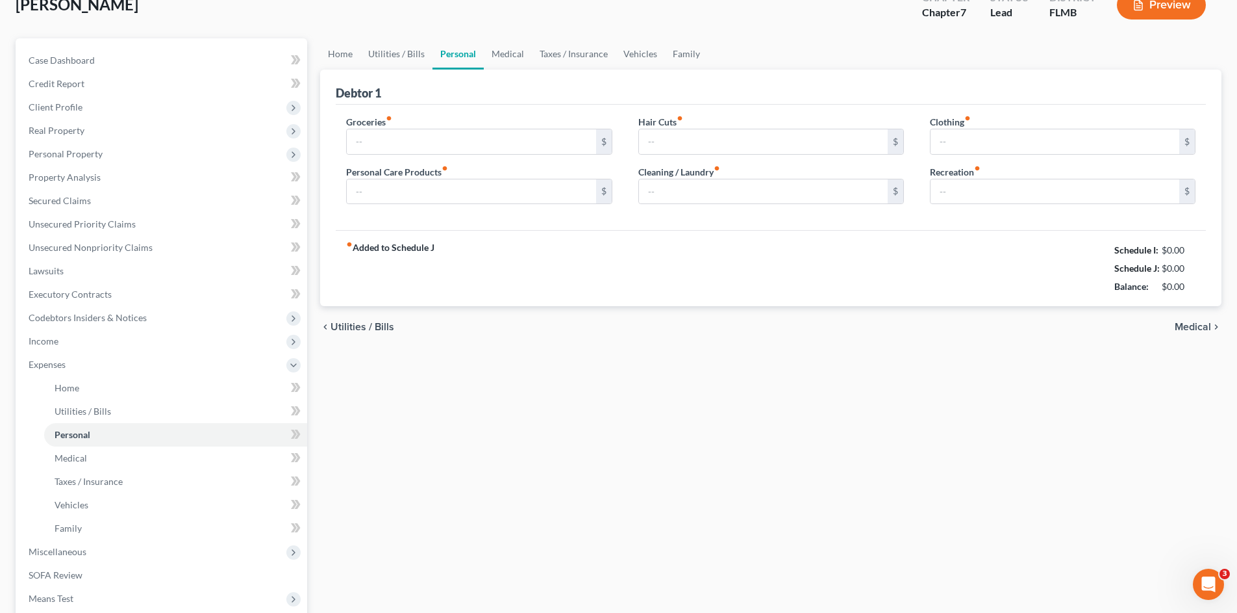
type input "250.00"
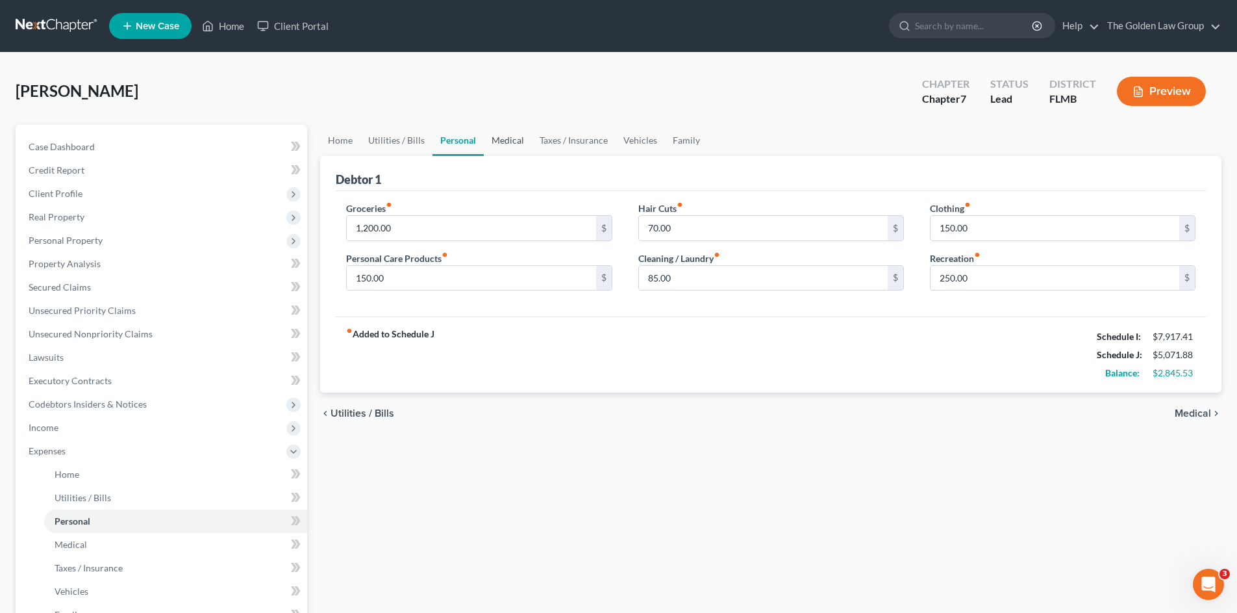
click at [496, 133] on link "Medical" at bounding box center [508, 140] width 48 height 31
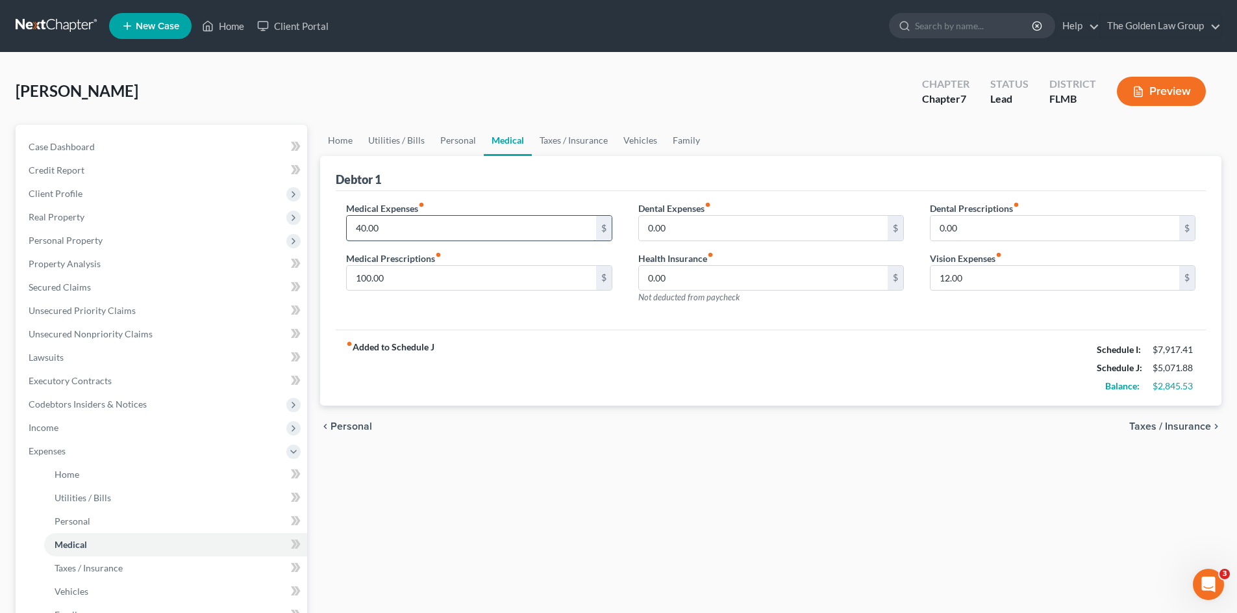
click at [473, 235] on input "40.00" at bounding box center [471, 228] width 249 height 25
click at [496, 307] on div "Medical Expenses fiber_manual_record 40.00 $ Medical Prescriptions fiber_manual…" at bounding box center [479, 257] width 292 height 113
click at [726, 314] on div "Medical Expenses fiber_manual_record 40.00 $ Medical Prescriptions fiber_manual…" at bounding box center [771, 260] width 870 height 139
click at [544, 144] on link "Taxes / Insurance" at bounding box center [574, 140] width 84 height 31
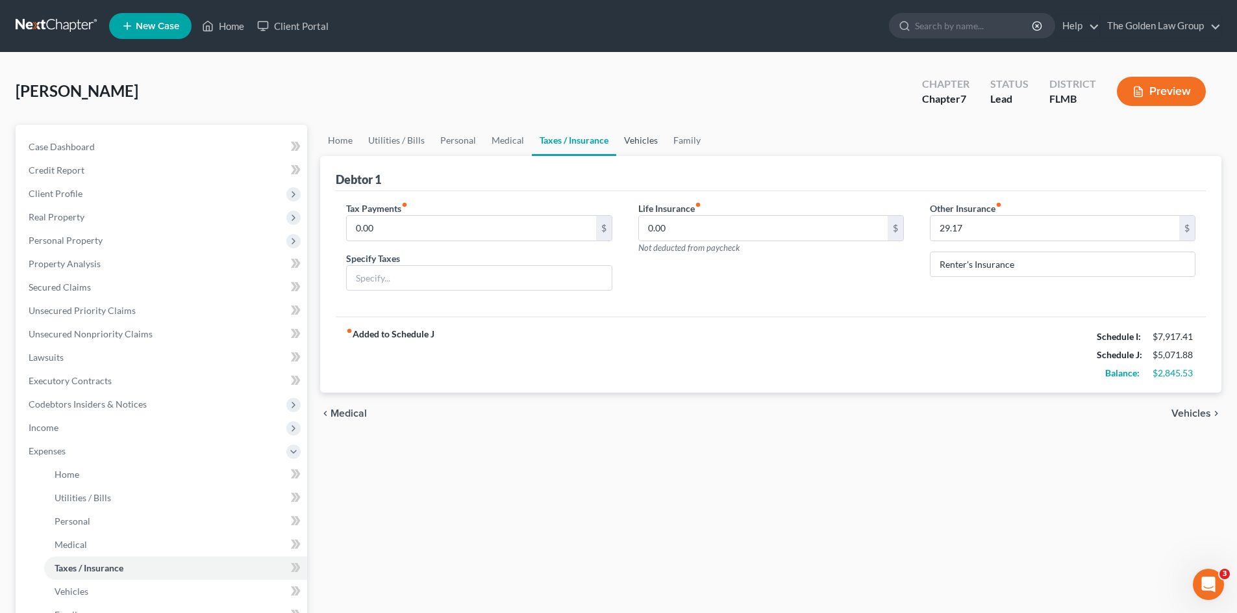
click at [640, 140] on link "Vehicles" at bounding box center [640, 140] width 49 height 31
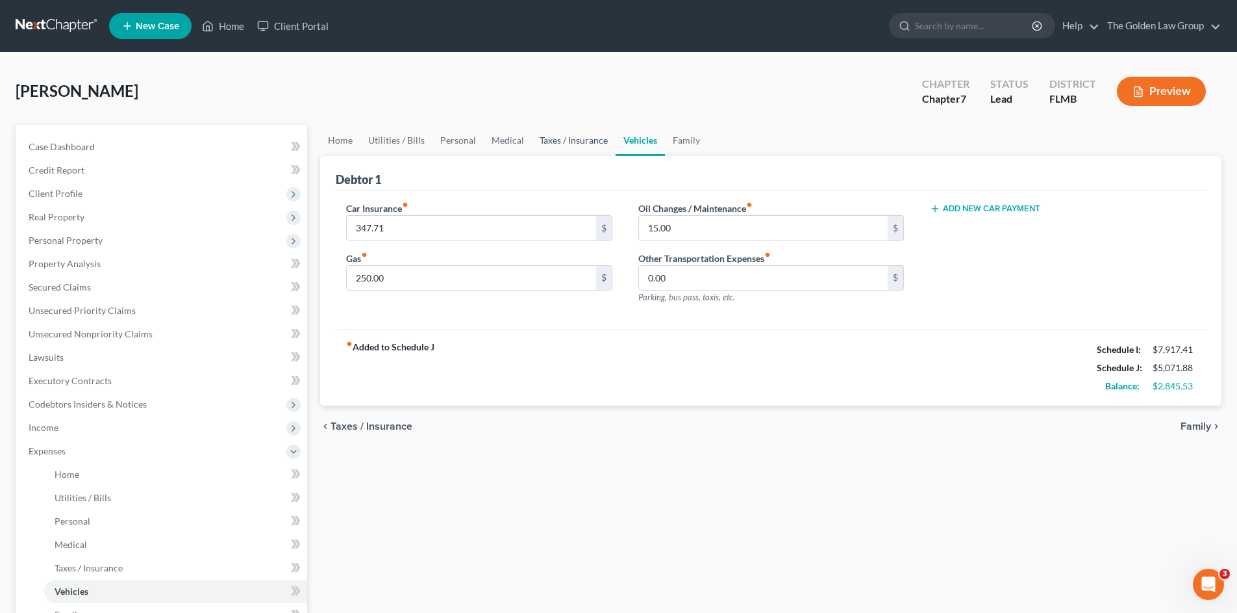
click at [561, 135] on link "Taxes / Insurance" at bounding box center [574, 140] width 84 height 31
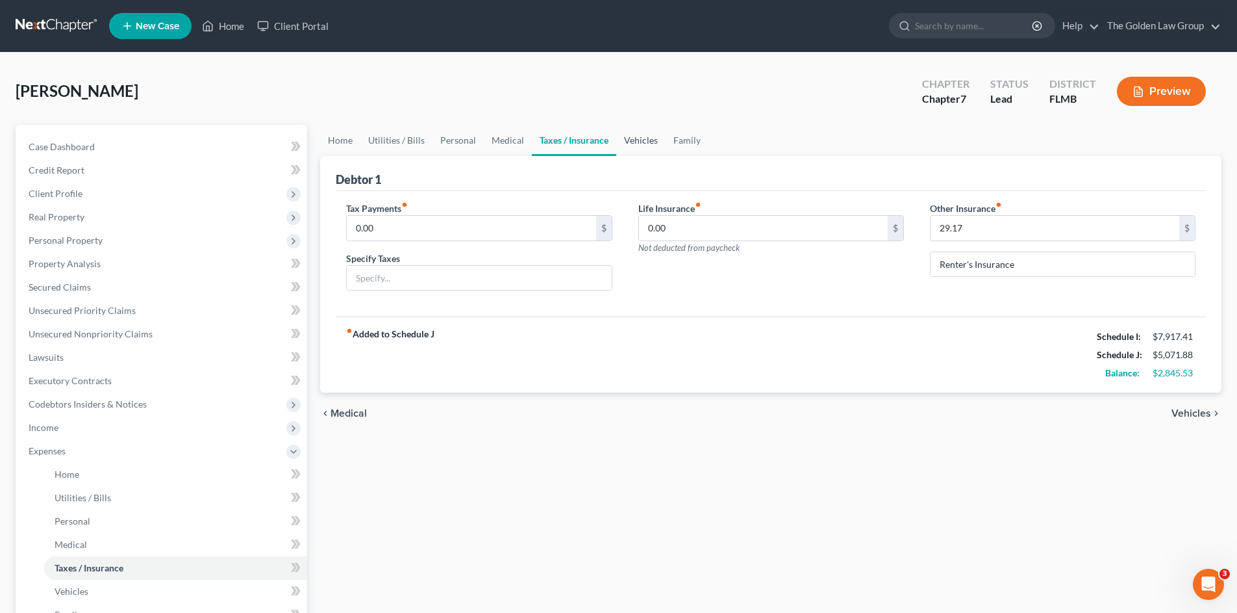
click at [631, 142] on link "Vehicles" at bounding box center [640, 140] width 49 height 31
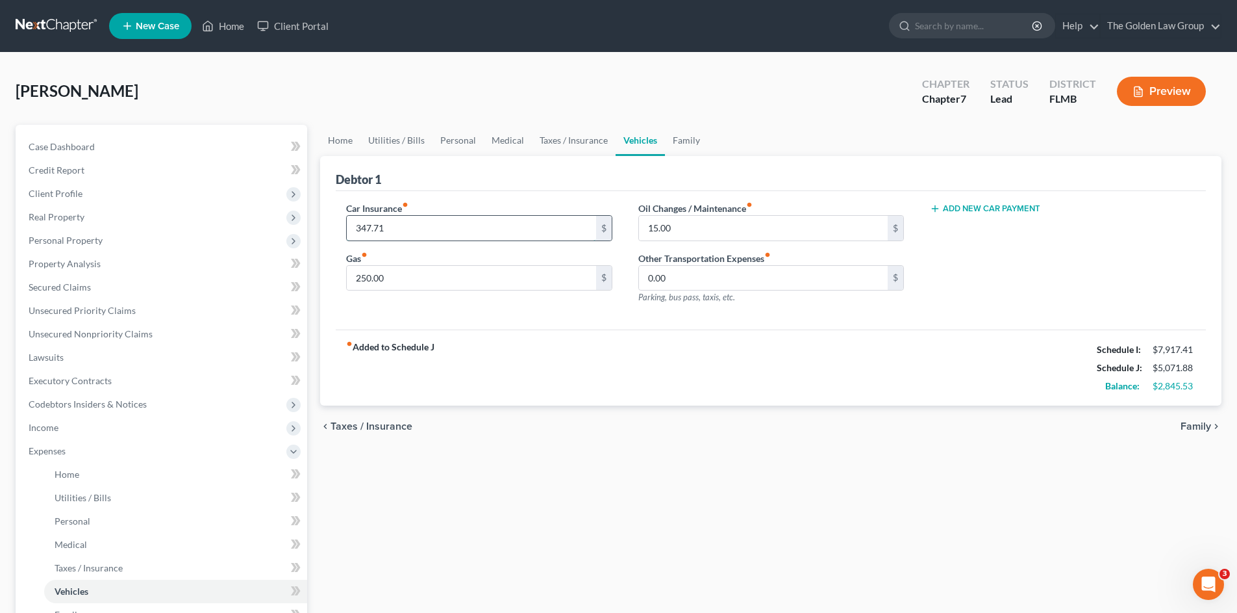
click at [449, 226] on input "347.71" at bounding box center [471, 228] width 249 height 25
type input "294.00"
click at [684, 225] on input "15.00" at bounding box center [763, 228] width 249 height 25
click at [724, 337] on div "fiber_manual_record Added to Schedule J Schedule I: $7,917.41 Schedule J: $5,01…" at bounding box center [771, 367] width 870 height 76
click at [698, 276] on input "0.00" at bounding box center [763, 278] width 249 height 25
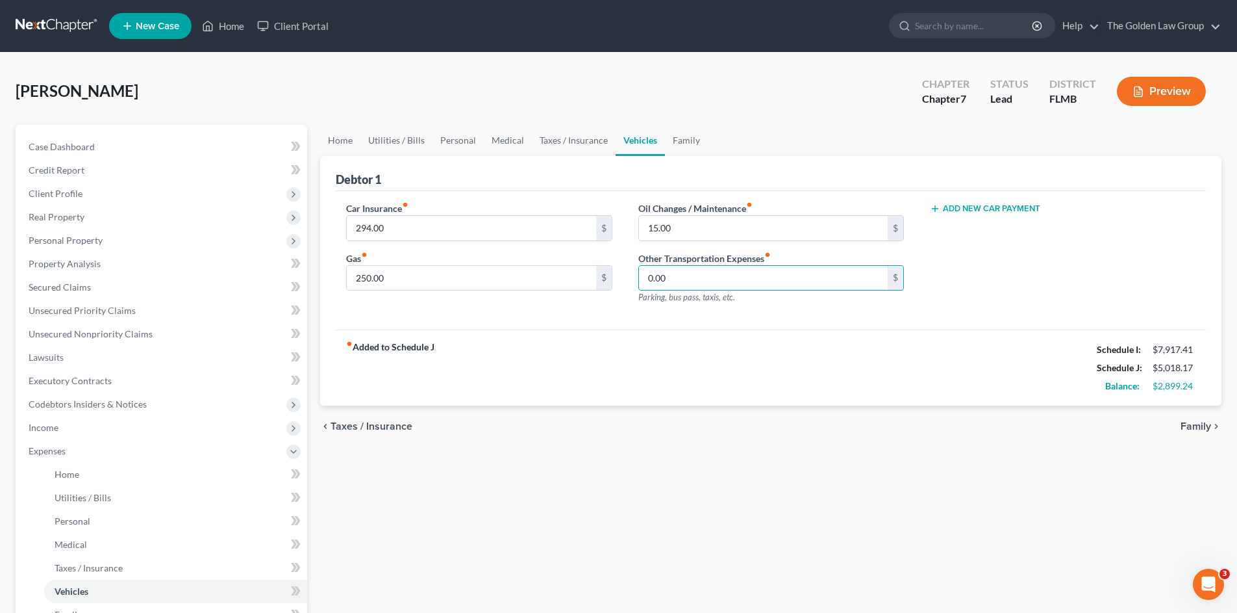
click at [720, 325] on div "Car Insurance fiber_manual_record 294.00 $ Gas fiber_manual_record 250.00 $ Oil…" at bounding box center [771, 260] width 870 height 139
click at [677, 142] on link "Family" at bounding box center [686, 140] width 43 height 31
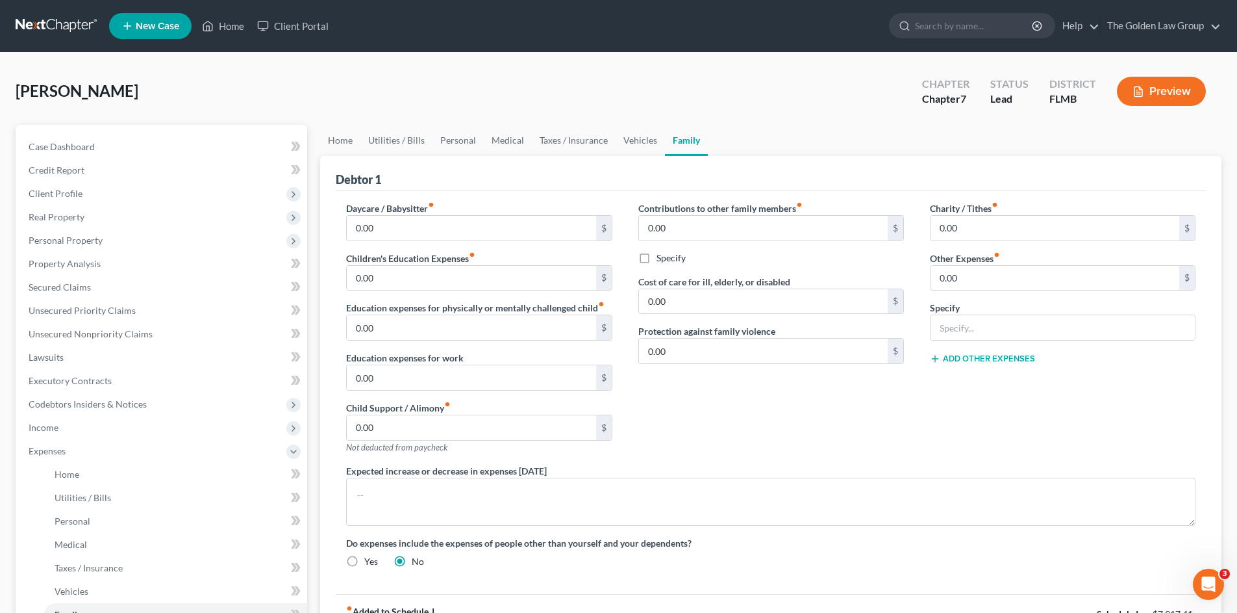
click at [787, 398] on div "Contributions to other family members fiber_manual_record 0.00 $ Specify Cost o…" at bounding box center [772, 332] width 292 height 262
click at [978, 323] on input "text" at bounding box center [1063, 327] width 264 height 25
type input "Pet Care"
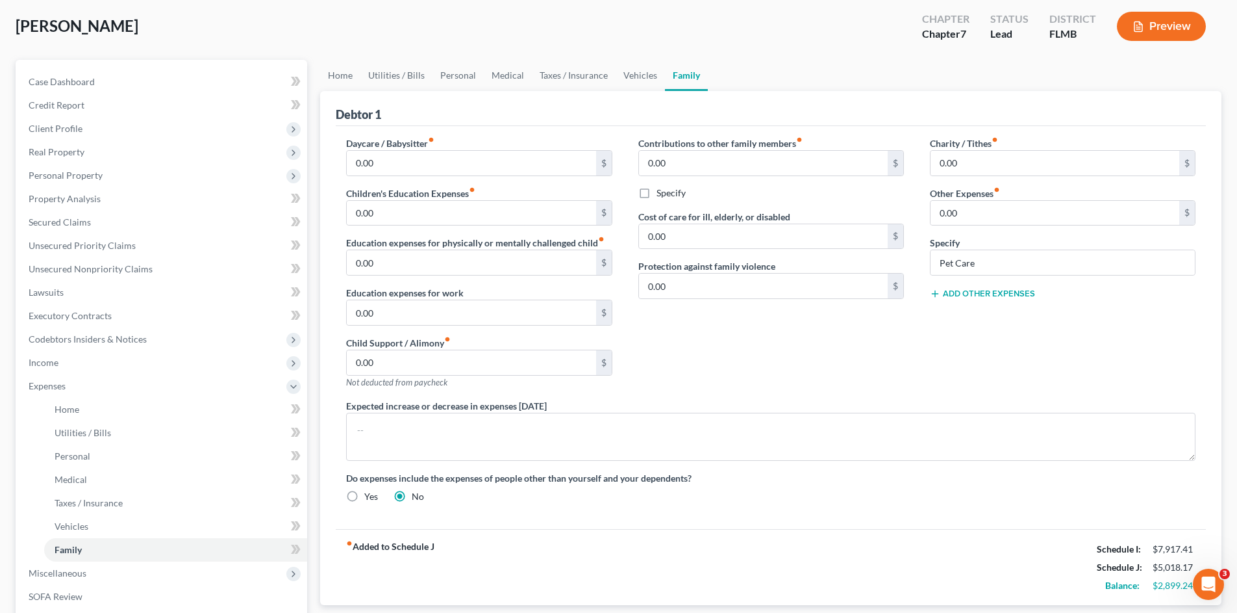
click at [957, 296] on button "Add Other Expenses" at bounding box center [982, 293] width 105 height 10
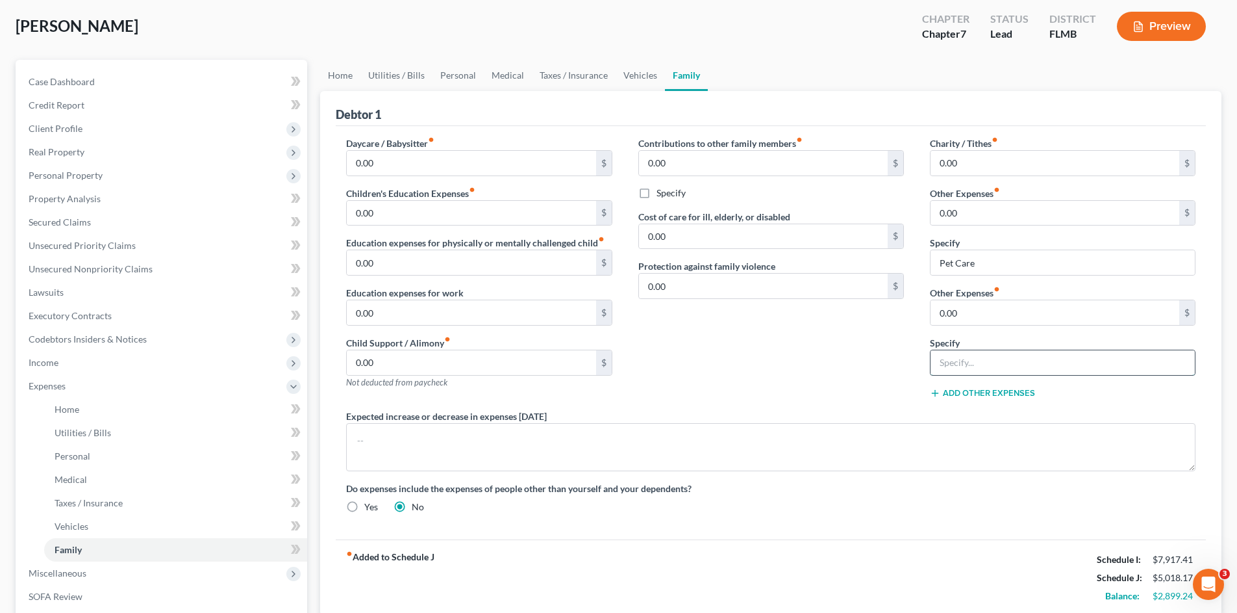
click at [979, 366] on input "text" at bounding box center [1063, 362] width 264 height 25
type input "Storage Unit"
type input "358.00"
click at [989, 214] on input "0.00" at bounding box center [1055, 213] width 249 height 25
type input "100.00"
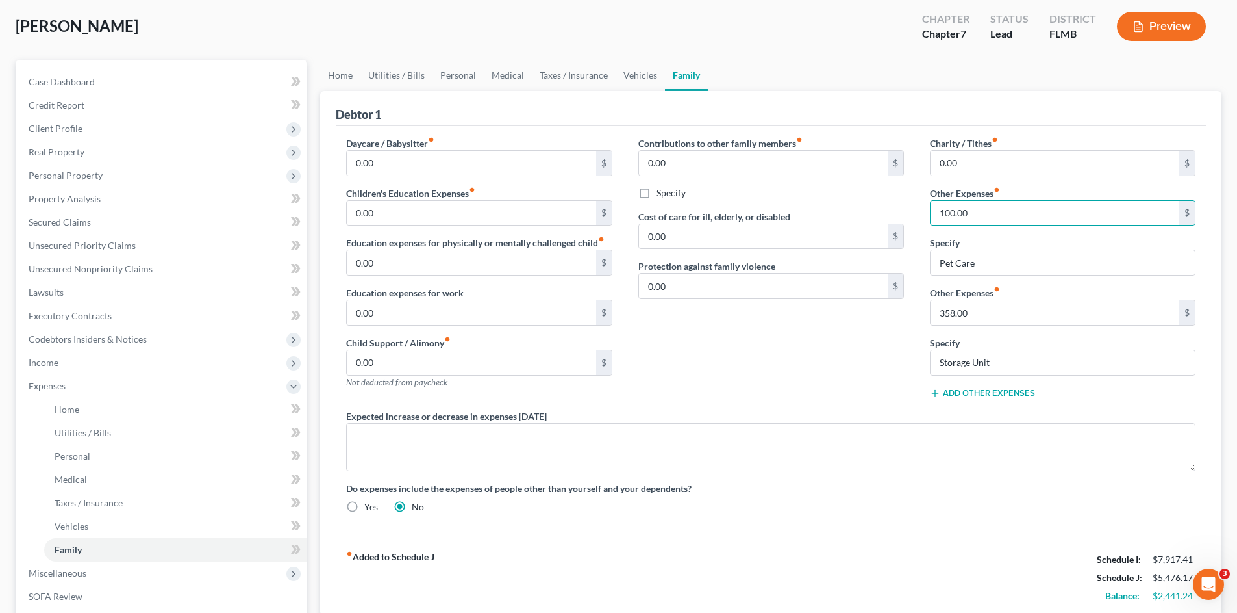
click at [857, 353] on div "Contributions to other family members fiber_manual_record 0.00 $ Specify Cost o…" at bounding box center [772, 272] width 292 height 273
click at [841, 365] on div "Contributions to other family members fiber_manual_record 0.00 $ Specify Cost o…" at bounding box center [772, 272] width 292 height 273
click at [828, 509] on div "Do expenses include the expenses of people other than yourself and your depende…" at bounding box center [771, 497] width 876 height 32
click at [789, 378] on div "Contributions to other family members fiber_manual_record 0.00 $ Specify Cost o…" at bounding box center [772, 272] width 292 height 273
click at [412, 75] on link "Utilities / Bills" at bounding box center [397, 75] width 72 height 31
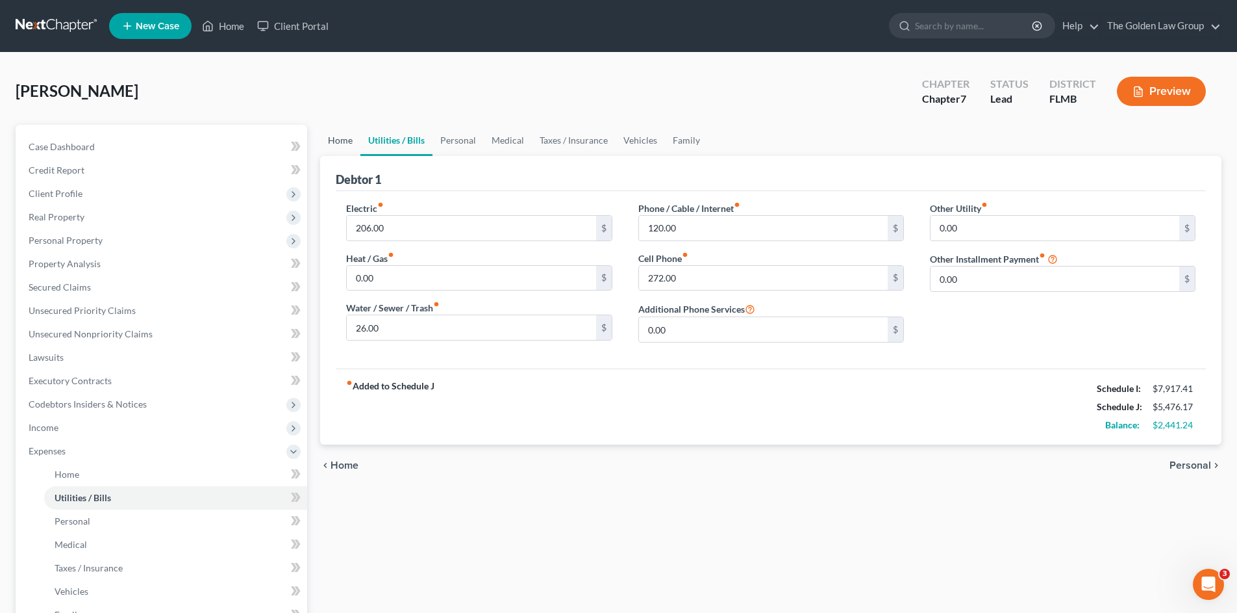
click at [333, 143] on link "Home" at bounding box center [340, 140] width 40 height 31
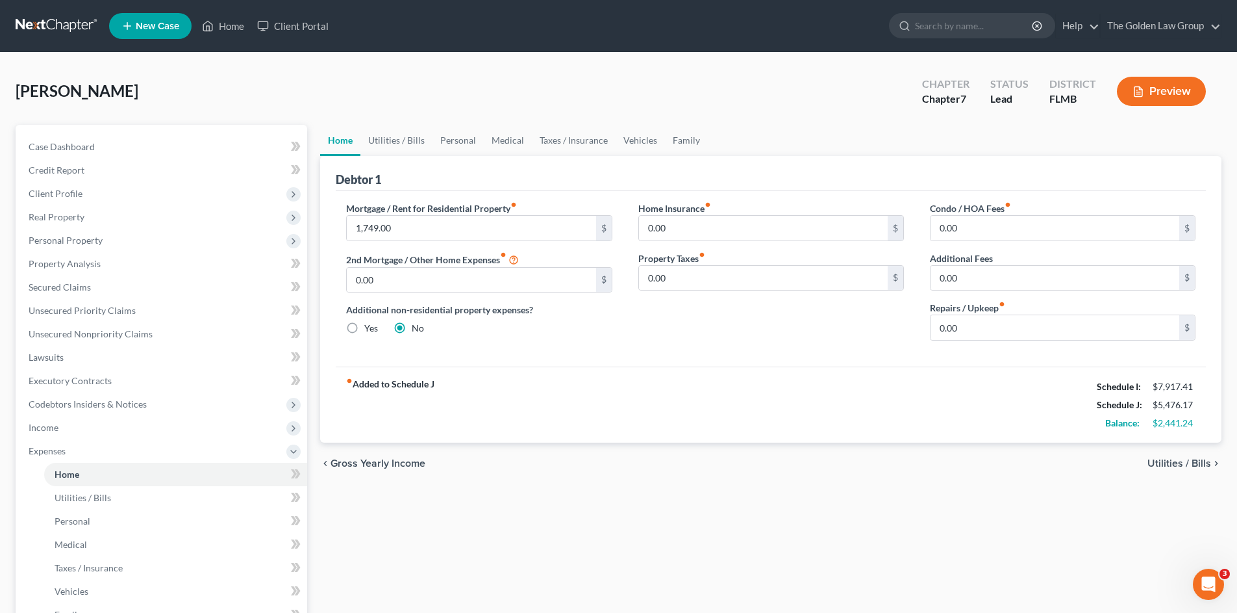
click at [752, 416] on div "fiber_manual_record Added to Schedule J Schedule I: $7,917.41 Schedule J: $5,47…" at bounding box center [771, 404] width 870 height 76
click at [683, 140] on link "Family" at bounding box center [686, 140] width 43 height 31
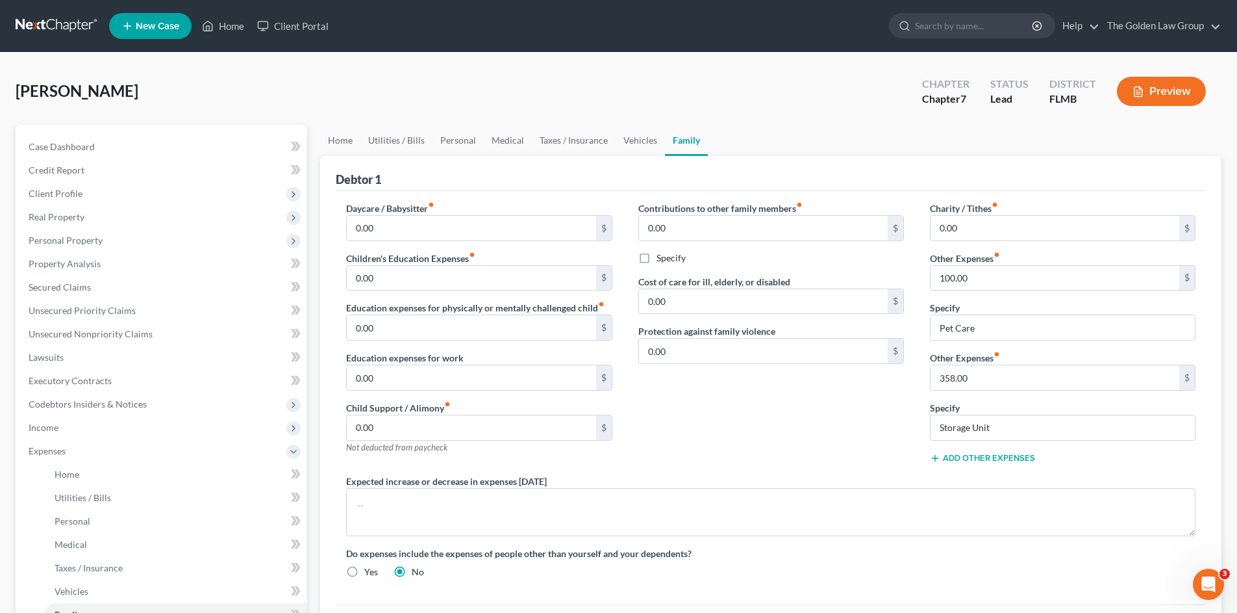
click at [845, 447] on div "Contributions to other family members fiber_manual_record 0.00 $ Specify Cost o…" at bounding box center [772, 337] width 292 height 273
click at [631, 143] on link "Vehicles" at bounding box center [640, 140] width 49 height 31
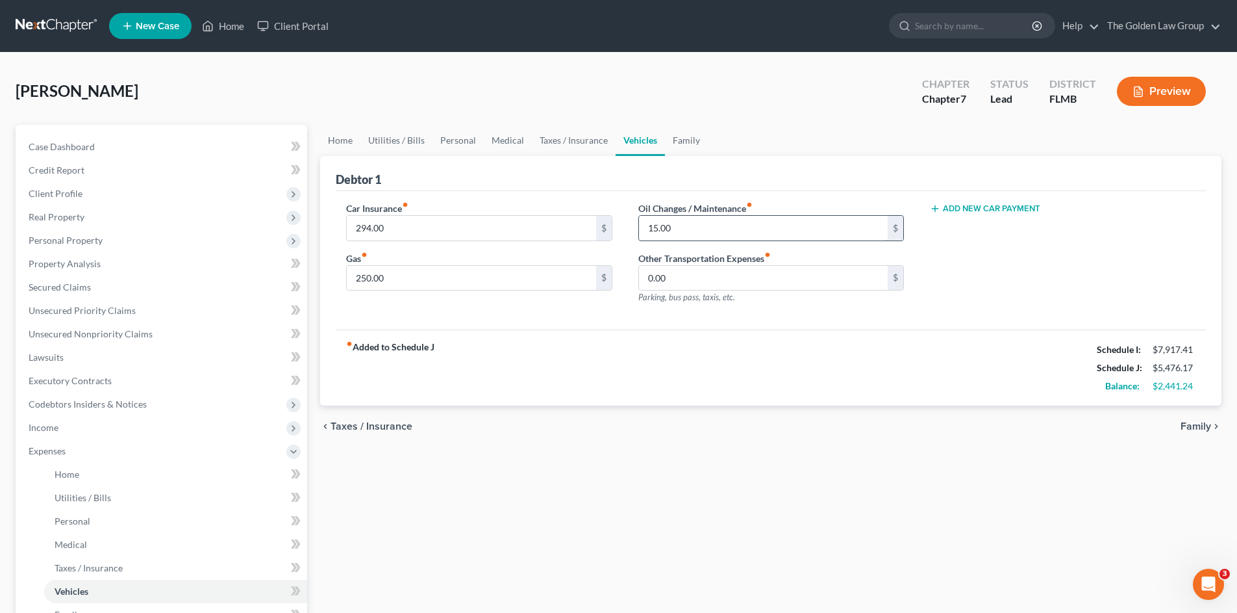
click at [692, 233] on input "15.00" at bounding box center [763, 228] width 249 height 25
click at [681, 143] on link "Family" at bounding box center [686, 140] width 43 height 31
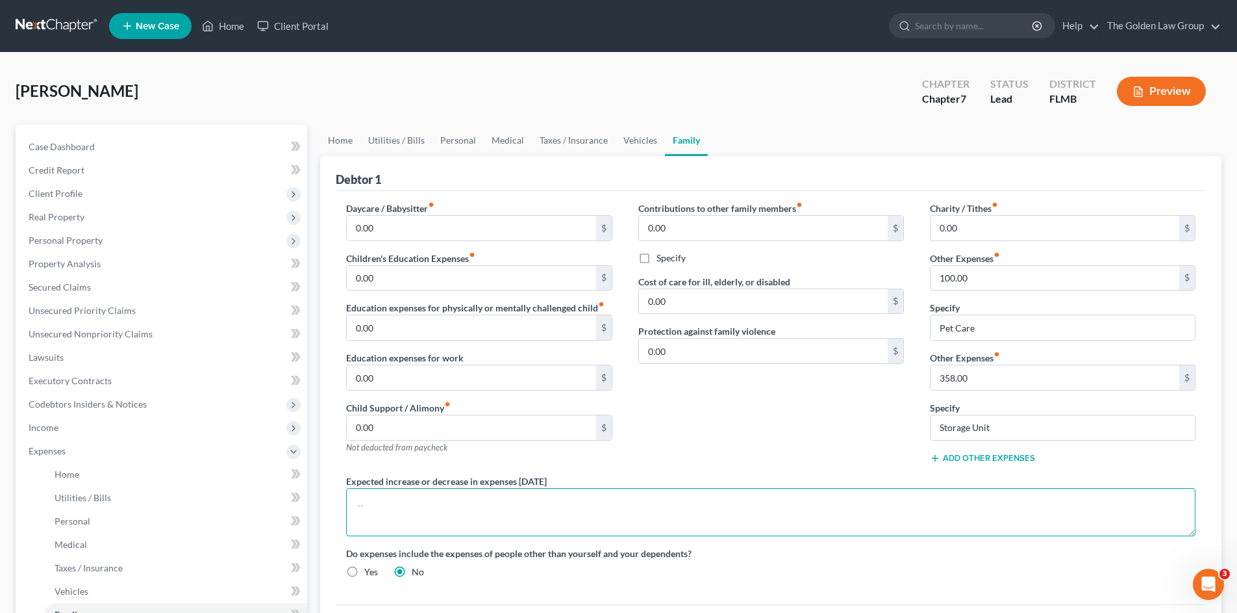
click at [626, 501] on textarea at bounding box center [771, 512] width 850 height 48
click at [360, 507] on textarea "Vehicle needs maintenance including brake pads" at bounding box center [771, 512] width 850 height 48
click at [426, 505] on textarea "Debtor's vehicle needs maintenance including brake pads" at bounding box center [771, 512] width 850 height 48
click at [423, 507] on textarea "Debtor's vehicle needs maintenance including brake pads" at bounding box center [771, 512] width 850 height 48
click at [354, 507] on textarea "[PERSON_NAME]'s vehicle and non-filing spouse's vehicle needs maintenance inclu…" at bounding box center [771, 512] width 850 height 48
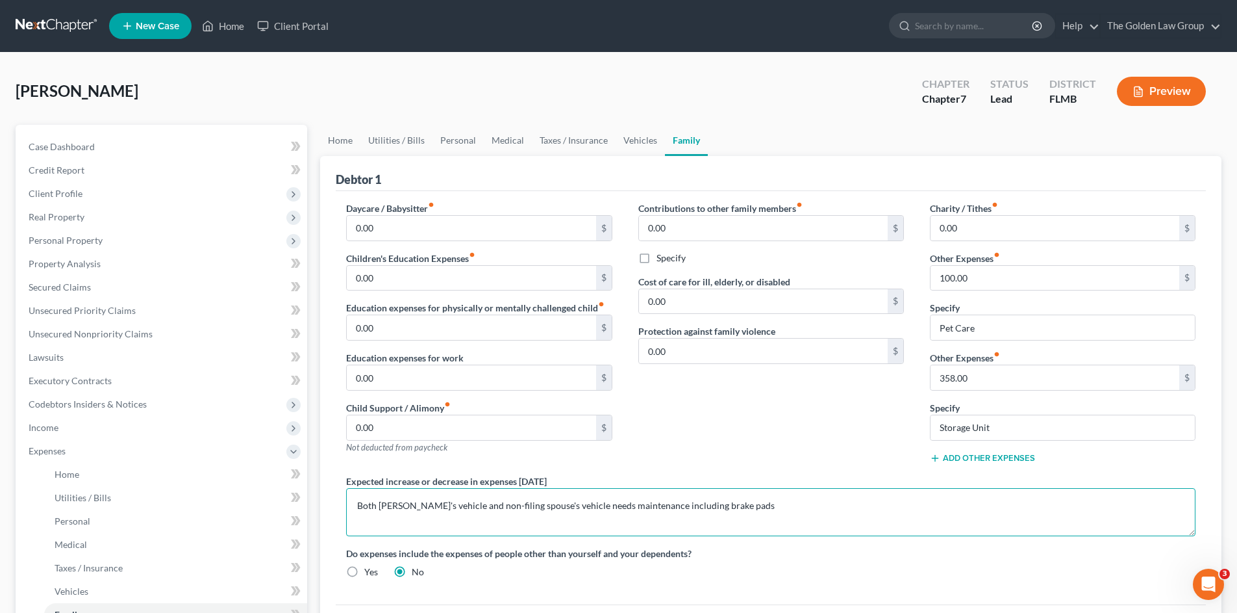
click at [469, 507] on textarea "Both [PERSON_NAME]'s vehicle and non-filing spouse's vehicle needs maintenance …" at bounding box center [771, 512] width 850 height 48
click at [587, 506] on textarea "Both [PERSON_NAME]'s vehicle and Non-filing spouse's vehicle needs maintenance …" at bounding box center [771, 512] width 850 height 48
click at [782, 503] on textarea "Both [PERSON_NAME]'s vehicle and Non-filing spouse's vehicle need maintenance i…" at bounding box center [771, 512] width 850 height 48
drag, startPoint x: 731, startPoint y: 502, endPoint x: 589, endPoint y: 509, distance: 141.8
click at [589, 509] on textarea "Both [PERSON_NAME]'s vehicle and Non-filing spouse's vehicle need maintenance i…" at bounding box center [771, 512] width 850 height 48
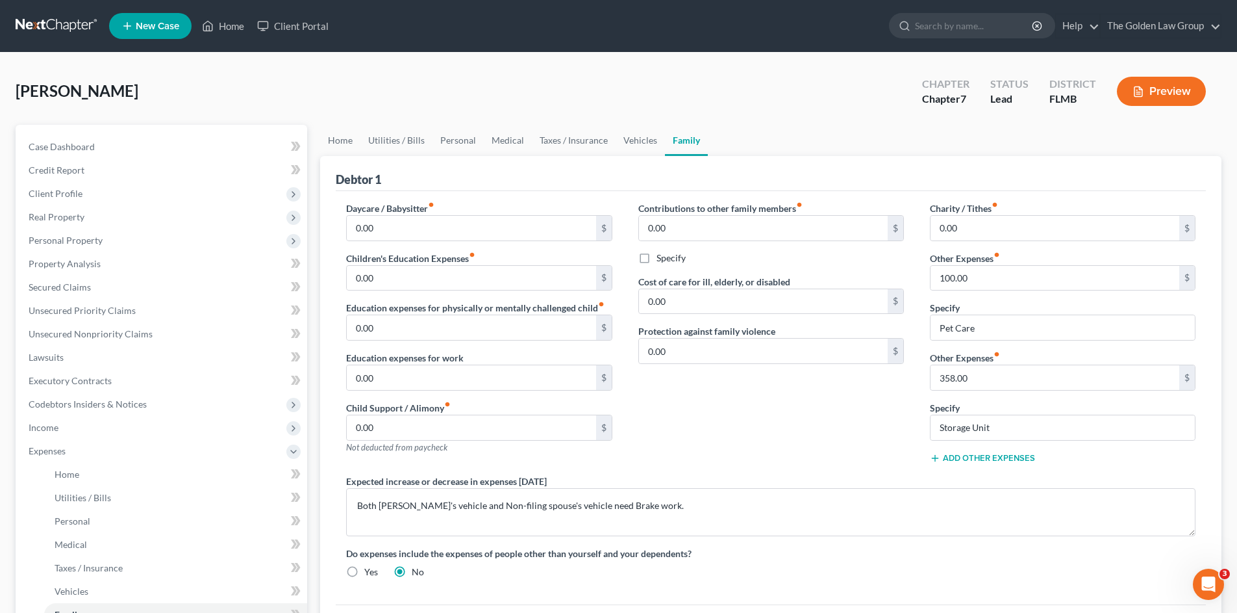
click at [671, 447] on div "Contributions to other family members fiber_manual_record 0.00 $ Specify Cost o…" at bounding box center [772, 337] width 292 height 273
click at [592, 507] on textarea "Both [PERSON_NAME]'s vehicle and Non-filing spouse's vehicle need Brake work." at bounding box center [771, 512] width 850 height 48
type textarea "Both [PERSON_NAME]'s vehicle and Non-filing spouse's vehicle need brake work."
click at [742, 468] on div "Contributions to other family members fiber_manual_record 0.00 $ Specify Cost o…" at bounding box center [772, 337] width 292 height 273
drag, startPoint x: 639, startPoint y: 506, endPoint x: 644, endPoint y: 501, distance: 7.4
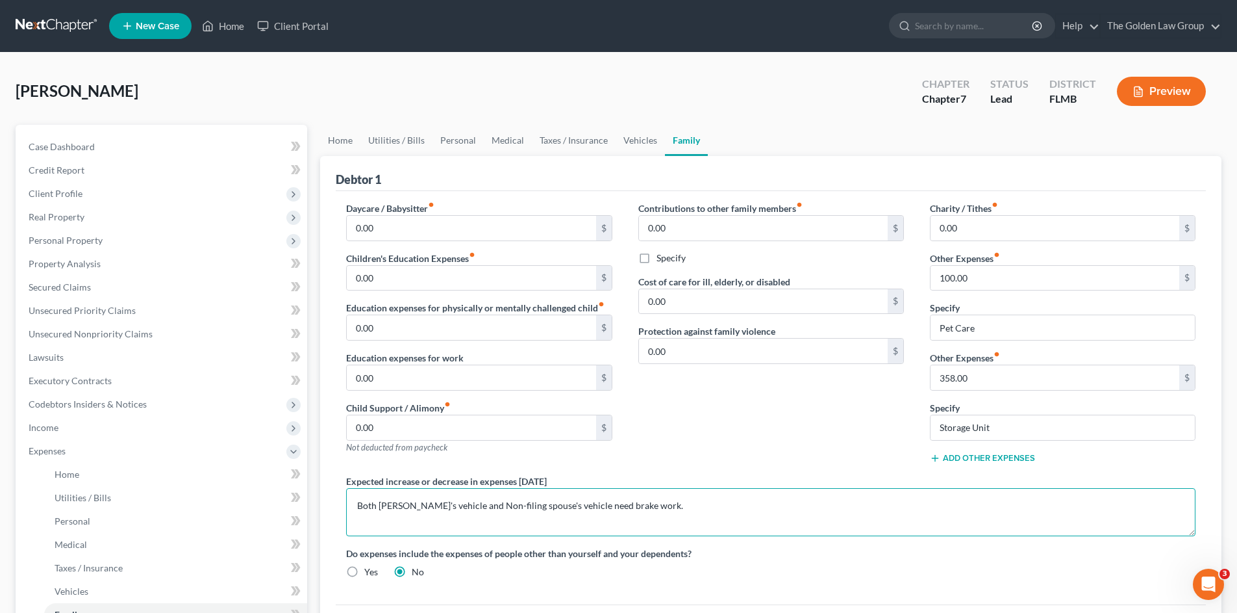
click at [639, 505] on textarea "Both [PERSON_NAME]'s vehicle and Non-filing spouse's vehicle need brake work." at bounding box center [771, 512] width 850 height 48
click at [693, 444] on div "Contributions to other family members fiber_manual_record 0.00 $ Specify Cost o…" at bounding box center [772, 337] width 292 height 273
click at [689, 505] on textarea "Both [PERSON_NAME]'s vehicle and Non-filing spouse's vehicle need brake work." at bounding box center [771, 512] width 850 height 48
drag, startPoint x: 707, startPoint y: 505, endPoint x: 723, endPoint y: 448, distance: 59.3
click at [709, 493] on textarea "Both [PERSON_NAME]'s vehicle and Non-filing spouse's vehicle need brake work." at bounding box center [771, 512] width 850 height 48
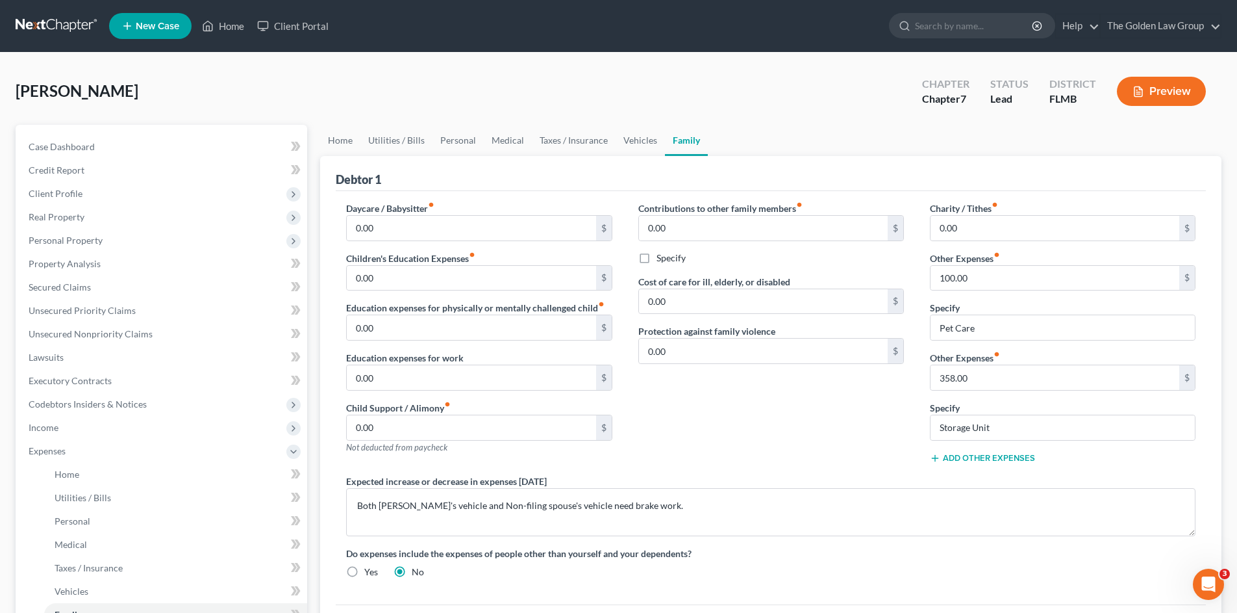
click at [723, 448] on div "Contributions to other family members fiber_manual_record 0.00 $ Specify Cost o…" at bounding box center [772, 337] width 292 height 273
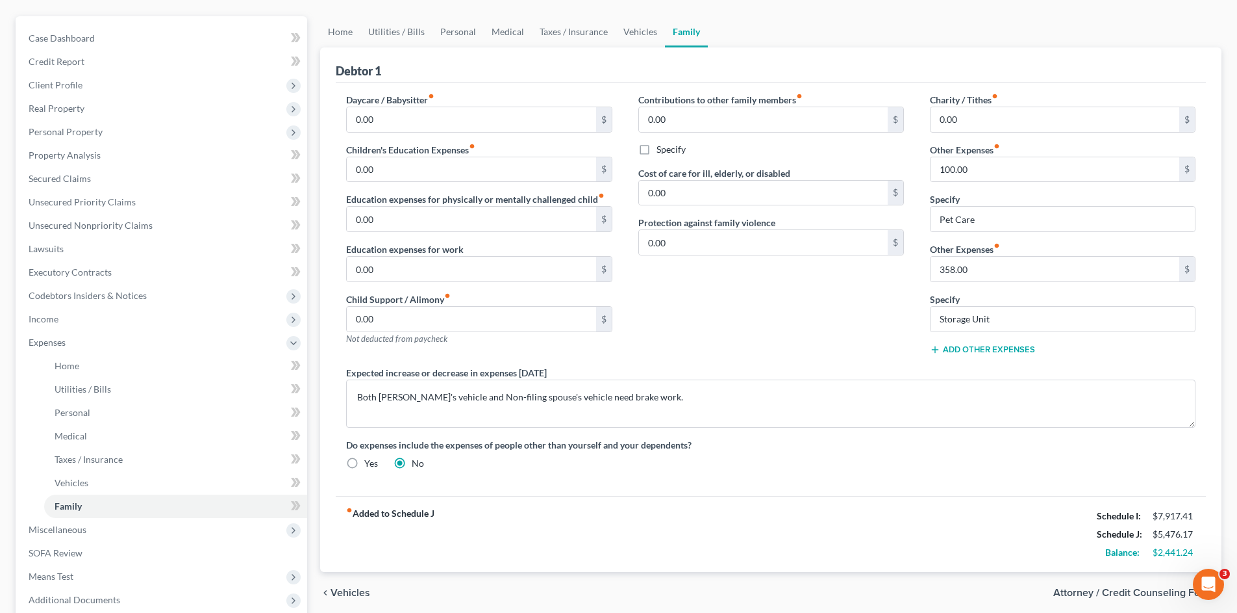
scroll to position [130, 0]
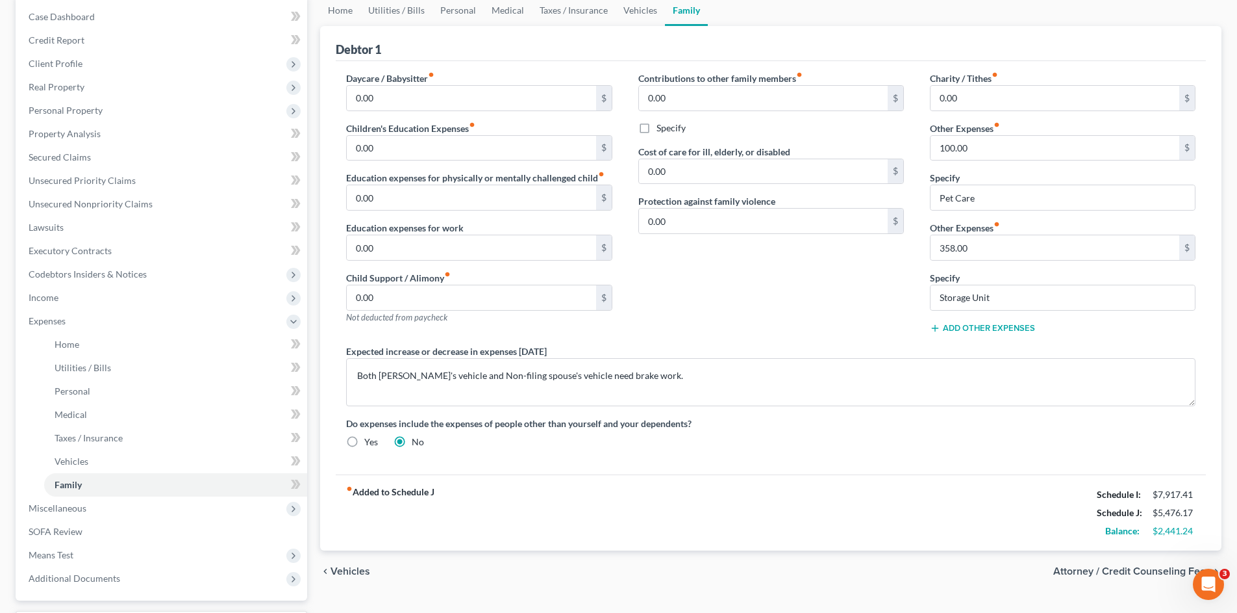
click at [750, 431] on div "Do expenses include the expenses of people other than yourself and your depende…" at bounding box center [771, 432] width 876 height 32
click at [880, 433] on div "Do expenses include the expenses of people other than yourself and your depende…" at bounding box center [771, 432] width 876 height 32
click at [737, 327] on div "Contributions to other family members fiber_manual_record 0.00 $ Specify Cost o…" at bounding box center [772, 207] width 292 height 273
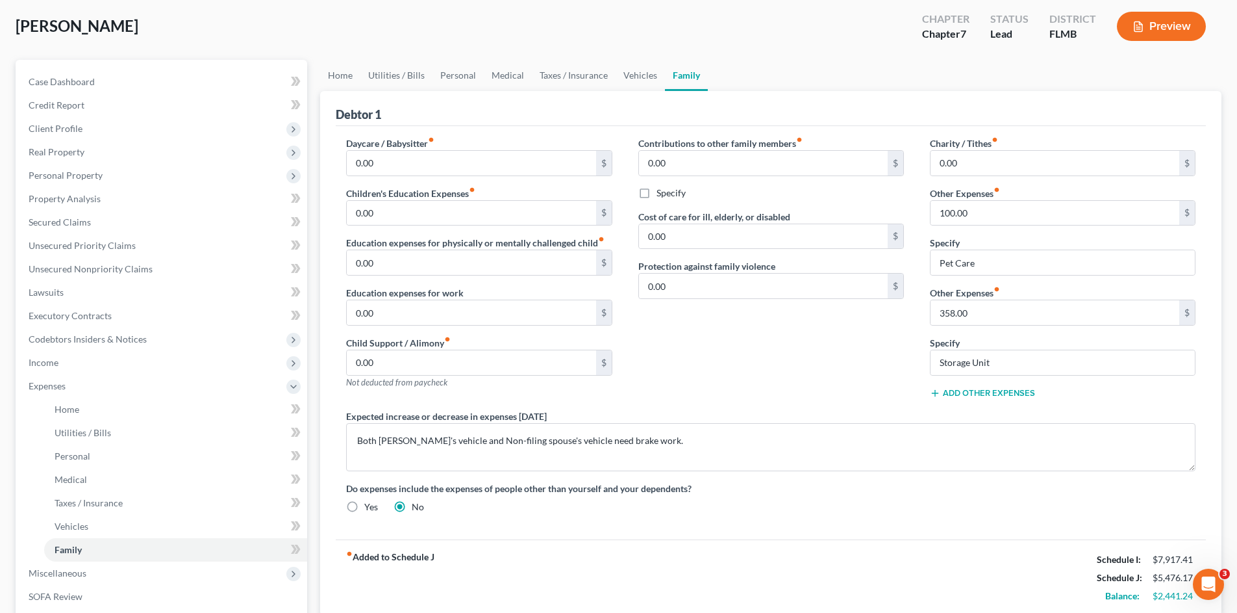
click at [783, 522] on div "Daycare / Babysitter fiber_manual_record 0.00 $ Children's Education Expenses f…" at bounding box center [771, 329] width 876 height 387
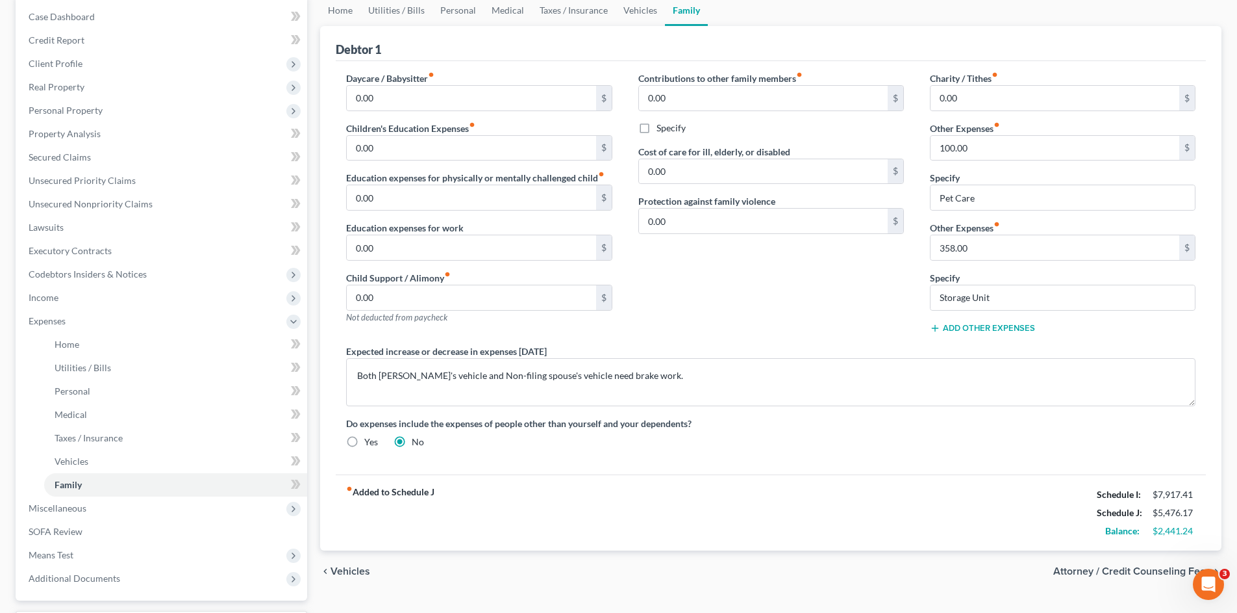
scroll to position [173, 0]
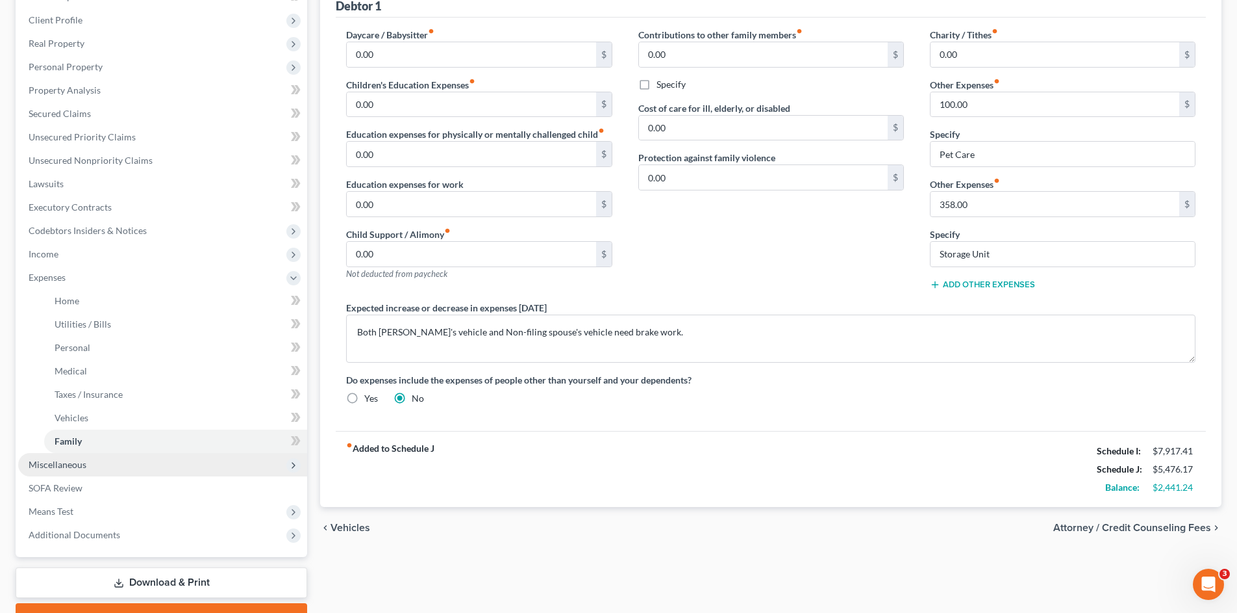
click at [155, 463] on span "Miscellaneous" at bounding box center [162, 464] width 289 height 23
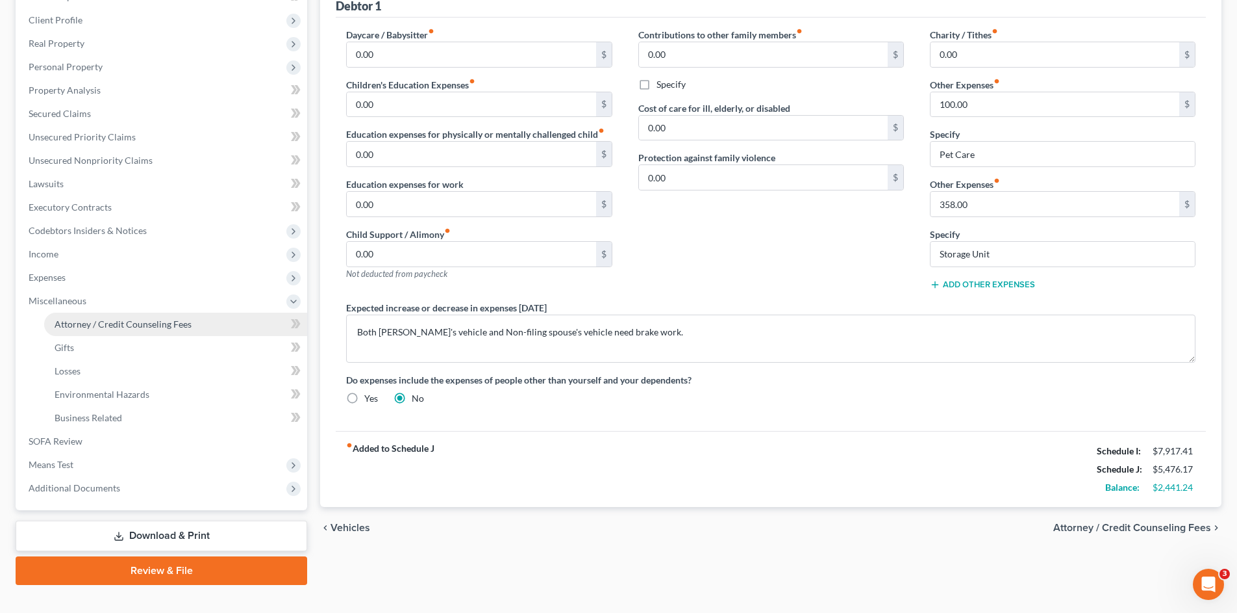
click at [181, 328] on span "Attorney / Credit Counseling Fees" at bounding box center [123, 323] width 137 height 11
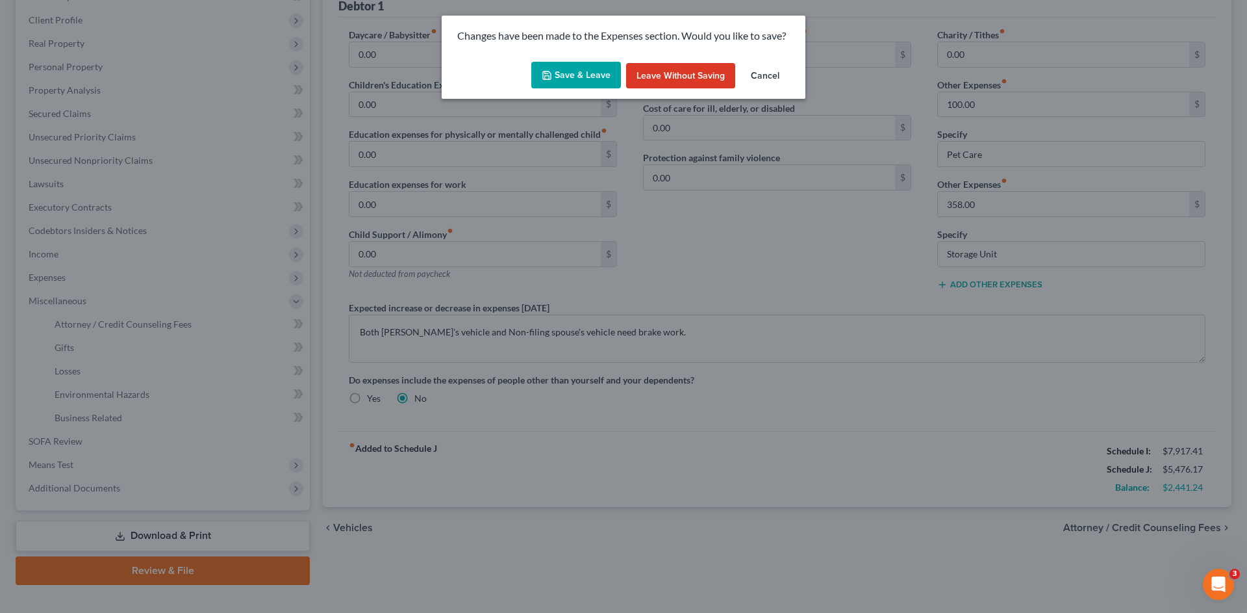
click at [555, 72] on button "Save & Leave" at bounding box center [576, 75] width 90 height 27
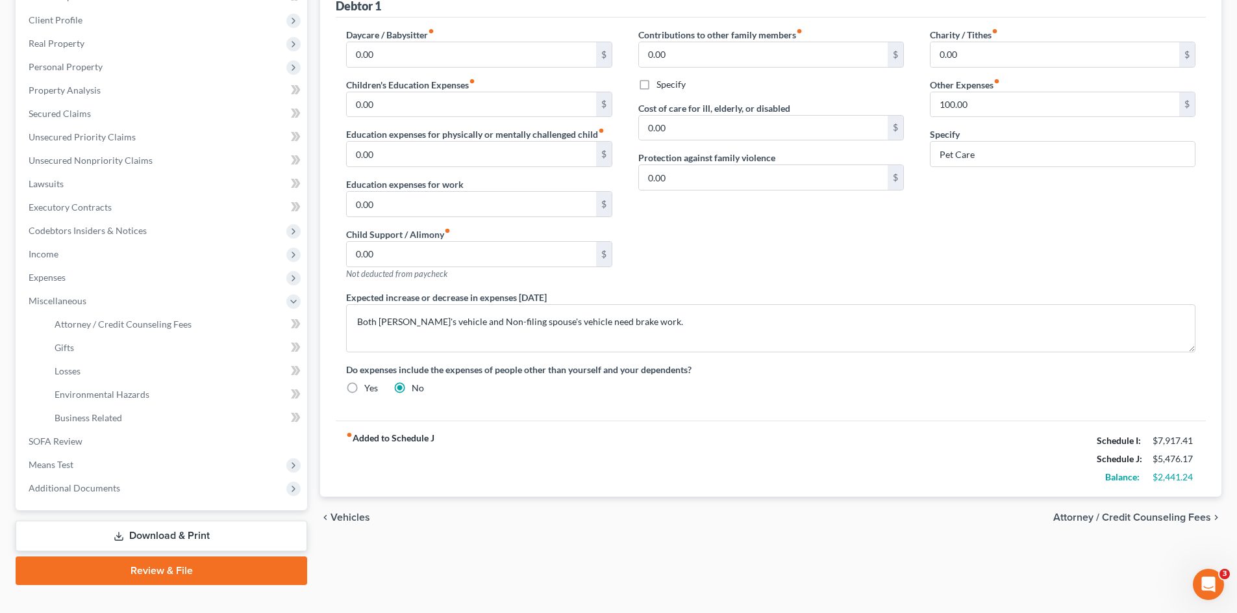
select select "2"
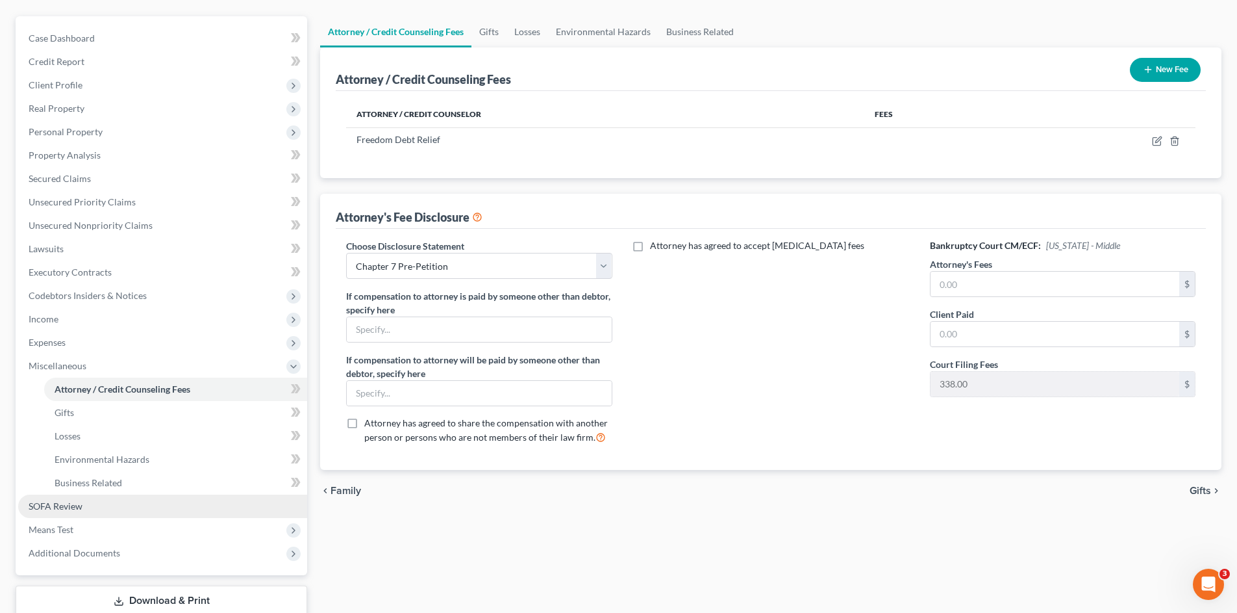
scroll to position [130, 0]
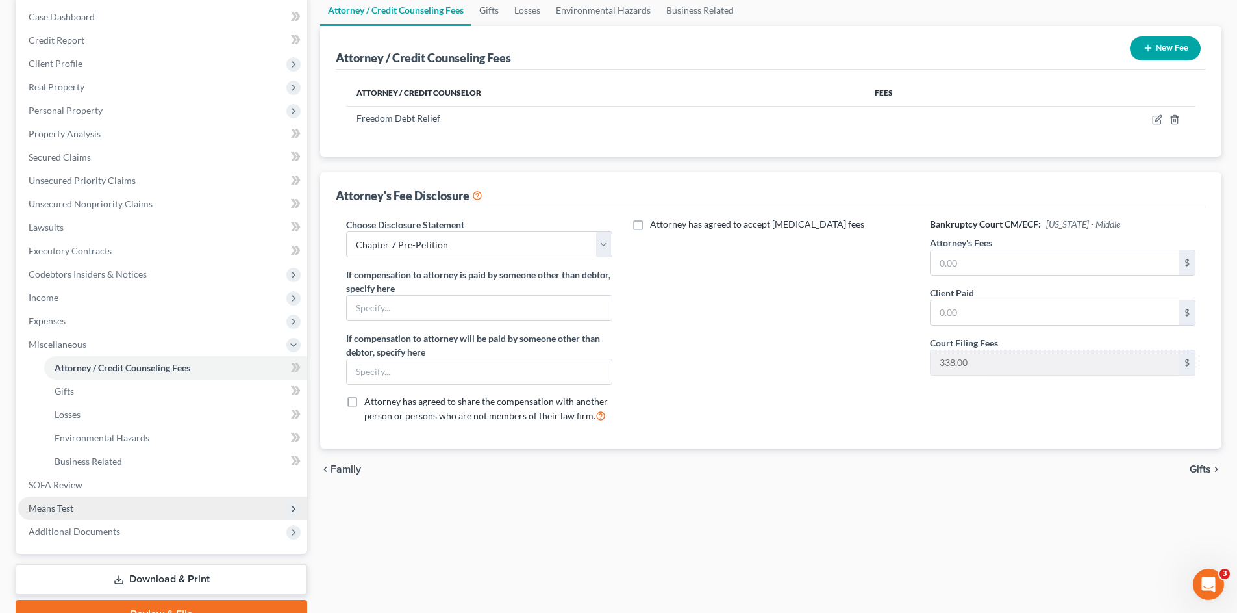
click at [92, 505] on span "Means Test" at bounding box center [162, 507] width 289 height 23
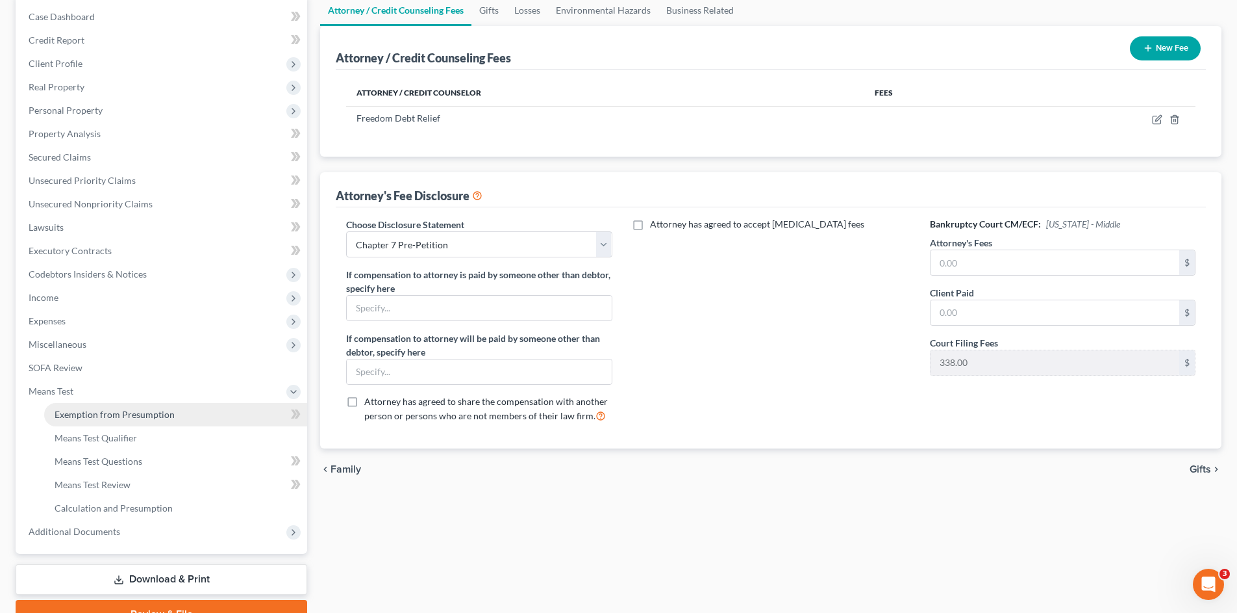
click at [121, 418] on span "Exemption from Presumption" at bounding box center [115, 414] width 120 height 11
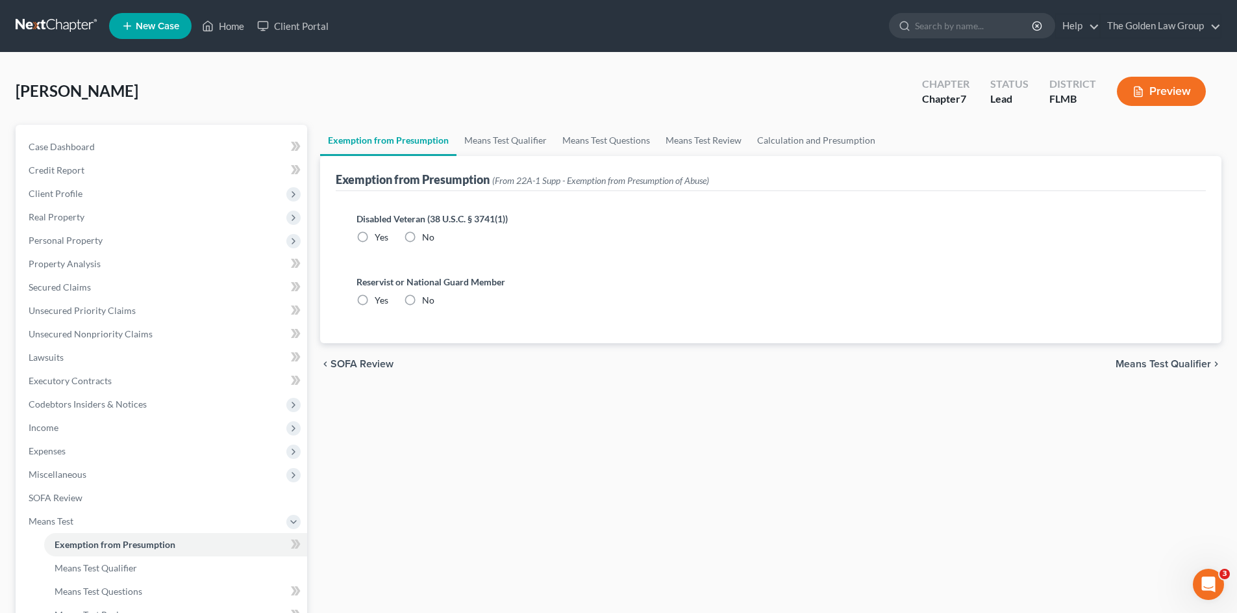
click at [424, 238] on span "No" at bounding box center [428, 236] width 12 height 11
click at [427, 238] on input "No" at bounding box center [431, 235] width 8 height 8
radio input "true"
click at [427, 299] on span "No" at bounding box center [428, 299] width 12 height 11
click at [427, 299] on input "No" at bounding box center [431, 298] width 8 height 8
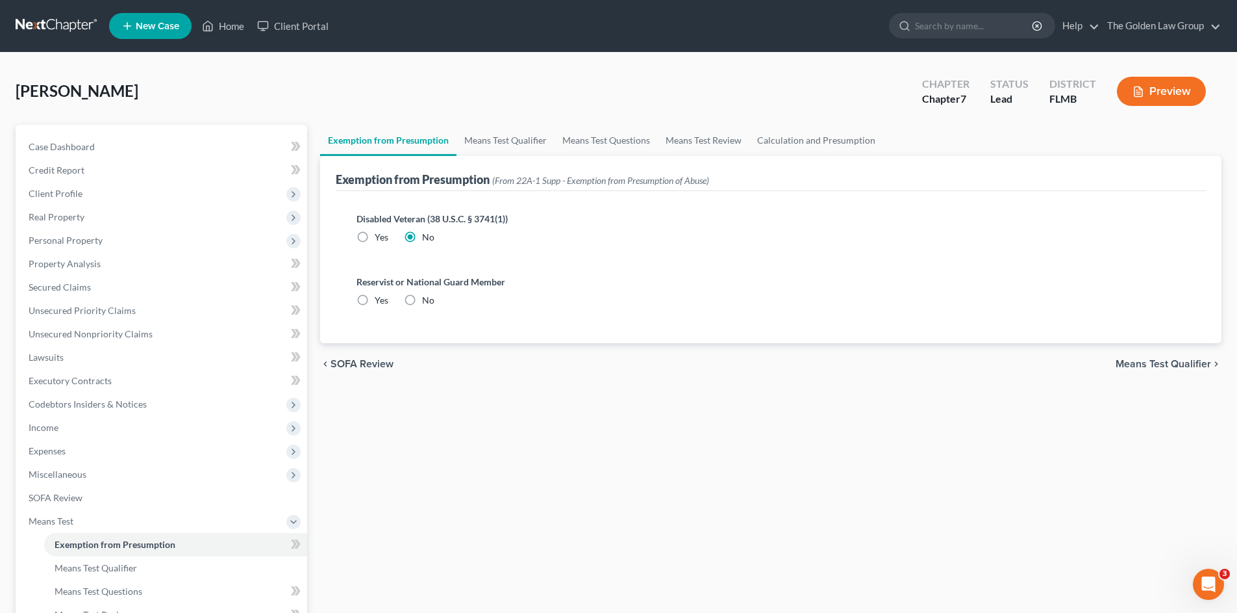
radio input "true"
click at [506, 142] on link "Means Test Qualifier" at bounding box center [506, 140] width 98 height 31
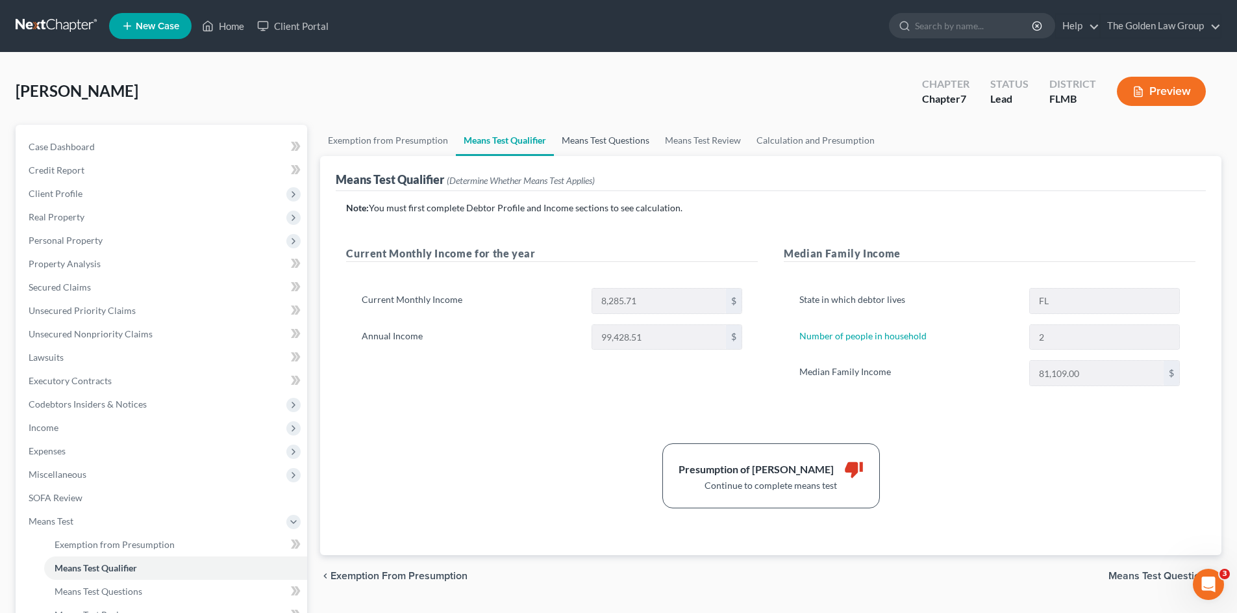
click at [605, 145] on link "Means Test Questions" at bounding box center [605, 140] width 103 height 31
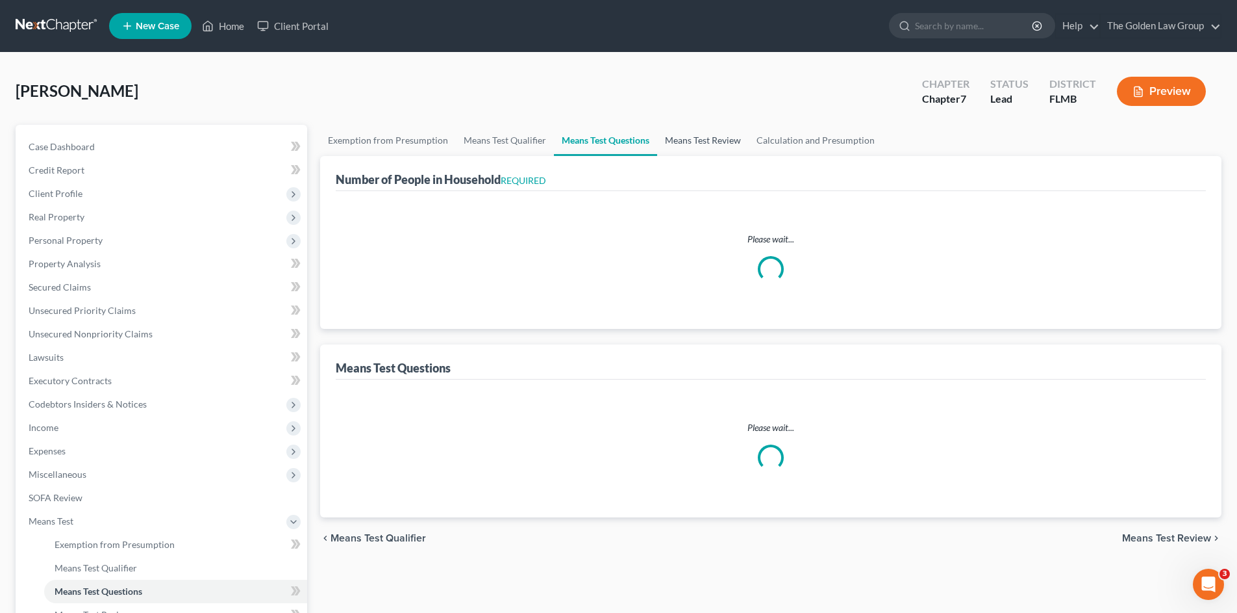
select select "1"
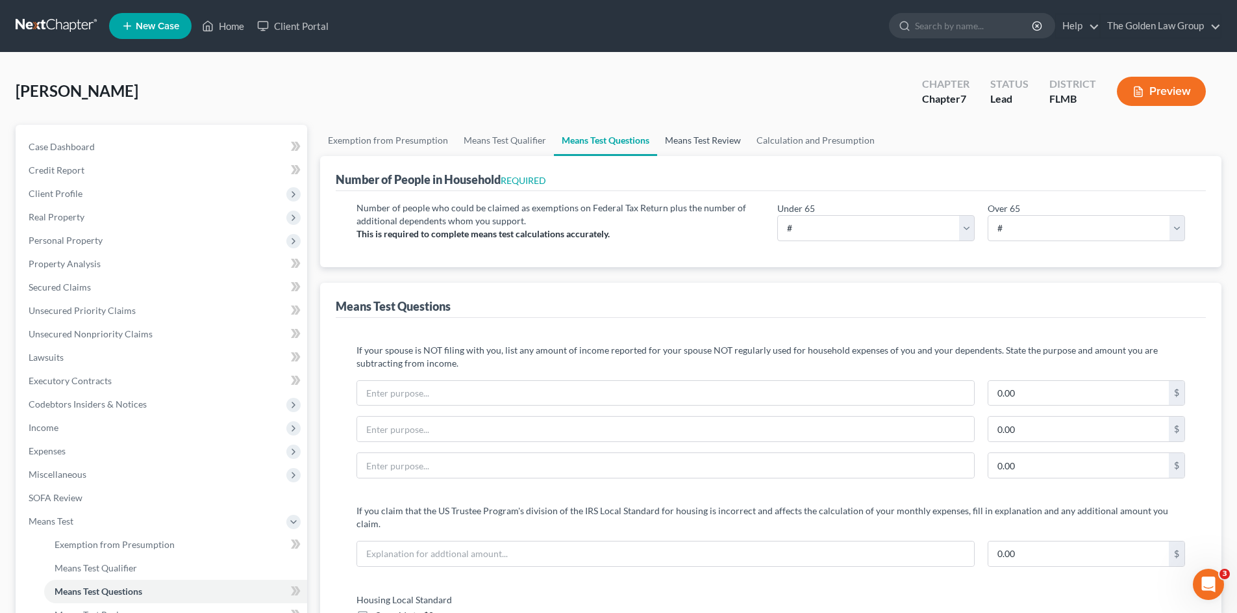
click at [711, 143] on link "Means Test Review" at bounding box center [703, 140] width 92 height 31
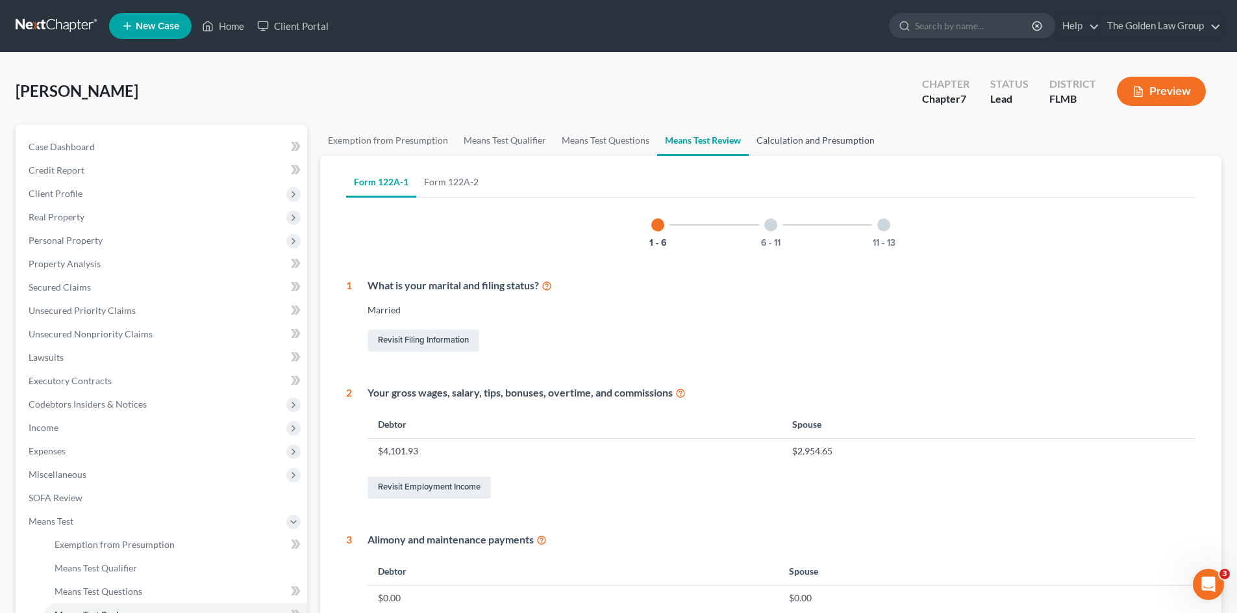
click at [807, 140] on link "Calculation and Presumption" at bounding box center [816, 140] width 134 height 31
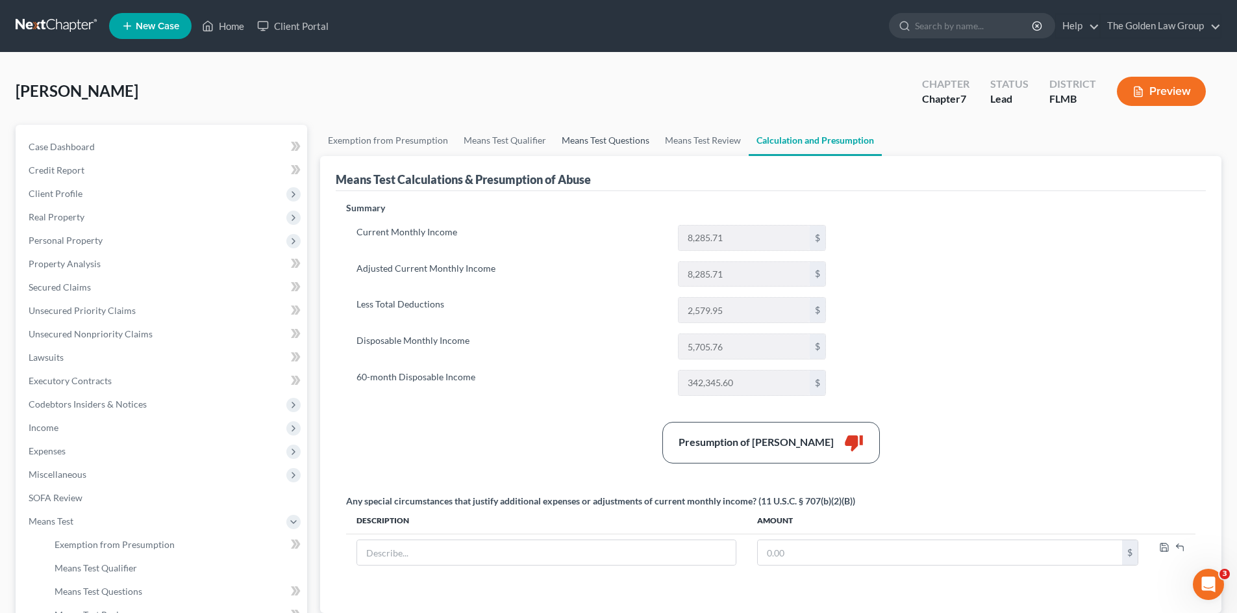
click at [624, 144] on link "Means Test Questions" at bounding box center [605, 140] width 103 height 31
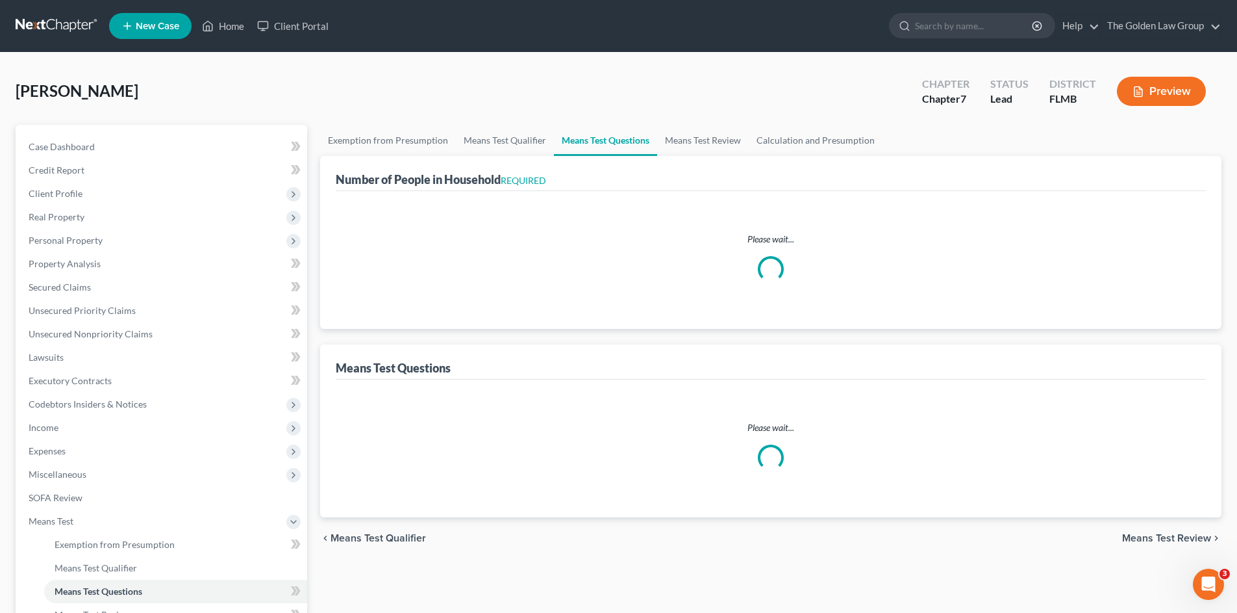
select select "1"
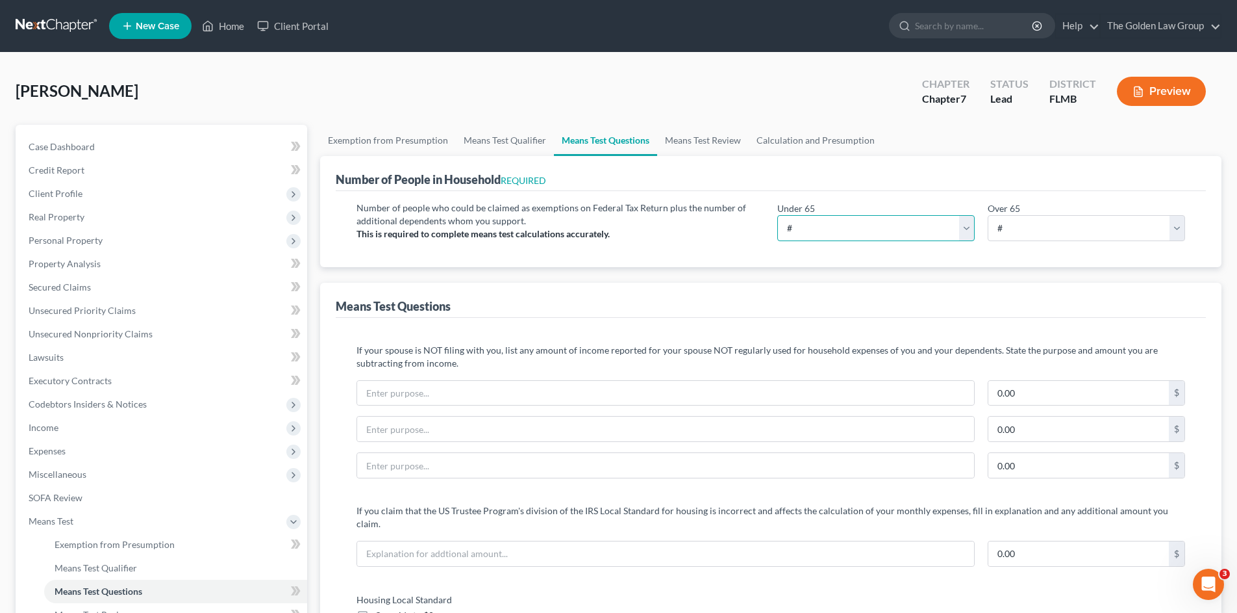
drag, startPoint x: 815, startPoint y: 227, endPoint x: 814, endPoint y: 236, distance: 9.8
click at [815, 227] on select "# 0 1 2 3 4 5 6 7 8 9 10" at bounding box center [876, 228] width 197 height 26
select select "2"
click at [778, 215] on select "# 0 1 2 3 4 5 6 7 8 9 10" at bounding box center [876, 228] width 197 height 26
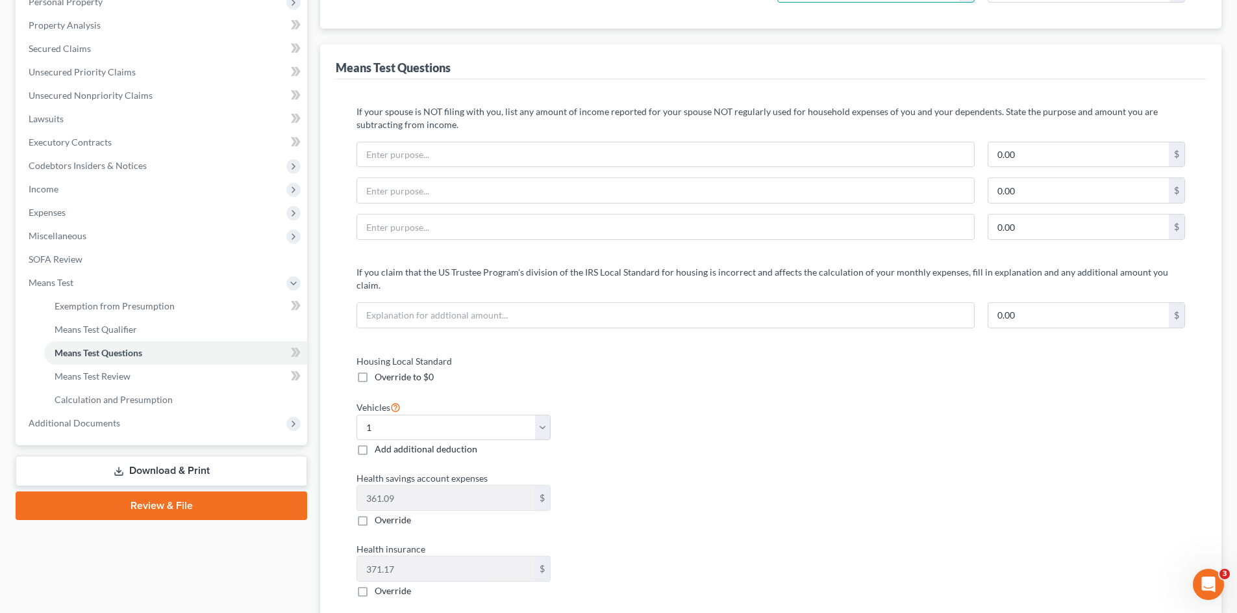
scroll to position [130, 0]
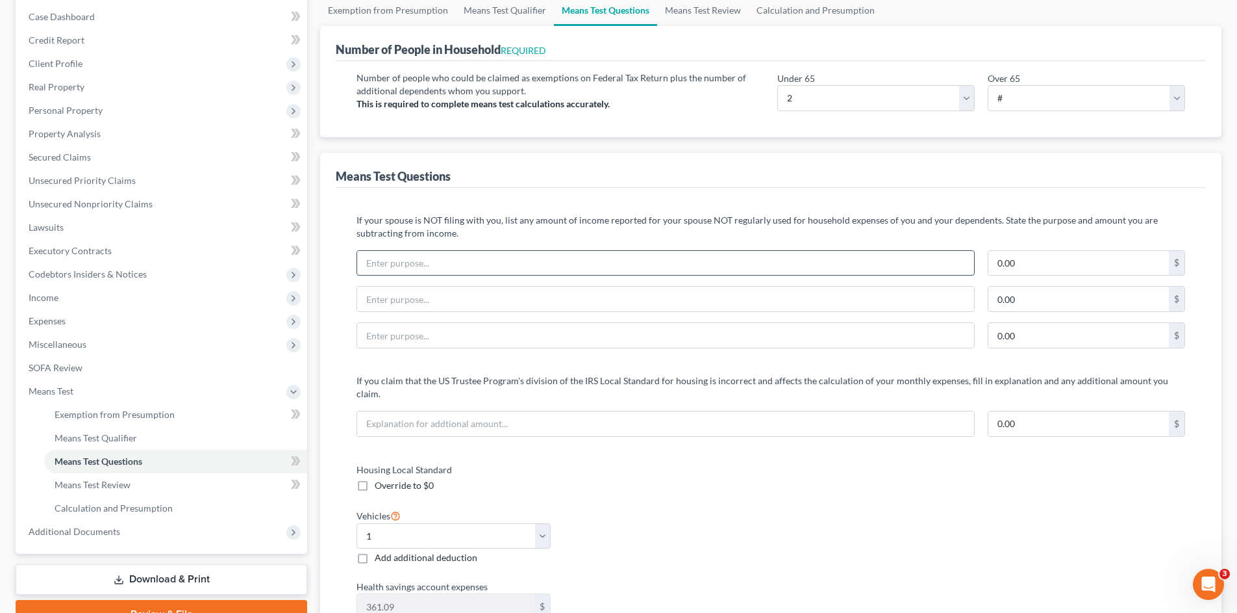
click at [566, 267] on input "text" at bounding box center [665, 263] width 617 height 25
type input "N"
type input "Spouse's payments on credit card debt"
type input "2,400.00"
click at [697, 463] on label "Housing Local Standard" at bounding box center [557, 470] width 414 height 14
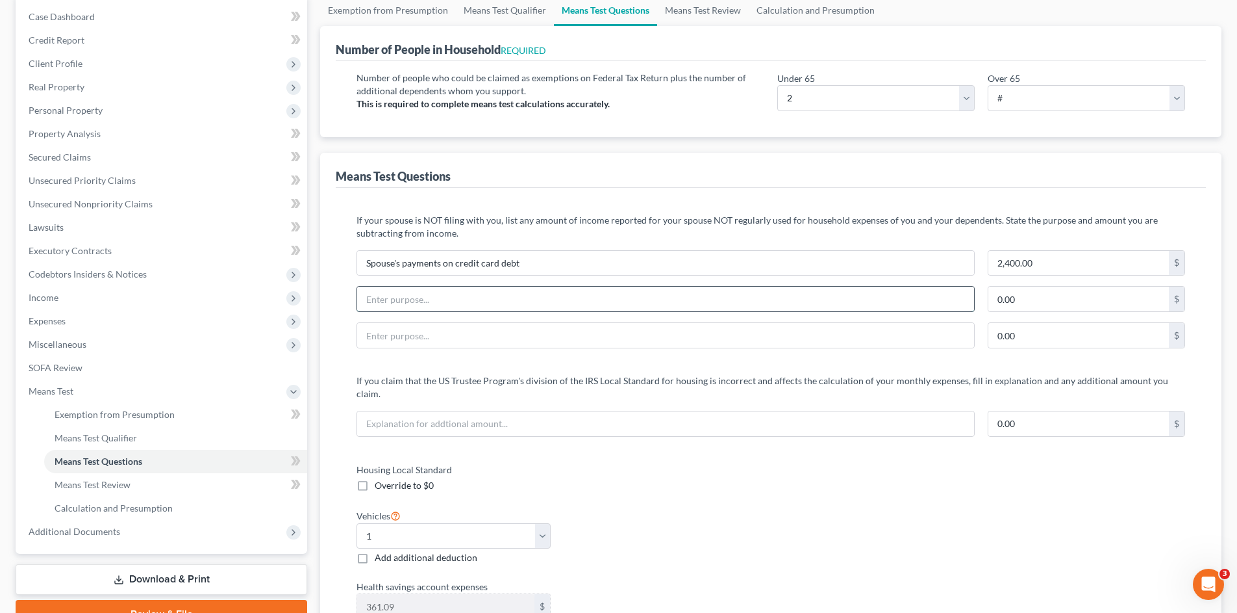
click at [589, 301] on input "text" at bounding box center [665, 298] width 617 height 25
click at [581, 301] on input "text" at bounding box center [665, 298] width 617 height 25
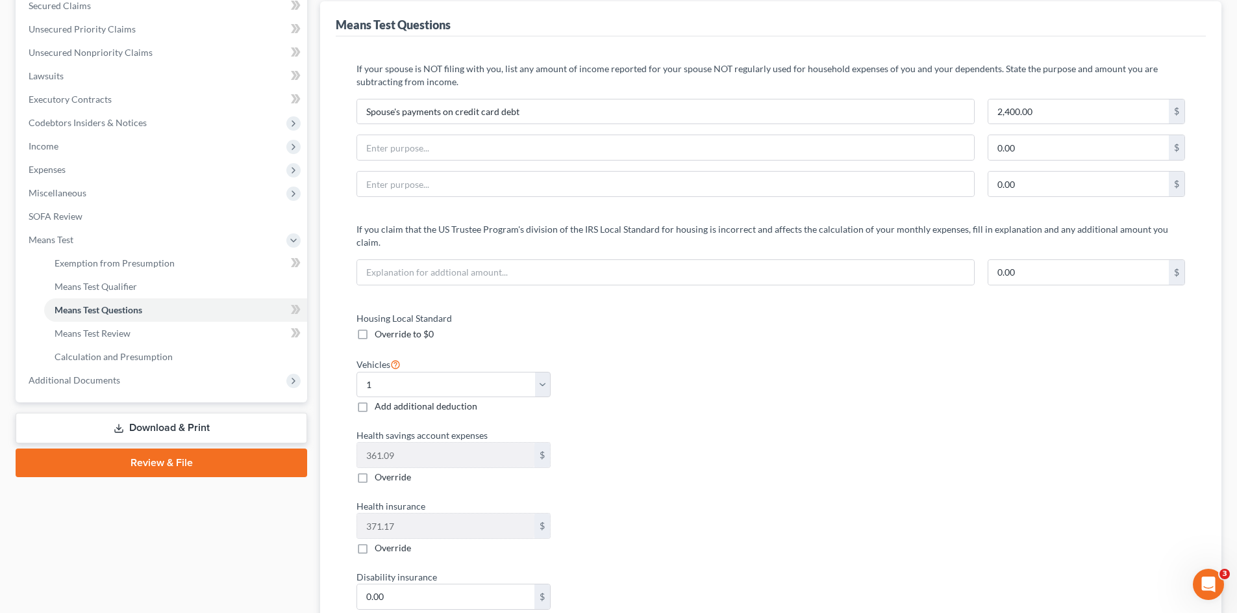
click at [729, 449] on div "Health savings account expenses 361.09 $ Override" at bounding box center [557, 455] width 414 height 55
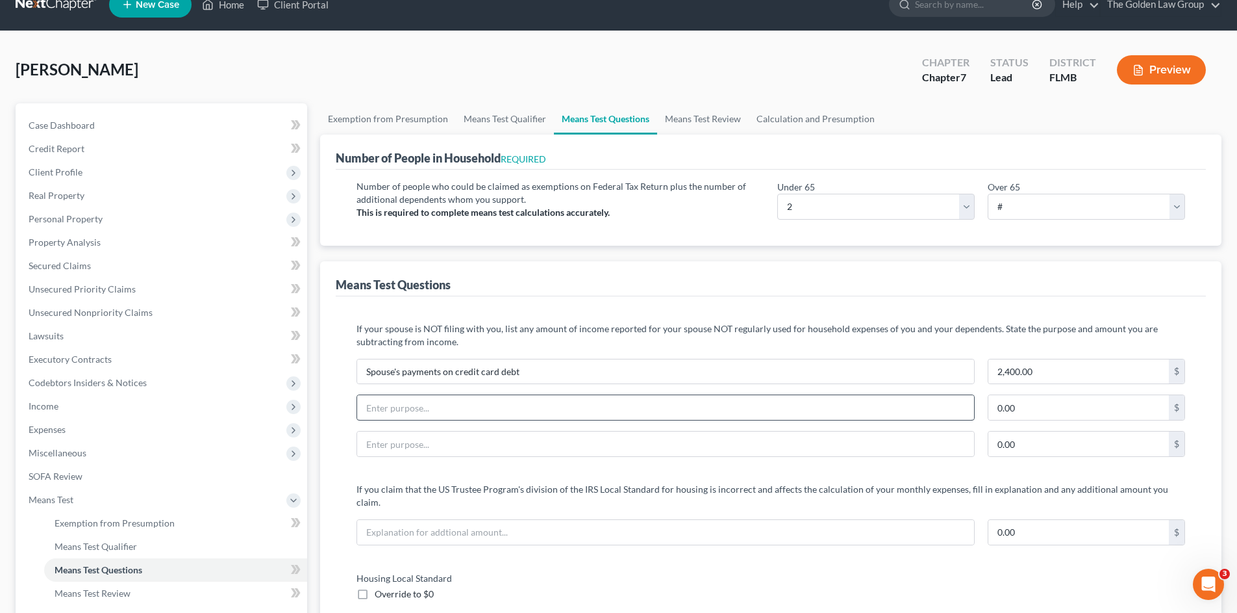
scroll to position [0, 0]
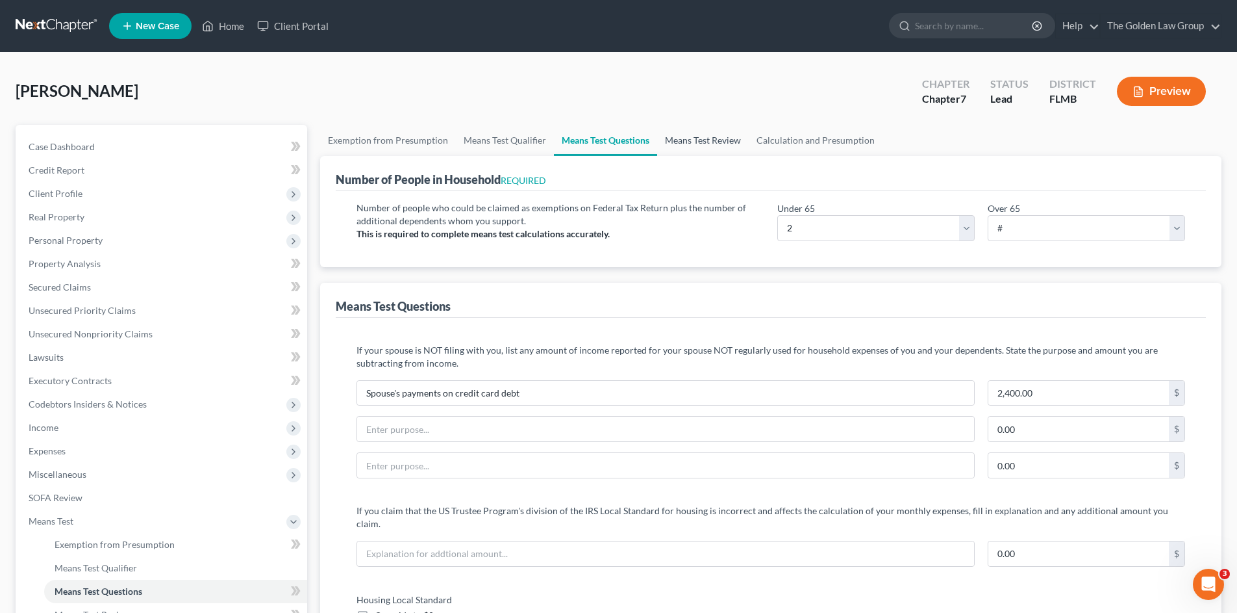
click at [696, 143] on link "Means Test Review" at bounding box center [703, 140] width 92 height 31
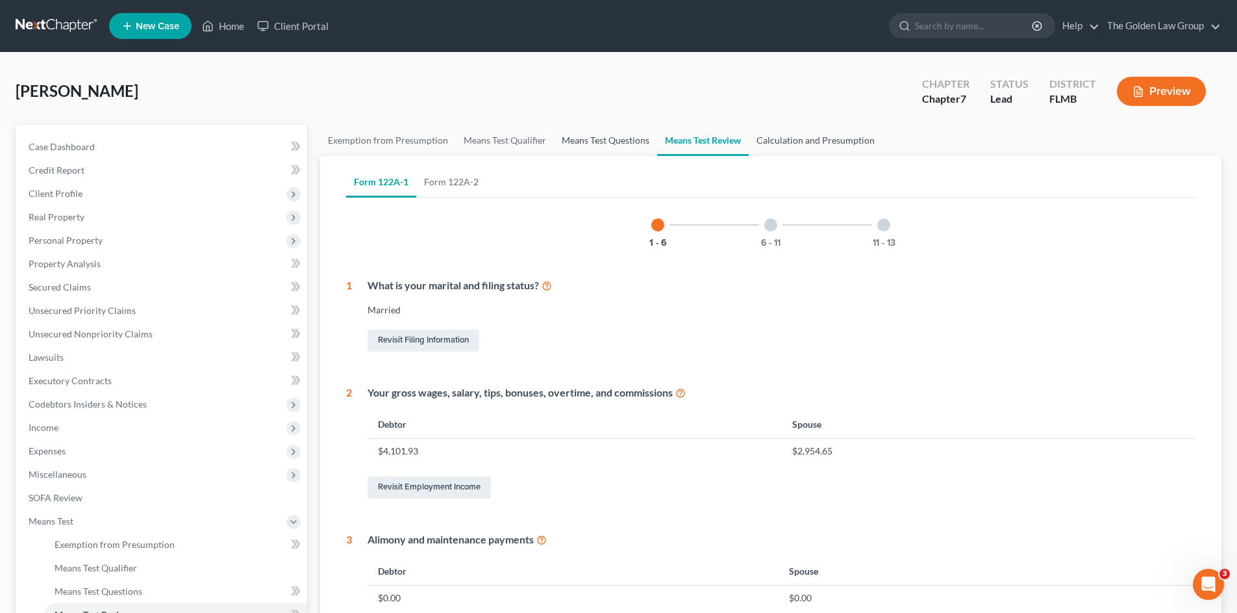
drag, startPoint x: 608, startPoint y: 134, endPoint x: 789, endPoint y: 142, distance: 180.8
click at [609, 134] on link "Means Test Questions" at bounding box center [605, 140] width 103 height 31
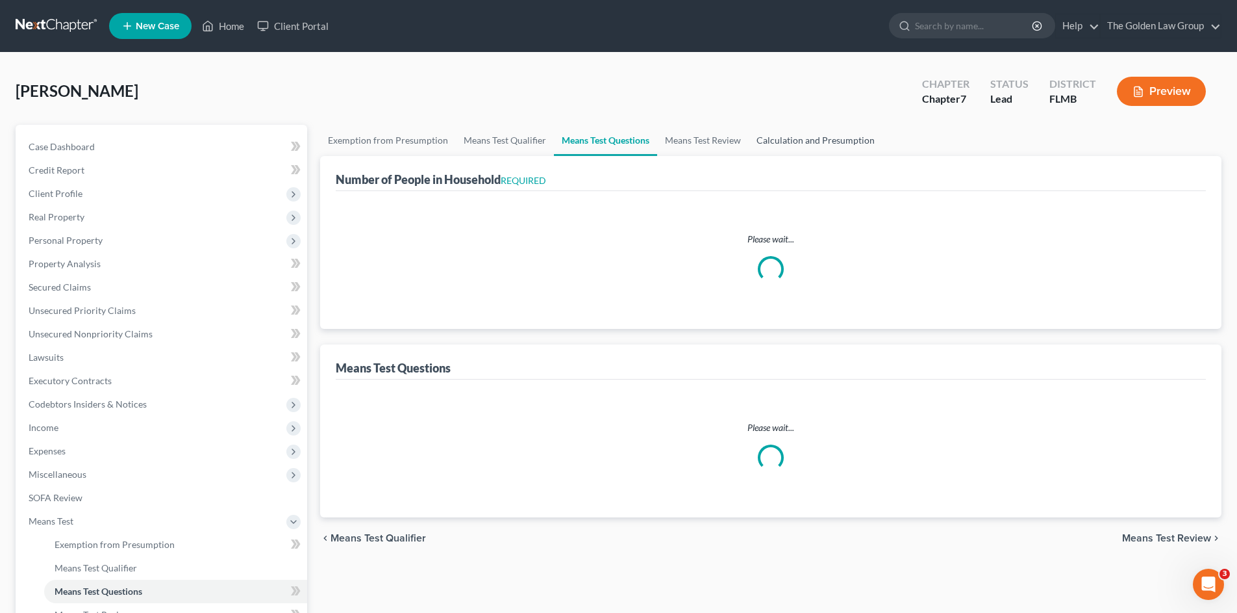
select select "2"
select select "1"
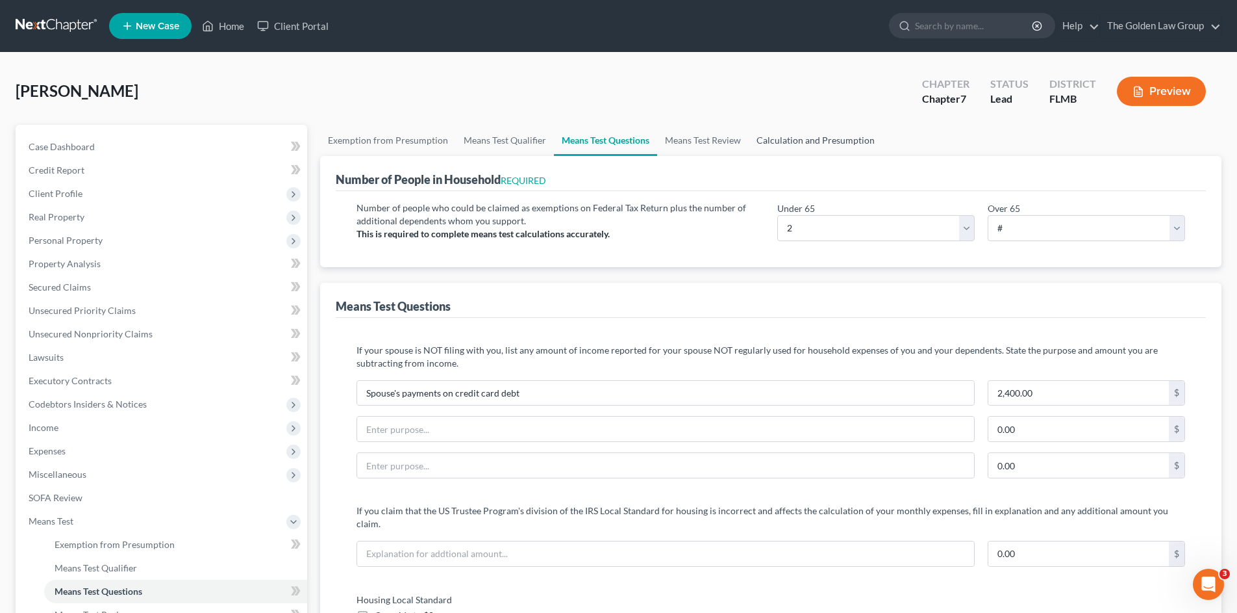
click at [791, 142] on link "Calculation and Presumption" at bounding box center [816, 140] width 134 height 31
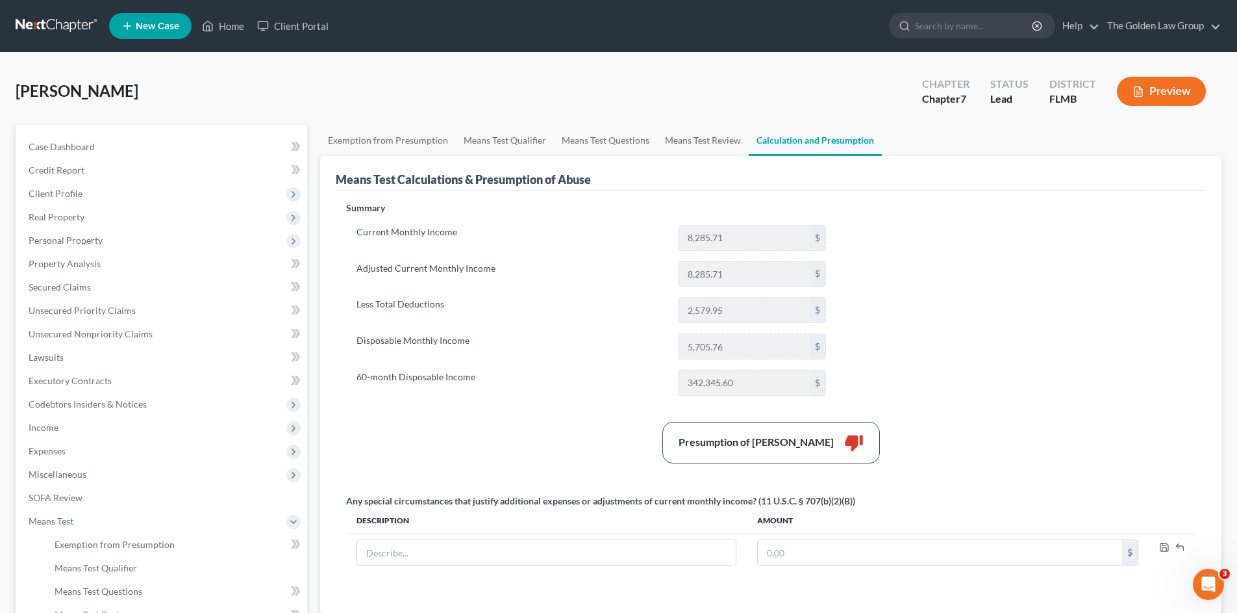
click at [994, 357] on div "Summary Current Monthly Income 8,285.71 $ Adjusted Current Monthly Income 8,285…" at bounding box center [771, 399] width 863 height 396
click at [561, 416] on div "Summary Current Monthly Income 8,285.71 $ Adjusted Current Monthly Income 8,285…" at bounding box center [771, 399] width 863 height 396
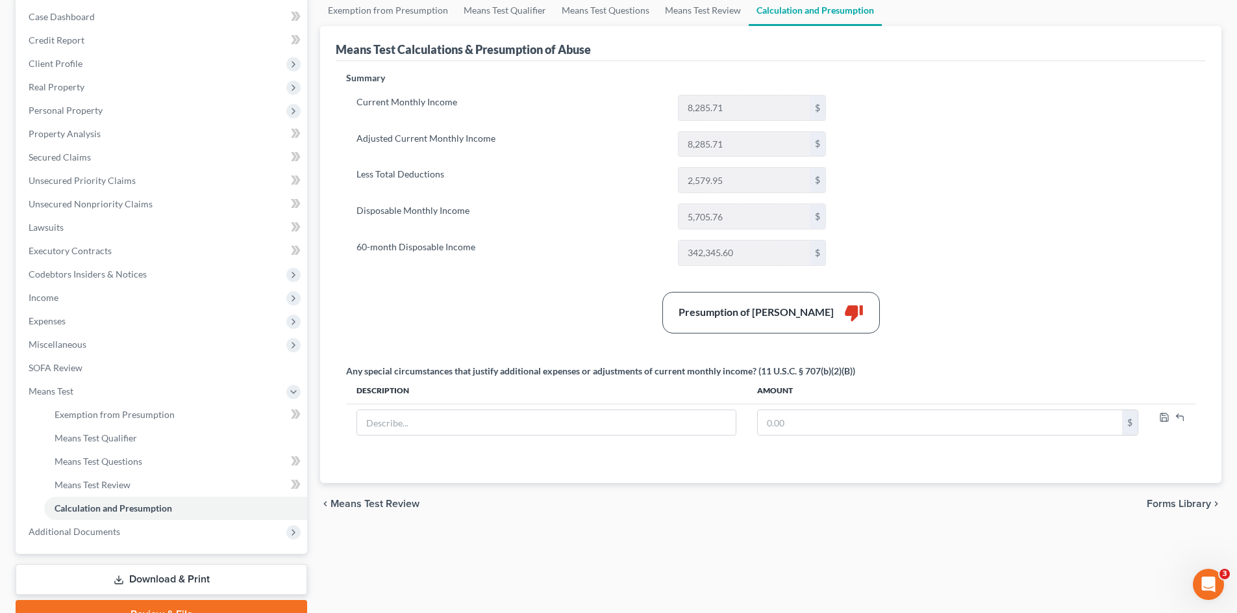
click at [539, 301] on div "Presumption of Abuse Arises thumb_down" at bounding box center [771, 313] width 863 height 42
click at [98, 412] on span "Exemption from Presumption" at bounding box center [115, 414] width 120 height 11
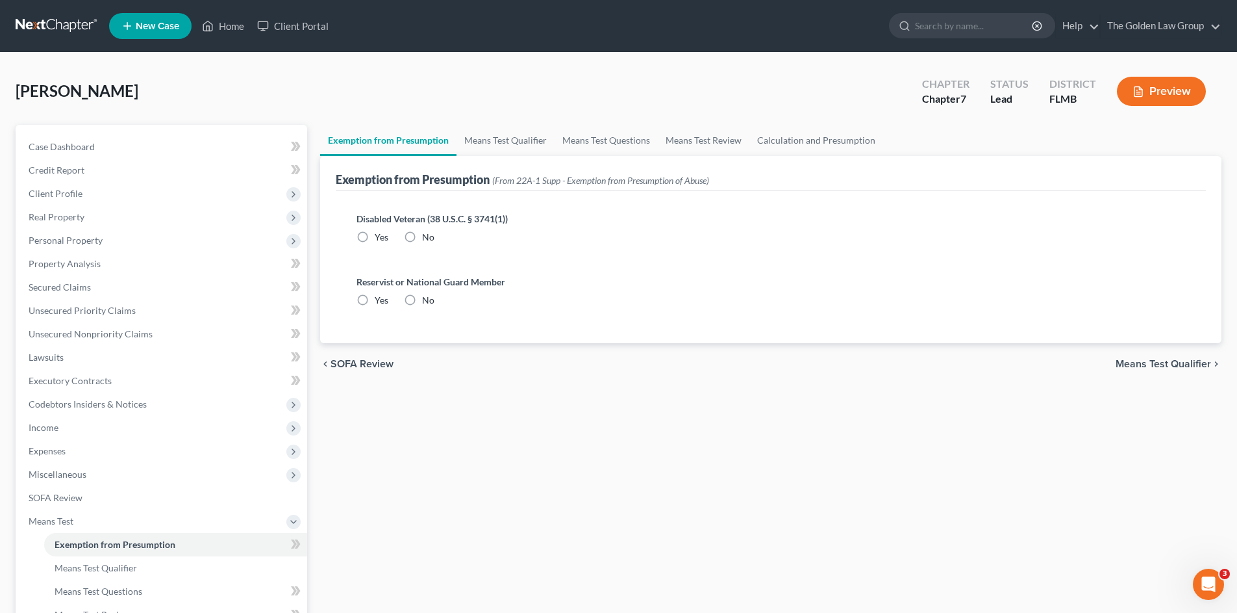
radio input "true"
click at [627, 424] on div "Exemption from Presumption Means Test Qualifier Means Test Questions Means Test…" at bounding box center [771, 441] width 915 height 633
click at [63, 525] on span "Means Test" at bounding box center [51, 520] width 45 height 11
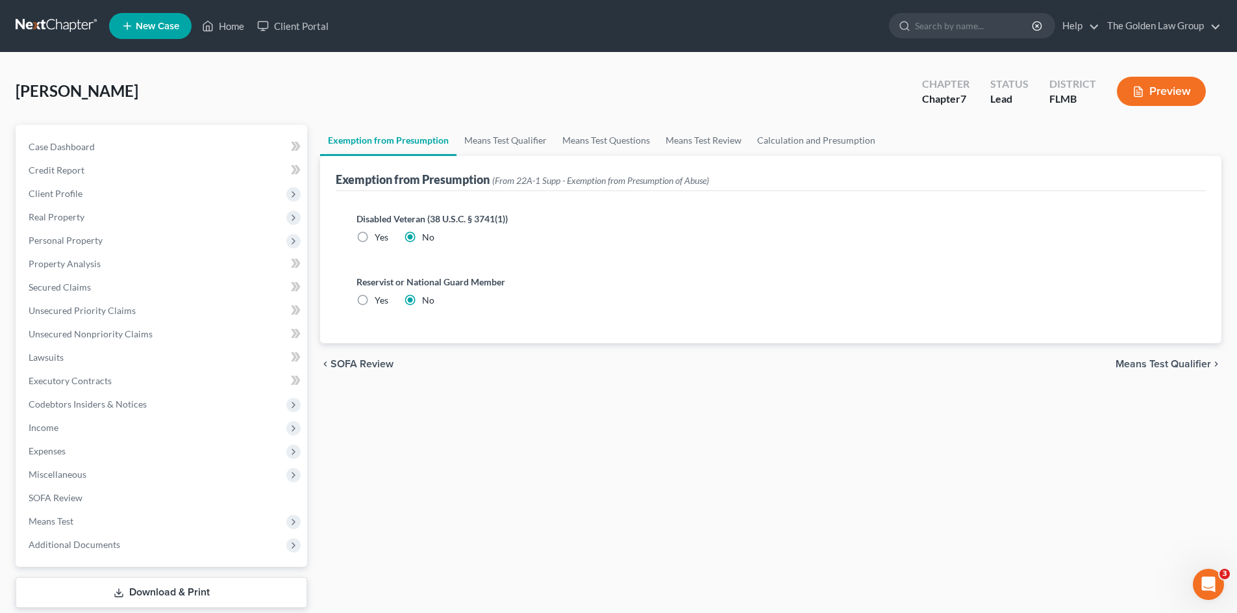
click at [457, 514] on div "Exemption from Presumption Means Test Qualifier Means Test Questions Means Test…" at bounding box center [771, 383] width 915 height 516
click at [322, 81] on div "Epps, Jonathan Upgraded Chapter Chapter 7 Status Lead District FLMB Preview" at bounding box center [619, 96] width 1206 height 57
click at [524, 144] on link "Means Test Qualifier" at bounding box center [506, 140] width 98 height 31
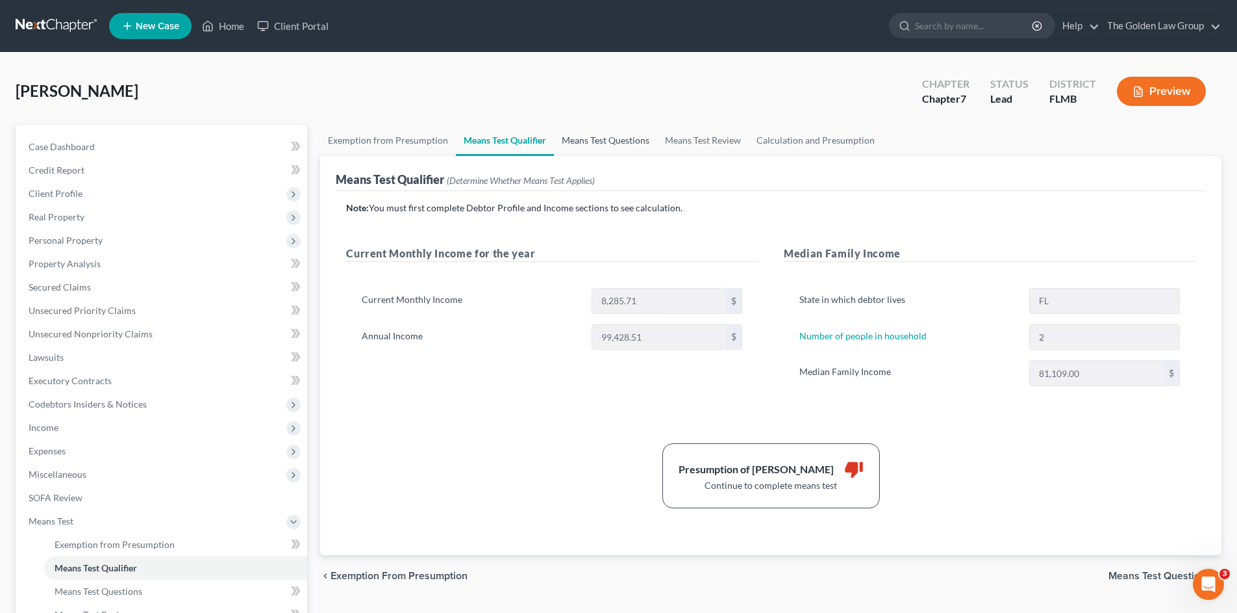
click at [618, 134] on link "Means Test Questions" at bounding box center [605, 140] width 103 height 31
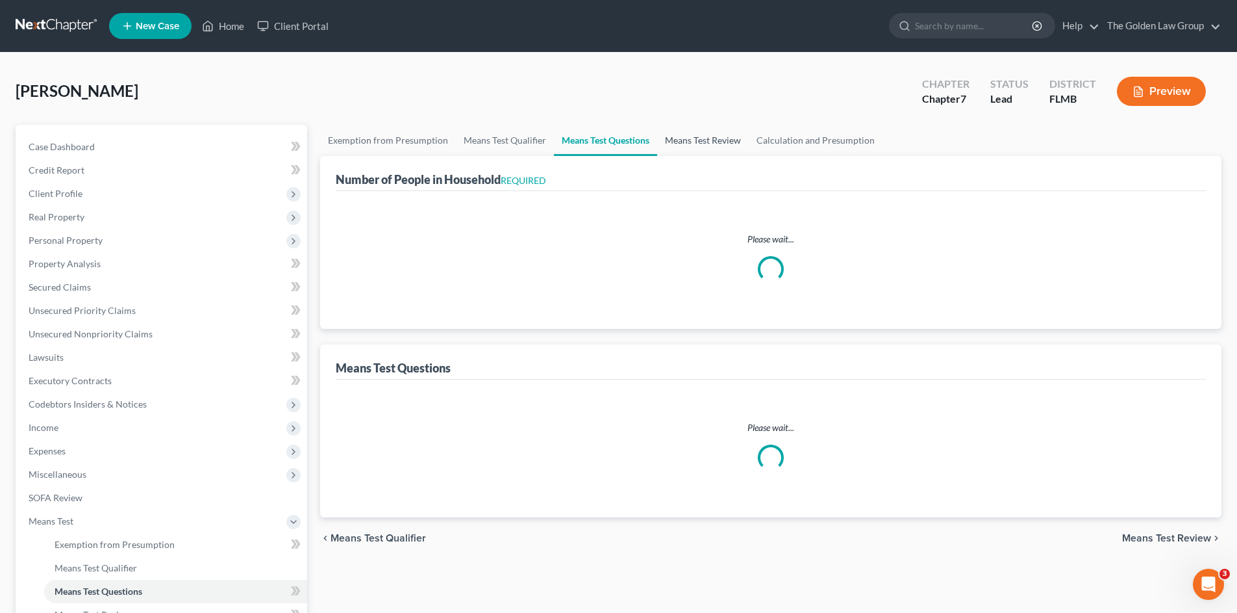
select select "2"
select select "1"
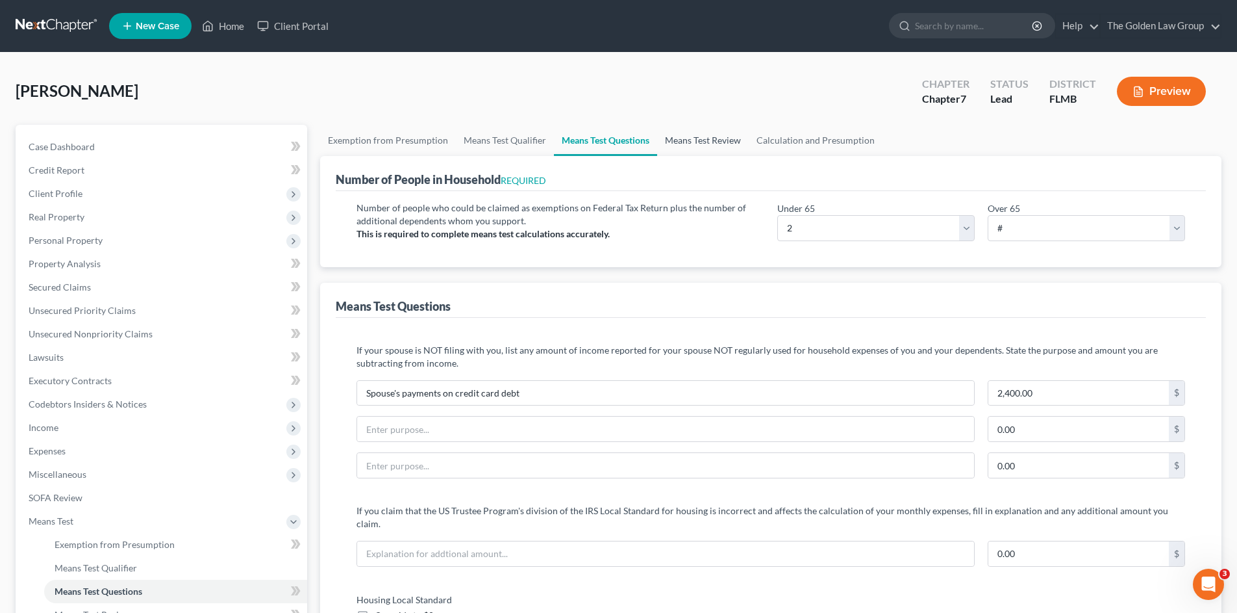
click at [675, 144] on link "Means Test Review" at bounding box center [703, 140] width 92 height 31
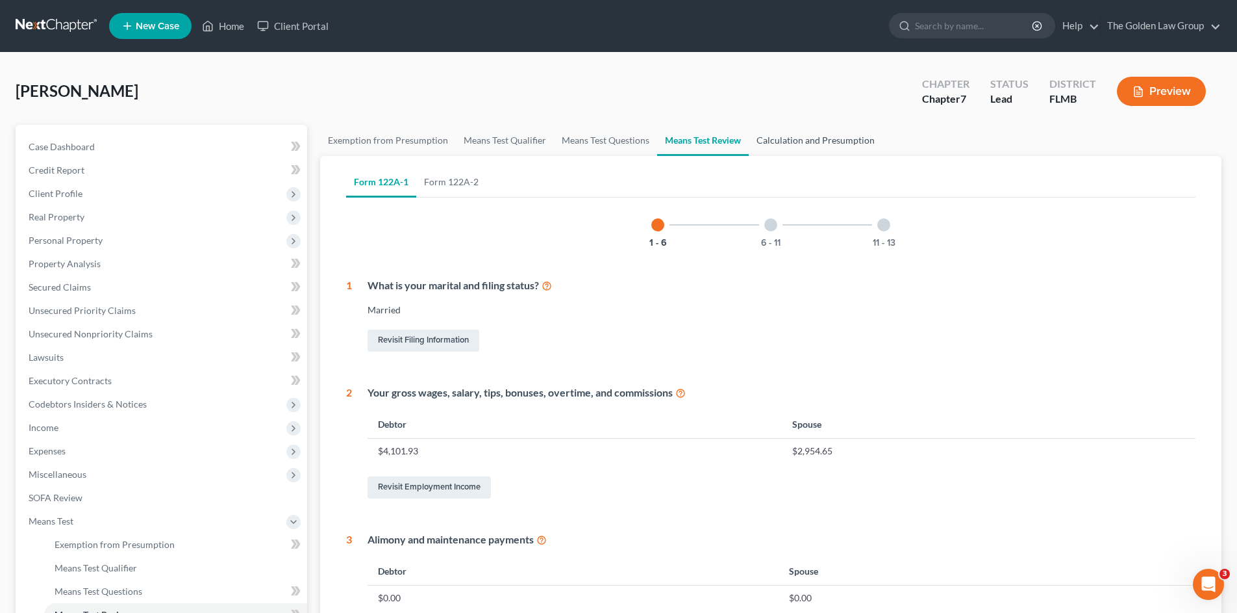
click at [787, 140] on link "Calculation and Presumption" at bounding box center [816, 140] width 134 height 31
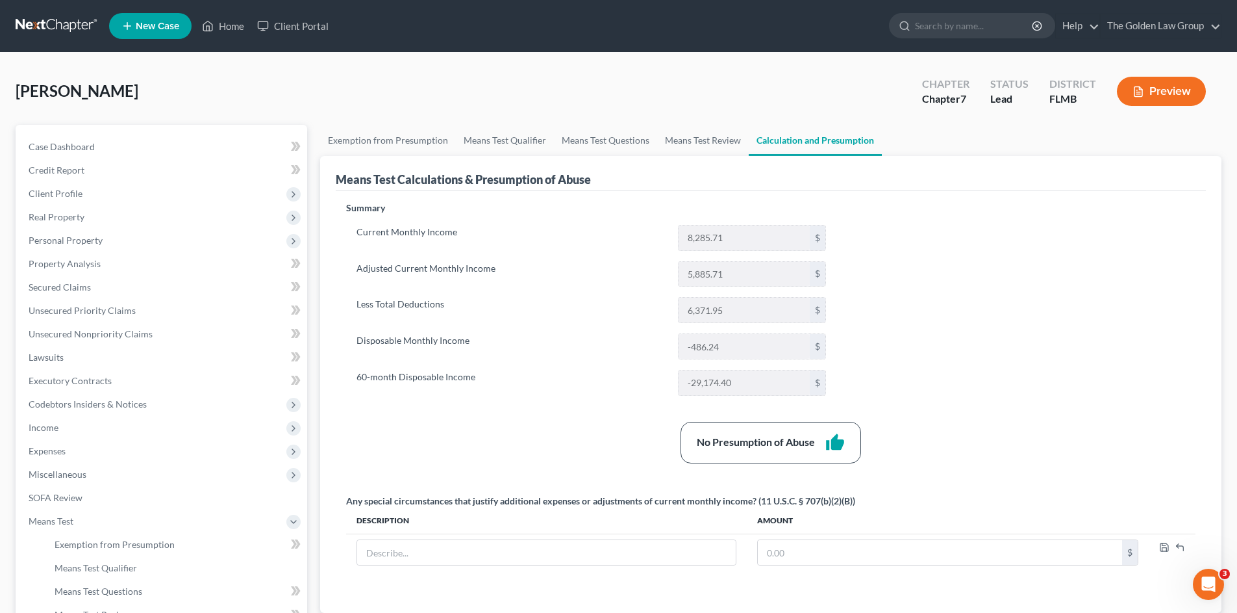
click at [587, 422] on div "No Presumption of Abuse thumb_up" at bounding box center [771, 443] width 863 height 42
click at [612, 143] on link "Means Test Questions" at bounding box center [605, 140] width 103 height 31
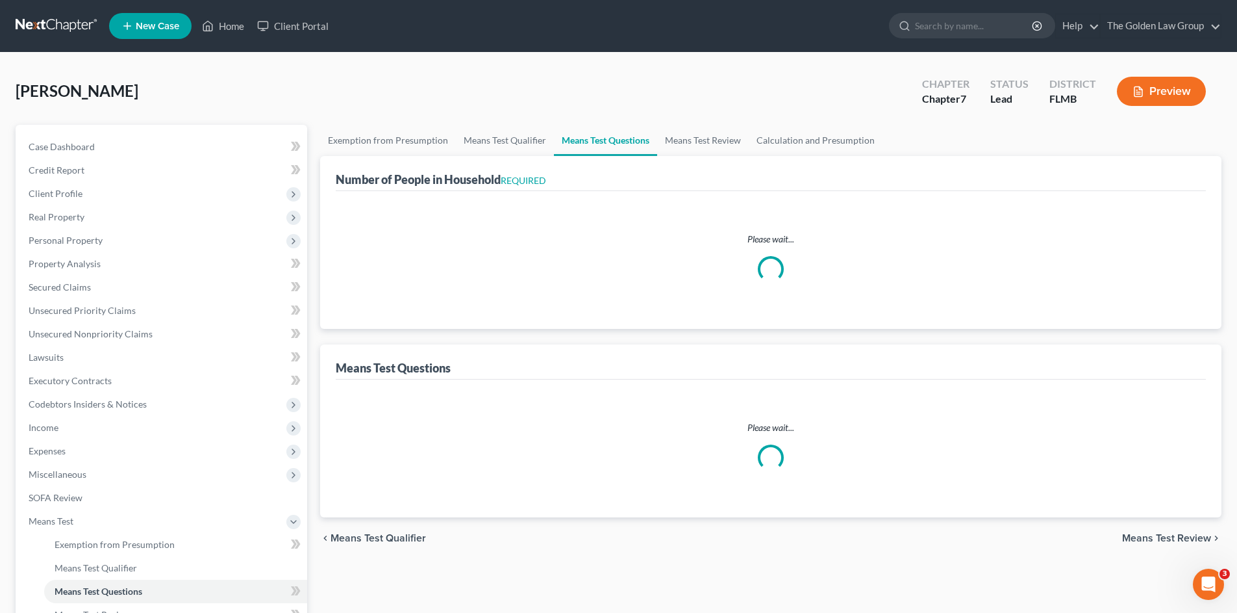
select select "2"
select select "1"
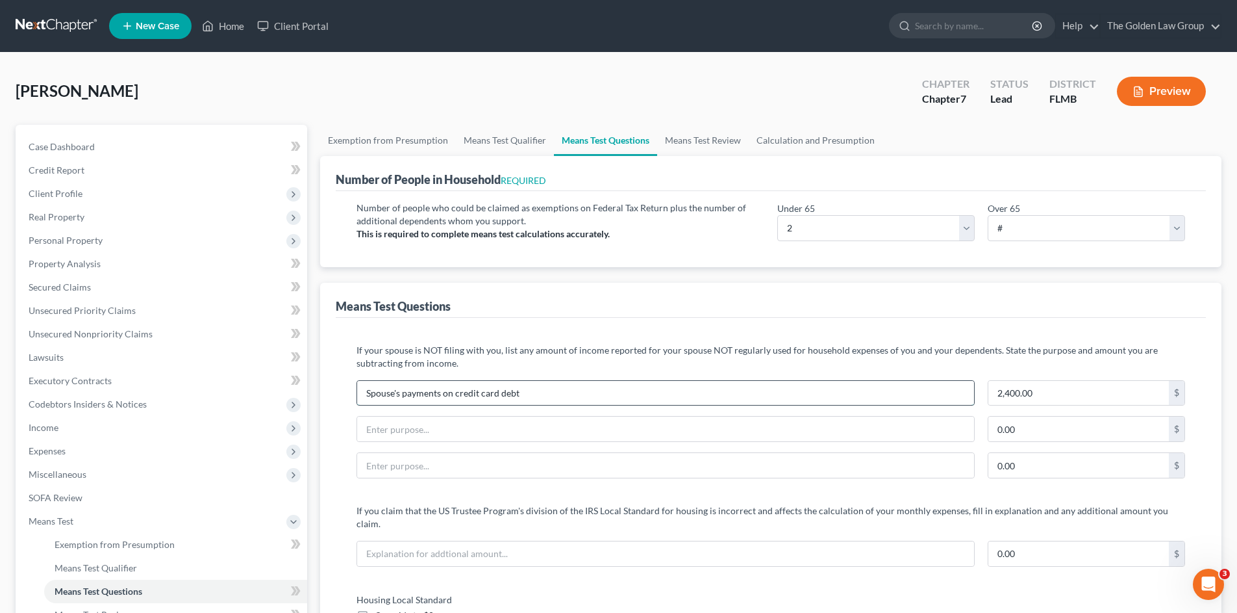
click at [403, 394] on input "Spouse's payments on credit card debt" at bounding box center [665, 393] width 617 height 25
type input "Spouse's minimum payments on credit card debt"
click at [579, 418] on input "text" at bounding box center [665, 428] width 617 height 25
click at [774, 132] on link "Calculation and Presumption" at bounding box center [816, 140] width 134 height 31
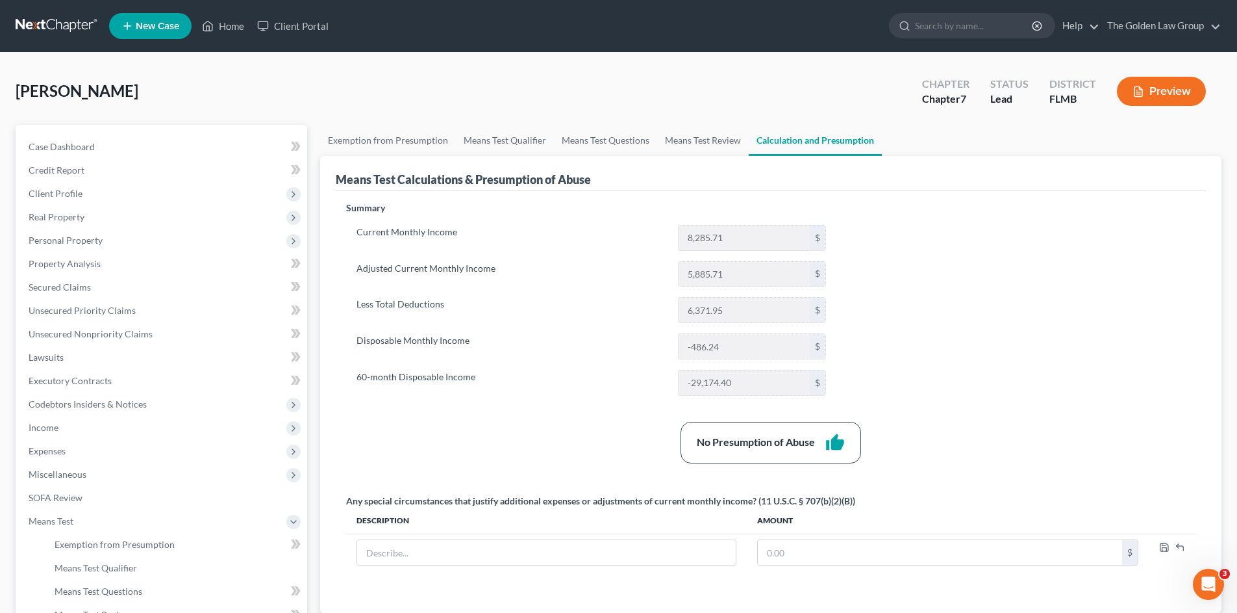
click at [576, 401] on div "Summary Current Monthly Income 8,285.71 $ Adjusted Current Monthly Income 5,885…" at bounding box center [591, 303] width 503 height 205
click at [684, 140] on link "Means Test Review" at bounding box center [703, 140] width 92 height 31
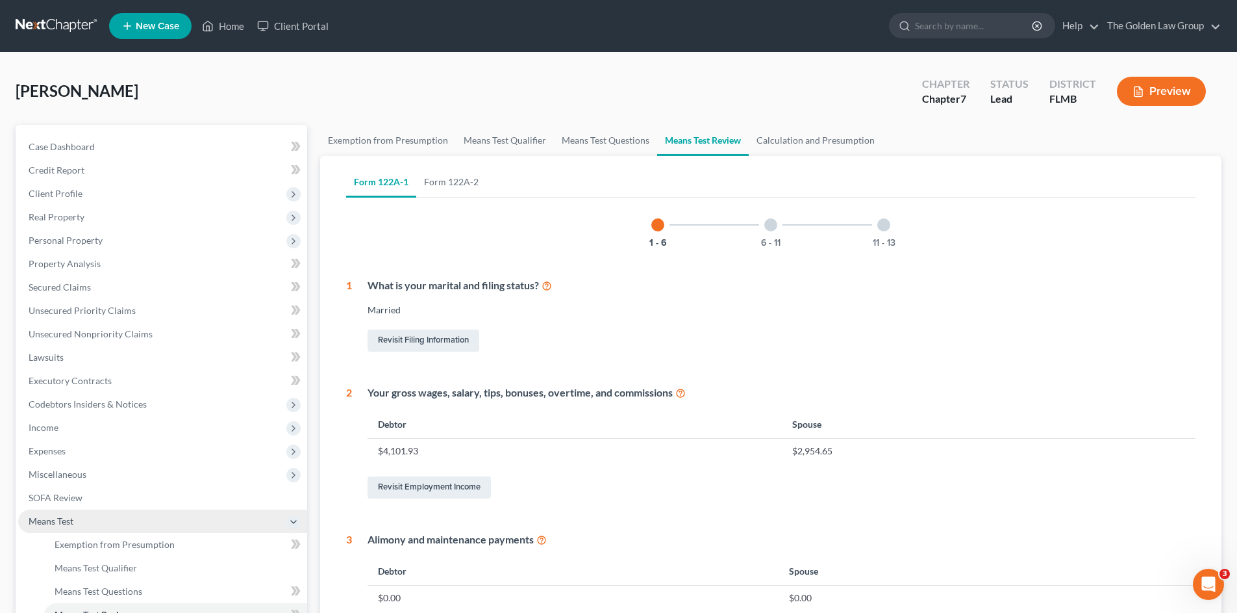
click at [72, 522] on span "Means Test" at bounding box center [51, 520] width 45 height 11
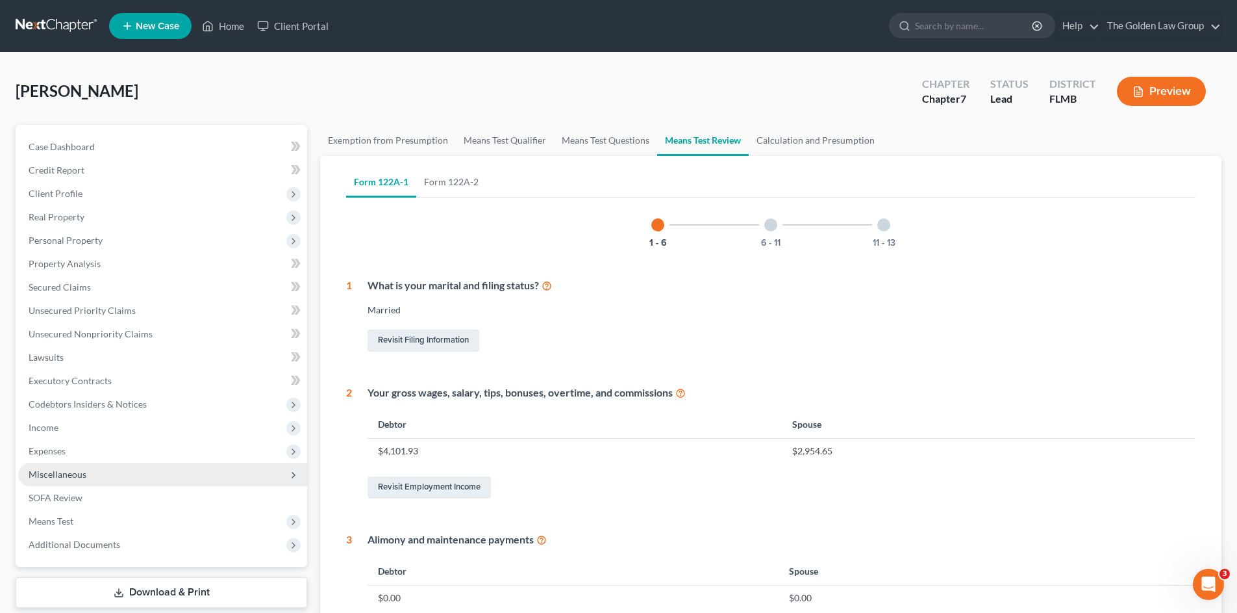
click at [71, 474] on span "Miscellaneous" at bounding box center [58, 473] width 58 height 11
click at [82, 484] on span "Miscellaneous" at bounding box center [162, 474] width 289 height 23
click at [88, 490] on link "SOFA Review" at bounding box center [162, 497] width 289 height 23
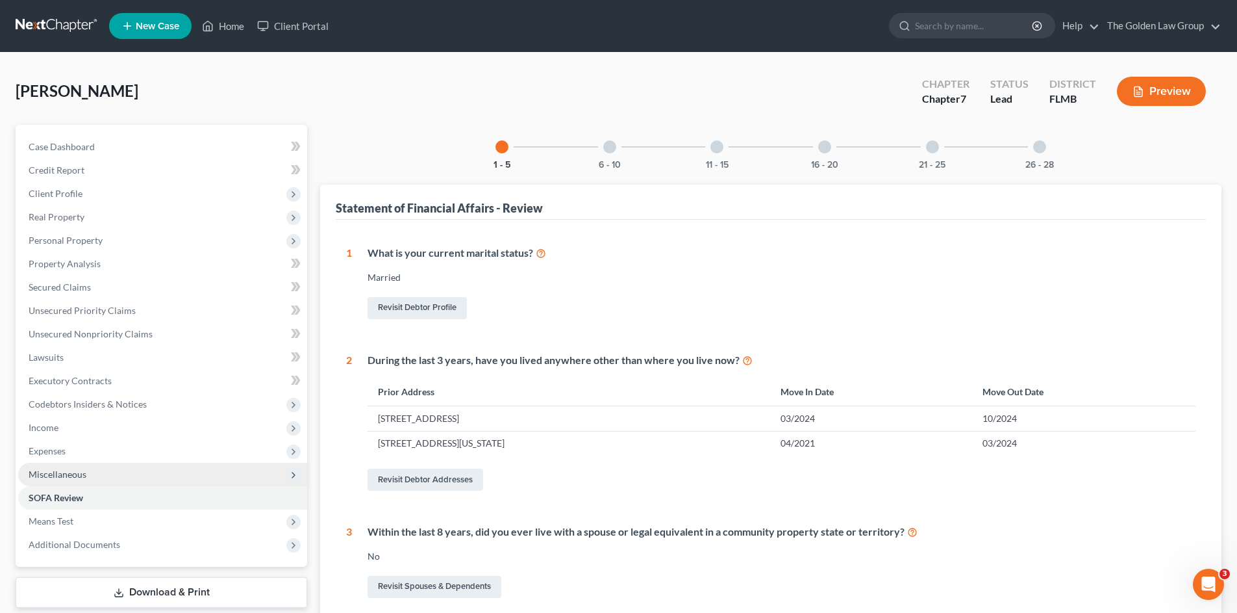
click at [79, 476] on span "Miscellaneous" at bounding box center [58, 473] width 58 height 11
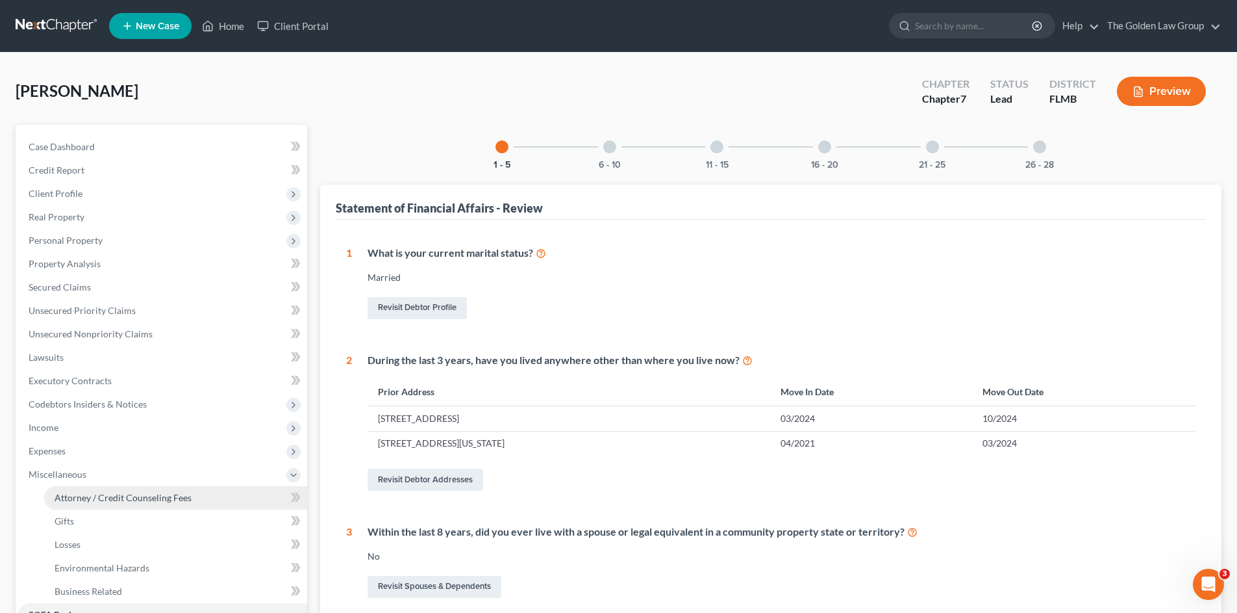
click at [128, 492] on span "Attorney / Credit Counseling Fees" at bounding box center [123, 497] width 137 height 11
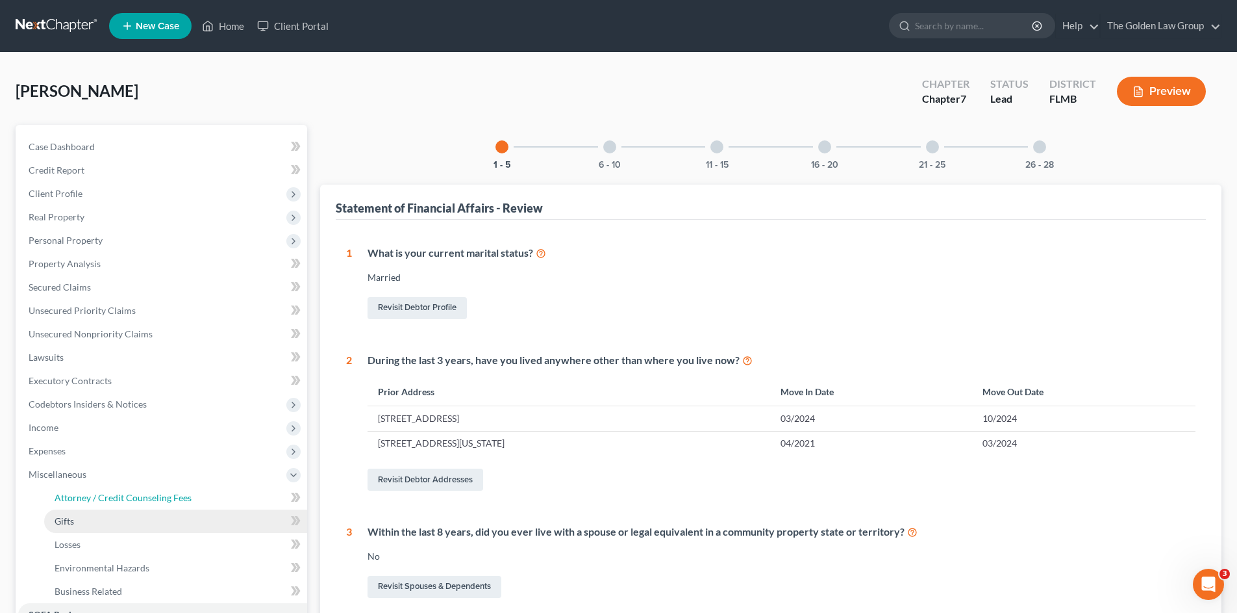
select select "2"
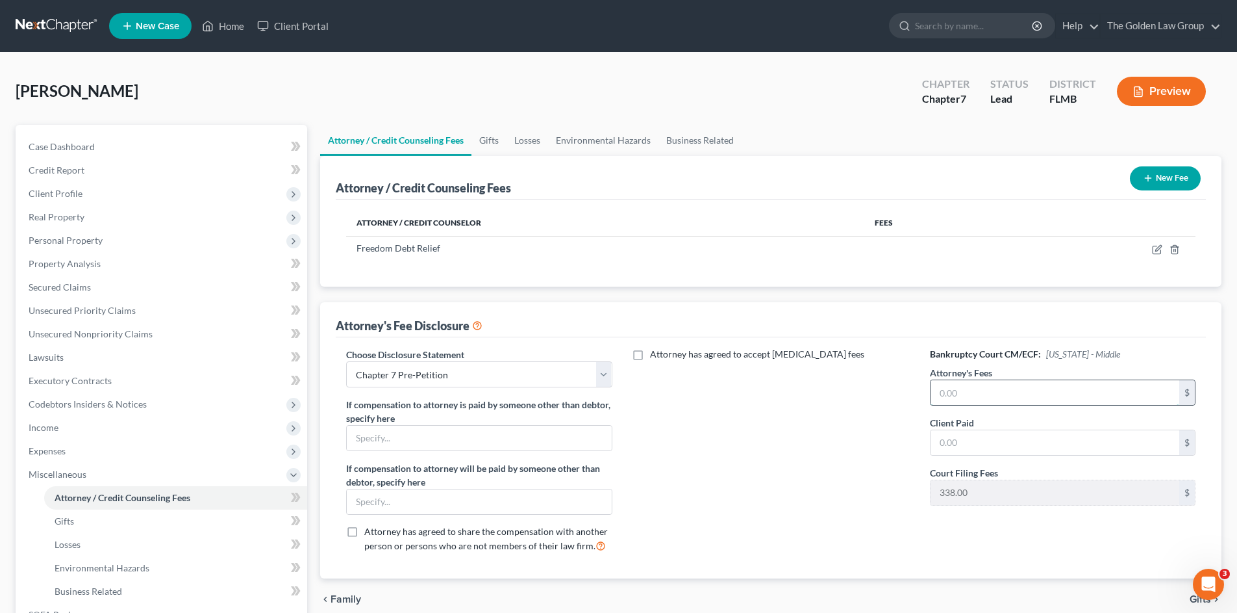
click at [1110, 388] on input "text" at bounding box center [1055, 392] width 249 height 25
type input "2,250.00"
click at [1144, 179] on icon "button" at bounding box center [1148, 178] width 10 height 10
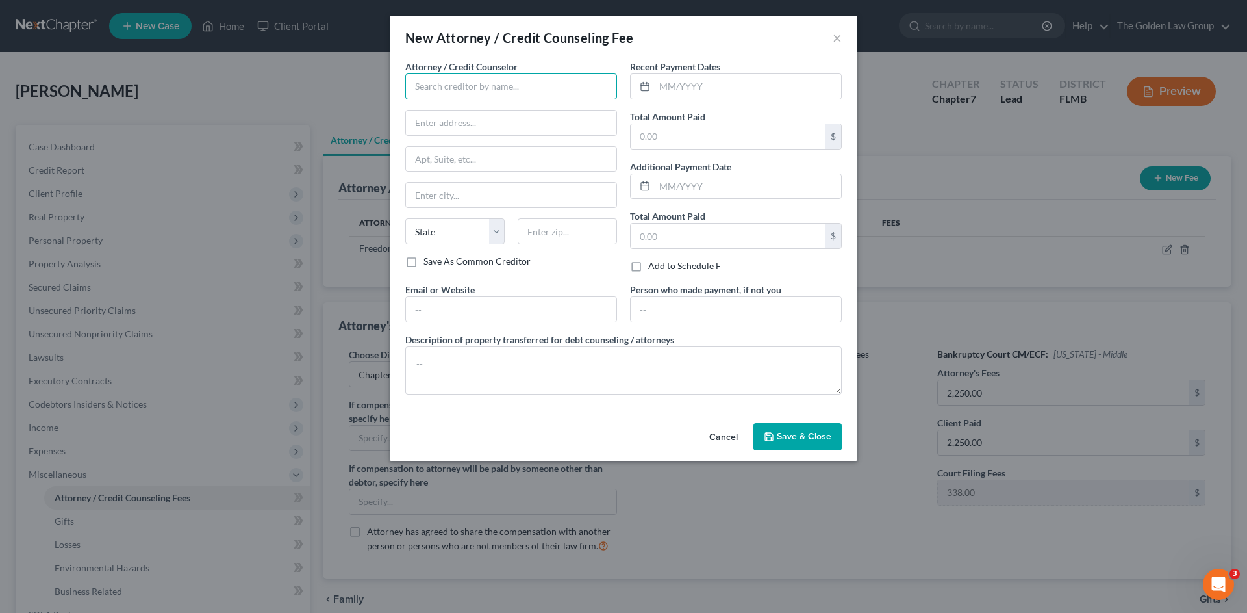
click at [451, 94] on input "text" at bounding box center [511, 86] width 212 height 26
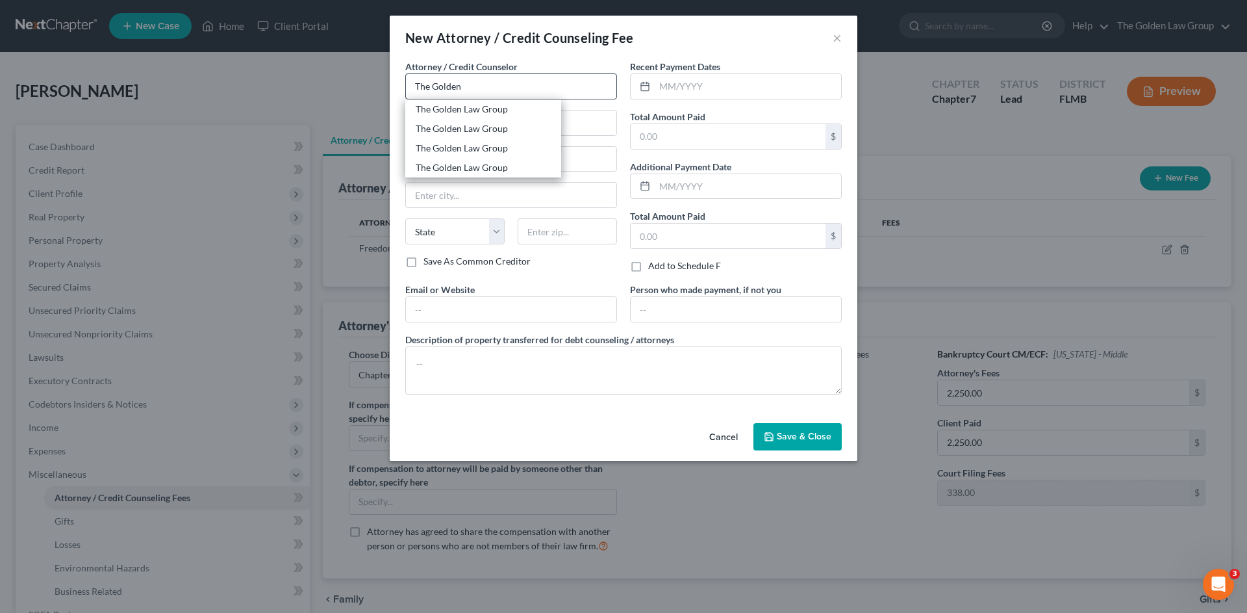
drag, startPoint x: 477, startPoint y: 104, endPoint x: 449, endPoint y: 97, distance: 28.7
click at [477, 103] on div "The Golden Law Group" at bounding box center [483, 109] width 135 height 13
type input "The Golden Law Group"
type input "429 Lithia Pinecrest Road"
type input "Brandon"
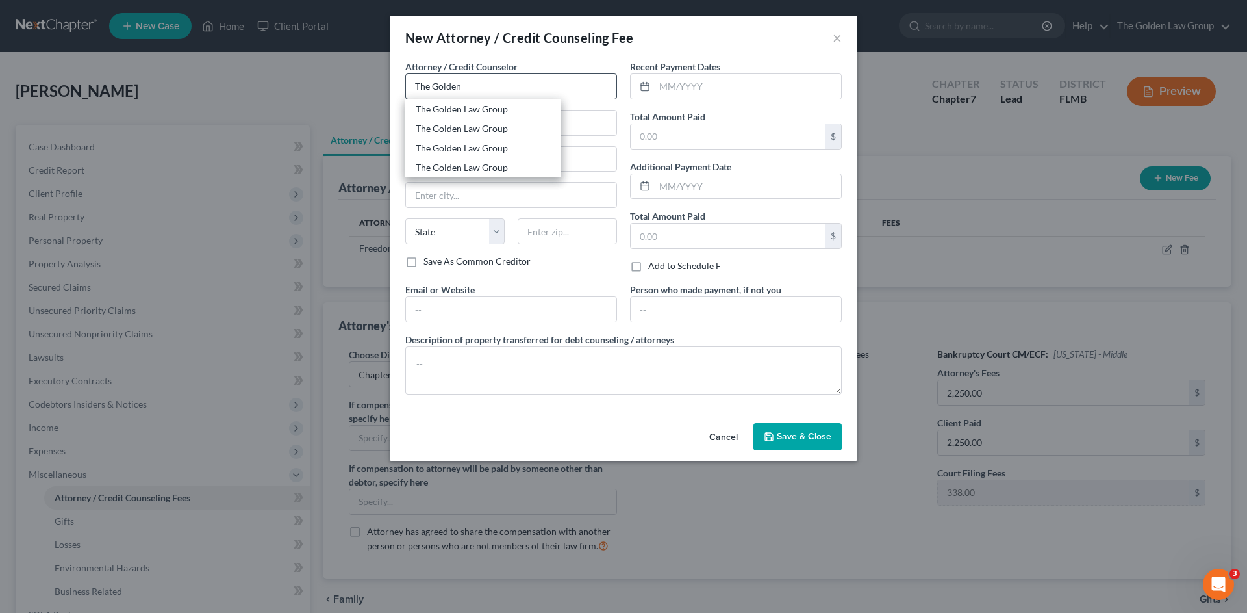
select select "9"
type input "33511"
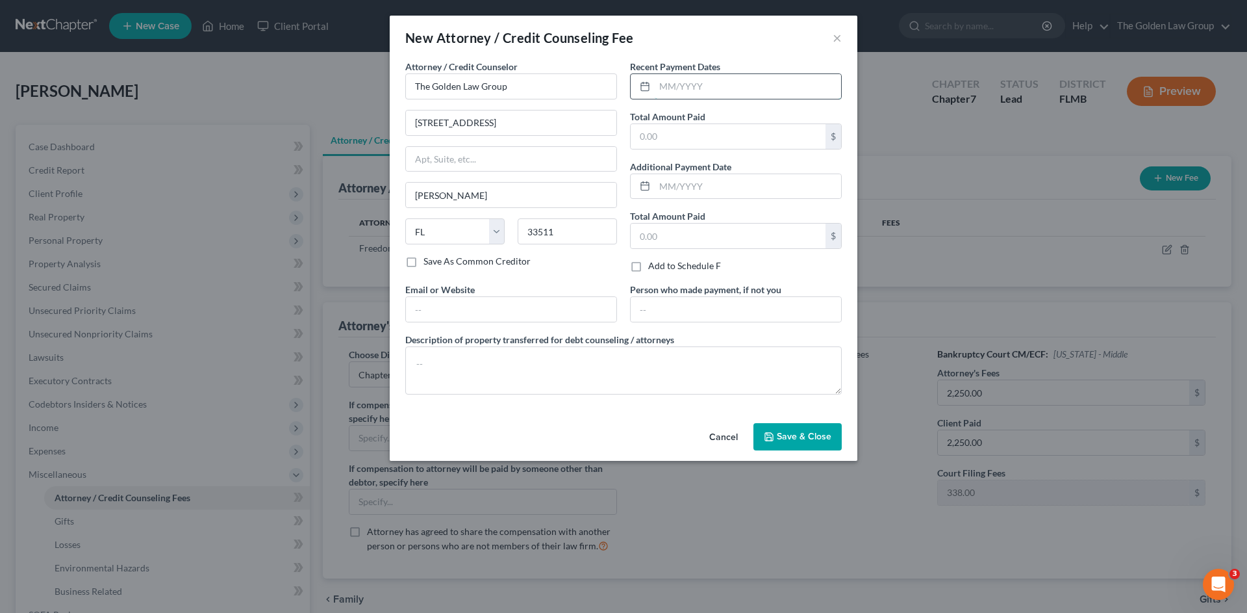
click at [674, 82] on input "text" at bounding box center [748, 86] width 186 height 25
type input "06/10/2025"
type input "2,250.00"
click at [622, 361] on textarea at bounding box center [623, 370] width 437 height 48
type textarea "Attorney Fee"
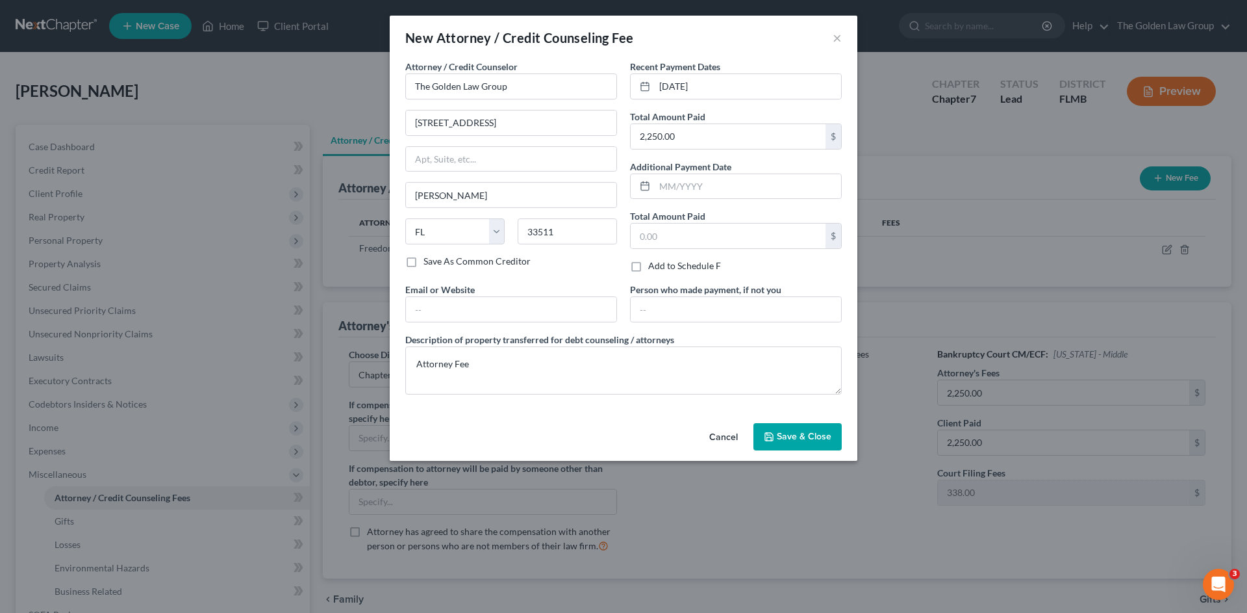
click at [767, 429] on button "Save & Close" at bounding box center [798, 436] width 88 height 27
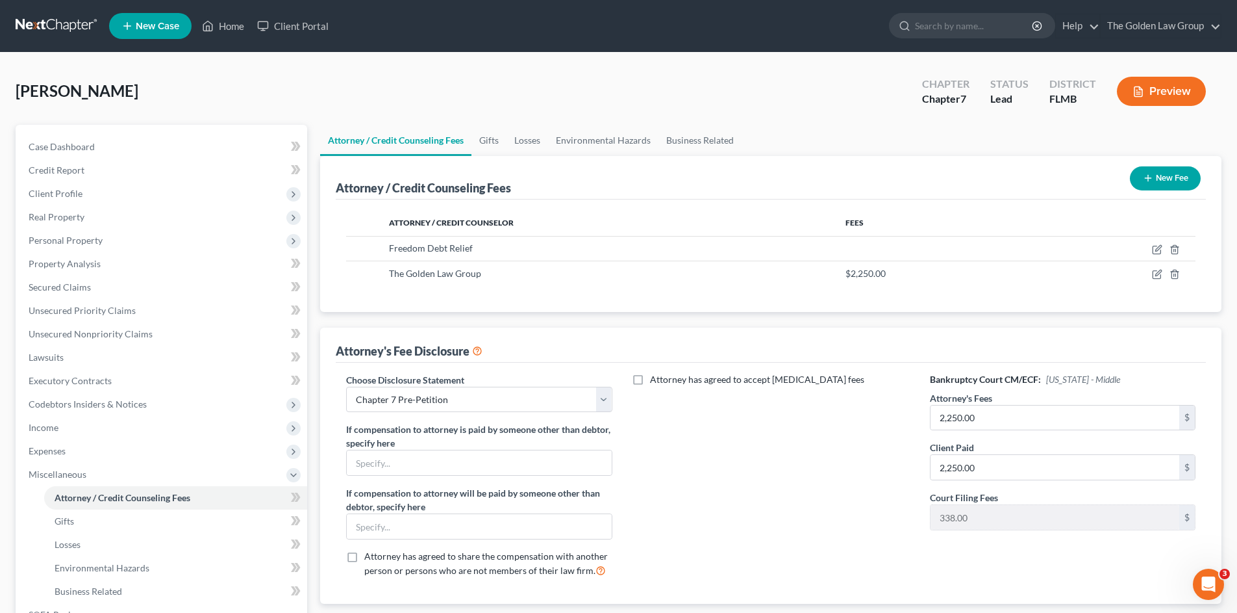
click at [1175, 178] on button "New Fee" at bounding box center [1165, 178] width 71 height 24
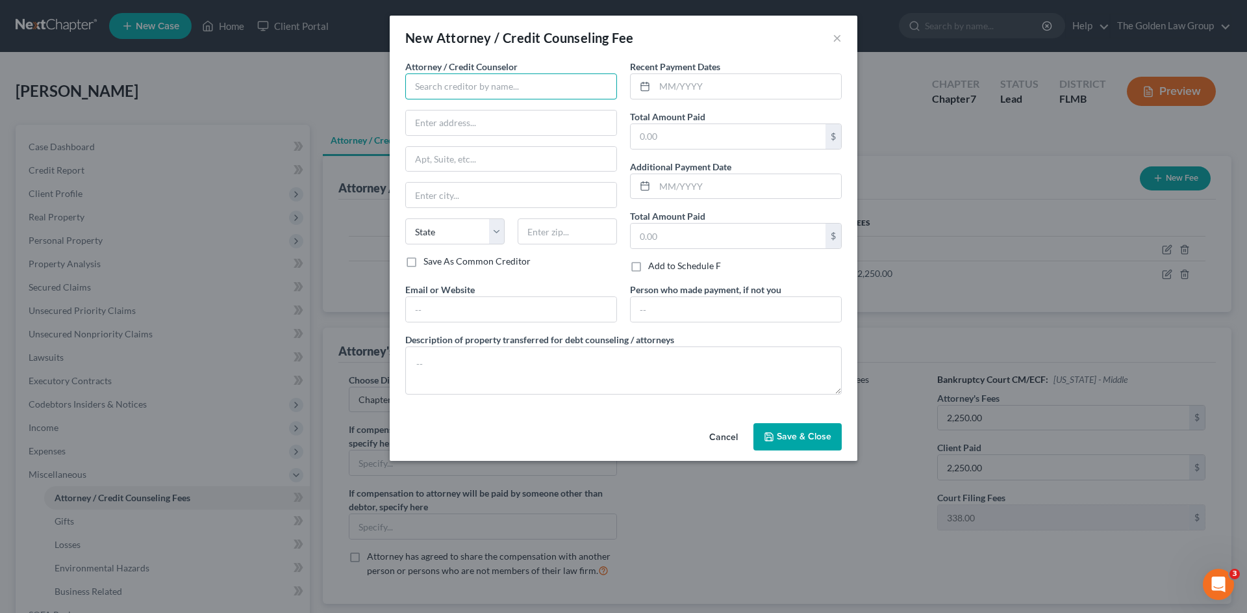
click at [450, 90] on input "text" at bounding box center [511, 86] width 212 height 26
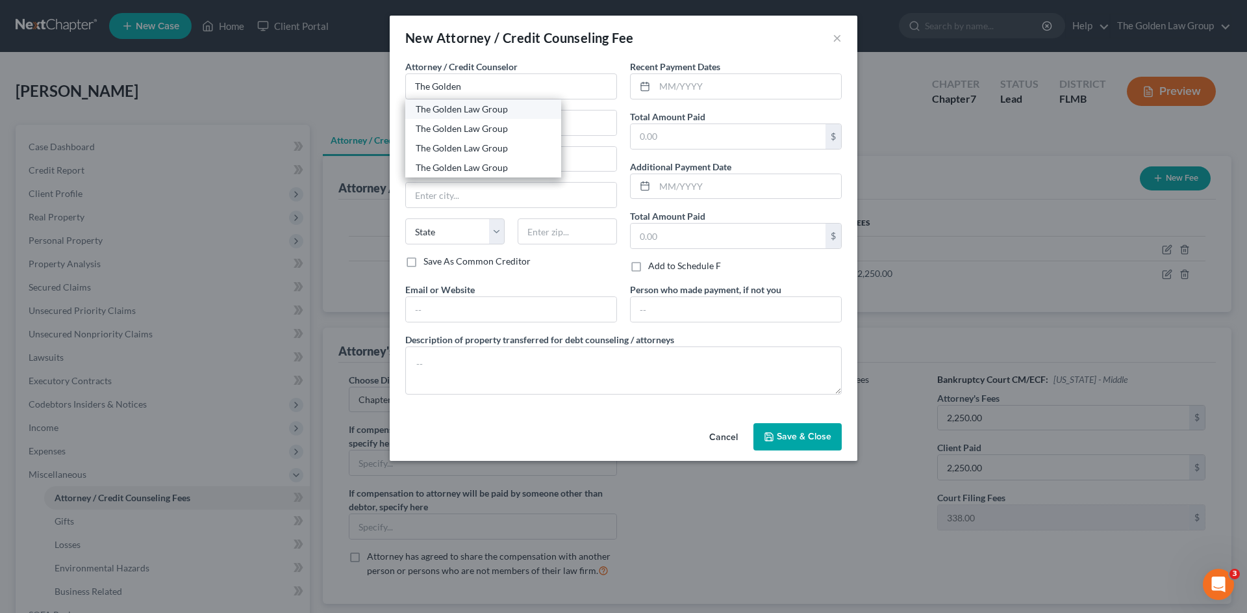
click at [466, 112] on div "The Golden Law Group" at bounding box center [483, 109] width 135 height 13
type input "The Golden Law Group"
type input "429 Lithia Pinecrest Road"
type input "Brandon"
select select "9"
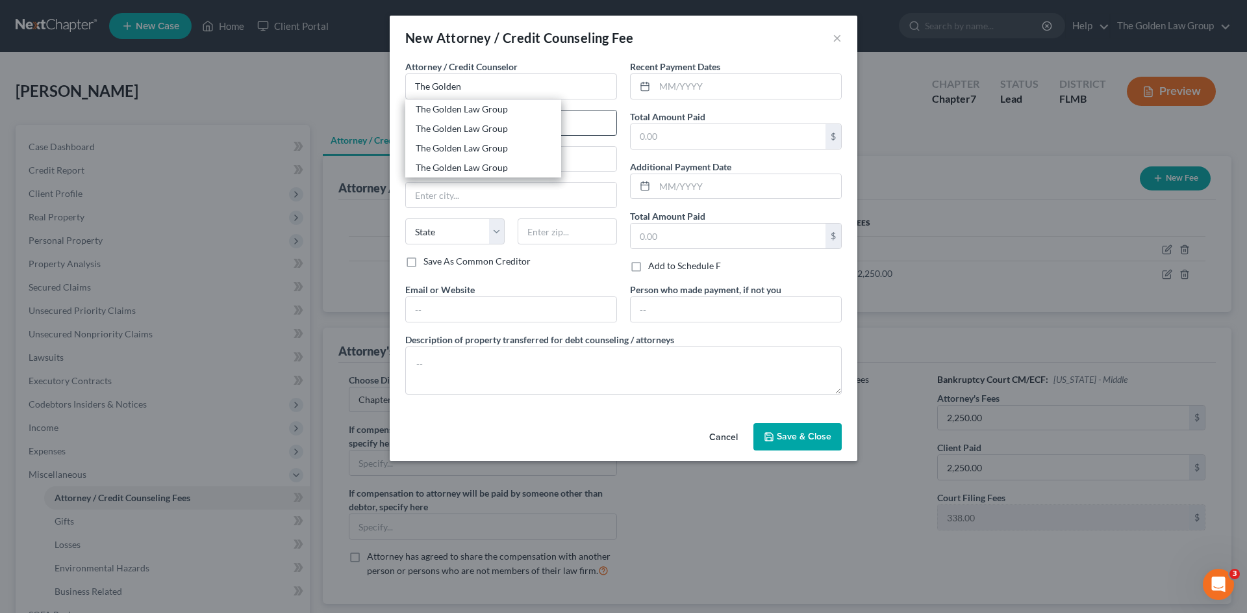
type input "33511"
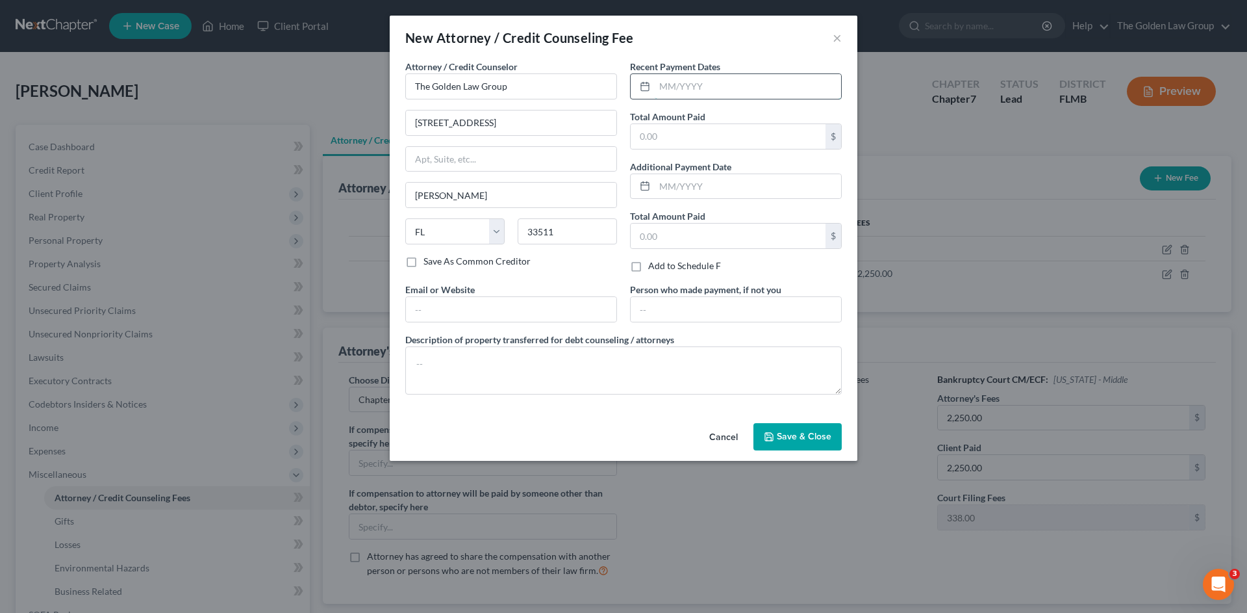
click at [688, 82] on input "text" at bounding box center [748, 86] width 186 height 25
type input "06/10/2025"
type input "338.00"
click at [678, 375] on textarea at bounding box center [623, 370] width 437 height 48
type textarea "Filing Fee"
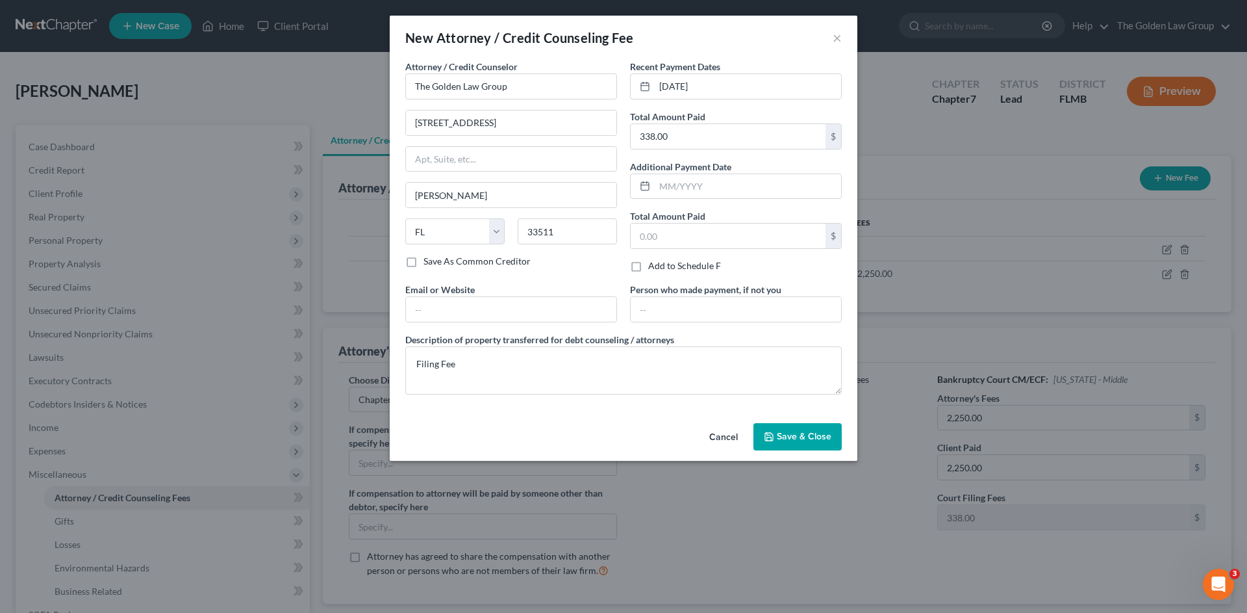
click at [792, 435] on span "Save & Close" at bounding box center [804, 436] width 55 height 11
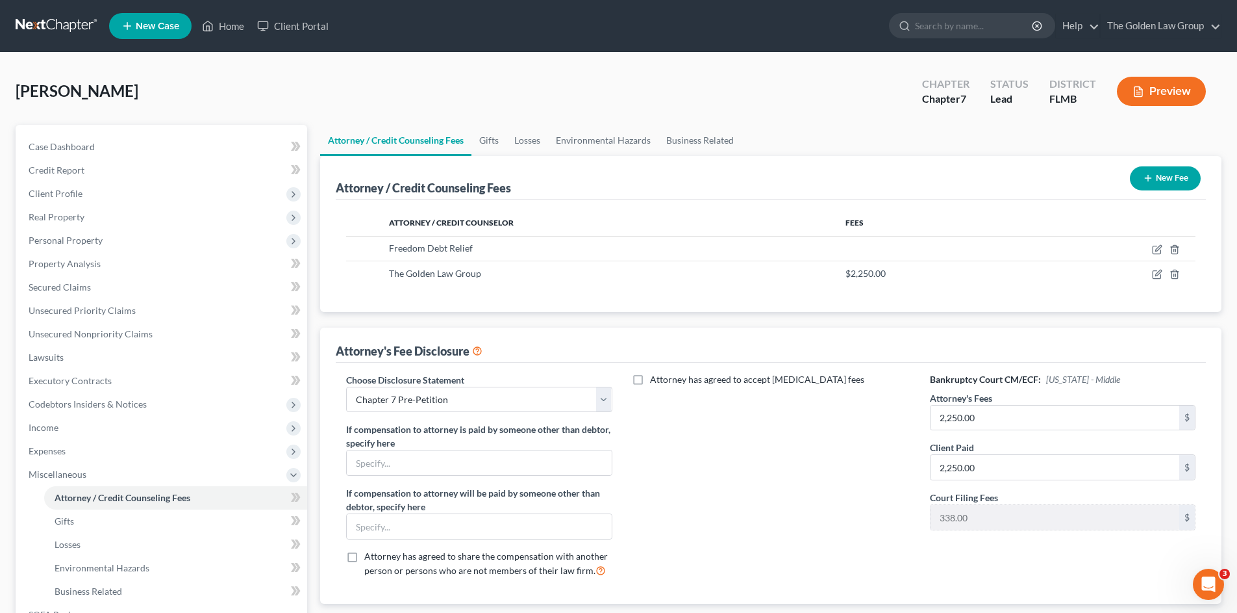
click at [1165, 168] on button "New Fee" at bounding box center [1165, 178] width 71 height 24
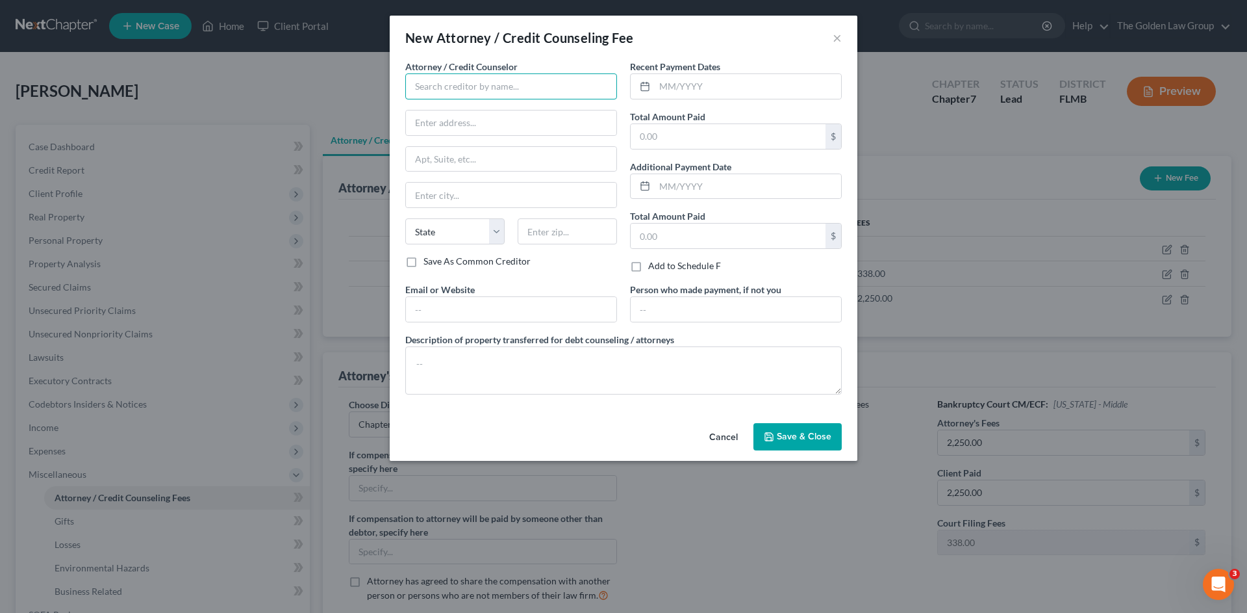
click at [543, 89] on input "text" at bounding box center [511, 86] width 212 height 26
click at [457, 108] on div "Debtorcc, Inc" at bounding box center [483, 109] width 135 height 13
type input "Debtorcc, Inc"
type input "372 Summit Avenue"
type input "Jersey City"
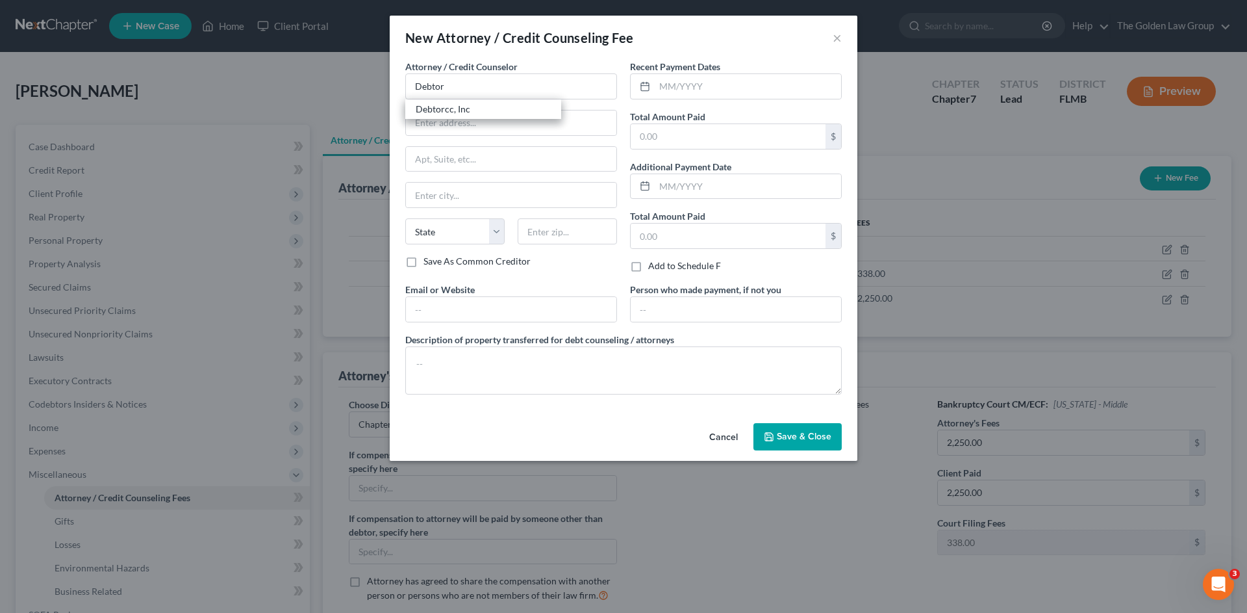
select select "33"
type input "07302"
click at [676, 85] on input "text" at bounding box center [748, 86] width 186 height 25
type input "07/30/2025"
type input "19.95"
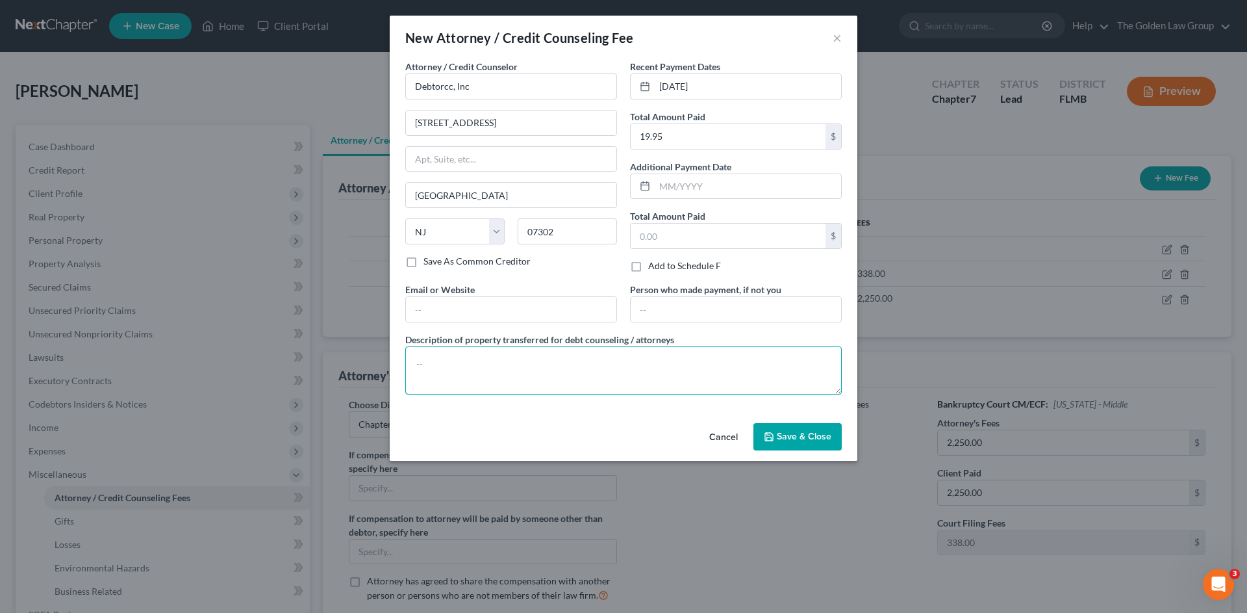
click at [626, 362] on textarea at bounding box center [623, 370] width 437 height 48
type textarea "Credit Counseling"
click at [791, 438] on span "Save & Close" at bounding box center [804, 436] width 55 height 11
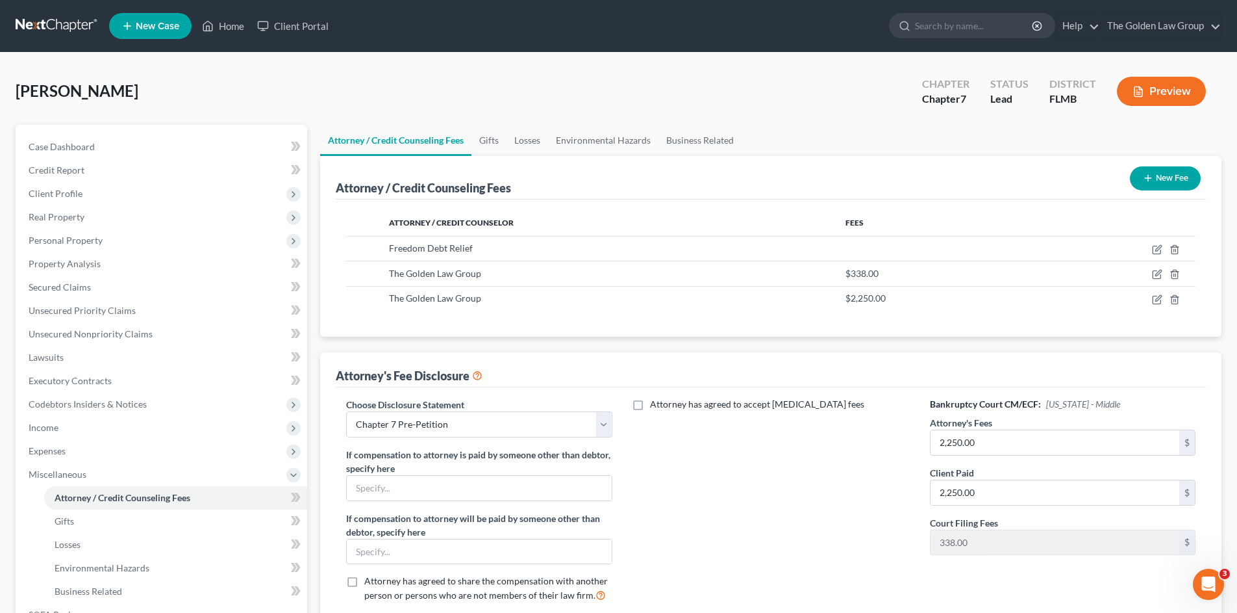
click at [1160, 179] on button "New Fee" at bounding box center [1165, 178] width 71 height 24
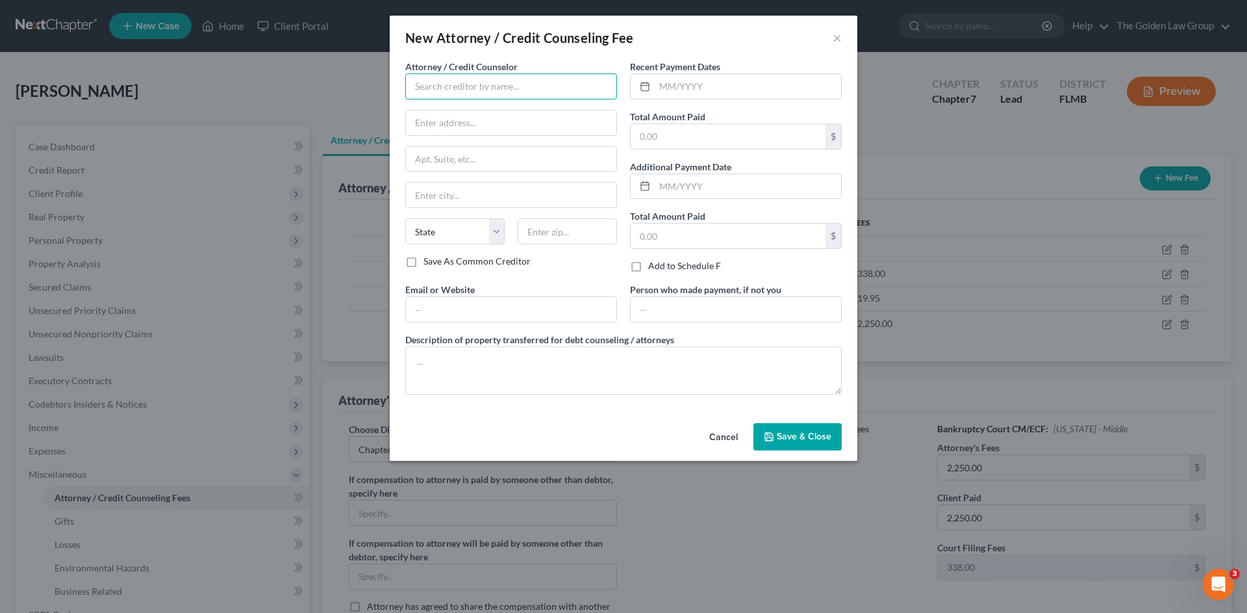
click at [456, 82] on input "text" at bounding box center [511, 86] width 212 height 26
drag, startPoint x: 450, startPoint y: 126, endPoint x: 676, endPoint y: 124, distance: 226.1
click at [452, 125] on div "xactusXX" at bounding box center [483, 128] width 135 height 13
type input "xactusXX"
type input "370 Reed Road"
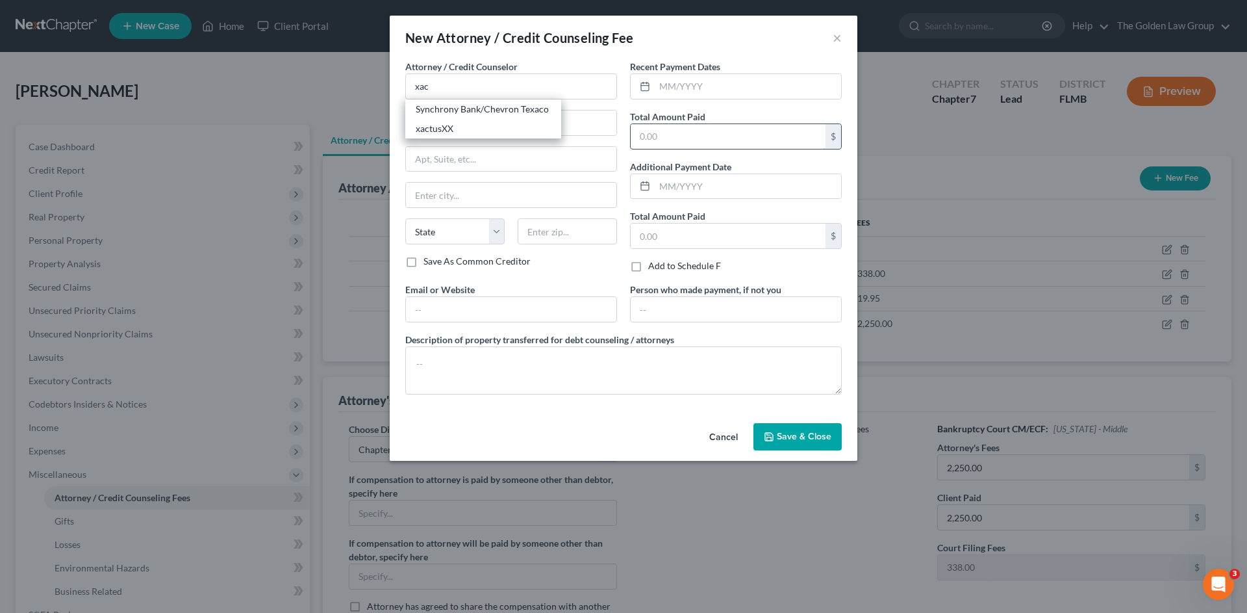
type input "Suite 100"
type input "Broomall"
select select "39"
type input "19008"
click at [712, 80] on input "text" at bounding box center [748, 86] width 186 height 25
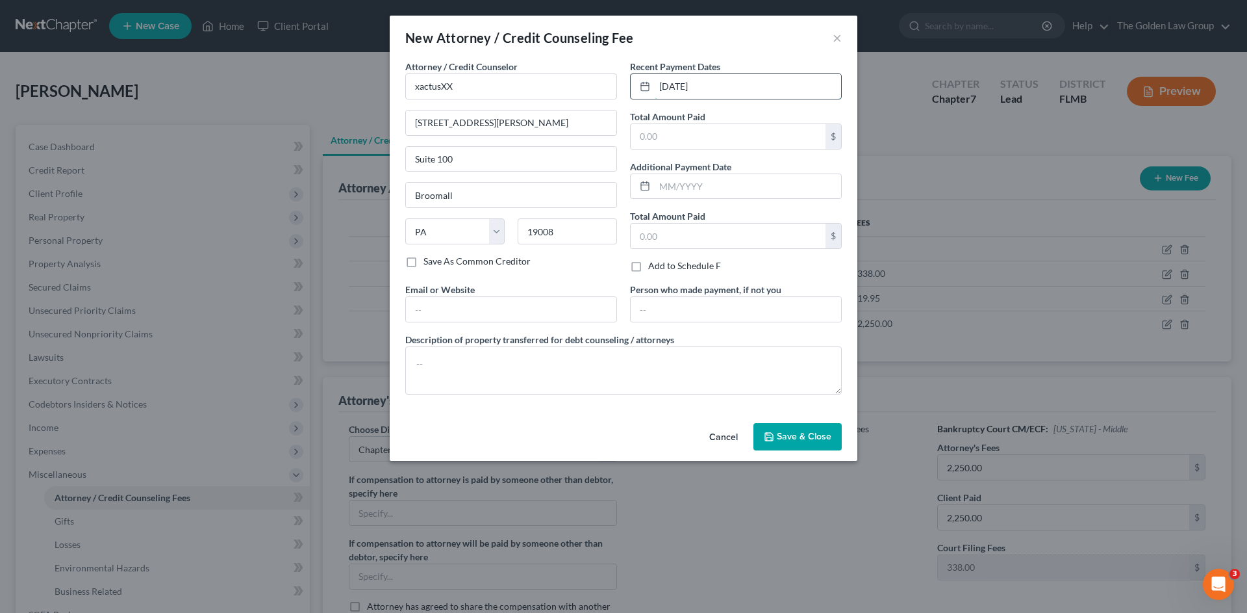
type input "08/12/2025"
type input "38.25"
drag, startPoint x: 681, startPoint y: 363, endPoint x: 691, endPoint y: 362, distance: 9.8
click at [683, 364] on textarea at bounding box center [623, 370] width 437 height 48
type textarea "Credit Report"
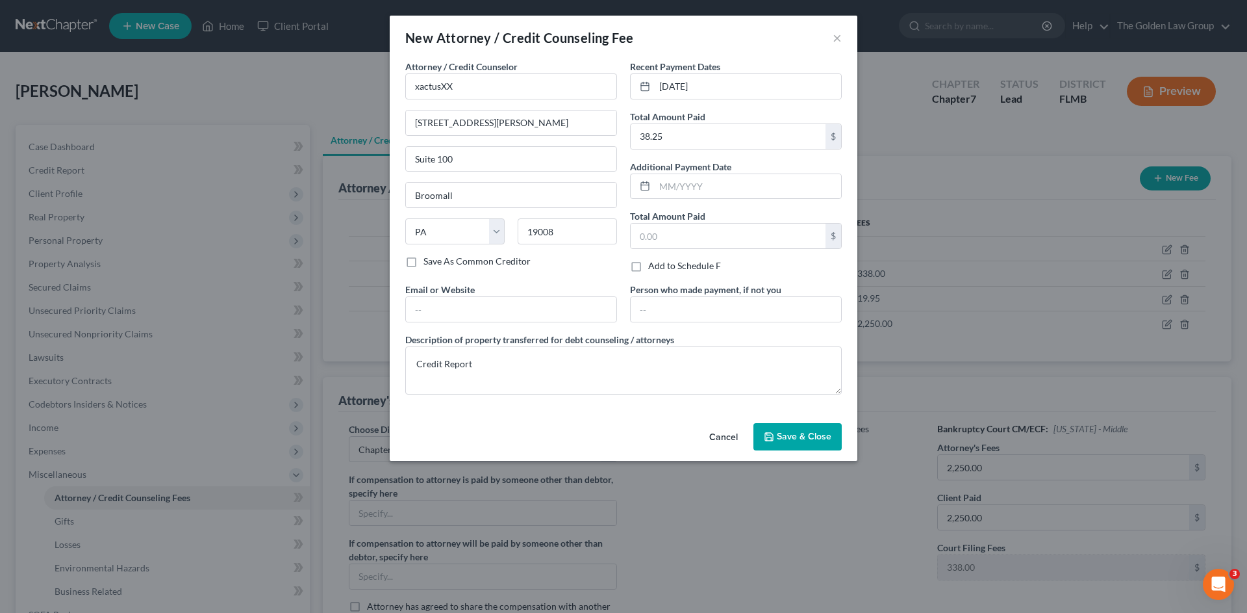
click at [802, 433] on span "Save & Close" at bounding box center [804, 436] width 55 height 11
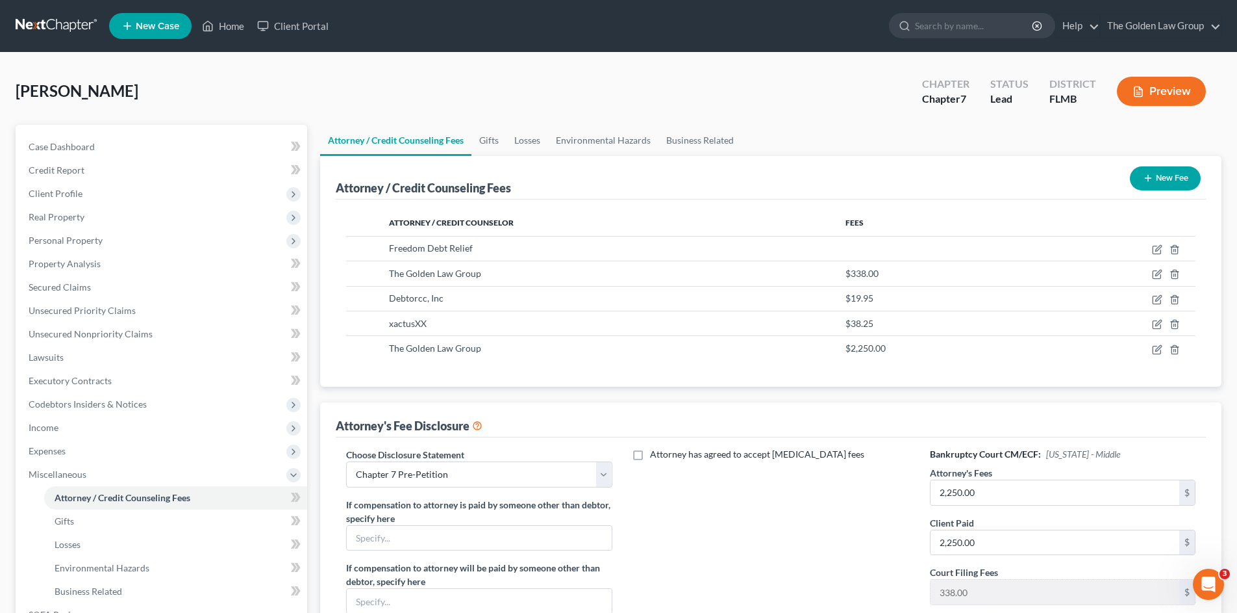
click at [781, 504] on div "Attorney has agreed to accept retainer fees" at bounding box center [772, 555] width 292 height 215
click at [65, 474] on span "Miscellaneous" at bounding box center [58, 473] width 58 height 11
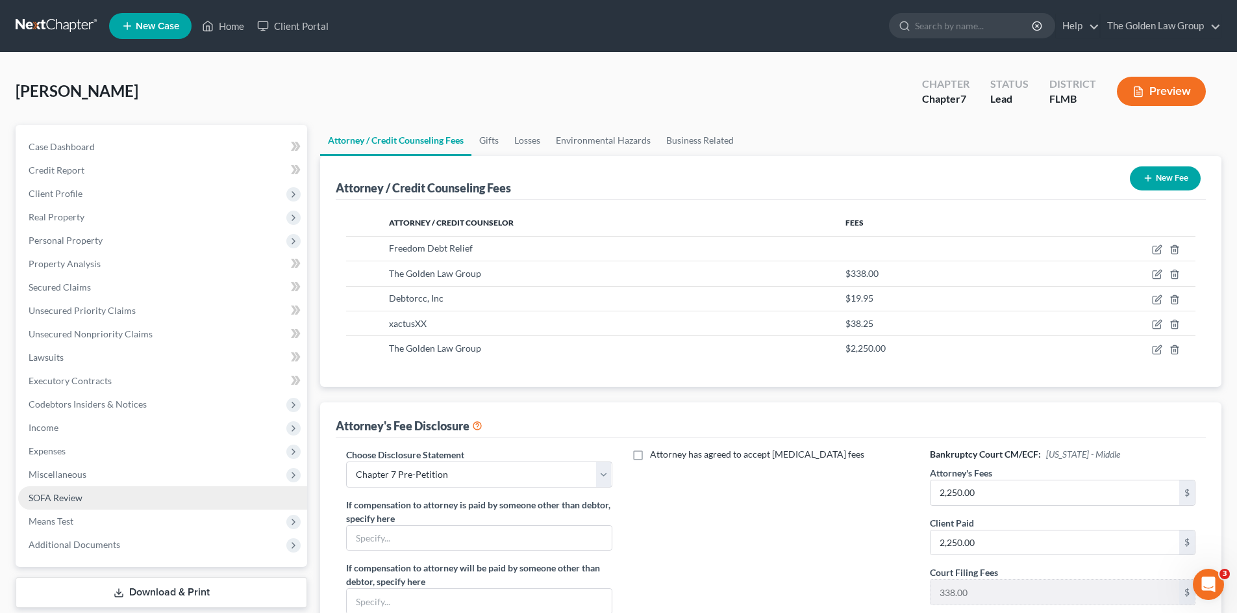
click at [69, 501] on span "SOFA Review" at bounding box center [56, 497] width 54 height 11
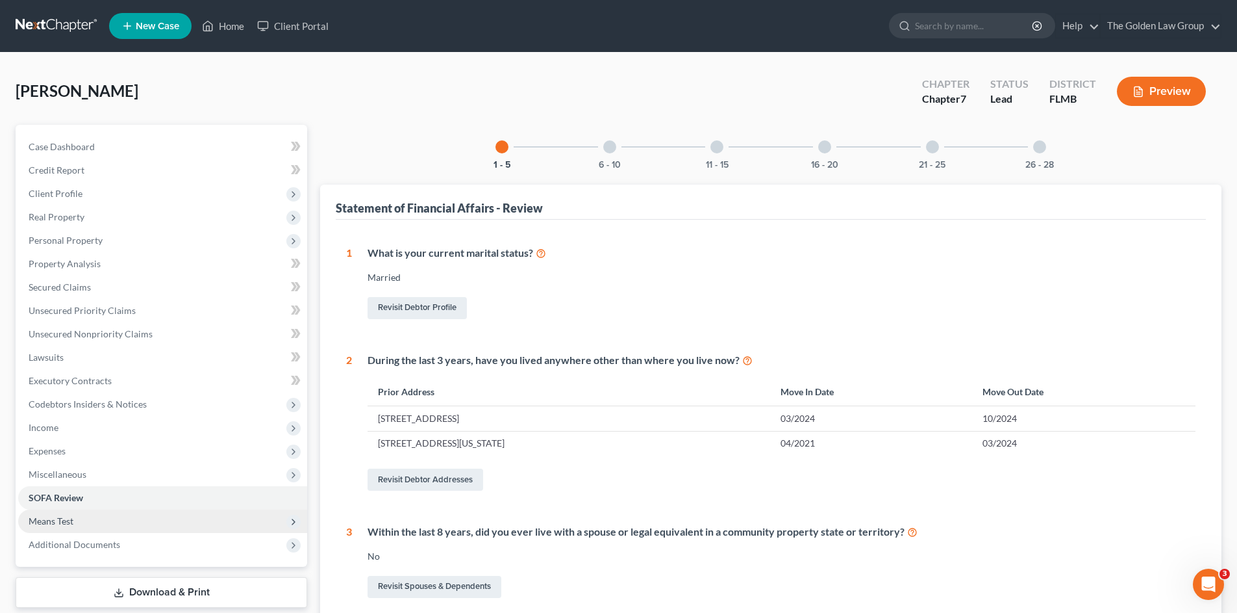
click at [75, 519] on span "Means Test" at bounding box center [162, 520] width 289 height 23
drag, startPoint x: 91, startPoint y: 544, endPoint x: 111, endPoint y: 527, distance: 26.3
click at [90, 542] on span "Exemption from Presumption" at bounding box center [115, 544] width 120 height 11
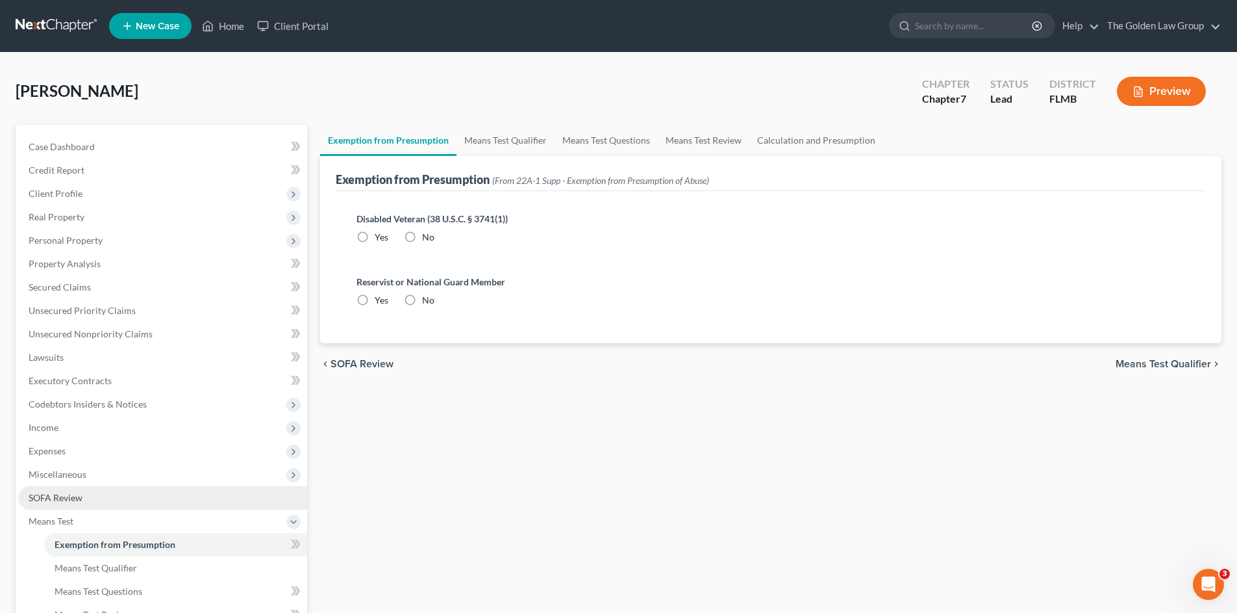
radio input "true"
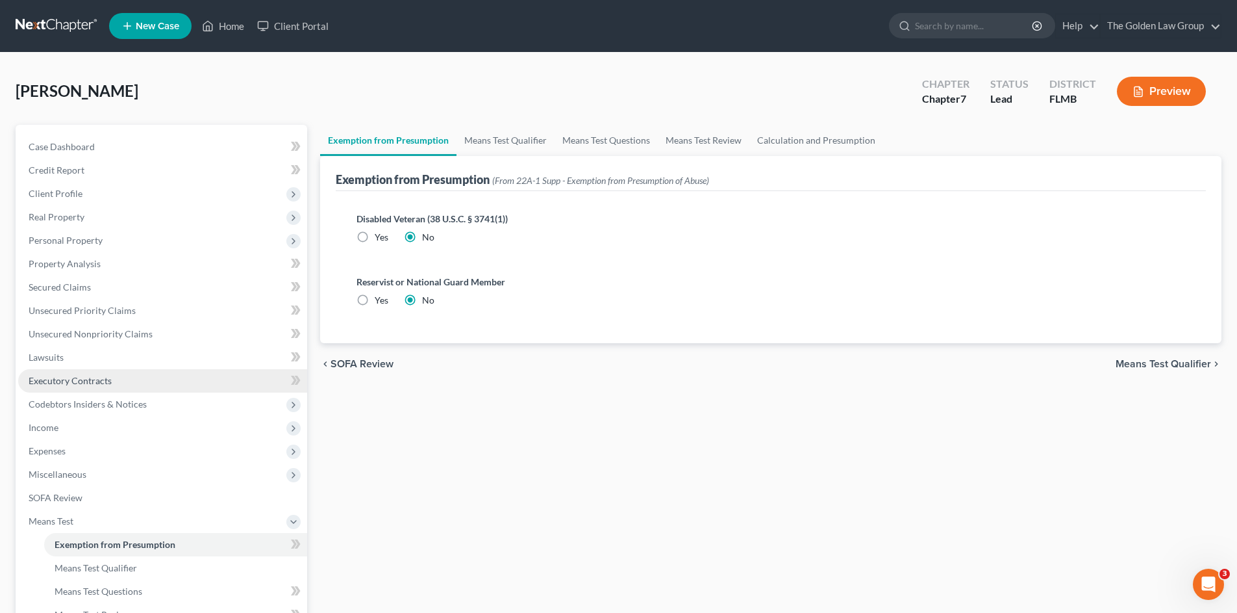
click at [70, 382] on span "Executory Contracts" at bounding box center [70, 380] width 83 height 11
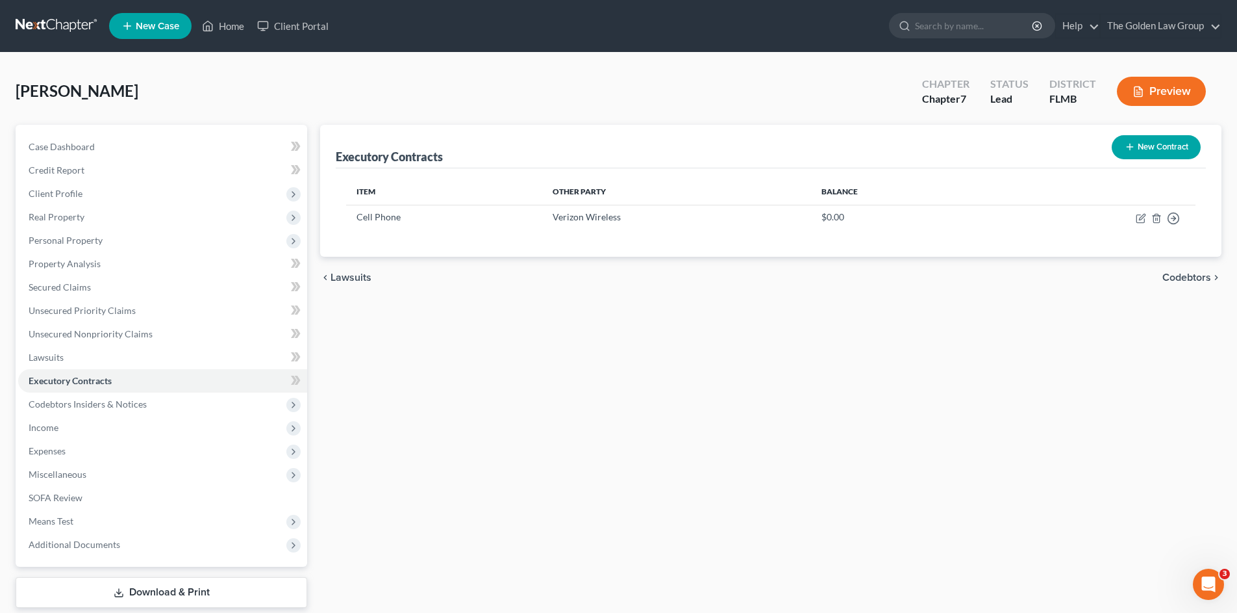
click at [1165, 149] on button "New Contract" at bounding box center [1156, 147] width 89 height 24
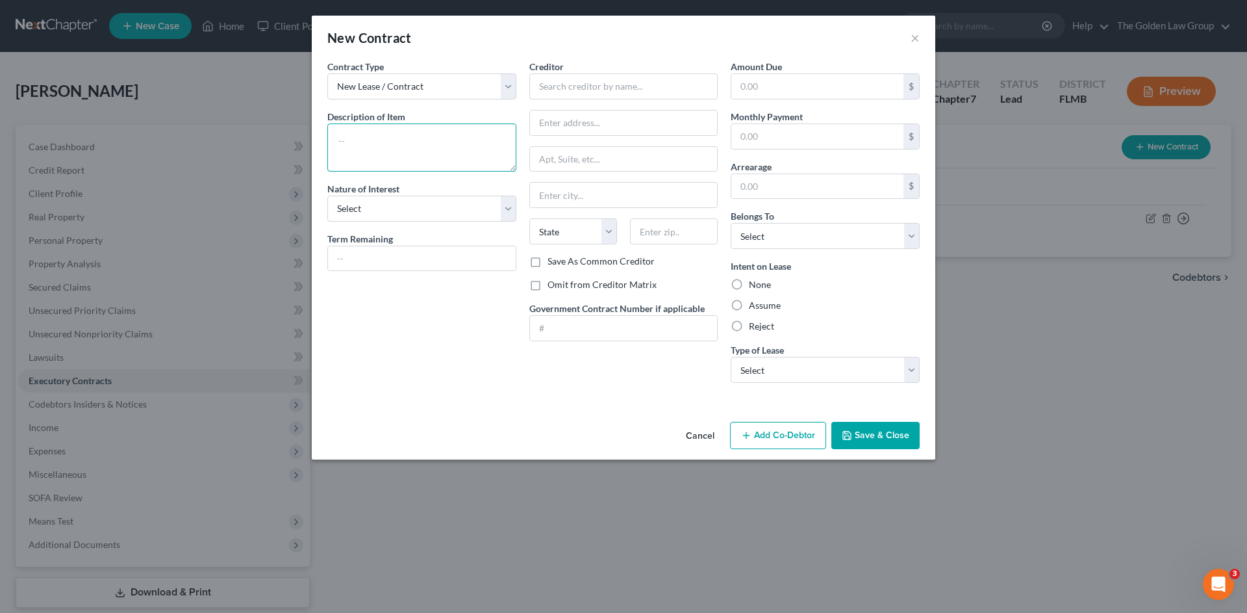
click at [395, 147] on textarea at bounding box center [421, 147] width 189 height 48
type textarea "Residential Lease"
click at [584, 286] on label "Omit from Creditor Matrix" at bounding box center [602, 284] width 109 height 13
click at [561, 286] on input "Omit from Creditor Matrix" at bounding box center [557, 282] width 8 height 8
checkbox input "true"
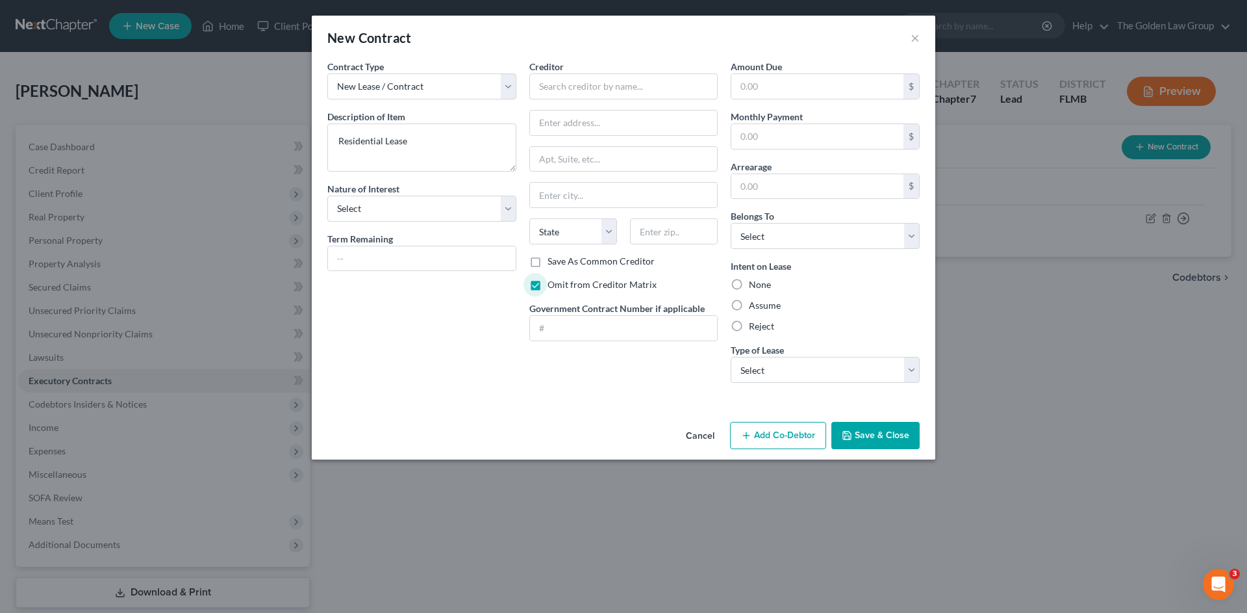
click at [750, 304] on label "Assume" at bounding box center [765, 305] width 32 height 13
click at [754, 304] on input "Assume" at bounding box center [758, 303] width 8 height 8
radio input "true"
click at [766, 241] on select "Select Debtor 1 Only Debtor 2 Only Debtor 1 And Debtor 2 Only At Least One Of T…" at bounding box center [825, 236] width 189 height 26
click at [731, 223] on select "Select Debtor 1 Only Debtor 2 Only Debtor 1 And Debtor 2 Only At Least One Of T…" at bounding box center [825, 236] width 189 height 26
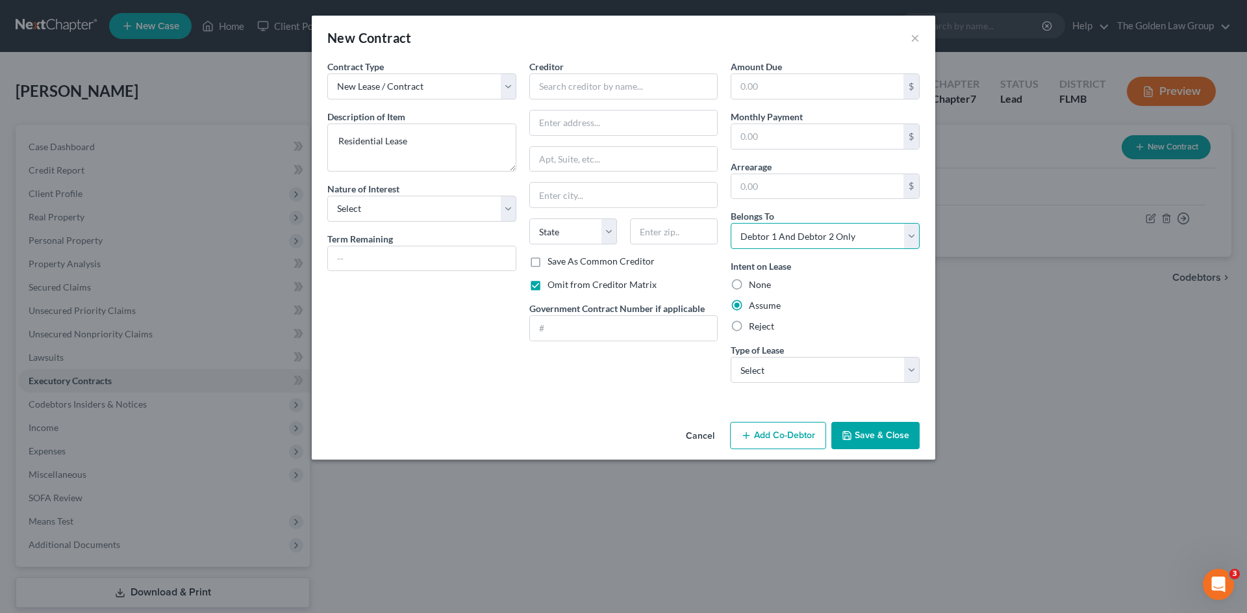
click at [767, 236] on select "Select Debtor 1 Only Debtor 2 Only Debtor 1 And Debtor 2 Only At Least One Of T…" at bounding box center [825, 236] width 189 height 26
select select "3"
click at [731, 223] on select "Select Debtor 1 Only Debtor 2 Only Debtor 1 And Debtor 2 Only At Least One Of T…" at bounding box center [825, 236] width 189 height 26
click at [802, 371] on select "Select Real Estate Car Other" at bounding box center [825, 370] width 189 height 26
select select "2"
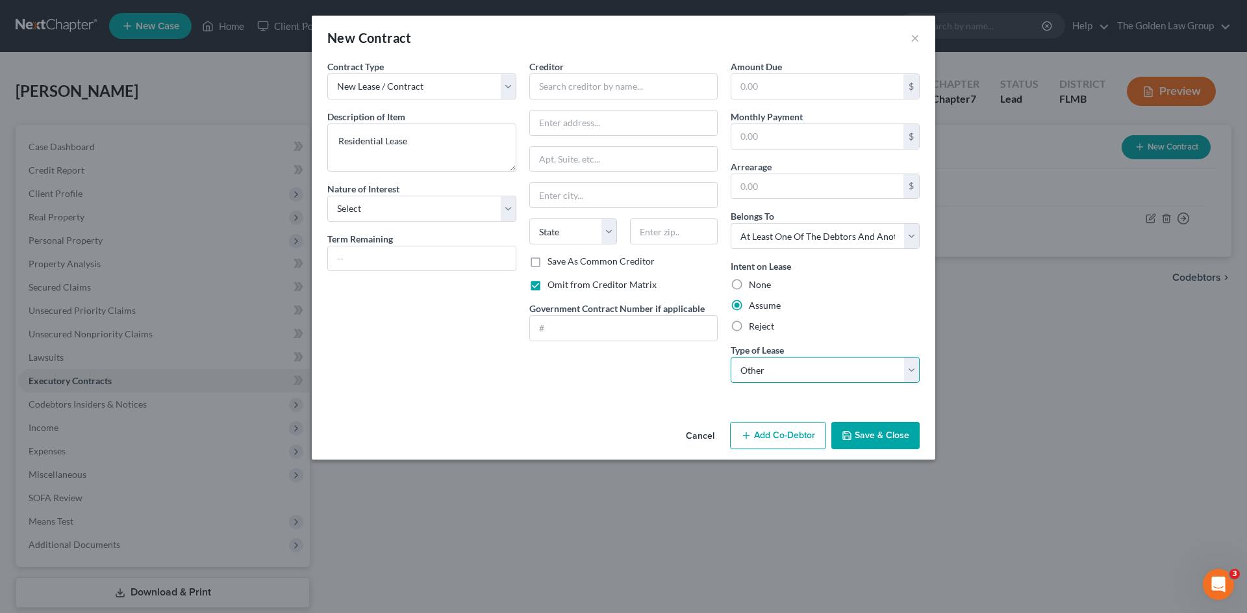
click at [731, 357] on select "Select Real Estate Car Other" at bounding box center [825, 370] width 189 height 26
click at [579, 86] on input "text" at bounding box center [623, 86] width 189 height 26
drag, startPoint x: 373, startPoint y: 208, endPoint x: 377, endPoint y: 216, distance: 8.7
click at [374, 208] on select "Select Purchaser Agent Lessor Lessee" at bounding box center [421, 209] width 189 height 26
select select "3"
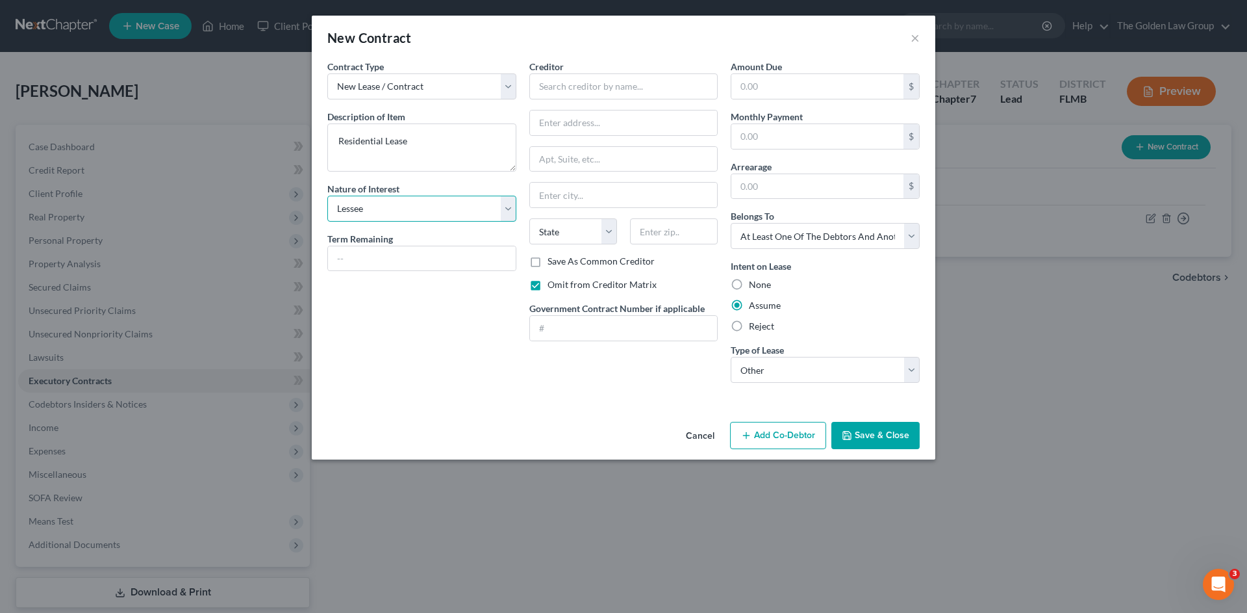
click at [327, 196] on select "Select Purchaser Agent Lessor Lessee" at bounding box center [421, 209] width 189 height 26
click at [587, 89] on input "text" at bounding box center [623, 86] width 189 height 26
type input "Blue Roc Premier Properties"
type input "1801 Princeton Lakes Drive"
type input "Brandon"
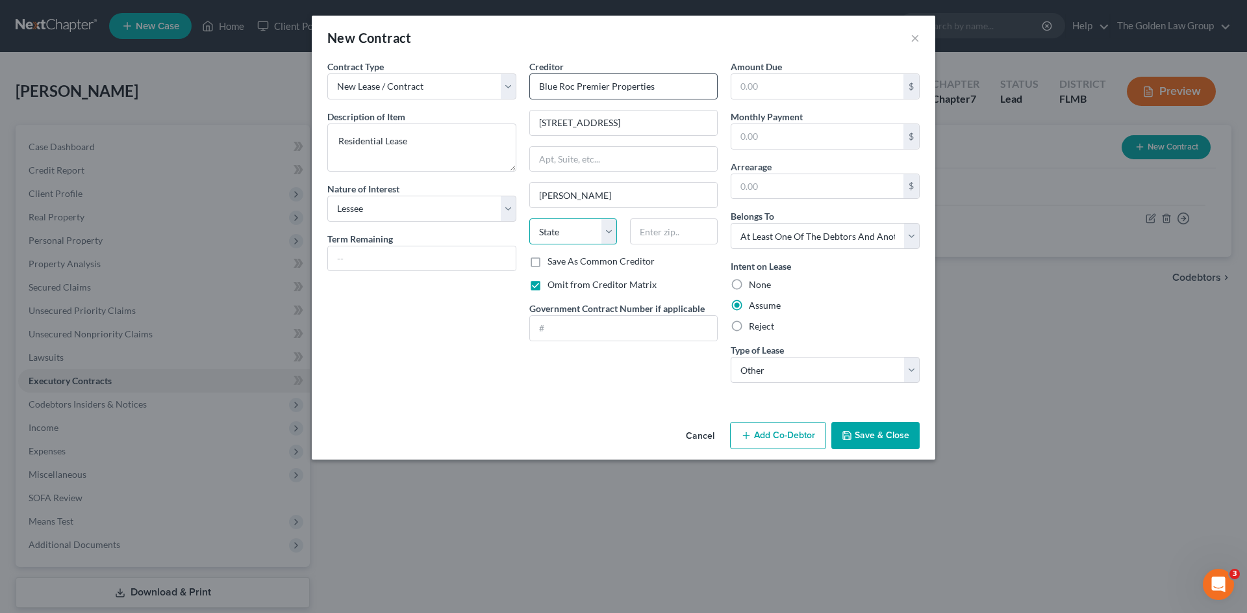
select select "9"
type input "33511"
drag, startPoint x: 421, startPoint y: 387, endPoint x: 543, endPoint y: 415, distance: 125.4
click at [422, 387] on div "Contract Type New Lease / Contract New Timeshare Description of non-residential…" at bounding box center [422, 226] width 202 height 333
click at [892, 435] on button "Save & Close" at bounding box center [875, 435] width 88 height 27
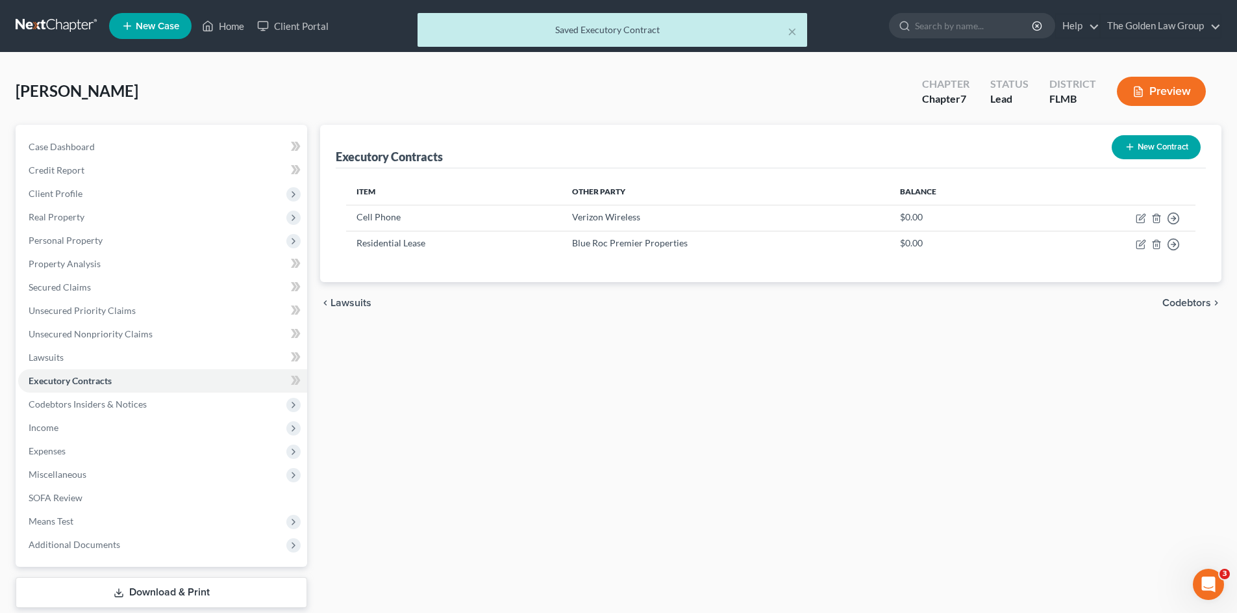
click at [718, 366] on div "Executory Contracts New Contract Item Other Party Balance Cell Phone Verizon Wi…" at bounding box center [771, 383] width 915 height 516
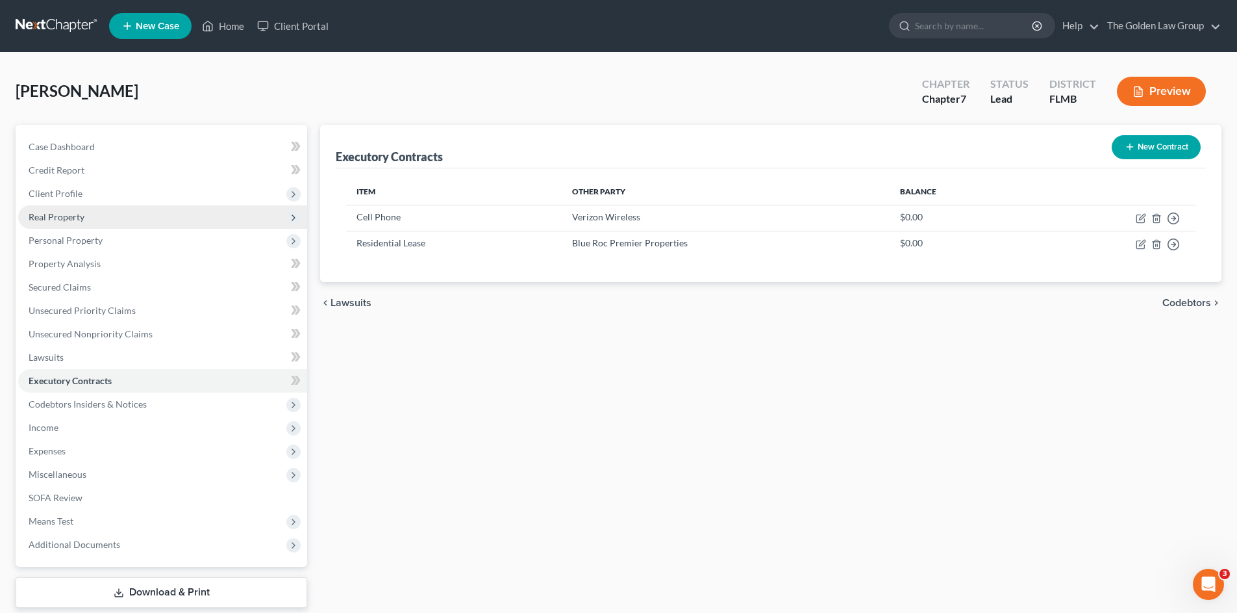
click at [84, 212] on span "Real Property" at bounding box center [162, 216] width 289 height 23
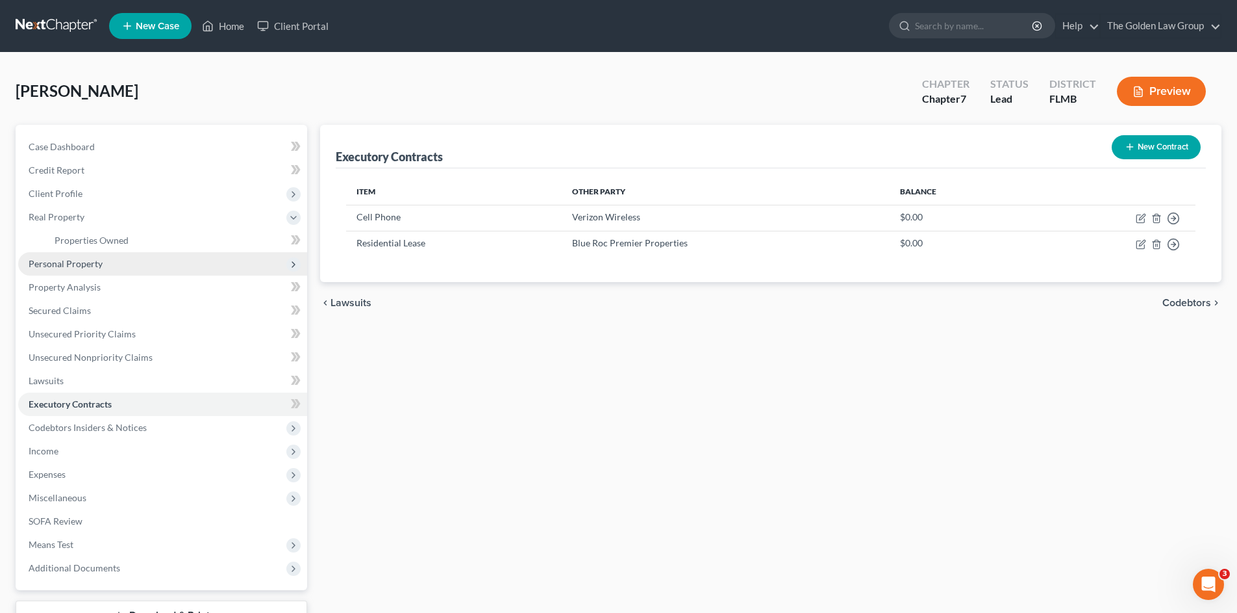
click at [84, 264] on span "Personal Property" at bounding box center [66, 263] width 74 height 11
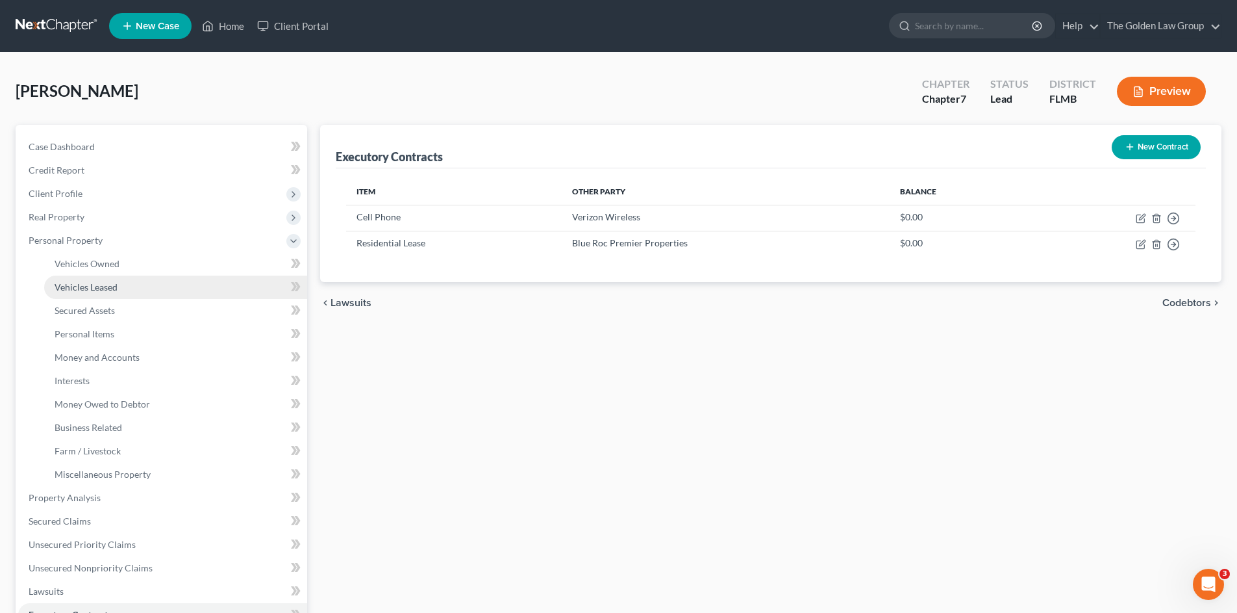
click at [102, 284] on span "Vehicles Leased" at bounding box center [86, 286] width 63 height 11
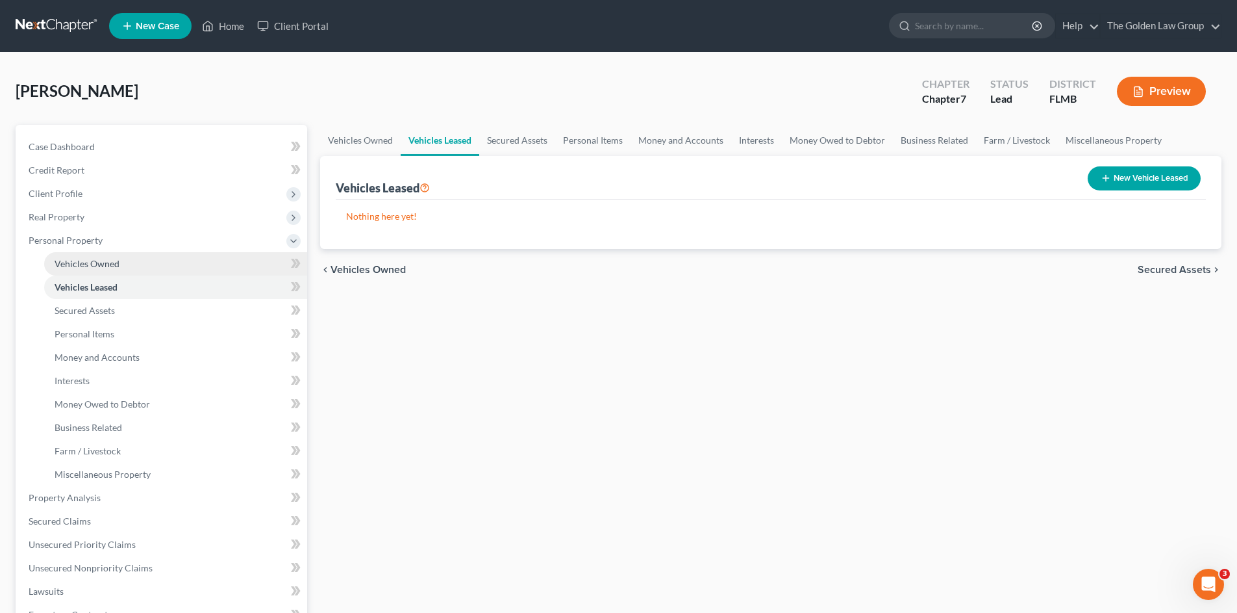
click at [107, 266] on span "Vehicles Owned" at bounding box center [87, 263] width 65 height 11
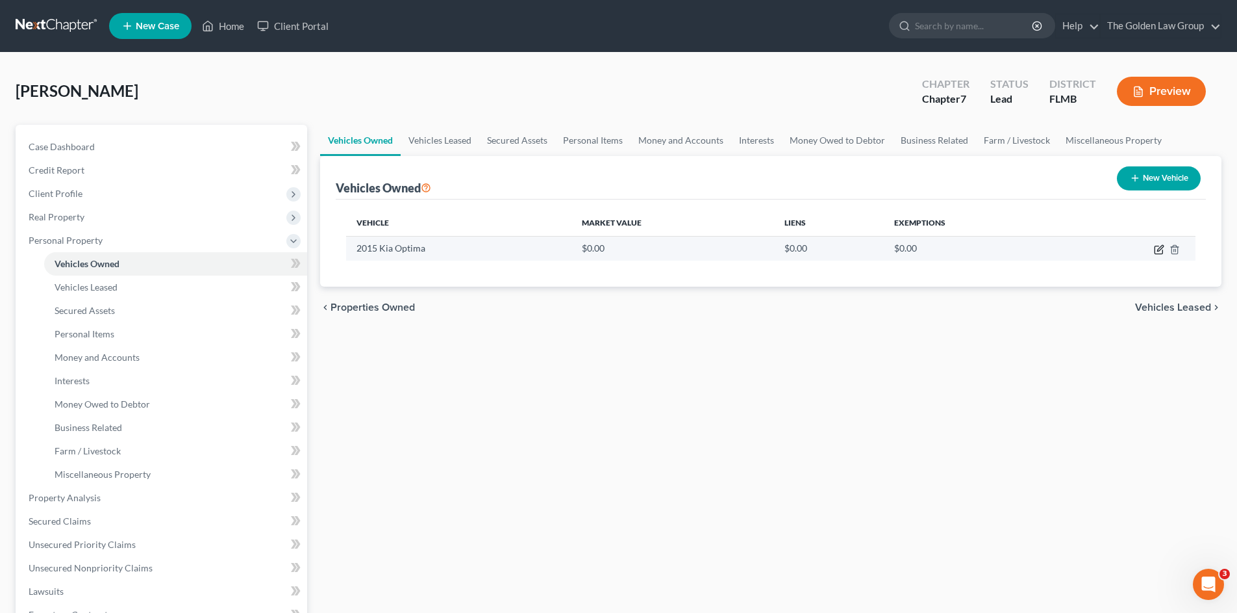
click at [1158, 247] on icon "button" at bounding box center [1159, 249] width 10 height 10
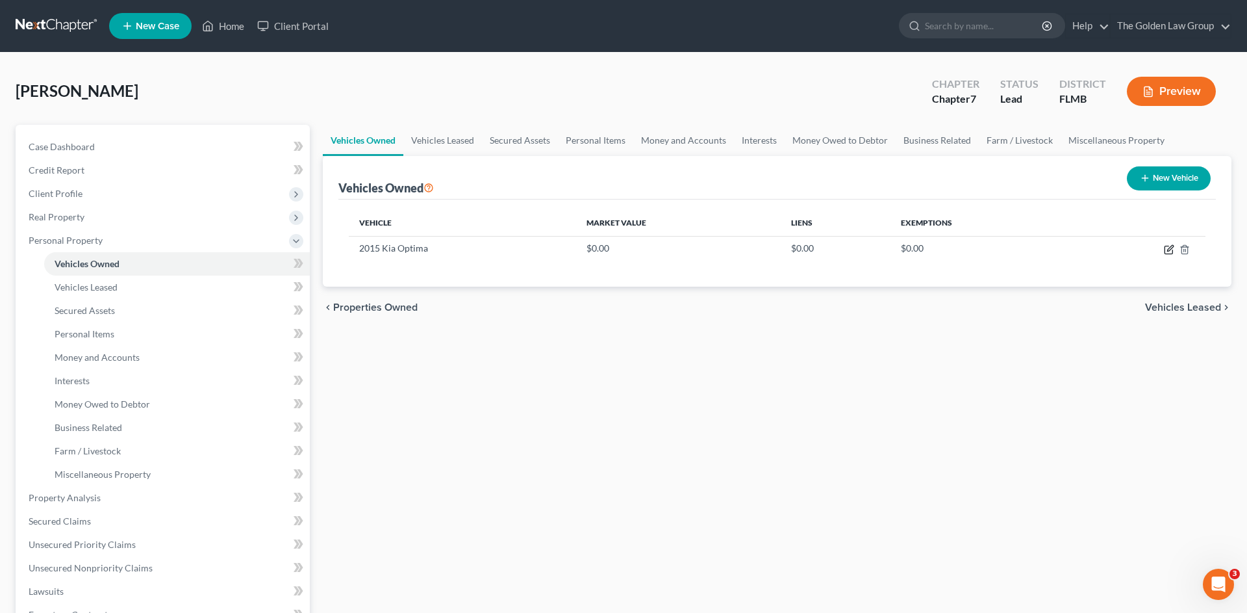
select select "0"
select select "11"
select select "2"
select select "0"
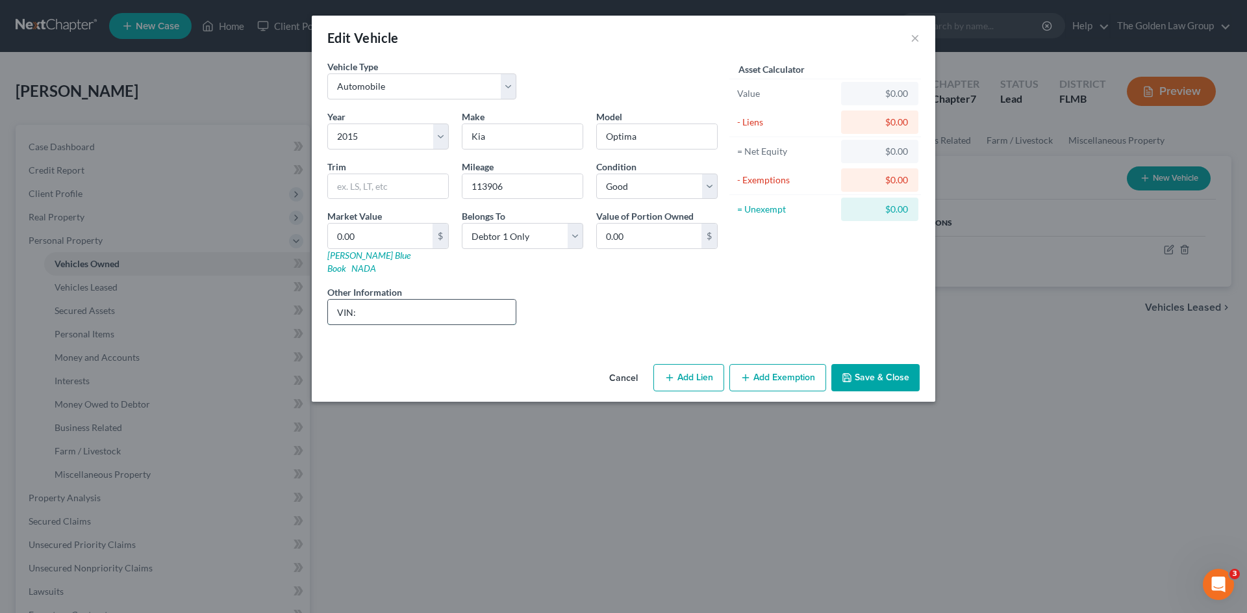
click at [481, 304] on input "VIN:" at bounding box center [422, 311] width 188 height 25
click at [454, 299] on input "VIN: 5XXGN4A73FG401438" at bounding box center [422, 311] width 188 height 25
click at [429, 299] on input "VIN: 5XXGN4A73FG401438" at bounding box center [422, 311] width 188 height 25
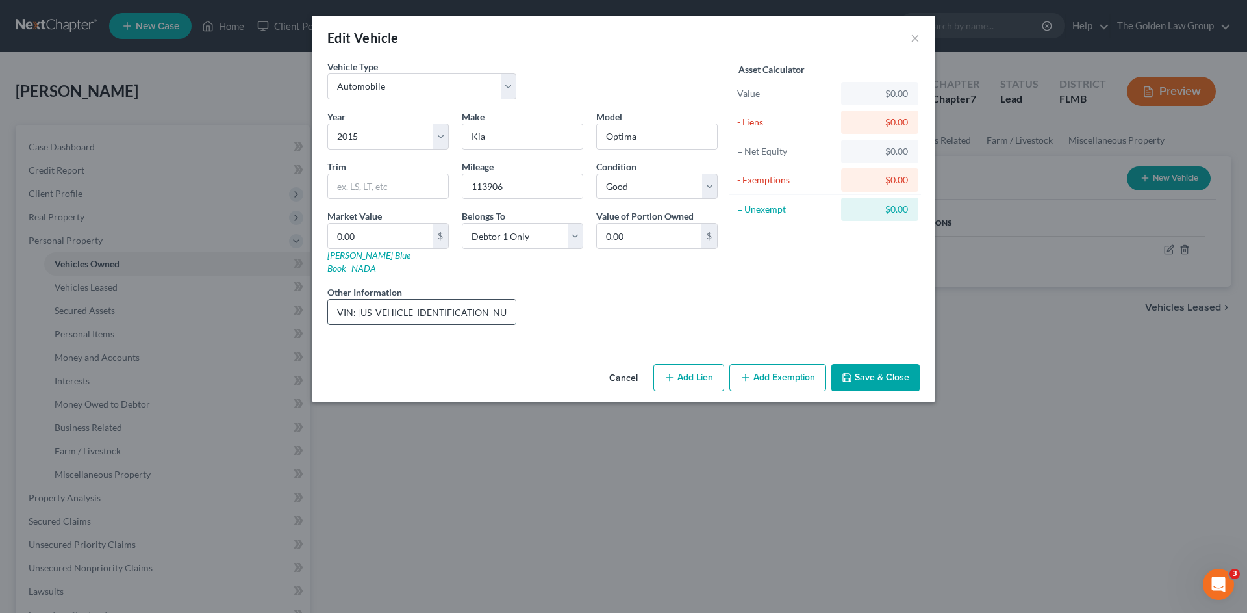
click at [429, 299] on input "VIN: 5XXGN4A73FG401438" at bounding box center [422, 311] width 188 height 25
type input "VIN: 5XXGN4A73FG401438"
click at [492, 180] on input "113906" at bounding box center [523, 186] width 120 height 25
click at [372, 235] on input "0.00" at bounding box center [380, 235] width 105 height 25
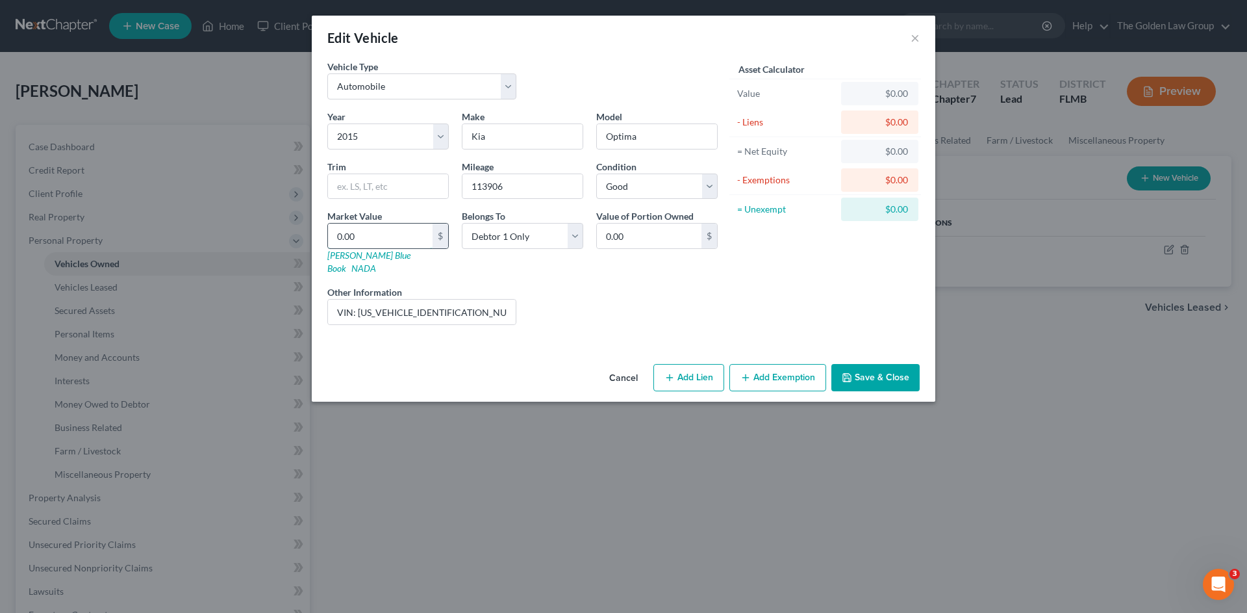
type input "5"
type input "5.00"
type input "57"
type input "57.00"
type input "579"
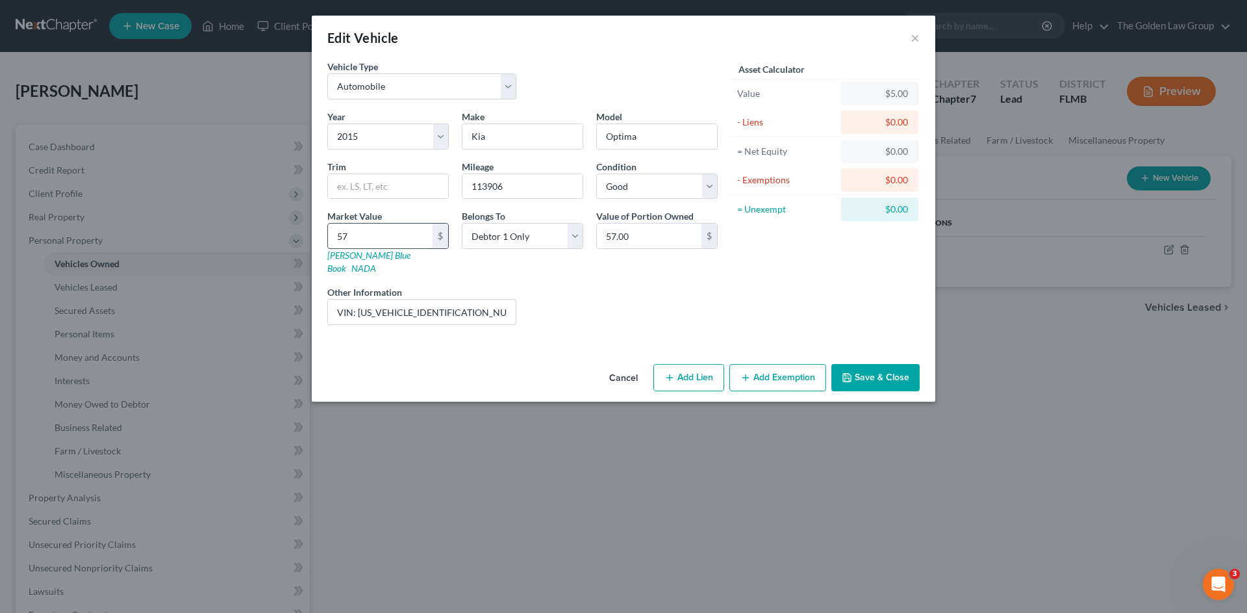
type input "579.00"
type input "5795"
type input "5,795.00"
click at [780, 366] on button "Add Exemption" at bounding box center [777, 377] width 97 height 27
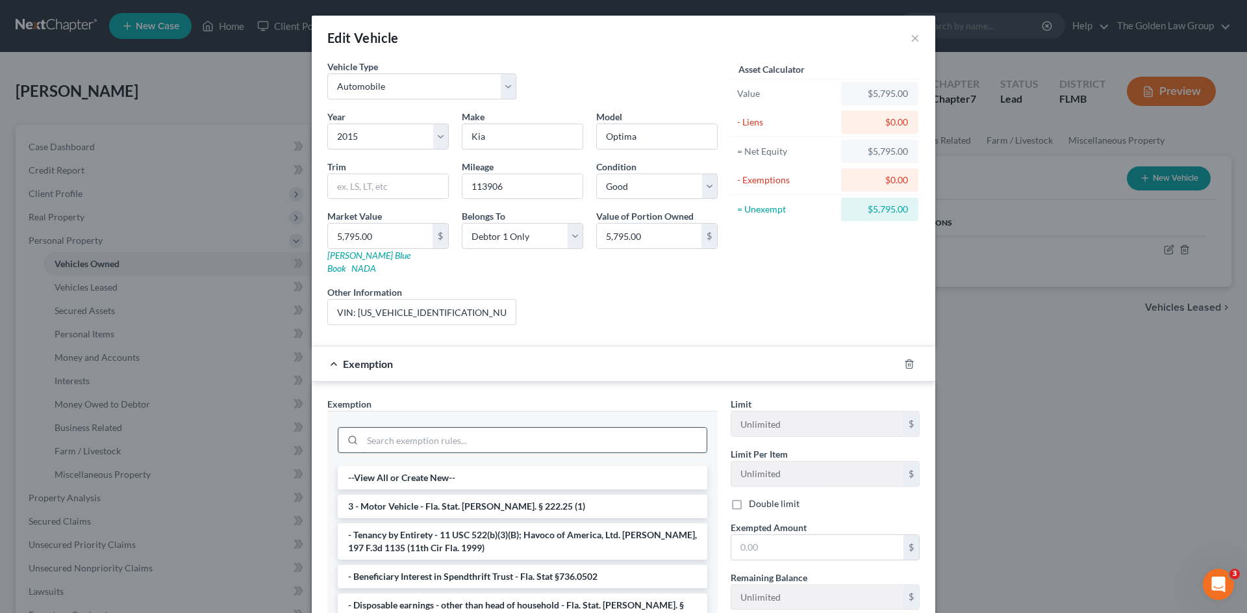
click at [533, 427] on input "search" at bounding box center [534, 439] width 344 height 25
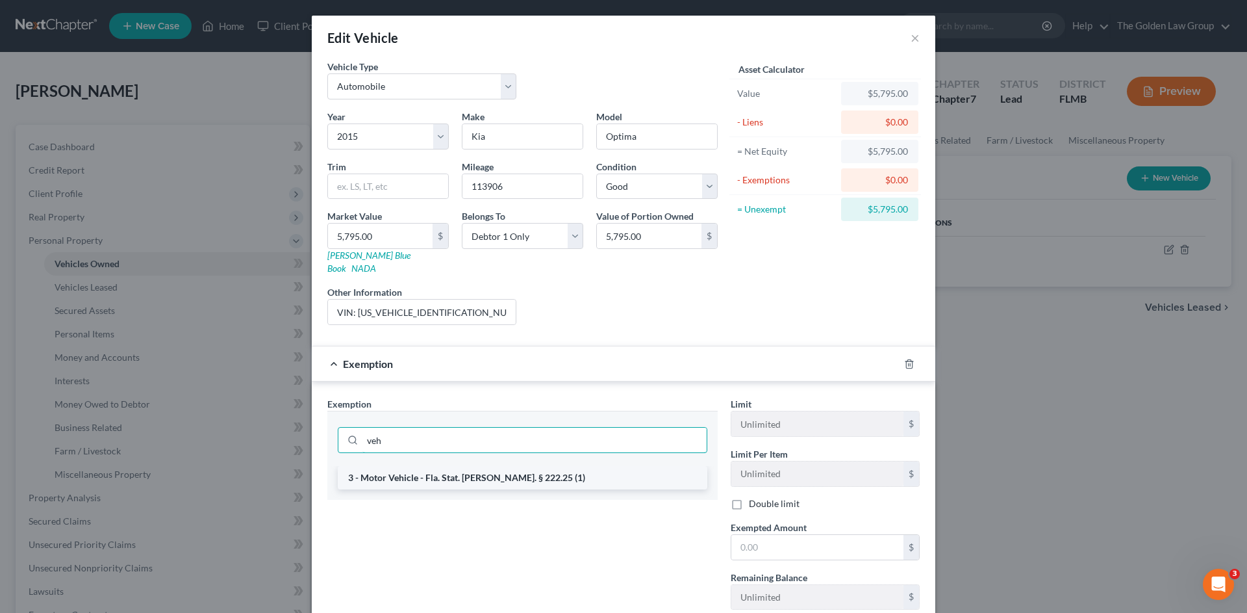
type input "veh"
click at [551, 467] on li "3 - Motor Vehicle - Fla. Stat. Ann. § 222.25 (1)" at bounding box center [523, 477] width 370 height 23
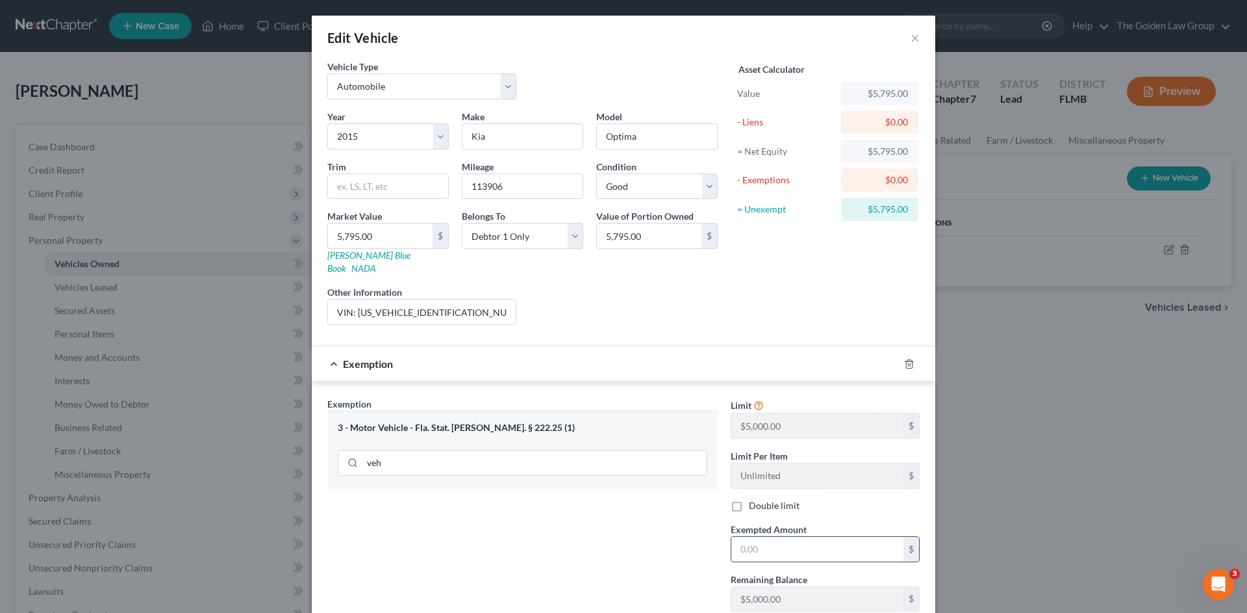
click at [804, 537] on input "text" at bounding box center [817, 549] width 172 height 25
type input "5,000.00"
click at [645, 547] on div "Exemption Set must be selected for CA. Exemption * 3 - Motor Vehicle - Fla. Sta…" at bounding box center [522, 509] width 403 height 225
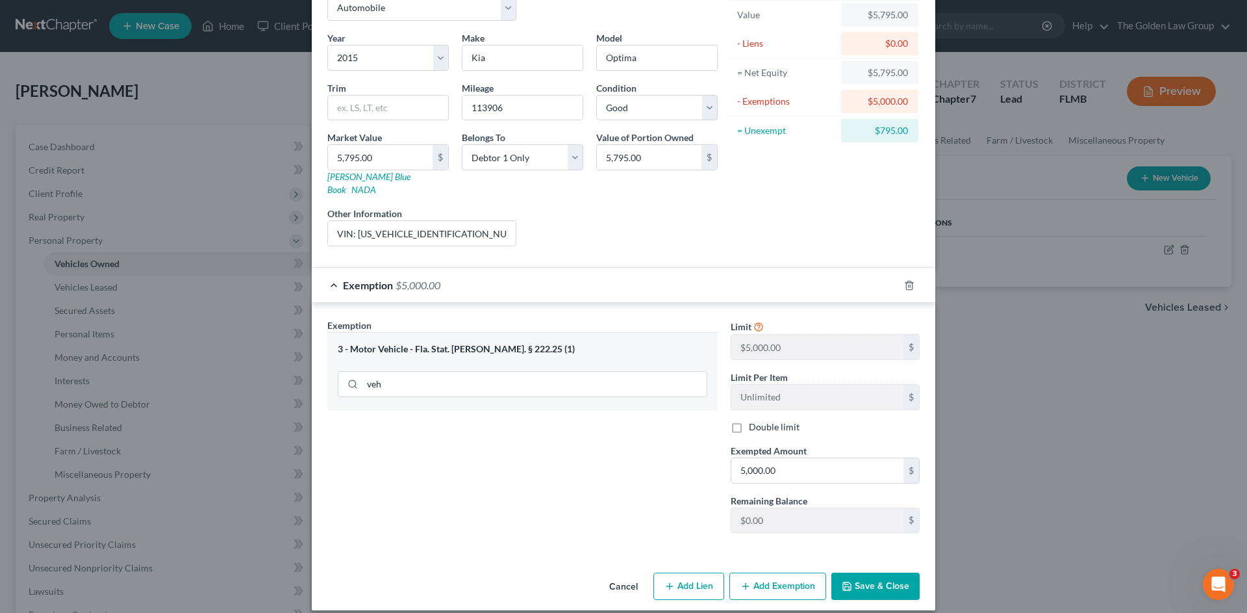
click at [792, 572] on button "Add Exemption" at bounding box center [777, 585] width 97 height 27
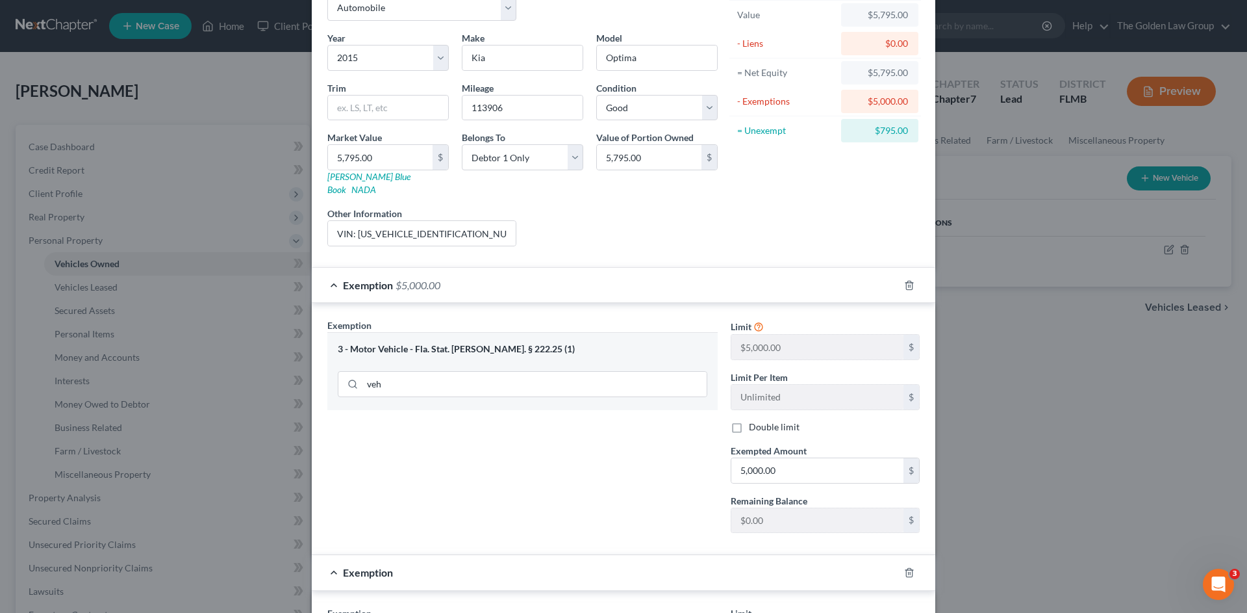
scroll to position [209, 0]
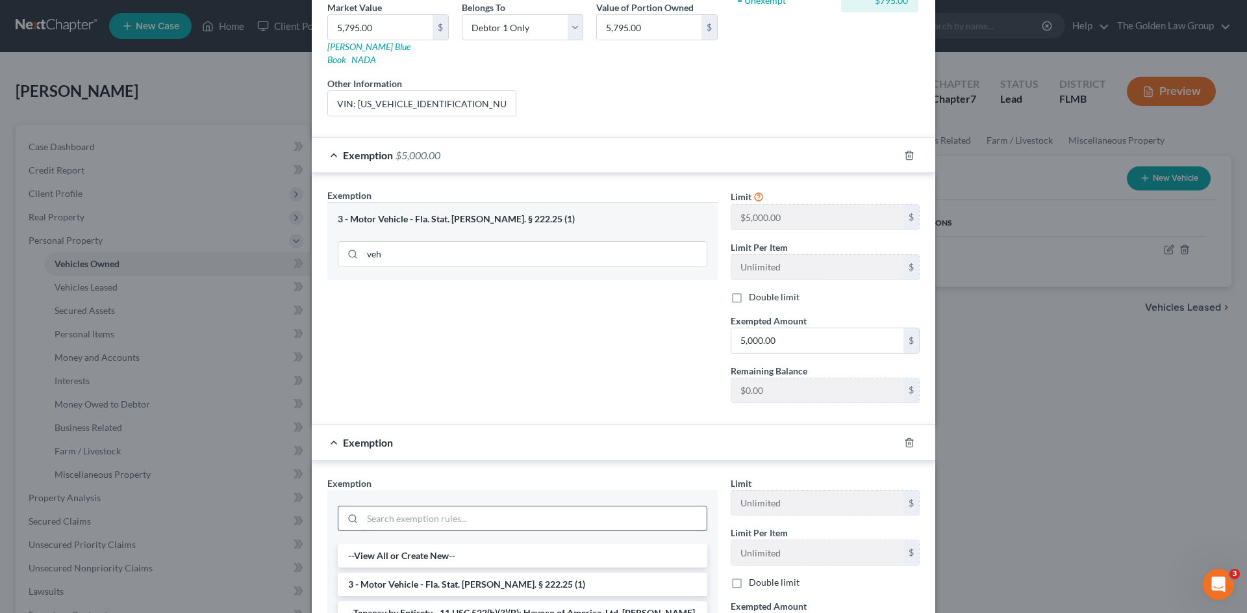
click at [503, 508] on input "search" at bounding box center [534, 518] width 344 height 25
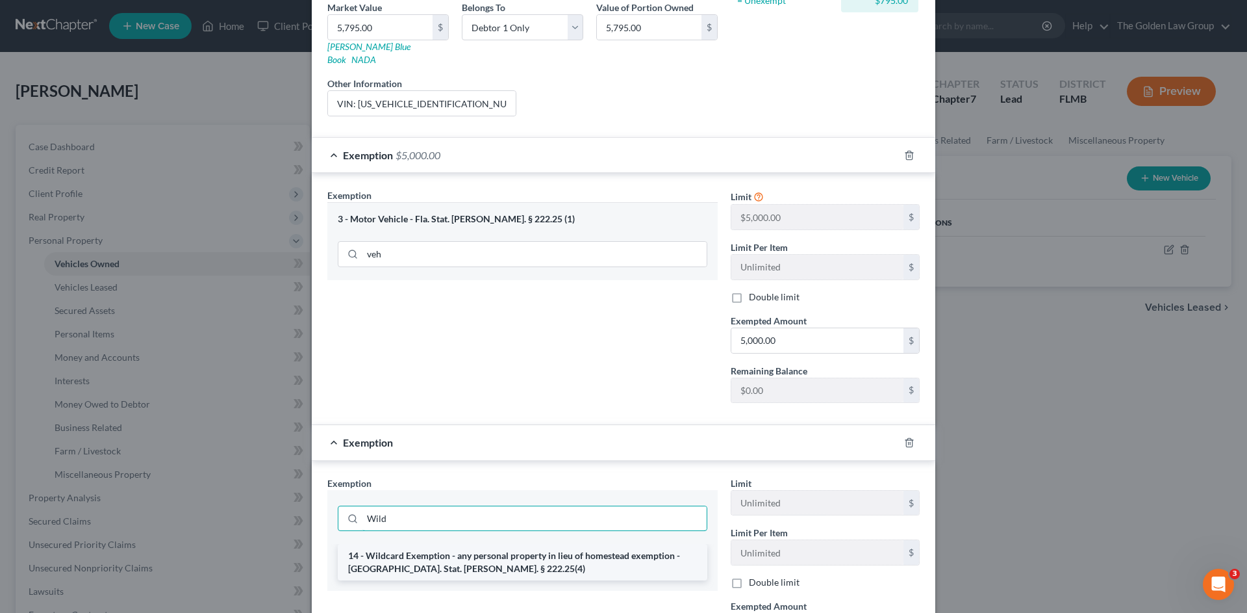
type input "Wild"
click at [524, 562] on li "14 - Wildcard Exemption - any personal property in lieu of homestead exemption …" at bounding box center [523, 562] width 370 height 36
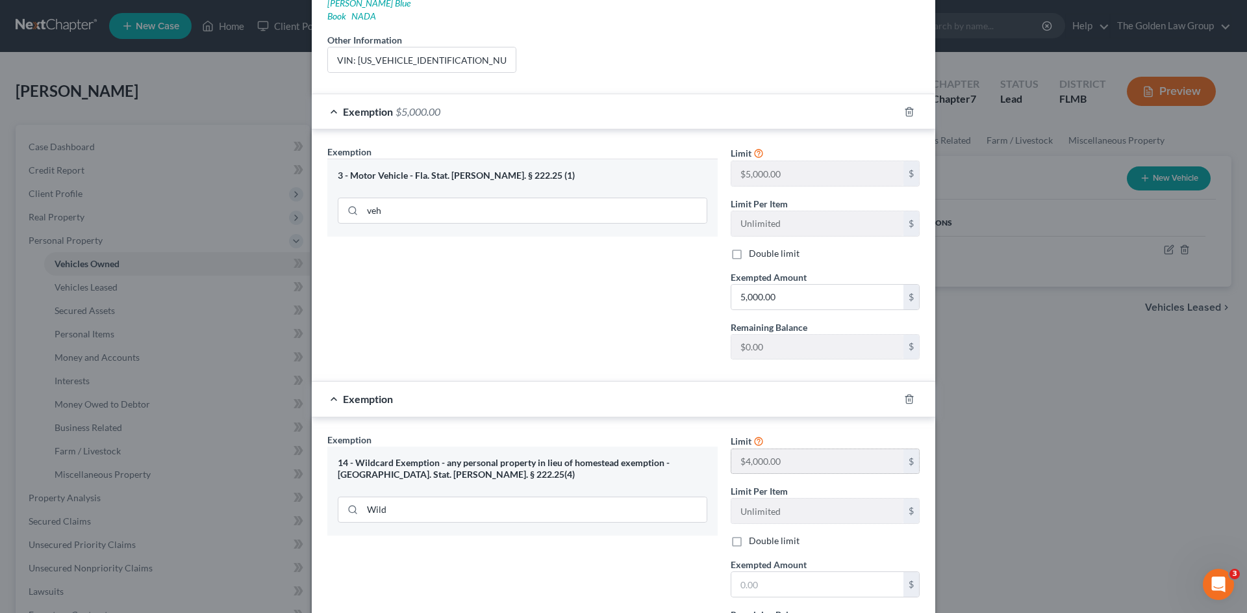
scroll to position [360, 0]
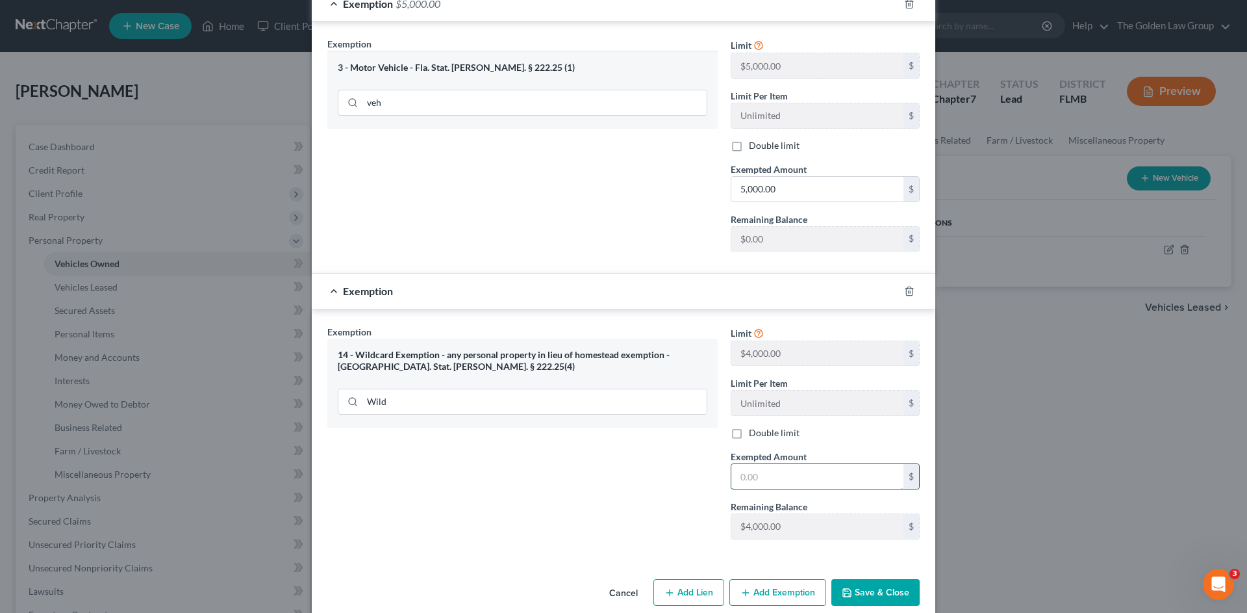
click at [774, 464] on input "text" at bounding box center [817, 476] width 172 height 25
click at [905, 286] on icon "button" at bounding box center [909, 291] width 10 height 10
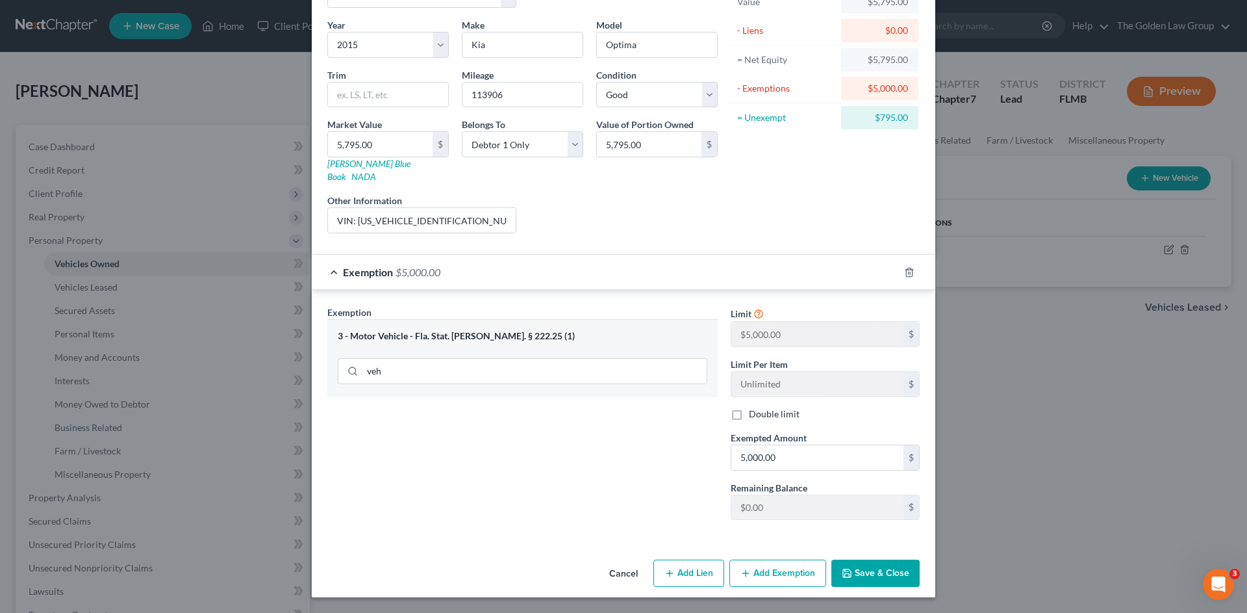
scroll to position [79, 0]
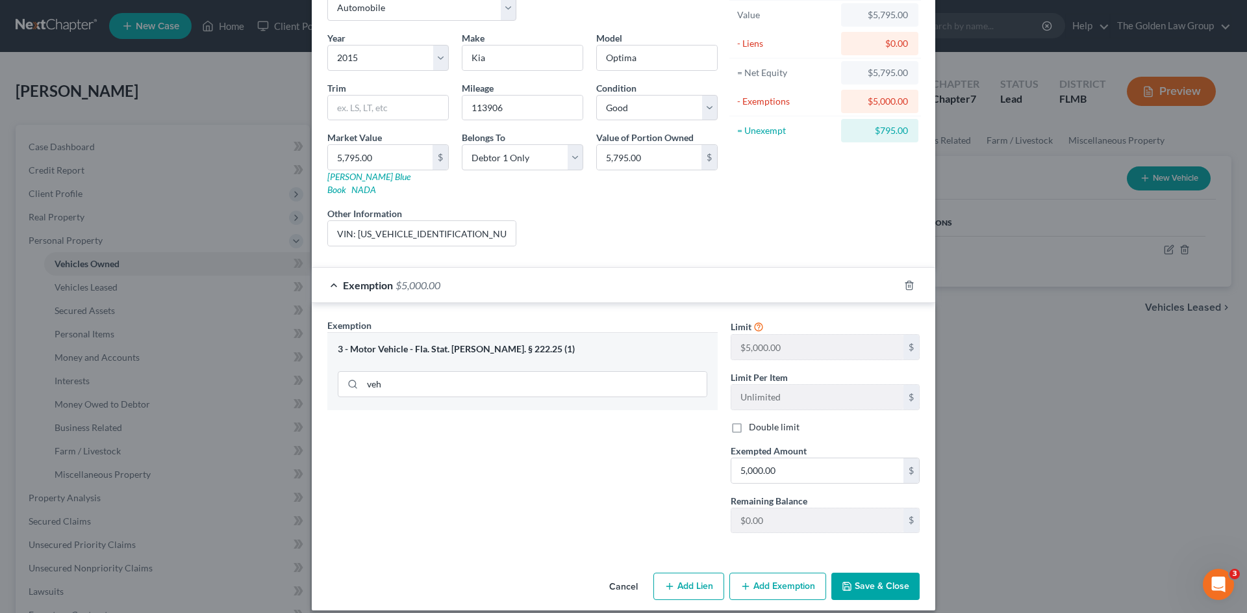
click at [874, 573] on button "Save & Close" at bounding box center [875, 585] width 88 height 27
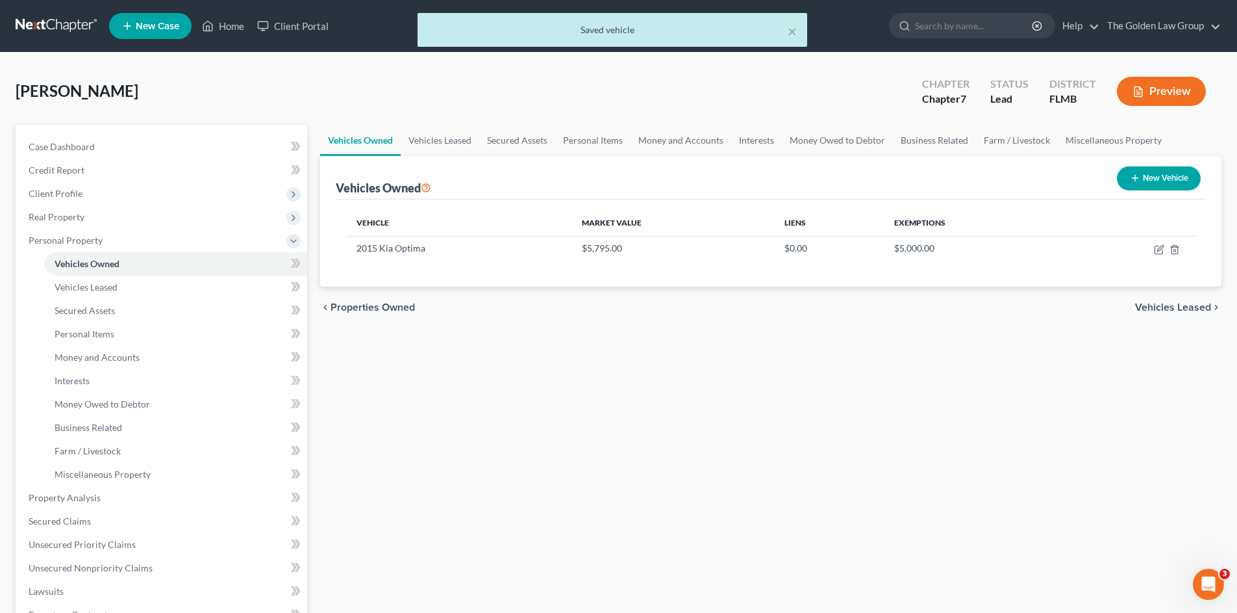
click at [807, 466] on div "Vehicles Owned Vehicles Leased Secured Assets Personal Items Money and Accounts…" at bounding box center [771, 500] width 915 height 750
click at [87, 279] on link "Vehicles Leased" at bounding box center [175, 286] width 263 height 23
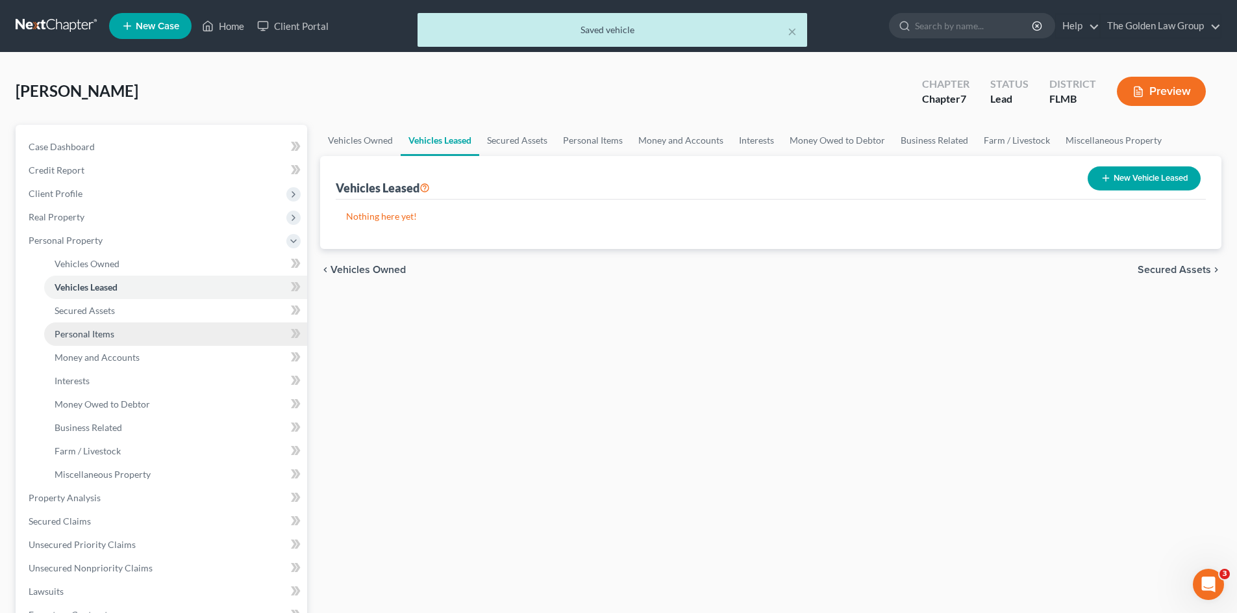
click at [104, 333] on span "Personal Items" at bounding box center [85, 333] width 60 height 11
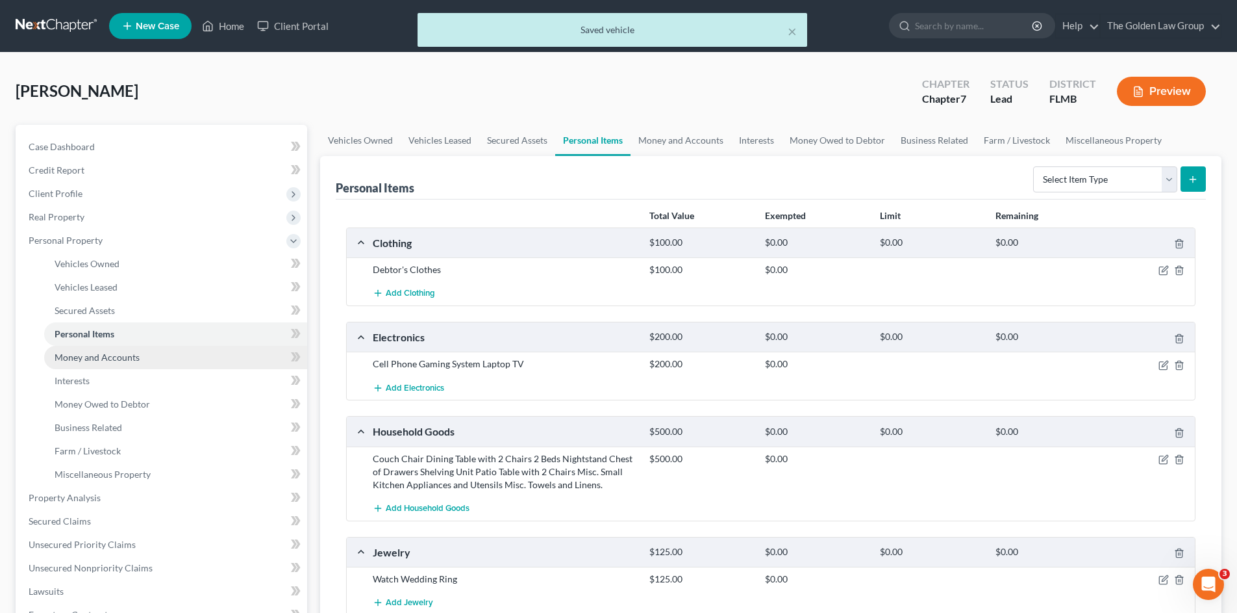
click at [175, 355] on link "Money and Accounts" at bounding box center [175, 357] width 263 height 23
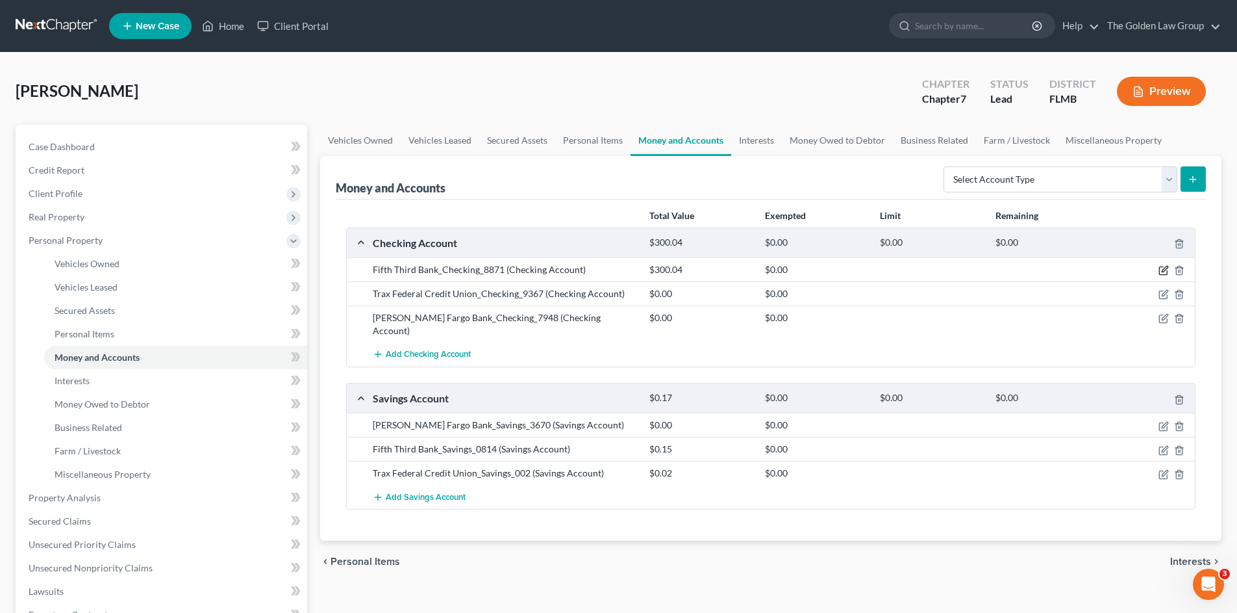
click at [1161, 272] on icon "button" at bounding box center [1164, 270] width 10 height 10
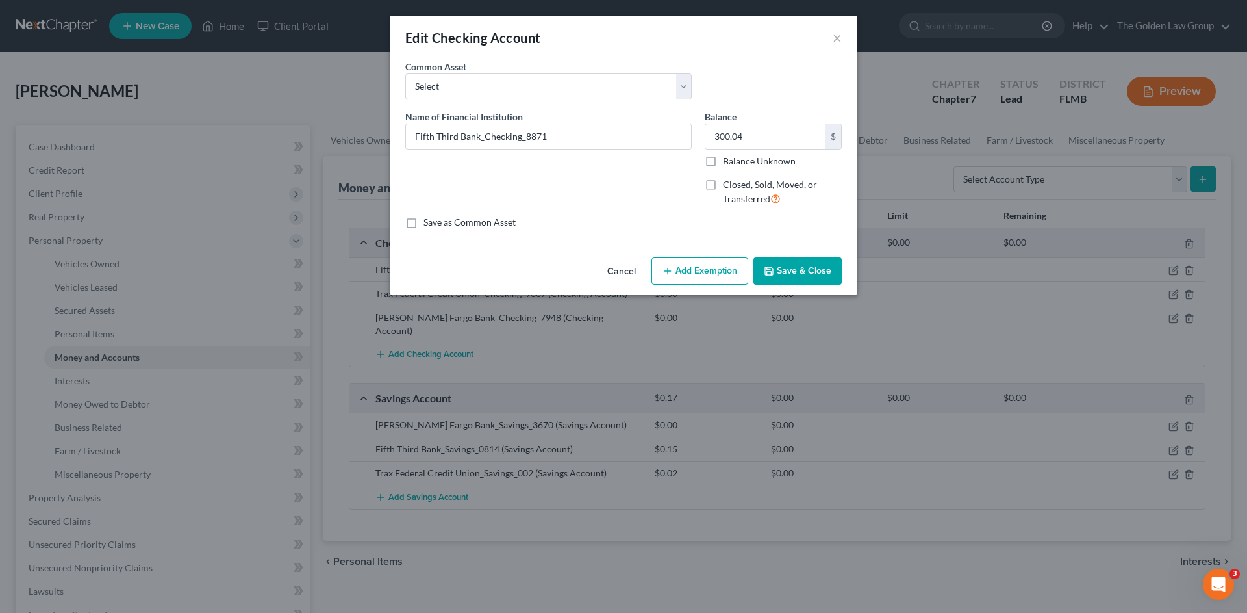
click at [665, 259] on button "Add Exemption" at bounding box center [700, 270] width 97 height 27
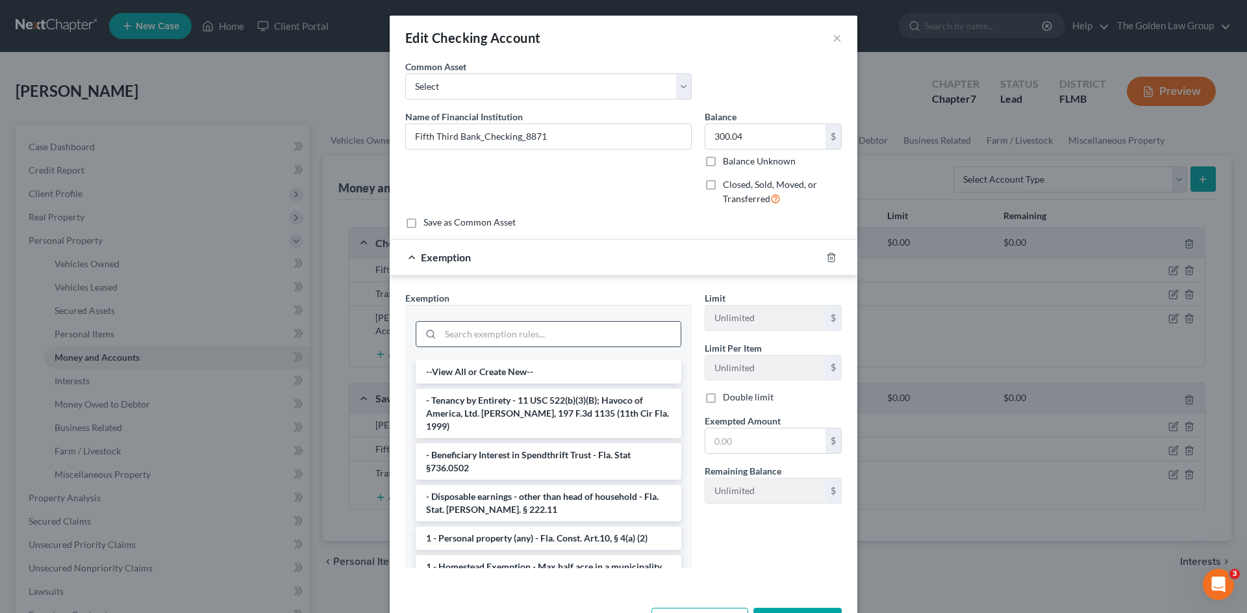
click at [559, 344] on input "search" at bounding box center [560, 334] width 240 height 25
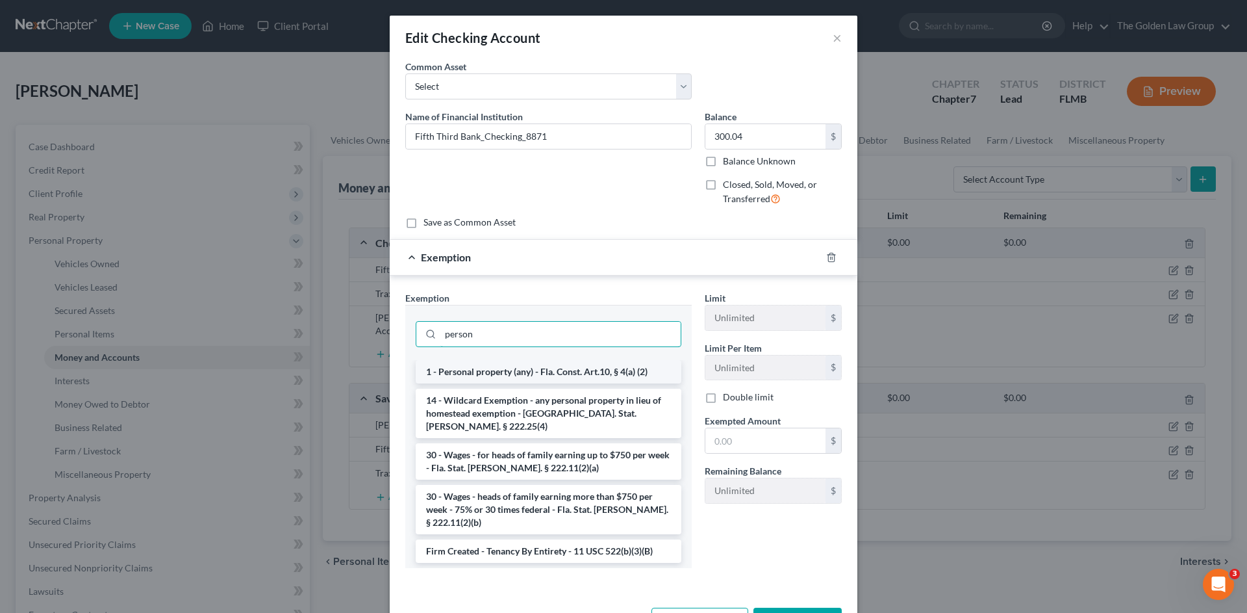
type input "person"
click at [570, 370] on li "1 - Personal property (any) - Fla. Const. Art.10, § 4(a) (2)" at bounding box center [549, 371] width 266 height 23
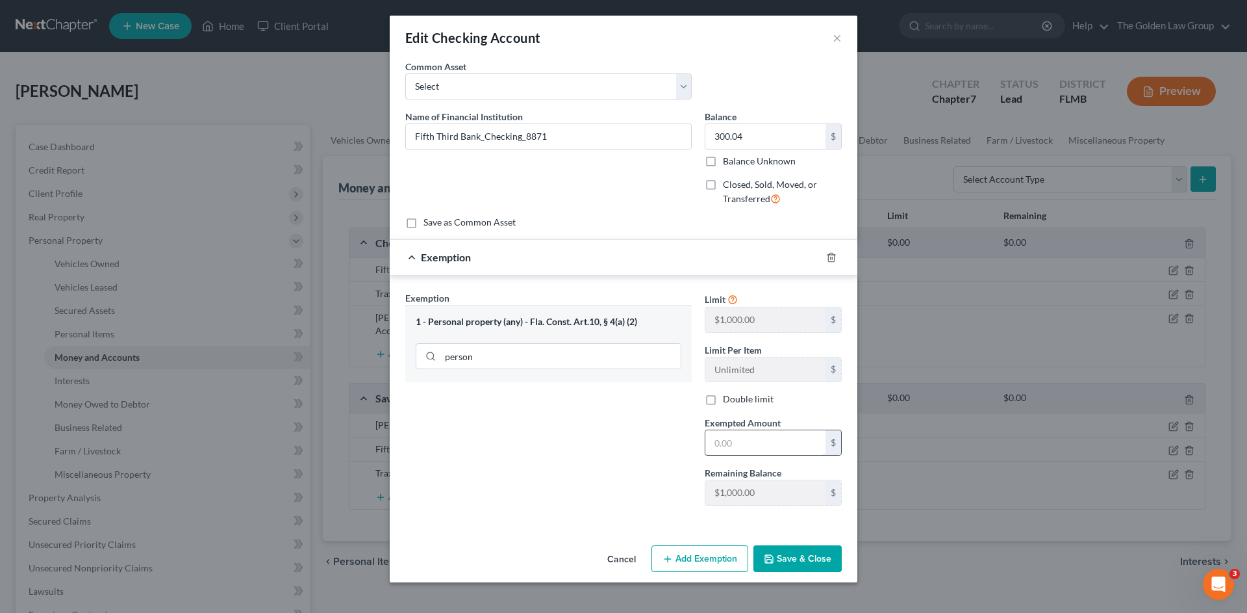
click at [772, 439] on input "text" at bounding box center [765, 442] width 120 height 25
type input "300.04"
click at [796, 559] on button "Save & Close" at bounding box center [798, 558] width 88 height 27
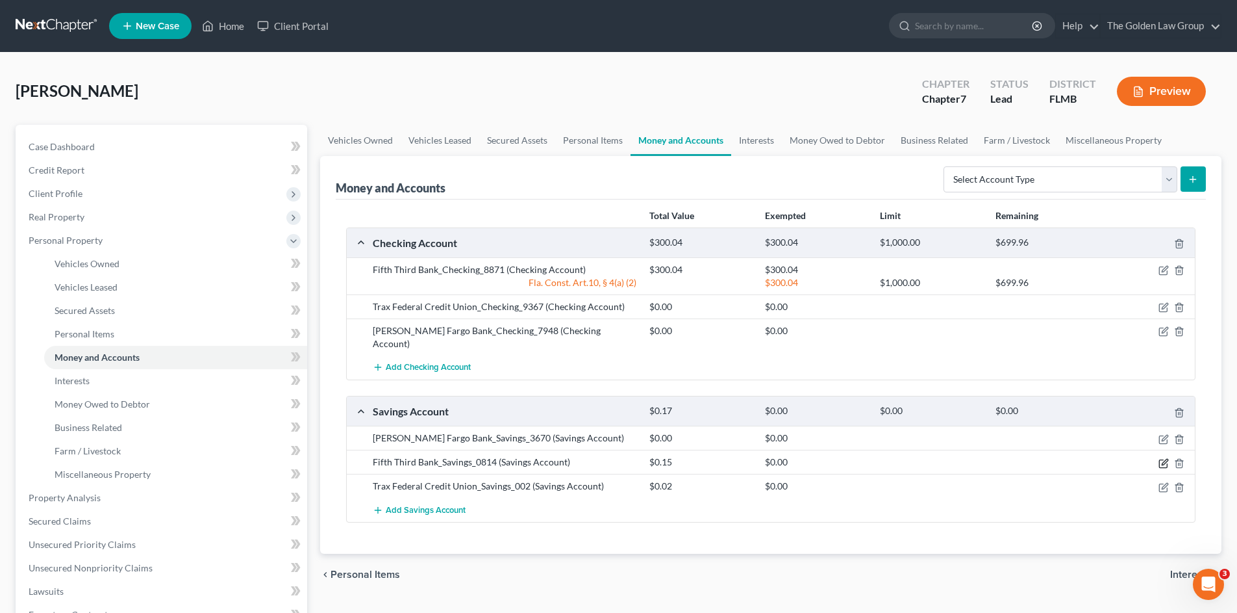
drag, startPoint x: 1164, startPoint y: 448, endPoint x: 776, endPoint y: 437, distance: 388.6
click at [1164, 459] on icon "button" at bounding box center [1165, 462] width 6 height 6
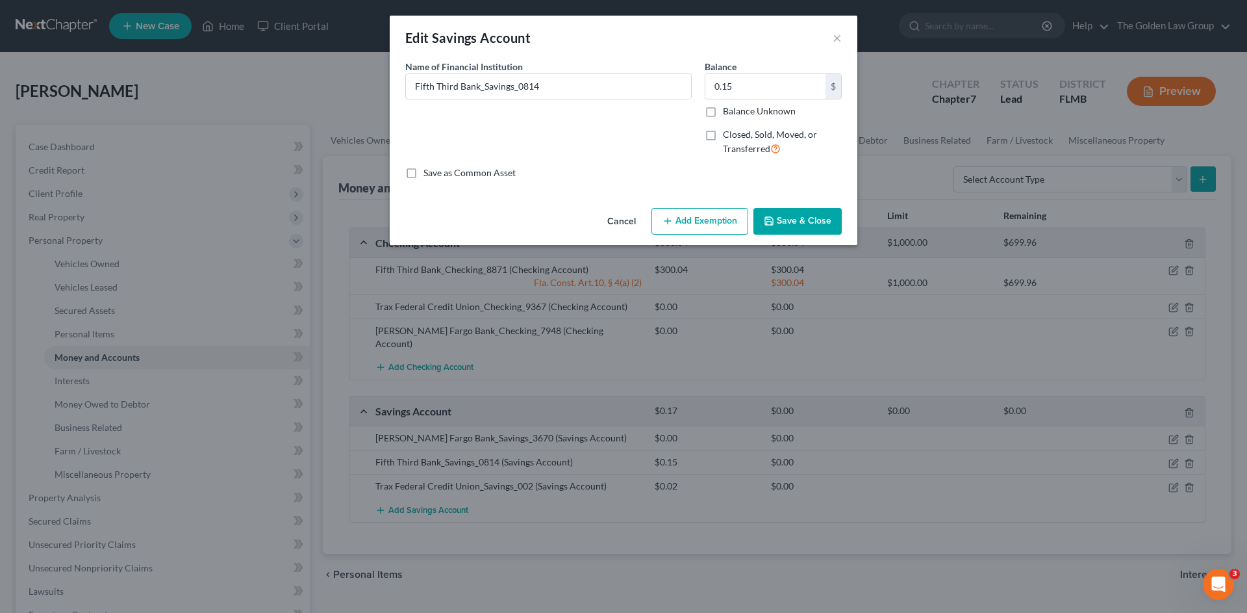
click at [692, 227] on button "Add Exemption" at bounding box center [700, 221] width 97 height 27
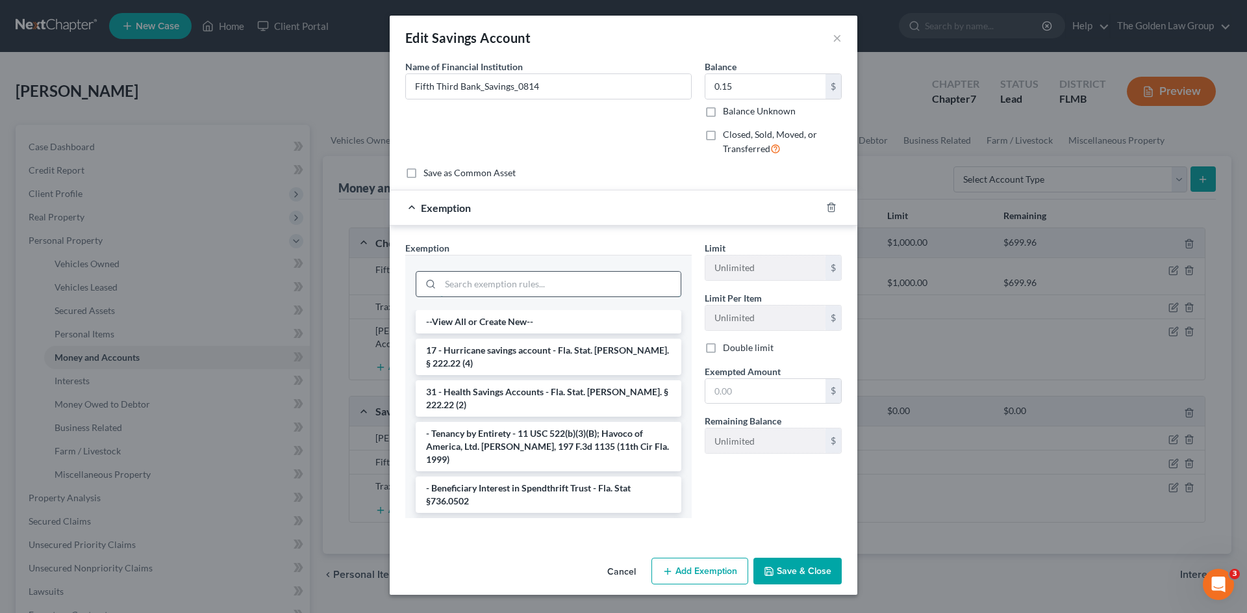
click at [583, 285] on input "search" at bounding box center [560, 284] width 240 height 25
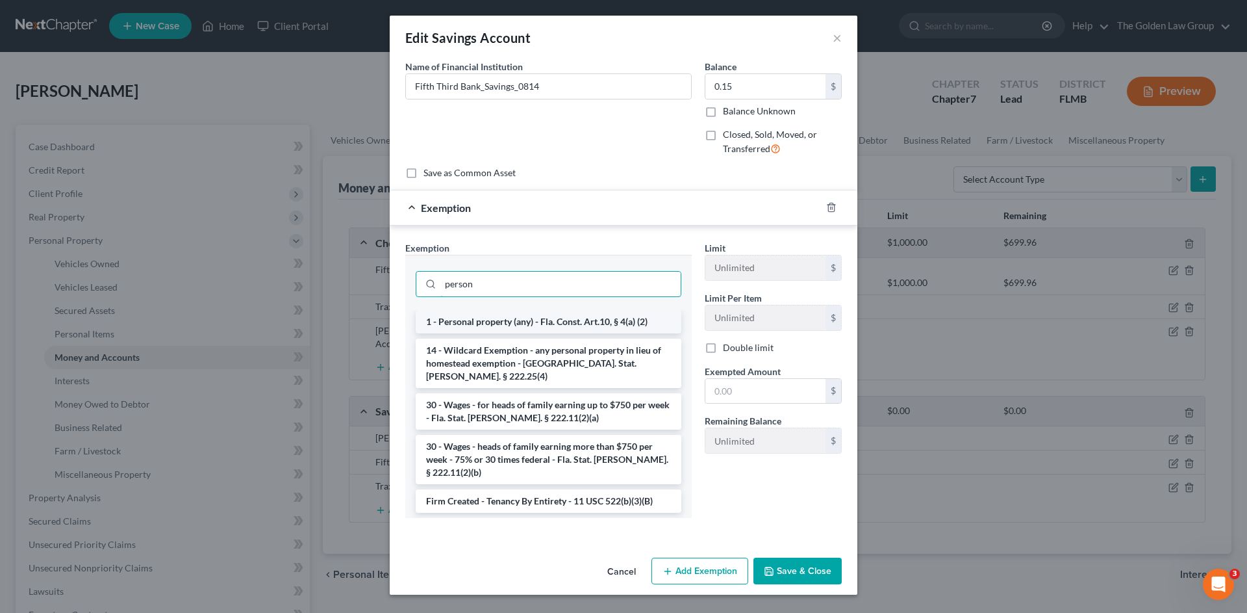
type input "person"
click at [566, 326] on li "1 - Personal property (any) - Fla. Const. Art.10, § 4(a) (2)" at bounding box center [549, 321] width 266 height 23
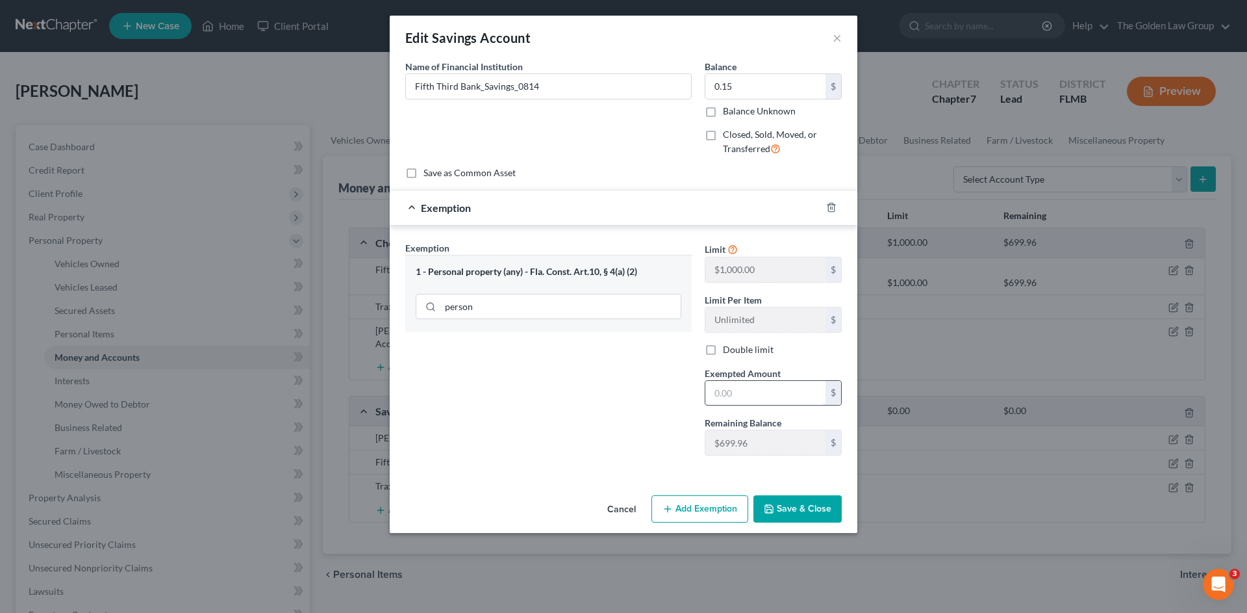
click at [741, 386] on input "text" at bounding box center [765, 393] width 120 height 25
type input "0.15"
click at [800, 502] on button "Save & Close" at bounding box center [798, 508] width 88 height 27
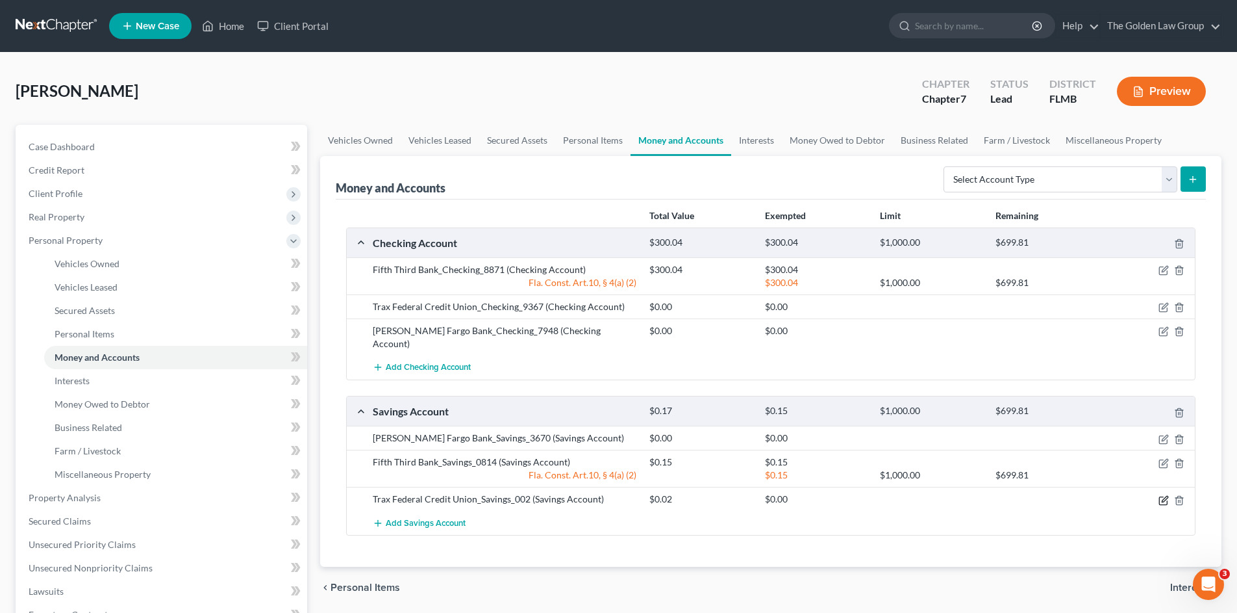
click at [1163, 496] on icon "button" at bounding box center [1165, 499] width 6 height 6
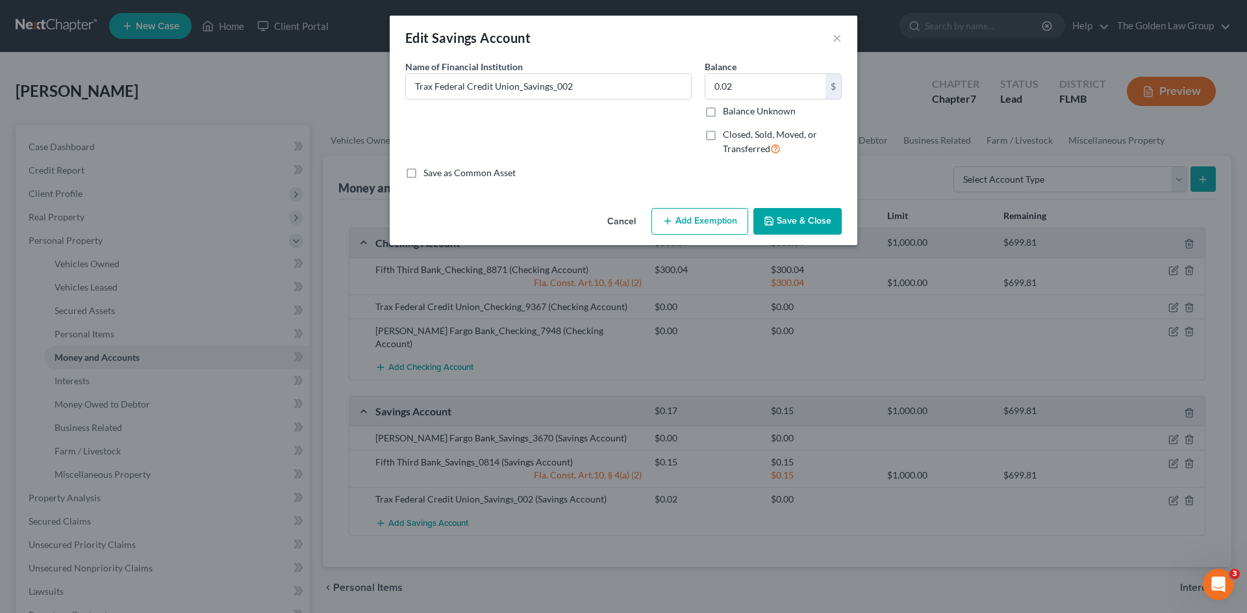
click at [711, 218] on button "Add Exemption" at bounding box center [700, 221] width 97 height 27
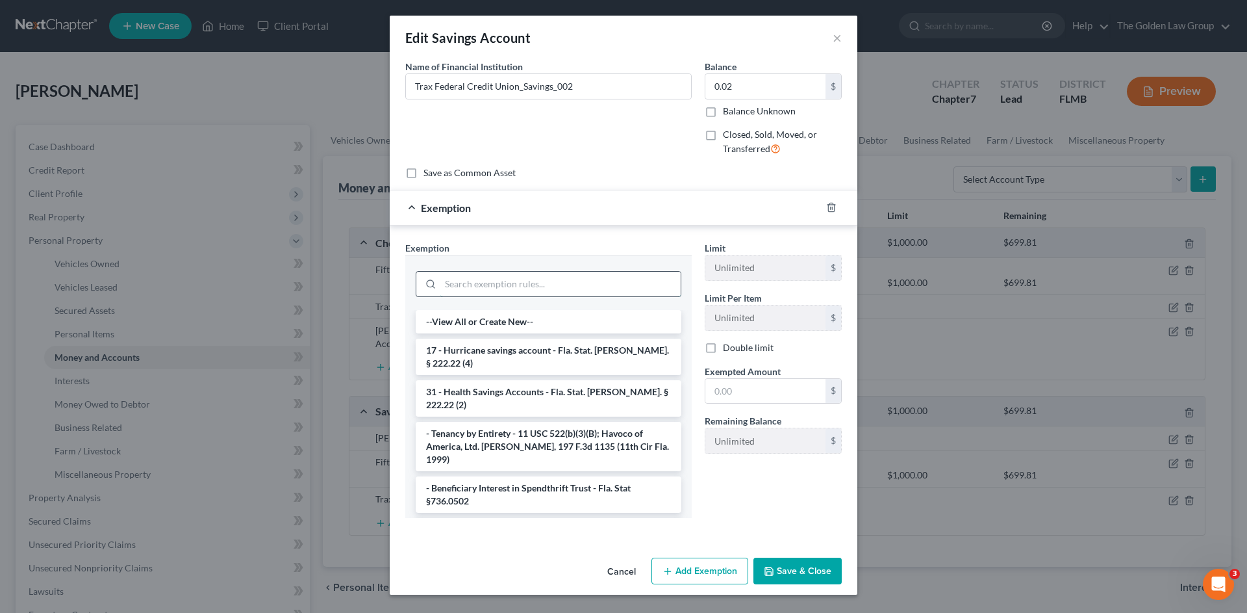
click at [626, 275] on input "search" at bounding box center [560, 284] width 240 height 25
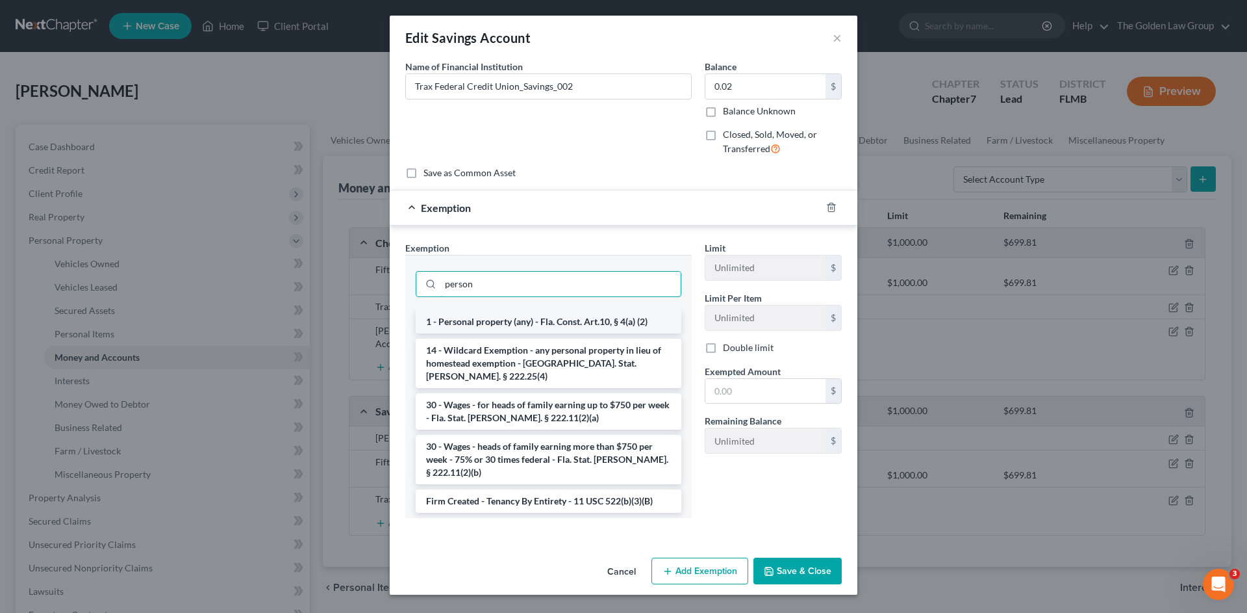
type input "person"
click at [625, 318] on li "1 - Personal property (any) - Fla. Const. Art.10, § 4(a) (2)" at bounding box center [549, 321] width 266 height 23
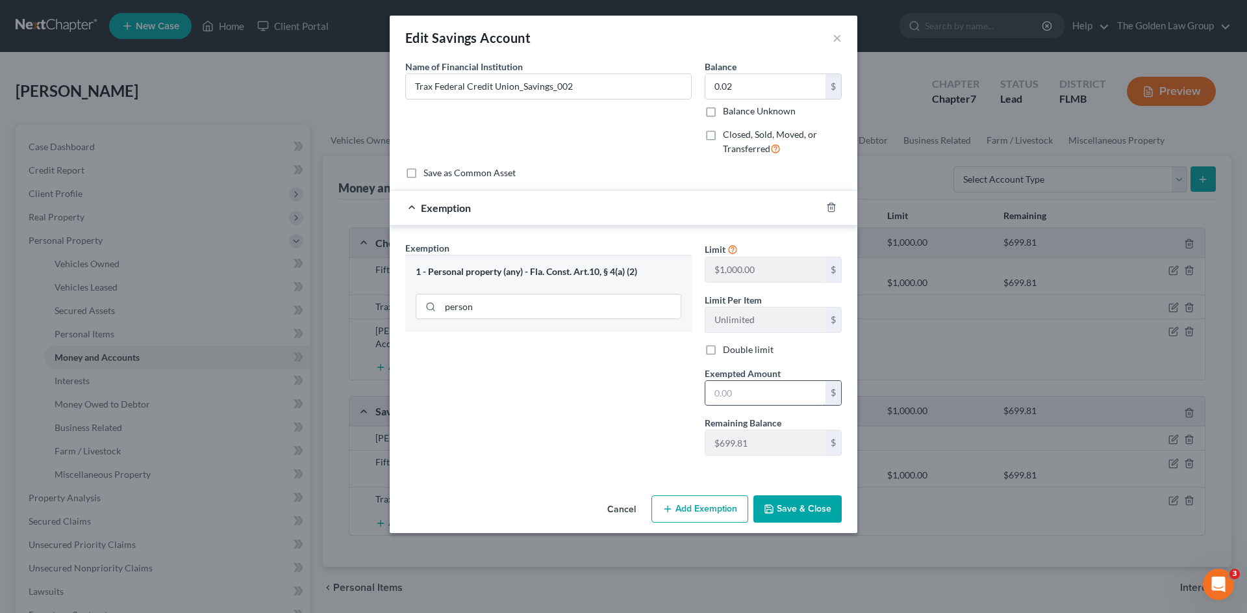
click at [767, 392] on input "text" at bounding box center [765, 393] width 120 height 25
type input "0.02"
click at [805, 508] on button "Save & Close" at bounding box center [798, 508] width 88 height 27
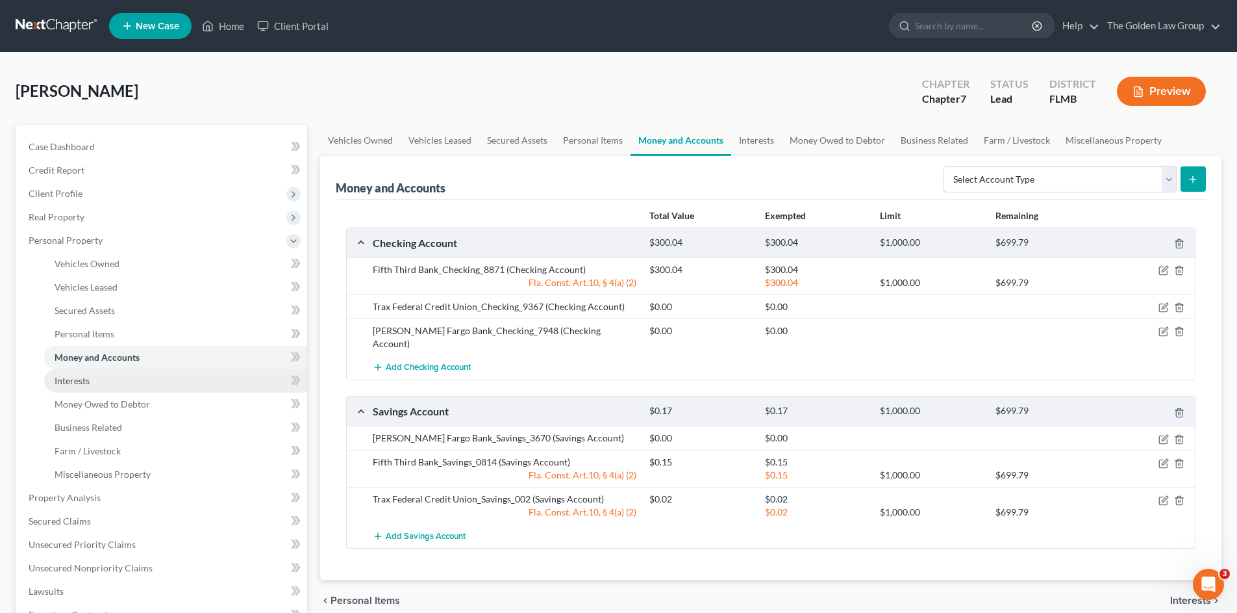
click at [119, 375] on link "Interests" at bounding box center [175, 380] width 263 height 23
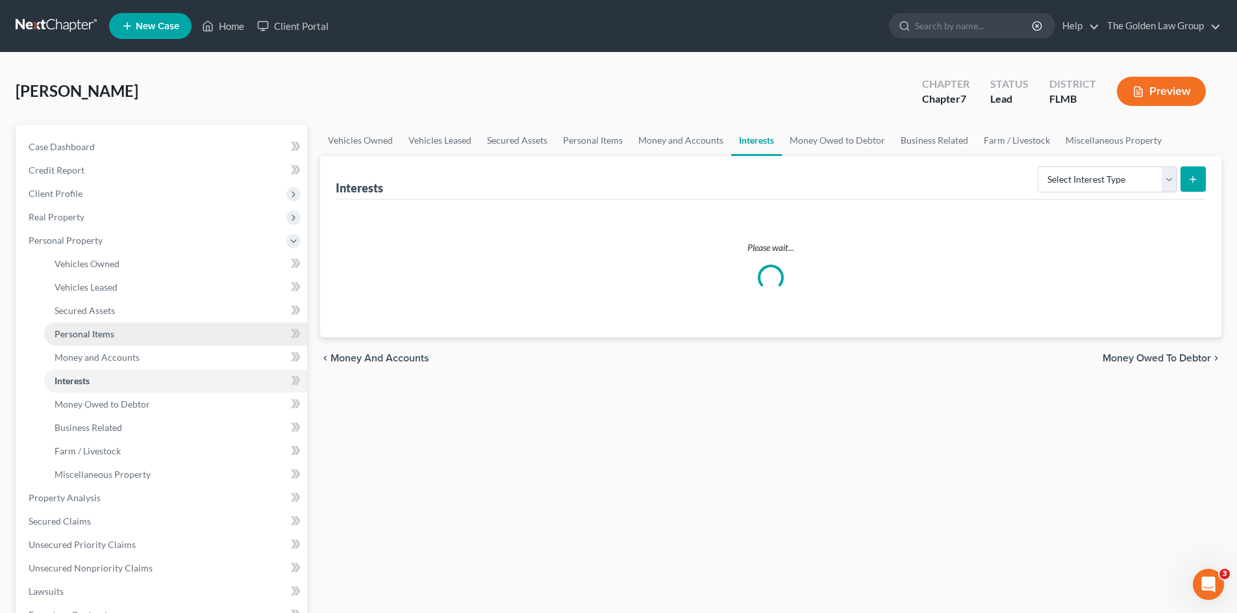
click at [108, 335] on span "Personal Items" at bounding box center [85, 333] width 60 height 11
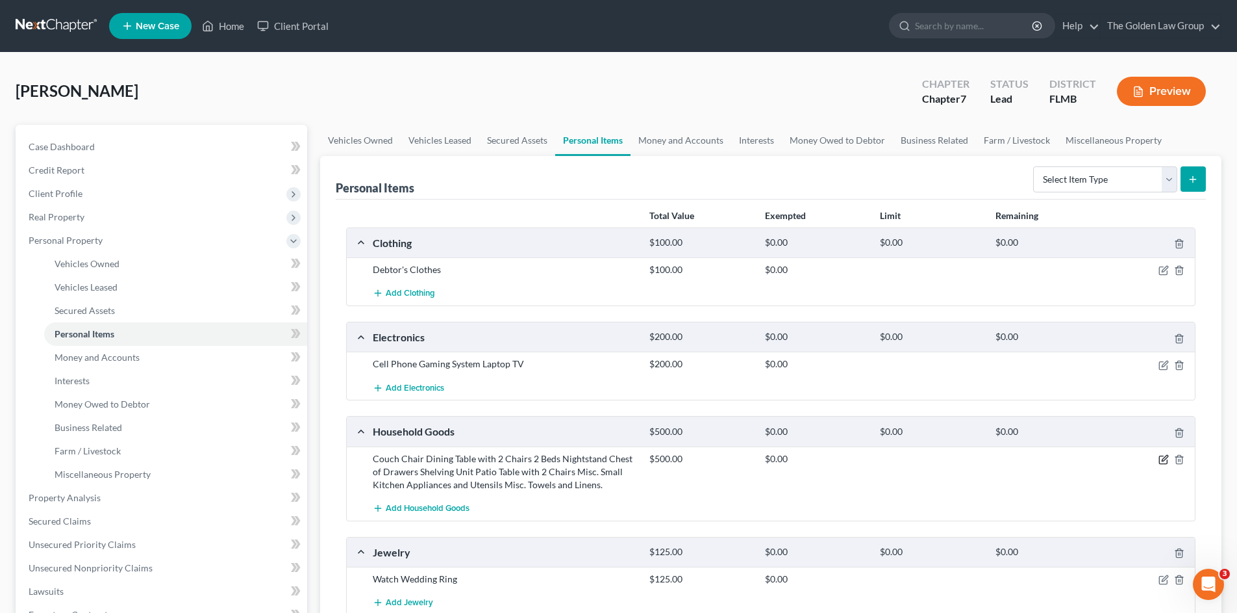
click at [1163, 459] on icon "button" at bounding box center [1164, 459] width 10 height 10
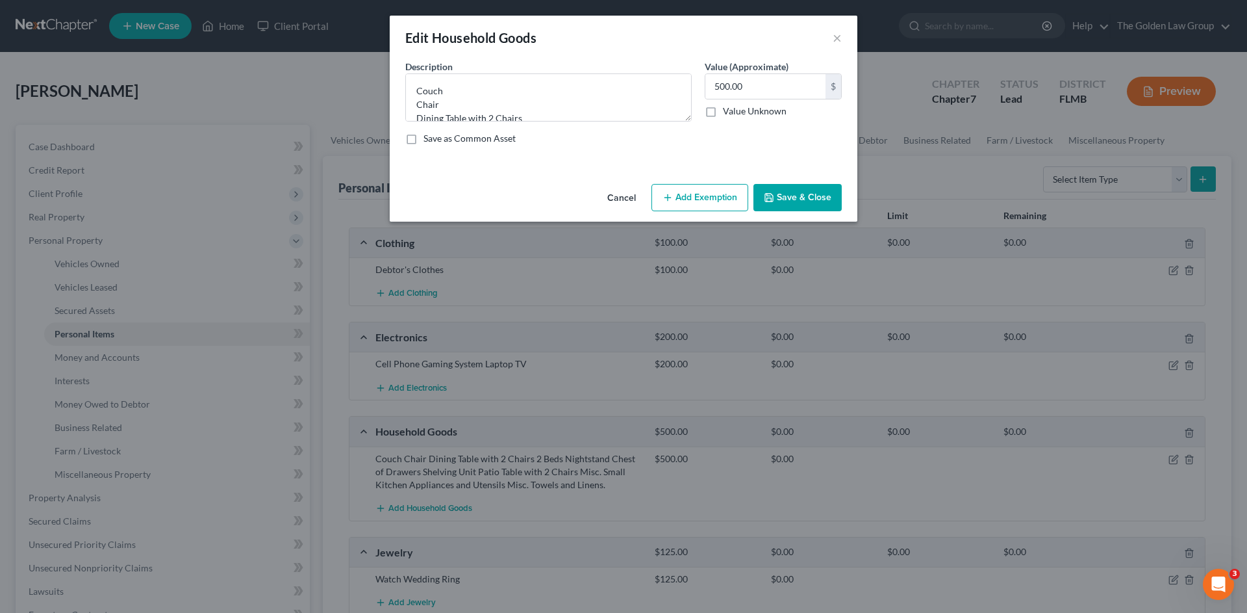
click at [676, 195] on button "Add Exemption" at bounding box center [700, 197] width 97 height 27
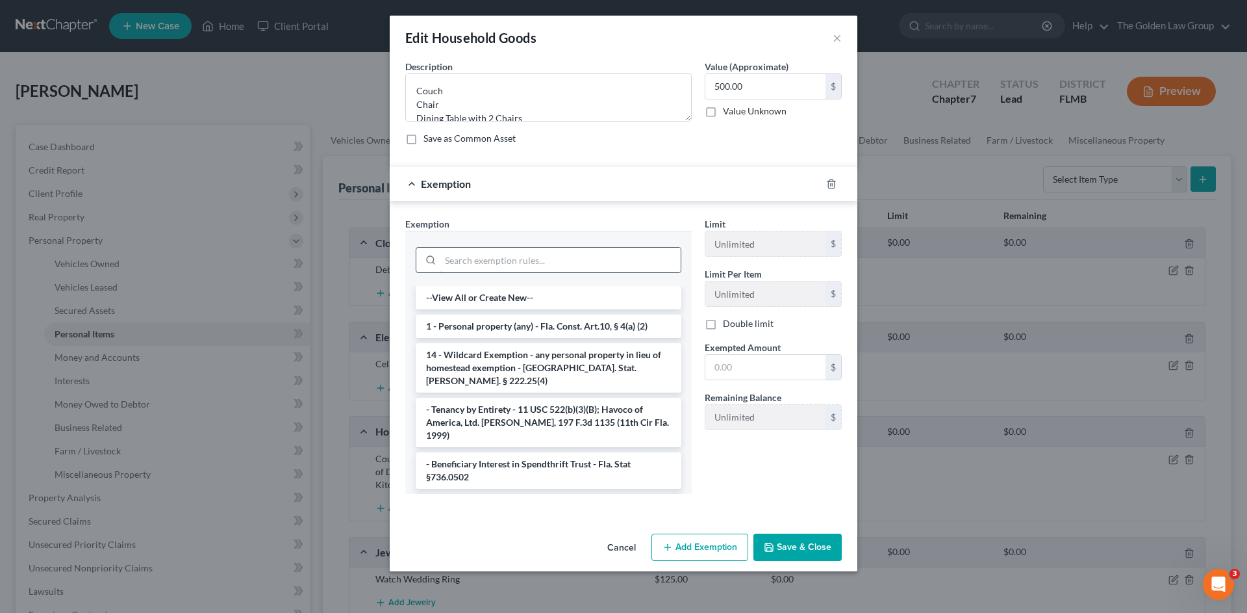
click at [568, 257] on input "search" at bounding box center [560, 259] width 240 height 25
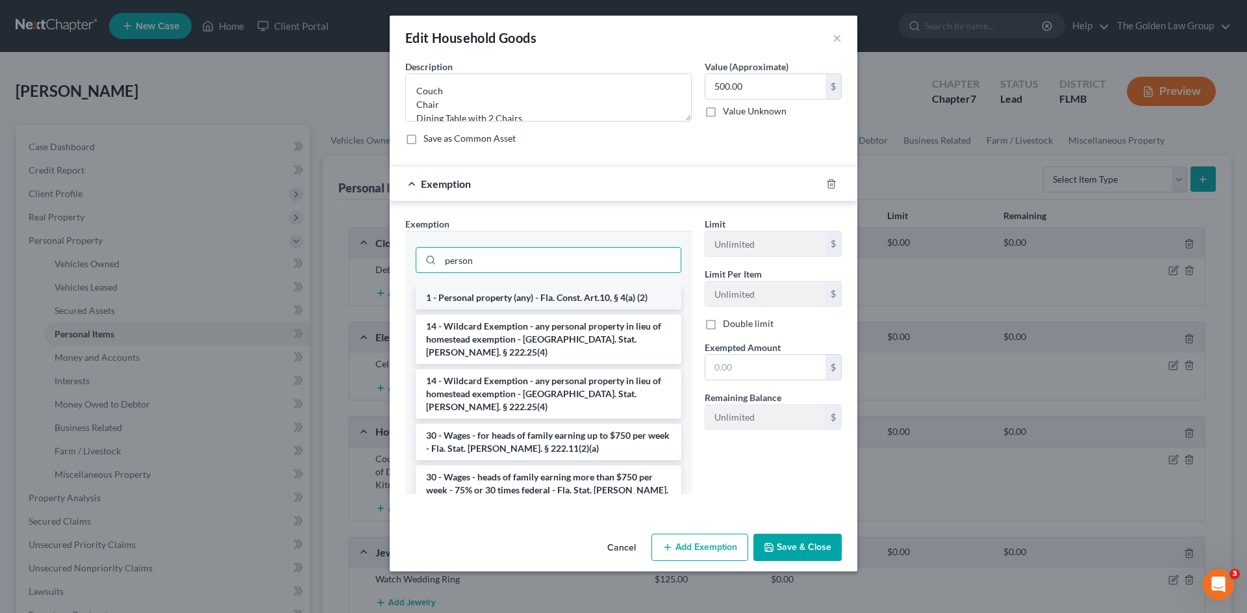
type input "person"
drag, startPoint x: 587, startPoint y: 294, endPoint x: 767, endPoint y: 364, distance: 193.4
click at [587, 294] on li "1 - Personal property (any) - Fla. Const. Art.10, § 4(a) (2)" at bounding box center [549, 297] width 266 height 23
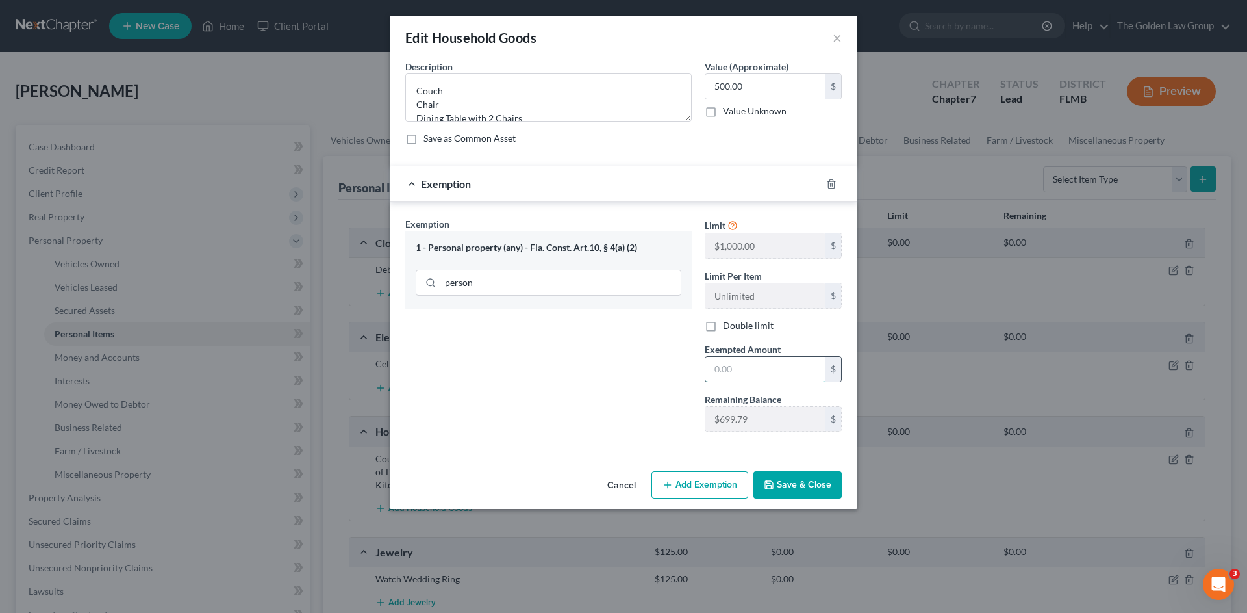
click at [767, 364] on input "text" at bounding box center [765, 369] width 120 height 25
type input "500.00"
click at [807, 482] on button "Save & Close" at bounding box center [798, 484] width 88 height 27
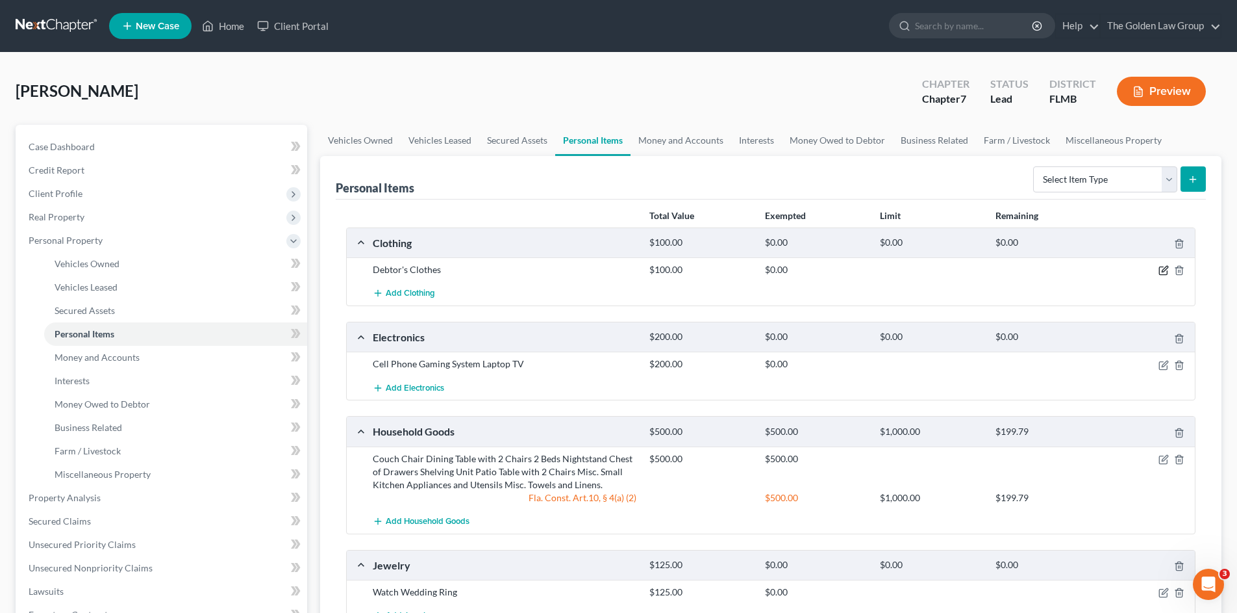
click at [1165, 270] on icon "button" at bounding box center [1164, 270] width 10 height 10
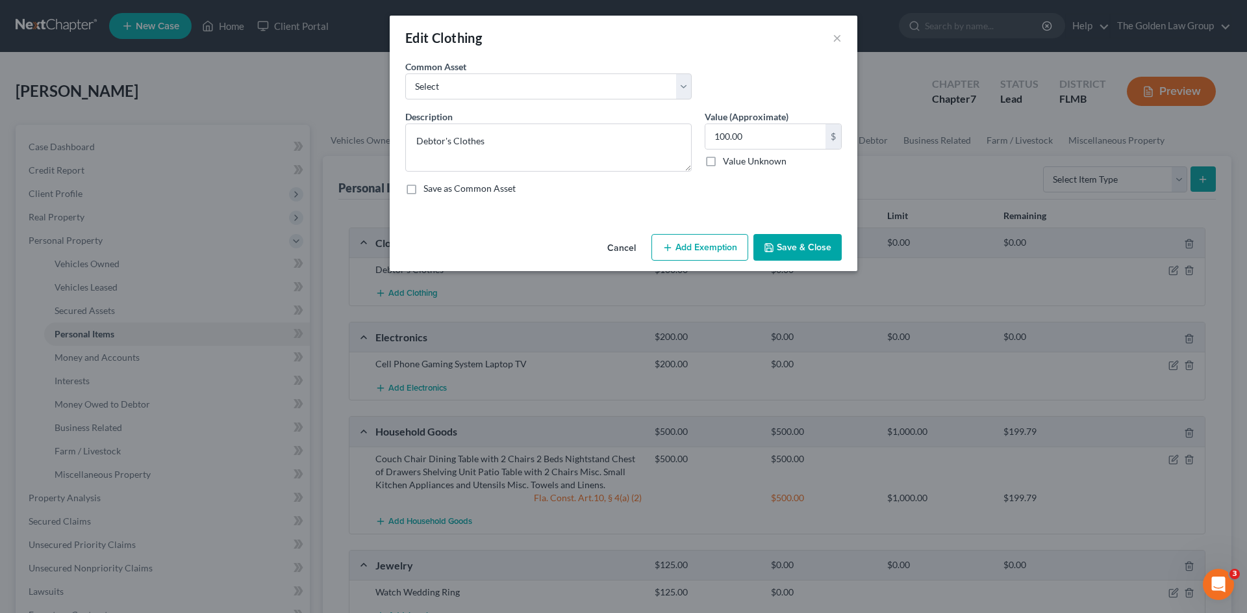
click at [711, 260] on button "Add Exemption" at bounding box center [700, 247] width 97 height 27
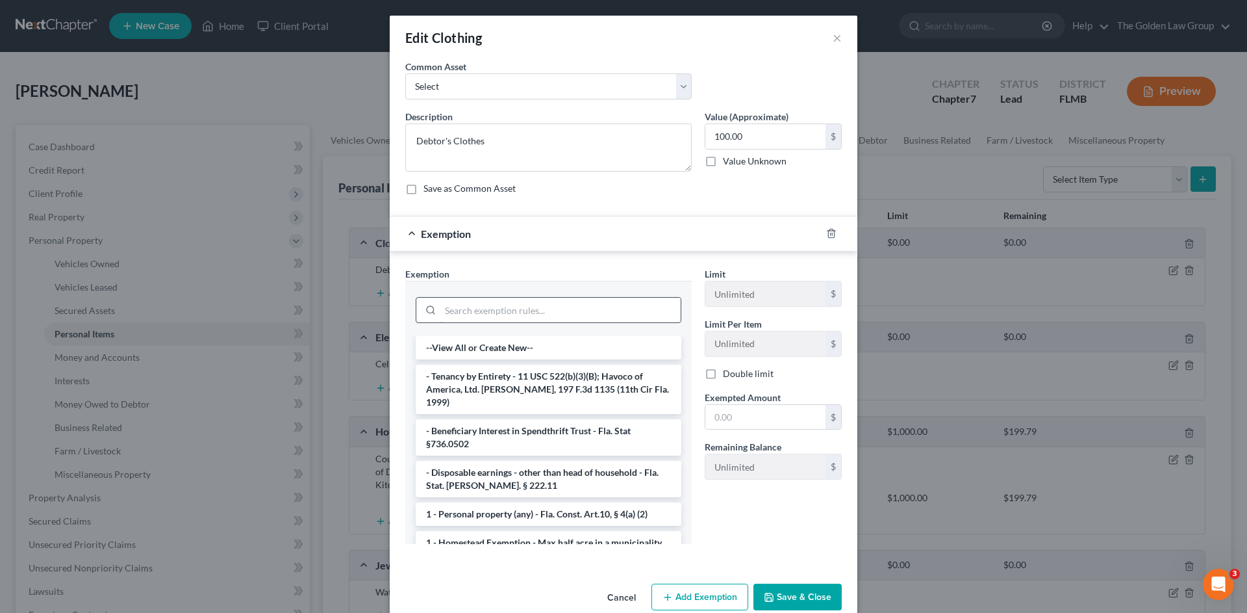
drag, startPoint x: 550, startPoint y: 314, endPoint x: 551, endPoint y: 304, distance: 9.8
click at [551, 304] on input "search" at bounding box center [560, 310] width 240 height 25
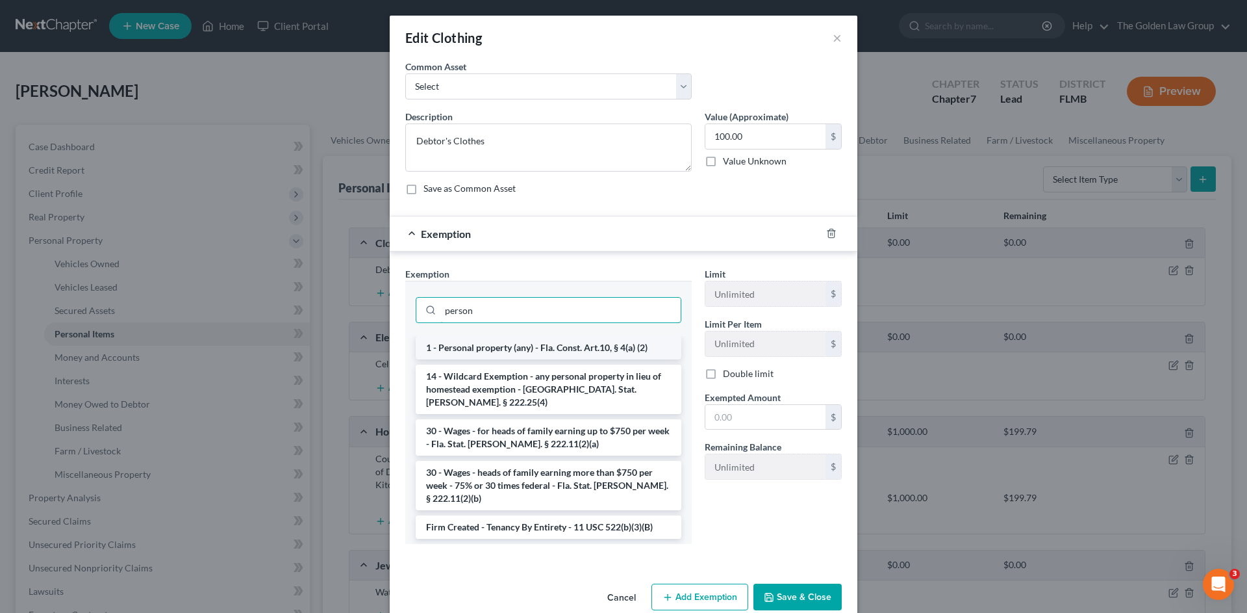
type input "person"
drag, startPoint x: 554, startPoint y: 343, endPoint x: 757, endPoint y: 396, distance: 210.2
click at [554, 344] on li "1 - Personal property (any) - Fla. Const. Art.10, § 4(a) (2)" at bounding box center [549, 347] width 266 height 23
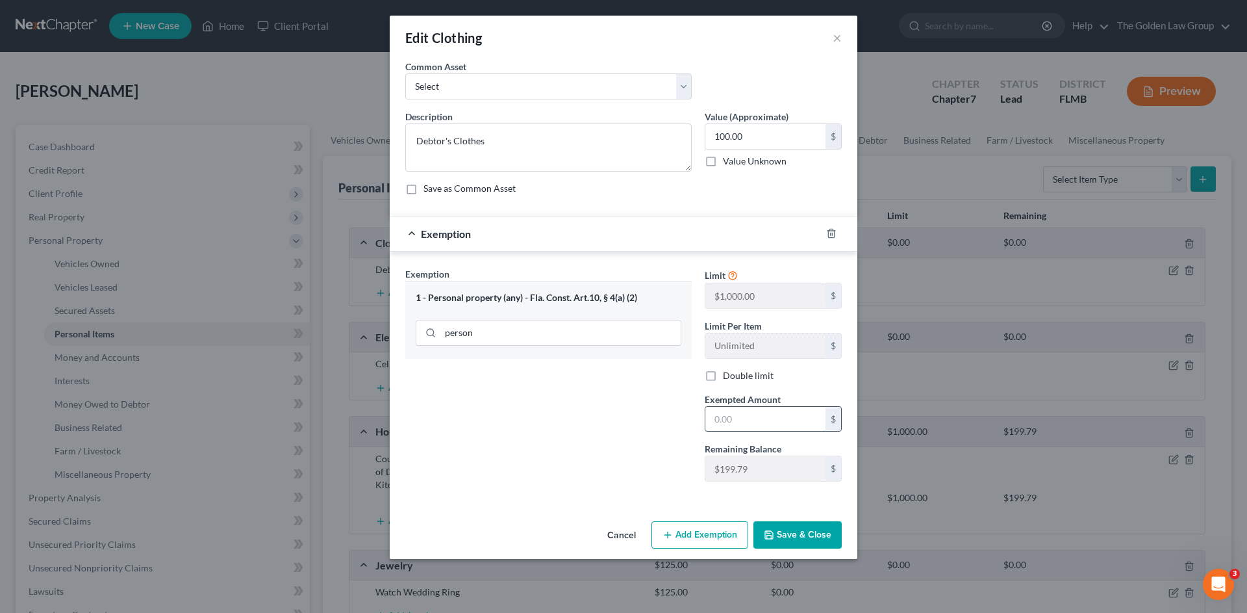
click at [763, 416] on input "text" at bounding box center [765, 419] width 120 height 25
type input "100.00"
click at [791, 529] on button "Save & Close" at bounding box center [798, 534] width 88 height 27
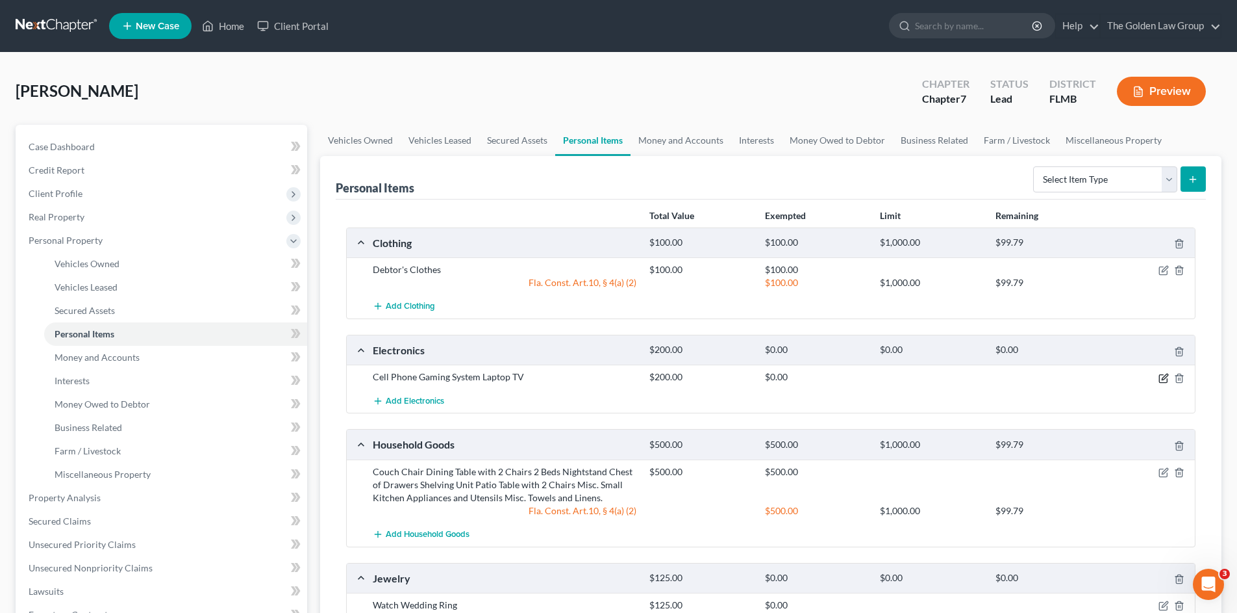
drag, startPoint x: 1163, startPoint y: 375, endPoint x: 784, endPoint y: 303, distance: 386.1
click at [1163, 375] on icon "button" at bounding box center [1164, 378] width 10 height 10
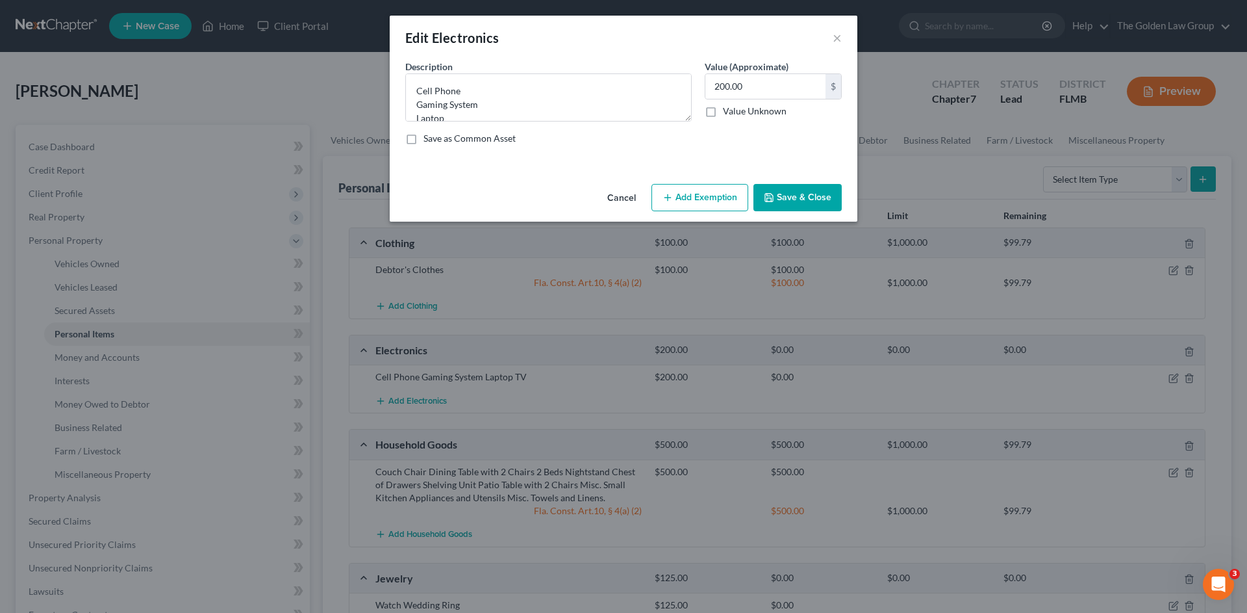
click at [692, 199] on button "Add Exemption" at bounding box center [700, 197] width 97 height 27
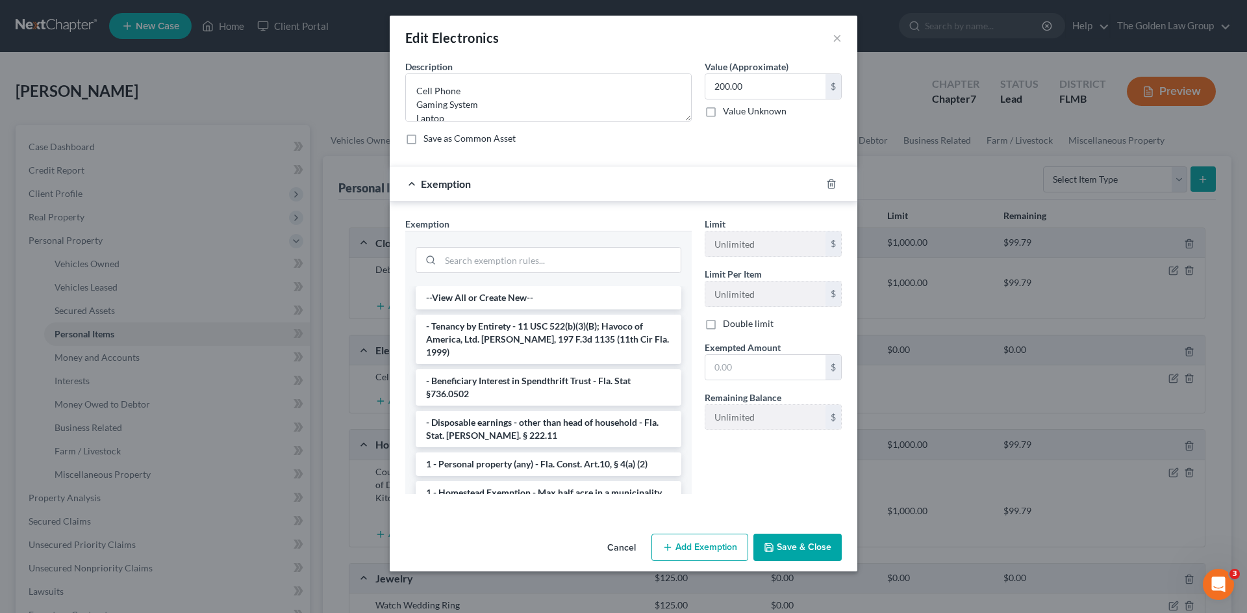
click at [552, 276] on div at bounding box center [548, 258] width 286 height 55
click at [548, 259] on input "search" at bounding box center [560, 259] width 240 height 25
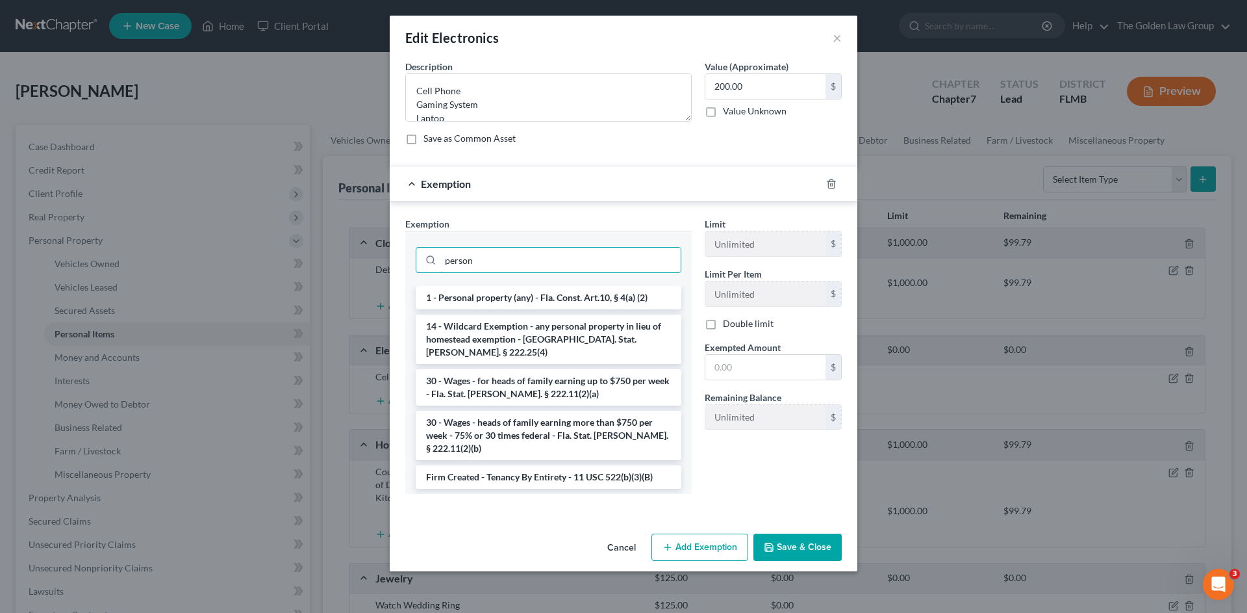
type input "person"
drag, startPoint x: 566, startPoint y: 283, endPoint x: 770, endPoint y: 363, distance: 219.3
click at [568, 287] on div "person 1 - Personal property (any) - Fla. Const. Art.10, § 4(a) (2) 14 - Wildca…" at bounding box center [548, 362] width 286 height 263
click at [568, 292] on li "1 - Personal property (any) - Fla. Const. Art.10, § 4(a) (2)" at bounding box center [549, 297] width 266 height 23
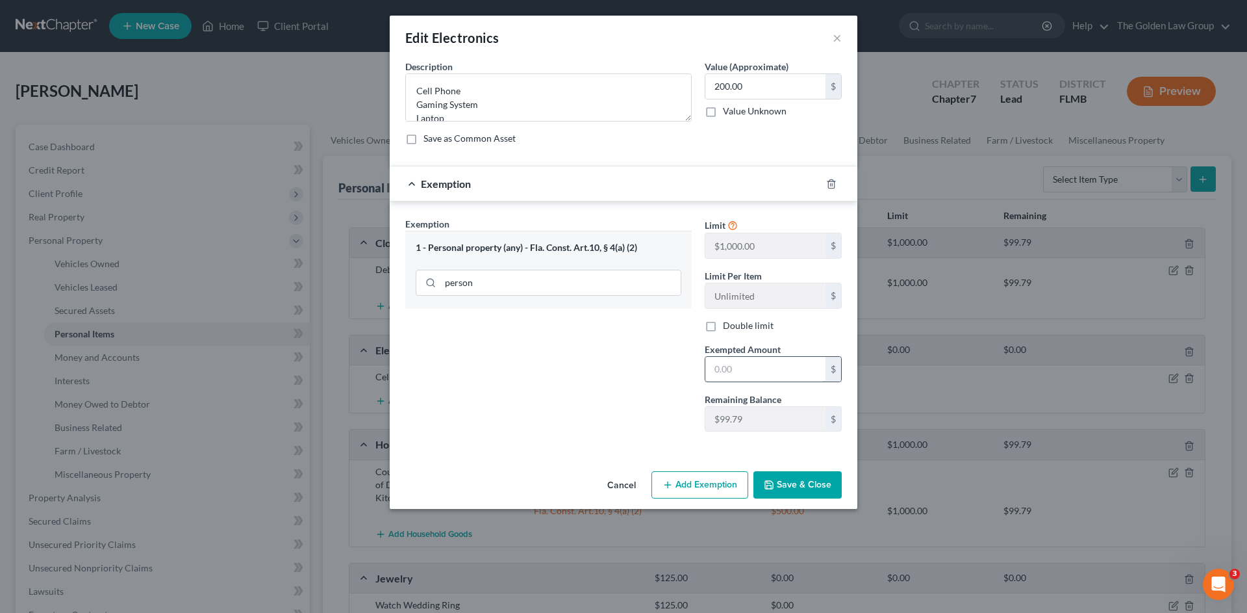
click at [772, 363] on input "text" at bounding box center [765, 369] width 120 height 25
type input "99.79"
click at [707, 486] on button "Add Exemption" at bounding box center [700, 484] width 97 height 27
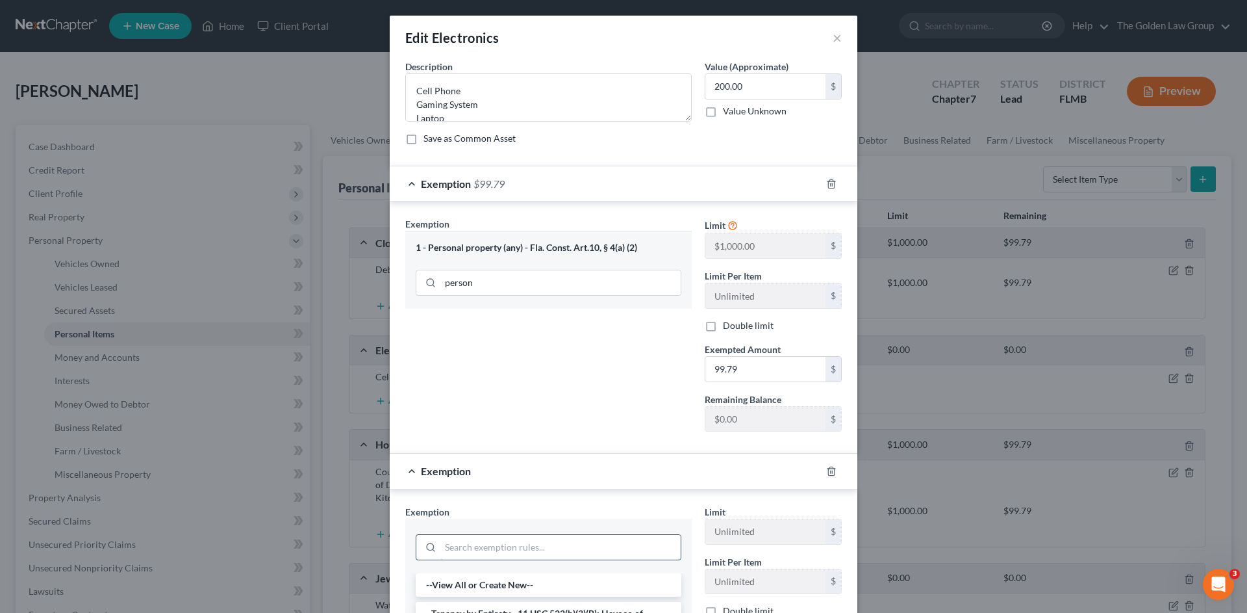
click at [561, 543] on input "search" at bounding box center [560, 547] width 240 height 25
type input "wild"
click at [583, 596] on li "14 - Wildcard Exemption - any personal property in lieu of homestead exemption …" at bounding box center [549, 597] width 266 height 49
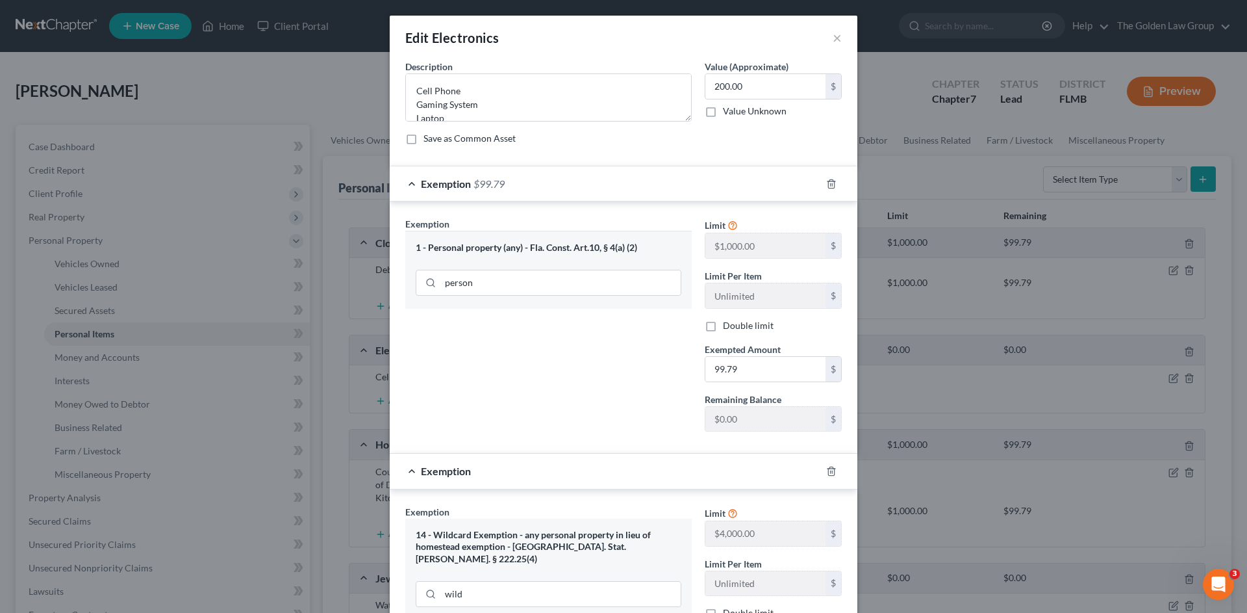
scroll to position [151, 0]
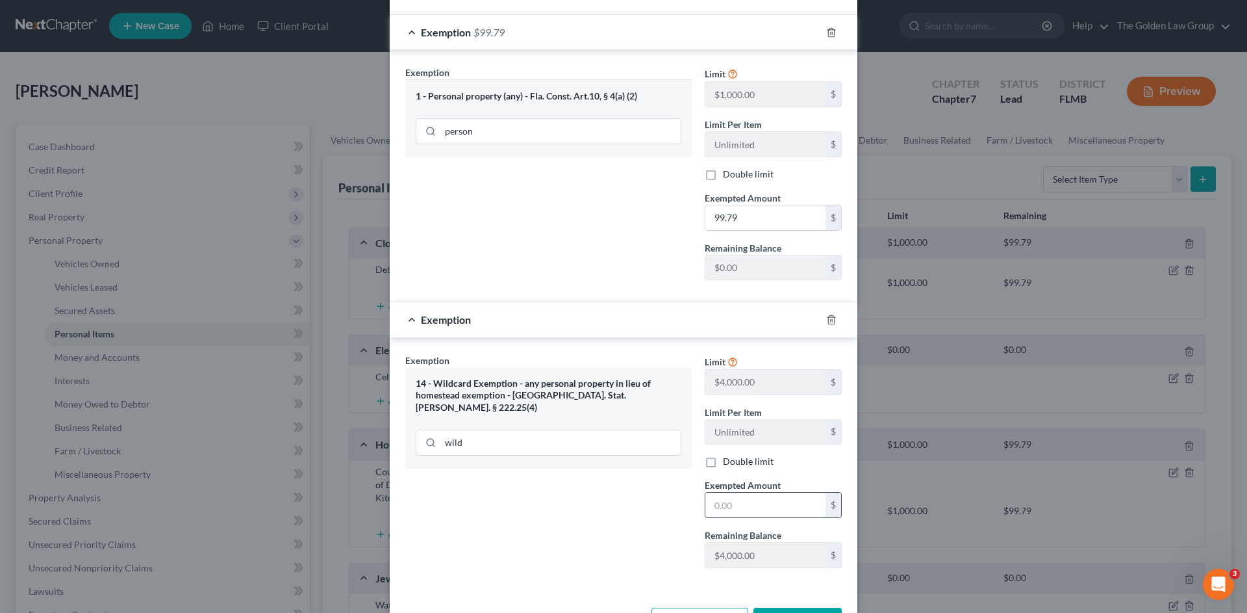
click at [746, 503] on input "text" at bounding box center [765, 504] width 120 height 25
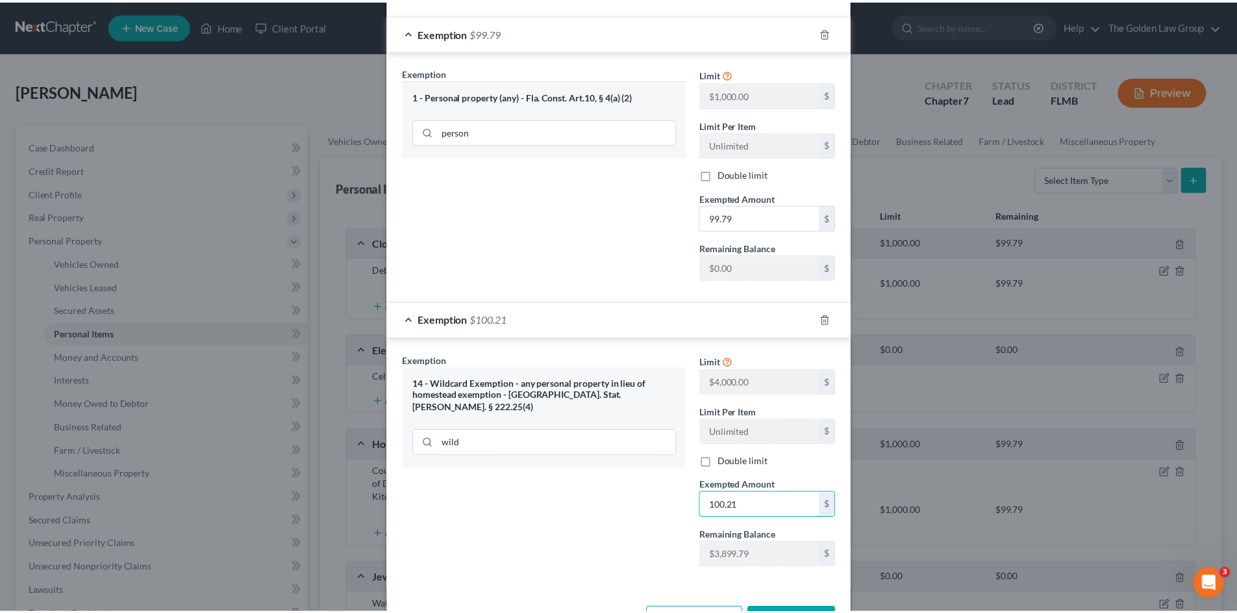
scroll to position [199, 0]
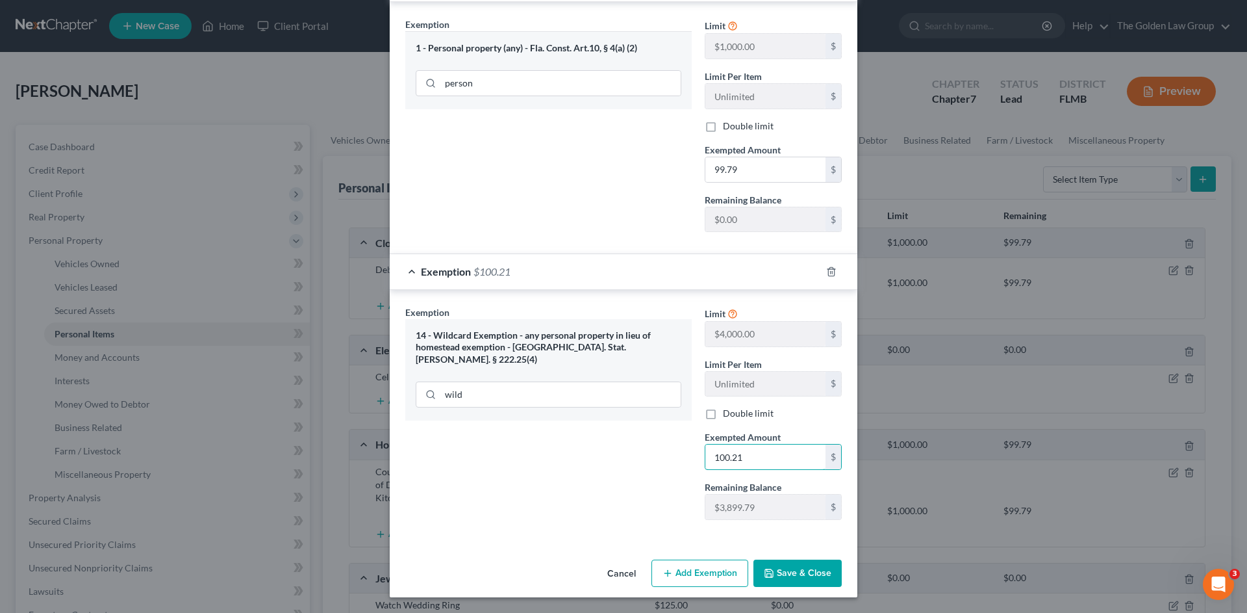
type input "100.21"
drag, startPoint x: 790, startPoint y: 565, endPoint x: 665, endPoint y: 396, distance: 210.9
click at [789, 565] on button "Save & Close" at bounding box center [798, 572] width 88 height 27
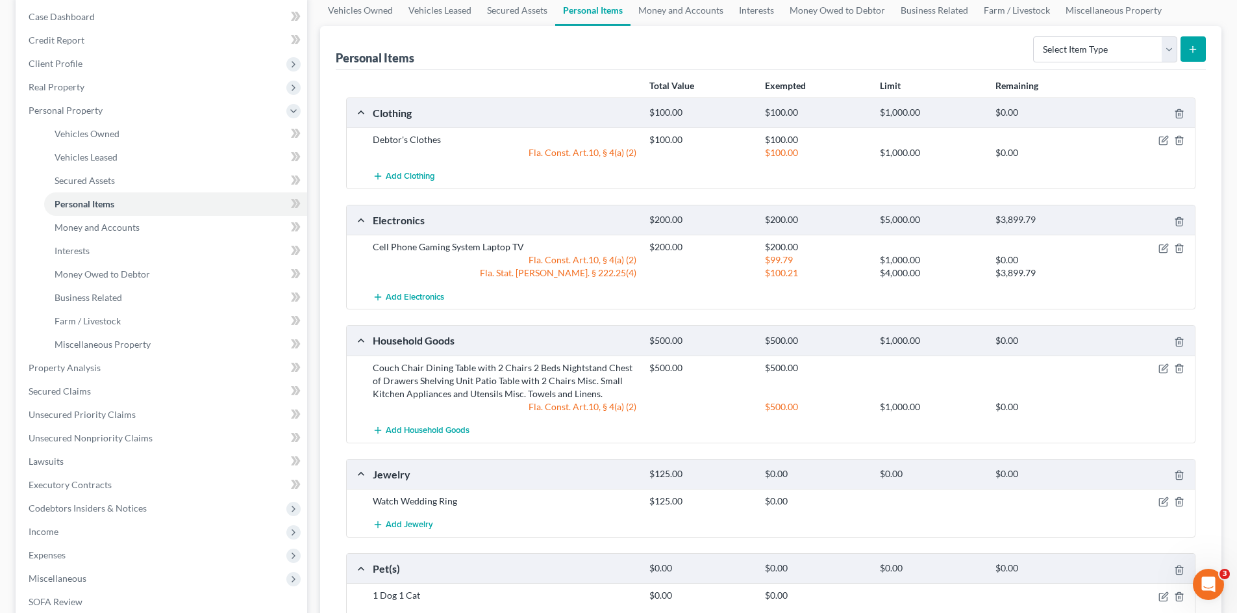
scroll to position [173, 0]
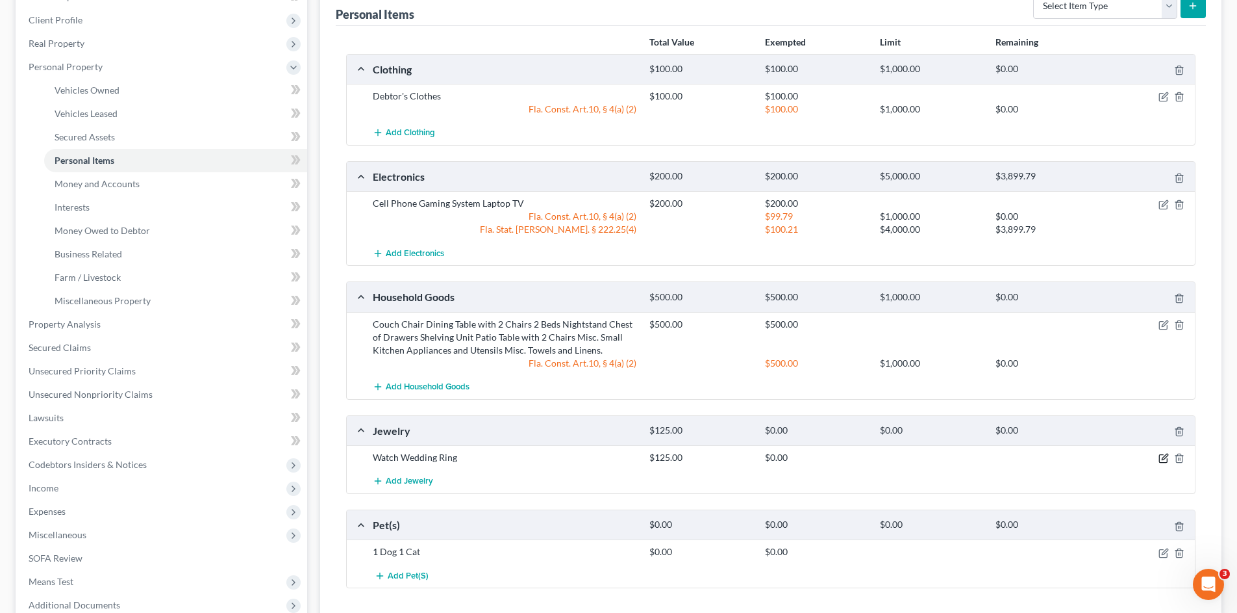
click at [1159, 459] on icon "button" at bounding box center [1164, 458] width 10 height 10
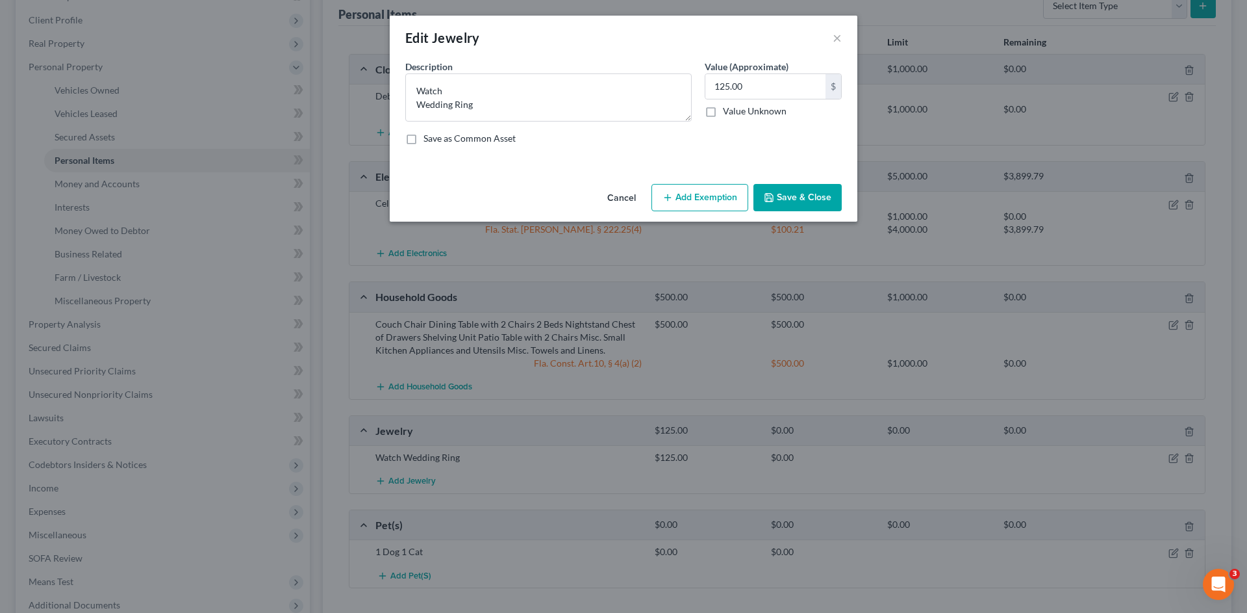
click at [699, 190] on button "Add Exemption" at bounding box center [700, 197] width 97 height 27
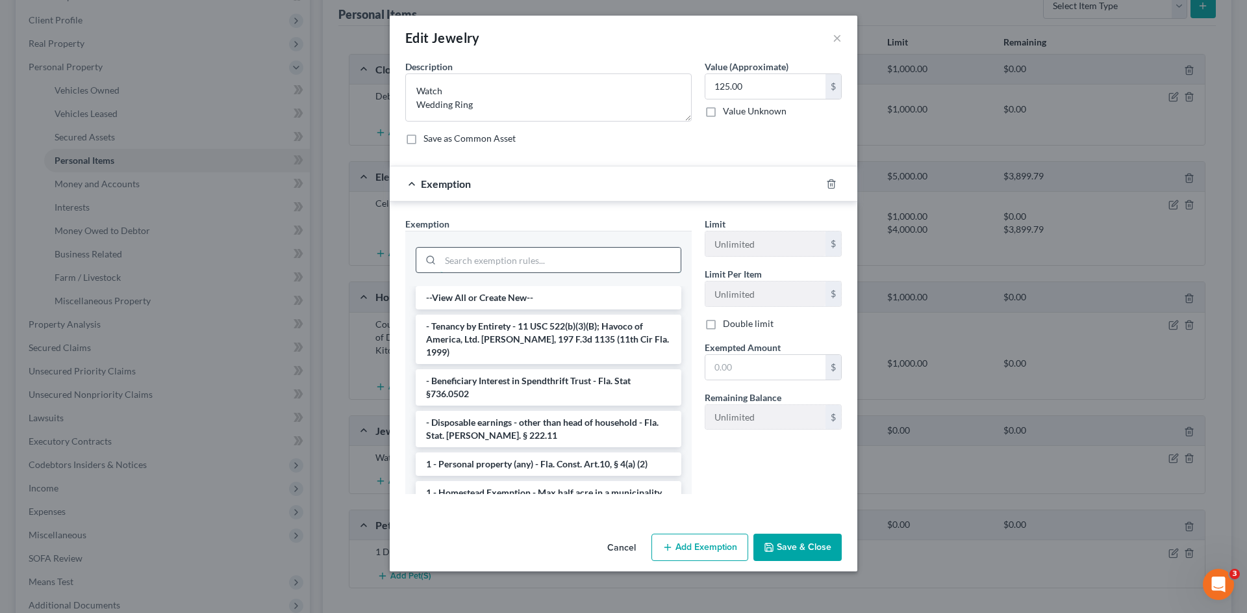
click at [567, 260] on input "search" at bounding box center [560, 259] width 240 height 25
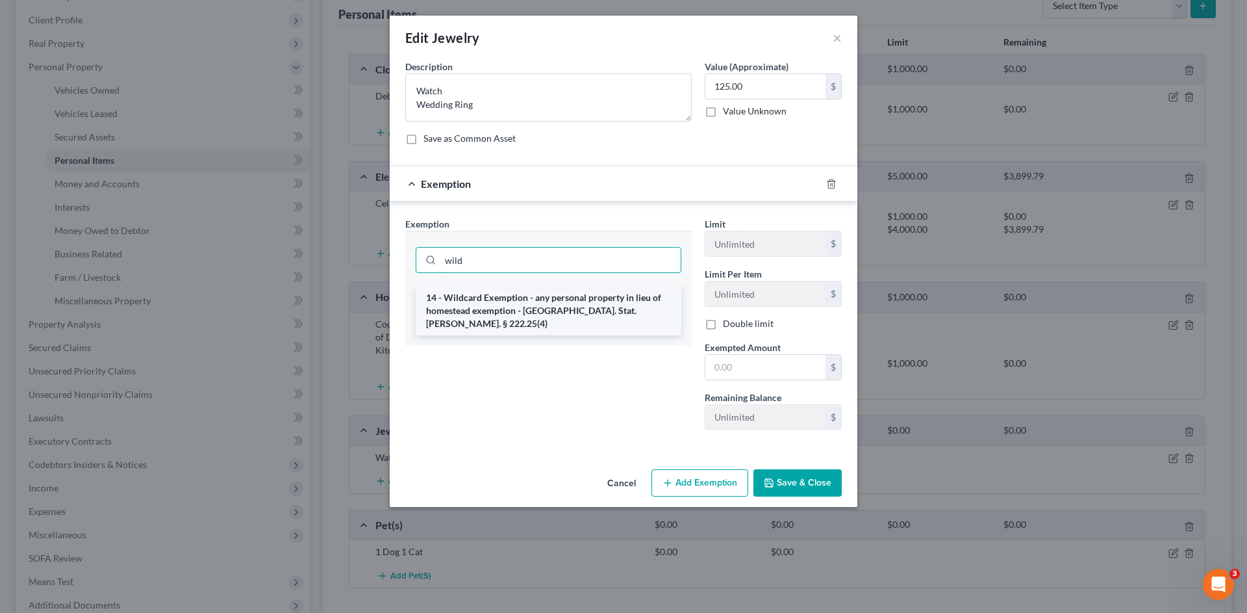
type input "wild"
click at [641, 309] on li "14 - Wildcard Exemption - any personal property in lieu of homestead exemption …" at bounding box center [549, 310] width 266 height 49
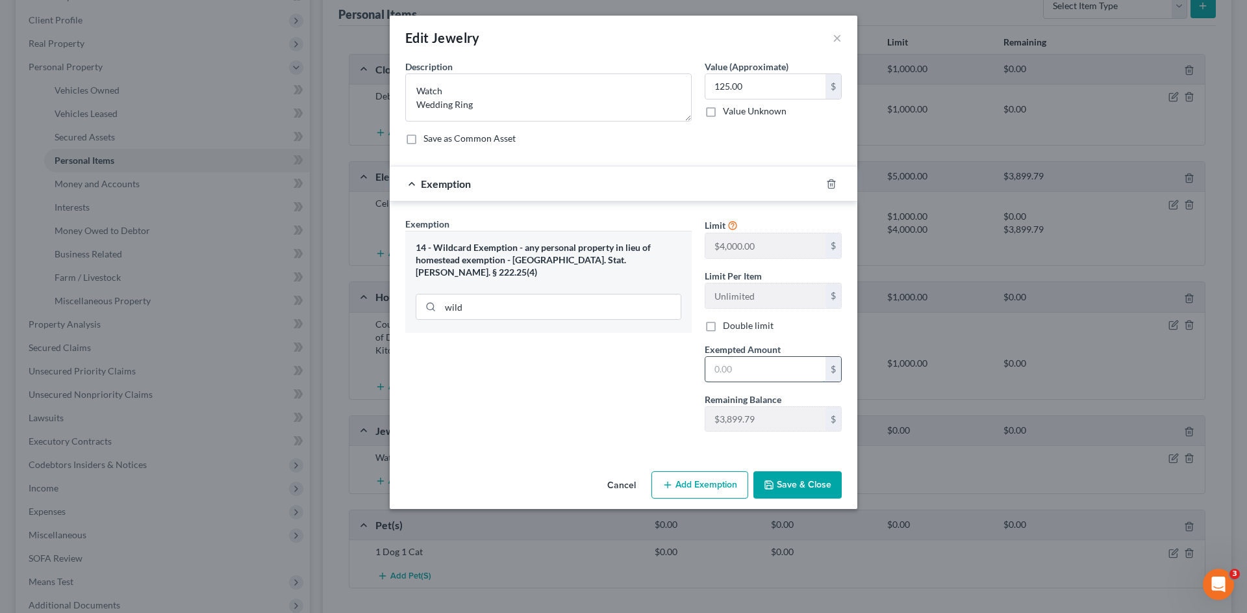
click at [736, 370] on input "text" at bounding box center [765, 369] width 120 height 25
type input "125.00"
click at [787, 486] on button "Save & Close" at bounding box center [798, 484] width 88 height 27
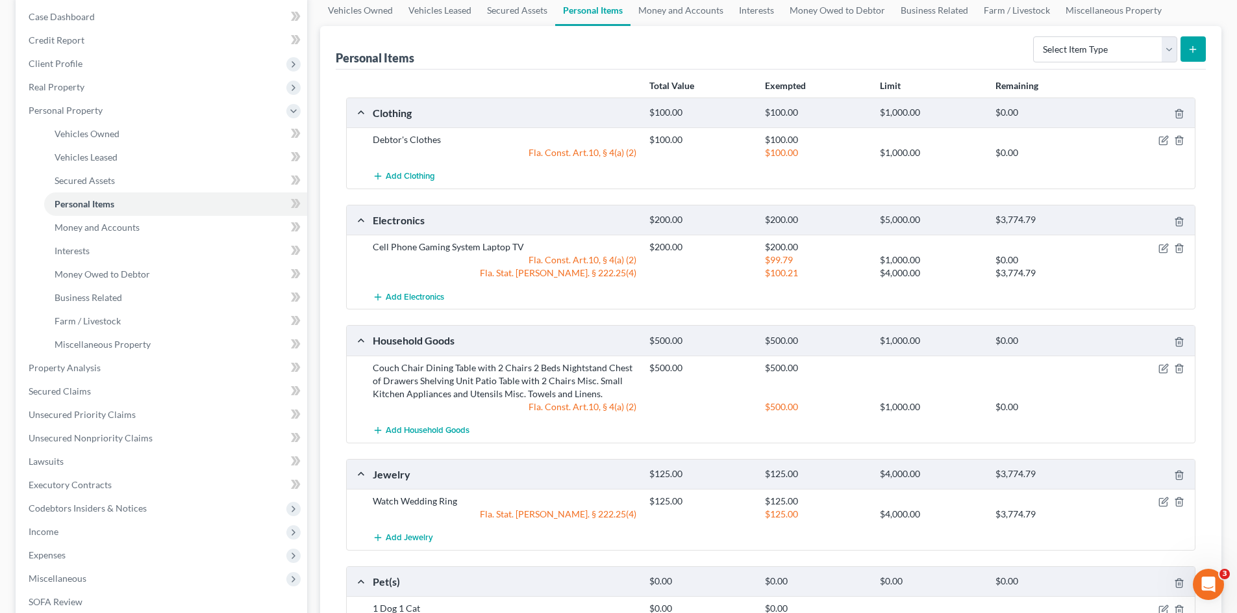
scroll to position [21, 0]
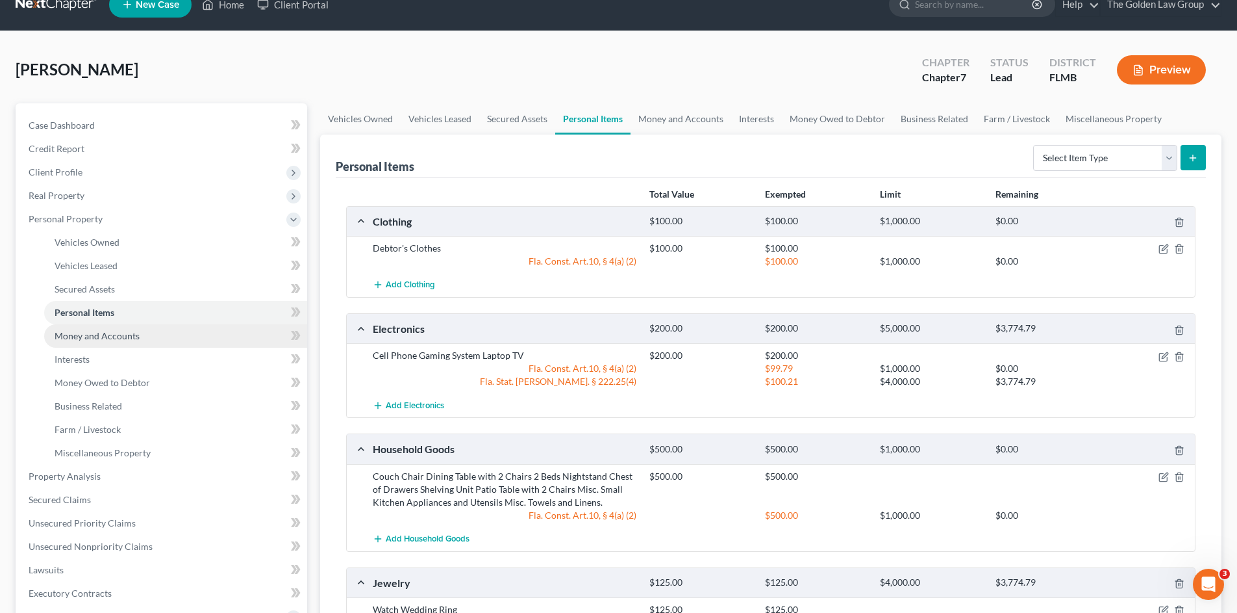
click at [97, 332] on span "Money and Accounts" at bounding box center [97, 335] width 85 height 11
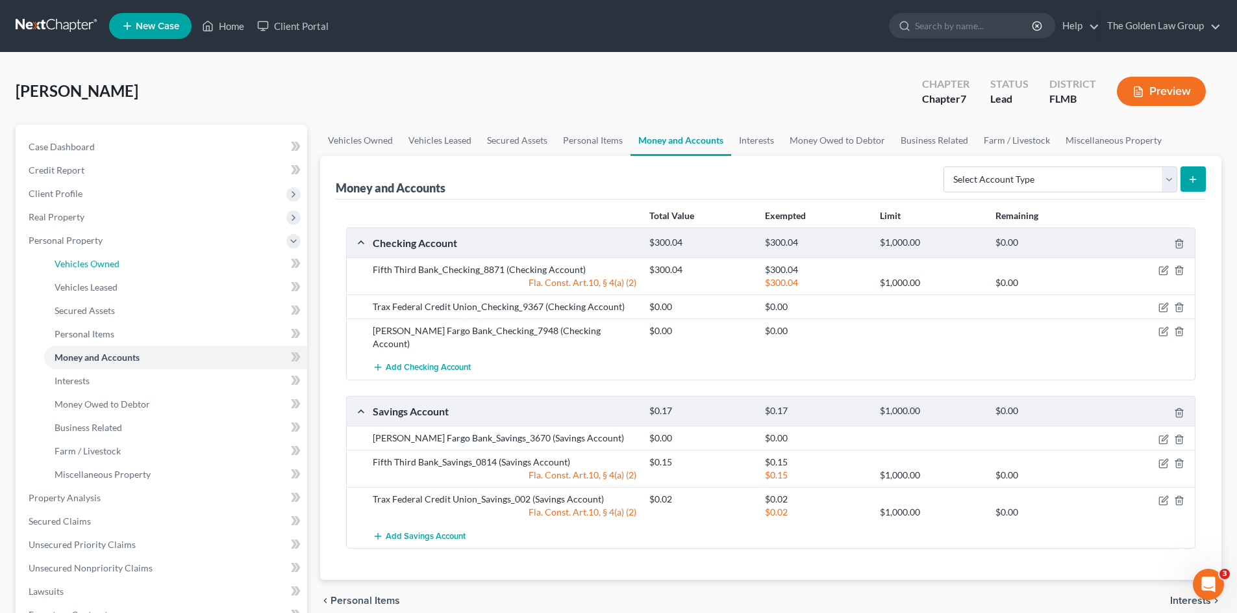
drag, startPoint x: 88, startPoint y: 263, endPoint x: 483, endPoint y: 331, distance: 400.0
click at [89, 263] on span "Vehicles Owned" at bounding box center [87, 263] width 65 height 11
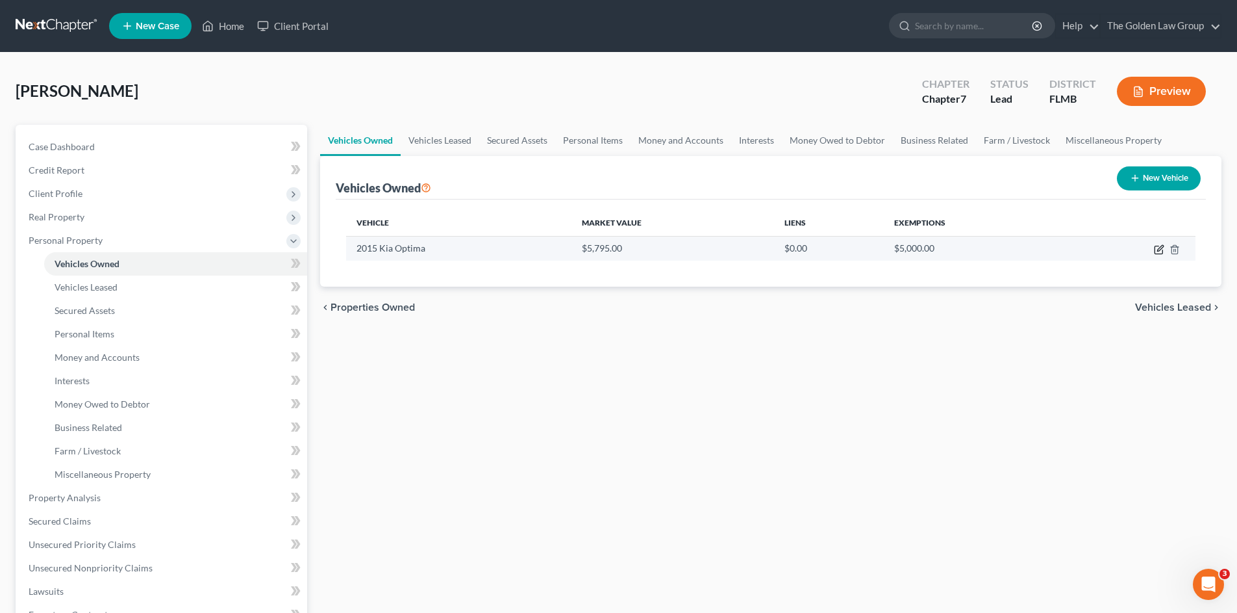
click at [1160, 251] on icon "button" at bounding box center [1159, 249] width 10 height 10
select select "0"
select select "11"
select select "2"
select select "0"
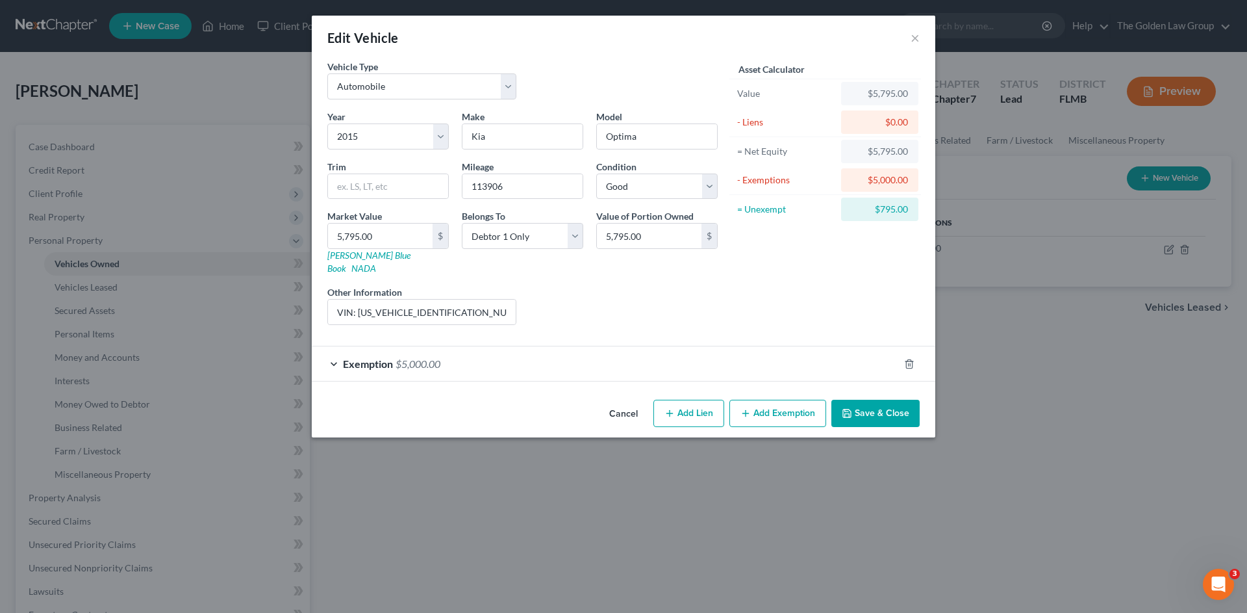
click at [781, 402] on button "Add Exemption" at bounding box center [777, 412] width 97 height 27
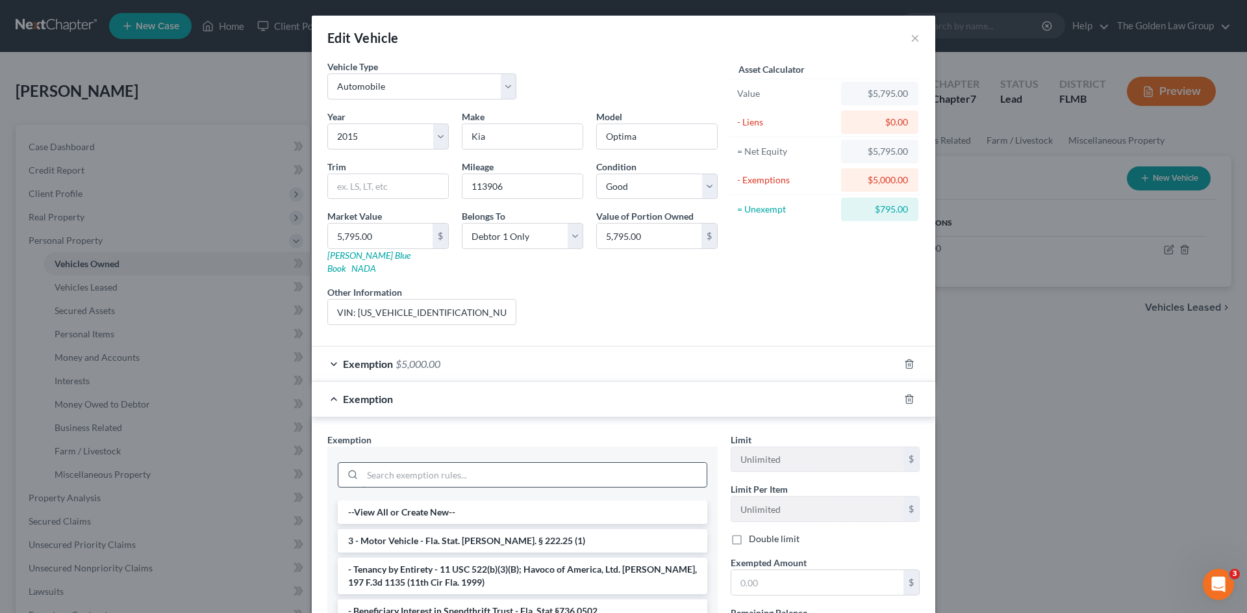
click at [551, 463] on input "search" at bounding box center [534, 475] width 344 height 25
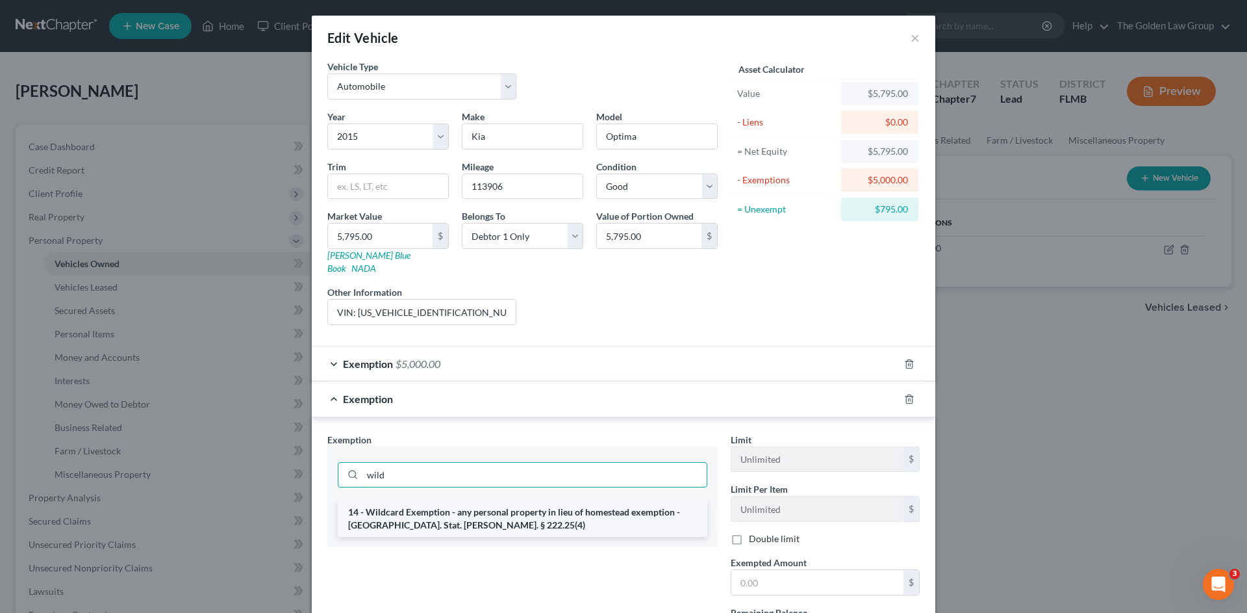
type input "wild"
click at [509, 500] on li "14 - Wildcard Exemption - any personal property in lieu of homestead exemption …" at bounding box center [523, 518] width 370 height 36
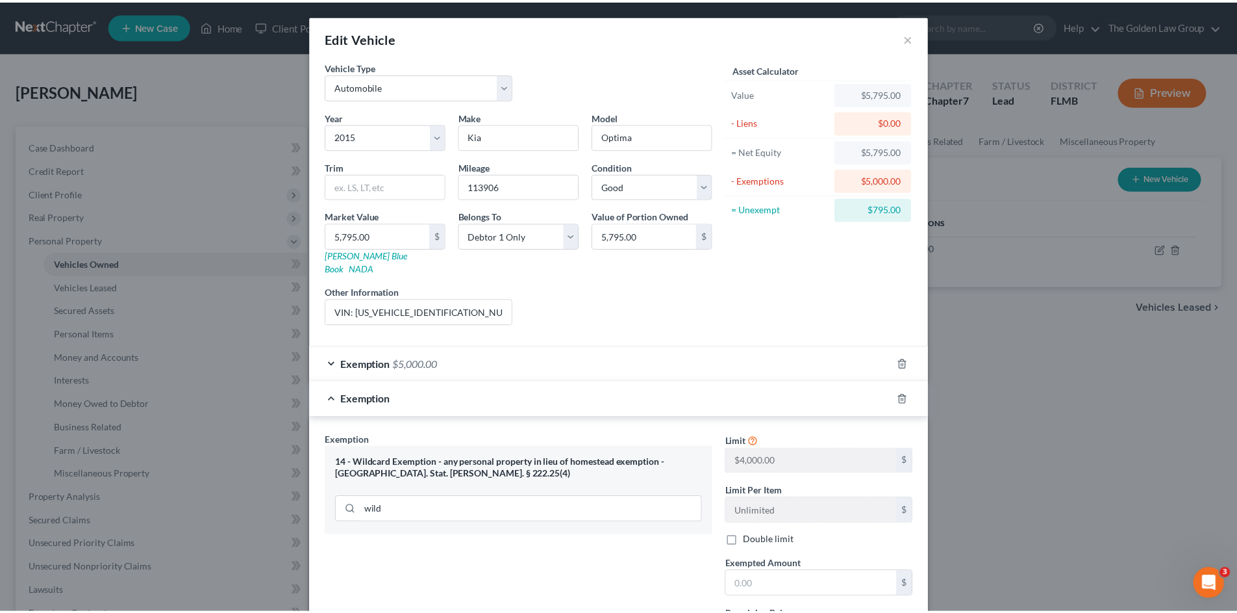
scroll to position [114, 0]
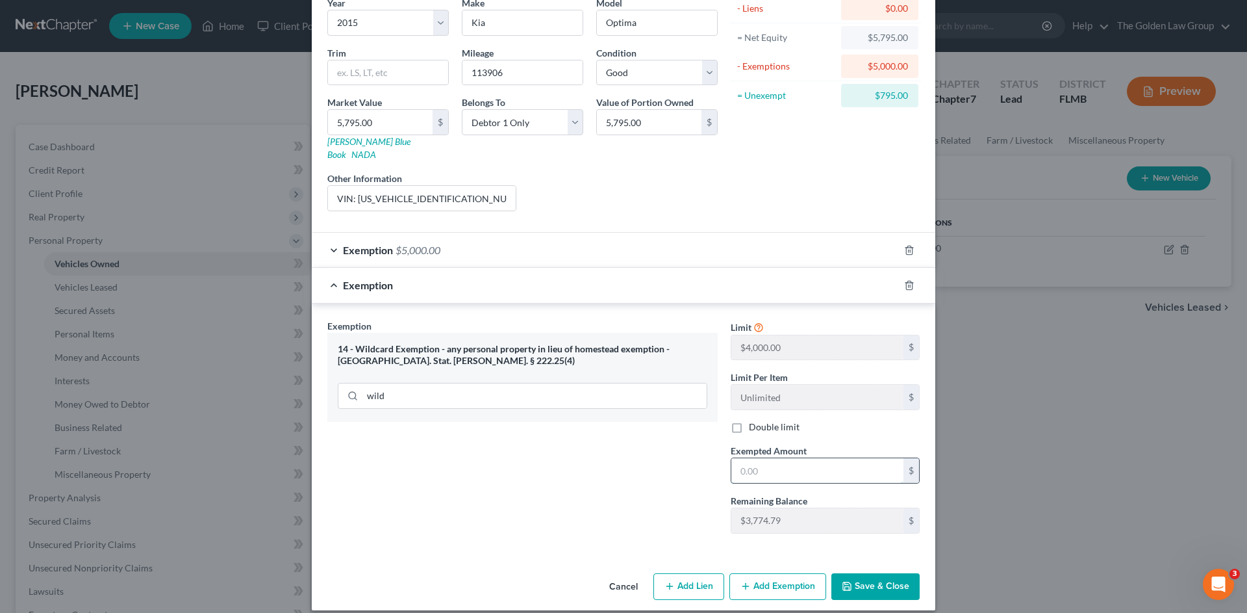
click at [755, 458] on input "text" at bounding box center [817, 470] width 172 height 25
type input "795.00"
click at [857, 577] on button "Save & Close" at bounding box center [875, 586] width 88 height 27
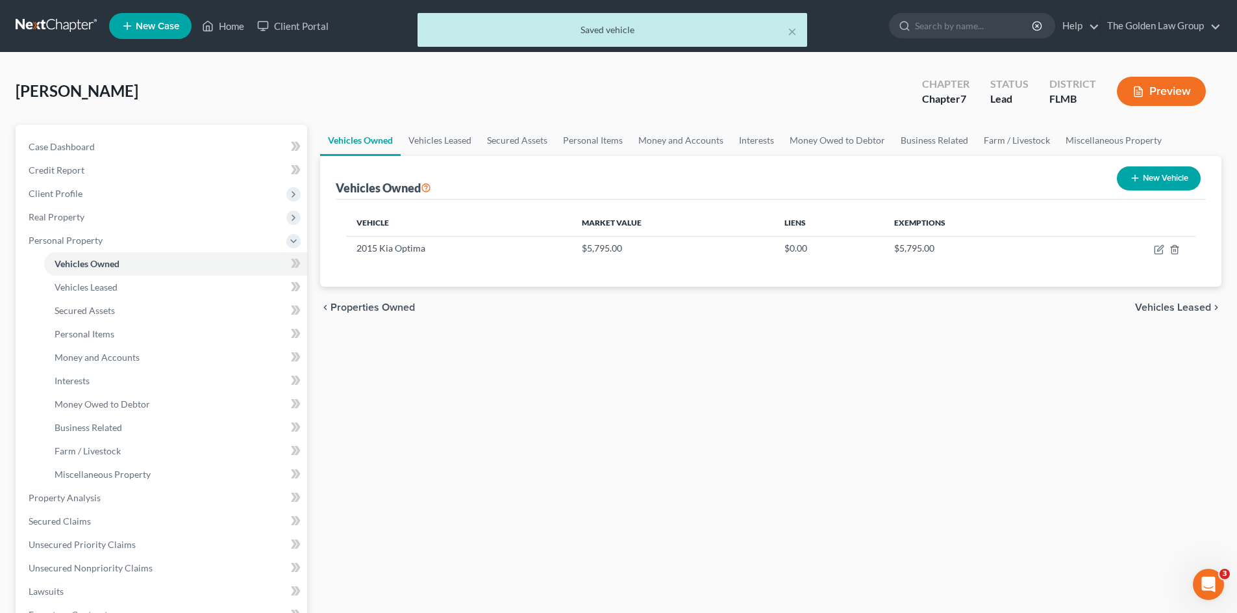
click at [656, 487] on div "Vehicles Owned Vehicles Leased Secured Assets Personal Items Money and Accounts…" at bounding box center [771, 500] width 915 height 750
click at [38, 490] on link "Property Analysis" at bounding box center [162, 497] width 289 height 23
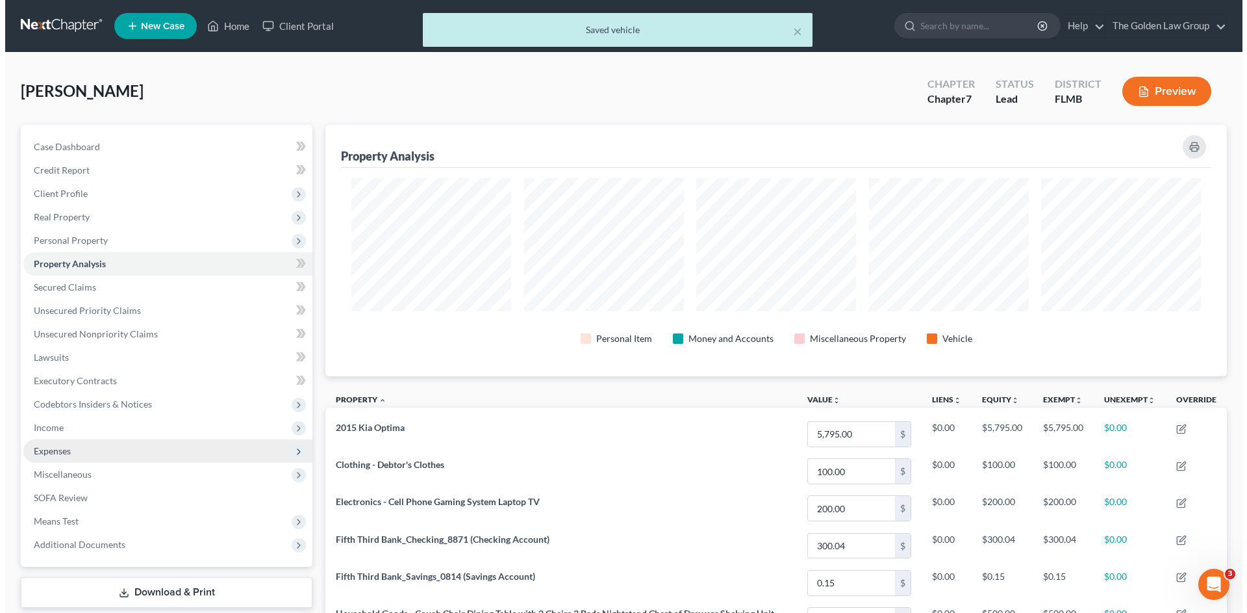
scroll to position [251, 902]
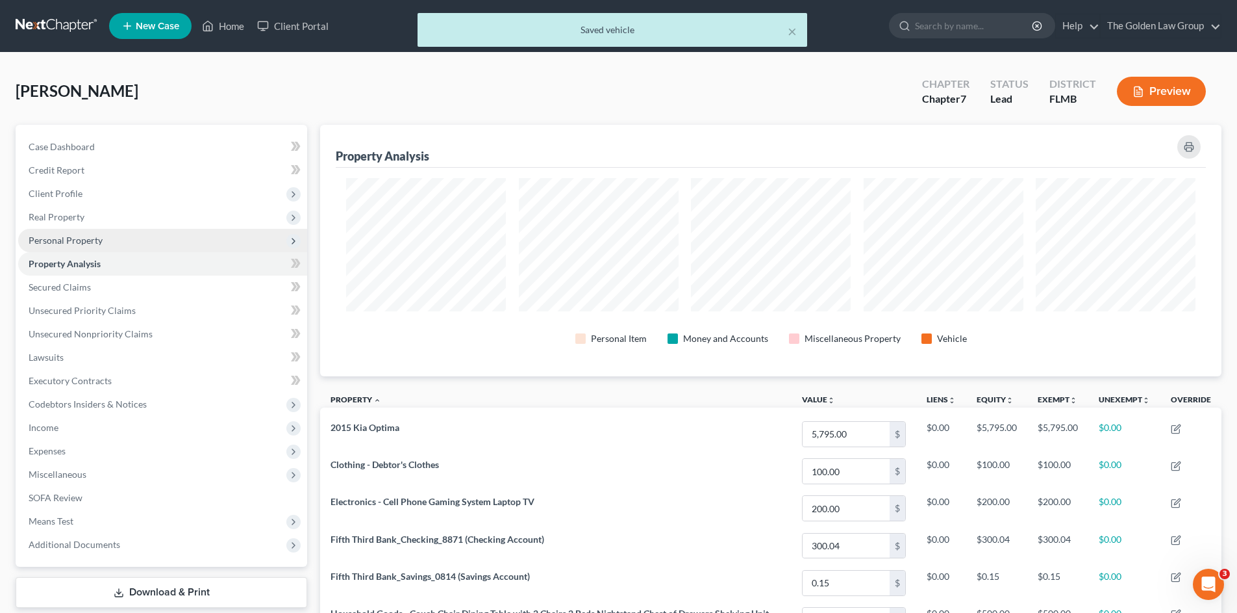
click at [92, 241] on span "Personal Property" at bounding box center [66, 239] width 74 height 11
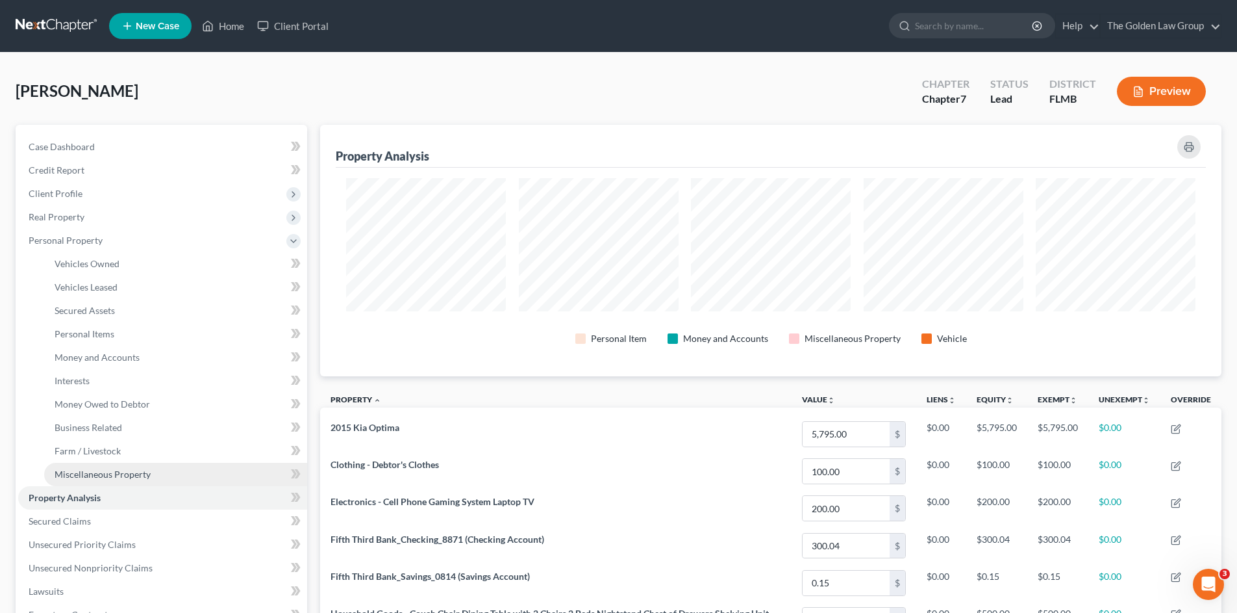
click at [127, 471] on span "Miscellaneous Property" at bounding box center [103, 473] width 96 height 11
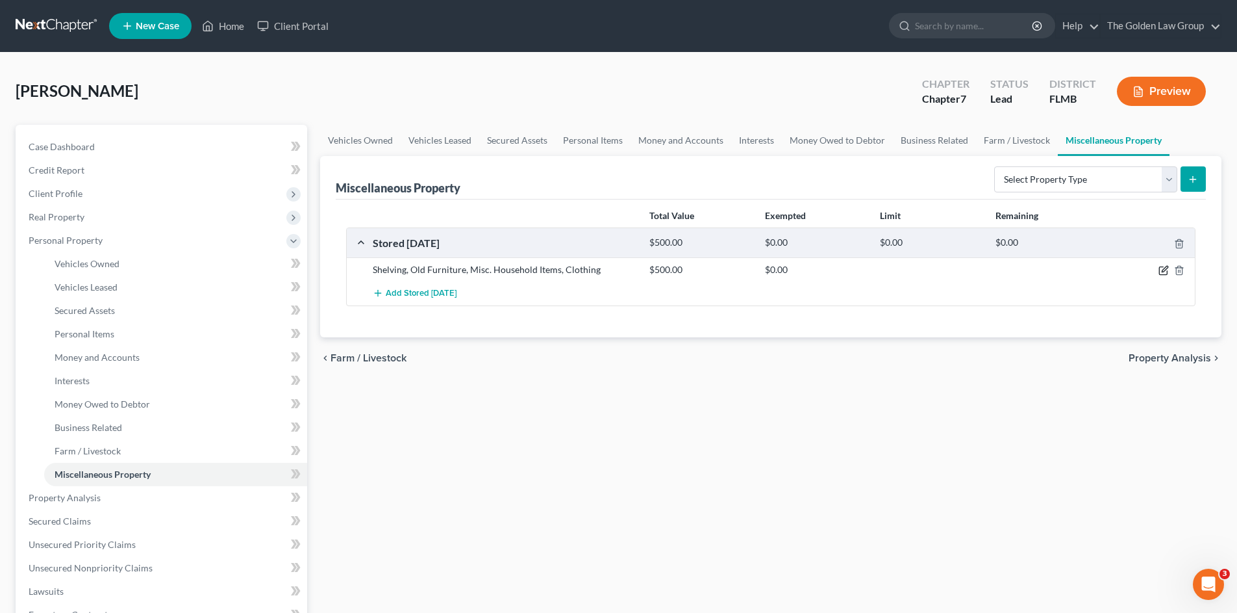
click at [1163, 269] on icon "button" at bounding box center [1164, 270] width 10 height 10
select select "9"
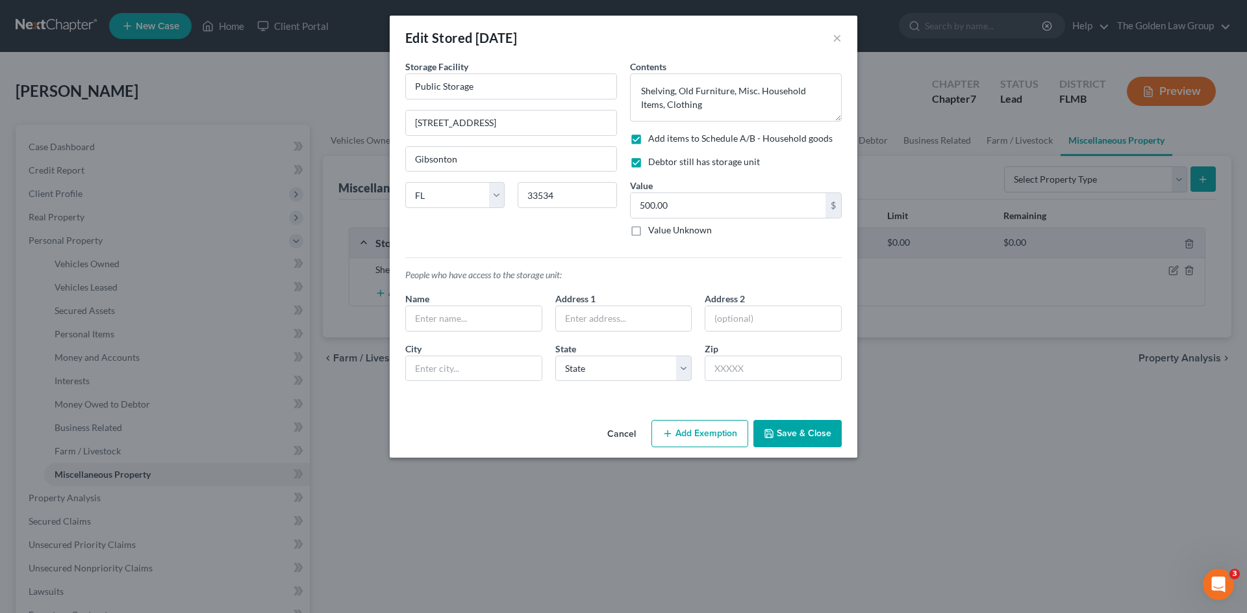
click at [687, 430] on button "Add Exemption" at bounding box center [700, 433] width 97 height 27
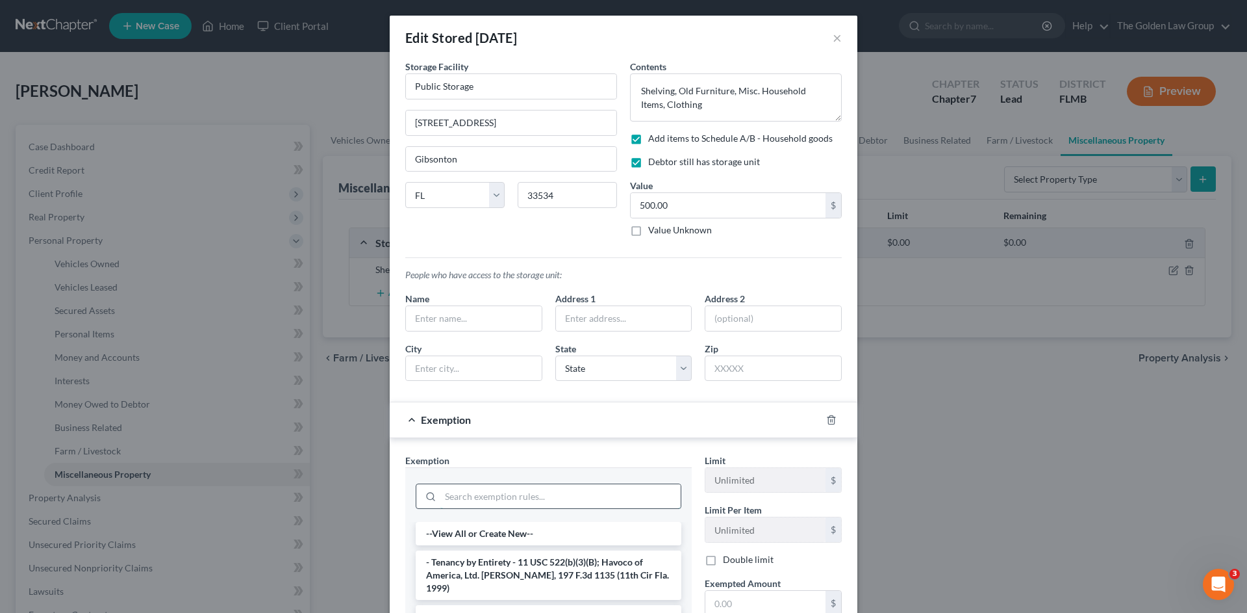
click at [571, 497] on input "search" at bounding box center [560, 496] width 240 height 25
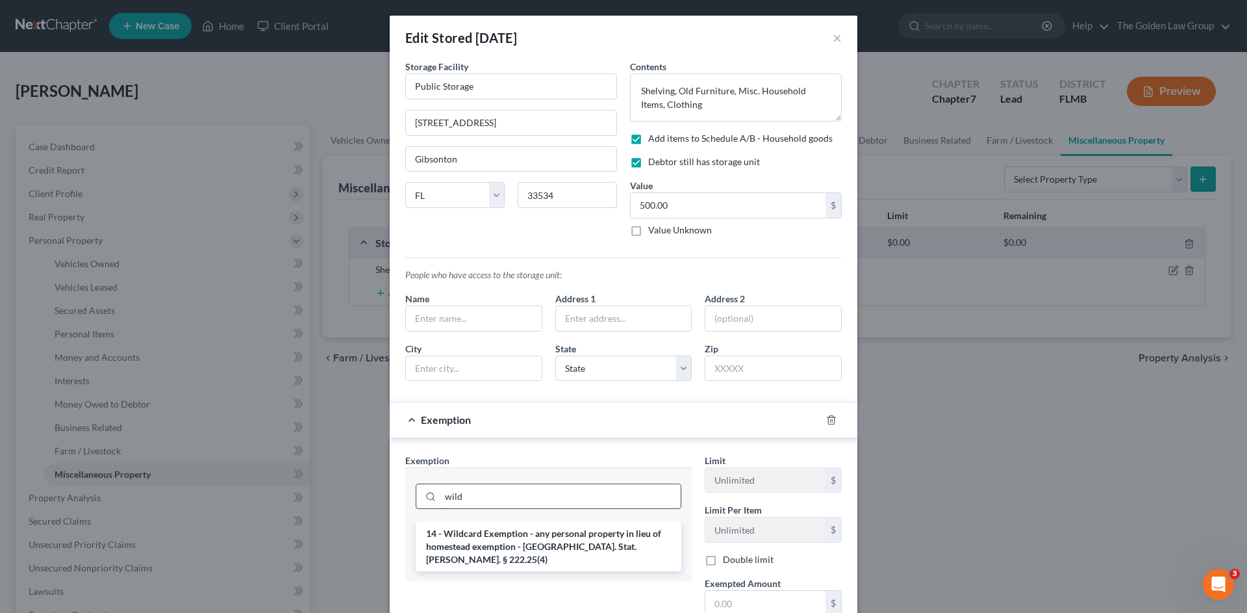
type input "wild"
click at [587, 545] on li "14 - Wildcard Exemption - any personal property in lieu of homestead exemption …" at bounding box center [549, 546] width 266 height 49
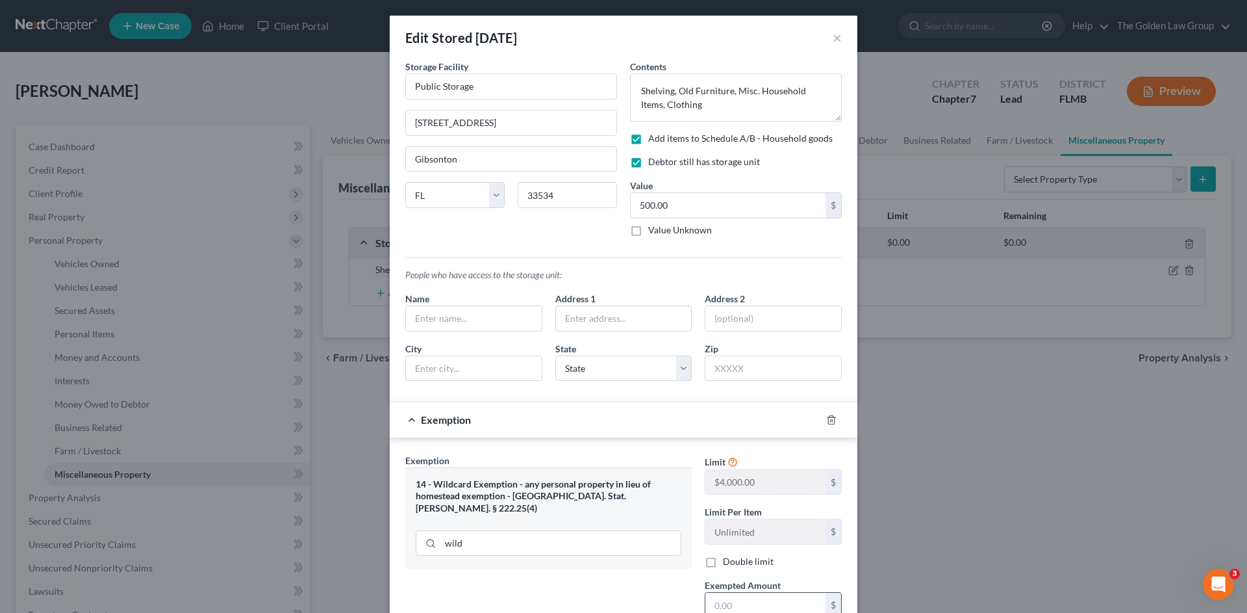
scroll to position [86, 0]
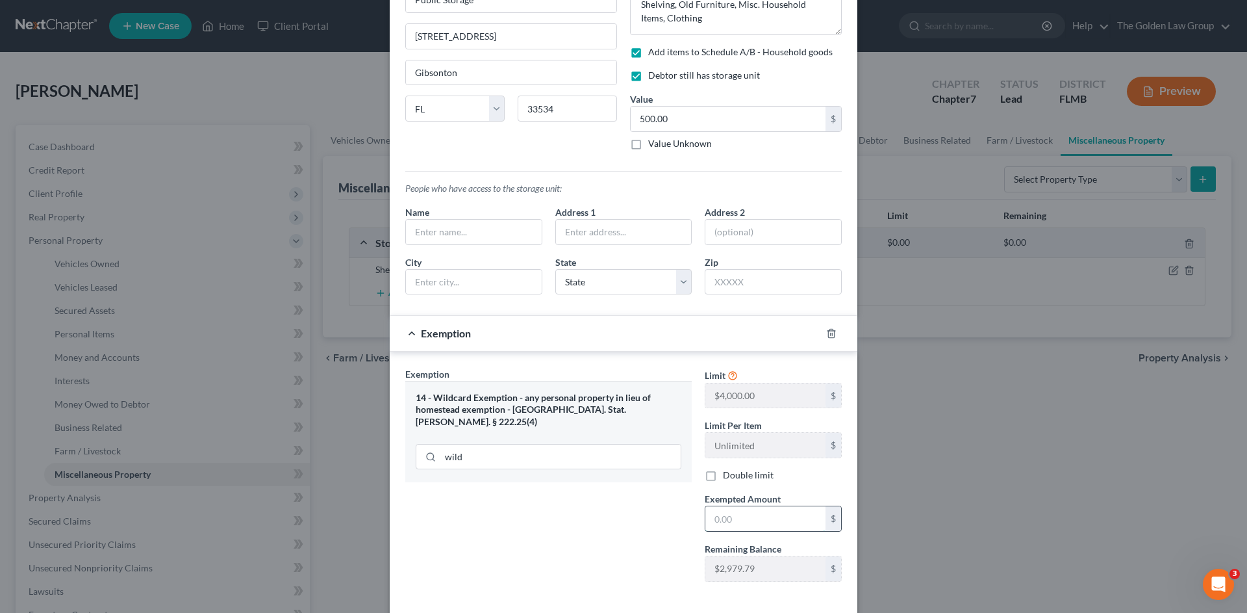
click at [754, 526] on input "text" at bounding box center [765, 518] width 120 height 25
type input "500.00"
click at [646, 520] on div "Exemption Set must be selected for CA. Exemption * 14 - Wildcard Exemption - an…" at bounding box center [548, 479] width 299 height 225
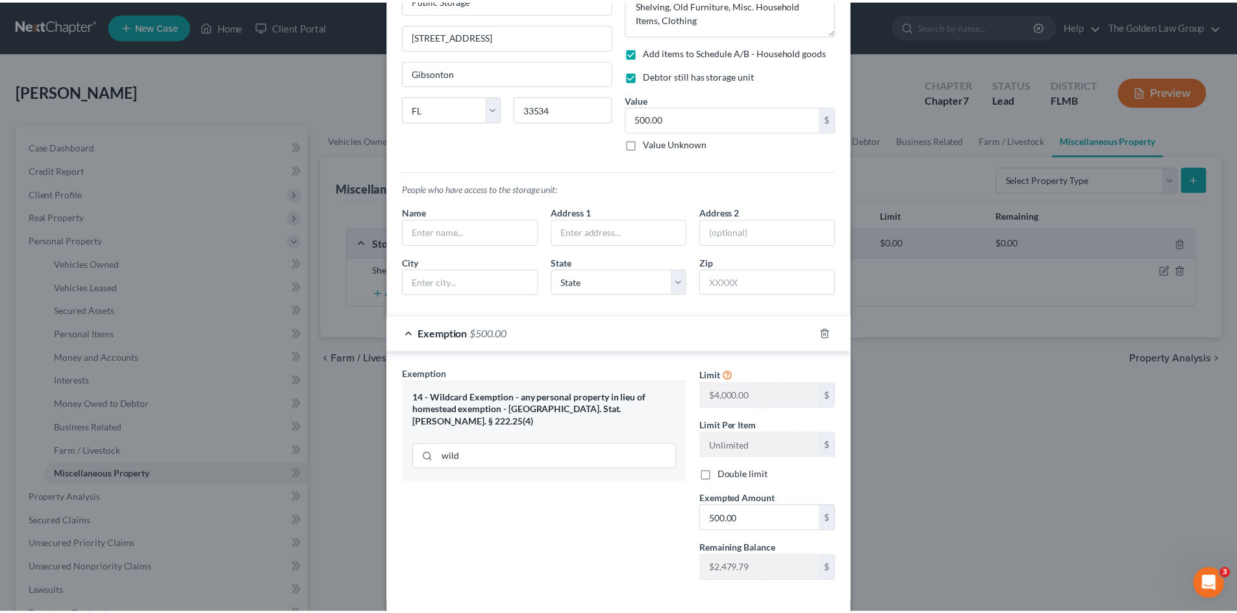
scroll to position [147, 0]
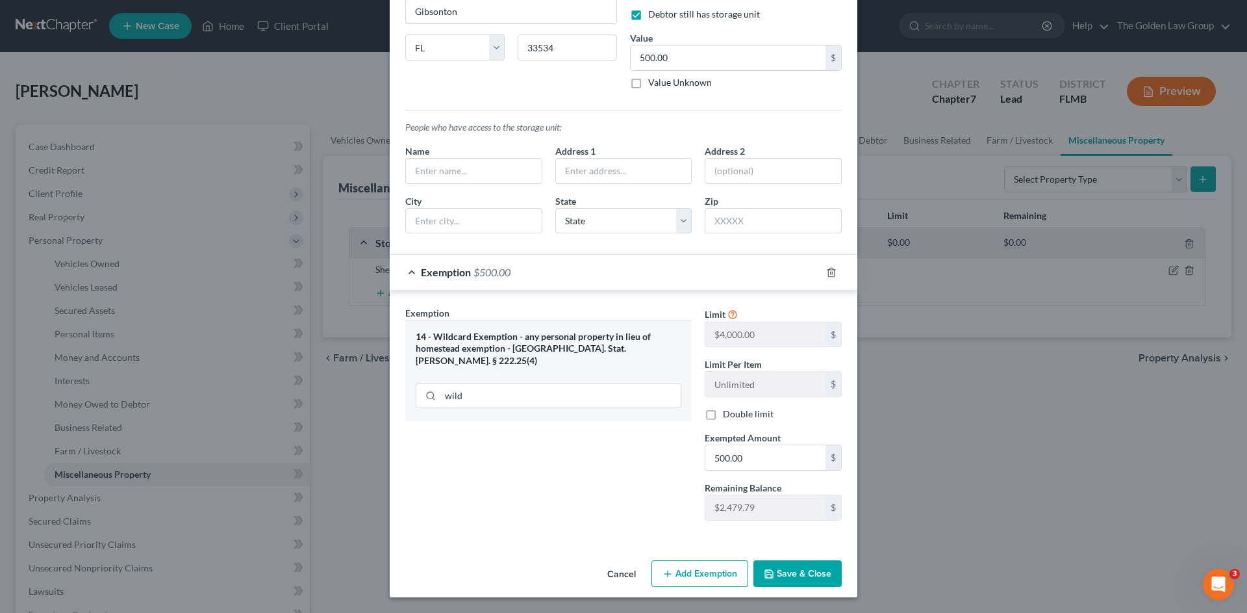
click at [802, 579] on button "Save & Close" at bounding box center [798, 573] width 88 height 27
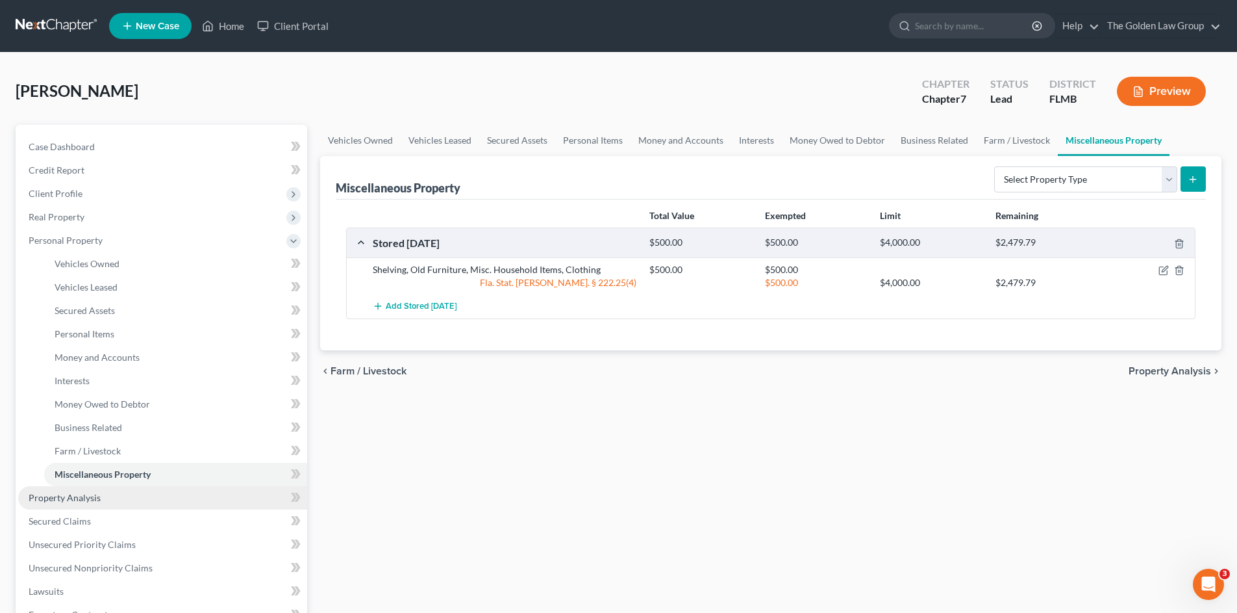
click at [131, 498] on link "Property Analysis" at bounding box center [162, 497] width 289 height 23
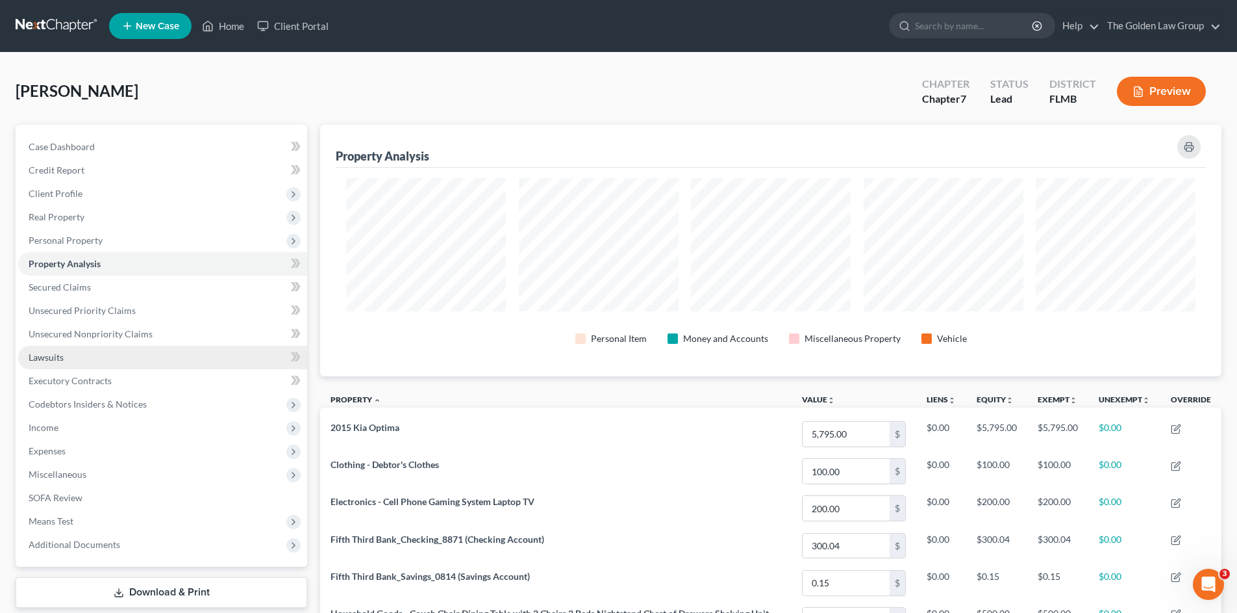
scroll to position [251, 902]
click at [81, 349] on link "Lawsuits" at bounding box center [162, 357] width 289 height 23
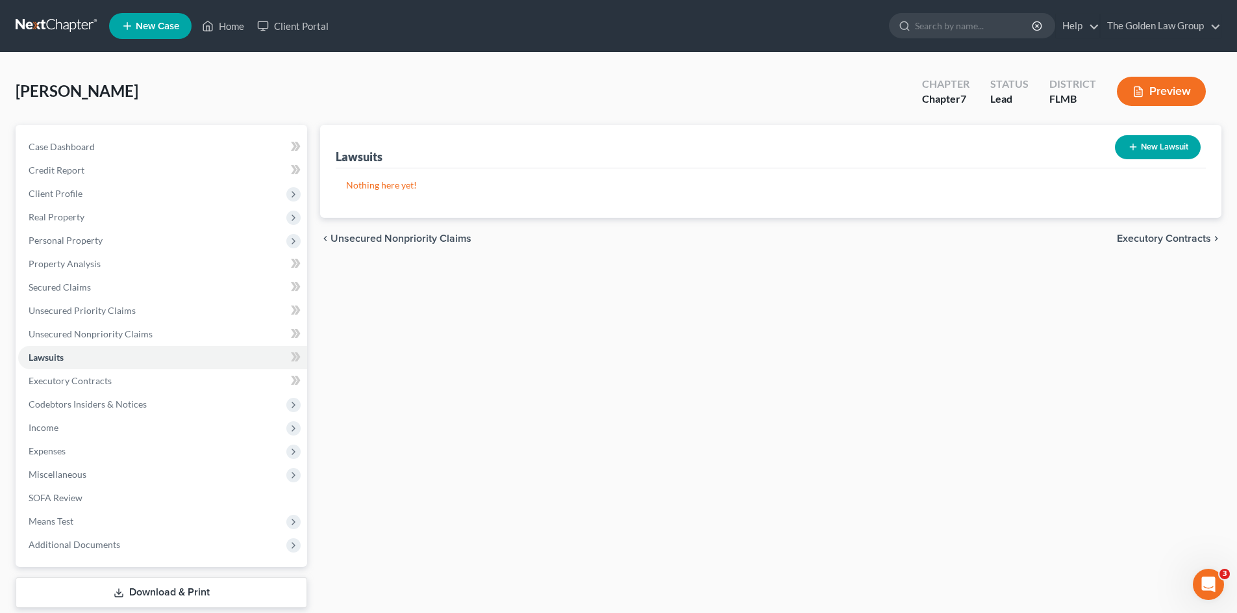
click at [1158, 145] on button "New Lawsuit" at bounding box center [1158, 147] width 86 height 24
select select "0"
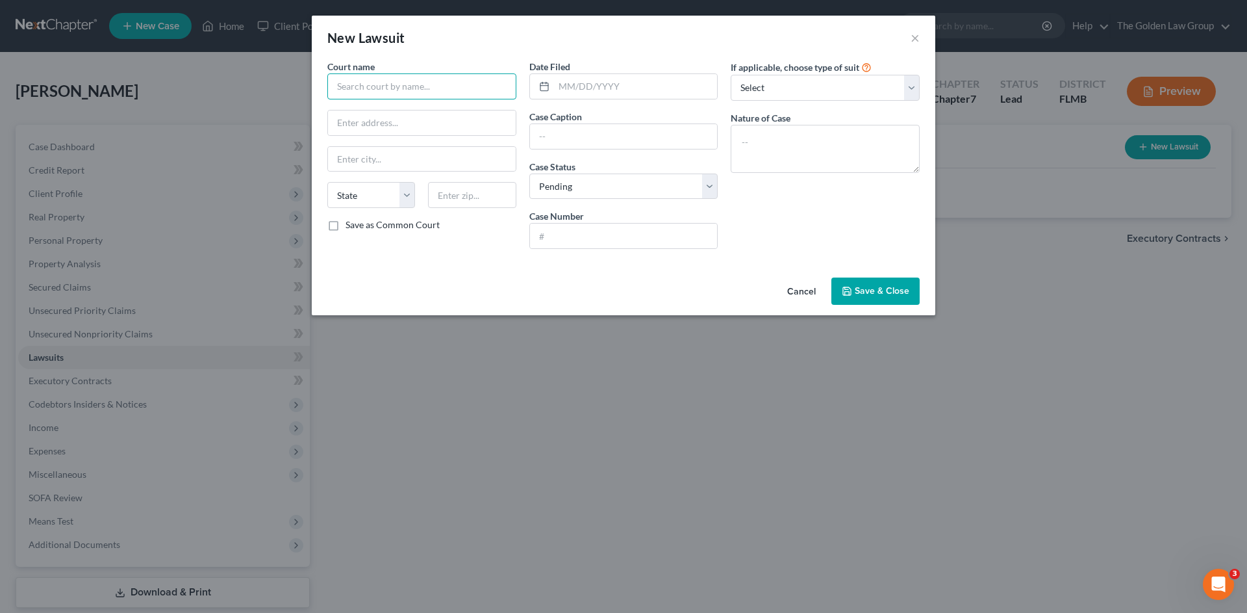
click at [397, 85] on input "text" at bounding box center [421, 86] width 189 height 26
click at [414, 133] on div "Hillsborough County Courthouse" at bounding box center [405, 128] width 135 height 13
type input "Hillsborough County Courthouse"
type input "800 E. Twiggs St."
type input "[GEOGRAPHIC_DATA]"
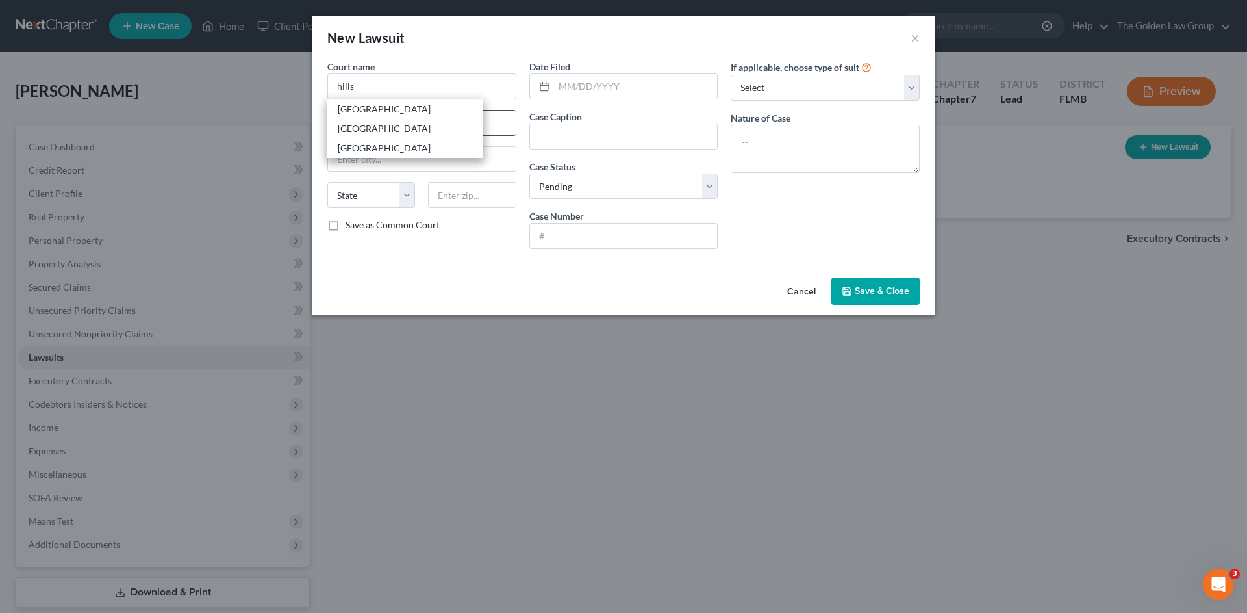
select select "9"
type input "33602"
click at [597, 86] on input "text" at bounding box center [636, 86] width 164 height 25
type input "02/10/2025"
drag, startPoint x: 556, startPoint y: 136, endPoint x: 633, endPoint y: 151, distance: 78.6
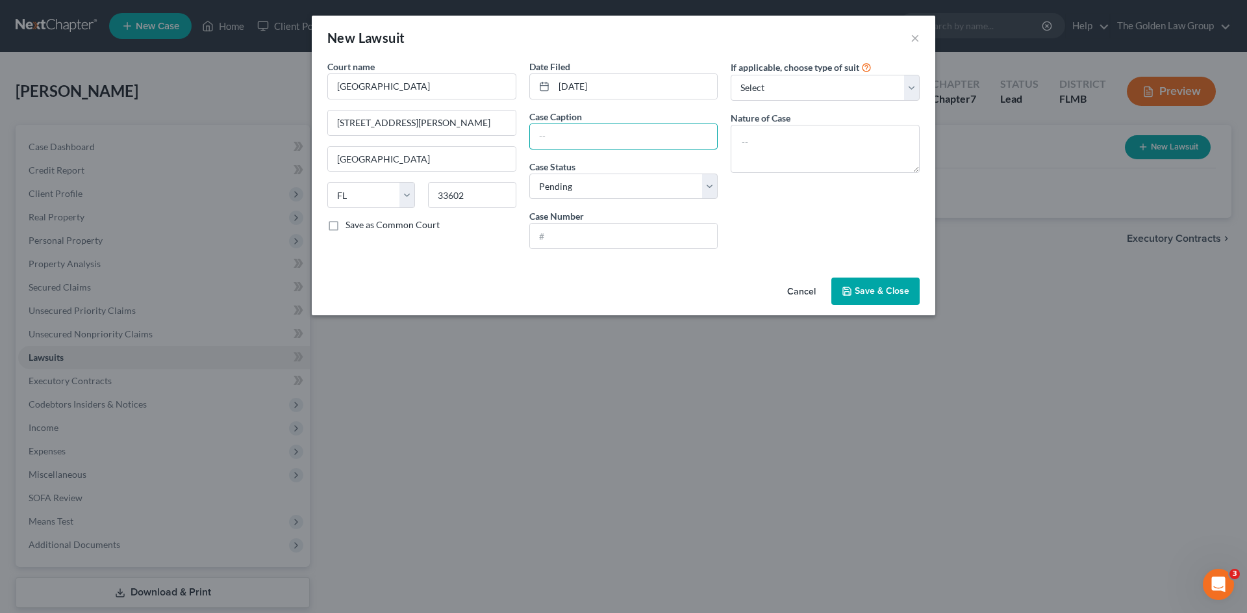
click at [556, 136] on input "text" at bounding box center [624, 136] width 188 height 25
paste input "Wells Fargo Bank, N.a. vs Epps, Jonathan L"
type input "Wells Fargo Bank, N.a. vs Epps, Jonathan L"
click at [791, 127] on textarea at bounding box center [825, 149] width 189 height 48
paste textarea "CC Debt Owed $8,000.01 to $15,000.0"
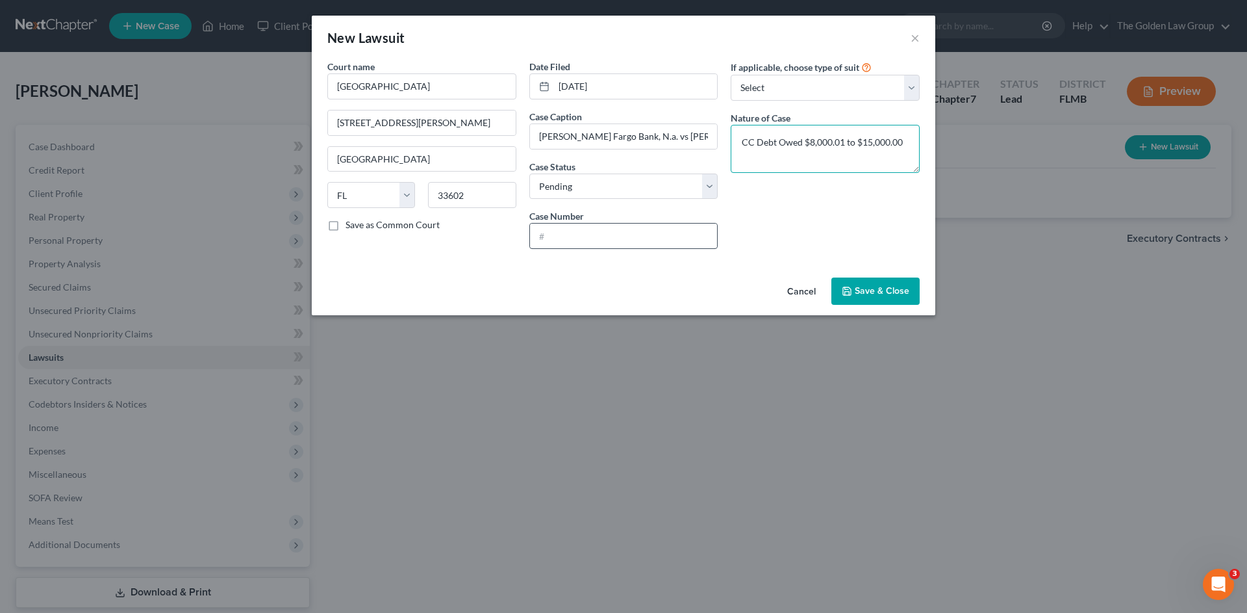
type textarea "CC Debt Owed $8,000.01 to $15,000.00"
click at [622, 234] on input "text" at bounding box center [624, 235] width 188 height 25
type input "25-CC-005388"
click at [750, 223] on div "If applicable, choose type of suit Select Repossession Garnishment Foreclosure …" at bounding box center [825, 159] width 202 height 199
click at [873, 295] on span "Save & Close" at bounding box center [882, 290] width 55 height 11
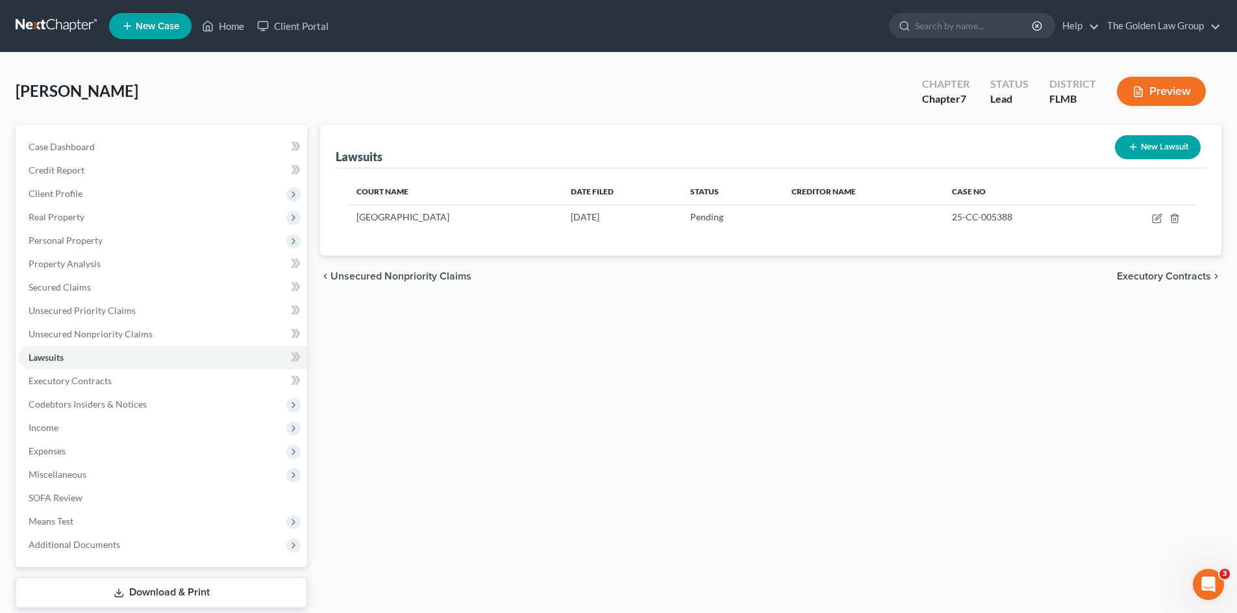
click at [279, 82] on div "Epps, Jonathan Upgraded Chapter Chapter 7 Status Lead District FLMB Preview" at bounding box center [619, 96] width 1206 height 57
click at [79, 196] on span "Client Profile" at bounding box center [56, 193] width 54 height 11
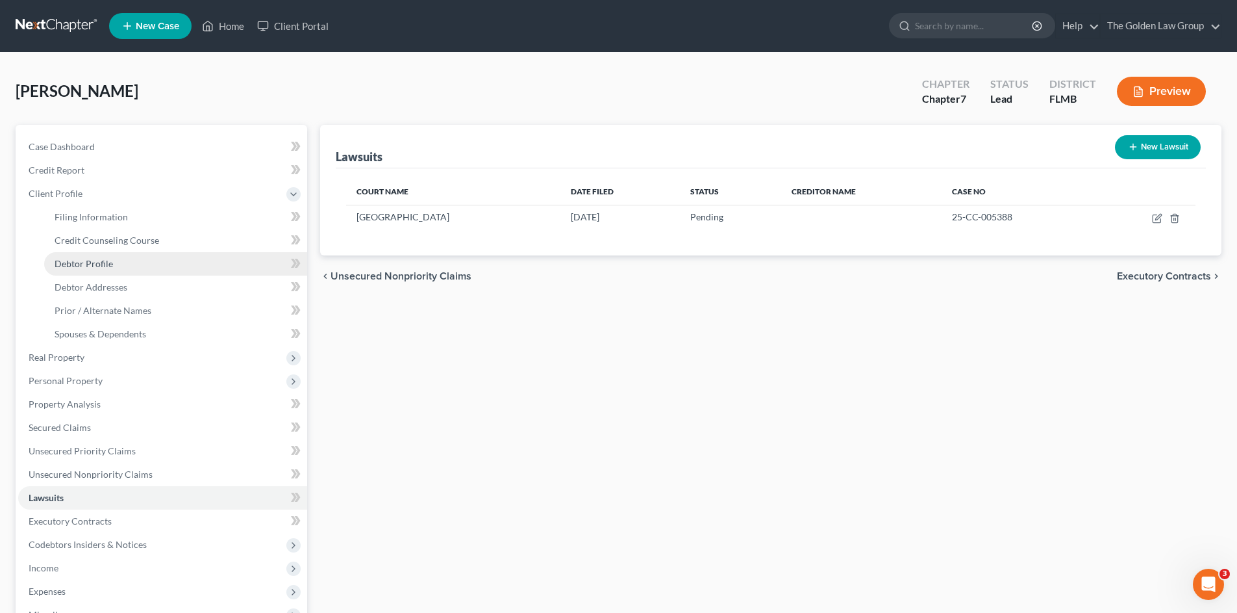
click at [94, 256] on link "Debtor Profile" at bounding box center [175, 263] width 263 height 23
select select "1"
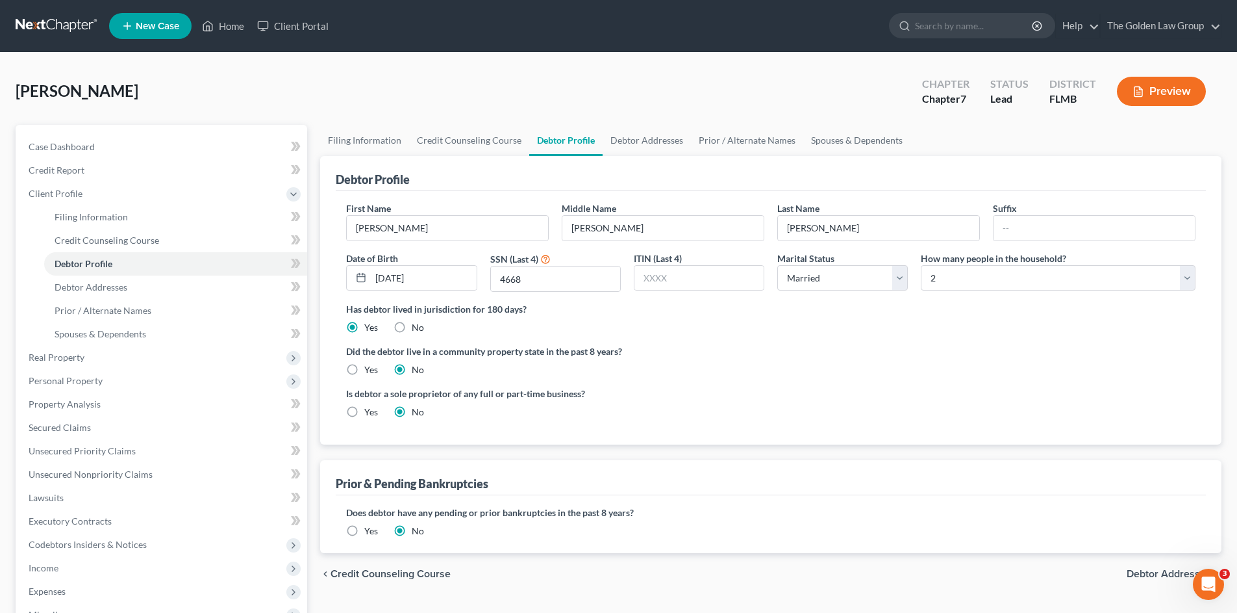
drag, startPoint x: 746, startPoint y: 404, endPoint x: 116, endPoint y: 341, distance: 633.2
click at [742, 404] on div "Is debtor a sole proprietor of any full or part-time business? Yes No" at bounding box center [555, 403] width 431 height 32
click at [79, 189] on span "Client Profile" at bounding box center [56, 193] width 54 height 11
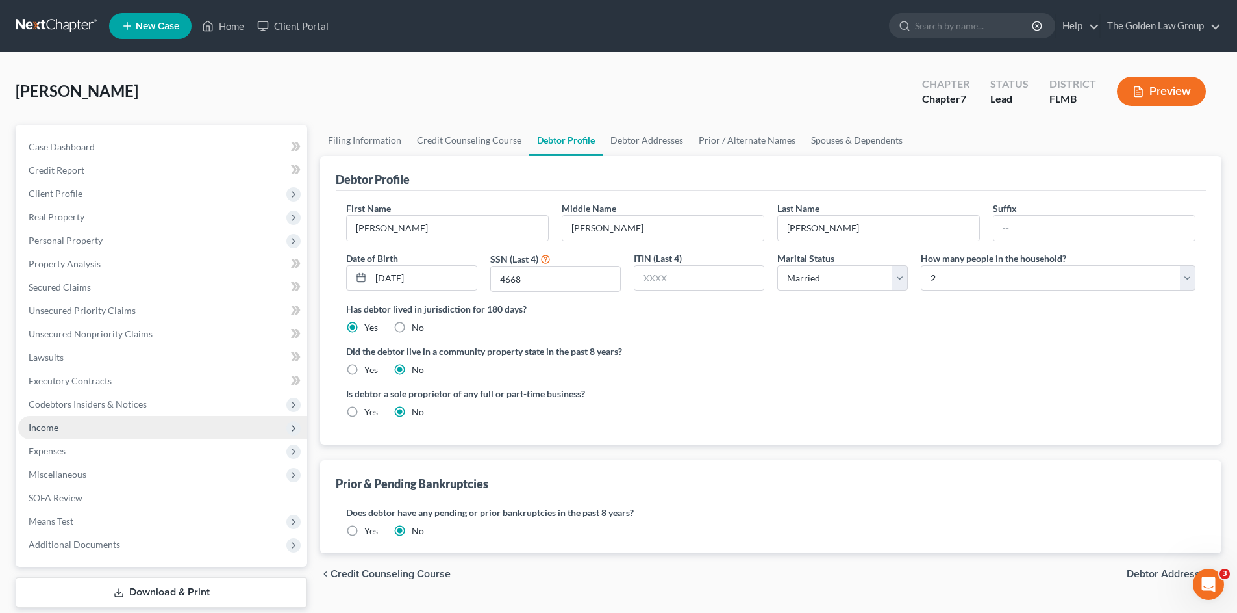
click at [70, 422] on span "Income" at bounding box center [162, 427] width 289 height 23
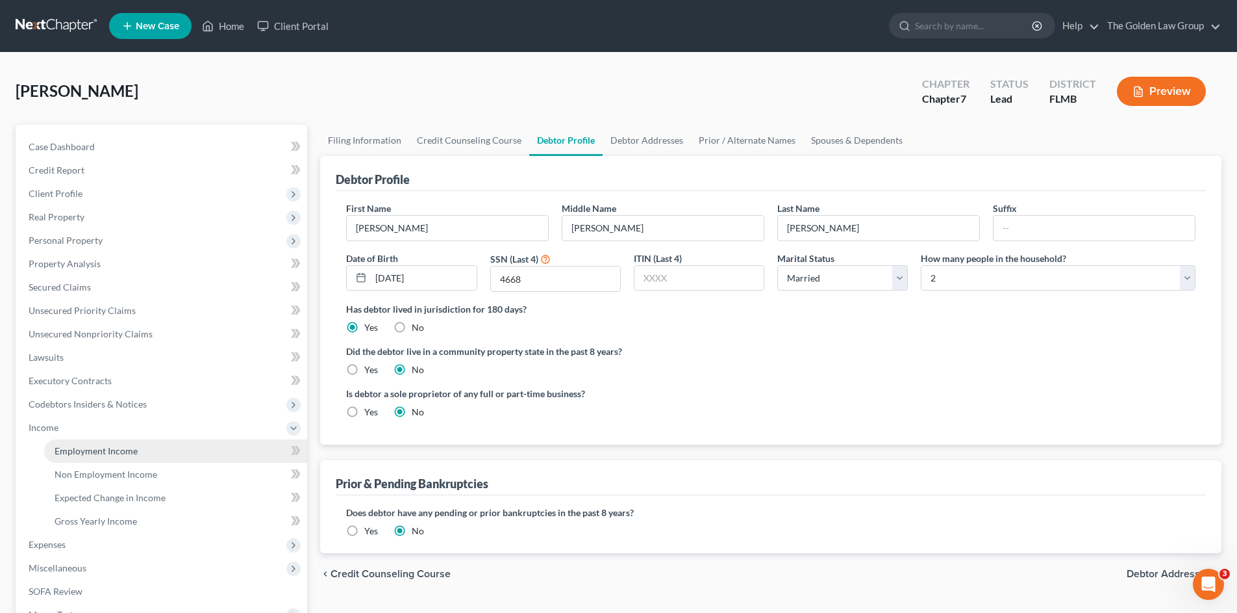
click at [86, 449] on span "Employment Income" at bounding box center [96, 450] width 83 height 11
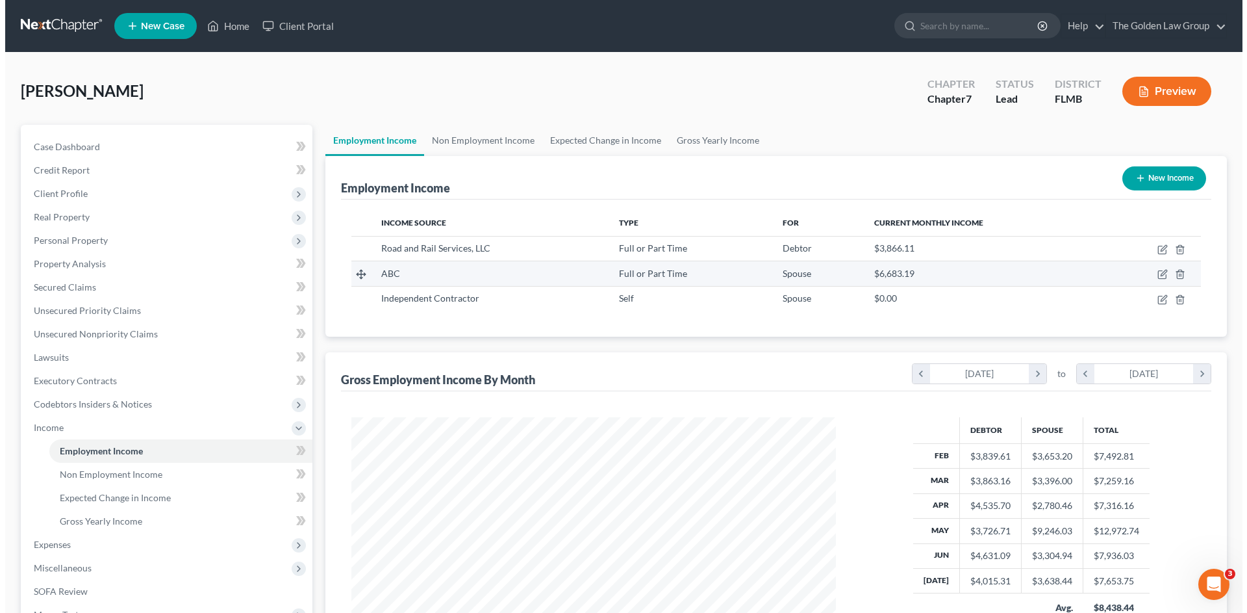
scroll to position [242, 511]
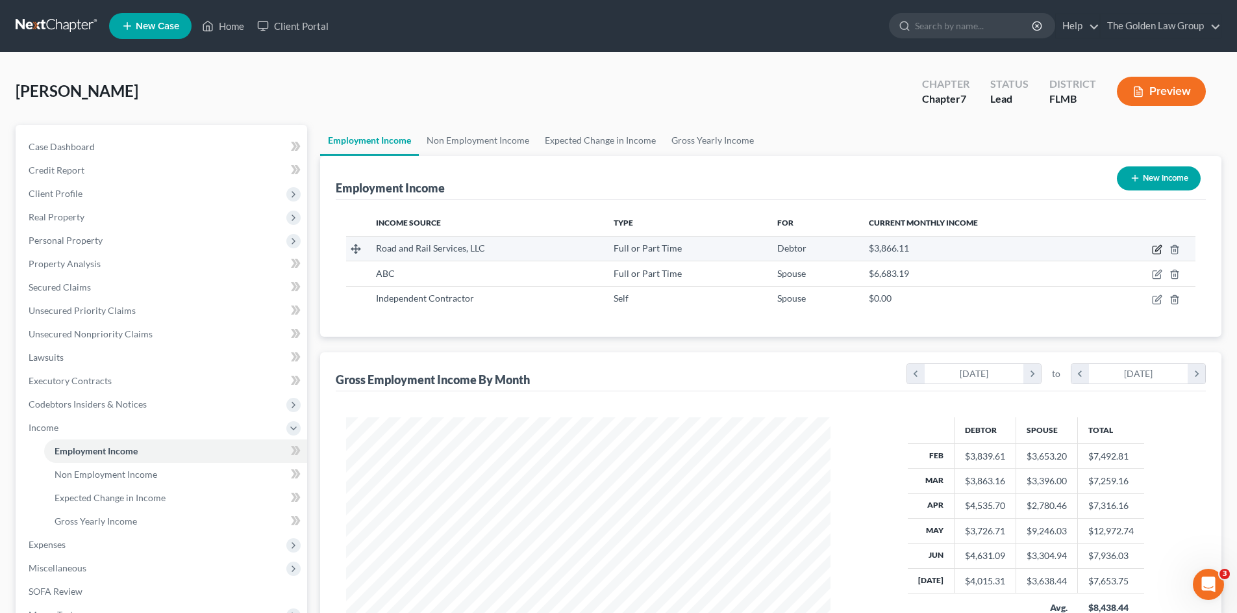
click at [1159, 254] on icon "button" at bounding box center [1157, 250] width 8 height 8
select select "0"
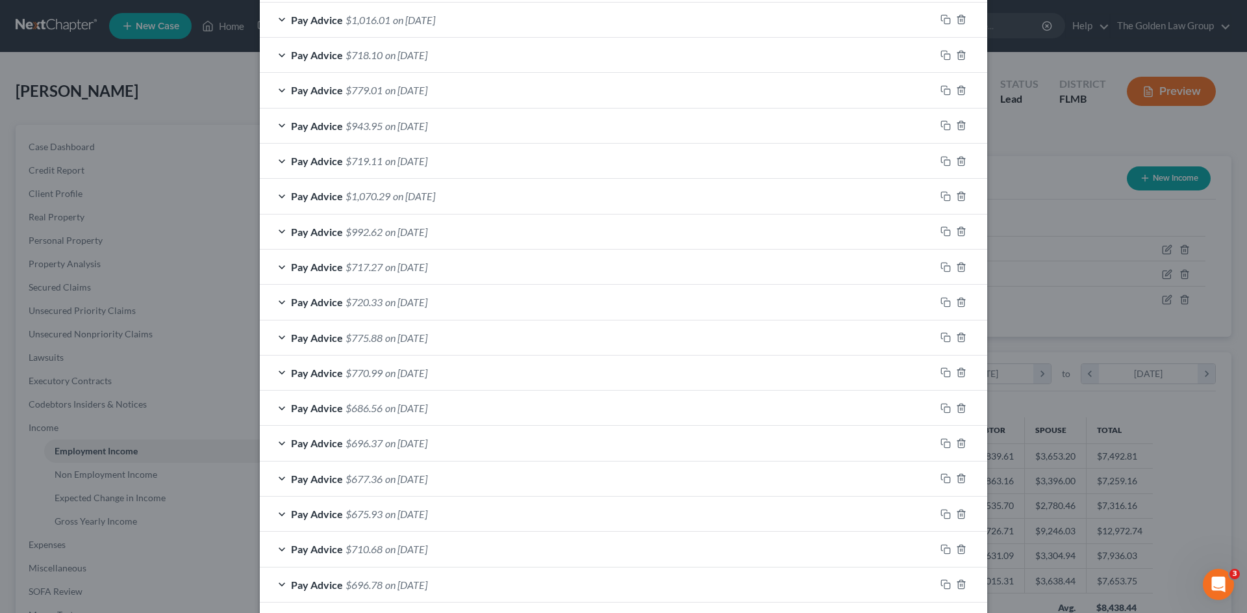
scroll to position [320, 0]
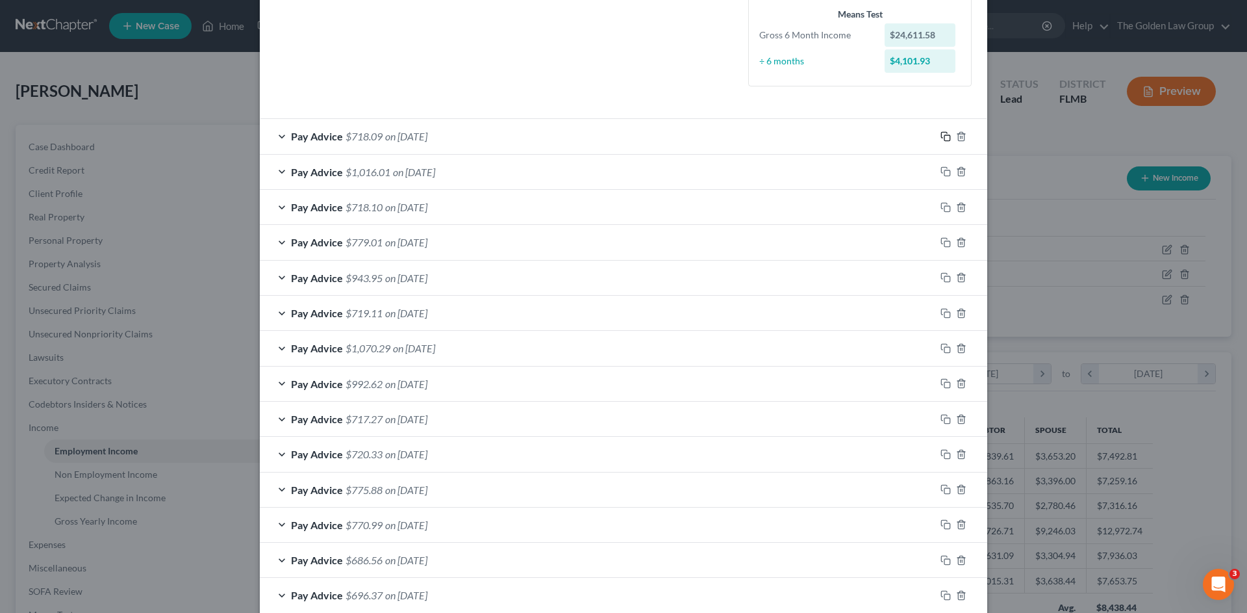
click at [941, 134] on icon "button" at bounding box center [946, 136] width 10 height 10
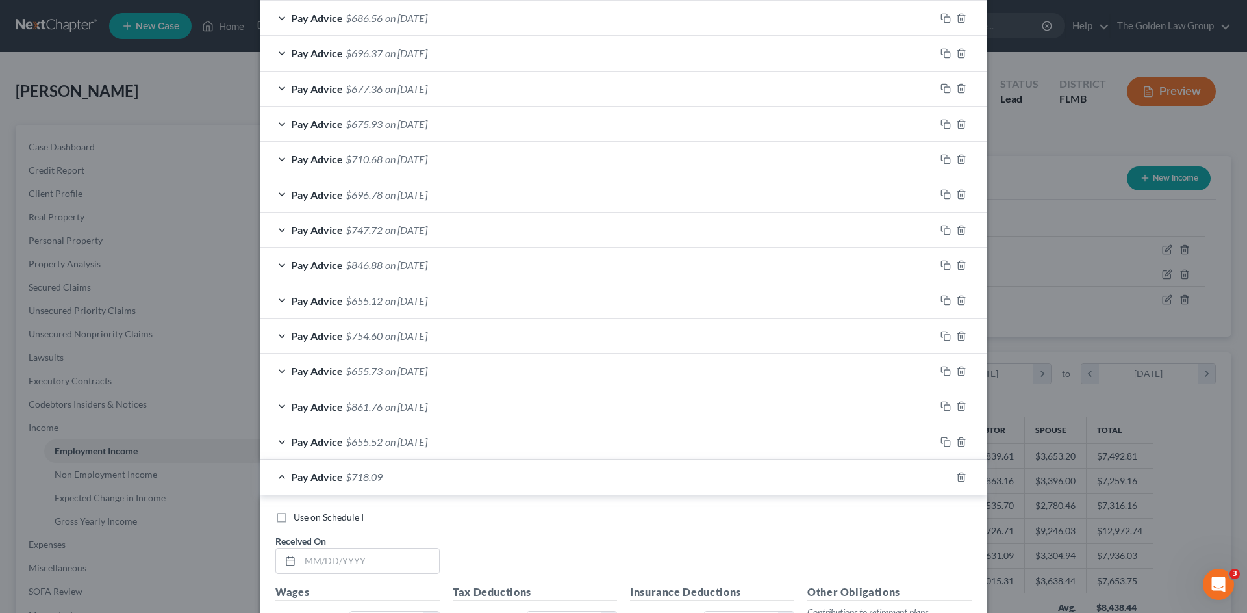
scroll to position [1057, 0]
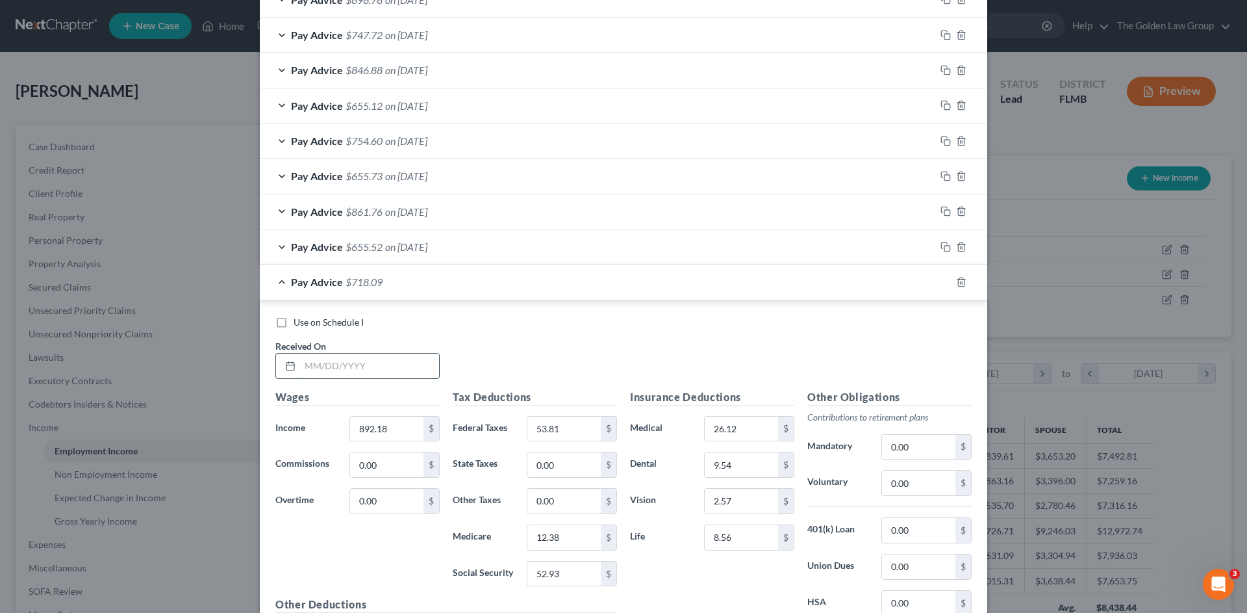
drag, startPoint x: 330, startPoint y: 366, endPoint x: 328, endPoint y: 359, distance: 8.0
click at [329, 360] on input "text" at bounding box center [369, 365] width 139 height 25
drag, startPoint x: 388, startPoint y: 428, endPoint x: 383, endPoint y: 434, distance: 7.4
click at [388, 428] on input "892.18" at bounding box center [386, 428] width 73 height 25
click at [329, 321] on span "Use on Schedule I" at bounding box center [329, 321] width 70 height 11
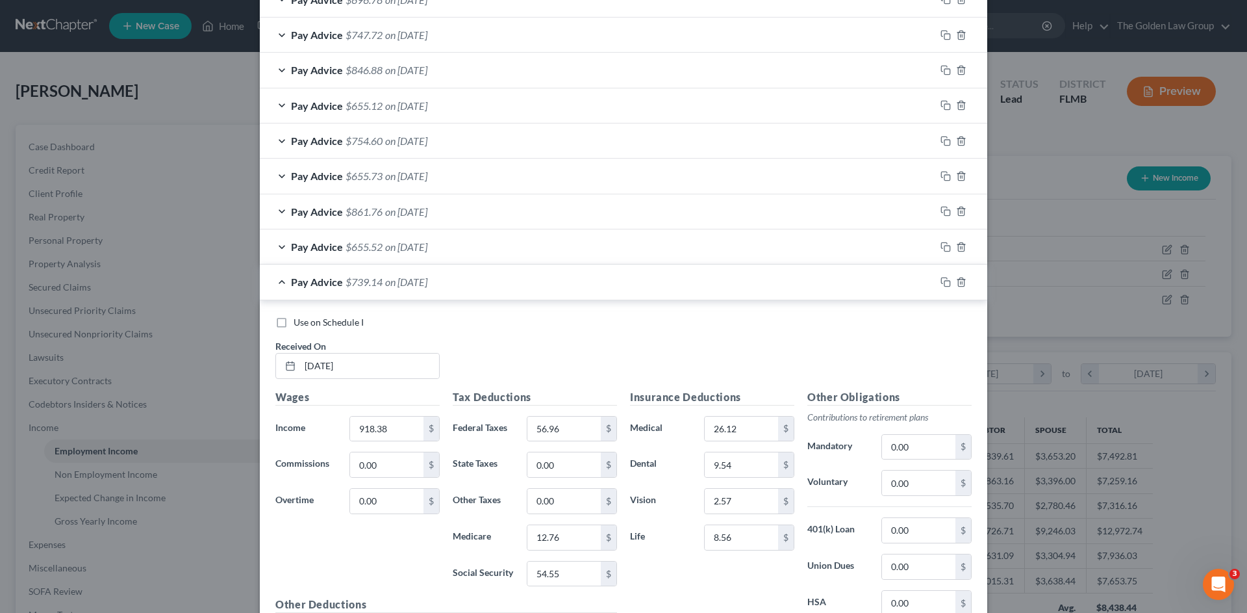
click at [307, 321] on input "Use on Schedule I" at bounding box center [303, 320] width 8 height 8
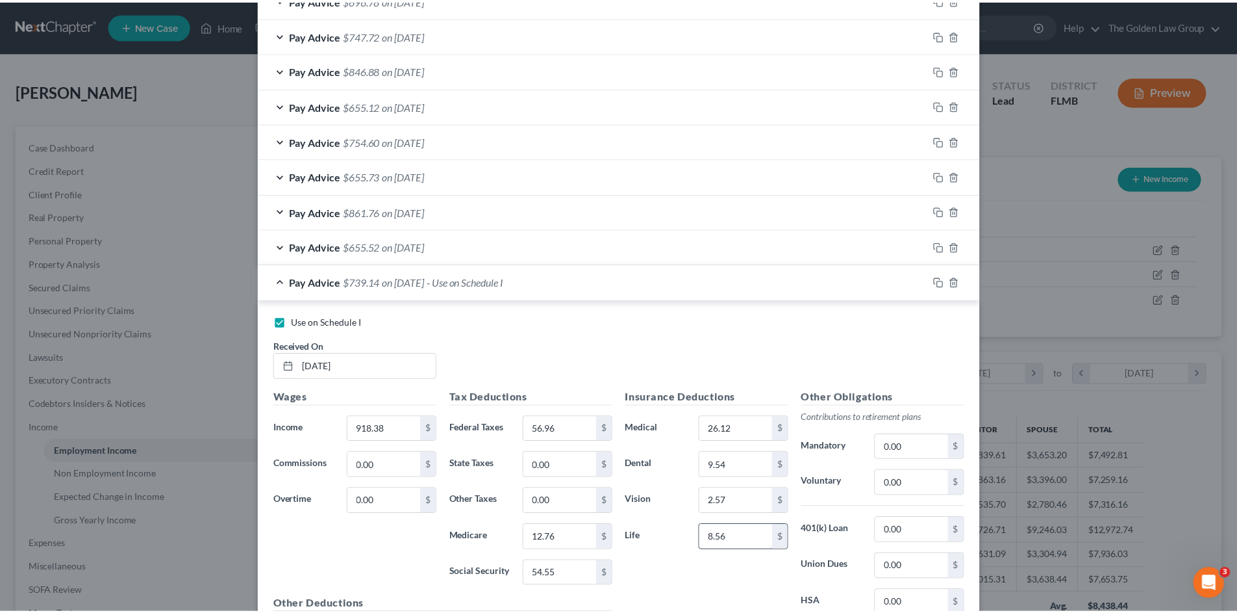
scroll to position [1206, 0]
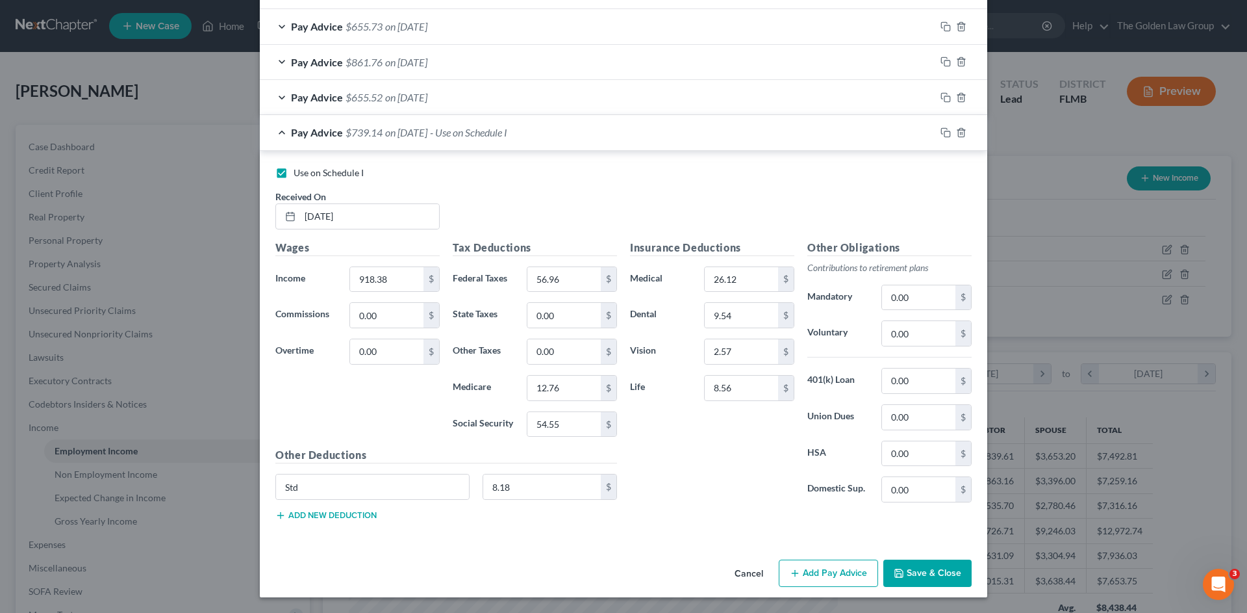
click at [935, 566] on button "Save & Close" at bounding box center [927, 572] width 88 height 27
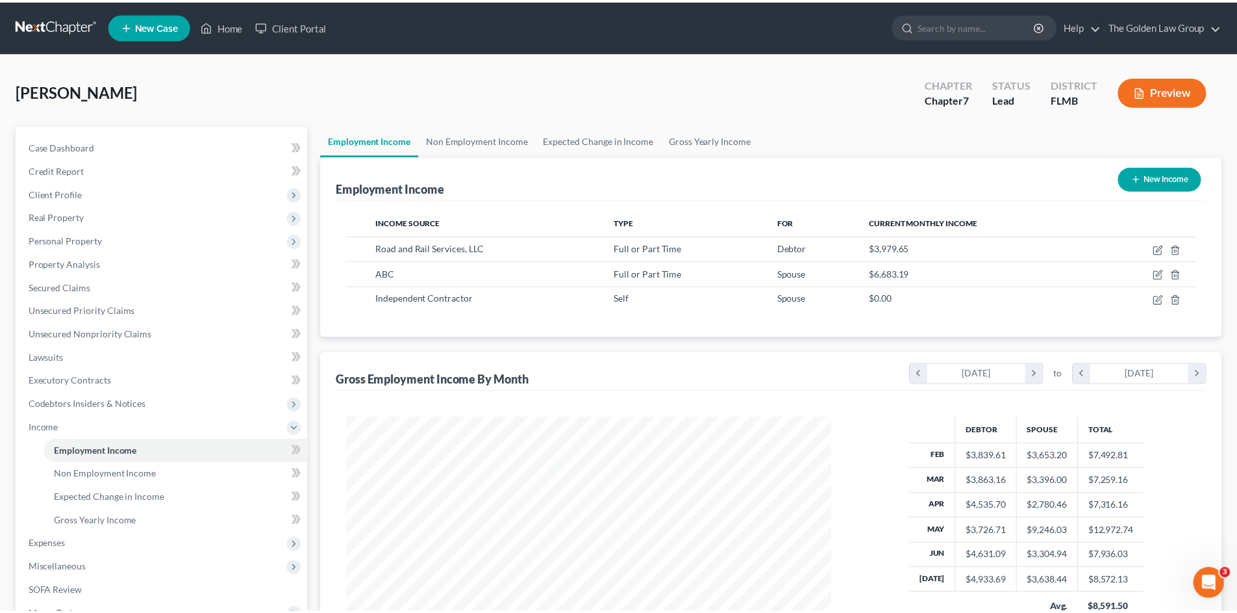
scroll to position [649339, 649071]
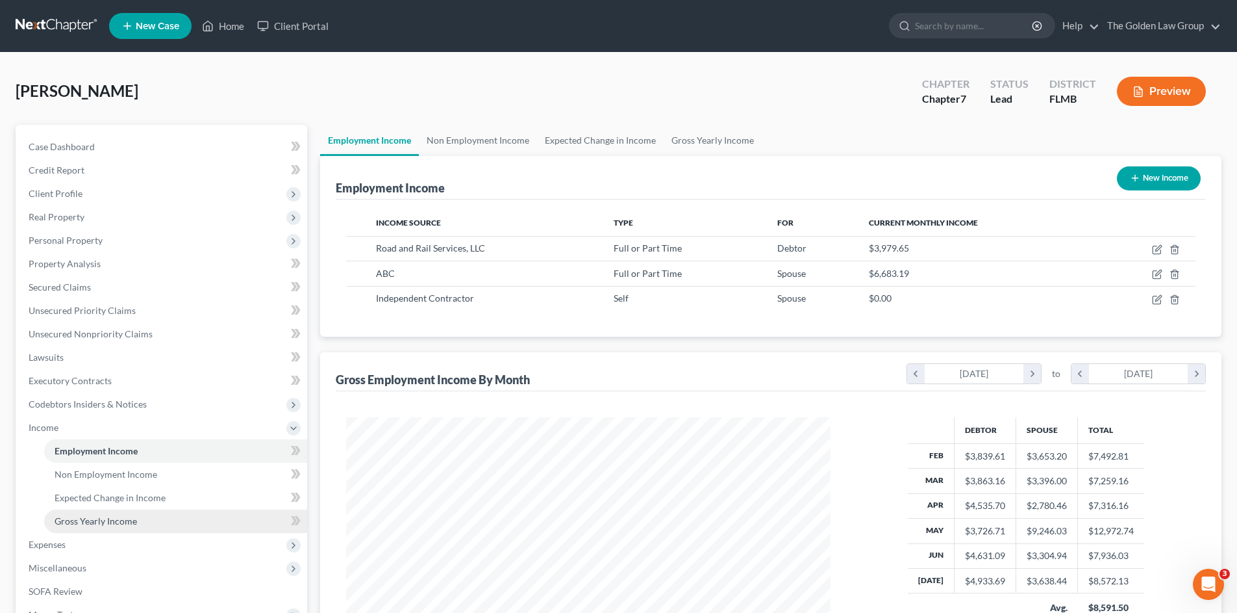
click at [97, 525] on span "Gross Yearly Income" at bounding box center [96, 520] width 82 height 11
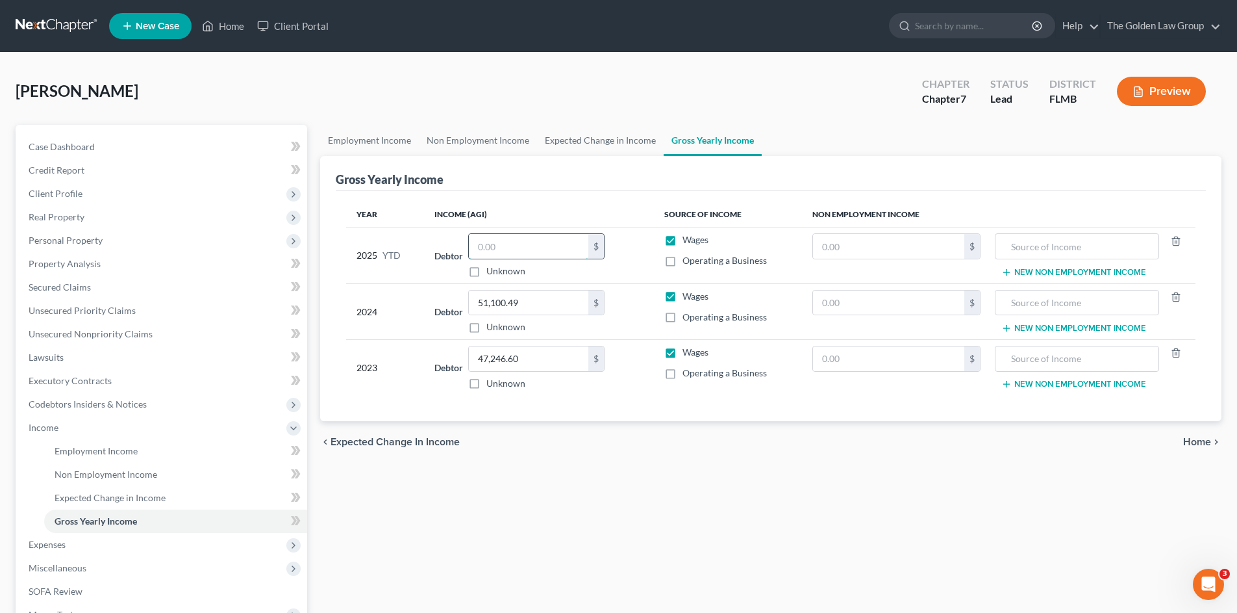
click at [542, 240] on input "text" at bounding box center [529, 246] width 120 height 25
click at [545, 485] on div "Employment Income Non Employment Income Expected Change in Income Gross Yearly …" at bounding box center [771, 430] width 915 height 610
click at [34, 427] on span "Income" at bounding box center [44, 427] width 30 height 11
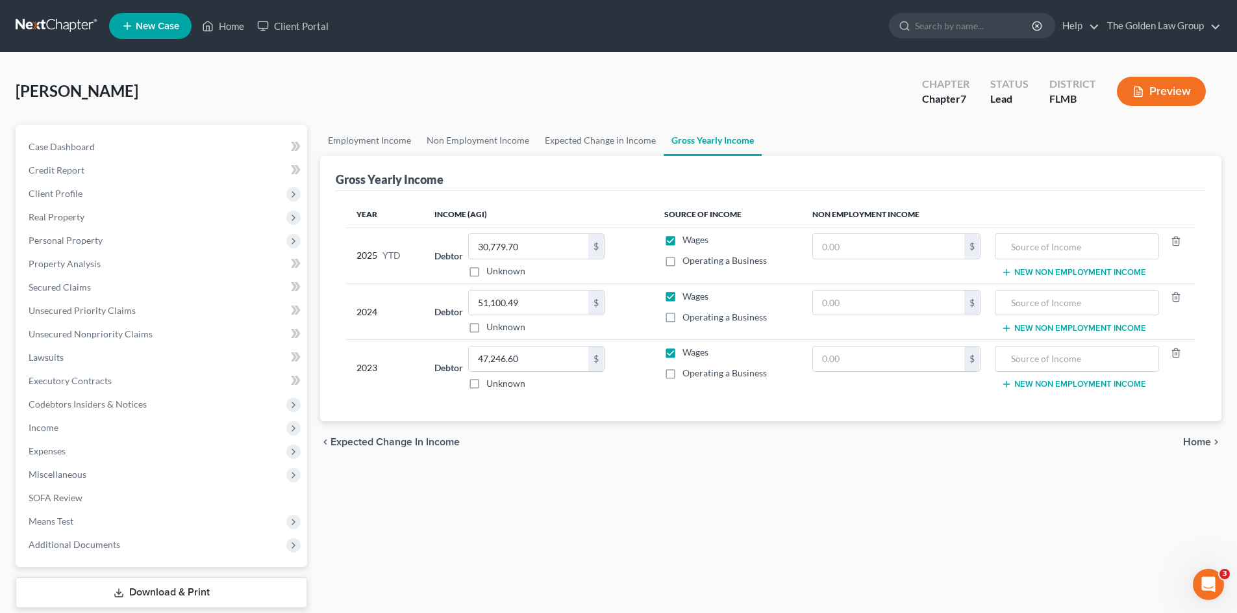
click at [450, 513] on div "Employment Income Non Employment Income Expected Change in Income Gross Yearly …" at bounding box center [771, 383] width 915 height 516
click at [95, 444] on span "Expenses" at bounding box center [162, 450] width 289 height 23
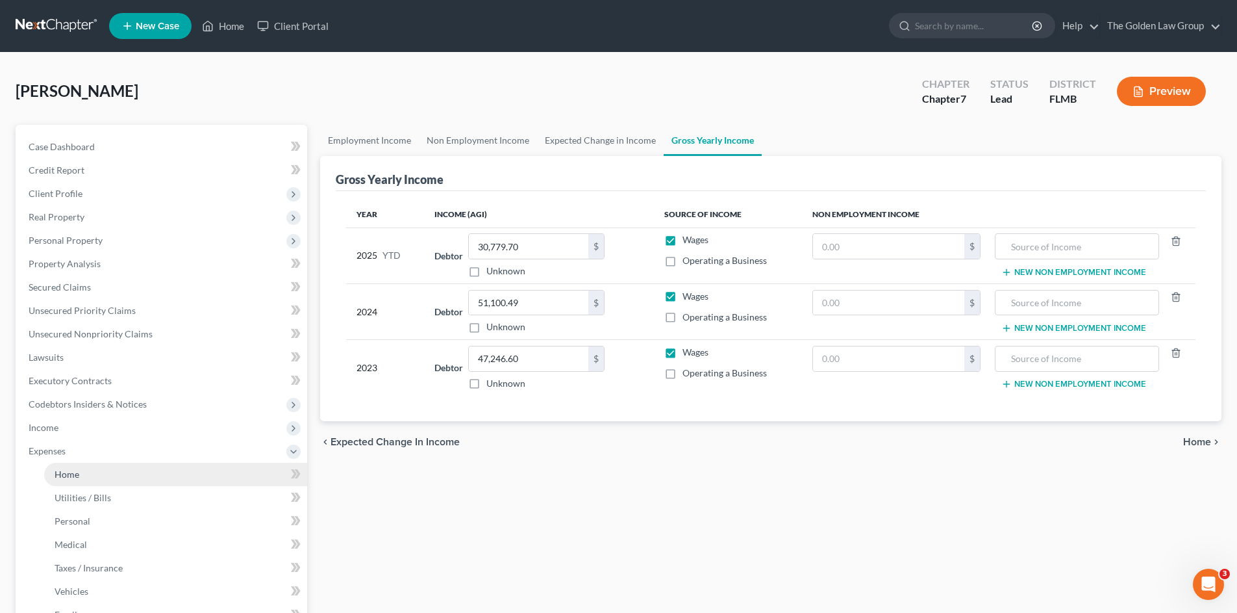
click at [107, 464] on link "Home" at bounding box center [175, 474] width 263 height 23
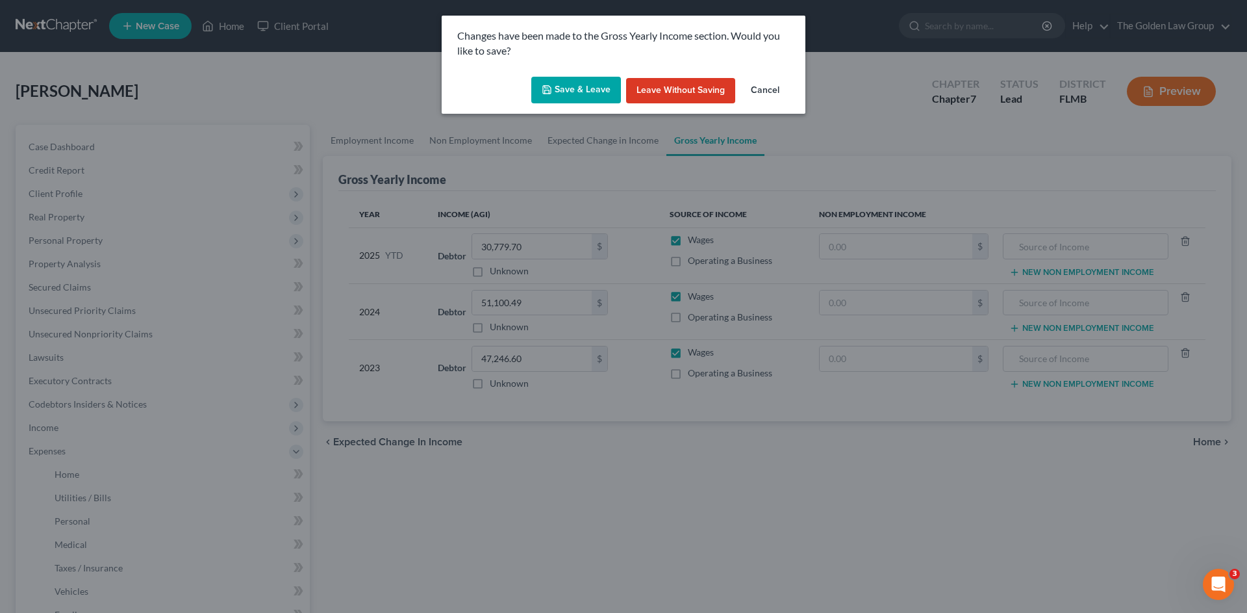
click at [602, 95] on button "Save & Leave" at bounding box center [576, 90] width 90 height 27
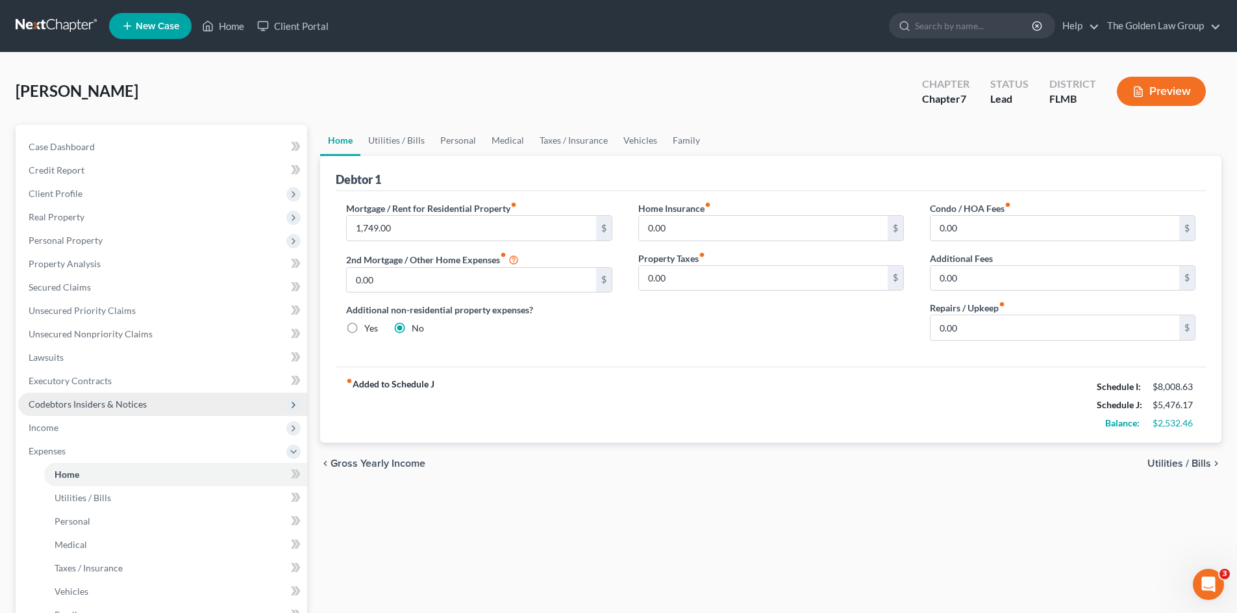
drag, startPoint x: 74, startPoint y: 420, endPoint x: 58, endPoint y: 414, distance: 16.9
click at [74, 420] on span "Income" at bounding box center [162, 427] width 289 height 23
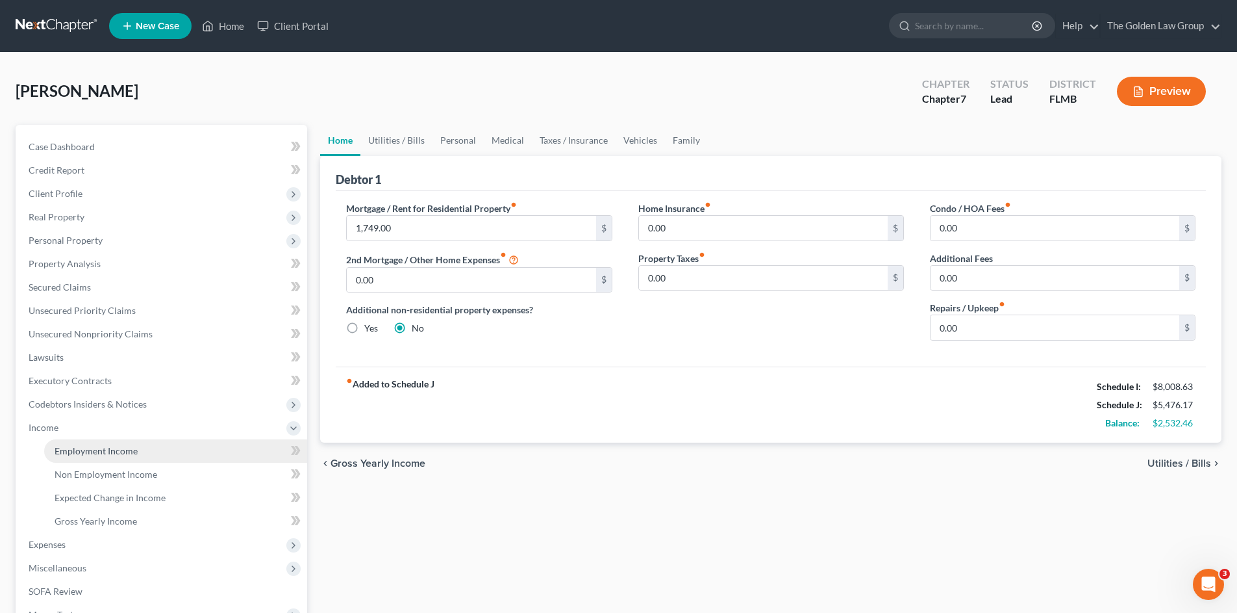
click at [159, 445] on link "Employment Income" at bounding box center [175, 450] width 263 height 23
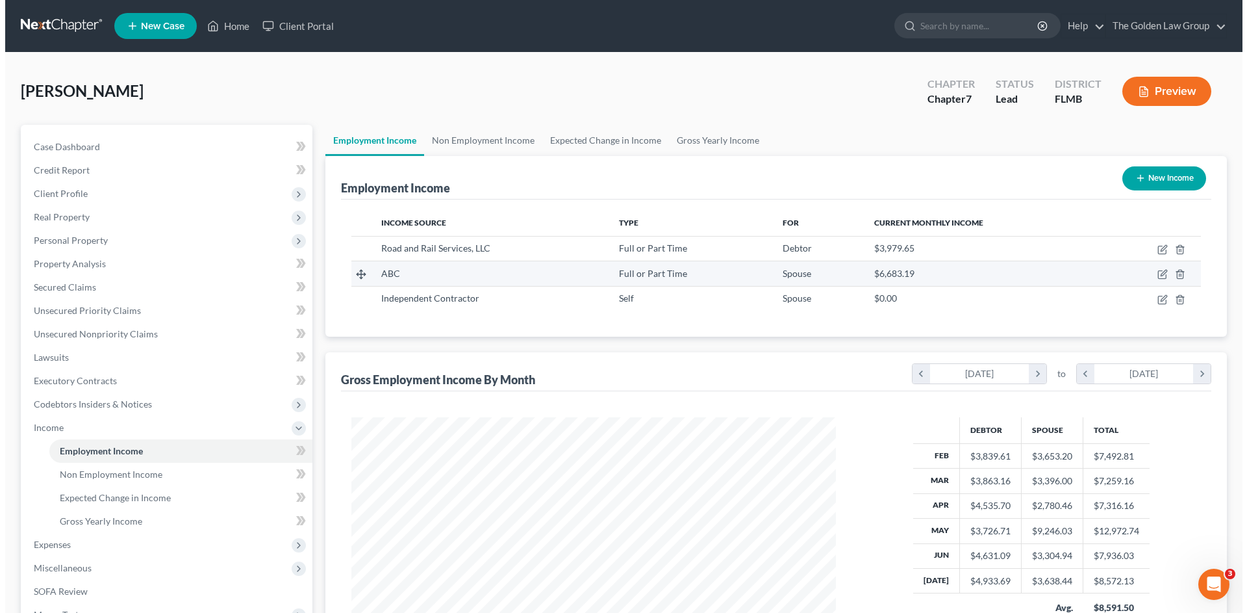
scroll to position [242, 511]
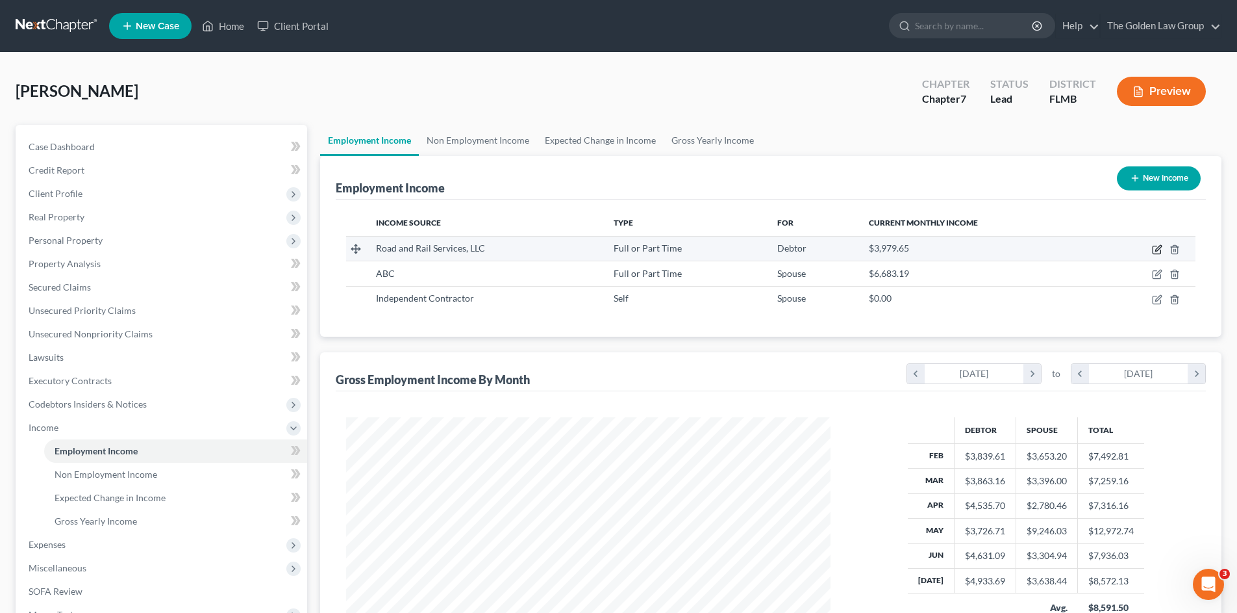
click at [1155, 247] on icon "button" at bounding box center [1157, 249] width 10 height 10
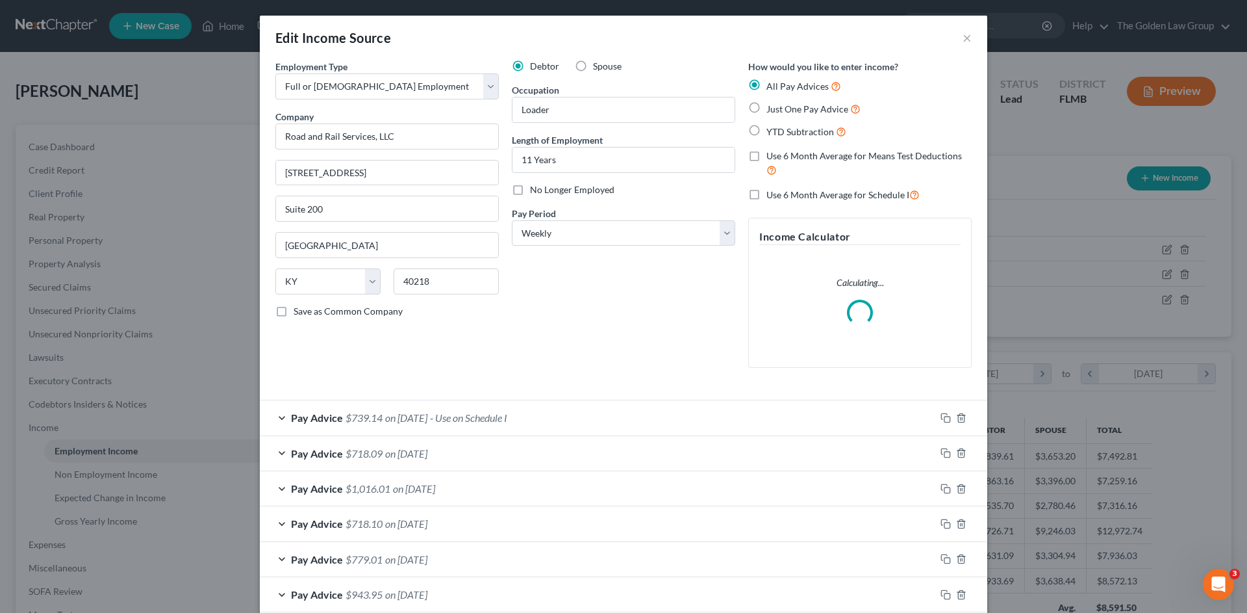
scroll to position [244, 515]
click at [615, 329] on div "Debtor Spouse Occupation Loader Length of Employment 11 Years No Longer Employe…" at bounding box center [623, 219] width 236 height 318
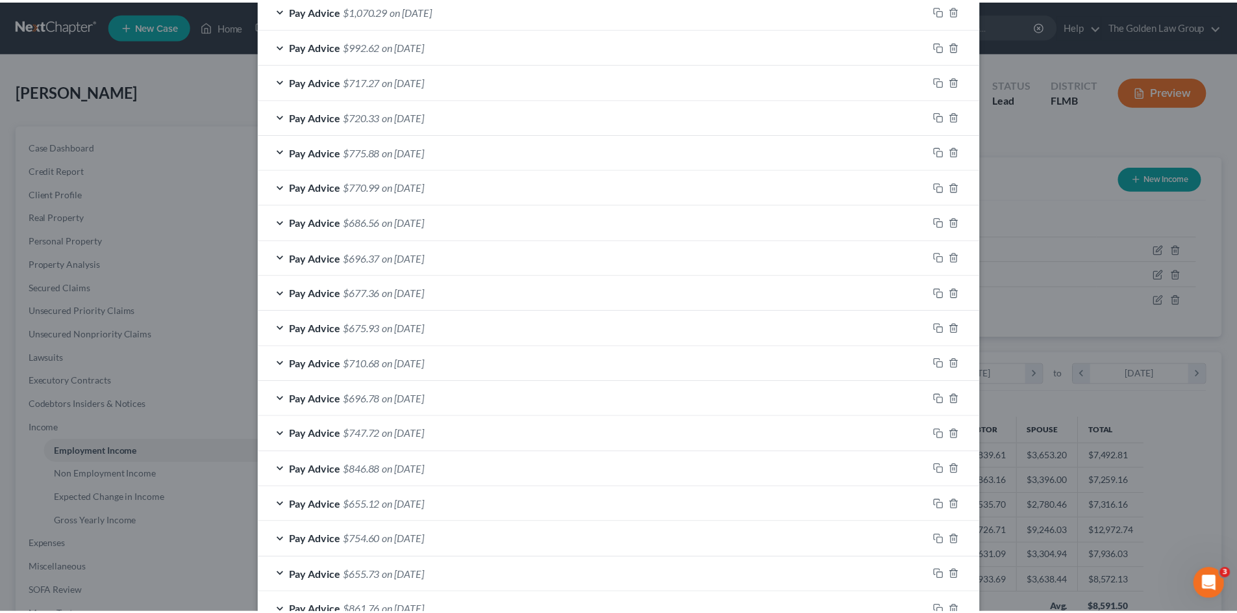
scroll to position [815, 0]
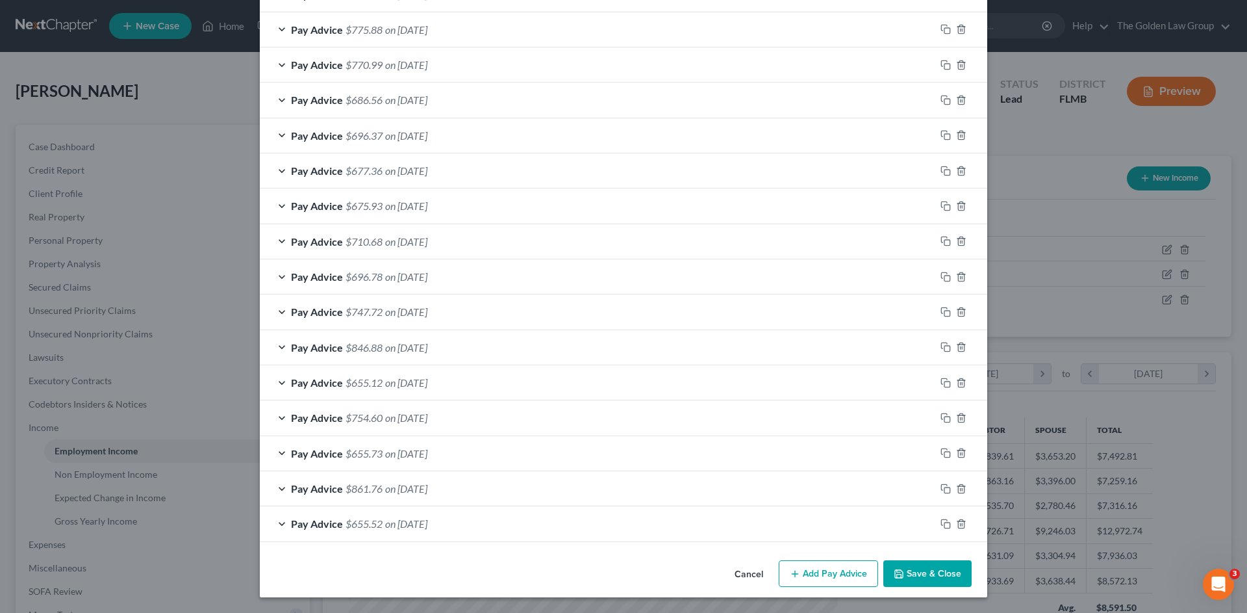
click at [940, 574] on button "Save & Close" at bounding box center [927, 573] width 88 height 27
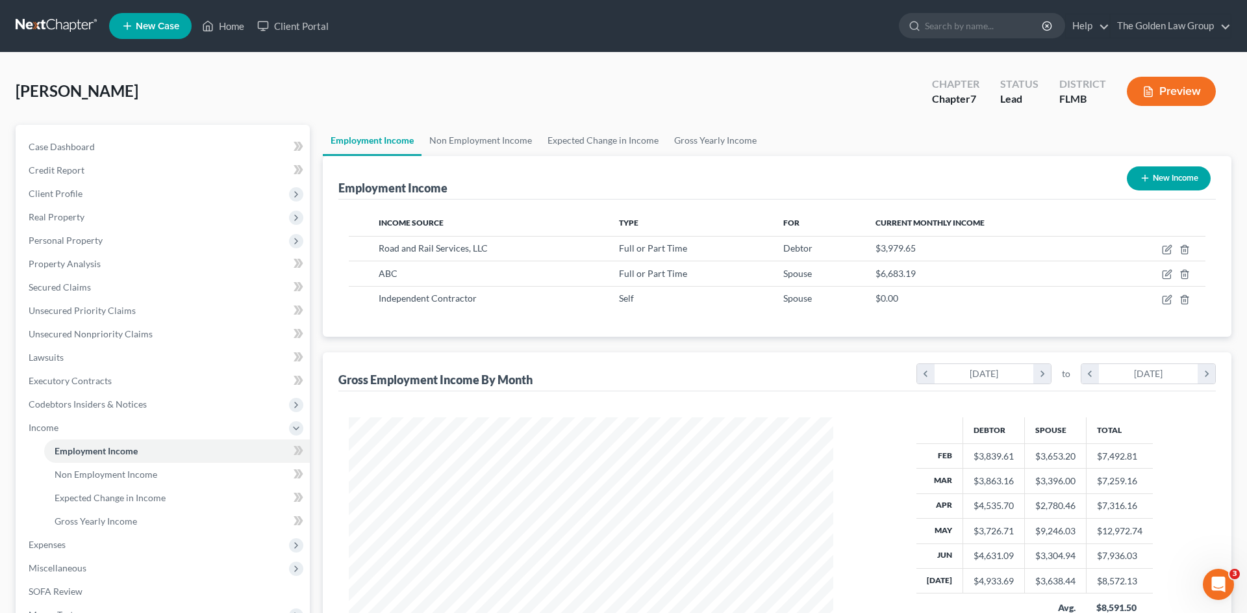
scroll to position [649339, 649071]
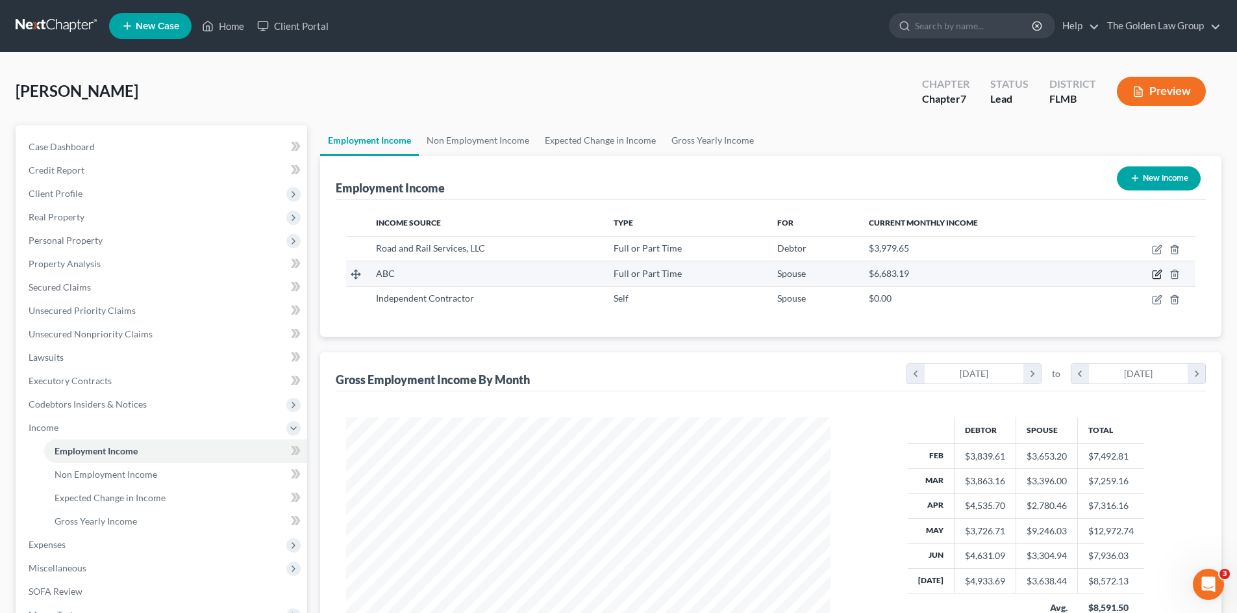
click at [1160, 273] on icon "button" at bounding box center [1159, 273] width 6 height 6
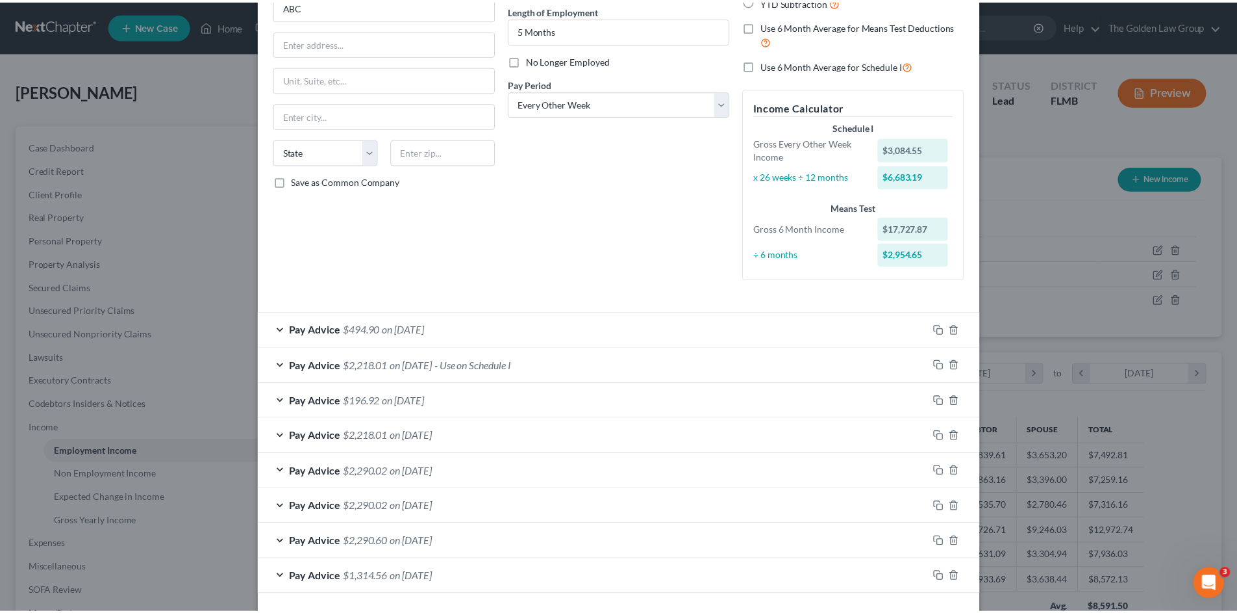
scroll to position [183, 0]
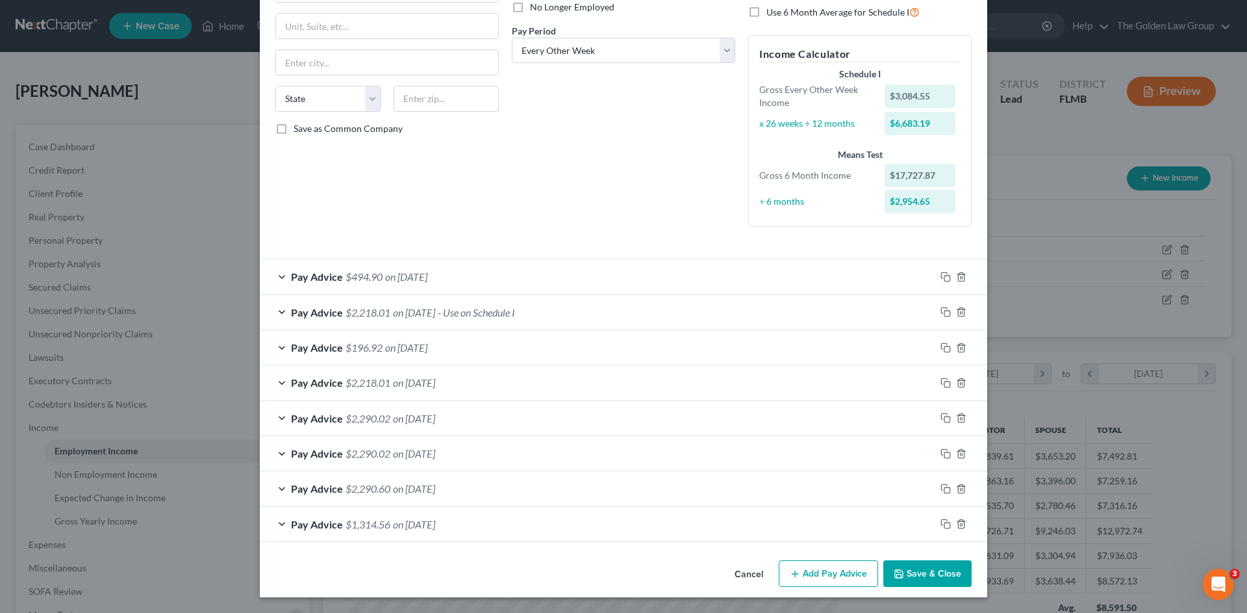
click at [916, 579] on button "Save & Close" at bounding box center [927, 573] width 88 height 27
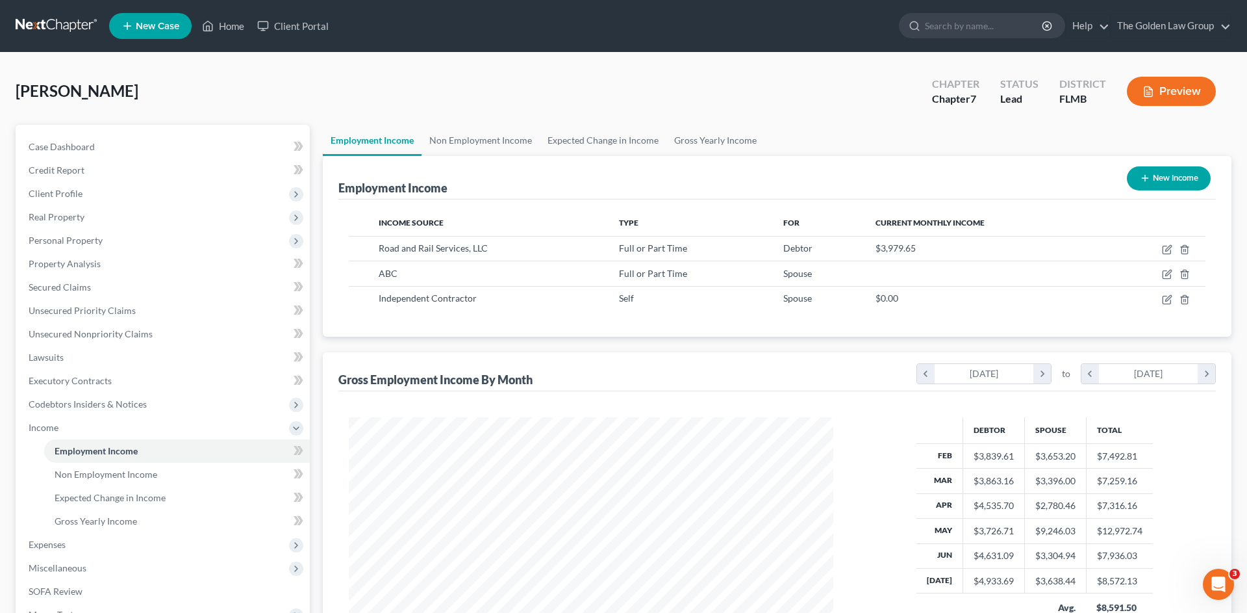
scroll to position [649339, 649071]
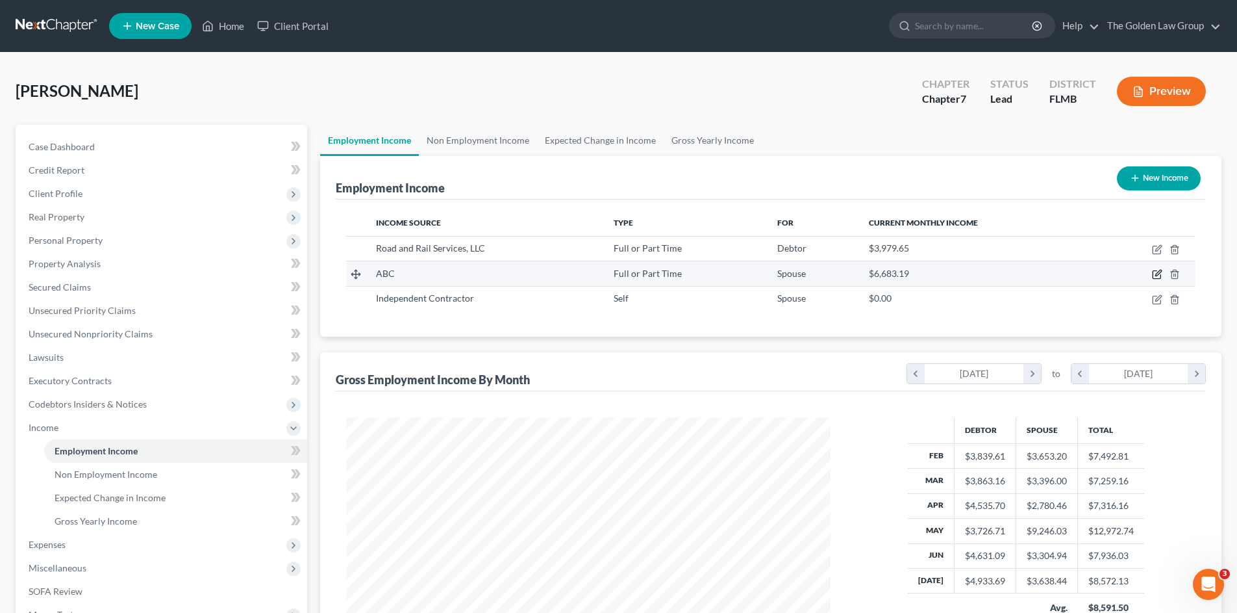
click at [1152, 274] on icon "button" at bounding box center [1157, 274] width 10 height 10
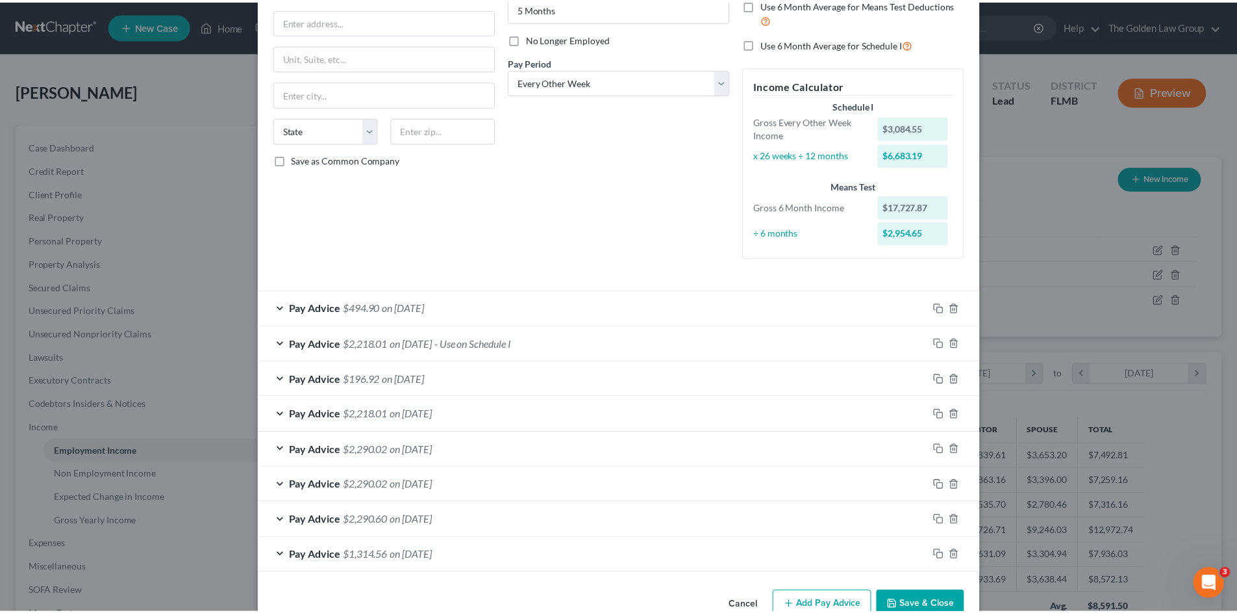
scroll to position [173, 0]
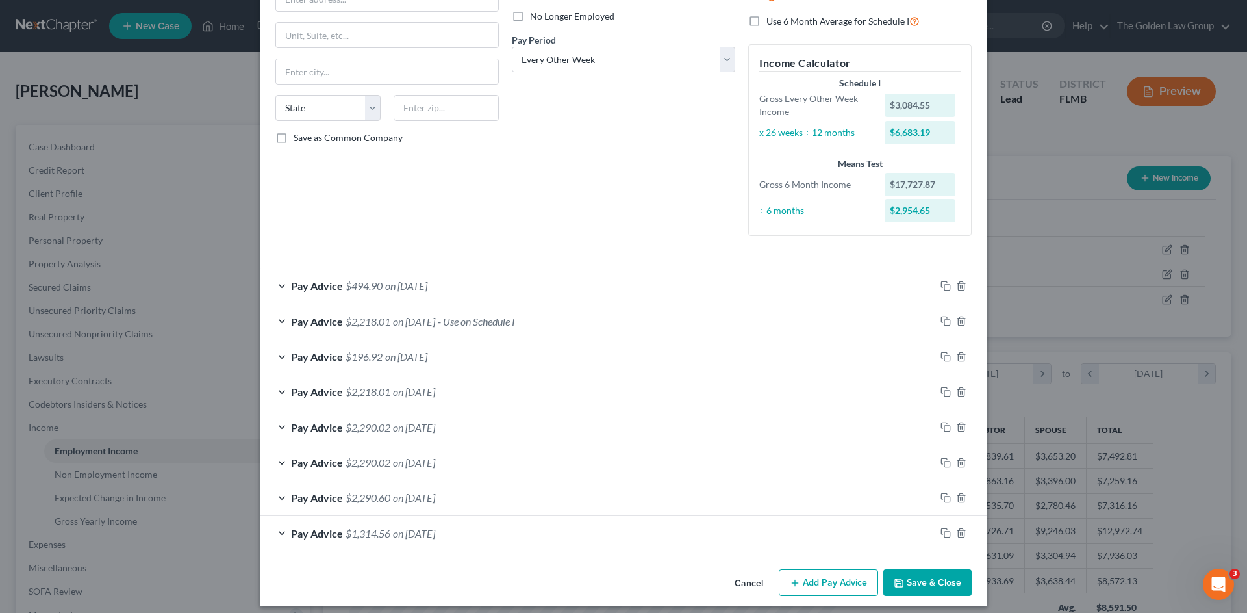
click at [933, 581] on button "Save & Close" at bounding box center [927, 582] width 88 height 27
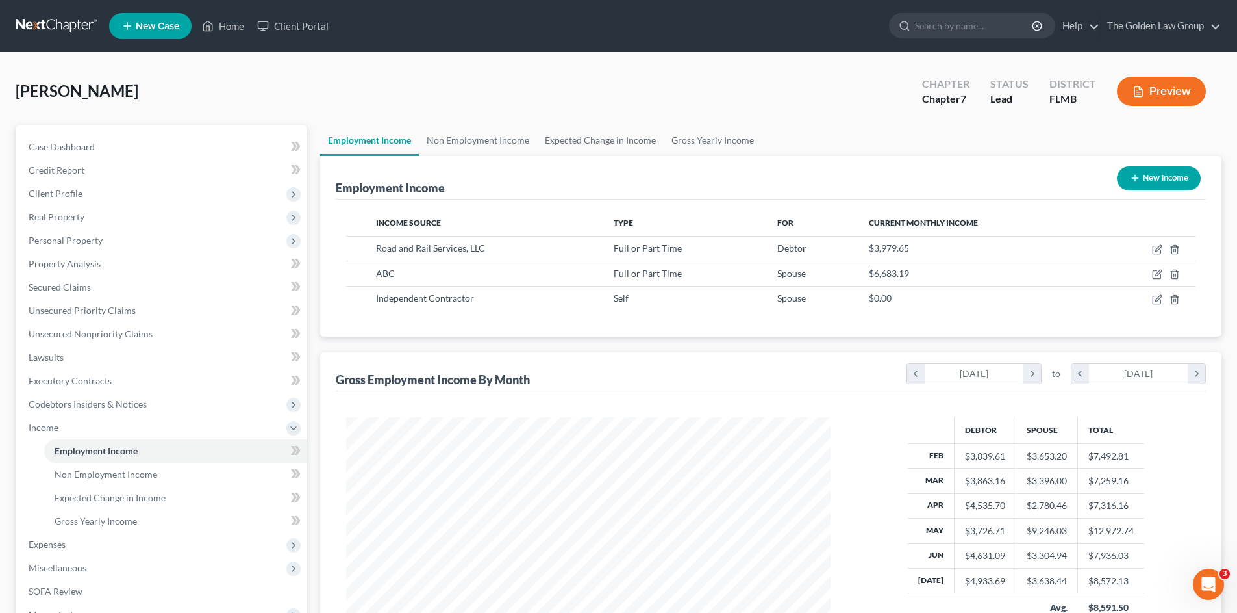
scroll to position [649339, 649071]
click at [55, 25] on link at bounding box center [57, 25] width 83 height 23
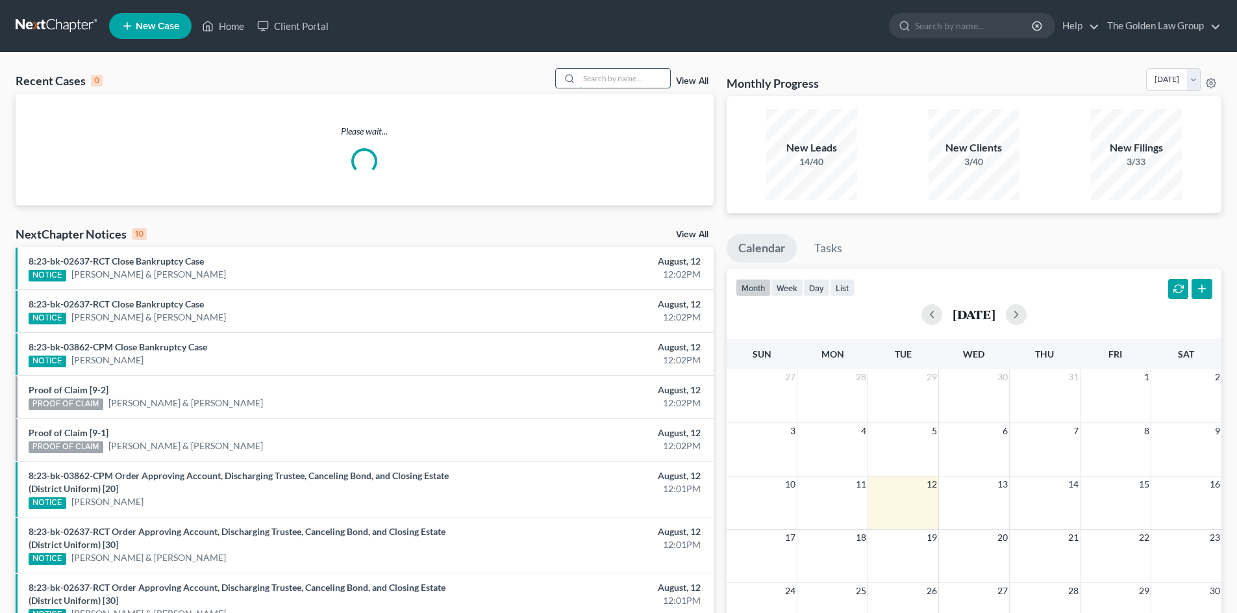
click at [598, 81] on input "search" at bounding box center [624, 78] width 91 height 19
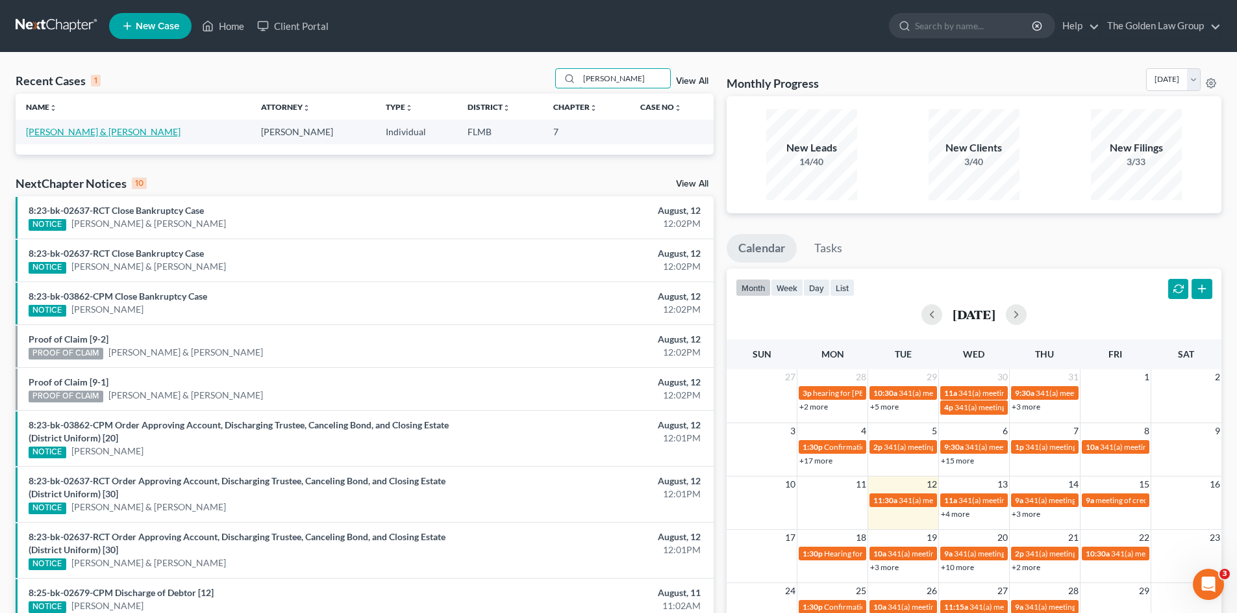
type input "[PERSON_NAME]"
click at [47, 132] on link "[PERSON_NAME] & [PERSON_NAME]" at bounding box center [103, 131] width 155 height 11
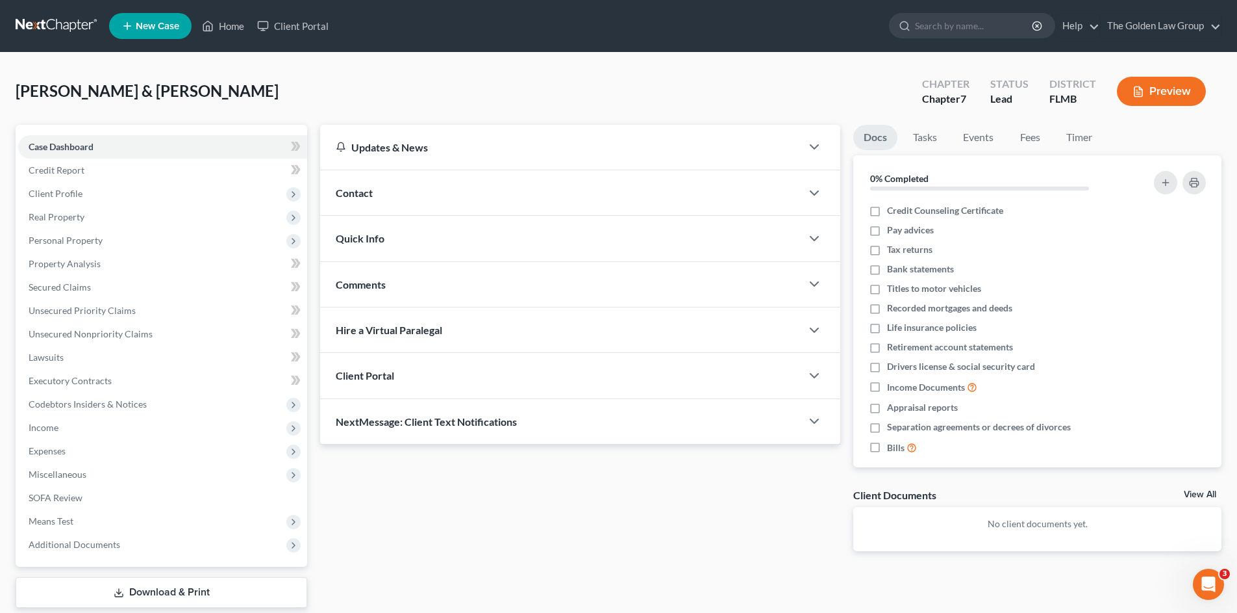
drag, startPoint x: 579, startPoint y: 74, endPoint x: 545, endPoint y: 70, distance: 34.6
click at [580, 74] on div "[PERSON_NAME] & [PERSON_NAME] Upgraded Chapter Chapter 7 Status Lead District […" at bounding box center [619, 96] width 1206 height 57
click at [58, 422] on span "Income" at bounding box center [162, 427] width 289 height 23
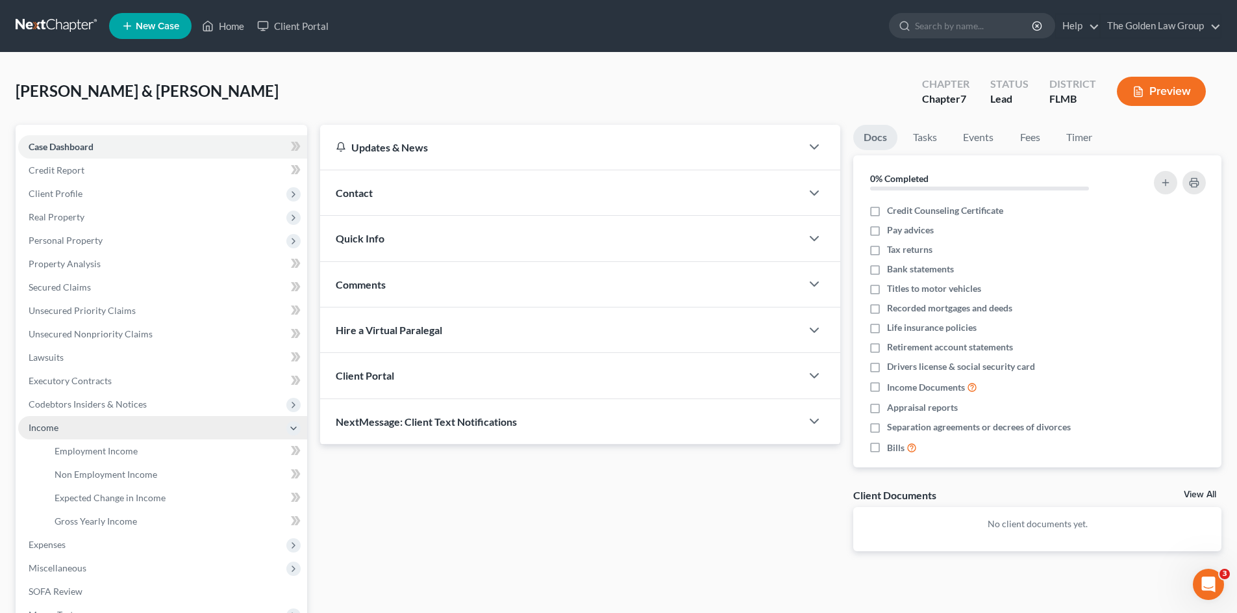
click at [58, 422] on span "Income" at bounding box center [162, 427] width 289 height 23
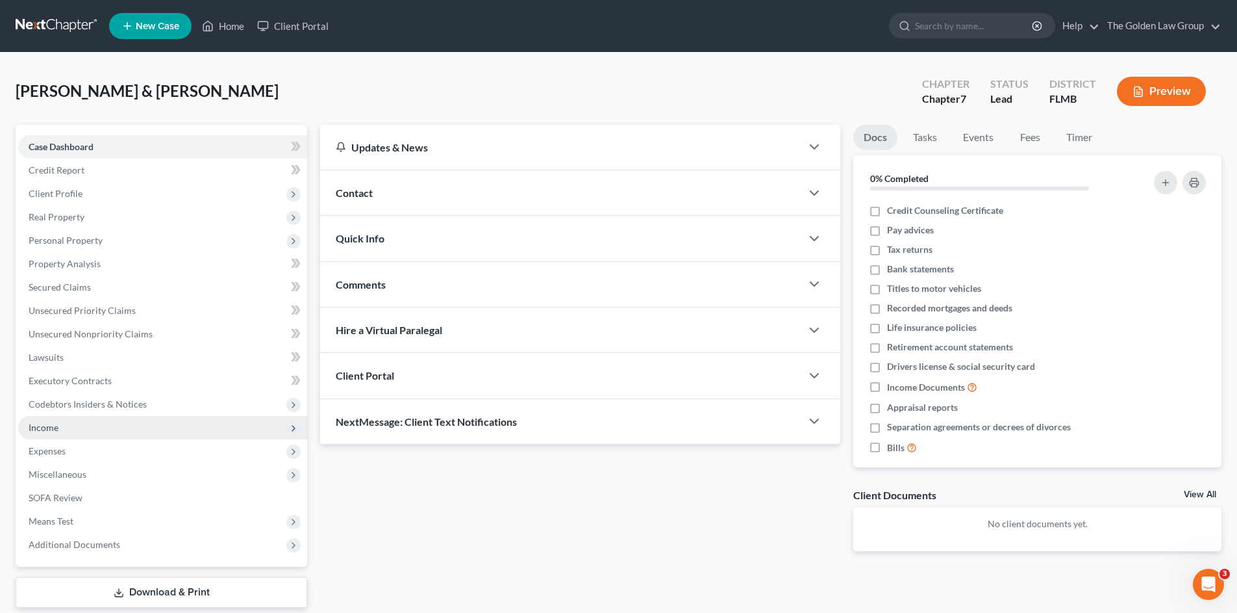
click at [62, 430] on span "Income" at bounding box center [162, 427] width 289 height 23
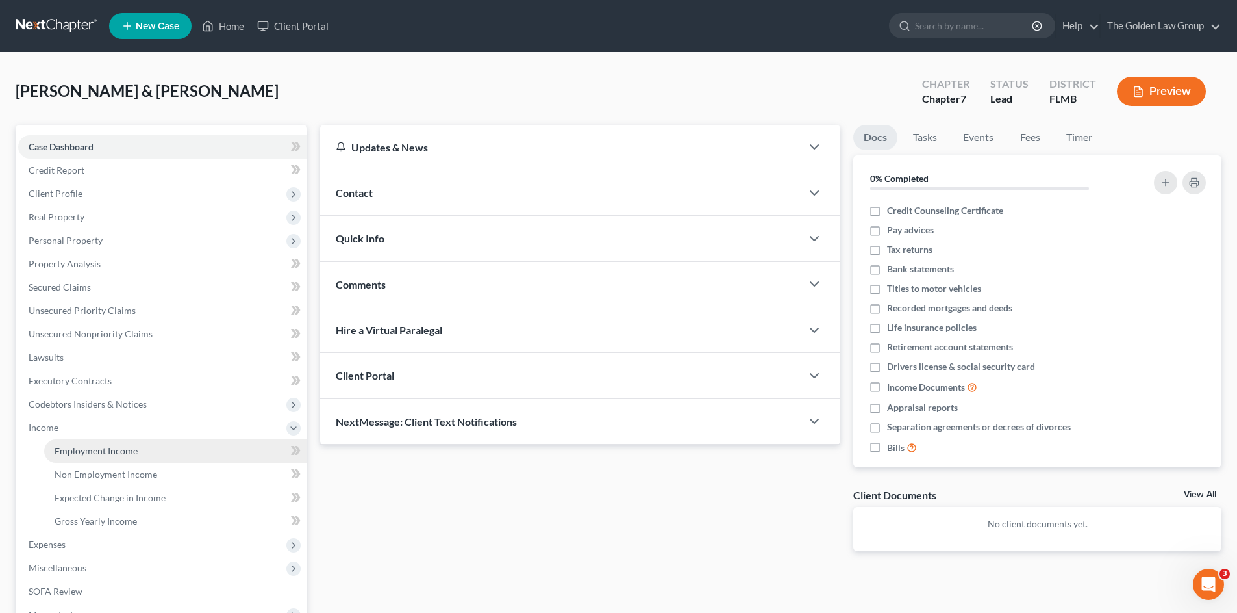
click at [82, 448] on span "Employment Income" at bounding box center [96, 450] width 83 height 11
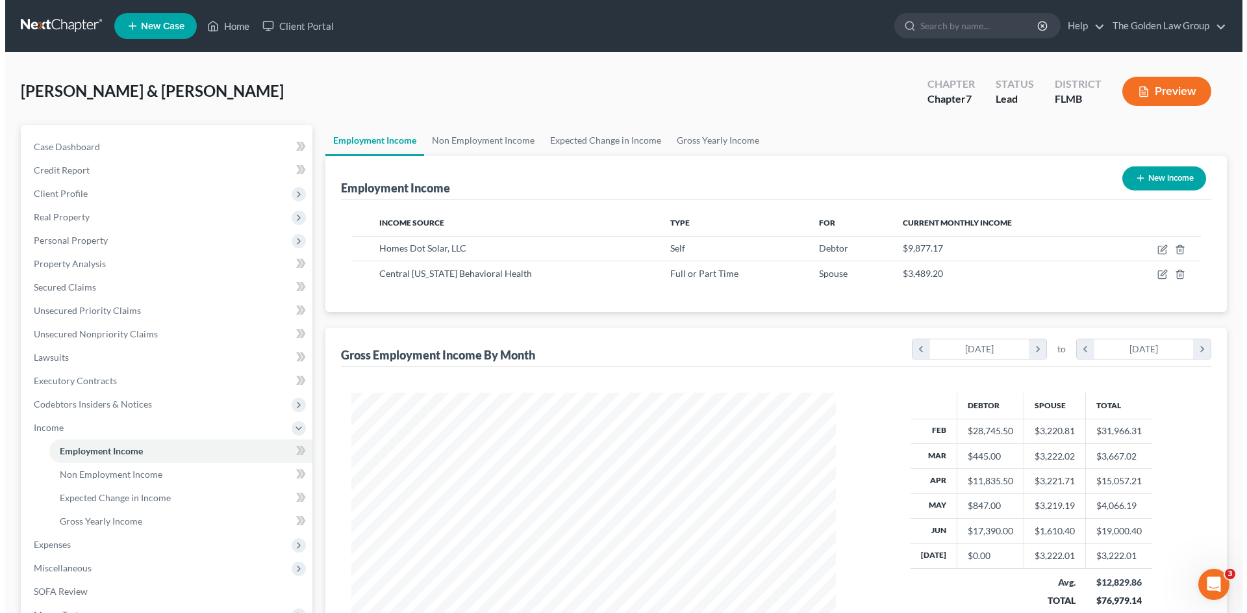
scroll to position [242, 511]
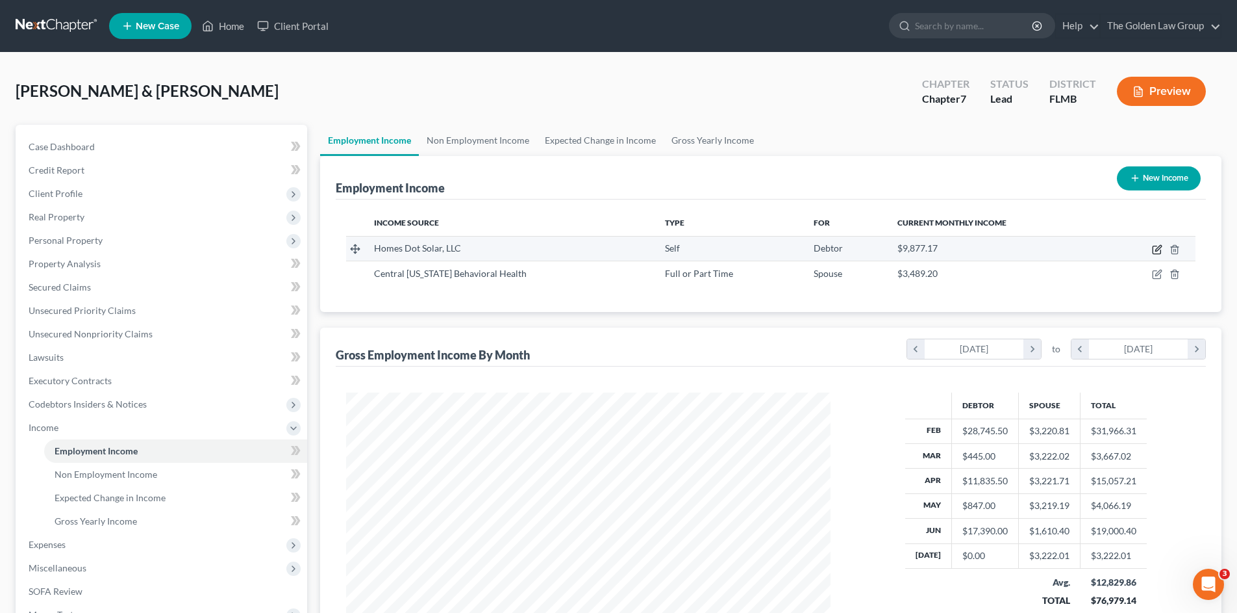
click at [1155, 247] on icon "button" at bounding box center [1157, 249] width 10 height 10
select select "1"
select select "9"
select select "0"
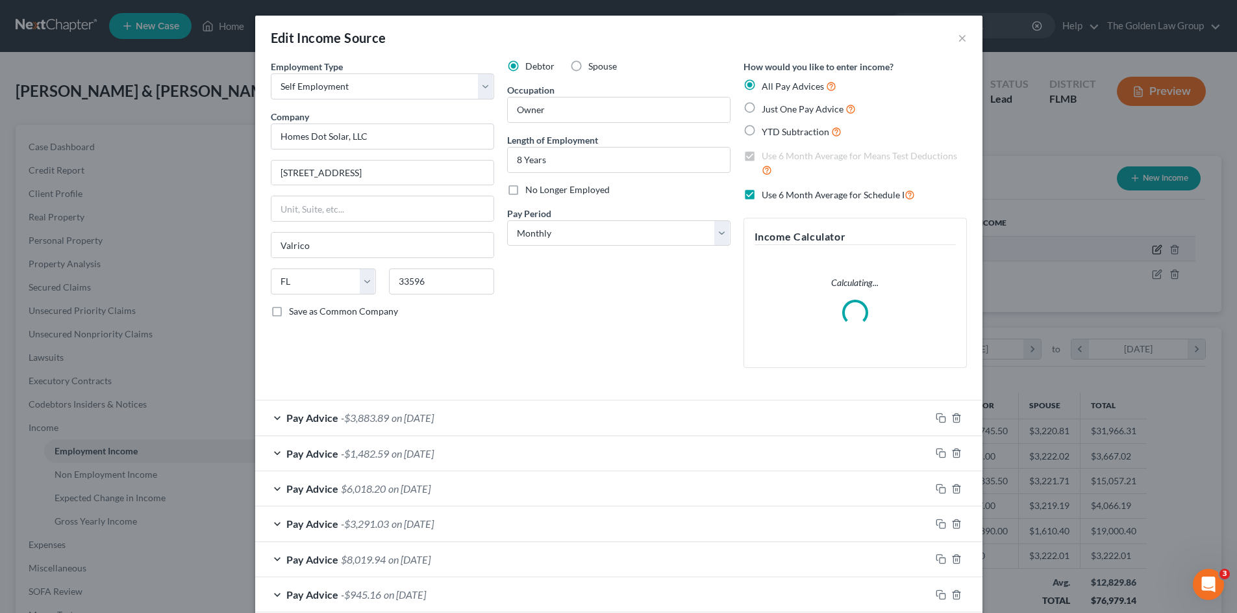
scroll to position [244, 515]
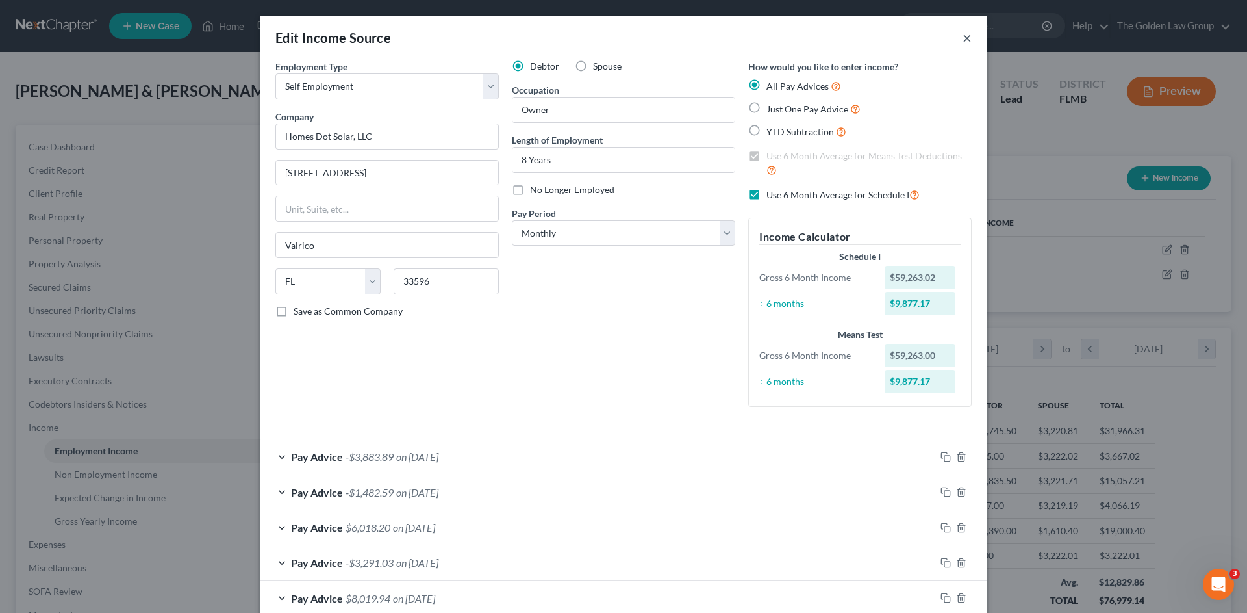
click at [963, 34] on button "×" at bounding box center [967, 38] width 9 height 16
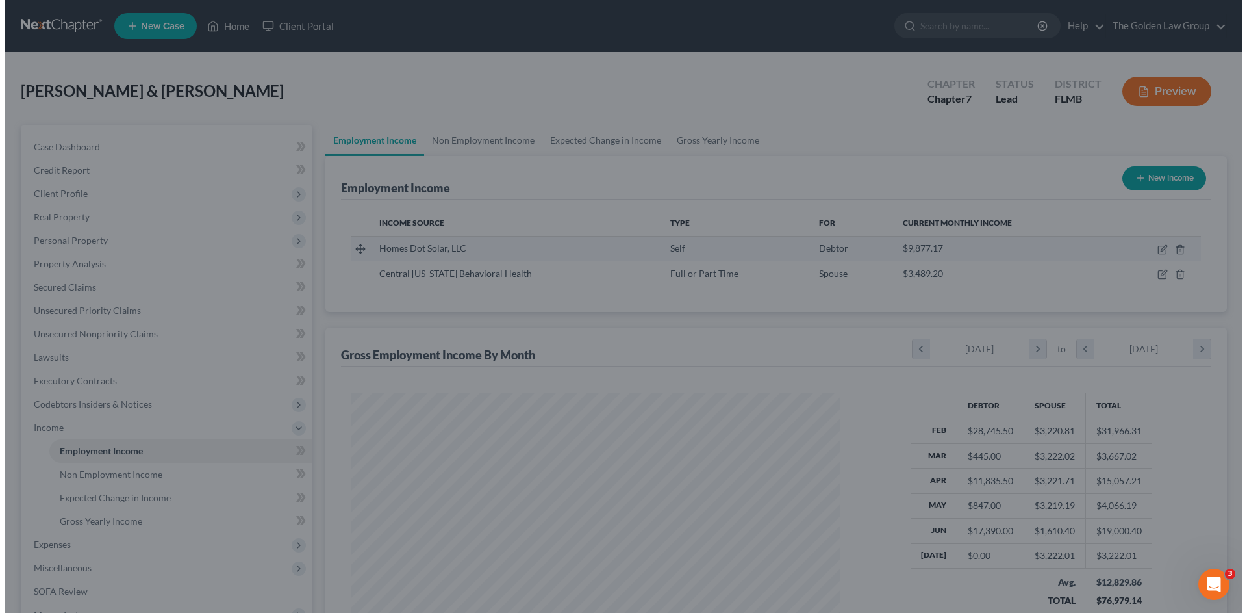
scroll to position [649339, 649071]
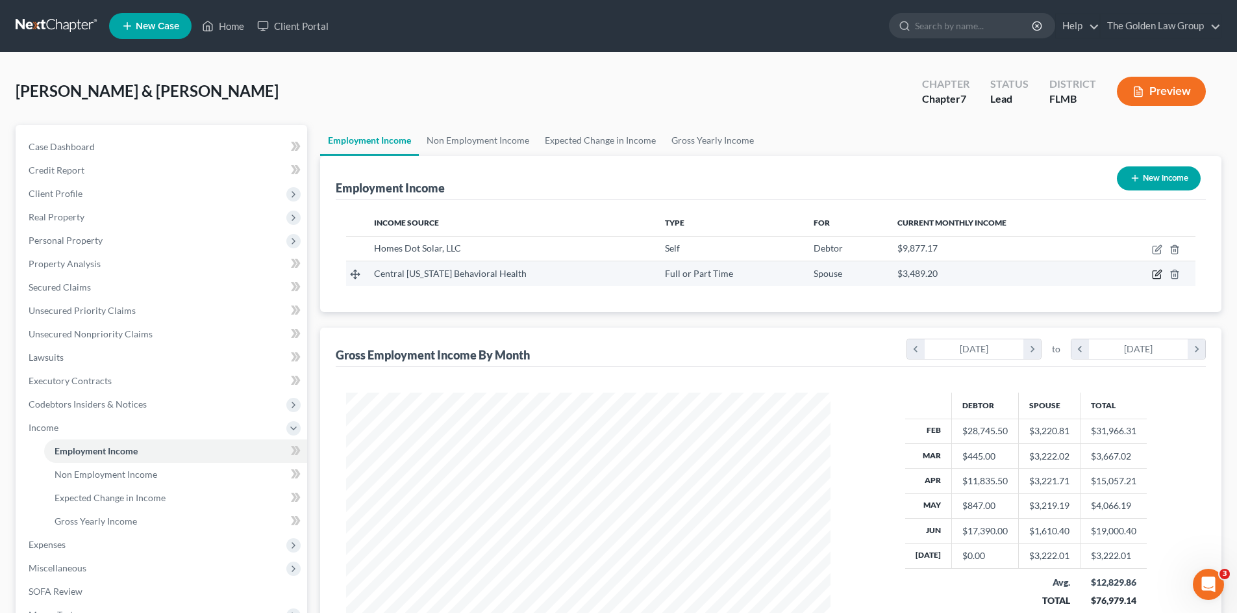
click at [1155, 274] on icon "button" at bounding box center [1157, 274] width 10 height 10
select select "0"
select select "9"
select select "2"
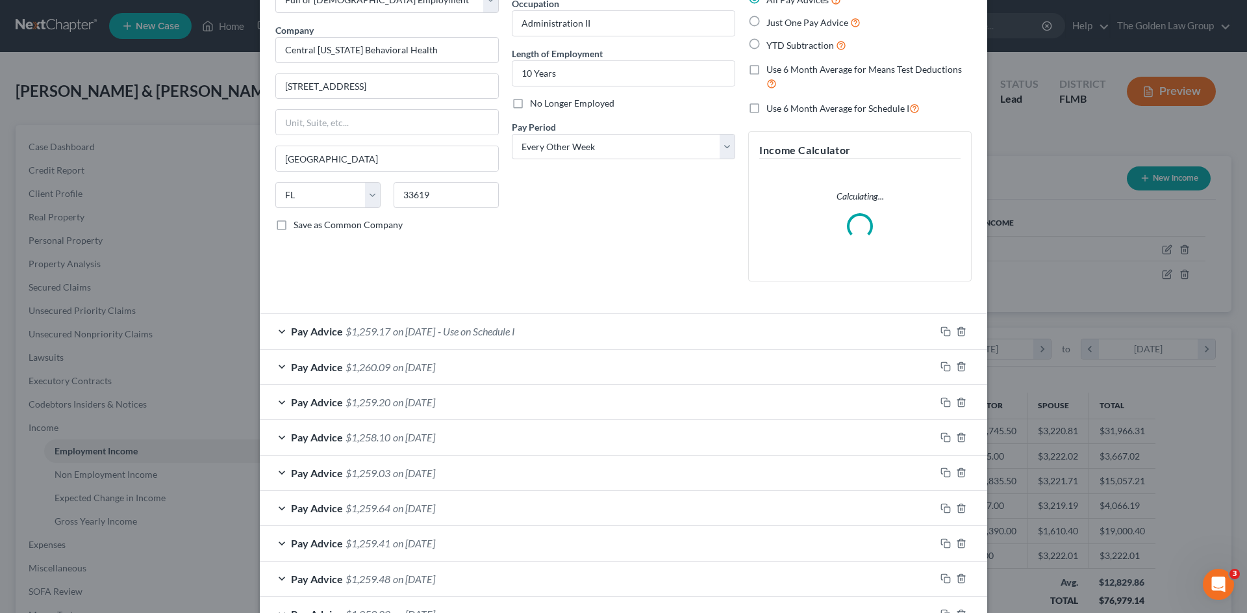
scroll to position [108, 0]
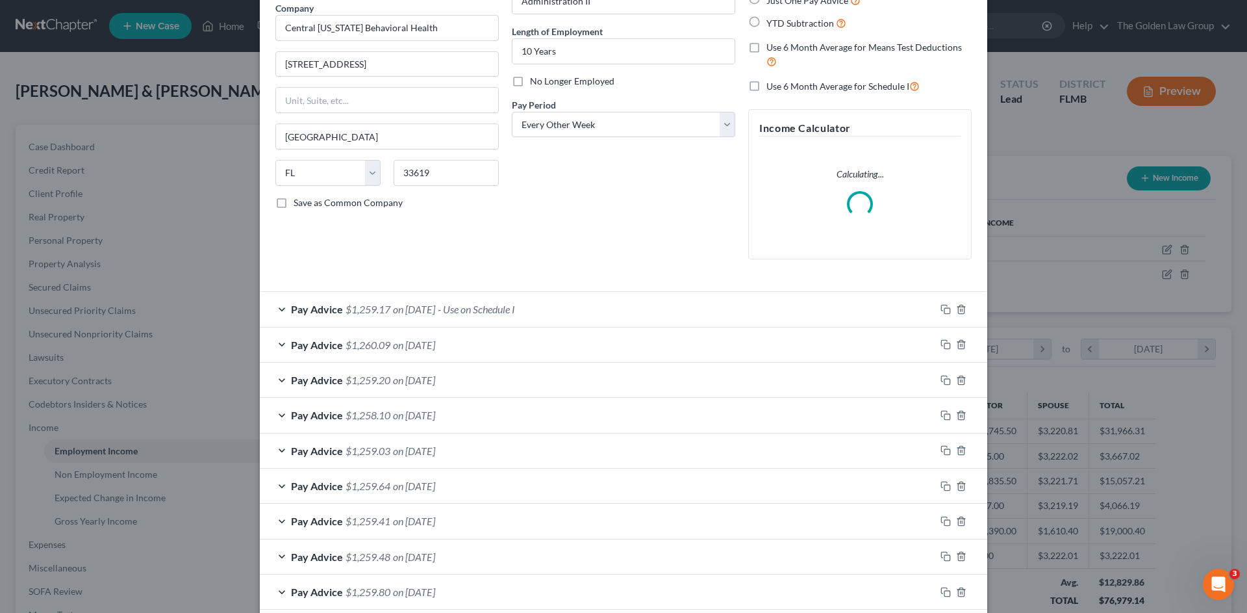
click at [600, 316] on div "Pay Advice $1,259.17 on [DATE] - Use on Schedule I" at bounding box center [598, 309] width 676 height 34
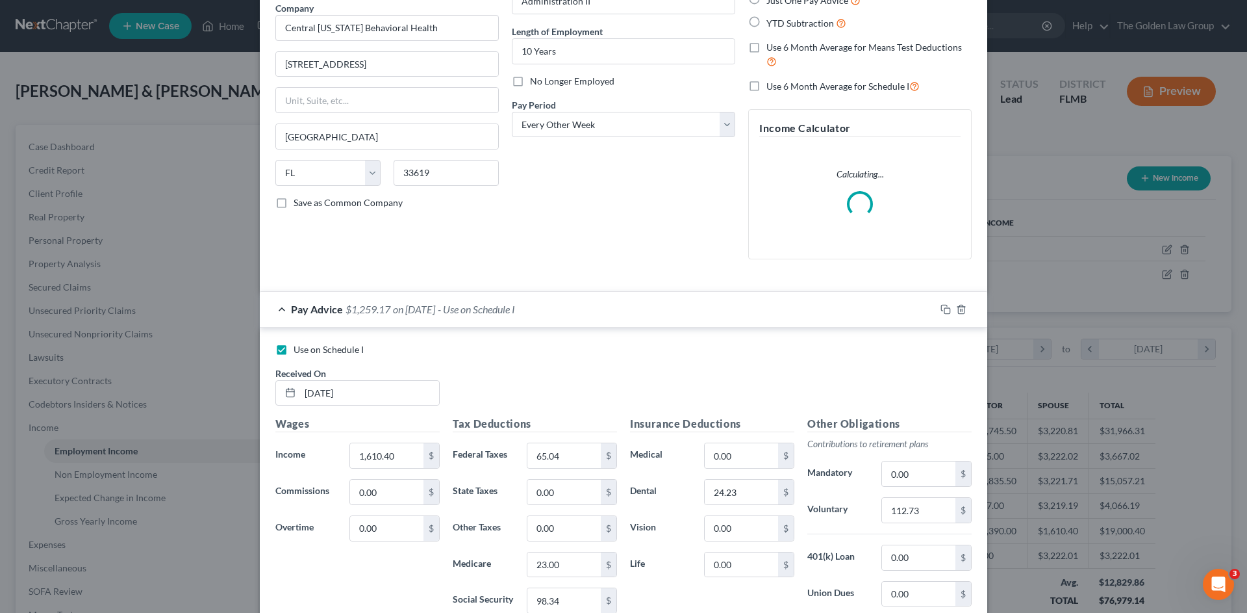
click at [600, 316] on div "Pay Advice $1,259.17 on [DATE] - Use on Schedule I" at bounding box center [598, 309] width 676 height 34
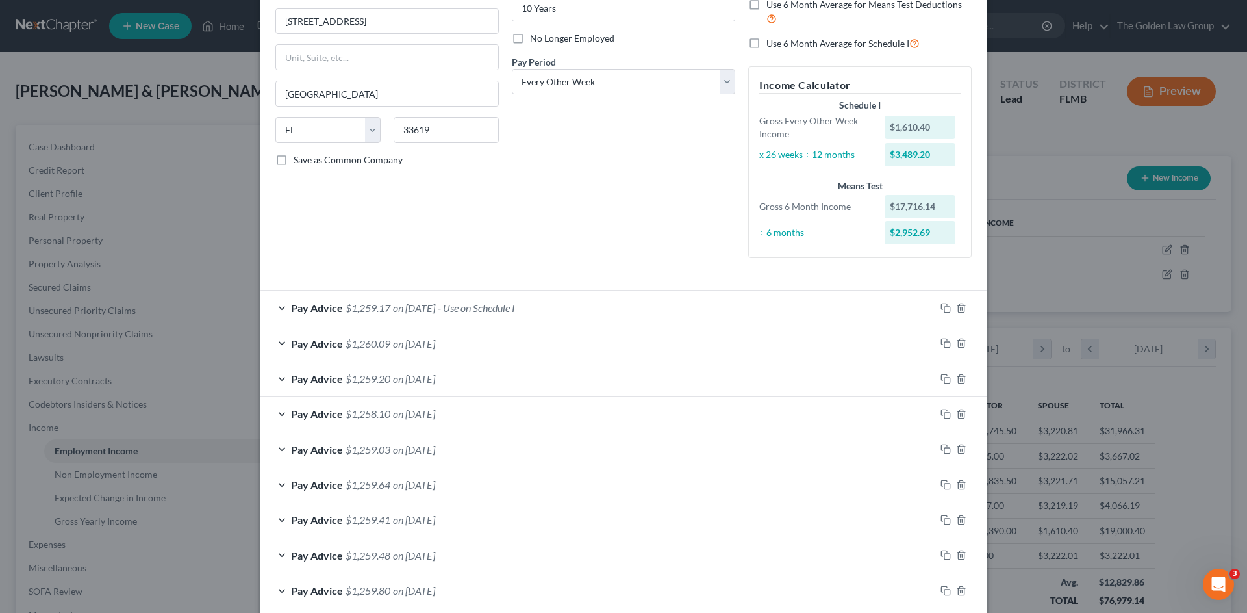
scroll to position [195, 0]
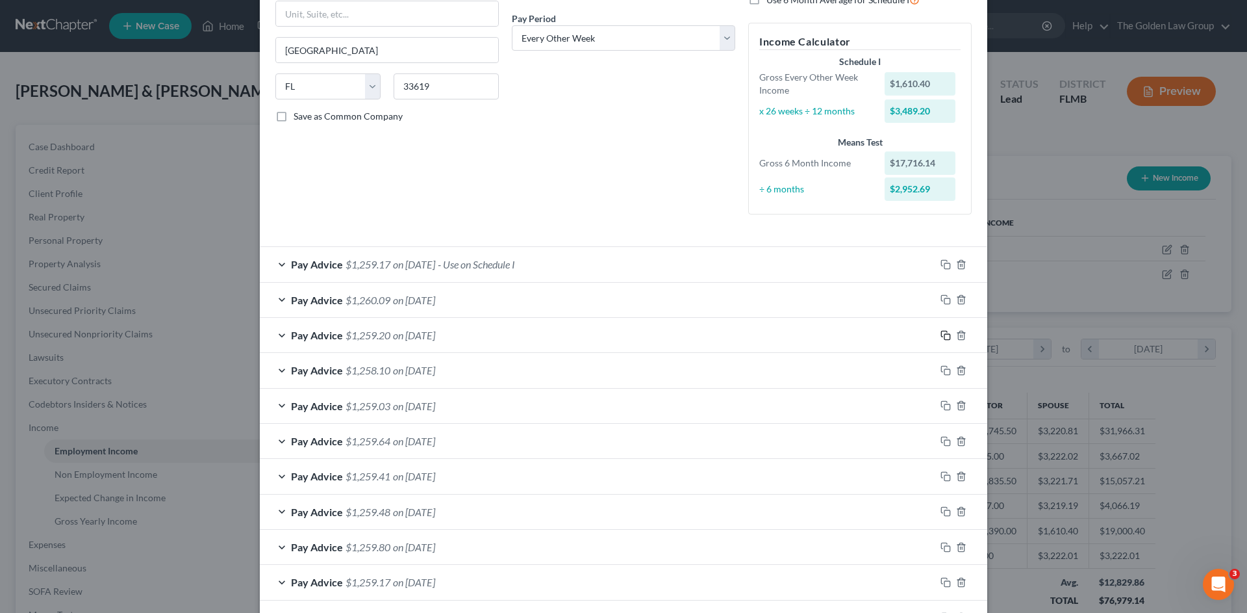
drag, startPoint x: 941, startPoint y: 334, endPoint x: 672, endPoint y: 393, distance: 275.3
click at [944, 334] on rect "button" at bounding box center [947, 337] width 6 height 6
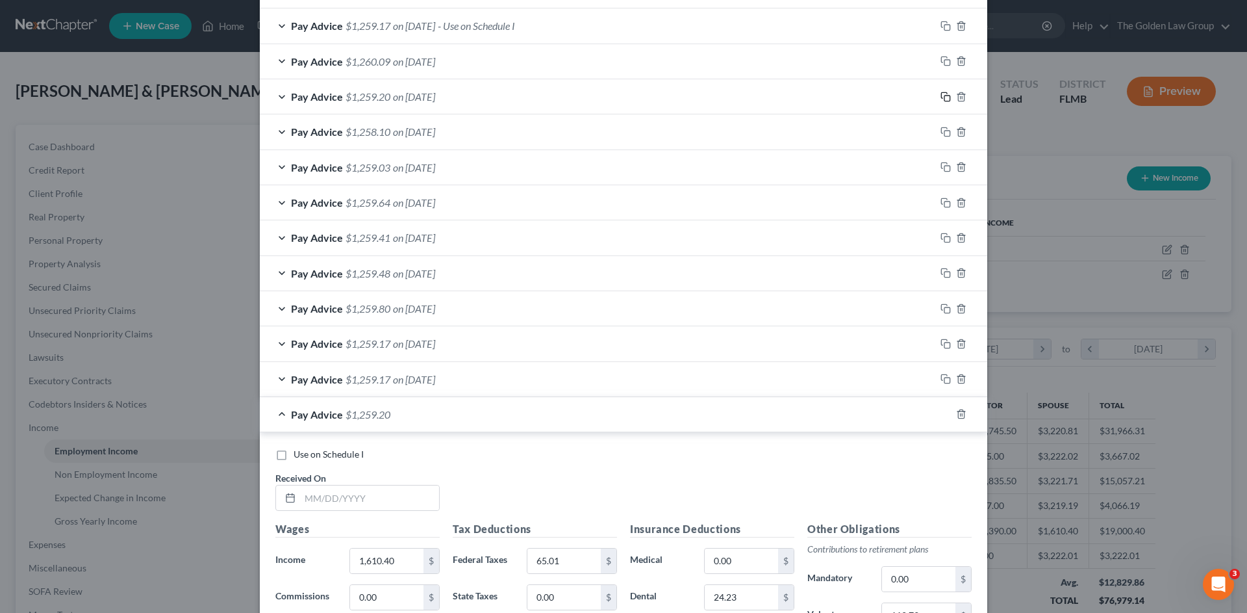
scroll to position [541, 0]
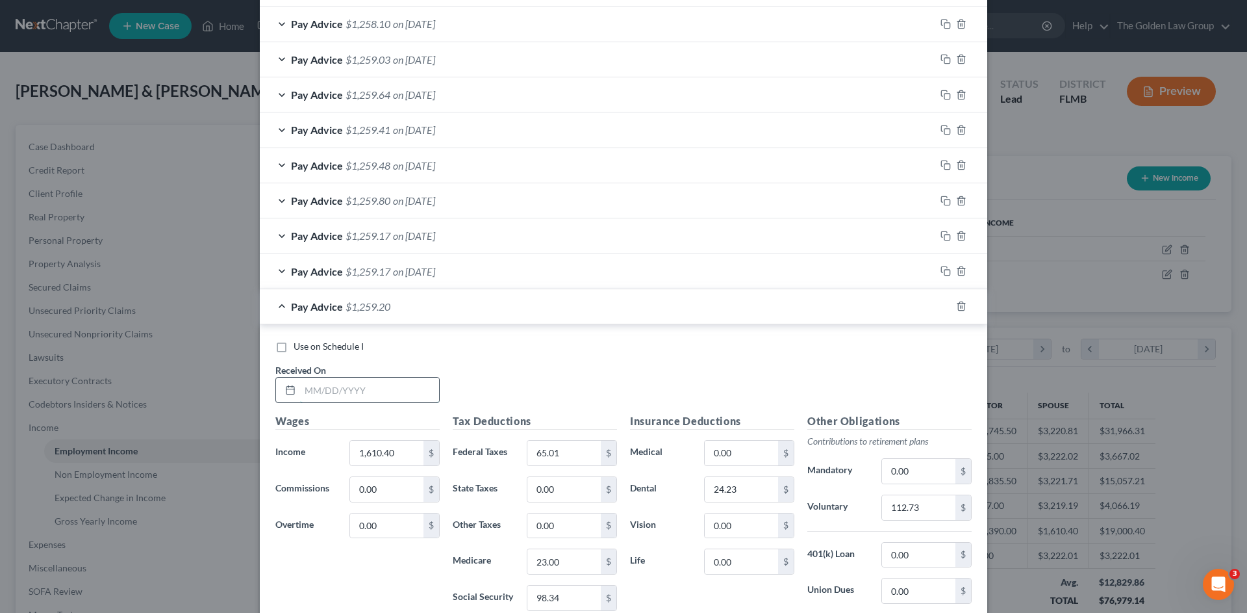
click at [365, 391] on input "text" at bounding box center [369, 389] width 139 height 25
type input "[DATE]"
type input "6,613.62"
type input "775.51"
type input "95.55"
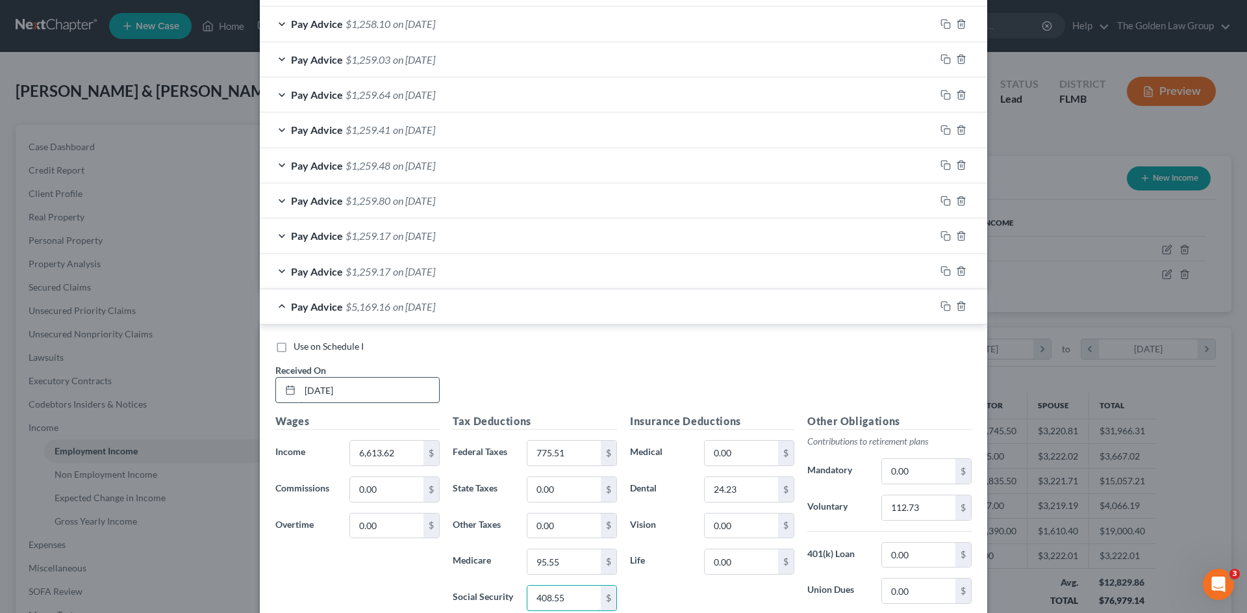
type input "408.55"
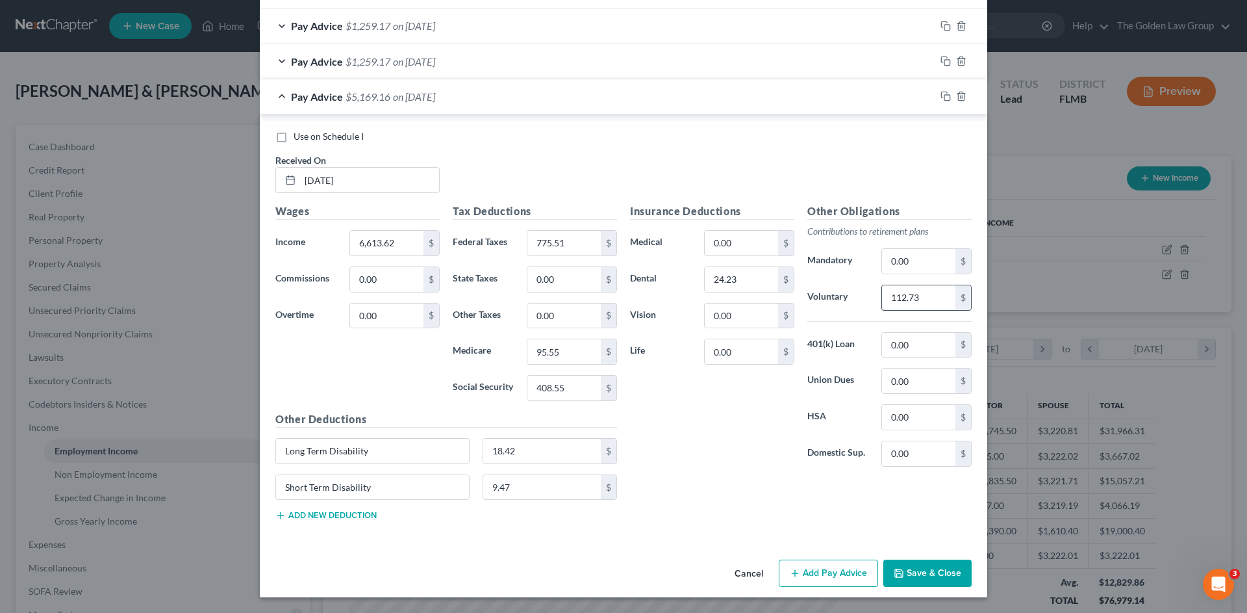
click at [926, 299] on input "112.73" at bounding box center [918, 297] width 73 height 25
type input "462.95"
click at [919, 564] on button "Save & Close" at bounding box center [927, 572] width 88 height 27
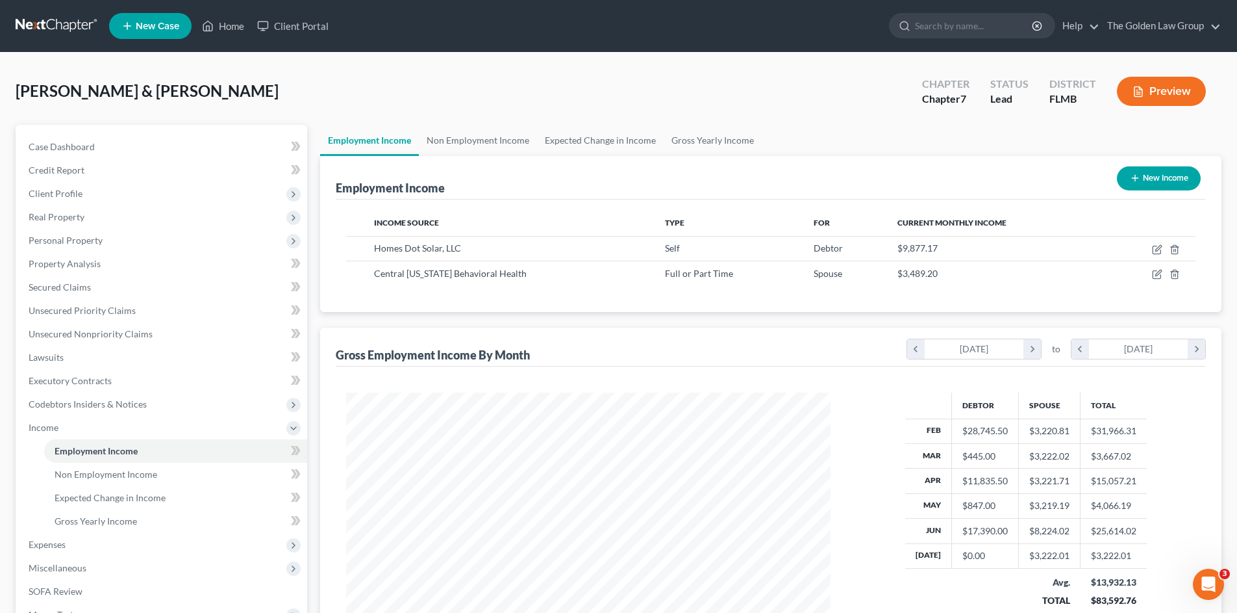
scroll to position [649339, 649071]
click at [137, 522] on link "Gross Yearly Income" at bounding box center [175, 520] width 263 height 23
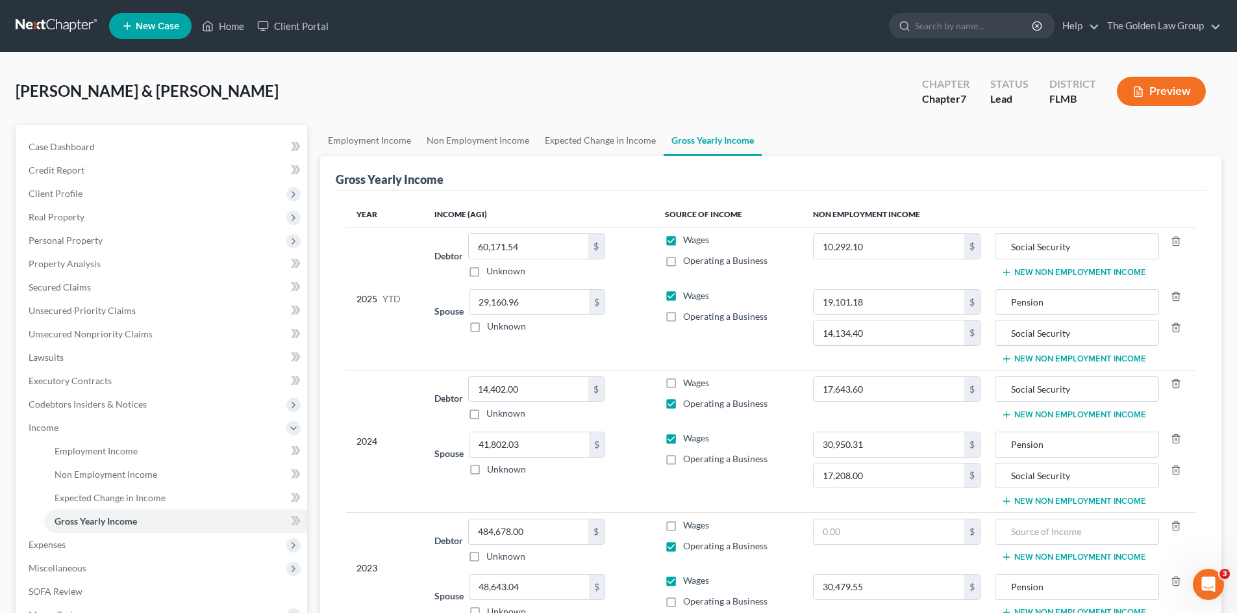
click at [358, 501] on div "2024" at bounding box center [385, 441] width 57 height 131
click at [73, 196] on span "Client Profile" at bounding box center [56, 193] width 54 height 11
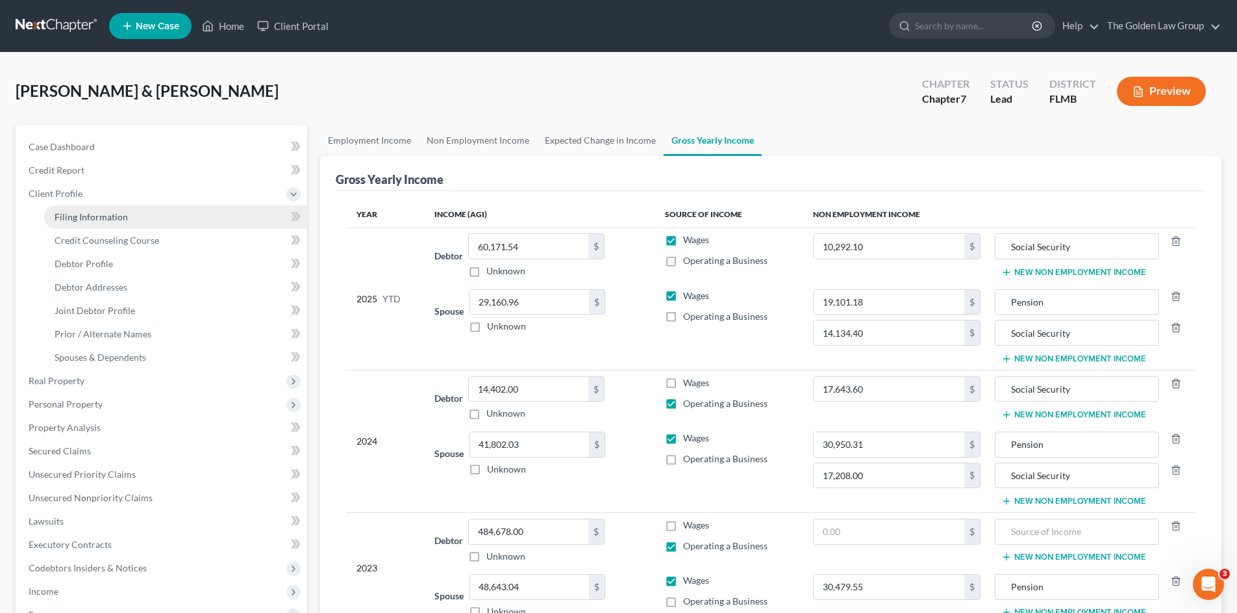
click at [81, 220] on span "Filing Information" at bounding box center [91, 216] width 73 height 11
select select "1"
select select "0"
select select "9"
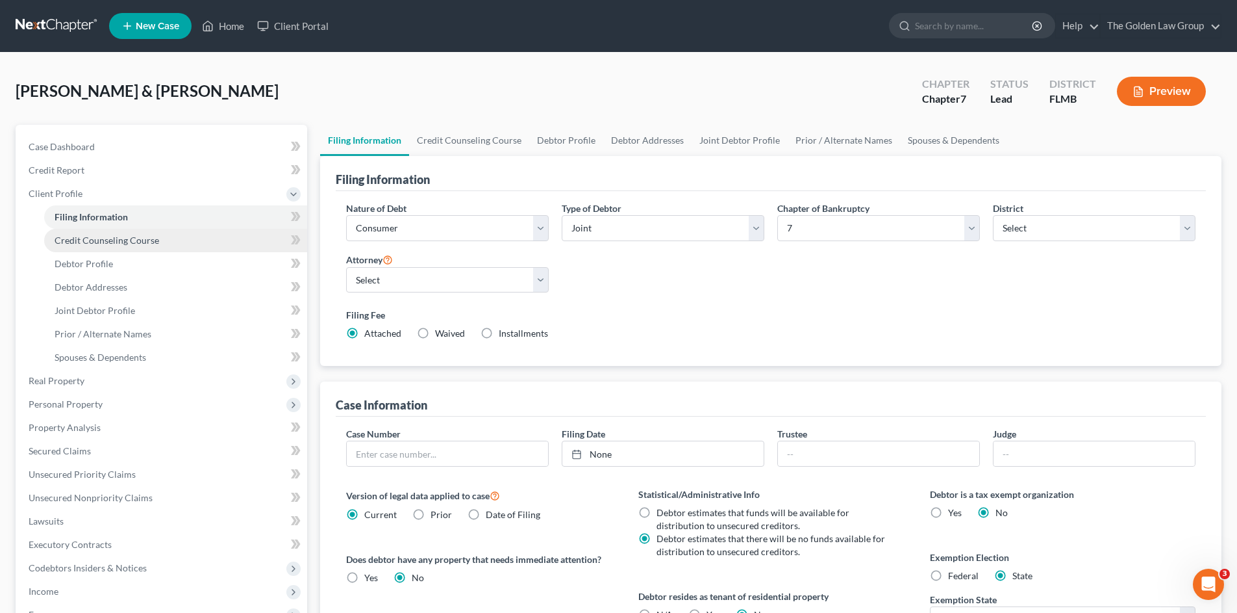
click at [93, 234] on span "Credit Counseling Course" at bounding box center [107, 239] width 105 height 11
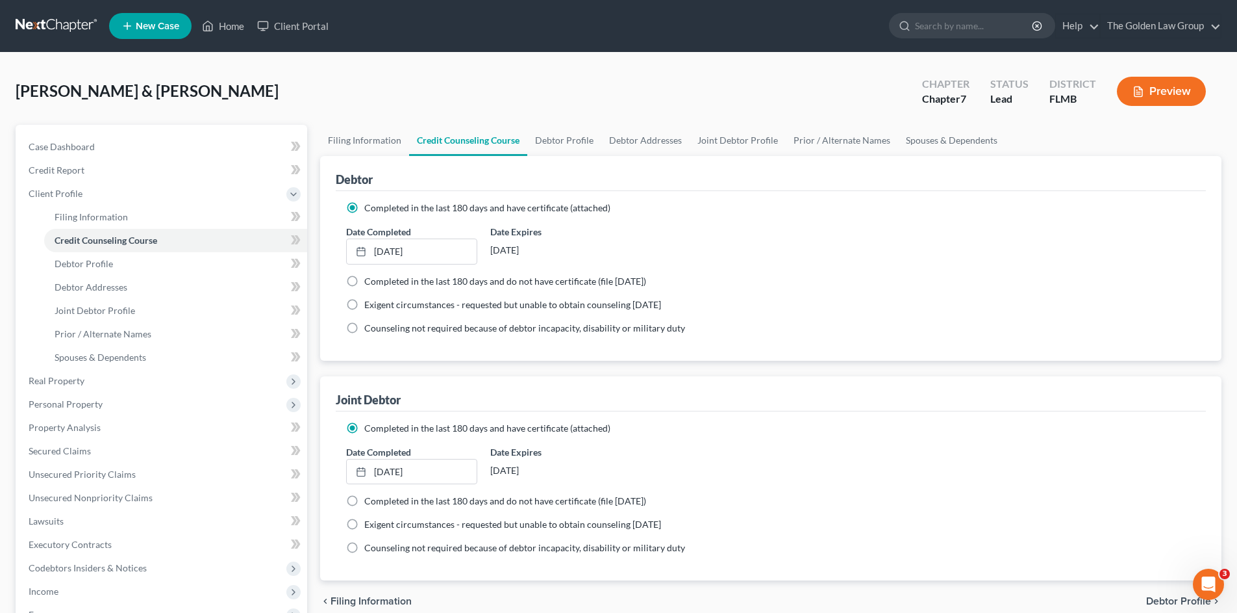
click at [298, 70] on div "[PERSON_NAME] & [PERSON_NAME] Upgraded Chapter Chapter 7 Status Lead District […" at bounding box center [619, 96] width 1206 height 57
